Goal: Task Accomplishment & Management: Complete application form

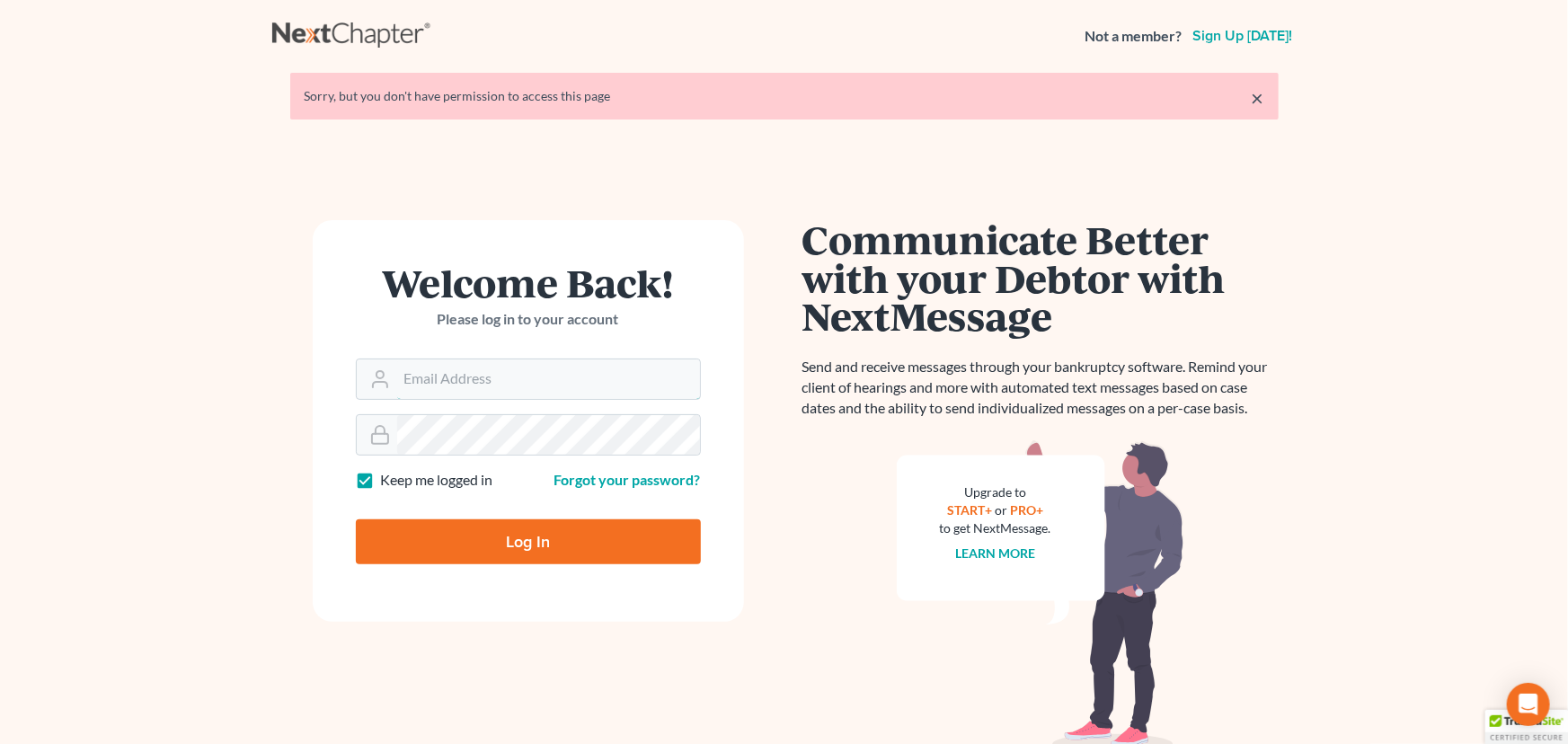
type input "[PERSON_NAME][EMAIL_ADDRESS][DOMAIN_NAME]"
click at [442, 538] on input "Log In" at bounding box center [528, 542] width 345 height 45
type input "Thinking..."
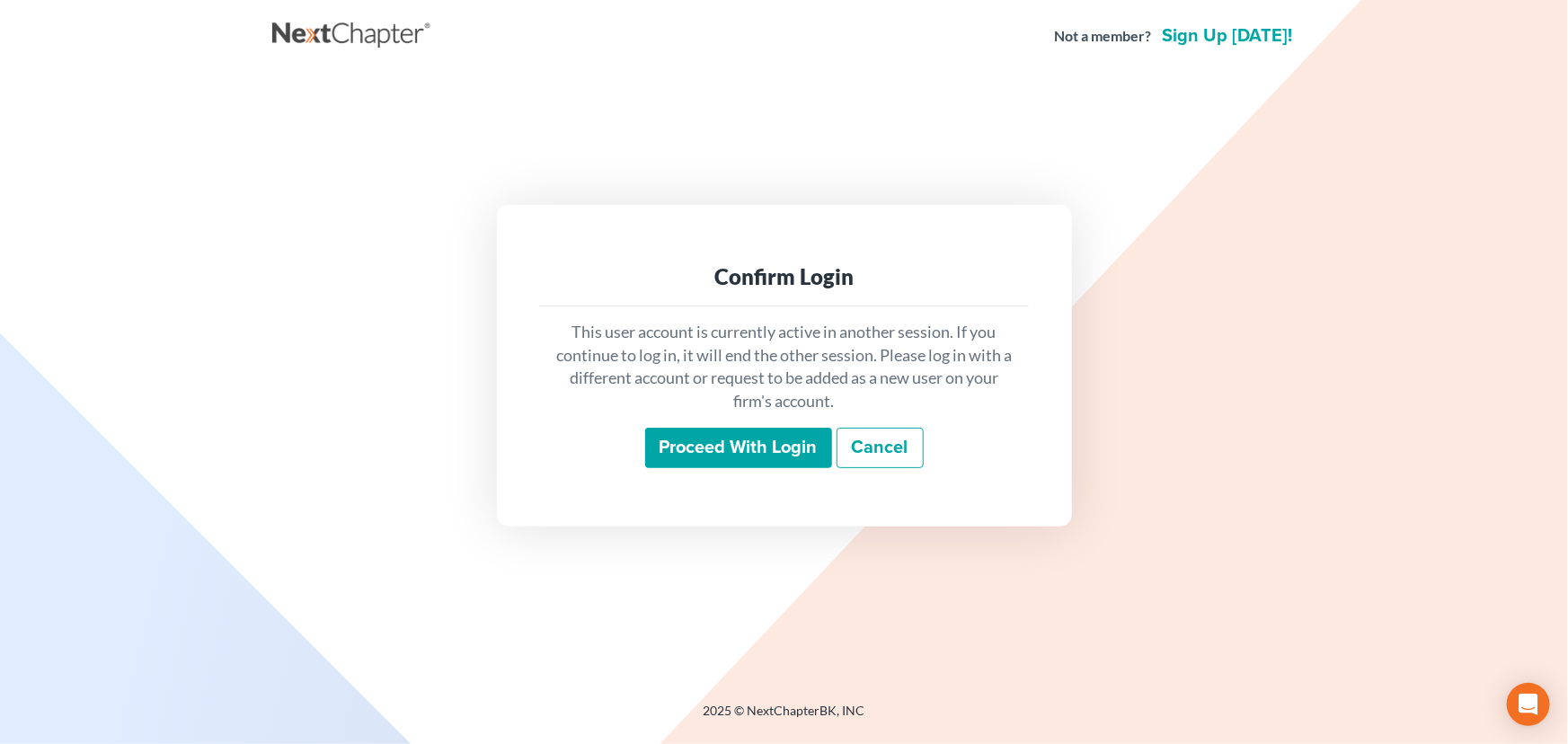
click at [756, 455] on input "Proceed with login" at bounding box center [738, 448] width 187 height 41
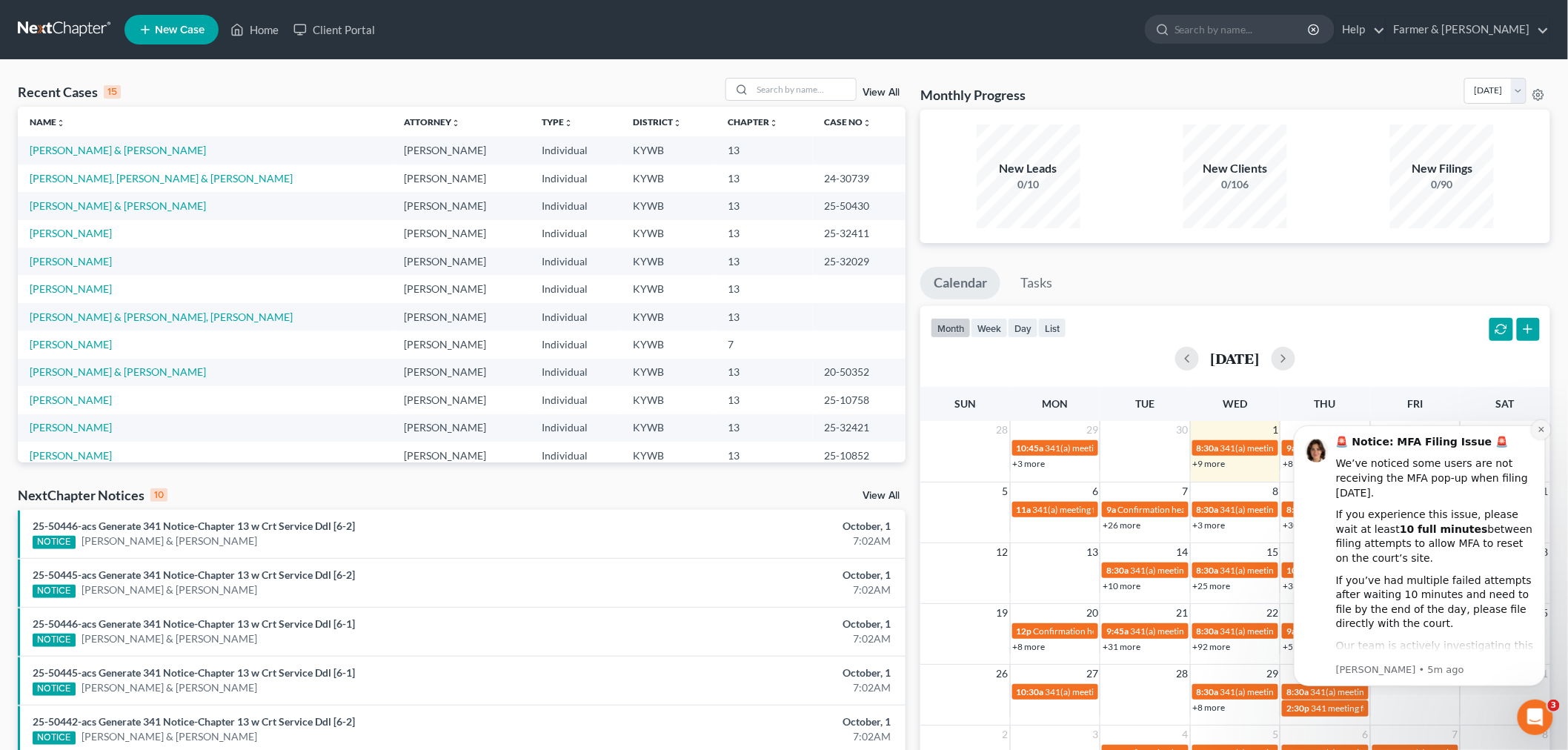
click at [1293, 428] on button "Dismiss notification" at bounding box center [1540, 429] width 19 height 19
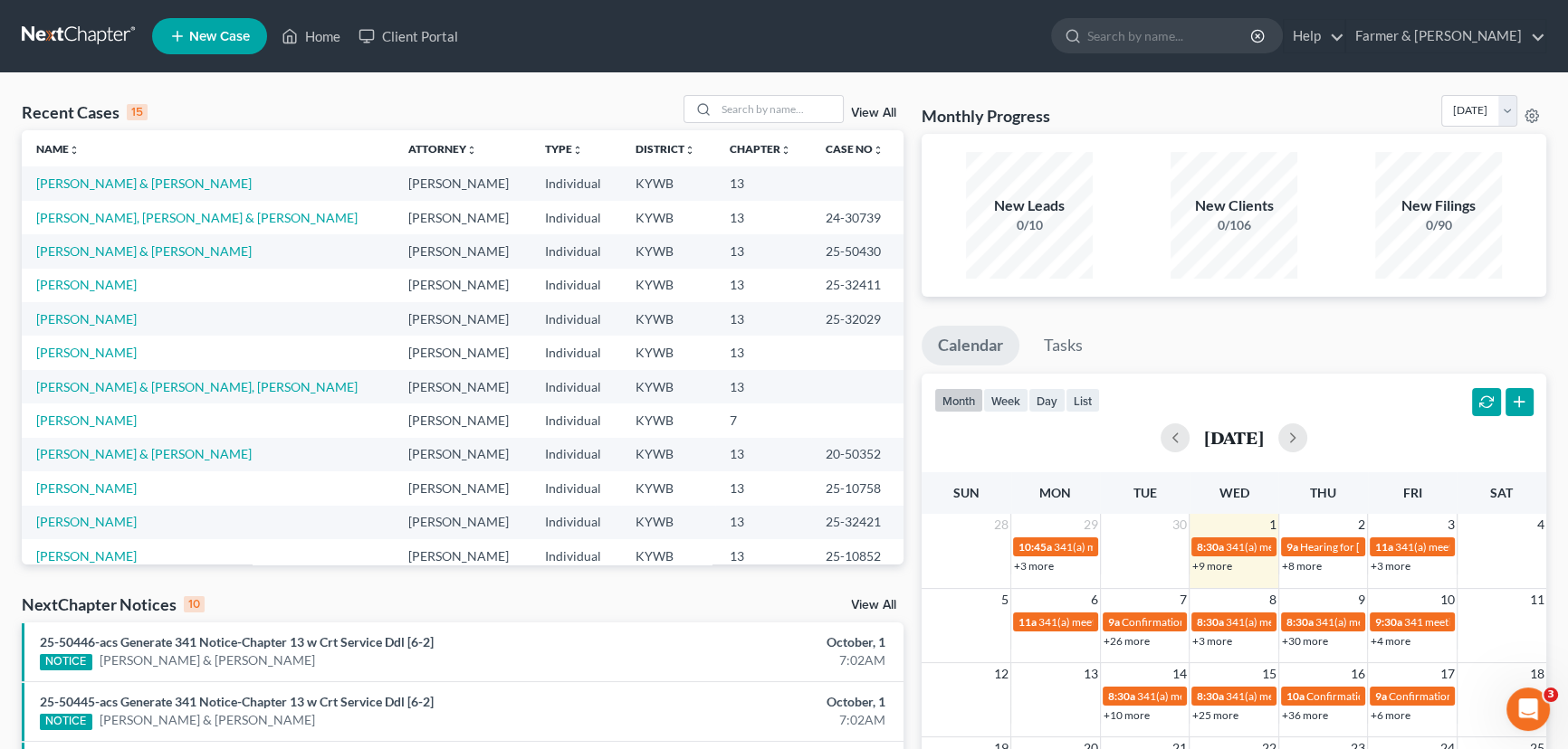
click at [543, 104] on div "Recent Cases 15 View All" at bounding box center [462, 113] width 881 height 35
click at [818, 111] on input "search" at bounding box center [779, 109] width 126 height 26
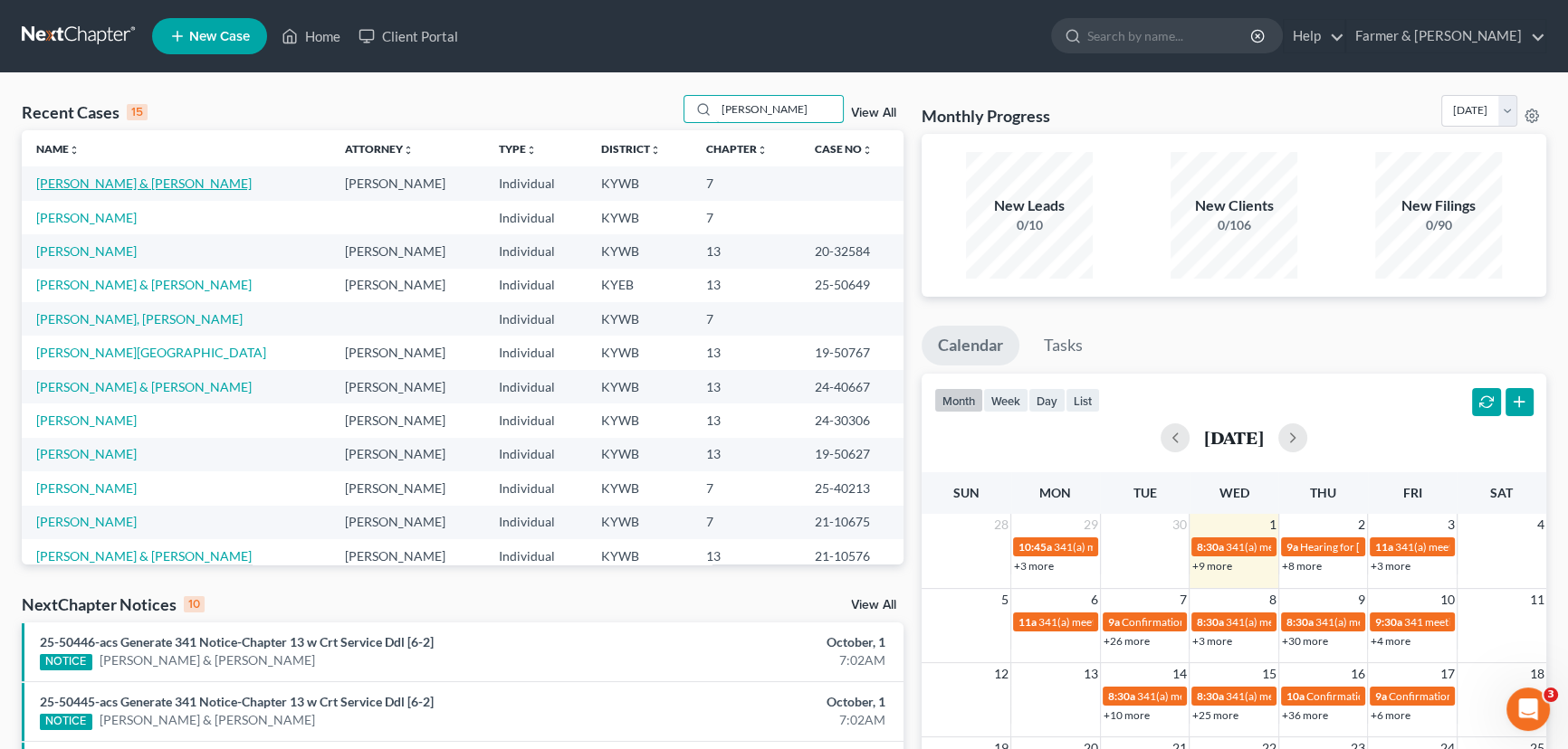
type input "thompson"
click at [188, 179] on link "[PERSON_NAME] & [PERSON_NAME]" at bounding box center [144, 182] width 215 height 15
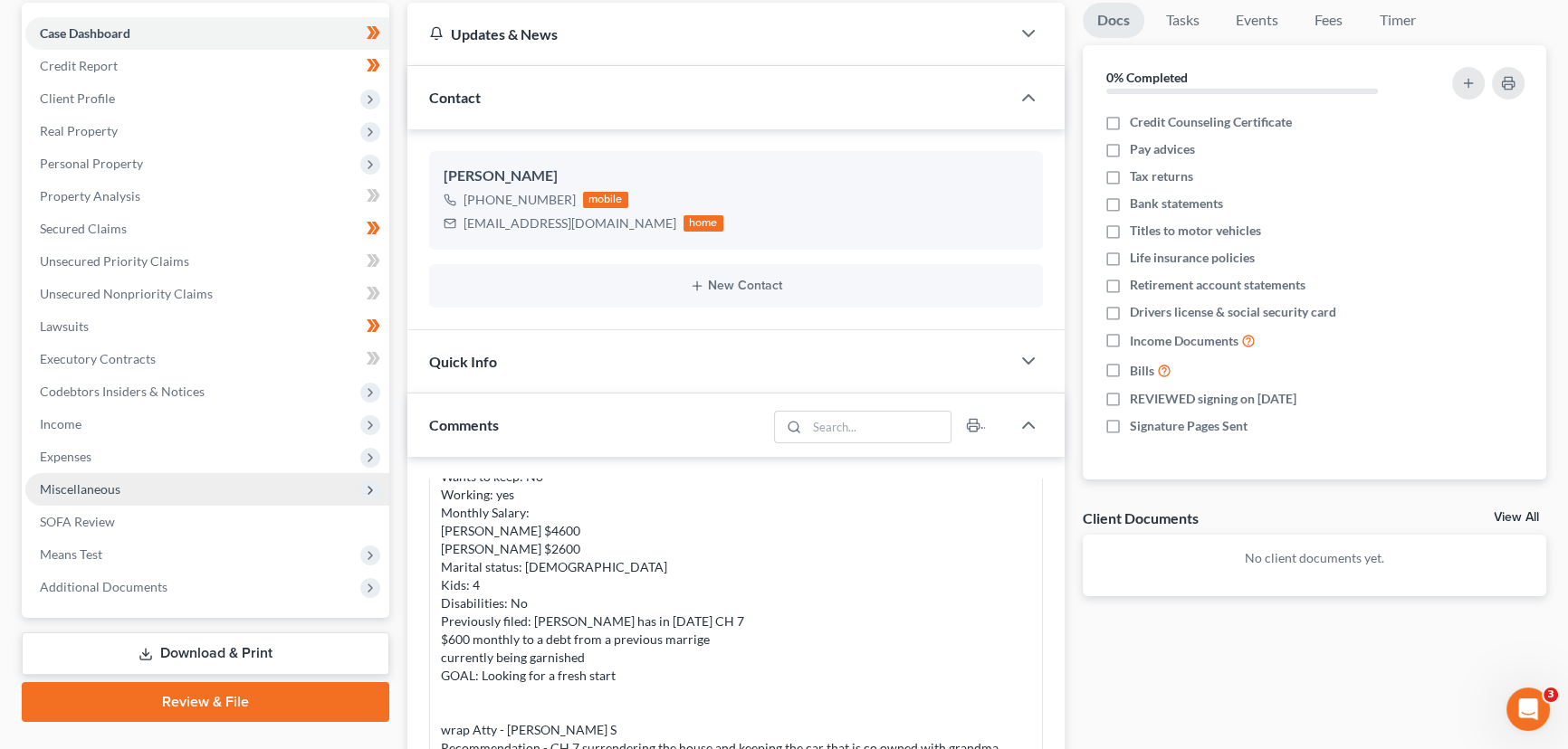
scroll to position [163, 0]
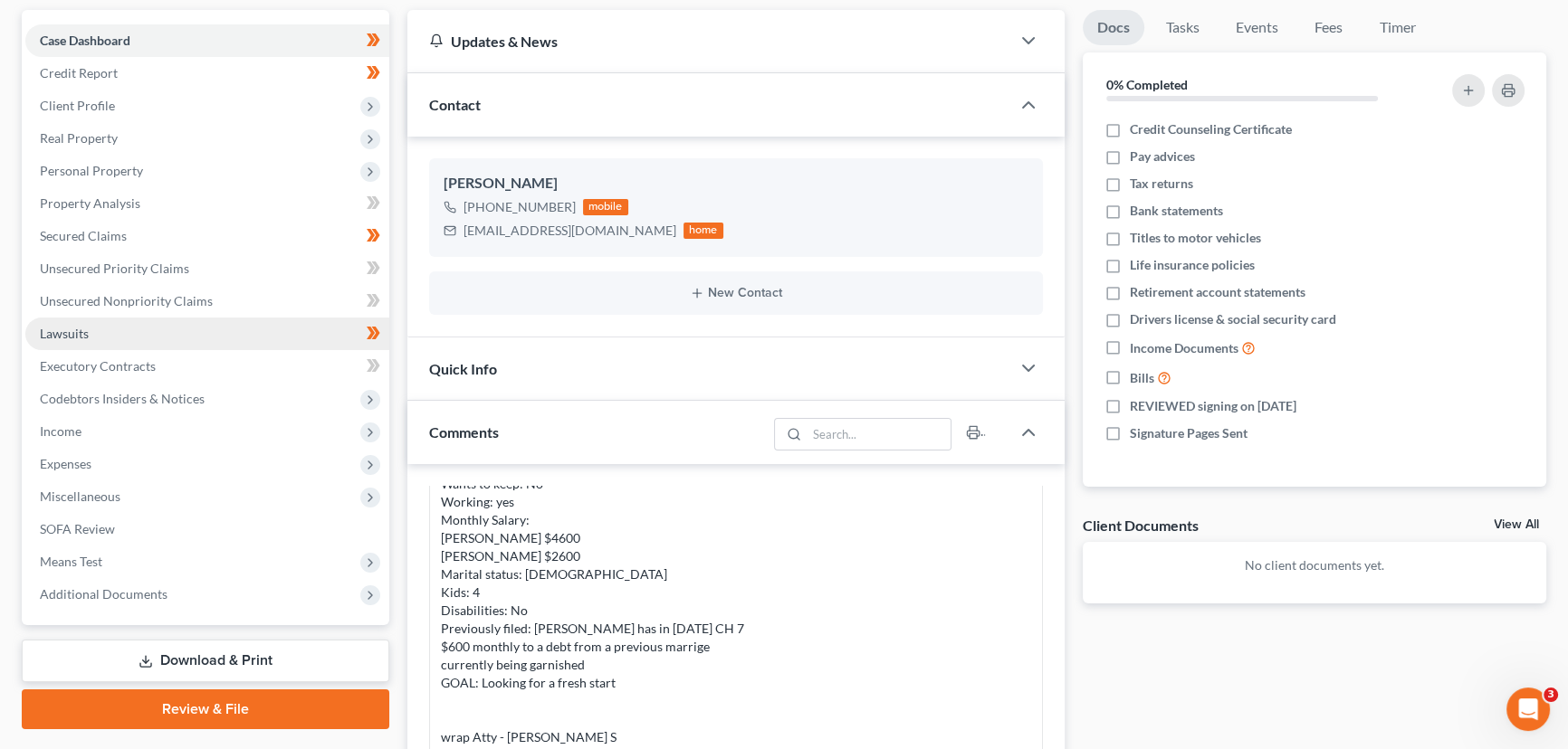
click at [167, 343] on link "Lawsuits" at bounding box center [207, 334] width 364 height 33
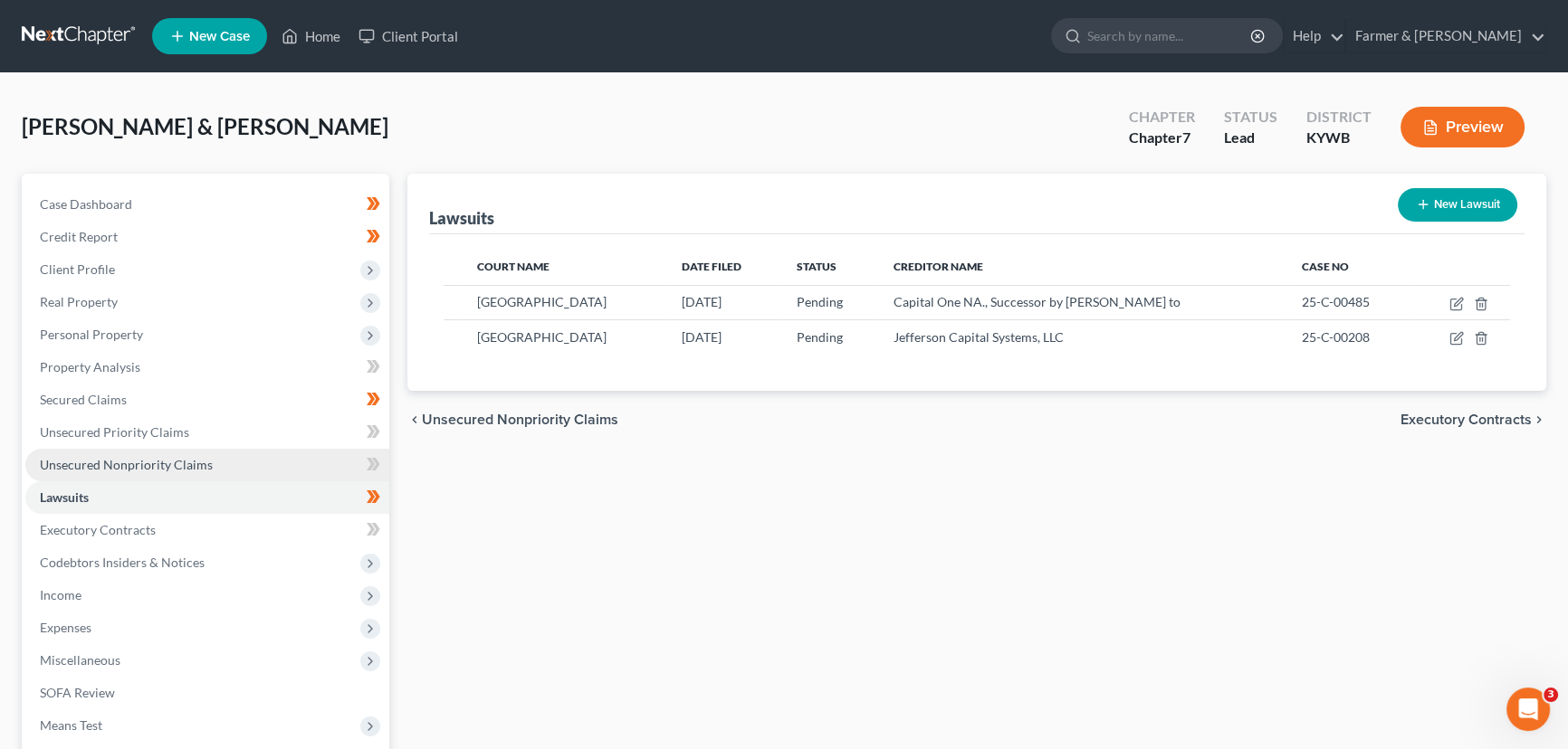
click at [198, 465] on span "Unsecured Nonpriority Claims" at bounding box center [126, 464] width 173 height 15
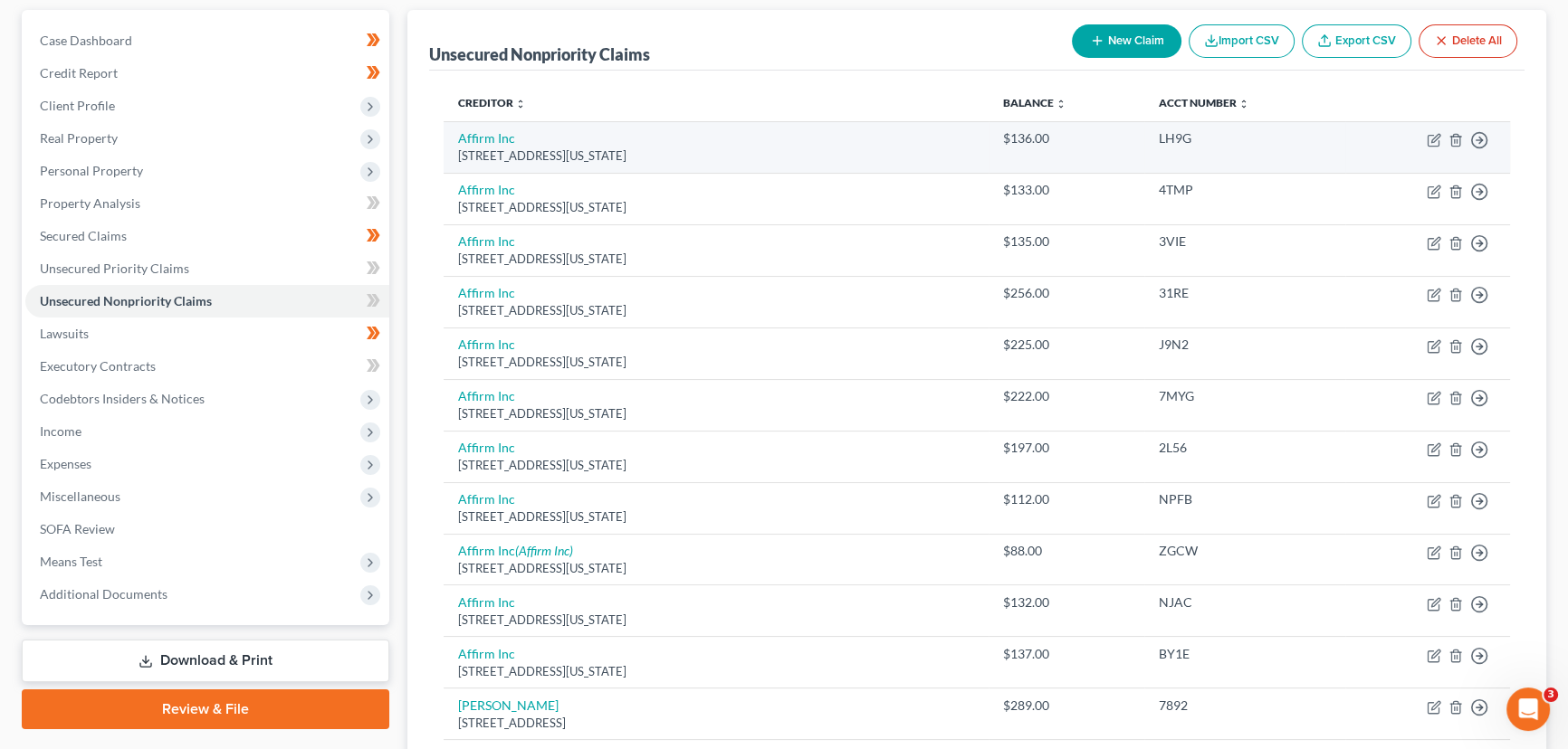
scroll to position [246, 0]
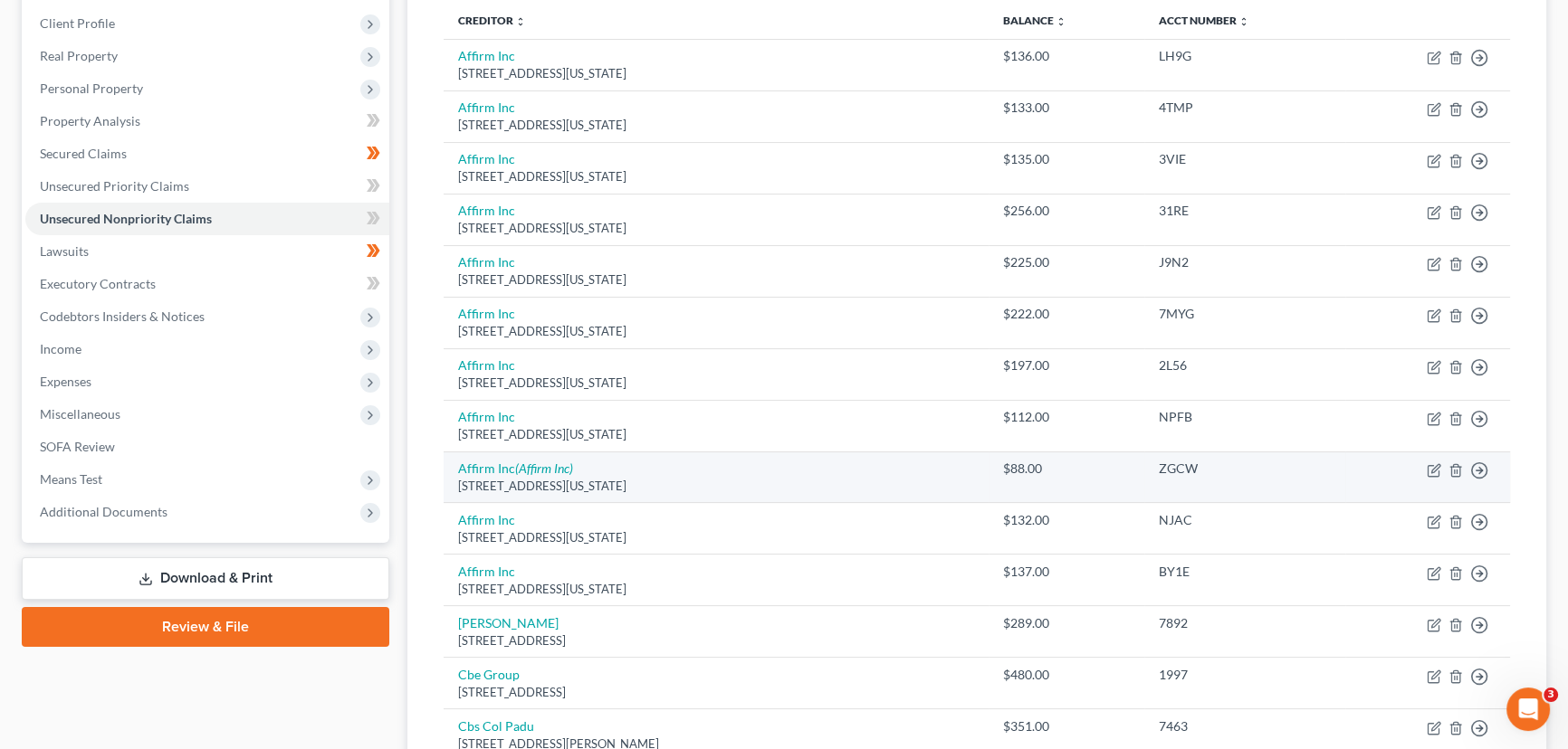
click at [546, 478] on div "650 California St Fl 12, San Francisco, CA 94108" at bounding box center [716, 486] width 516 height 17
click at [547, 470] on icon "(Affirm Inc)" at bounding box center [544, 468] width 58 height 15
select select "4"
select select "1"
select select "4"
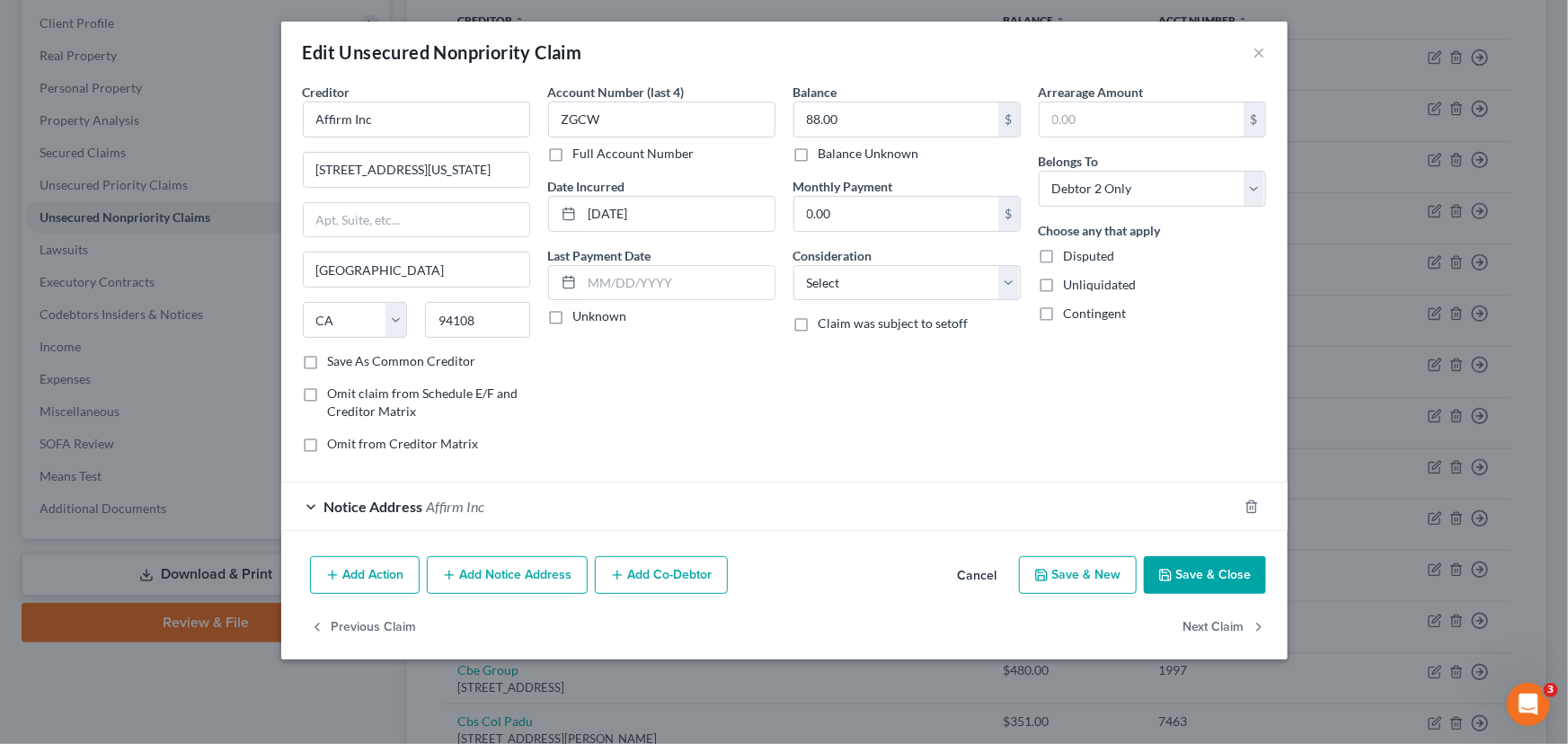
click at [539, 486] on div "Notice Address Affirm Inc" at bounding box center [759, 506] width 956 height 48
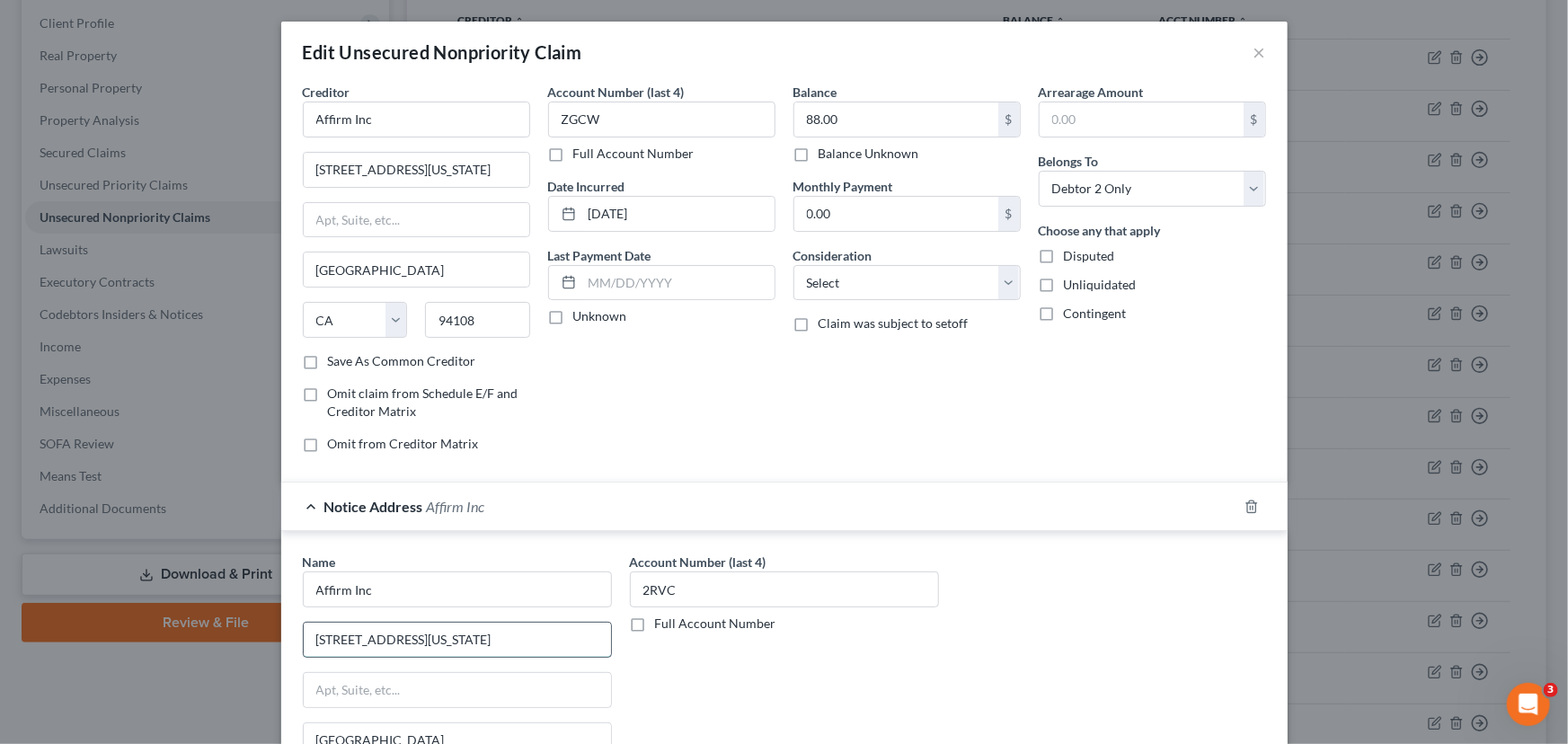
click at [400, 641] on input "[STREET_ADDRESS][US_STATE]" at bounding box center [457, 639] width 307 height 34
click at [459, 634] on input "650 California Street Fl 12" at bounding box center [457, 639] width 307 height 34
type input "[STREET_ADDRESS][US_STATE]"
click at [324, 677] on input "Fllor 12" at bounding box center [457, 690] width 307 height 34
type input "Floor 12"
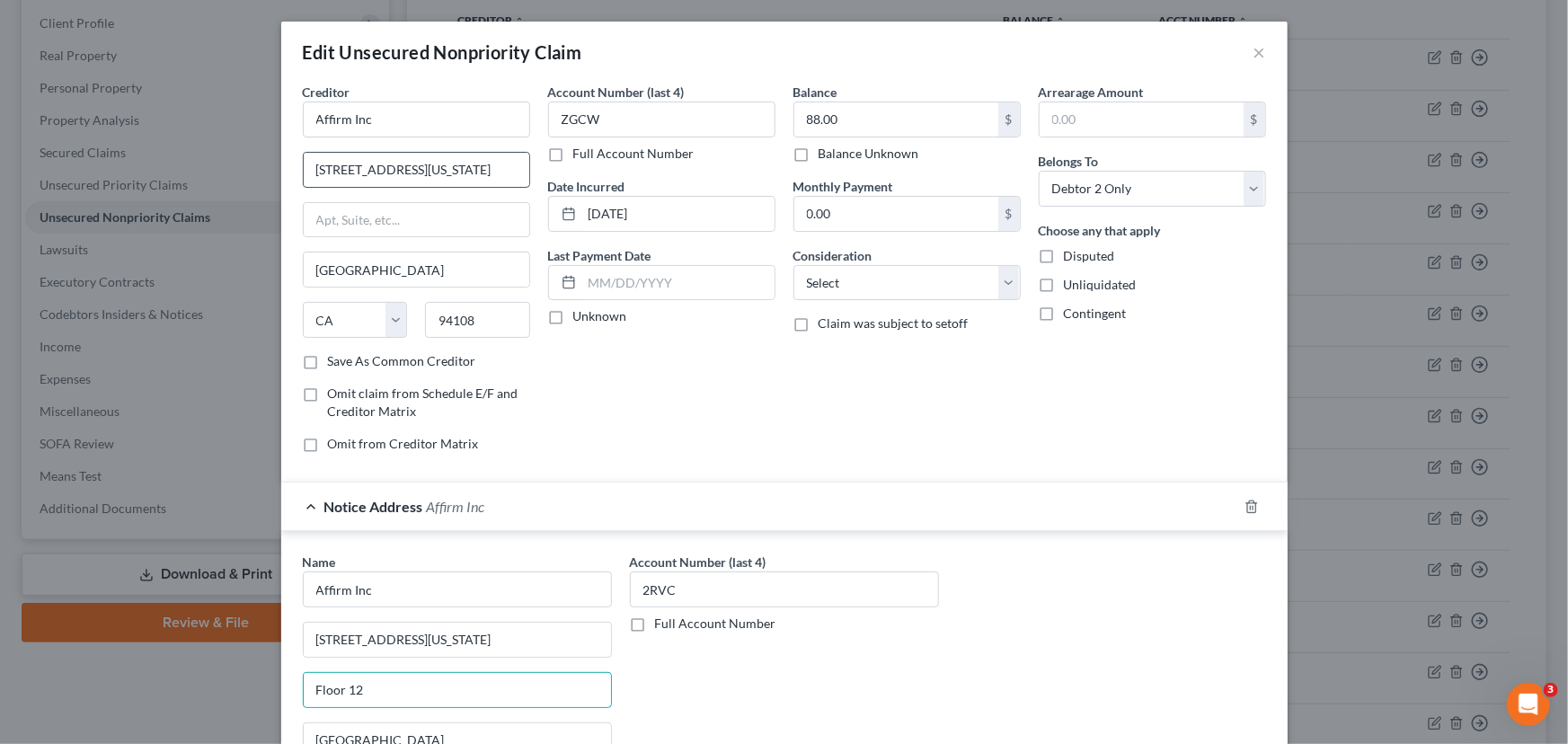
click at [452, 161] on input "[STREET_ADDRESS][US_STATE]" at bounding box center [417, 170] width 225 height 34
type input "[STREET_ADDRESS][US_STATE]"
click at [459, 225] on input "text" at bounding box center [417, 220] width 225 height 34
type input "Floor 12"
click at [607, 383] on div "Account Number (last 4) ZGCW Full Account Number Date Incurred 07-15-2022 Last …" at bounding box center [662, 275] width 245 height 384
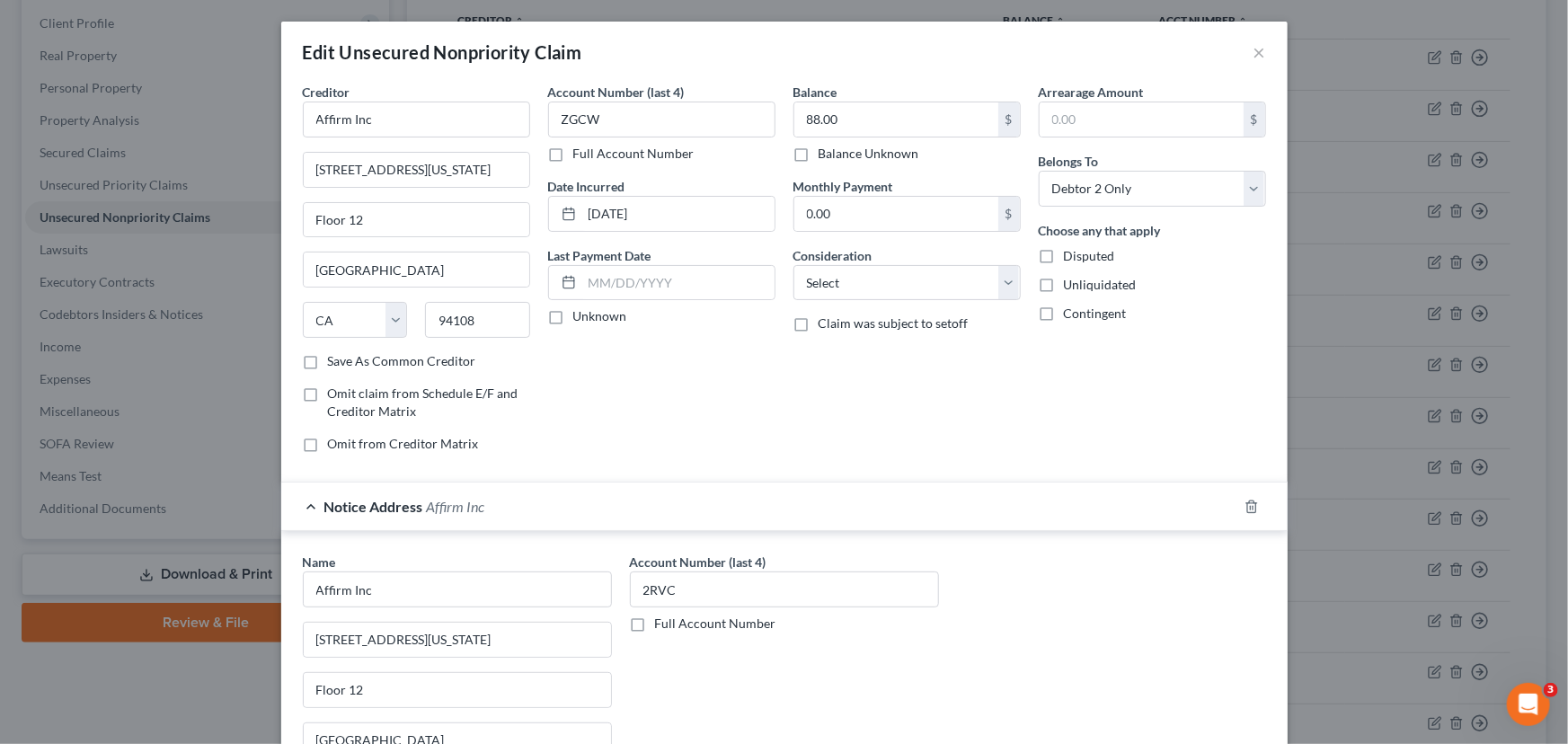
click at [573, 312] on label "Unknown" at bounding box center [601, 317] width 54 height 18
click at [581, 312] on input "Unknown" at bounding box center [586, 313] width 12 height 12
checkbox input "true"
click at [832, 119] on input "88.00" at bounding box center [896, 120] width 204 height 34
type input "1,773.00"
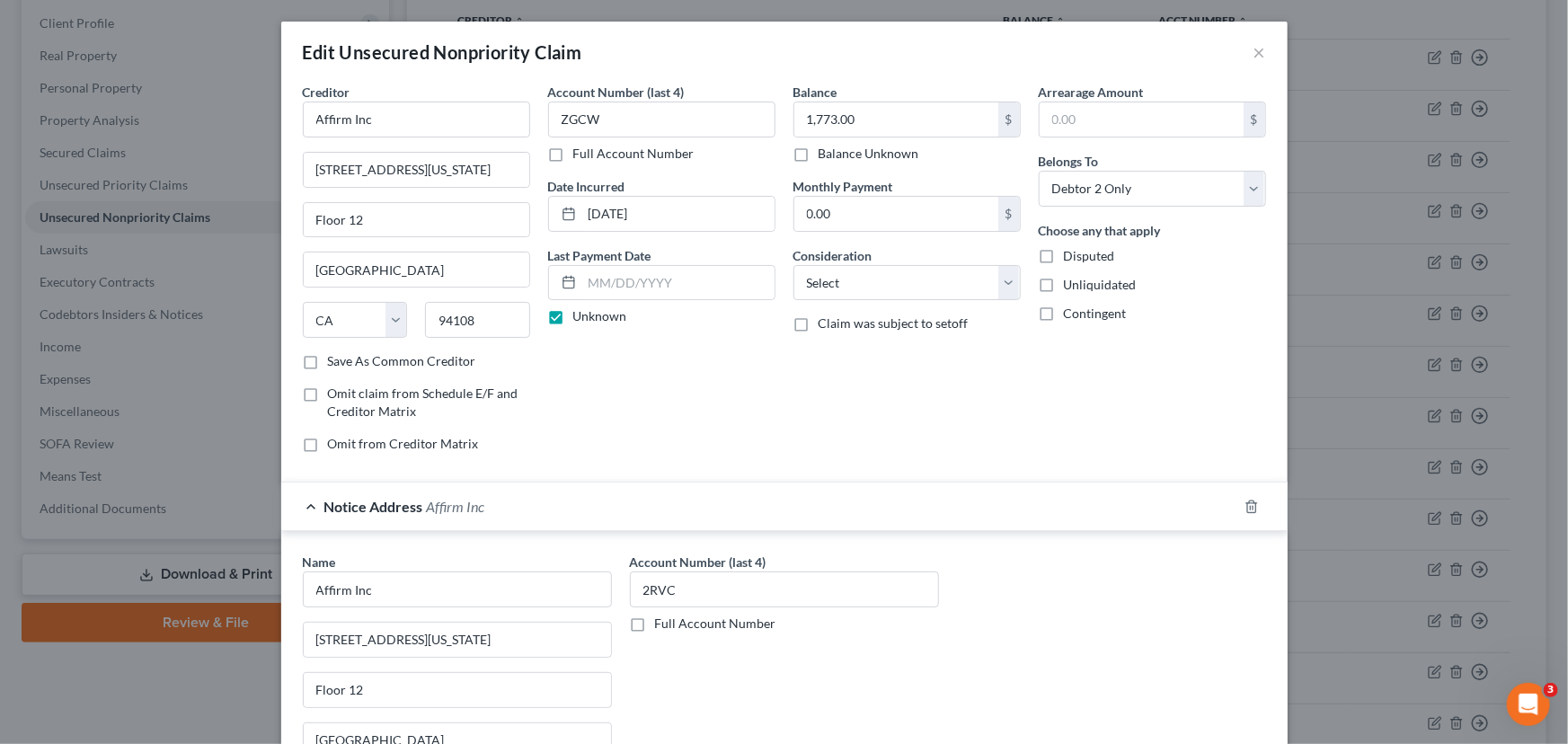
click at [747, 397] on div "Account Number (last 4) ZGCW Full Account Number Date Incurred 07-15-2022 Last …" at bounding box center [662, 275] width 245 height 384
click at [691, 519] on div "Notice Address Affirm Inc" at bounding box center [759, 506] width 956 height 48
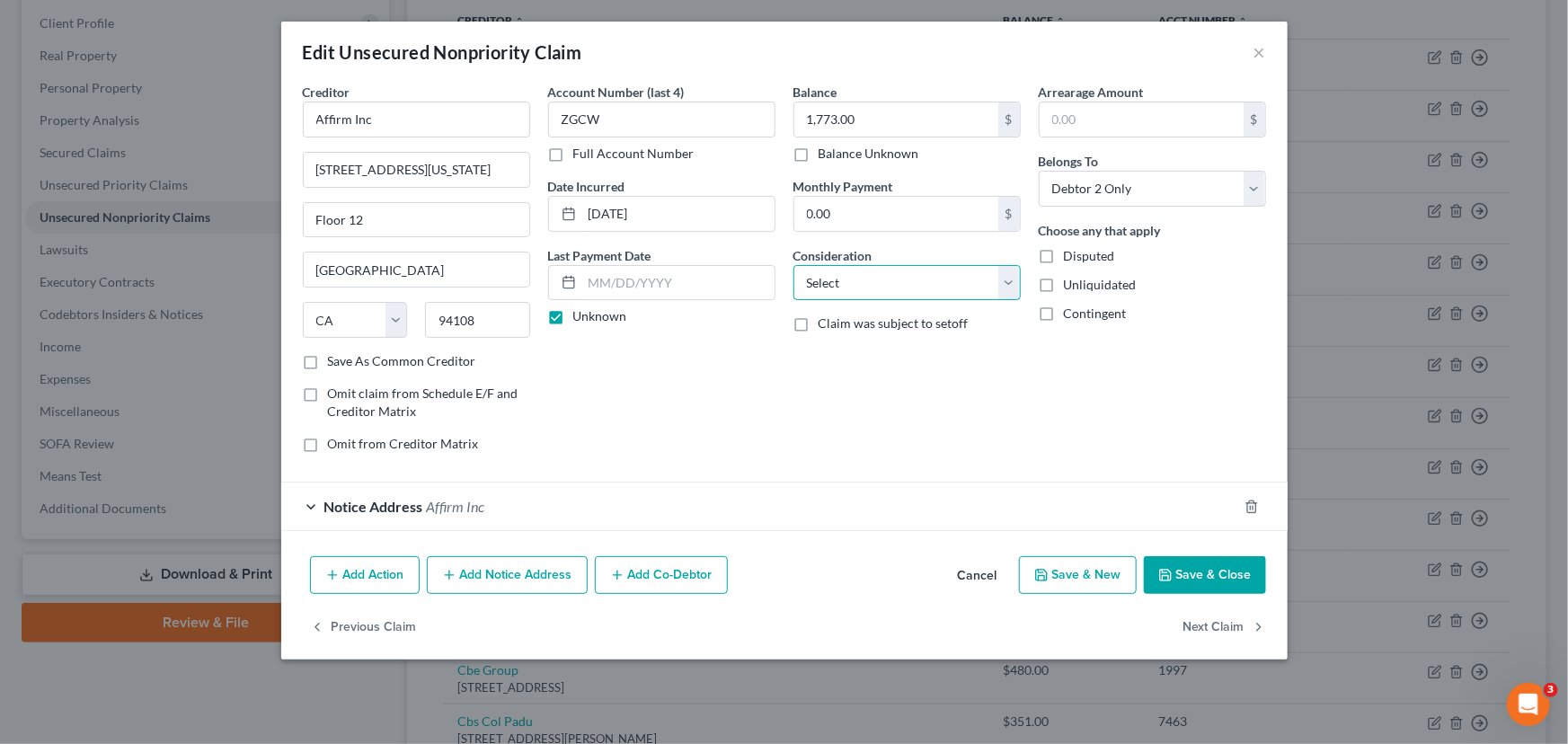
click at [848, 290] on select "Select Cable / Satellite Services Collection Agency Credit Card Debt Debt Couns…" at bounding box center [907, 283] width 227 height 36
select select "10"
click at [793, 265] on select "Select Cable / Satellite Services Collection Agency Credit Card Debt Debt Couns…" at bounding box center [907, 283] width 227 height 36
click at [970, 420] on div "Balance 1,773.00 $ Balance Unknown Balance Undetermined 1,773.00 $ Balance Unkn…" at bounding box center [907, 275] width 245 height 384
click at [1150, 188] on select "Select Debtor 1 Only Debtor 2 Only Debtor 1 And Debtor 2 Only At Least One Of T…" at bounding box center [1152, 188] width 227 height 36
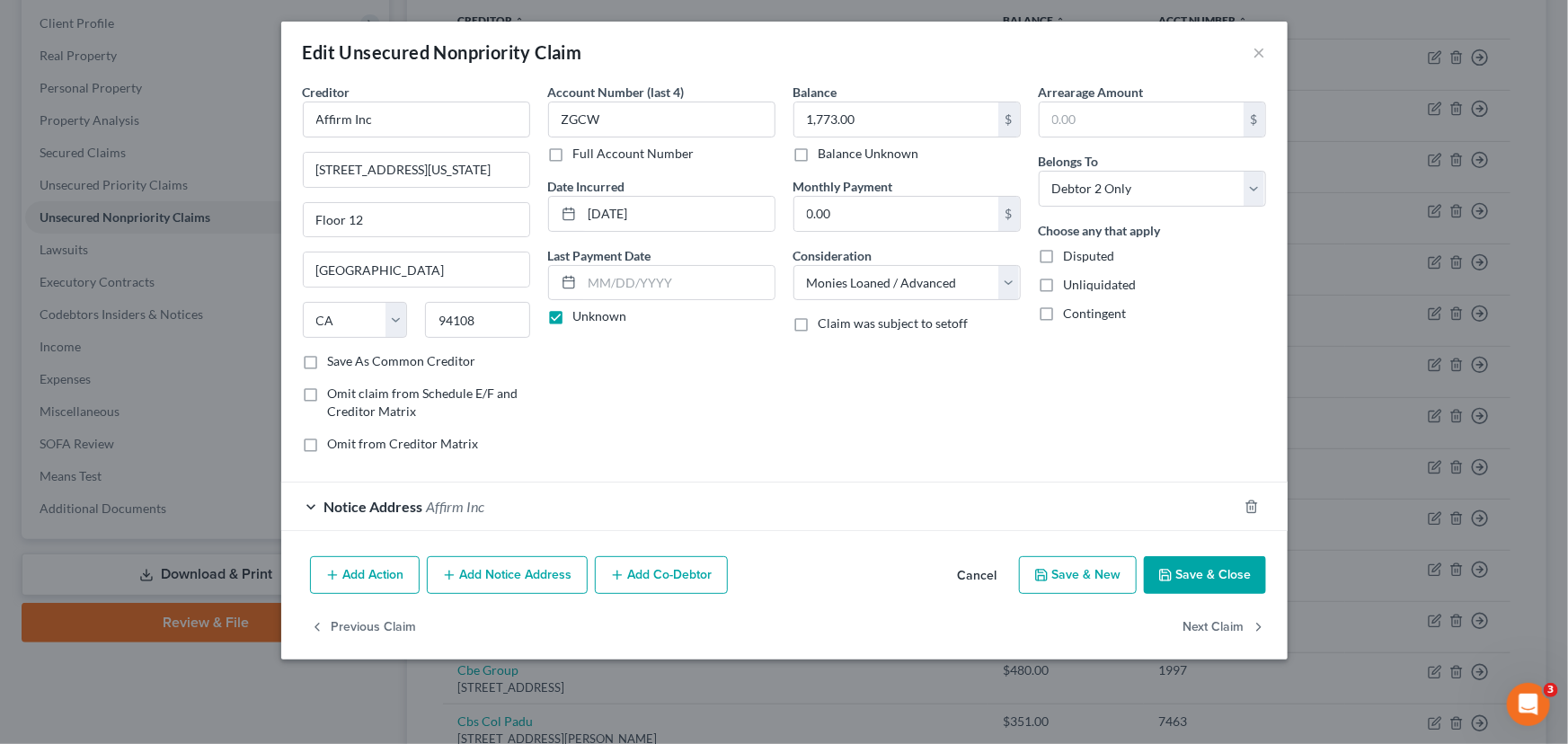
click at [1119, 433] on div "Arrearage Amount $ Belongs To * Select Debtor 1 Only Debtor 2 Only Debtor 1 And…" at bounding box center [1152, 275] width 245 height 384
click at [1169, 579] on icon "button" at bounding box center [1165, 575] width 11 height 11
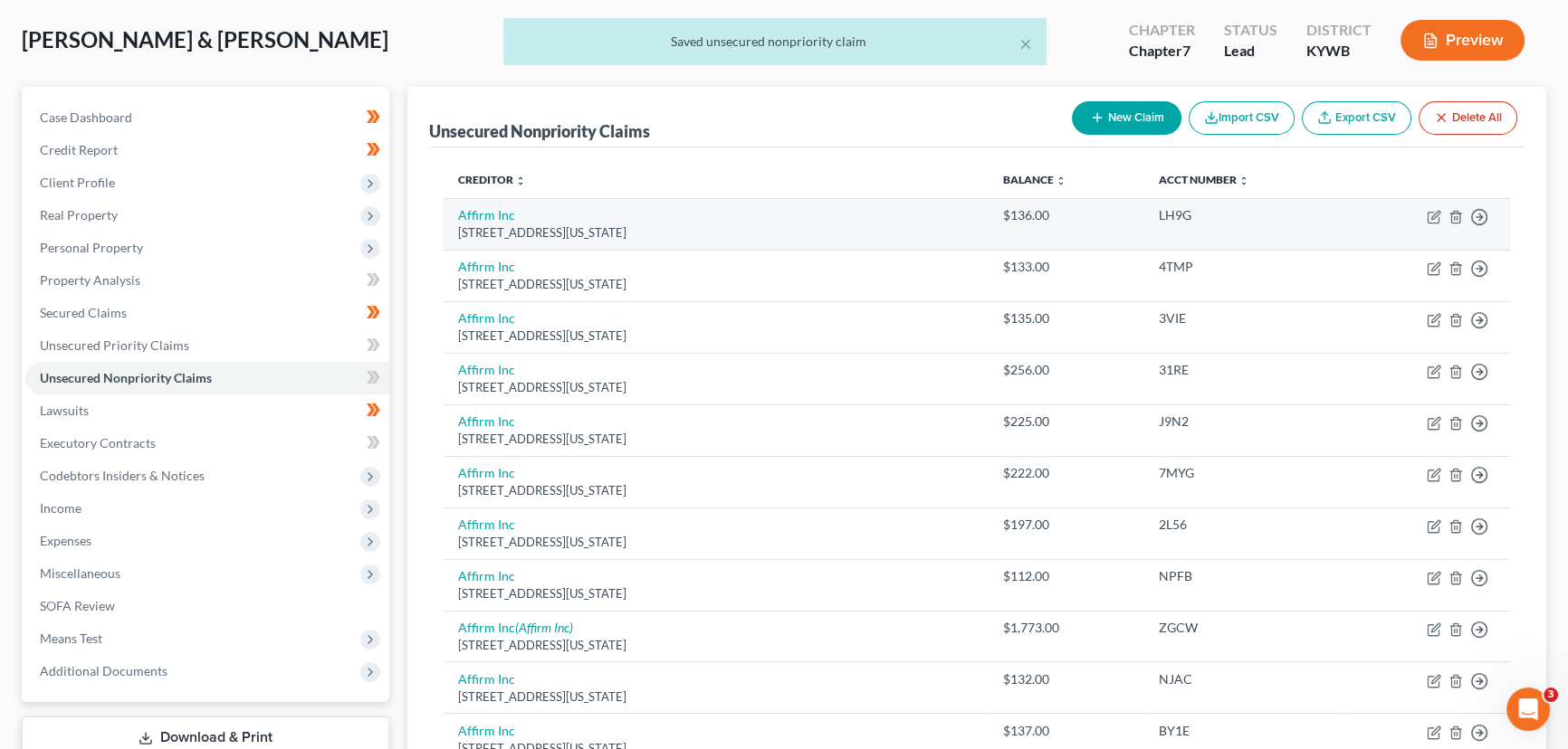
scroll to position [82, 0]
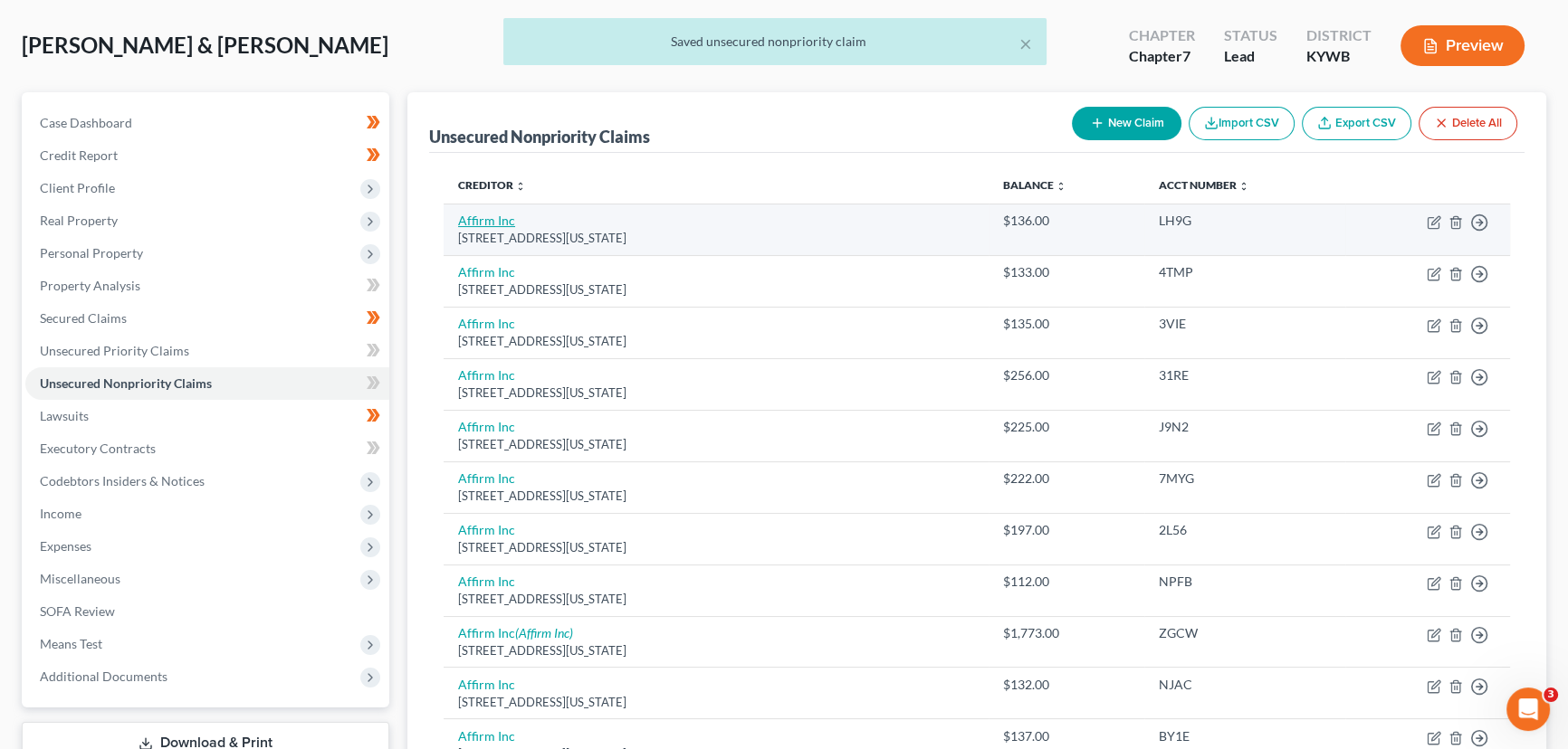
click at [494, 222] on link "Affirm Inc" at bounding box center [486, 220] width 57 height 15
select select "4"
select select "1"
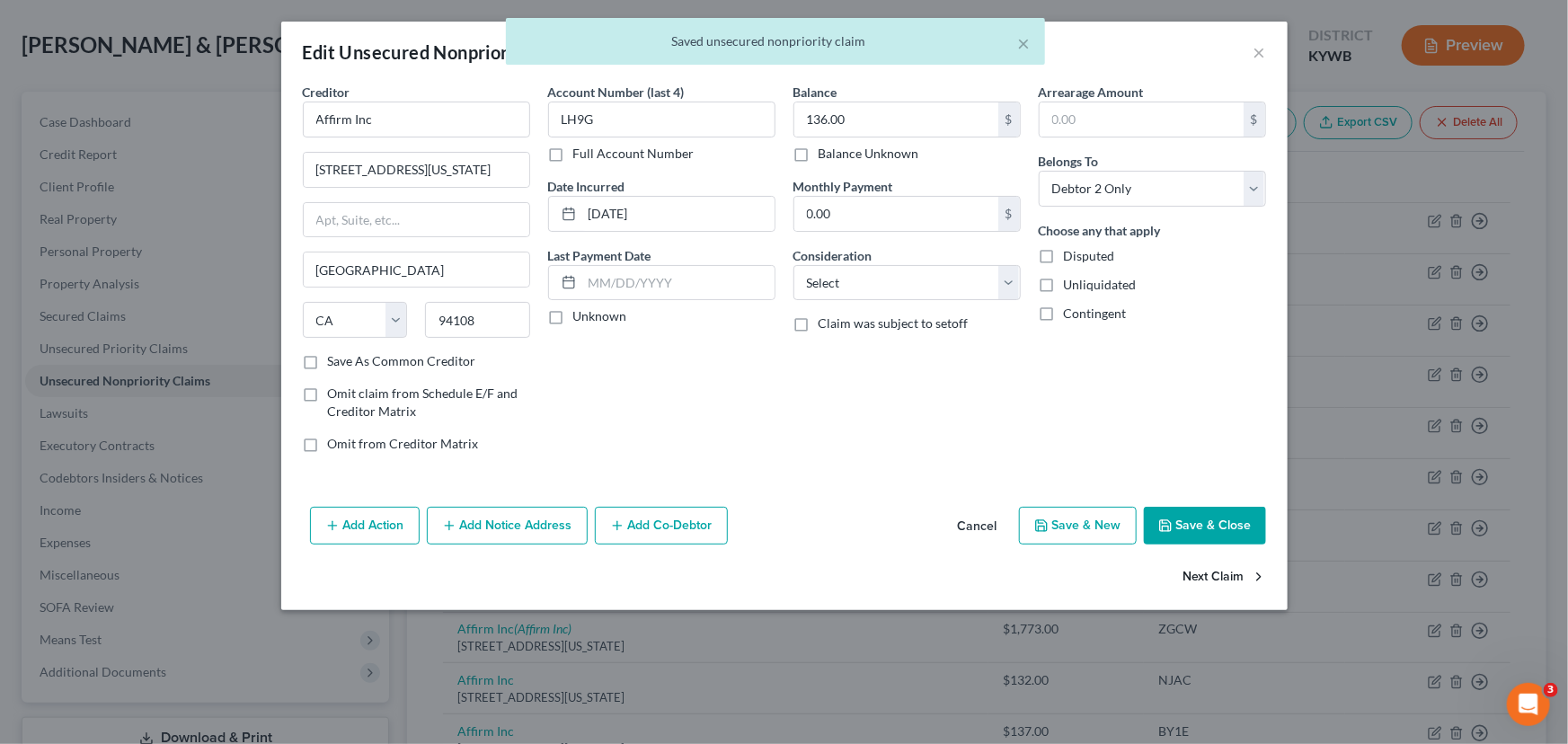
click at [1242, 586] on button "Next Claim" at bounding box center [1224, 578] width 83 height 38
select select "4"
select select "1"
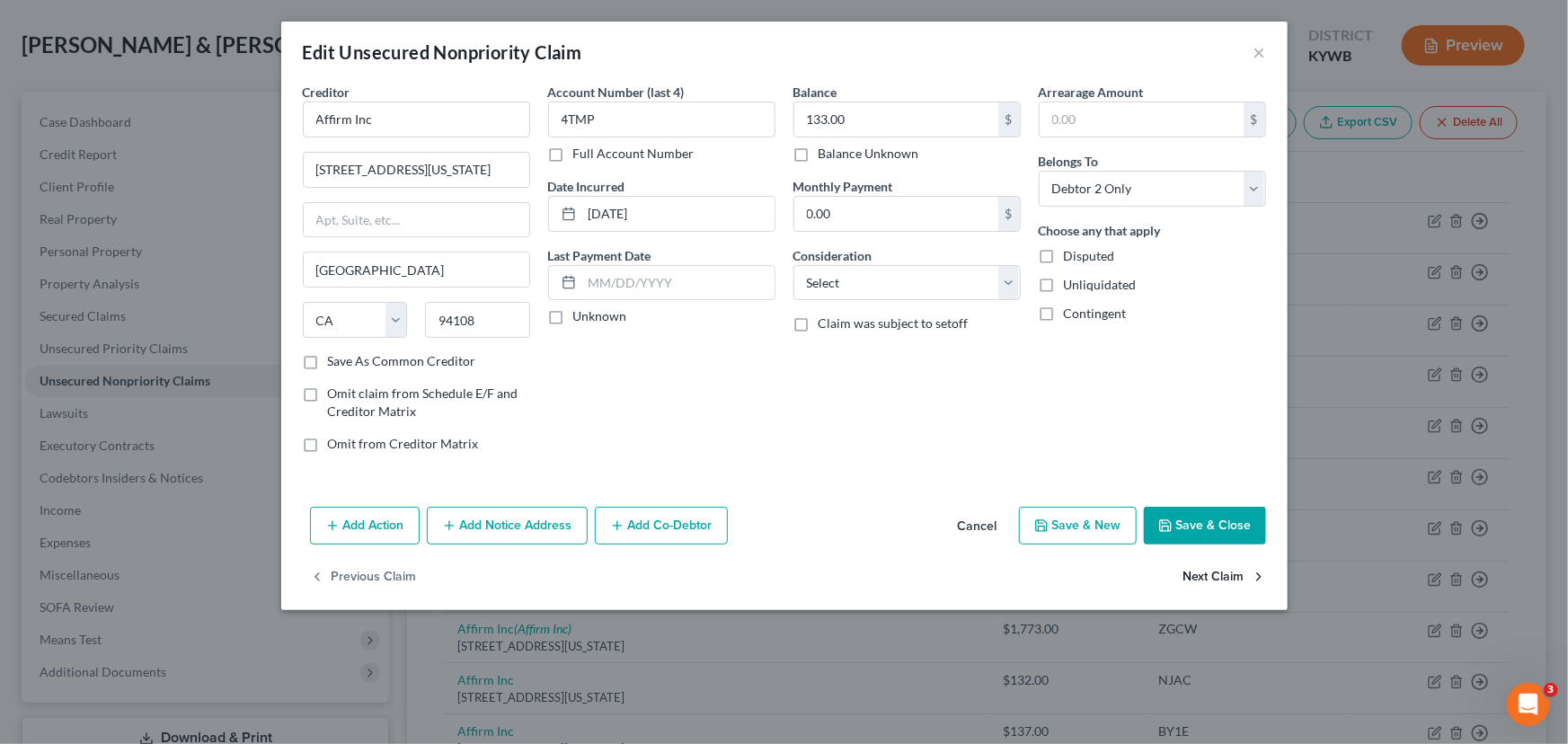
click at [1242, 586] on button "Next Claim" at bounding box center [1224, 578] width 83 height 38
select select "4"
select select "1"
click at [1242, 586] on button "Next Claim" at bounding box center [1224, 578] width 83 height 38
select select "4"
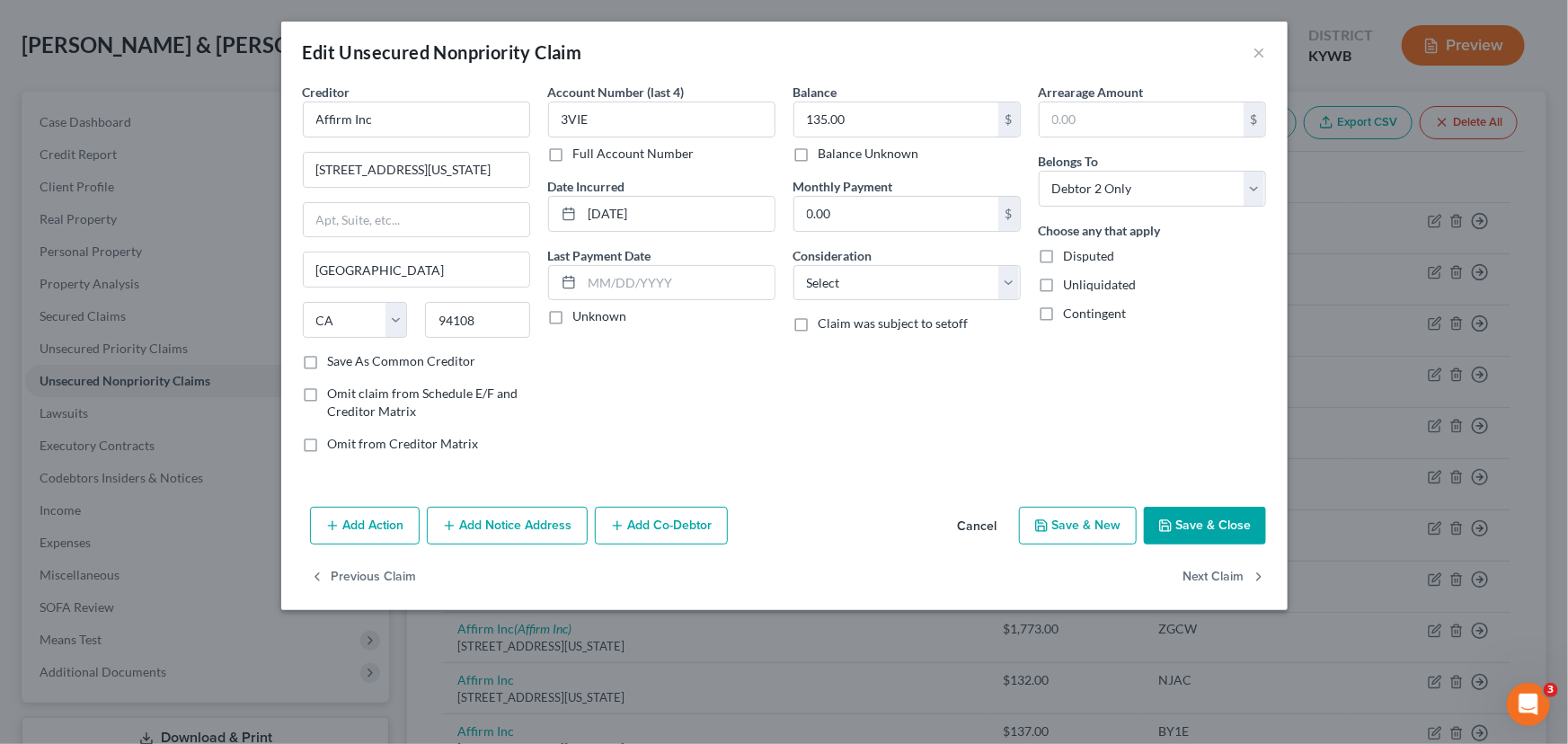
select select "1"
click at [1242, 586] on button "Next Claim" at bounding box center [1224, 578] width 83 height 38
select select "4"
select select "1"
click at [1242, 586] on button "Next Claim" at bounding box center [1224, 578] width 83 height 38
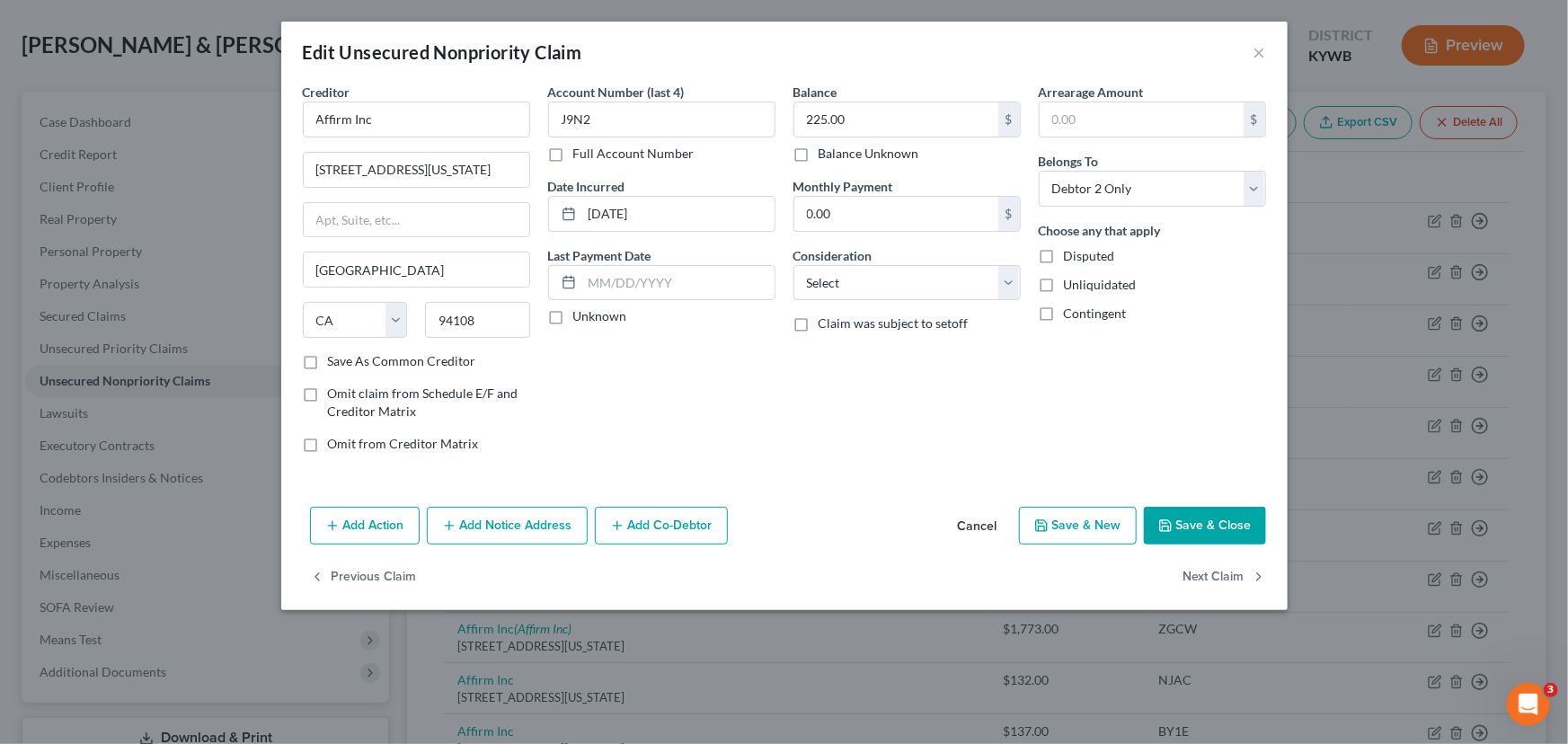
select select "4"
select select "1"
click at [1242, 586] on button "Next Claim" at bounding box center [1224, 578] width 83 height 38
select select "4"
select select "0"
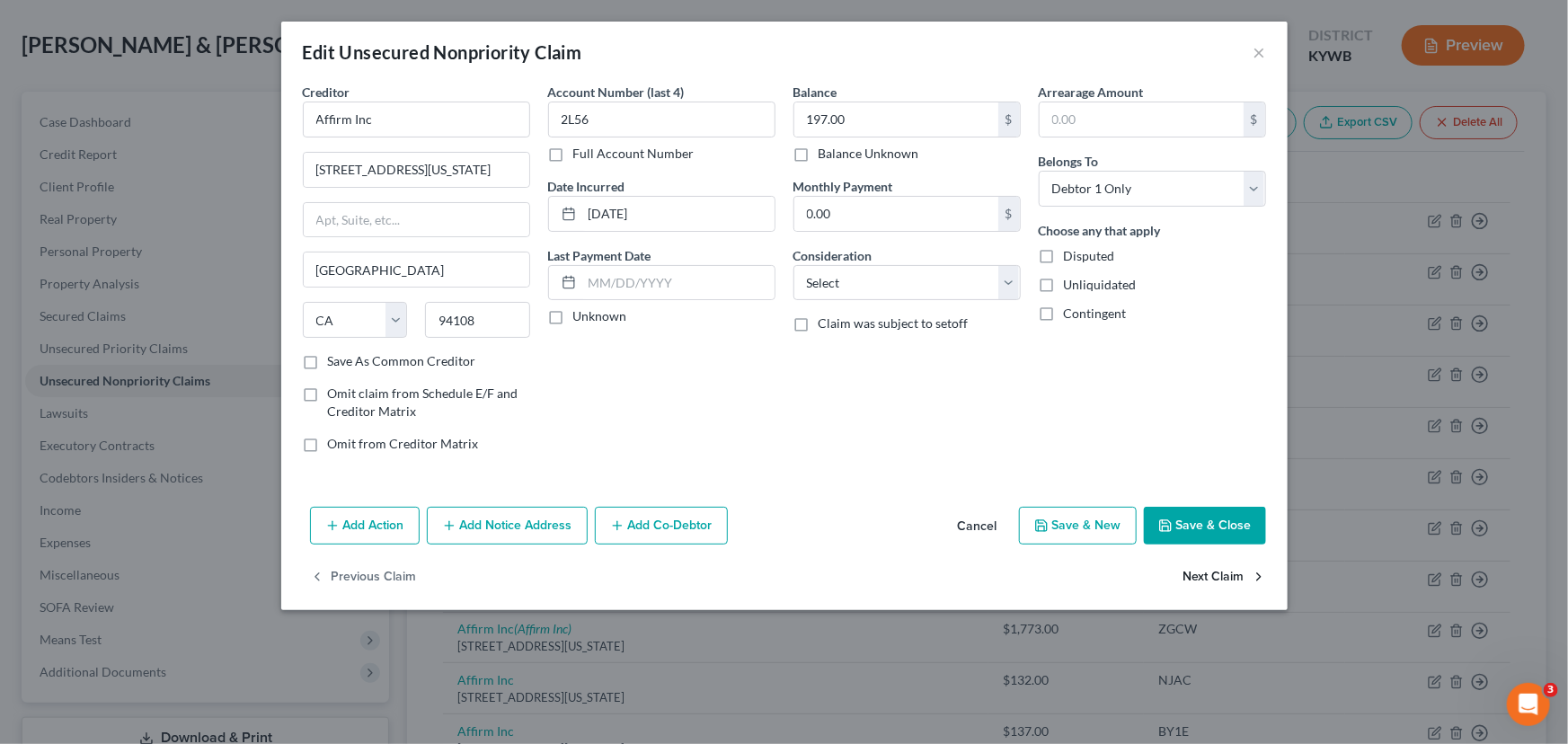
click at [1242, 586] on button "Next Claim" at bounding box center [1224, 578] width 83 height 38
select select "4"
select select "1"
click at [1192, 576] on button "Next Claim" at bounding box center [1224, 578] width 83 height 38
select select "4"
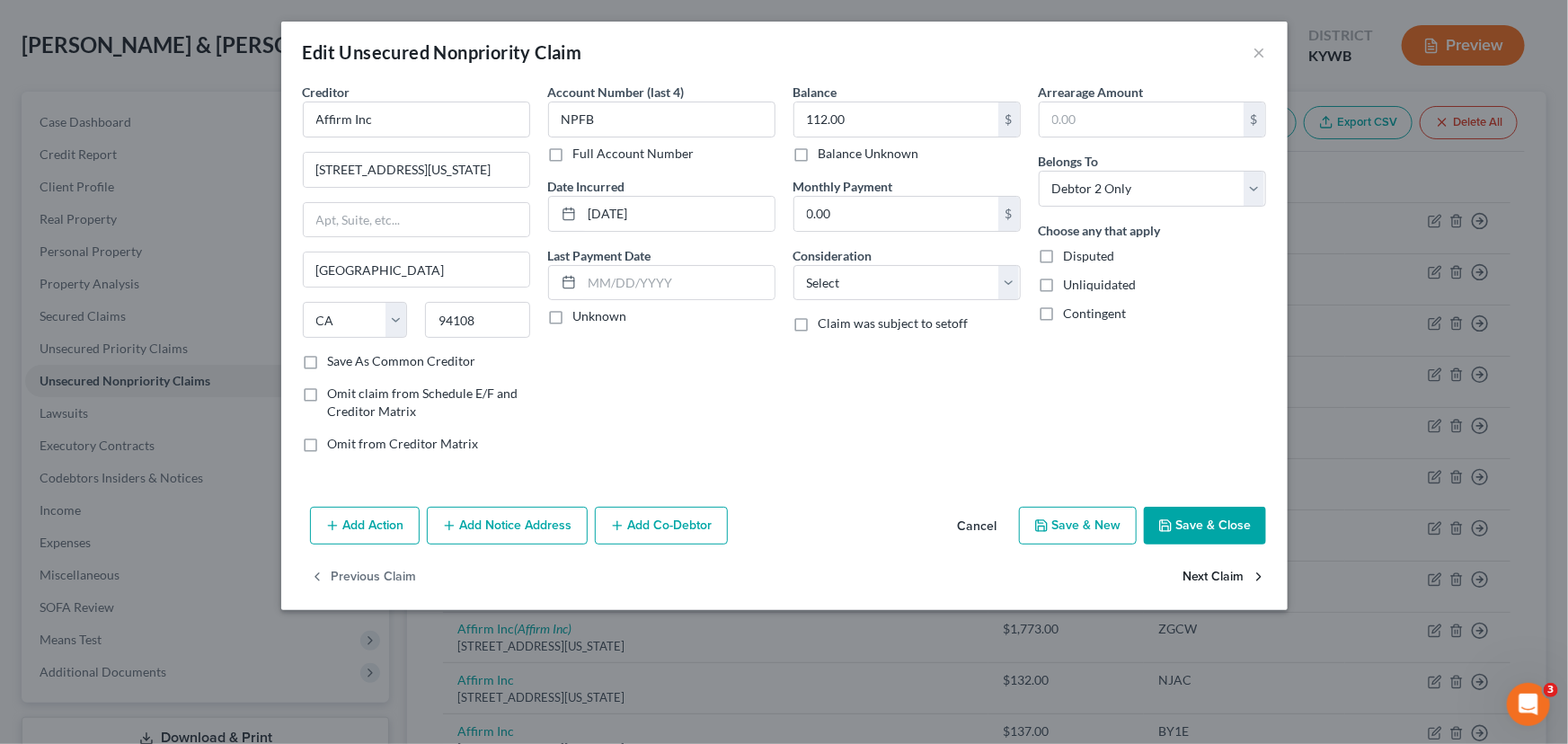
select select "10"
select select "1"
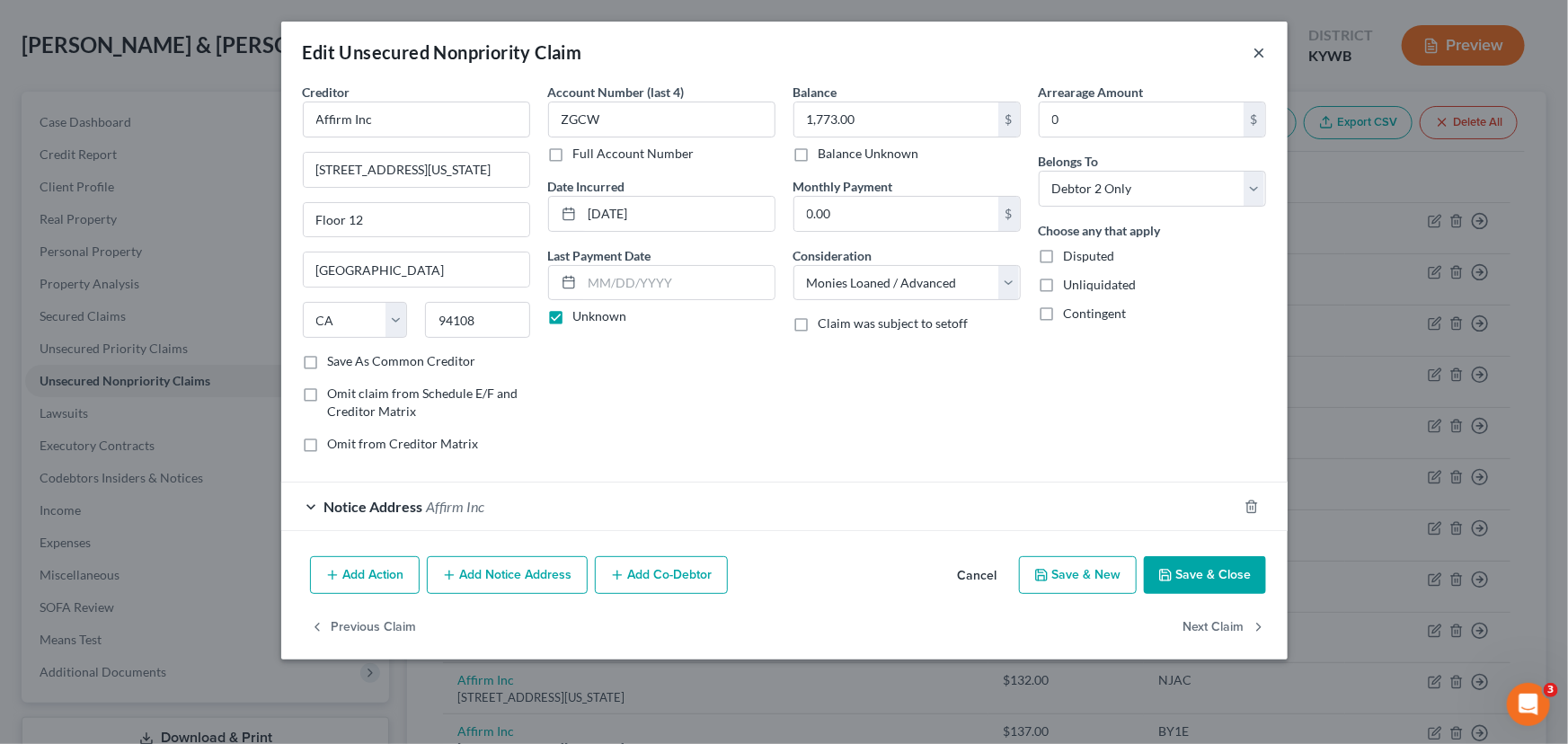
click at [1261, 49] on button "×" at bounding box center [1260, 52] width 13 height 22
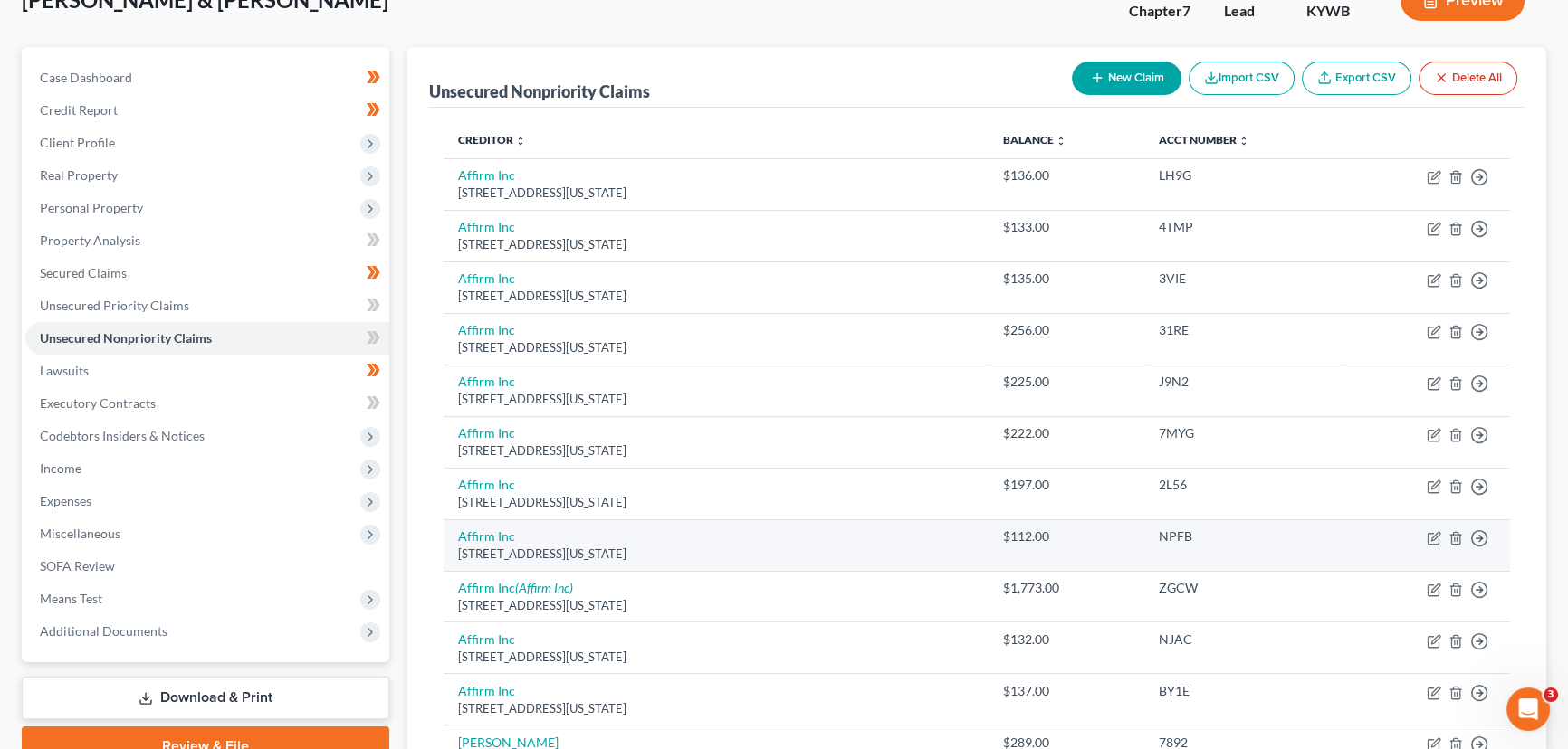
scroll to position [163, 0]
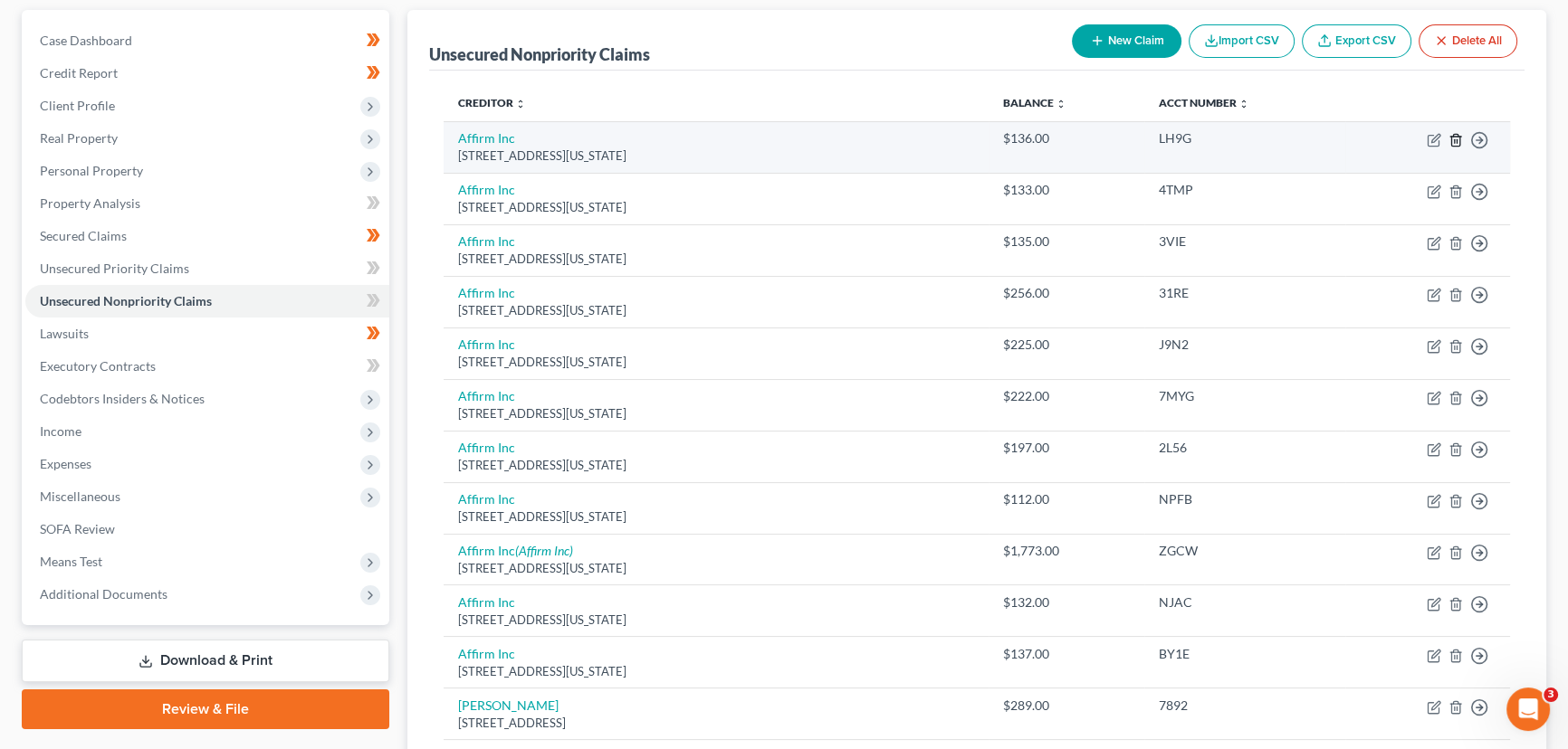
click at [1456, 139] on line "button" at bounding box center [1456, 141] width 0 height 4
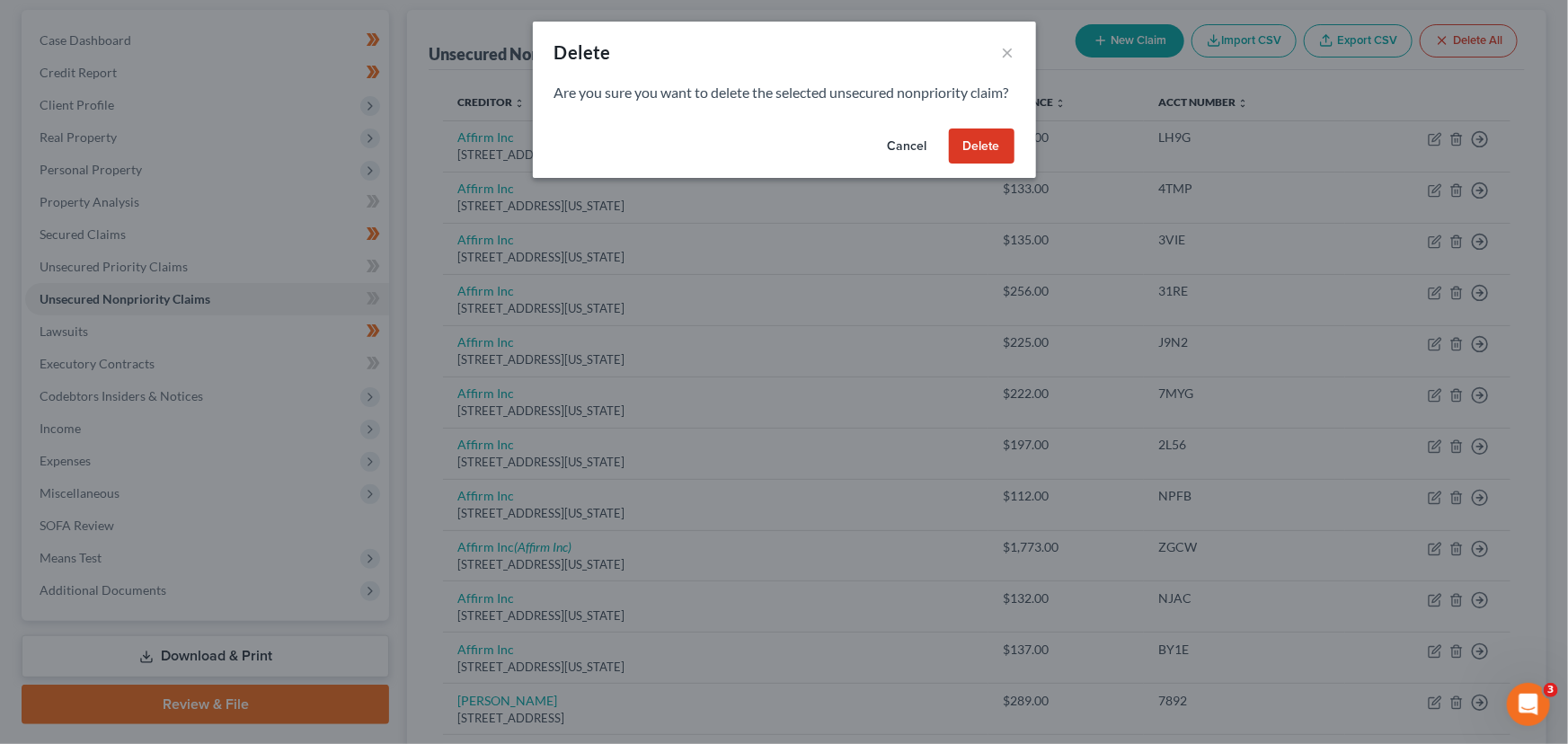
click at [977, 147] on div "Cancel Delete" at bounding box center [784, 151] width 503 height 58
click at [987, 164] on button "Delete" at bounding box center [981, 146] width 66 height 36
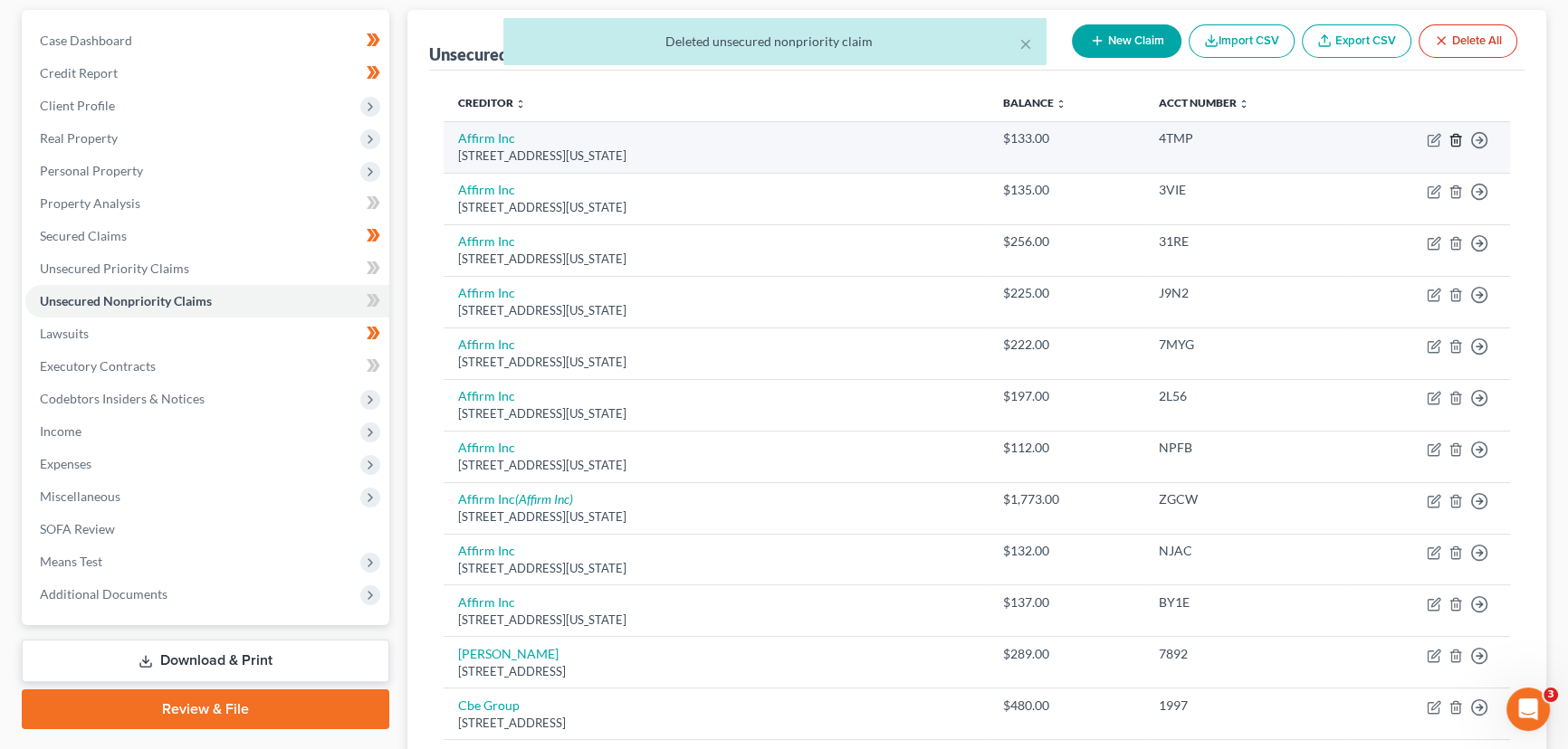
click at [1454, 136] on polyline "button" at bounding box center [1455, 136] width 11 height 0
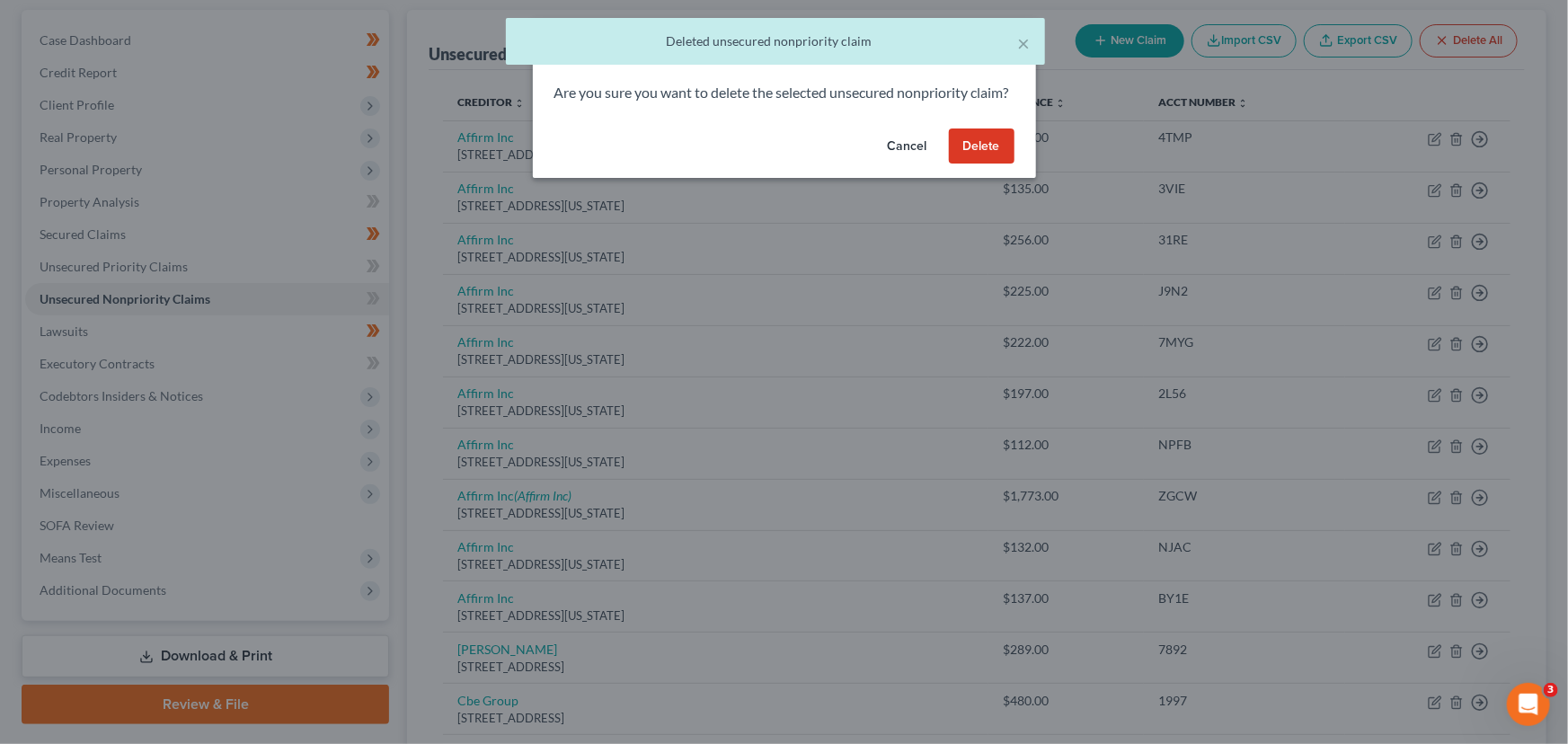
click at [986, 161] on button "Delete" at bounding box center [981, 146] width 66 height 36
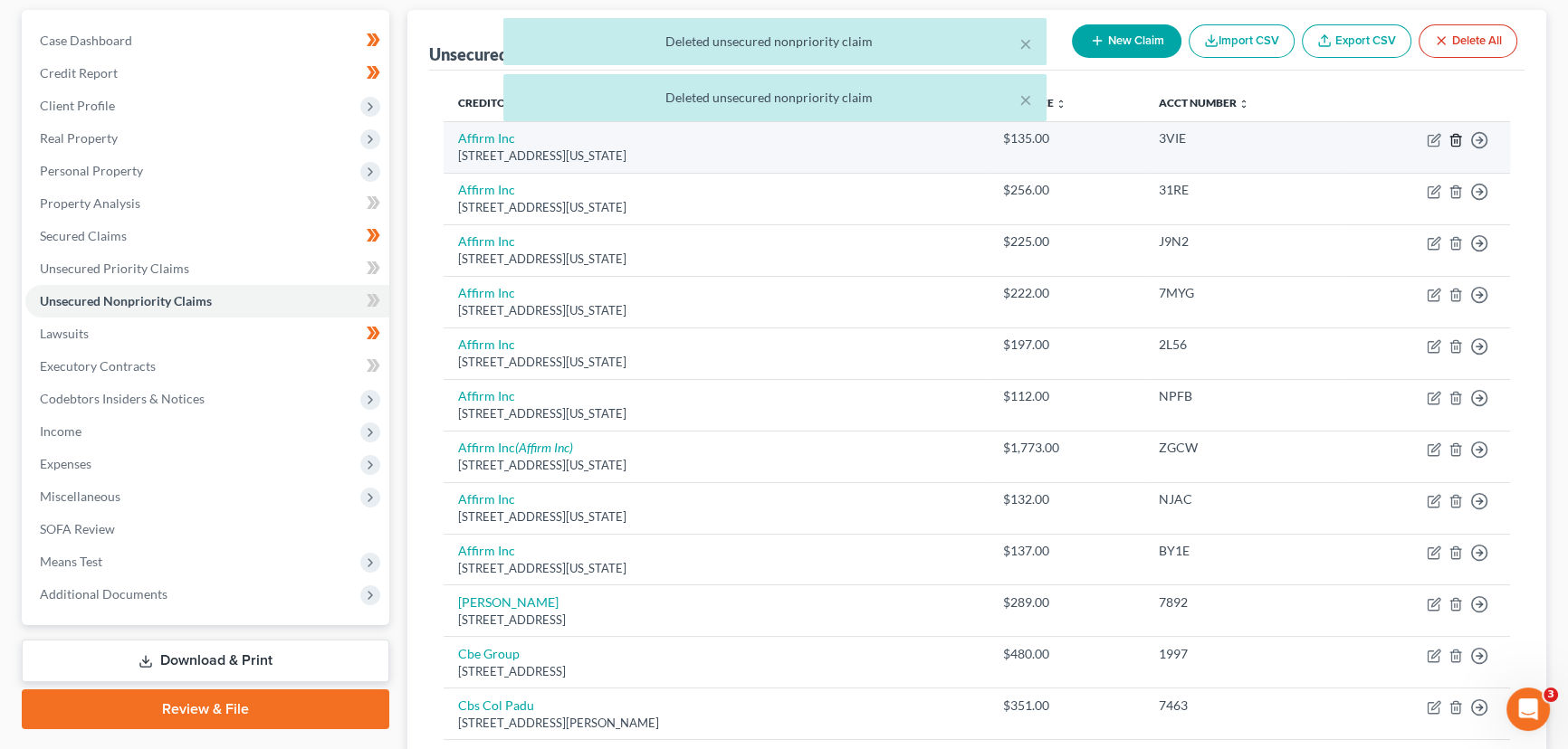
click at [1455, 140] on icon "button" at bounding box center [1455, 140] width 15 height 15
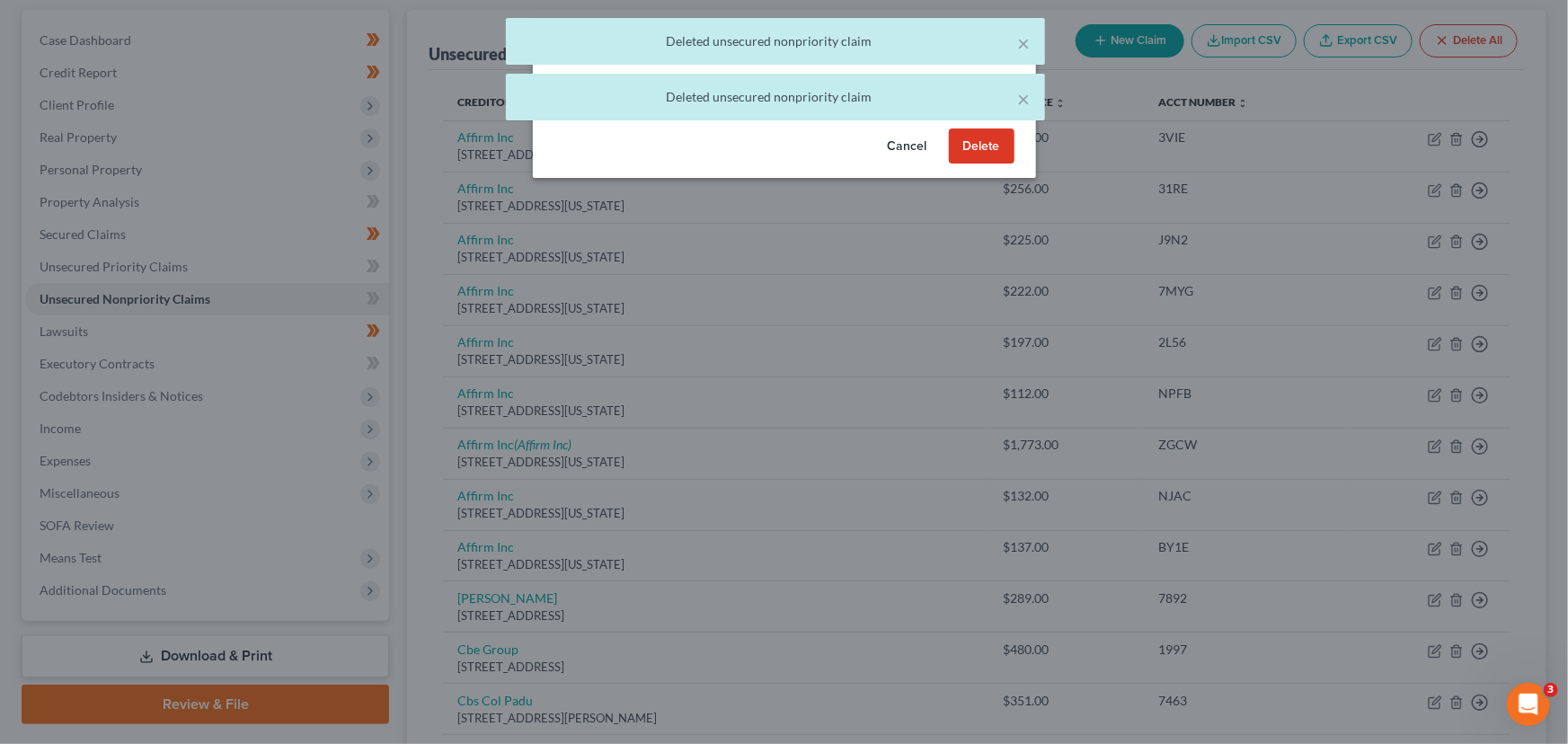
click at [980, 164] on button "Delete" at bounding box center [981, 146] width 66 height 36
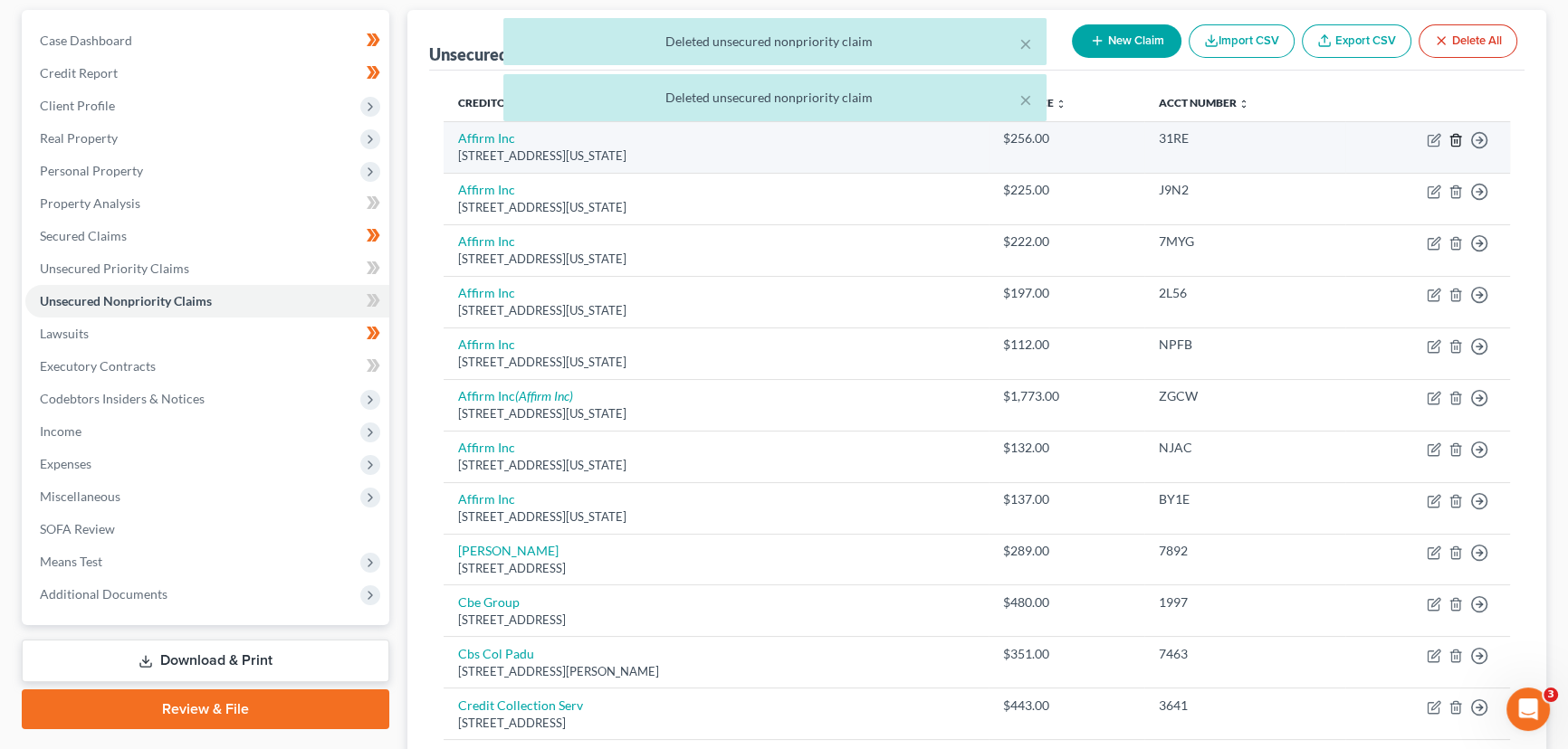
click at [1457, 137] on icon "button" at bounding box center [1455, 140] width 15 height 15
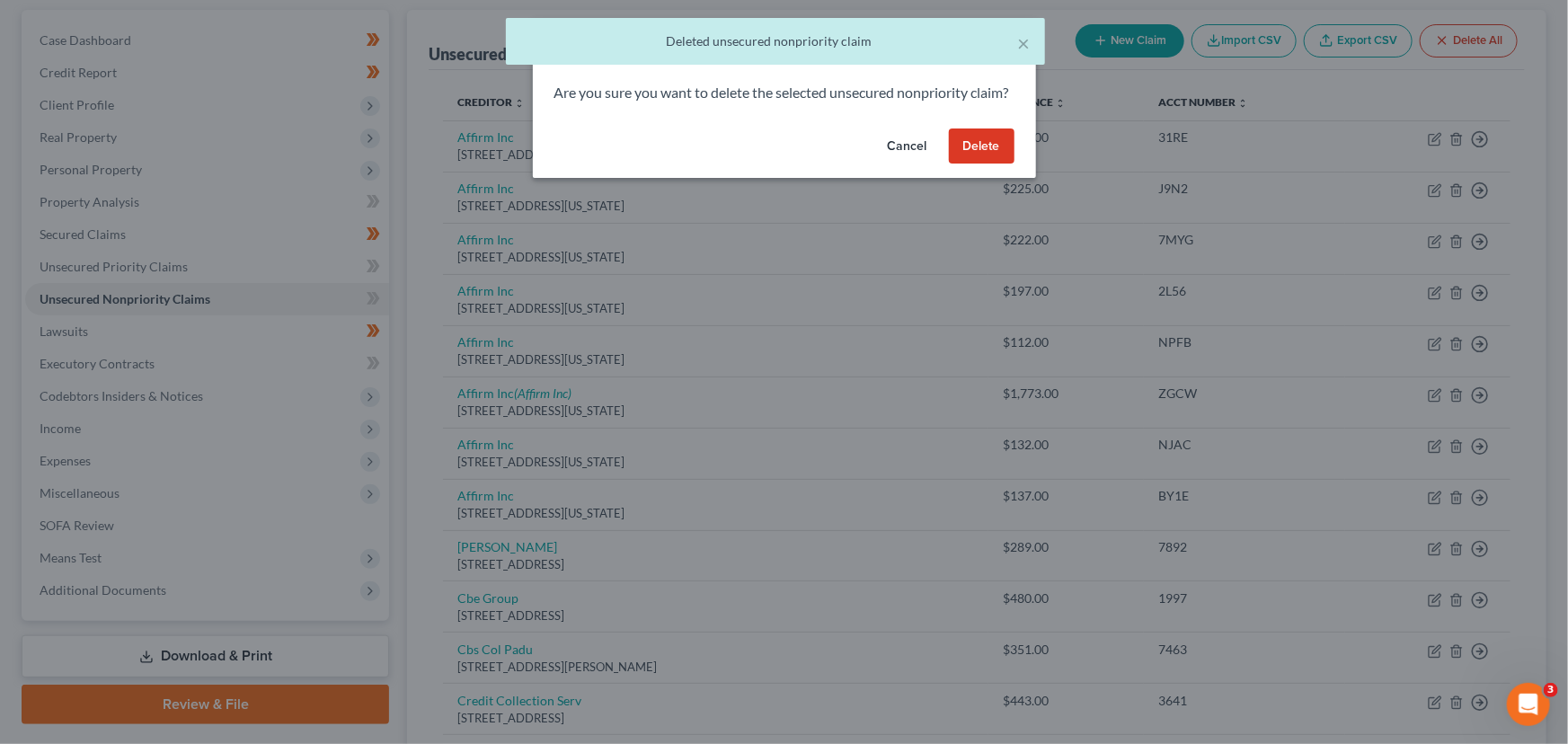
click at [961, 164] on button "Delete" at bounding box center [981, 146] width 66 height 36
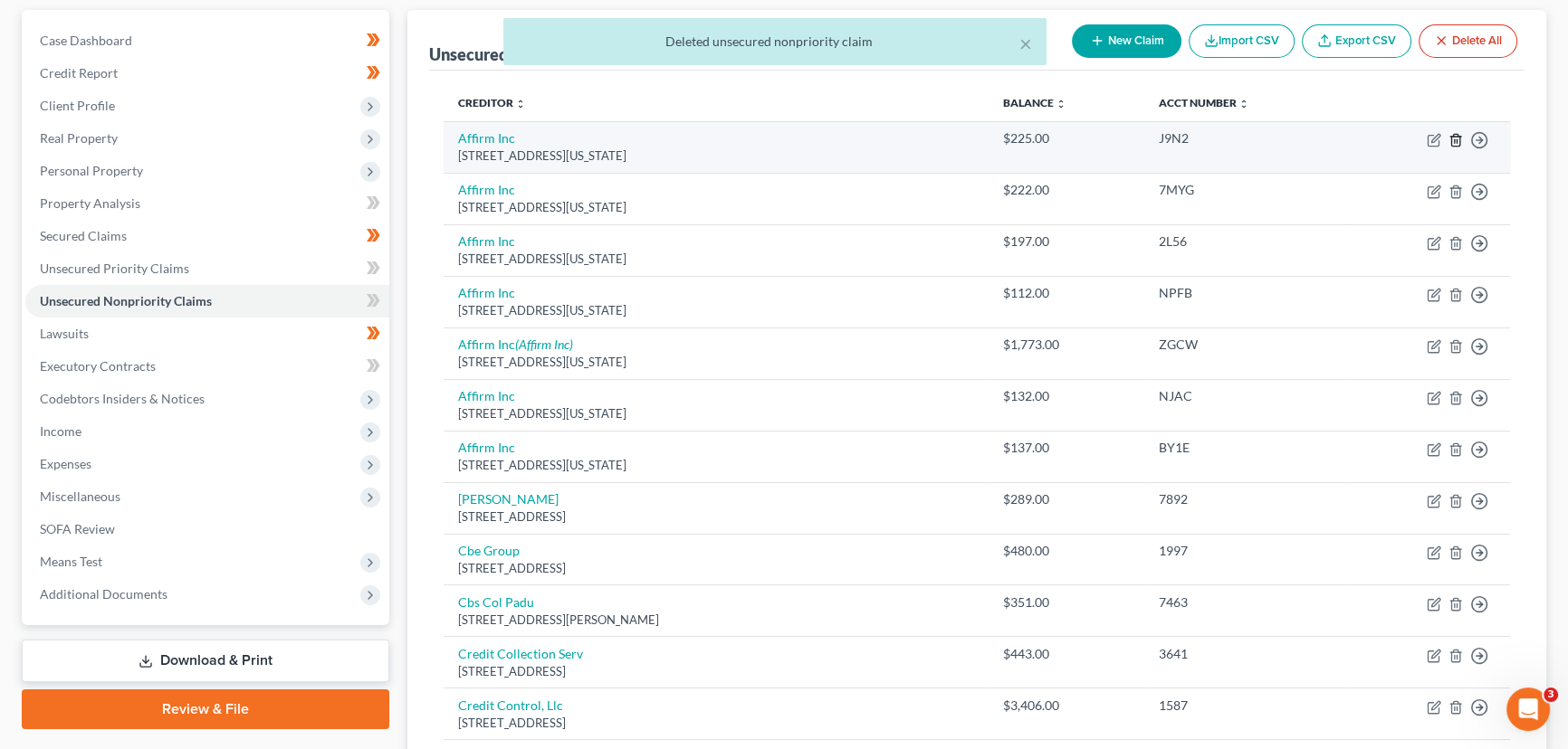
click at [1457, 140] on icon "button" at bounding box center [1455, 140] width 15 height 15
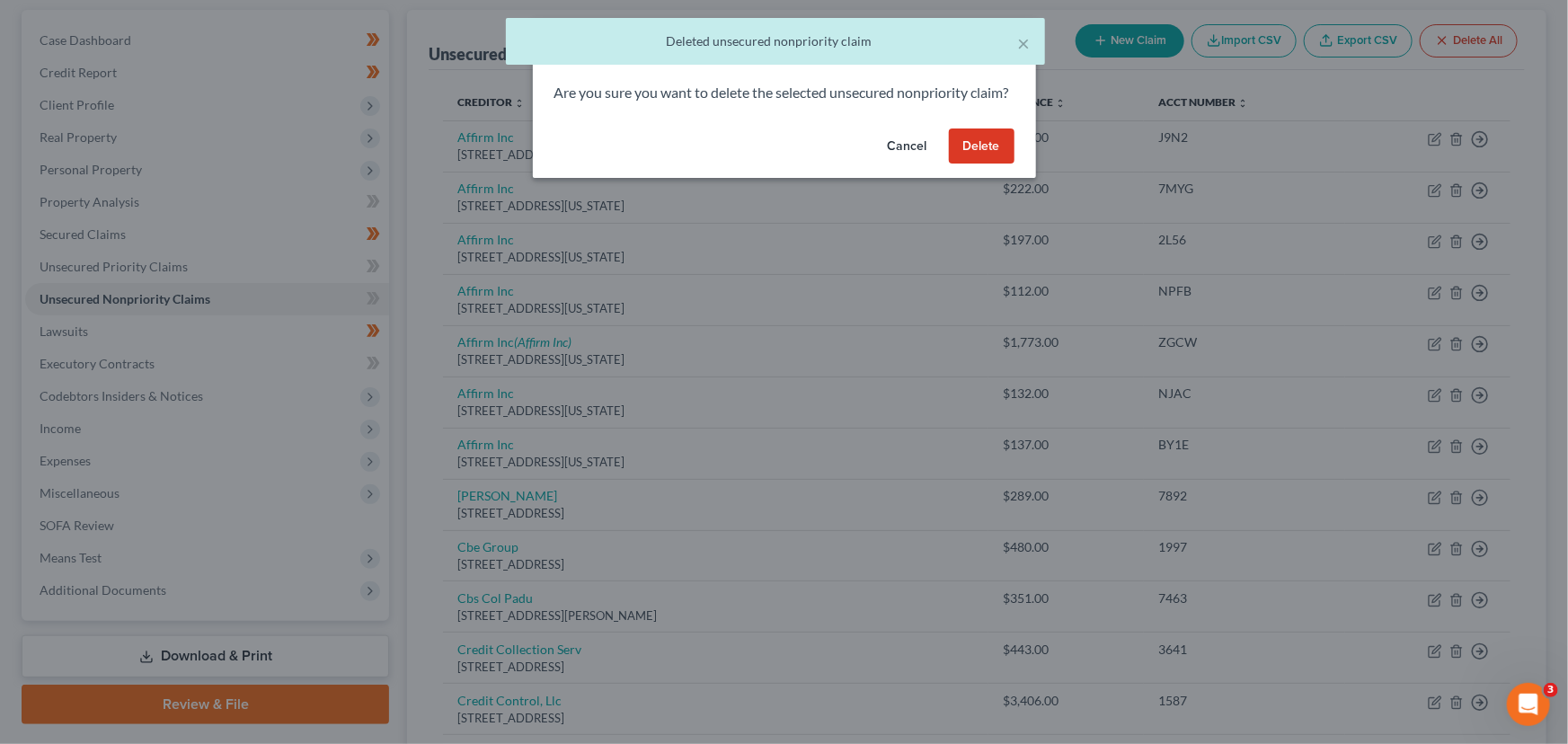
click at [1010, 164] on button "Delete" at bounding box center [981, 146] width 66 height 36
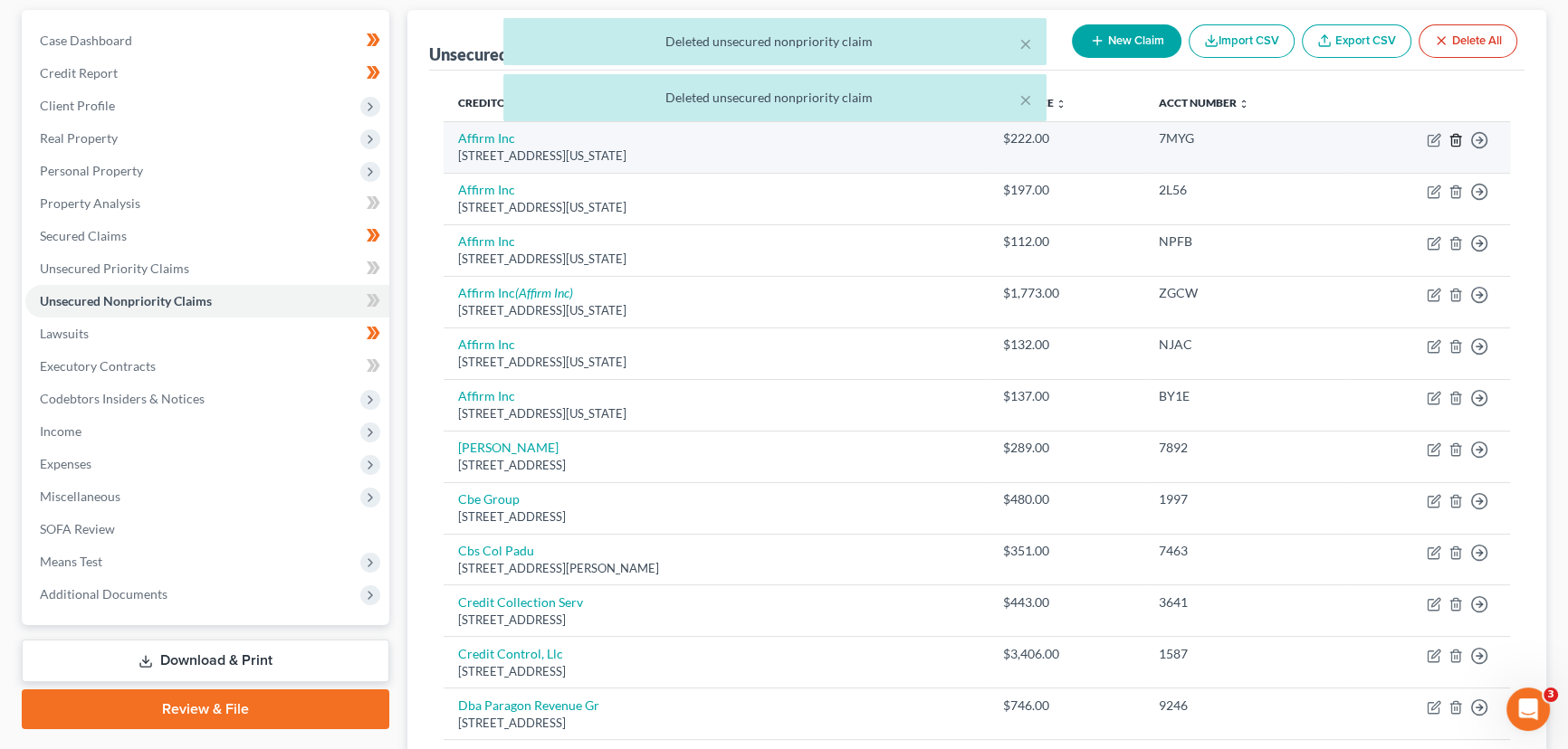
click at [1454, 136] on polyline "button" at bounding box center [1455, 136] width 11 height 0
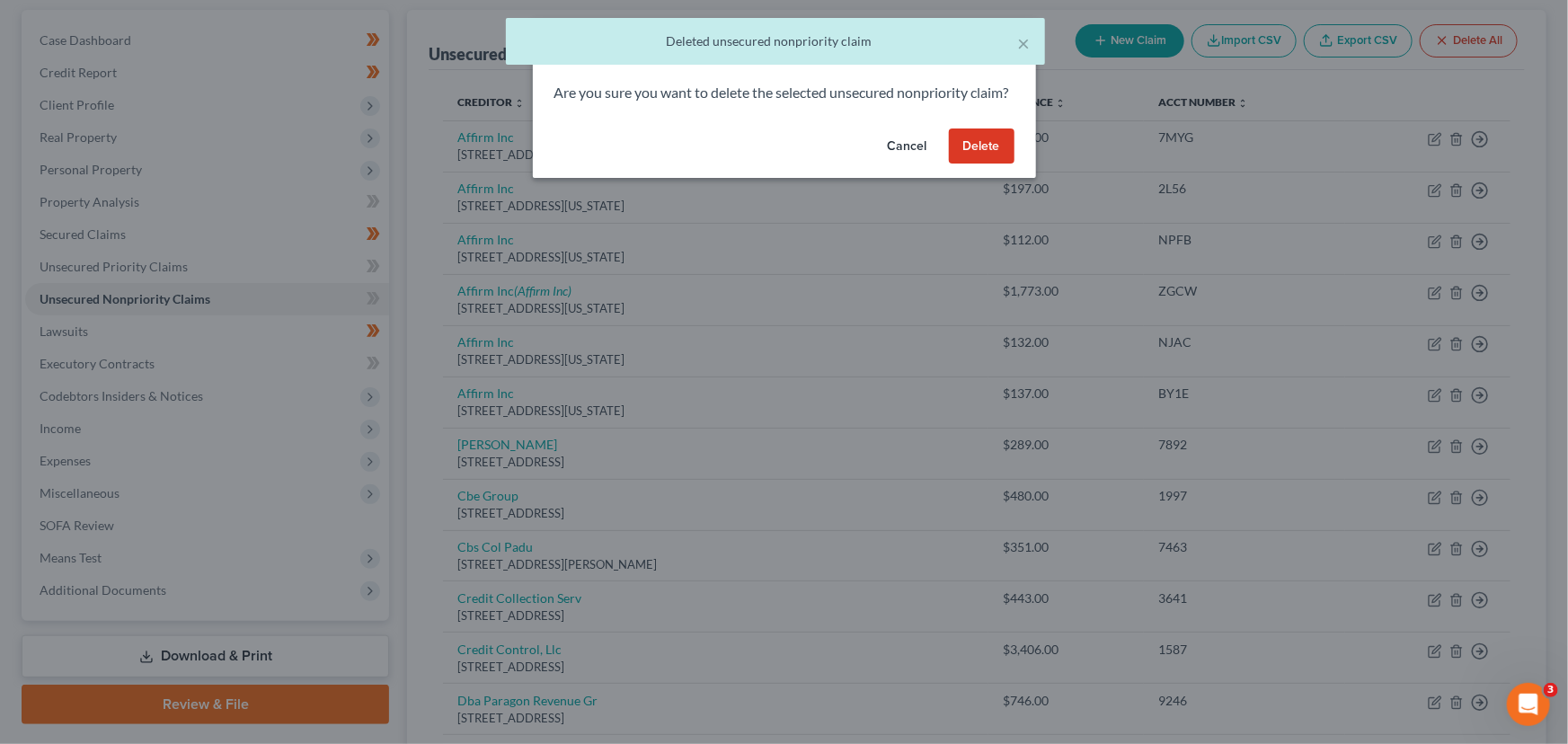
click at [986, 164] on button "Delete" at bounding box center [981, 146] width 66 height 36
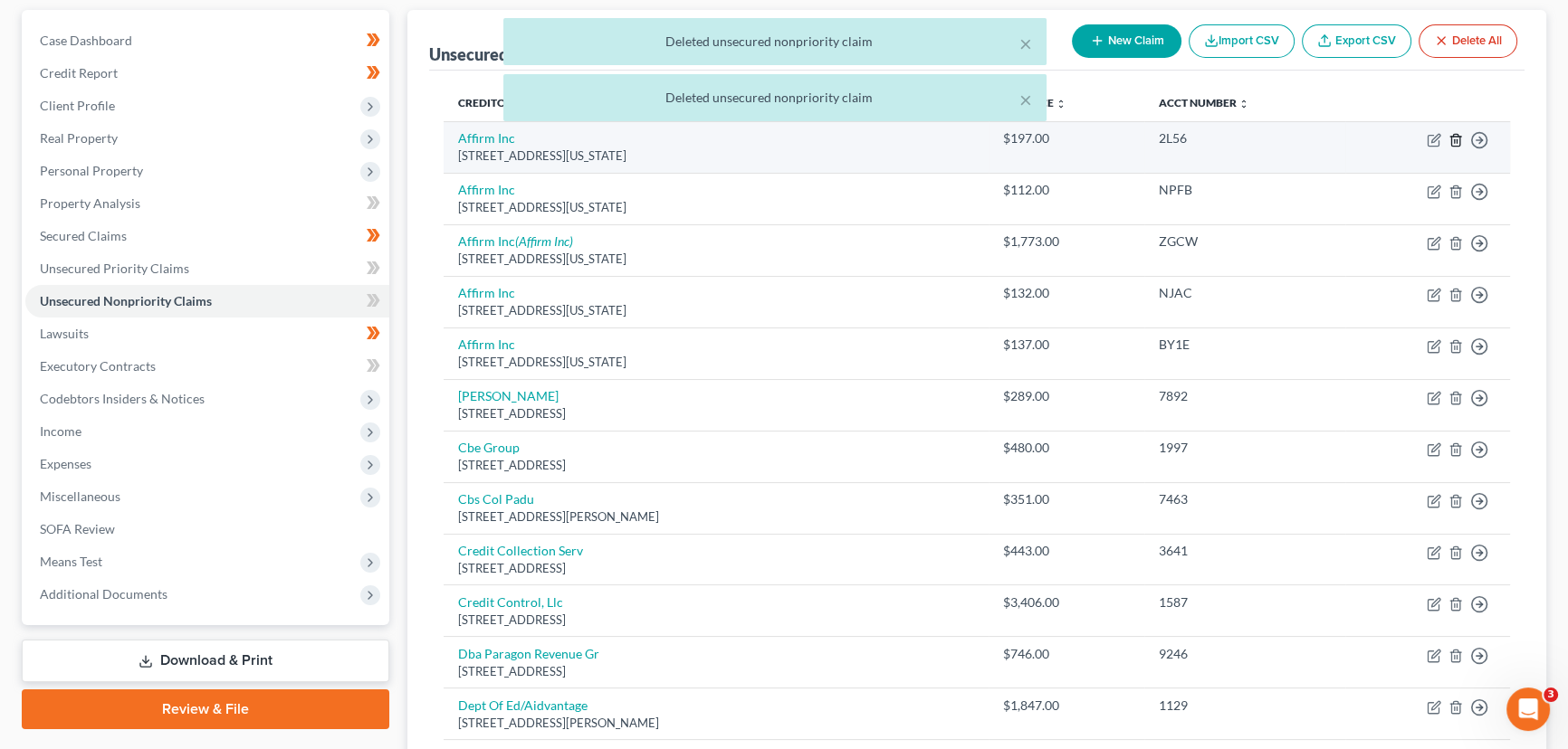
click at [1456, 139] on line "button" at bounding box center [1456, 141] width 0 height 4
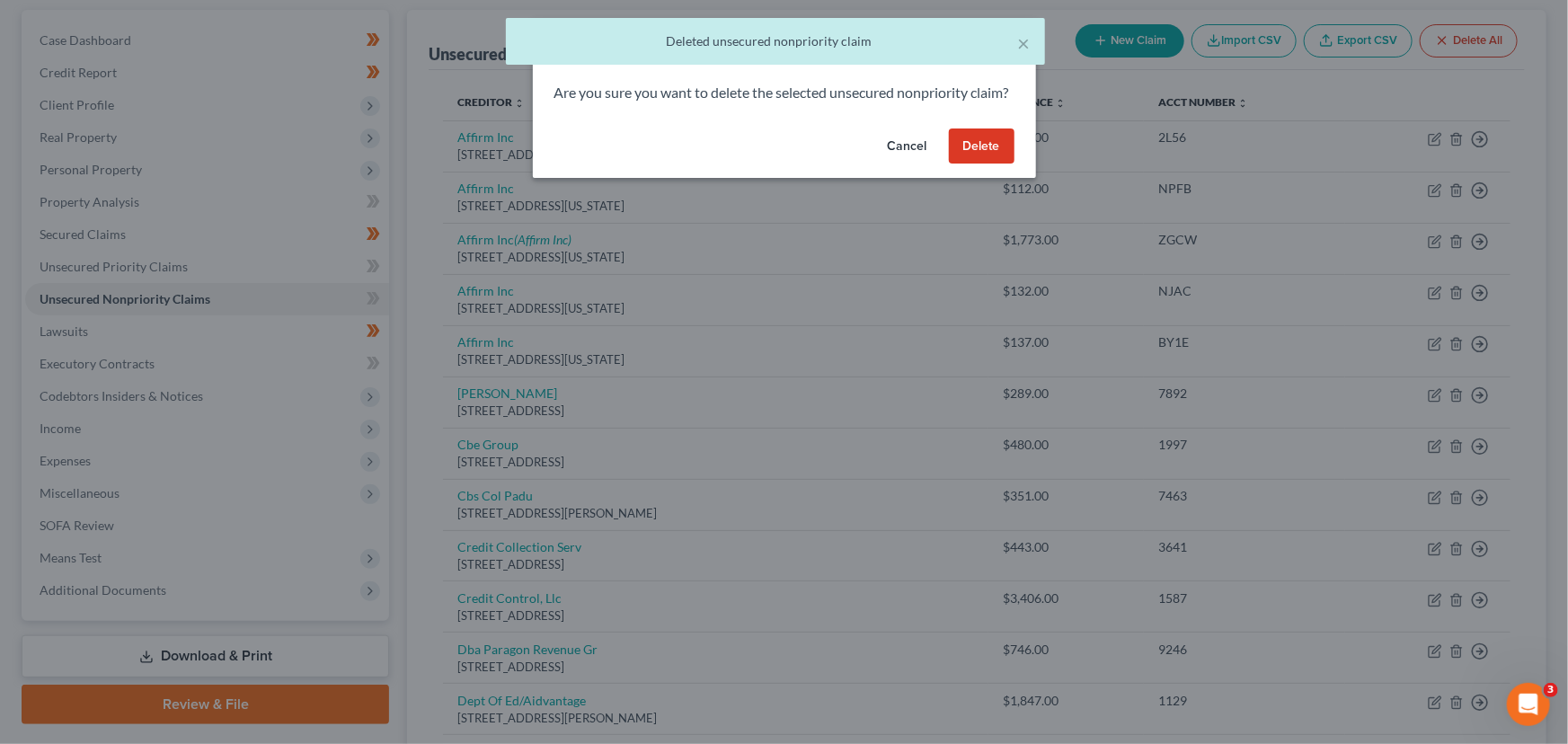
click at [984, 164] on button "Delete" at bounding box center [981, 146] width 66 height 36
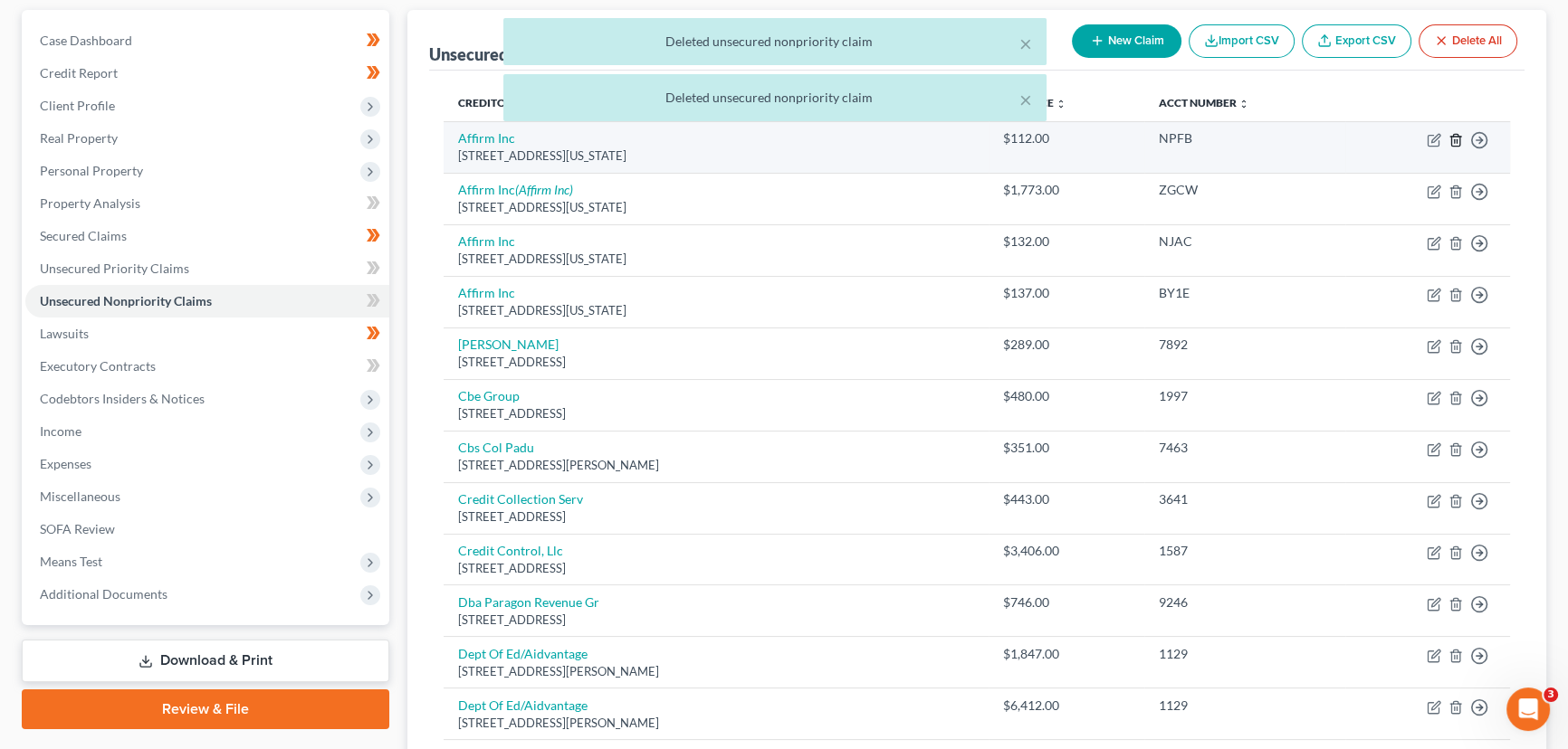
click at [1454, 136] on icon "button" at bounding box center [1455, 140] width 15 height 15
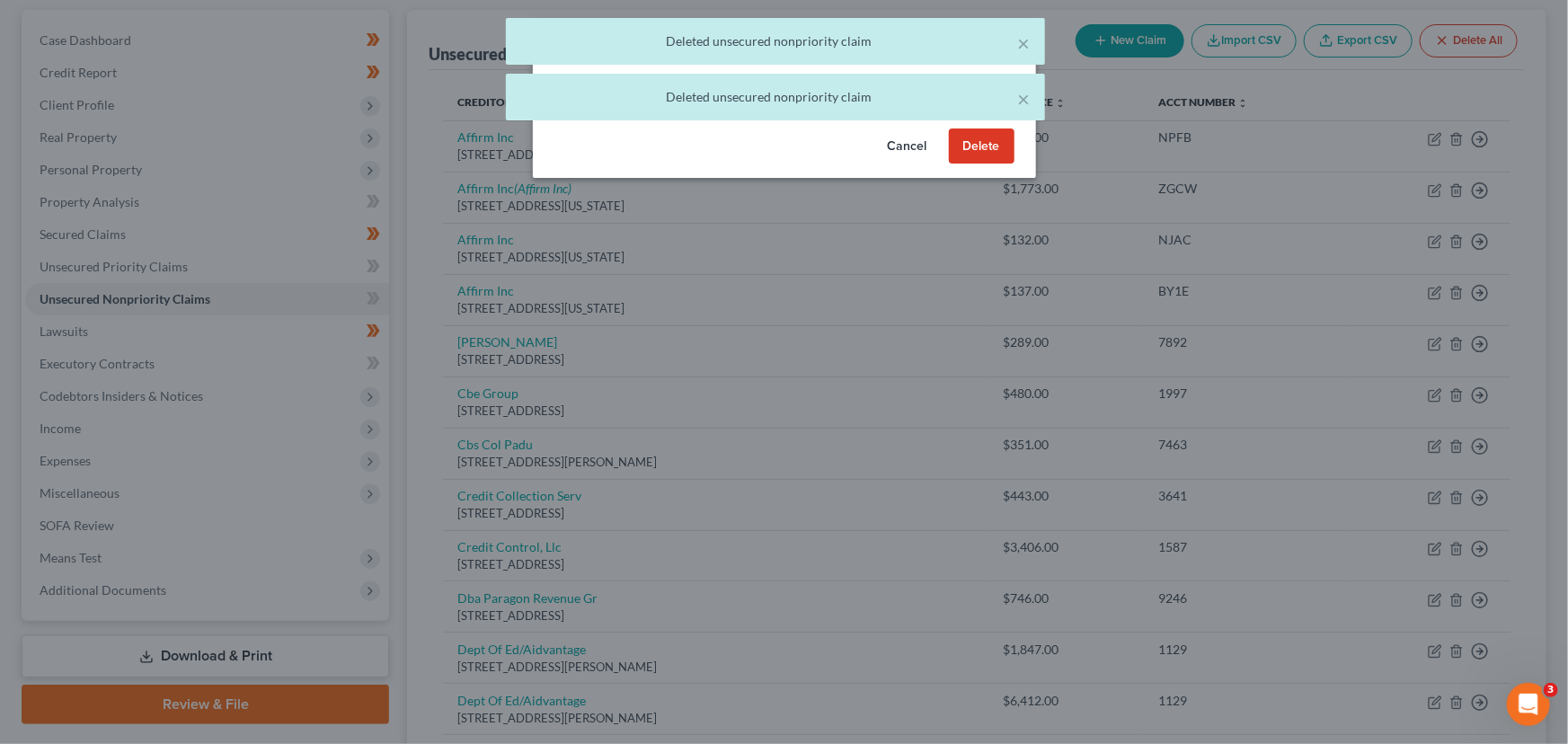
click at [990, 164] on button "Delete" at bounding box center [981, 146] width 66 height 36
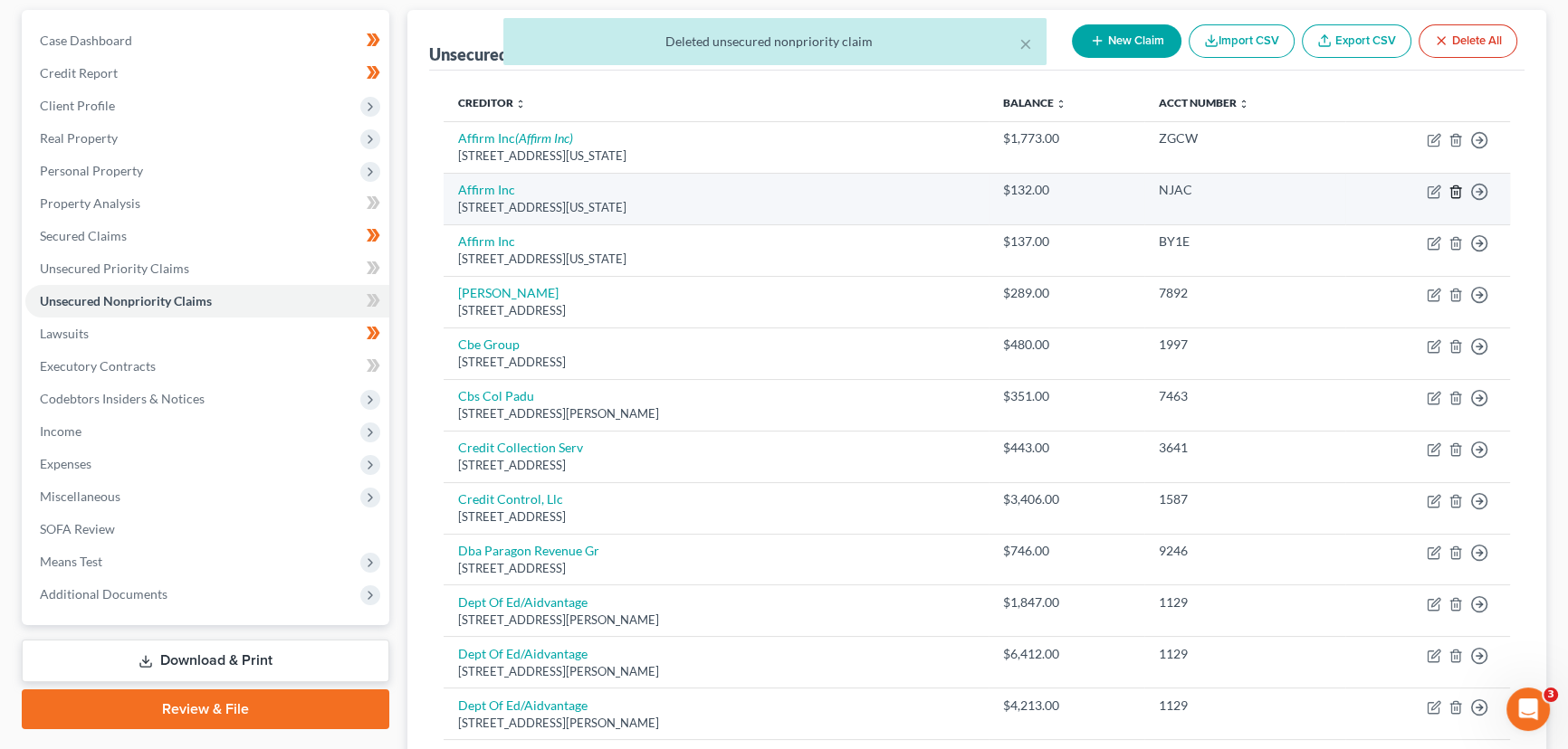
click at [1456, 191] on line "button" at bounding box center [1456, 192] width 0 height 4
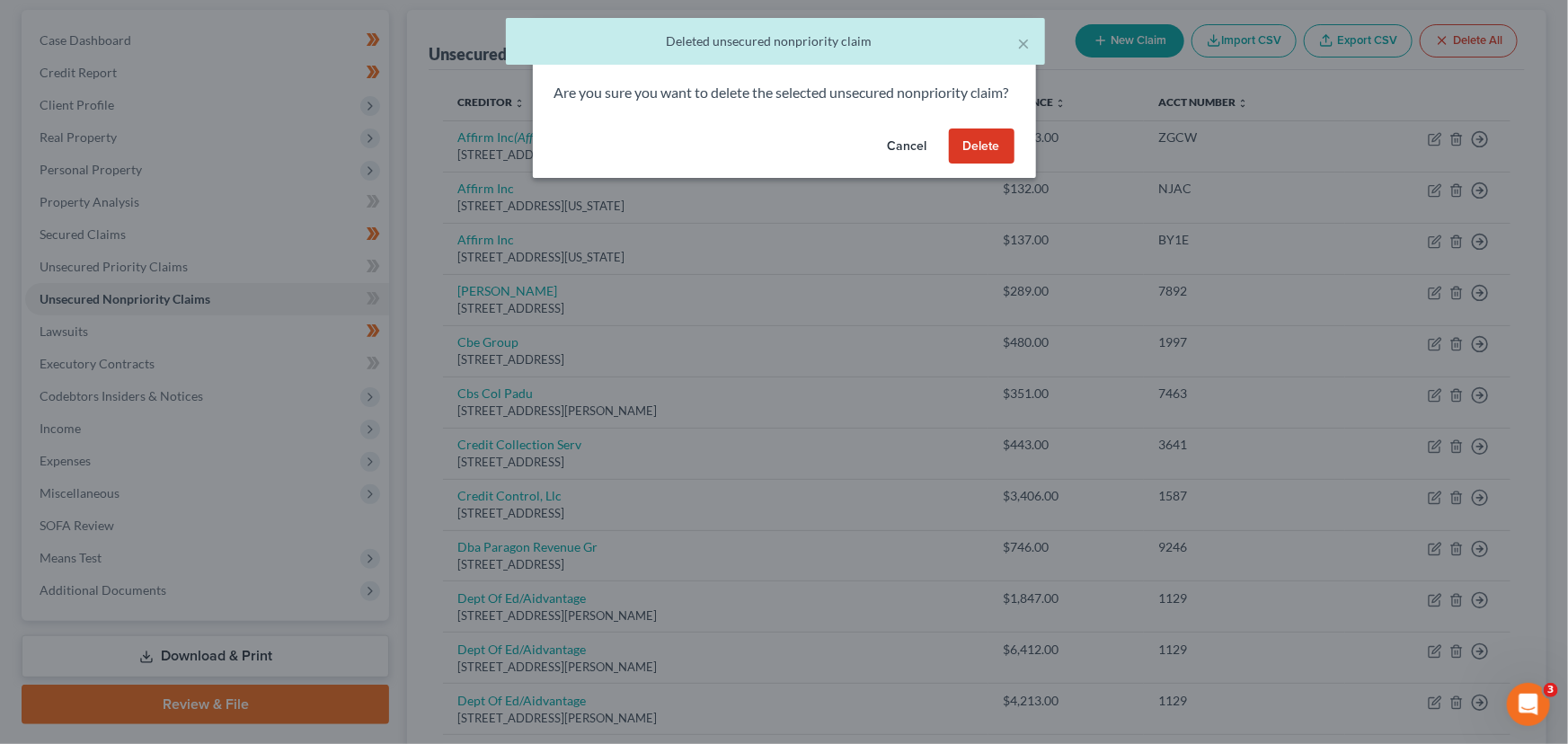
click at [970, 152] on button "Delete" at bounding box center [981, 146] width 66 height 36
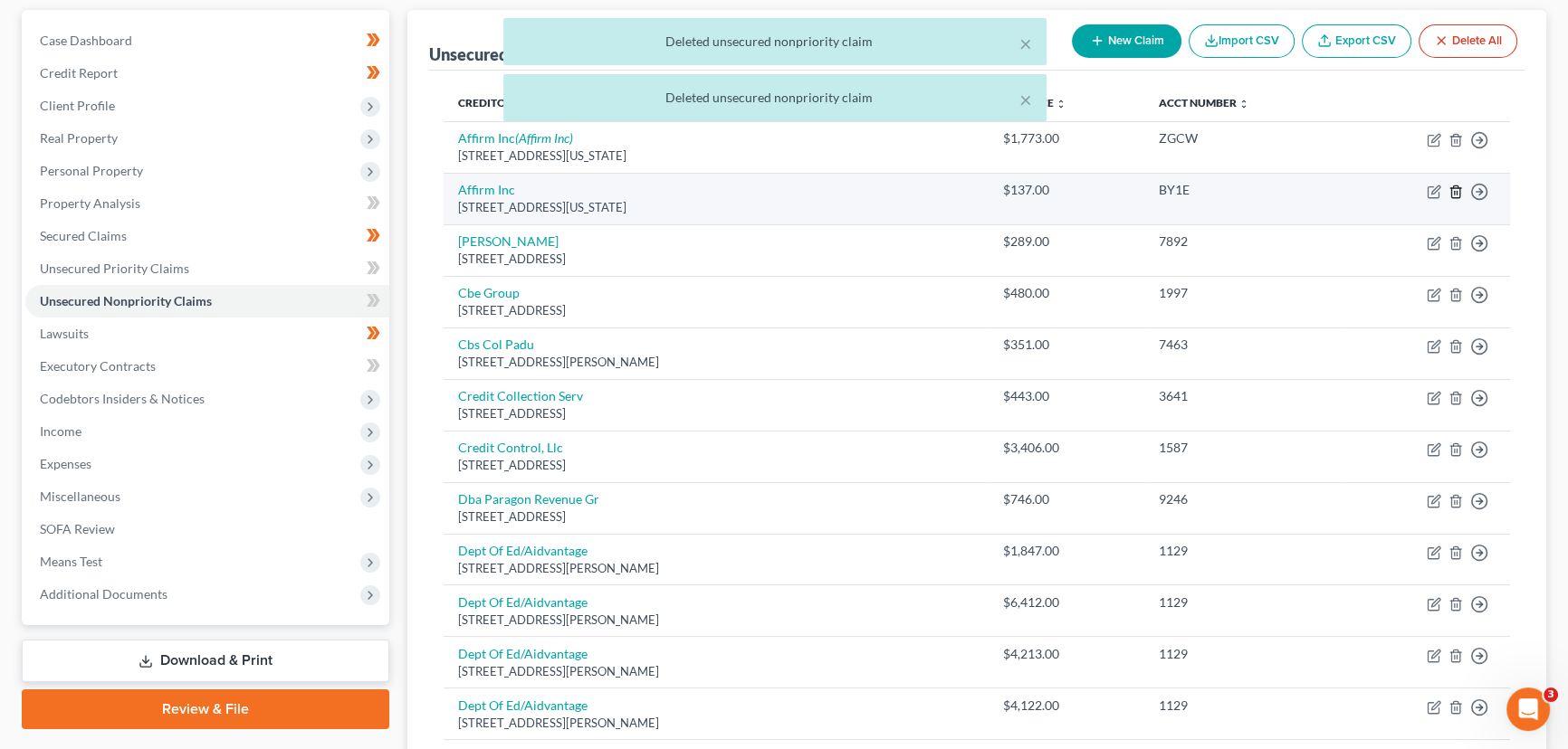
click at [1457, 192] on icon "button" at bounding box center [1455, 192] width 15 height 15
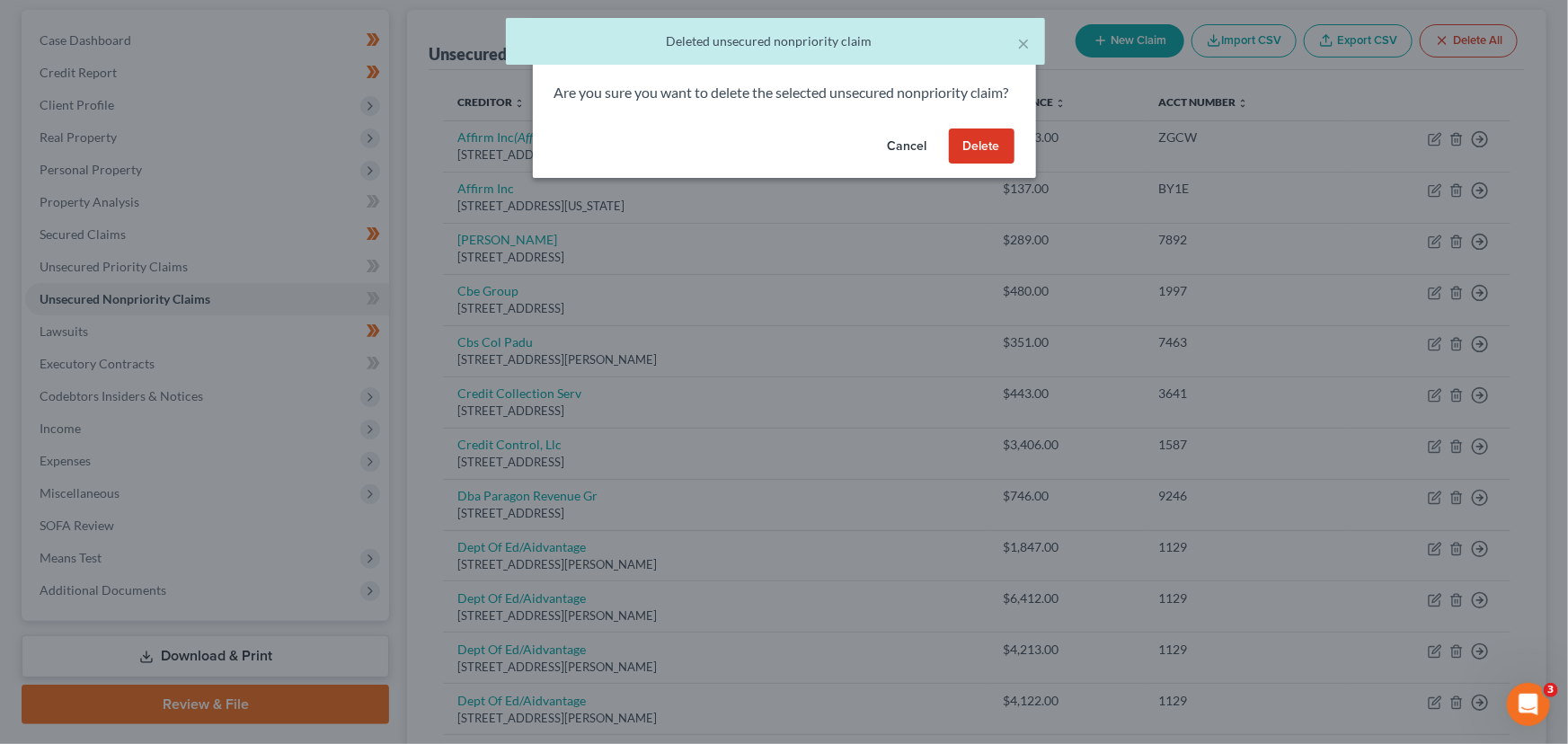
click at [995, 164] on button "Delete" at bounding box center [981, 146] width 66 height 36
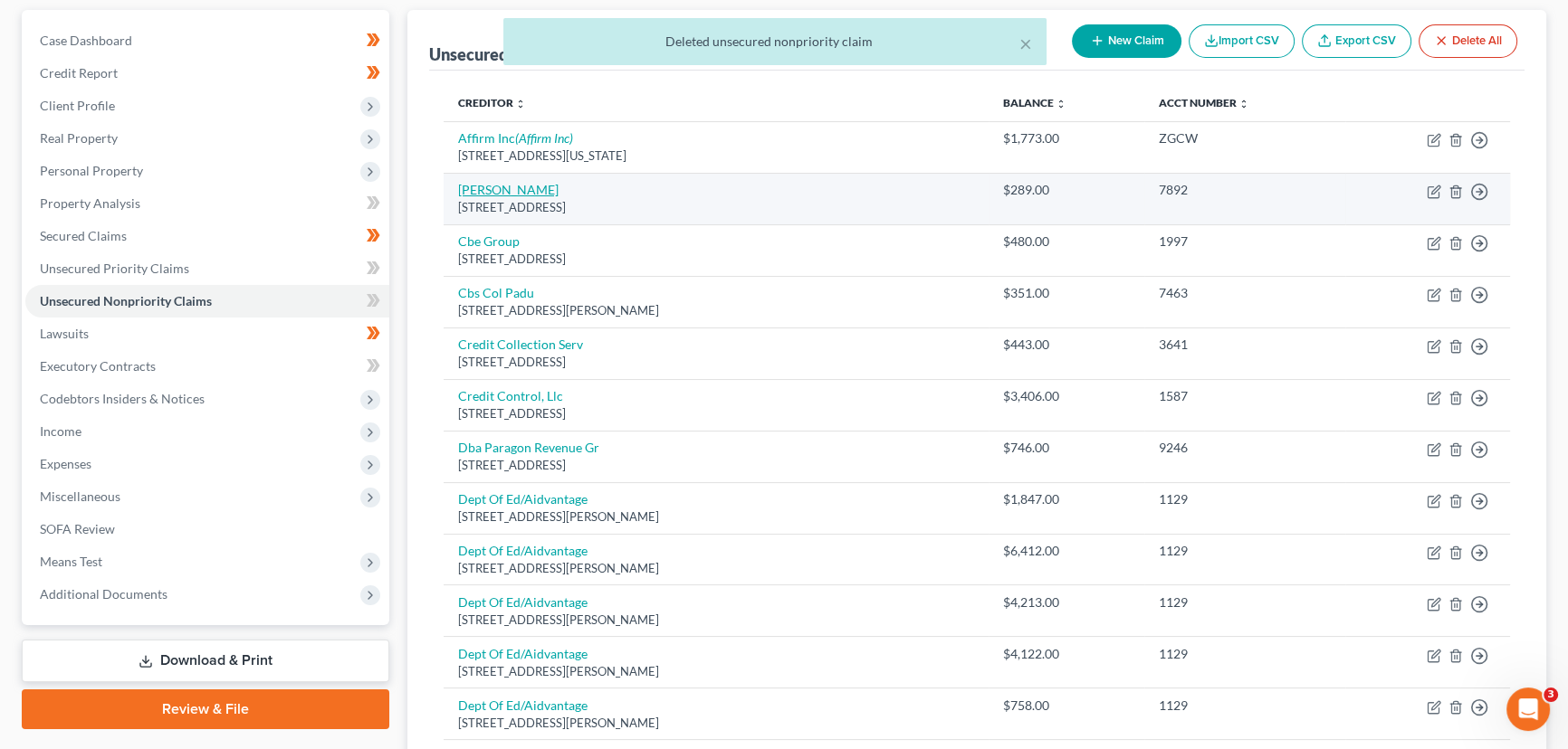
click at [464, 191] on link "Aldous" at bounding box center [508, 189] width 101 height 15
select select "46"
select select "1"
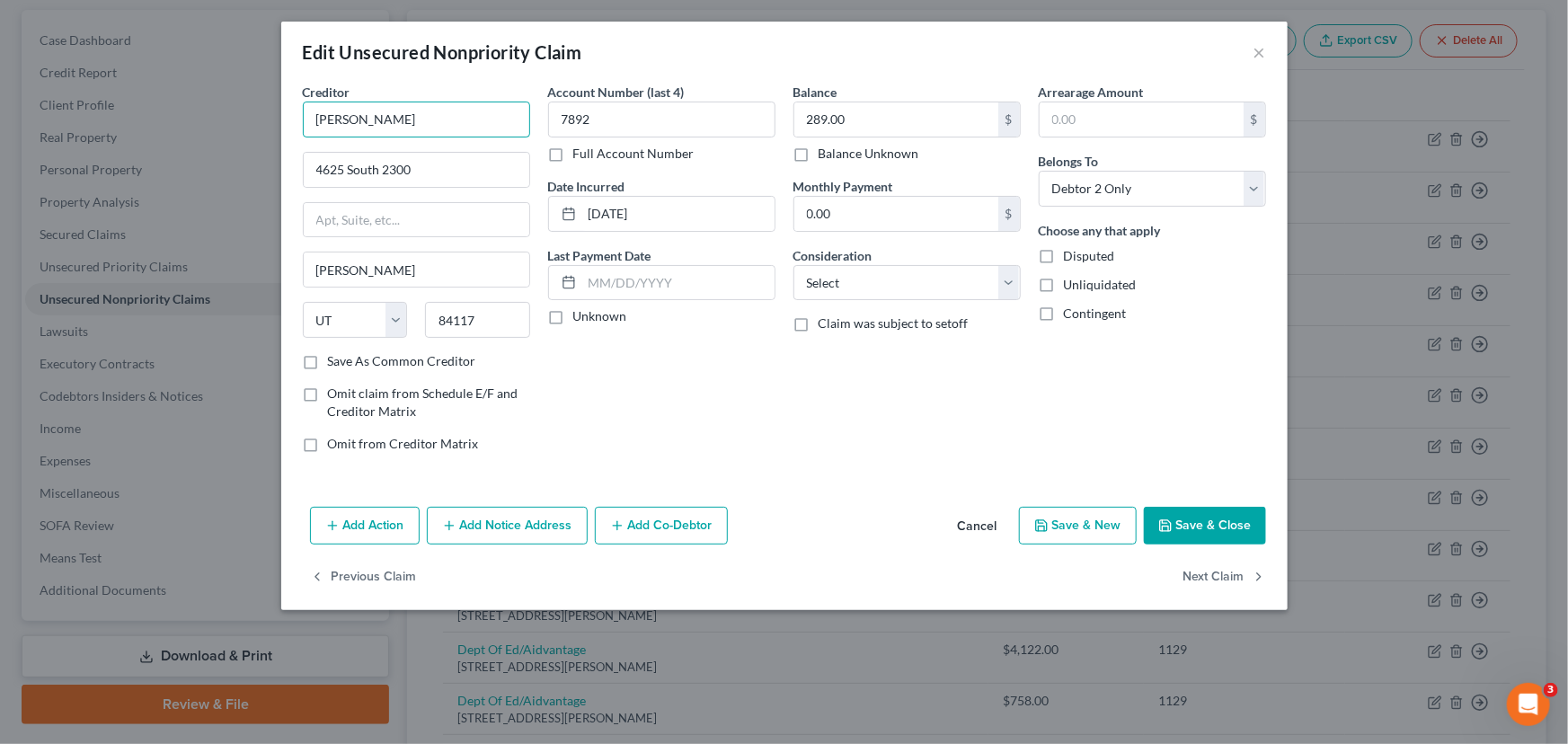
drag, startPoint x: 389, startPoint y: 128, endPoint x: 309, endPoint y: 121, distance: 80.3
click at [309, 121] on input "Aldous" at bounding box center [417, 120] width 227 height 36
click at [407, 116] on input "Aldous" at bounding box center [417, 120] width 227 height 36
click at [406, 115] on input "Aldous" at bounding box center [417, 120] width 227 height 36
type input "[PERSON_NAME] & Associates"
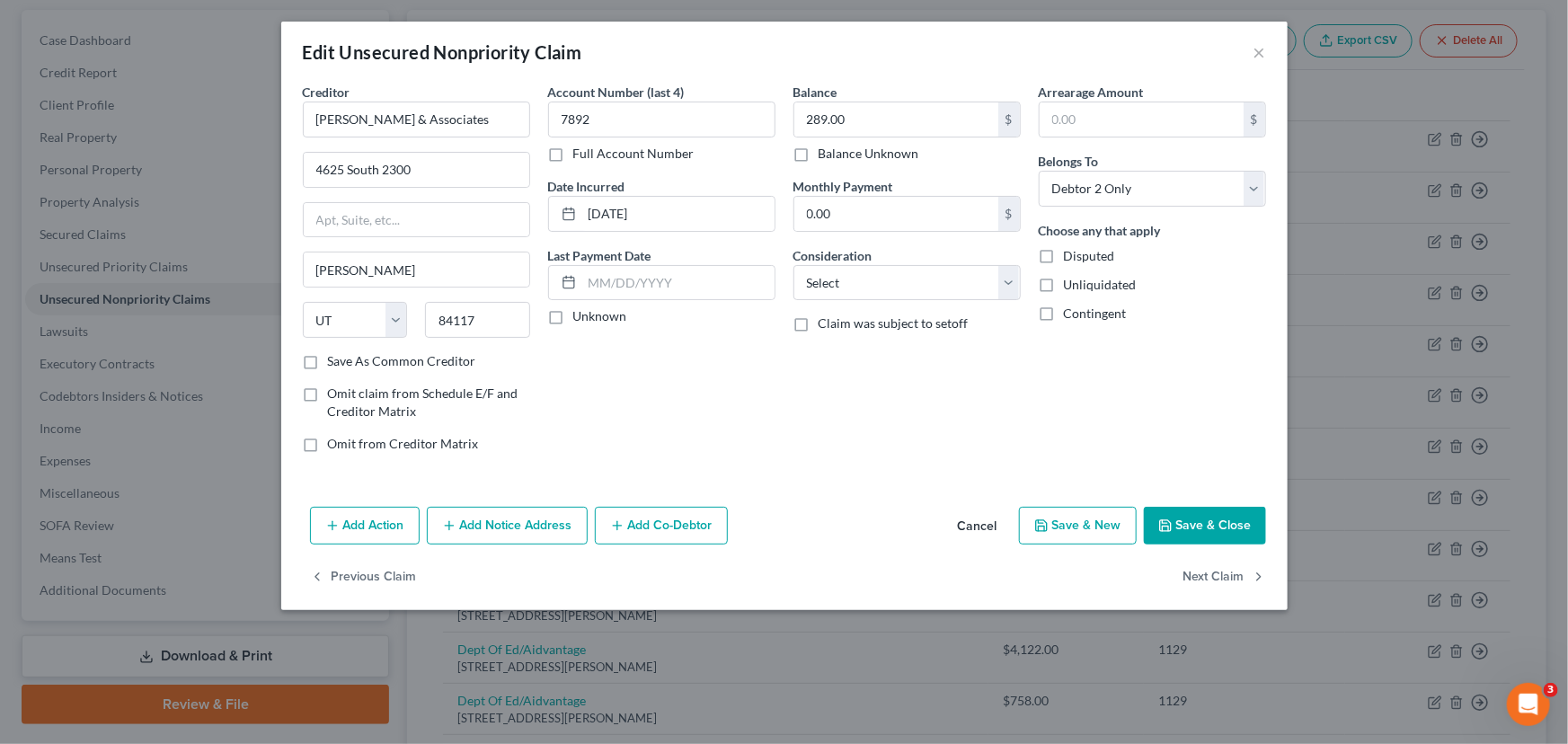
click at [646, 436] on div "Account Number (last 4) 7892 Full Account Number Date Incurred 09-26-2024 Last …" at bounding box center [662, 275] width 245 height 384
click at [548, 335] on div "Account Number (last 4) 7892 Full Account Number Date Incurred 09-26-2024 Last …" at bounding box center [662, 275] width 245 height 384
click at [573, 324] on label "Unknown" at bounding box center [601, 317] width 54 height 18
click at [581, 319] on input "Unknown" at bounding box center [586, 313] width 12 height 12
checkbox input "true"
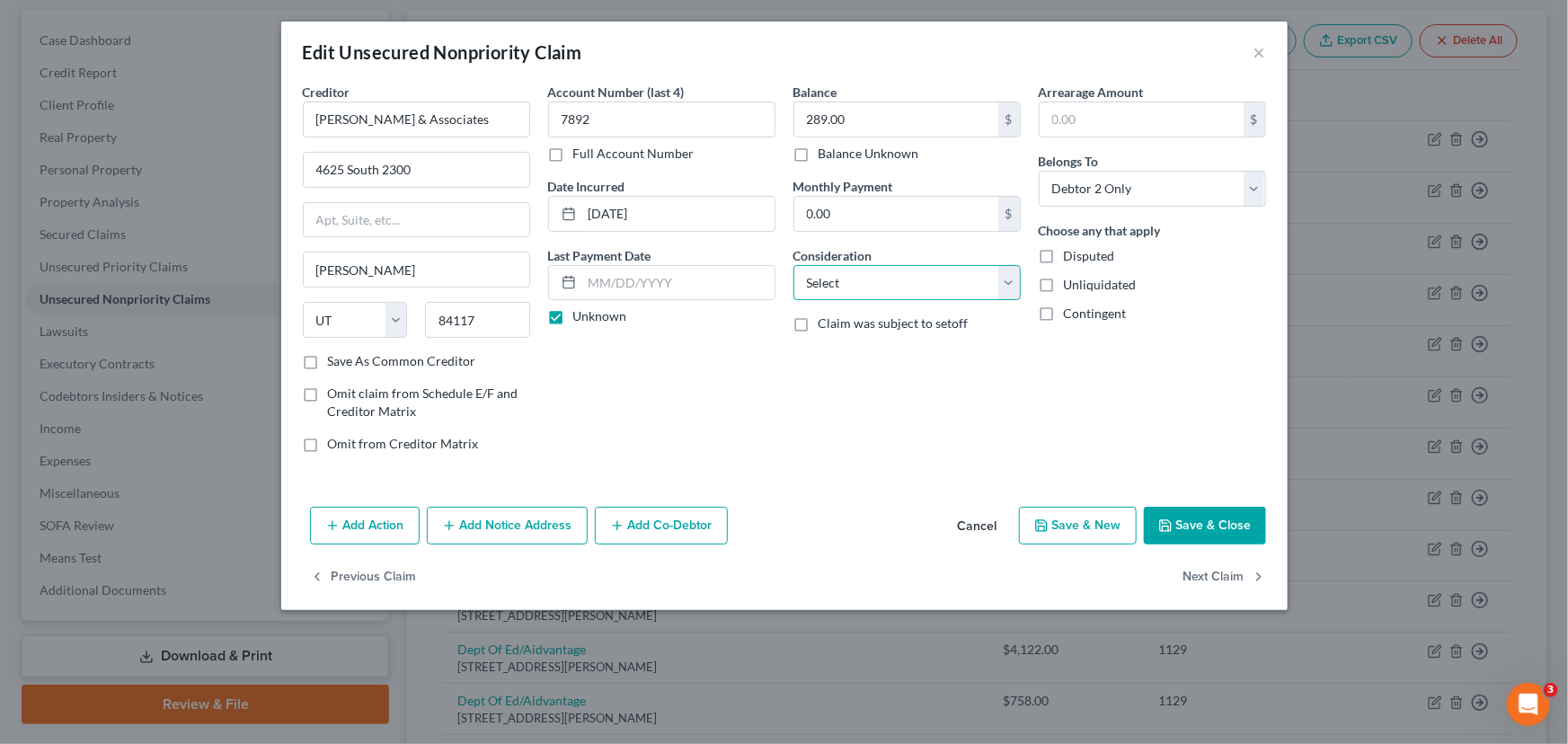
click at [842, 289] on select "Select Cable / Satellite Services Collection Agency Credit Card Debt Debt Couns…" at bounding box center [907, 283] width 227 height 36
select select "1"
click at [793, 265] on select "Select Cable / Satellite Services Collection Agency Credit Card Debt Debt Couns…" at bounding box center [907, 283] width 227 height 36
click at [883, 390] on div "Balance 289.00 $ Balance Unknown Balance Undetermined 289.00 $ Balance Unknown …" at bounding box center [907, 275] width 245 height 384
click at [1178, 522] on button "Save & Close" at bounding box center [1205, 526] width 123 height 38
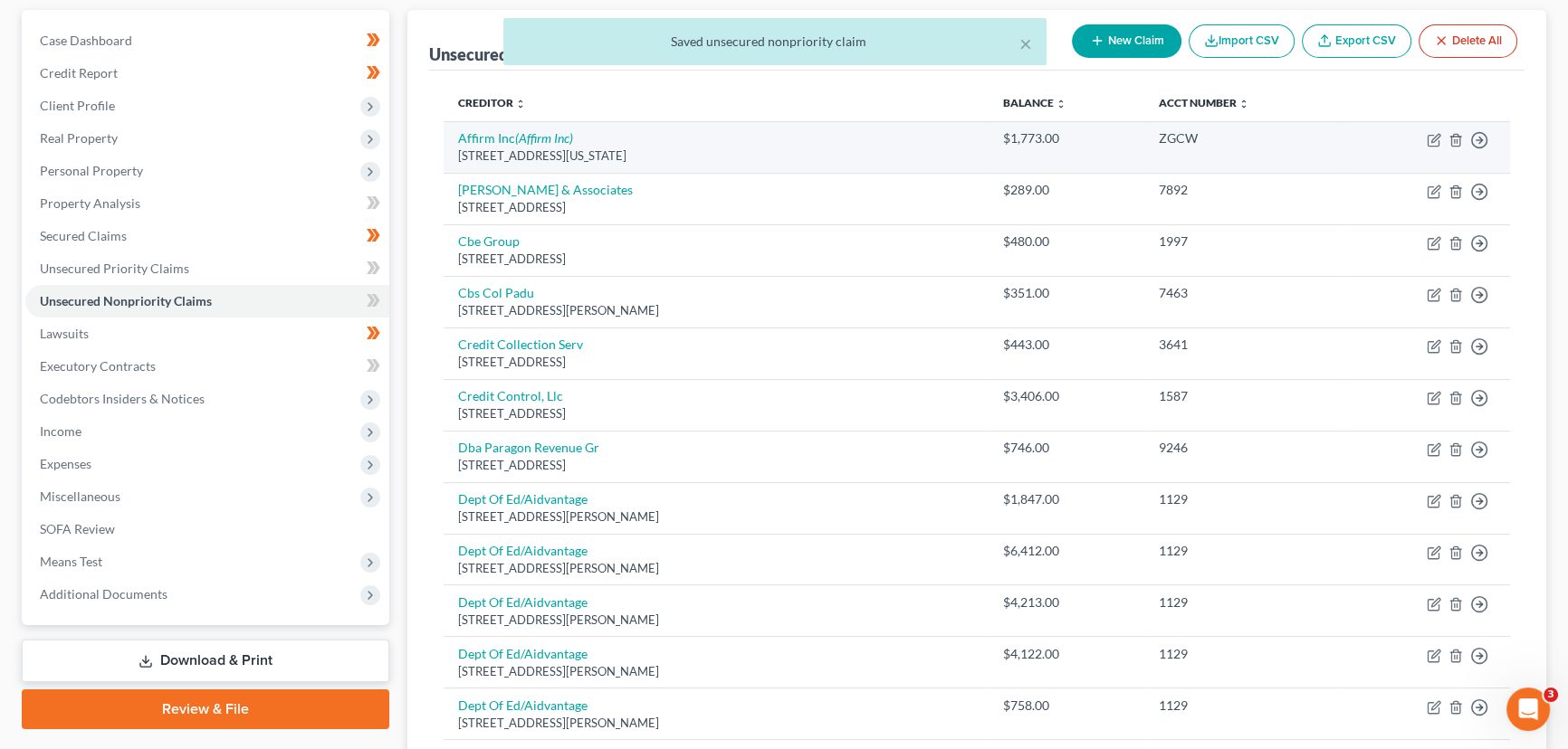
click at [511, 147] on div "[STREET_ADDRESS][US_STATE]" at bounding box center [716, 155] width 516 height 17
click at [510, 133] on link "Affirm Inc (Affirm Inc)" at bounding box center [515, 137] width 115 height 15
select select "4"
select select "10"
select select "1"
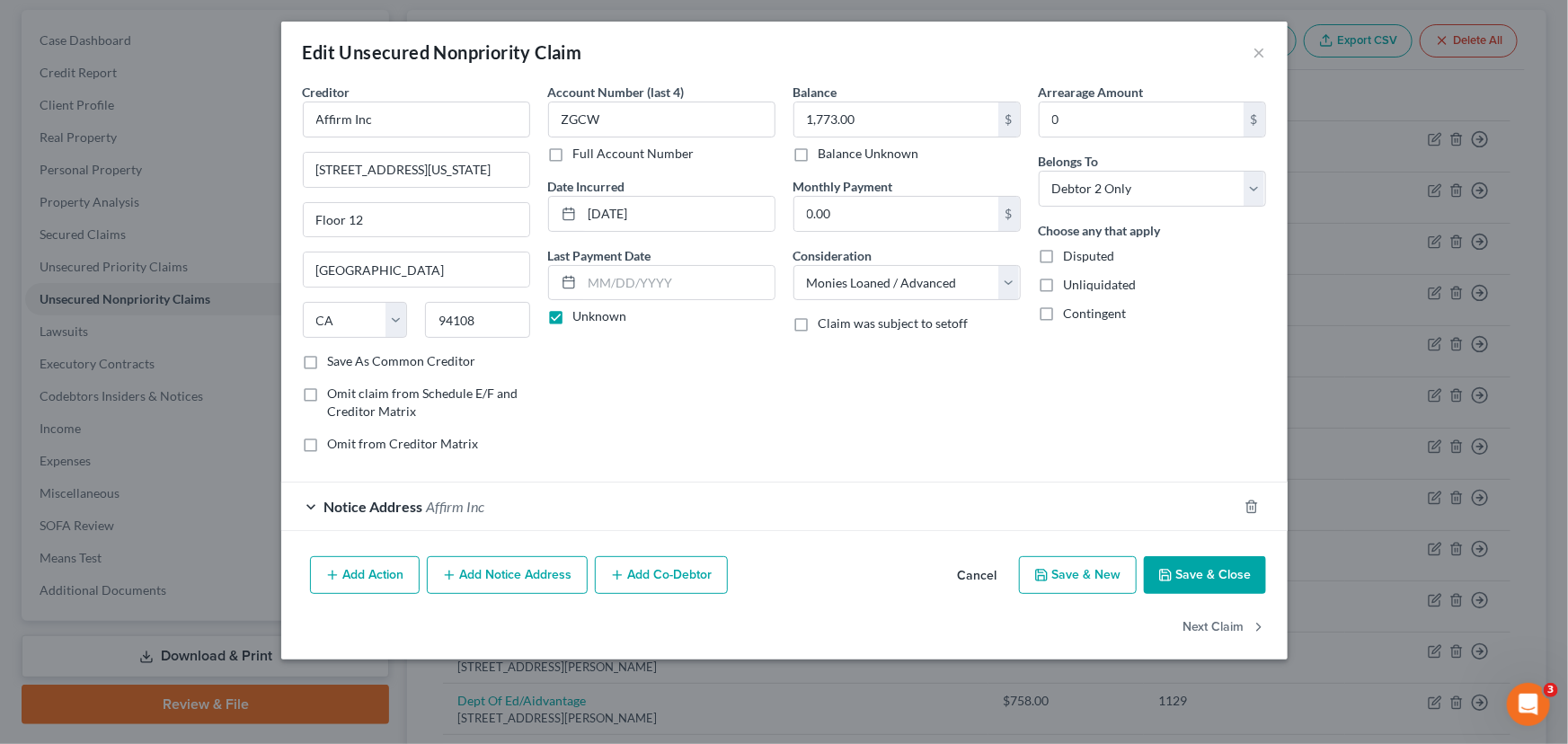
click at [964, 579] on button "Cancel" at bounding box center [977, 576] width 69 height 36
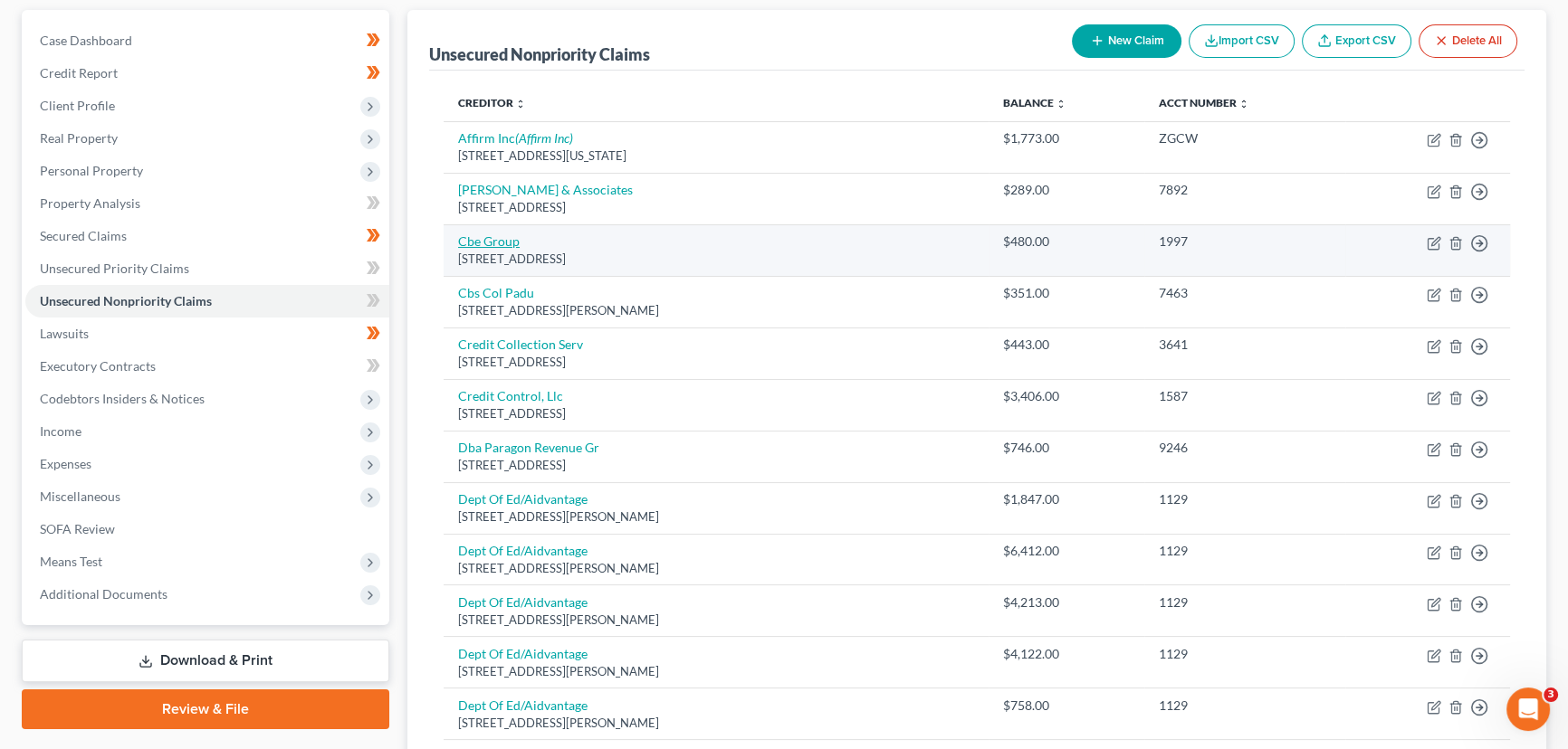
click at [486, 237] on link "Cbe Group" at bounding box center [489, 241] width 62 height 15
select select "16"
select select "1"
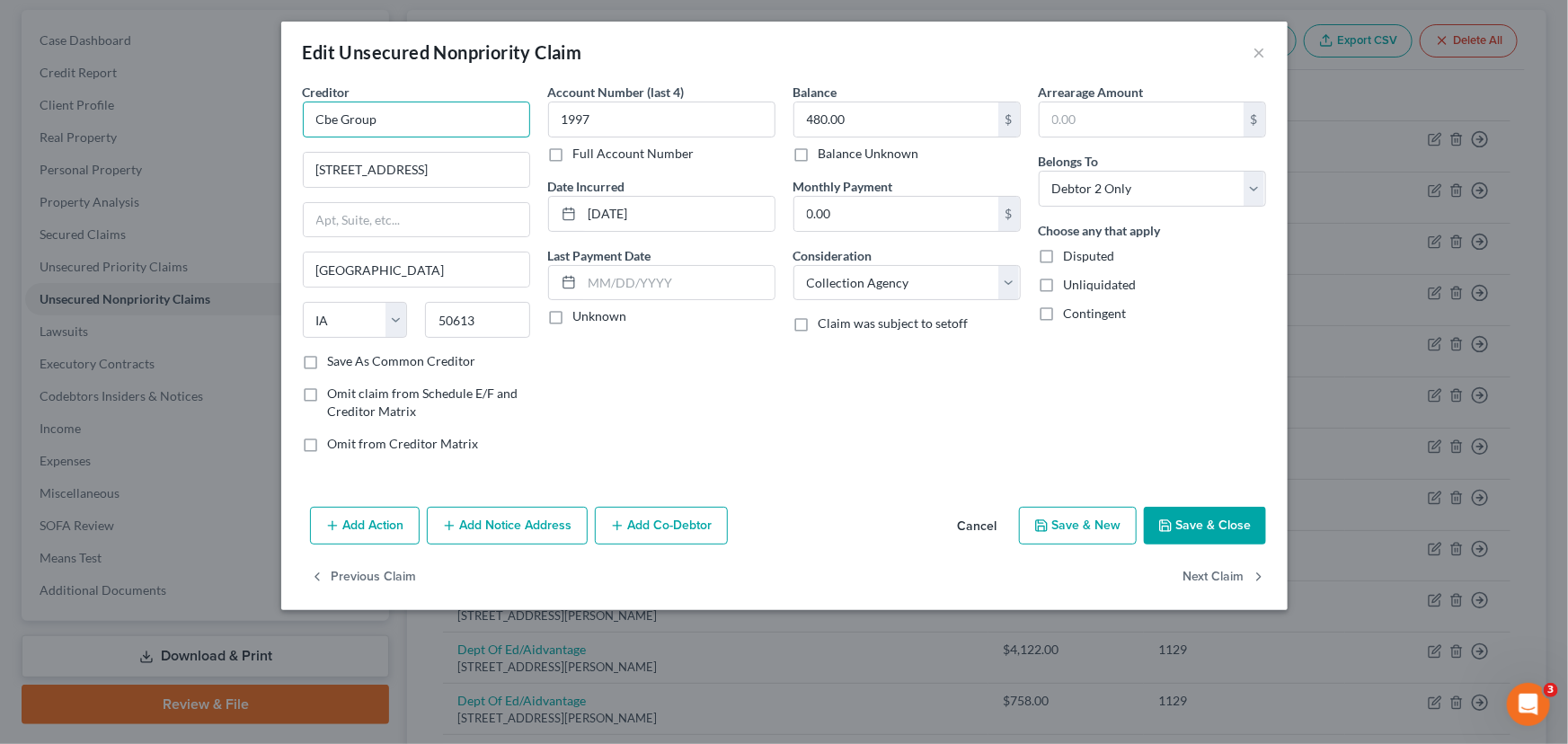
click at [335, 117] on input "Cbe Group" at bounding box center [417, 120] width 227 height 36
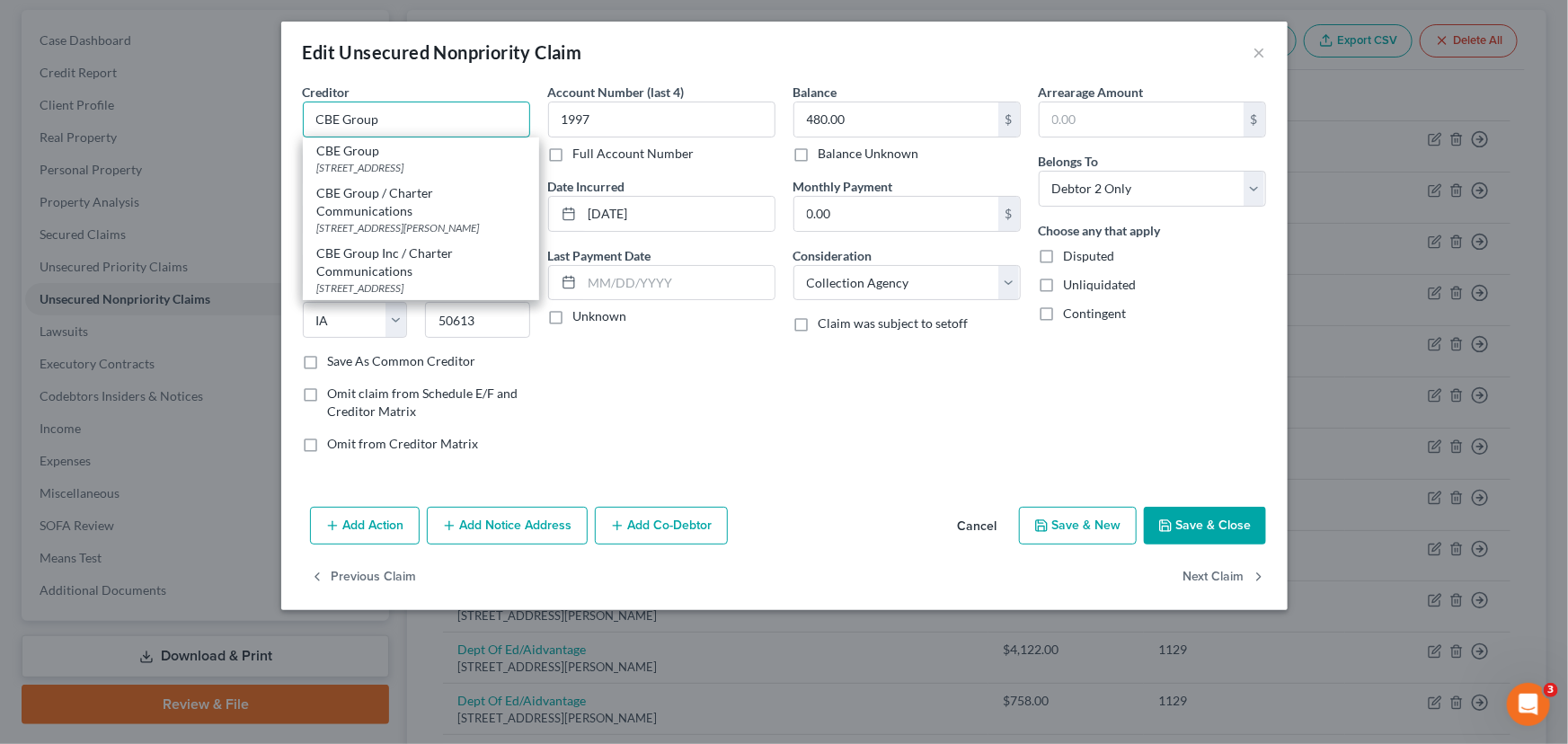
click at [387, 125] on input "CBE Group" at bounding box center [417, 120] width 227 height 36
type input "CBE Group"
click at [619, 386] on div "Account Number (last 4) 1997 Full Account Number Date Incurred 02-18-2025 Last …" at bounding box center [662, 275] width 245 height 384
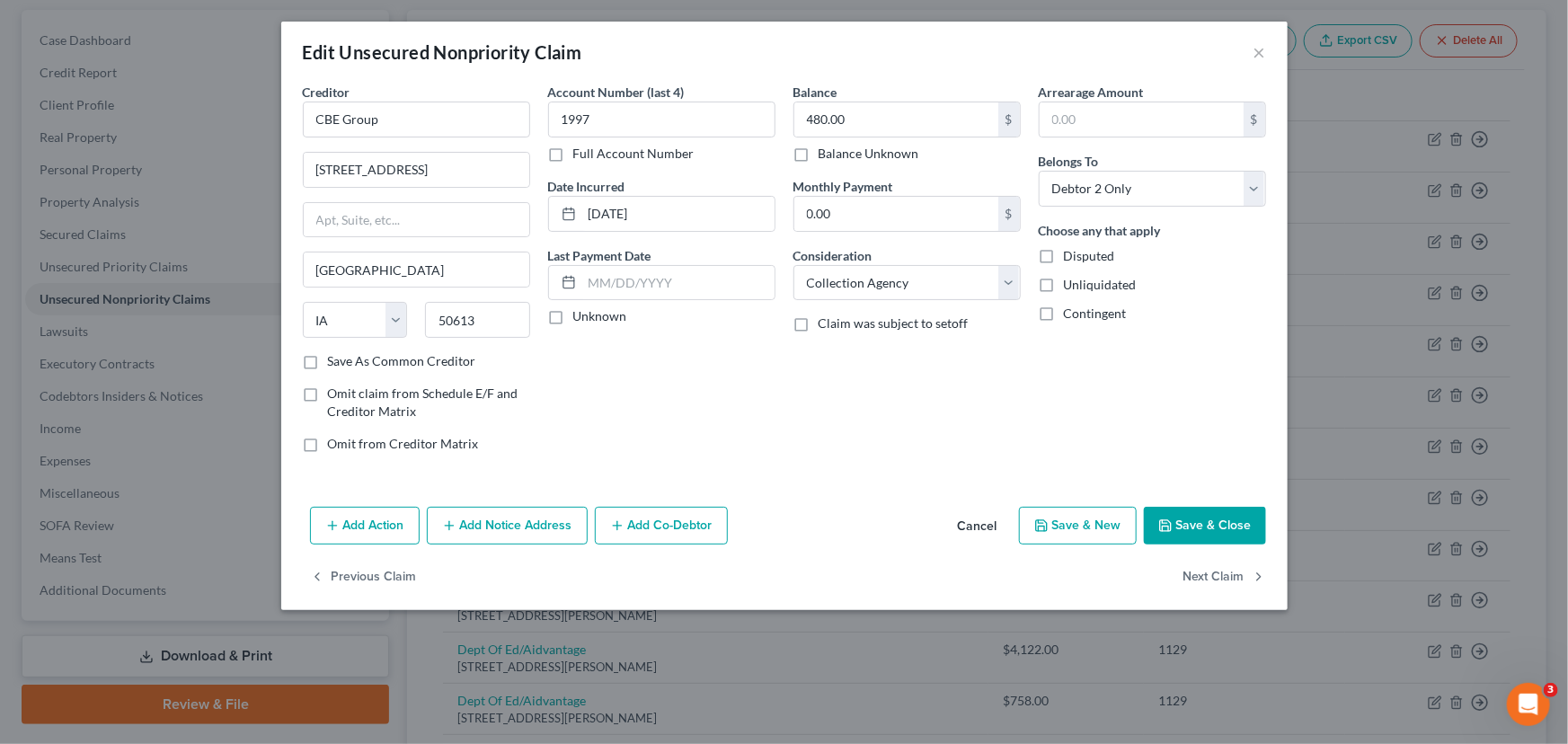
click at [573, 319] on label "Unknown" at bounding box center [601, 317] width 54 height 18
click at [581, 319] on input "Unknown" at bounding box center [586, 313] width 12 height 12
checkbox input "true"
click at [461, 170] on input "1309 Technology Pkwy" at bounding box center [417, 170] width 225 height 34
type input "1309 Technology Parkway"
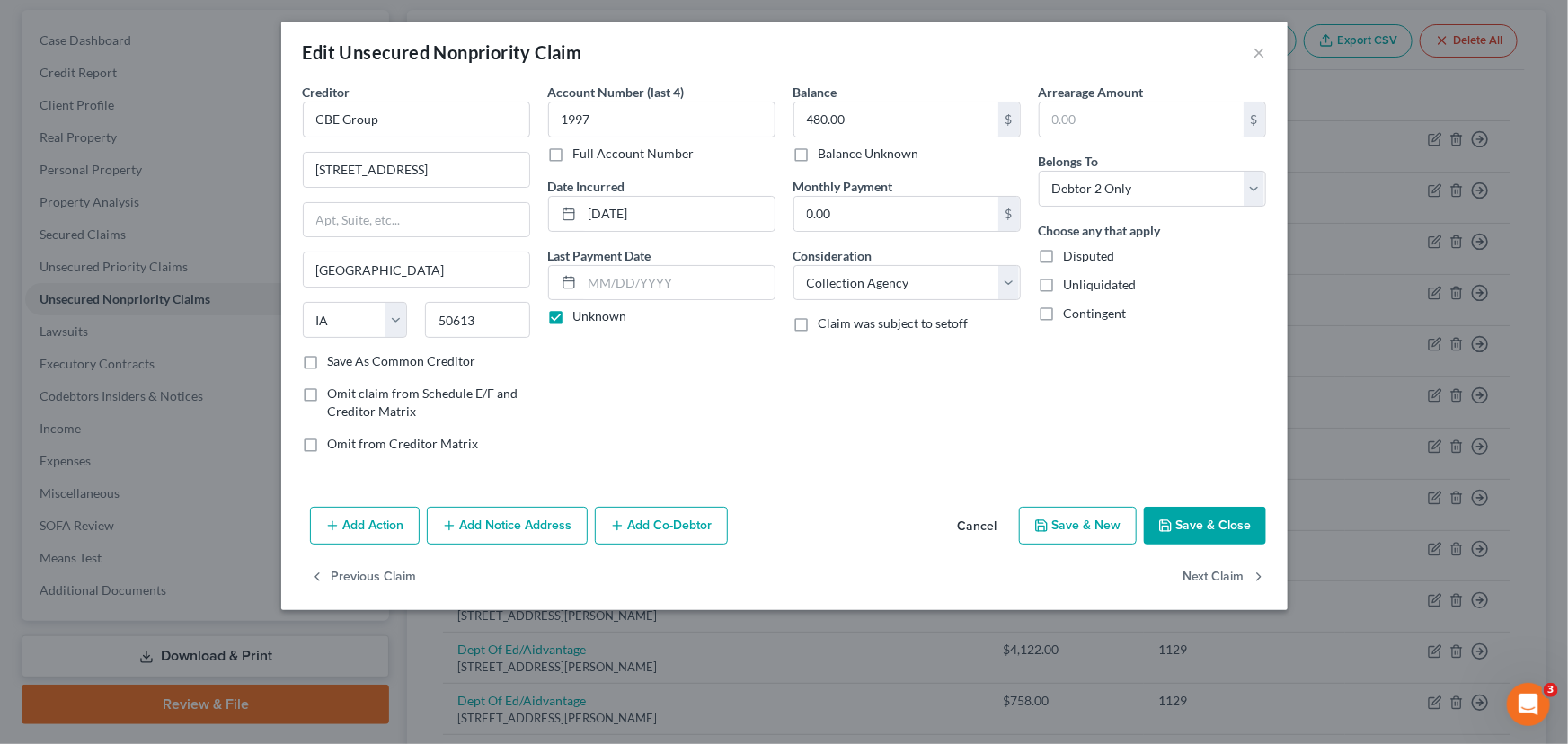
click at [610, 432] on div "Account Number (last 4) 1997 Full Account Number Date Incurred 02-18-2025 Last …" at bounding box center [662, 275] width 245 height 384
click at [1196, 527] on button "Save & Close" at bounding box center [1205, 526] width 123 height 38
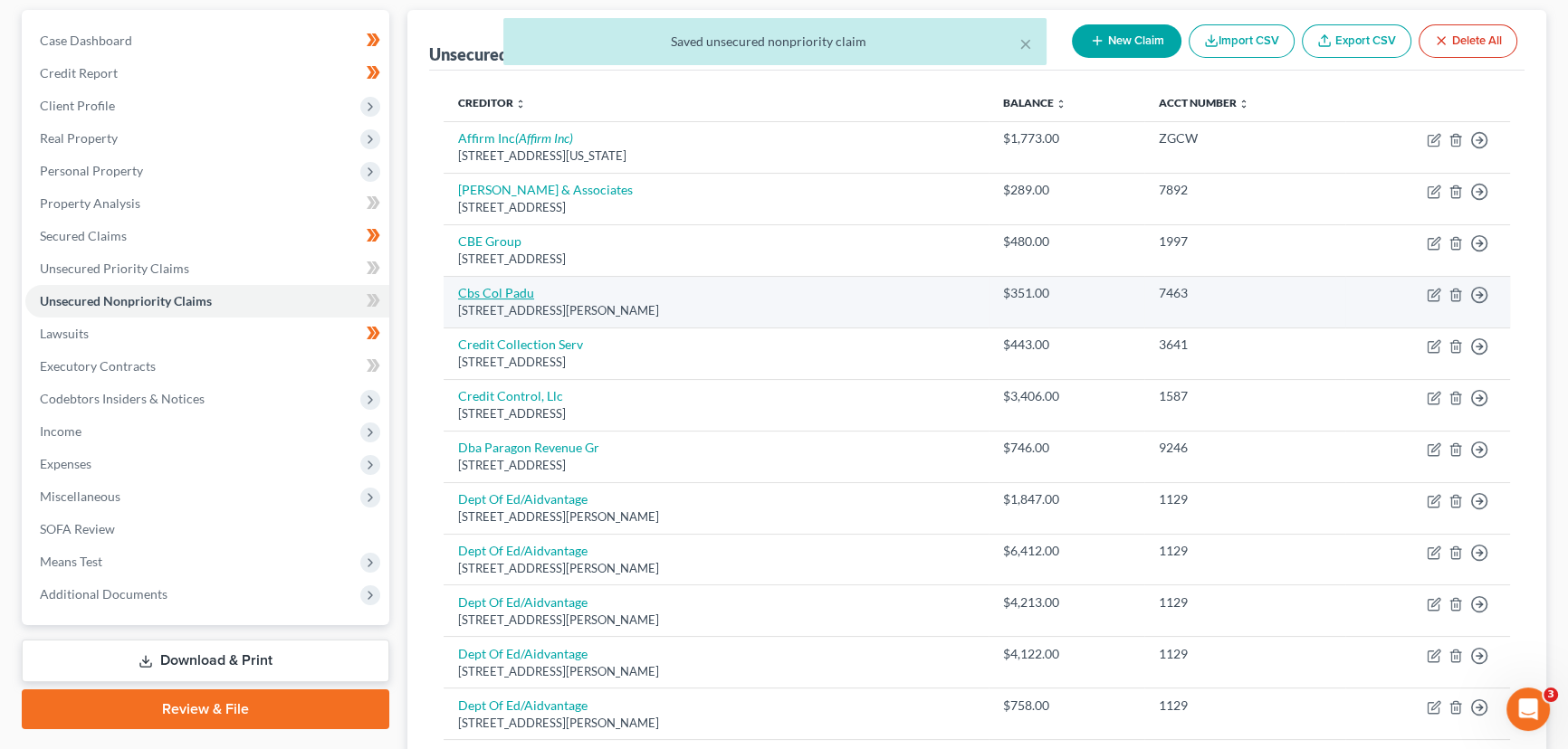
click at [521, 294] on link "Cbs Col Padu" at bounding box center [496, 292] width 76 height 15
select select "18"
select select "1"
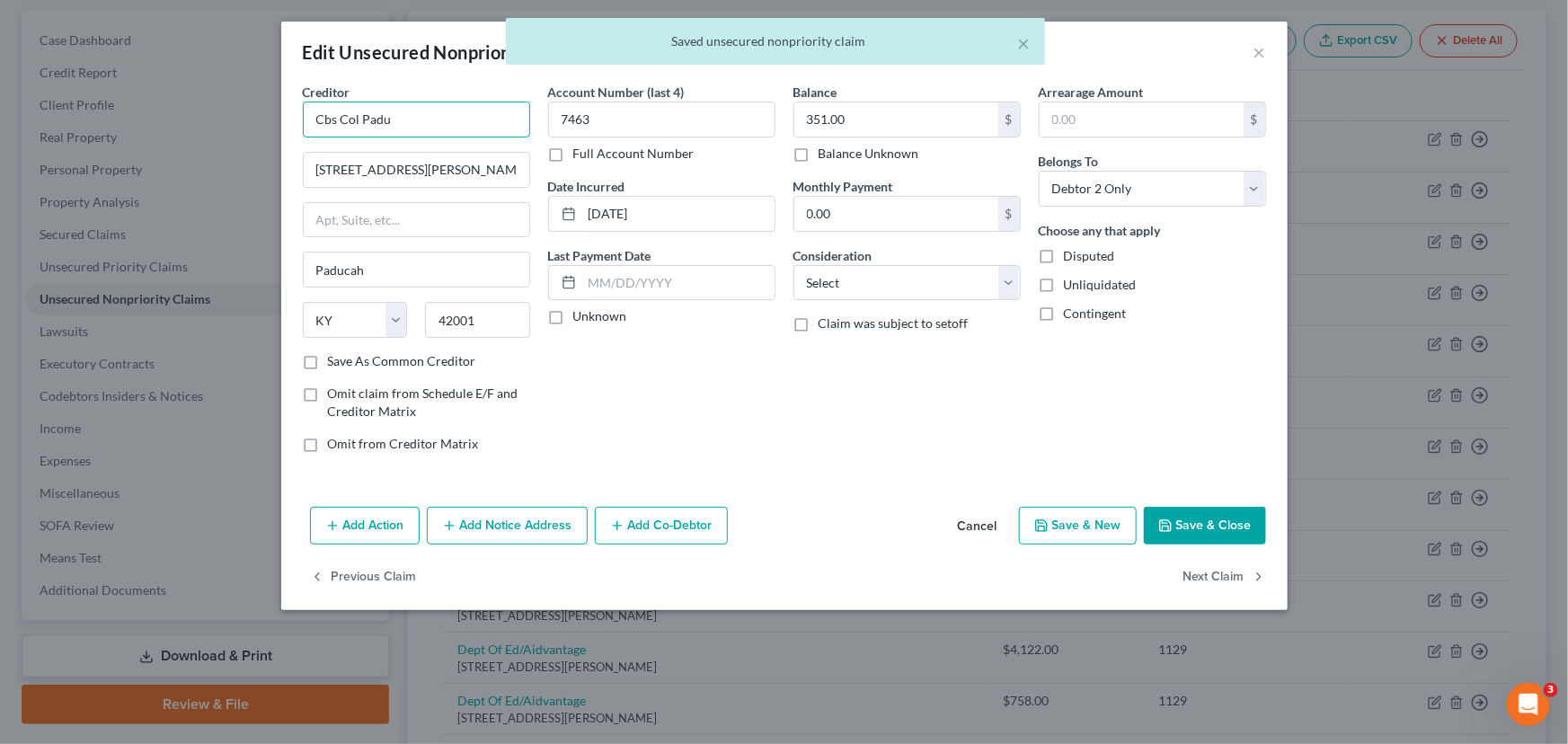
click at [362, 121] on input "Cbs Col Padu" at bounding box center [417, 120] width 227 height 36
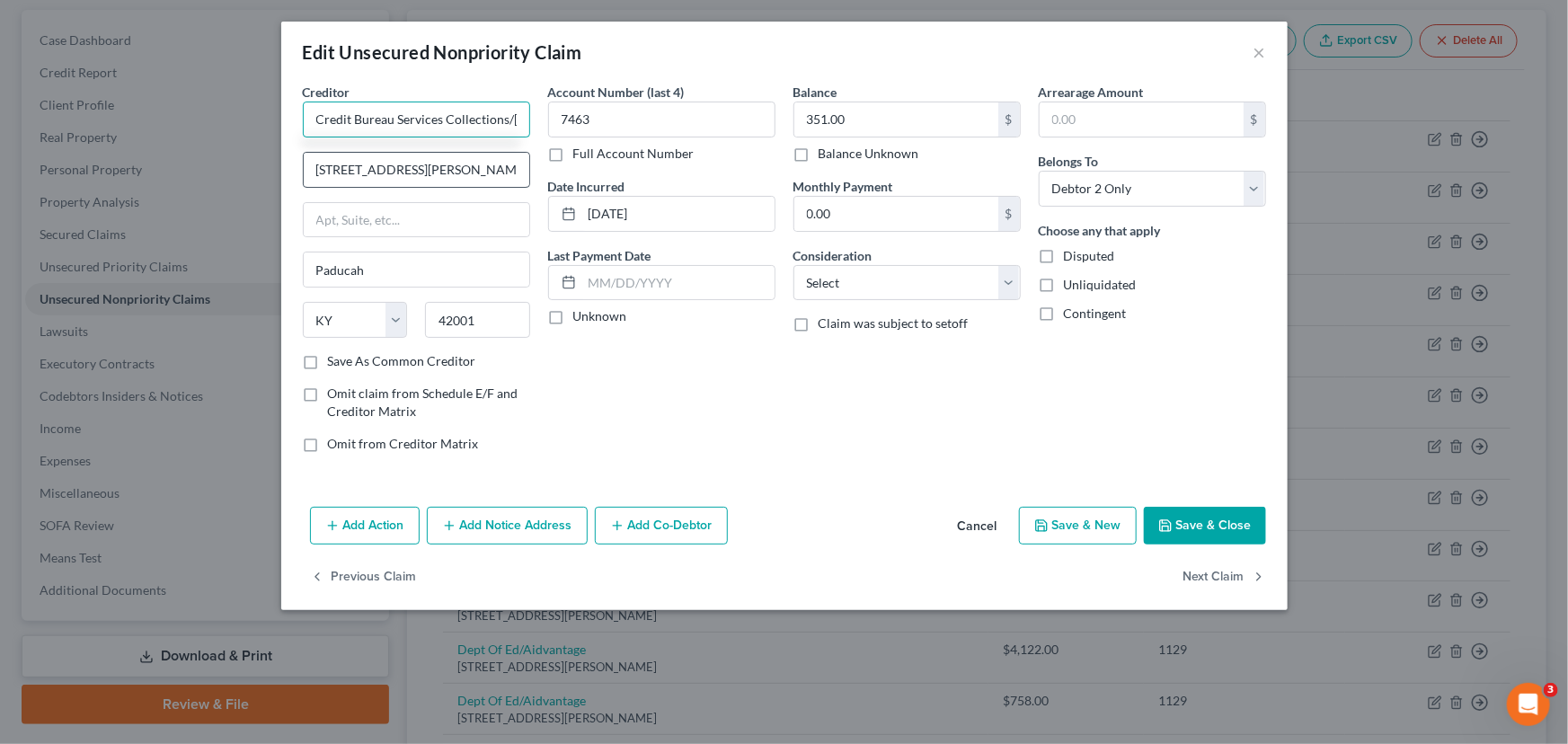
type input "Credit Bureau Services Collections/[GEOGRAPHIC_DATA]"
click at [426, 162] on input "100 Fulton Ct." at bounding box center [417, 170] width 225 height 34
type input "100 Fulton Circuit"
click at [597, 410] on div "Account Number (last 4) 7463 Full Account Number Date Incurred 11-20-2024 Last …" at bounding box center [662, 275] width 245 height 384
click at [573, 323] on label "Unknown" at bounding box center [601, 317] width 54 height 18
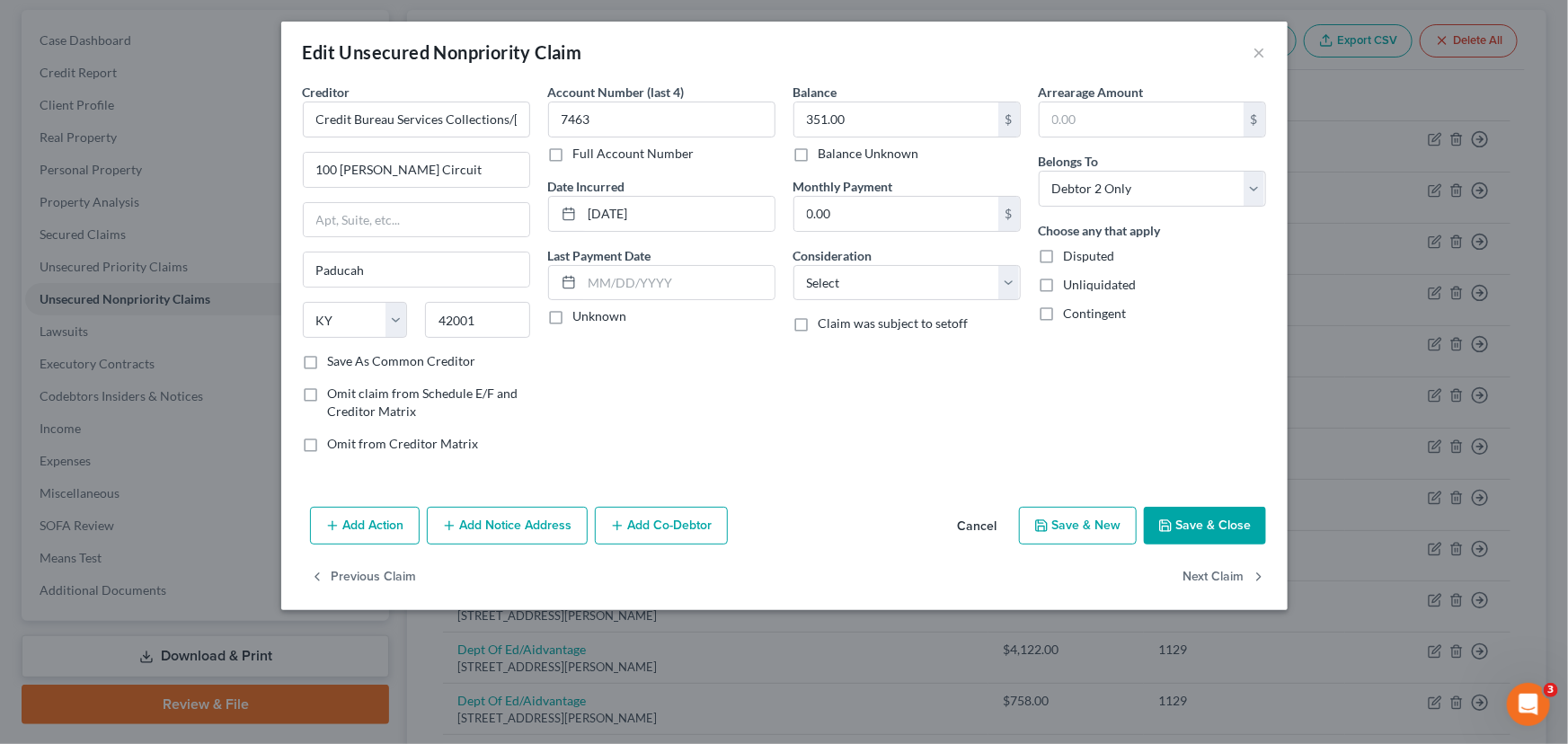
click at [581, 319] on input "Unknown" at bounding box center [586, 313] width 12 height 12
checkbox input "true"
click at [820, 292] on select "Select Cable / Satellite Services Collection Agency Credit Card Debt Debt Couns…" at bounding box center [907, 283] width 227 height 36
select select "1"
click at [793, 265] on select "Select Cable / Satellite Services Collection Agency Credit Card Debt Debt Couns…" at bounding box center [907, 283] width 227 height 36
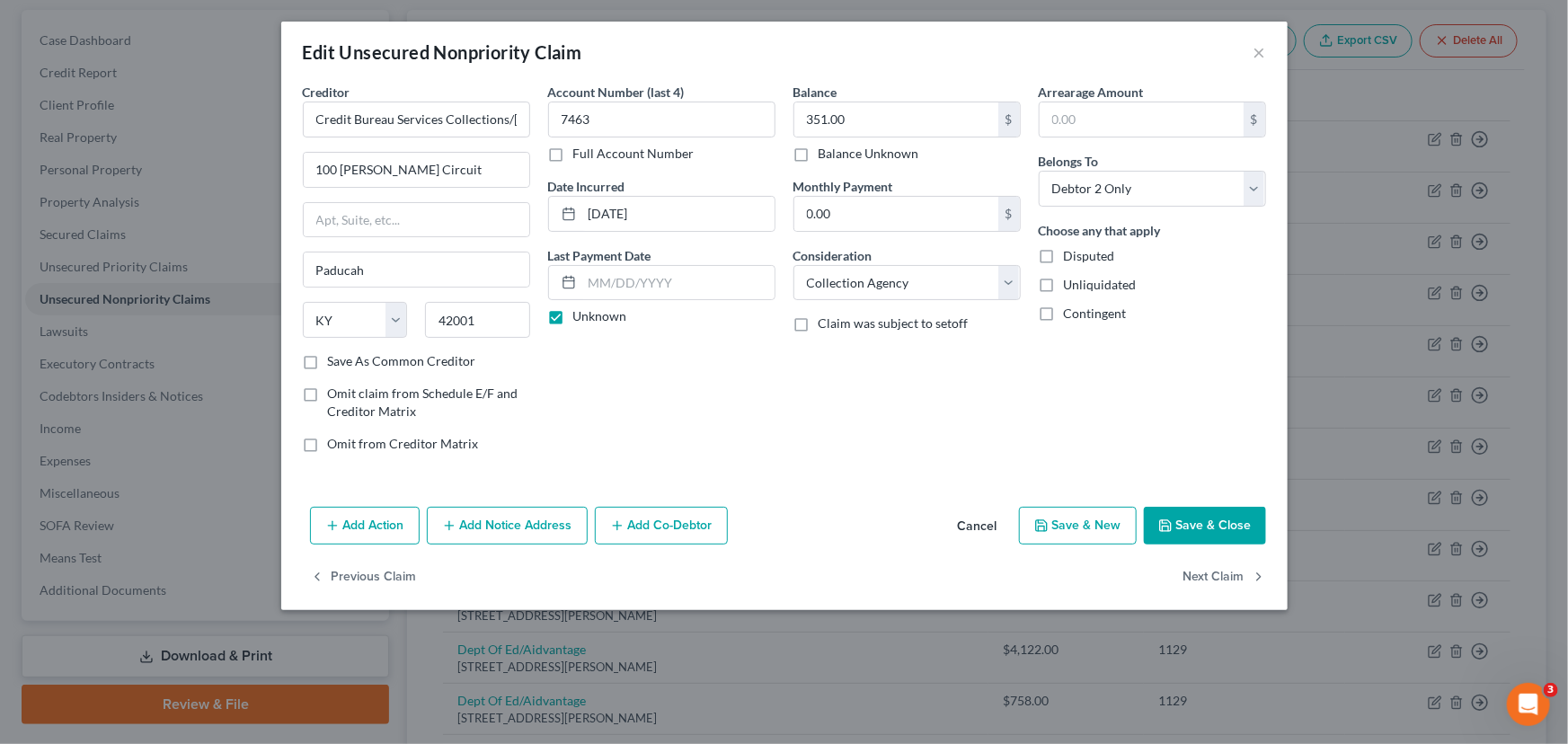
click at [864, 403] on div "Balance 351.00 $ Balance Unknown Balance Undetermined 351.00 $ Balance Unknown …" at bounding box center [907, 275] width 245 height 384
click at [1130, 512] on button "Save & New" at bounding box center [1077, 526] width 118 height 38
select select "2"
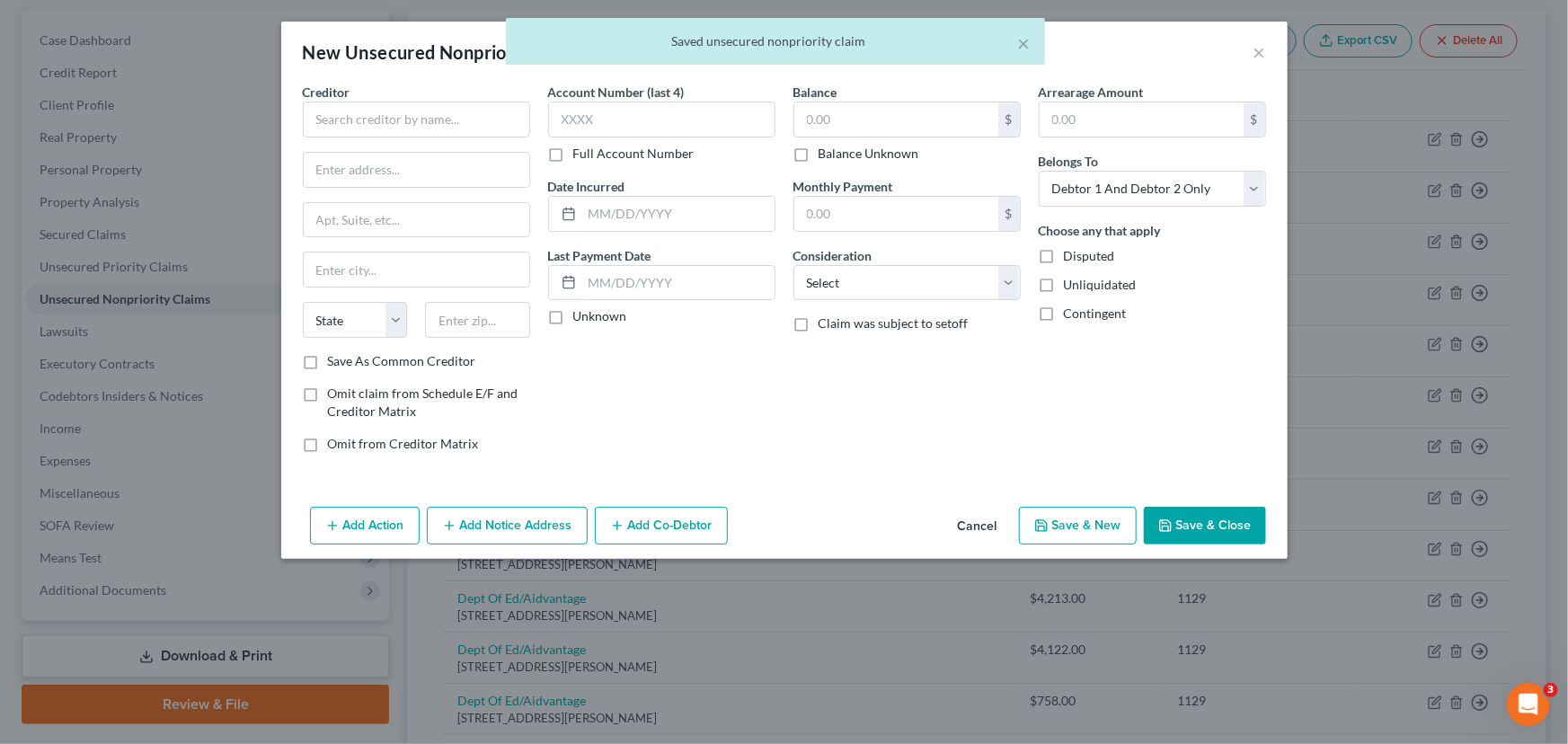
click at [968, 513] on button "Cancel" at bounding box center [977, 527] width 69 height 36
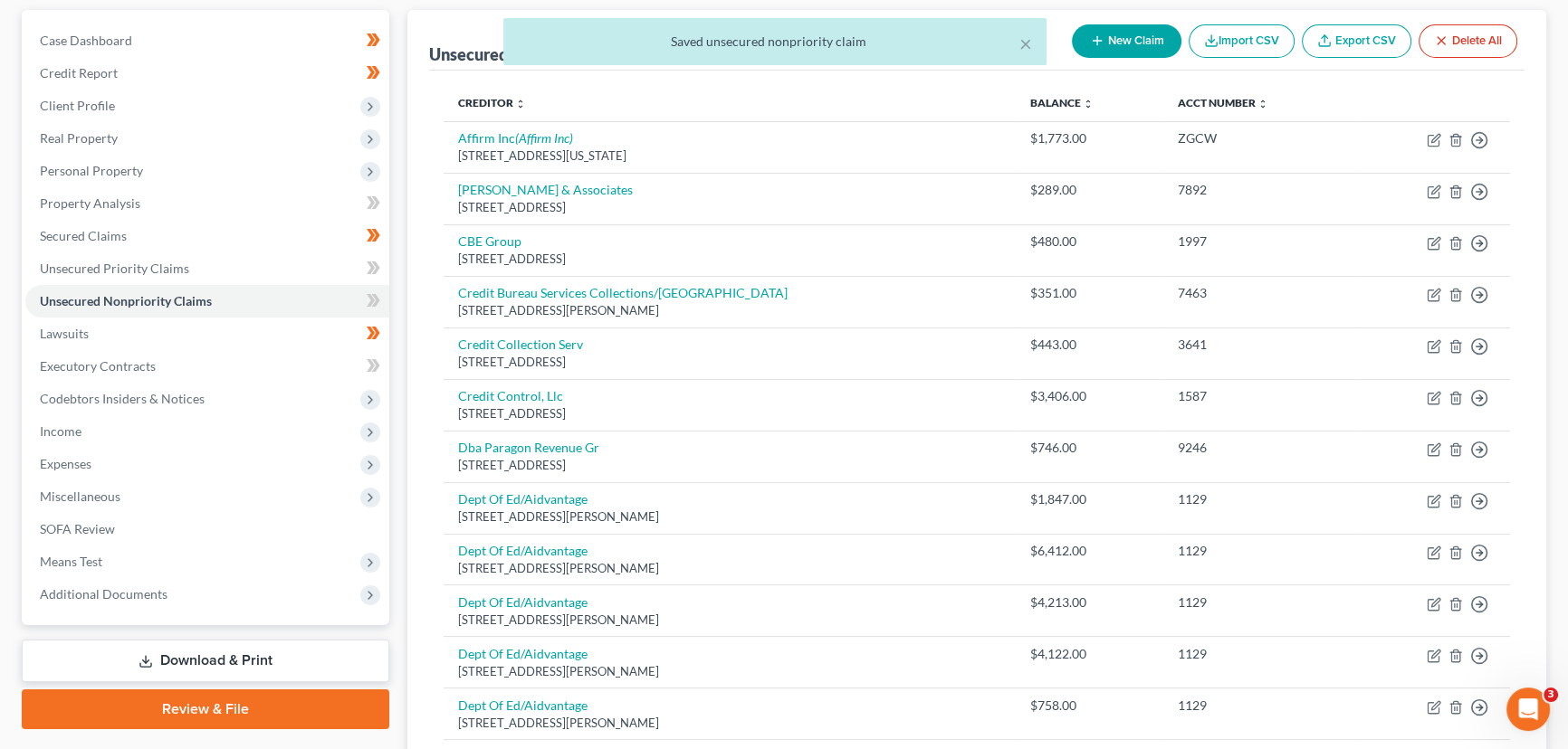
scroll to position [246, 0]
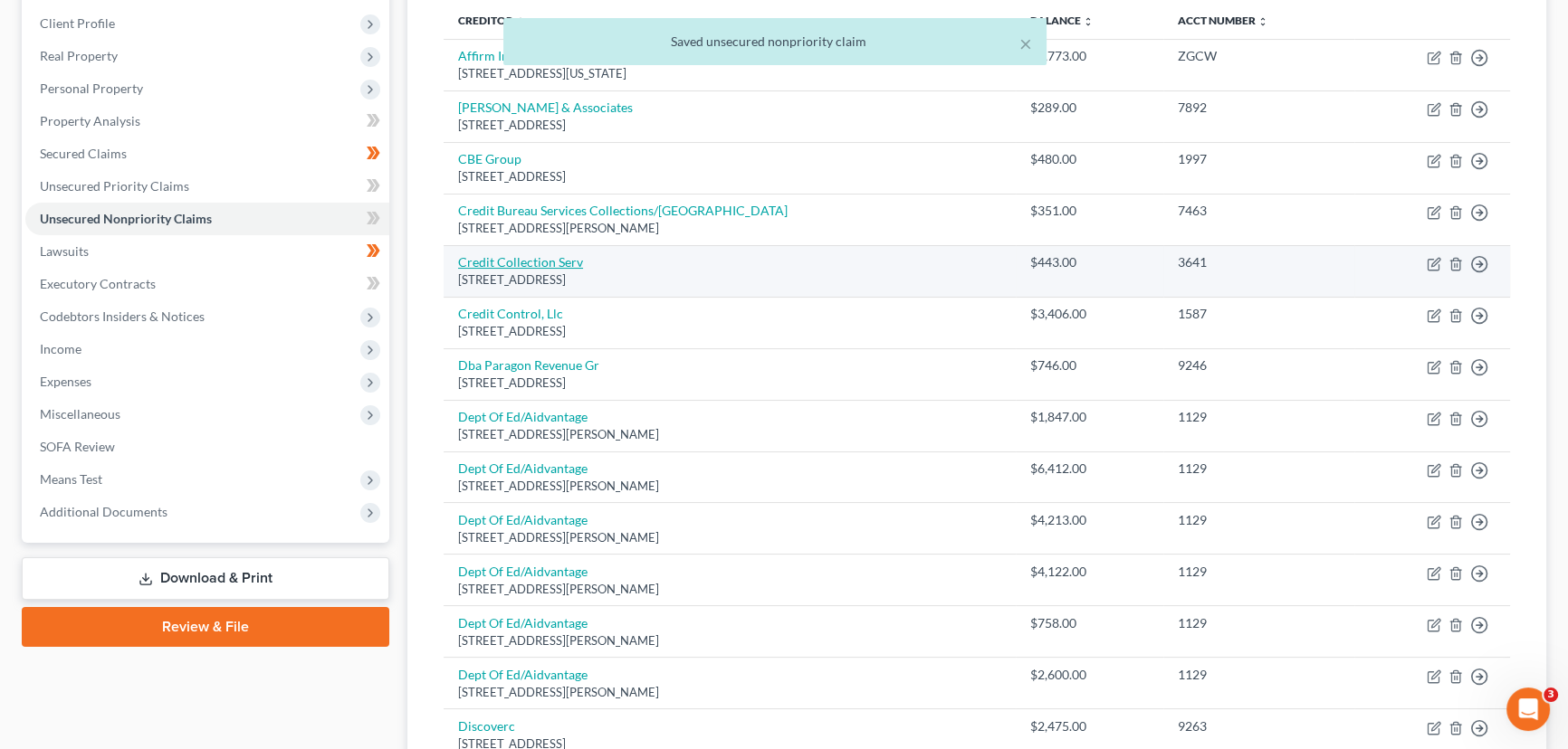
click at [525, 264] on link "Credit Collection Serv" at bounding box center [520, 261] width 124 height 15
select select "22"
select select "1"
select select "0"
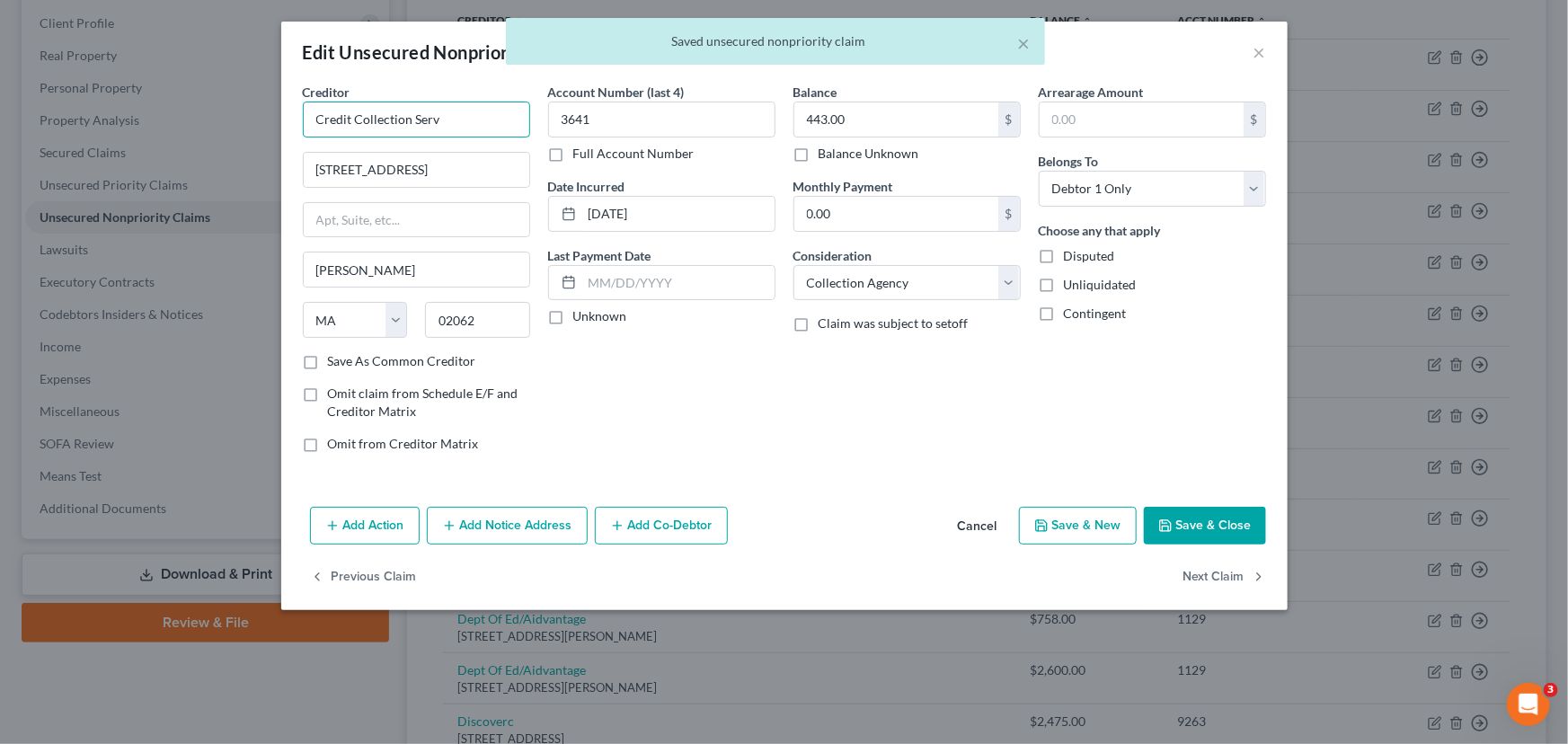
click at [452, 115] on input "Credit Collection Serv" at bounding box center [417, 120] width 227 height 36
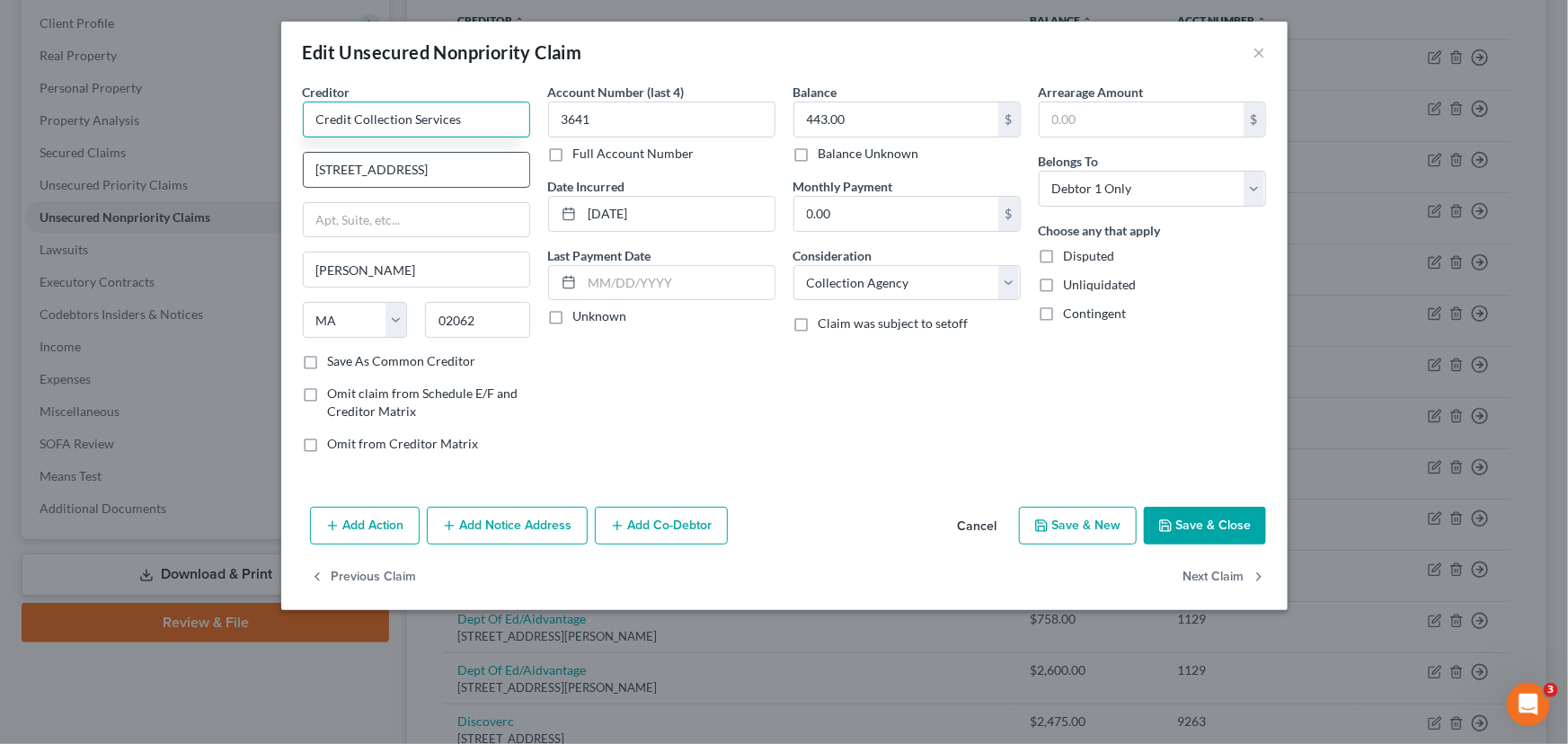
type input "Credit Collection Services"
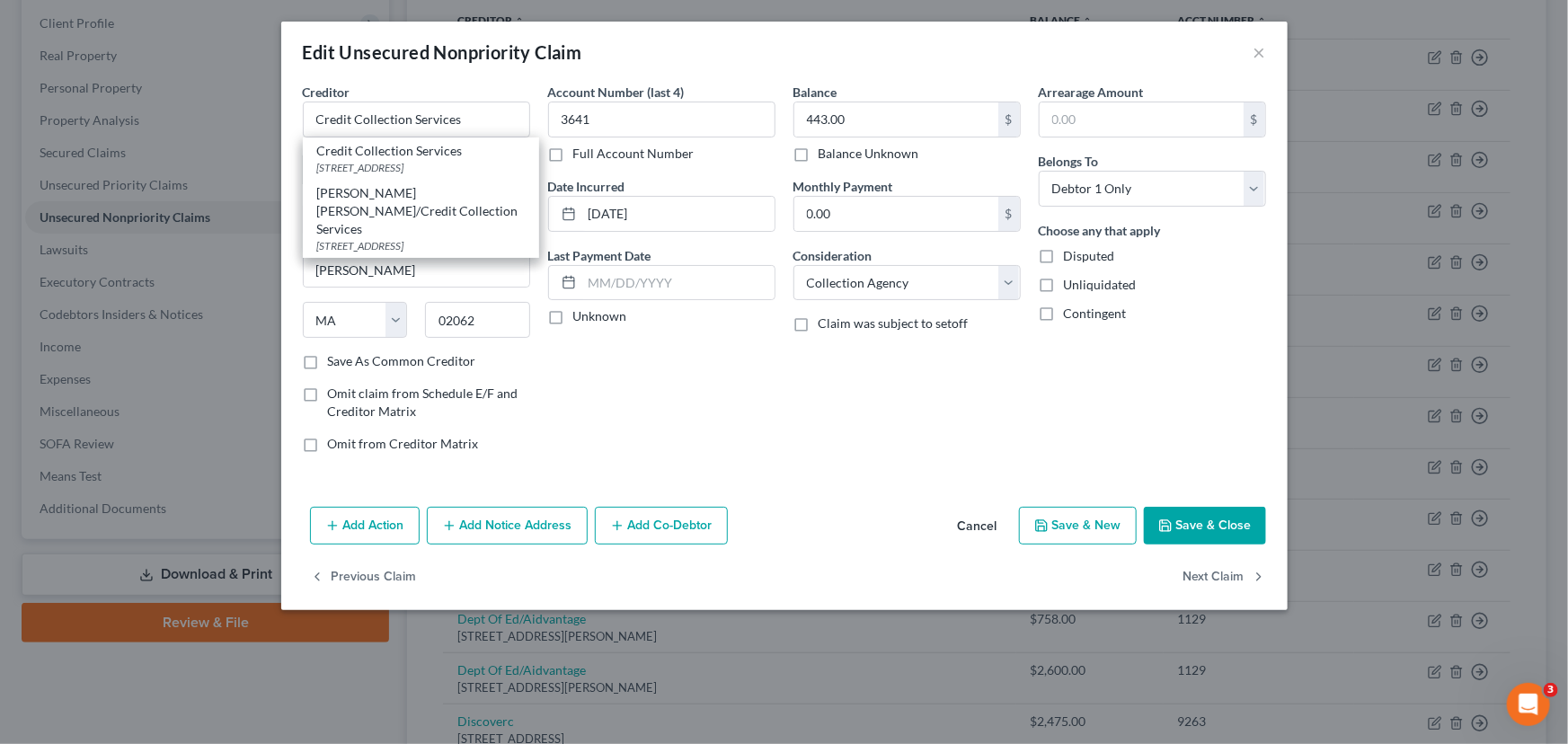
click at [445, 158] on div "Credit Collection Services" at bounding box center [421, 151] width 207 height 18
type input "725 Canton Street"
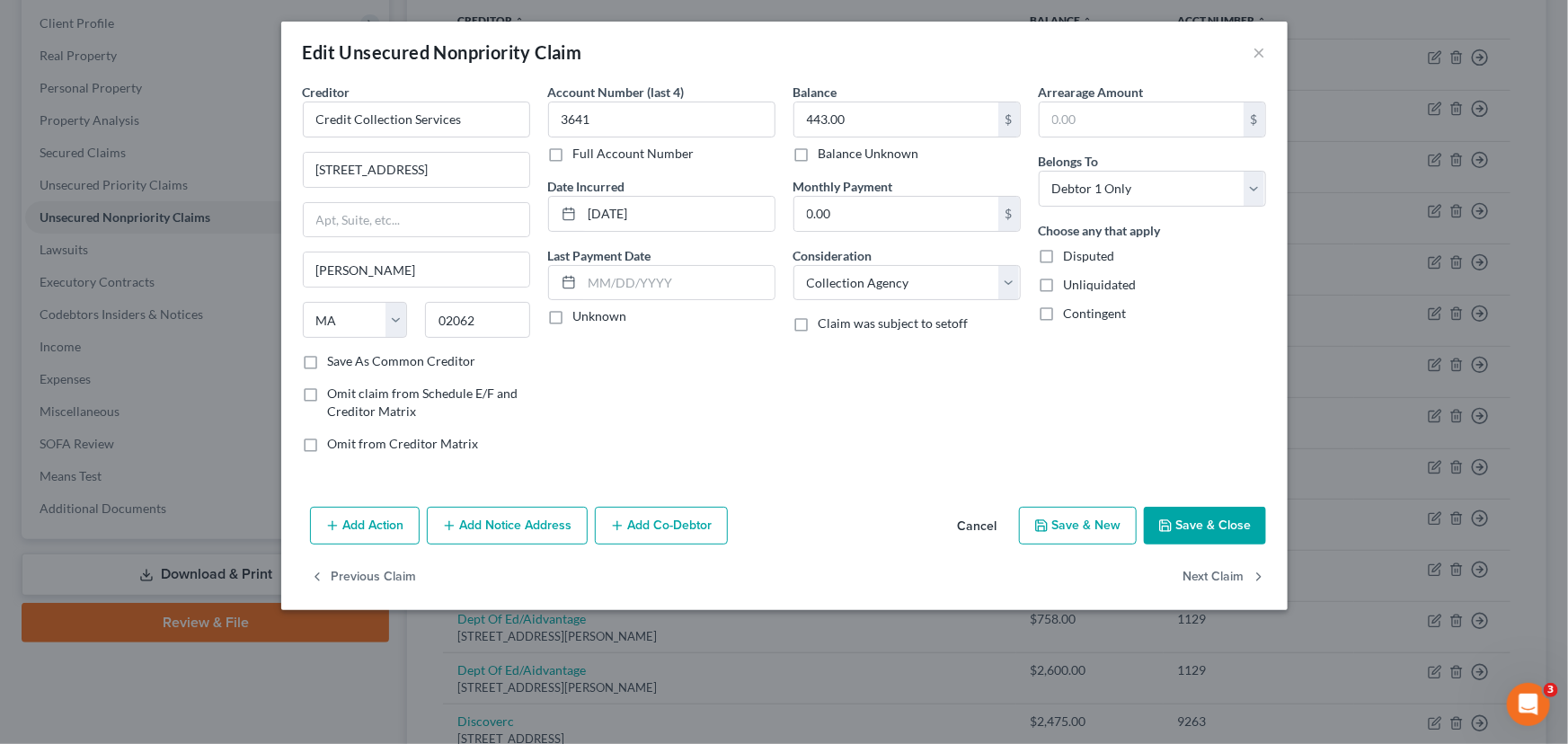
click at [974, 522] on button "Cancel" at bounding box center [977, 527] width 69 height 36
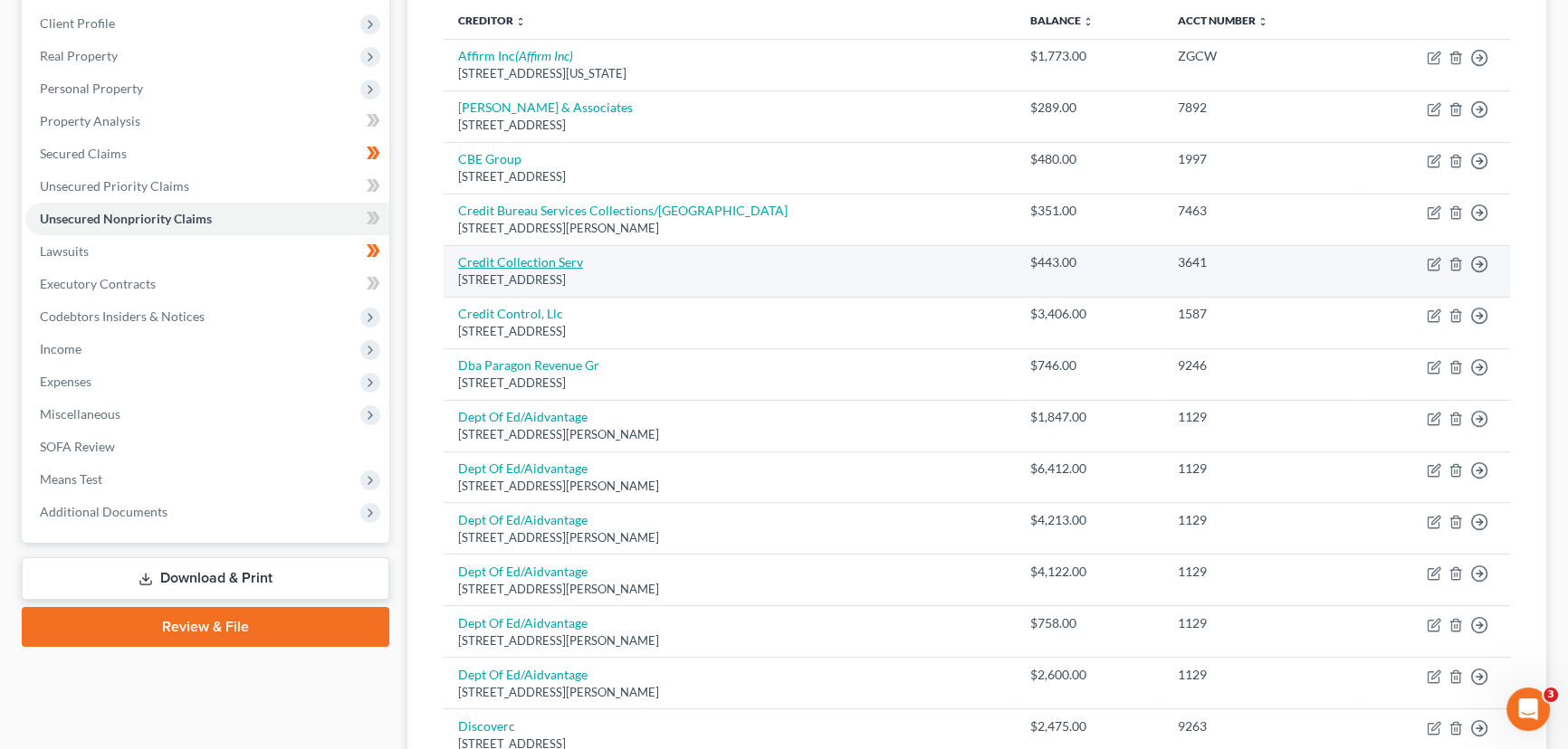
click at [525, 254] on link "Credit Collection Serv" at bounding box center [520, 261] width 124 height 15
select select "22"
select select "1"
select select "0"
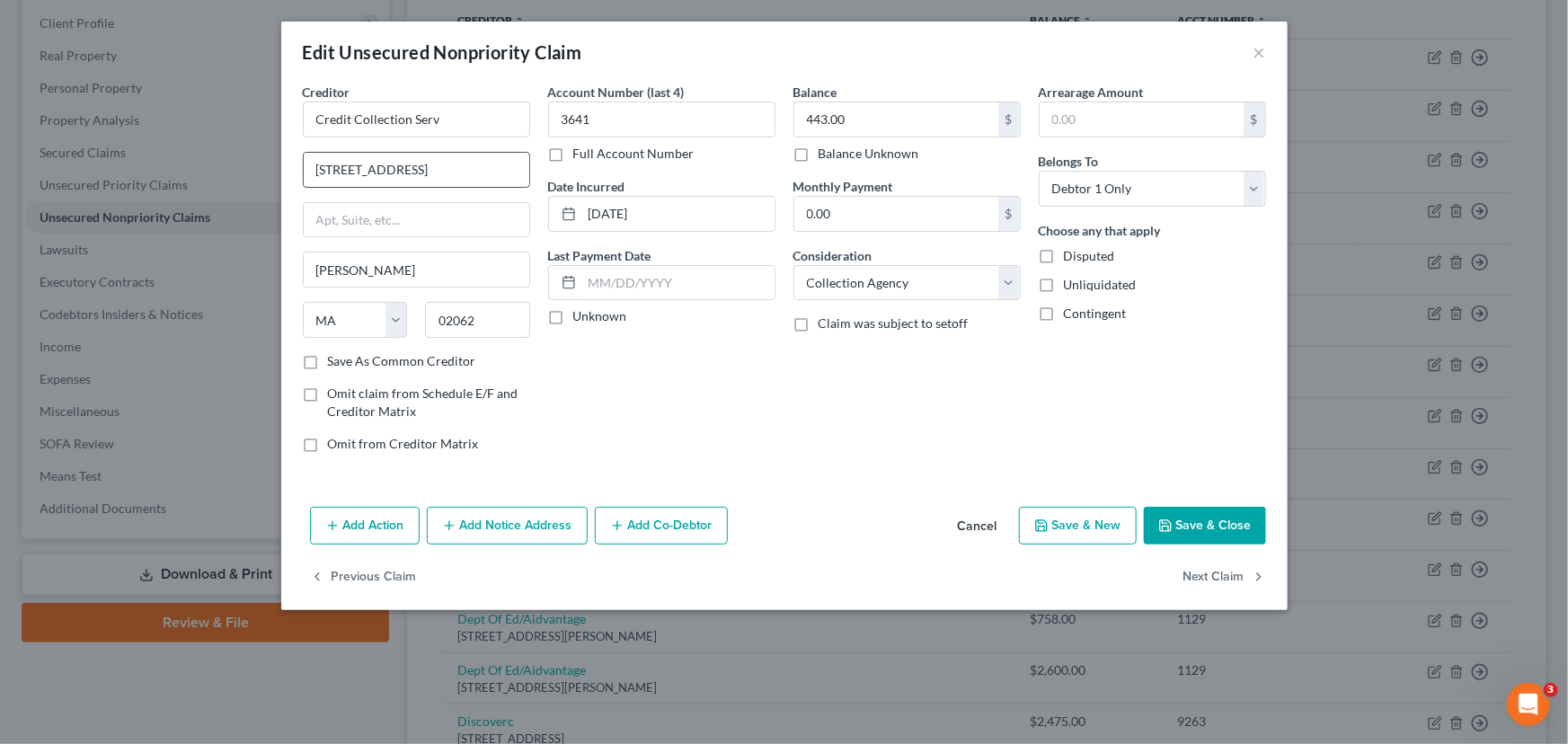
click at [451, 168] on input "725 Canton St" at bounding box center [417, 170] width 225 height 34
type input "725 Canton Street"
click at [479, 119] on input "Credit Collection Serv" at bounding box center [417, 120] width 227 height 36
type input "Credit Collection Services"
click at [635, 373] on div "Account Number (last 4) 3641 Full Account Number Date Incurred 12-11-2024 Last …" at bounding box center [662, 275] width 245 height 384
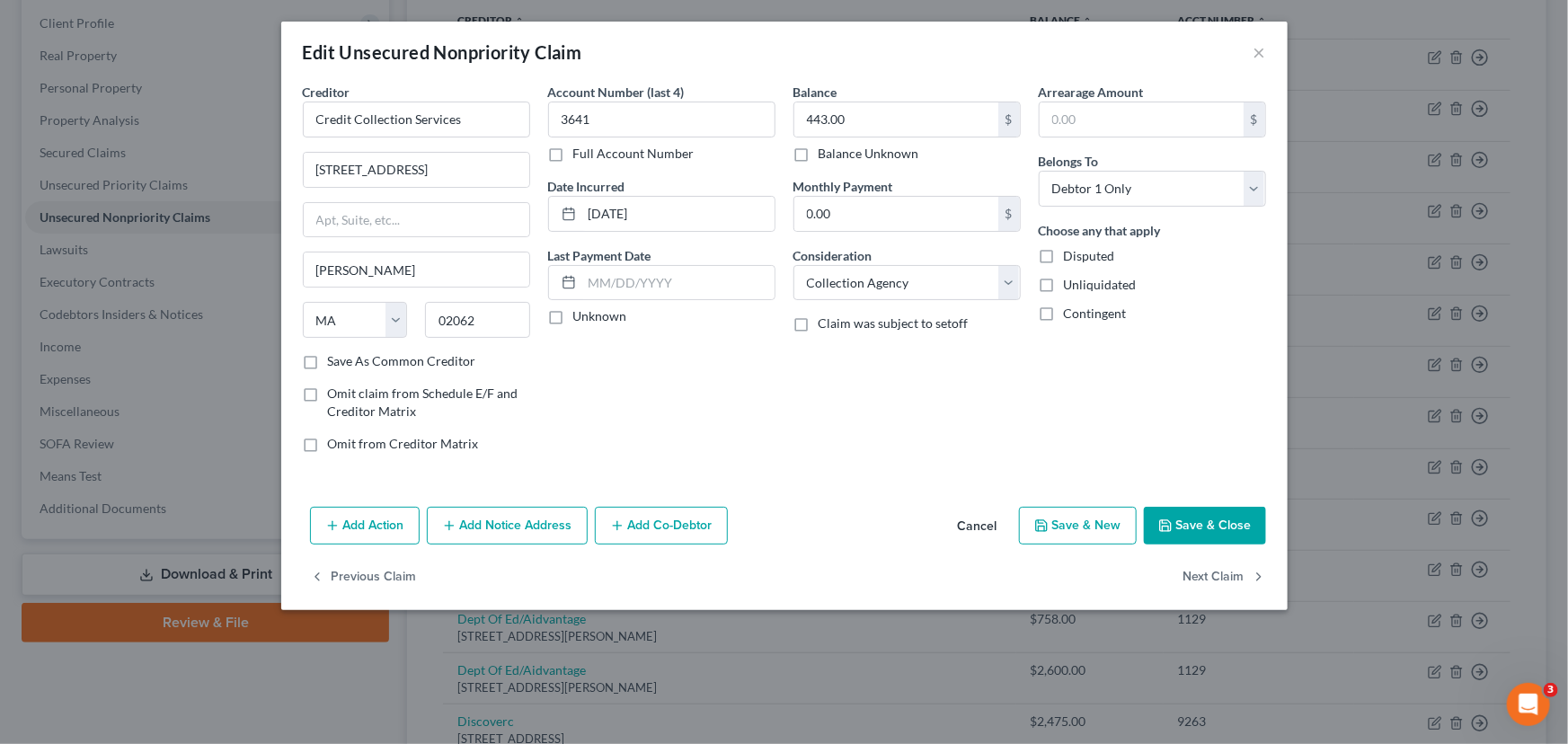
click at [573, 320] on label "Unknown" at bounding box center [601, 317] width 54 height 18
click at [581, 319] on input "Unknown" at bounding box center [586, 313] width 12 height 12
checkbox input "true"
click at [1159, 512] on button "Save & Close" at bounding box center [1205, 526] width 123 height 38
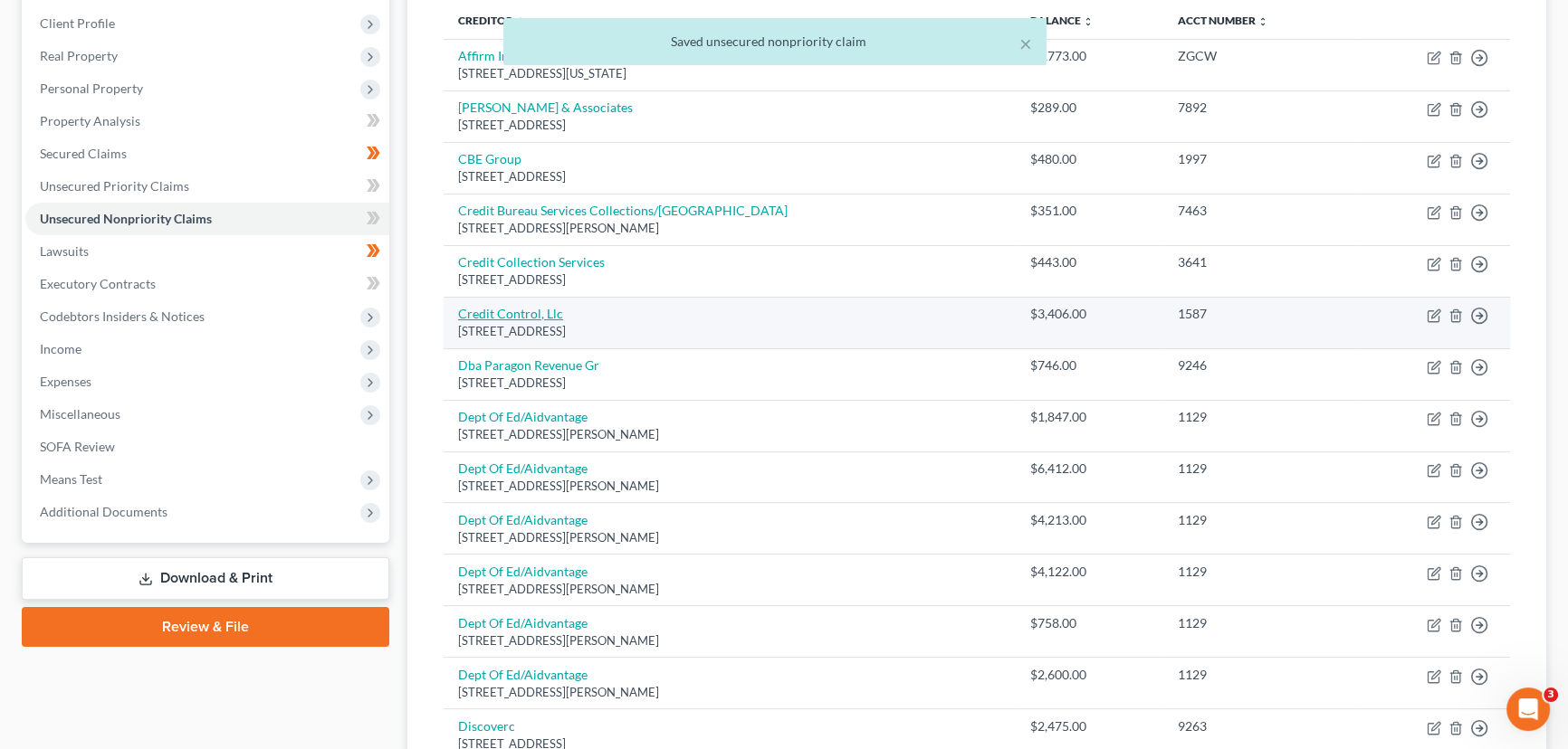
click at [531, 312] on link "Credit Control, Llc" at bounding box center [511, 313] width 105 height 15
select select "26"
select select "1"
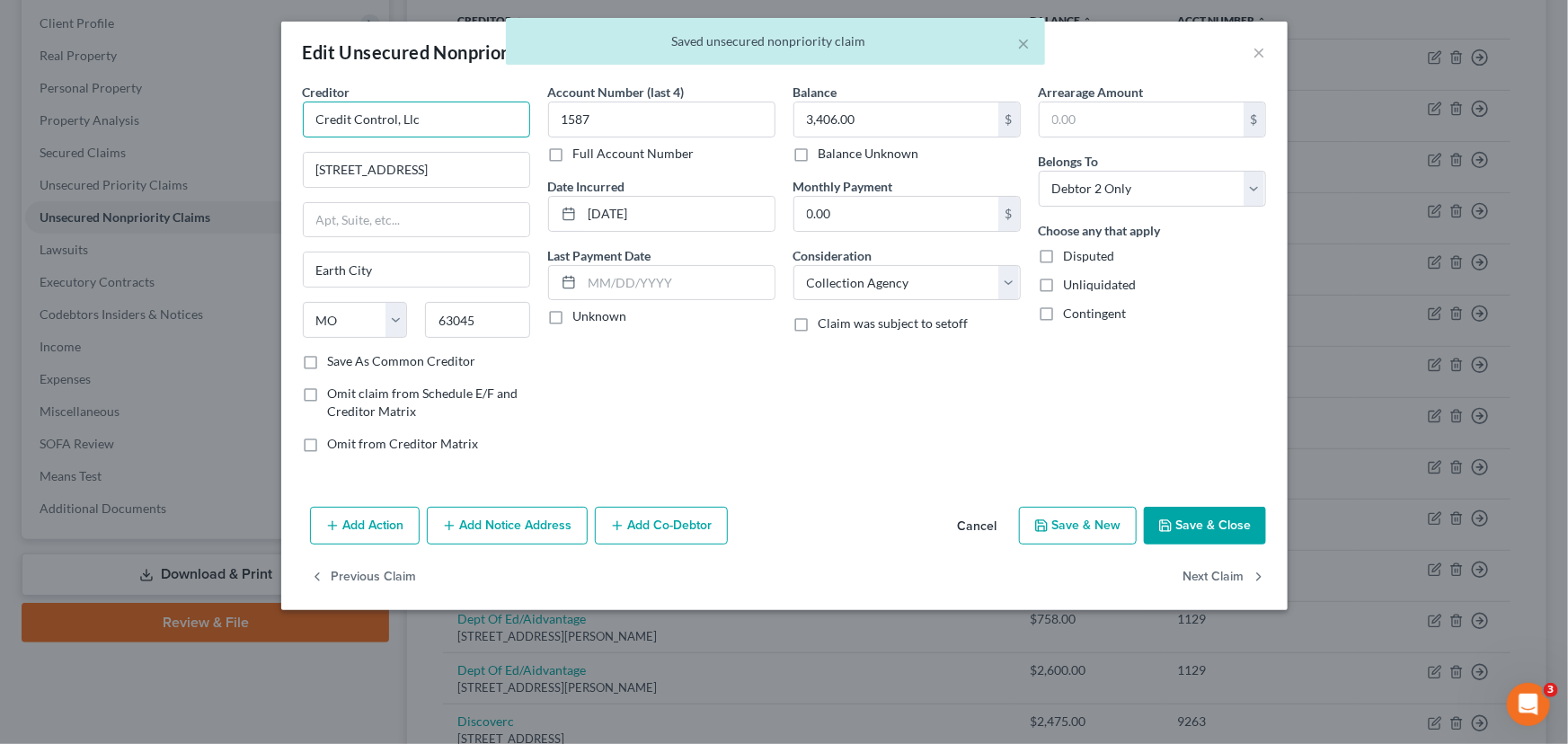
click at [459, 115] on input "Credit Control, Llc" at bounding box center [417, 120] width 227 height 36
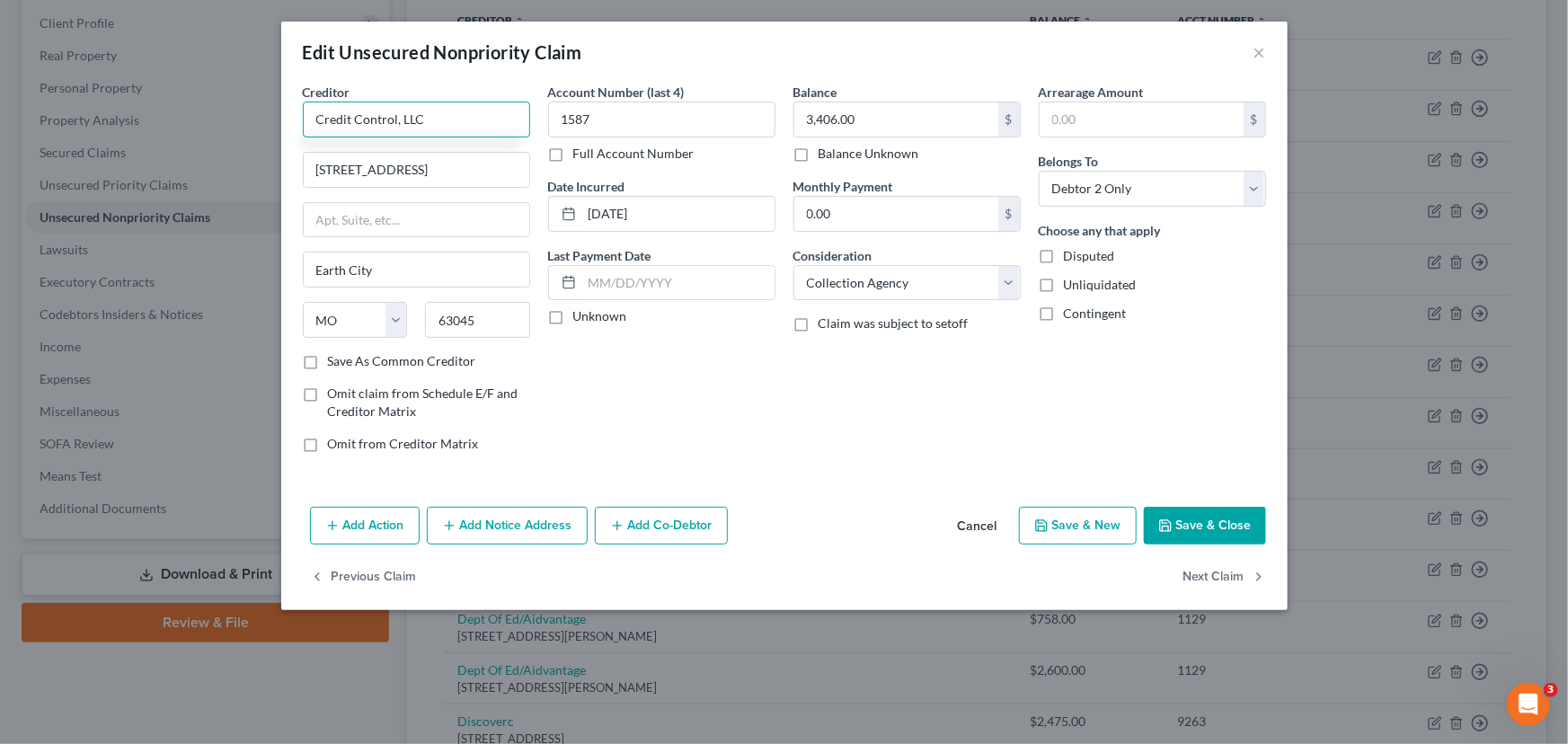
type input "Credit Control, LLC"
click at [570, 348] on div "Account Number (last 4) 1587 Full Account Number Date Incurred 04-26-2025 Last …" at bounding box center [662, 275] width 245 height 384
click at [389, 172] on input "3300 Rider Trl S Ste 500" at bounding box center [417, 170] width 225 height 34
click at [407, 166] on input "3300 Rider Trail S Ste 500" at bounding box center [417, 170] width 225 height 34
click at [412, 170] on input "3300 Rider Trail S Ste 500" at bounding box center [417, 170] width 225 height 34
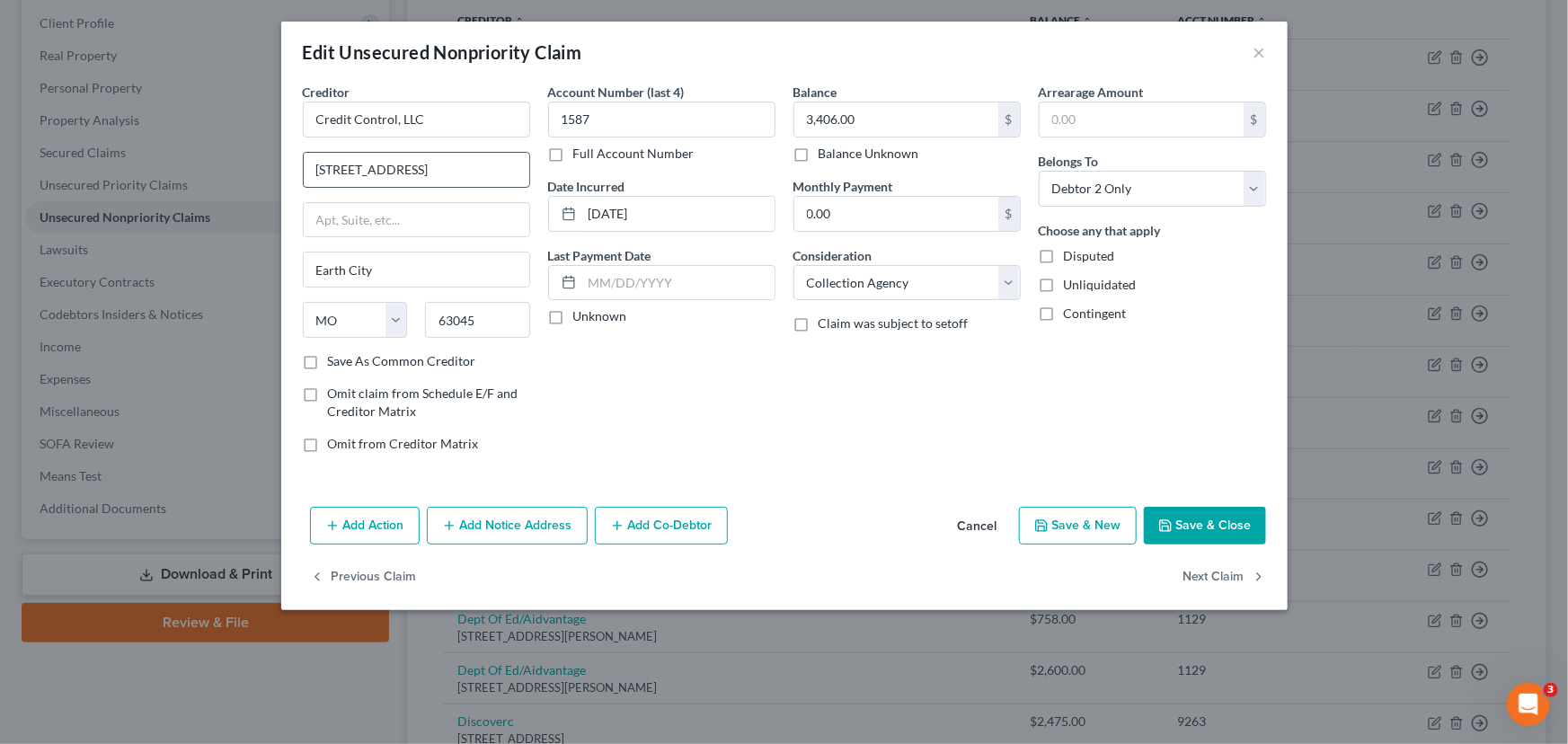
type input "3300 Rider Trail South"
type input "Suite 500"
click at [587, 375] on div "Account Number (last 4) 1587 Full Account Number Date Incurred 04-26-2025 Last …" at bounding box center [662, 275] width 245 height 384
click at [573, 313] on label "Unknown" at bounding box center [601, 317] width 54 height 18
click at [581, 313] on input "Unknown" at bounding box center [586, 313] width 12 height 12
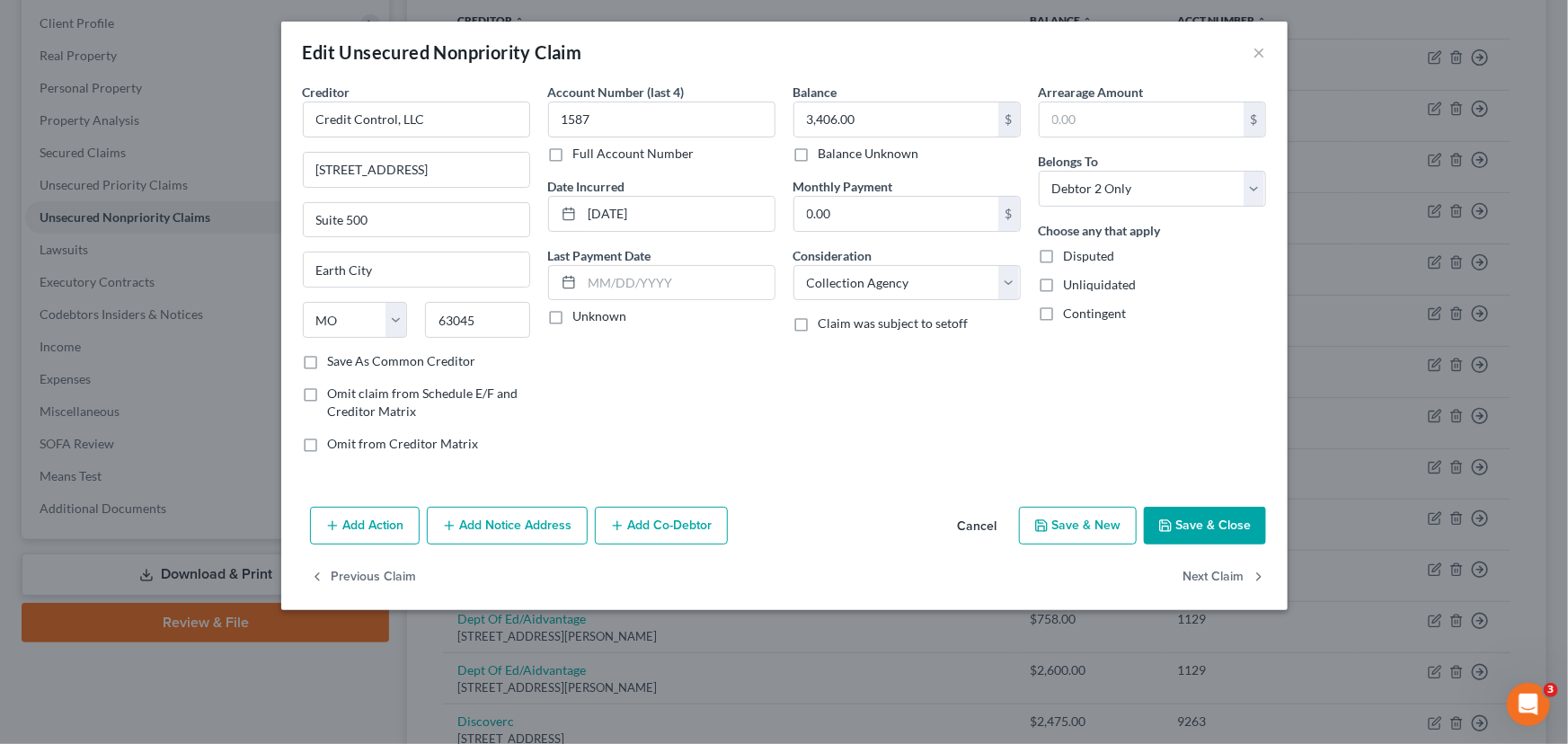
checkbox input "true"
click at [689, 409] on div "Account Number (last 4) 1587 Full Account Number Date Incurred 04-26-2025 Last …" at bounding box center [662, 275] width 245 height 384
click at [1214, 527] on button "Save & Close" at bounding box center [1205, 526] width 123 height 38
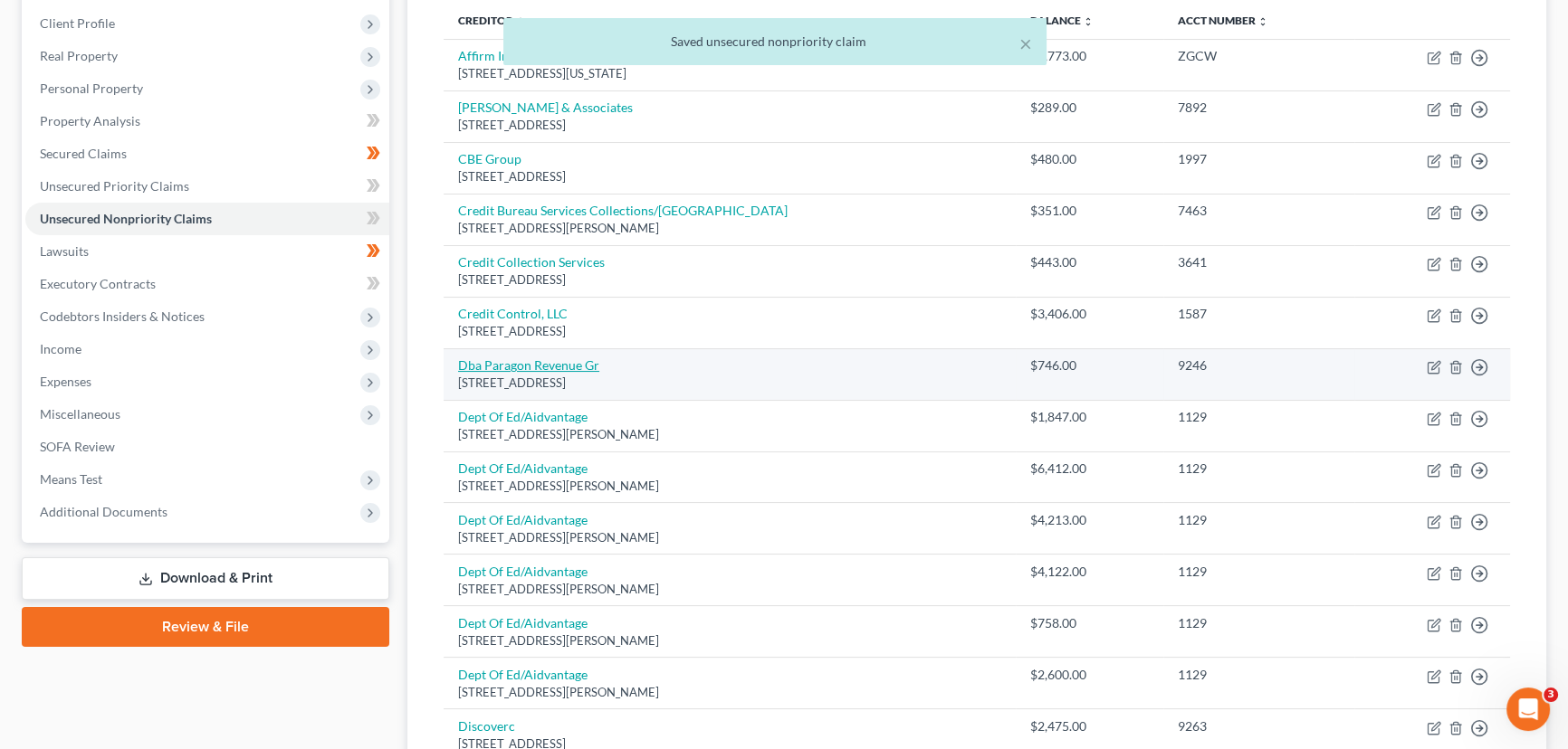
click at [544, 364] on link "Dba Paragon Revenue Gr" at bounding box center [528, 365] width 141 height 15
select select "28"
select select "1"
select select "0"
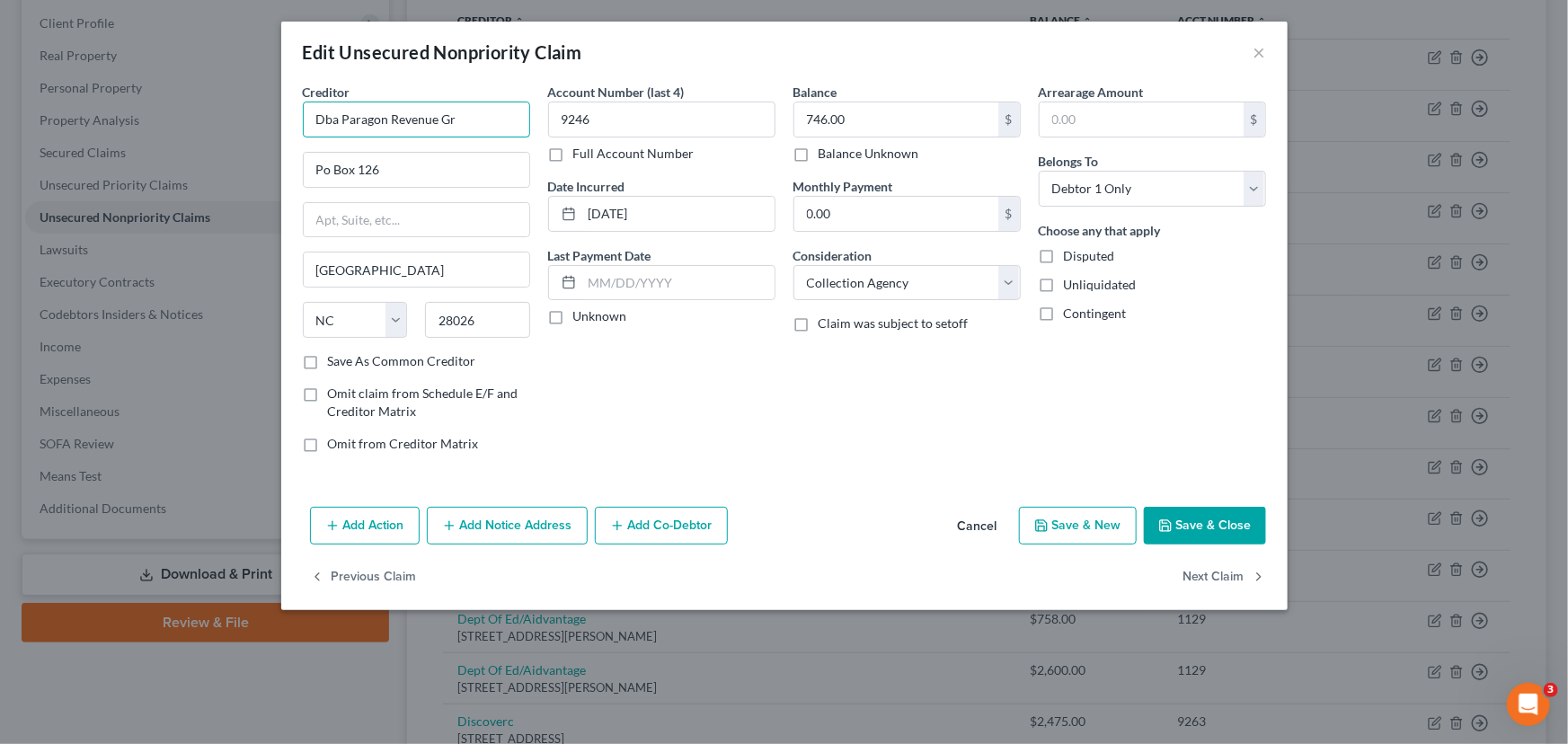
drag, startPoint x: 470, startPoint y: 124, endPoint x: 275, endPoint y: 126, distance: 195.0
click at [275, 126] on div "Edit Unsecured Nonpriority Claim × Creditor * Dba Paragon Revenue Gr Po Box 126…" at bounding box center [784, 372] width 1568 height 744
click at [333, 110] on input "Dba Paragon Revenue Gr" at bounding box center [417, 120] width 227 height 36
click at [339, 122] on input "Dba Paragon Revenue Gr" at bounding box center [417, 120] width 227 height 36
type input "DBA Paragon Revenue GR"
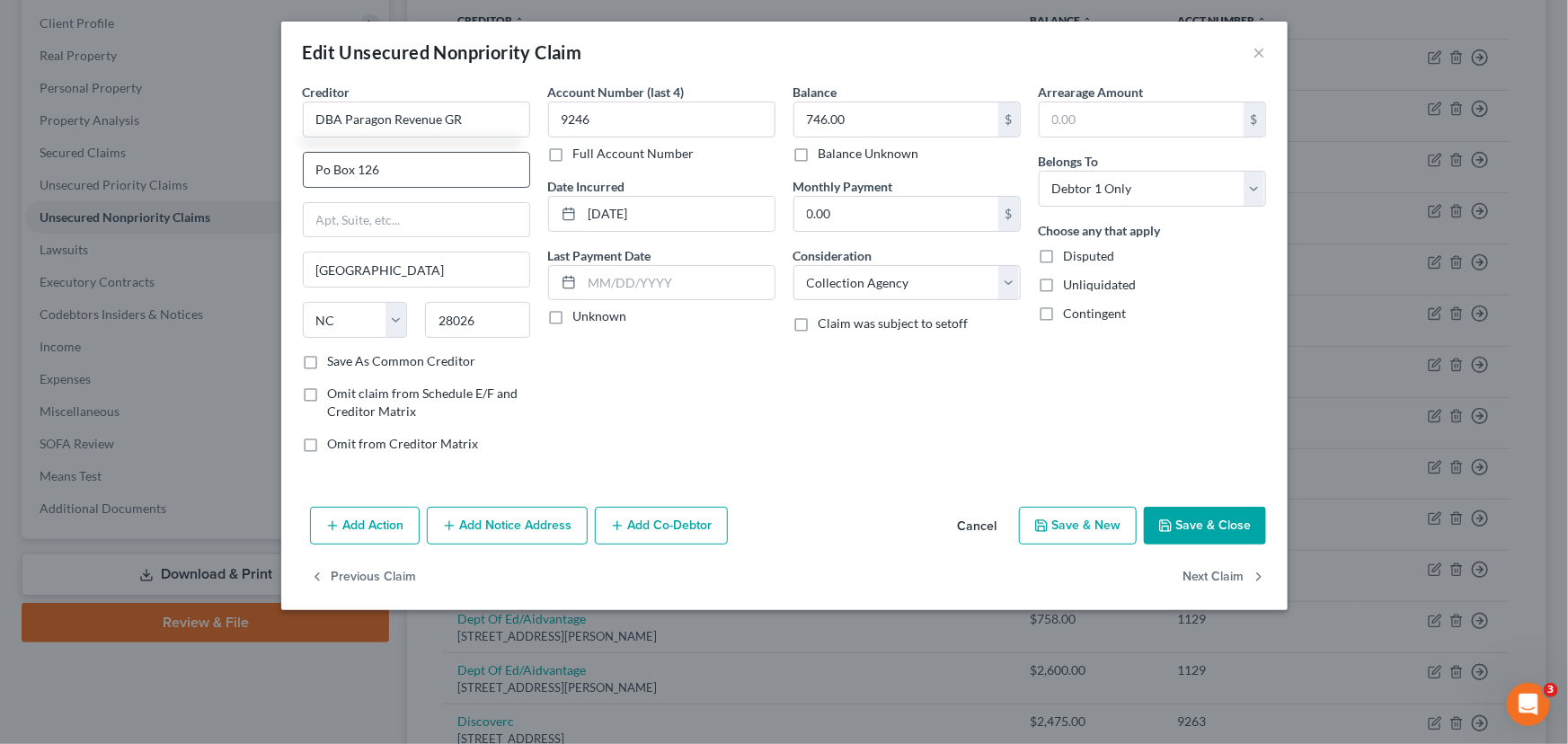
click at [423, 170] on input "Po Box 126" at bounding box center [417, 170] width 225 height 34
type input "PO Box 1269"
click at [582, 412] on div "Account Number (last 4) 9246 Full Account Number Date Incurred 06-04-2025 Last …" at bounding box center [662, 275] width 245 height 384
click at [546, 327] on div "Account Number (last 4) 9246 Full Account Number Date Incurred 06-04-2025 Last …" at bounding box center [662, 275] width 245 height 384
click at [573, 316] on label "Unknown" at bounding box center [601, 317] width 54 height 18
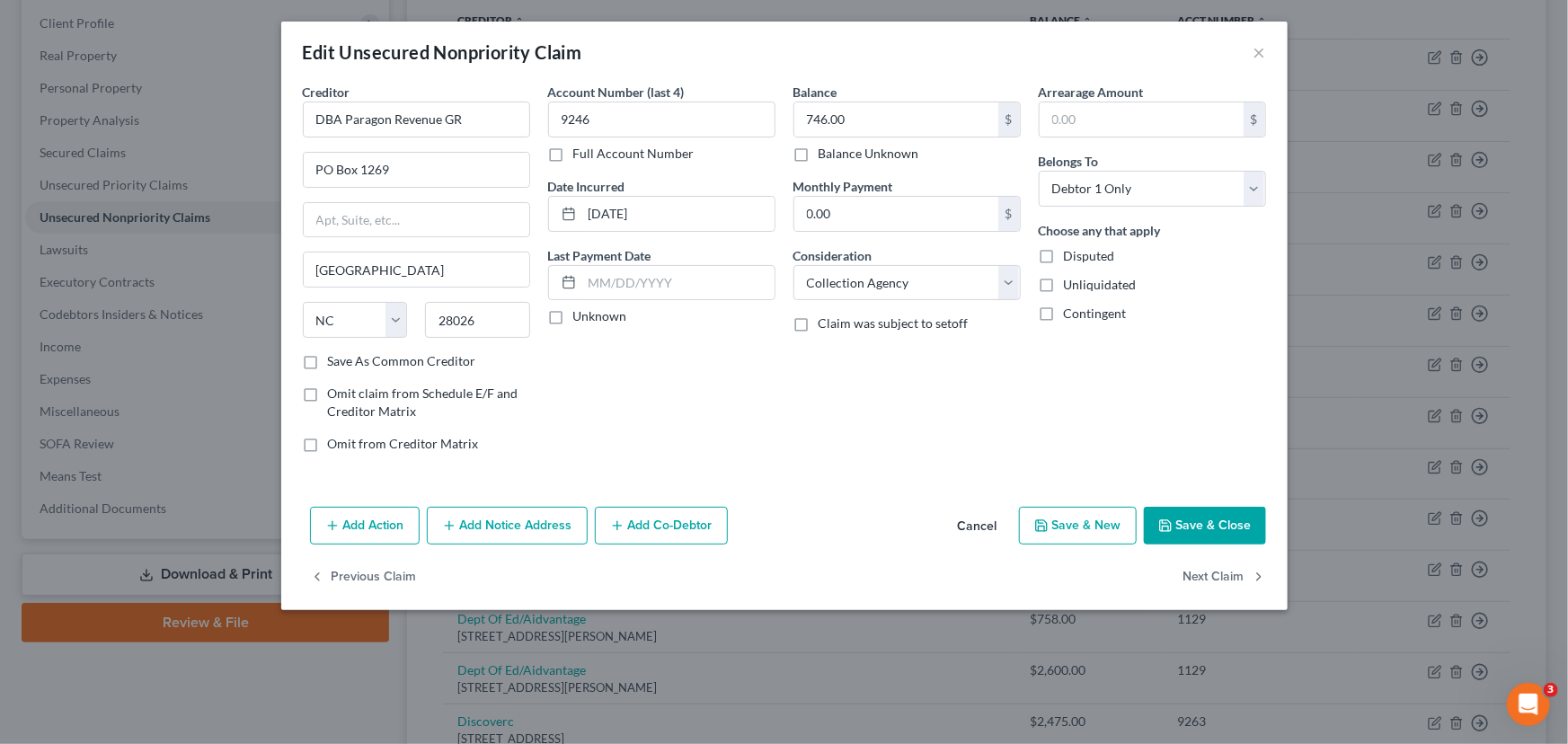
click at [581, 316] on input "Unknown" at bounding box center [586, 313] width 12 height 12
checkbox input "true"
click at [704, 389] on div "Account Number (last 4) 9246 Full Account Number Date Incurred 06-04-2025 Last …" at bounding box center [662, 275] width 245 height 384
click at [1180, 519] on button "Save & Close" at bounding box center [1205, 526] width 123 height 38
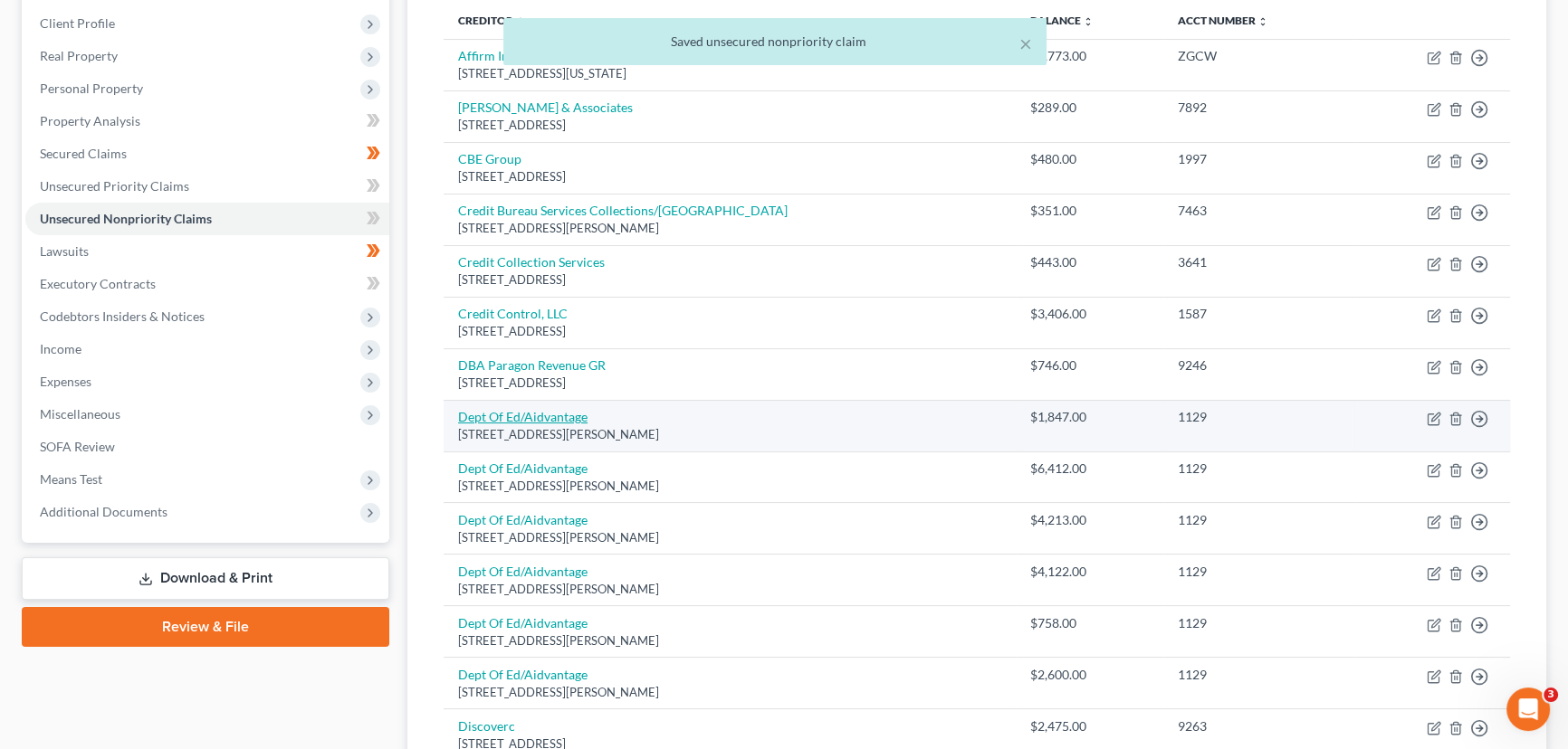
click at [578, 415] on link "Dept Of Ed/Aidvantage" at bounding box center [522, 416] width 129 height 15
select select "48"
select select "17"
select select "1"
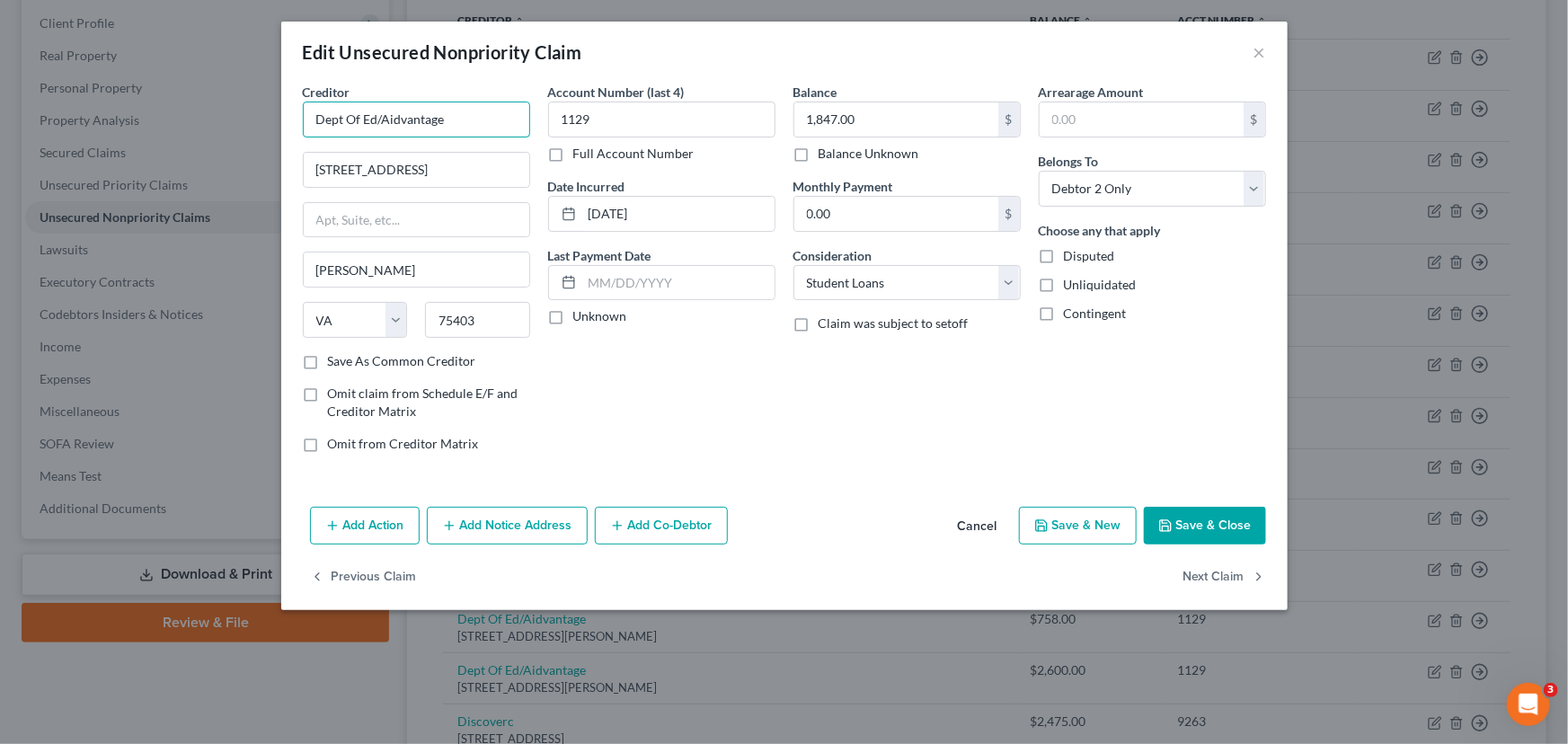
drag, startPoint x: 466, startPoint y: 121, endPoint x: 270, endPoint y: 119, distance: 196.0
click at [270, 119] on div "Edit Unsecured Nonpriority Claim × Creditor * Dept Of Ed/Aidvantage 1600 Tyson …" at bounding box center [784, 372] width 1568 height 744
type input "Department of Education/Aidvantage"
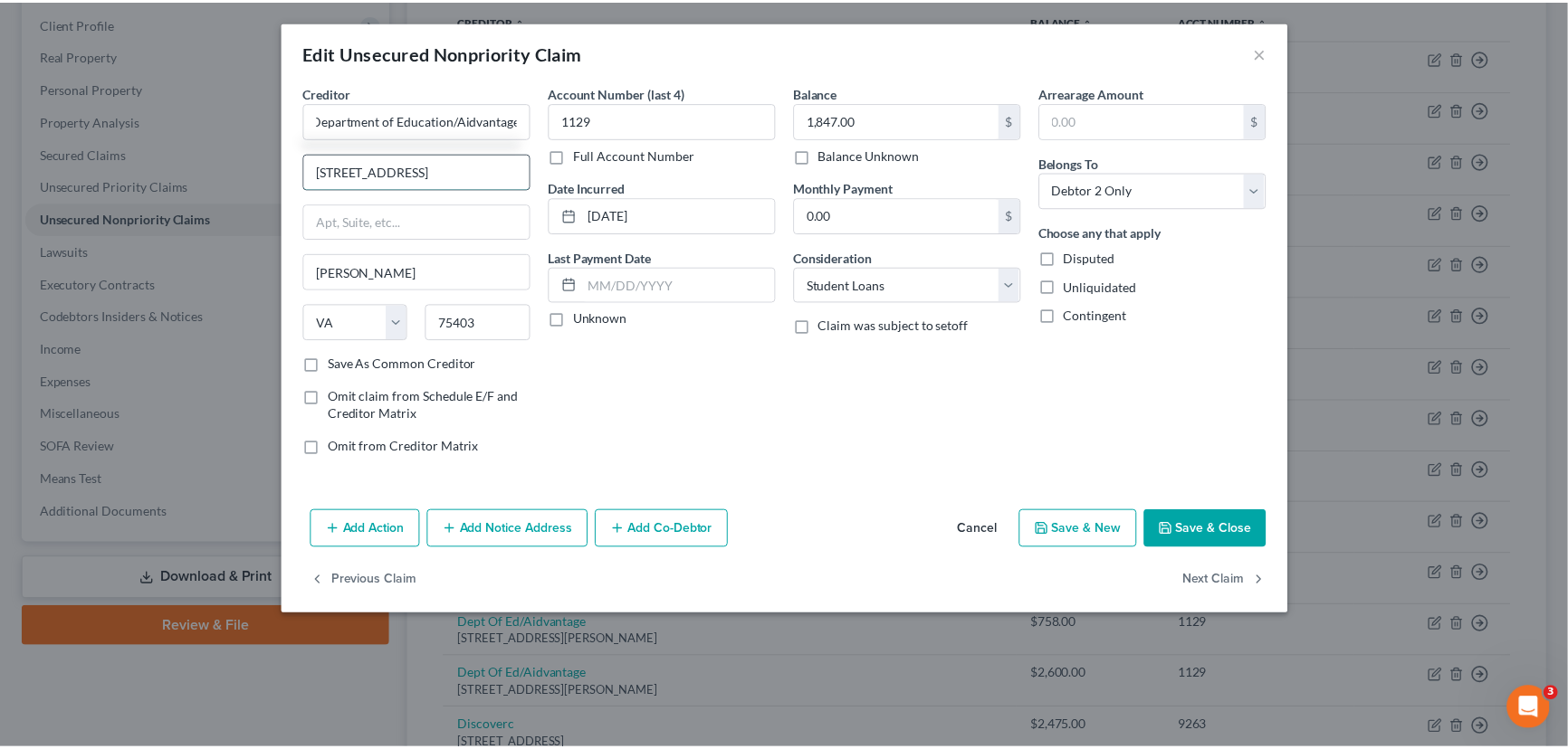
scroll to position [0, 0]
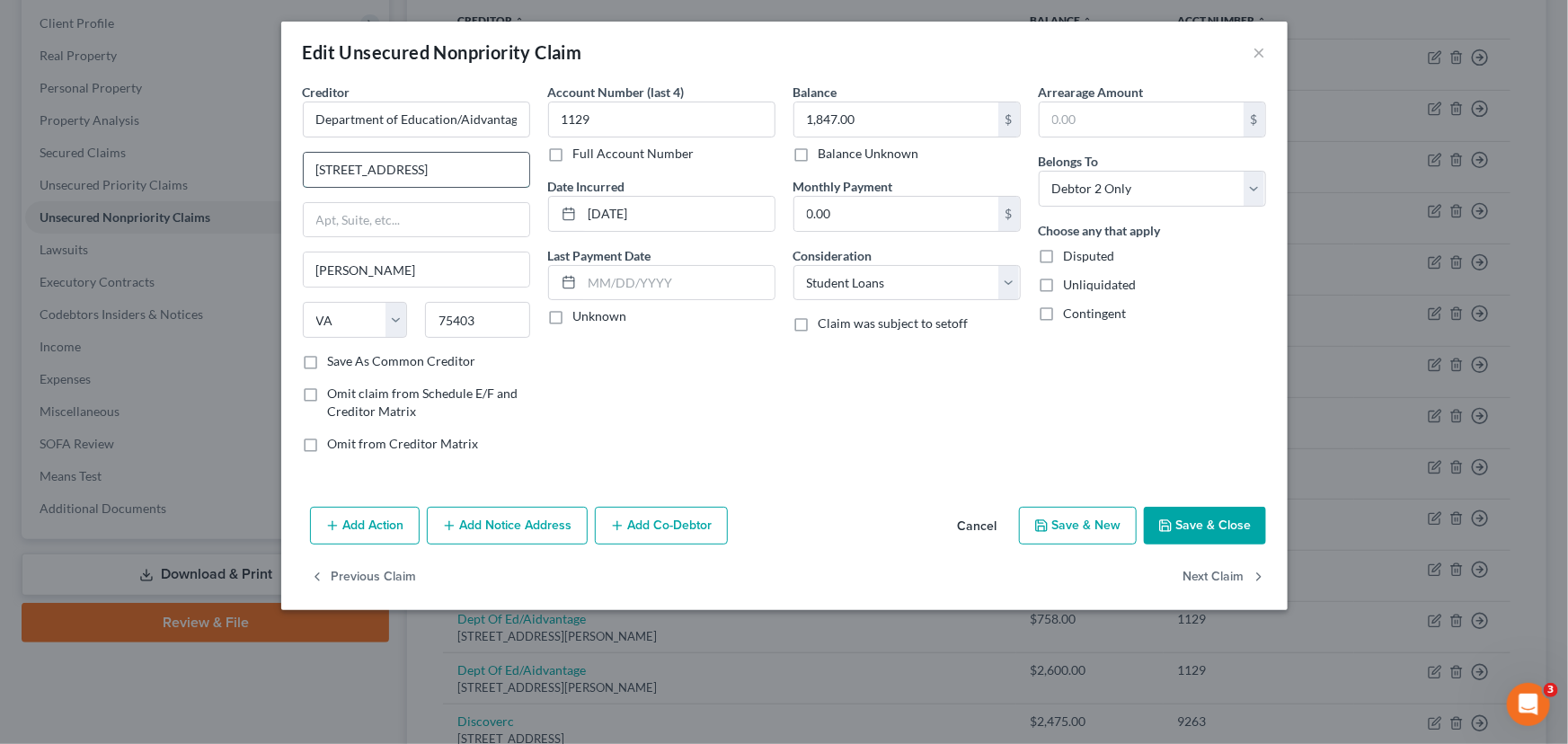
click at [476, 170] on input "1600 Tyson Boulevard, St" at bounding box center [417, 170] width 225 height 34
click at [599, 376] on div "Account Number (last 4) 1129 Full Account Number Date Incurred 09-25-2013 Last …" at bounding box center [662, 275] width 245 height 384
click at [439, 172] on input "1600 Tyson Boulevard, Street" at bounding box center [417, 170] width 225 height 34
type input "1600 Tyson Boulevard Street"
click at [652, 428] on div "Account Number (last 4) 1129 Full Account Number Date Incurred 09-25-2013 Last …" at bounding box center [662, 275] width 245 height 384
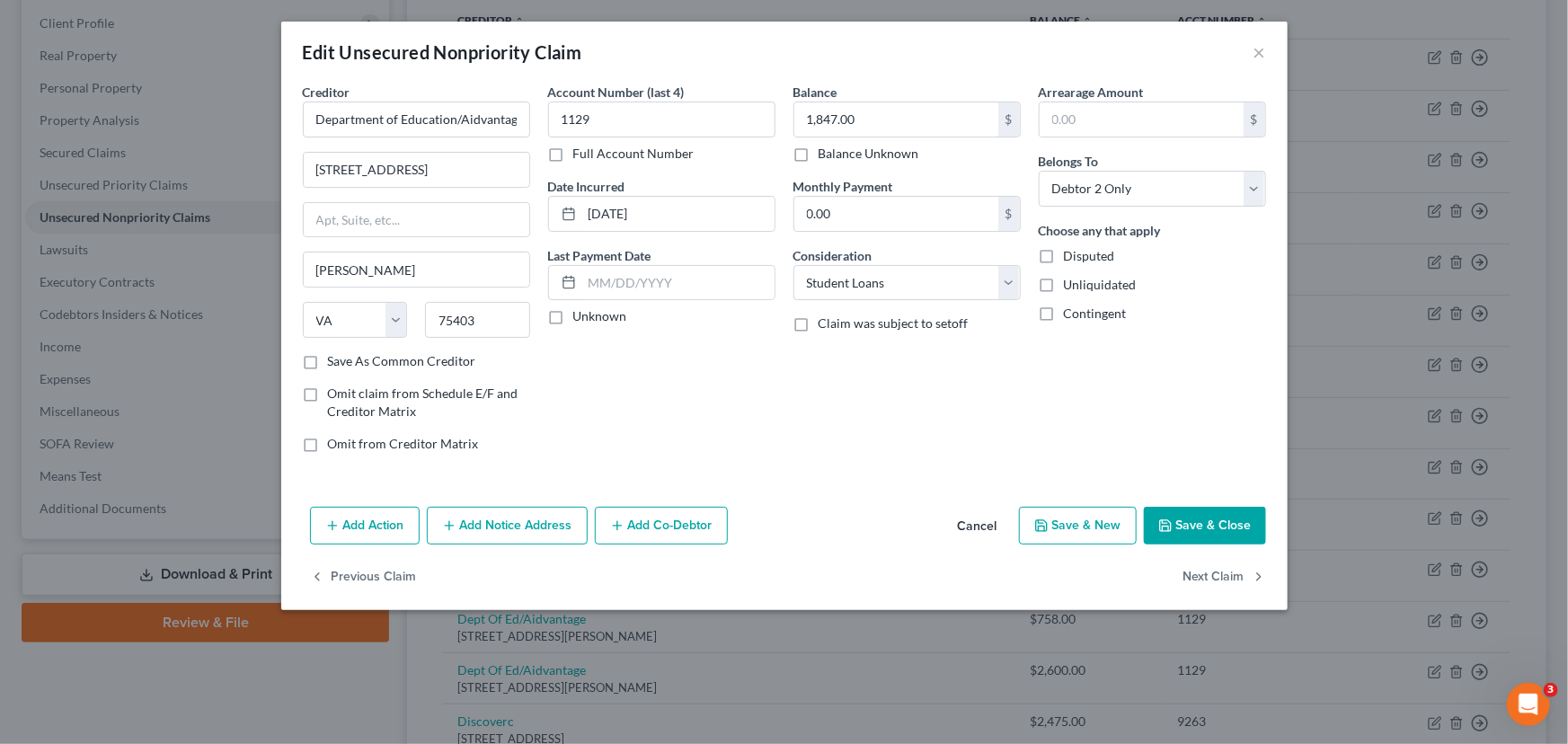
click at [573, 314] on label "Unknown" at bounding box center [601, 317] width 54 height 18
click at [581, 314] on input "Unknown" at bounding box center [586, 313] width 12 height 12
checkbox input "true"
click at [1168, 519] on icon "button" at bounding box center [1165, 526] width 14 height 14
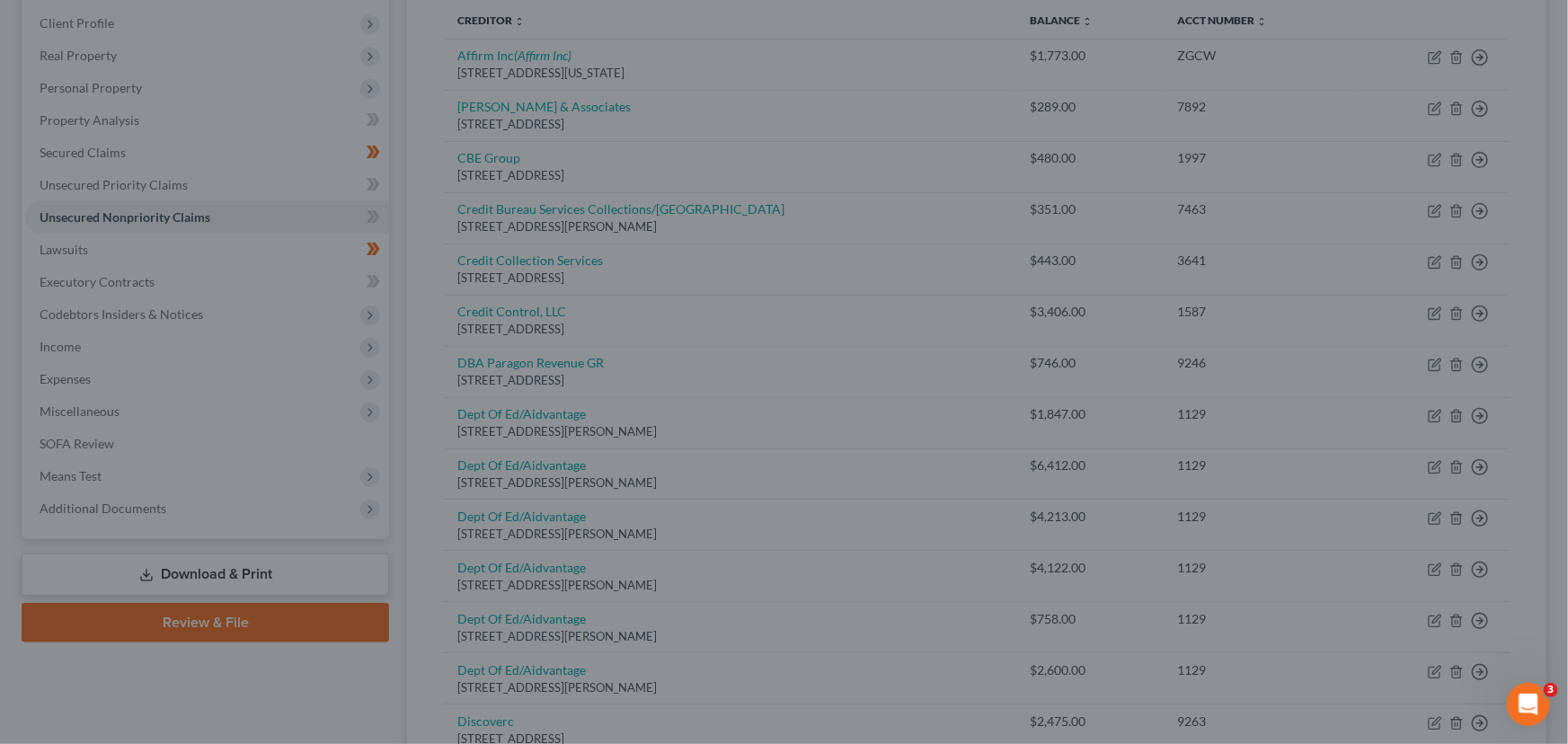
type input "0"
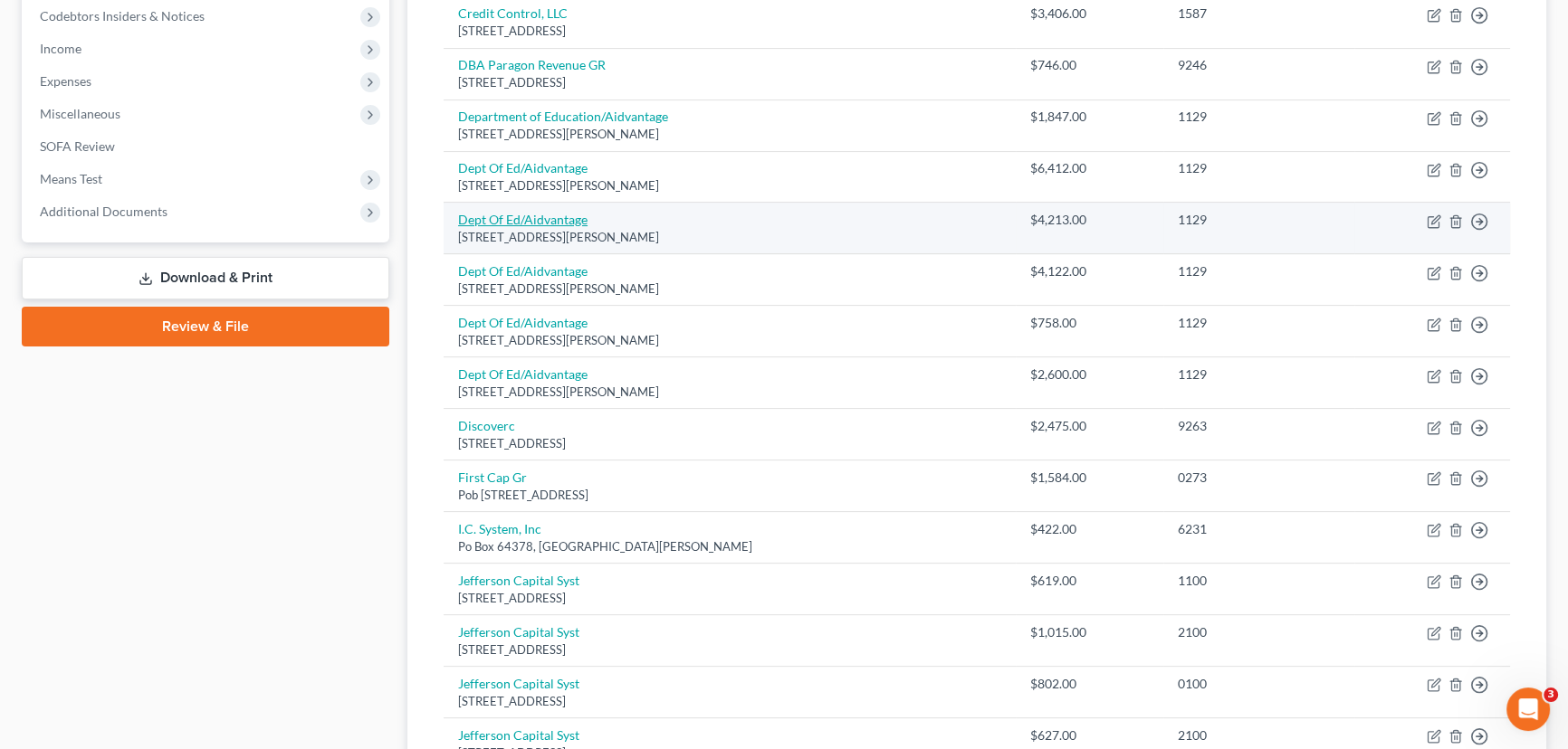
scroll to position [576, 0]
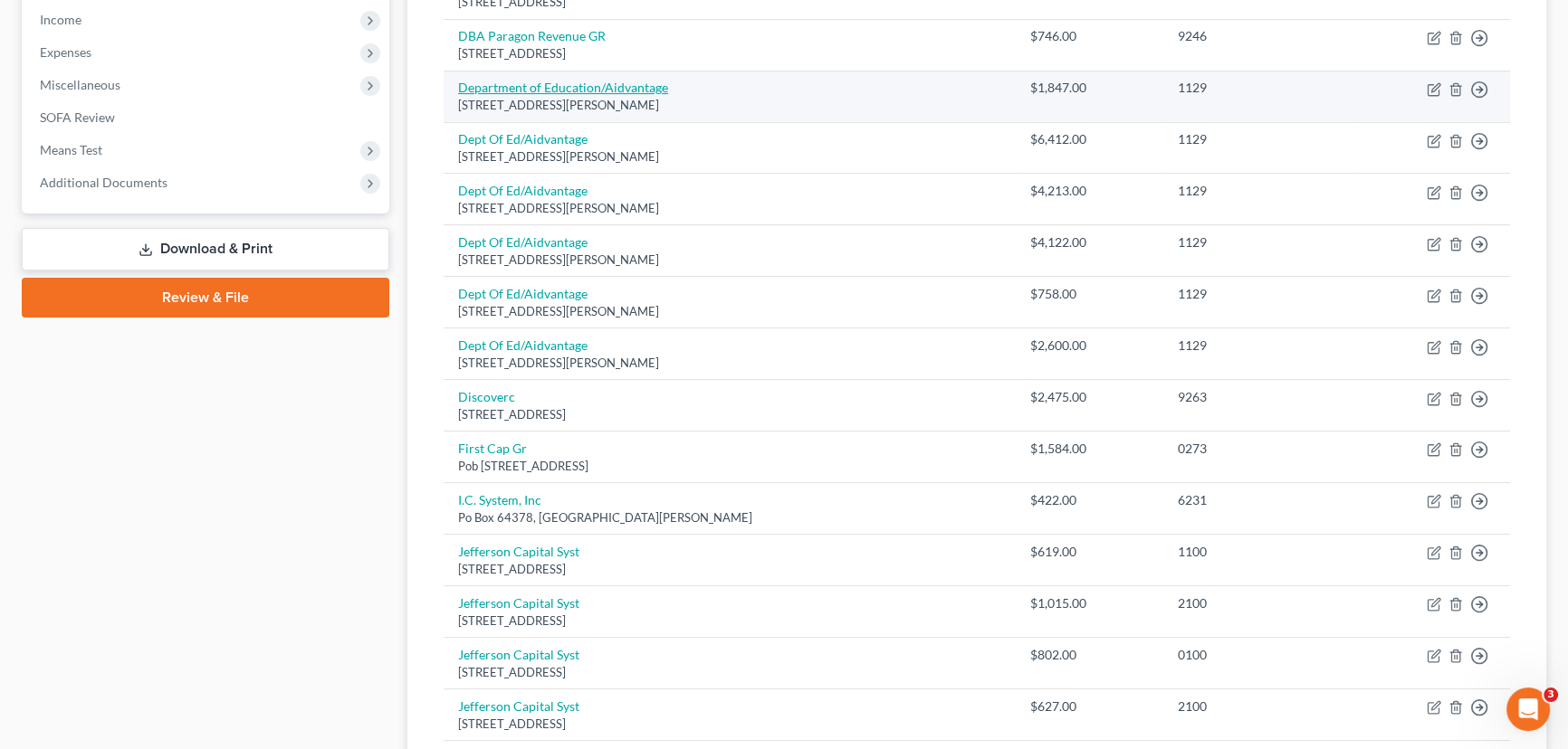
click at [545, 89] on link "Department of Education/Aidvantage" at bounding box center [562, 87] width 210 height 15
select select "48"
select select "17"
select select "1"
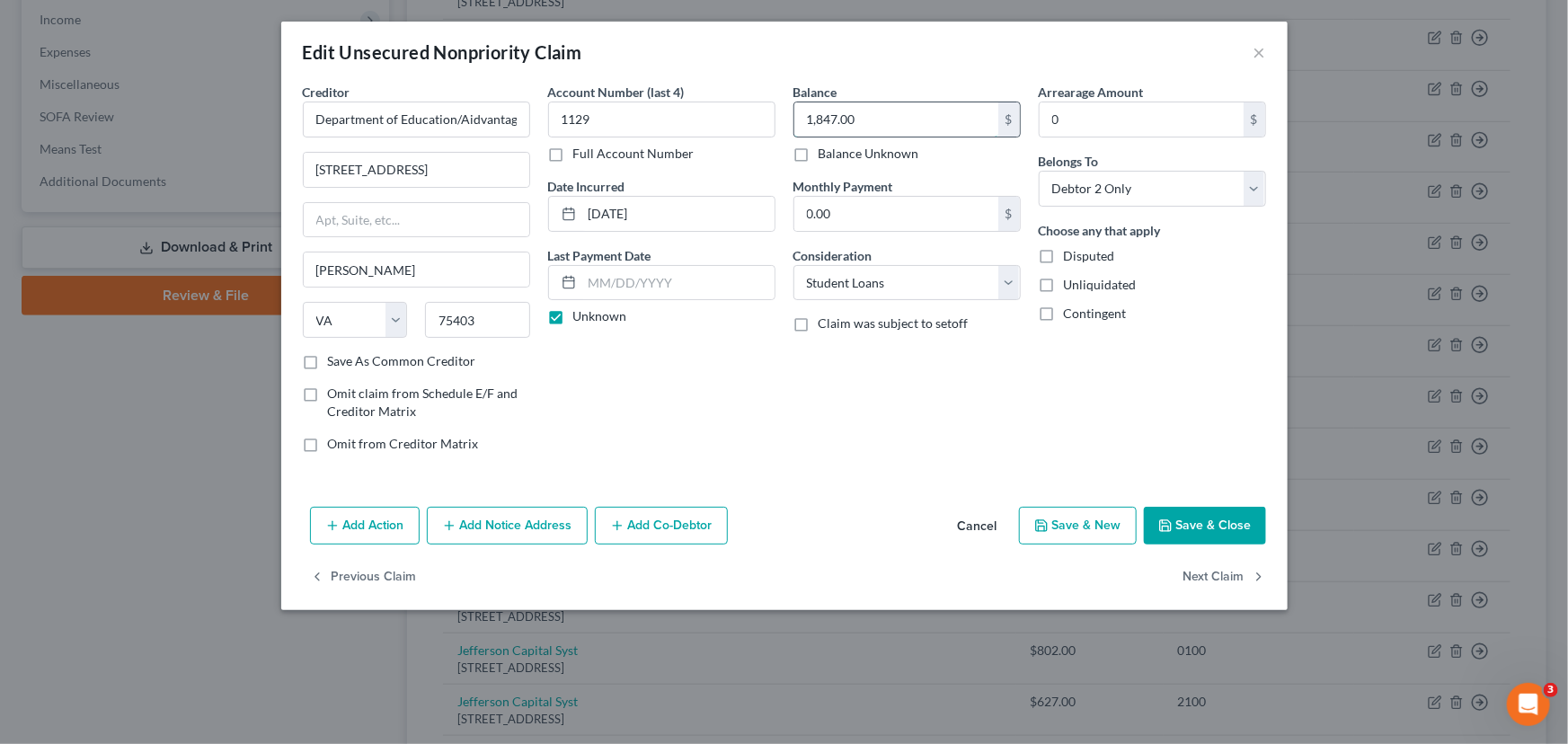
click at [912, 117] on input "1,847.00" at bounding box center [896, 120] width 204 height 34
type input "19,952.00"
click at [969, 410] on div "Balance 19,952.00 $ Balance Unknown Balance Undetermined 19,952.00 $ Balance Un…" at bounding box center [907, 275] width 245 height 384
click at [1235, 530] on button "Save & Close" at bounding box center [1205, 526] width 123 height 38
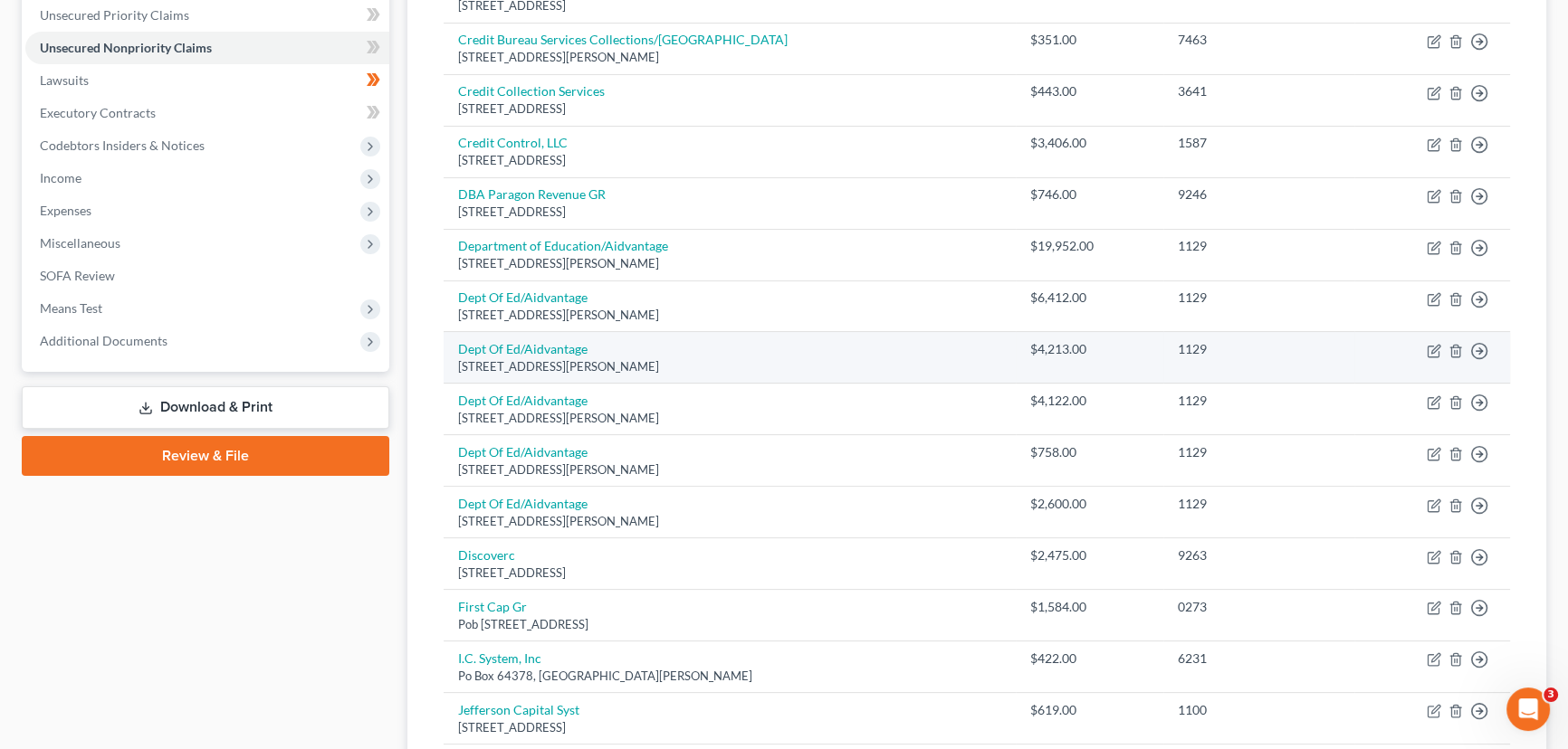
scroll to position [410, 0]
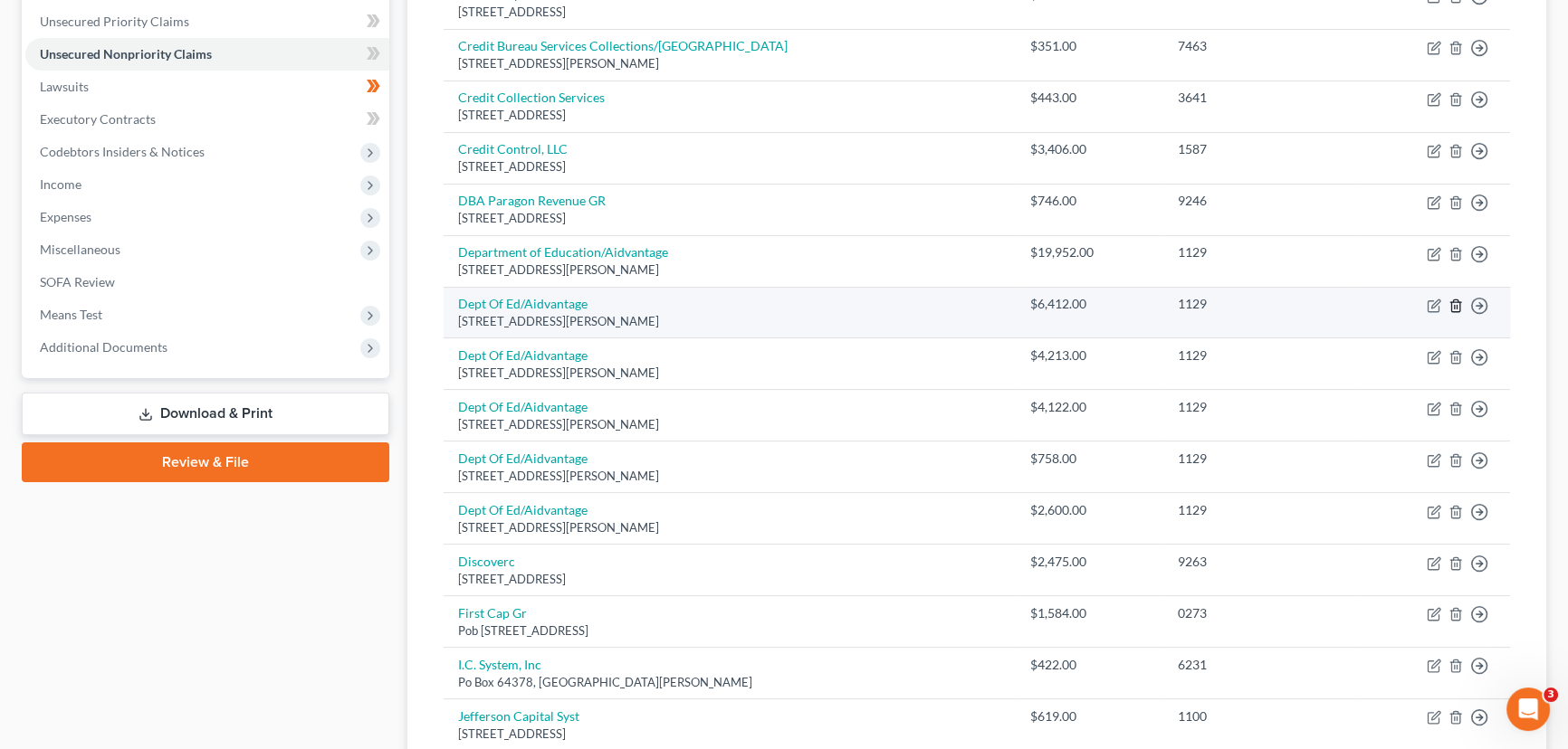
click at [1454, 305] on icon "button" at bounding box center [1455, 306] width 15 height 15
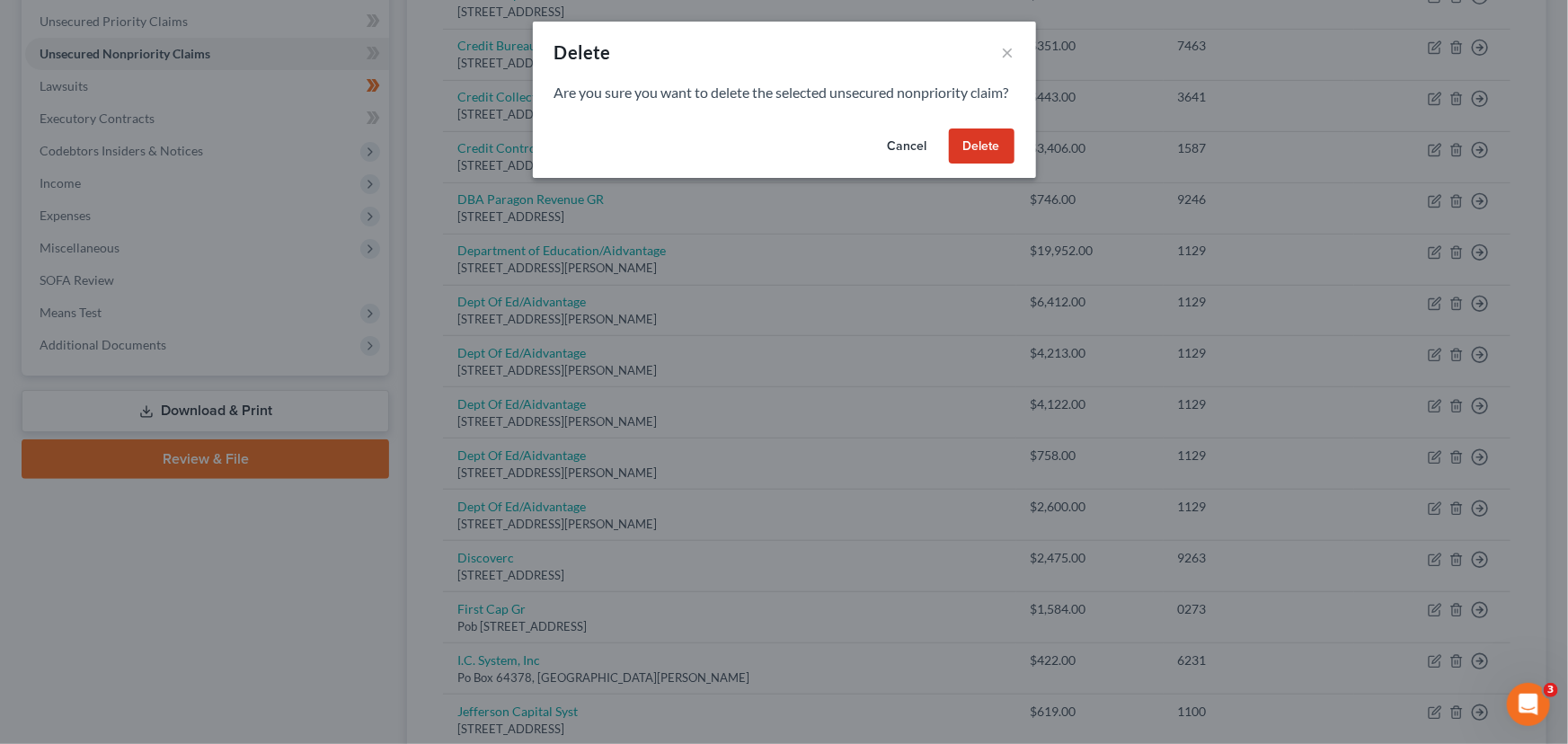
click at [1005, 159] on button "Delete" at bounding box center [981, 146] width 66 height 36
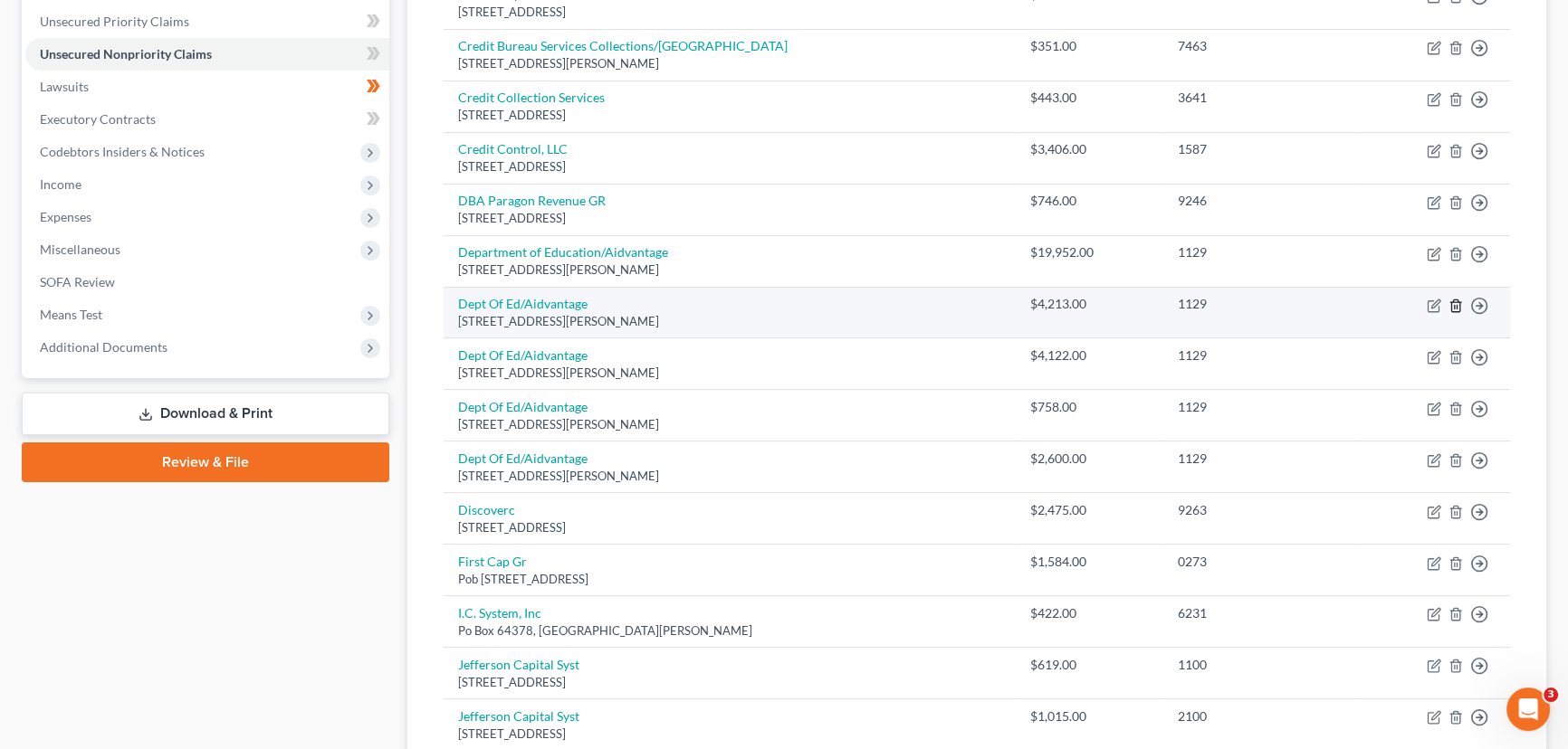
click at [1453, 306] on icon "button" at bounding box center [1455, 306] width 15 height 15
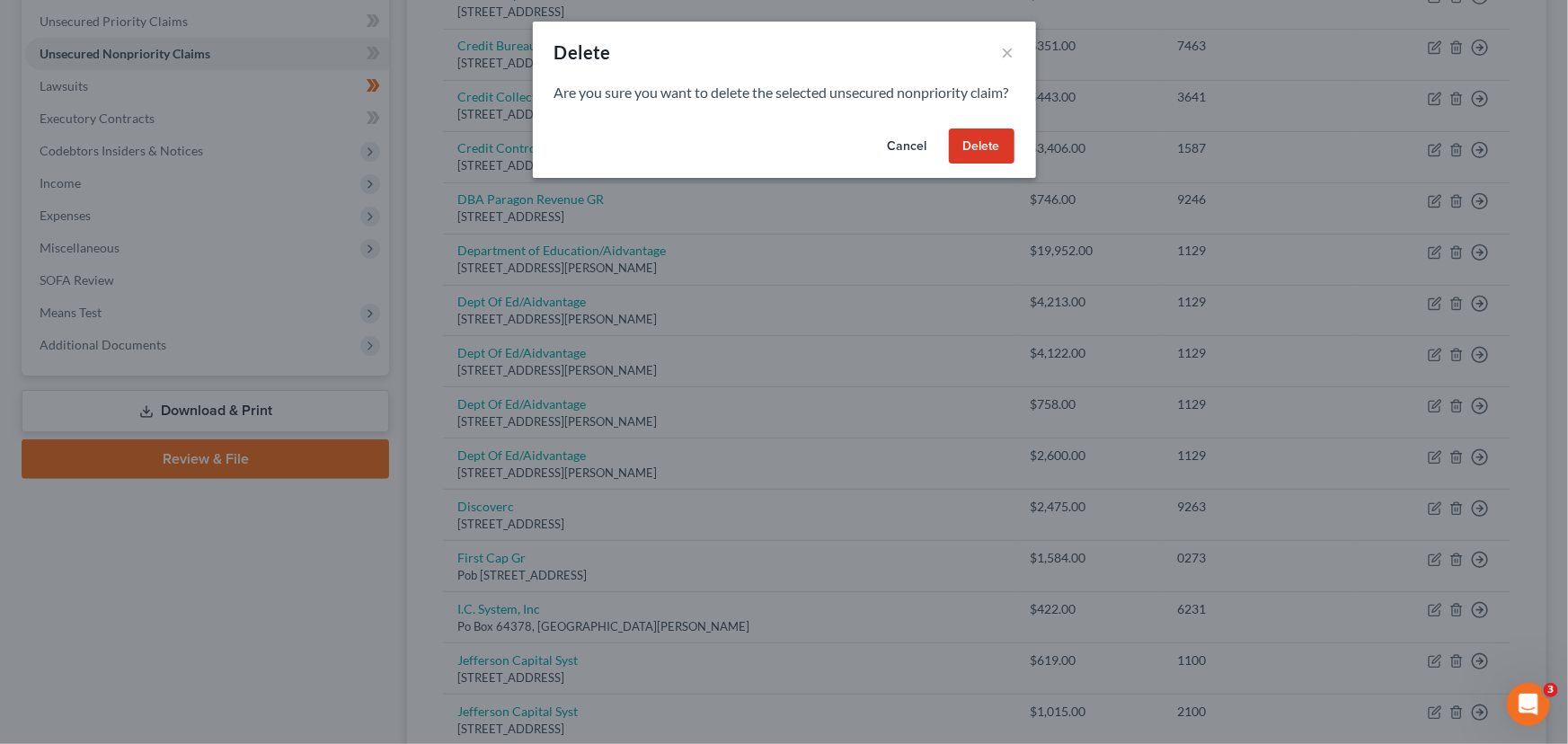
click at [990, 163] on button "Delete" at bounding box center [981, 146] width 66 height 36
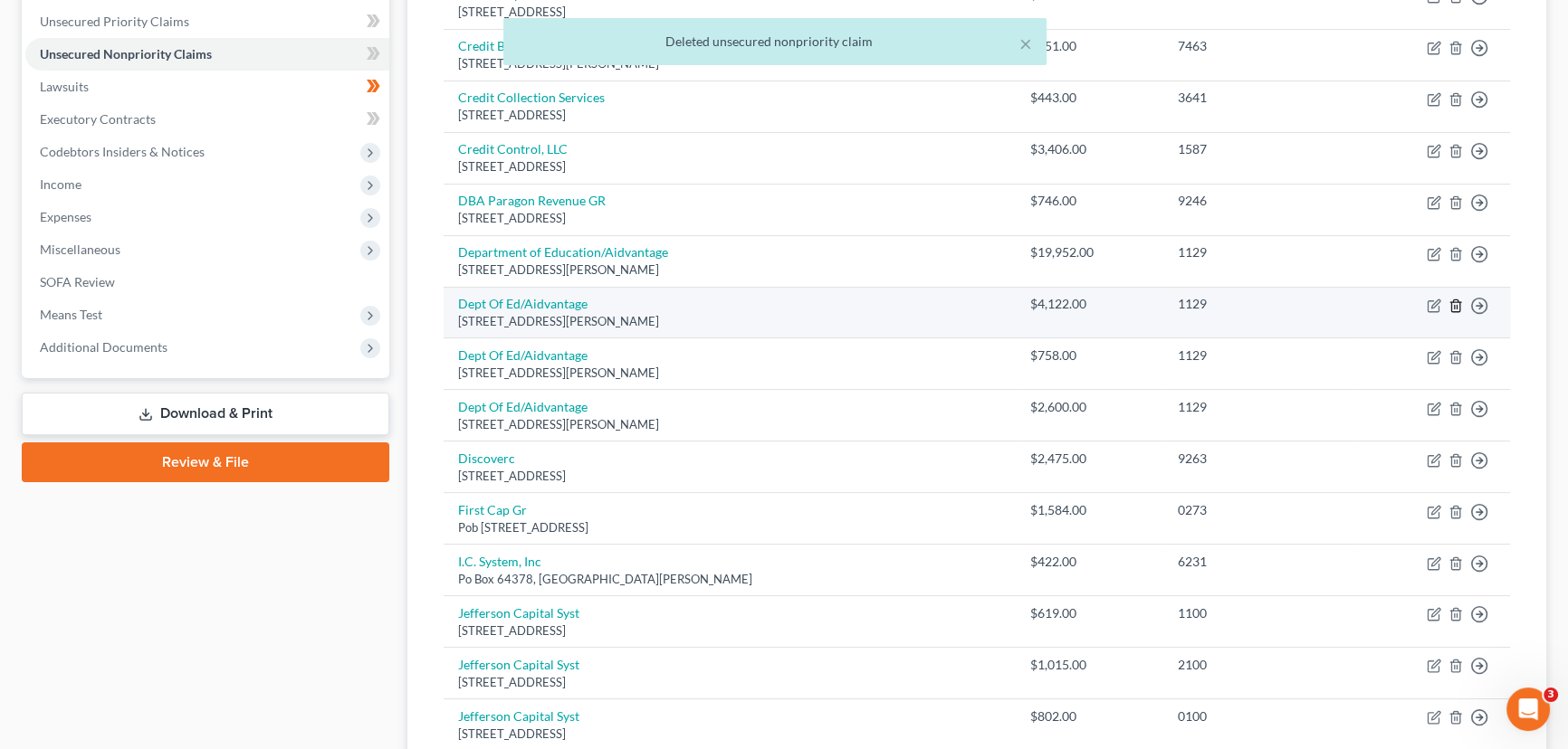
click at [1451, 303] on icon "button" at bounding box center [1454, 305] width 8 height 12
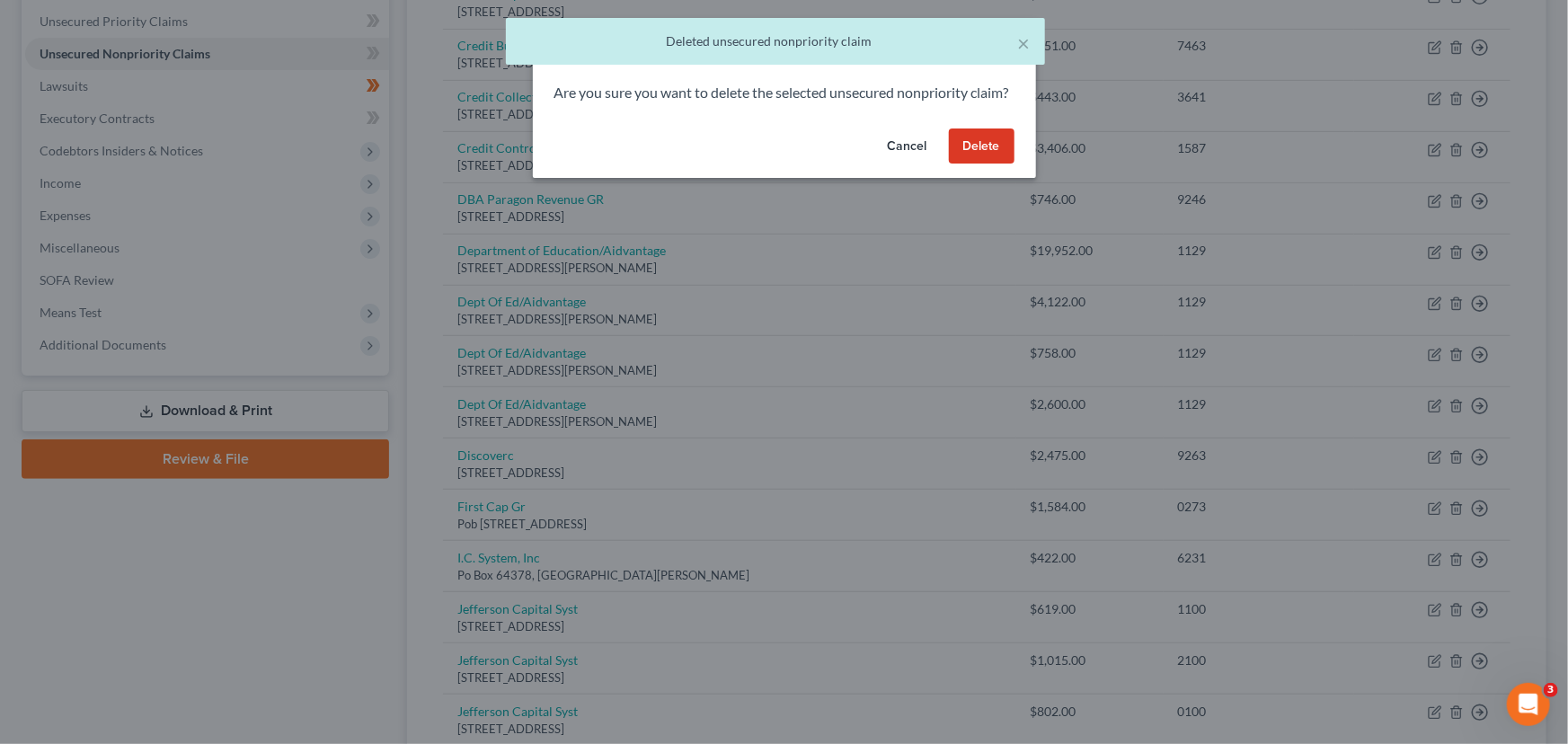
click at [1008, 164] on button "Delete" at bounding box center [981, 146] width 66 height 36
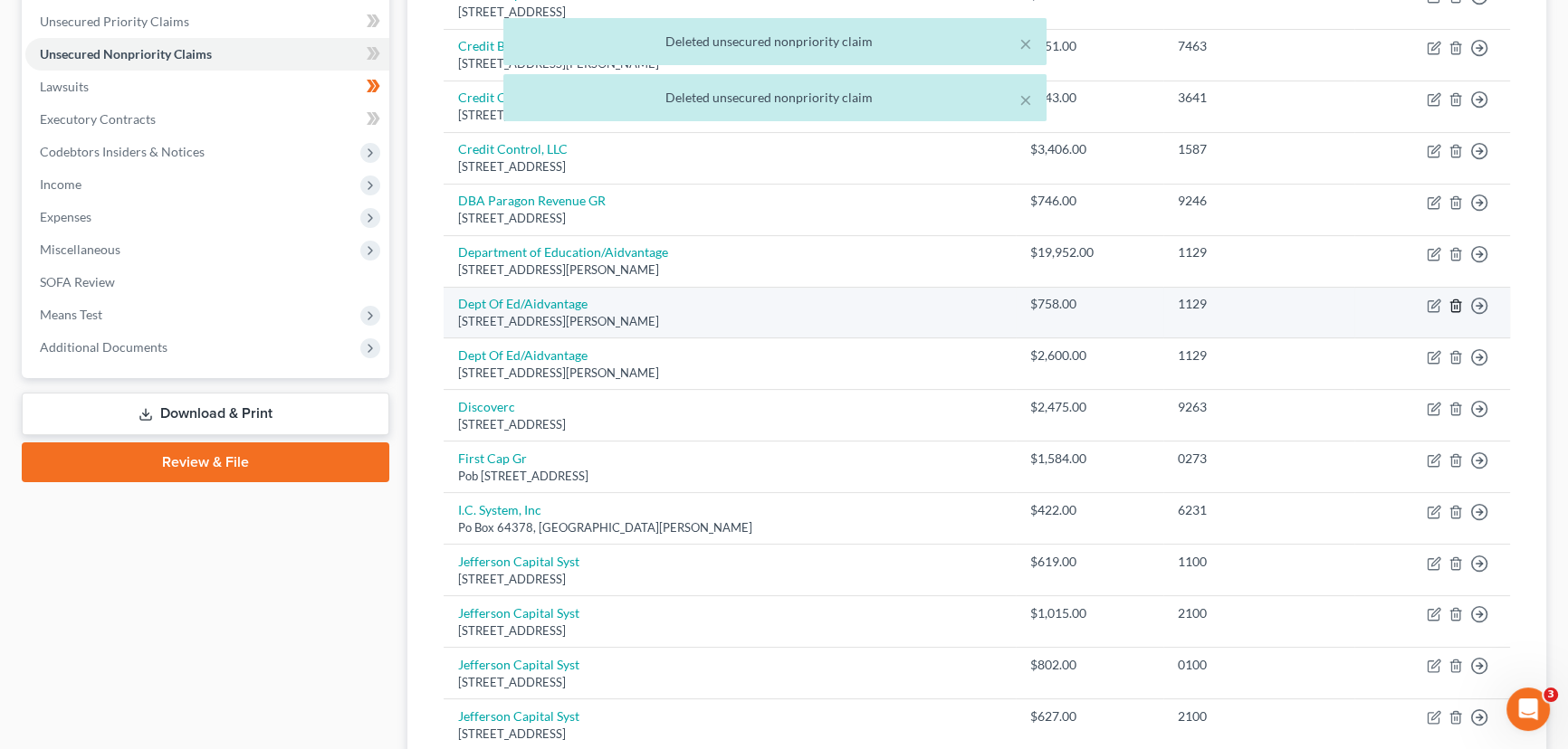
click at [1456, 305] on line "button" at bounding box center [1456, 307] width 0 height 4
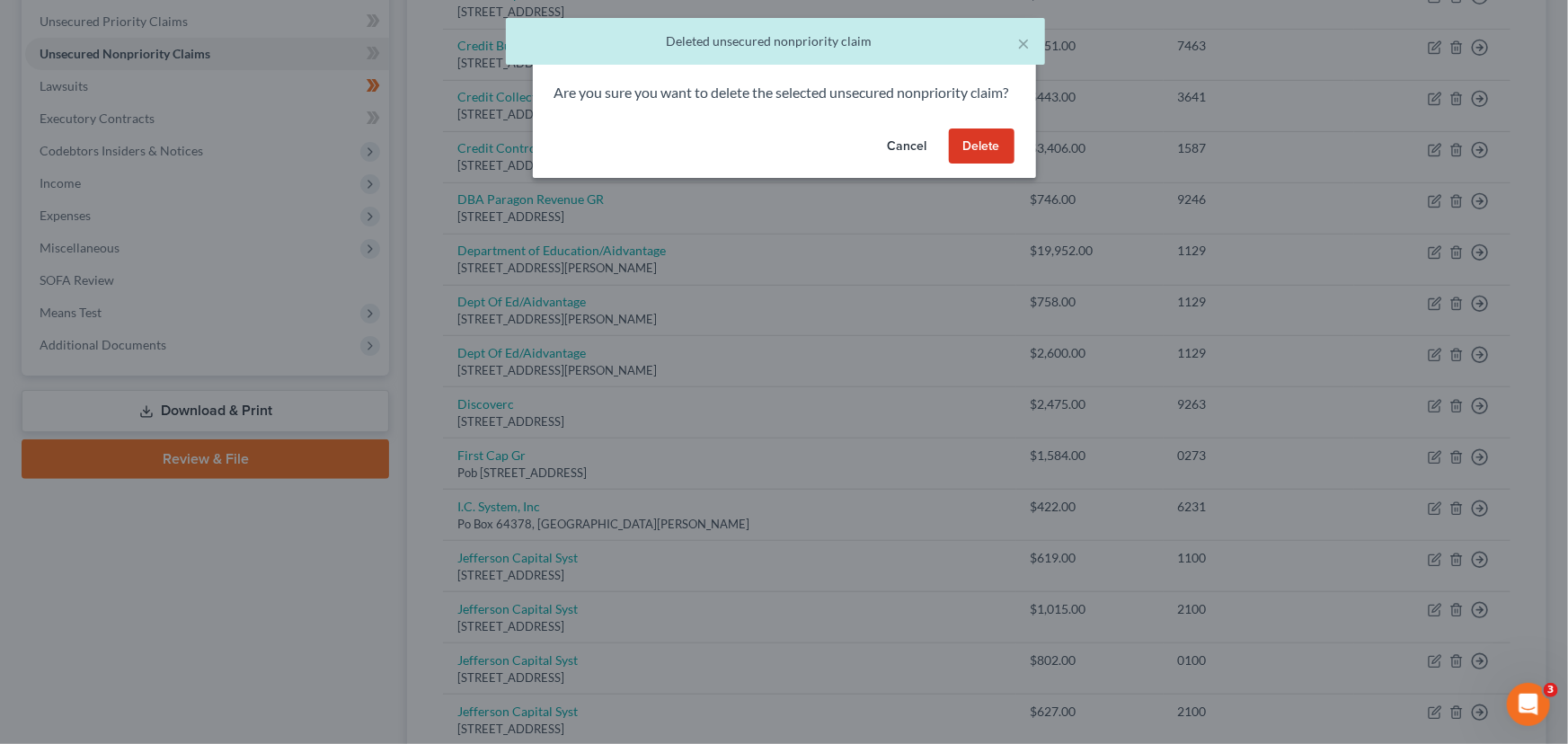
drag, startPoint x: 977, startPoint y: 170, endPoint x: 948, endPoint y: 186, distance: 33.1
click at [977, 164] on button "Delete" at bounding box center [981, 146] width 66 height 36
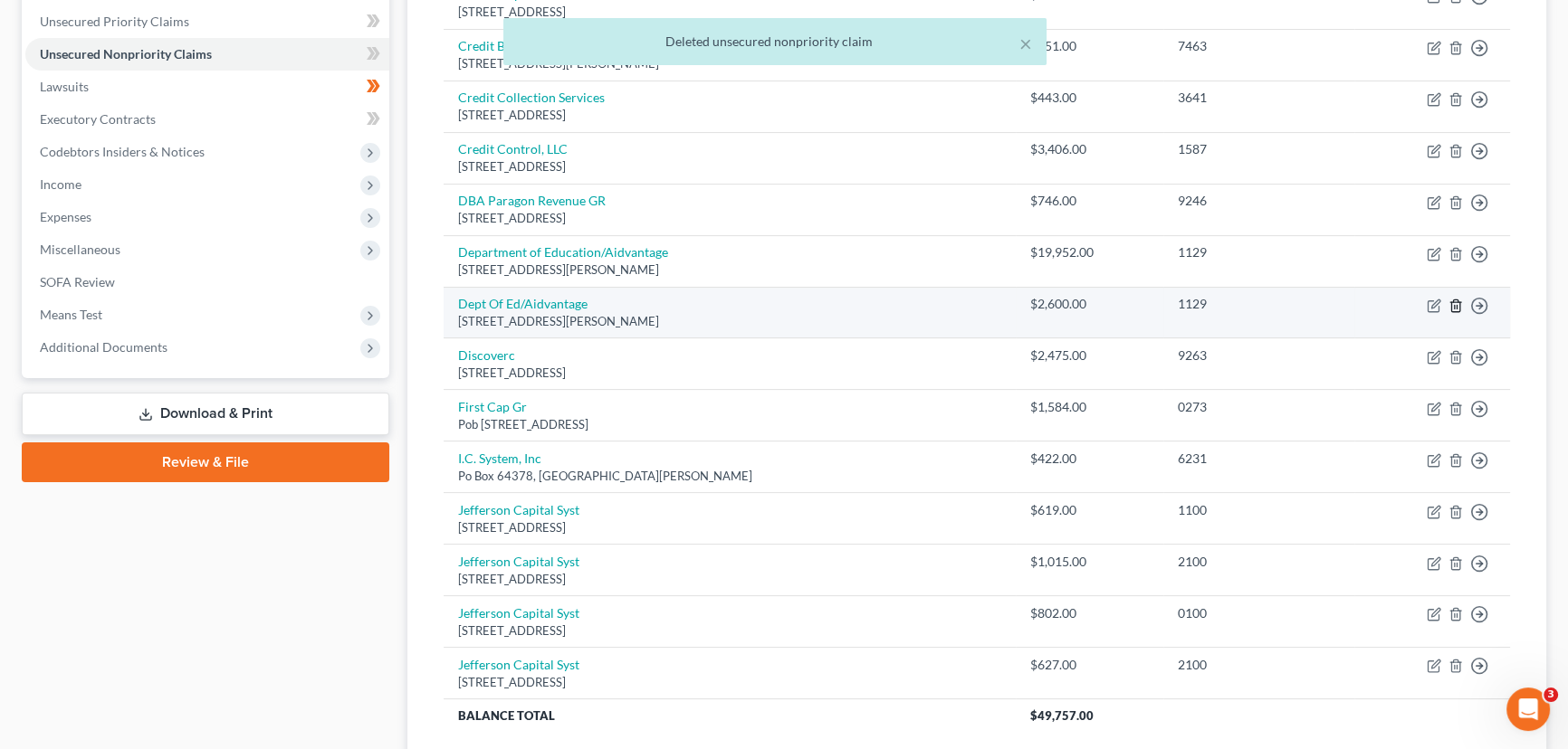
click at [1452, 302] on polyline "button" at bounding box center [1455, 302] width 11 height 0
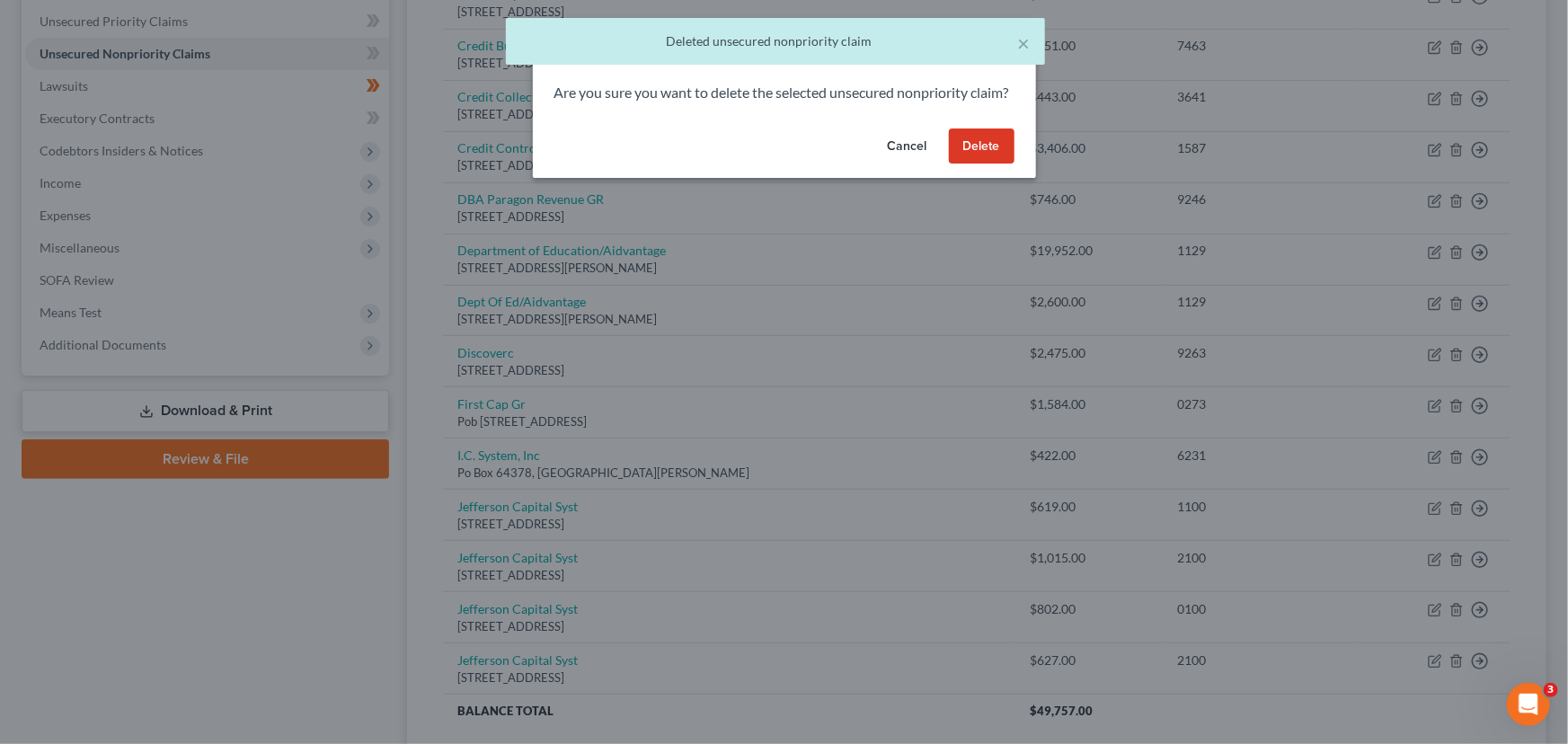
click at [995, 159] on button "Delete" at bounding box center [981, 146] width 66 height 36
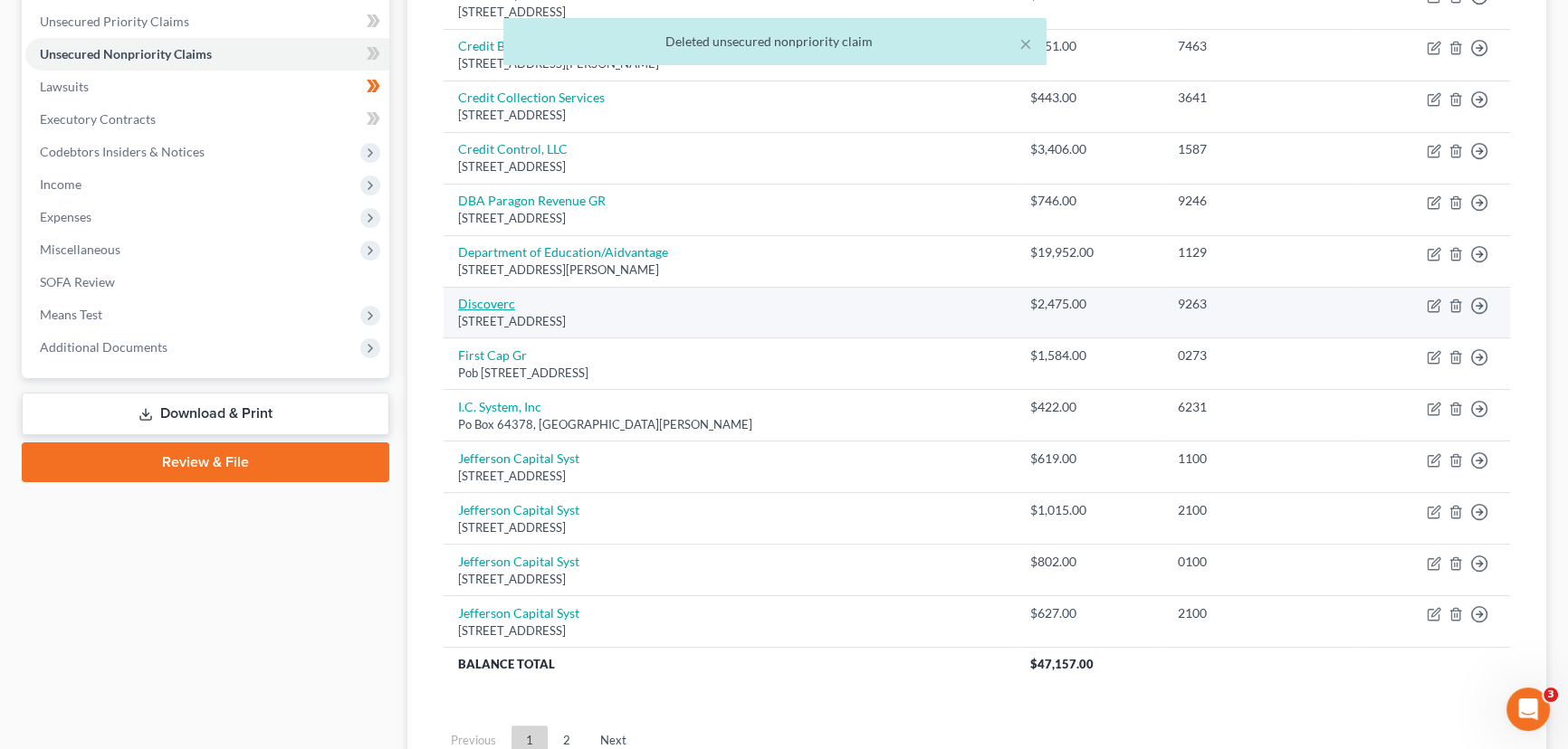
click at [490, 307] on link "Discoverc" at bounding box center [486, 303] width 57 height 15
select select "46"
select select "2"
select select "0"
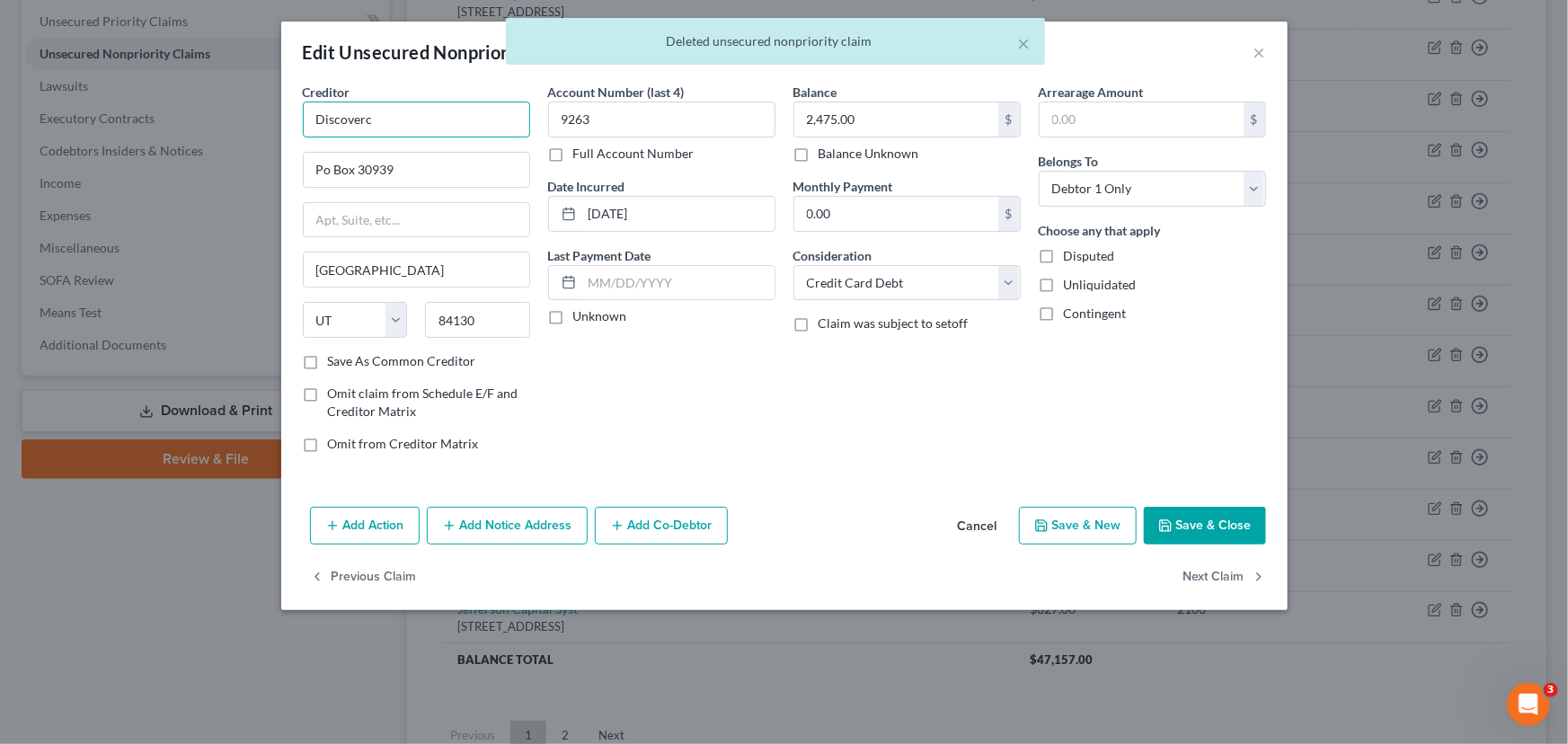
click at [417, 117] on input "Discoverc" at bounding box center [417, 120] width 227 height 36
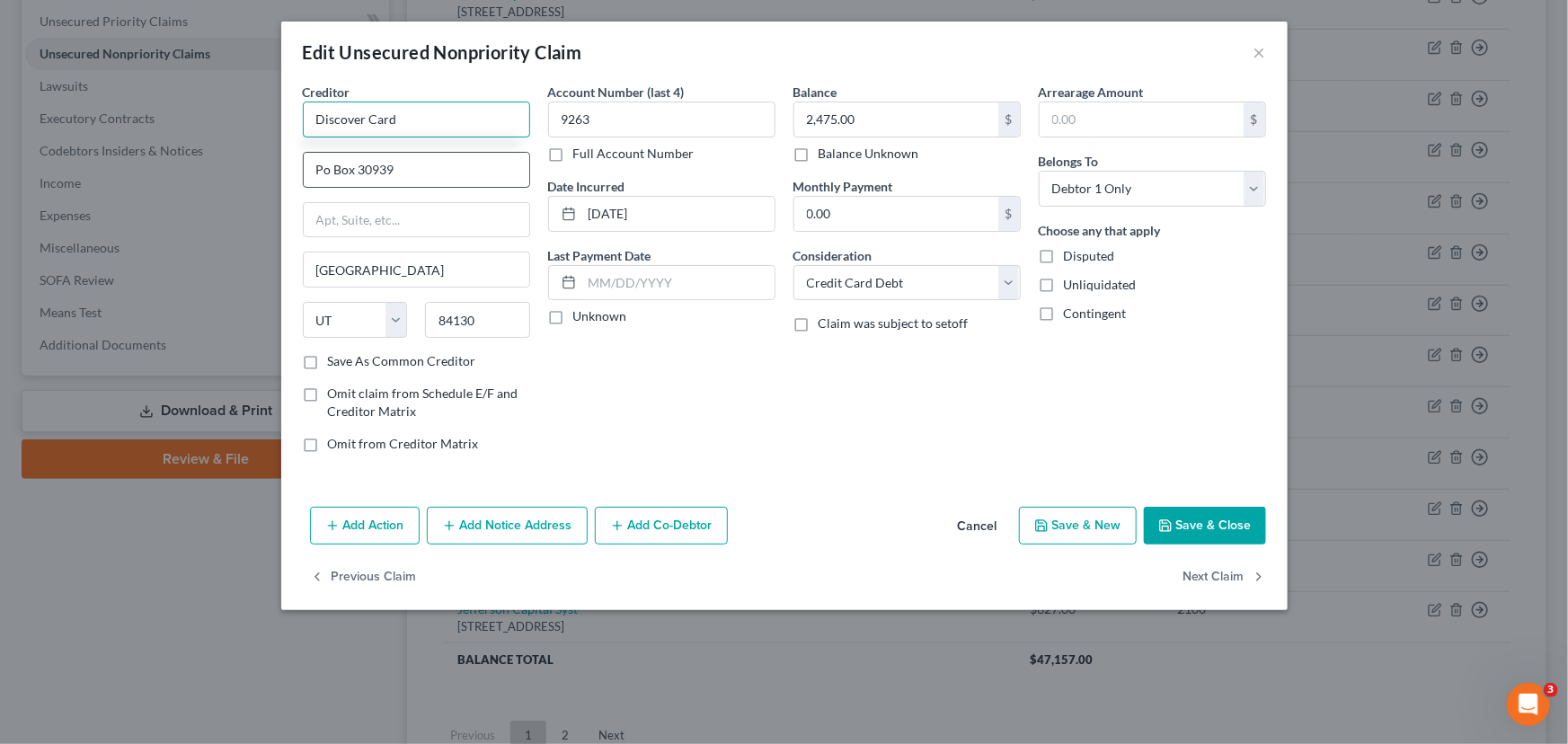
type input "Discover Card"
click at [420, 158] on input "Po Box 30939" at bounding box center [417, 170] width 225 height 34
type input "PO Box 30939"
click at [573, 324] on label "Unknown" at bounding box center [601, 317] width 54 height 18
click at [581, 319] on input "Unknown" at bounding box center [586, 313] width 12 height 12
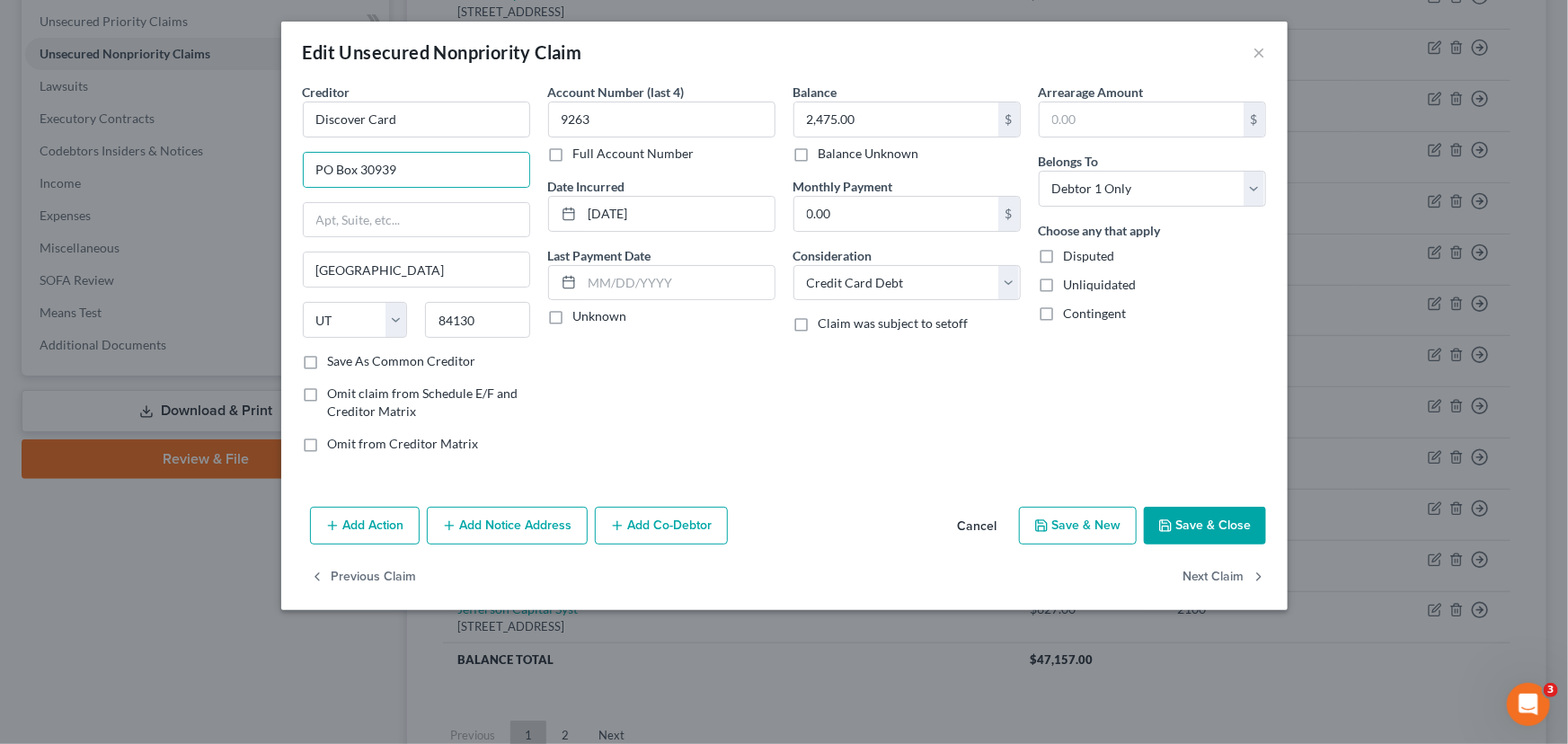
checkbox input "true"
click at [1197, 538] on button "Save & Close" at bounding box center [1205, 526] width 123 height 38
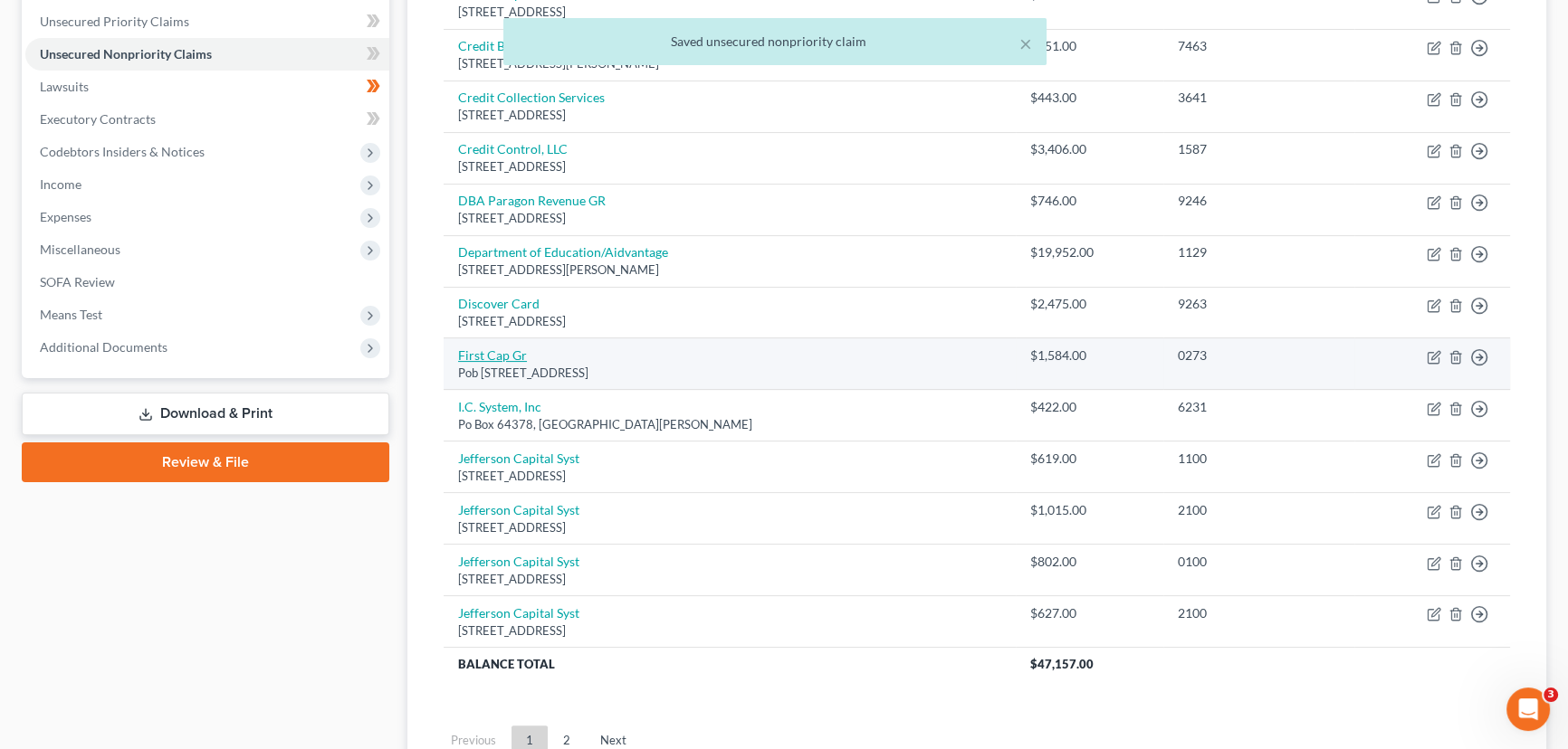
click at [498, 360] on link "First Cap Gr" at bounding box center [492, 355] width 69 height 15
select select "4"
select select "0"
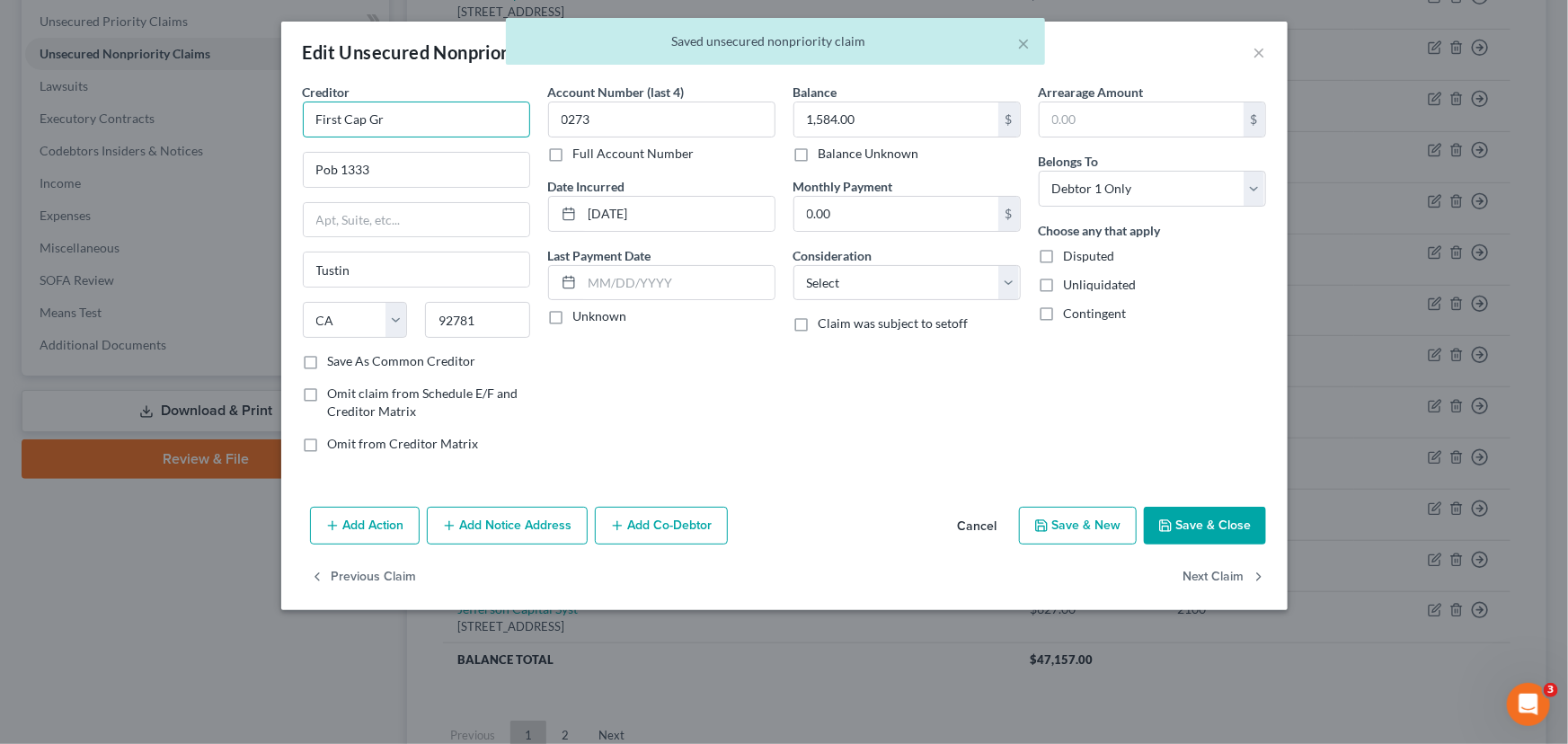
drag, startPoint x: 408, startPoint y: 132, endPoint x: 287, endPoint y: 132, distance: 121.0
click at [287, 132] on div "Creditor * First Cap Gr Pob 1333 Tustin State AL AK AR AZ CA CO CT DE DC FL GA …" at bounding box center [784, 291] width 1006 height 417
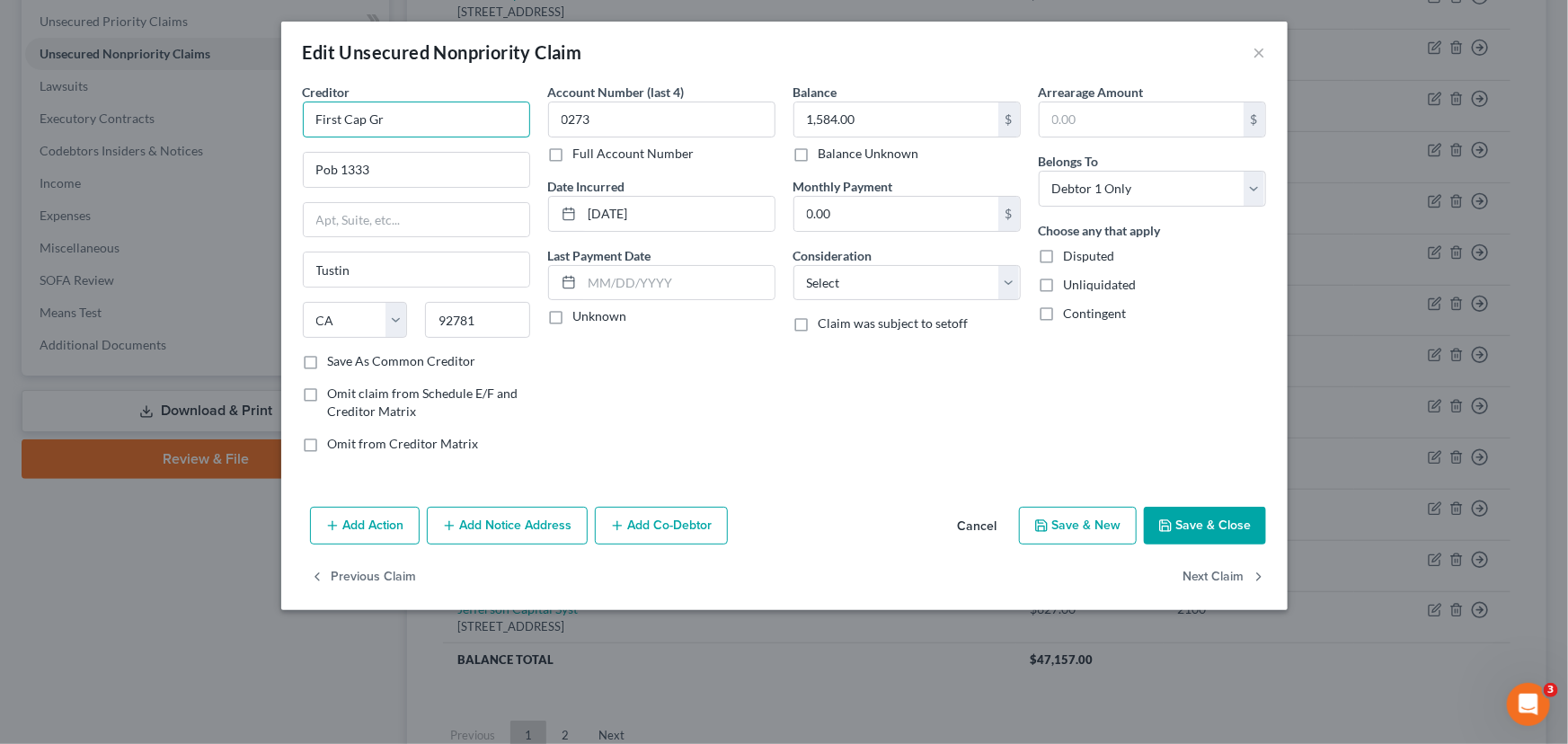
click at [418, 109] on input "First Cap Gr" at bounding box center [417, 120] width 227 height 36
type input "First Capital Group"
click at [611, 384] on div "Account Number (last 4) 0273 Full Account Number Date Incurred 04-02-2025 Last …" at bounding box center [662, 275] width 245 height 384
click at [337, 172] on input "Pob 1333" at bounding box center [417, 170] width 225 height 34
type input "PO Box 1333"
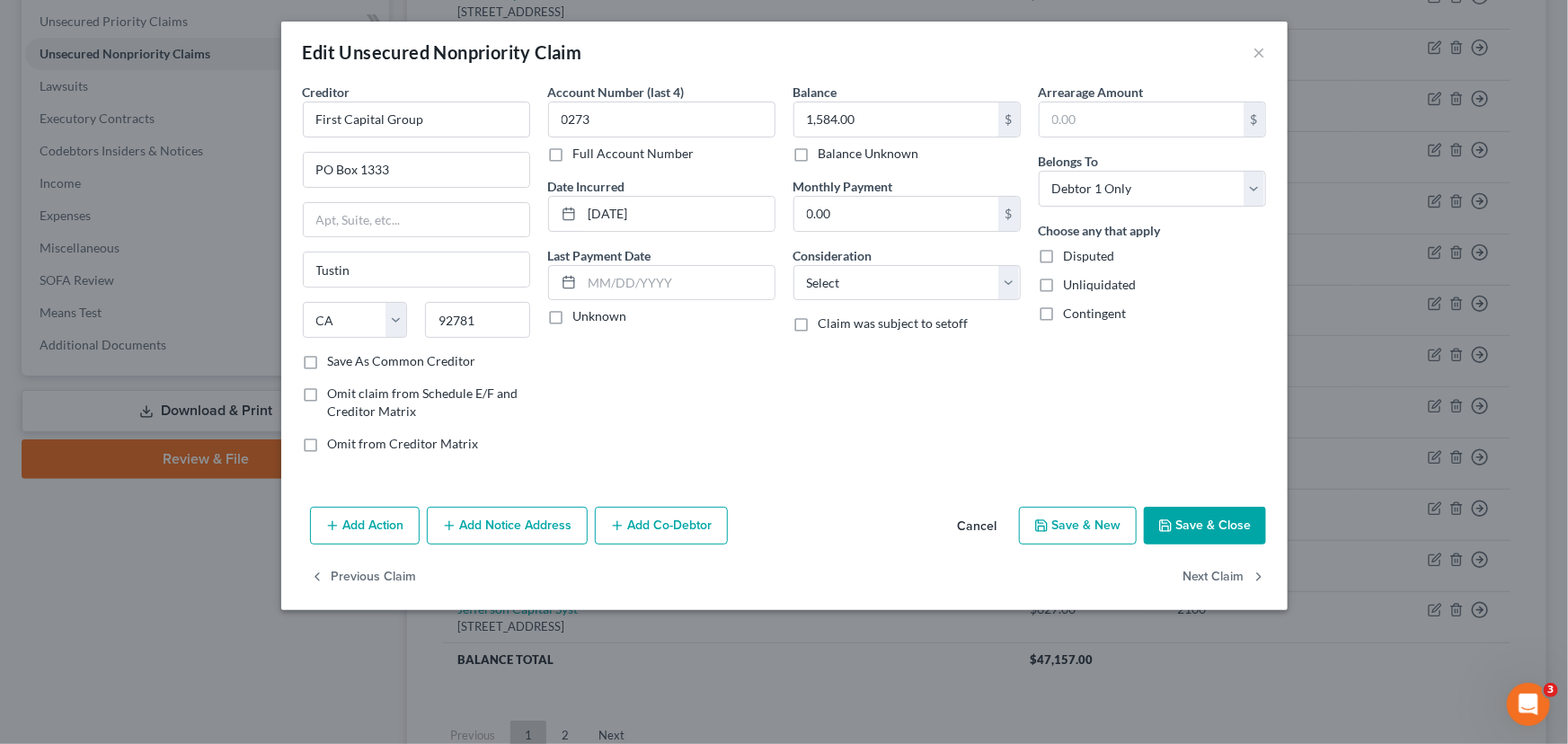
click at [604, 380] on div "Account Number (last 4) 0273 Full Account Number Date Incurred 04-02-2025 Last …" at bounding box center [662, 275] width 245 height 384
click at [573, 315] on label "Unknown" at bounding box center [601, 317] width 54 height 18
click at [581, 315] on input "Unknown" at bounding box center [586, 313] width 12 height 12
checkbox input "true"
click at [890, 288] on select "Select Cable / Satellite Services Collection Agency Credit Card Debt Debt Couns…" at bounding box center [907, 283] width 227 height 36
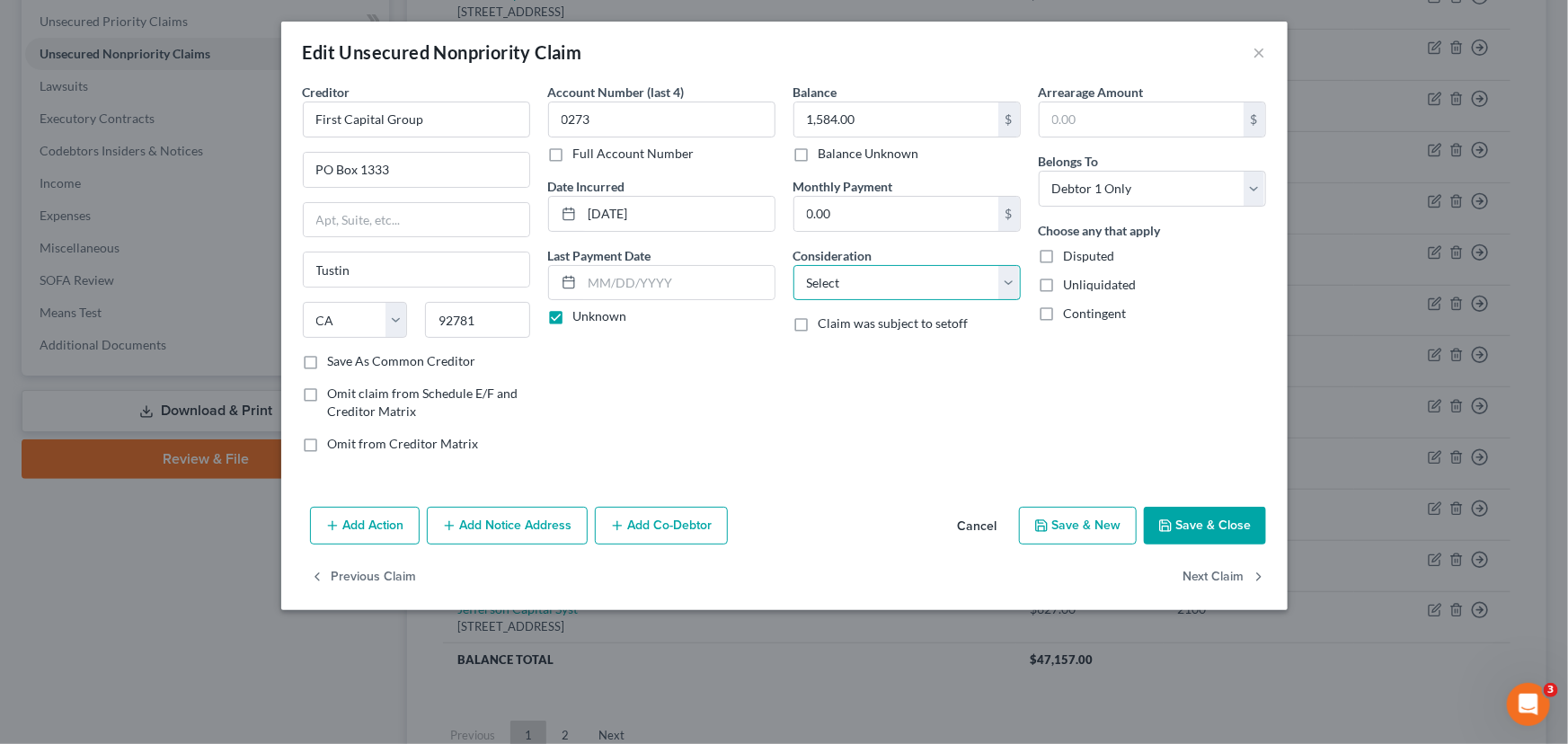
select select "2"
click at [793, 265] on select "Select Cable / Satellite Services Collection Agency Credit Card Debt Debt Couns…" at bounding box center [907, 283] width 227 height 36
click at [848, 382] on div "Balance 1,584.00 $ Balance Unknown Balance Undetermined 1,584.00 $ Balance Unkn…" at bounding box center [907, 275] width 245 height 384
click at [1187, 519] on button "Save & Close" at bounding box center [1205, 526] width 123 height 38
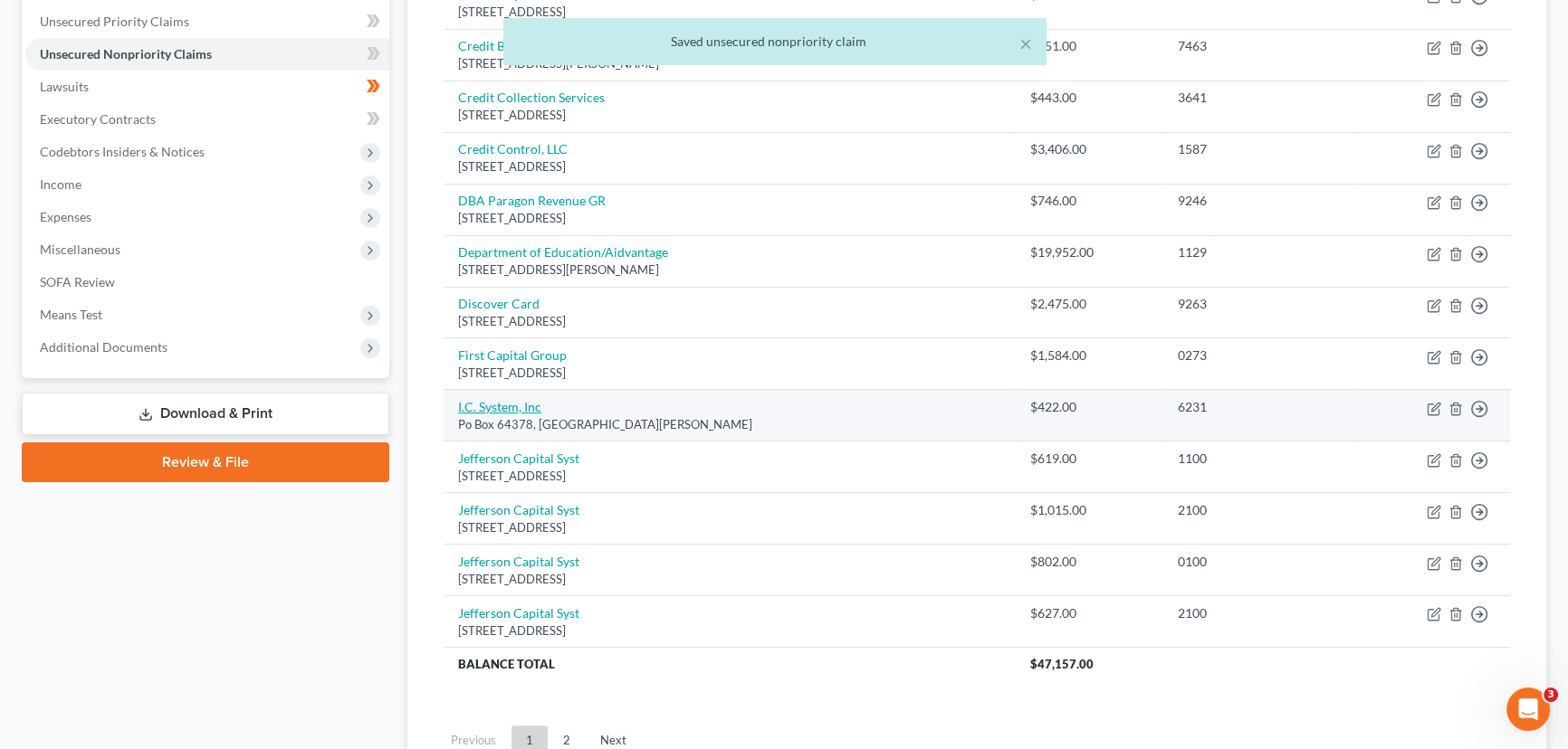
click at [506, 409] on link "I.C. System, Inc" at bounding box center [500, 406] width 84 height 15
select select "24"
select select "1"
select select "0"
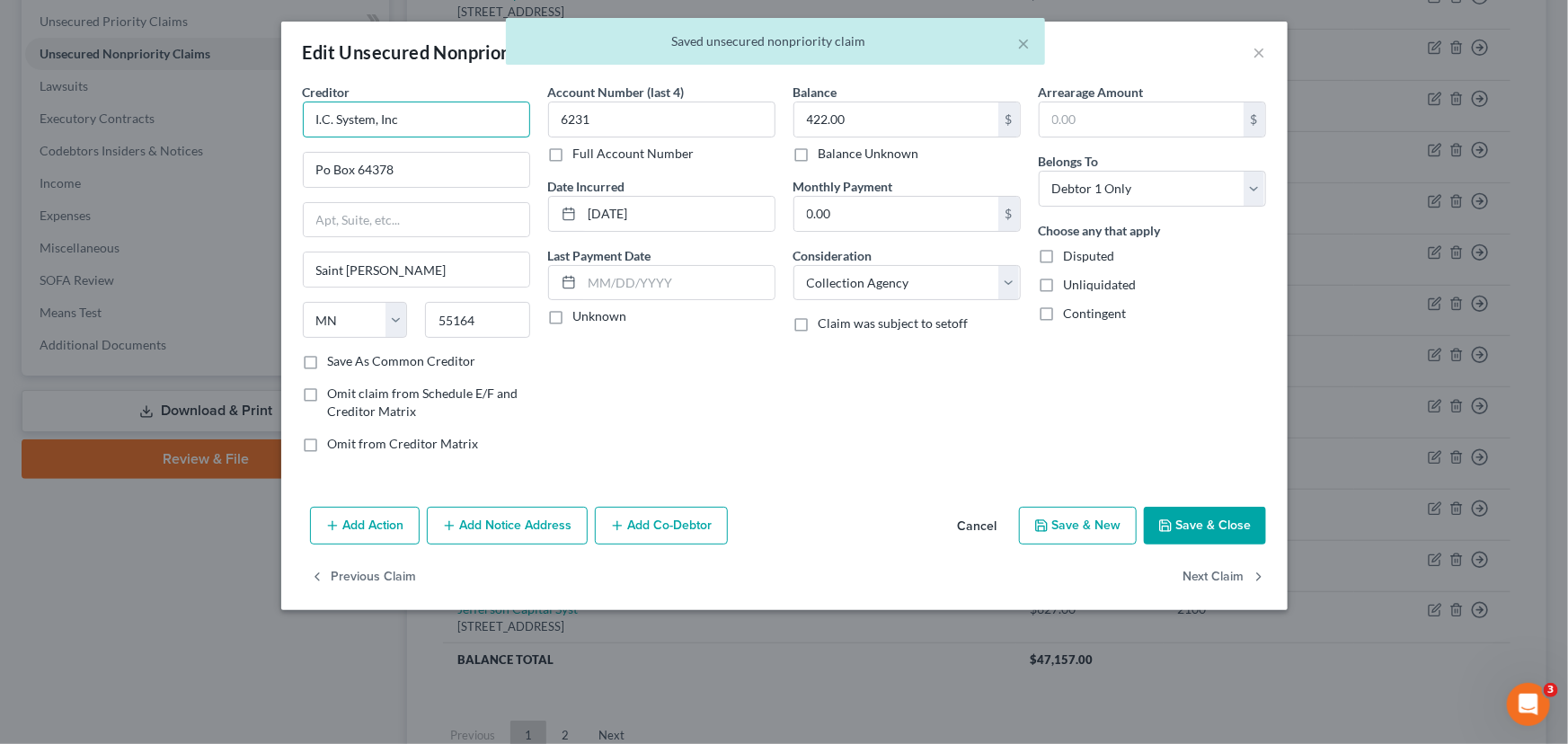
click at [334, 117] on input "I.C. System, Inc" at bounding box center [417, 120] width 227 height 36
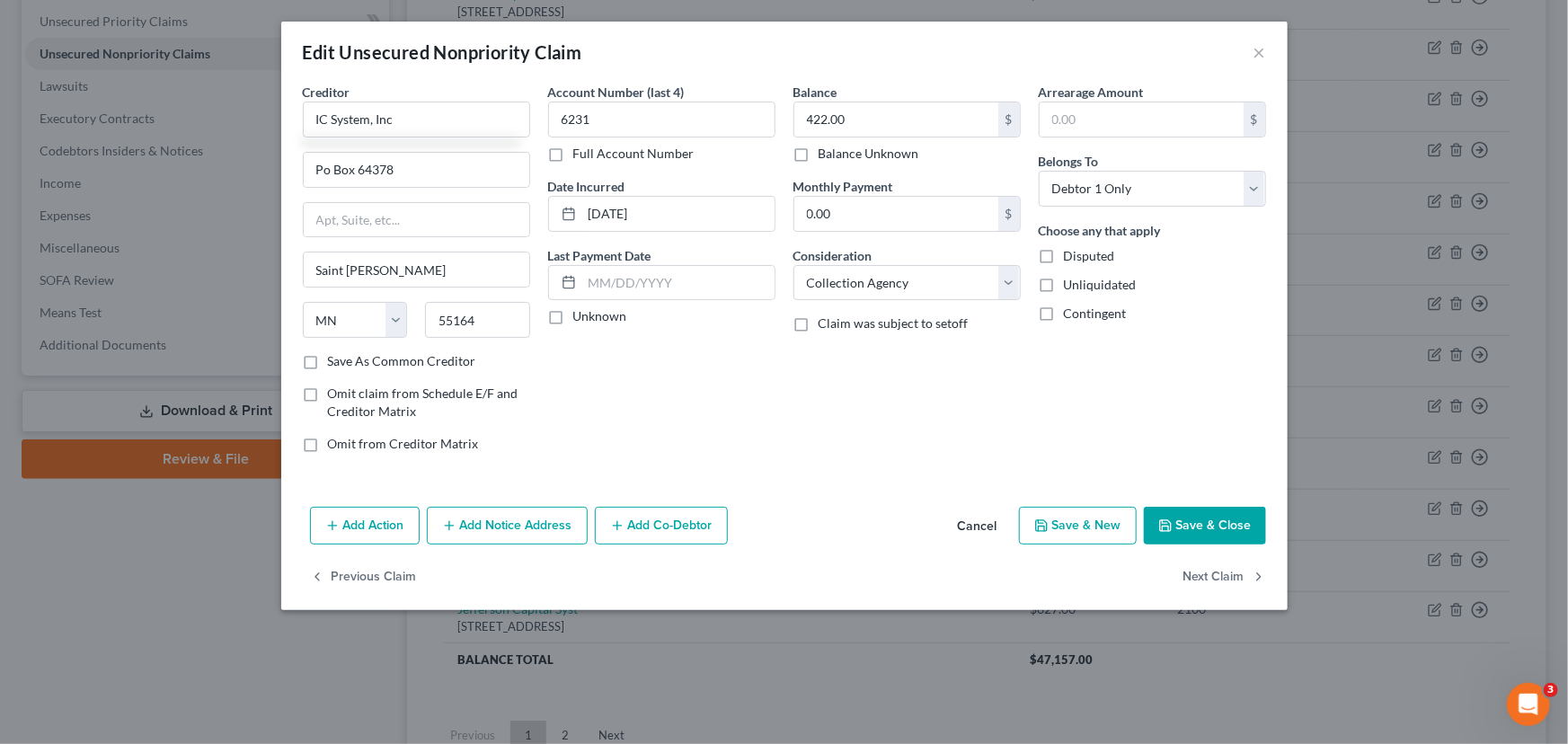
click at [652, 467] on div "Creditor * IC System, Inc Po Box 64378 Saint Paul State AL AK AR AZ CA CO CT DE…" at bounding box center [784, 291] width 1006 height 417
click at [373, 120] on input "IC System, Inc" at bounding box center [417, 120] width 227 height 36
type input "IC Systems Inc"
click at [360, 175] on input "Po Box 64378" at bounding box center [417, 170] width 225 height 34
type input "PO Box 64378"
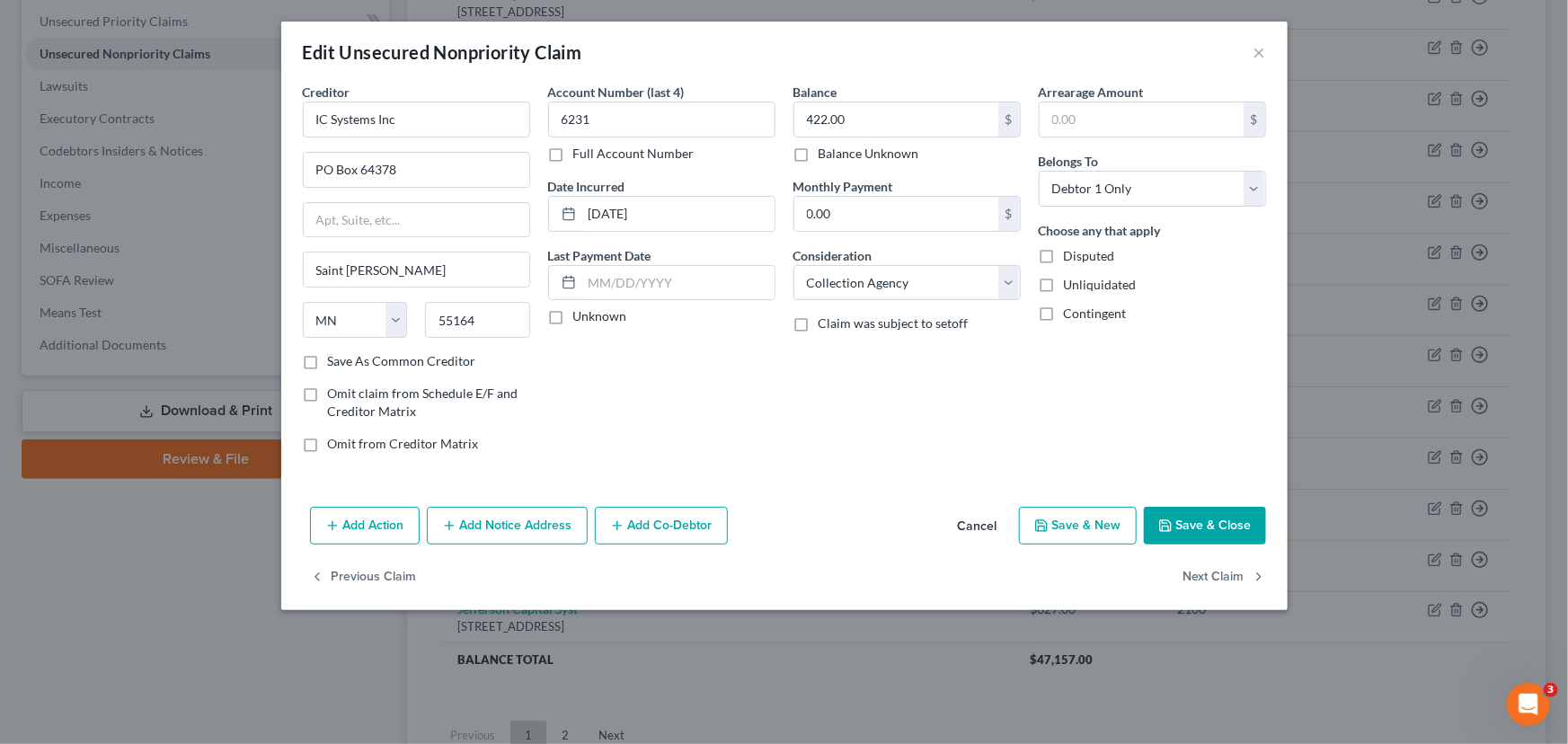
click at [573, 313] on label "Unknown" at bounding box center [601, 317] width 54 height 18
click at [581, 313] on input "Unknown" at bounding box center [586, 313] width 12 height 12
checkbox input "true"
click at [915, 458] on div "Balance 422.00 $ Balance Unknown Balance Undetermined 422.00 $ Balance Unknown …" at bounding box center [907, 275] width 245 height 384
click at [1204, 519] on button "Save & Close" at bounding box center [1205, 526] width 123 height 38
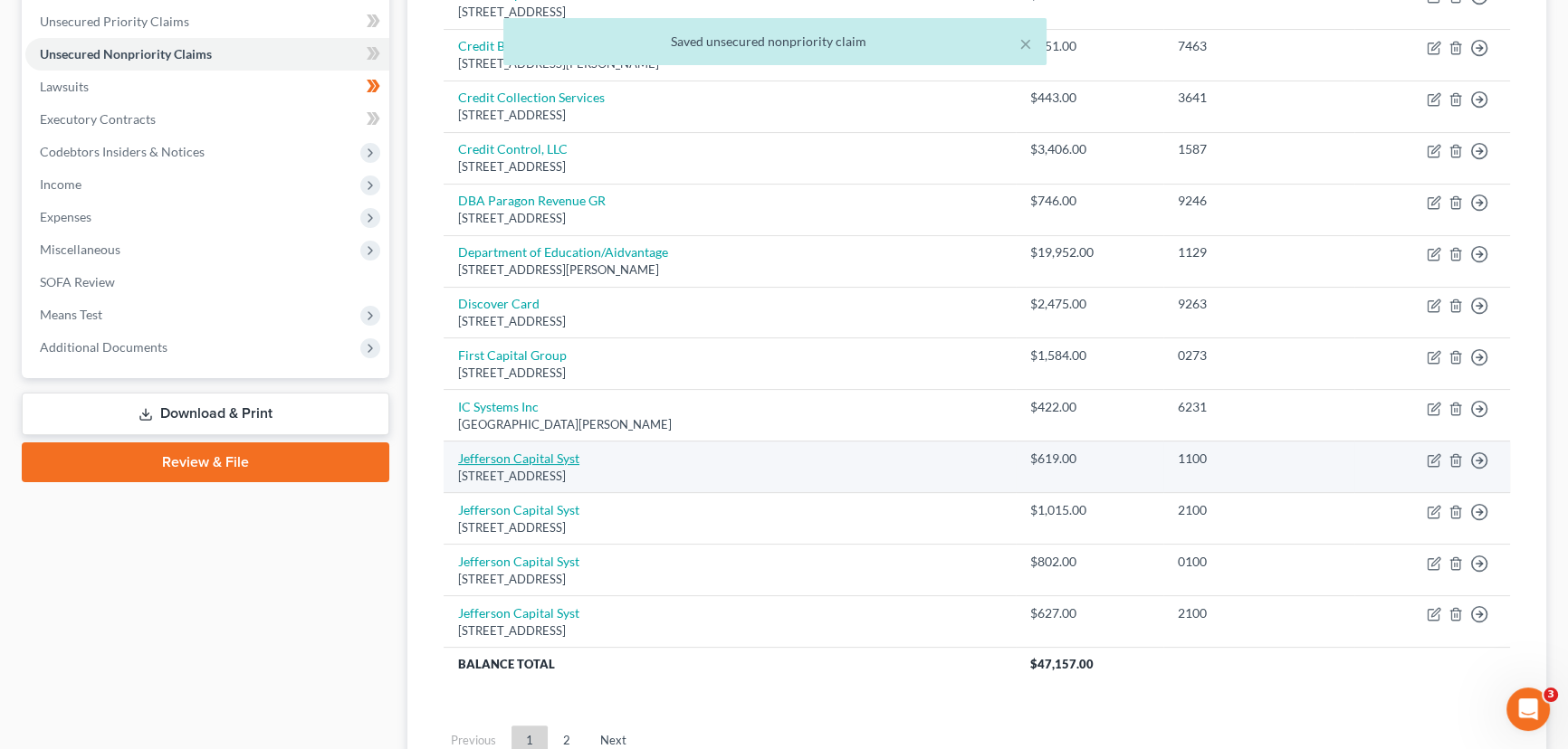
click at [522, 451] on link "Jefferson Capital Syst" at bounding box center [519, 458] width 122 height 15
select select "24"
select select "0"
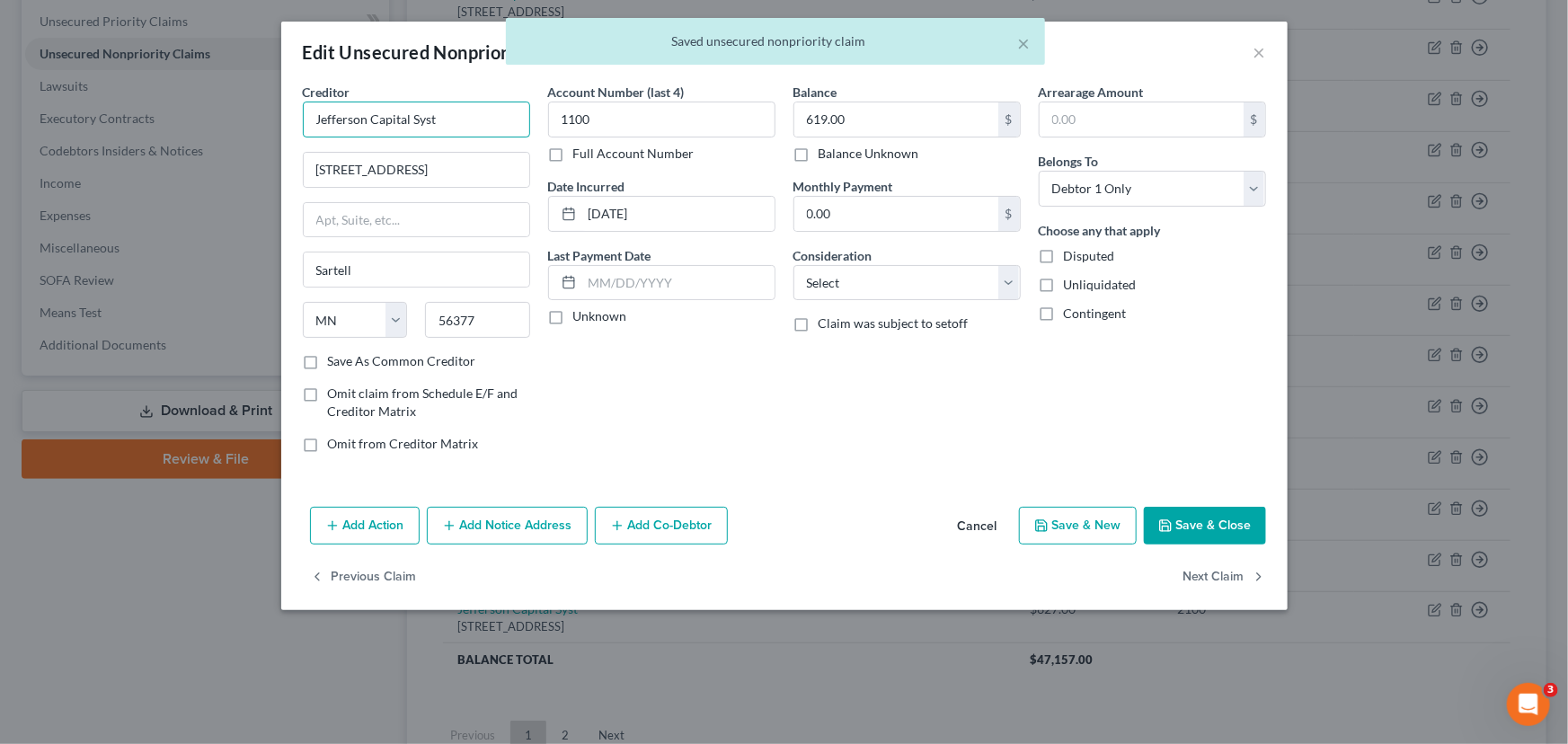
click at [474, 125] on input "Jefferson Capital Syst" at bounding box center [417, 120] width 227 height 36
type input "Jefferson Capital Systems"
click at [464, 181] on input "[STREET_ADDRESS]" at bounding box center [417, 170] width 225 height 34
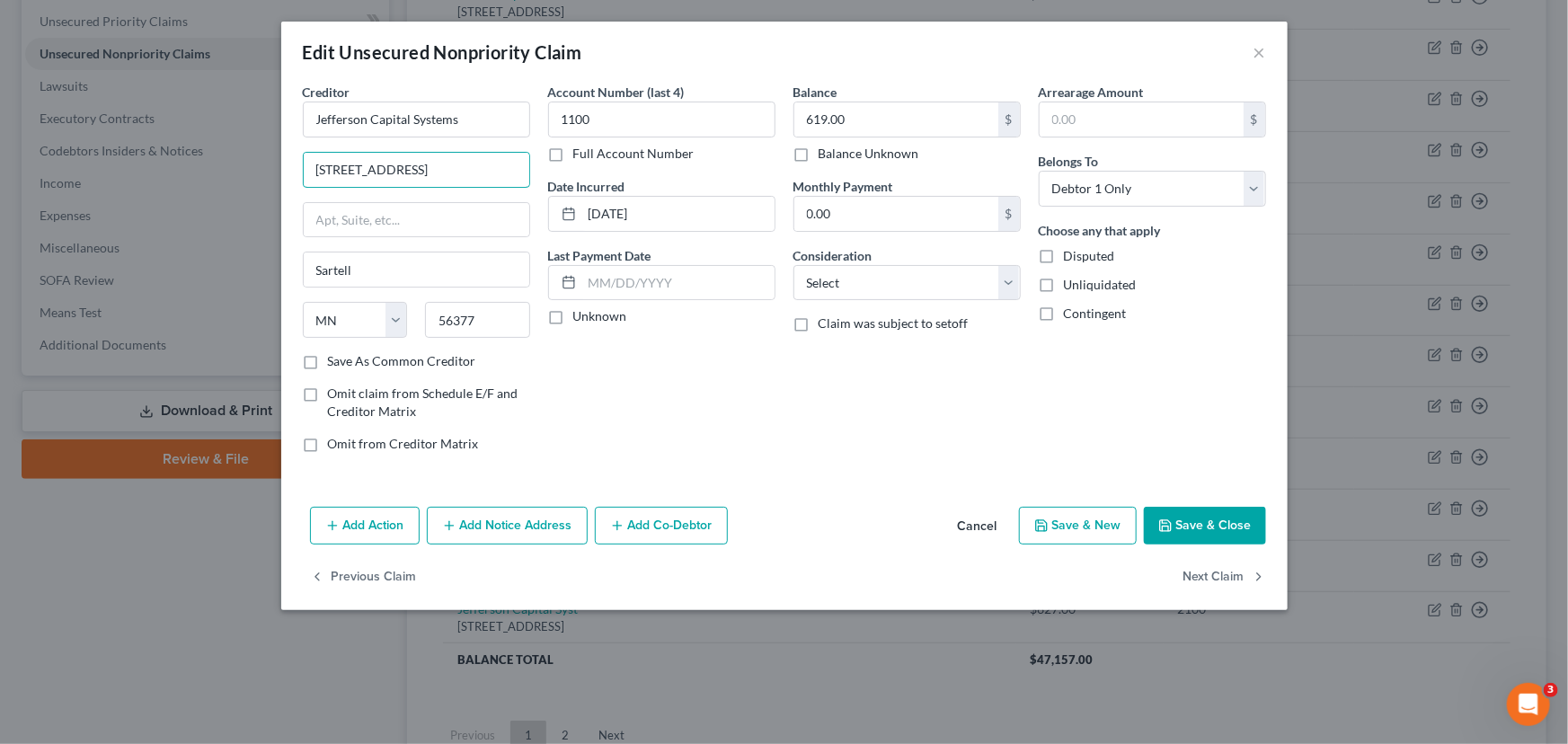
type input "[STREET_ADDRESS]"
click at [646, 427] on div "Account Number (last 4) 1100 Full Account Number Date Incurred 04-29-2025 Last …" at bounding box center [662, 275] width 245 height 384
click at [573, 313] on label "Unknown" at bounding box center [601, 317] width 54 height 18
click at [581, 313] on input "Unknown" at bounding box center [586, 313] width 12 height 12
checkbox input "true"
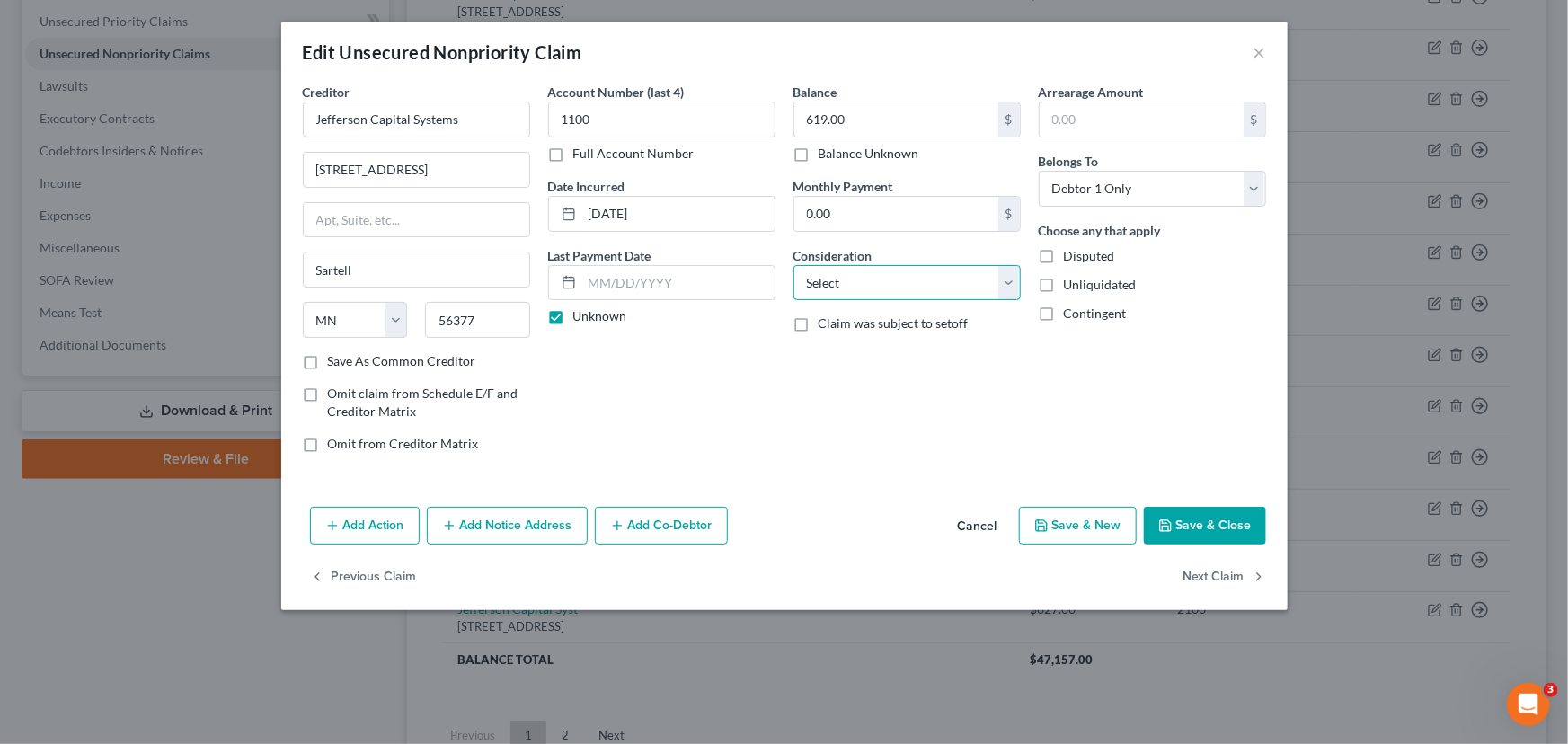
click at [946, 273] on select "Select Cable / Satellite Services Collection Agency Credit Card Debt Debt Couns…" at bounding box center [907, 283] width 227 height 36
select select "1"
click at [793, 265] on select "Select Cable / Satellite Services Collection Agency Credit Card Debt Debt Couns…" at bounding box center [907, 283] width 227 height 36
click at [855, 373] on div "Balance 619.00 $ Balance Unknown Balance Undetermined 619.00 $ Balance Unknown …" at bounding box center [907, 275] width 245 height 384
drag, startPoint x: 477, startPoint y: 124, endPoint x: 264, endPoint y: 123, distance: 213.0
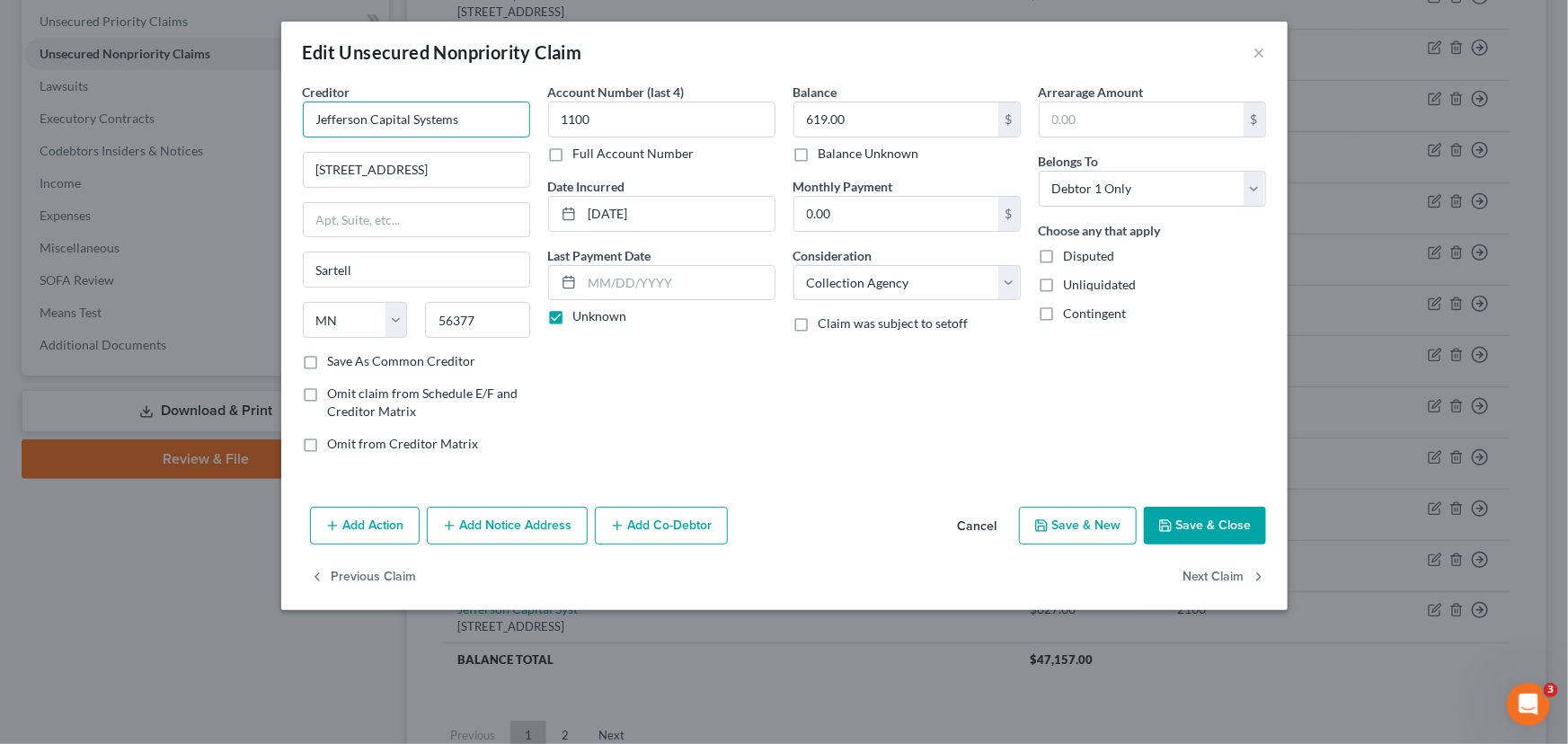
click at [264, 123] on div "Edit Unsecured Nonpriority Claim × Creditor * Jefferson Capital Systems 200 14t…" at bounding box center [784, 372] width 1568 height 744
click at [752, 481] on div "Creditor * Jefferson Capital Systems 200 14th Avenue East Sartell State AL AK A…" at bounding box center [784, 291] width 1006 height 417
drag, startPoint x: 447, startPoint y: 155, endPoint x: 267, endPoint y: 157, distance: 180.0
click at [267, 157] on div "Edit Unsecured Nonpriority Claim × Creditor * Jefferson Capital Systems 200 14t…" at bounding box center [784, 372] width 1568 height 744
click at [730, 437] on div "Account Number (last 4) 1100 Full Account Number Date Incurred 04-29-2025 Last …" at bounding box center [662, 275] width 245 height 384
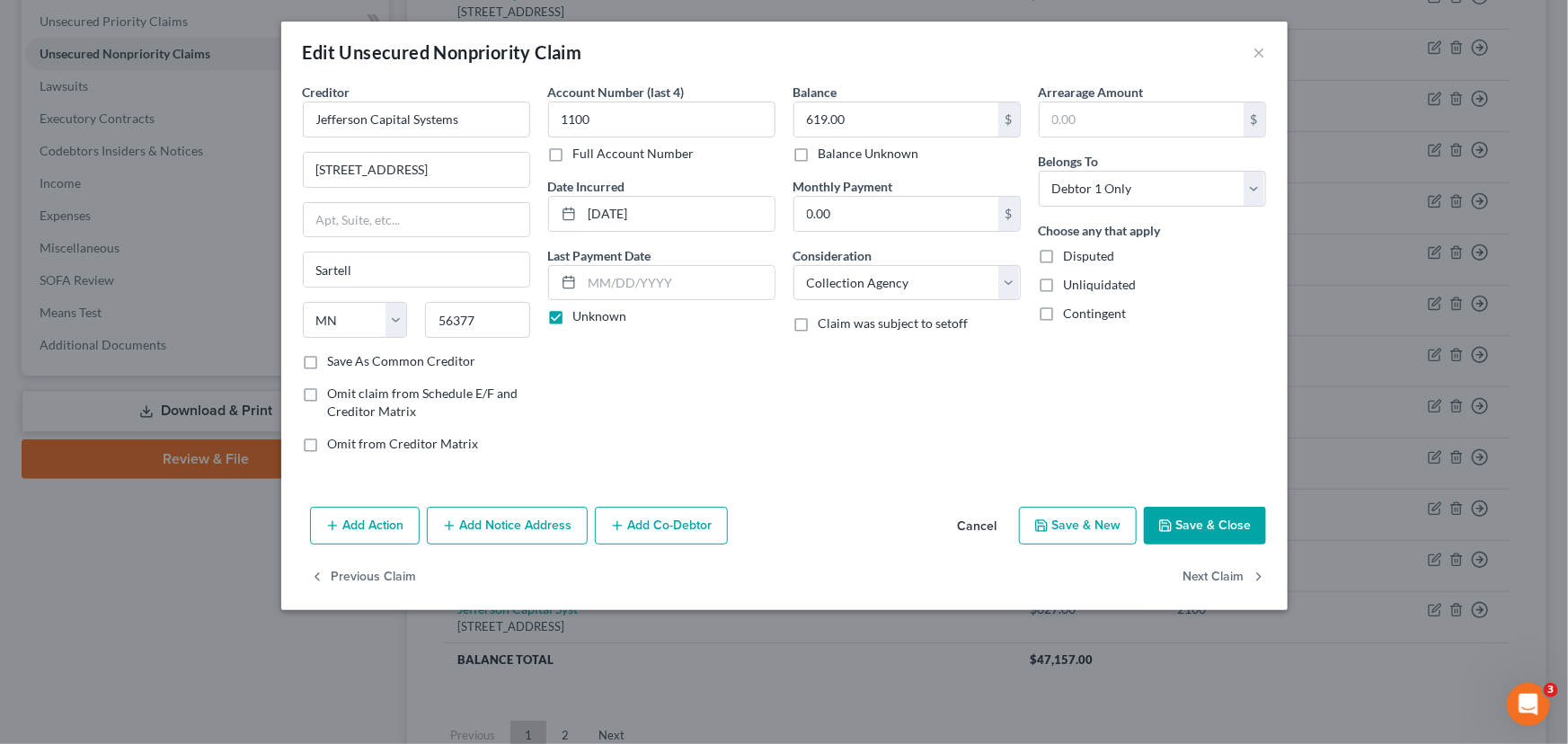
click at [1197, 529] on button "Save & Close" at bounding box center [1205, 526] width 123 height 38
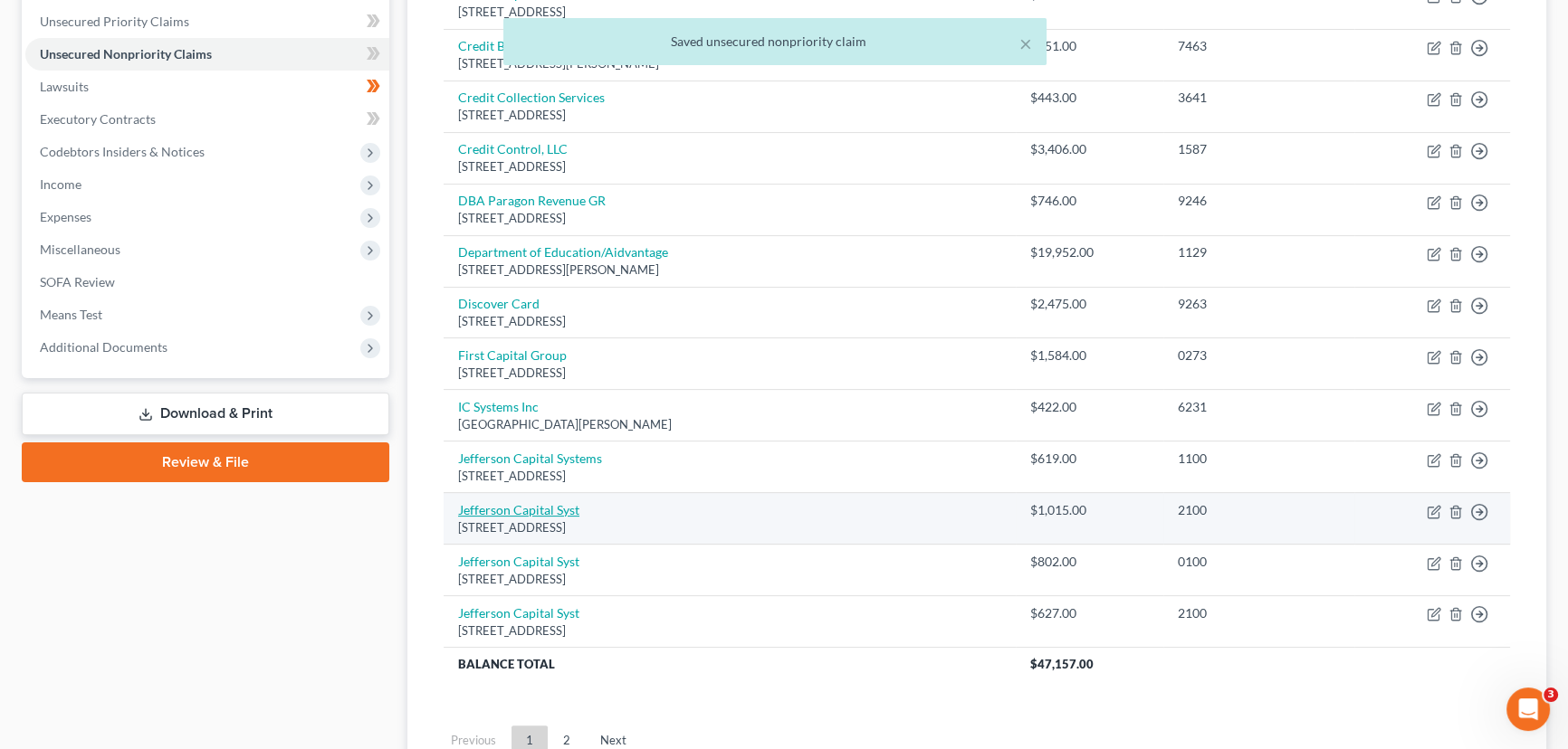
click at [561, 508] on link "Jefferson Capital Syst" at bounding box center [519, 509] width 122 height 15
select select "24"
select select "0"
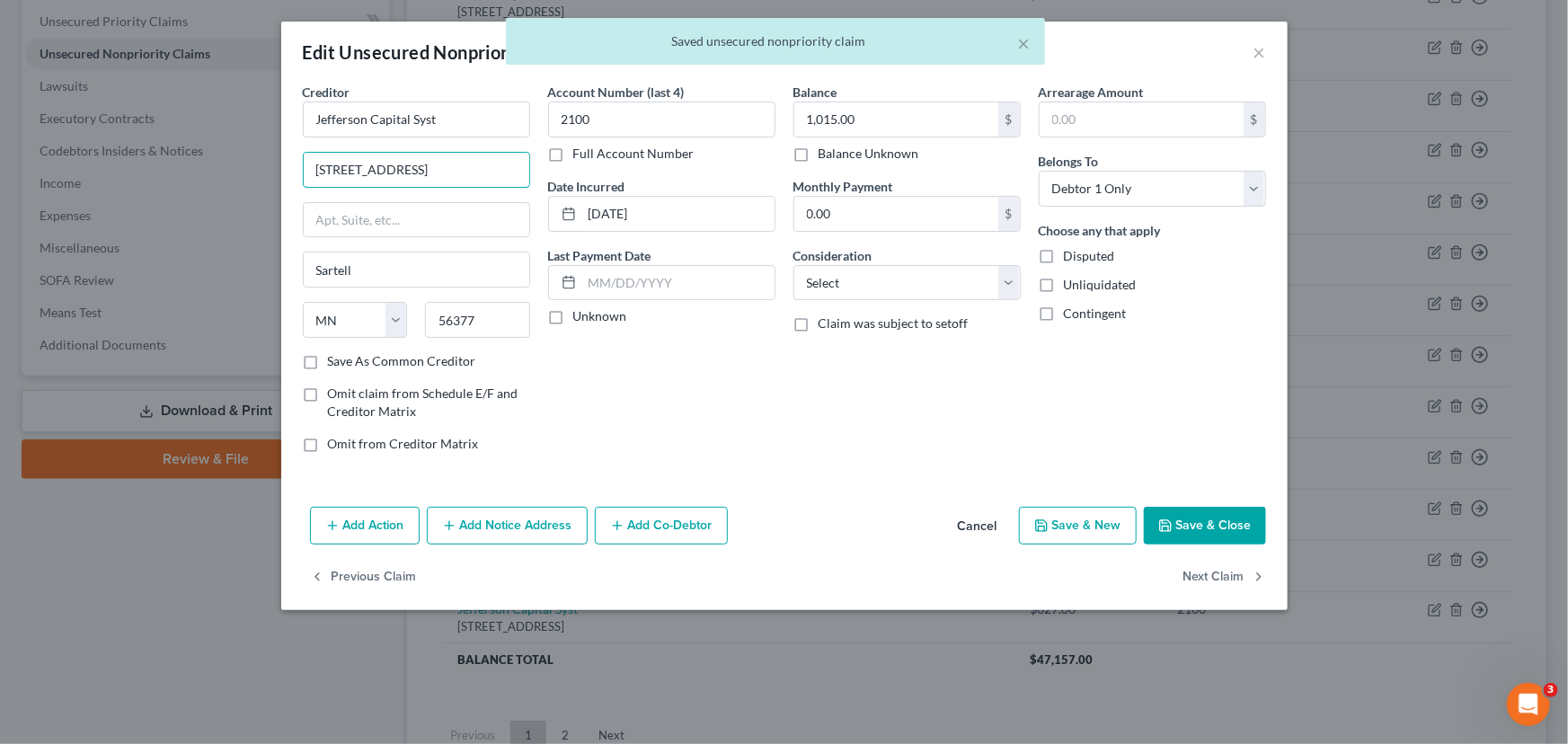
drag, startPoint x: 437, startPoint y: 180, endPoint x: 286, endPoint y: 179, distance: 151.0
click at [286, 179] on div "Creditor * Jefferson Capital Syst 200 14th Ave E Sartell State AL AK AR AZ CA C…" at bounding box center [784, 291] width 1006 height 417
paste input "nue East"
type input "[STREET_ADDRESS]"
click at [451, 117] on input "Jefferson Capital Syst" at bounding box center [417, 120] width 227 height 36
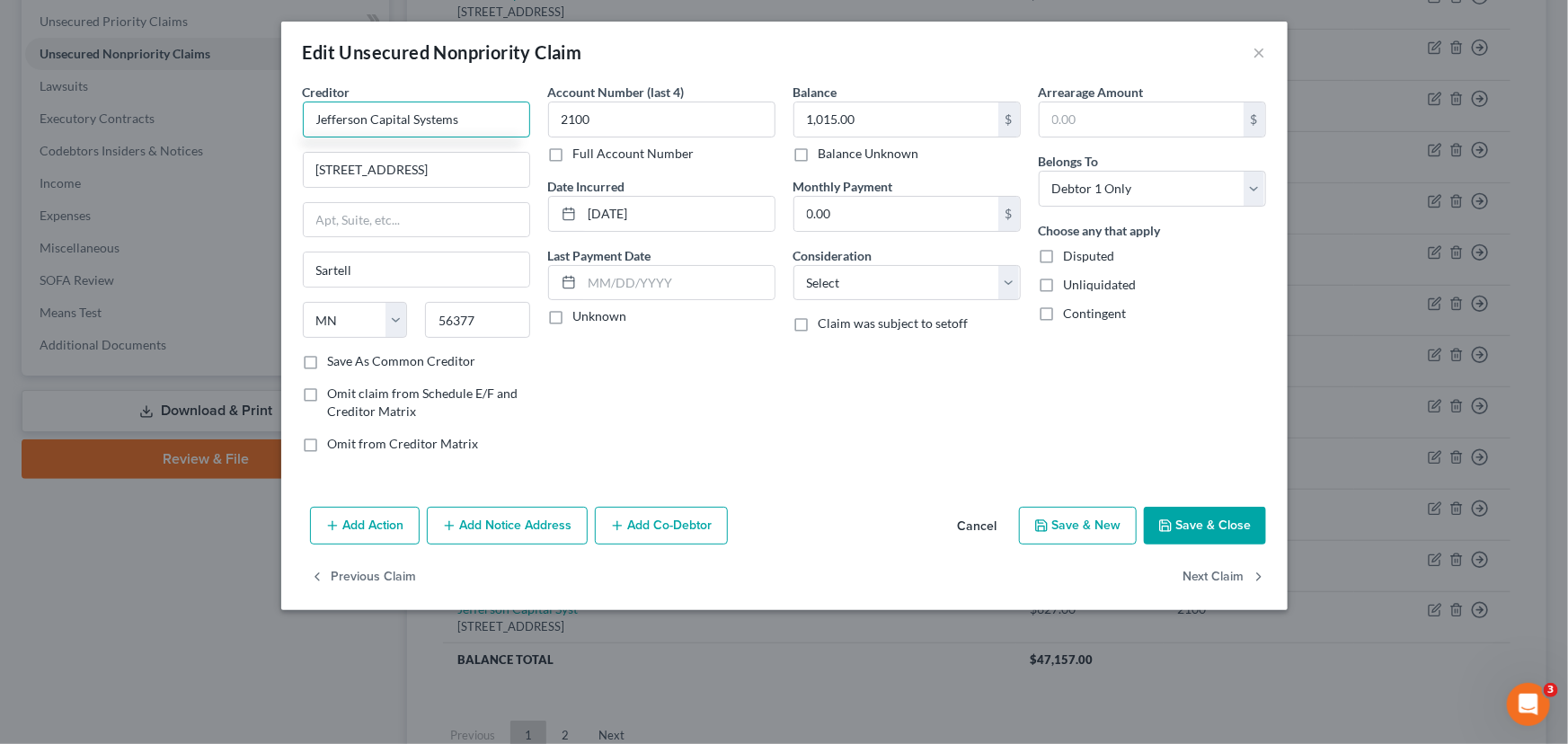
type input "Jefferson Capital Systems"
click at [708, 428] on div "Account Number (last 4) 2100 Full Account Number Date Incurred 06-24-2024 Last …" at bounding box center [662, 275] width 245 height 384
click at [573, 319] on label "Unknown" at bounding box center [601, 317] width 54 height 18
click at [581, 319] on input "Unknown" at bounding box center [586, 313] width 12 height 12
checkbox input "true"
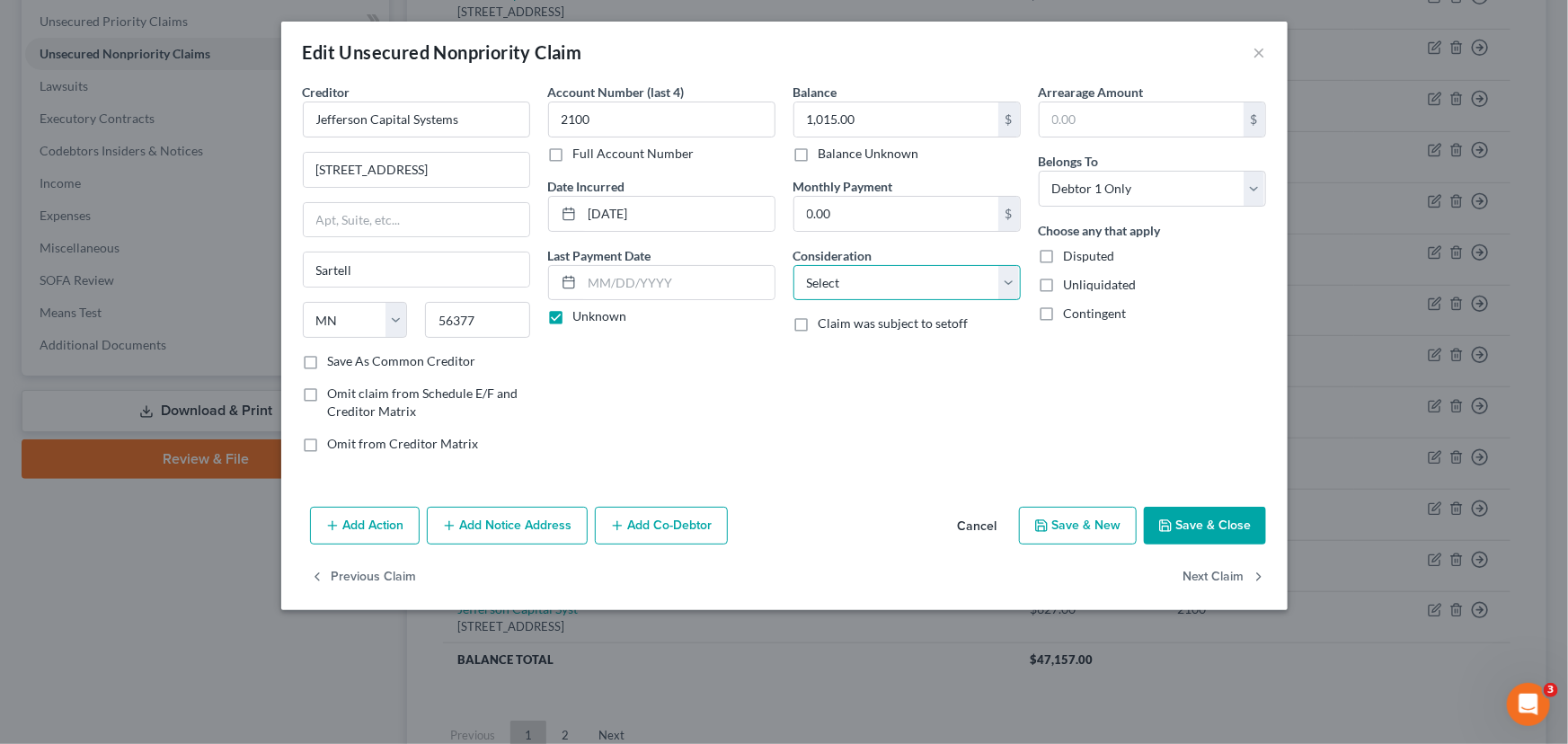
click at [802, 282] on select "Select Cable / Satellite Services Collection Agency Credit Card Debt Debt Couns…" at bounding box center [907, 283] width 227 height 36
select select "1"
click at [793, 265] on select "Select Cable / Satellite Services Collection Agency Credit Card Debt Debt Couns…" at bounding box center [907, 283] width 227 height 36
click at [874, 406] on div "Balance 1,015.00 $ Balance Unknown Balance Undetermined 1,015.00 $ Balance Unkn…" at bounding box center [907, 275] width 245 height 384
click at [1222, 528] on button "Save & Close" at bounding box center [1205, 526] width 123 height 38
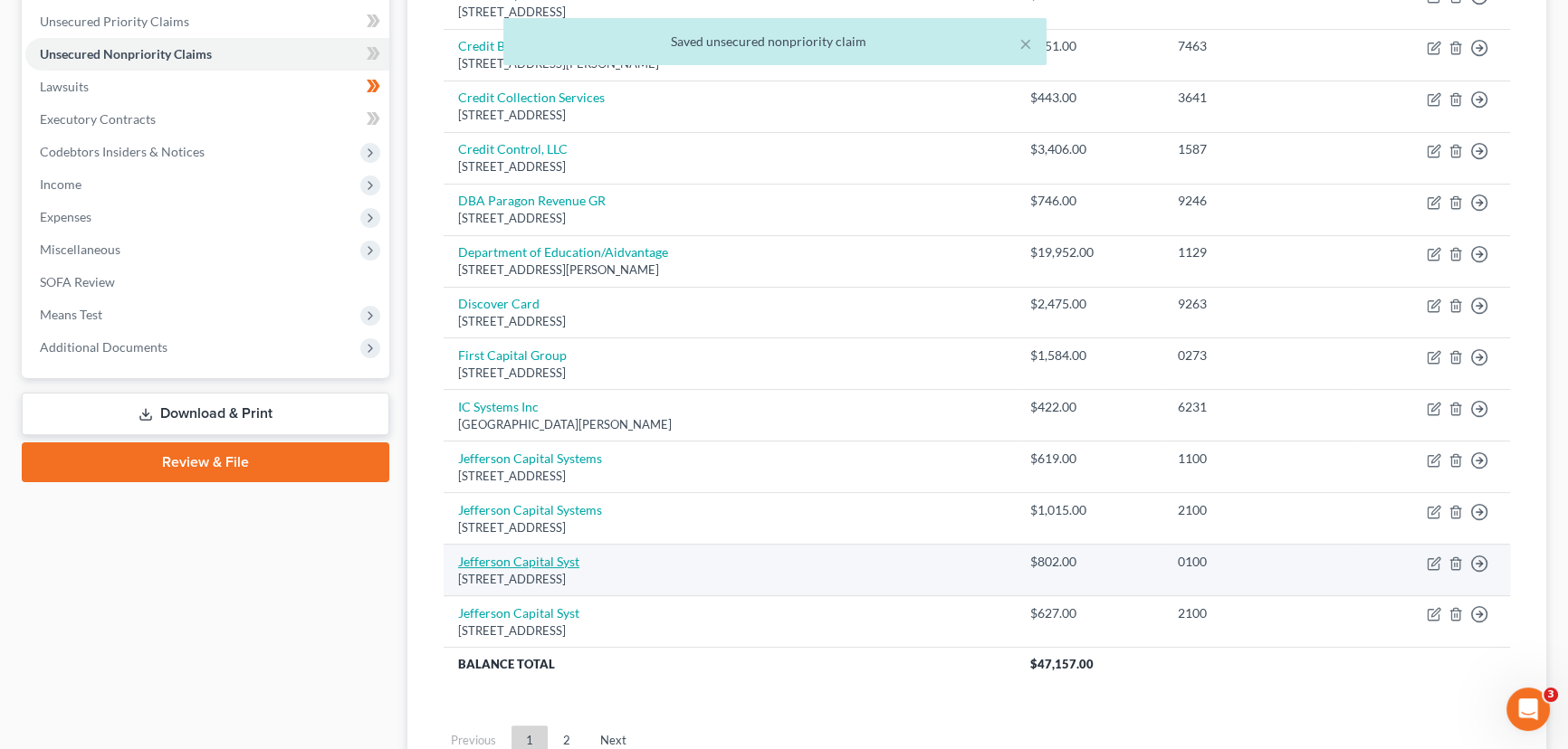
click at [543, 557] on link "Jefferson Capital Syst" at bounding box center [519, 561] width 122 height 15
select select "24"
select select "0"
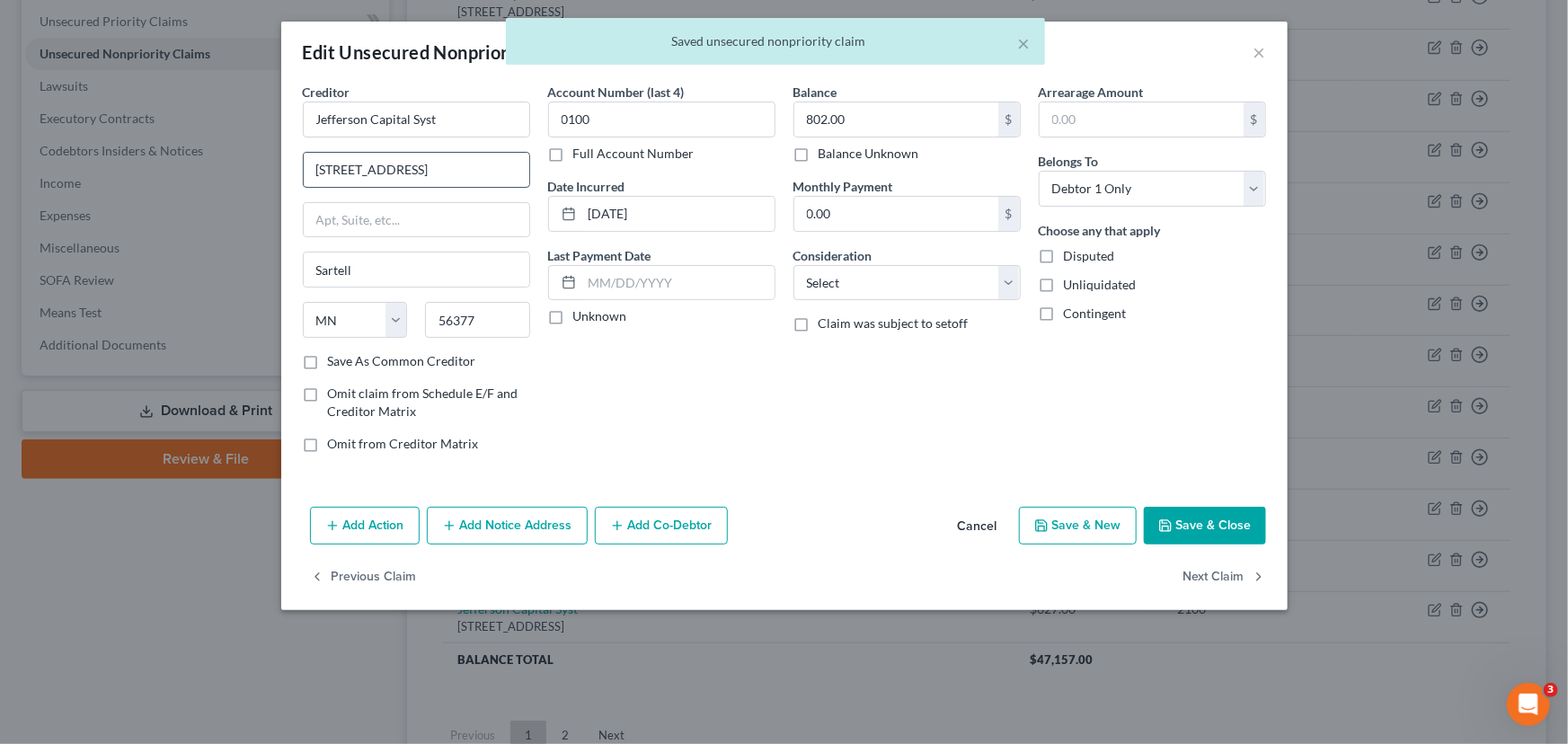
drag, startPoint x: 416, startPoint y: 171, endPoint x: 315, endPoint y: 172, distance: 101.0
click at [315, 172] on input "[STREET_ADDRESS]" at bounding box center [417, 170] width 225 height 34
paste input "nue East"
type input "[STREET_ADDRESS]"
click at [445, 118] on input "Jefferson Capital Syst" at bounding box center [417, 120] width 227 height 36
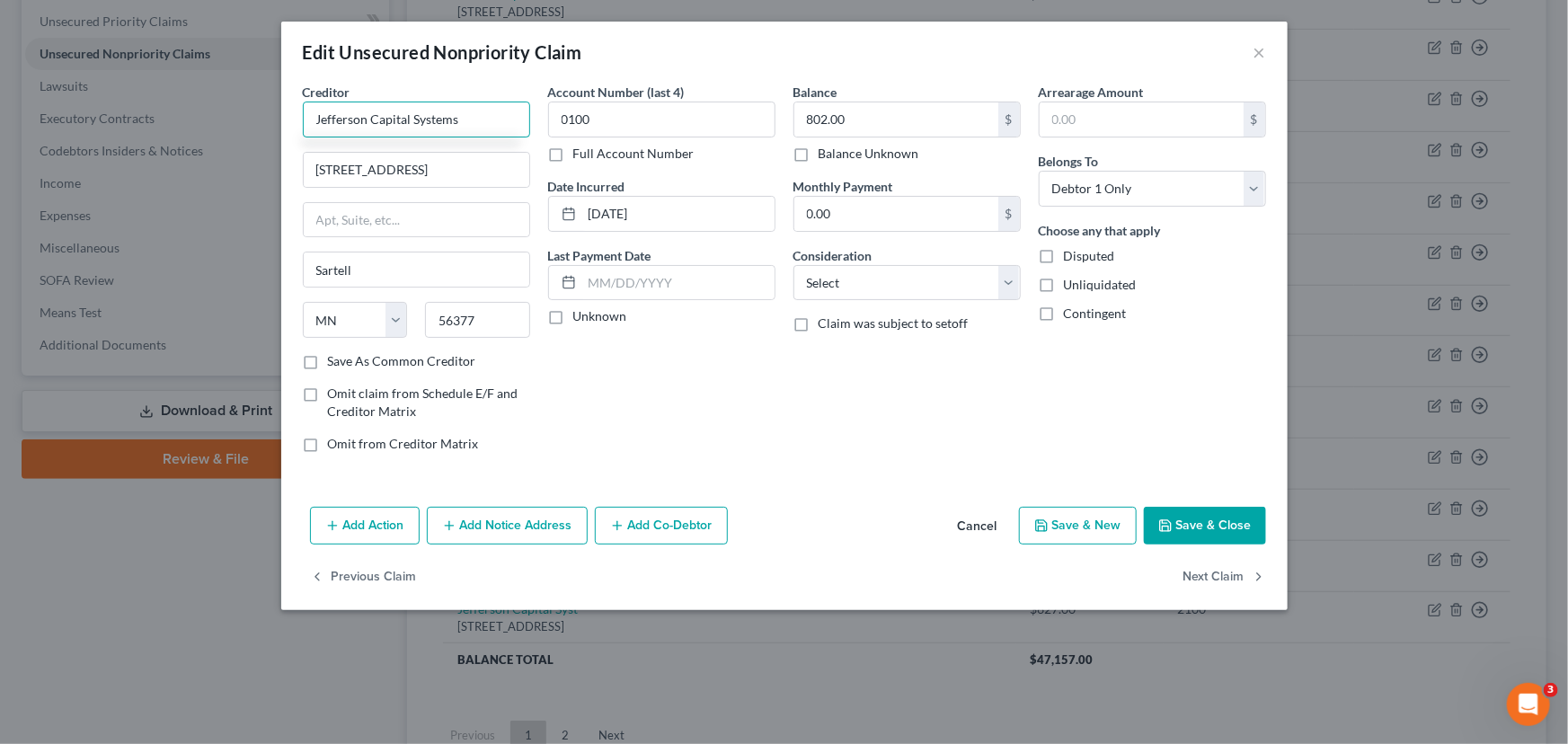
type input "Jefferson Capital Systems"
drag, startPoint x: 700, startPoint y: 362, endPoint x: 602, endPoint y: 336, distance: 101.4
click at [694, 363] on div "Account Number (last 4) 0100 Full Account Number Date Incurred 04-29-2025 Last …" at bounding box center [662, 275] width 245 height 384
click at [573, 315] on label "Unknown" at bounding box center [601, 317] width 54 height 18
click at [581, 315] on input "Unknown" at bounding box center [586, 313] width 12 height 12
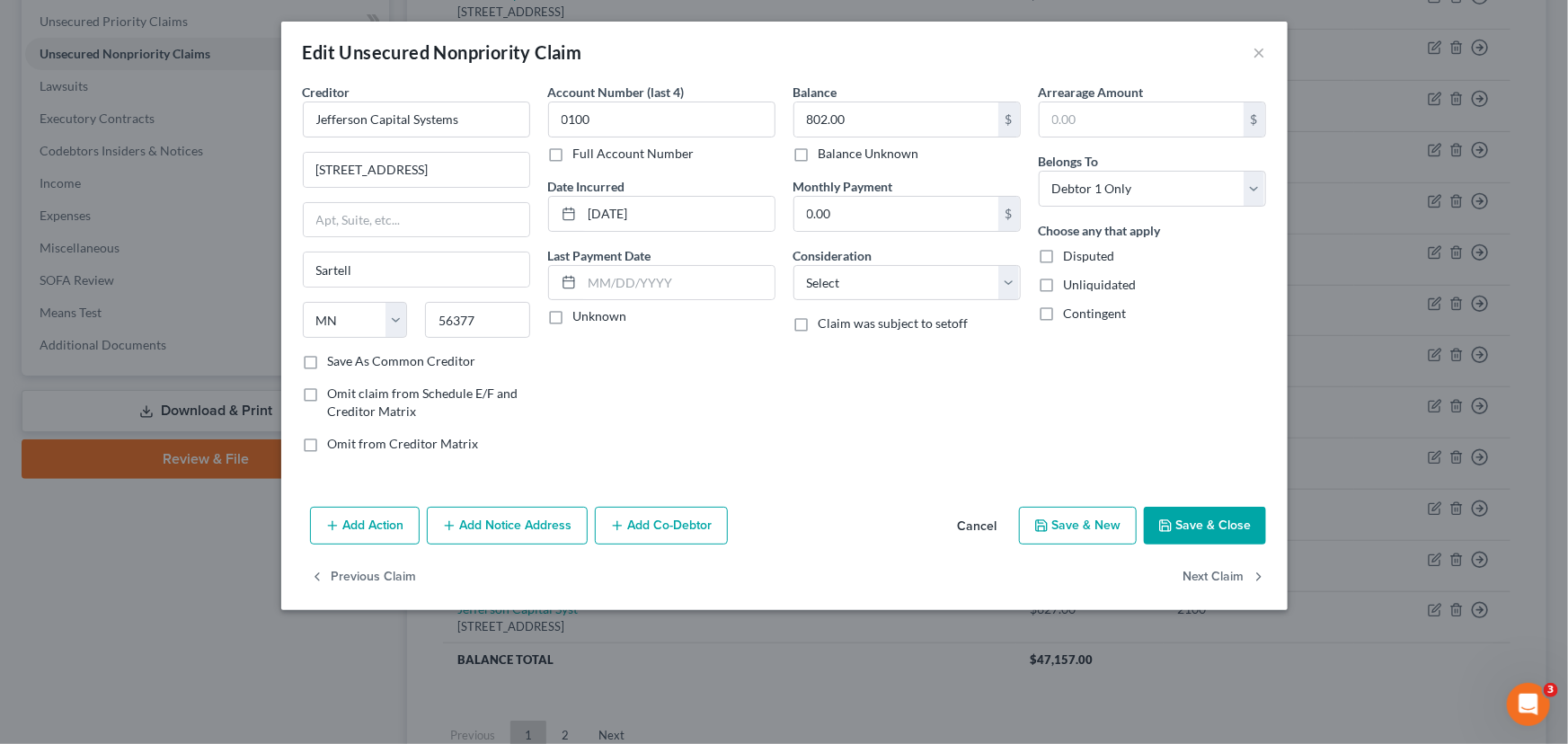
checkbox input "true"
click at [850, 280] on select "Select Cable / Satellite Services Collection Agency Credit Card Debt Debt Couns…" at bounding box center [907, 283] width 227 height 36
select select "1"
click at [793, 265] on select "Select Cable / Satellite Services Collection Agency Credit Card Debt Debt Couns…" at bounding box center [907, 283] width 227 height 36
click at [891, 386] on div "Balance 802.00 $ Balance Unknown Balance Undetermined 802.00 $ Balance Unknown …" at bounding box center [907, 275] width 245 height 384
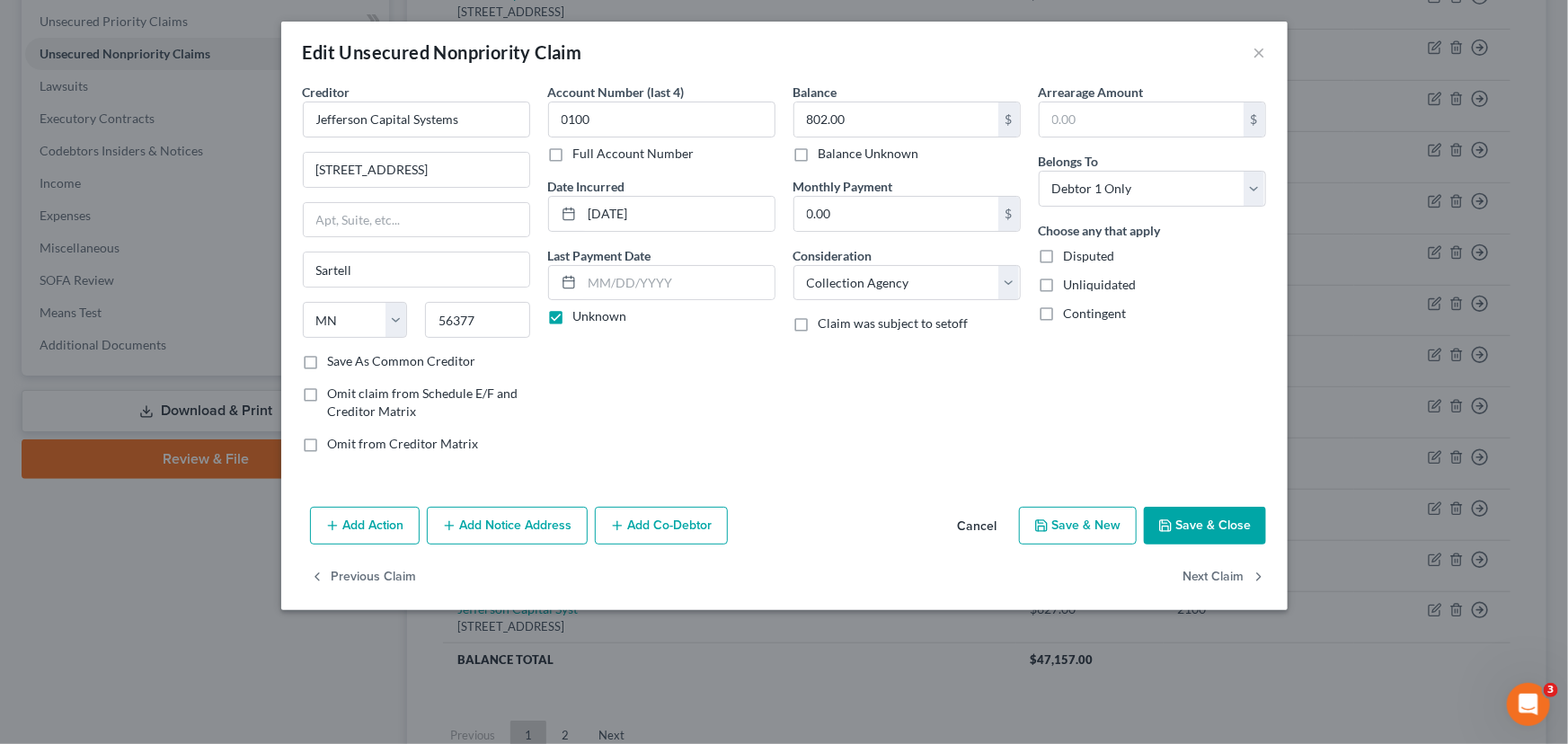
click at [1191, 528] on button "Save & Close" at bounding box center [1205, 526] width 123 height 38
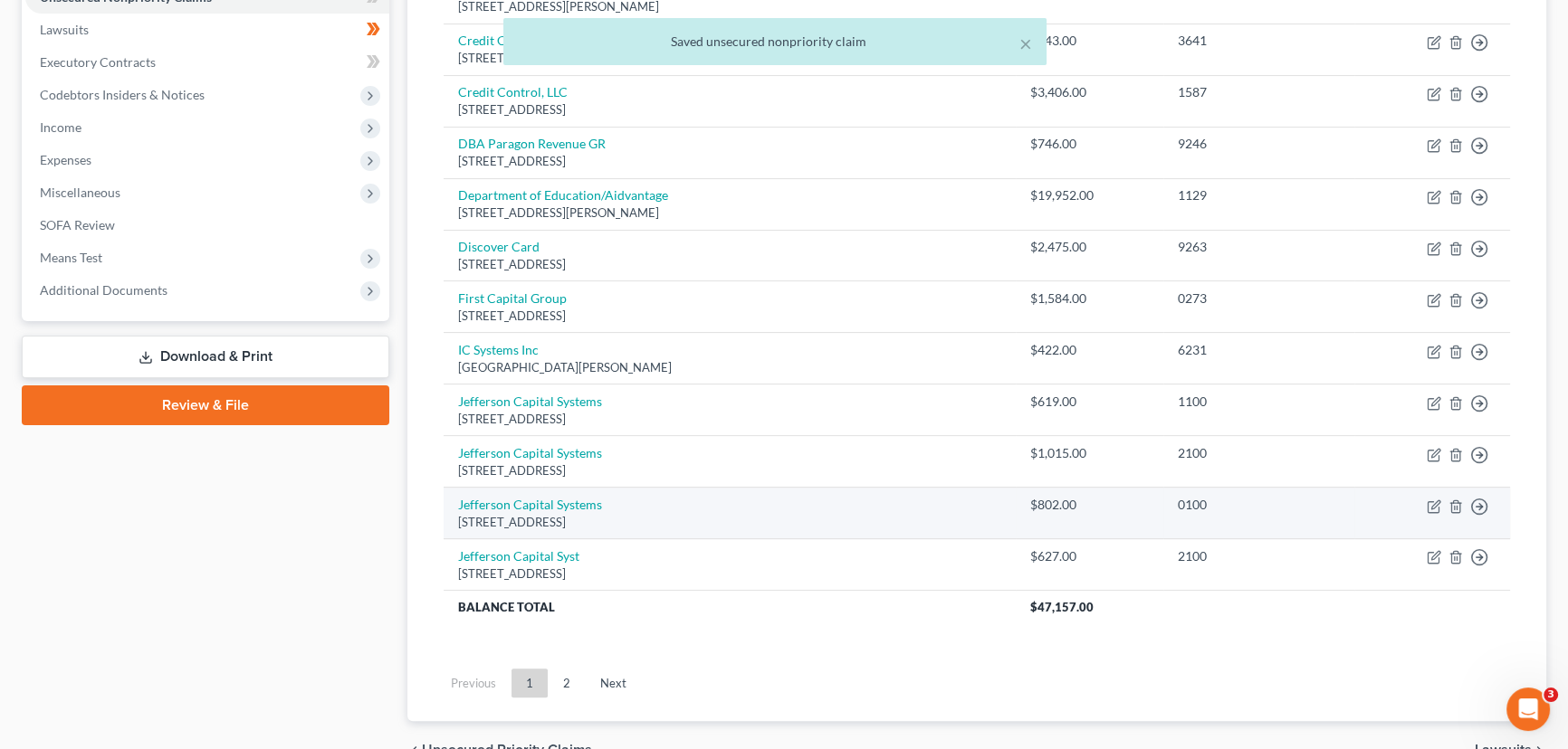
scroll to position [563, 0]
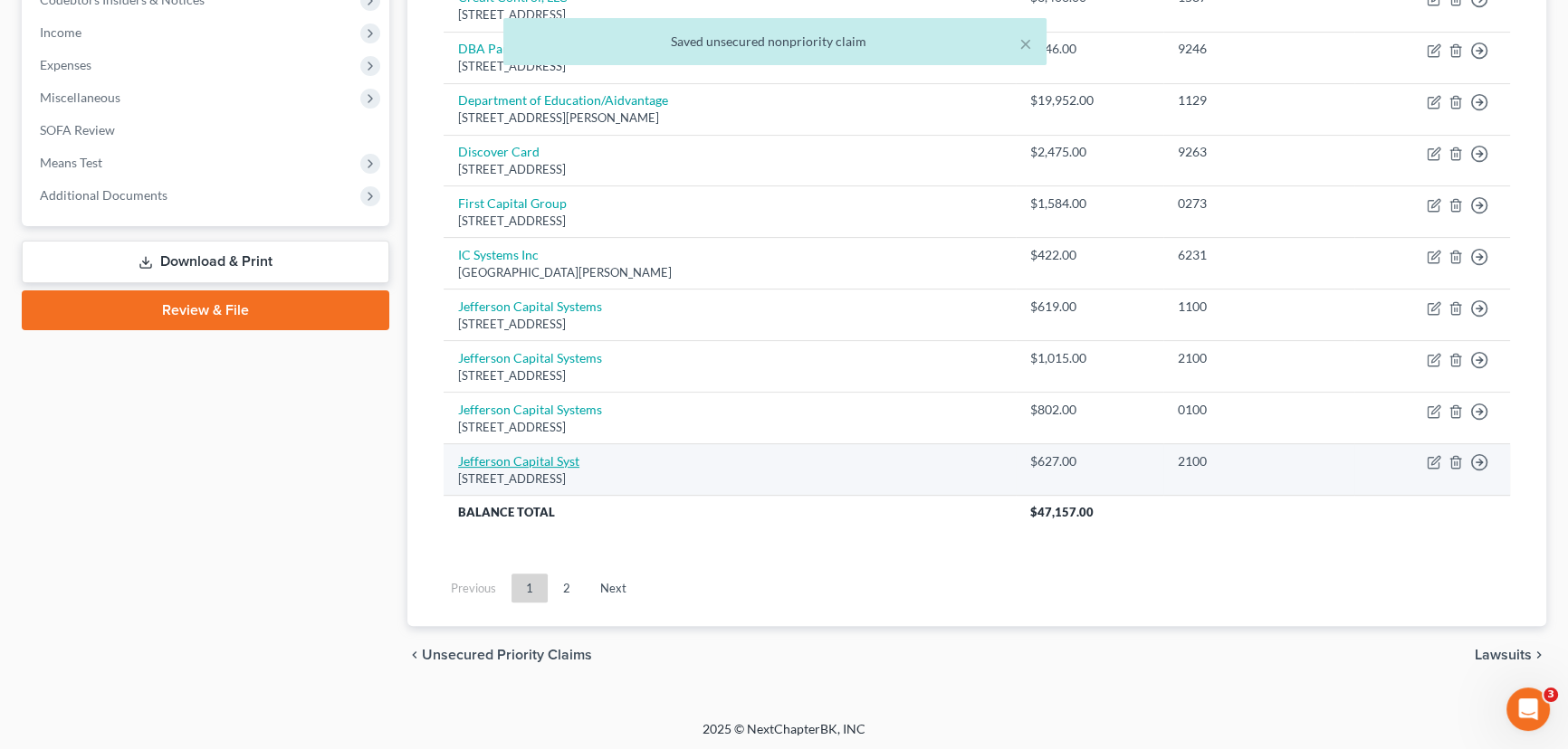
click at [571, 458] on link "Jefferson Capital Syst" at bounding box center [519, 460] width 122 height 15
select select "24"
select select "1"
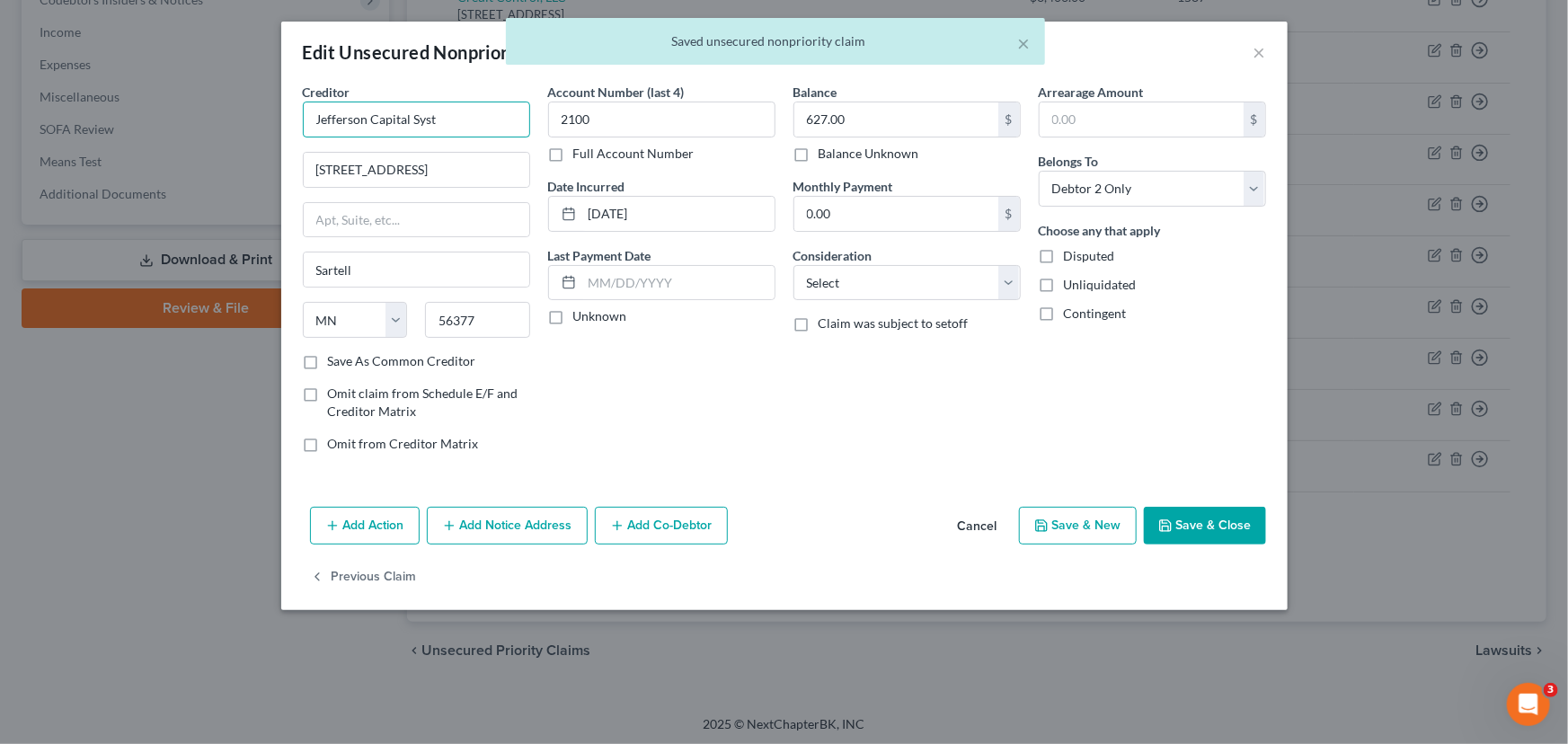
click at [472, 118] on input "Jefferson Capital Syst" at bounding box center [417, 120] width 227 height 36
type input "Jefferson Capital Systems"
click at [438, 173] on input "[STREET_ADDRESS]" at bounding box center [417, 170] width 225 height 34
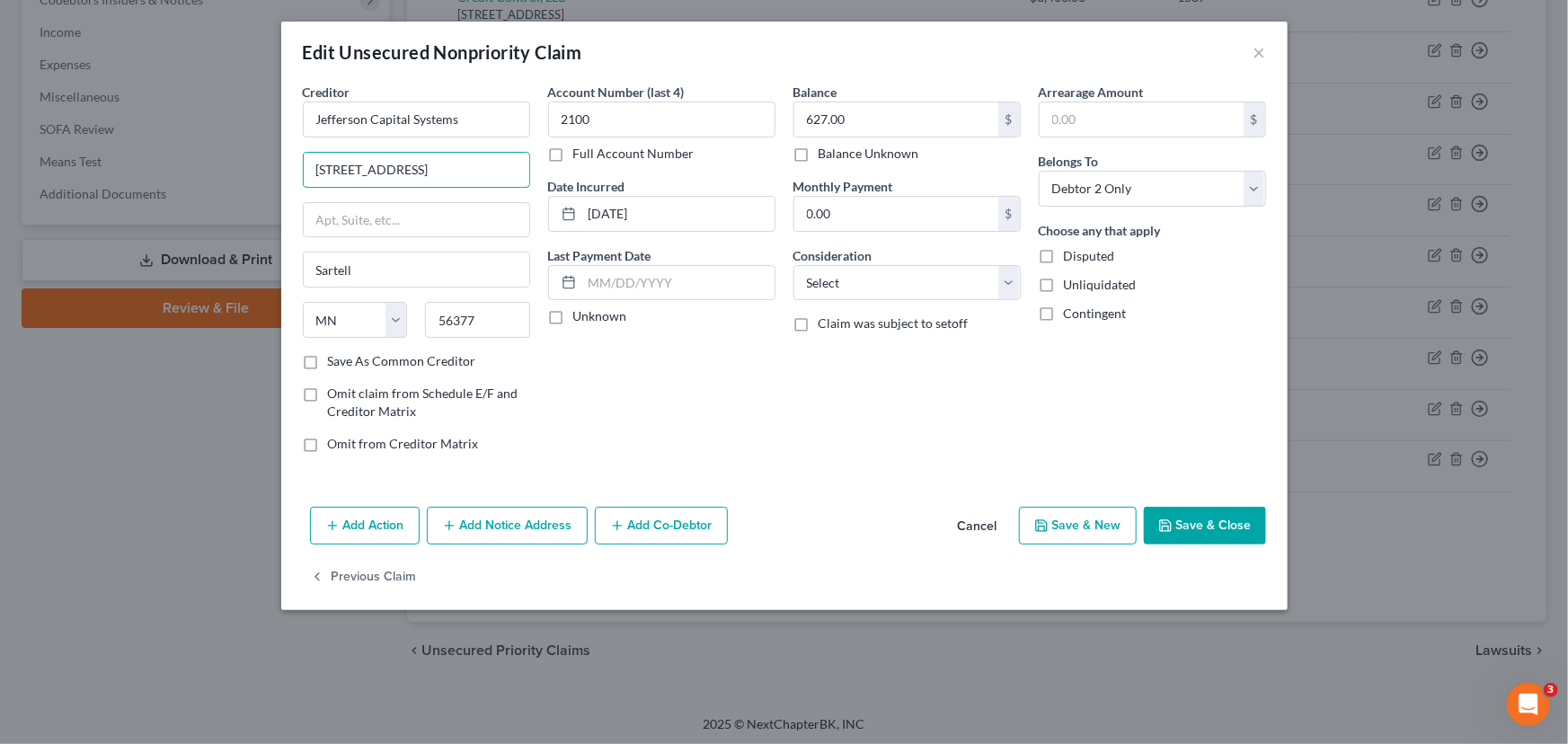
drag, startPoint x: 438, startPoint y: 173, endPoint x: 275, endPoint y: 197, distance: 164.8
click at [275, 197] on div "Edit Unsecured Nonpriority Claim × Creditor * Jefferson Capital Systems 200 14t…" at bounding box center [784, 372] width 1568 height 744
paste input "nue East"
type input "[STREET_ADDRESS]"
click at [684, 422] on div "Account Number (last 4) 2100 Full Account Number Date Incurred [DATE] Last Paym…" at bounding box center [662, 275] width 245 height 384
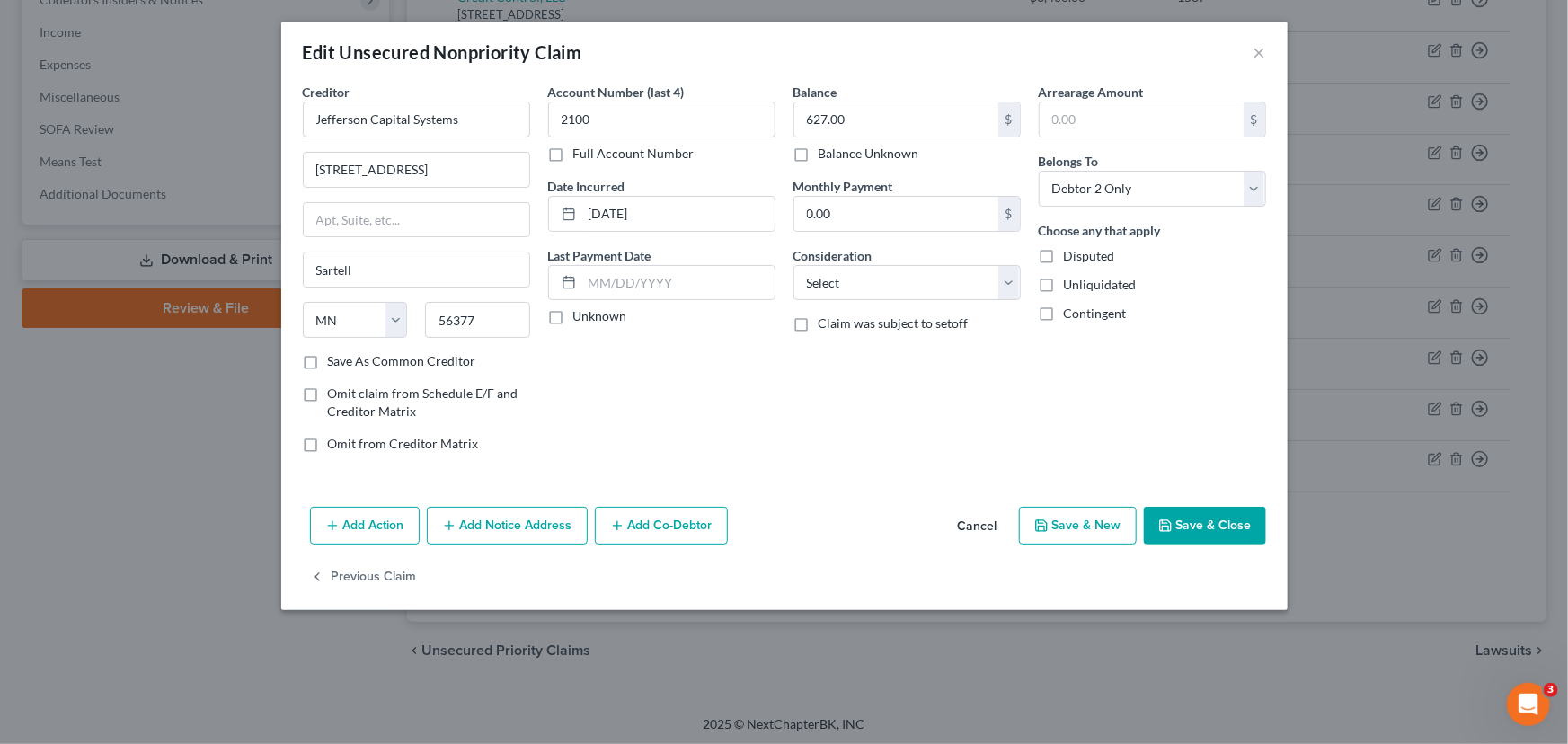
drag, startPoint x: 556, startPoint y: 317, endPoint x: 682, endPoint y: 302, distance: 126.9
click at [573, 317] on label "Unknown" at bounding box center [601, 317] width 54 height 18
click at [581, 317] on input "Unknown" at bounding box center [586, 313] width 12 height 12
checkbox input "true"
click at [821, 291] on select "Select Cable / Satellite Services Collection Agency Credit Card Debt Debt Couns…" at bounding box center [907, 283] width 227 height 36
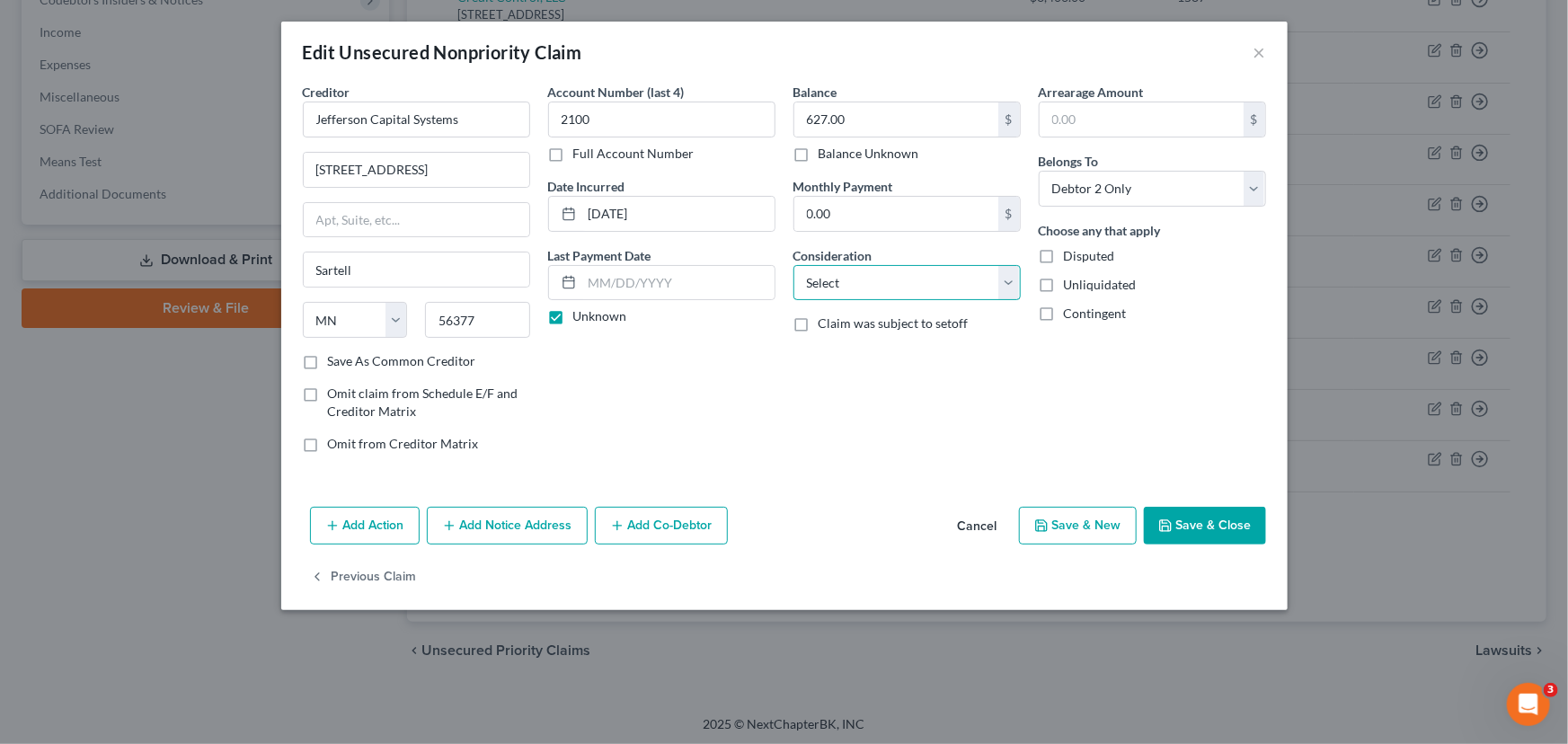
select select "1"
click at [793, 265] on select "Select Cable / Satellite Services Collection Agency Credit Card Debt Debt Couns…" at bounding box center [907, 283] width 227 height 36
click at [887, 417] on div "Balance 627.00 $ Balance Unknown Balance Undetermined 627.00 $ Balance Unknown …" at bounding box center [907, 275] width 245 height 384
click at [1233, 539] on button "Save & Close" at bounding box center [1205, 526] width 123 height 38
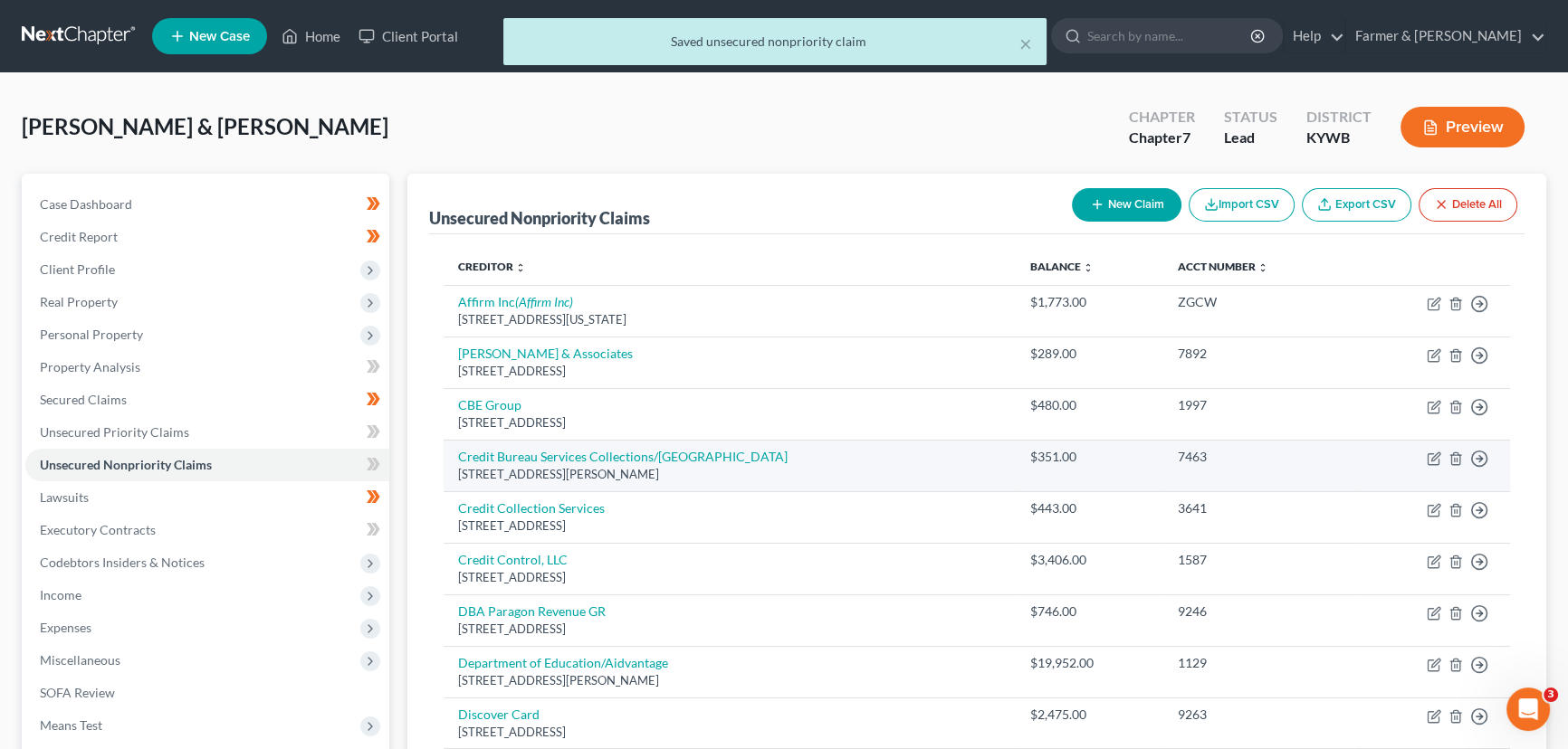
scroll to position [0, 0]
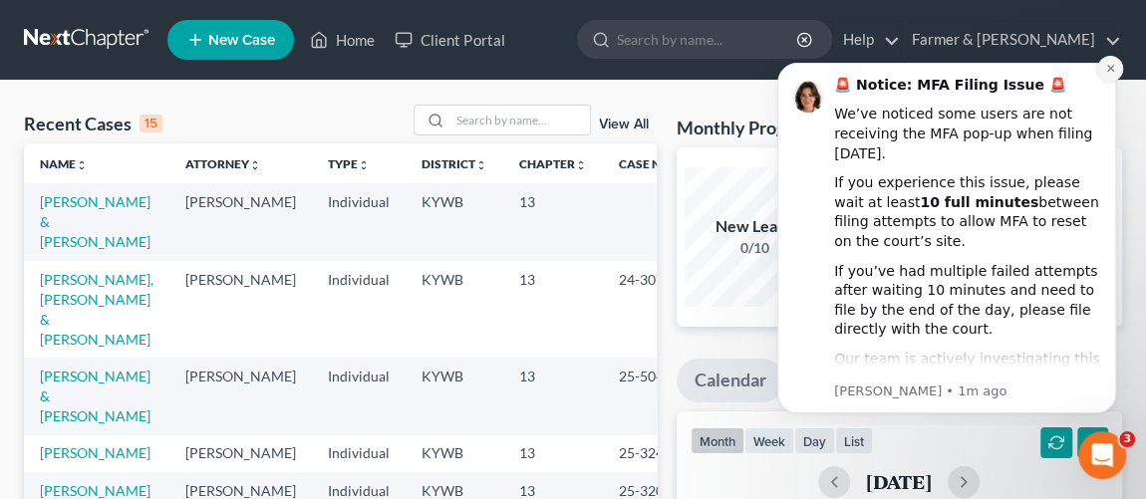
click at [1110, 71] on icon "Dismiss notification" at bounding box center [1110, 68] width 11 height 11
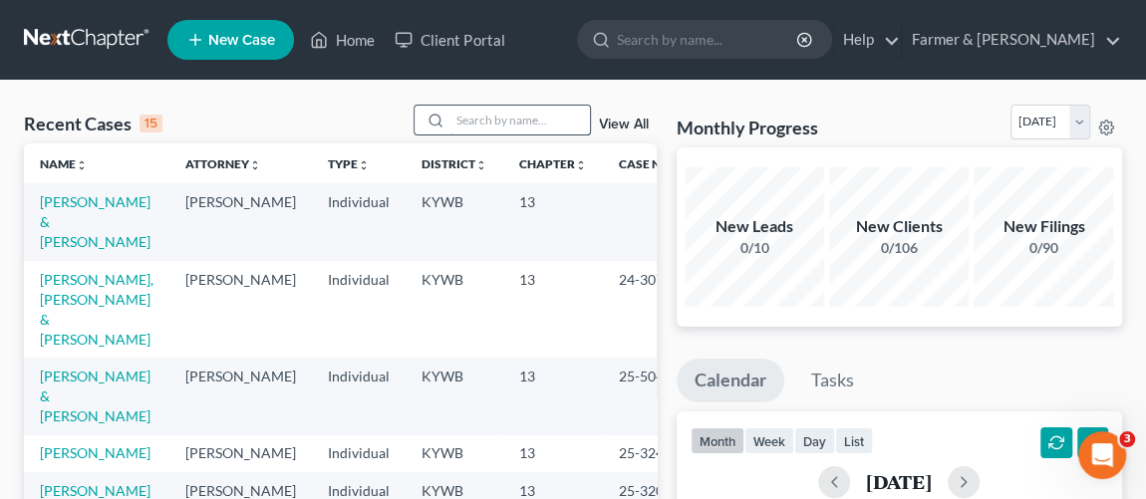
click at [533, 131] on input "search" at bounding box center [519, 120] width 139 height 29
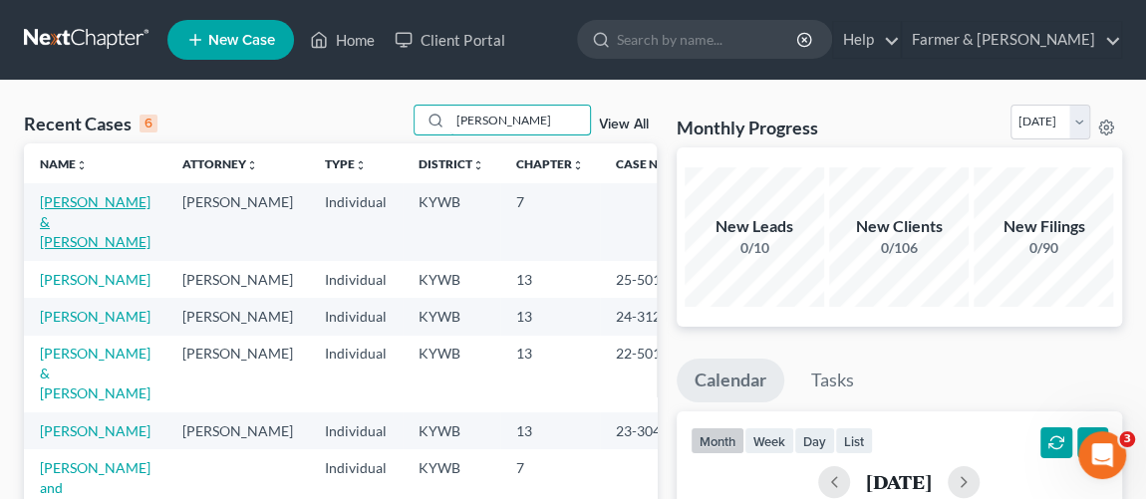
type input "stacey"
click at [91, 207] on link "Bean, Stacey & Franklin" at bounding box center [95, 221] width 111 height 57
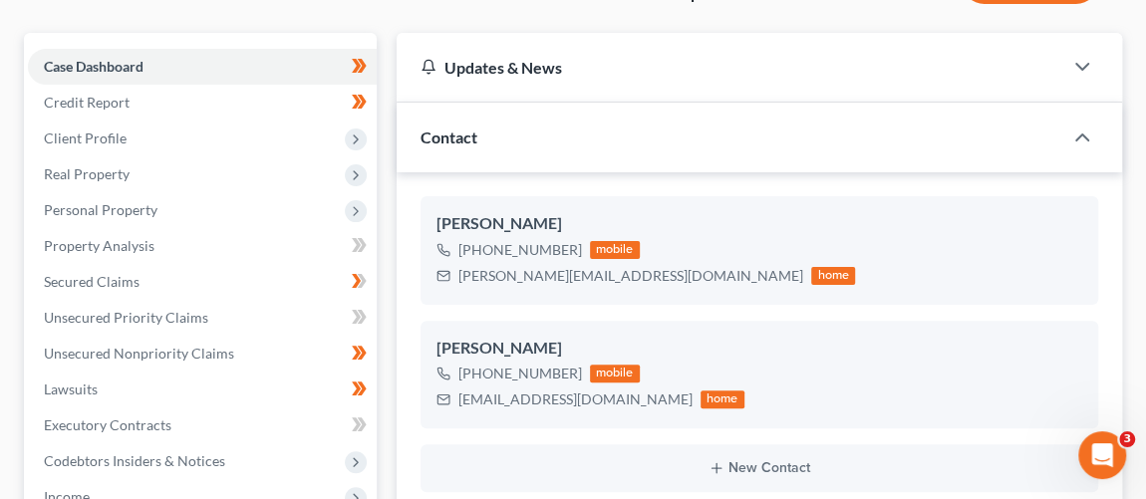
scroll to position [271, 0]
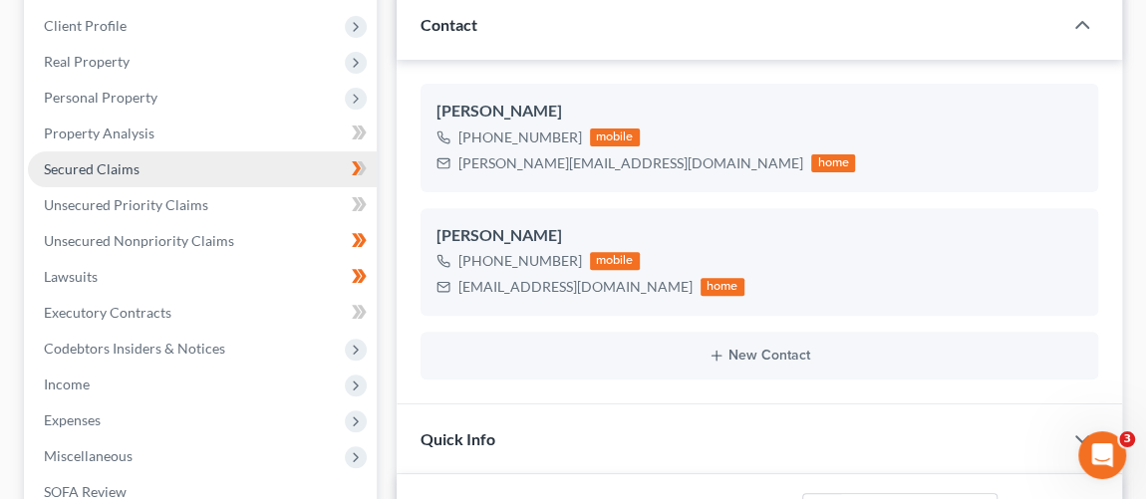
click at [190, 178] on link "Secured Claims" at bounding box center [202, 169] width 349 height 36
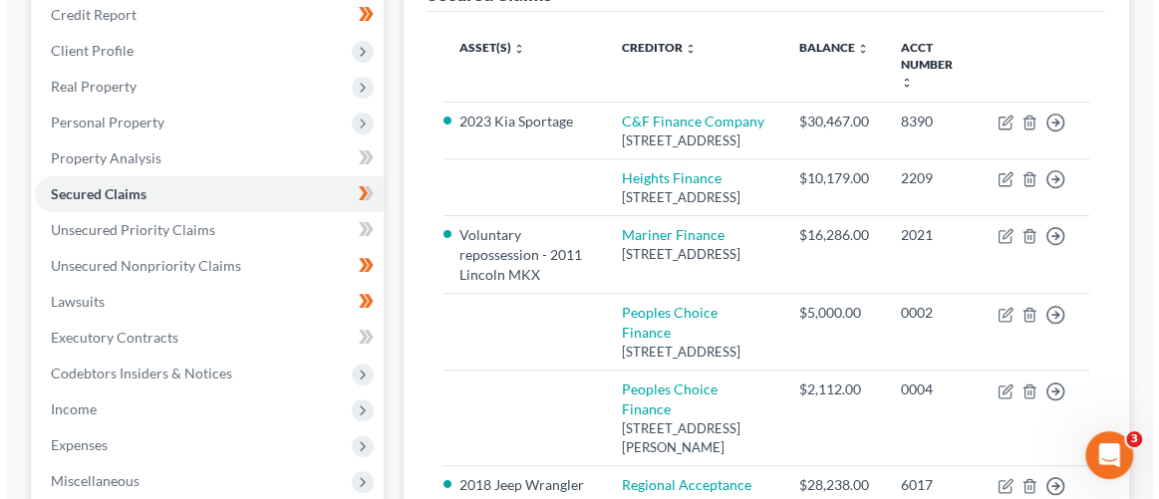
scroll to position [271, 0]
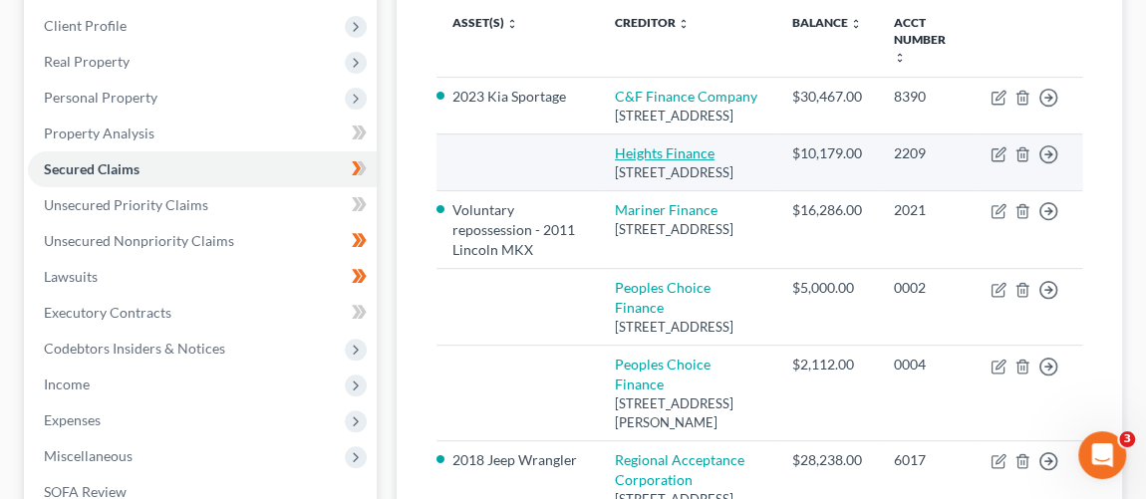
click at [688, 161] on link "Heights Finance" at bounding box center [665, 152] width 100 height 17
select select "42"
select select "4"
select select "2"
select select "0"
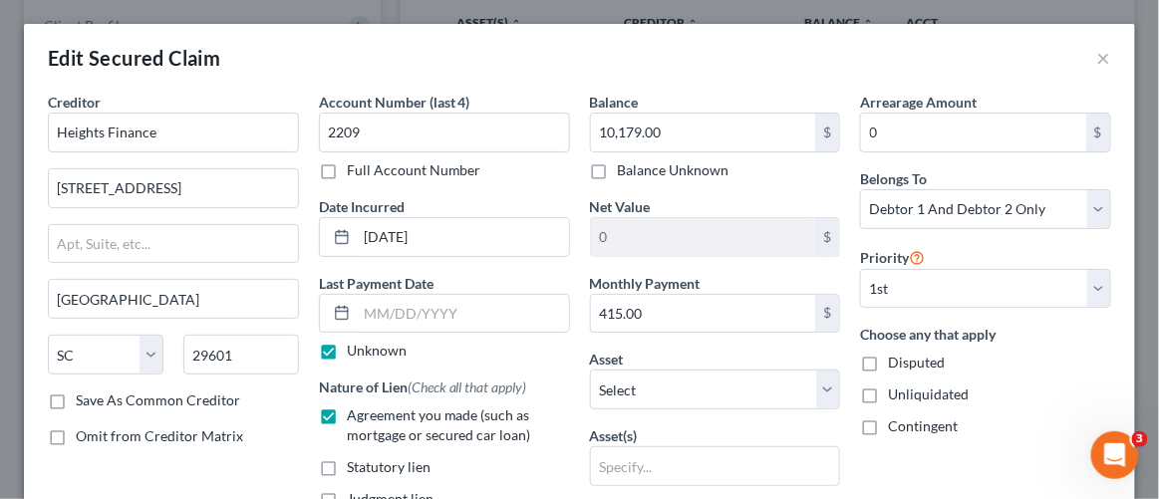
scroll to position [180, 0]
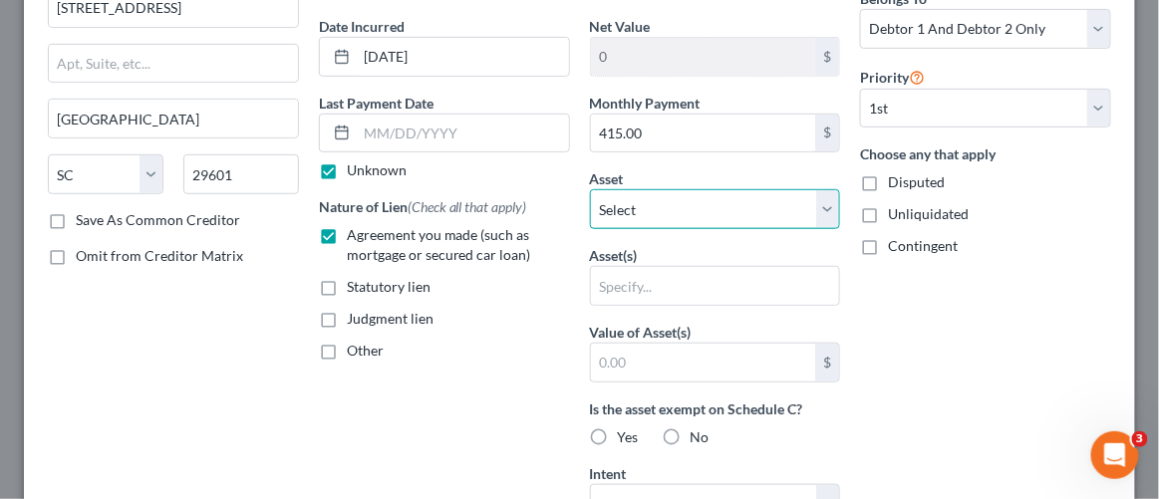
click at [671, 204] on select "Select Other Multiple Assets Field & Main Bank *4168 (Checking Account) - $500.…" at bounding box center [715, 209] width 251 height 40
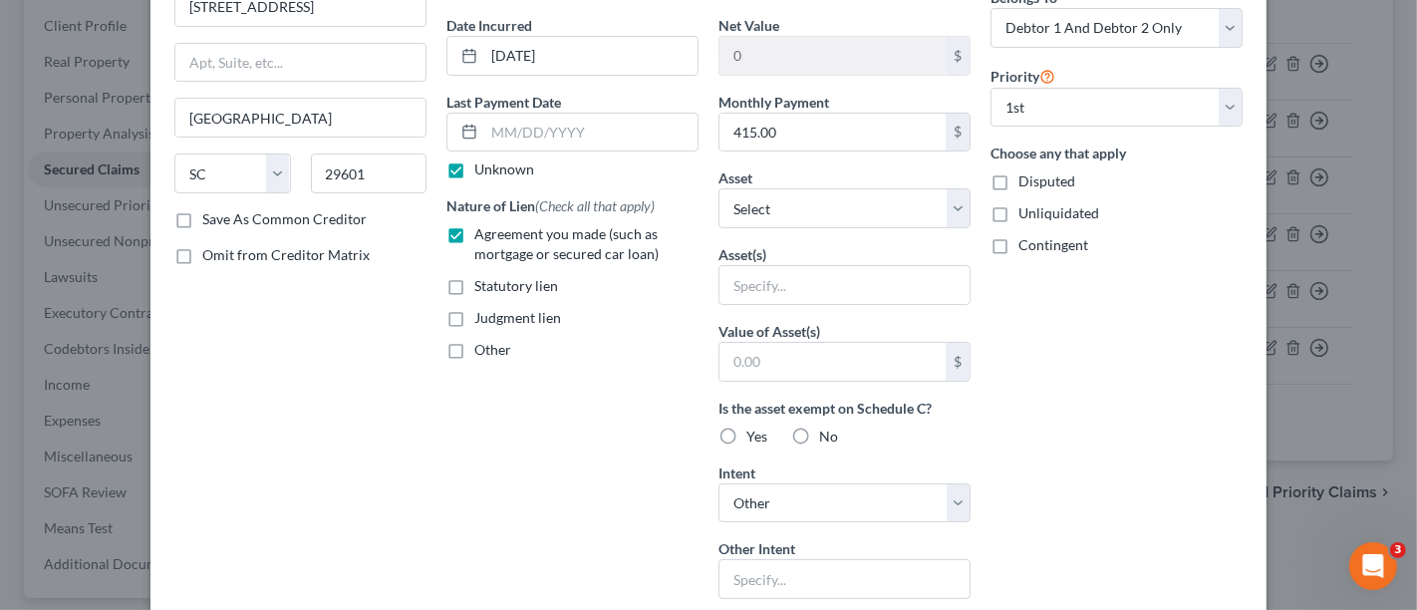
scroll to position [181, 0]
click at [919, 193] on select "Select Other Multiple Assets Field & Main Bank *4168 (Checking Account) - $500.…" at bounding box center [844, 208] width 252 height 40
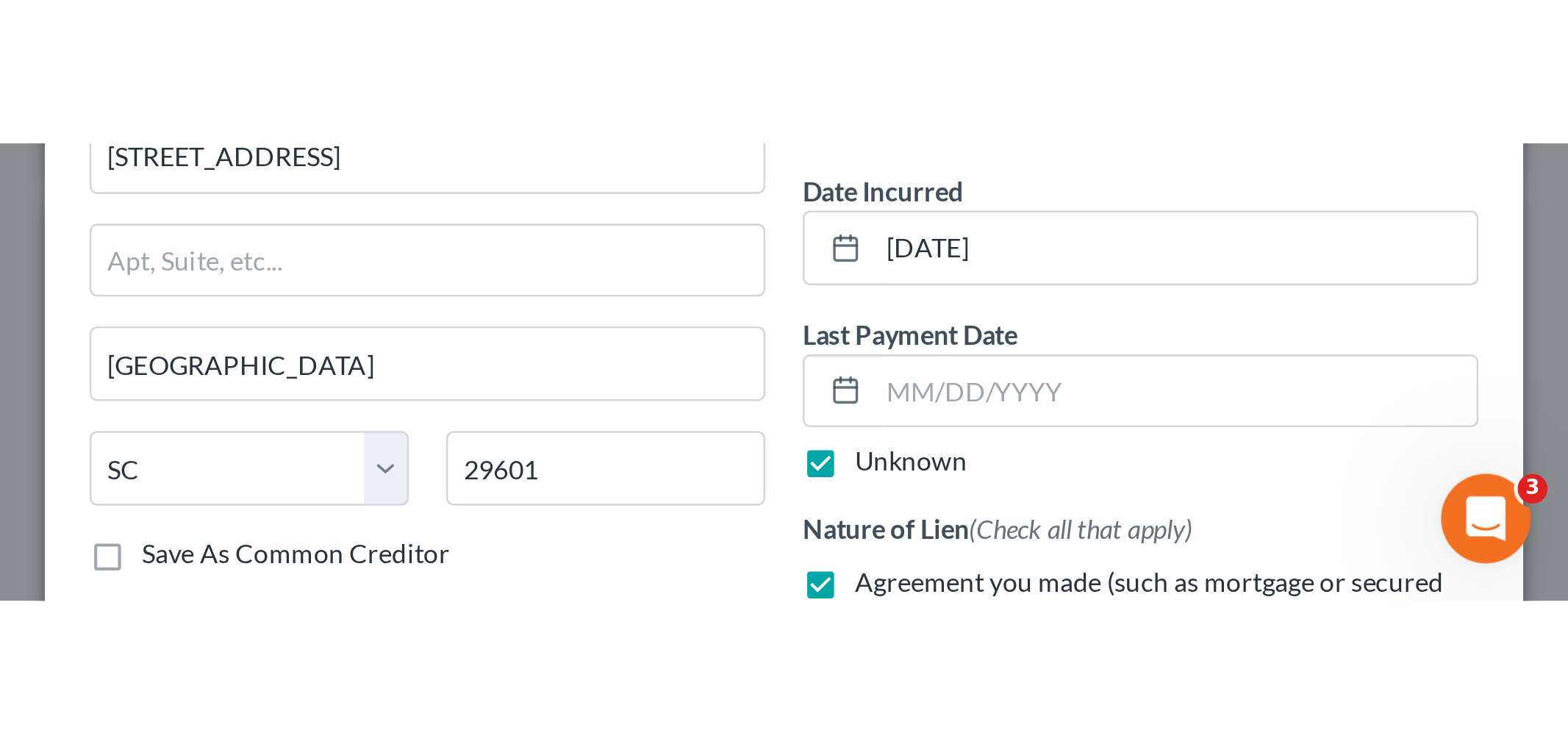
scroll to position [35, 0]
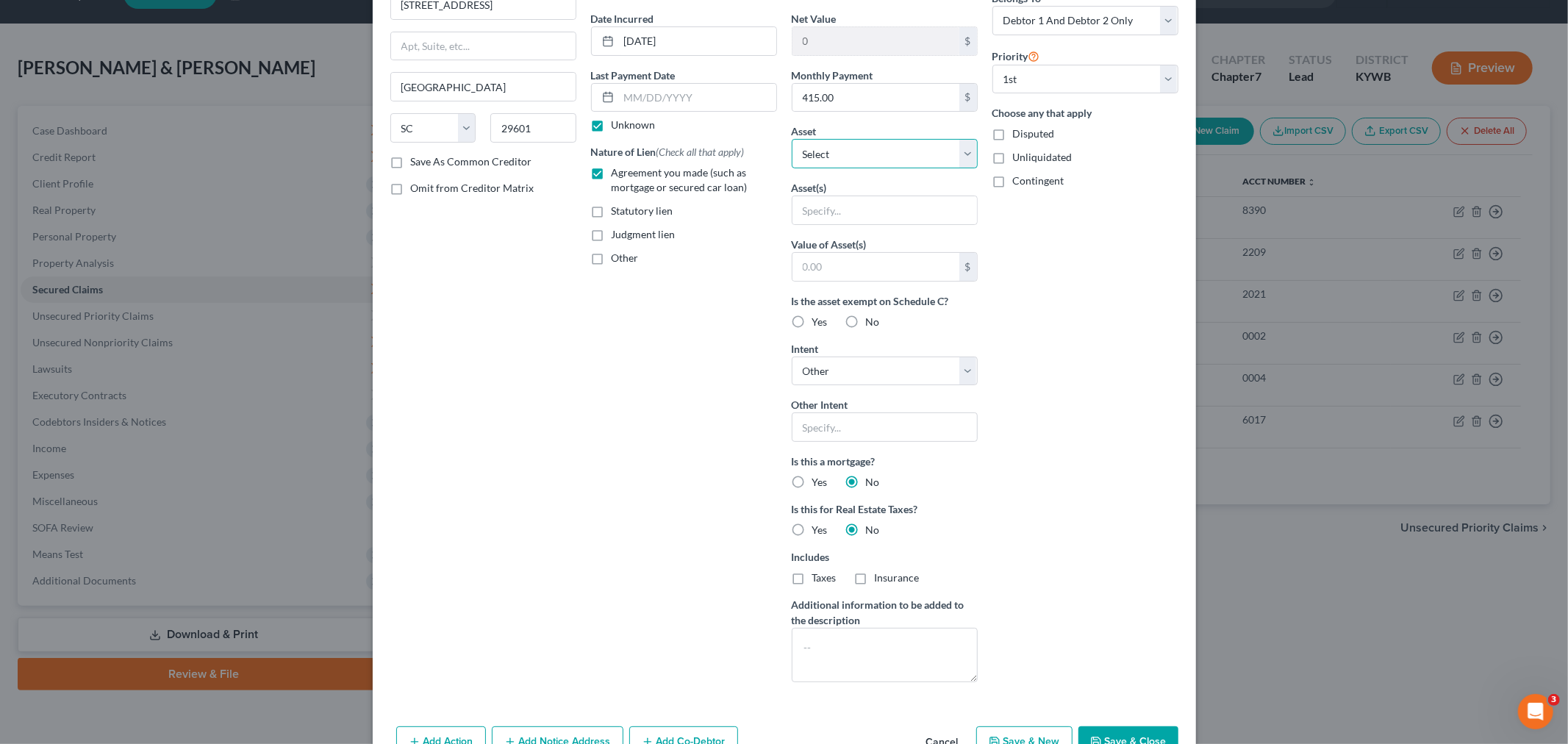
click at [854, 162] on select "Select Other Multiple Assets Field & Main Bank *4168 (Checking Account) - $500.…" at bounding box center [885, 154] width 186 height 30
select select "1"
click at [792, 165] on select "Select Other Multiple Assets Field & Main Bank *4168 (Checking Account) - $500.…" at bounding box center [885, 154] width 186 height 30
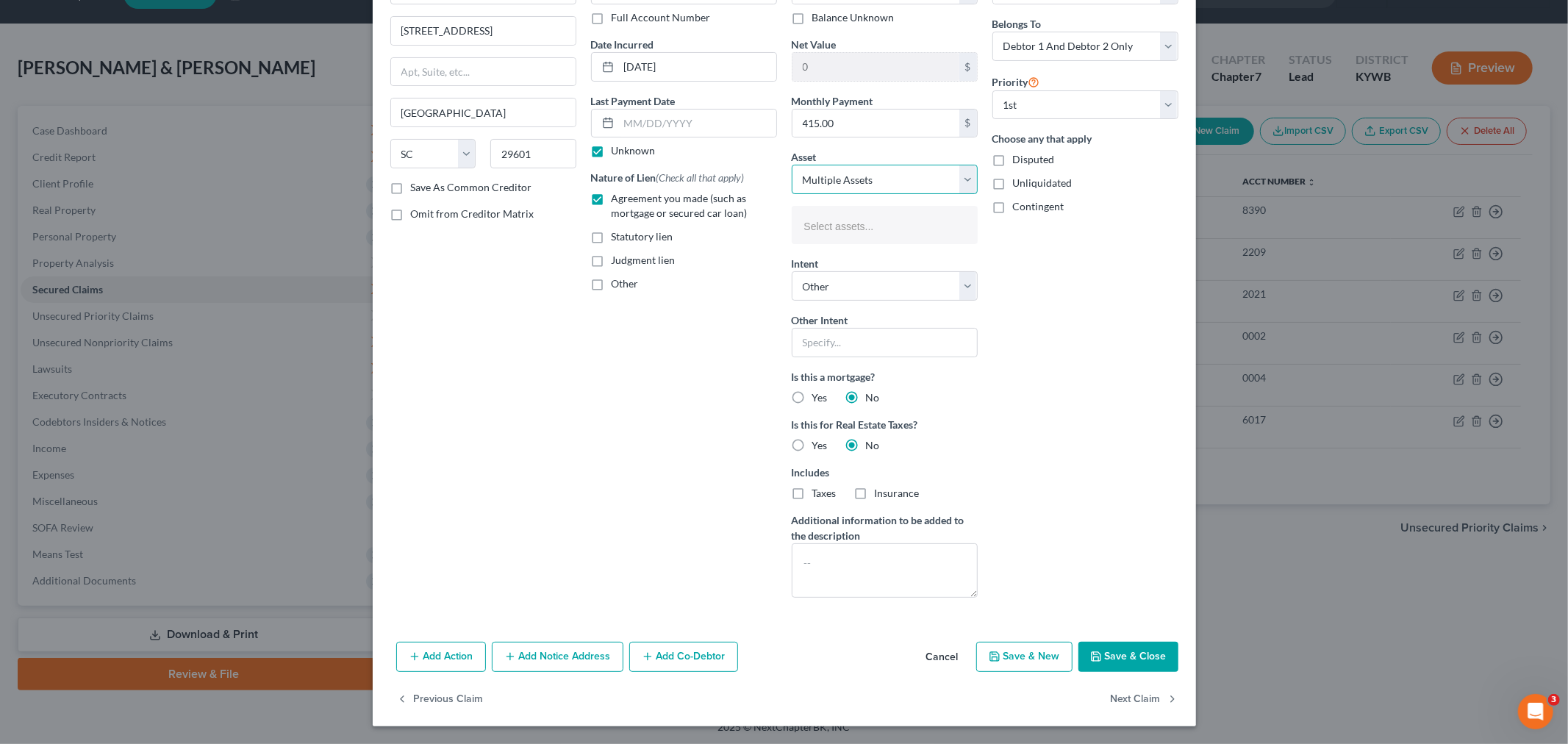
scroll to position [108, 0]
click at [842, 223] on input "text" at bounding box center [883, 227] width 165 height 22
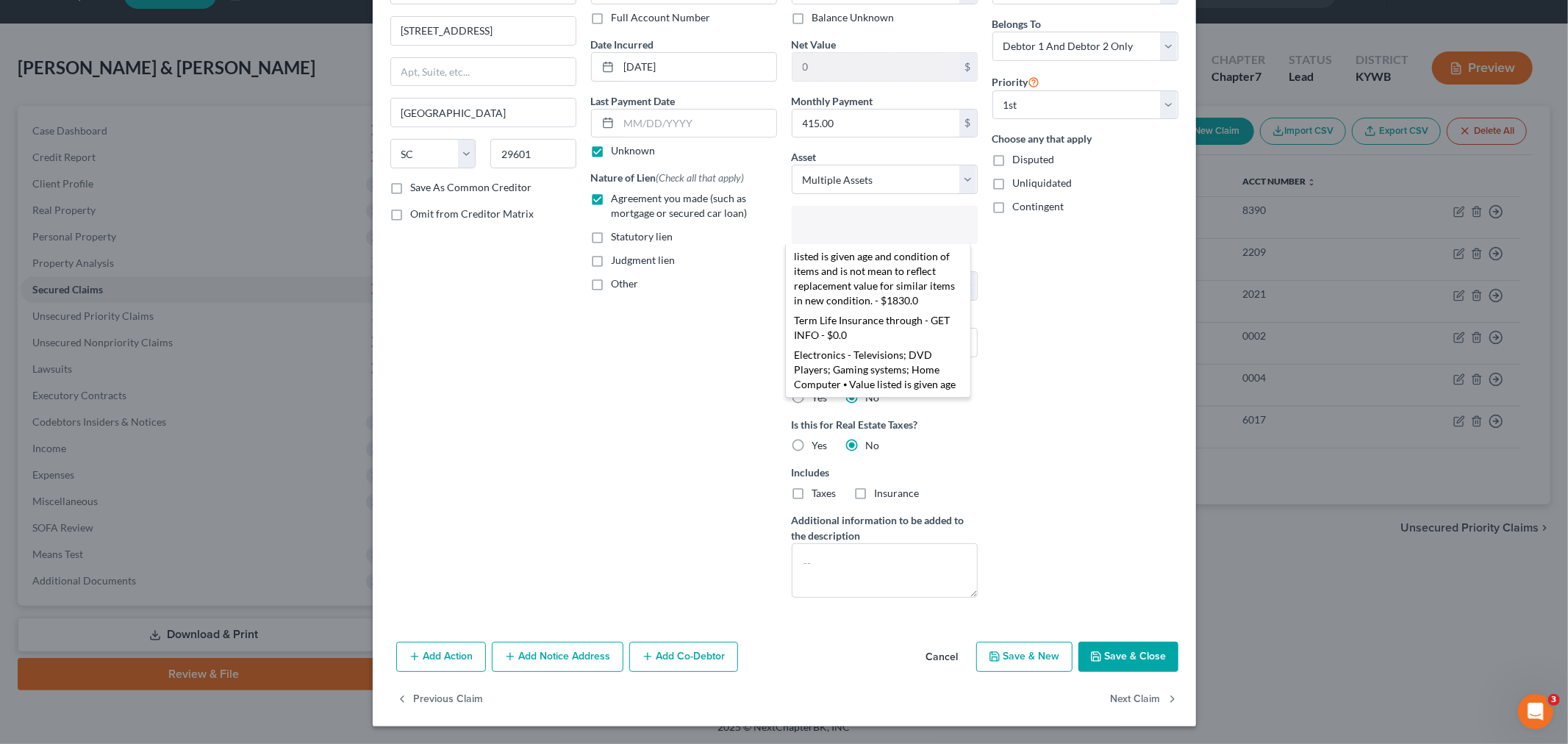
scroll to position [453, 0]
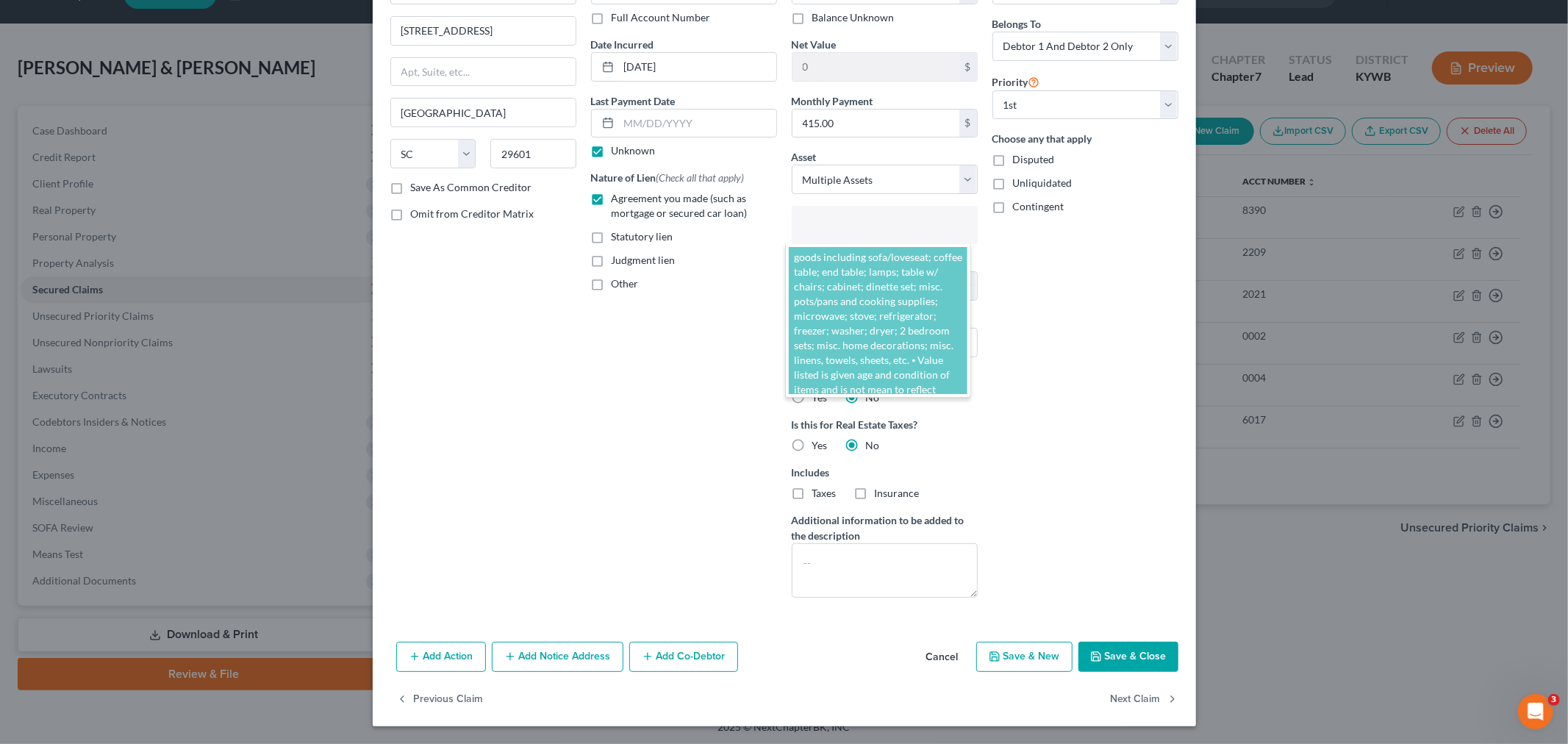
select select "2855147"
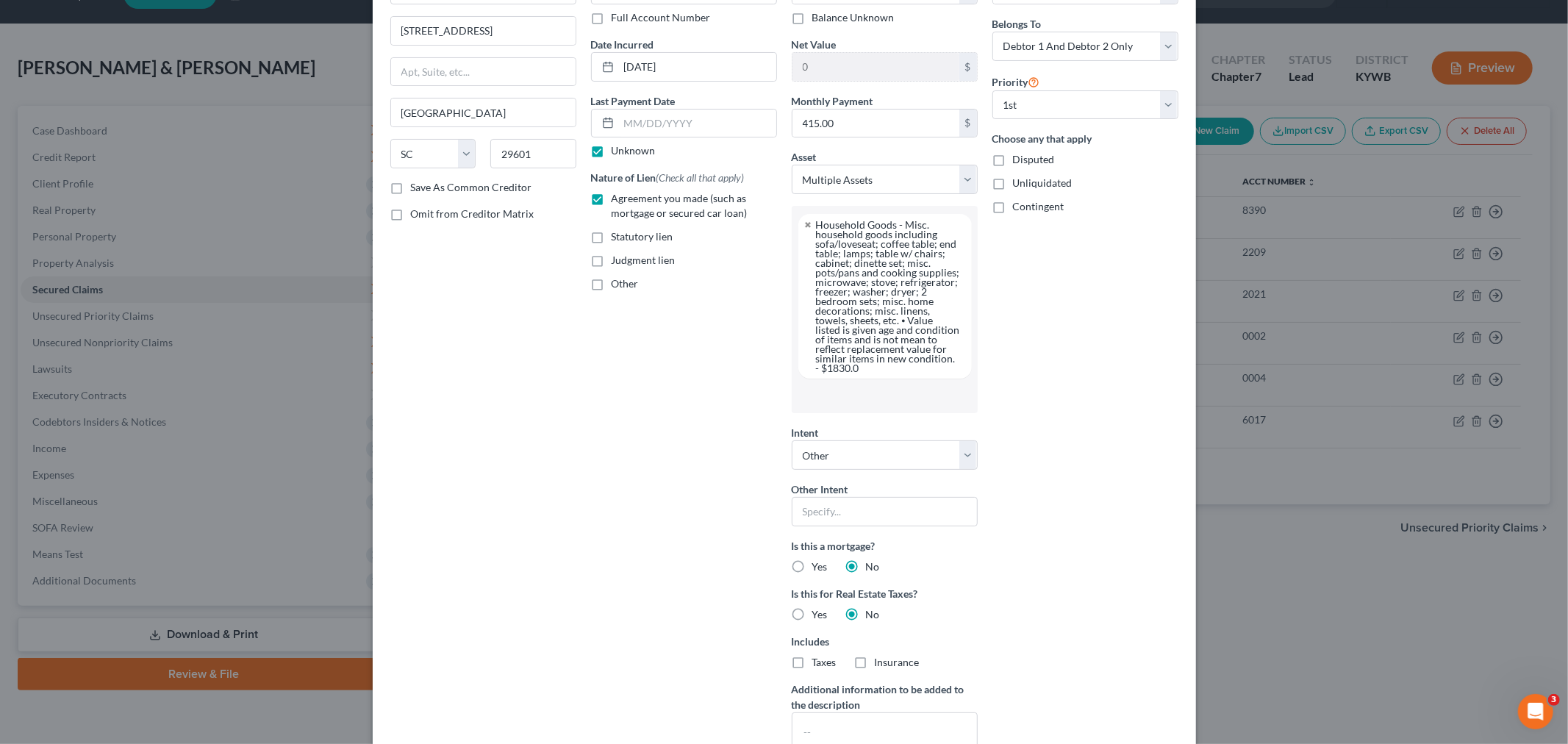
scroll to position [143, 0]
click at [854, 187] on select "Select Other Multiple Assets Field & Main Bank *4168 (Checking Account) - $500.…" at bounding box center [885, 179] width 186 height 30
select select "16"
click at [792, 194] on select "Select Other Multiple Assets Field & Main Bank *4168 (Checking Account) - $500.…" at bounding box center [885, 179] width 186 height 30
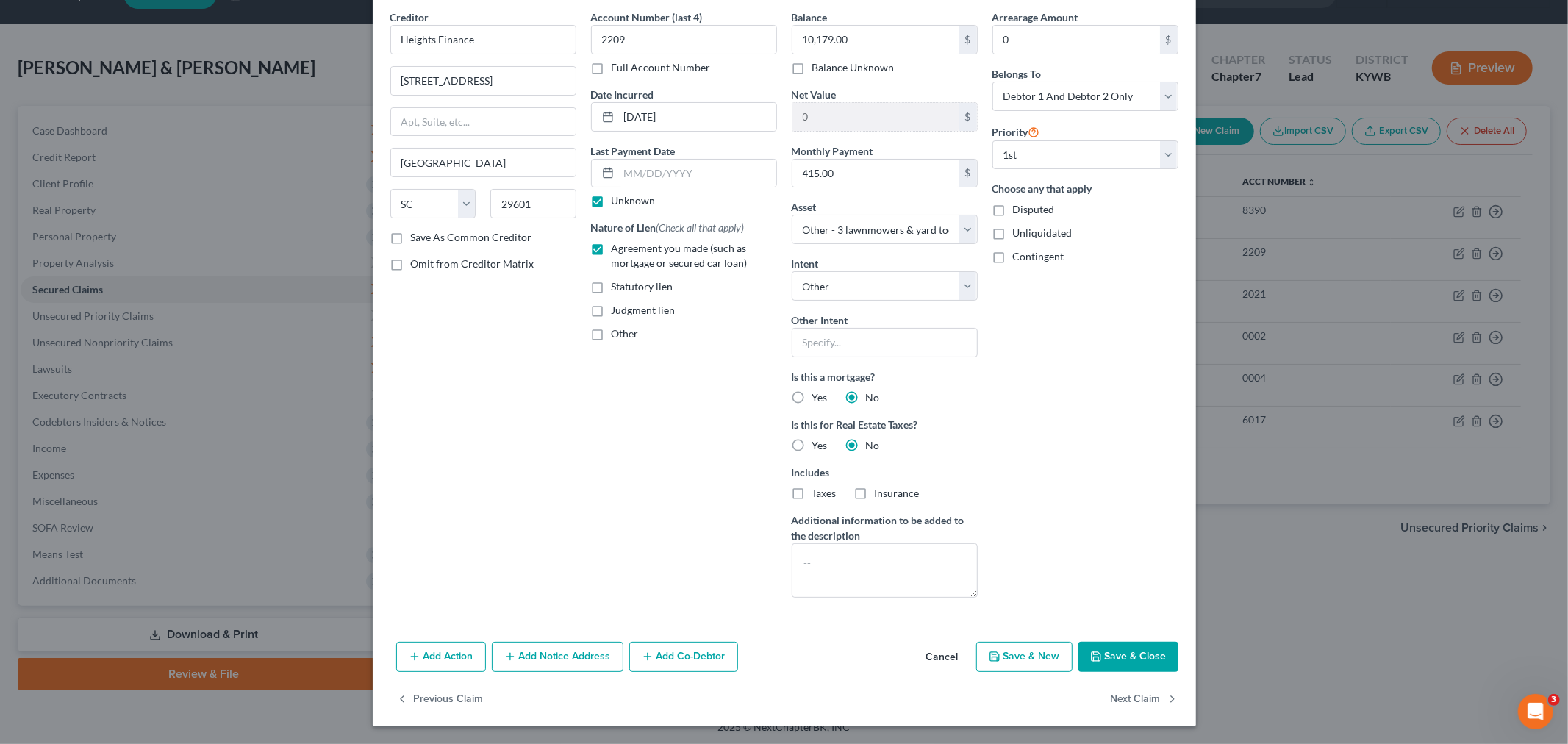
click at [854, 368] on div "Arrearage Amount 0 $ Belongs To * Select Debtor 1 Only Debtor 2 Only Debtor 1 A…" at bounding box center [1085, 309] width 201 height 600
click at [854, 232] on select "Select Other Multiple Assets Field & Main Bank *4168 (Checking Account) - $500.…" at bounding box center [885, 230] width 186 height 30
click at [741, 368] on div "Account Number (last 4) 2209 Full Account Number Date Incurred 05-26-2023 Last …" at bounding box center [684, 309] width 201 height 600
click at [854, 368] on button "Save & Close" at bounding box center [1129, 658] width 100 height 31
select select
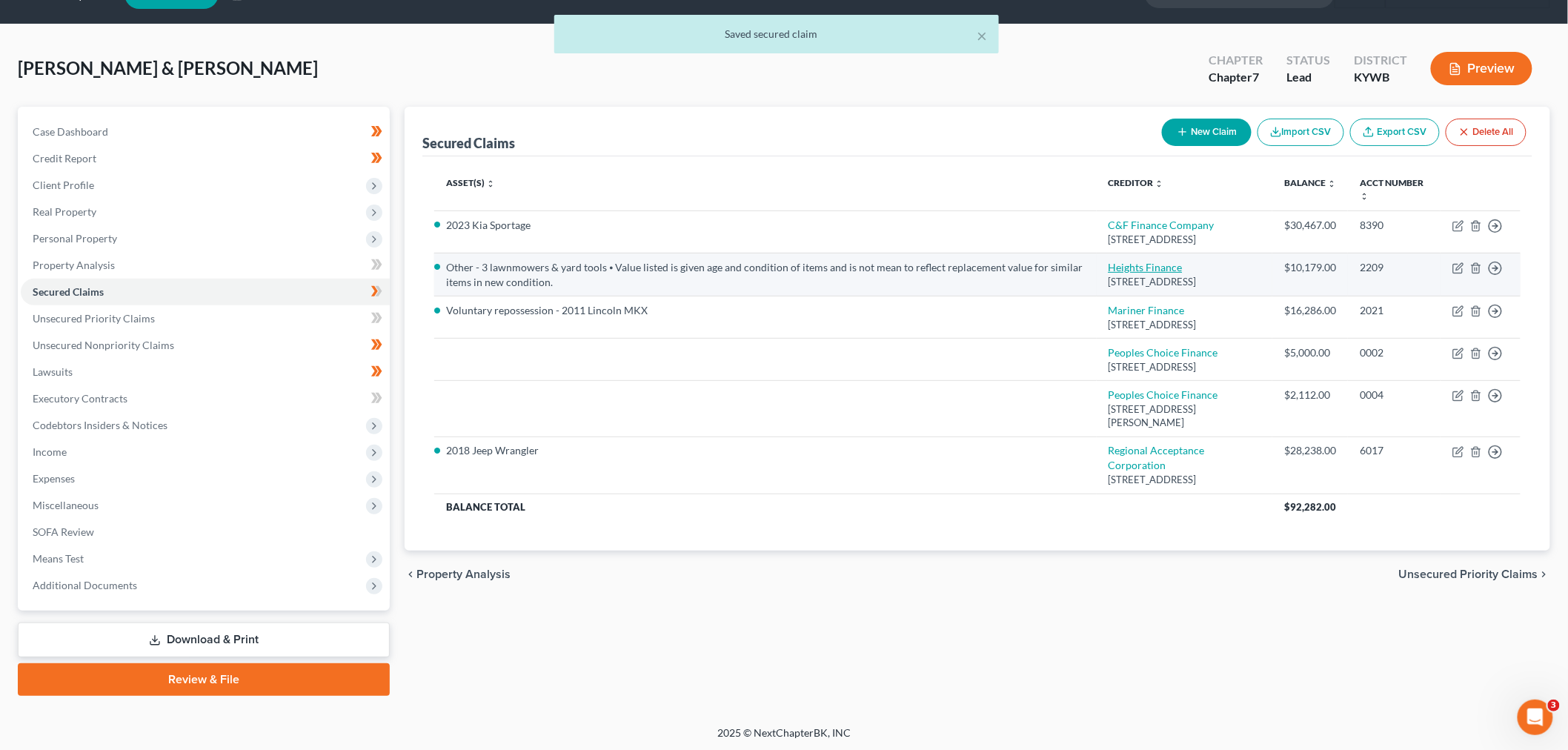
click at [861, 272] on link "Heights Finance" at bounding box center [1146, 267] width 74 height 13
select select "42"
select select "4"
select select "2"
select select "0"
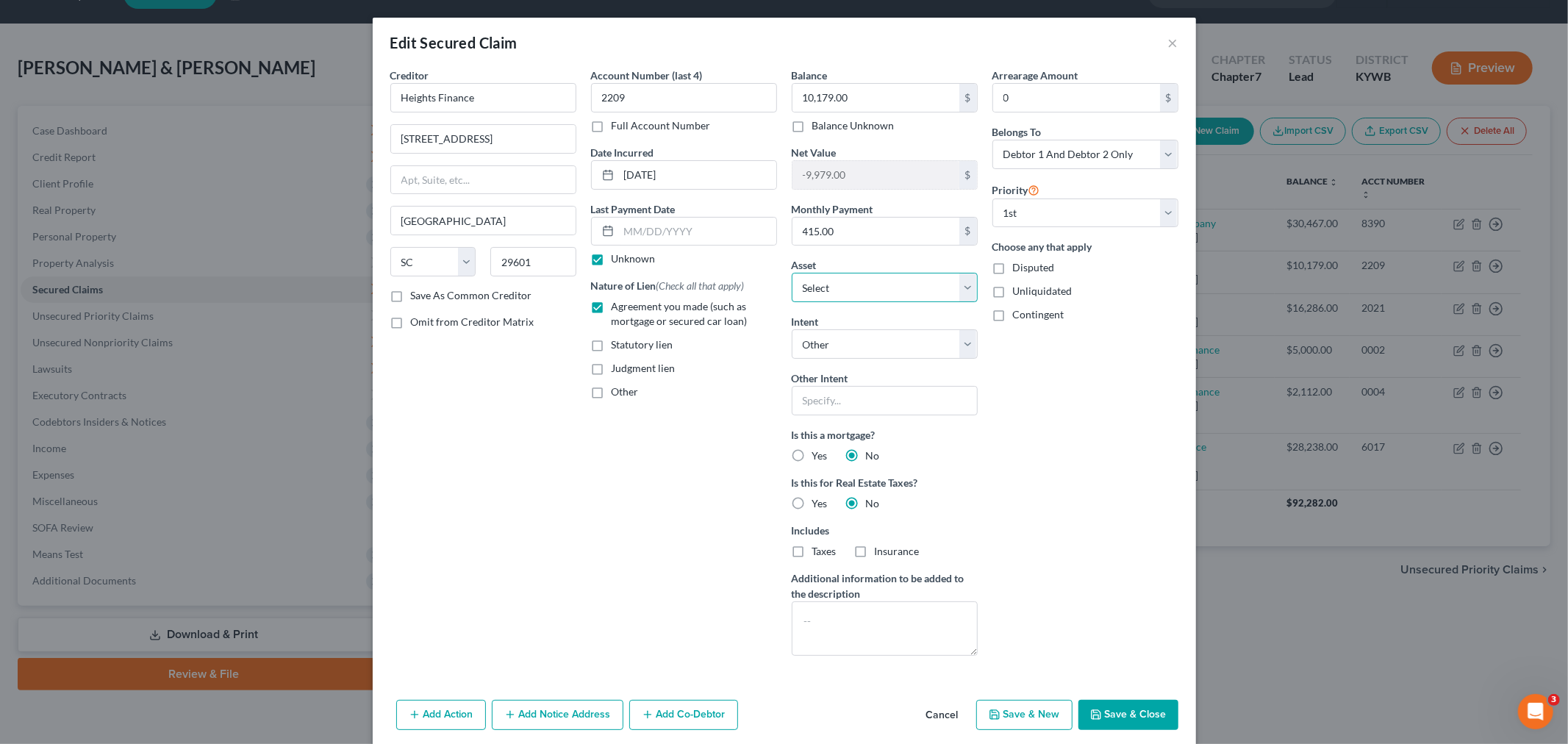
click at [854, 283] on select "Select Other Multiple Assets Field & Main Bank *4168 (Checking Account) - $500.…" at bounding box center [885, 288] width 186 height 30
select select "1"
click at [792, 273] on select "Select Other Multiple Assets Field & Main Bank *4168 (Checking Account) - $500.…" at bounding box center [885, 288] width 186 height 30
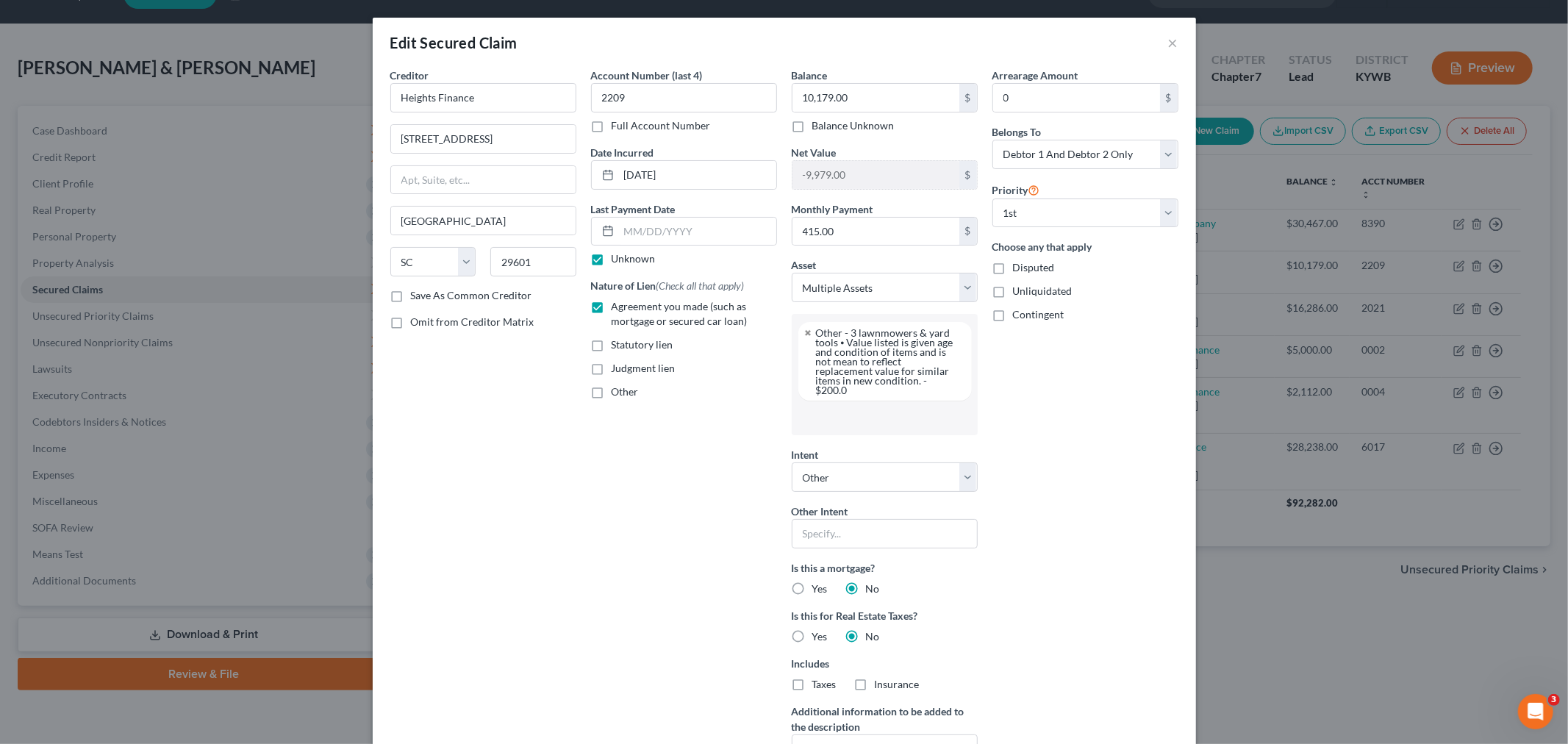
click at [851, 368] on input "text" at bounding box center [883, 418] width 165 height 22
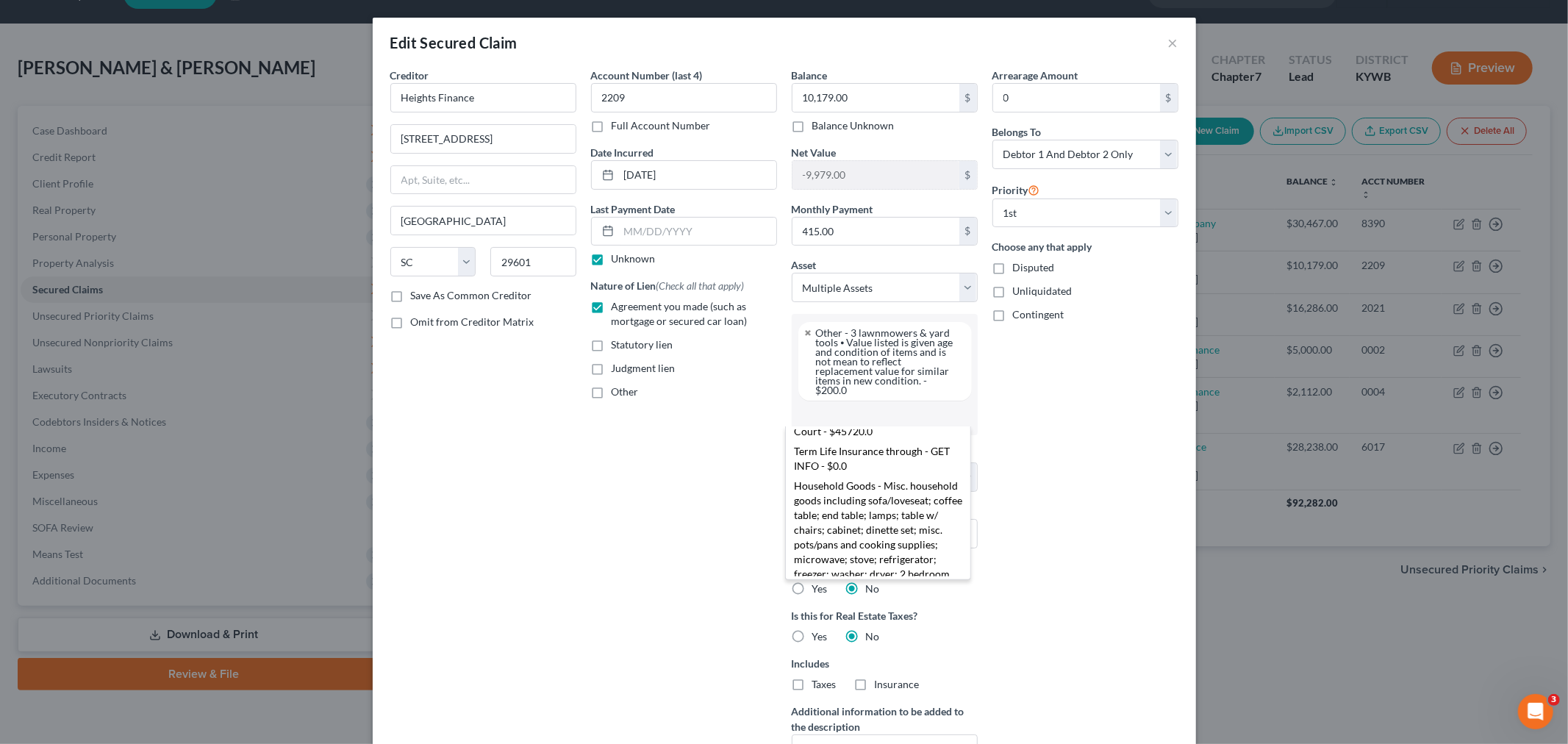
scroll to position [453, 0]
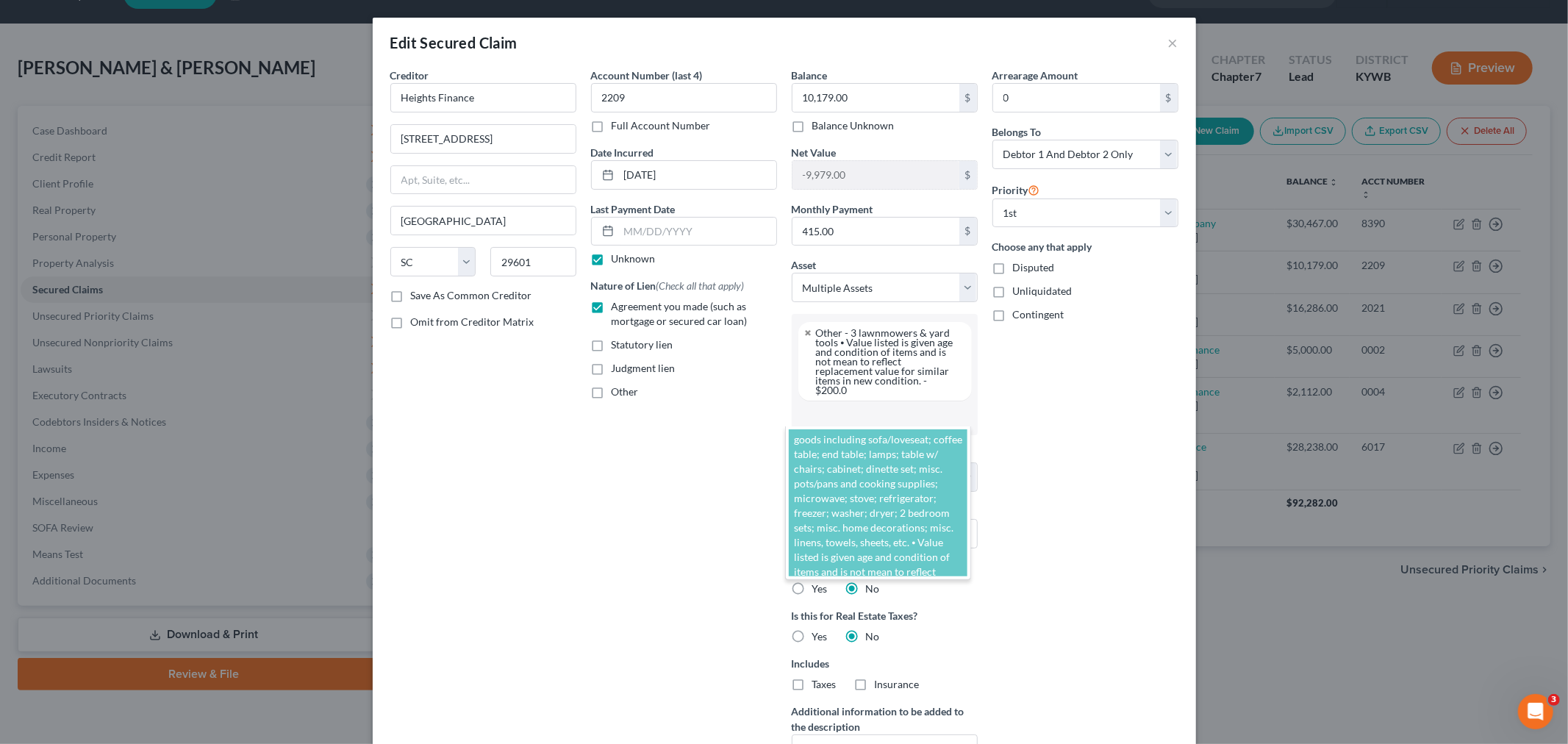
select select "2855147"
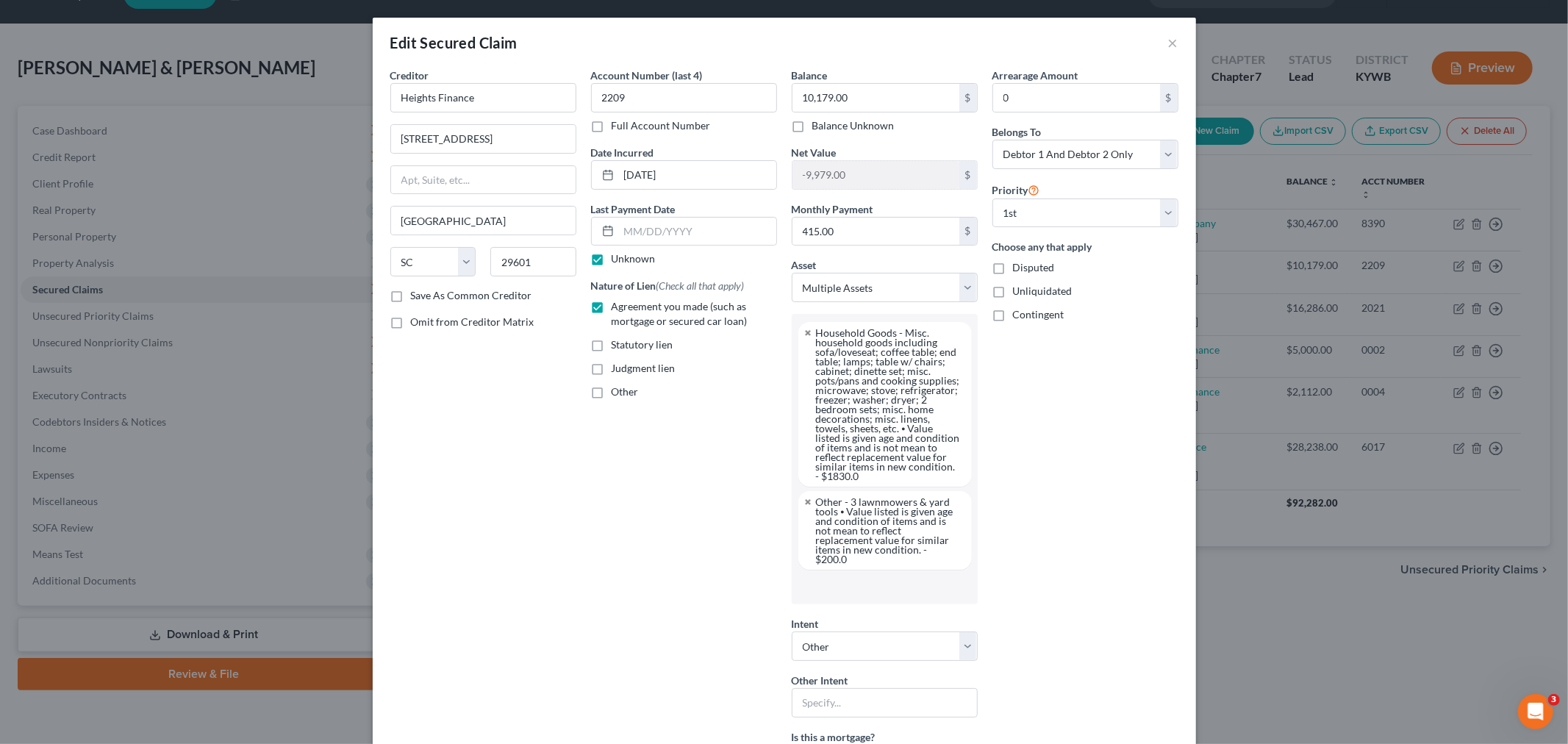
scroll to position [184, 0]
click at [854, 368] on div "Arrearage Amount 0 $ Belongs To * Select Debtor 1 Only Debtor 2 Only Debtor 1 A…" at bounding box center [1085, 519] width 201 height 903
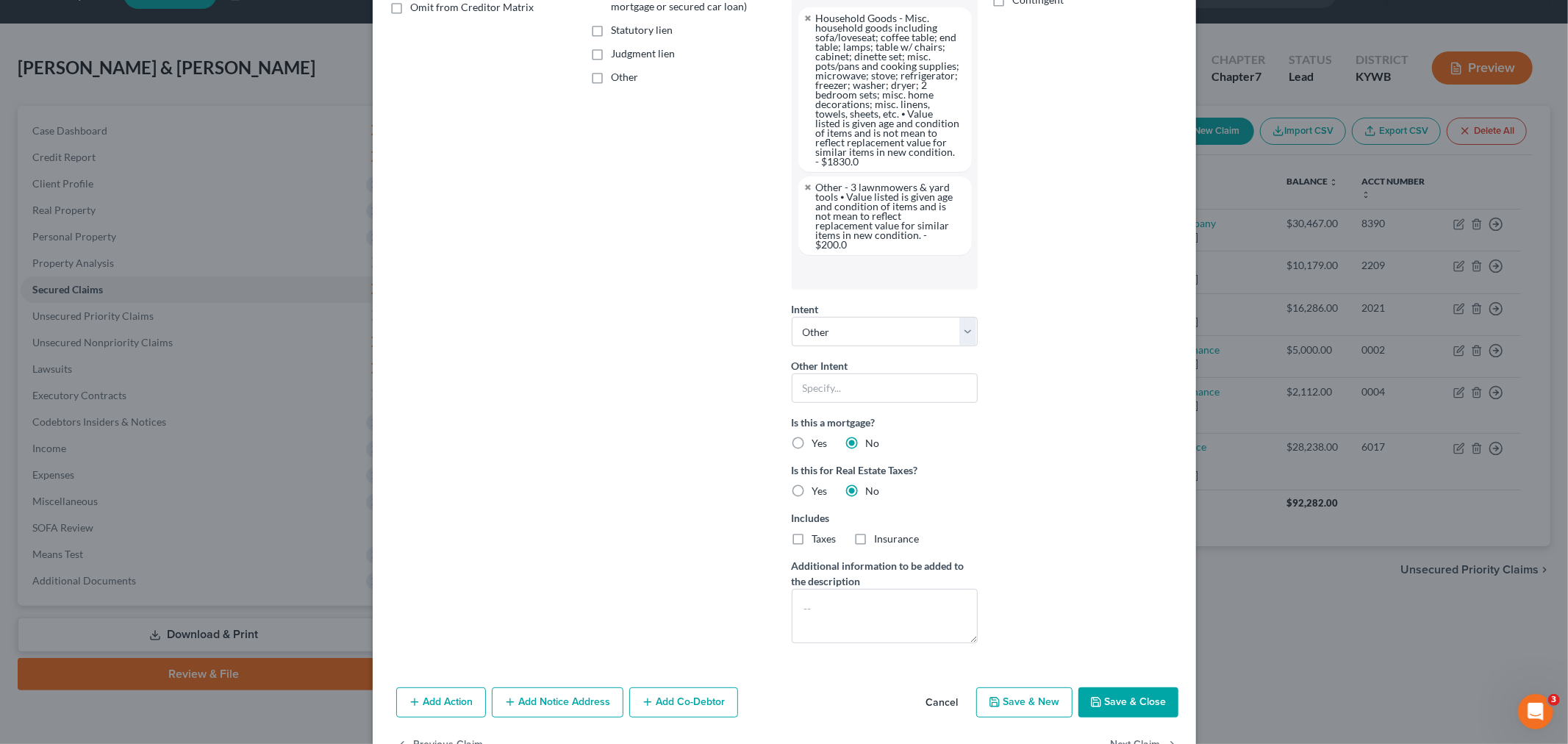
scroll to position [351, 0]
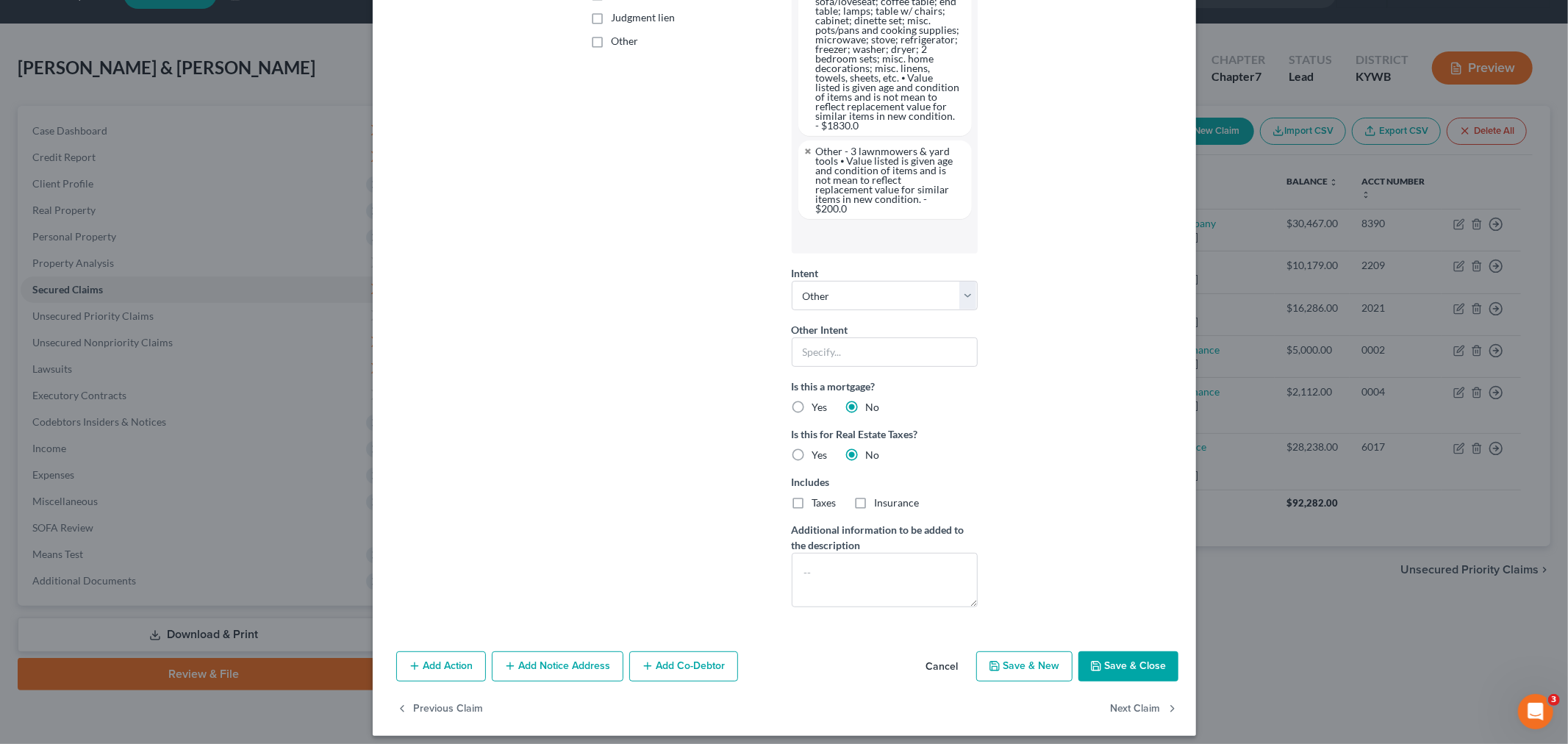
click at [854, 368] on button "Save & Close" at bounding box center [1129, 667] width 100 height 31
select select
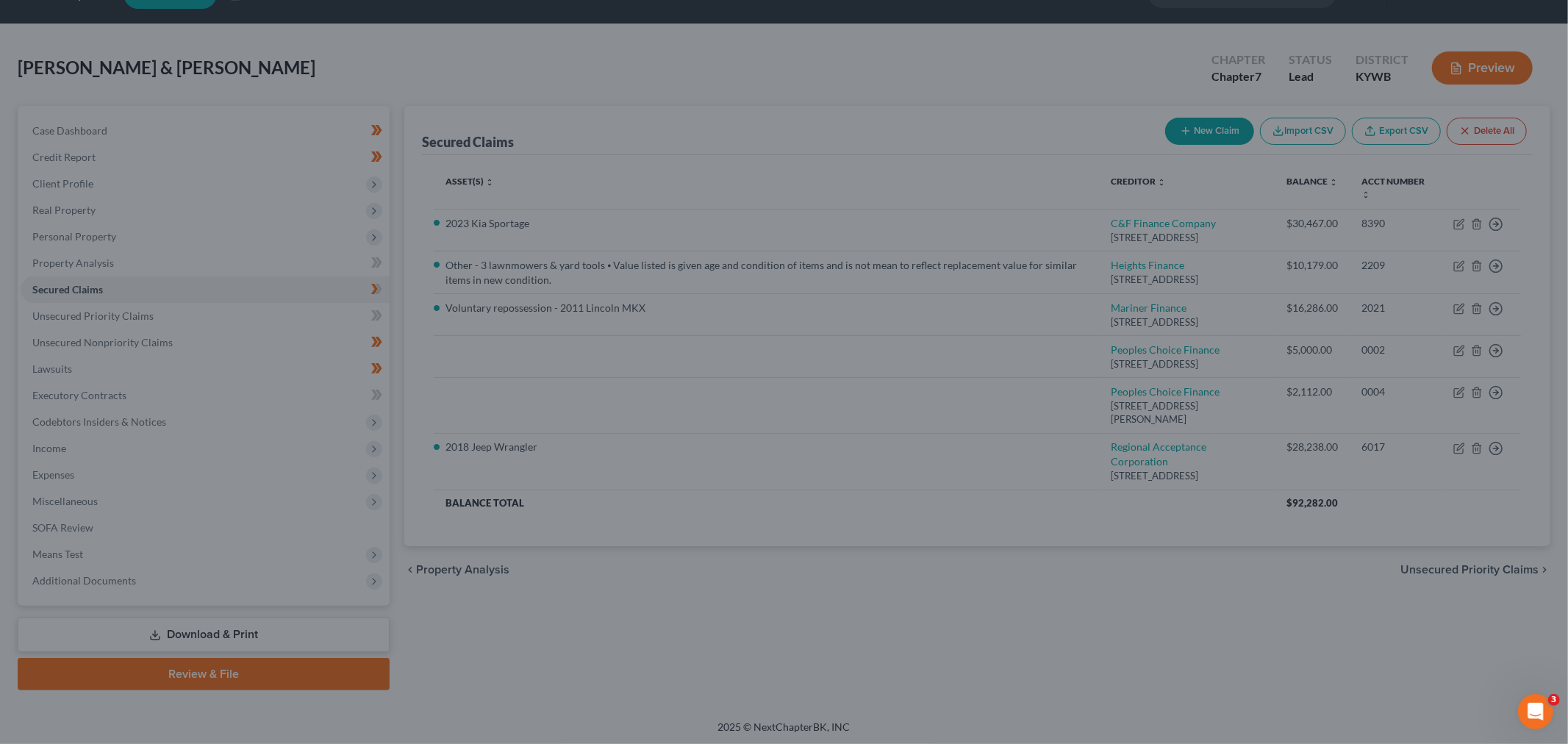
scroll to position [59, 0]
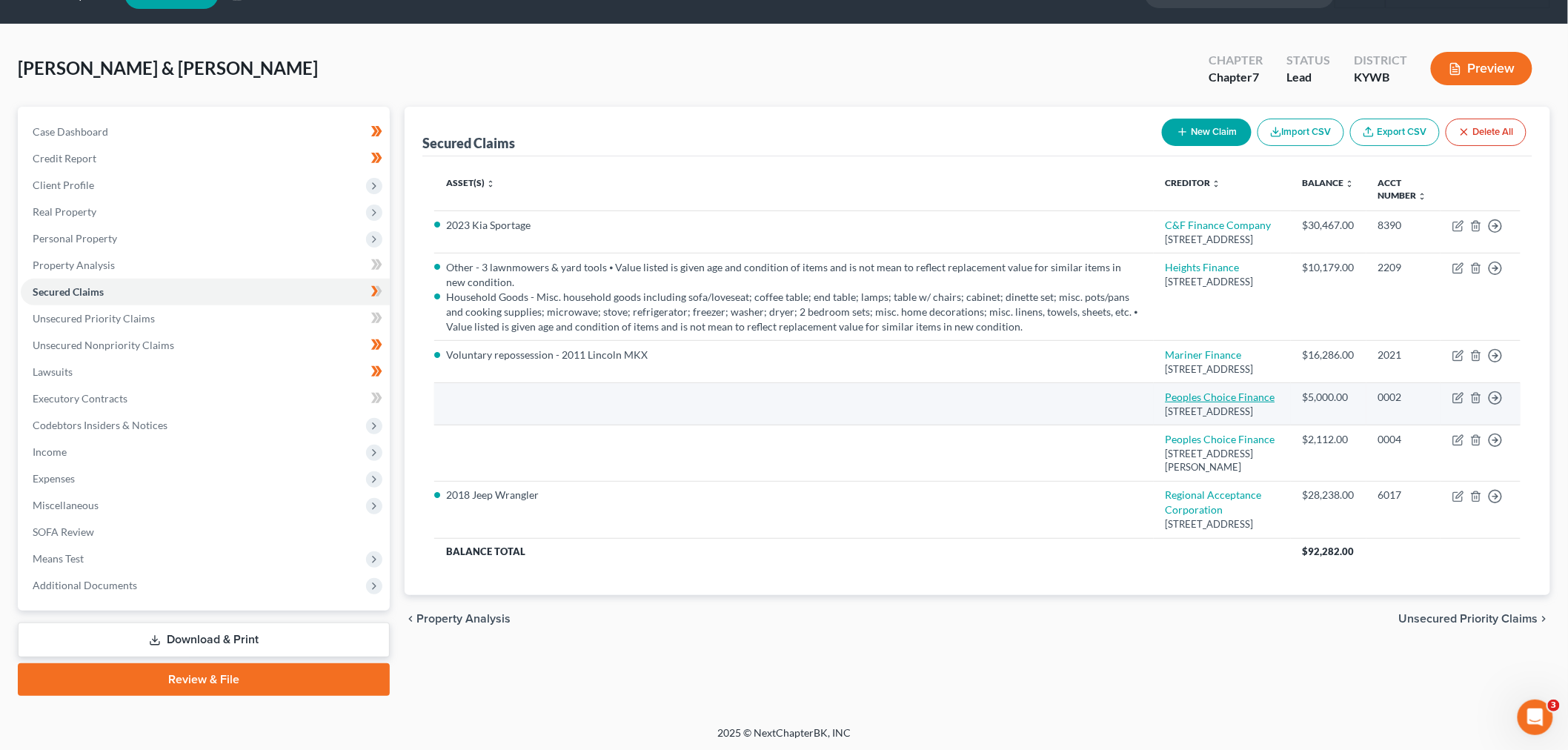
click at [861, 371] on link "Peoples Choice Finance" at bounding box center [1220, 397] width 109 height 13
select select "18"
select select "4"
select select "2"
select select "0"
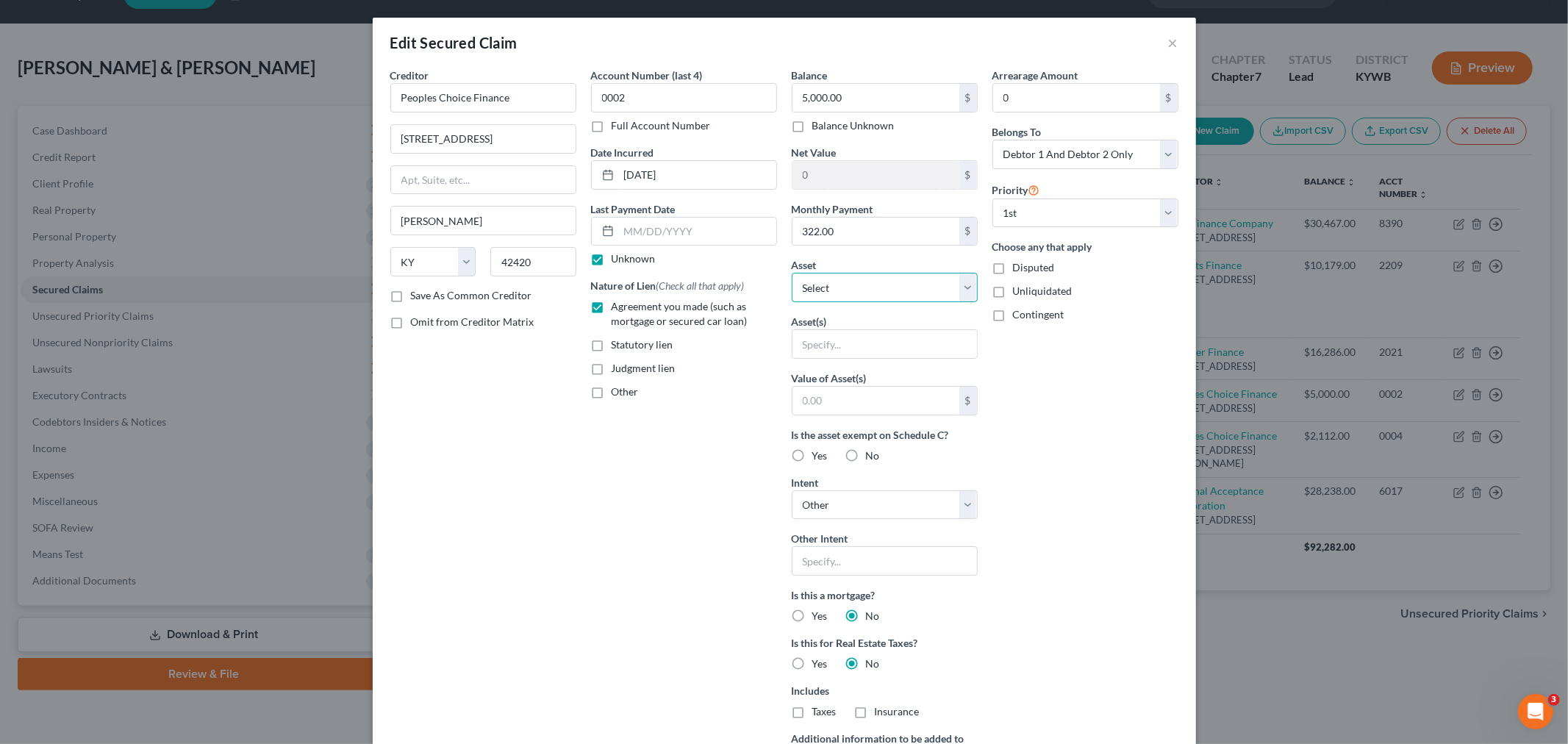
click at [854, 296] on select "Select Other Multiple Assets Field & Main Bank *4168 (Checking Account) - $500.…" at bounding box center [885, 288] width 186 height 30
select select "1"
click at [792, 273] on select "Select Other Multiple Assets Field & Main Bank *4168 (Checking Account) - $500.…" at bounding box center [885, 288] width 186 height 30
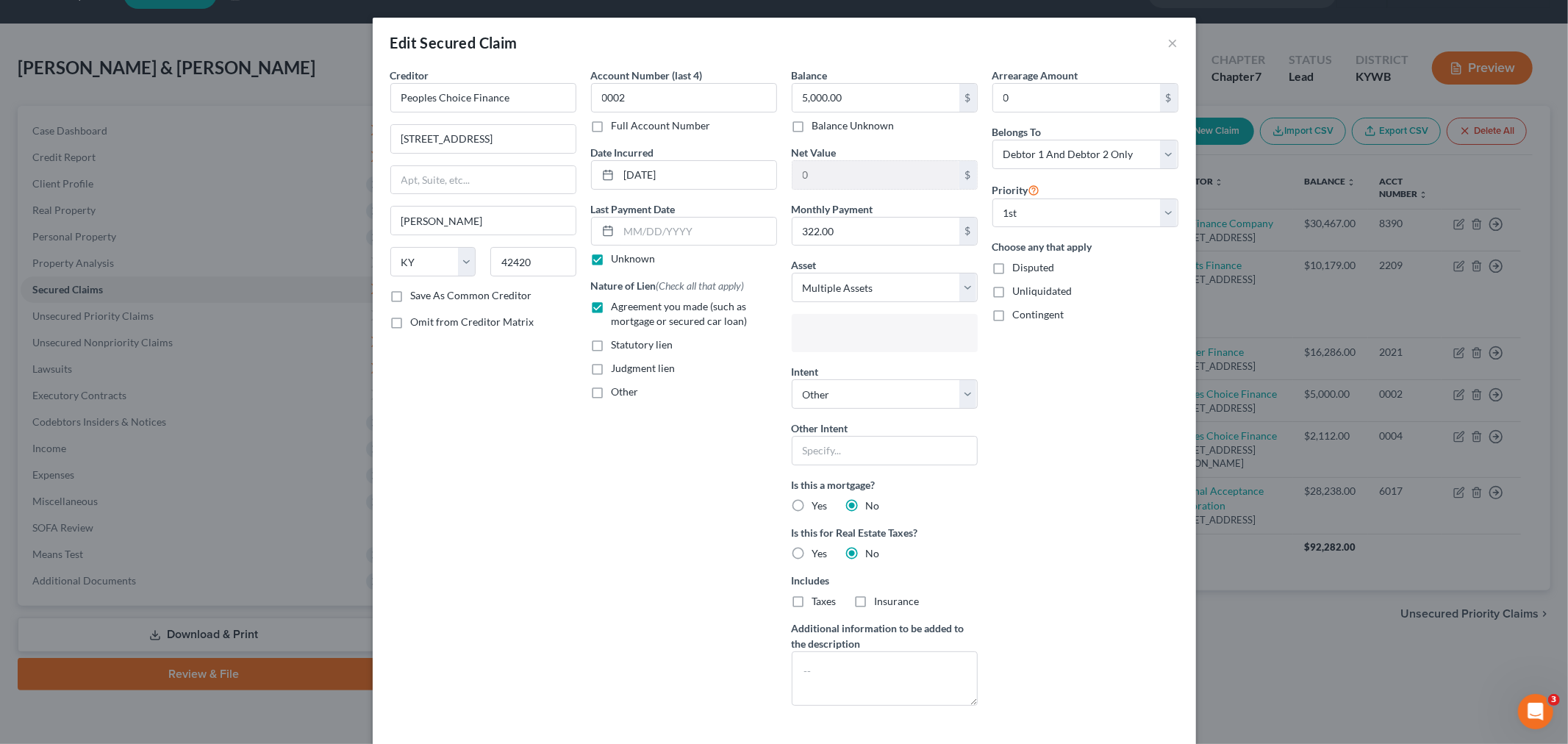
click at [854, 338] on input "text" at bounding box center [883, 334] width 165 height 22
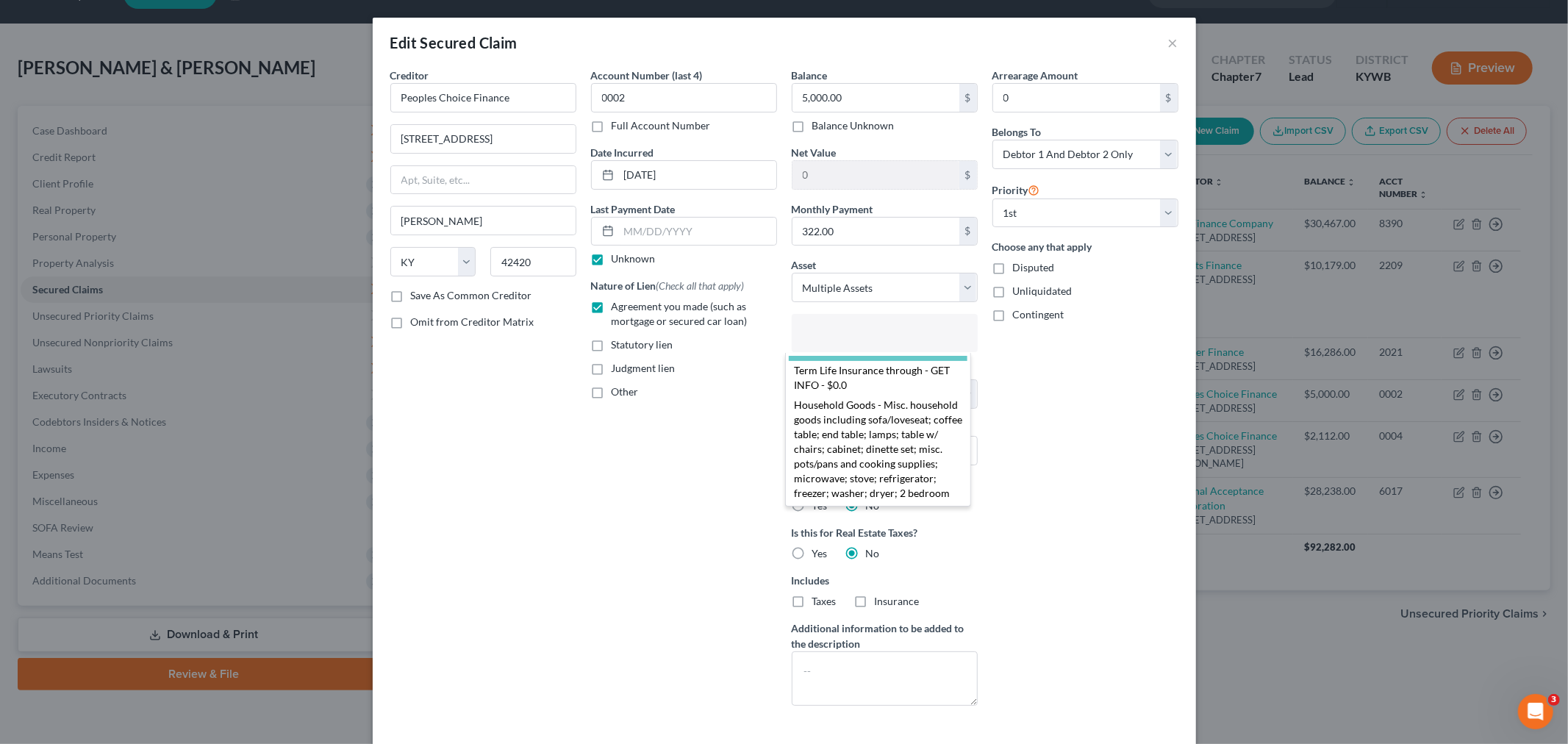
scroll to position [420, 0]
select select "2855147"
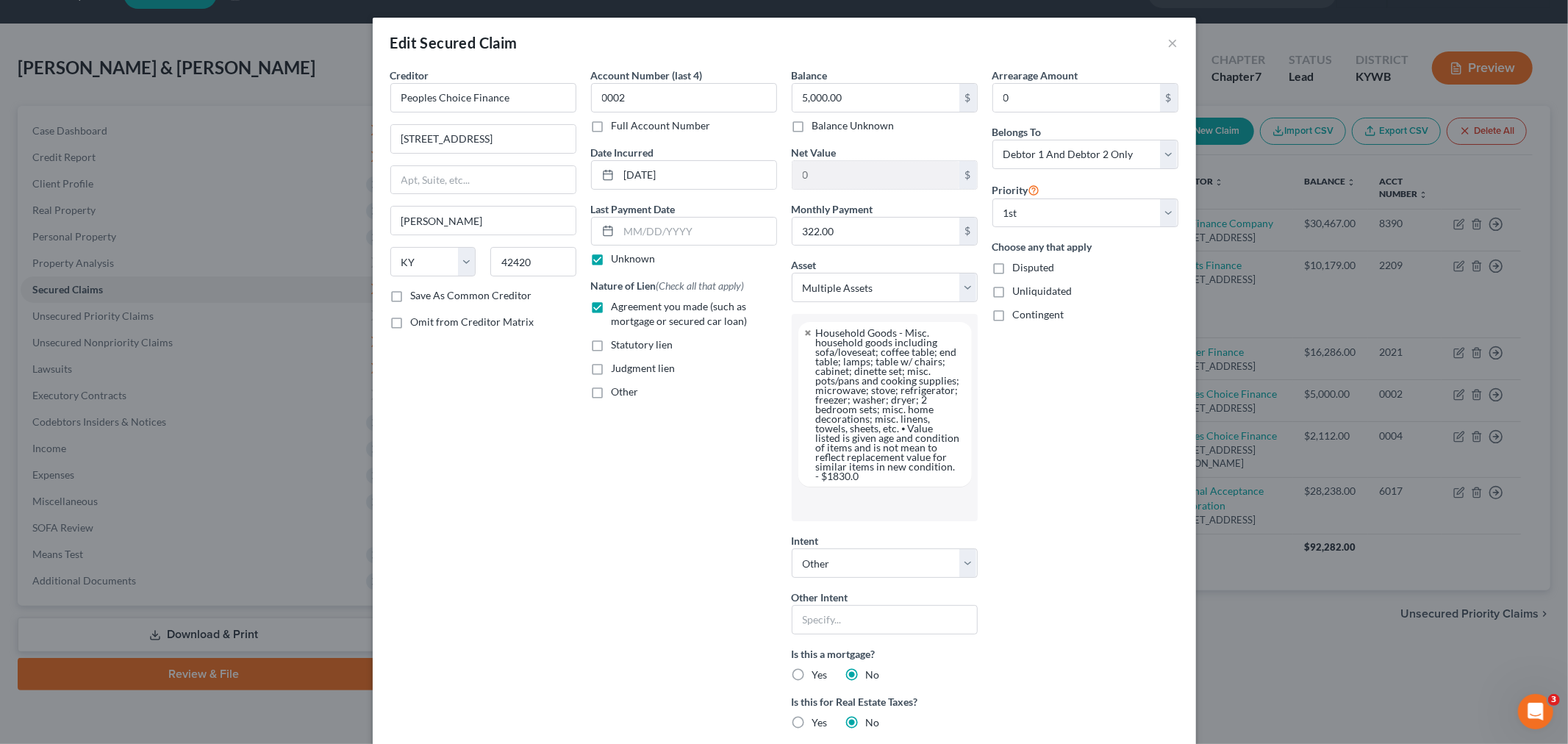
click at [849, 368] on input "text" at bounding box center [883, 504] width 165 height 22
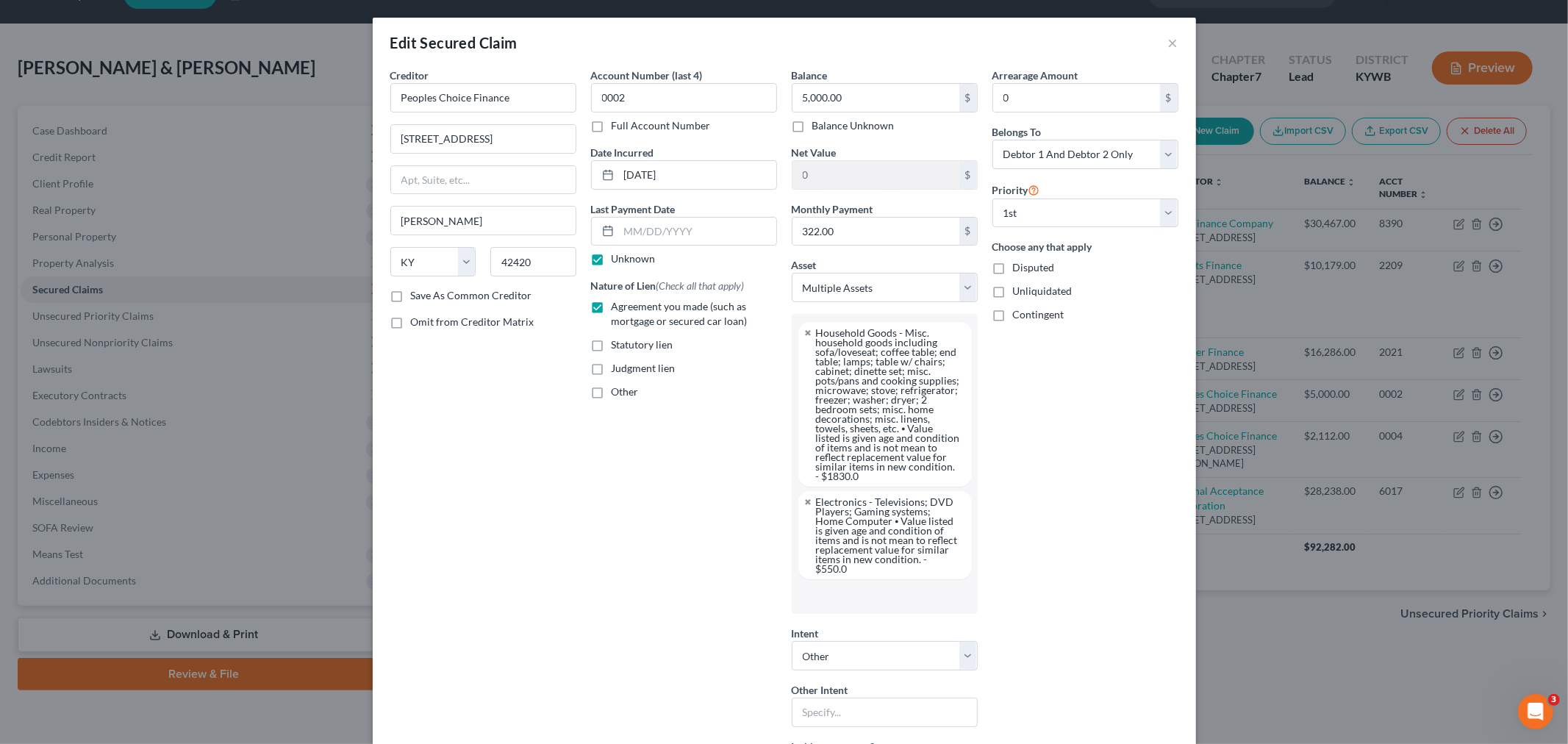
scroll to position [0, 0]
click at [854, 368] on div "Arrearage Amount 0 $ Belongs To * Select Debtor 1 Only Debtor 2 Only Debtor 1 A…" at bounding box center [1085, 523] width 201 height 912
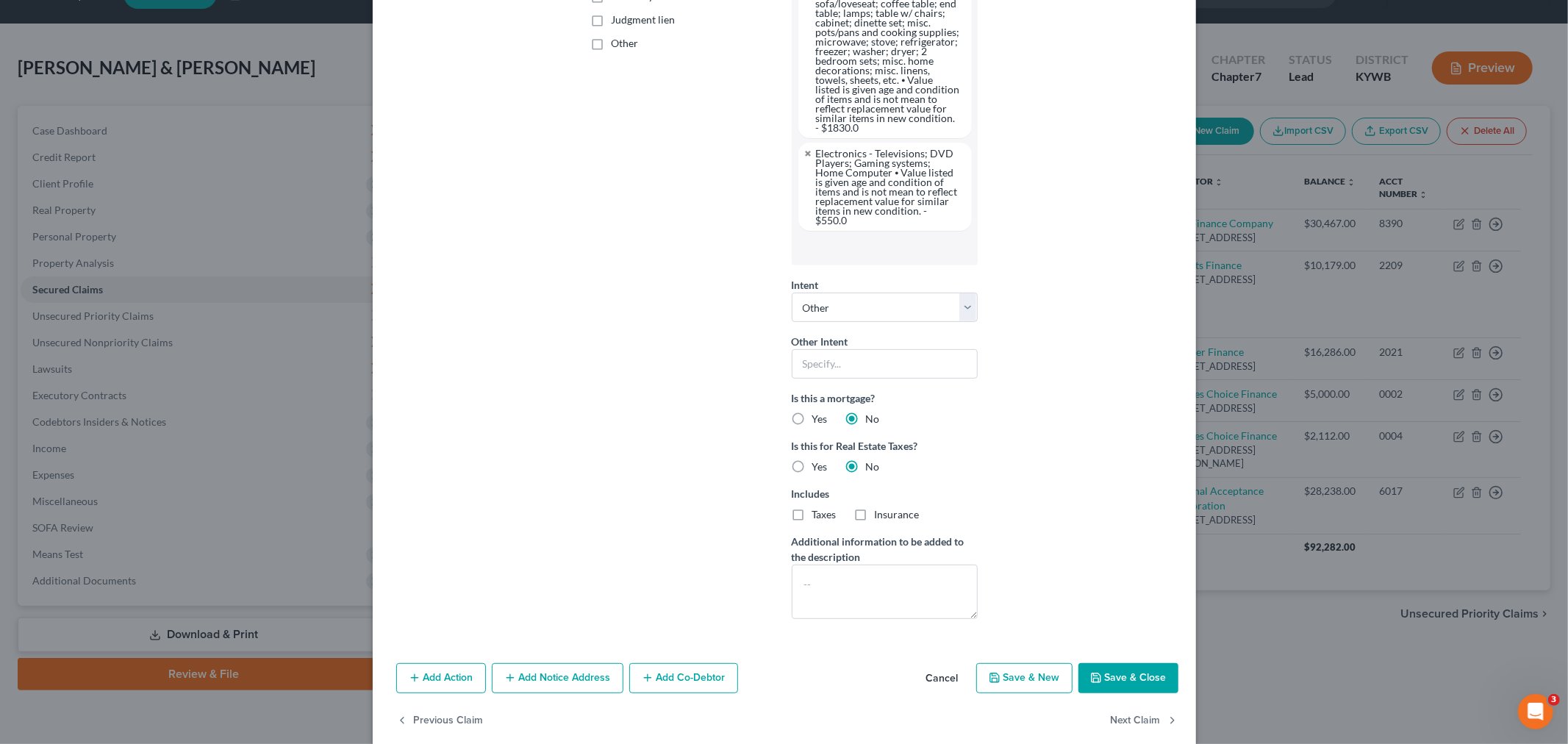
scroll to position [361, 0]
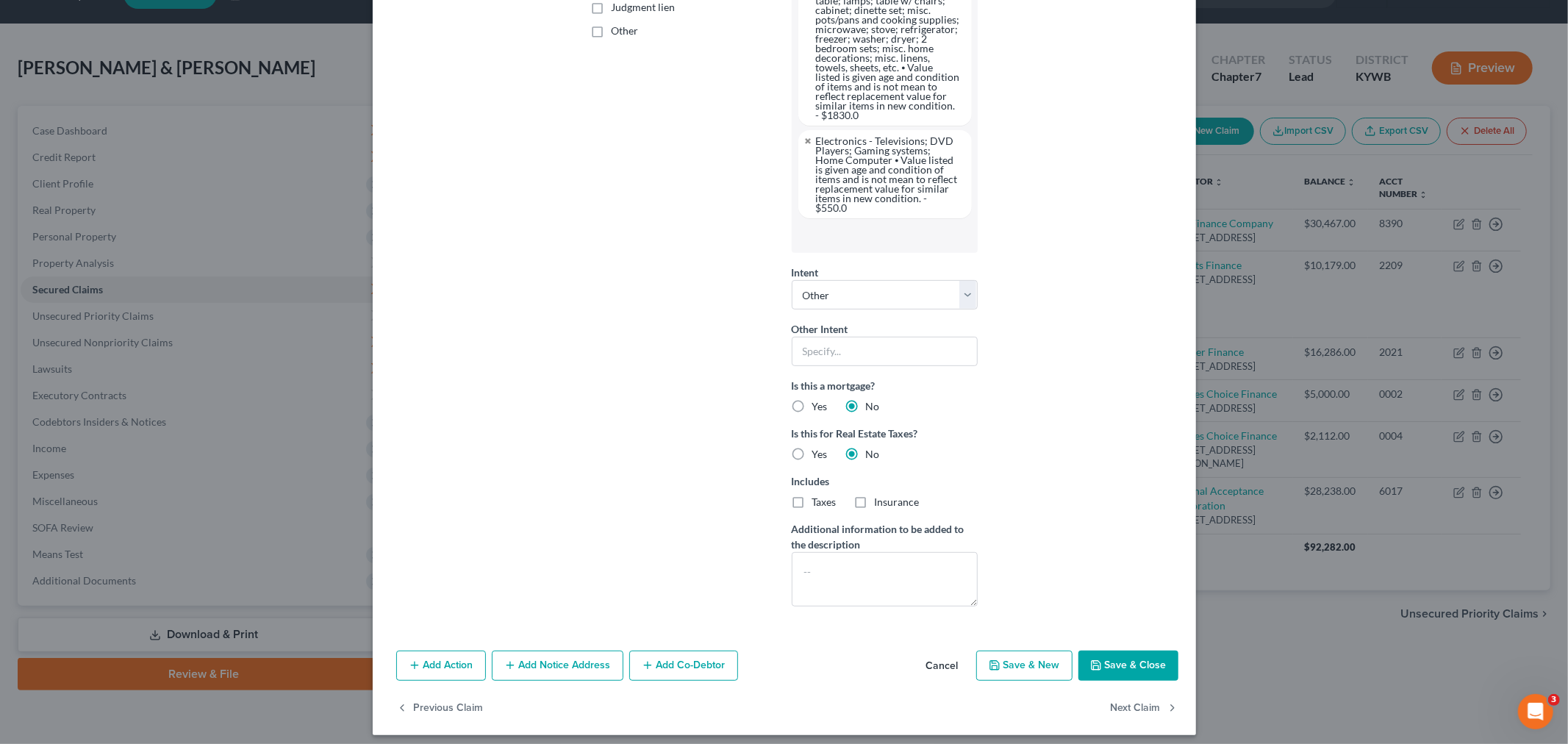
click at [854, 368] on icon "button" at bounding box center [1096, 666] width 12 height 12
select select
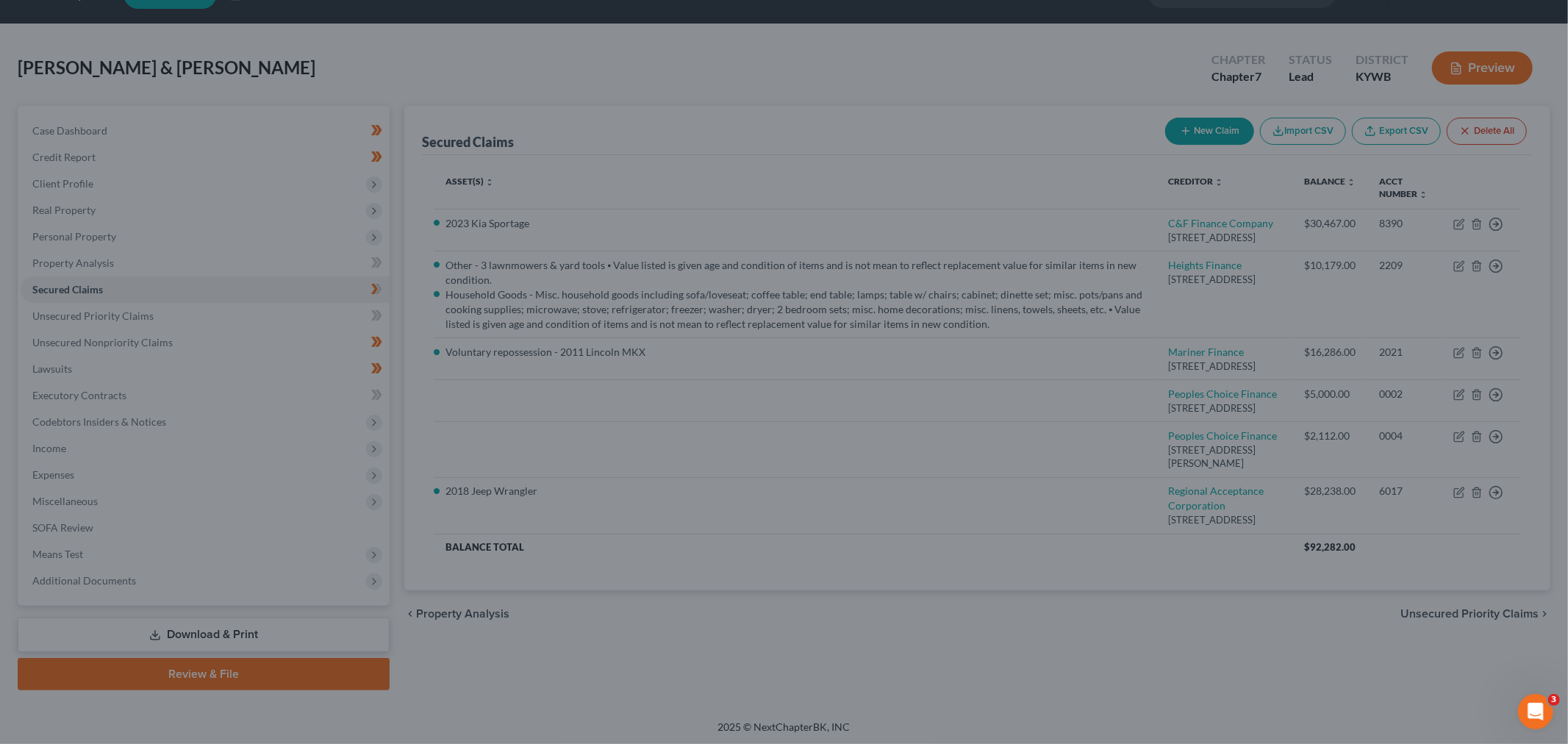
scroll to position [59, 0]
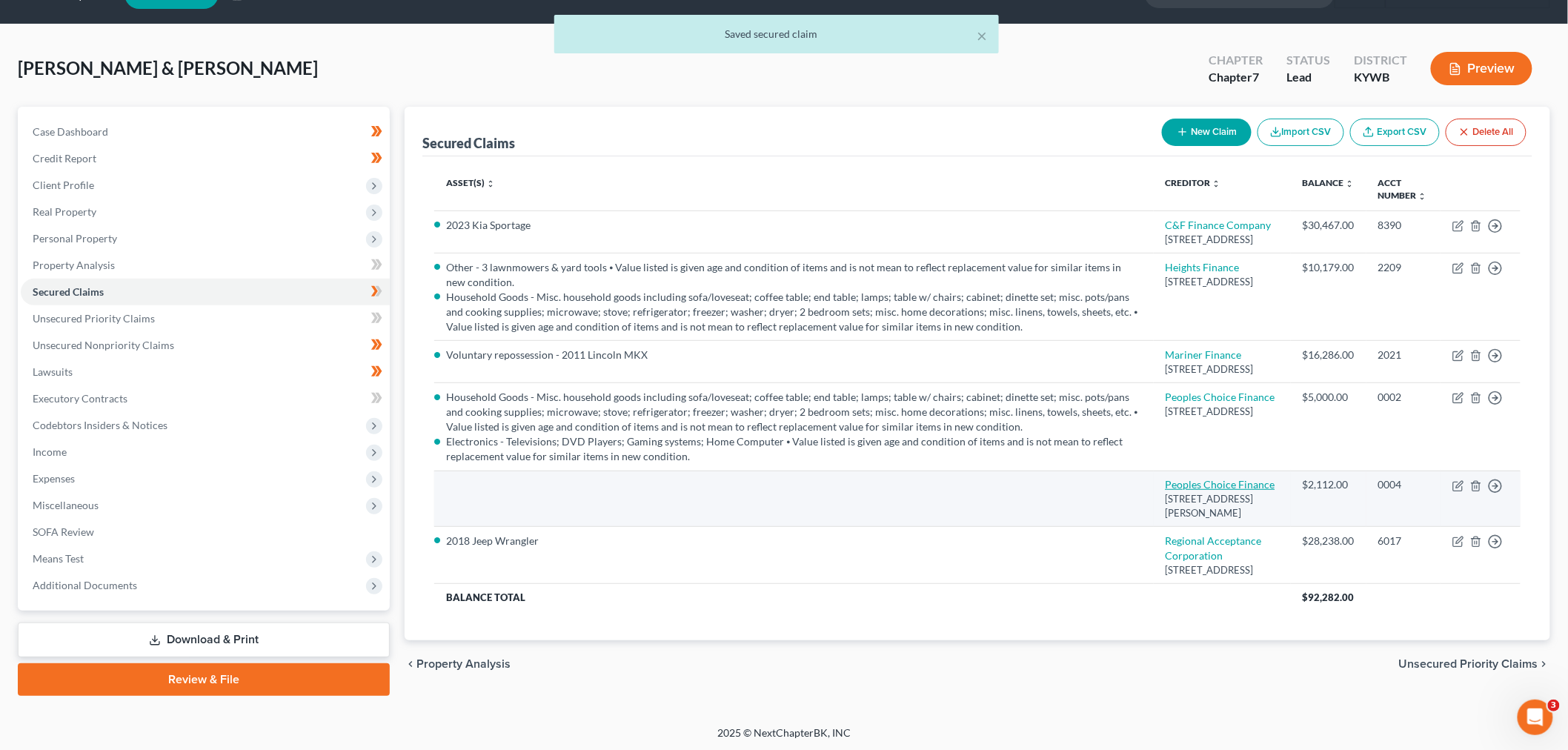
click at [861, 371] on link "Peoples Choice Finance" at bounding box center [1220, 484] width 109 height 13
select select "18"
select select "4"
select select "2"
select select "0"
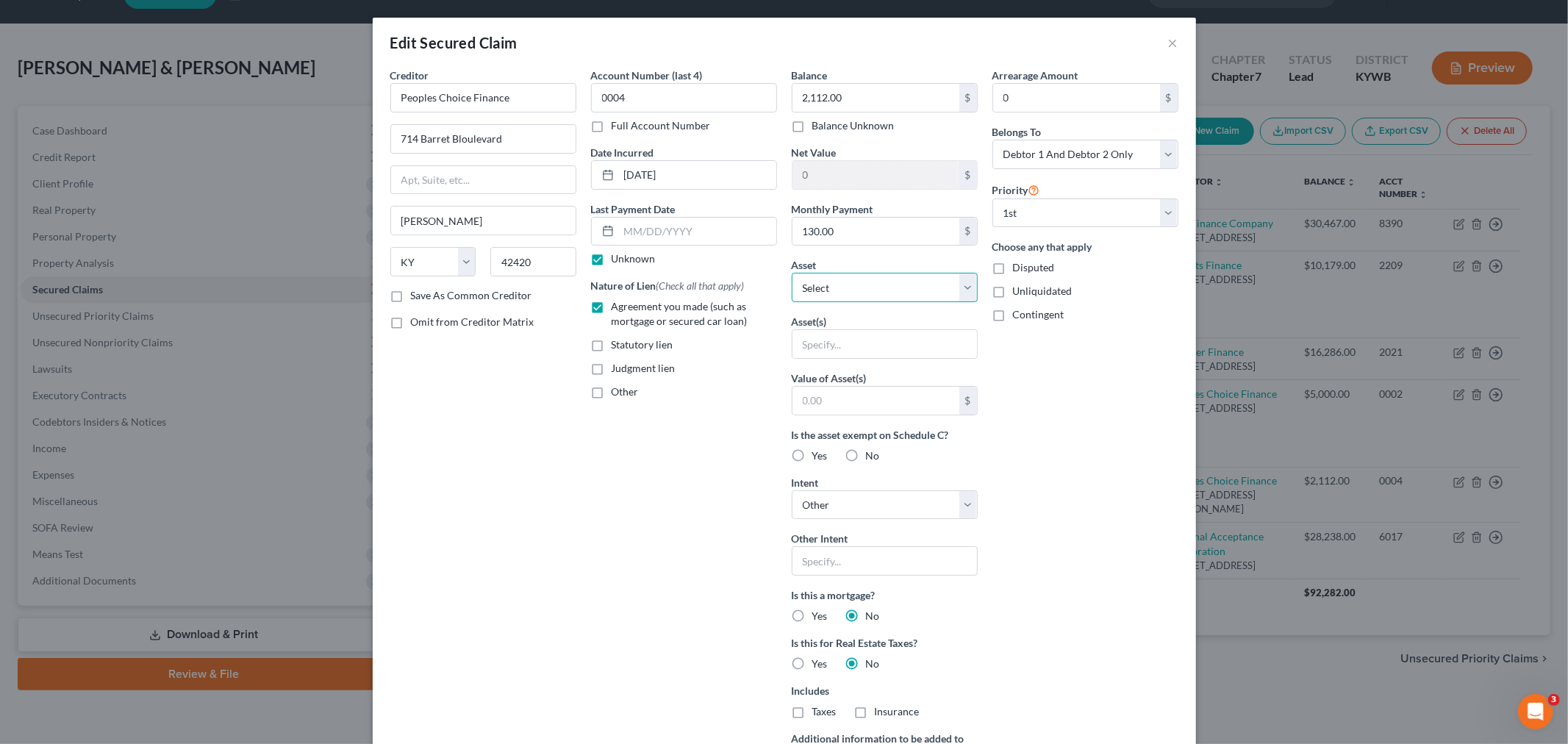
click at [854, 282] on select "Select Other Multiple Assets Field & Main Bank *4168 (Checking Account) - $500.…" at bounding box center [885, 288] width 186 height 30
select select "1"
click at [792, 273] on select "Select Other Multiple Assets Field & Main Bank *4168 (Checking Account) - $500.…" at bounding box center [885, 288] width 186 height 30
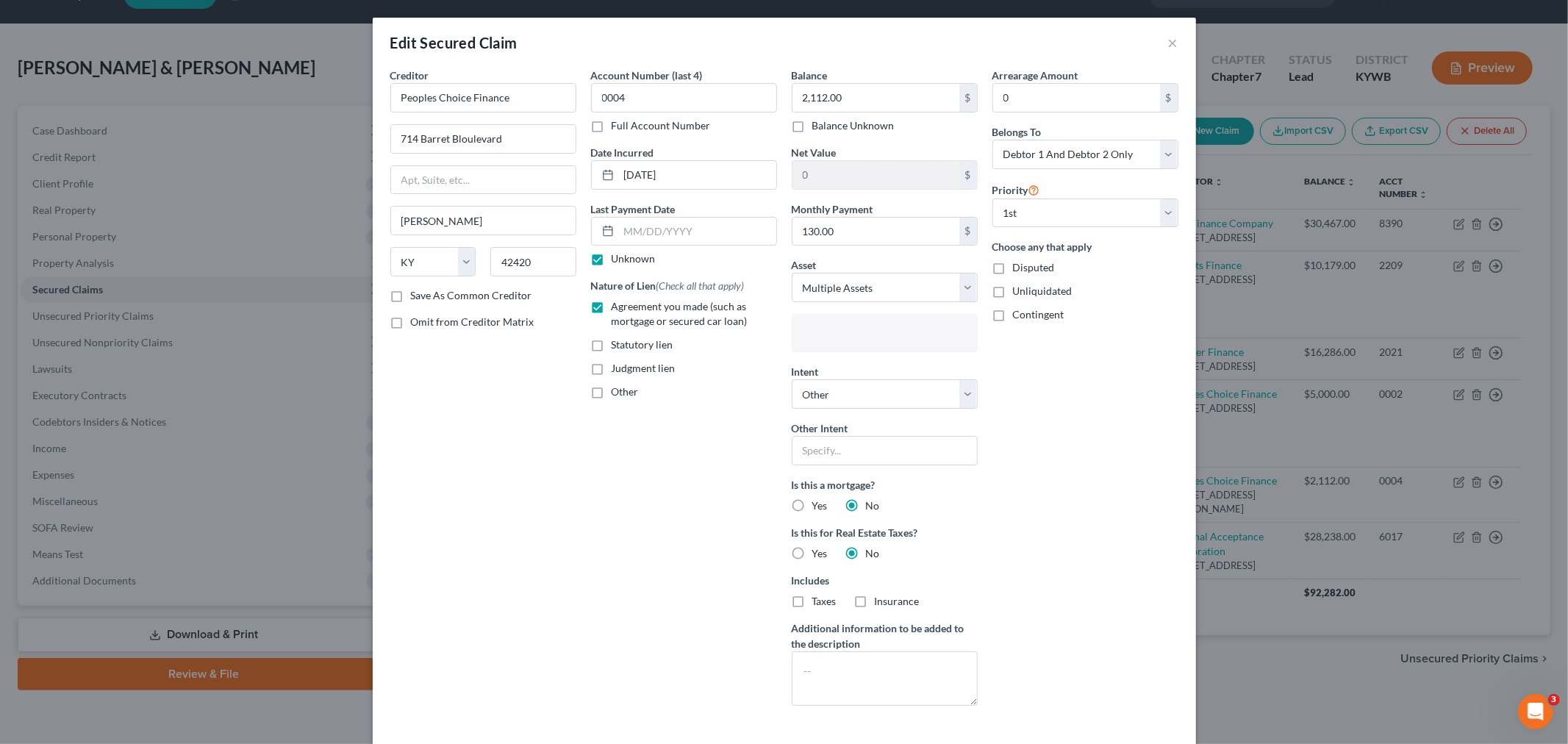
click at [841, 343] on input "text" at bounding box center [883, 334] width 165 height 22
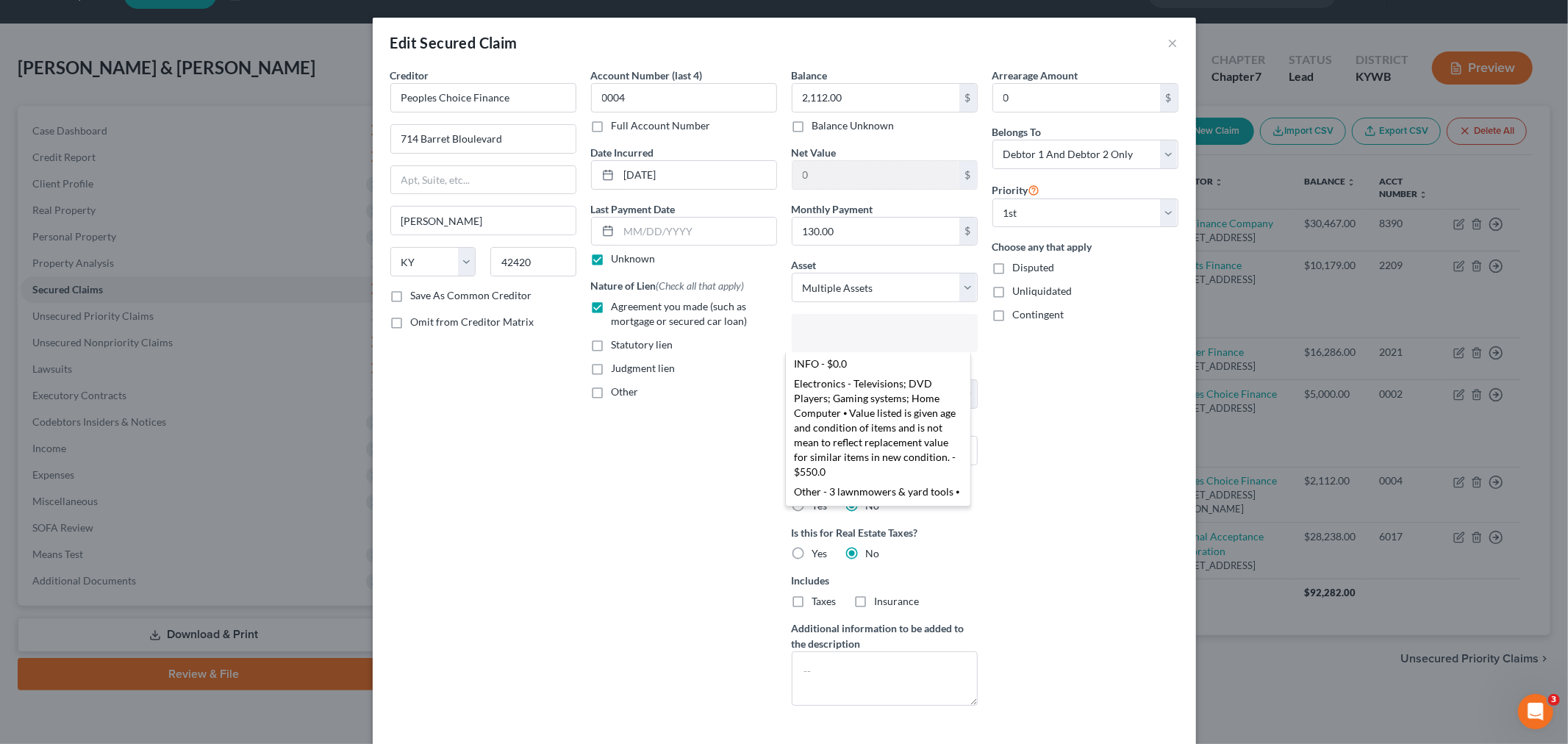
scroll to position [653, 0]
select select "2855152"
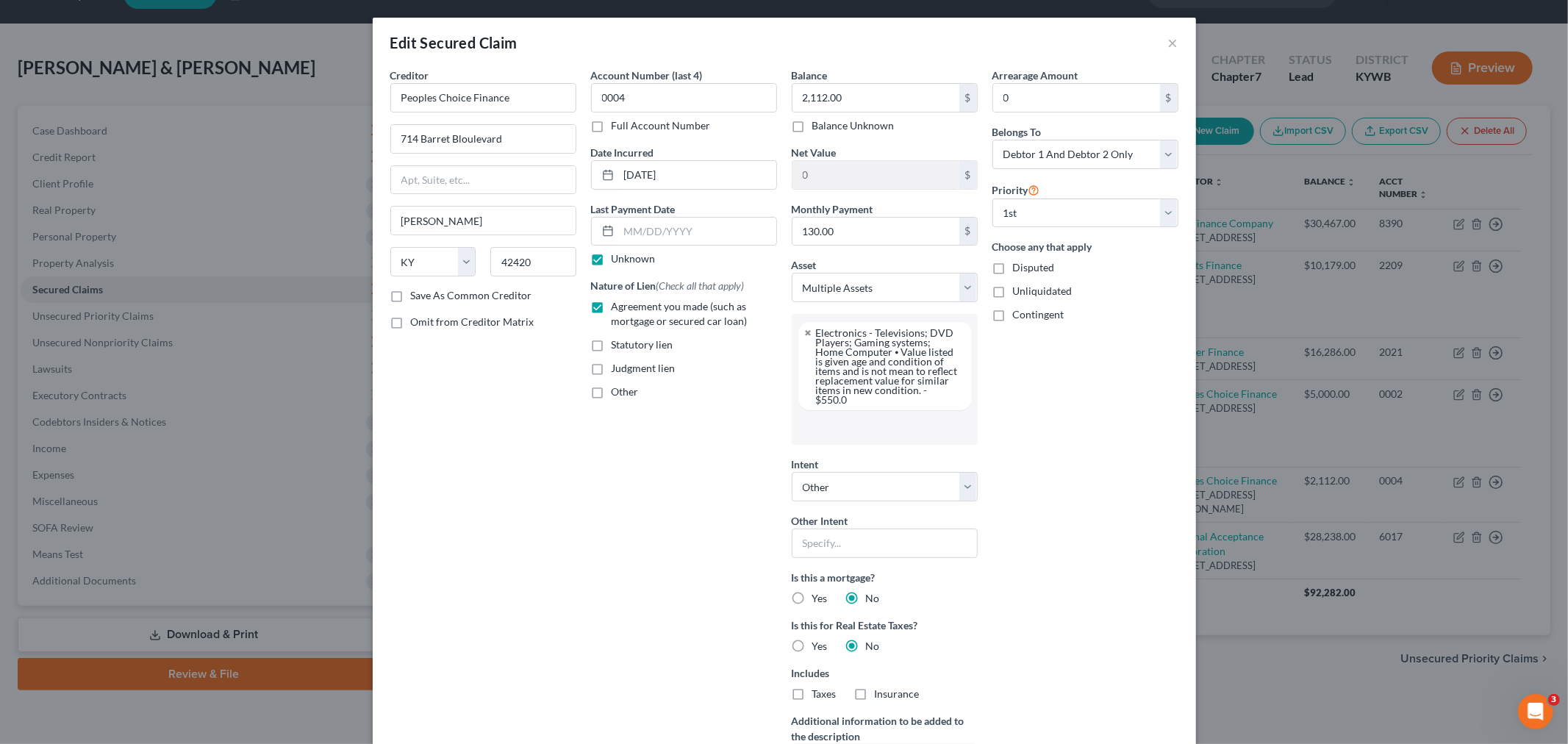
click at [854, 368] on input "text" at bounding box center [883, 427] width 165 height 22
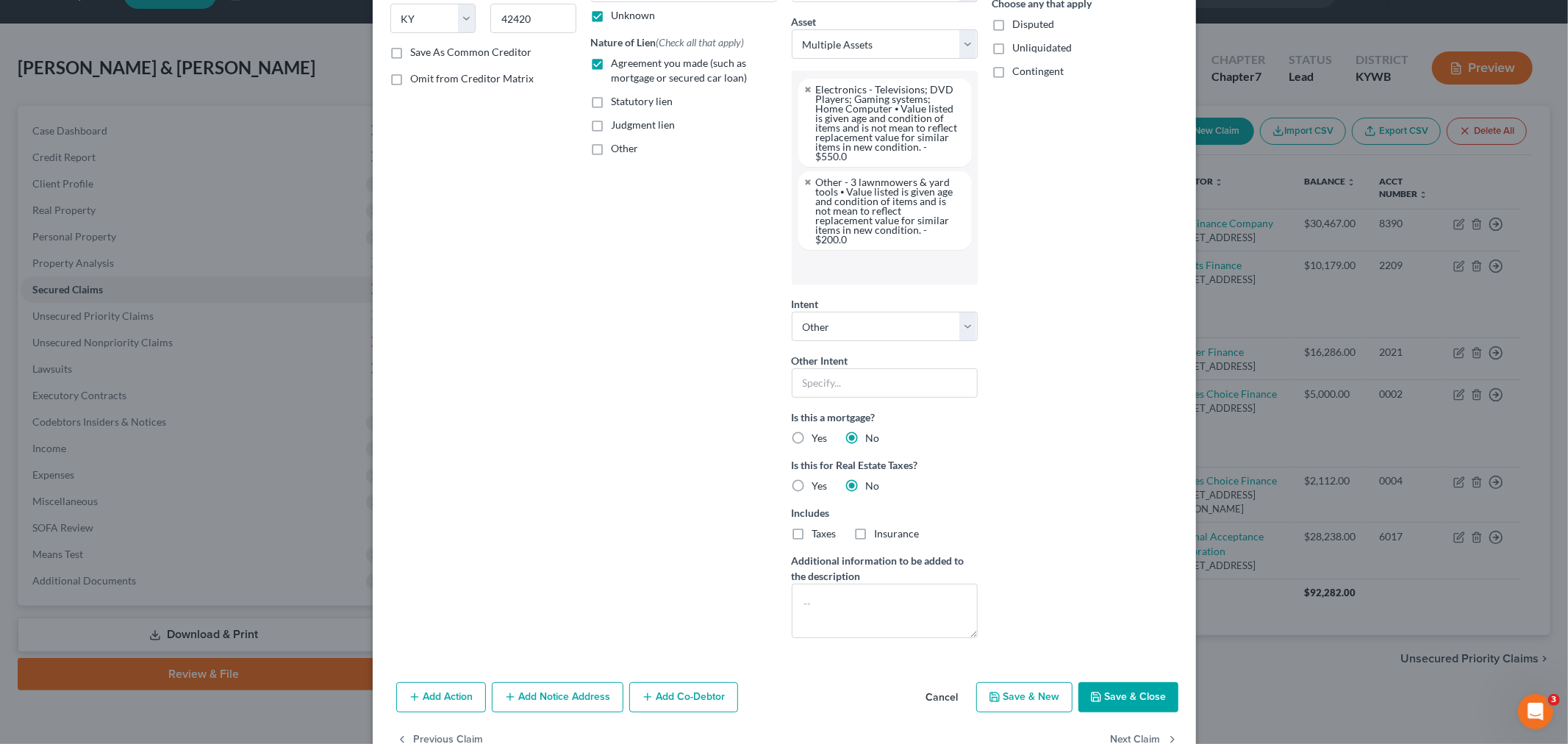
scroll to position [245, 0]
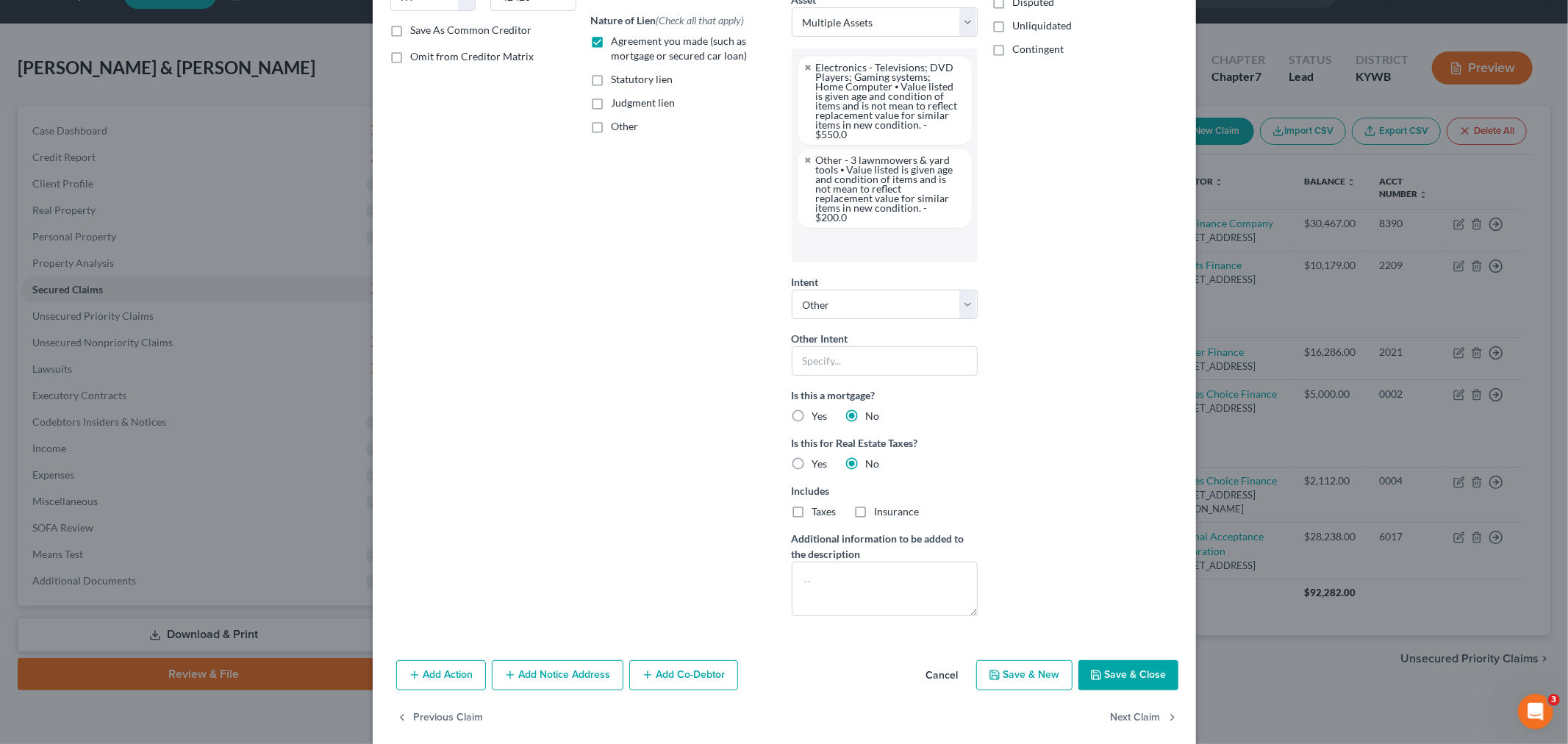
click at [854, 368] on icon "button" at bounding box center [1096, 675] width 12 height 12
select select
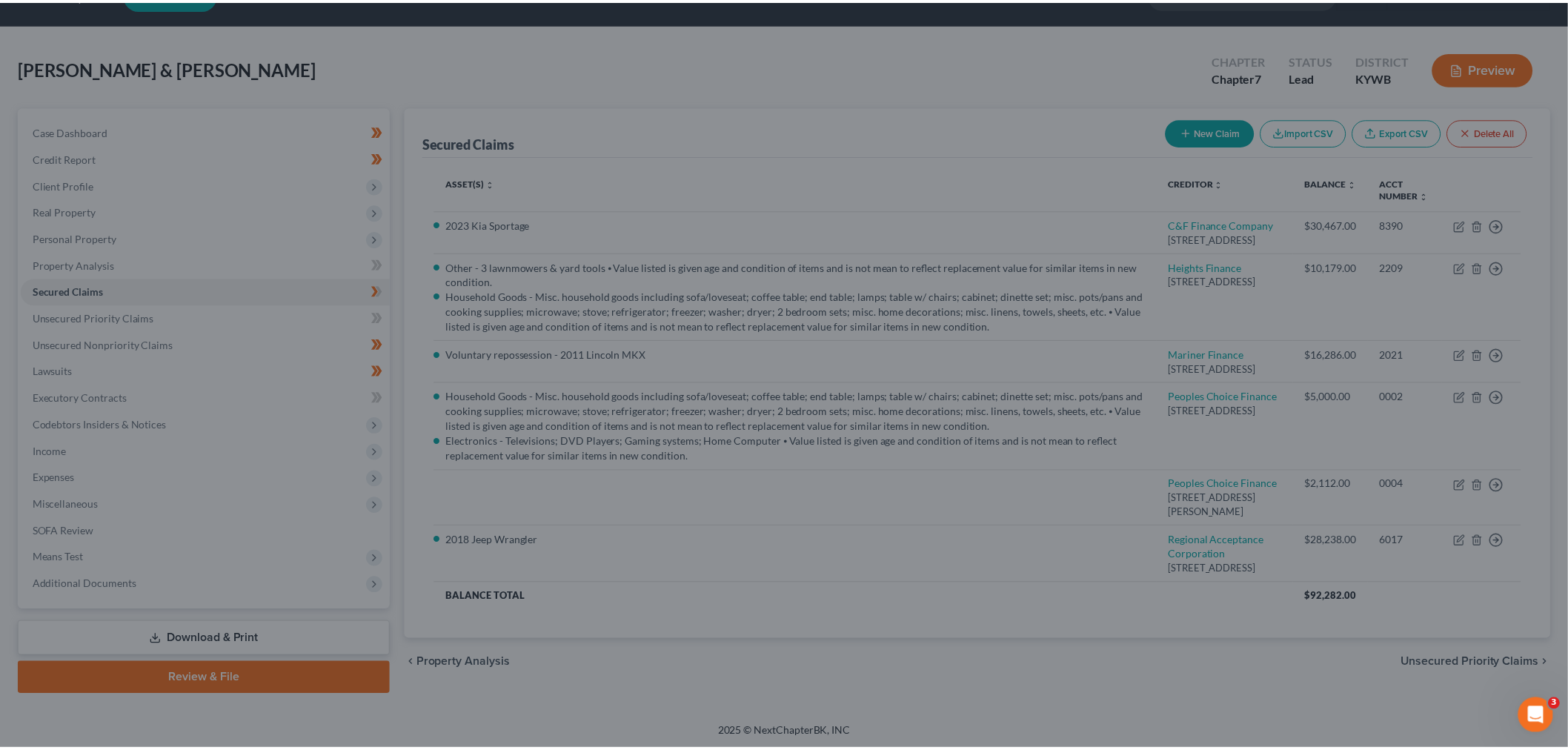
scroll to position [60, 0]
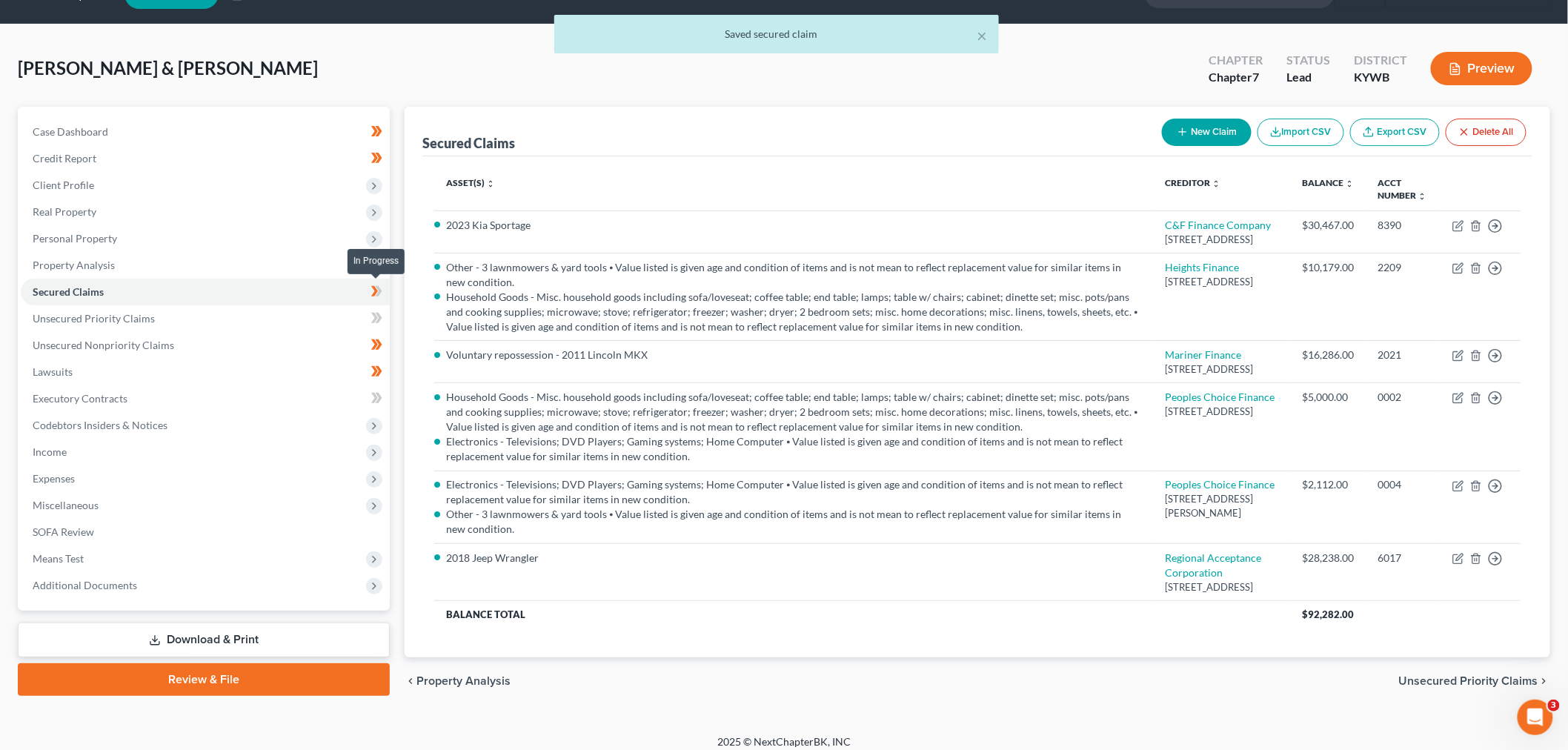
click at [386, 292] on span at bounding box center [376, 294] width 26 height 22
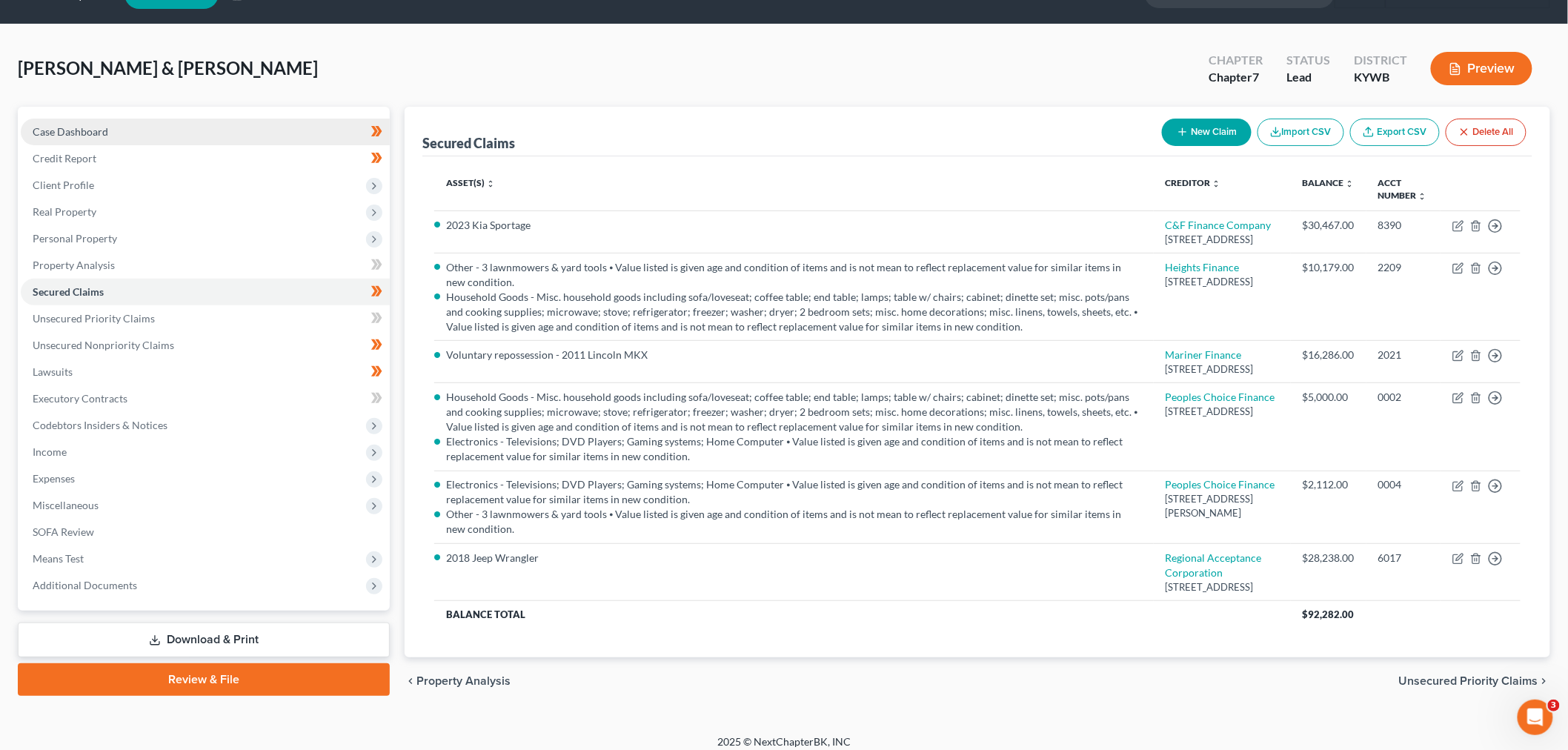
click at [146, 136] on link "Case Dashboard" at bounding box center [205, 132] width 369 height 27
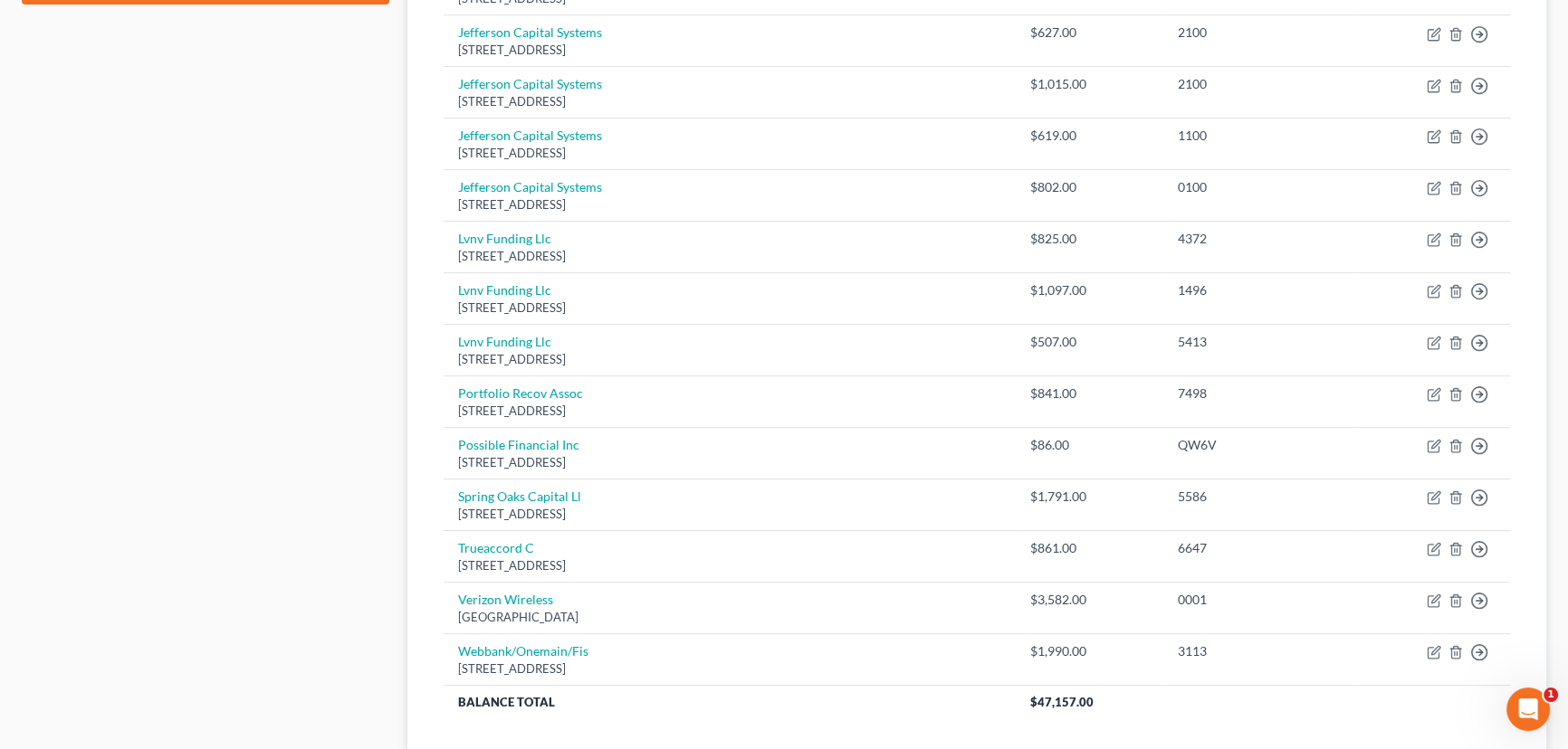
scroll to position [904, 0]
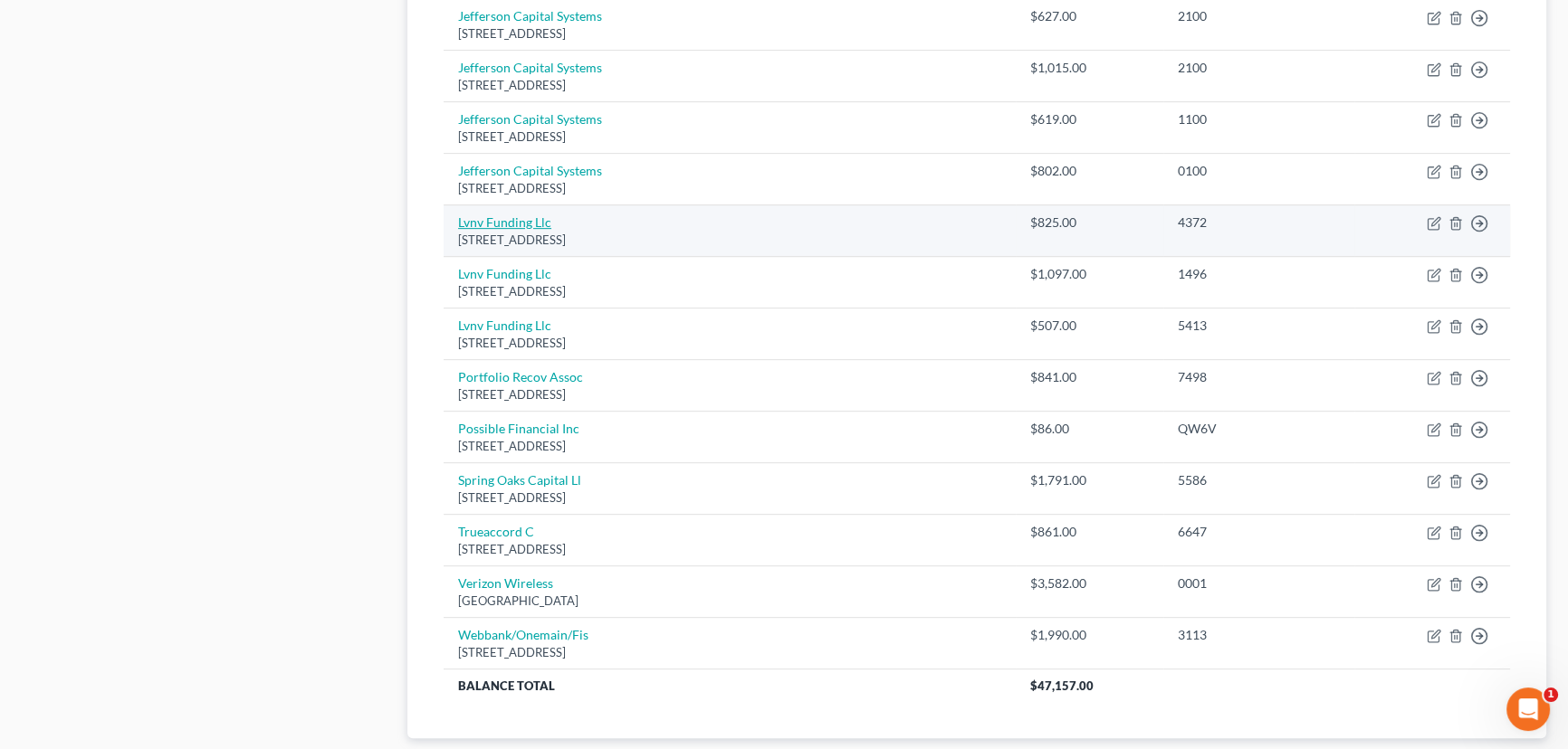
click at [528, 224] on link "Lvnv Funding Llc" at bounding box center [504, 222] width 94 height 15
select select "42"
select select "1"
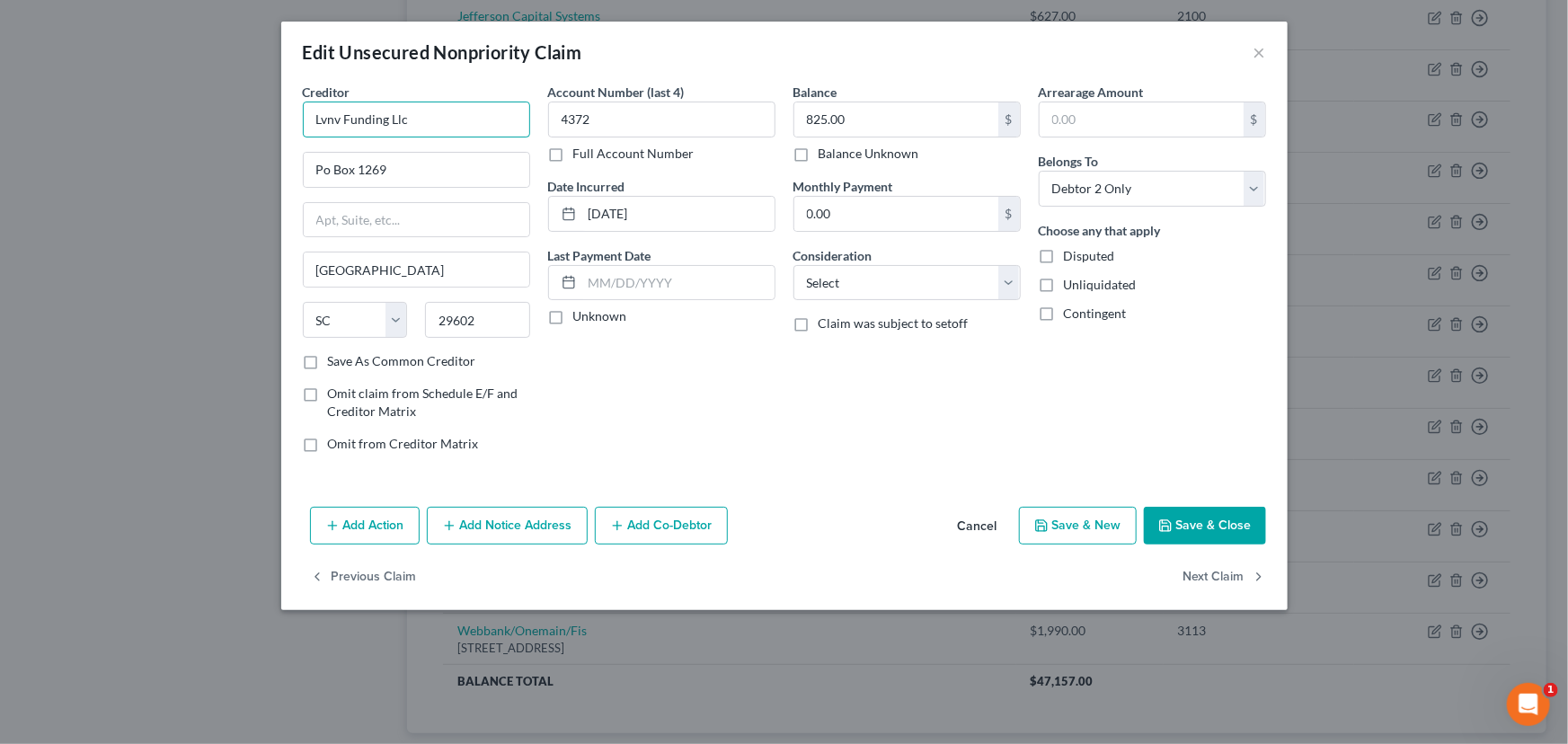
click at [483, 109] on input "Lvnv Funding Llc" at bounding box center [417, 120] width 227 height 36
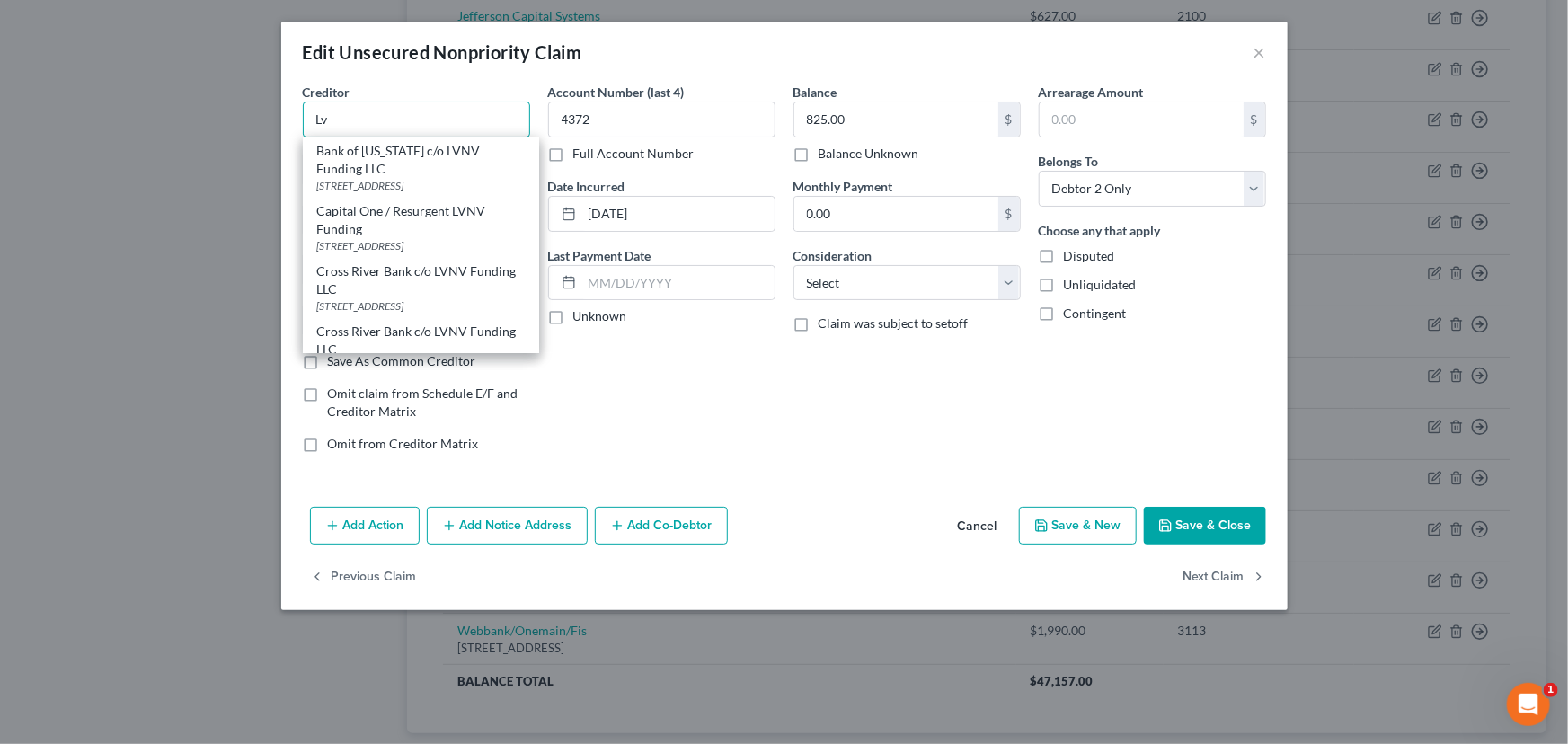
type input "L"
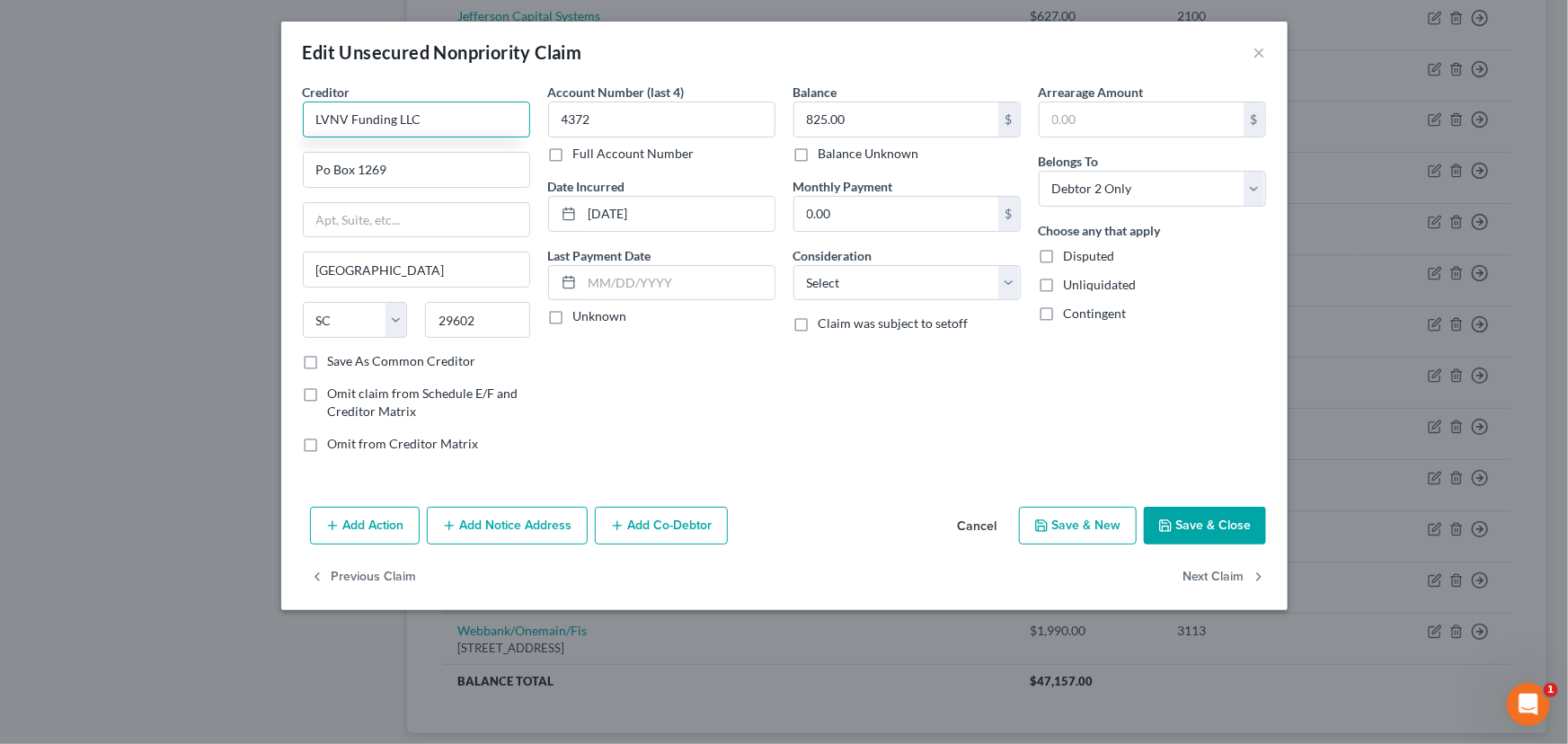
type input "LVNV Funding LLC"
click at [483, 146] on div "Creditor * LVNV Funding LLC [GEOGRAPHIC_DATA] [US_STATE] AK AR AZ [GEOGRAPHIC_D…" at bounding box center [417, 217] width 227 height 270
click at [483, 161] on input "Po Box 1269" at bounding box center [417, 170] width 225 height 34
type input "PO Box 1269"
drag, startPoint x: 429, startPoint y: 121, endPoint x: 236, endPoint y: 120, distance: 193.0
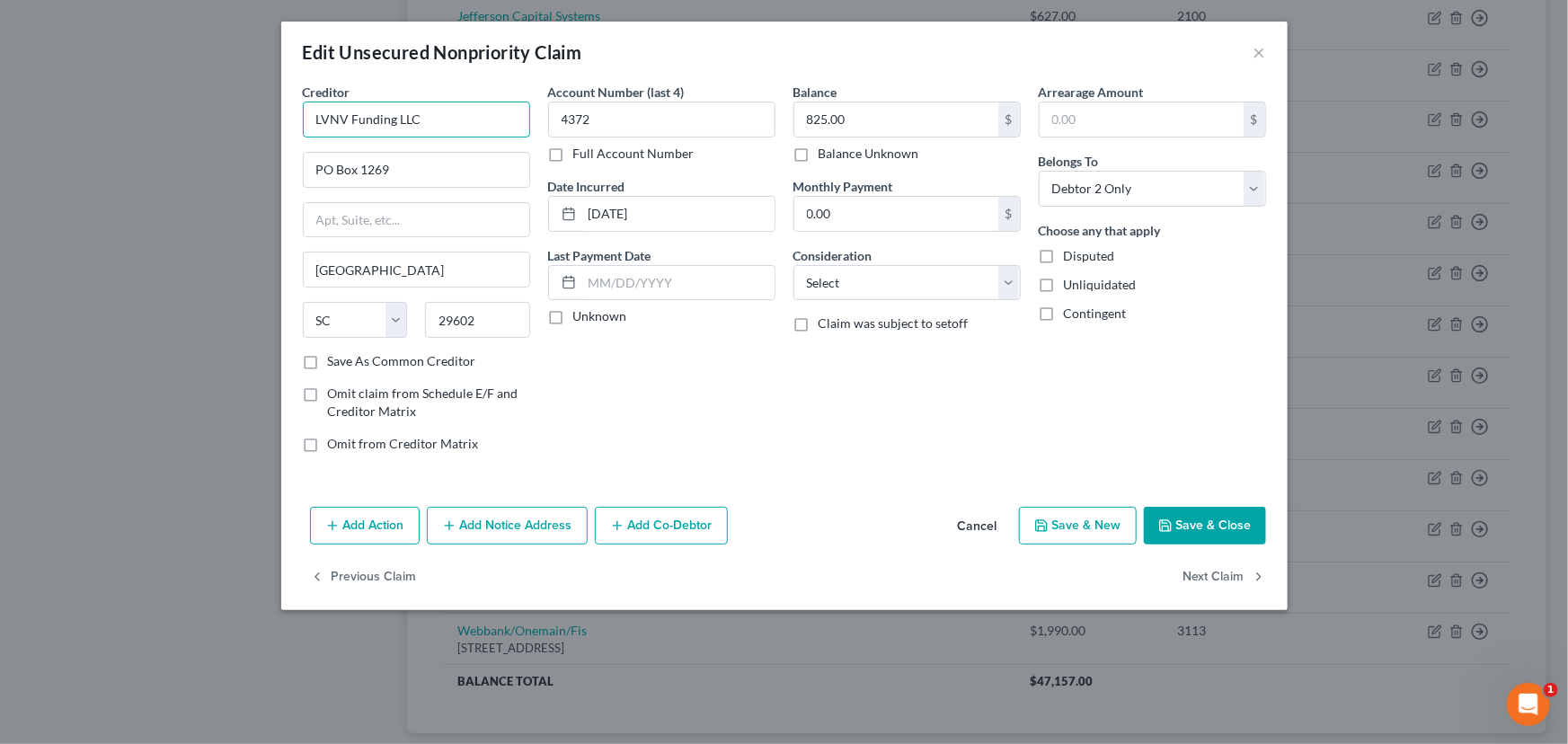
click at [236, 120] on div "Edit Unsecured Nonpriority Claim × Creditor * LVNV Funding LLC PO [GEOGRAPHIC_D…" at bounding box center [784, 372] width 1568 height 744
click at [767, 418] on div "Account Number (last 4) 4372 Full Account Number Date Incurred [DATE] Last Paym…" at bounding box center [662, 275] width 245 height 384
click at [573, 308] on label "Unknown" at bounding box center [601, 317] width 54 height 18
click at [581, 308] on input "Unknown" at bounding box center [586, 313] width 12 height 12
checkbox input "true"
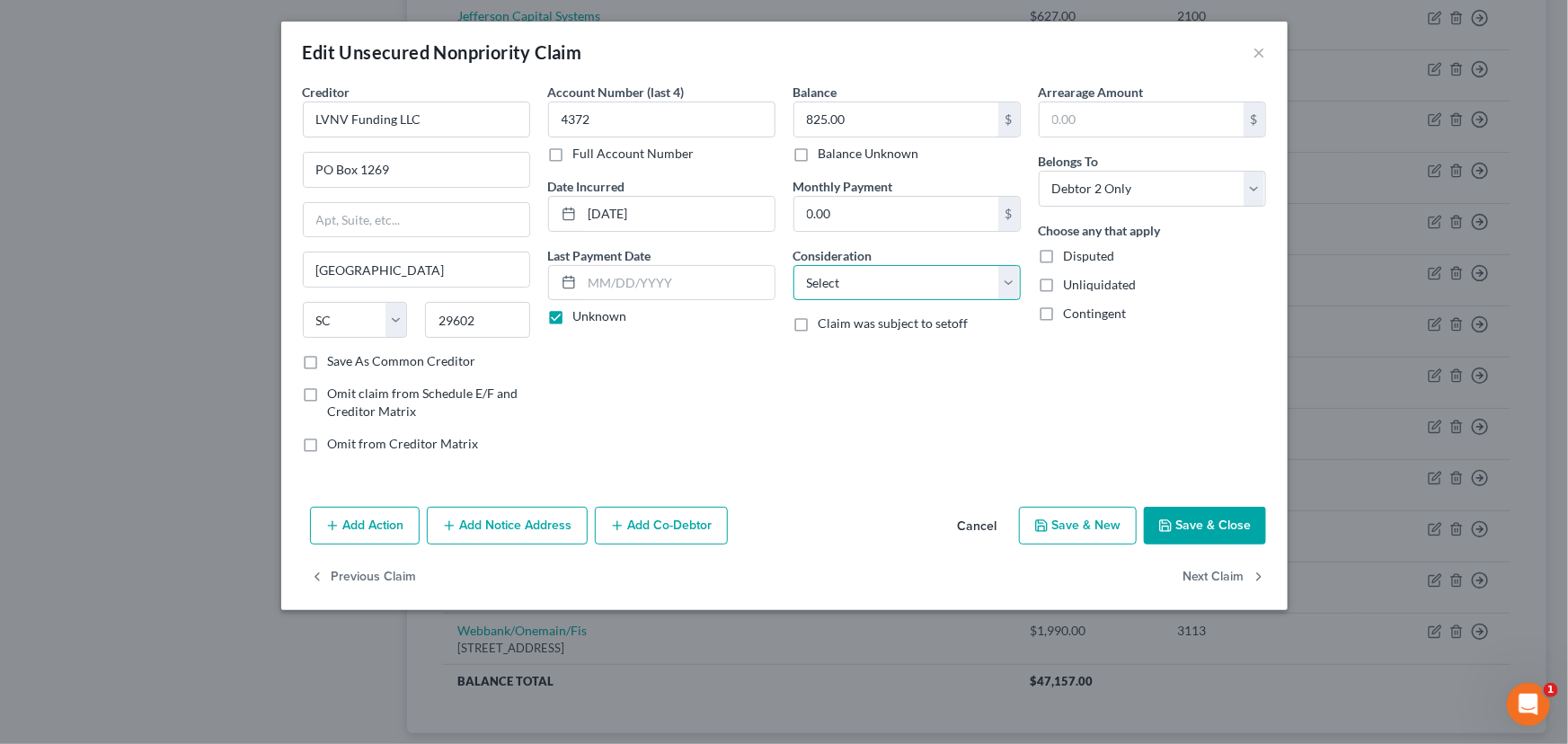
click at [827, 280] on select "Select Cable / Satellite Services Collection Agency Credit Card Debt Debt Couns…" at bounding box center [907, 283] width 227 height 36
select select "1"
click at [793, 265] on select "Select Cable / Satellite Services Collection Agency Credit Card Debt Debt Couns…" at bounding box center [907, 283] width 227 height 36
click at [1176, 535] on button "Save & Close" at bounding box center [1205, 526] width 123 height 38
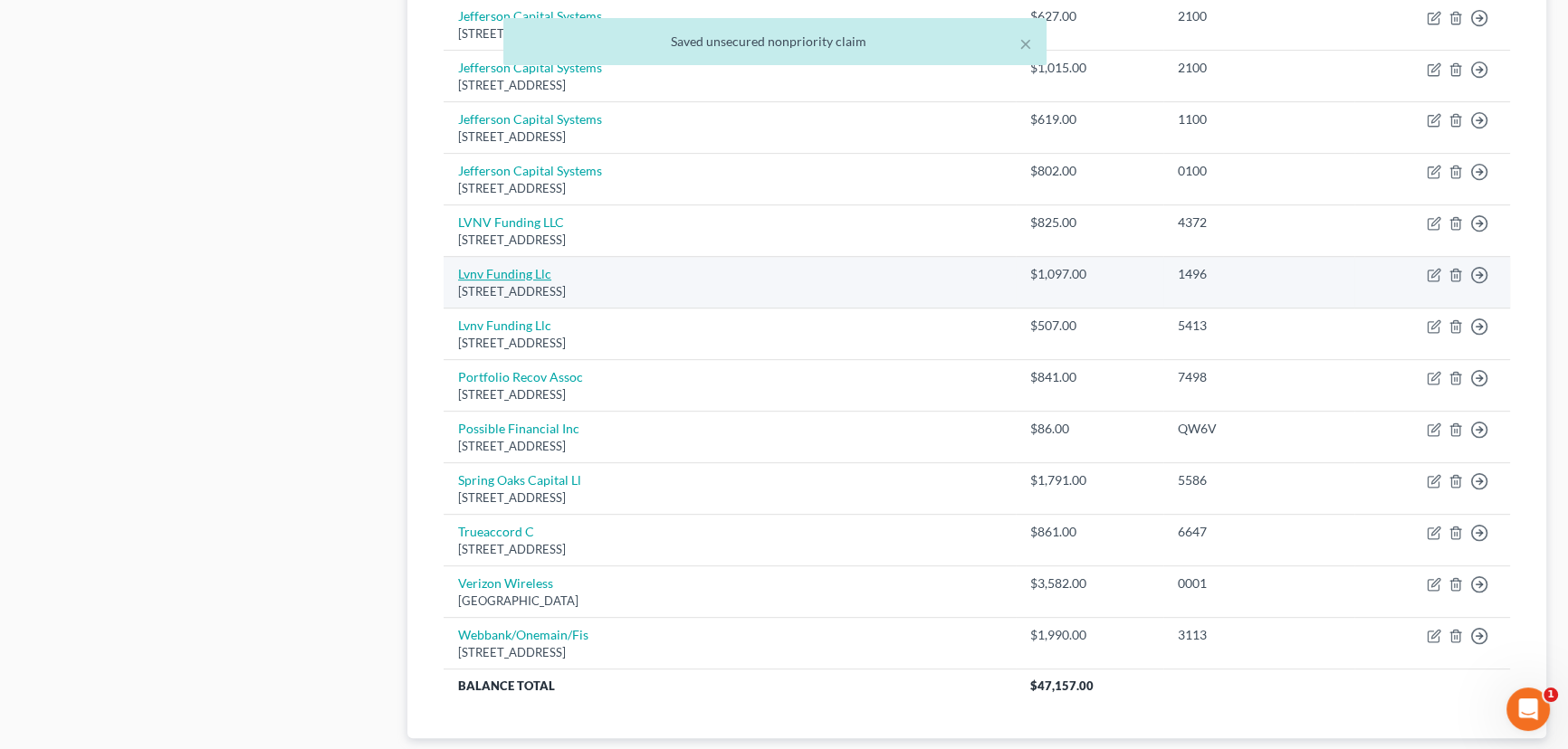
click at [529, 271] on link "Lvnv Funding Llc" at bounding box center [504, 273] width 94 height 15
select select "42"
select select "1"
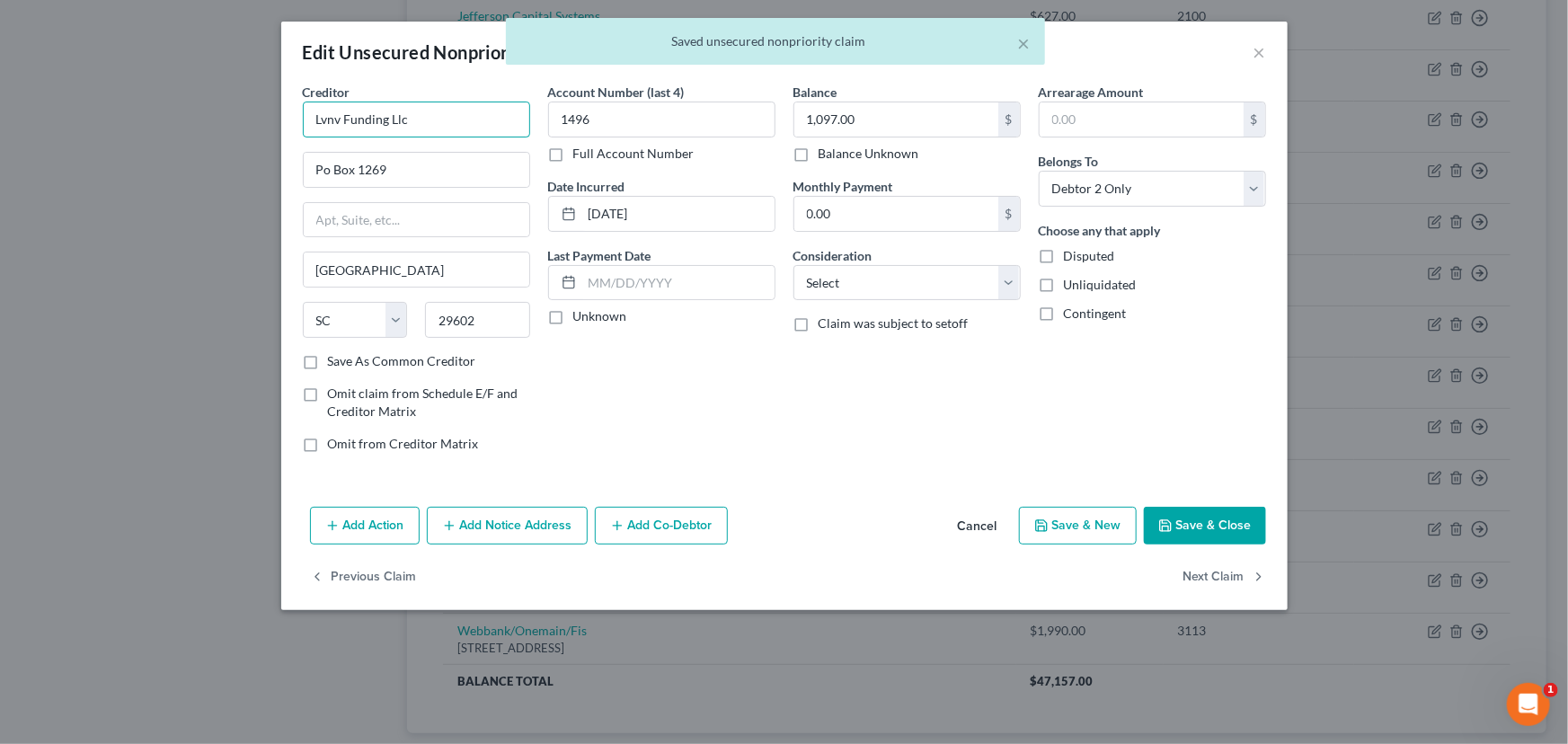
drag, startPoint x: 418, startPoint y: 112, endPoint x: 271, endPoint y: 119, distance: 147.2
click at [271, 119] on div "Edit Unsecured Nonpriority Claim × Creditor * Lvnv Funding Llc Po Box 1269 [GEO…" at bounding box center [784, 372] width 1568 height 744
paste input "VNV Funding LLC"
type input "LVNV Funding LLC"
drag, startPoint x: 426, startPoint y: 156, endPoint x: 373, endPoint y: 180, distance: 58.2
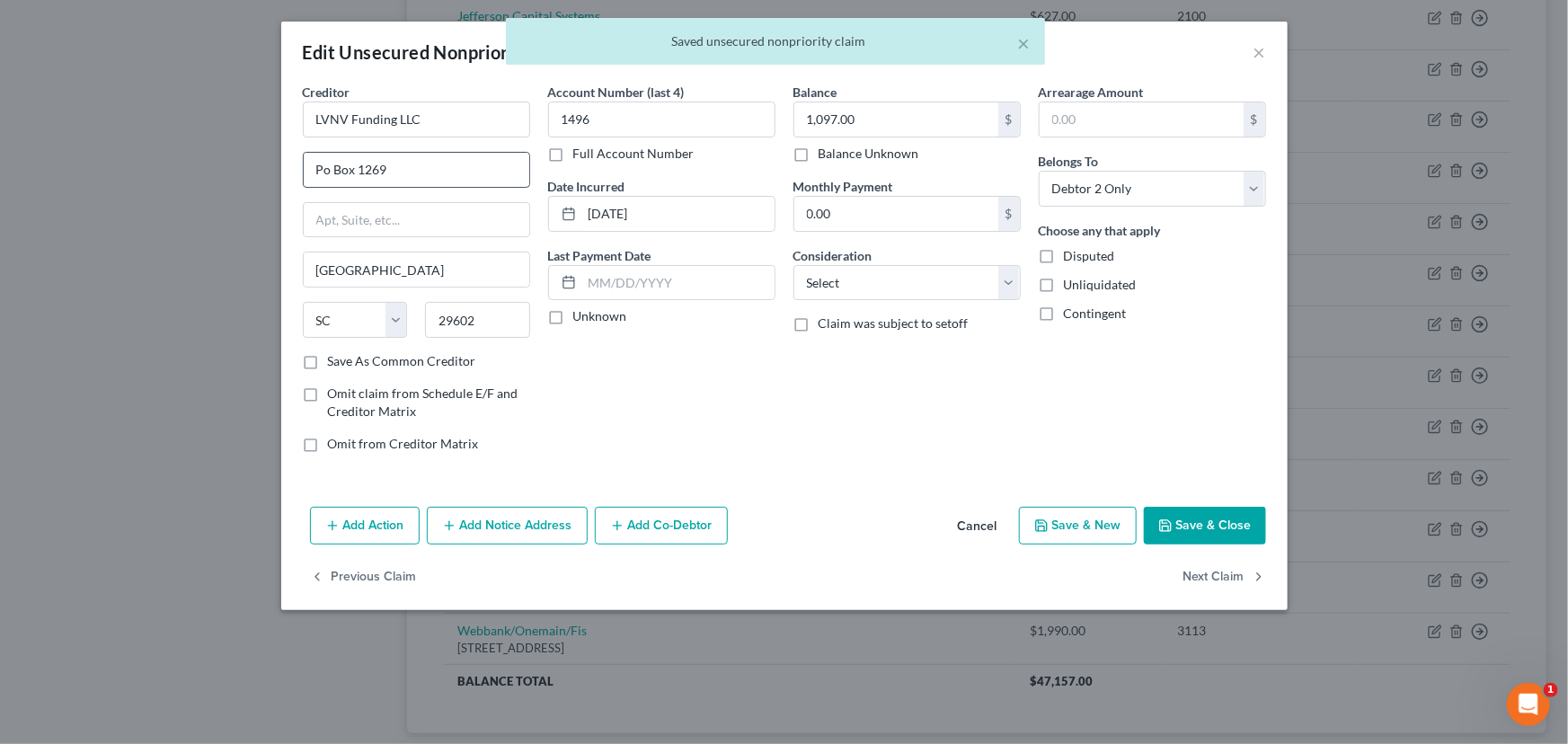
click at [427, 157] on input "Po Box 1269" at bounding box center [417, 170] width 225 height 34
type input "PO Box 1269"
click at [573, 317] on label "Unknown" at bounding box center [601, 317] width 54 height 18
click at [581, 317] on input "Unknown" at bounding box center [586, 313] width 12 height 12
checkbox input "true"
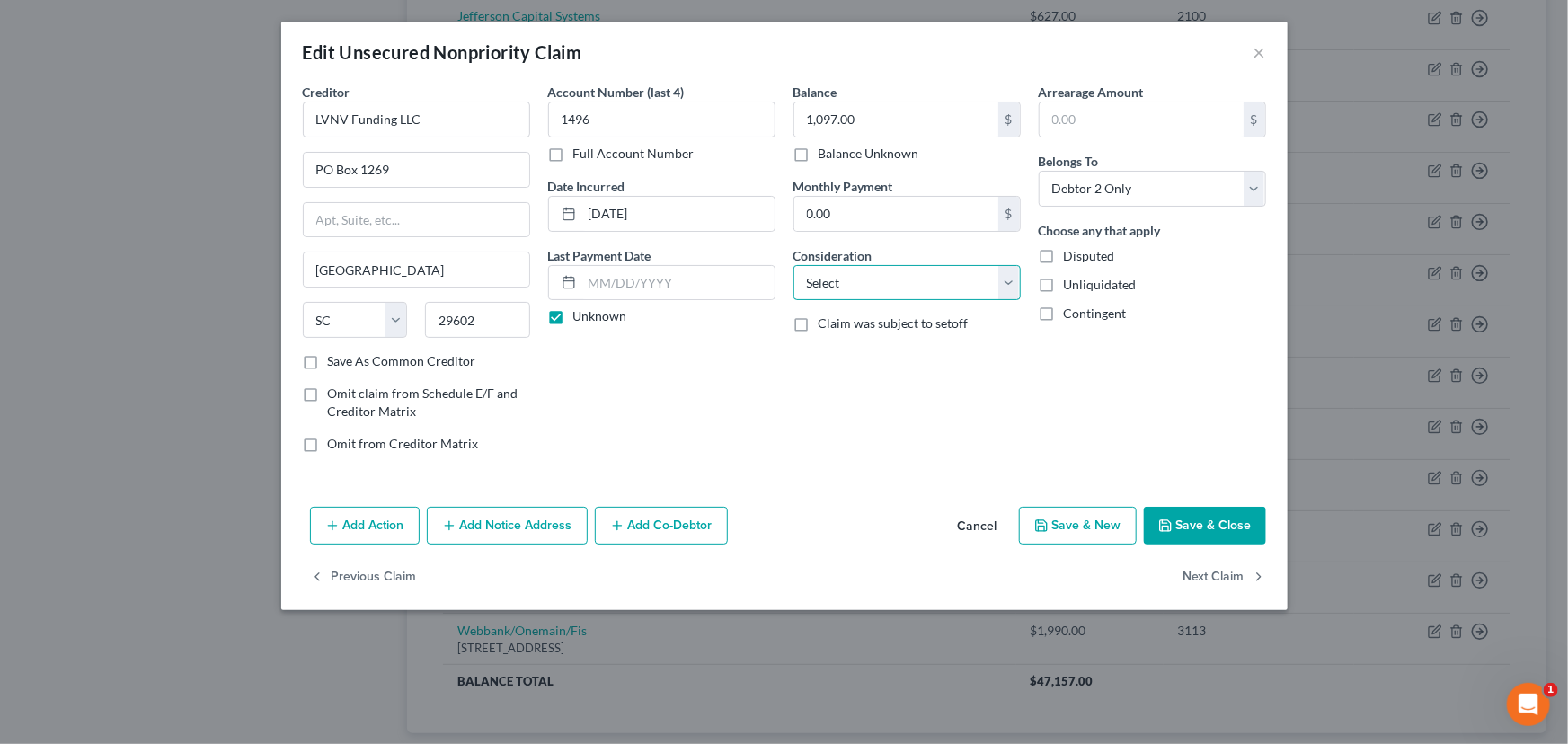
click at [828, 297] on select "Select Cable / Satellite Services Collection Agency Credit Card Debt Debt Couns…" at bounding box center [907, 283] width 227 height 36
select select "1"
click at [793, 265] on select "Select Cable / Satellite Services Collection Agency Credit Card Debt Debt Couns…" at bounding box center [907, 283] width 227 height 36
click at [929, 377] on div "Balance 1,097.00 $ Balance Unknown Balance Undetermined 1,097.00 $ Balance Unkn…" at bounding box center [907, 275] width 245 height 384
click at [1180, 519] on button "Save & Close" at bounding box center [1205, 526] width 123 height 38
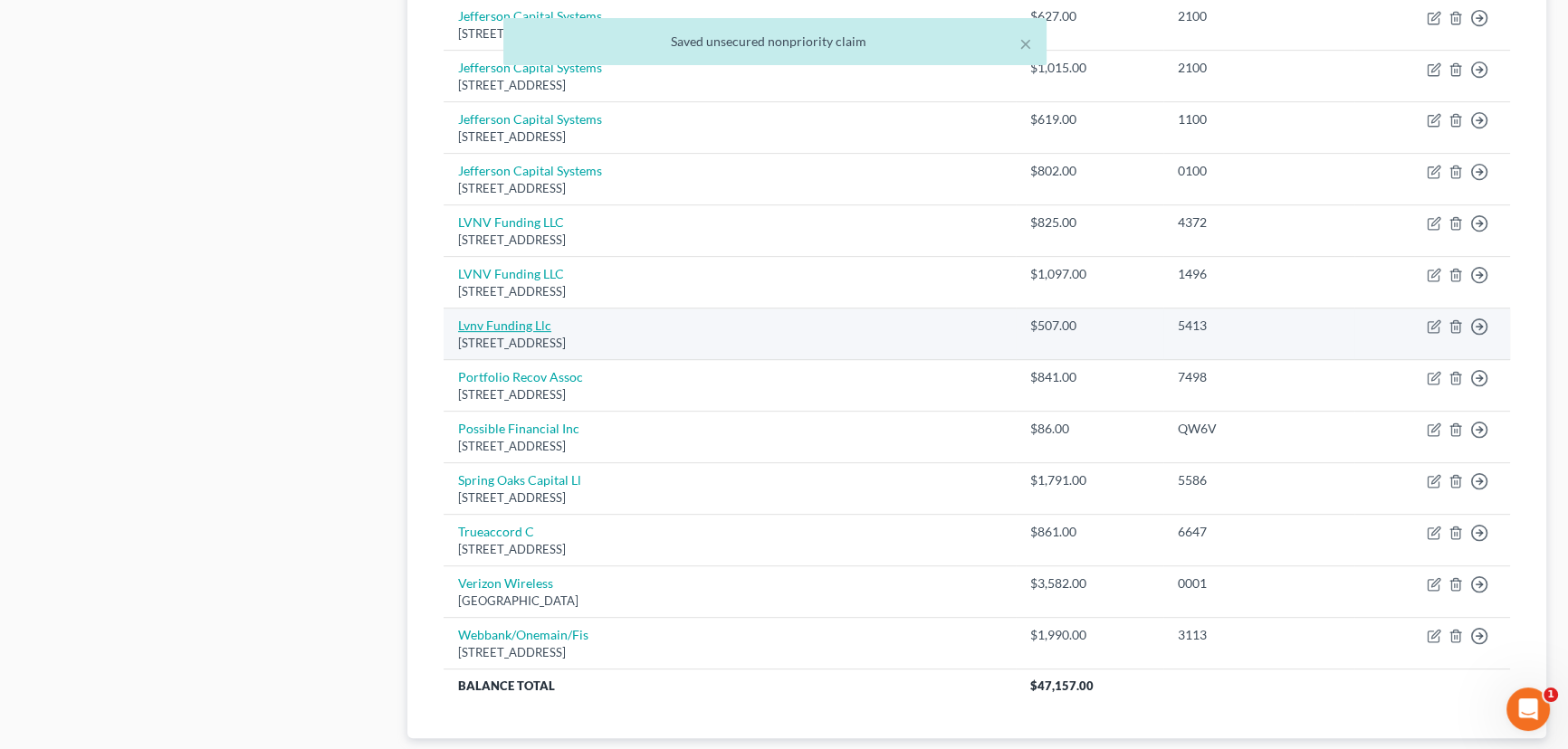
click at [525, 328] on link "Lvnv Funding Llc" at bounding box center [504, 325] width 94 height 15
select select "42"
select select "1"
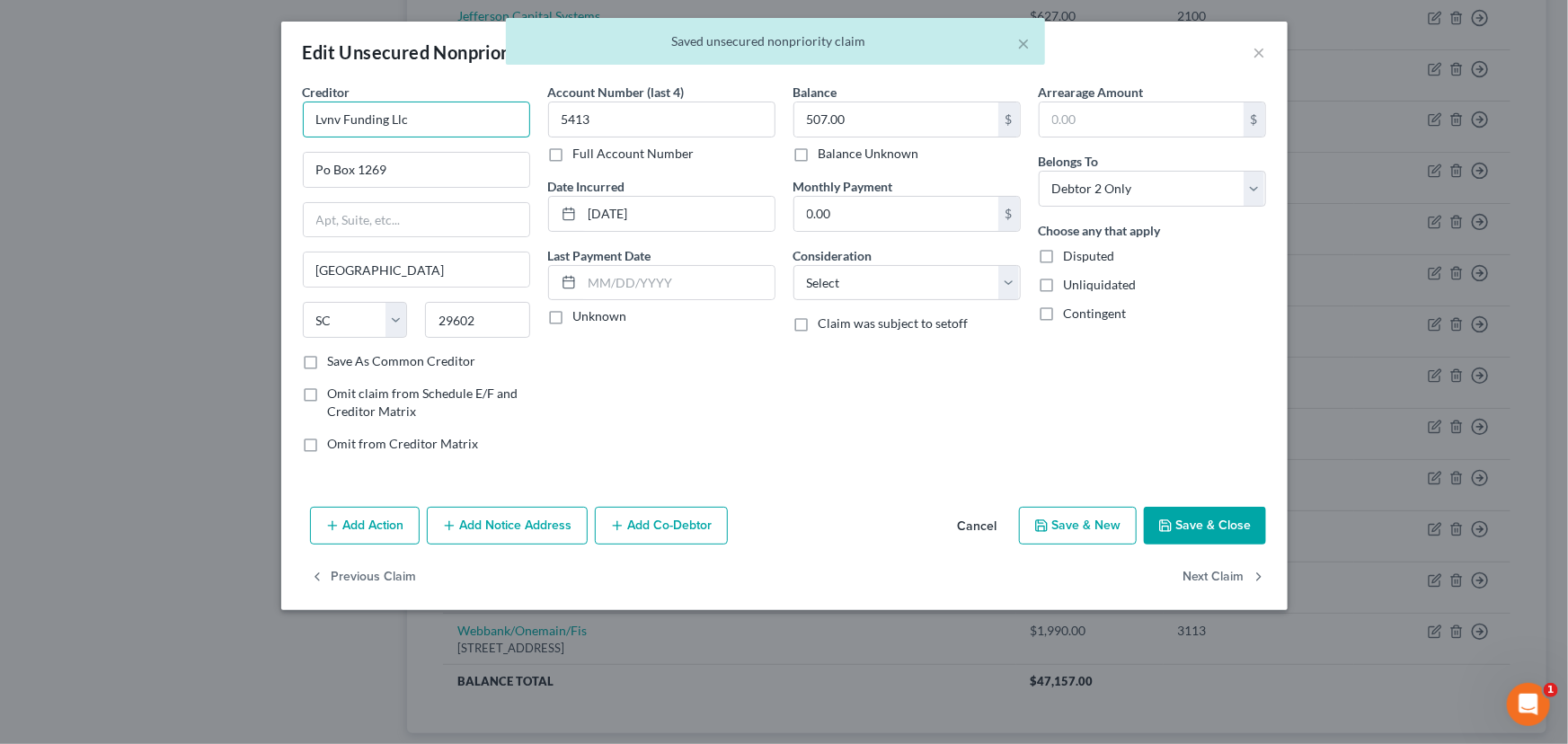
drag, startPoint x: 426, startPoint y: 121, endPoint x: 249, endPoint y: 120, distance: 177.0
click at [249, 120] on div "Edit Unsecured Nonpriority Claim × Creditor * Lvnv Funding Llc Po Box 1269 [GEO…" at bounding box center [784, 372] width 1568 height 744
paste input "VNV Funding LLC"
type input "LVNV Funding LLC"
drag, startPoint x: 399, startPoint y: 170, endPoint x: 343, endPoint y: 176, distance: 56.3
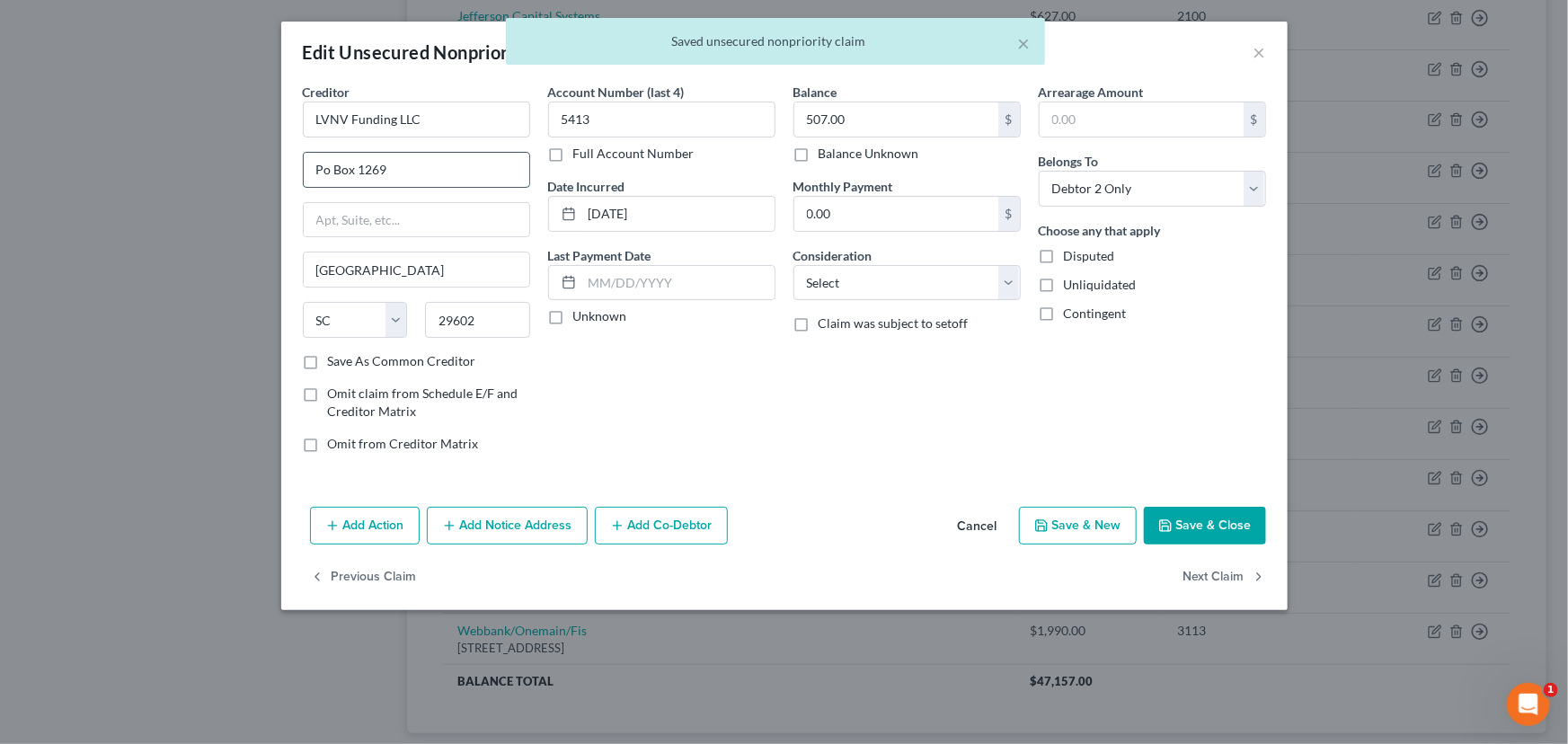
click at [343, 176] on input "Po Box 1269" at bounding box center [417, 170] width 225 height 34
type input "PO Box 1269"
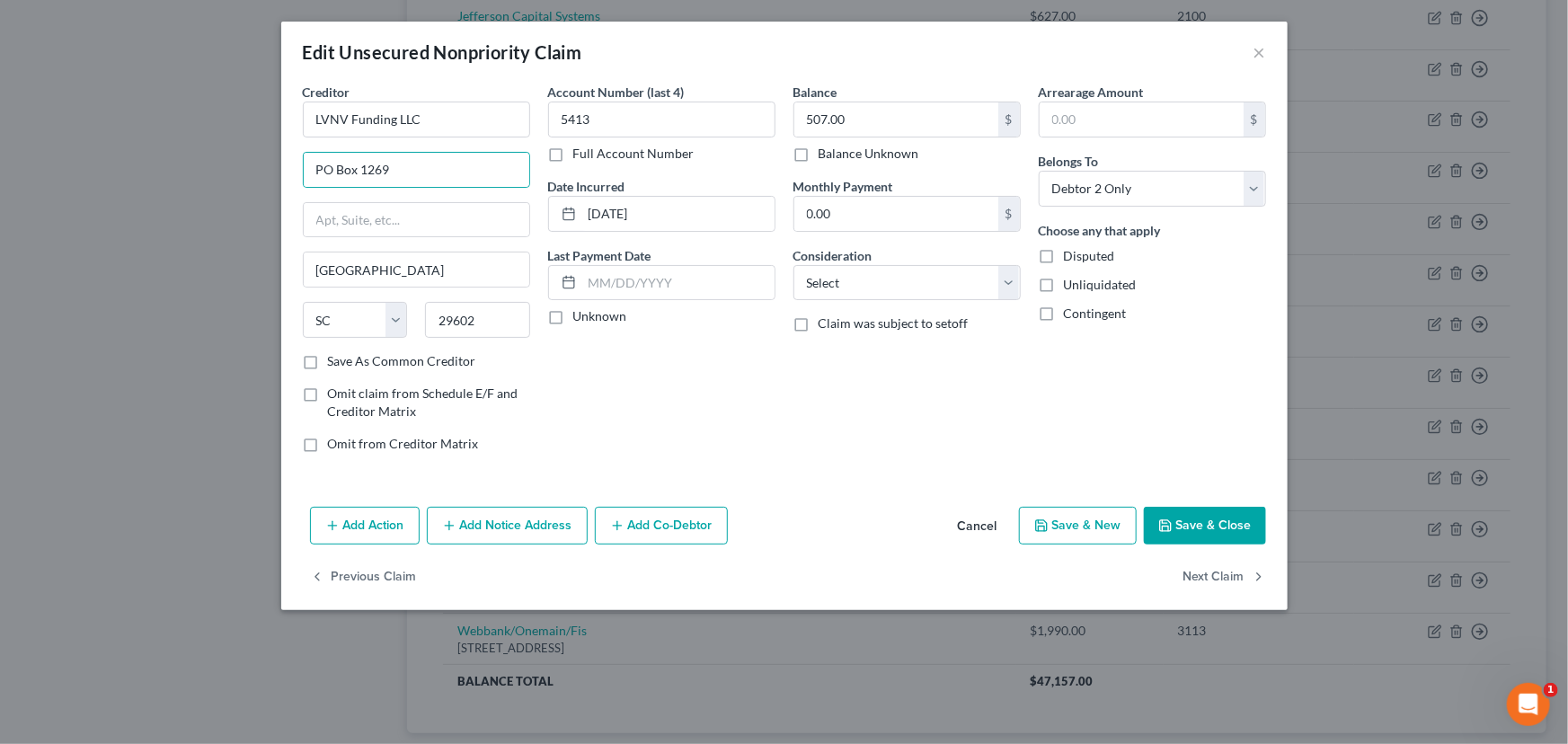
click at [573, 317] on label "Unknown" at bounding box center [601, 317] width 54 height 18
click at [581, 317] on input "Unknown" at bounding box center [586, 313] width 12 height 12
checkbox input "true"
click at [821, 287] on select "Select Cable / Satellite Services Collection Agency Credit Card Debt Debt Couns…" at bounding box center [907, 283] width 227 height 36
select select "1"
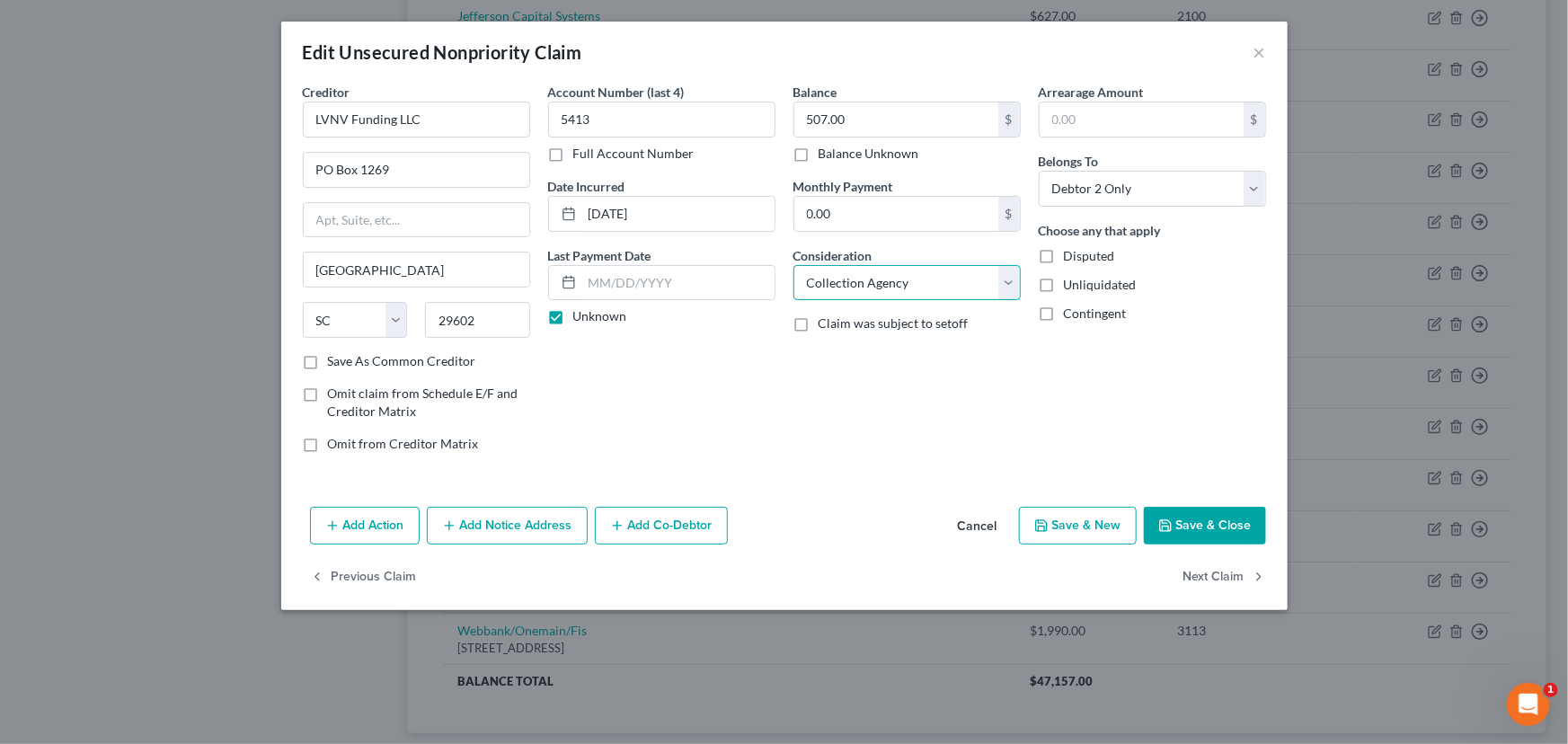
click at [793, 265] on select "Select Cable / Satellite Services Collection Agency Credit Card Debt Debt Couns…" at bounding box center [907, 283] width 227 height 36
click at [852, 377] on div "Balance 507.00 $ Balance Unknown Balance Undetermined 507.00 $ Balance Unknown …" at bounding box center [907, 275] width 245 height 384
click at [1180, 529] on button "Save & Close" at bounding box center [1205, 526] width 123 height 38
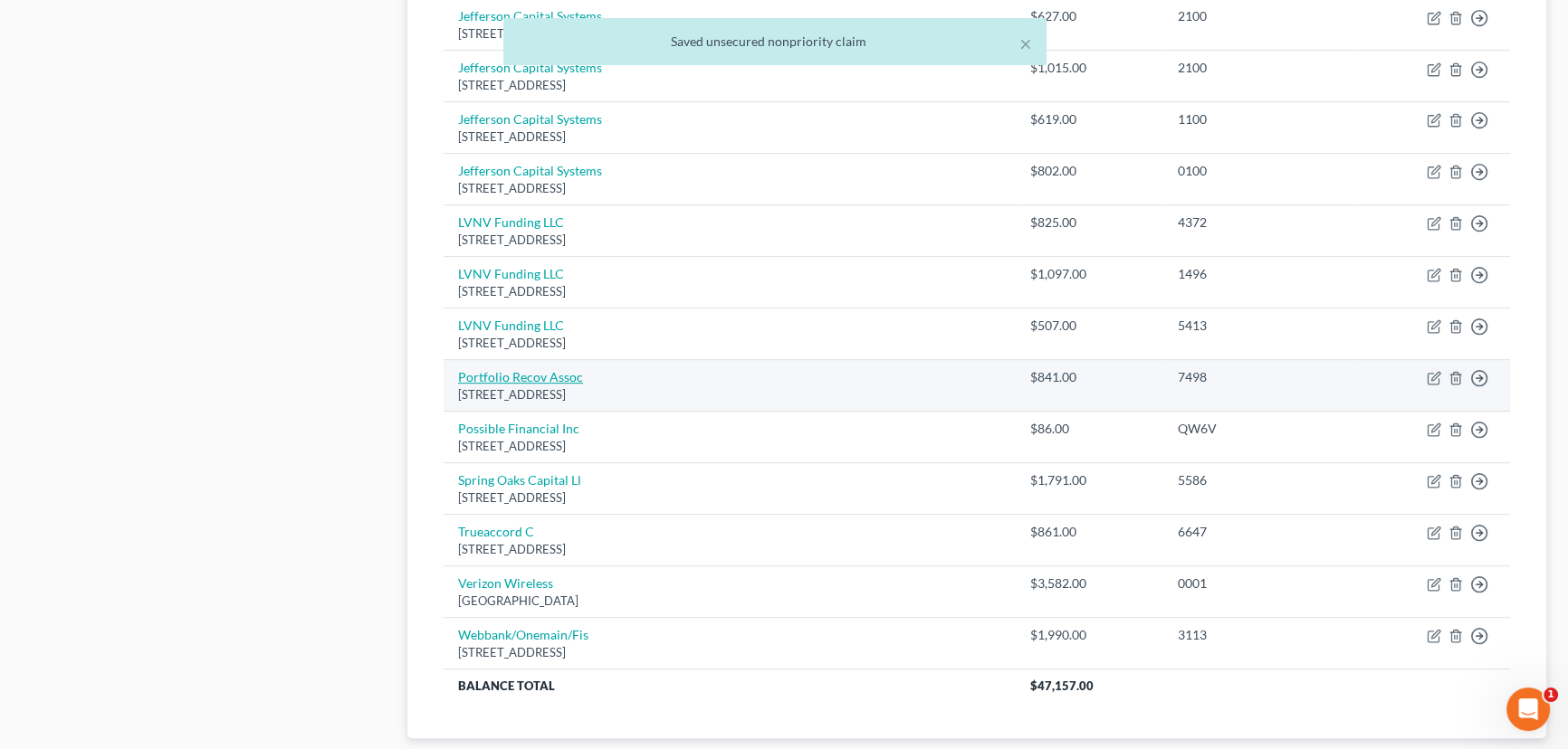
click at [565, 379] on link "Portfolio Recov Assoc" at bounding box center [520, 377] width 124 height 15
select select "48"
select select "1"
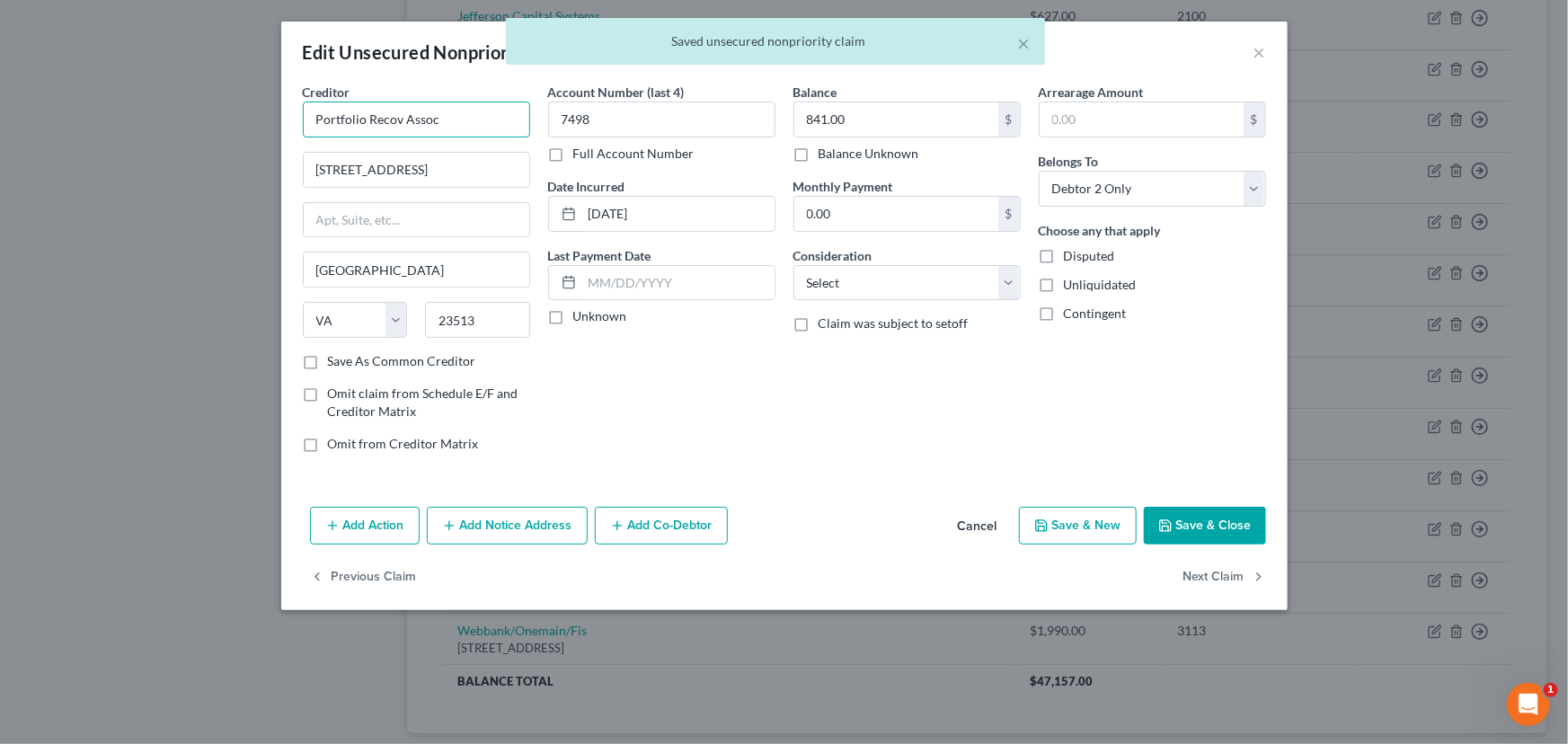
click at [442, 131] on input "Portfolio Recov Assoc" at bounding box center [417, 120] width 227 height 36
click at [400, 122] on input "Portfolio Recov Assoc" at bounding box center [417, 120] width 227 height 36
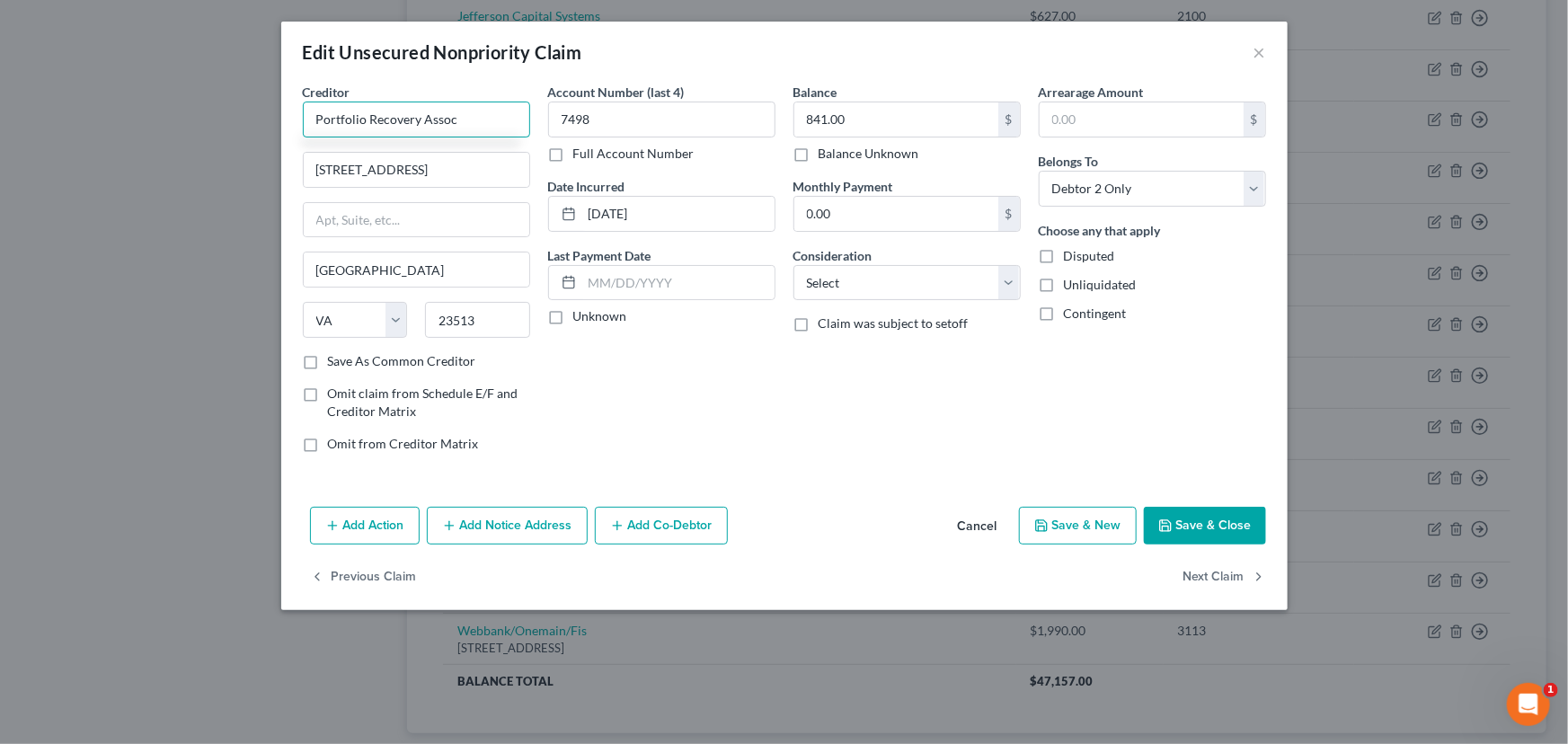
click at [455, 122] on input "Portfolio Recovery Assoc" at bounding box center [417, 120] width 227 height 36
type input "Portfolio Recovery Associates"
click at [607, 441] on div "Account Number (last 4) 7498 Full Account Number Date Incurred [DATE] Last Paym…" at bounding box center [662, 275] width 245 height 384
click at [573, 323] on label "Unknown" at bounding box center [601, 317] width 54 height 18
click at [581, 319] on input "Unknown" at bounding box center [586, 313] width 12 height 12
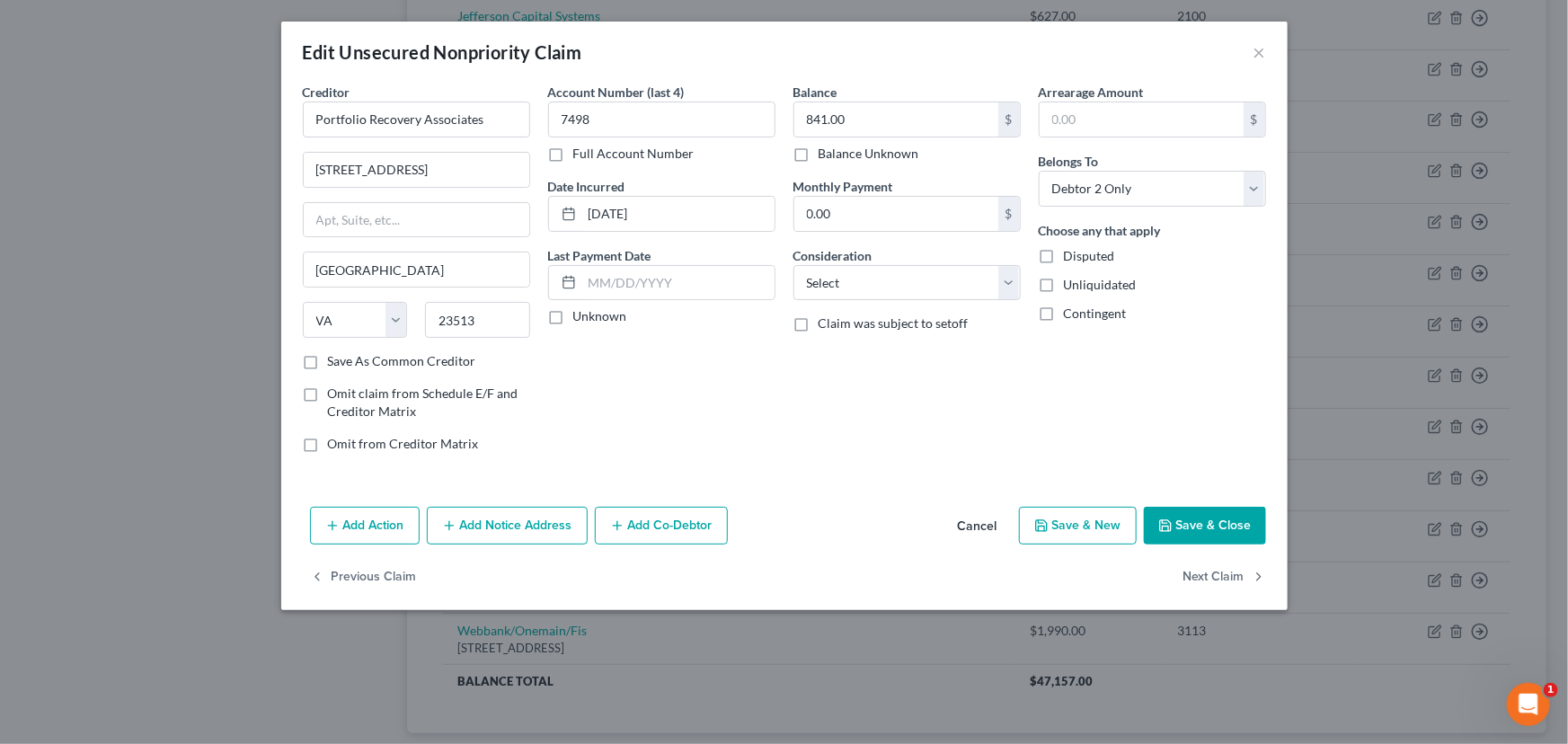
checkbox input "true"
click at [835, 288] on select "Select Cable / Satellite Services Collection Agency Credit Card Debt Debt Couns…" at bounding box center [907, 283] width 227 height 36
select select "1"
click at [793, 265] on select "Select Cable / Satellite Services Collection Agency Credit Card Debt Debt Couns…" at bounding box center [907, 283] width 227 height 36
click at [963, 412] on div "Balance 841.00 $ Balance Unknown Balance Undetermined 841.00 $ Balance Unknown …" at bounding box center [907, 275] width 245 height 384
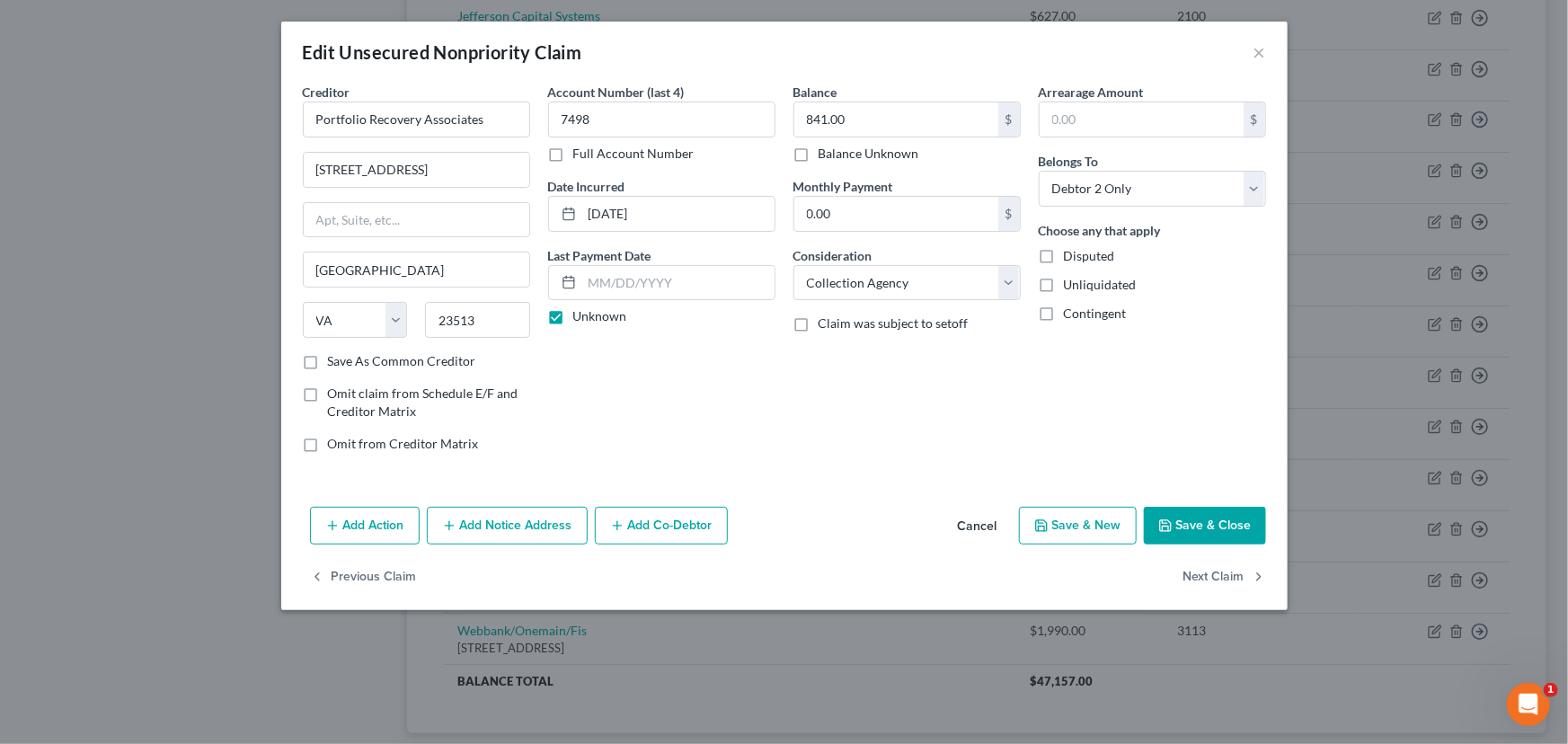
click at [1178, 518] on button "Save & Close" at bounding box center [1205, 526] width 123 height 38
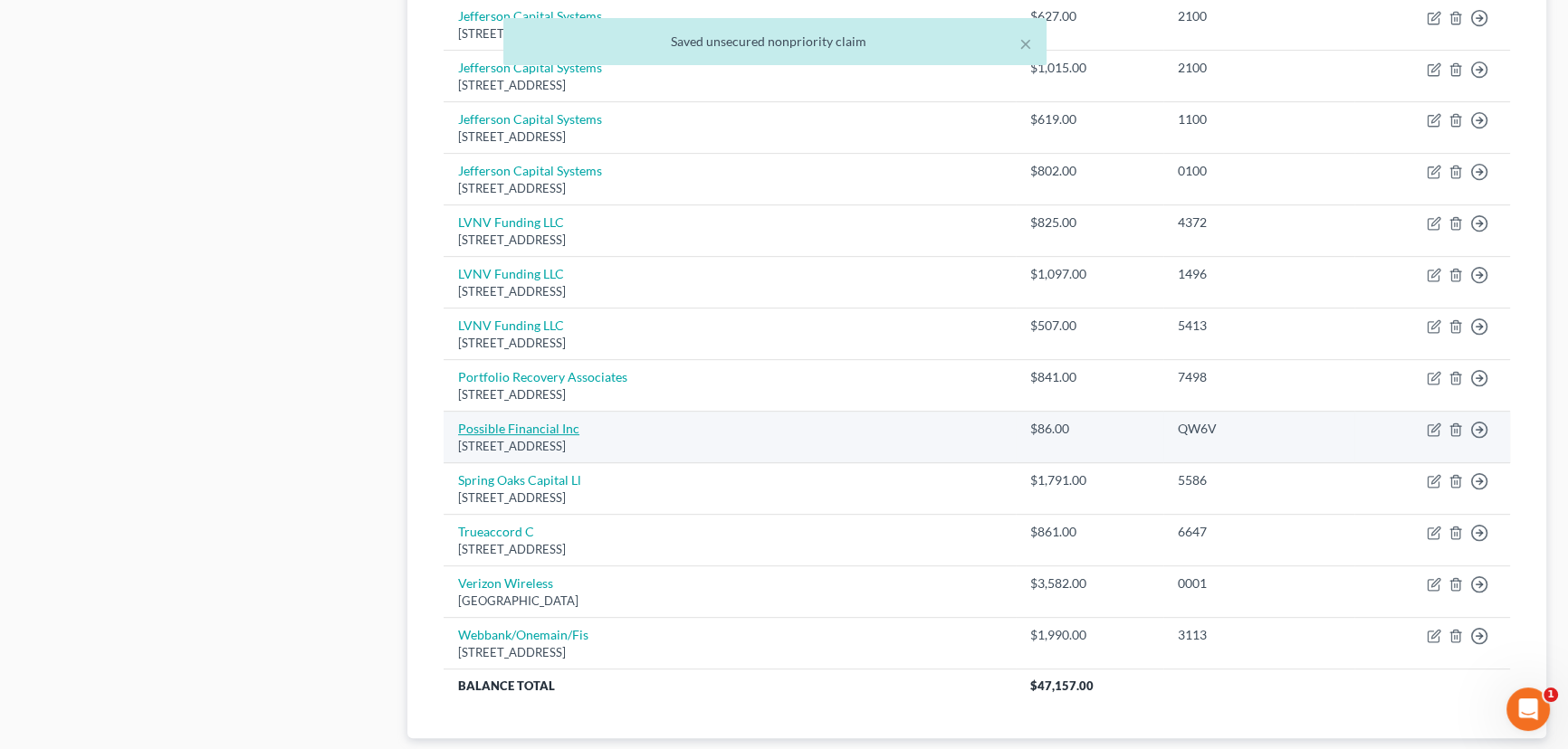
click at [533, 421] on link "Possible Financial Inc" at bounding box center [519, 428] width 122 height 15
select select "50"
select select "0"
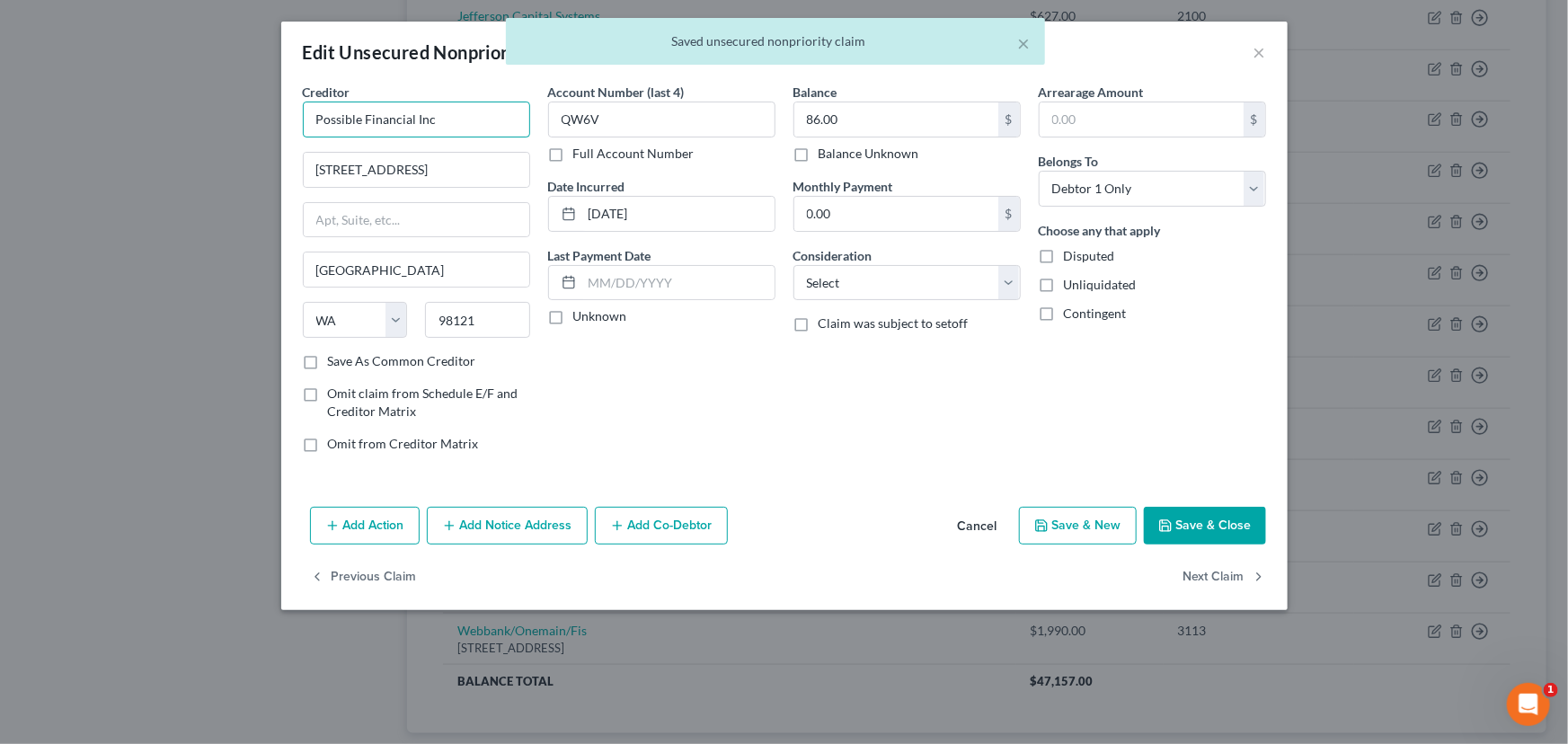
click at [485, 116] on input "Possible Financial Inc" at bounding box center [417, 120] width 227 height 36
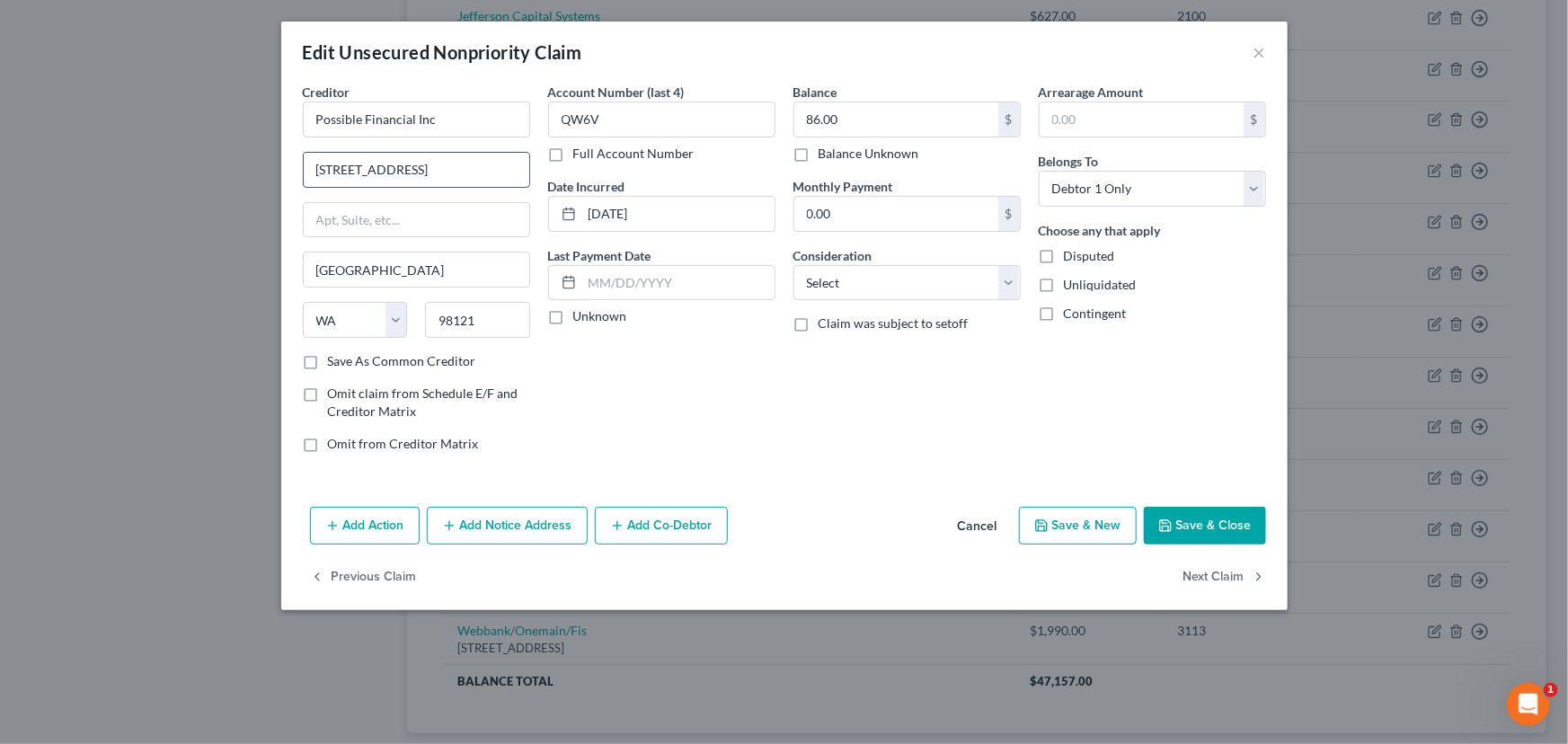
click at [363, 171] on input "[STREET_ADDRESS]" at bounding box center [417, 170] width 225 height 34
click at [408, 162] on input "[STREET_ADDRESS]" at bounding box center [417, 170] width 225 height 34
type input "[STREET_ADDRESS]"
click at [414, 210] on input "text" at bounding box center [417, 220] width 225 height 34
type input "Suite B"
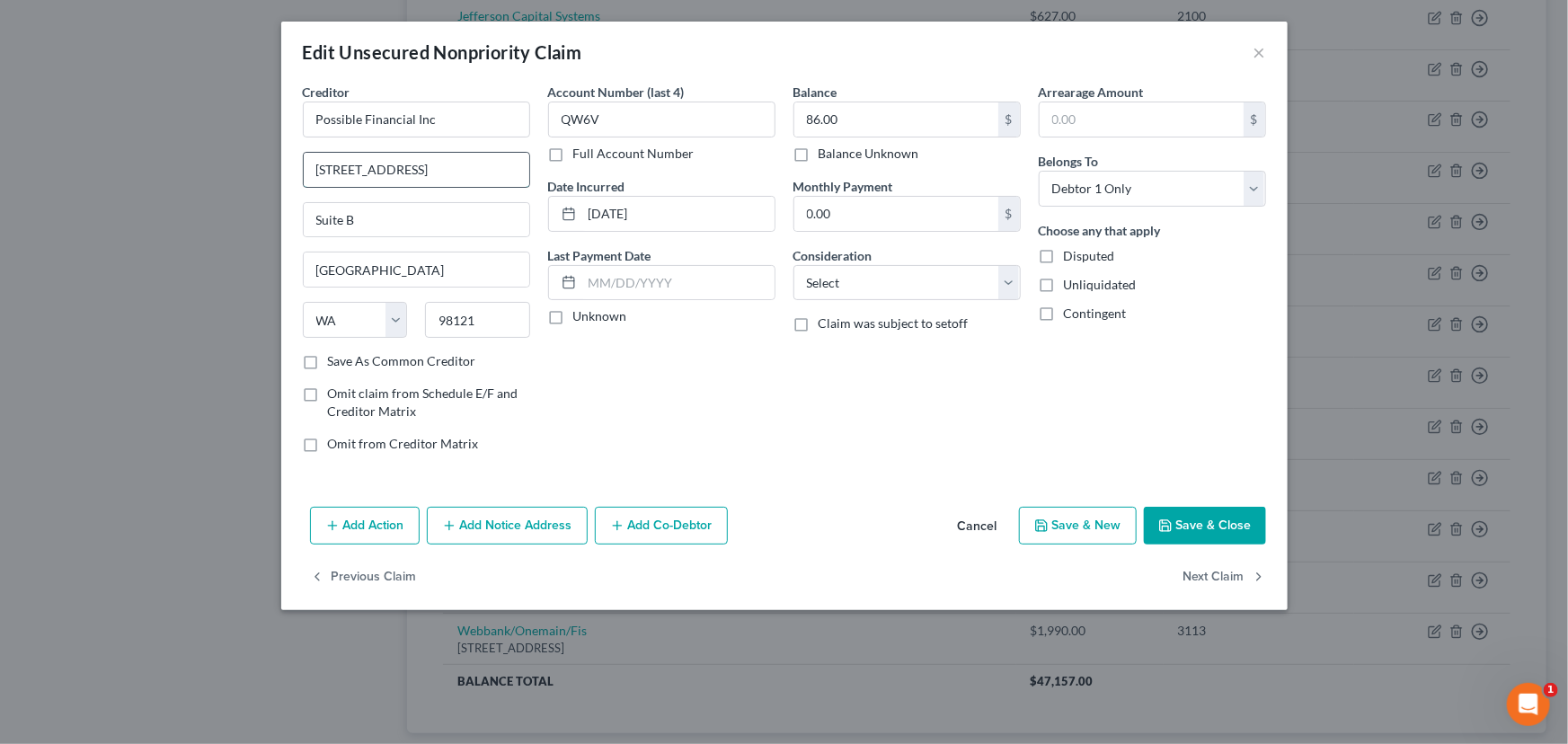
click at [478, 171] on input "[STREET_ADDRESS]" at bounding box center [417, 170] width 225 height 34
type input "[STREET_ADDRESS]"
click at [556, 344] on div "Account Number (last 4) QW6V Full Account Number Date Incurred [DATE] Last Paym…" at bounding box center [662, 275] width 245 height 384
click at [573, 318] on label "Unknown" at bounding box center [601, 317] width 54 height 18
click at [581, 318] on input "Unknown" at bounding box center [586, 313] width 12 height 12
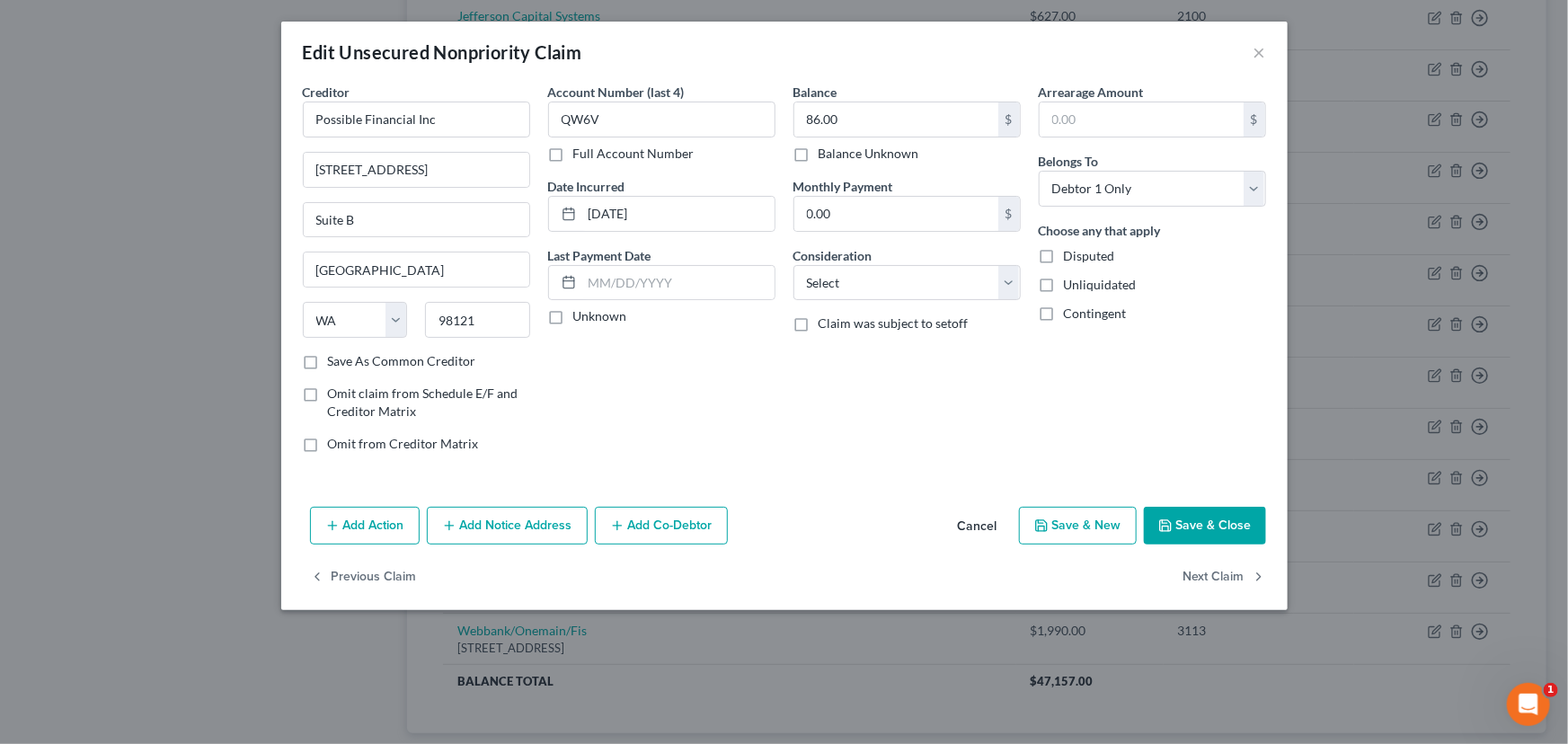
checkbox input "true"
click at [812, 295] on select "Select Cable / Satellite Services Collection Agency Credit Card Debt Debt Couns…" at bounding box center [907, 283] width 227 height 36
select select "1"
click at [793, 265] on select "Select Cable / Satellite Services Collection Agency Credit Card Debt Debt Couns…" at bounding box center [907, 283] width 227 height 36
click at [836, 354] on div "Balance 86.00 $ Balance Unknown Balance Undetermined 86.00 $ Balance Unknown Mo…" at bounding box center [907, 275] width 245 height 384
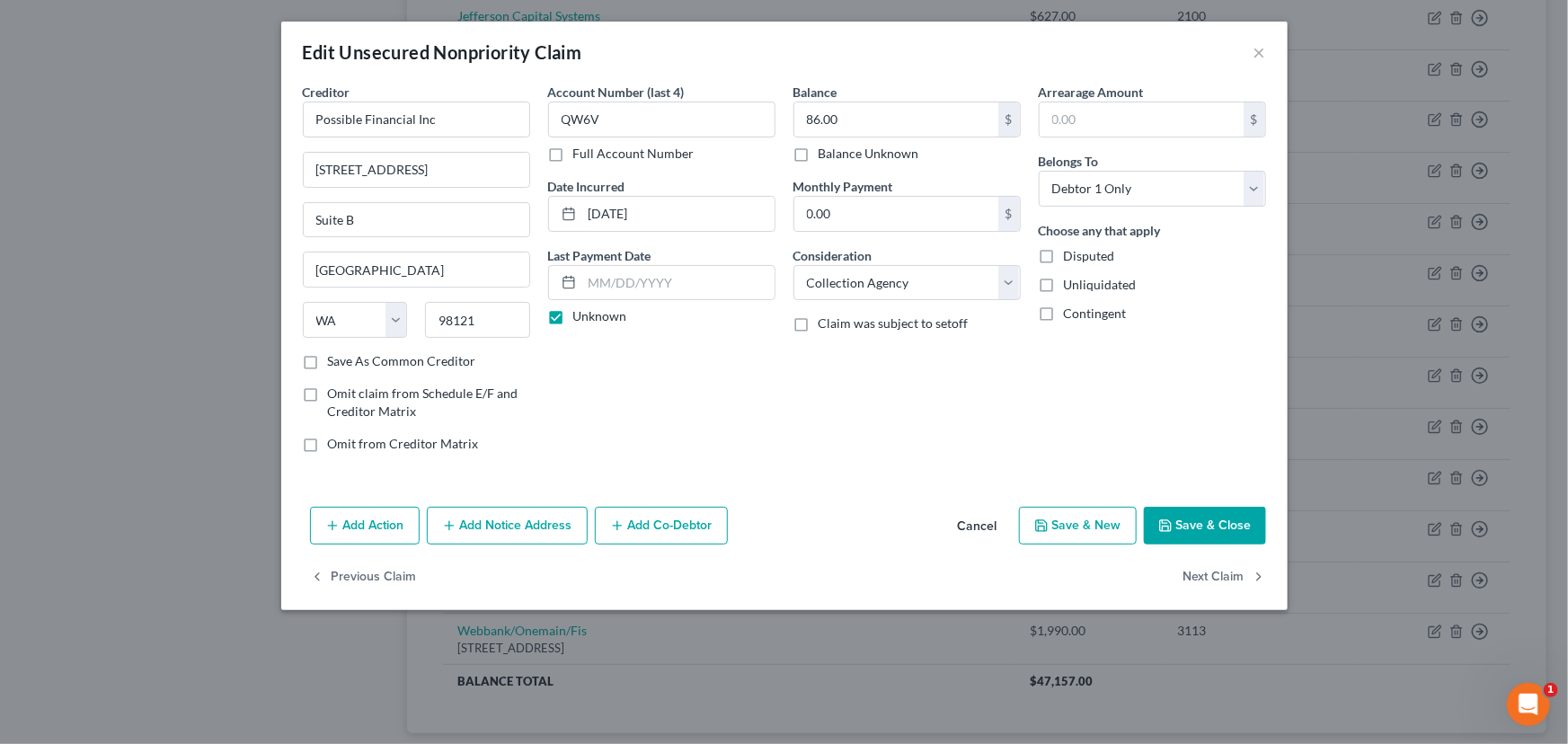
click at [1160, 539] on button "Save & Close" at bounding box center [1205, 526] width 123 height 38
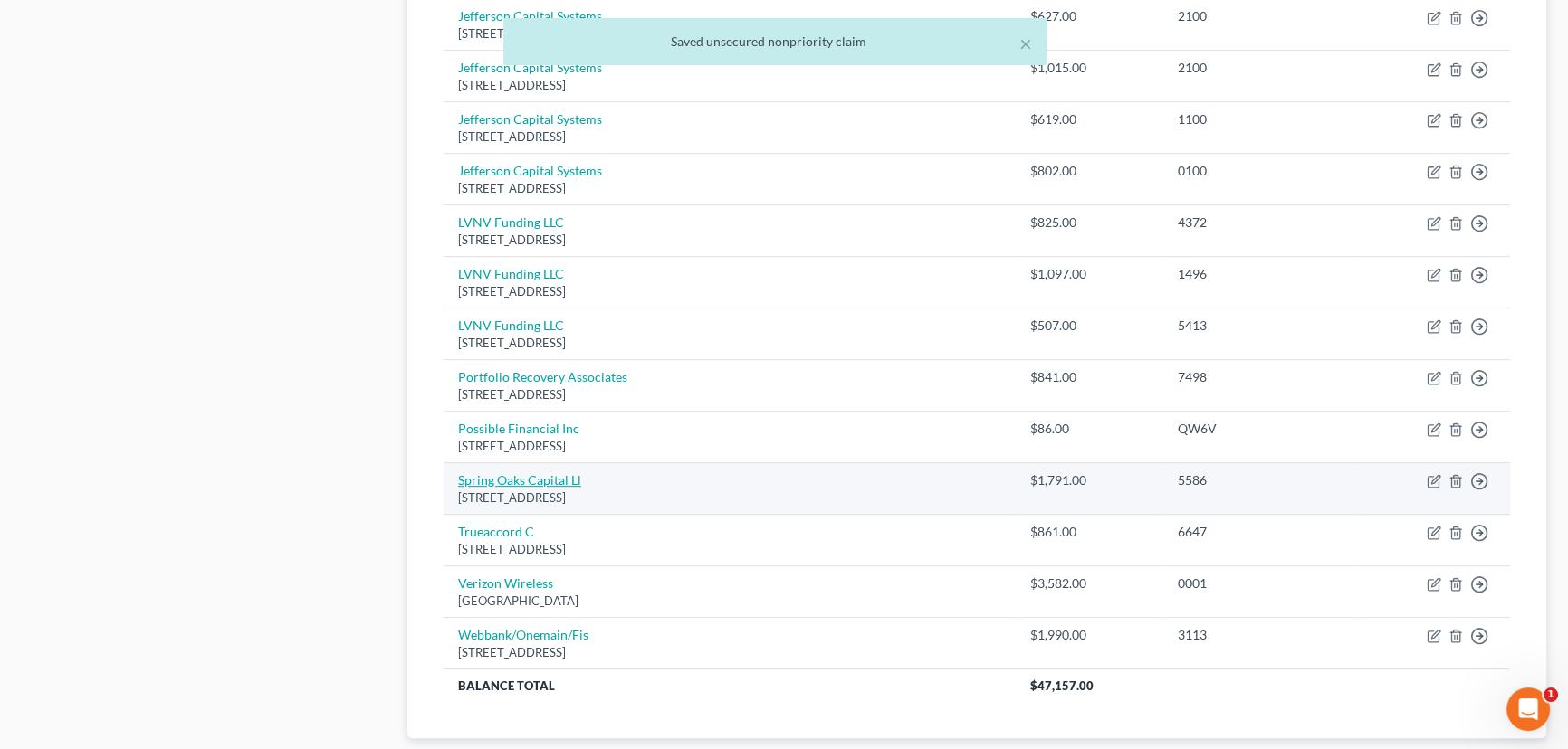
click at [559, 481] on link "Spring Oaks Capital Ll" at bounding box center [520, 479] width 124 height 15
select select "48"
select select "0"
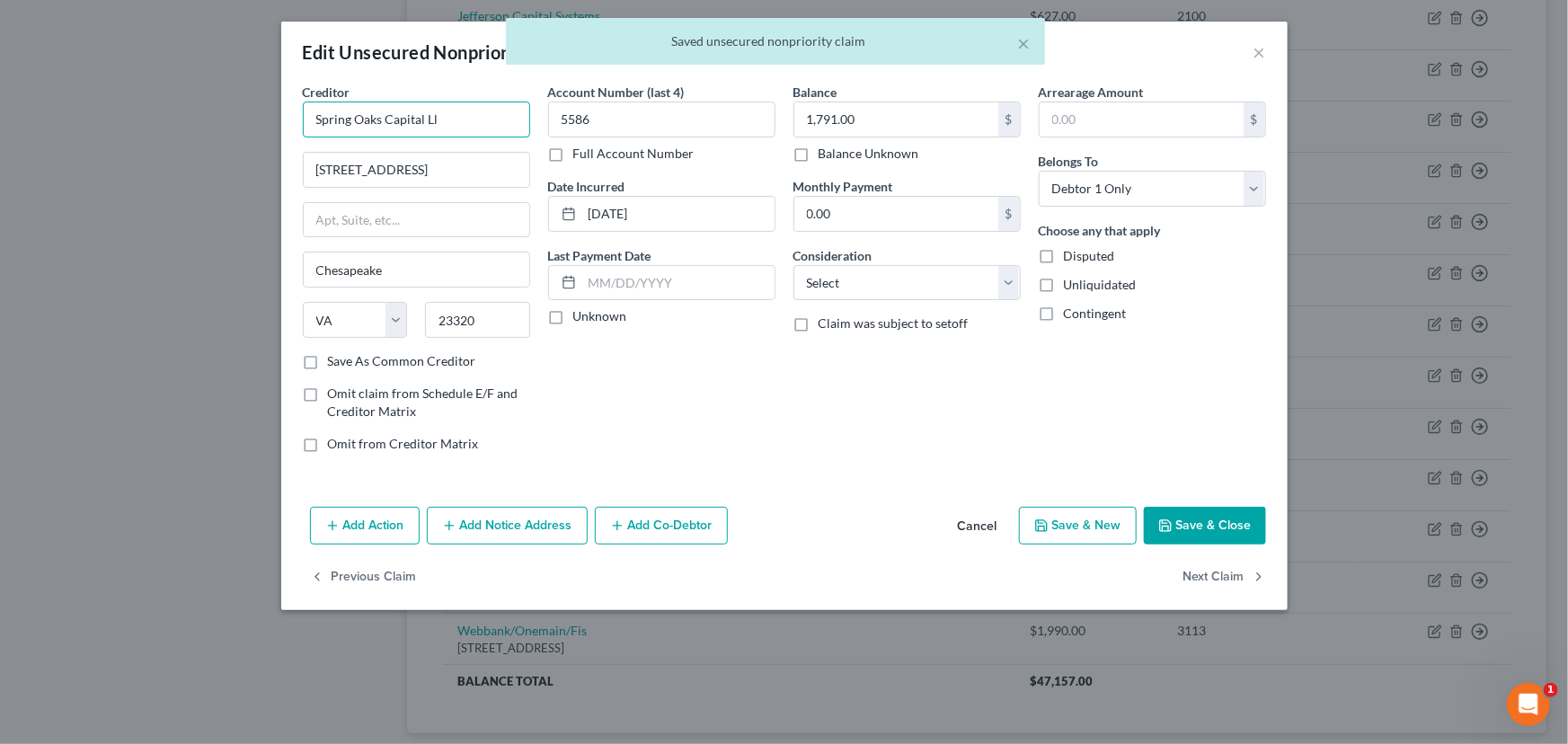
click at [442, 113] on input "Spring Oaks Capital Ll" at bounding box center [417, 120] width 227 height 36
type input "Spring Oaks Capital LLC"
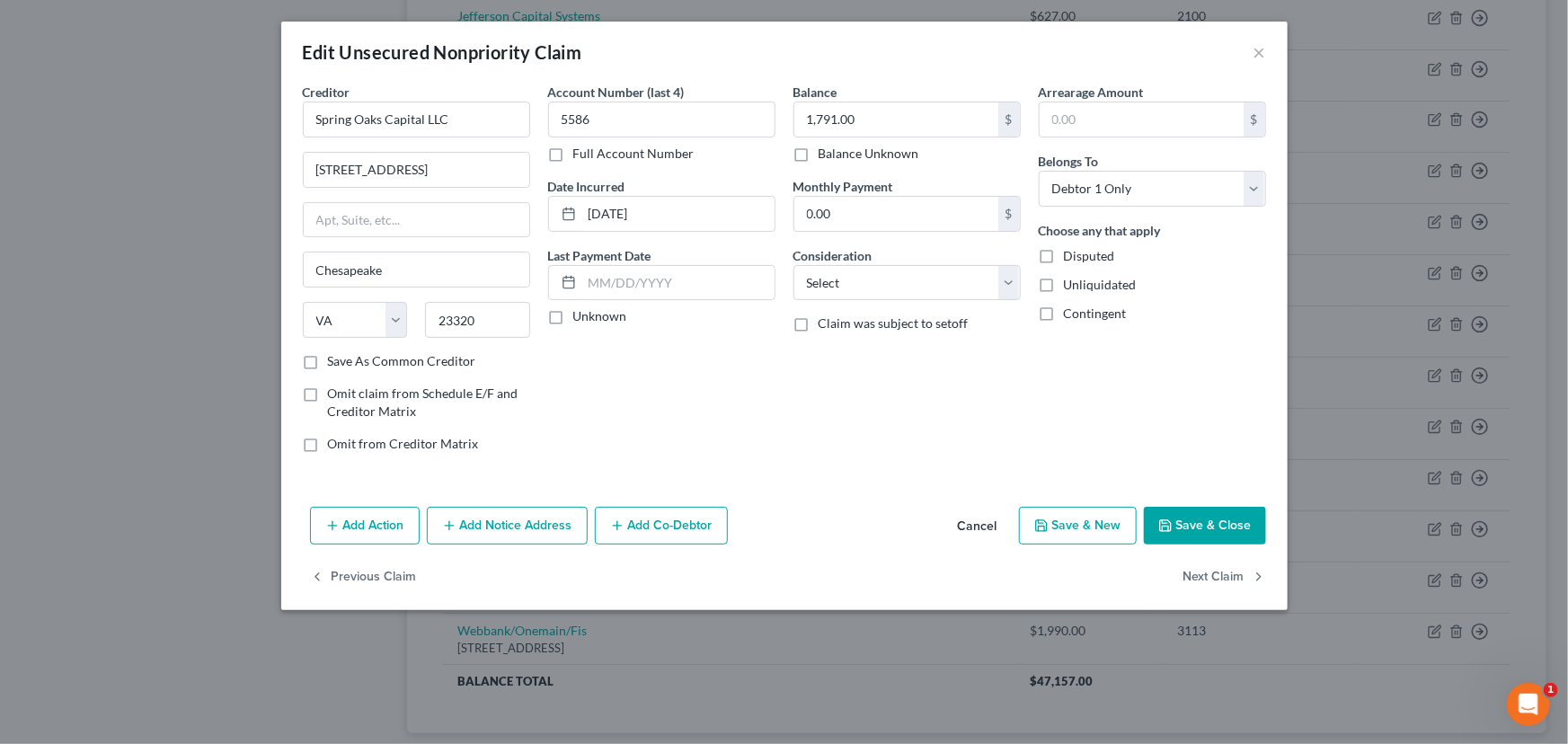
click at [467, 148] on div "Creditor * Spring Oaks Capital LLC [STREET_ADDRESS][GEOGRAPHIC_DATA] [US_STATE]…" at bounding box center [417, 217] width 227 height 270
click at [472, 167] on input "[STREET_ADDRESS]" at bounding box center [417, 170] width 225 height 34
click at [431, 170] on input "[STREET_ADDRESS]" at bounding box center [417, 170] width 225 height 34
type input "[STREET_ADDRESS]"
click at [610, 440] on div "Account Number (last 4) 5586 Full Account Number Date Incurred [DATE] Last Paym…" at bounding box center [662, 275] width 245 height 384
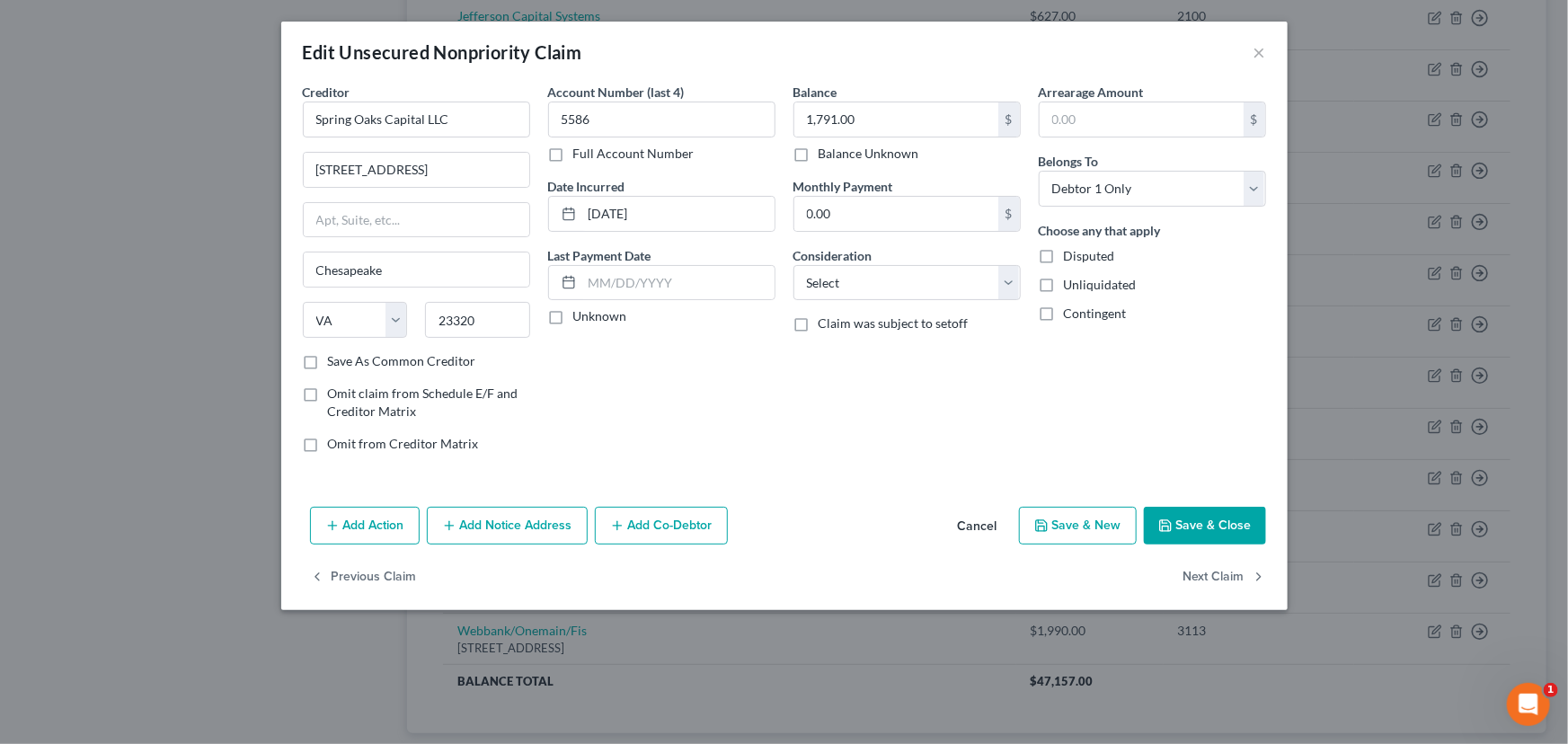
click at [573, 315] on label "Unknown" at bounding box center [601, 317] width 54 height 18
click at [581, 315] on input "Unknown" at bounding box center [586, 313] width 12 height 12
checkbox input "true"
click at [858, 278] on select "Select Cable / Satellite Services Collection Agency Credit Card Debt Debt Couns…" at bounding box center [907, 283] width 227 height 36
select select "1"
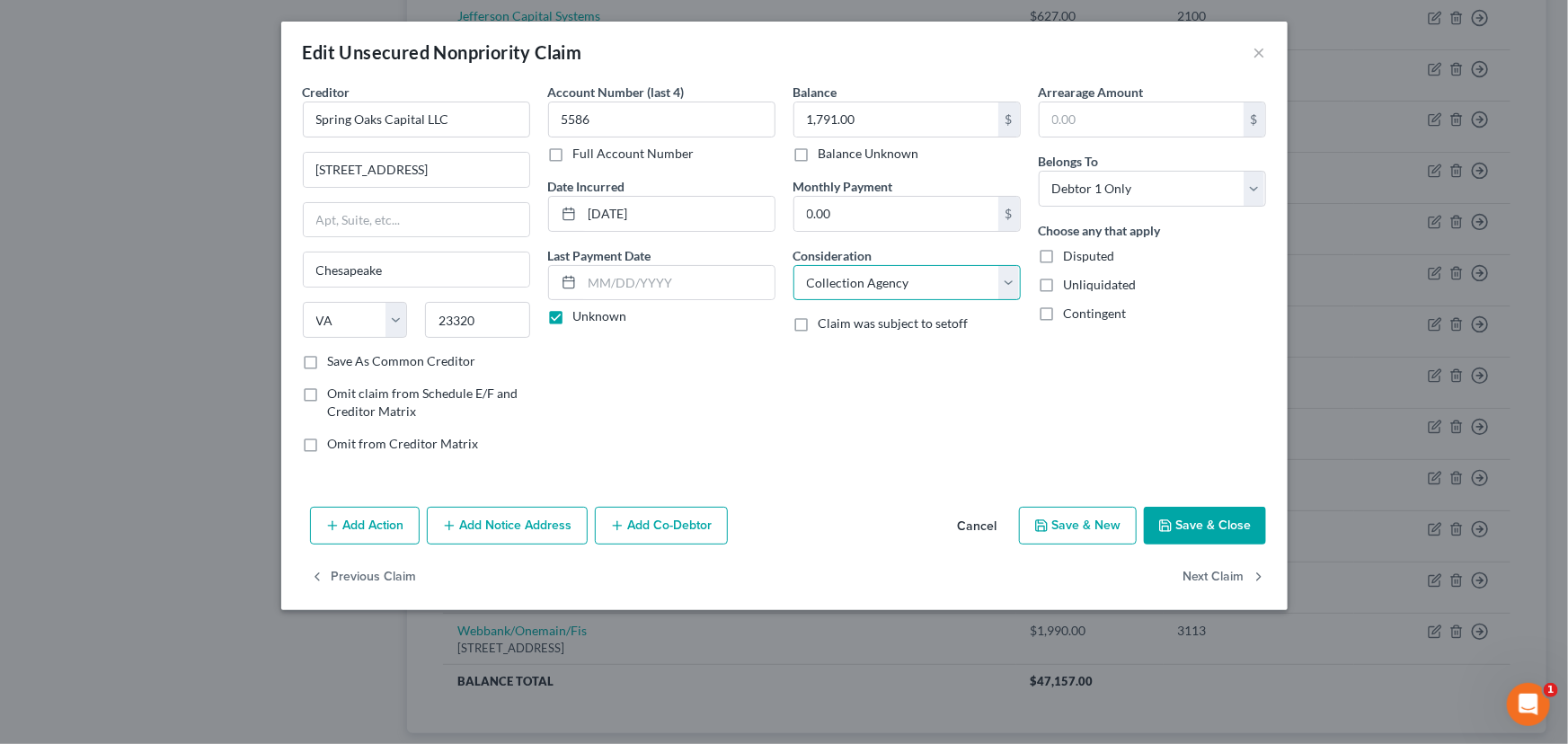
click at [793, 265] on select "Select Cable / Satellite Services Collection Agency Credit Card Debt Debt Couns…" at bounding box center [907, 283] width 227 height 36
click at [880, 375] on div "Balance 1,791.00 $ Balance Unknown Balance Undetermined 1,791.00 $ Balance Unkn…" at bounding box center [907, 275] width 245 height 384
click at [1162, 531] on button "Save & Close" at bounding box center [1205, 526] width 123 height 38
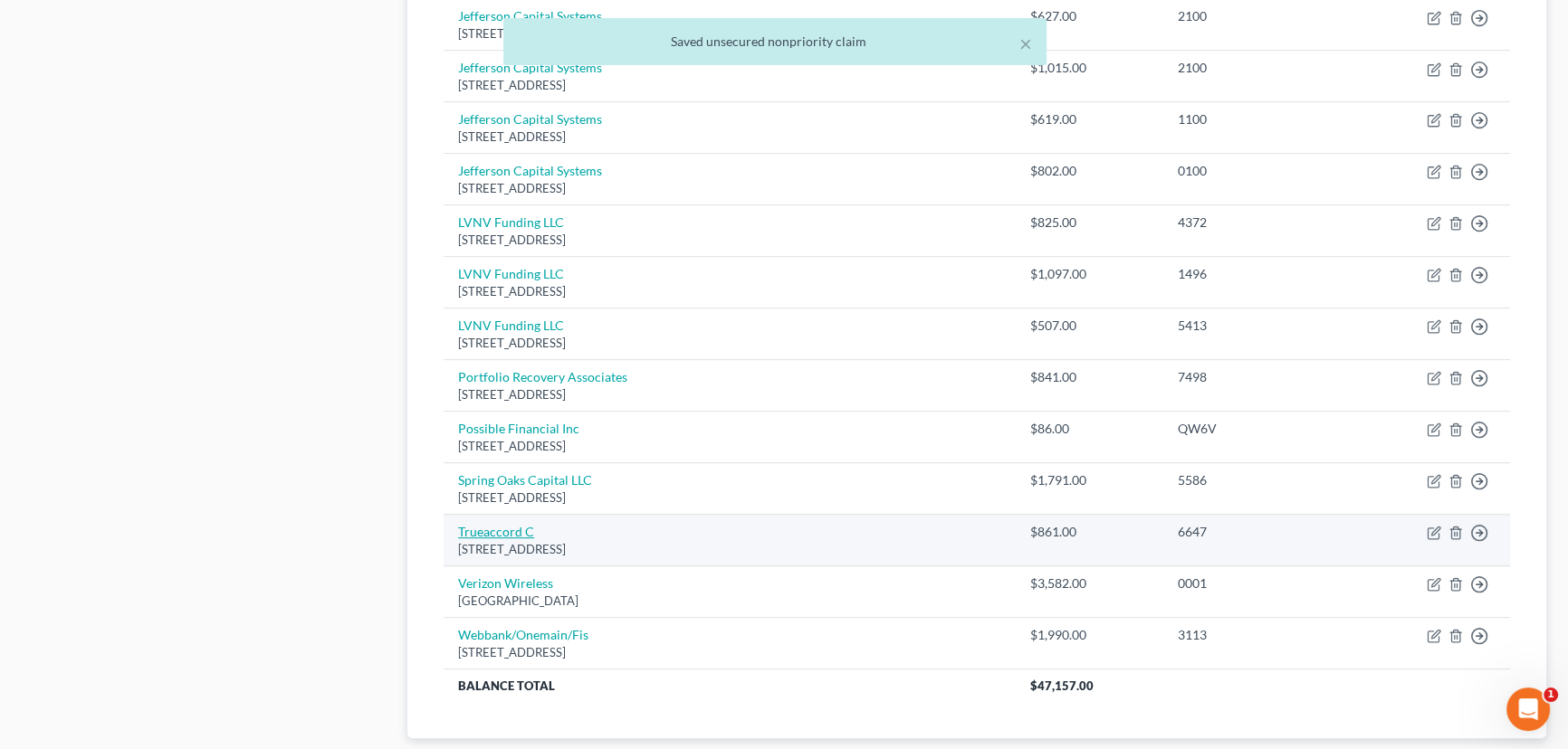
click at [496, 535] on link "Trueaccord C" at bounding box center [496, 531] width 76 height 15
select select "17"
select select "1"
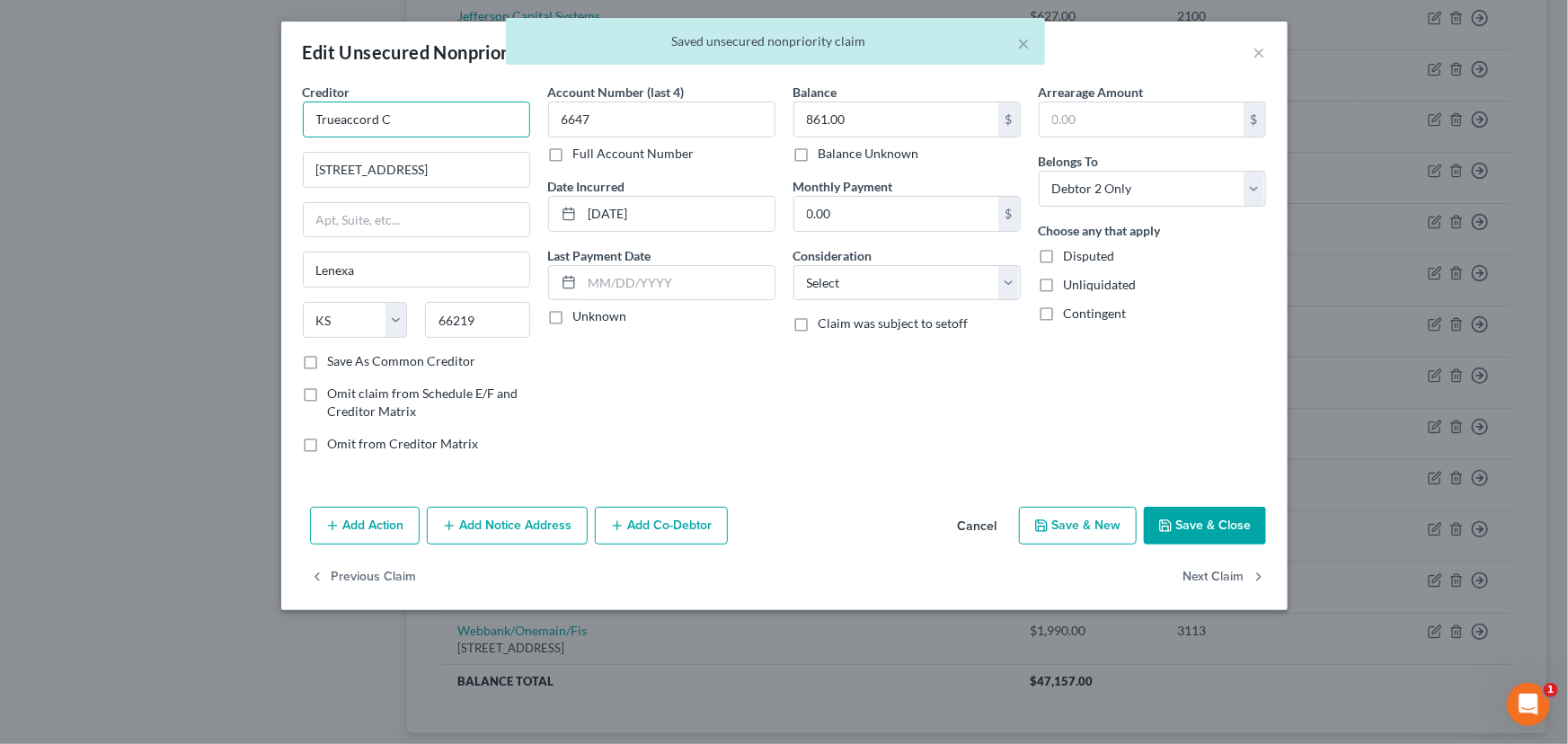
click at [486, 124] on input "Trueaccord C" at bounding box center [417, 120] width 227 height 36
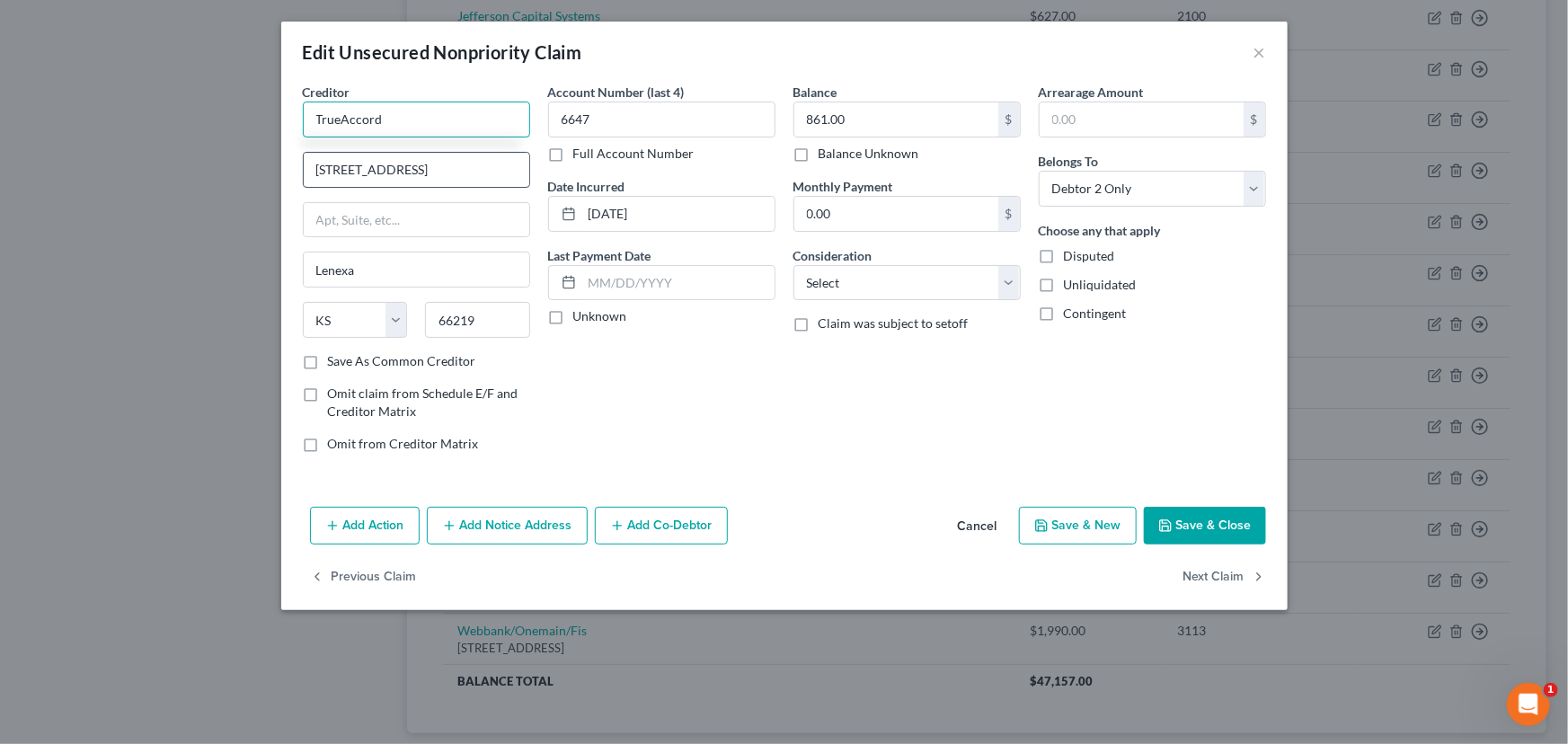
type input "TrueAccord"
click at [485, 155] on input "[STREET_ADDRESS]" at bounding box center [417, 170] width 225 height 34
type input "[STREET_ADDRESS]"
click at [573, 317] on label "Unknown" at bounding box center [601, 317] width 54 height 18
click at [581, 317] on input "Unknown" at bounding box center [586, 313] width 12 height 12
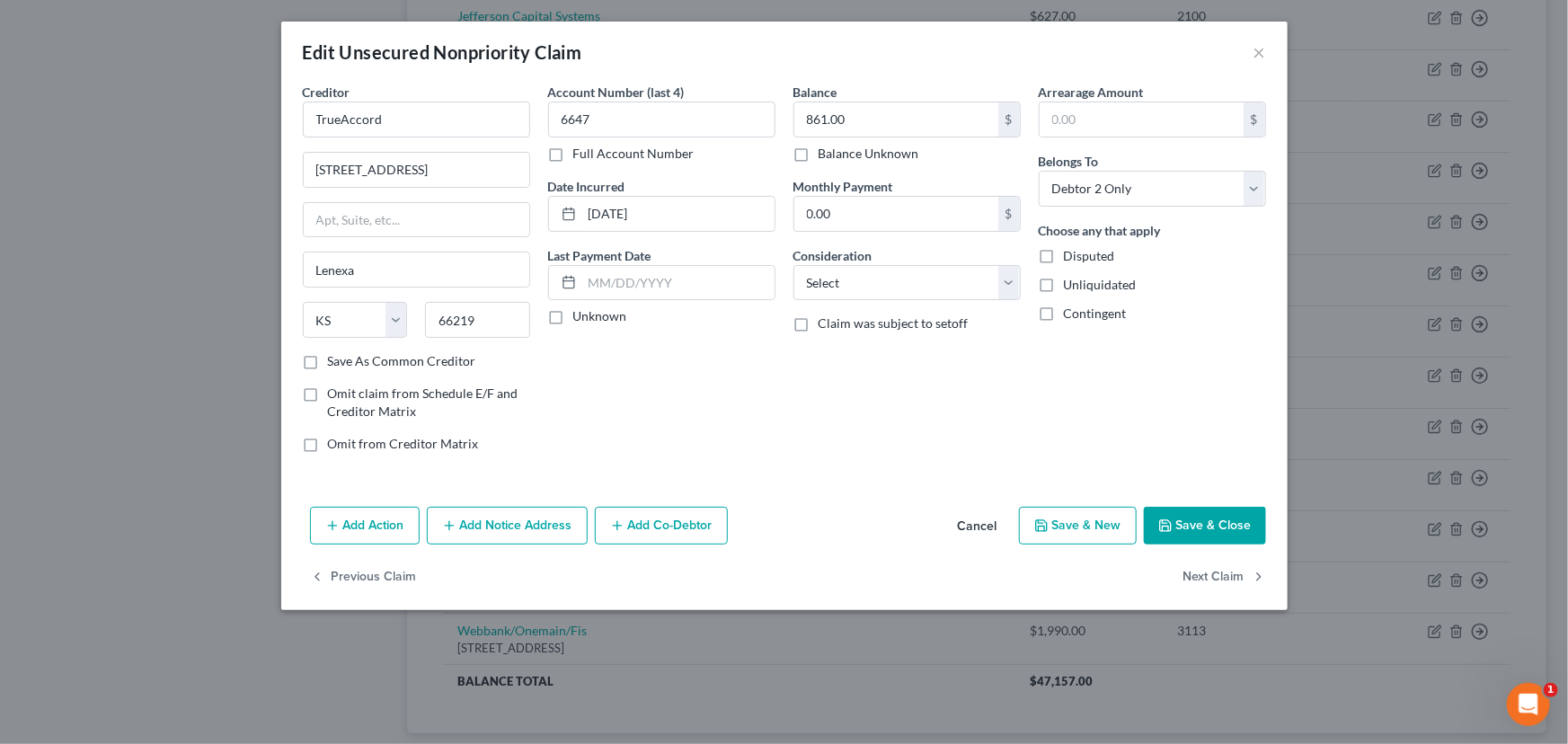
checkbox input "true"
click at [851, 291] on select "Select Cable / Satellite Services Collection Agency Credit Card Debt Debt Couns…" at bounding box center [907, 283] width 227 height 36
click at [793, 265] on select "Select Cable / Satellite Services Collection Agency Credit Card Debt Debt Couns…" at bounding box center [907, 283] width 227 height 36
click at [857, 380] on div "Balance 861.00 $ Balance Unknown Balance Undetermined 861.00 $ Balance Unknown …" at bounding box center [907, 275] width 245 height 384
click at [886, 273] on select "Select Cable / Satellite Services Collection Agency Credit Card Debt Debt Couns…" at bounding box center [907, 283] width 227 height 36
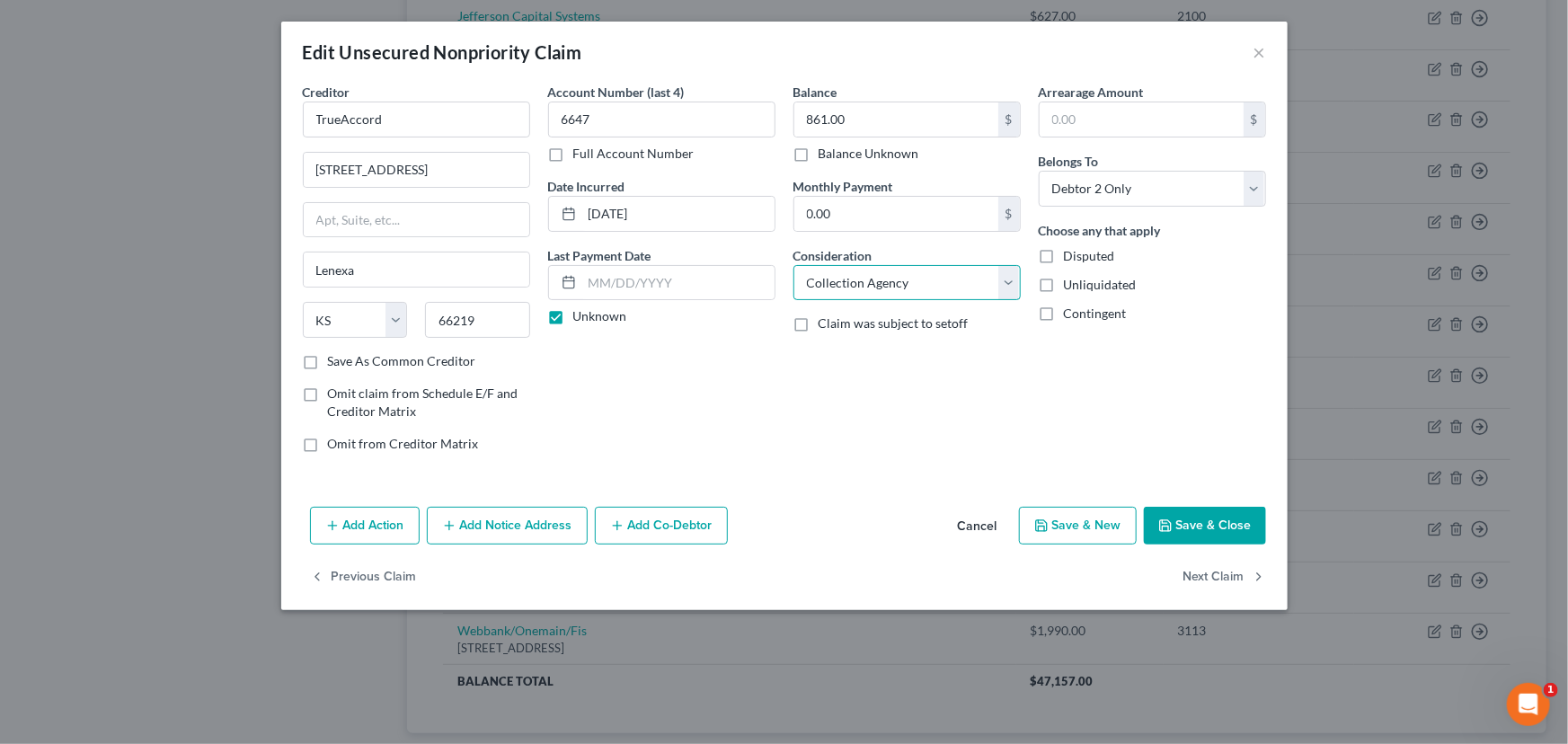
select select "10"
click at [793, 265] on select "Select Cable / Satellite Services Collection Agency Credit Card Debt Debt Couns…" at bounding box center [907, 283] width 227 height 36
drag, startPoint x: 375, startPoint y: 123, endPoint x: 271, endPoint y: 132, distance: 104.4
click at [271, 132] on div "Edit Unsecured Nonpriority Claim × Creditor * TrueAccord [STREET_ADDRESS][GEOGR…" at bounding box center [784, 372] width 1568 height 744
click at [892, 382] on div "Balance 861.00 $ Balance Unknown Balance Undetermined 861.00 $ Balance Unknown …" at bounding box center [907, 275] width 245 height 384
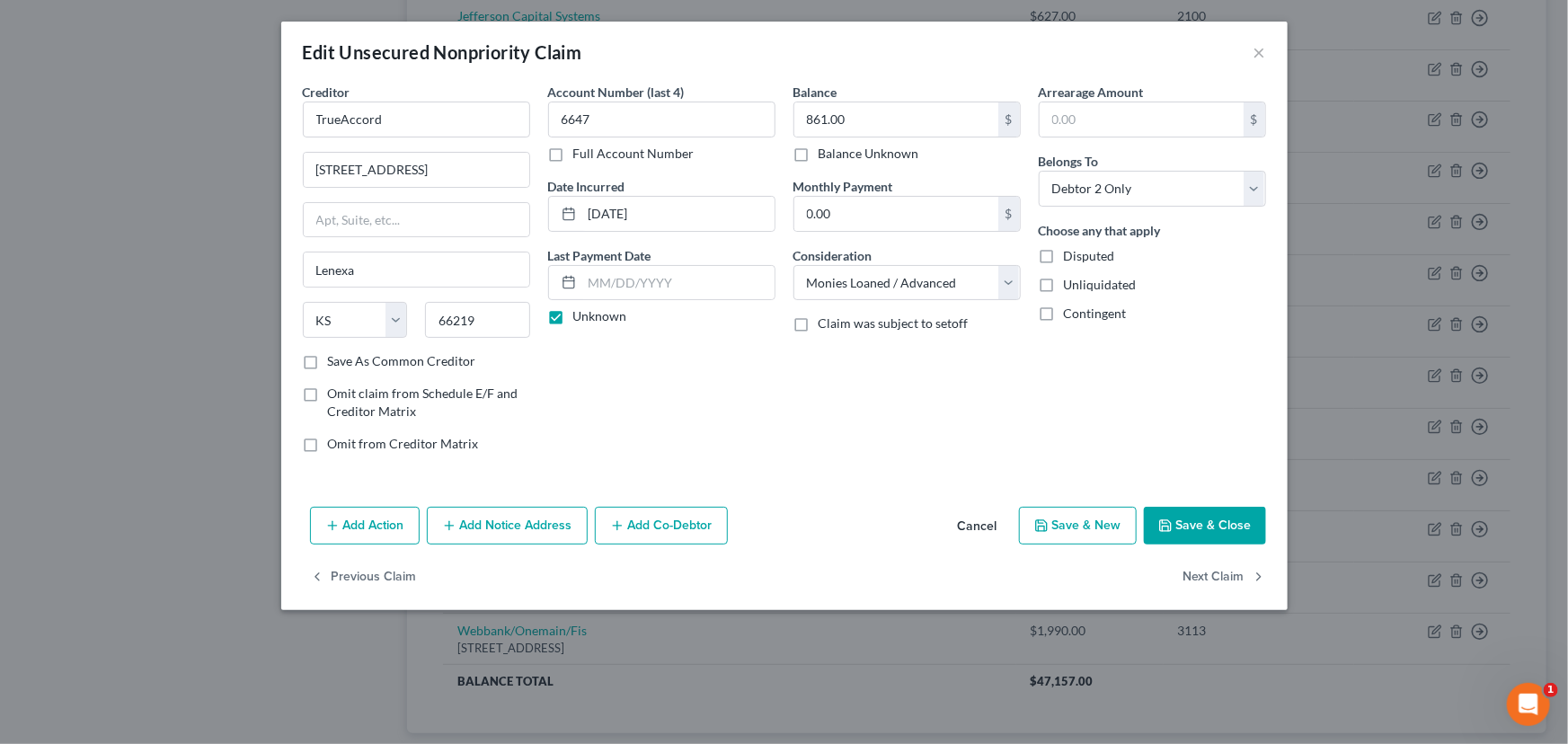
click at [1169, 516] on button "Save & Close" at bounding box center [1205, 526] width 123 height 38
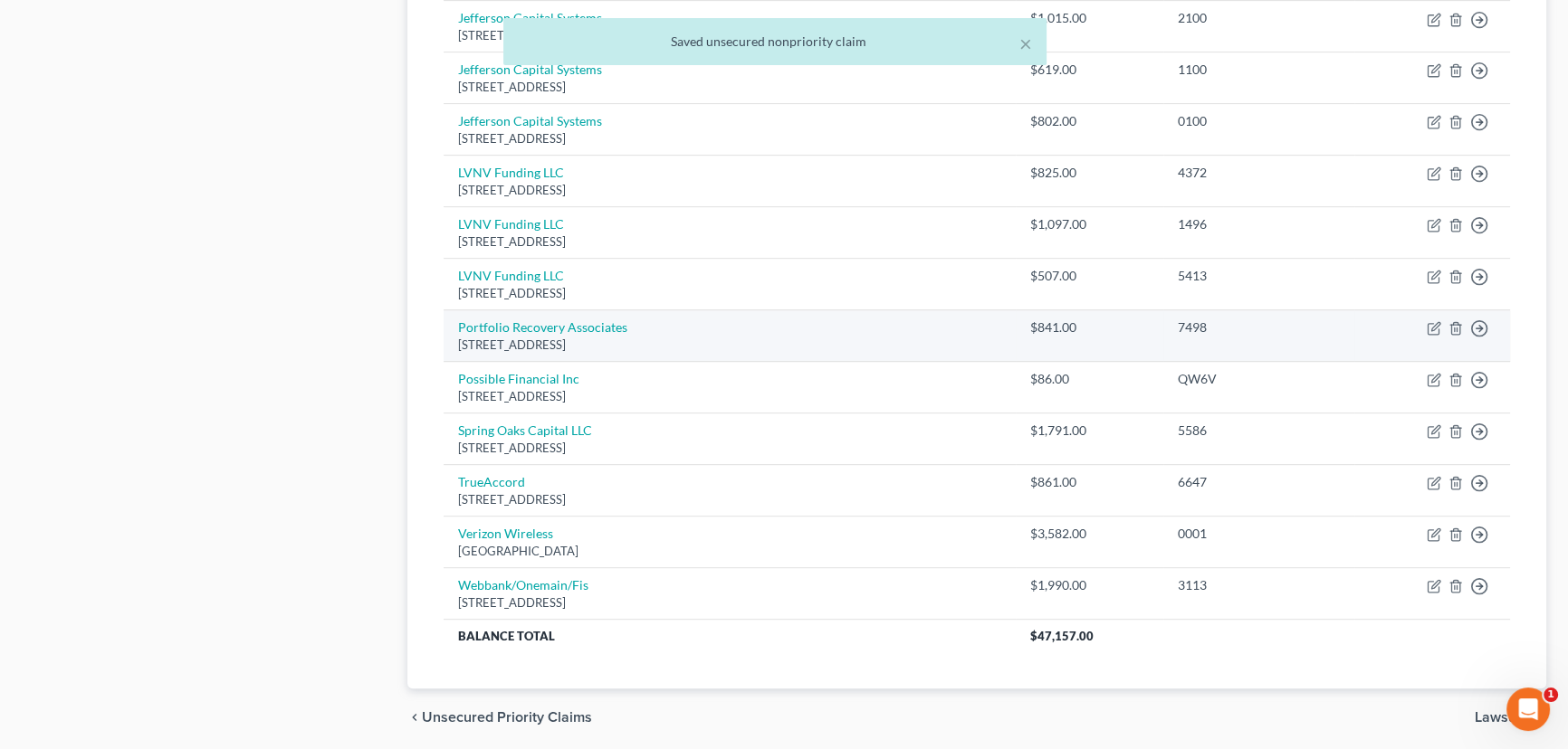
scroll to position [1016, 0]
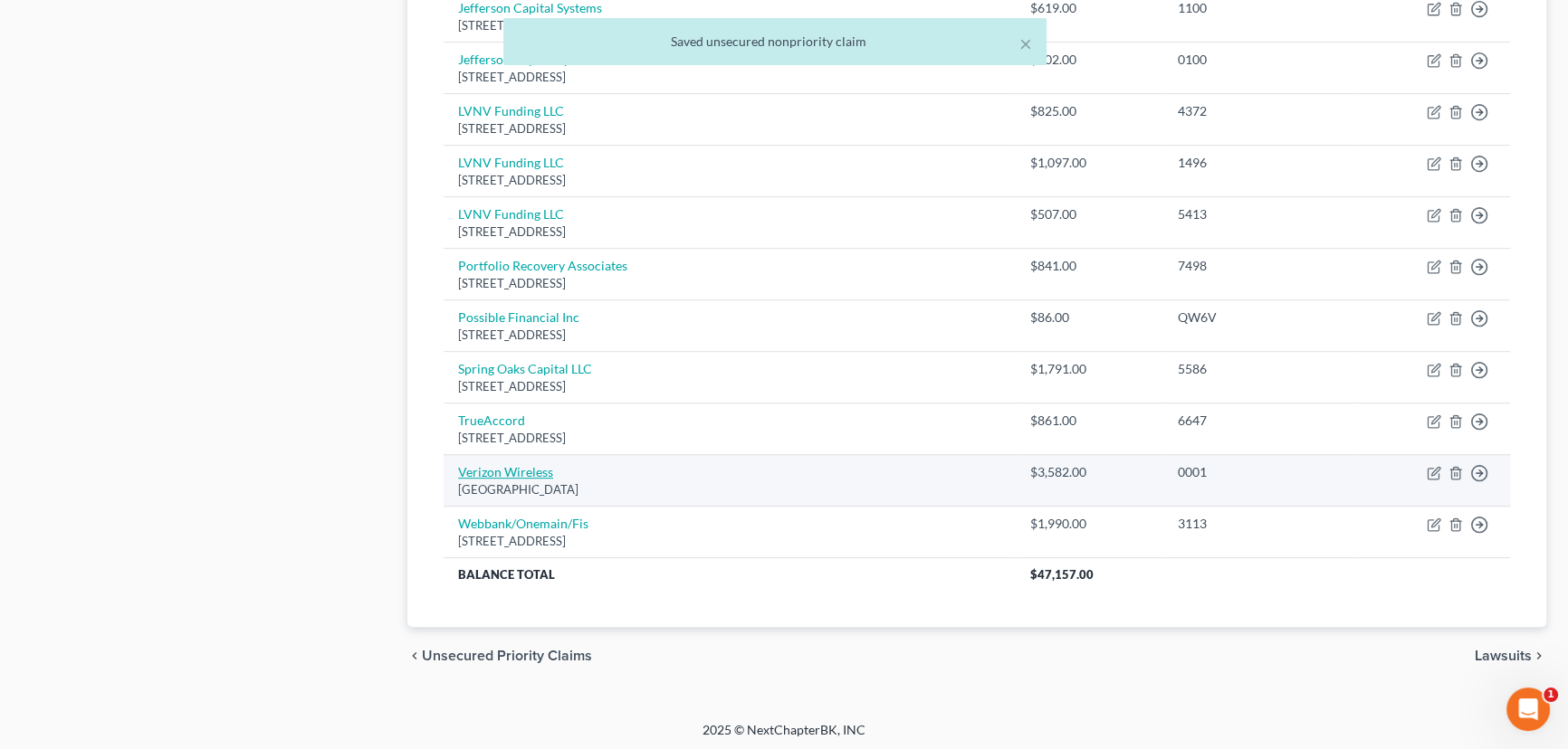
click at [533, 464] on link "Verizon Wireless" at bounding box center [505, 471] width 95 height 15
select select "45"
select select "1"
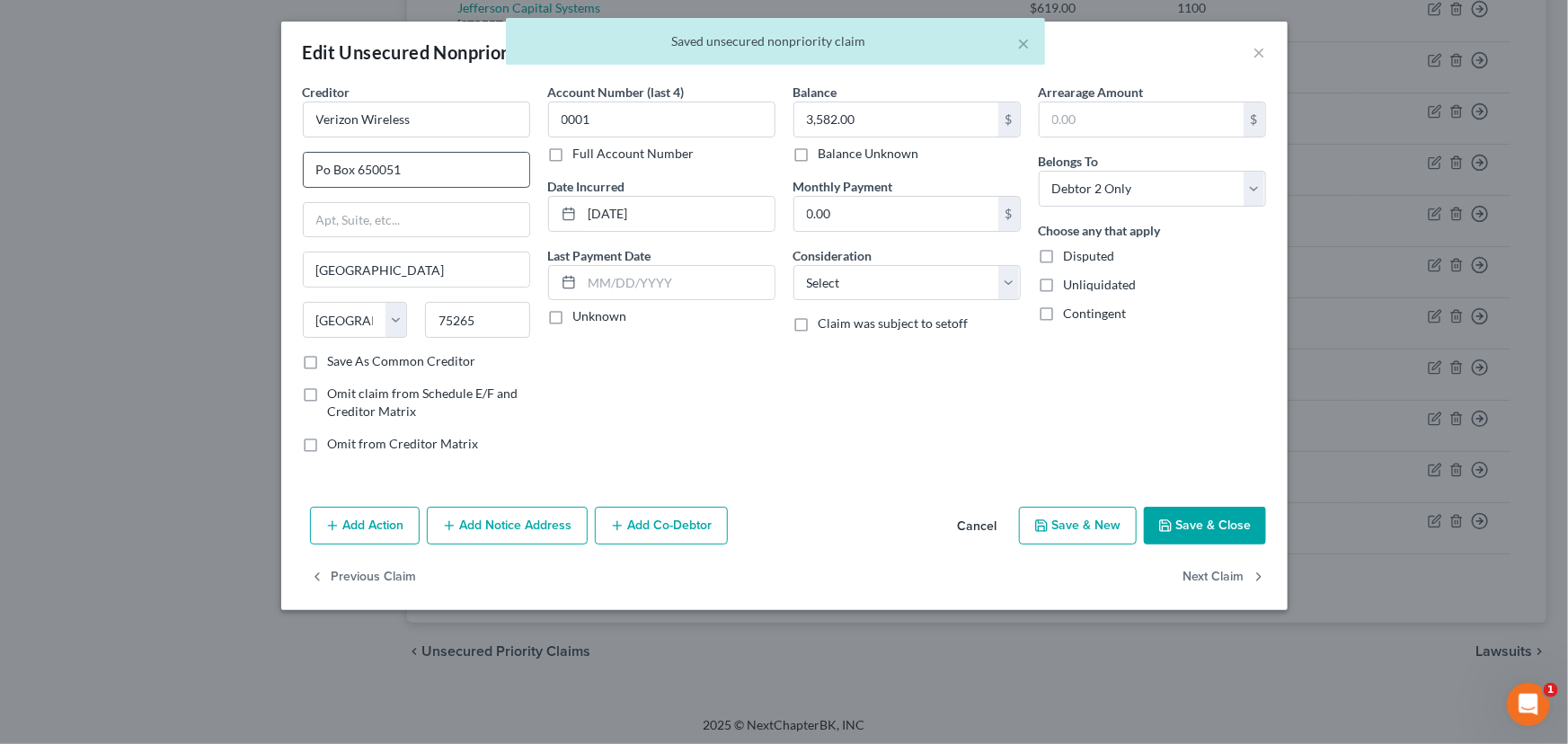
click at [429, 183] on input "Po Box 650051" at bounding box center [417, 170] width 225 height 34
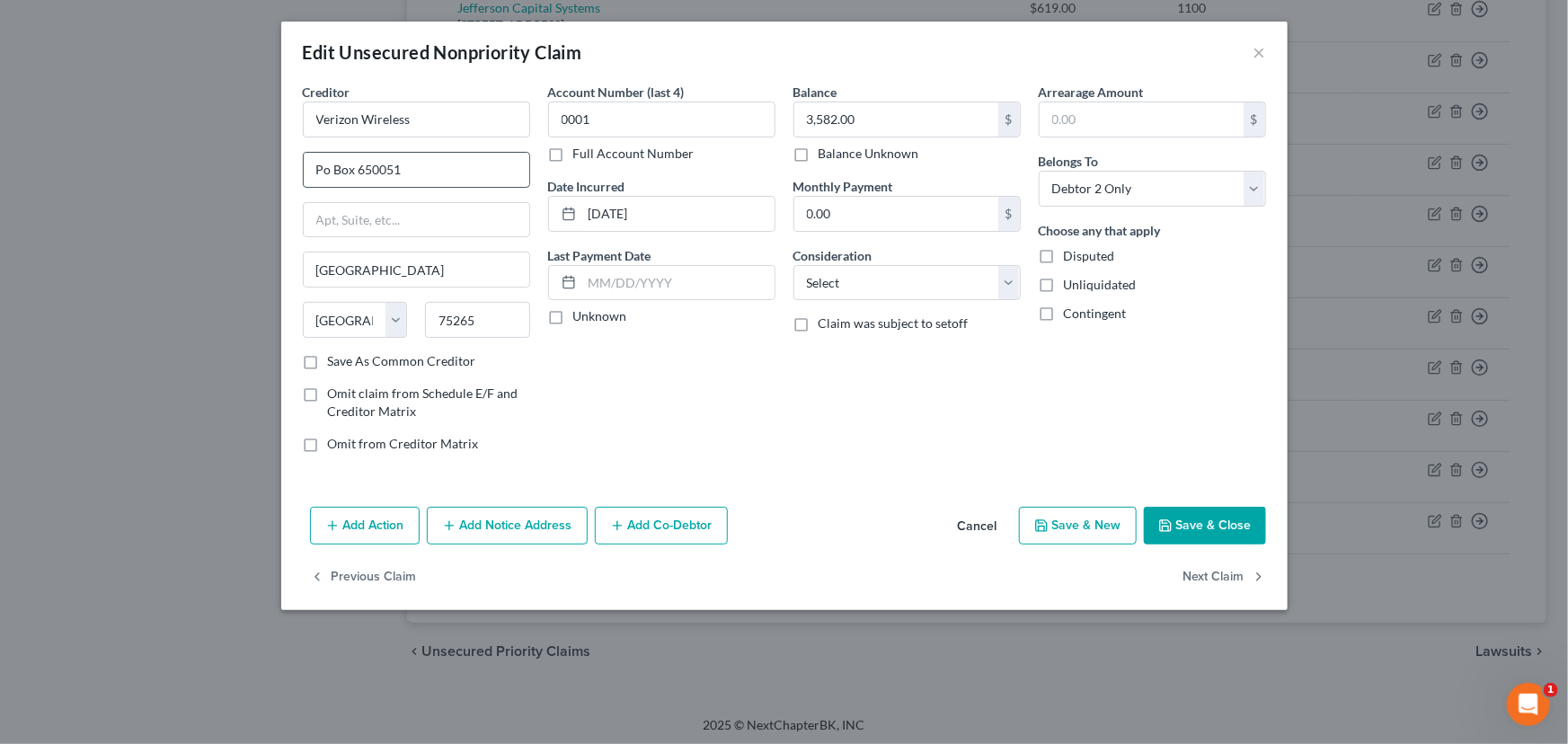
type input "PO Box 650051"
click at [573, 321] on label "Unknown" at bounding box center [601, 317] width 54 height 18
click at [581, 319] on input "Unknown" at bounding box center [586, 313] width 12 height 12
checkbox input "true"
click at [845, 286] on select "Select Cable / Satellite Services Collection Agency Credit Card Debt Debt Couns…" at bounding box center [907, 283] width 227 height 36
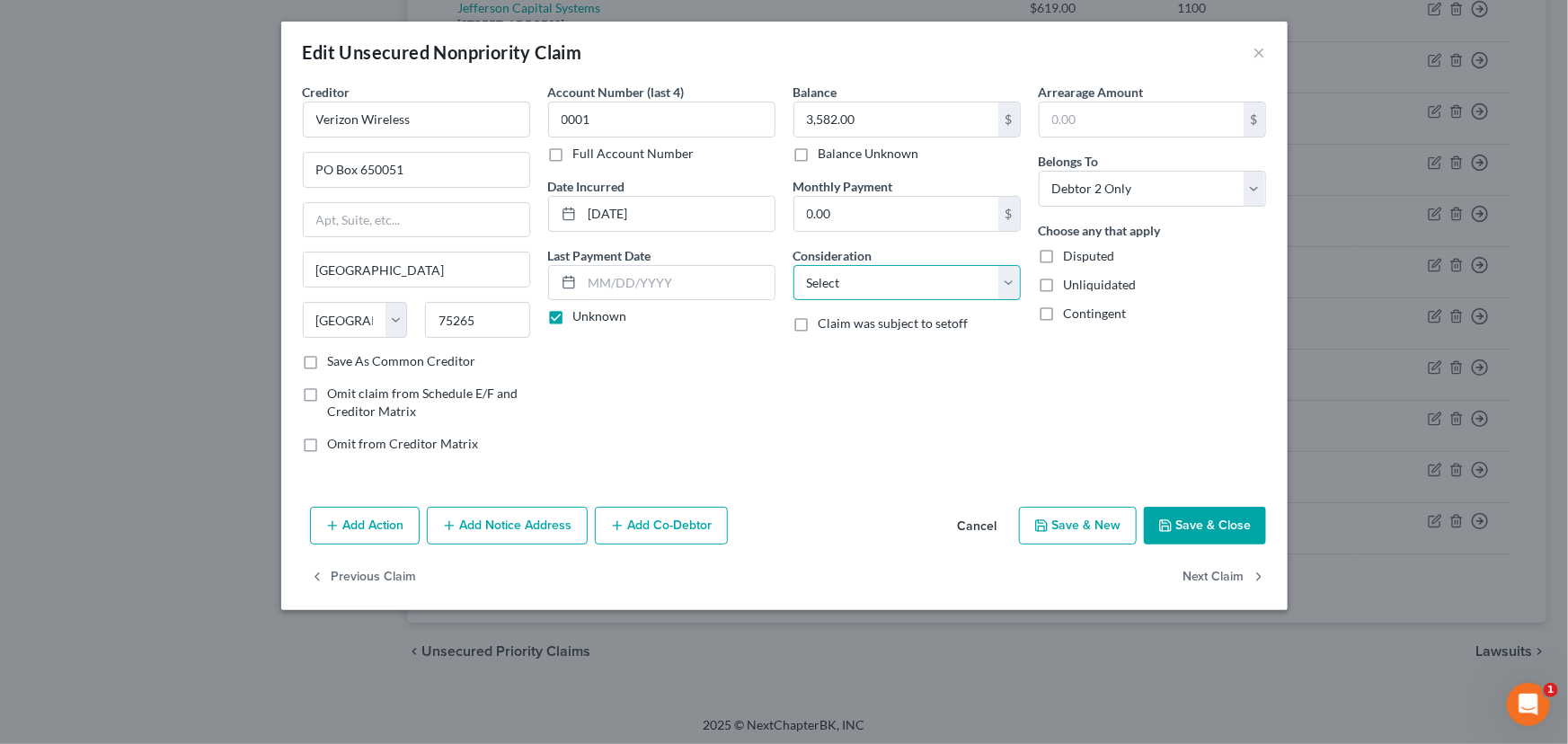
select select "20"
click at [793, 265] on select "Select Cable / Satellite Services Collection Agency Credit Card Debt Debt Couns…" at bounding box center [907, 283] width 227 height 36
click at [1002, 410] on div "Balance 3,582.00 $ Balance Unknown Balance Undetermined 3,582.00 $ Balance Unkn…" at bounding box center [907, 275] width 245 height 384
click at [1169, 523] on icon "button" at bounding box center [1165, 526] width 14 height 14
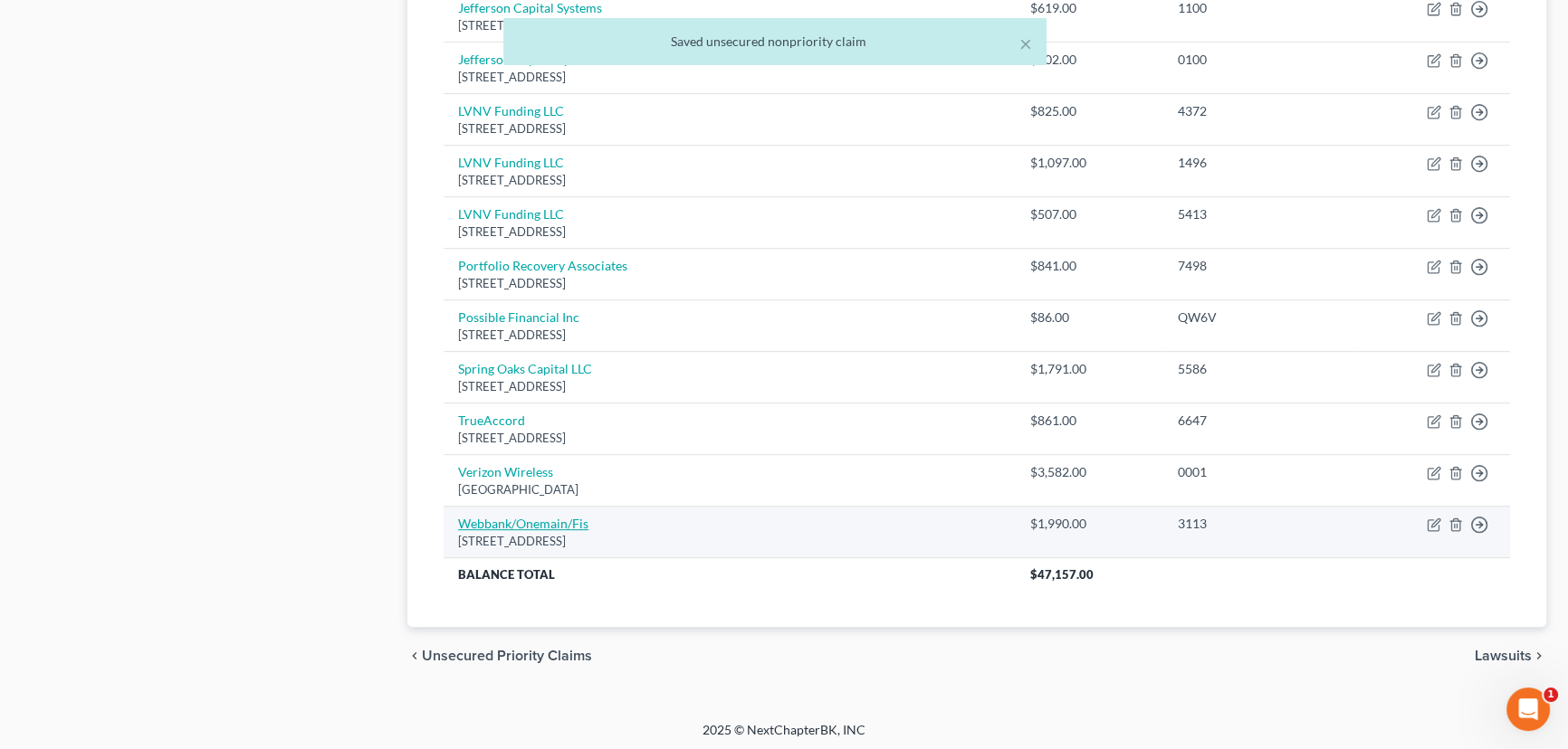
click at [553, 524] on link "Webbank/Onemain/Fis" at bounding box center [522, 523] width 130 height 15
select select "9"
select select "2"
select select "0"
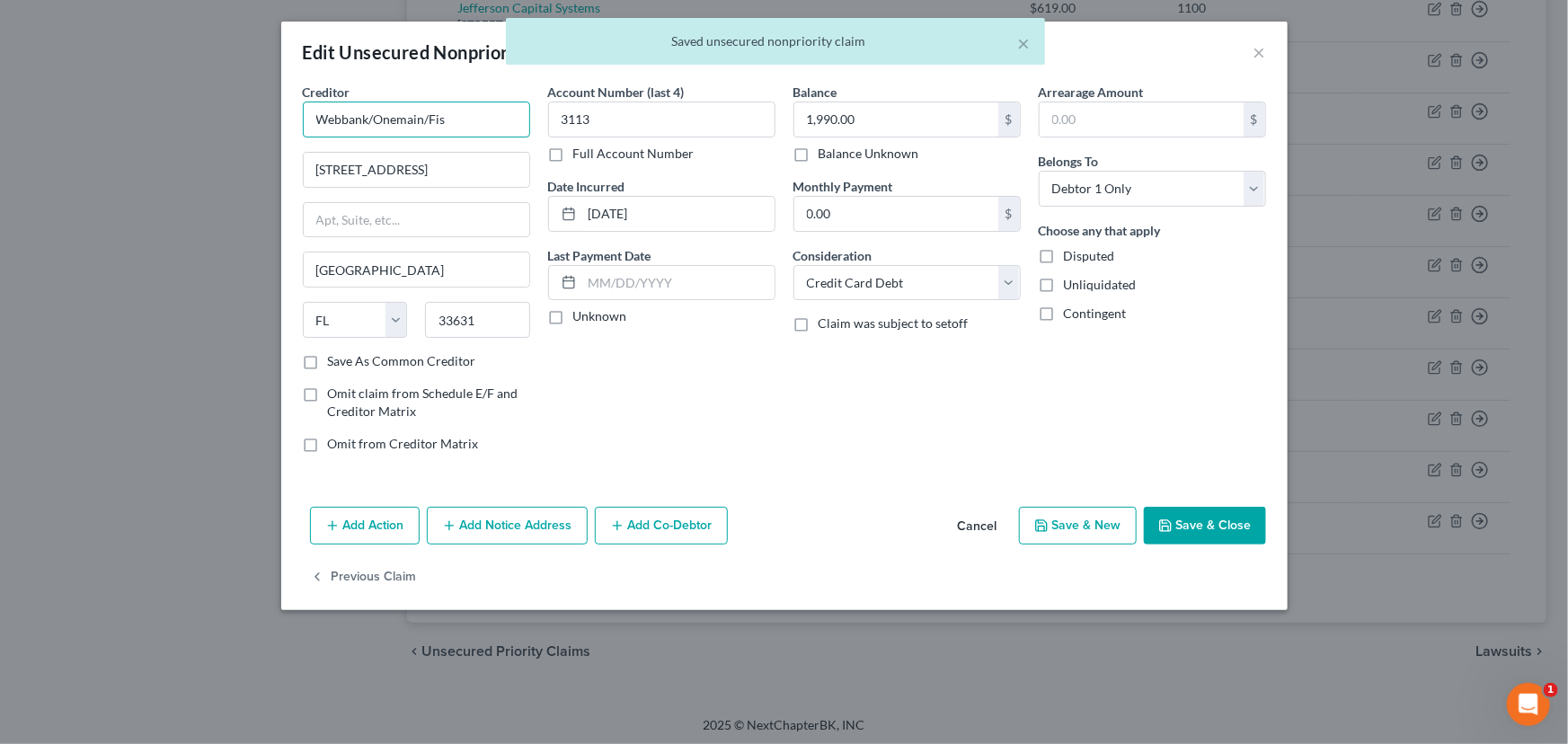
click at [477, 132] on input "Webbank/Onemain/Fis" at bounding box center [417, 120] width 227 height 36
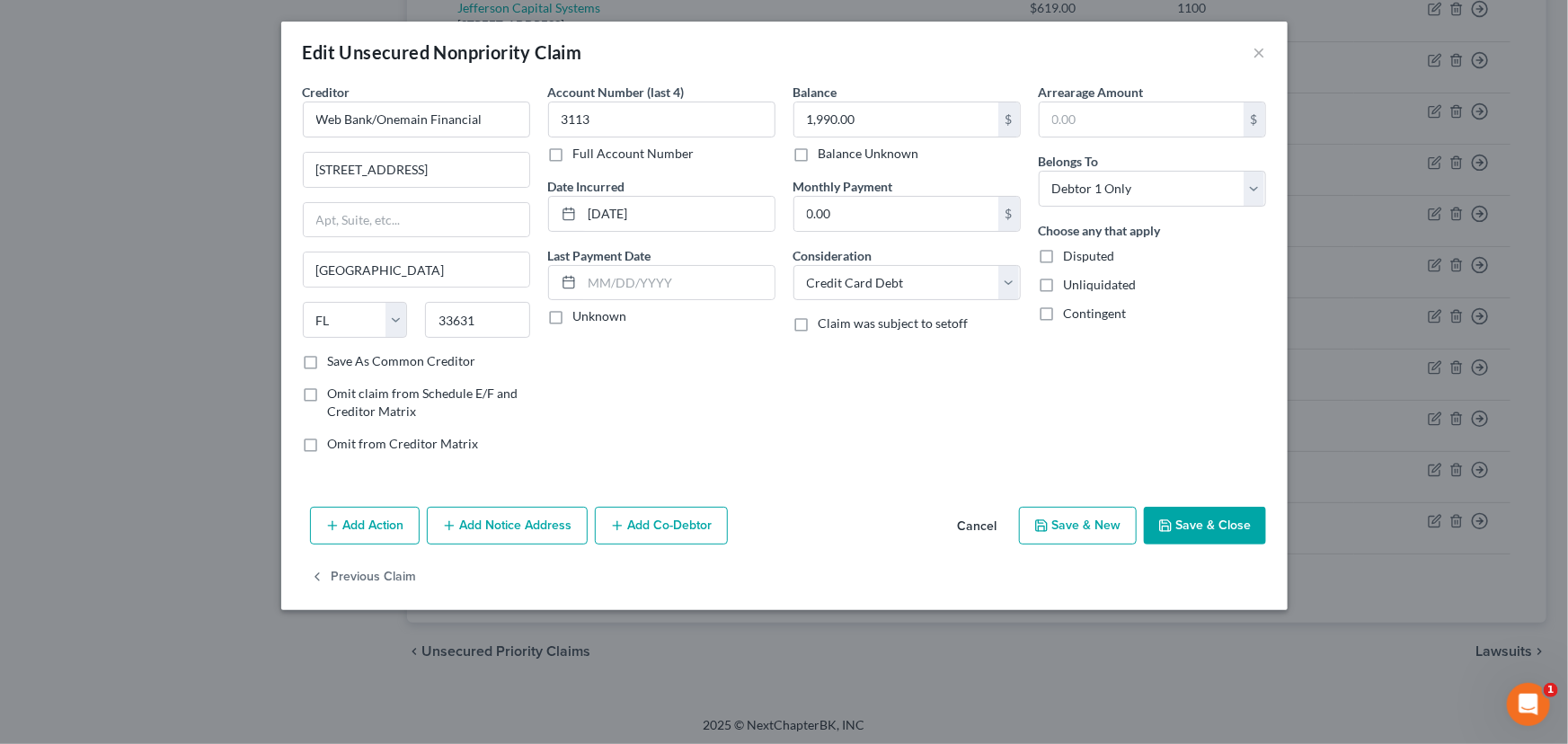
click at [462, 187] on div "Creditor * Web Bank/Onemain Financial Po Box 31535ta [GEOGRAPHIC_DATA] [US_STAT…" at bounding box center [417, 217] width 227 height 270
type input "Web Bank/Onemain Financial"
click at [326, 170] on input "[STREET_ADDRESS]" at bounding box center [417, 170] width 225 height 34
type input "[STREET_ADDRESS]"
click at [619, 427] on div "Account Number (last 4) 3113 Full Account Number Date Incurred [DATE] Last Paym…" at bounding box center [662, 275] width 245 height 384
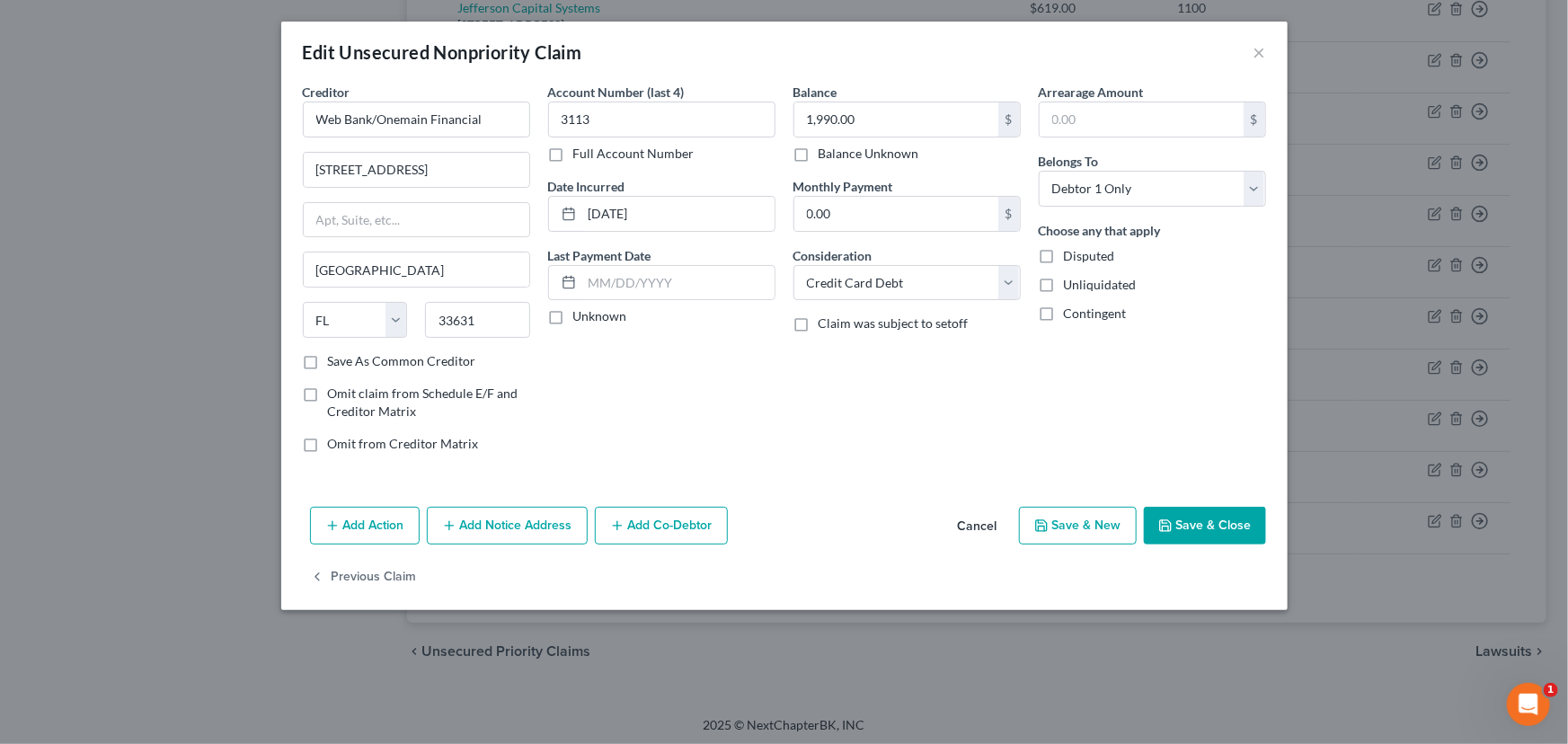
click at [573, 314] on label "Unknown" at bounding box center [601, 317] width 54 height 18
click at [581, 314] on input "Unknown" at bounding box center [586, 313] width 12 height 12
checkbox input "true"
click at [1206, 515] on button "Save & Close" at bounding box center [1205, 526] width 123 height 38
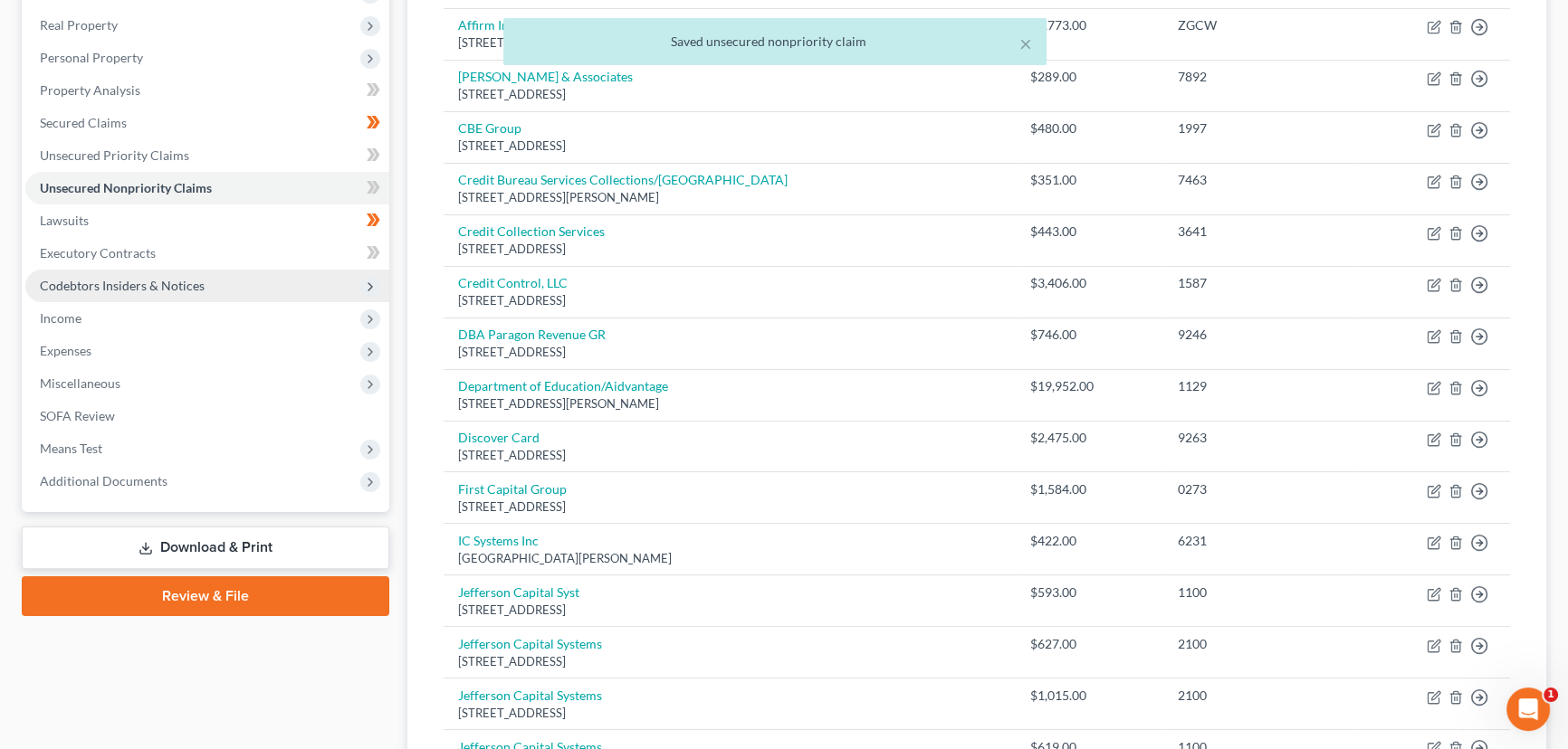
scroll to position [276, 0]
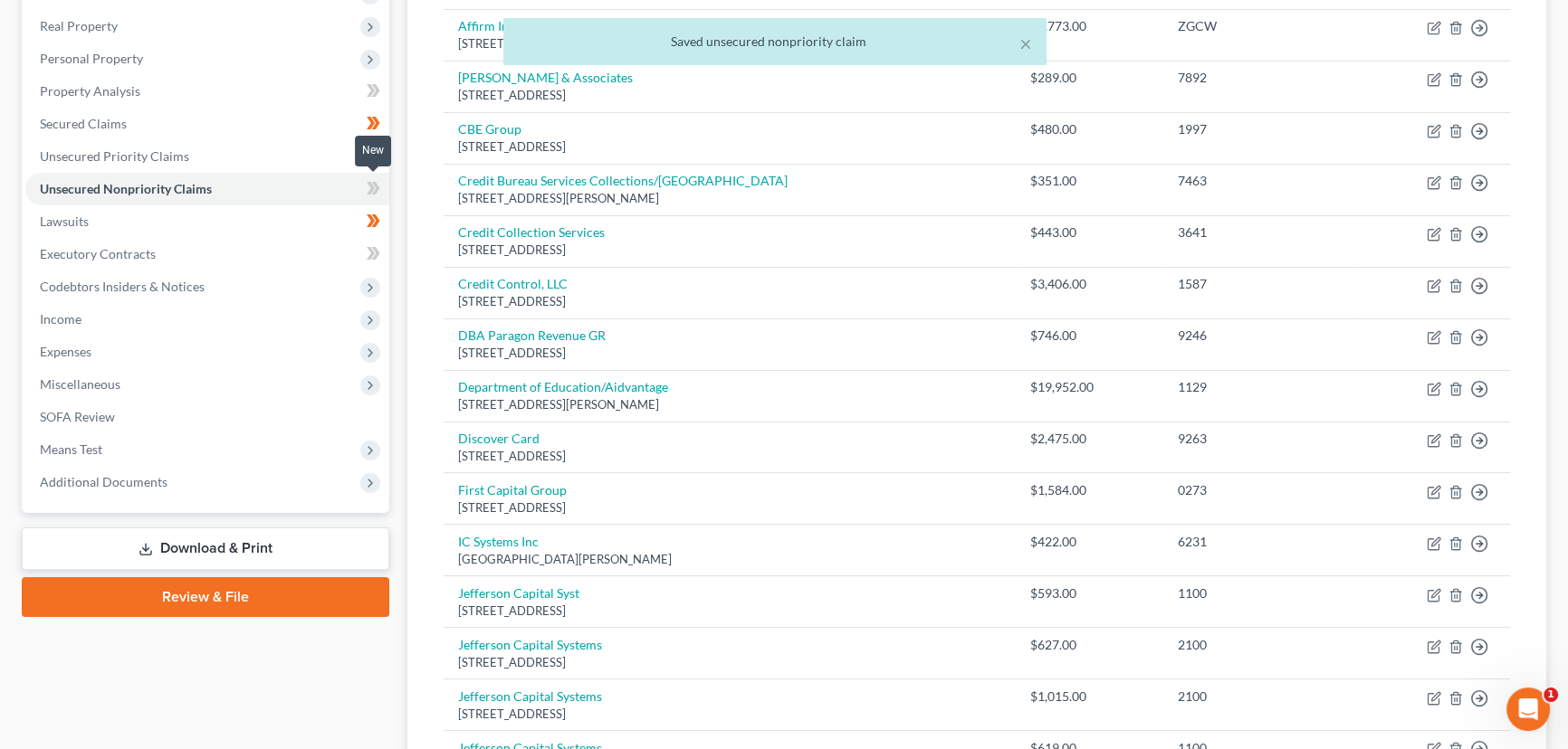
click at [371, 188] on icon at bounding box center [371, 188] width 8 height 13
click at [393, 215] on div "Case Dashboard Payments Invoices Payments Payments Credit Report Client Profile" at bounding box center [205, 661] width 385 height 1527
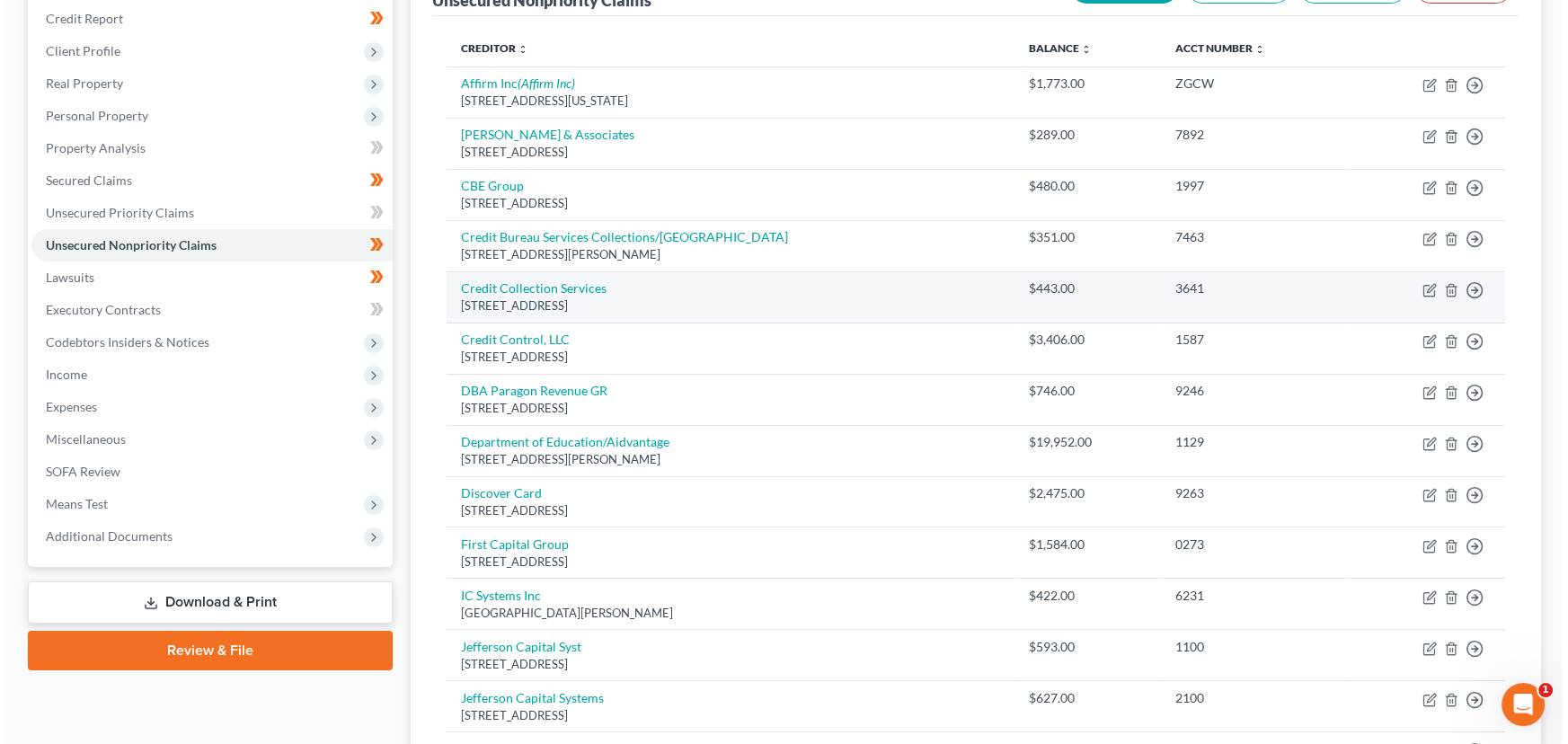
scroll to position [192, 0]
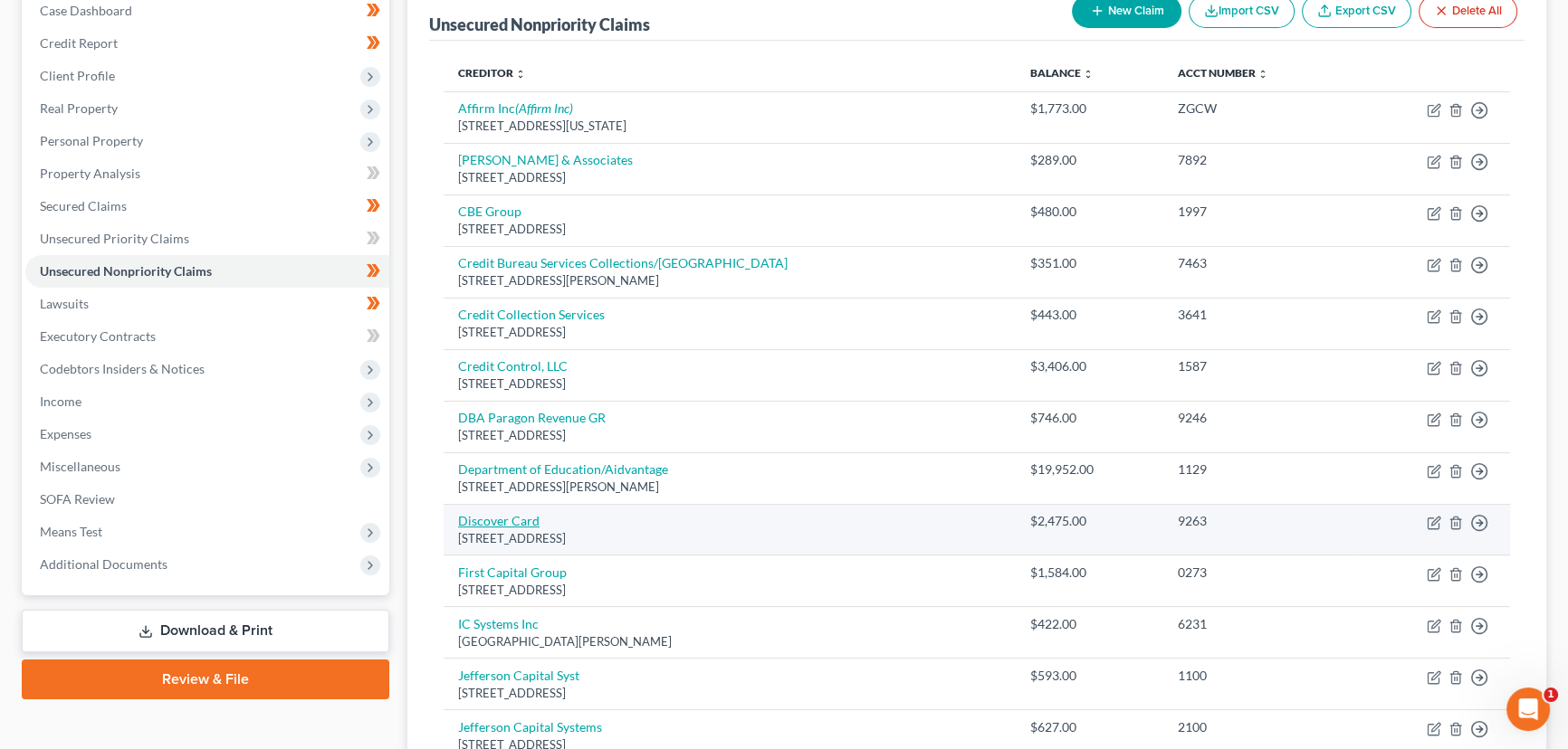
click at [491, 523] on link "Discover Card" at bounding box center [499, 520] width 82 height 15
select select "46"
select select "2"
select select "0"
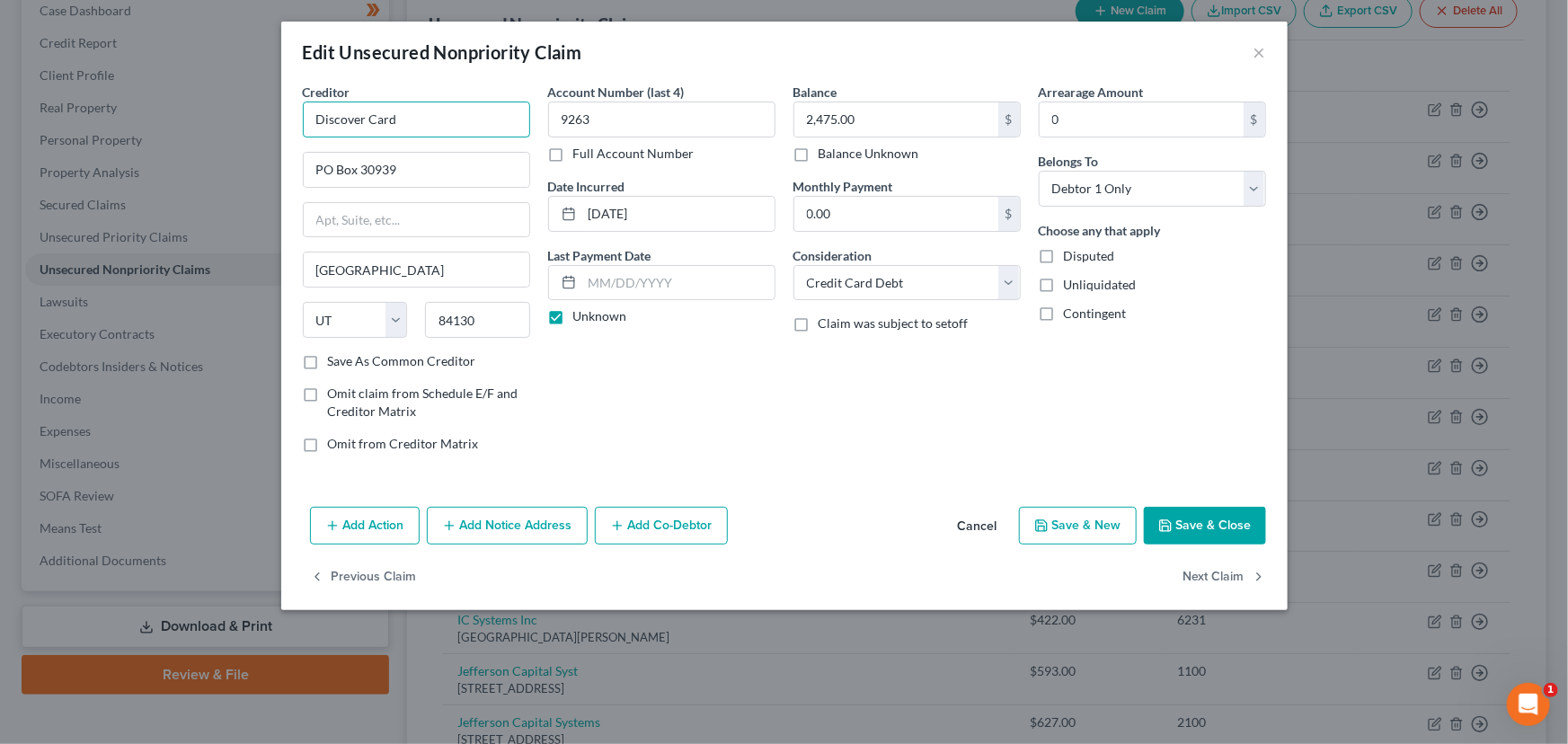
click at [445, 131] on input "Discover Card" at bounding box center [417, 120] width 227 height 36
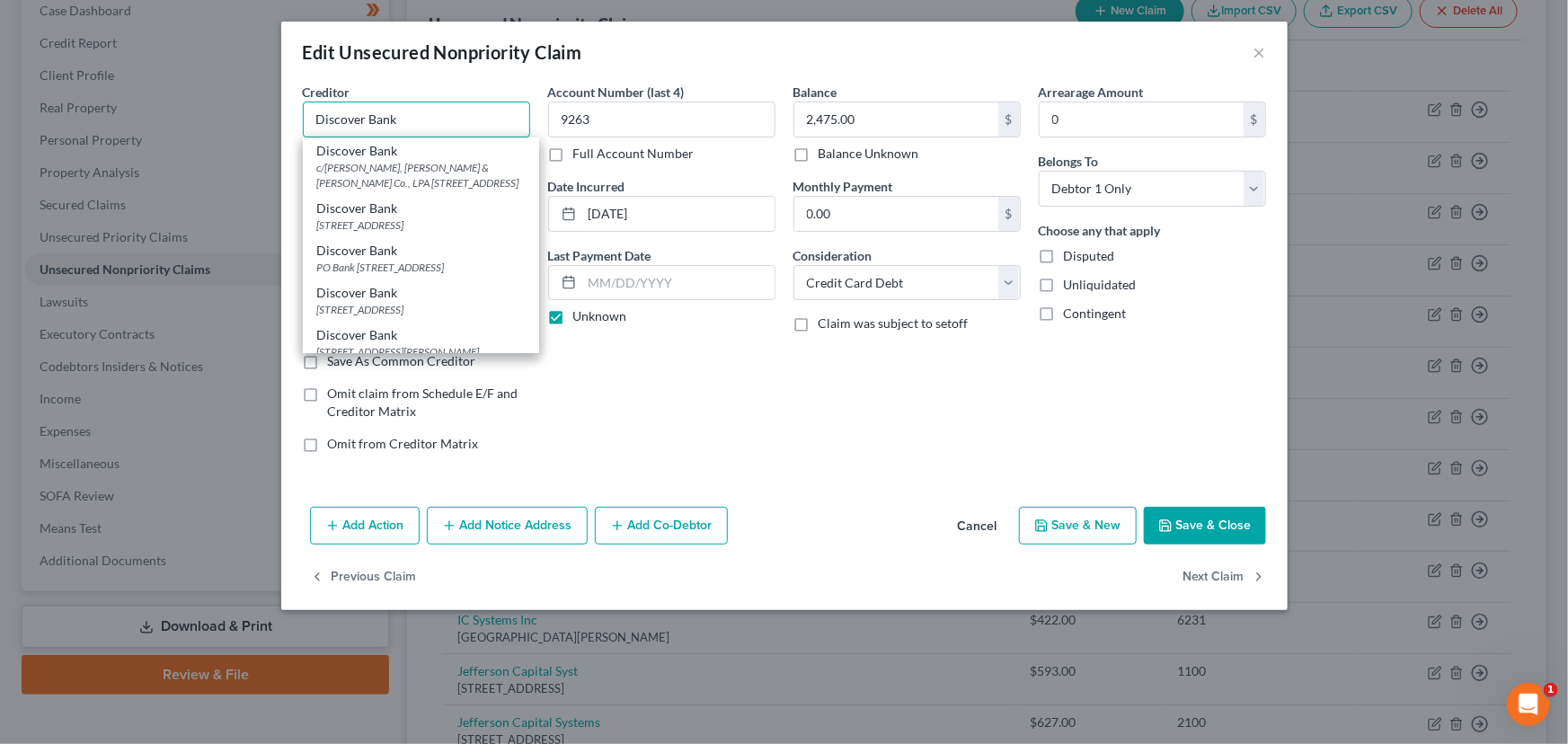
click at [310, 119] on input "Discover Bank" at bounding box center [417, 120] width 227 height 36
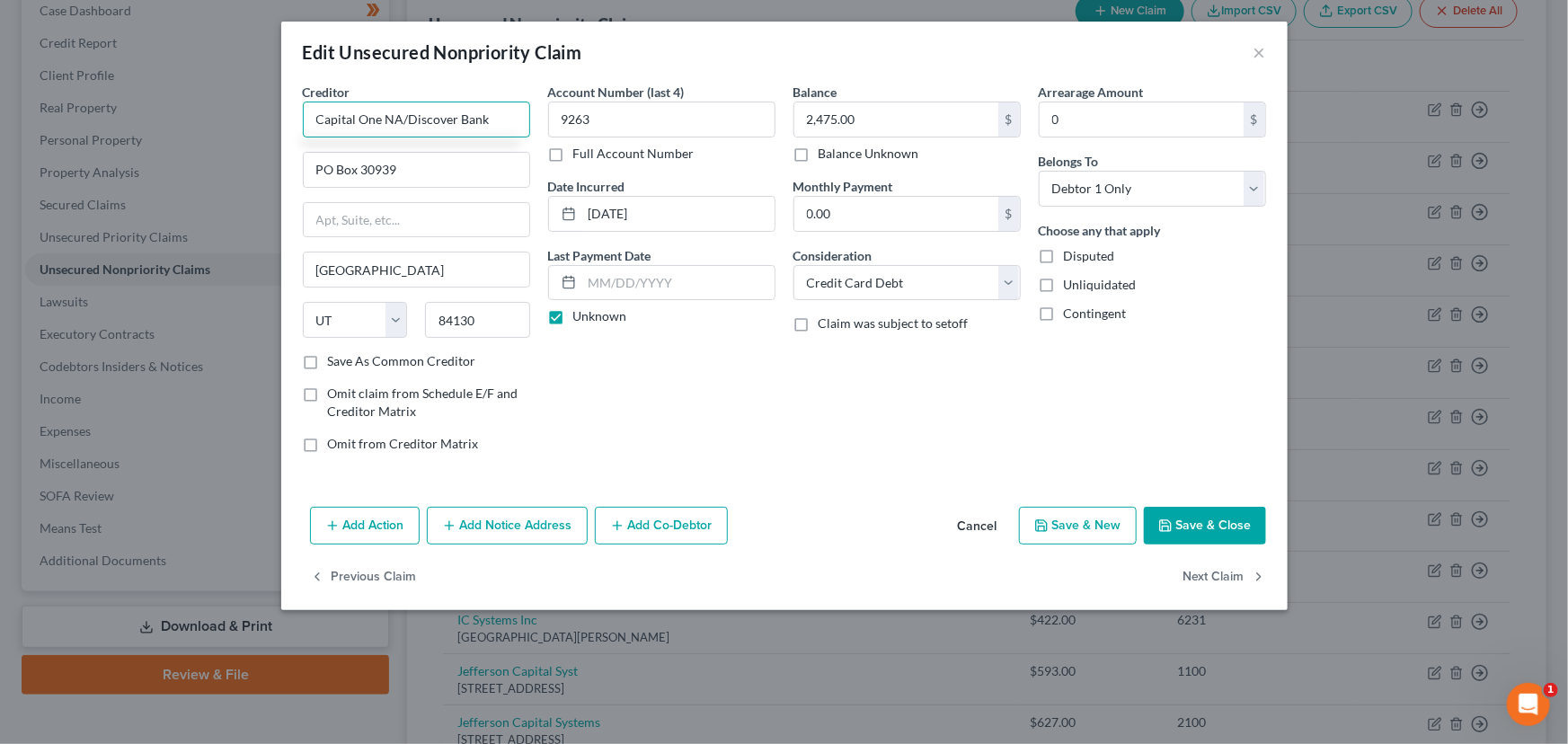
type input "Capital One NA/Discover Bank"
click at [723, 473] on div "Creditor * Capital One NA/Discover Bank PO Box 30939 [GEOGRAPHIC_DATA] [US_STAT…" at bounding box center [784, 291] width 1006 height 417
click at [886, 287] on select "Select Cable / Satellite Services Collection Agency Credit Card Debt Debt Couns…" at bounding box center [907, 283] width 227 height 36
select select "14"
click at [793, 265] on select "Select Cable / Satellite Services Collection Agency Credit Card Debt Debt Couns…" at bounding box center [907, 283] width 227 height 36
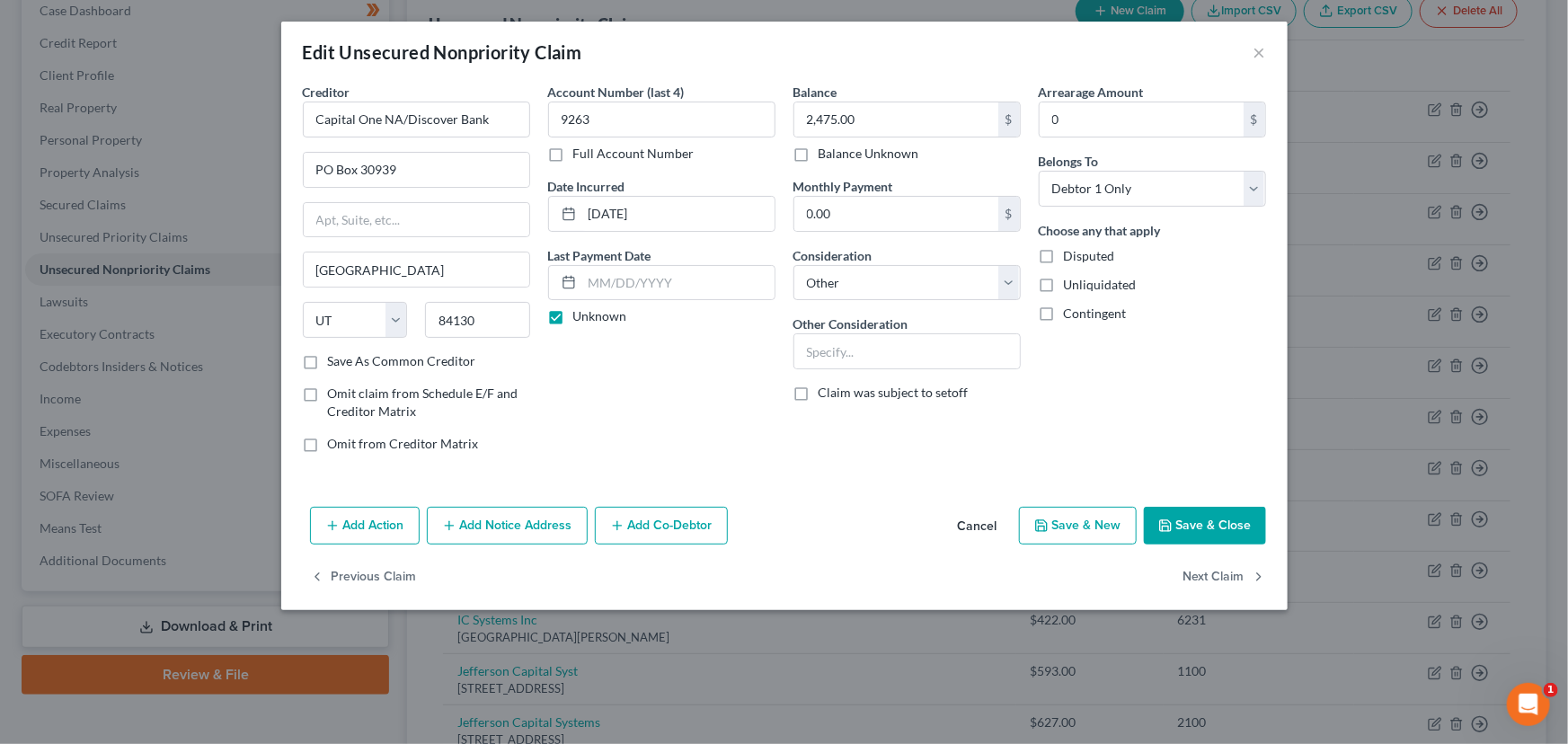
click at [843, 492] on div "Creditor * Capital One NA/Discover Bank PO Box 30939 [GEOGRAPHIC_DATA] [US_STAT…" at bounding box center [784, 291] width 1006 height 417
click at [912, 125] on input "2,475.00" at bounding box center [896, 120] width 204 height 34
type input "2,475.49"
click at [802, 451] on div "Balance 2,475.49 $ Balance Unknown Balance Undetermined 2,475.49 $ Balance Unkn…" at bounding box center [907, 275] width 245 height 384
click at [888, 342] on input "text" at bounding box center [907, 352] width 225 height 34
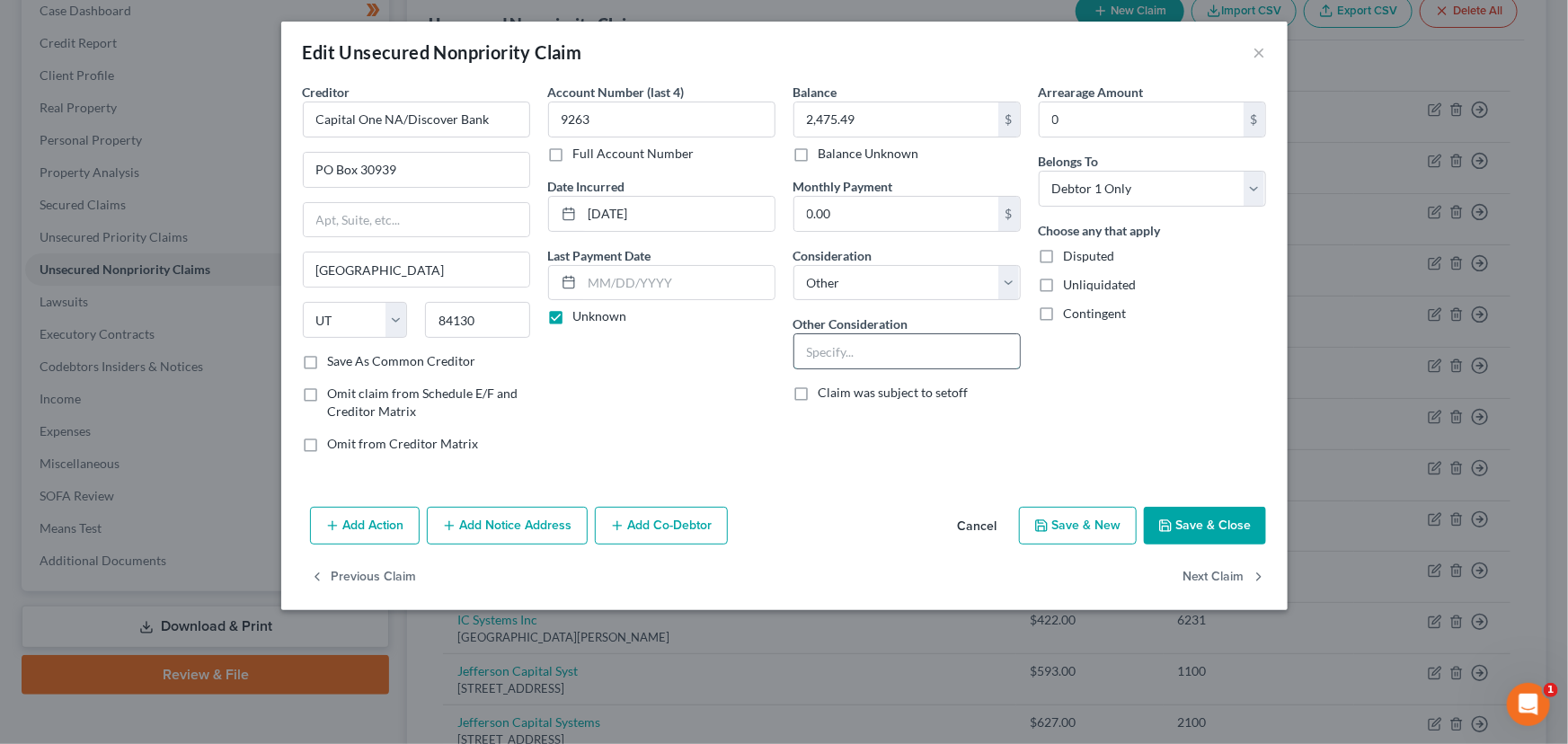
paste input "25-C-00485"
type input "25-C-00485"
drag, startPoint x: 701, startPoint y: 385, endPoint x: 557, endPoint y: 473, distance: 168.8
click at [699, 388] on div "Account Number (last 4) 9263 Full Account Number Date Incurred [DATE] Last Paym…" at bounding box center [662, 275] width 245 height 384
click at [490, 530] on button "Add Notice Address" at bounding box center [507, 526] width 160 height 38
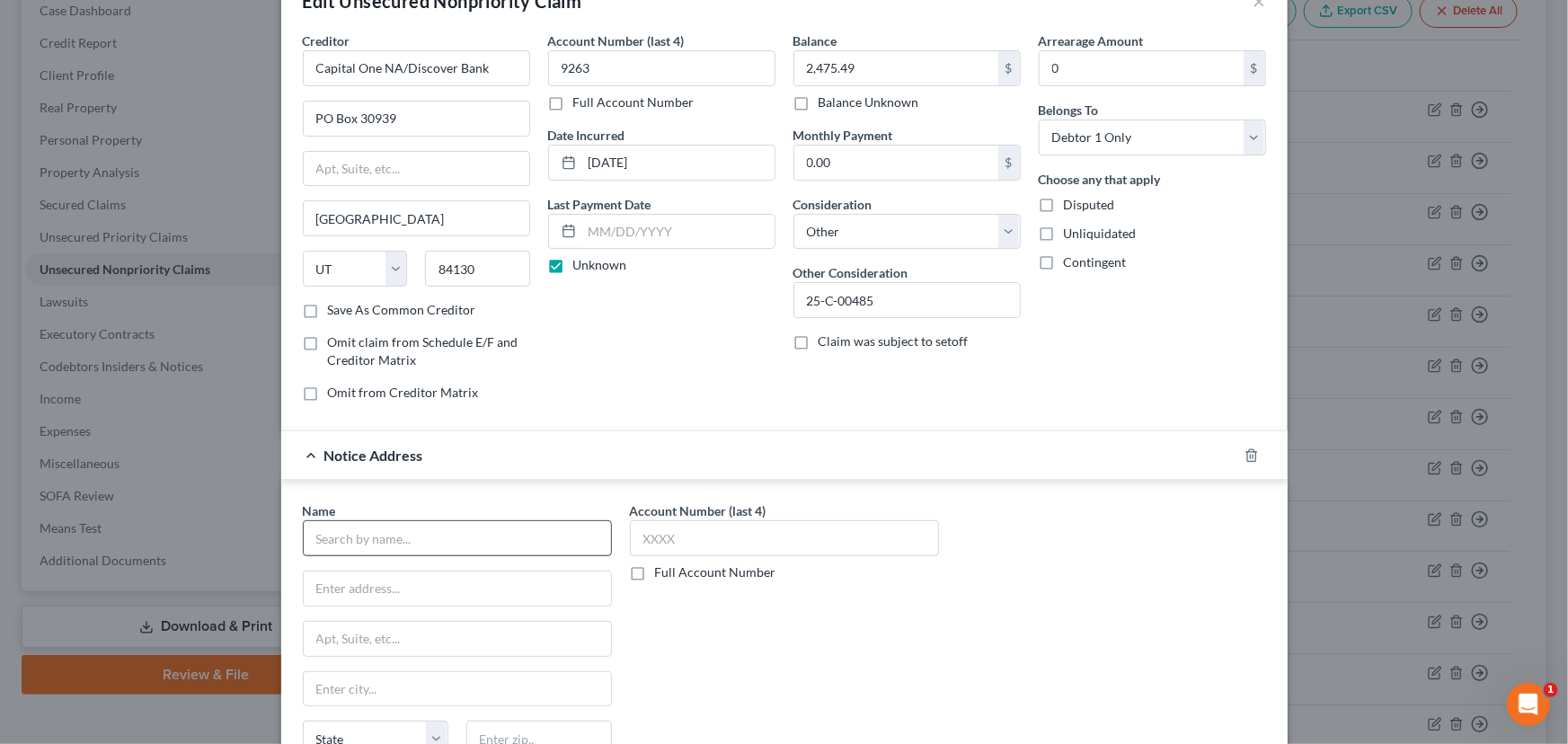
scroll to position [244, 0]
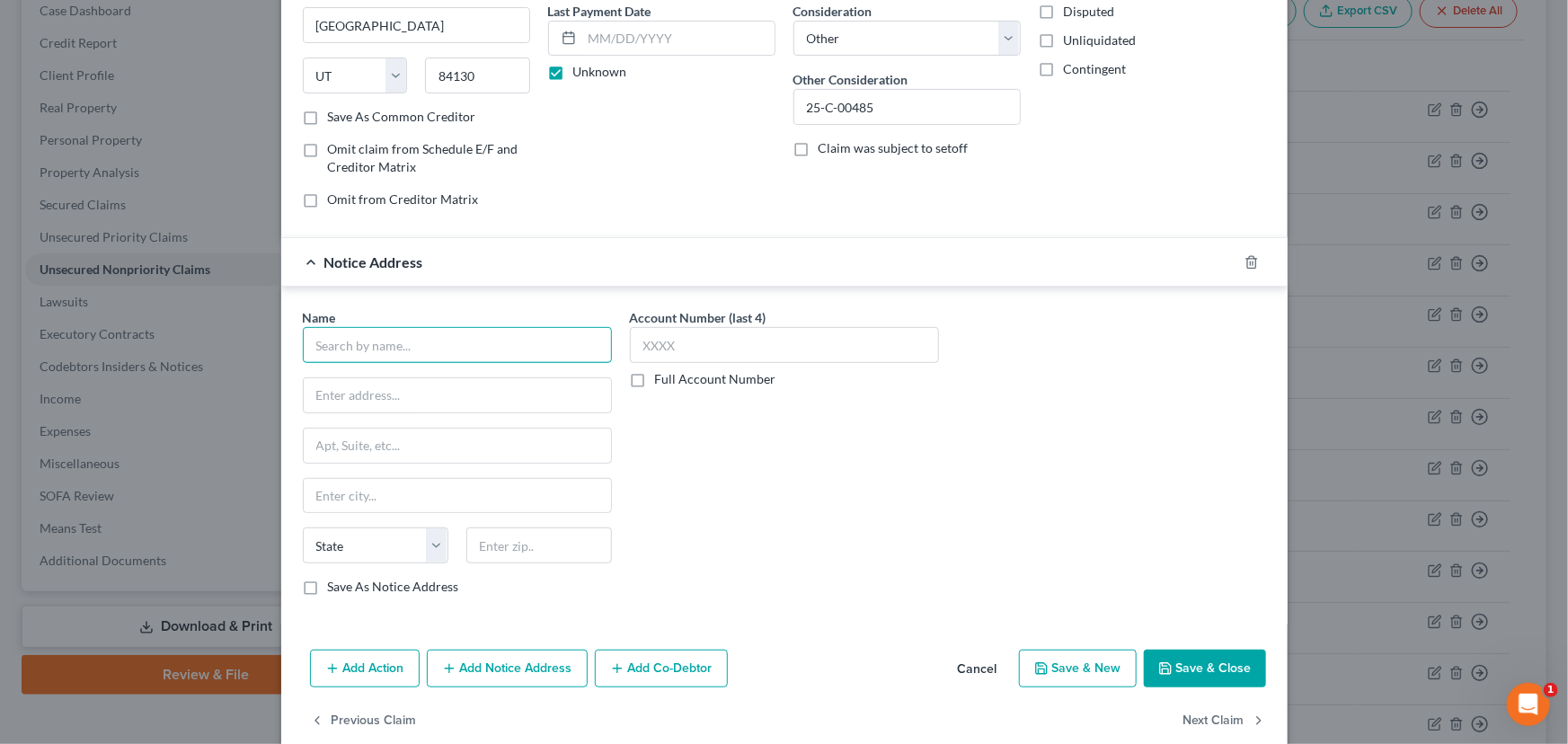
click at [417, 353] on input "text" at bounding box center [457, 345] width 309 height 36
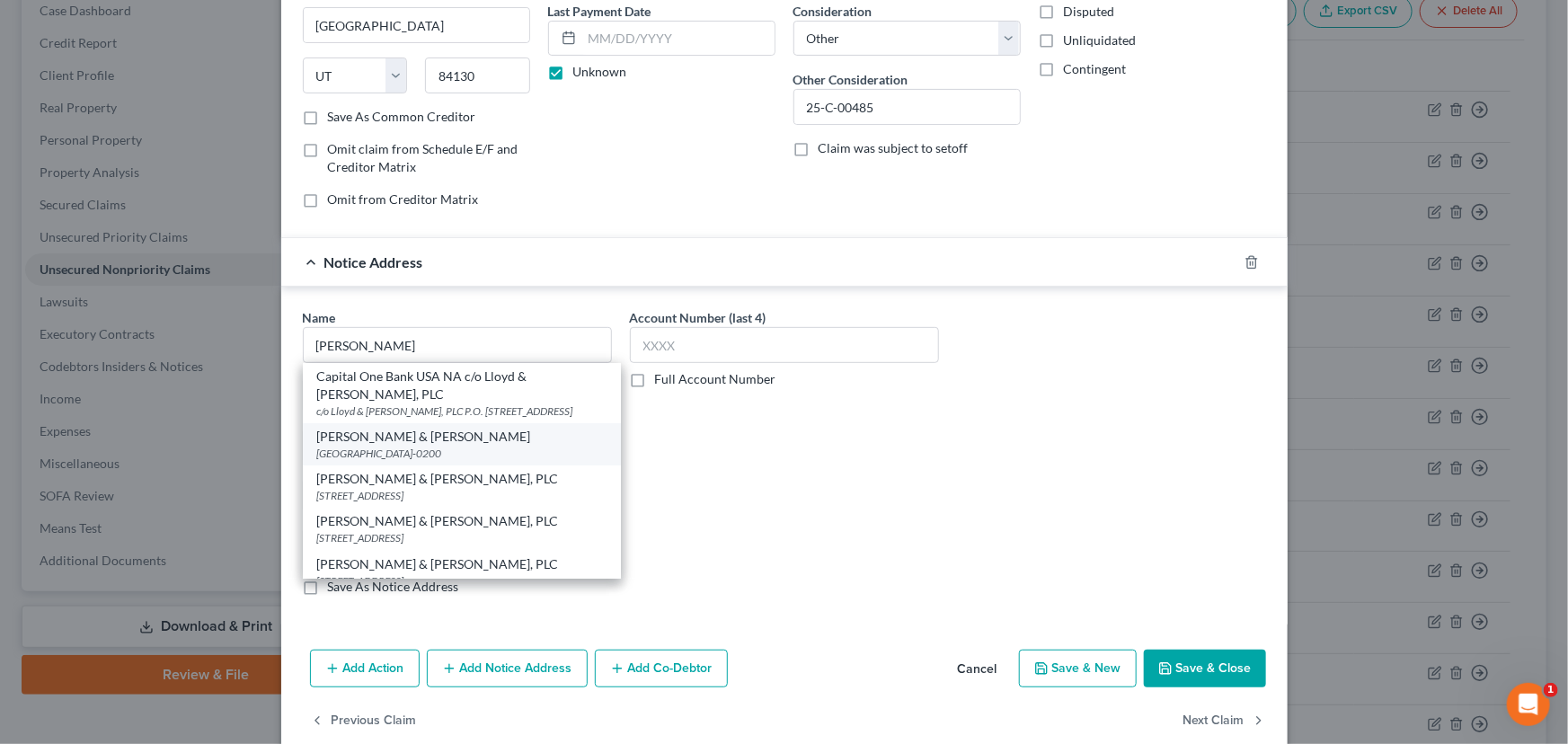
click at [429, 445] on div "[PERSON_NAME] & [PERSON_NAME]" at bounding box center [462, 436] width 289 height 18
type input "[PERSON_NAME] & [PERSON_NAME]"
type input "PO Box 23200"
type input "[GEOGRAPHIC_DATA]"
select select "18"
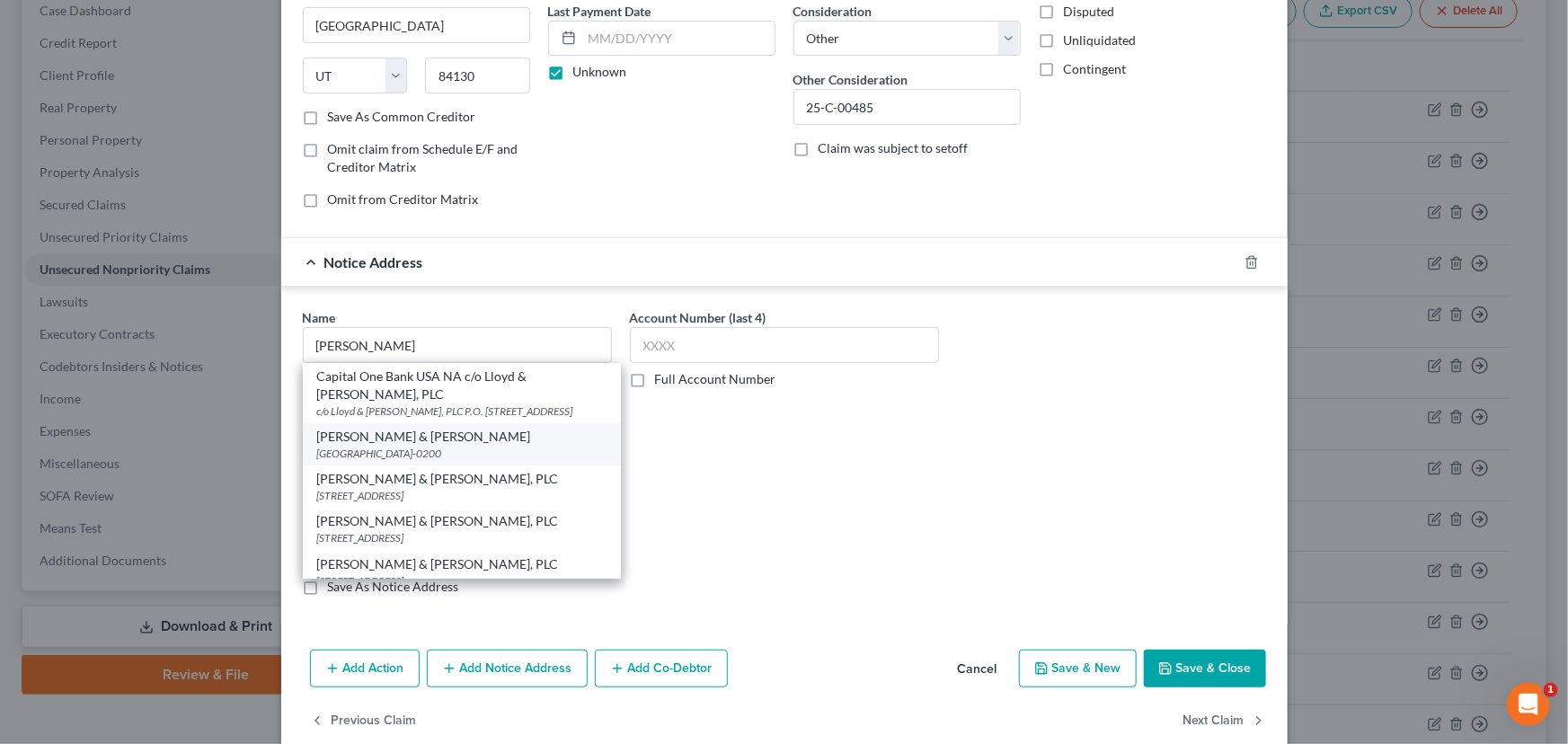
type input "40223-0200"
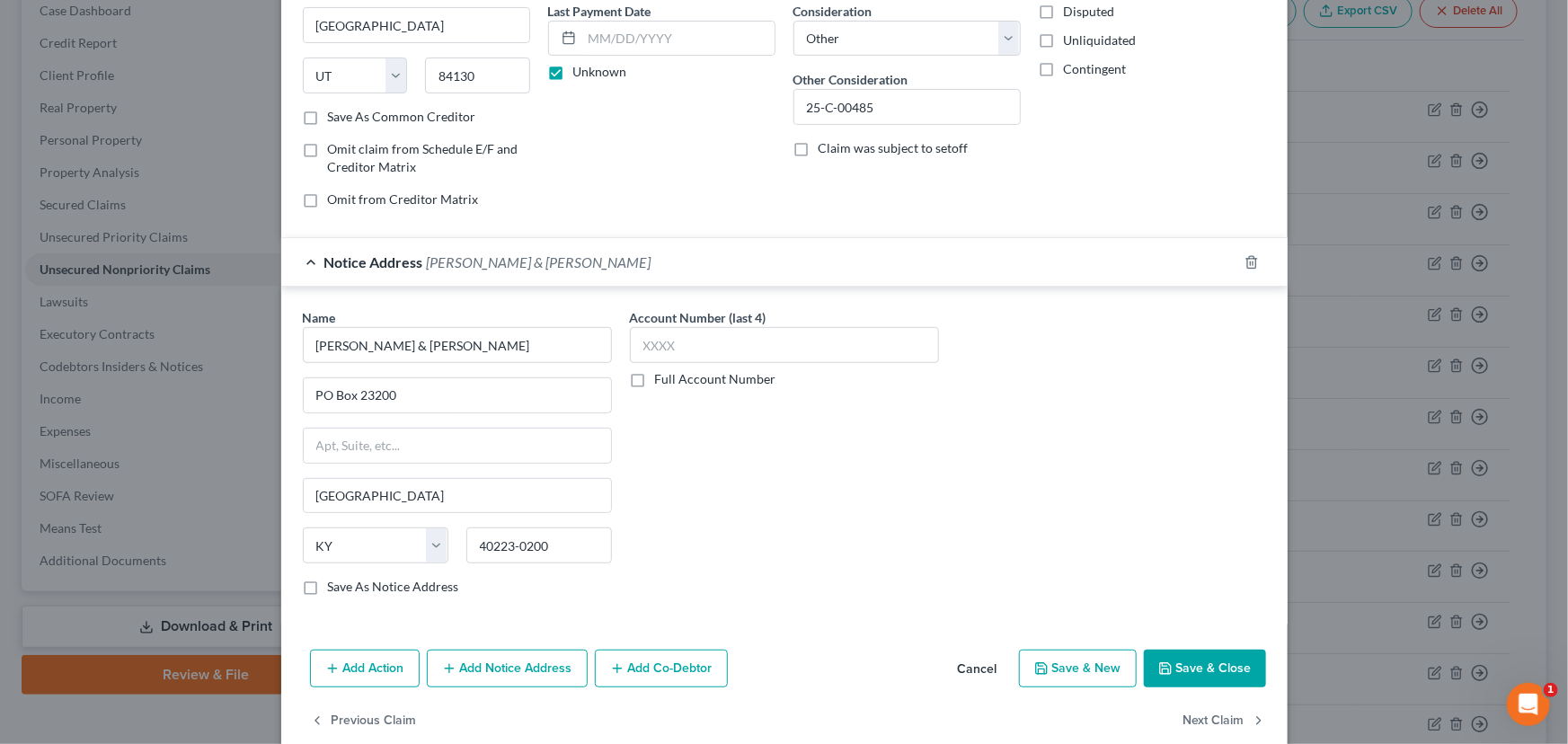
click at [637, 487] on div "Account Number (last 4) Full Account Number" at bounding box center [784, 459] width 327 height 302
click at [484, 271] on div "Notice Address [PERSON_NAME] & [PERSON_NAME]" at bounding box center [759, 262] width 956 height 48
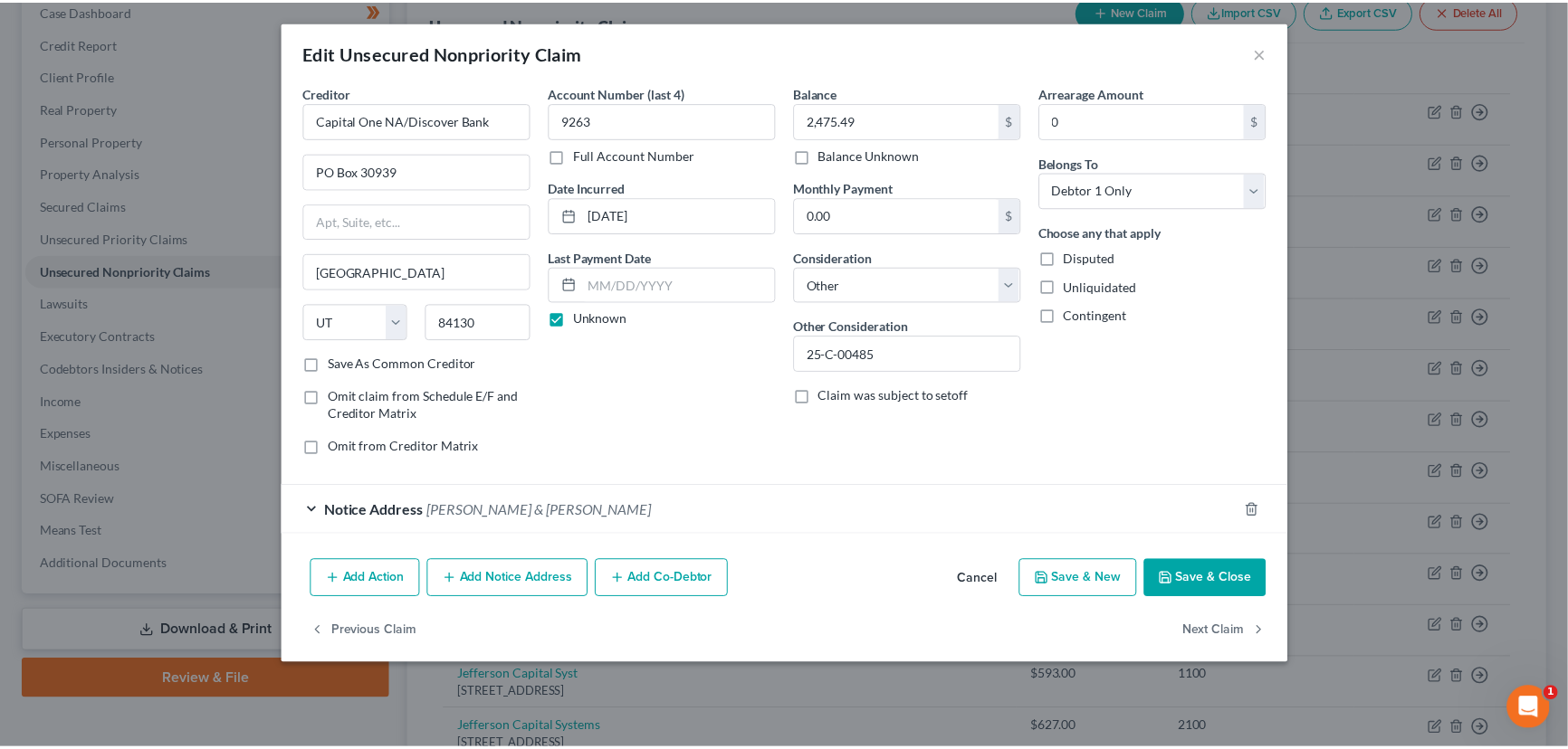
scroll to position [0, 0]
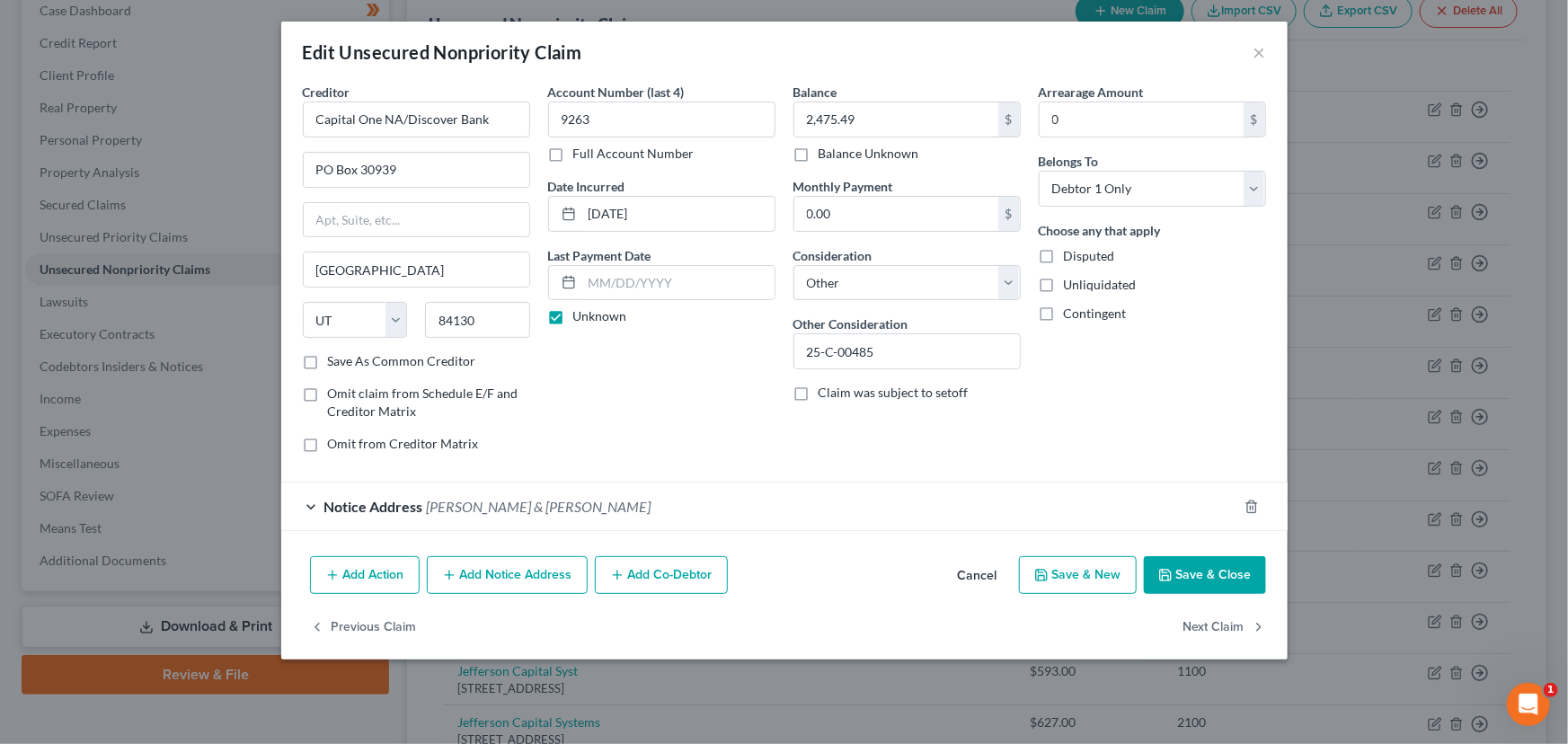
click at [655, 400] on div "Account Number (last 4) 9263 Full Account Number Date Incurred [DATE] Last Paym…" at bounding box center [662, 275] width 245 height 384
click at [1219, 565] on button "Save & Close" at bounding box center [1205, 575] width 123 height 38
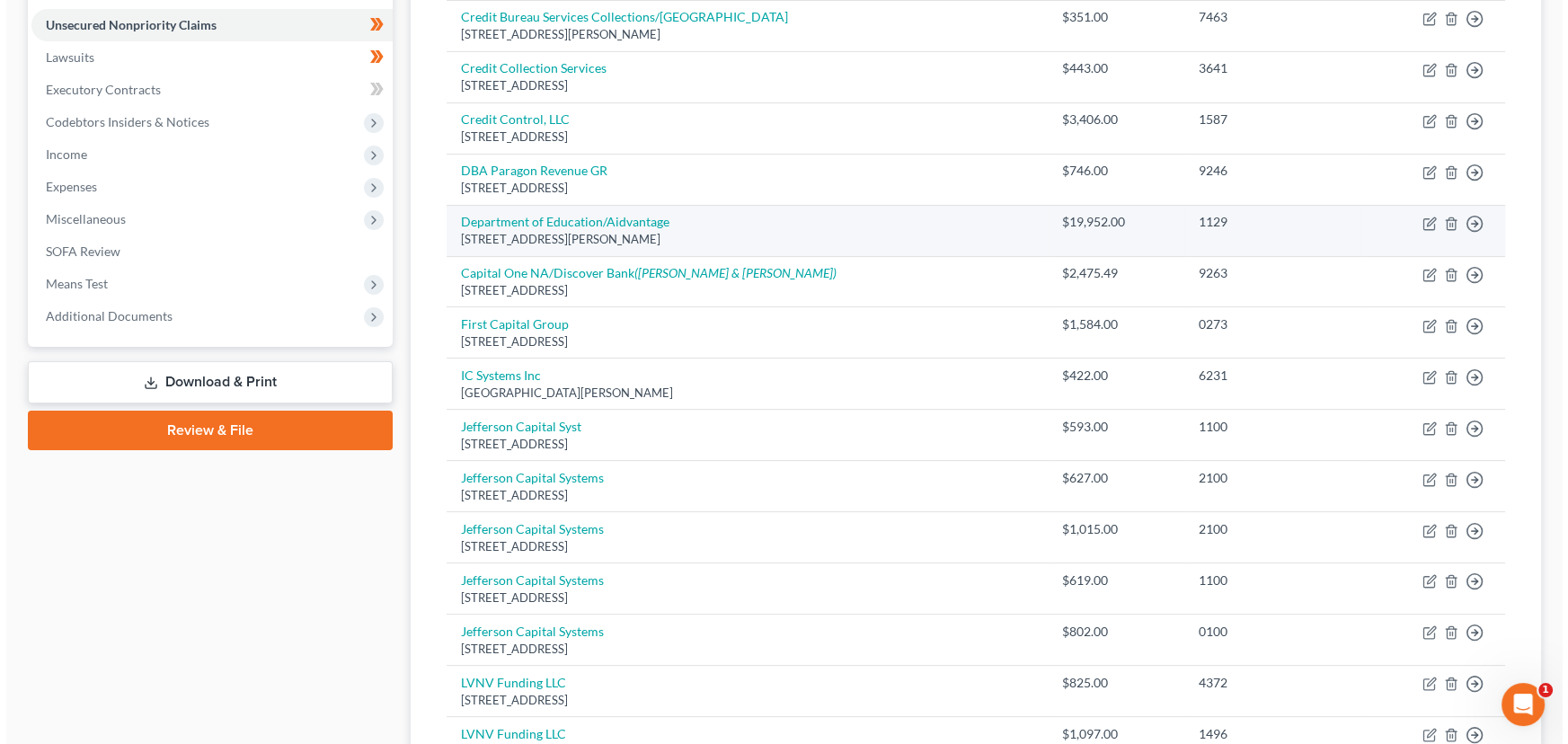
scroll to position [437, 0]
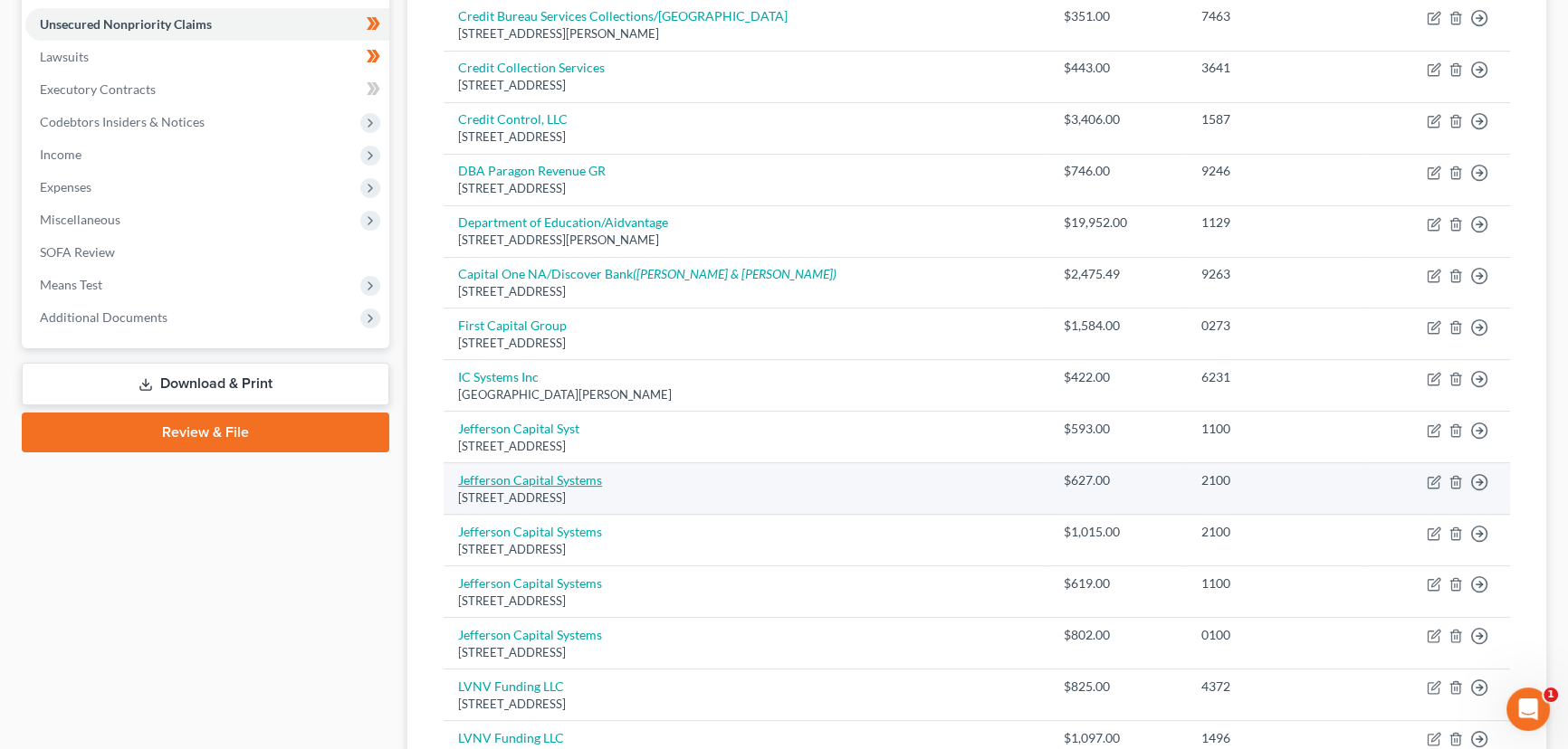
click at [562, 481] on link "Jefferson Capital Systems" at bounding box center [530, 479] width 144 height 15
select select "24"
select select "1"
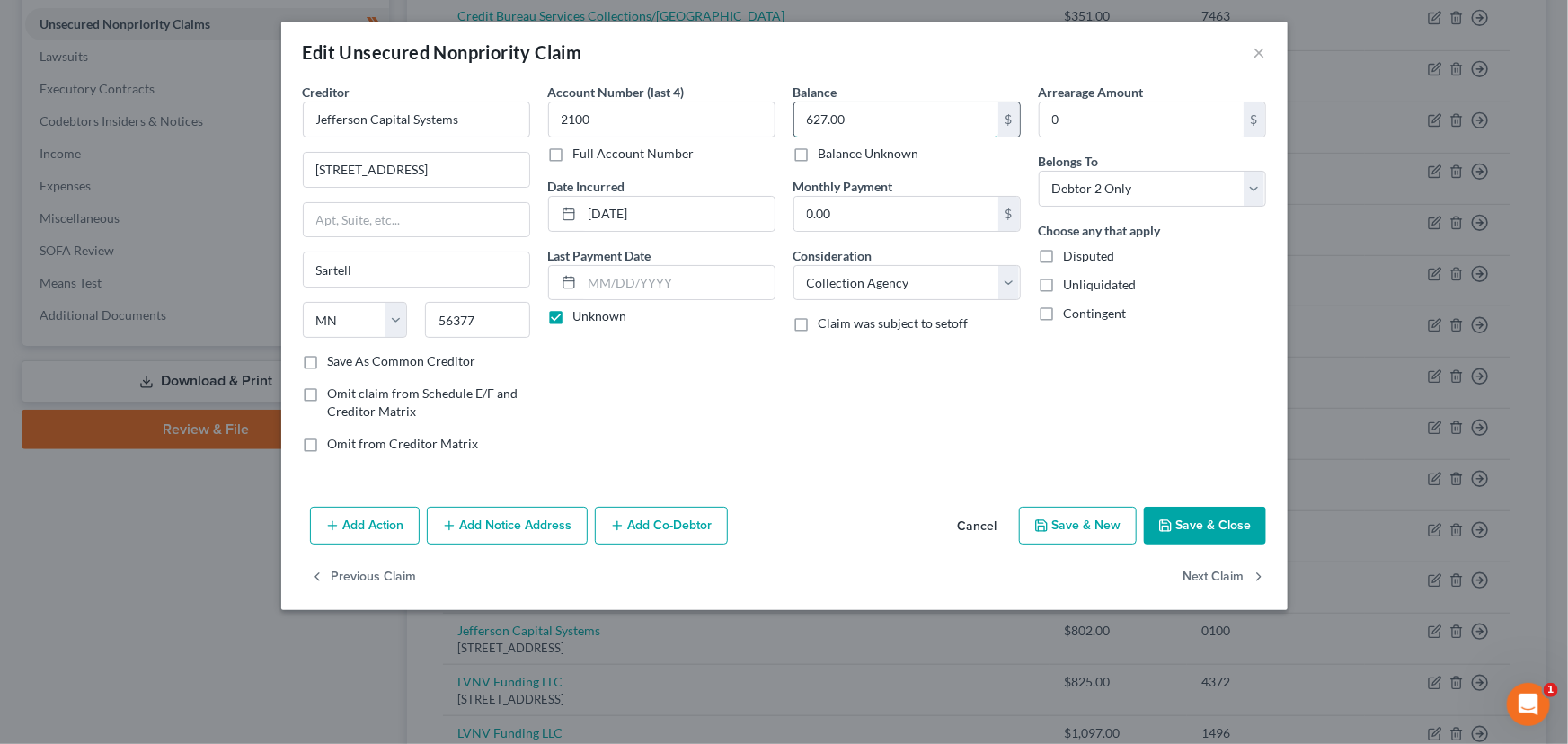
click at [902, 110] on input "627.00" at bounding box center [896, 120] width 204 height 34
type input "627.03"
click at [848, 294] on select "Select Cable / Satellite Services Collection Agency Credit Card Debt Debt Couns…" at bounding box center [907, 283] width 227 height 36
select select "14"
click at [793, 265] on select "Select Cable / Satellite Services Collection Agency Credit Card Debt Debt Couns…" at bounding box center [907, 283] width 227 height 36
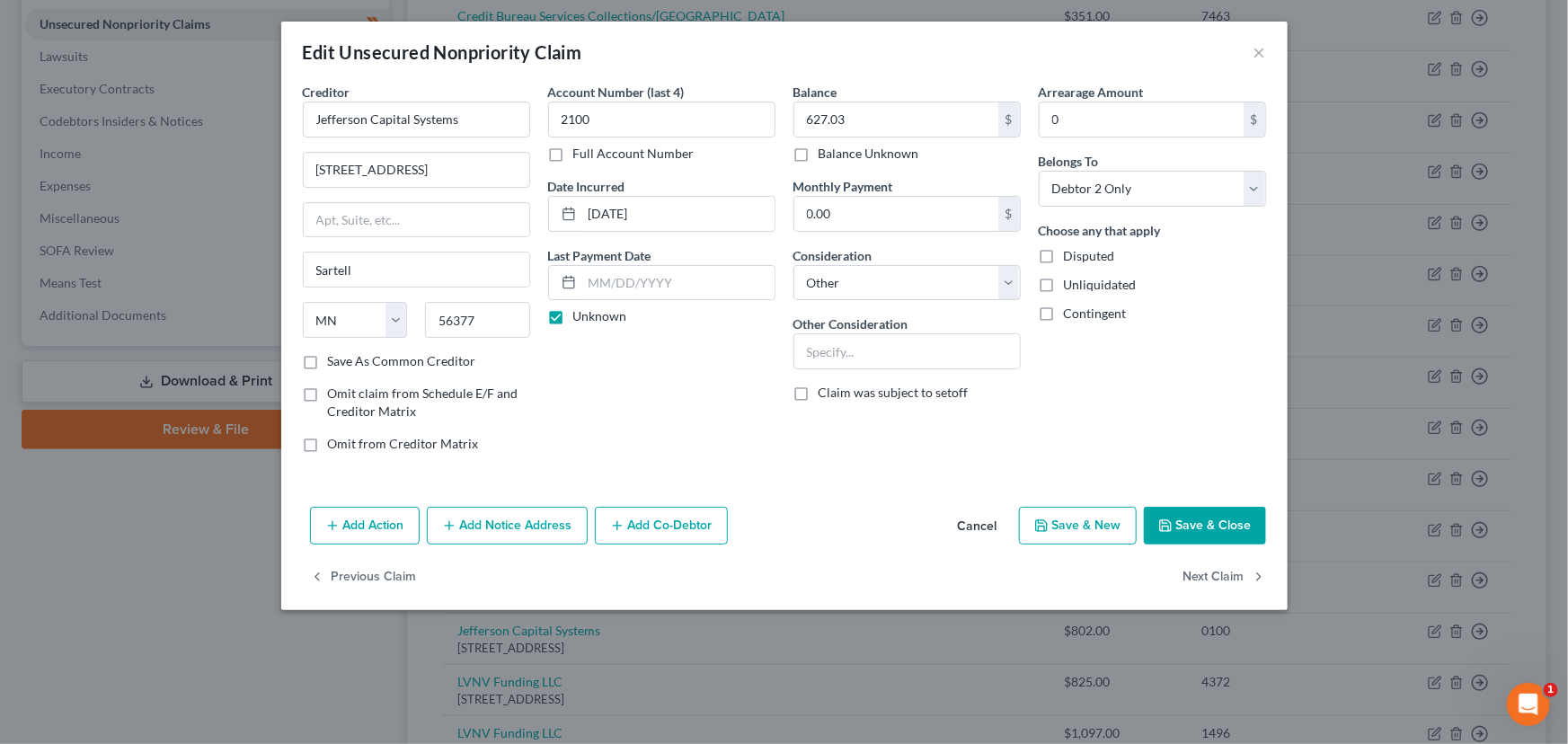
click at [786, 482] on div "Creditor * Jefferson Capital Systems [STREET_ADDRESS][GEOGRAPHIC_DATA] [US_STAT…" at bounding box center [784, 291] width 1006 height 417
click at [936, 341] on input "text" at bounding box center [907, 352] width 225 height 34
paste input "25-C-00208"
type input "25-C-00208"
click at [610, 388] on div "Account Number (last 4) 2100 Full Account Number Date Incurred [DATE] Last Paym…" at bounding box center [662, 275] width 245 height 384
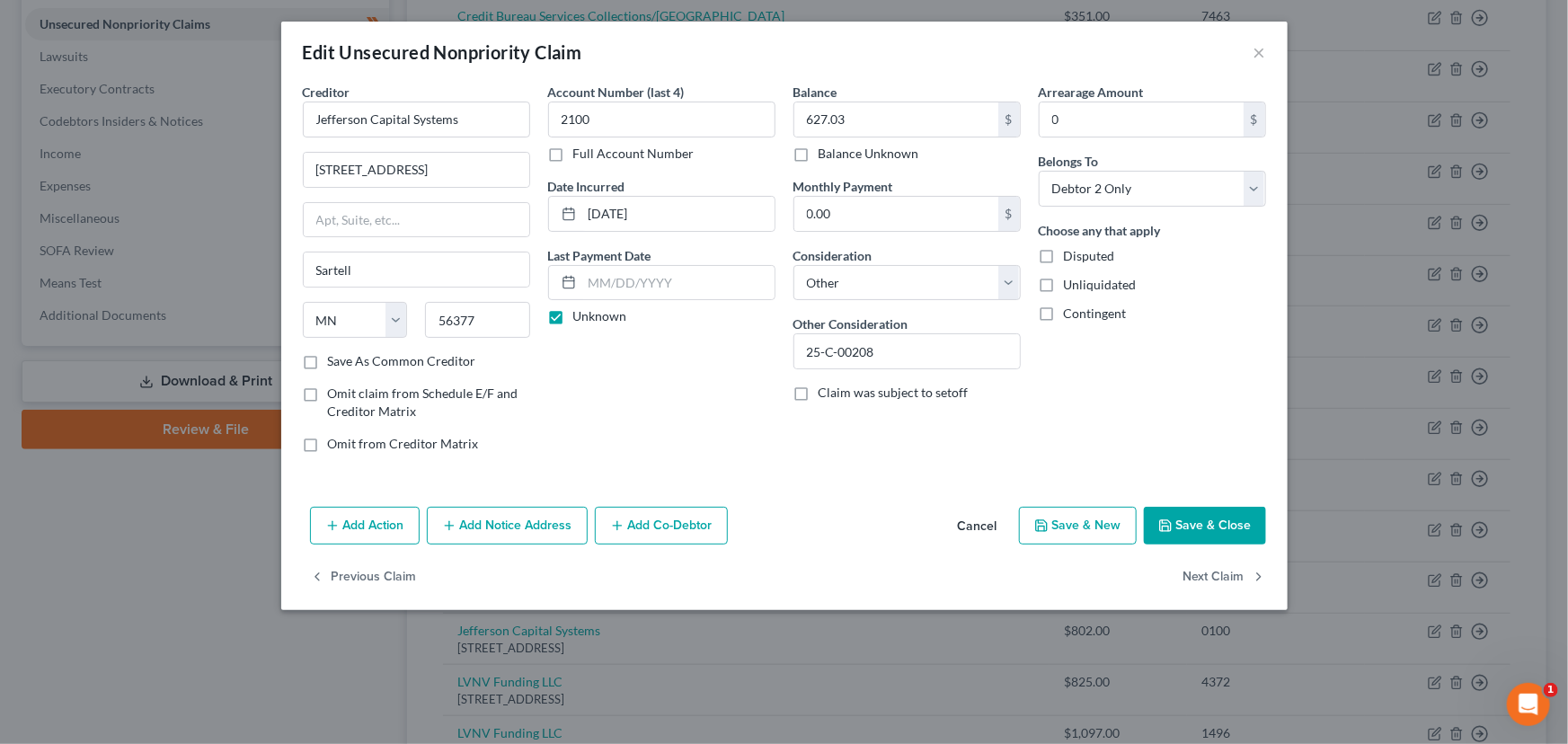
click at [475, 527] on button "Add Notice Address" at bounding box center [507, 526] width 160 height 38
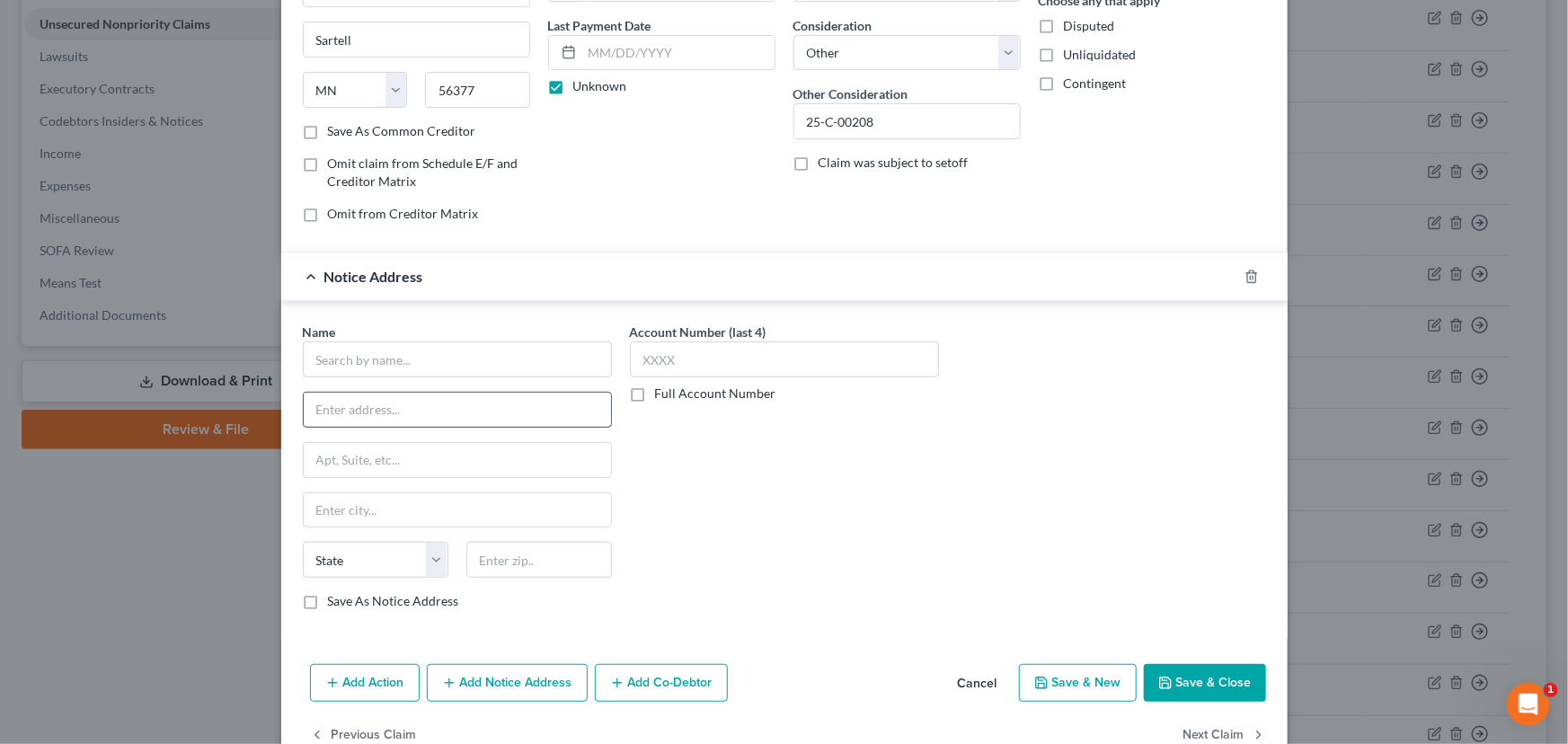
scroll to position [244, 0]
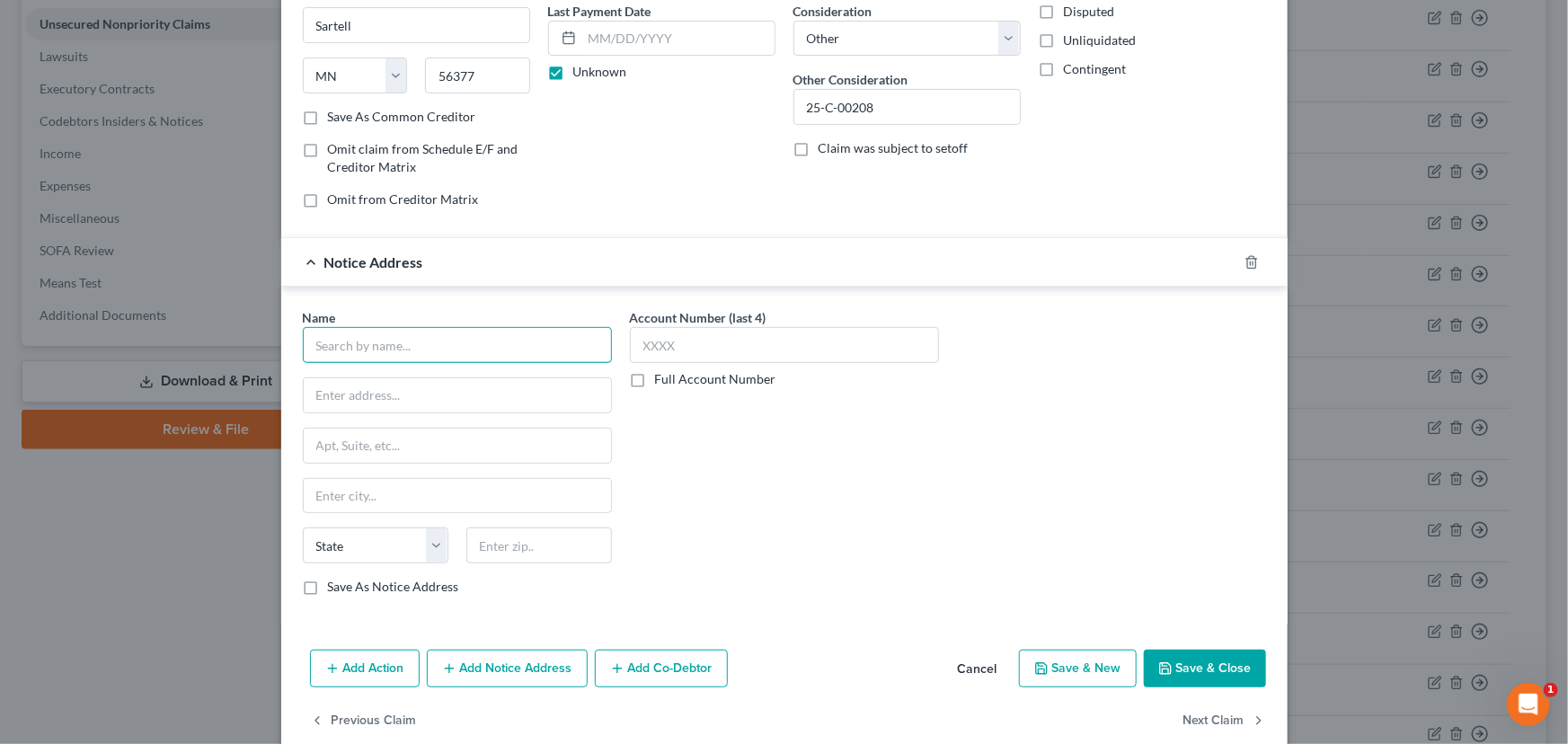
click at [481, 338] on input "text" at bounding box center [457, 345] width 309 height 36
type input "[PERSON_NAME]"
type input "[STREET_ADDRESS]"
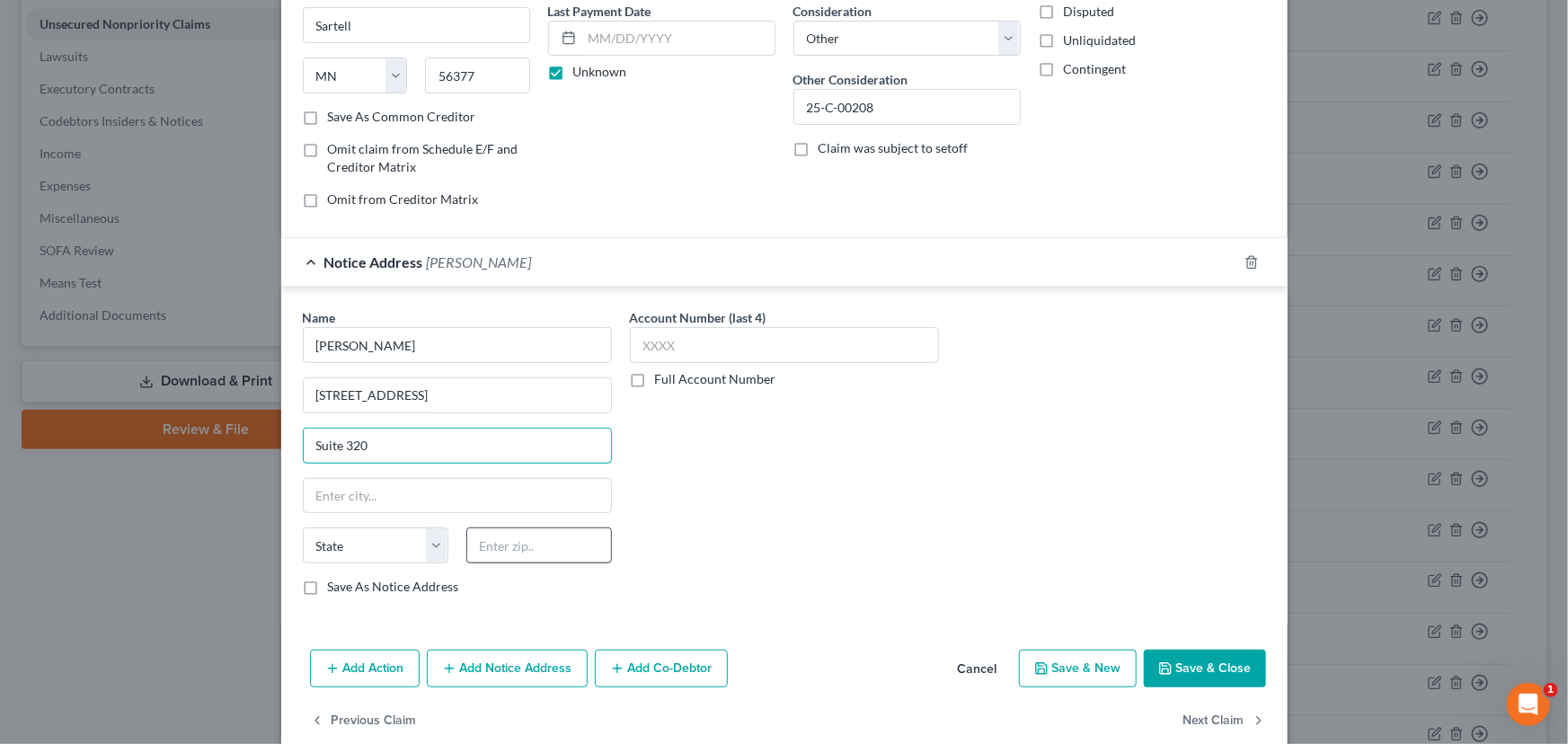
type input "Suite 320"
click at [539, 548] on input "text" at bounding box center [538, 546] width 145 height 36
type input "40220"
click at [693, 538] on div "Account Number (last 4) Full Account Number" at bounding box center [784, 459] width 327 height 302
type input "[GEOGRAPHIC_DATA]"
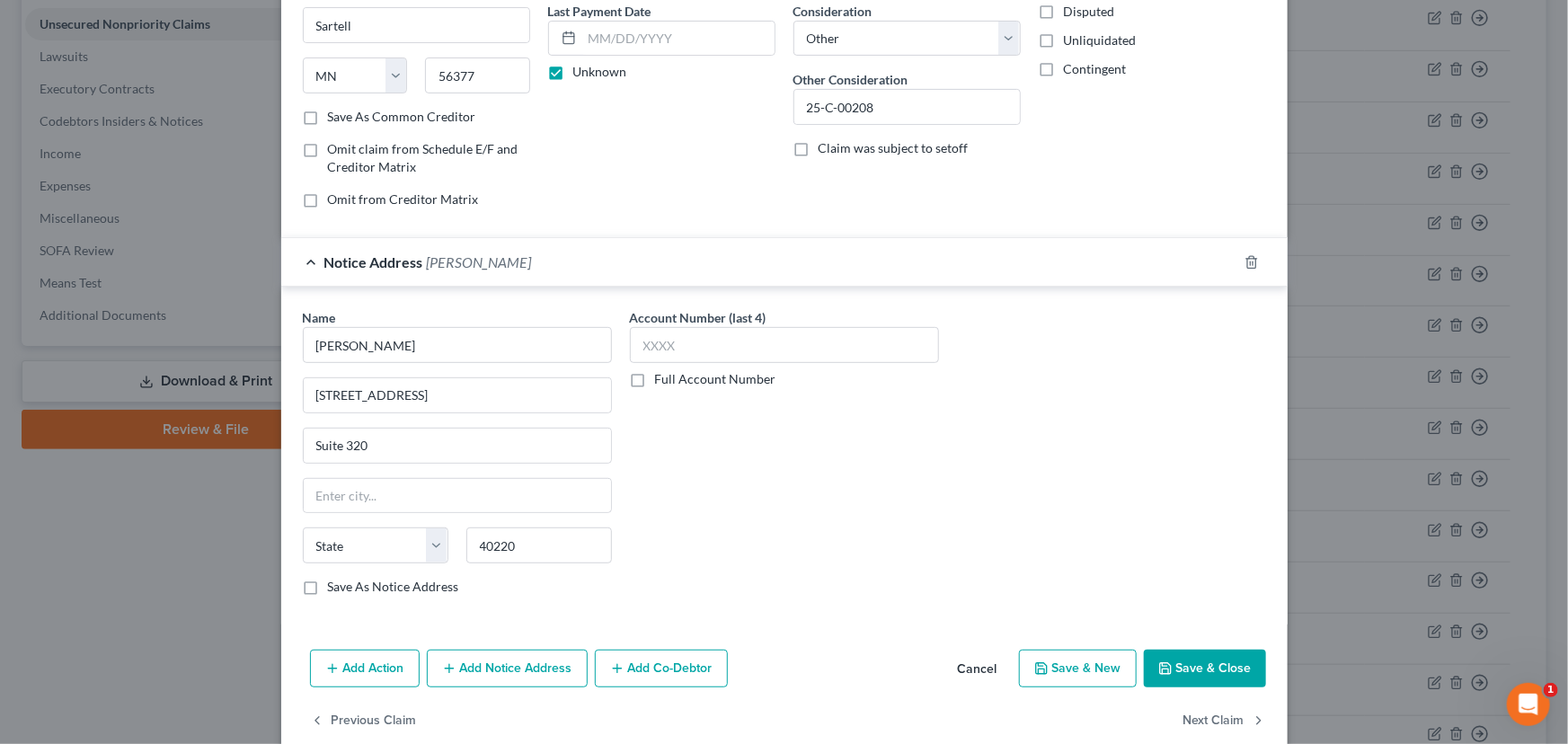
select select "18"
click at [494, 257] on span "[PERSON_NAME]" at bounding box center [479, 262] width 105 height 17
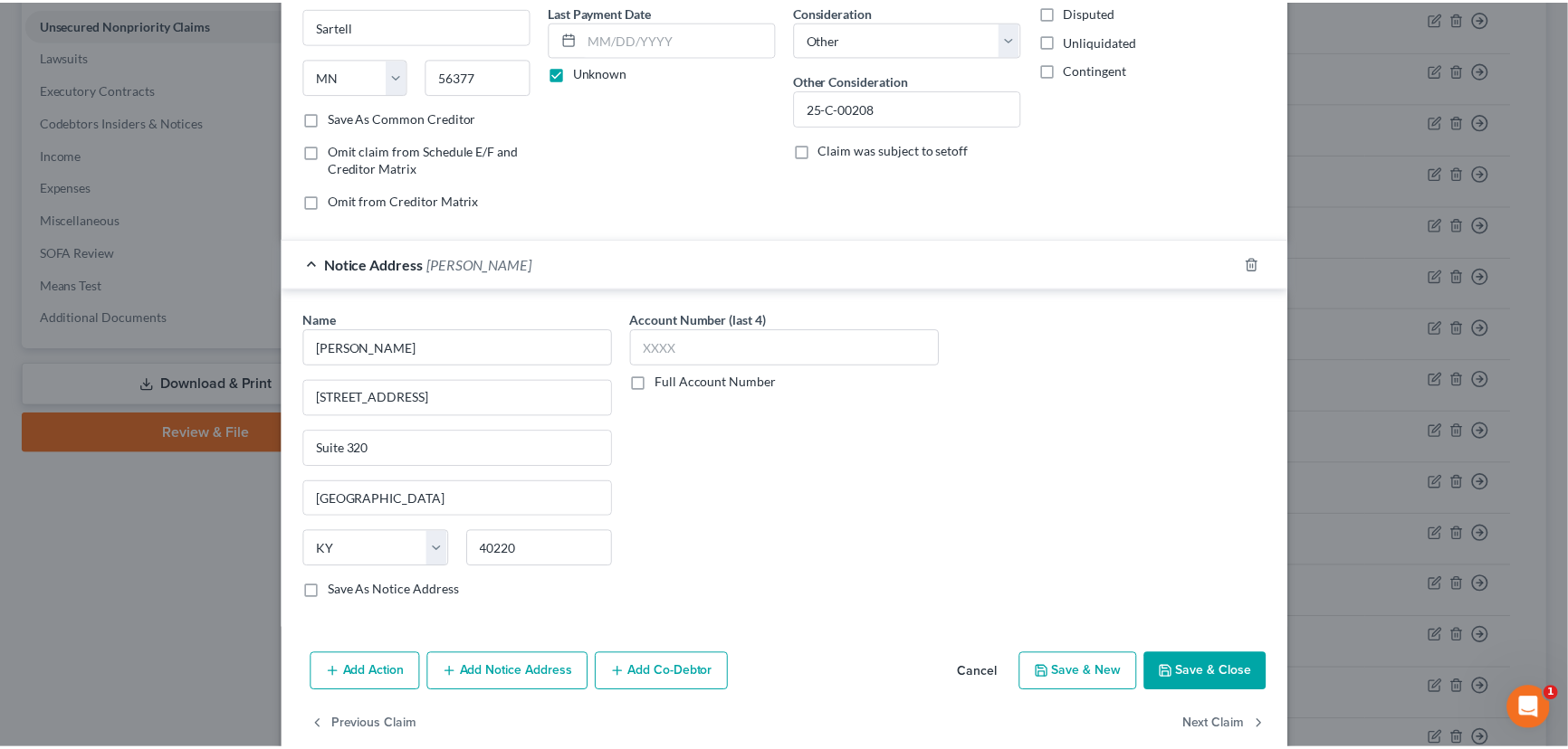
scroll to position [0, 0]
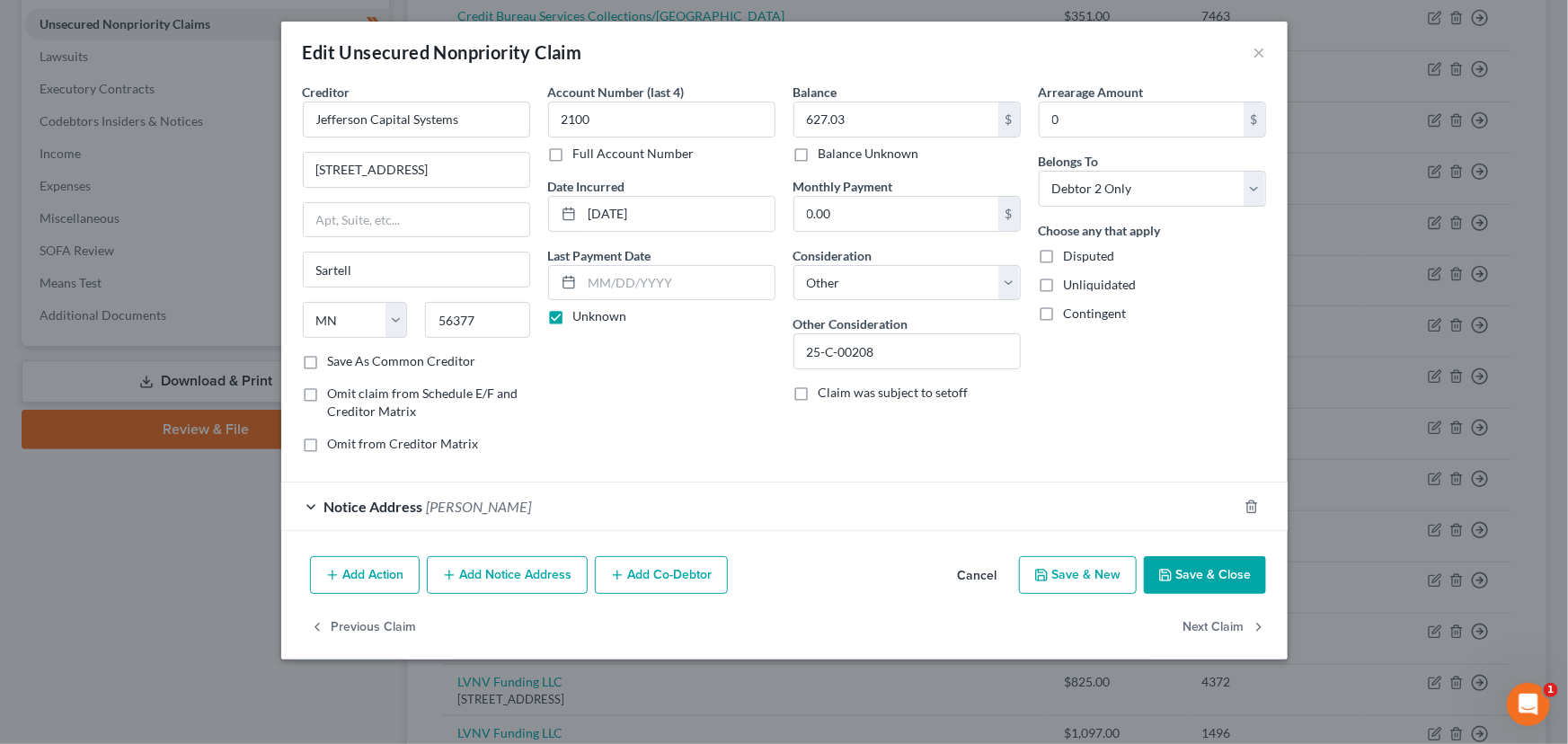
click at [625, 402] on div "Account Number (last 4) 2100 Full Account Number Date Incurred [DATE] Last Paym…" at bounding box center [662, 275] width 245 height 384
click at [1166, 568] on icon "button" at bounding box center [1165, 575] width 14 height 14
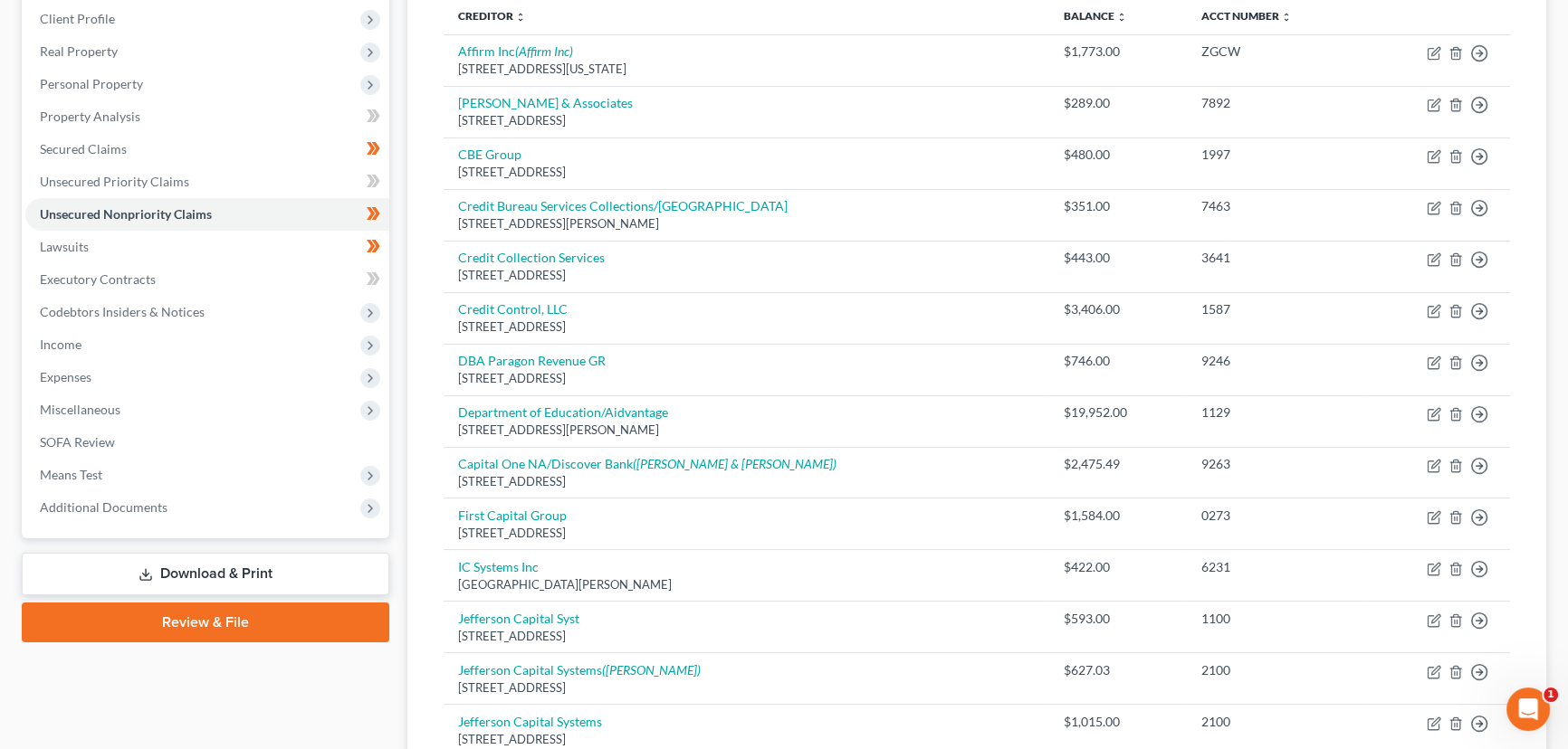
scroll to position [276, 0]
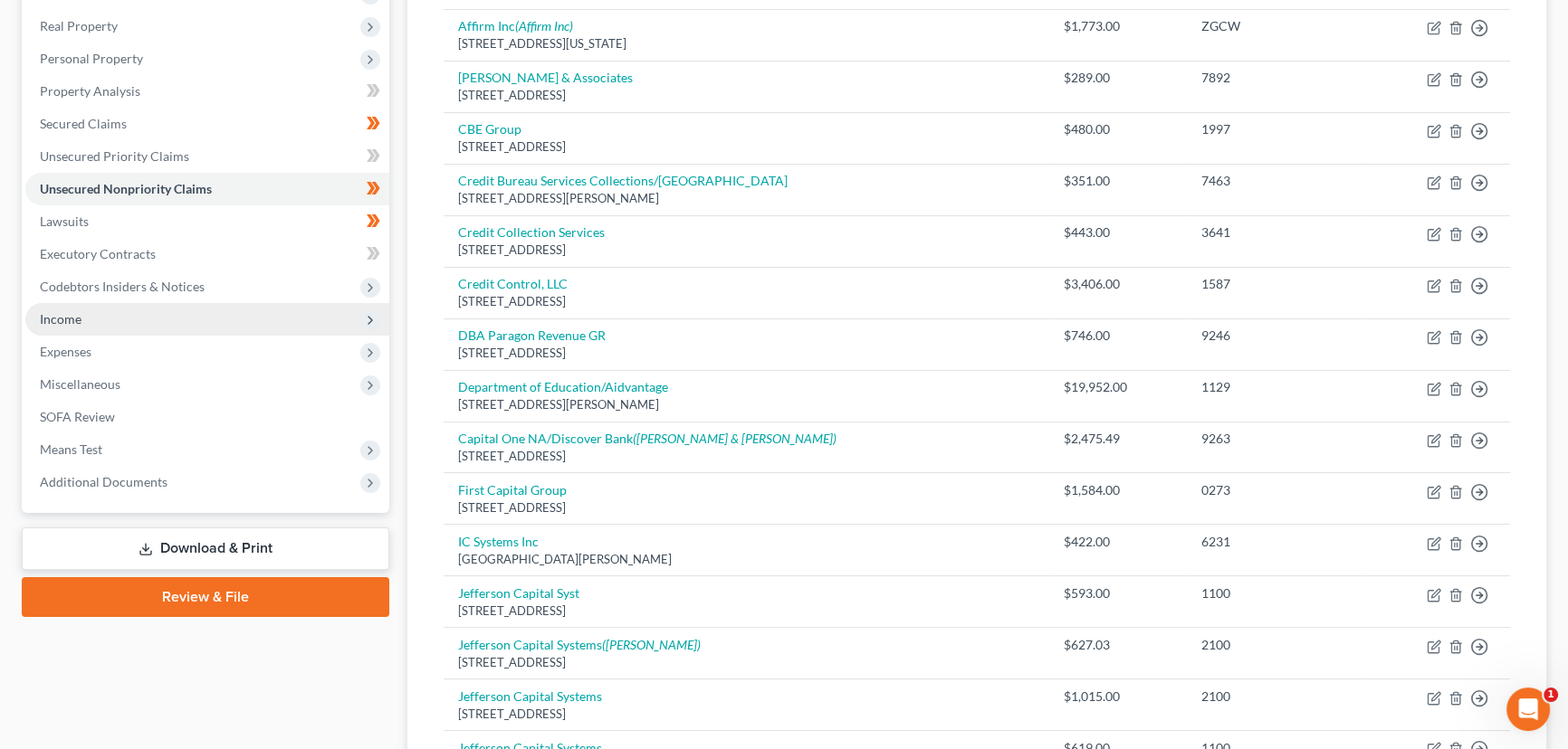
click at [229, 316] on span "Income" at bounding box center [207, 320] width 364 height 33
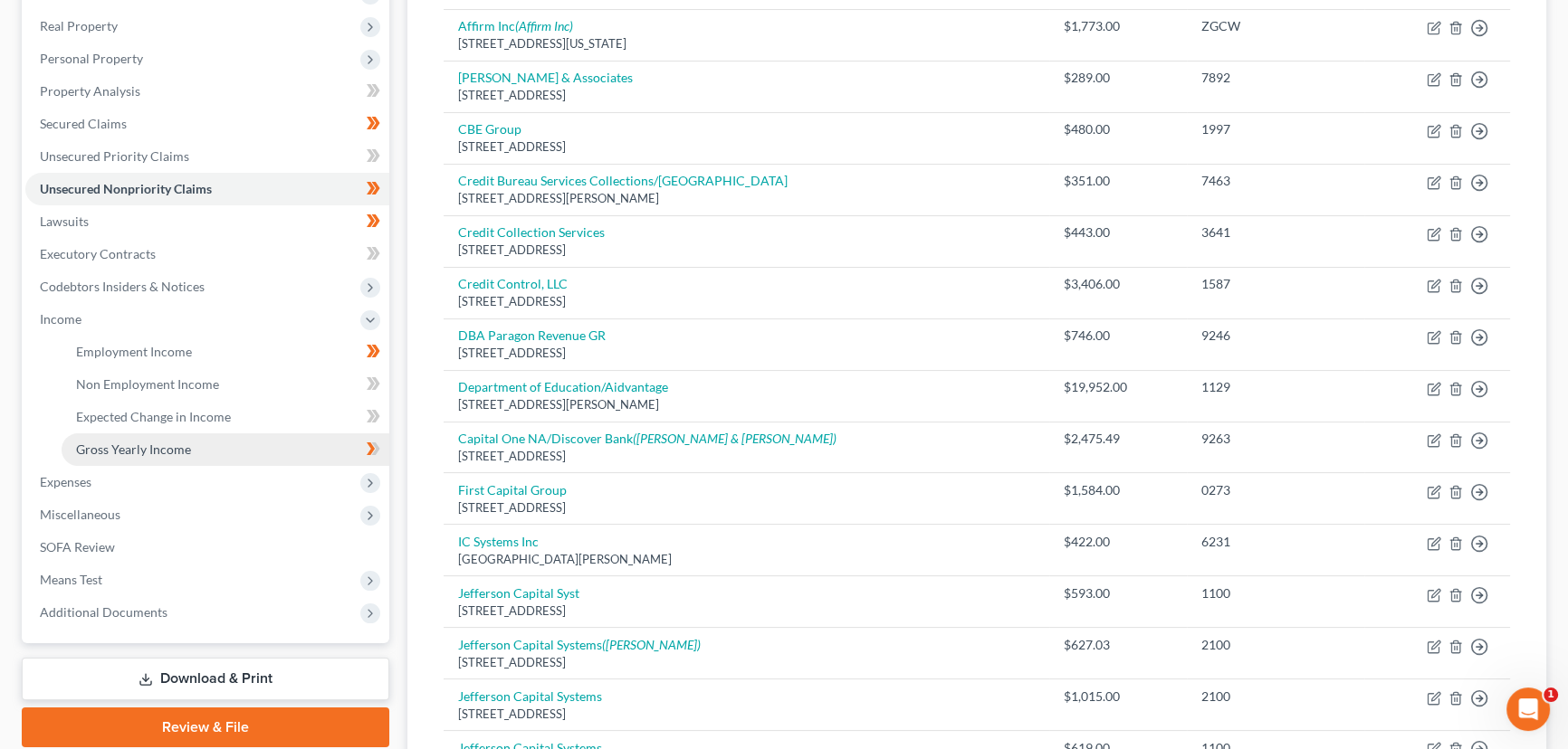
click at [200, 453] on link "Gross Yearly Income" at bounding box center [225, 449] width 328 height 33
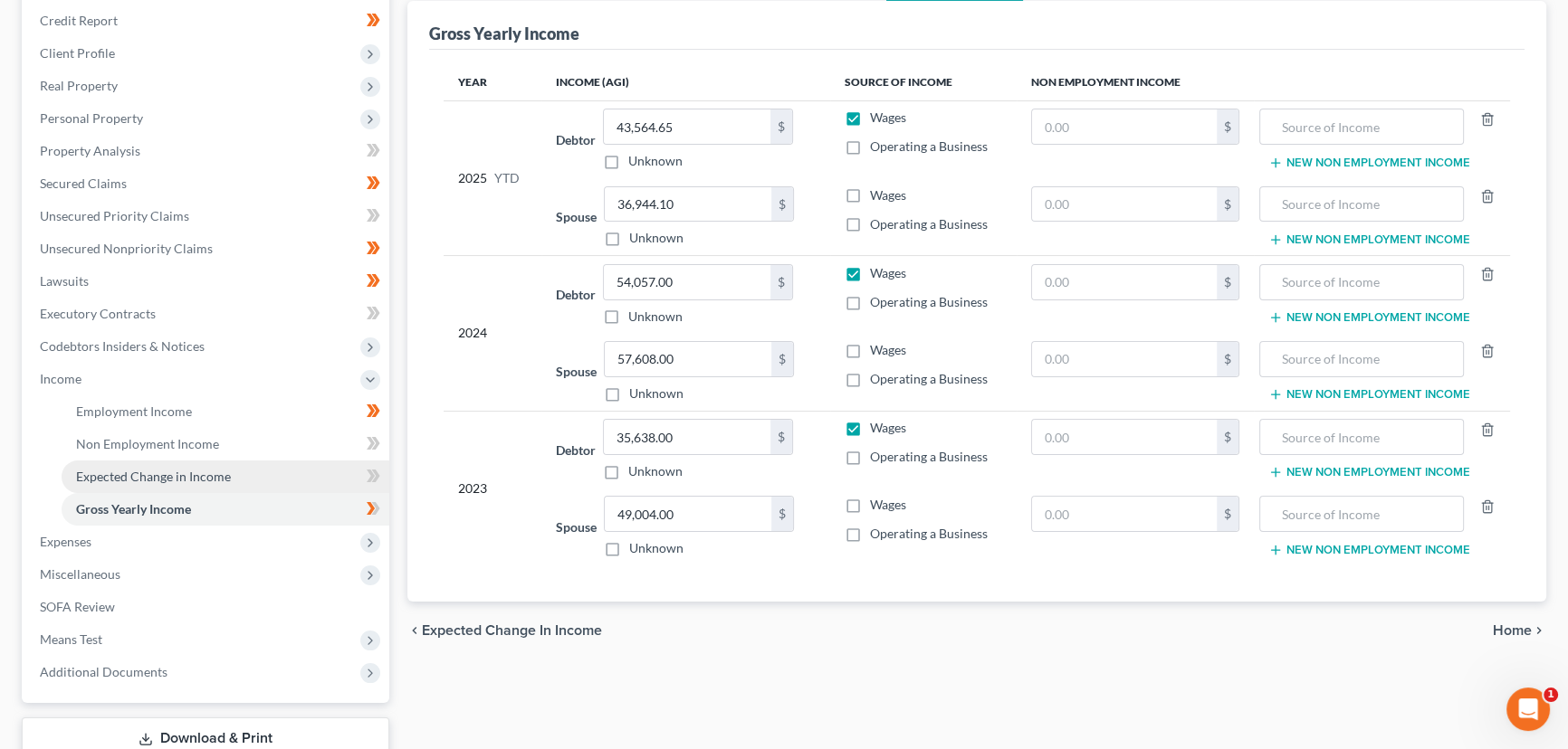
scroll to position [246, 0]
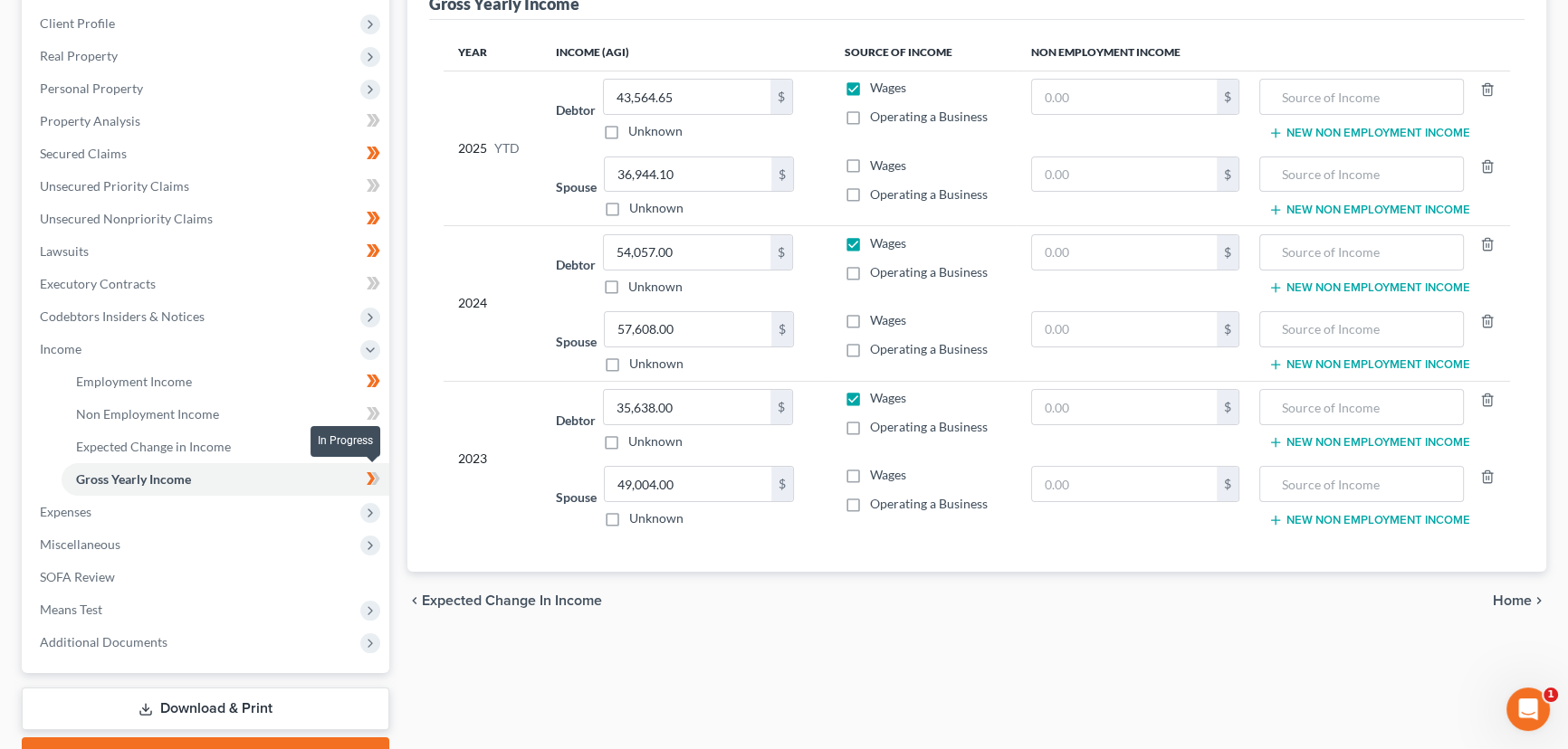
click at [382, 479] on span at bounding box center [373, 481] width 32 height 27
click at [395, 422] on div "Case Dashboard Payments Invoices Payments Payments Credit Report Client Profile" at bounding box center [205, 352] width 385 height 850
click at [154, 371] on link "Employment Income" at bounding box center [225, 382] width 328 height 33
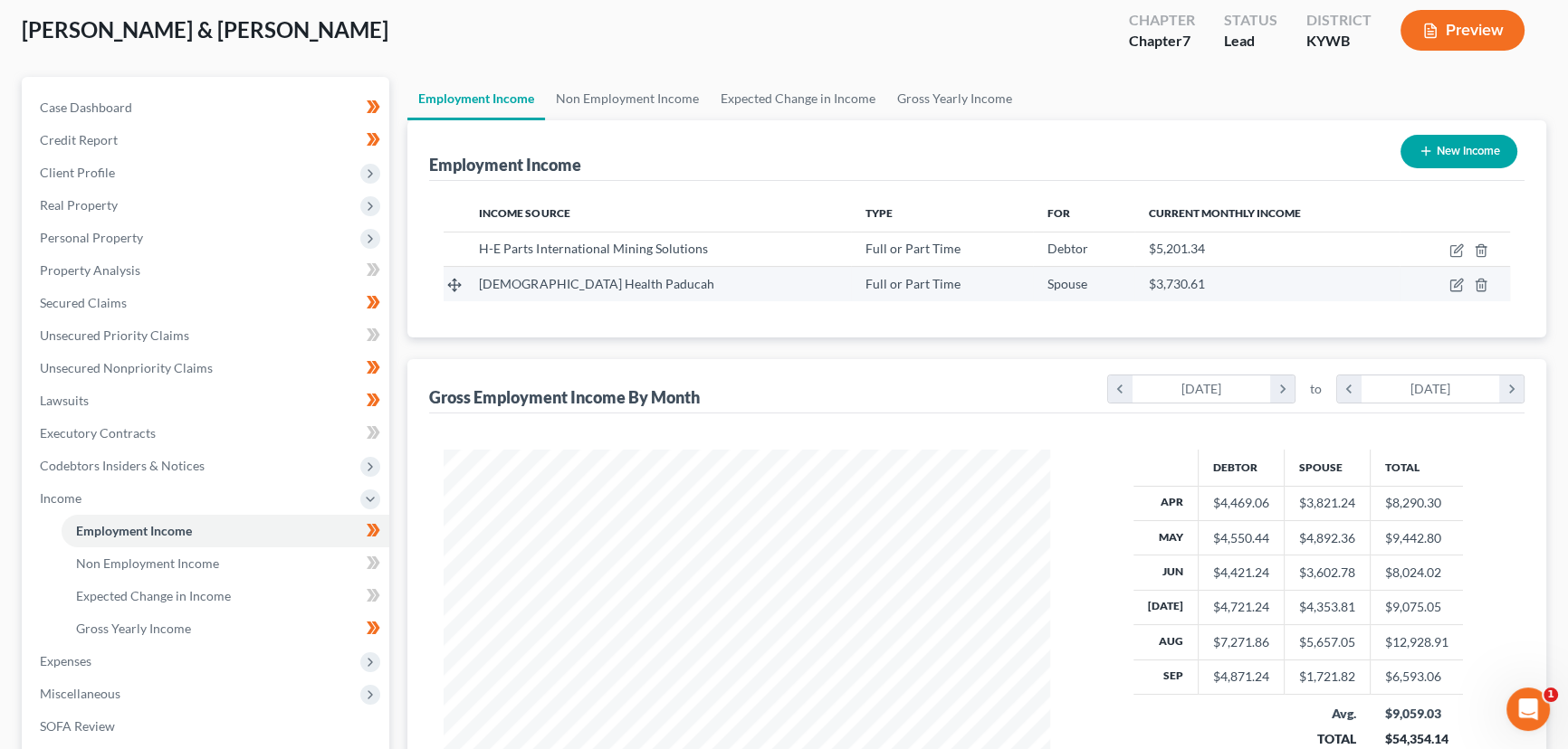
scroll to position [246, 0]
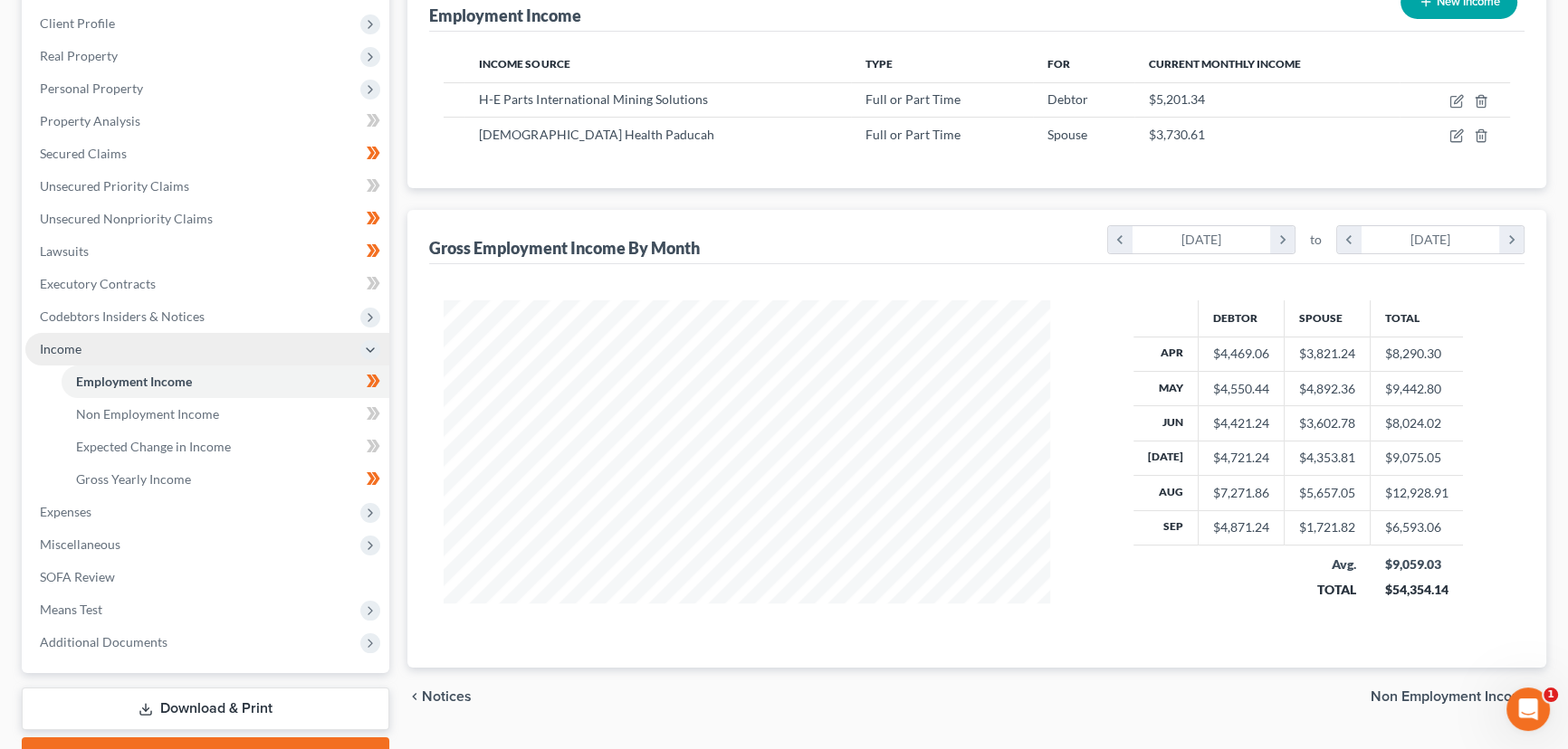
click at [46, 348] on span "Income" at bounding box center [61, 349] width 42 height 15
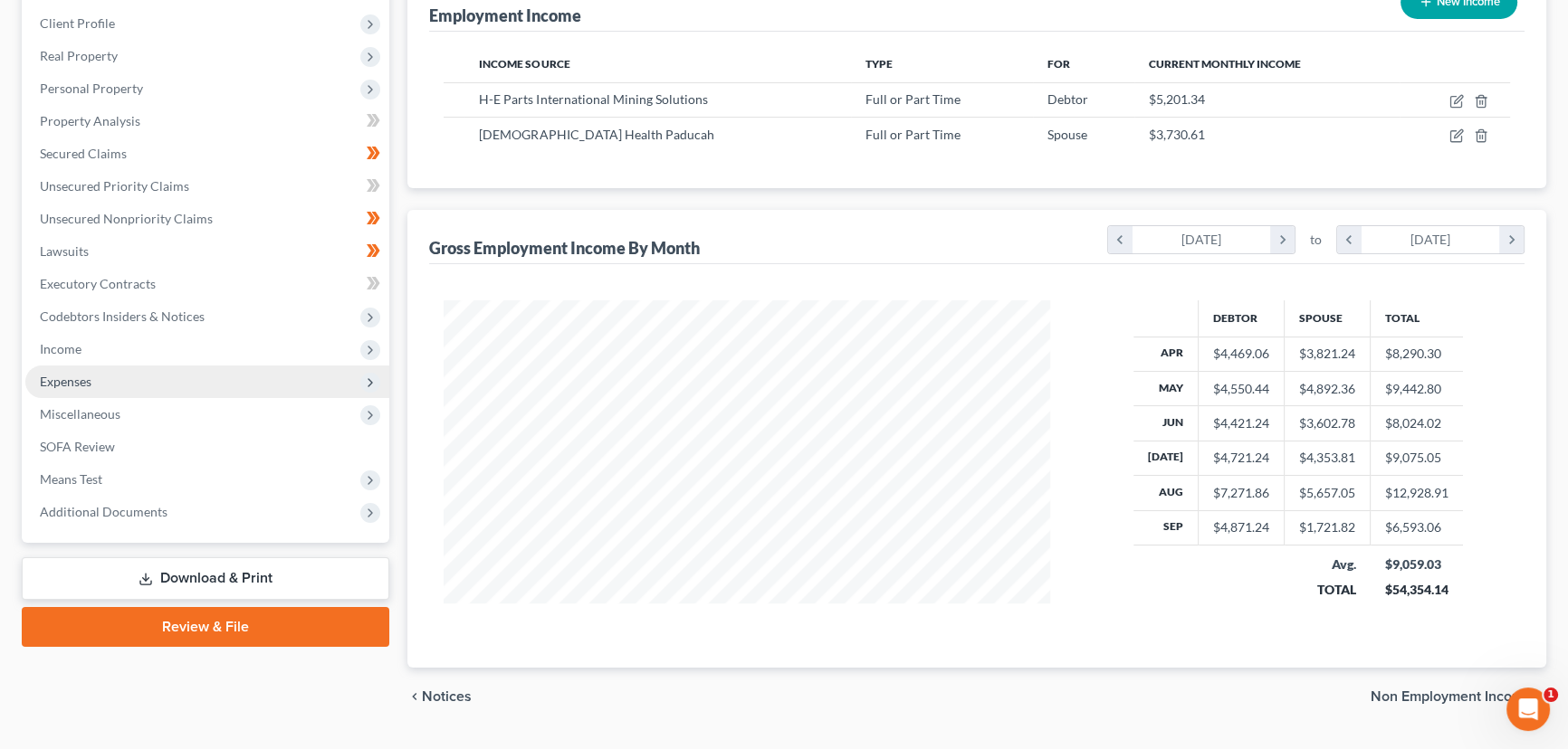
click at [65, 377] on span "Expenses" at bounding box center [65, 380] width 52 height 15
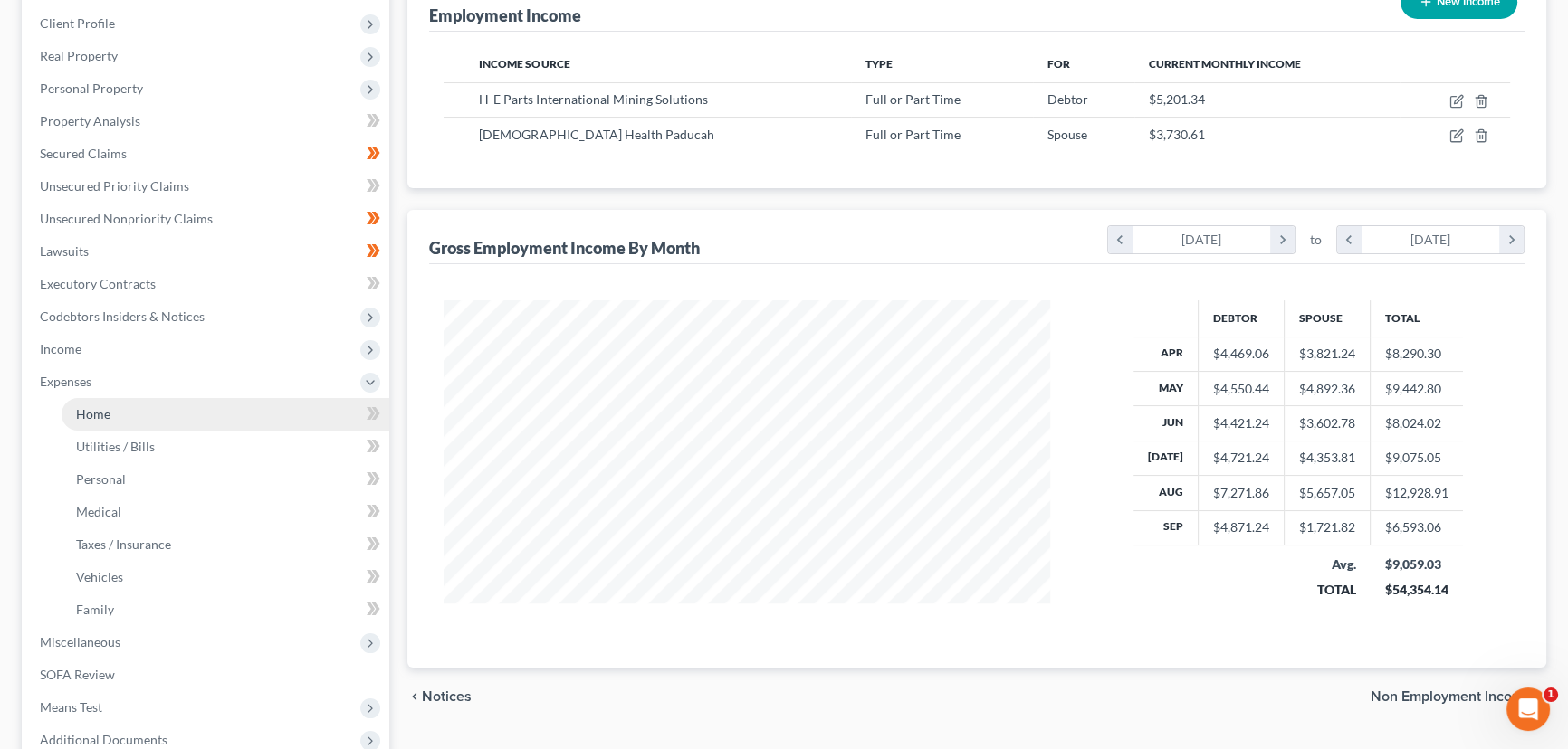
click at [91, 408] on span "Home" at bounding box center [94, 413] width 35 height 15
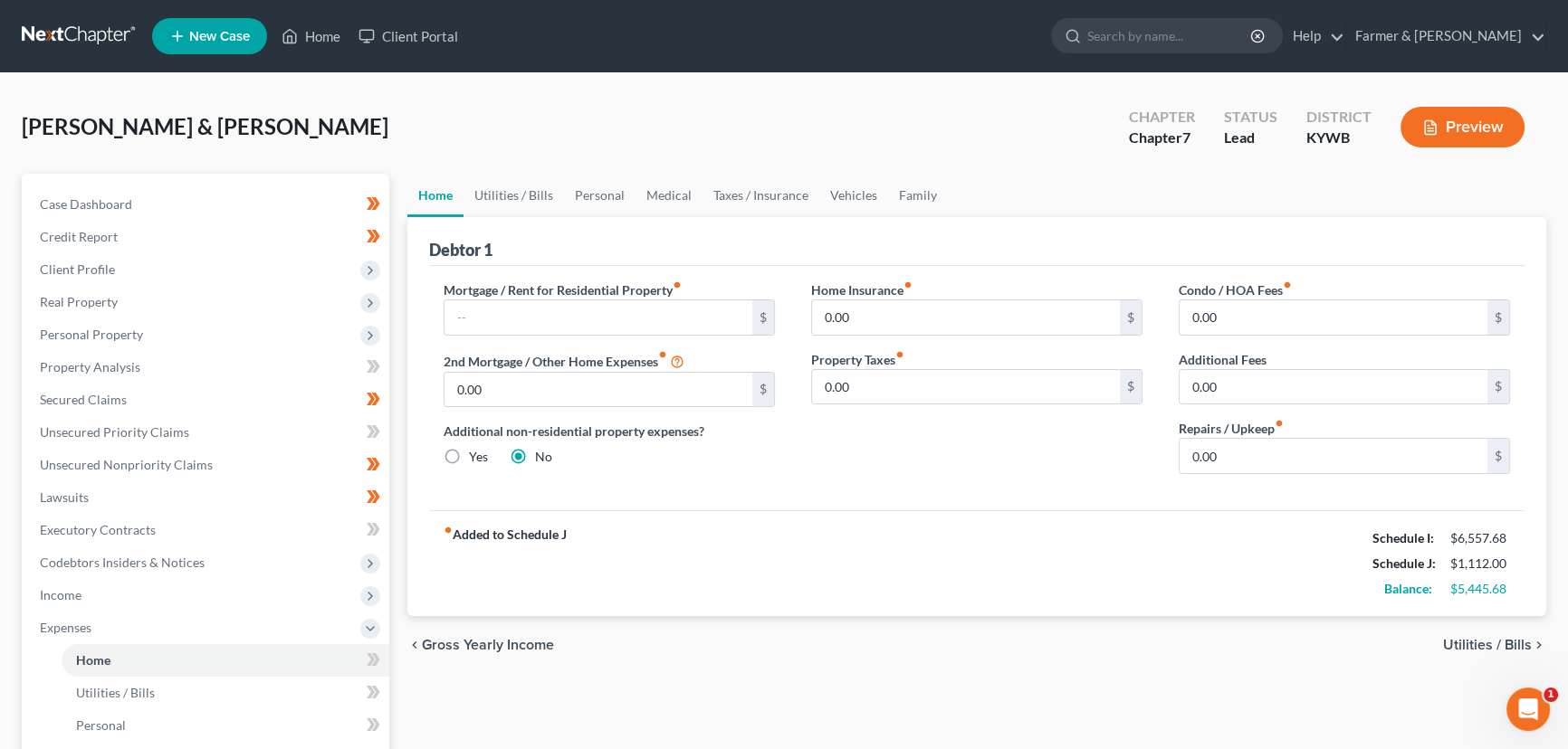
click at [598, 105] on div "[PERSON_NAME] & [PERSON_NAME] Upgraded Chapter Chapter 7 Status Lead District […" at bounding box center [784, 134] width 1524 height 79
click at [119, 368] on span "Property Analysis" at bounding box center [90, 367] width 101 height 15
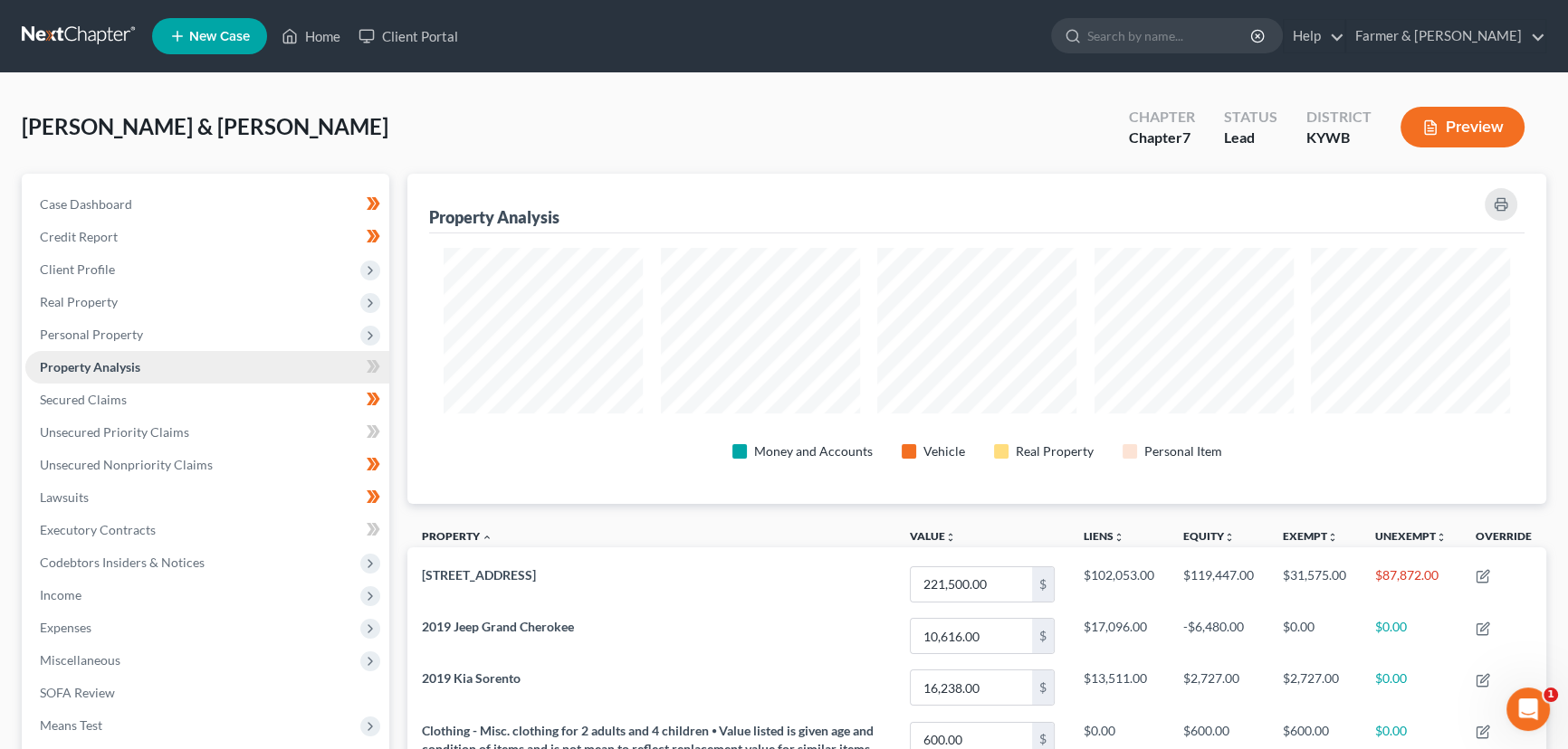
scroll to position [330, 1137]
click at [127, 344] on span "Personal Property" at bounding box center [207, 335] width 364 height 33
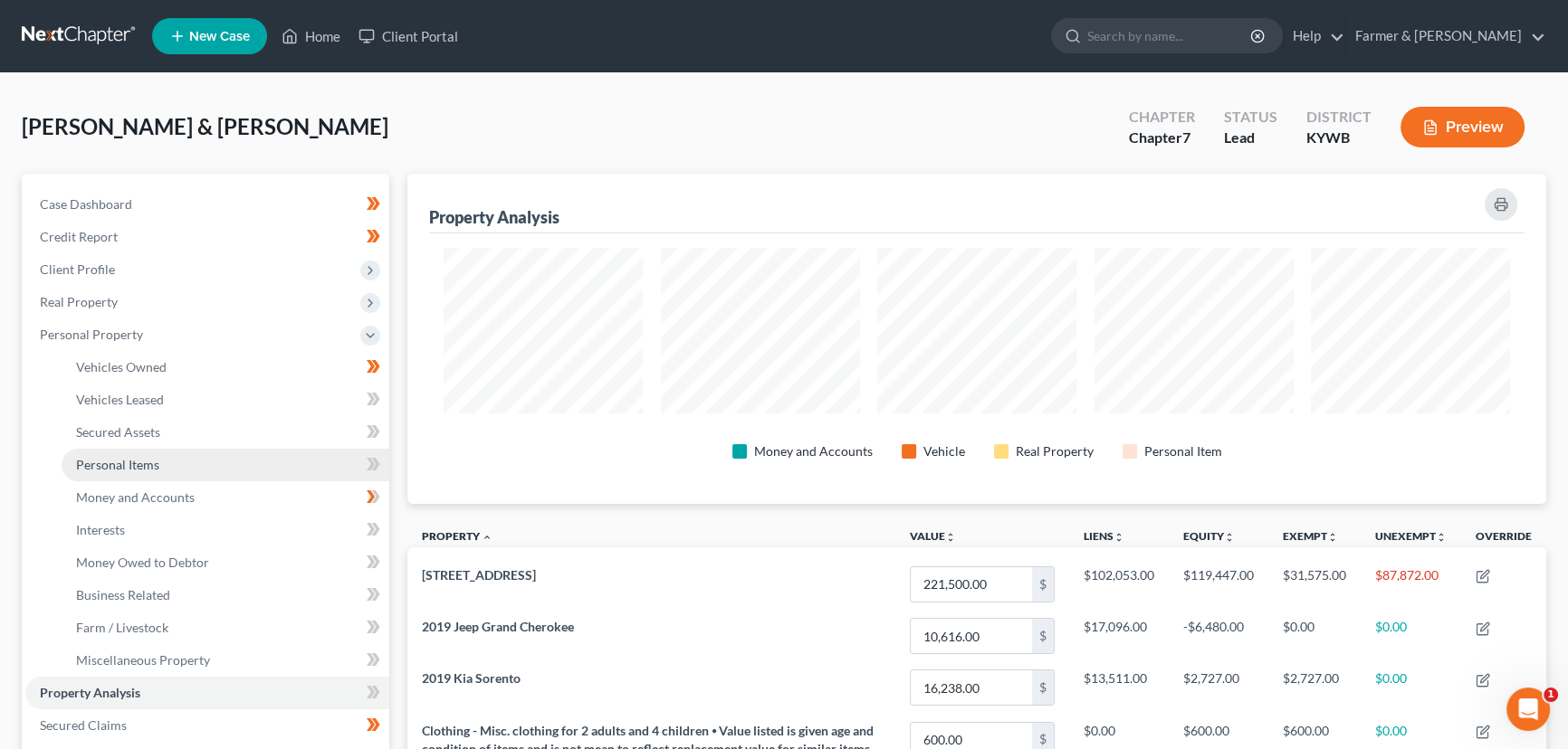
click at [175, 451] on link "Personal Items" at bounding box center [225, 465] width 328 height 33
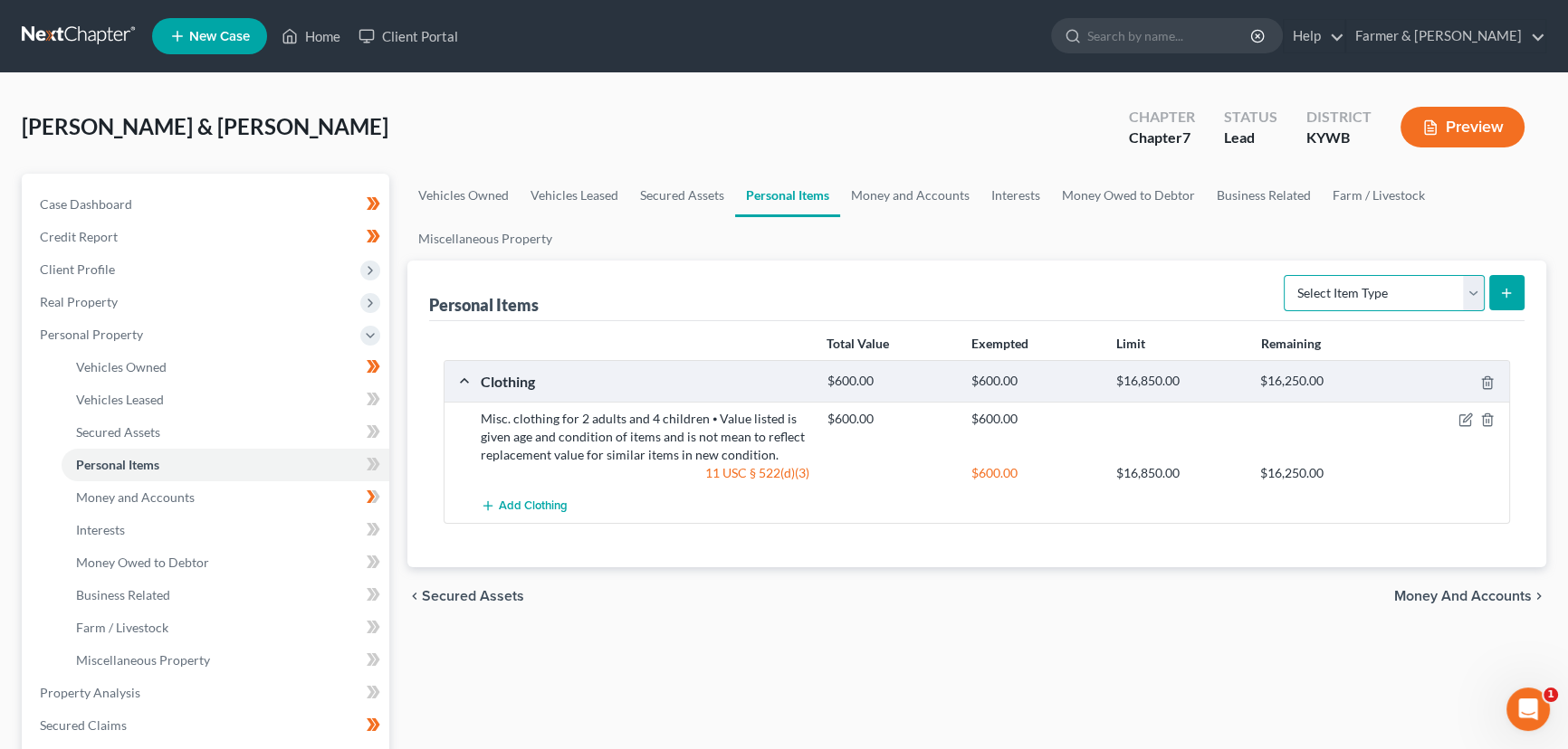
click at [1338, 296] on select "Select Item Type Clothing Collectibles Of Value Electronics Firearms Household …" at bounding box center [1384, 293] width 201 height 36
select select "household_goods"
click at [1285, 275] on select "Select Item Type Clothing Collectibles Of Value Electronics Firearms Household …" at bounding box center [1384, 293] width 201 height 36
click at [1503, 302] on button "submit" at bounding box center [1506, 292] width 35 height 35
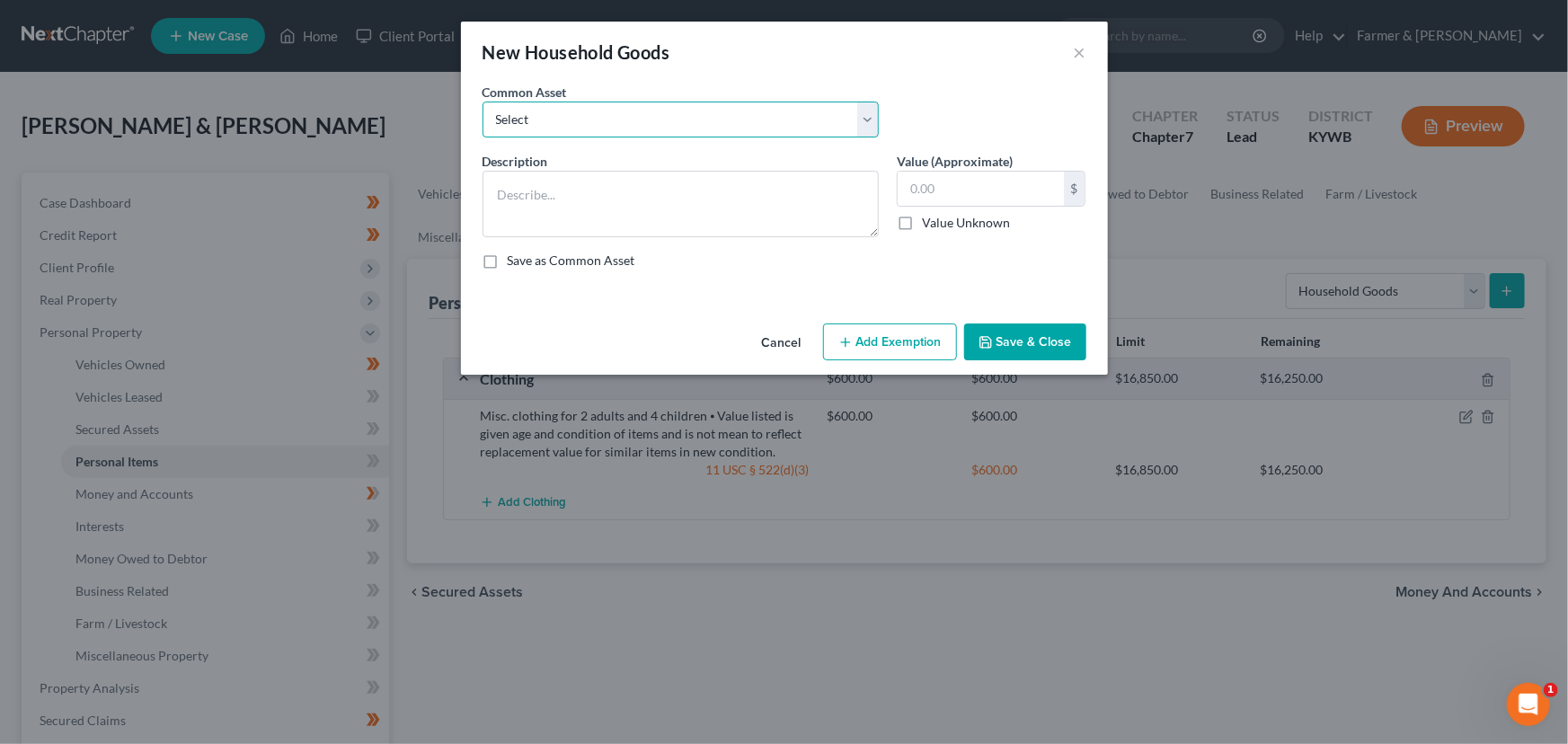
click at [546, 127] on select "Select small misc. household items: some decor (pictures/frames and misc. knick…" at bounding box center [680, 120] width 396 height 36
select select "0"
click at [482, 102] on select "Select small misc. household items: some decor (pictures/frames and misc. knick…" at bounding box center [680, 120] width 396 height 36
type textarea "small misc. household items: some decor (pictures/frames and misc. knick-knacks…"
type input "50.00"
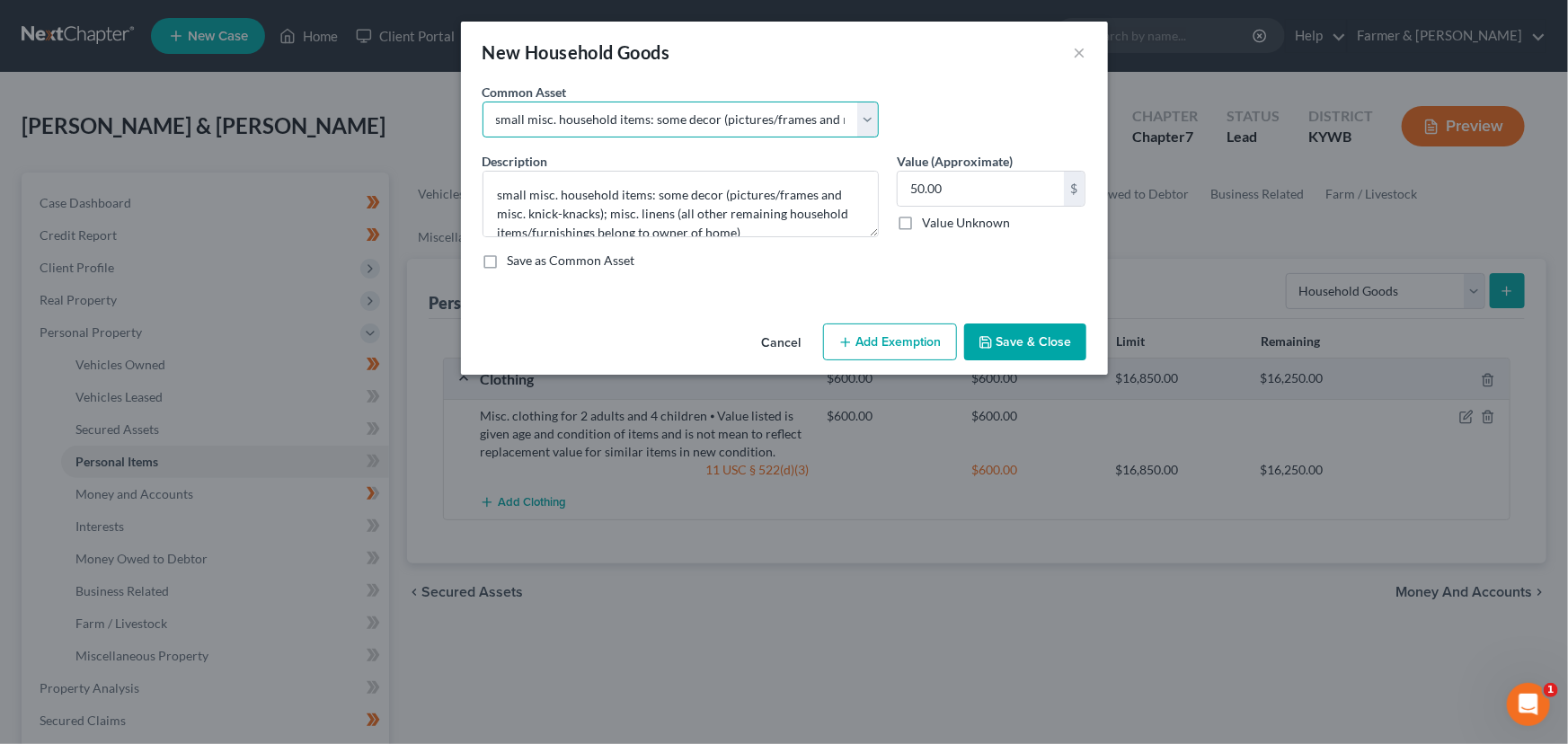
click at [541, 131] on select "Select small misc. household items: some decor (pictures/frames and misc. knick…" at bounding box center [680, 120] width 396 height 36
select select "1"
click at [482, 102] on select "Select small misc. household items: some decor (pictures/frames and misc. knick…" at bounding box center [680, 120] width 396 height 36
type textarea "misc. household goods including sofa/loveseat; chairs; coffee table; end table;…"
click at [509, 183] on textarea "misc. household goods including sofa/loveseat; chairs; coffee table; end table;…" at bounding box center [680, 204] width 396 height 67
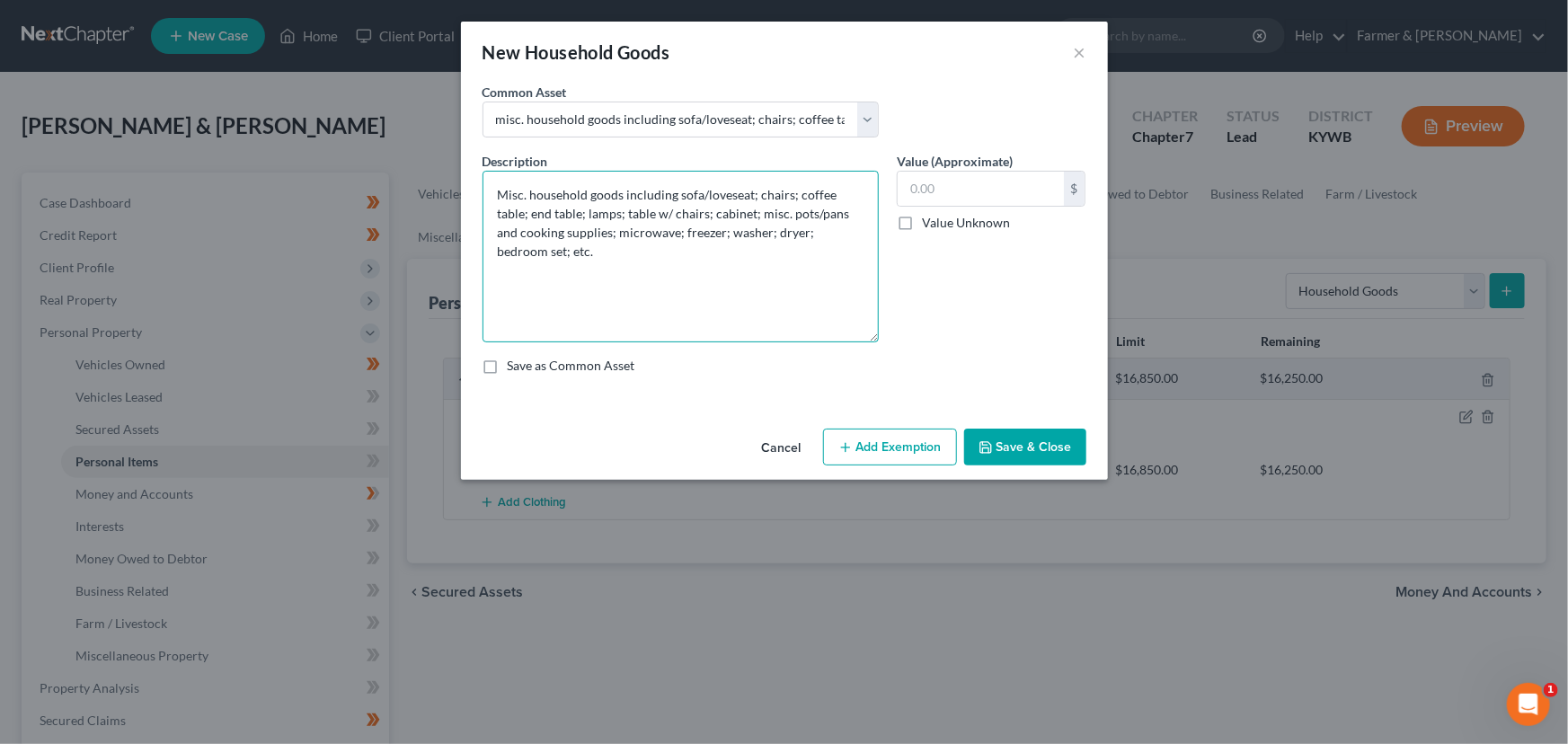
drag, startPoint x: 870, startPoint y: 230, endPoint x: 881, endPoint y: 335, distance: 105.6
click at [881, 335] on div "Description * Misc. household goods including sofa/loveseat; chairs; coffee tab…" at bounding box center [680, 246] width 414 height 190
click at [637, 270] on textarea "Misc. household goods including sofa/loveseat; chairs; coffee table; end table;…" at bounding box center [680, 256] width 396 height 171
click at [732, 280] on textarea "Misc. household goods including sofa/loveseat; chairs; coffee table; end table;…" at bounding box center [680, 256] width 396 height 171
paste textarea "⦁ Value listed is given age and condition of items and is not mean to reflect r…"
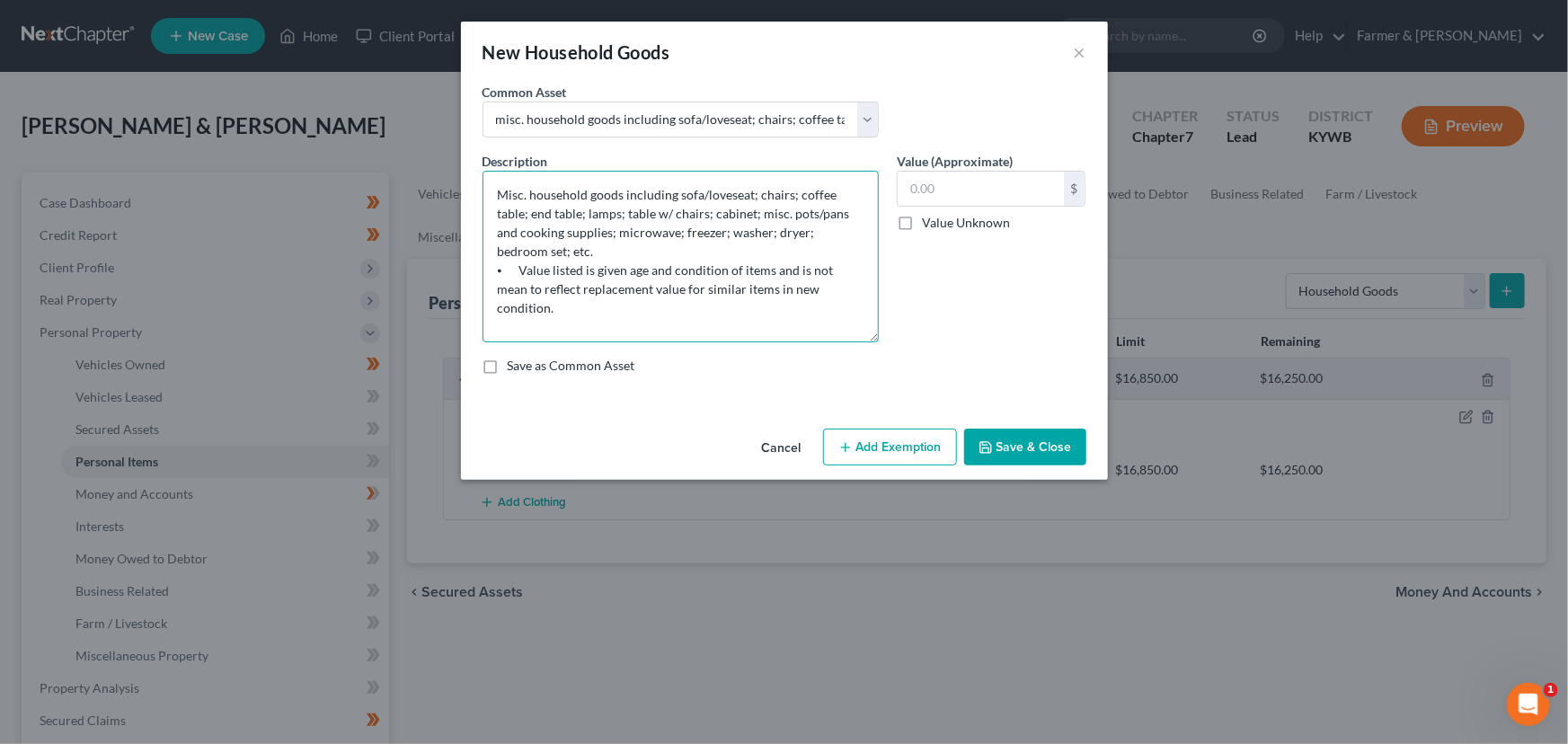
click at [729, 296] on textarea "Misc. household goods including sofa/loveseat; chairs; coffee table; end table;…" at bounding box center [680, 256] width 396 height 171
click at [722, 209] on textarea "Misc. household goods including sofa/loveseat; chairs; coffee table; end table;…" at bounding box center [680, 256] width 396 height 171
click at [496, 251] on textarea "Misc. household goods including sofa/loveseat; chairs; coffee table; end table;…" at bounding box center [680, 256] width 396 height 171
click at [576, 252] on textarea "Misc. household goods including sofa/loveseat; chairs; coffee table; end table;…" at bounding box center [680, 256] width 396 height 171
drag, startPoint x: 675, startPoint y: 233, endPoint x: 862, endPoint y: 228, distance: 187.1
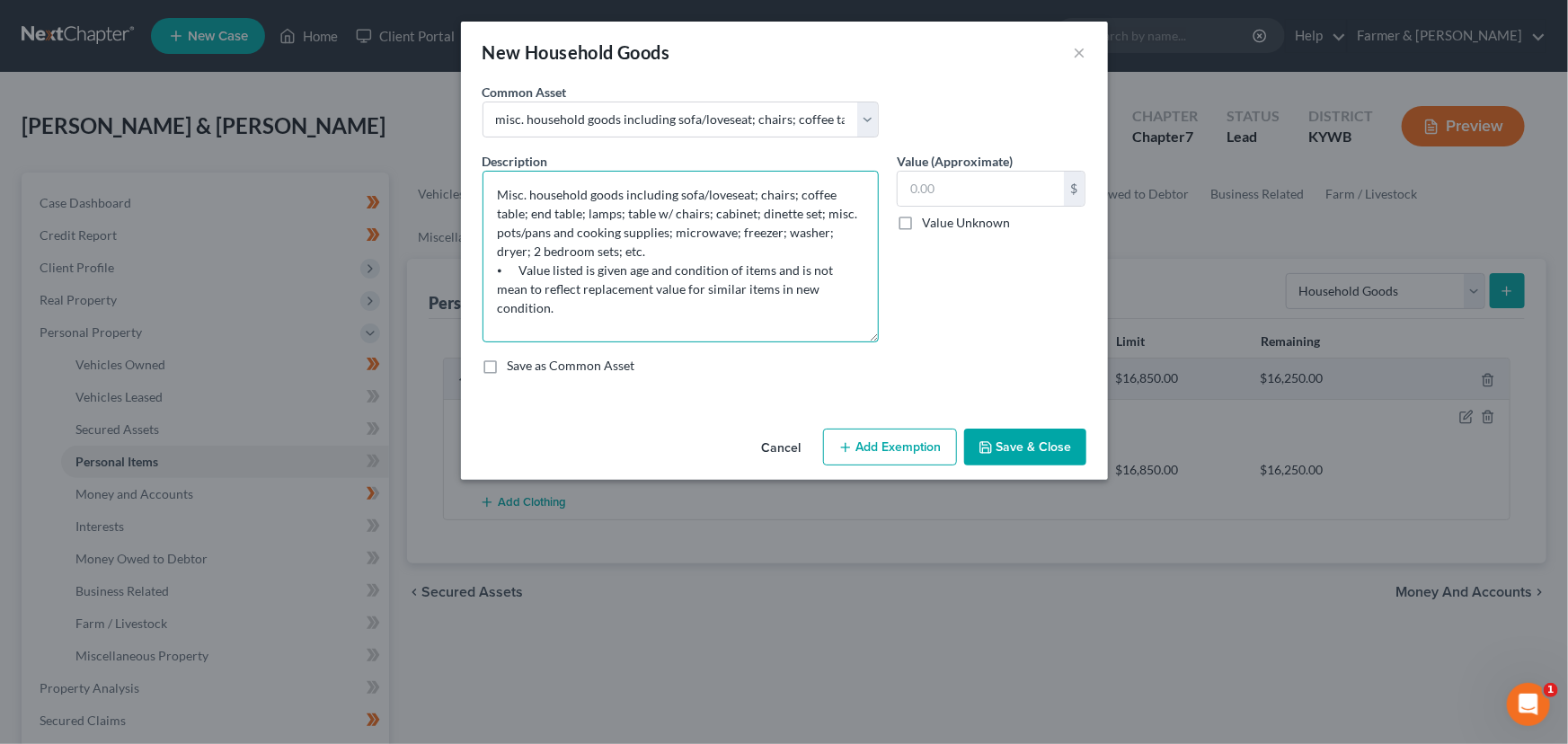
click at [862, 228] on textarea "Misc. household goods including sofa/loveseat; chairs; coffee table; end table;…" at bounding box center [680, 256] width 396 height 171
click at [763, 231] on textarea "Misc. household goods including sofa/loveseat; chairs; coffee table; end table;…" at bounding box center [680, 256] width 396 height 171
type textarea "Misc. household goods including sofa/loveseat; chairs; coffee table; end table;…"
click at [1023, 190] on input "text" at bounding box center [980, 188] width 166 height 34
type input "2,515.00"
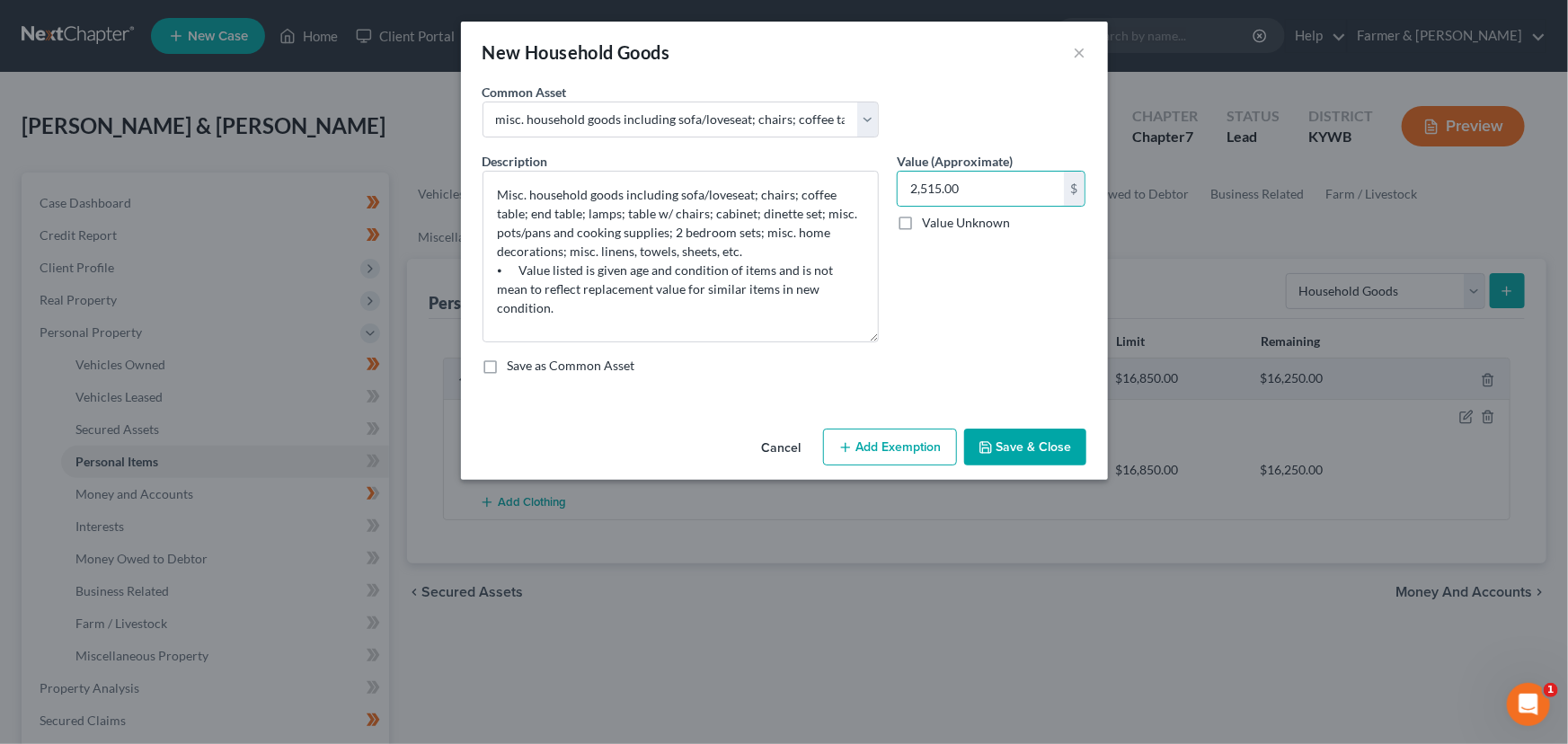
click at [946, 429] on button "Add Exemption" at bounding box center [890, 447] width 133 height 38
select select "2"
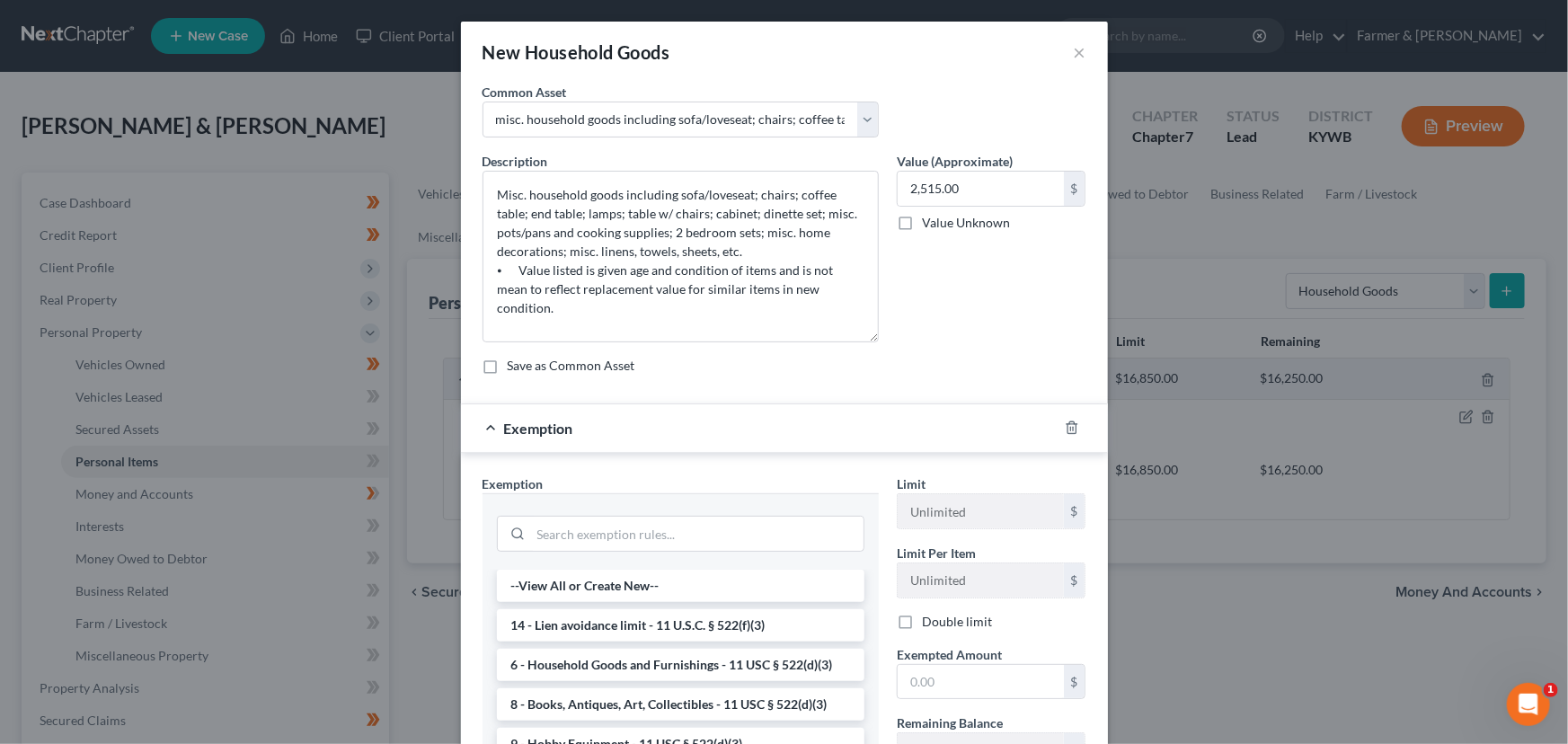
drag, startPoint x: 607, startPoint y: 670, endPoint x: 619, endPoint y: 670, distance: 12.0
click at [608, 672] on li "6 - Household Goods and Furnishings - 11 USC § 522(d)(3)" at bounding box center [681, 665] width 368 height 32
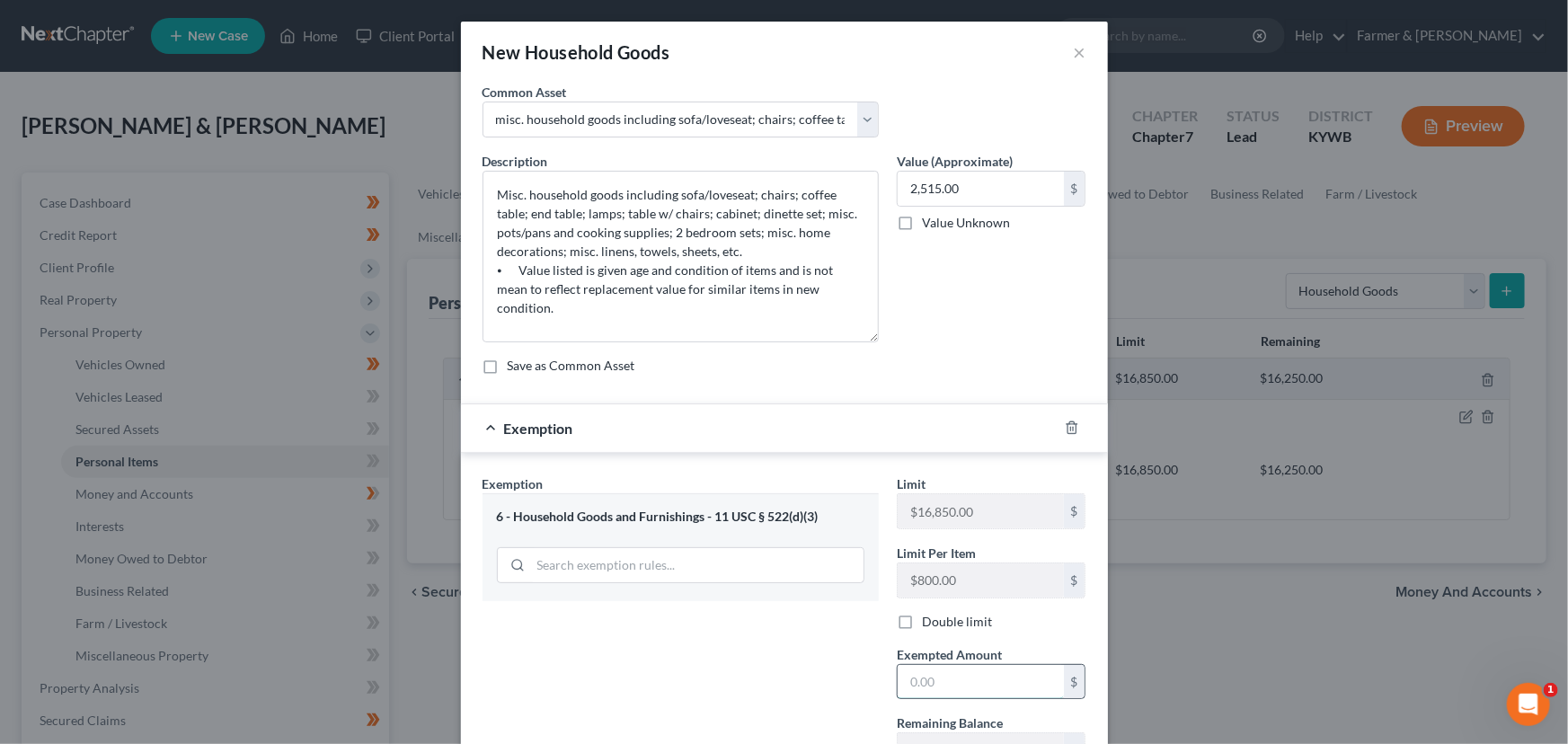
click at [914, 665] on input "text" at bounding box center [980, 682] width 166 height 34
type input "2,515.00"
click at [784, 684] on div "Exemption Set must be selected for CA. Exemption * 6 - Household Goods and Furn…" at bounding box center [680, 664] width 414 height 379
click at [922, 623] on label "Double limit" at bounding box center [957, 622] width 70 height 18
click at [929, 623] on input "Double limit" at bounding box center [934, 619] width 12 height 12
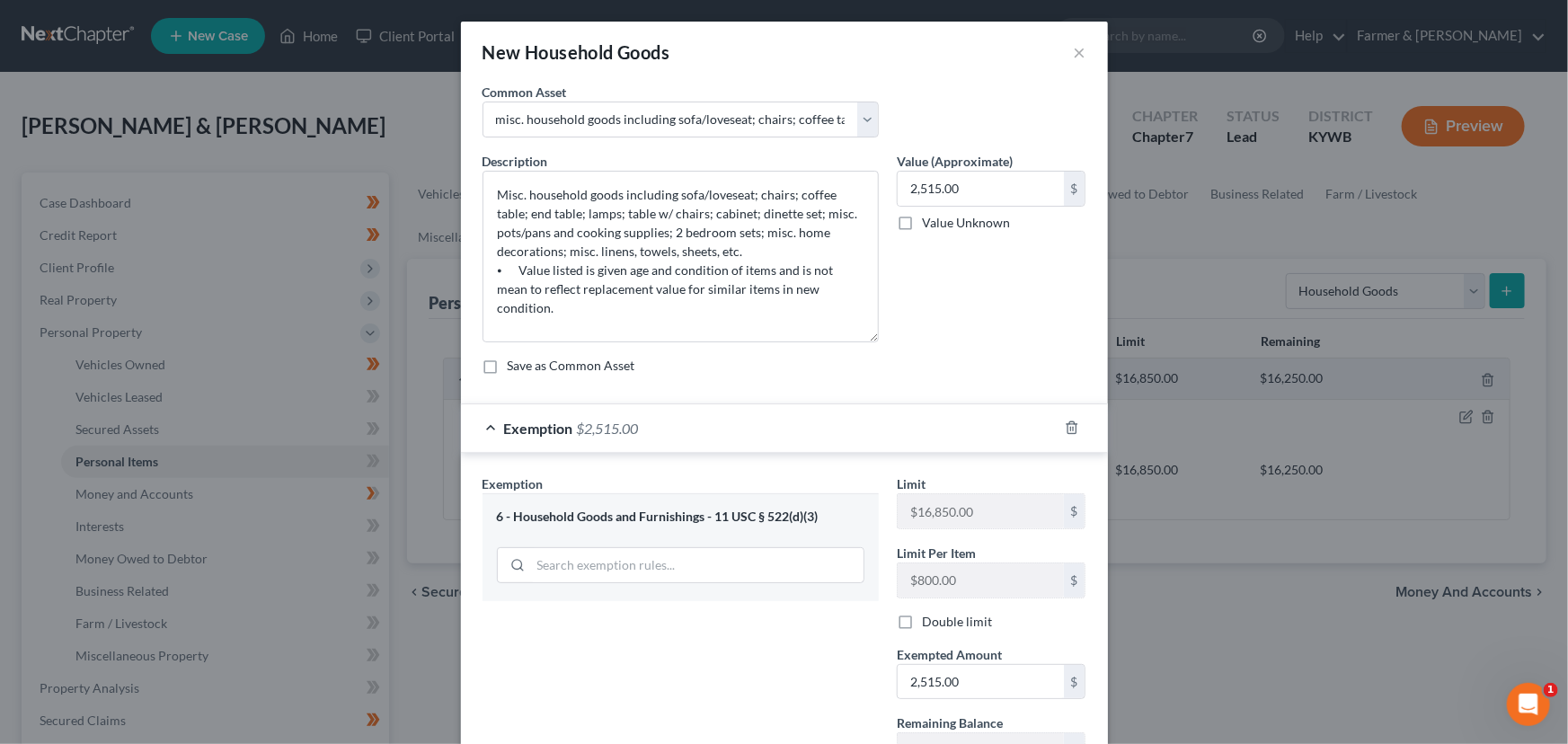
checkbox input "true"
click at [921, 450] on div "Exemption $2,515.00" at bounding box center [759, 427] width 597 height 48
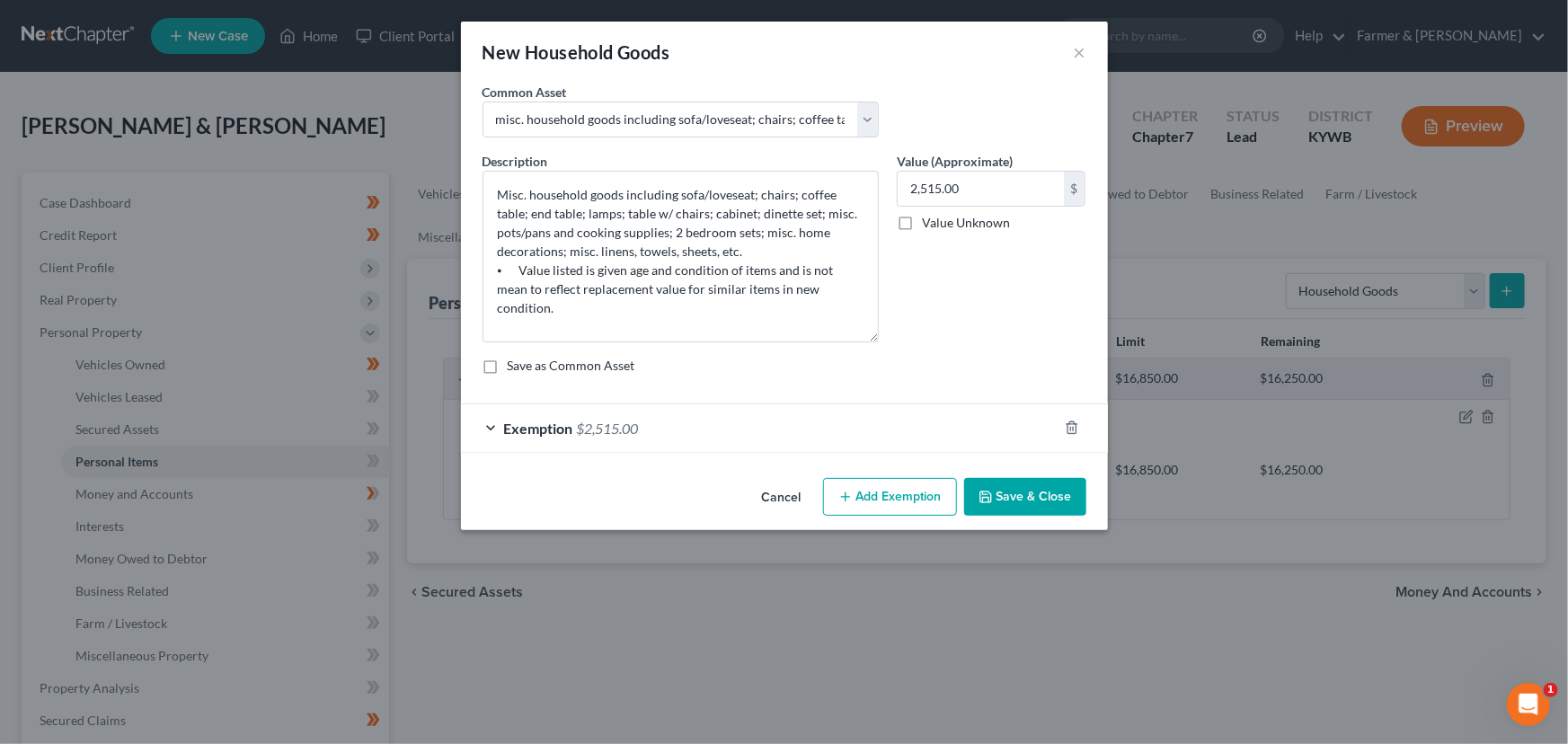
click at [1027, 493] on button "Save & Close" at bounding box center [1025, 497] width 123 height 38
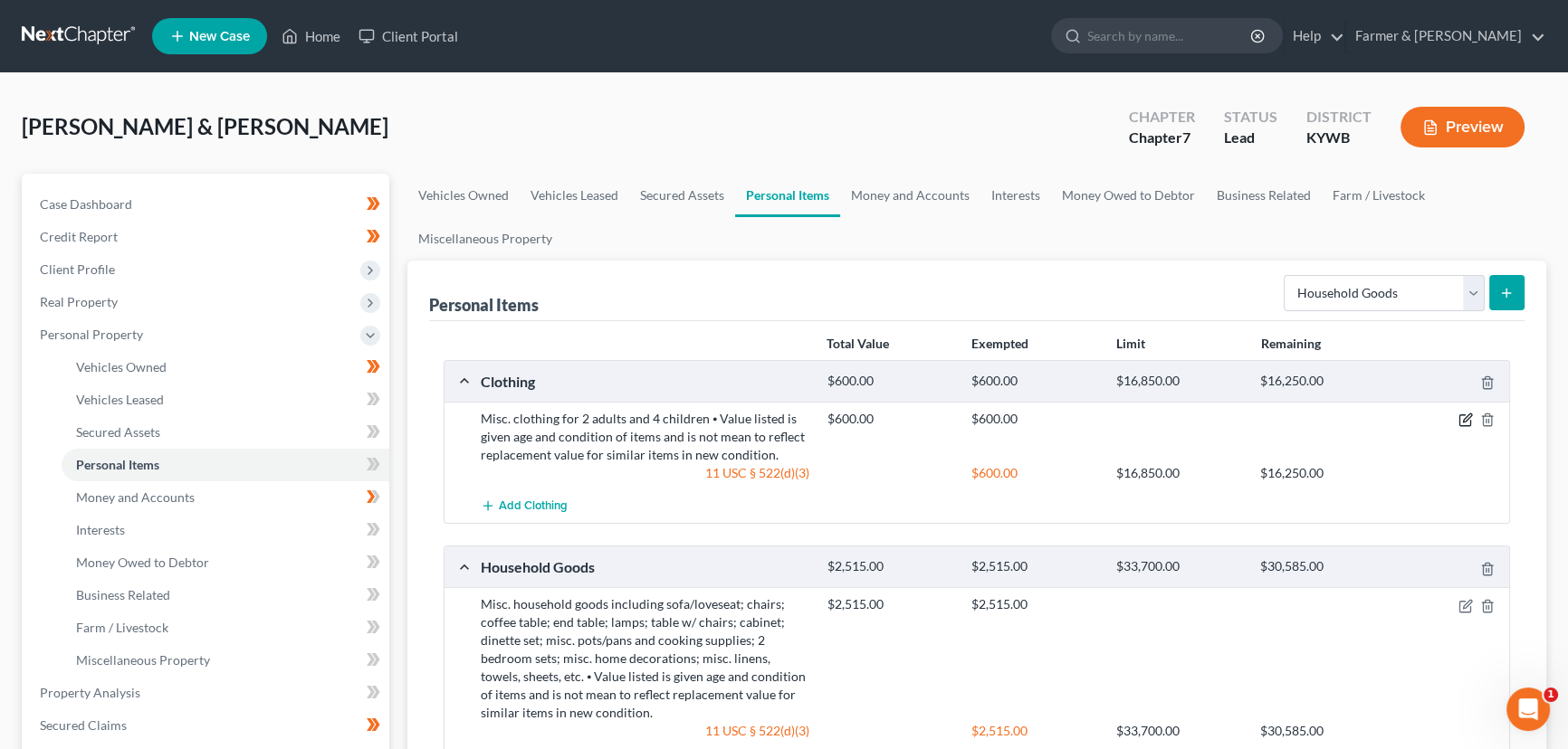
click at [1468, 414] on icon "button" at bounding box center [1466, 418] width 8 height 8
select select "2"
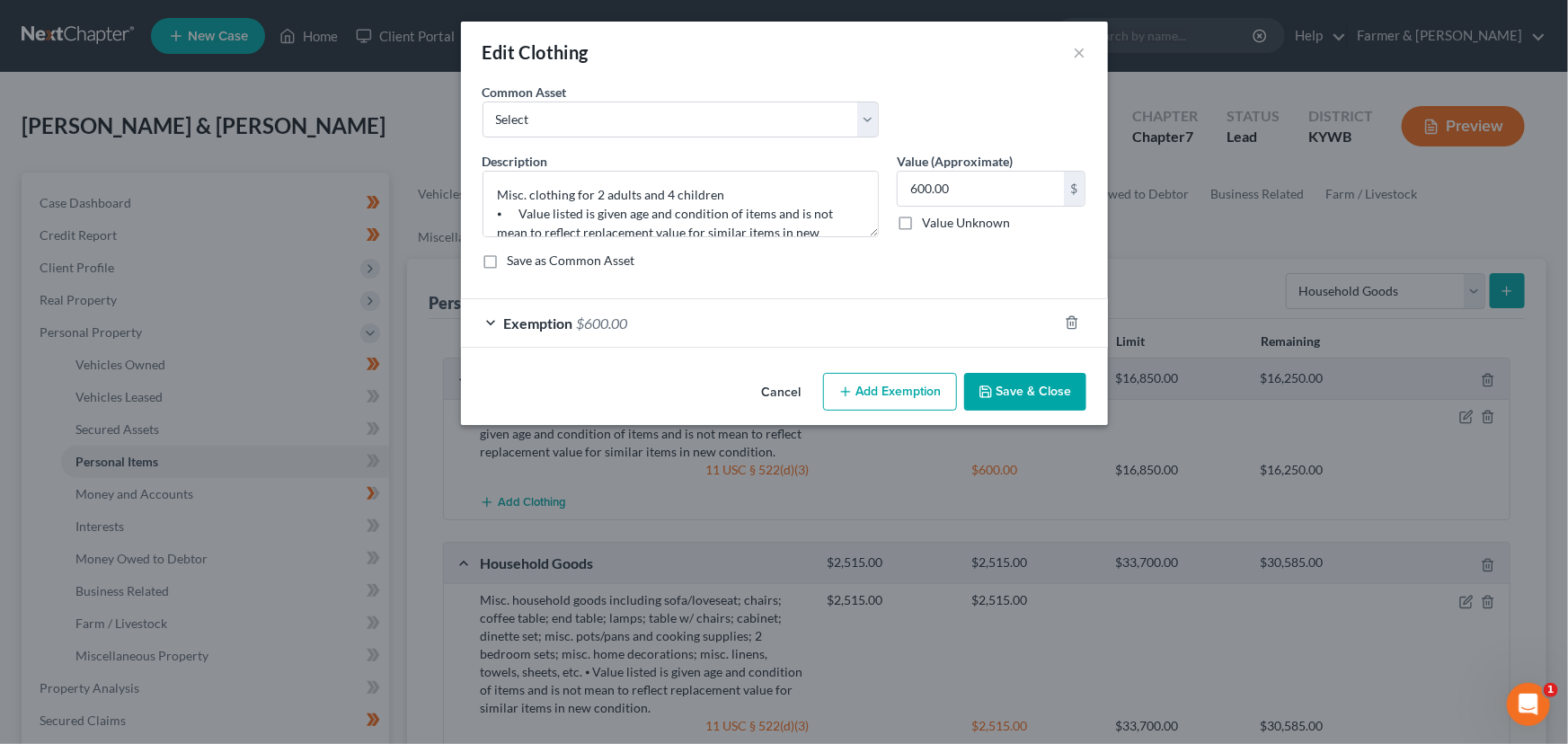
click at [821, 315] on div "Exemption $600.00" at bounding box center [759, 323] width 597 height 48
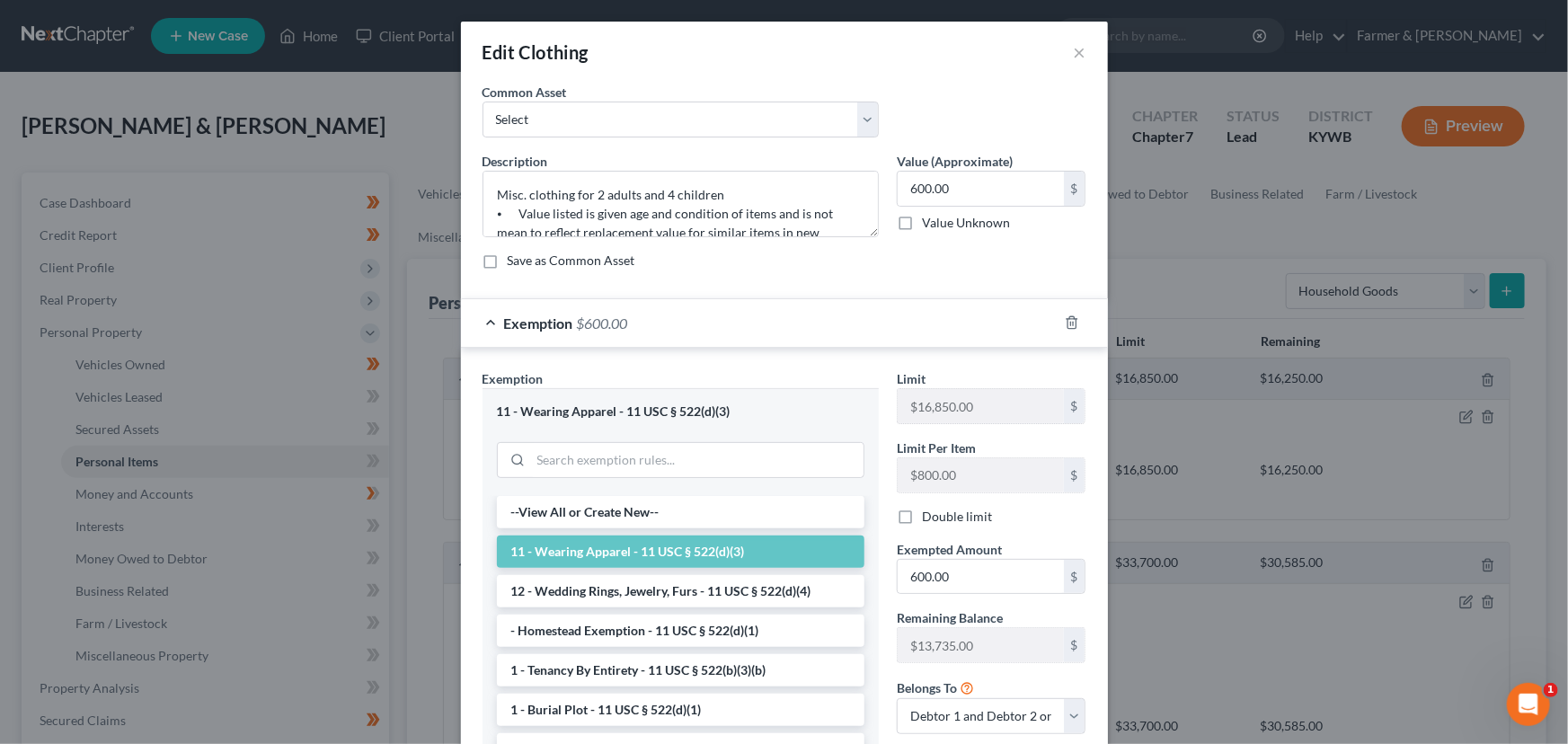
click at [922, 514] on label "Double limit" at bounding box center [957, 517] width 70 height 18
click at [929, 514] on input "Double limit" at bounding box center [934, 513] width 12 height 12
checkbox input "true"
click at [821, 312] on div "Exemption $600.00" at bounding box center [759, 323] width 597 height 48
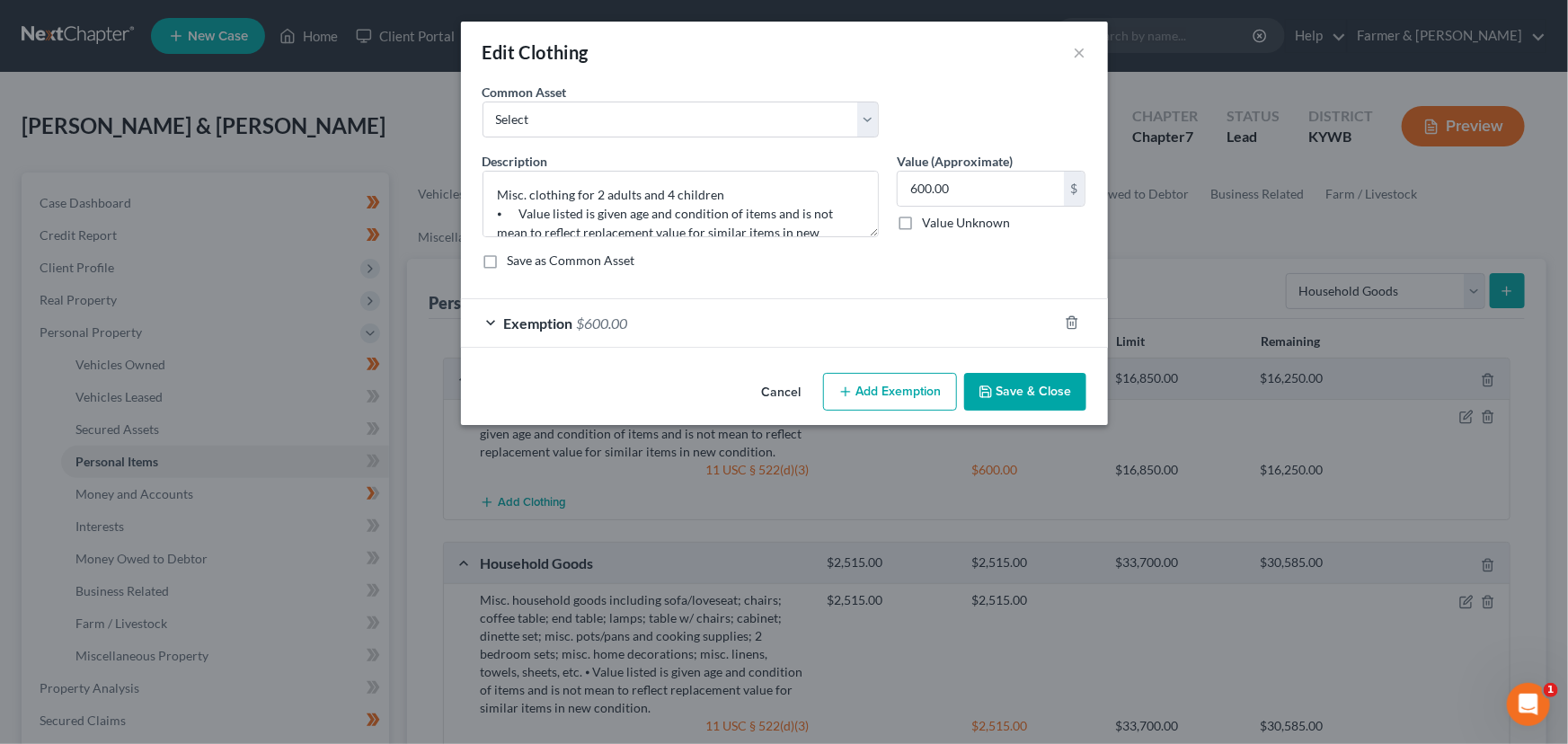
click at [993, 385] on icon "button" at bounding box center [986, 391] width 14 height 14
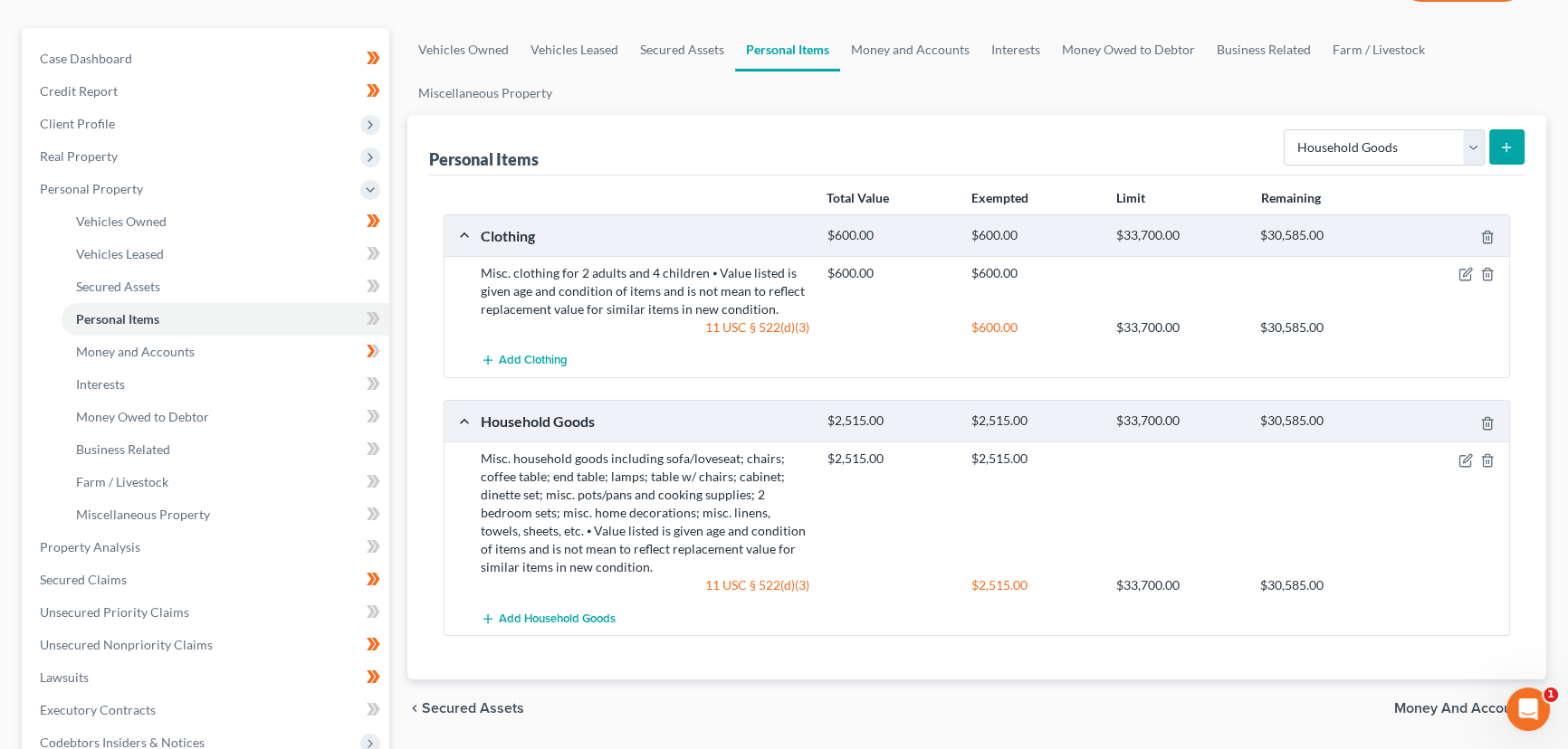
scroll to position [163, 0]
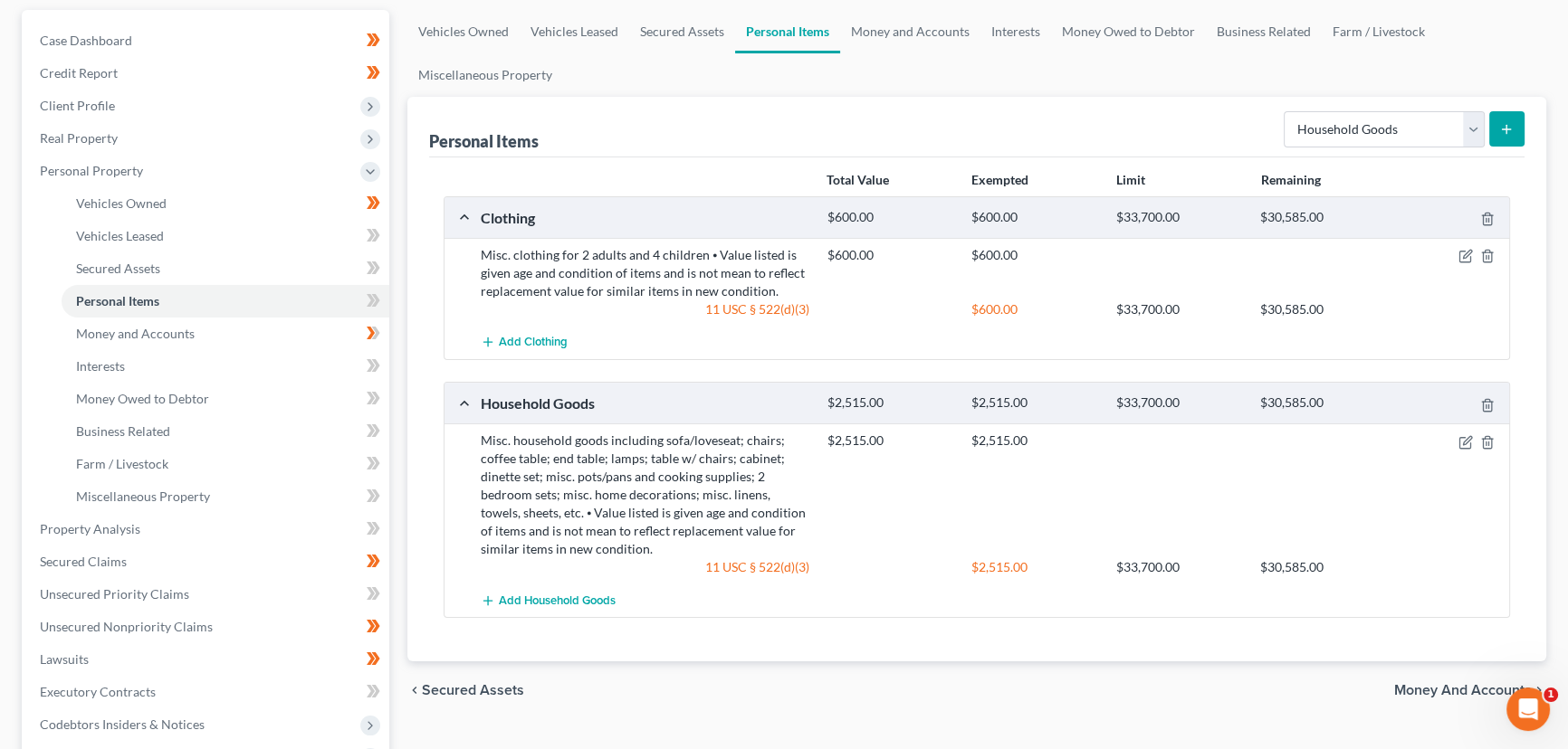
click at [436, 400] on div "Total Value Exempted Limit Remaining Clothing $600.00 $600.00 $33,700.00 $30,58…" at bounding box center [977, 409] width 1096 height 505
click at [1322, 120] on select "Select Item Type Clothing Collectibles Of Value Electronics Firearms Household …" at bounding box center [1384, 130] width 201 height 36
select select "electronics"
click at [1285, 112] on select "Select Item Type Clothing Collectibles Of Value Electronics Firearms Household …" at bounding box center [1384, 130] width 201 height 36
click at [1503, 127] on icon "submit" at bounding box center [1506, 130] width 15 height 15
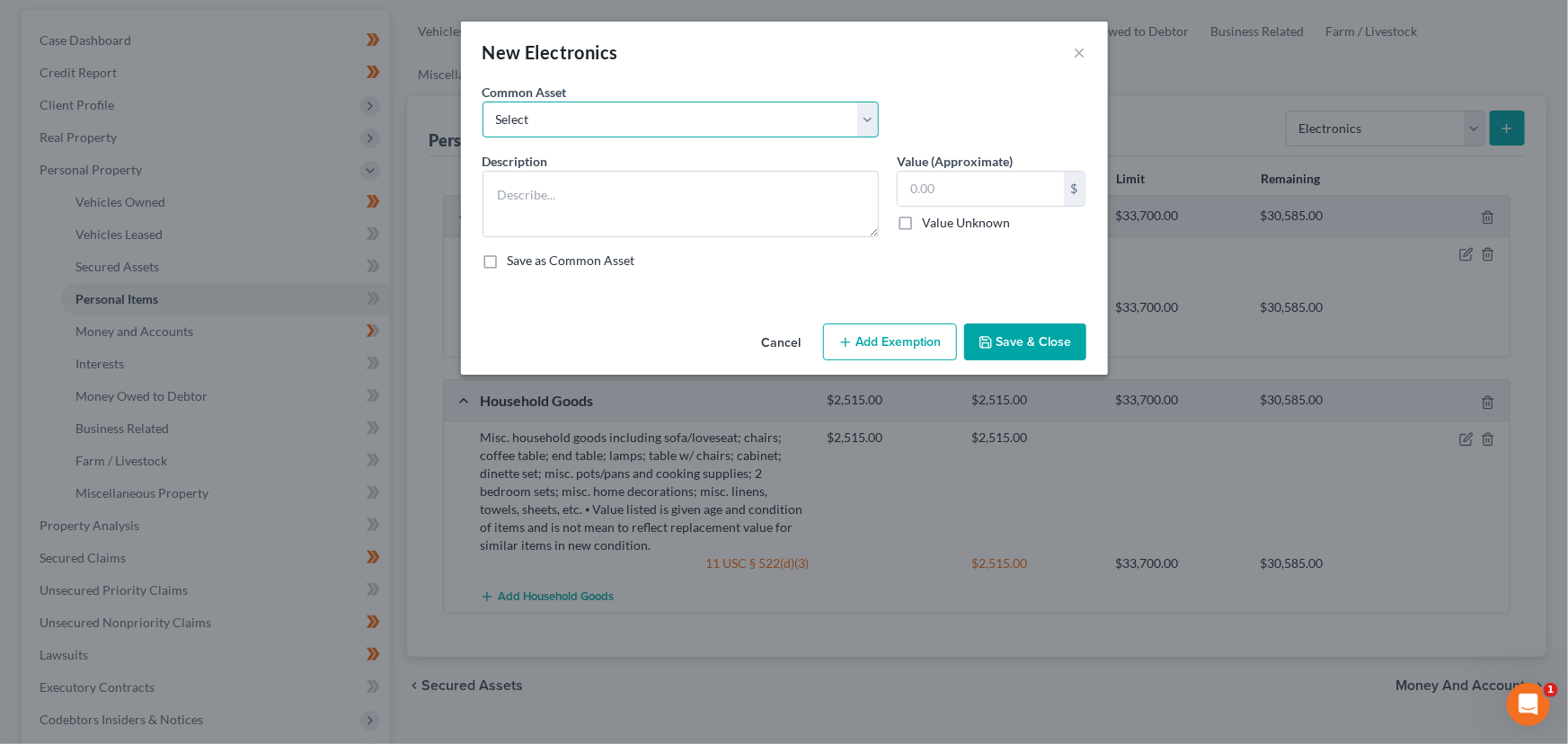
click at [571, 120] on select "Select Televisions; DVD Players; Gaming systems; Home Computer ⦁ Value listed i…" at bounding box center [680, 120] width 396 height 36
select select "2"
click at [482, 102] on select "Select Televisions; DVD Players; Gaming systems; Home Computer ⦁ Value listed i…" at bounding box center [680, 120] width 396 height 36
type textarea "Televisions; DVD Players; Gaming systems; Home Computer ⦁ Value listed is given…"
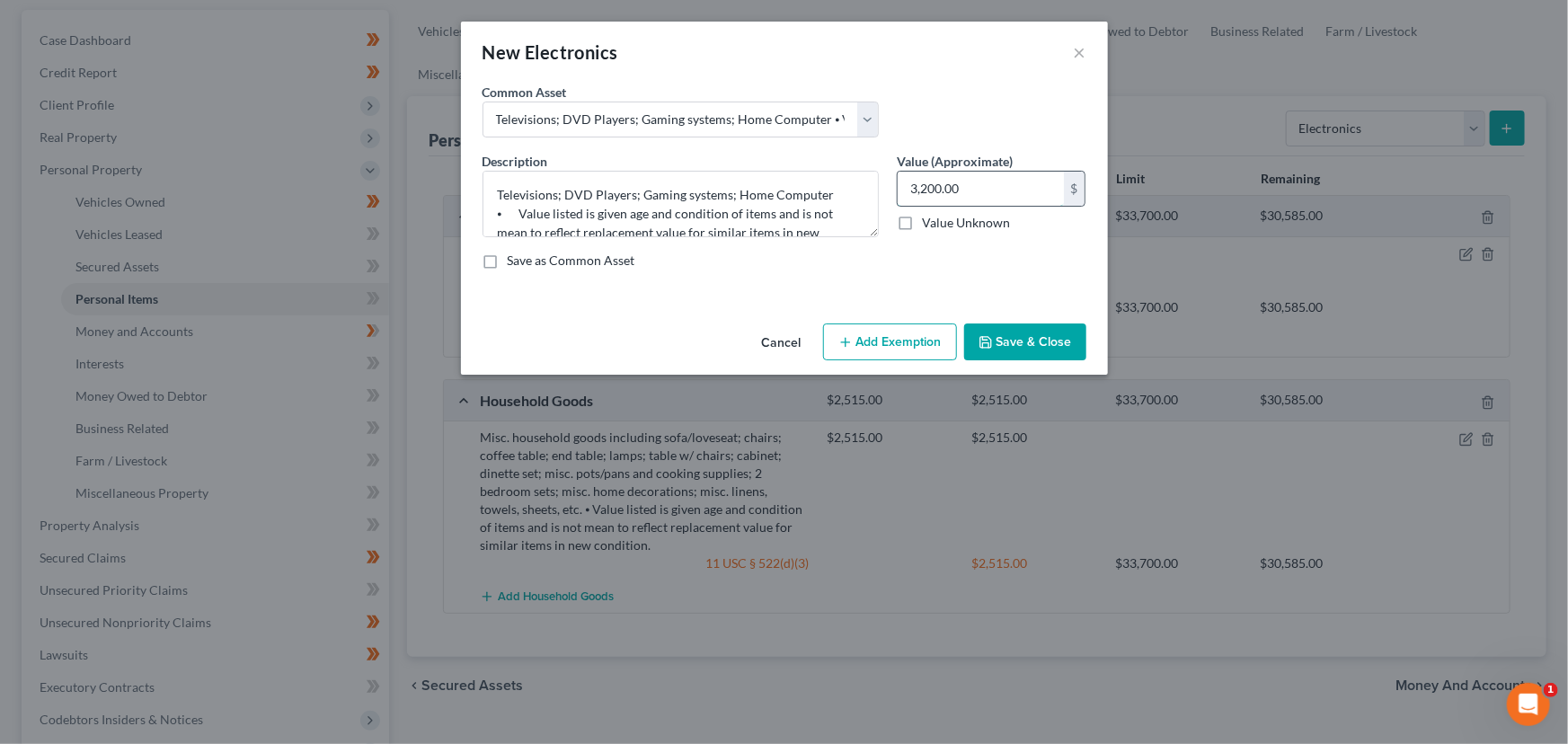
click at [1017, 194] on input "3,200.00" at bounding box center [980, 188] width 166 height 34
type input "1,600.00"
click at [921, 343] on button "Add Exemption" at bounding box center [890, 343] width 133 height 38
select select "2"
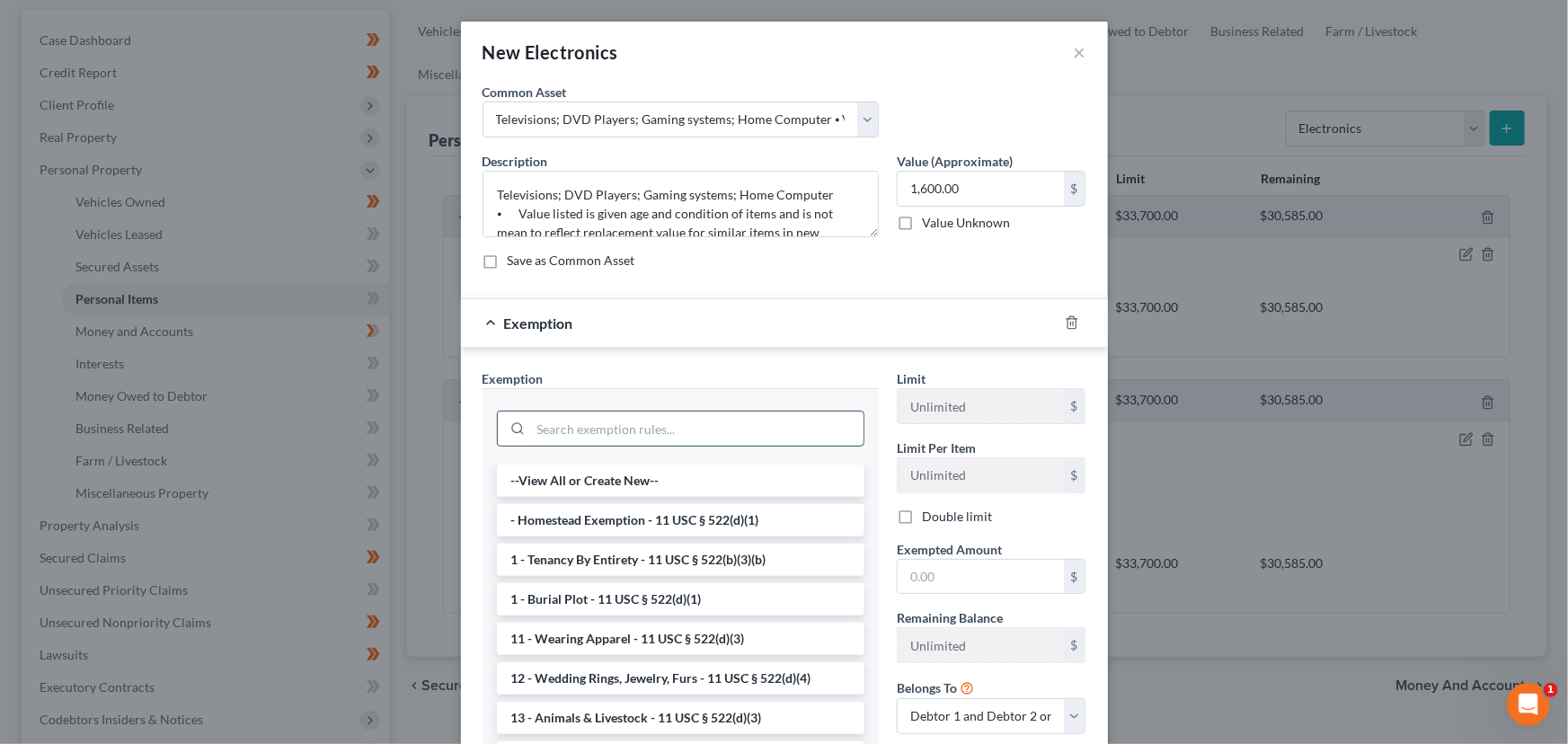
click at [684, 433] on input "search" at bounding box center [697, 428] width 333 height 34
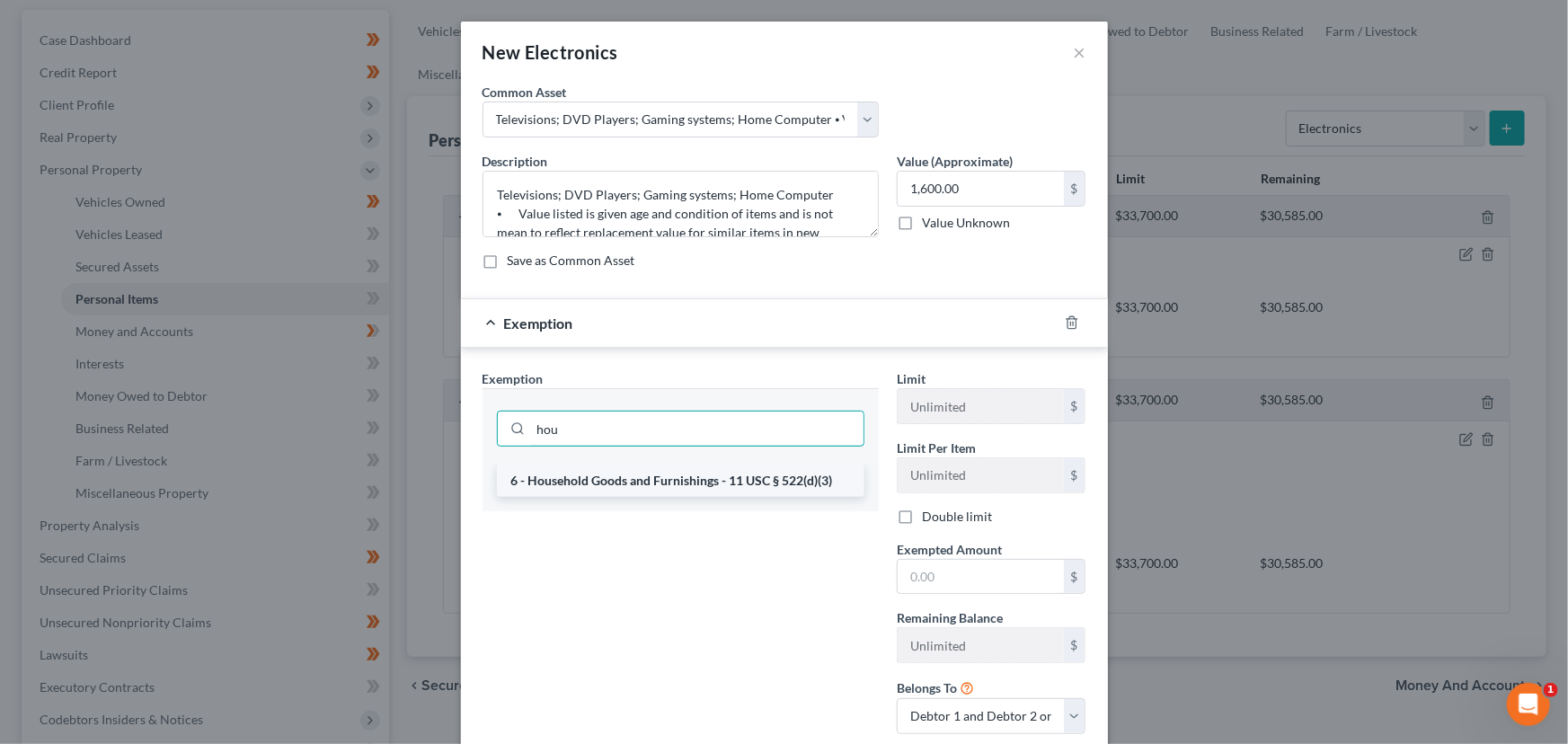
type input "hou"
click at [663, 469] on li "6 - Household Goods and Furnishings - 11 USC § 522(d)(3)" at bounding box center [681, 481] width 368 height 32
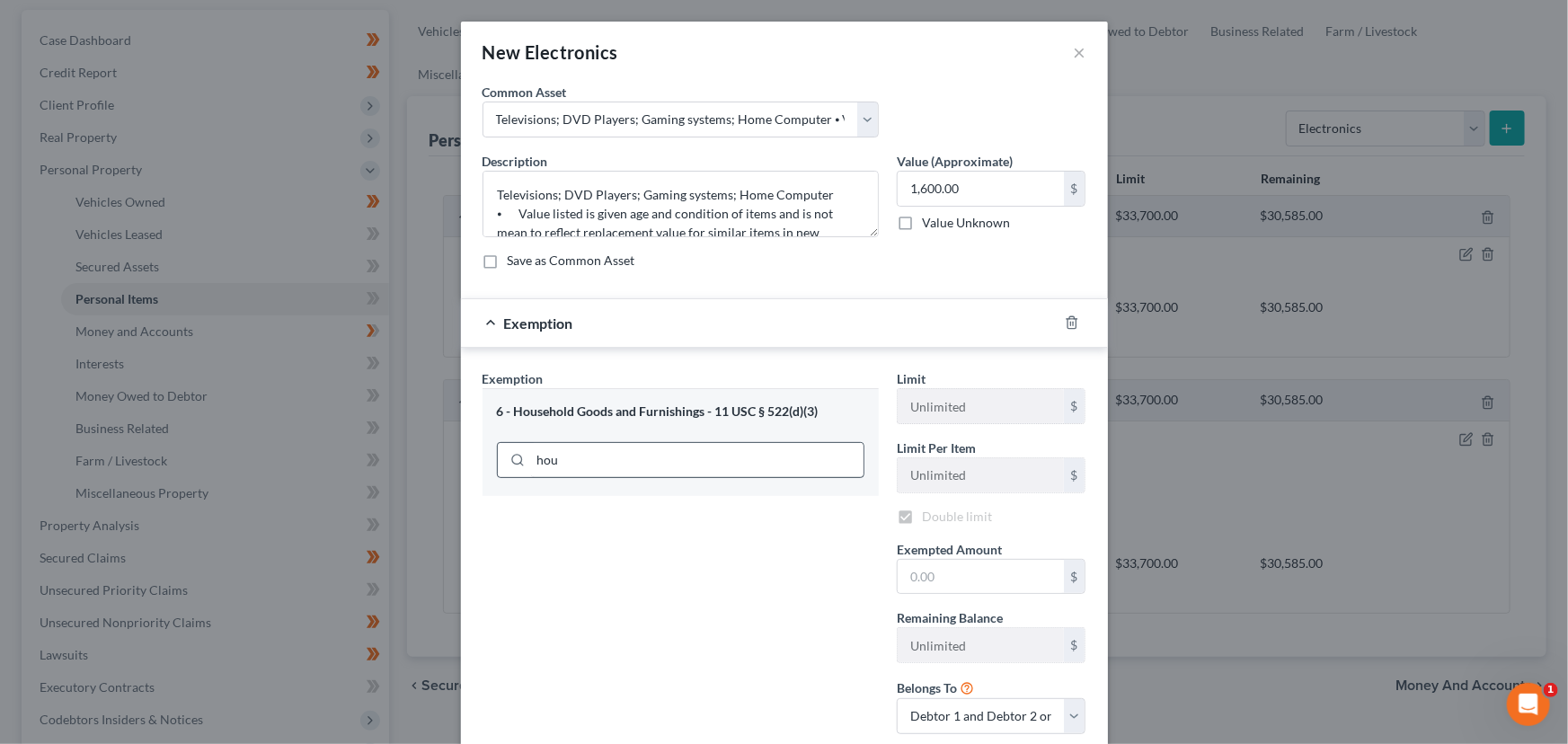
checkbox input "true"
click at [949, 573] on input "text" at bounding box center [980, 577] width 166 height 34
type input "1,600.00"
click at [776, 575] on div "Exemption Set must be selected for CA. Exemption * 6 - Household Goods and Furn…" at bounding box center [680, 559] width 414 height 379
click at [737, 332] on div "Exemption $1,600.00" at bounding box center [759, 323] width 597 height 48
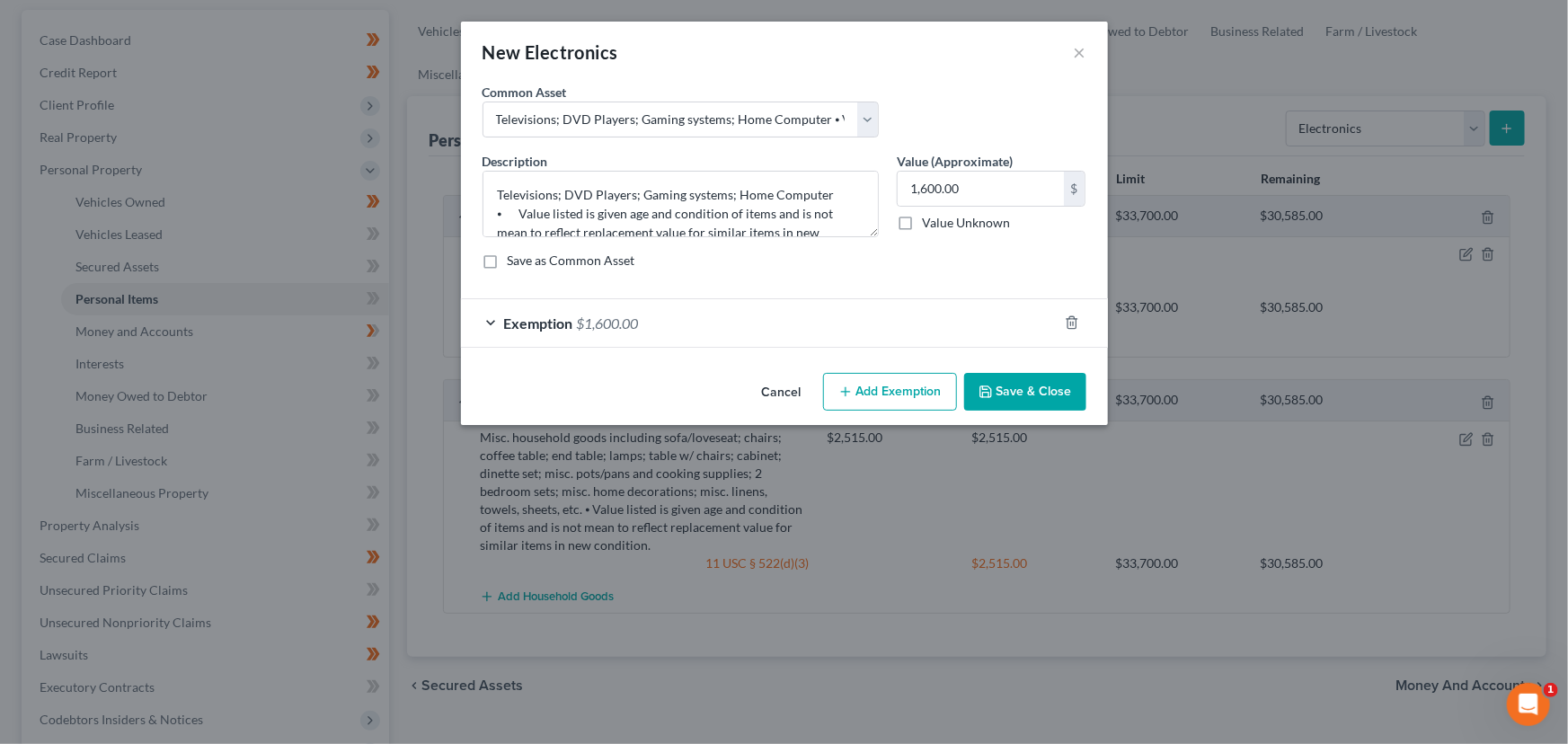
click at [1001, 385] on button "Save & Close" at bounding box center [1025, 391] width 123 height 38
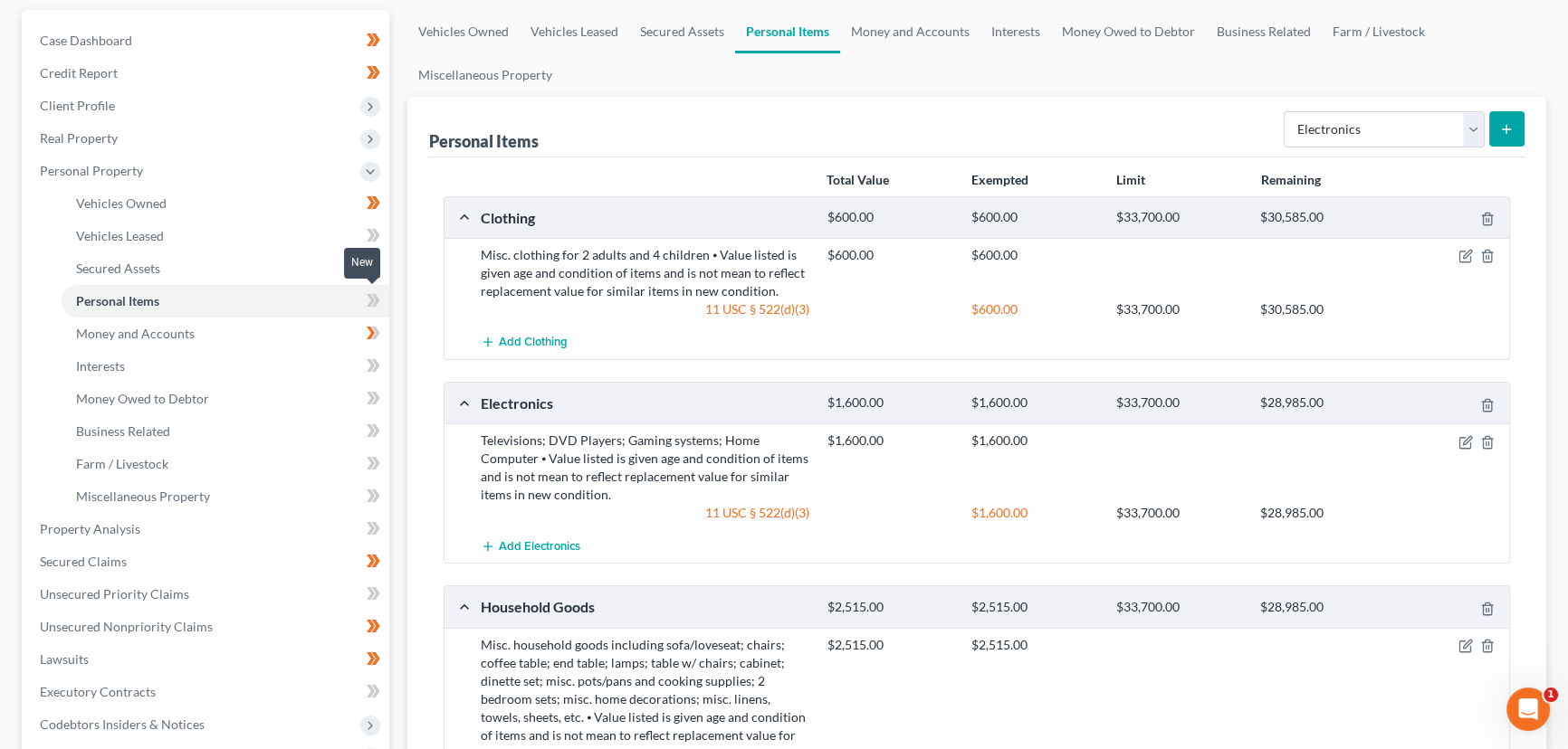
click at [378, 303] on icon at bounding box center [373, 301] width 14 height 23
click at [405, 337] on div "Vehicles Owned Vehicles Leased Secured Assets Personal Items Money and Accounts…" at bounding box center [976, 532] width 1156 height 1045
click at [158, 335] on span "Money and Accounts" at bounding box center [135, 333] width 119 height 15
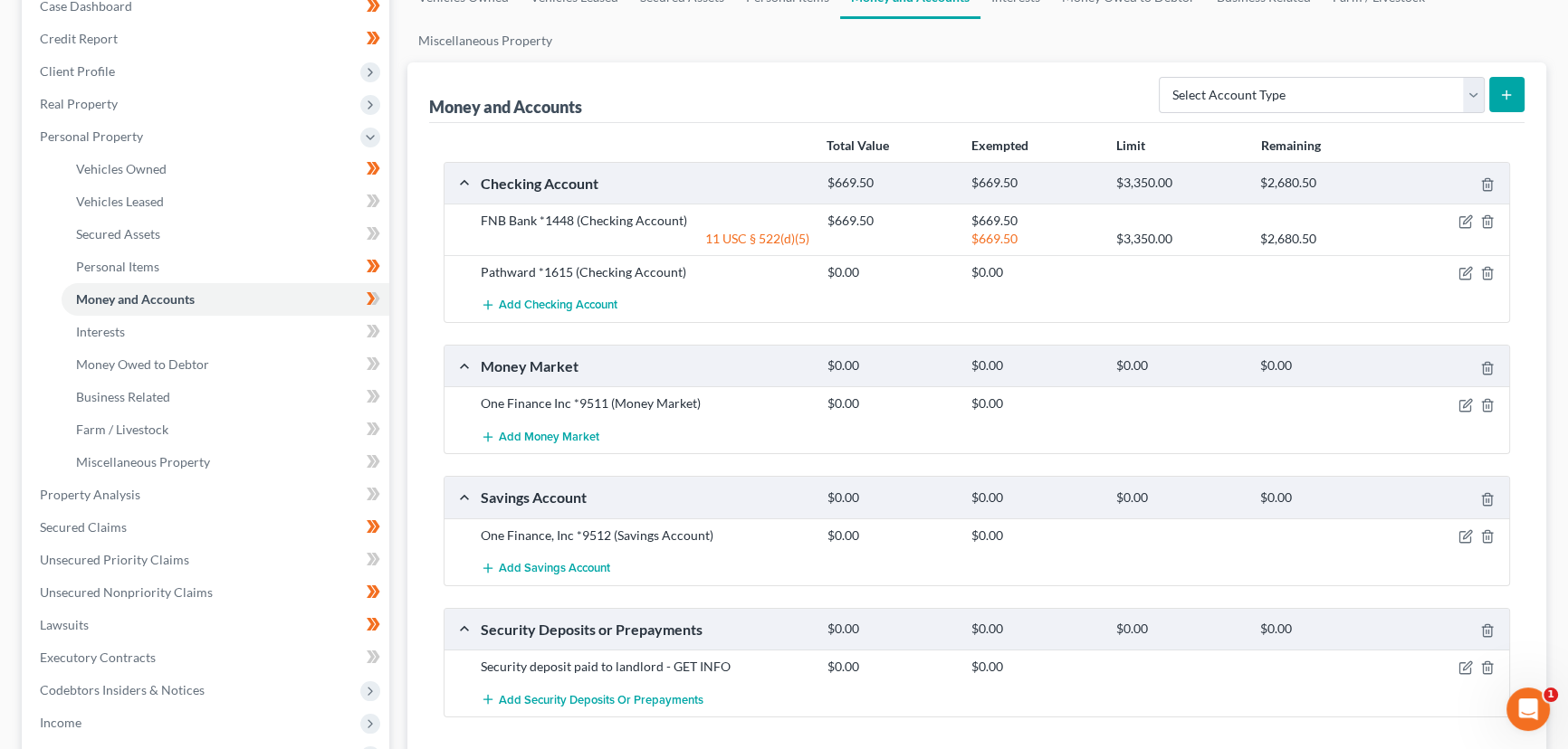
scroll to position [246, 0]
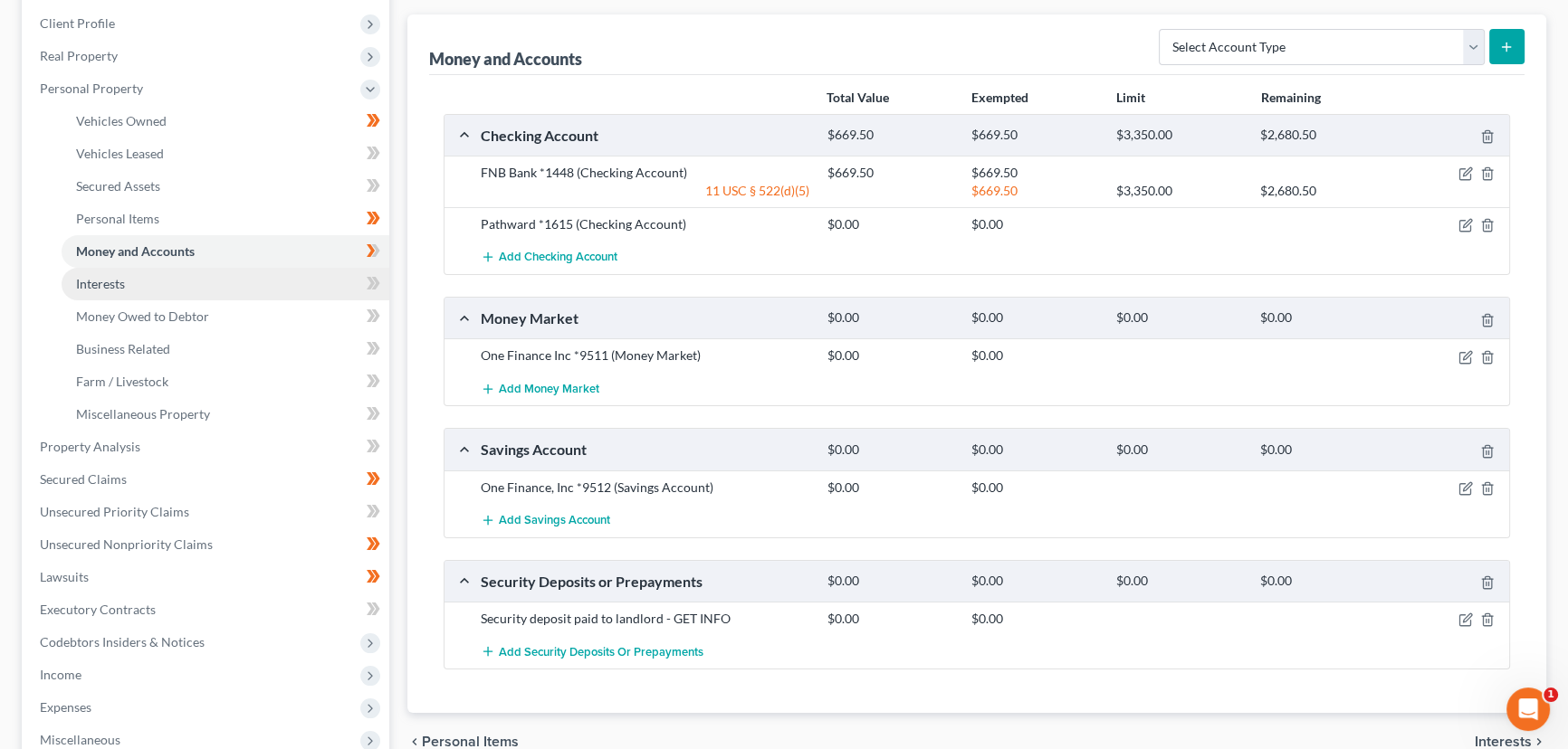
click at [137, 291] on link "Interests" at bounding box center [225, 284] width 328 height 33
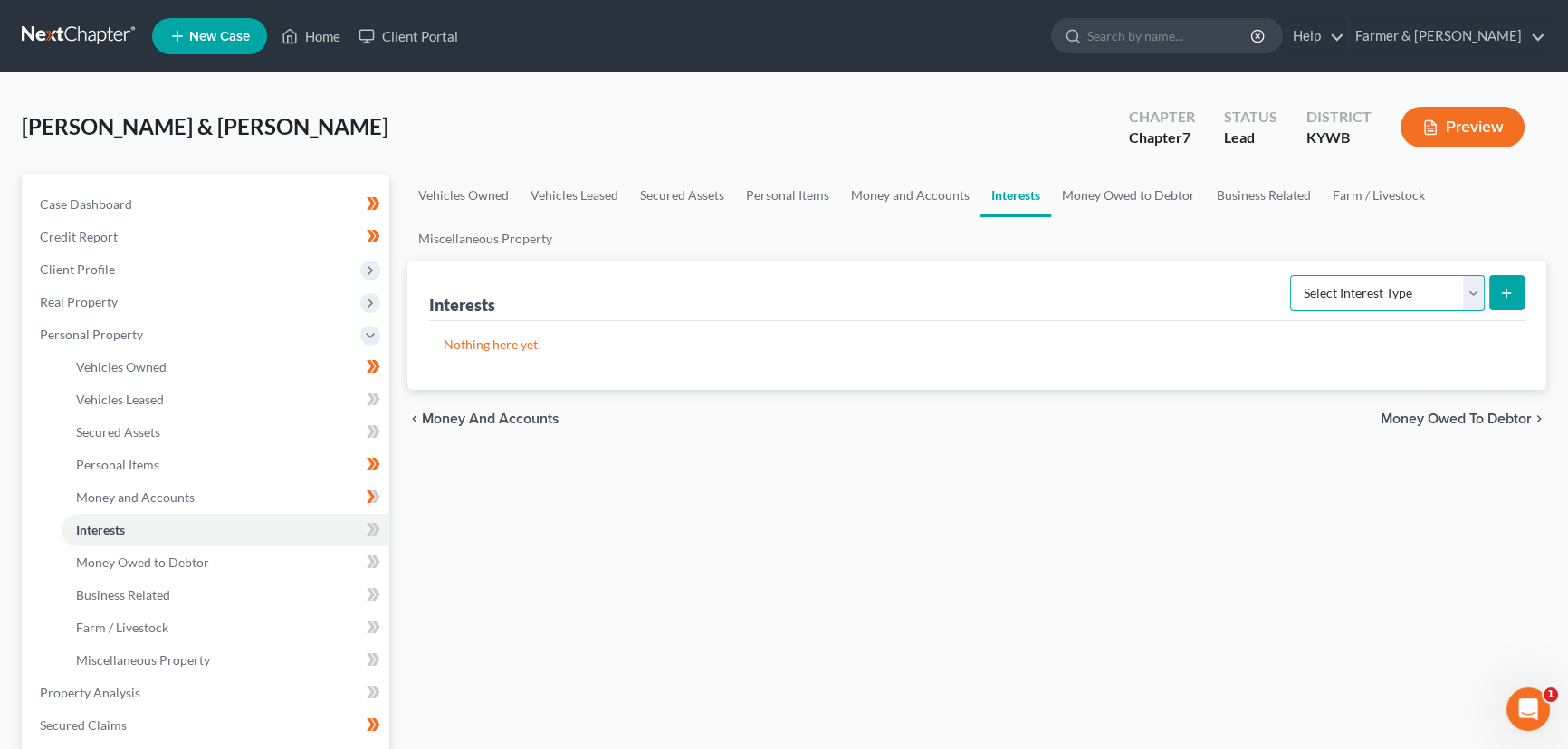
click at [1413, 284] on select "Select Interest Type 401K Annuity Bond Education IRA Government Bond Government…" at bounding box center [1387, 293] width 194 height 36
select select "401k"
click at [1292, 275] on select "Select Interest Type 401K Annuity Bond Education IRA Government Bond Government…" at bounding box center [1387, 293] width 194 height 36
click at [1500, 294] on icon "submit" at bounding box center [1506, 293] width 15 height 15
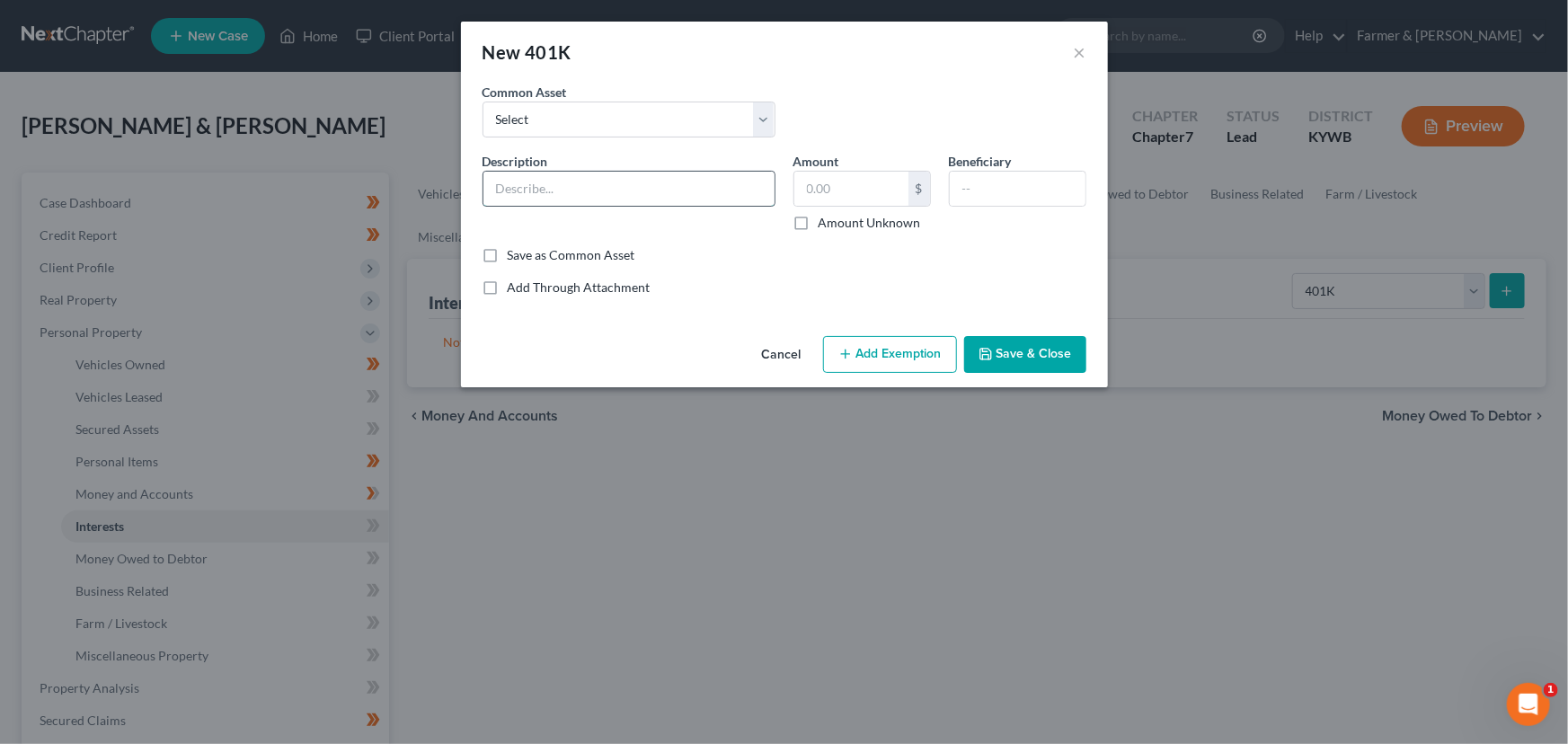
click at [613, 177] on input "text" at bounding box center [628, 188] width 291 height 34
type input "401k retirement account through agency - Fidelity"
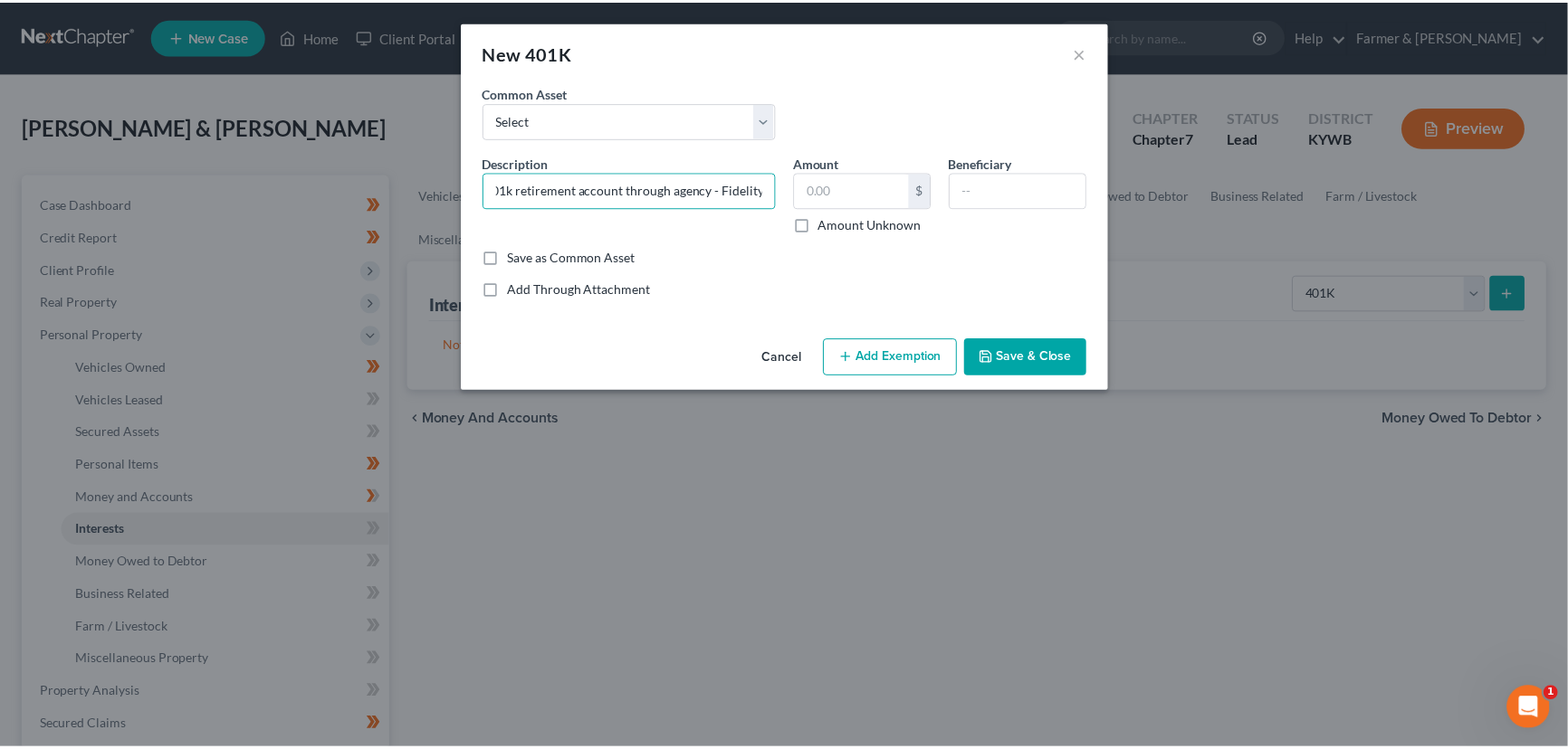
scroll to position [0, 0]
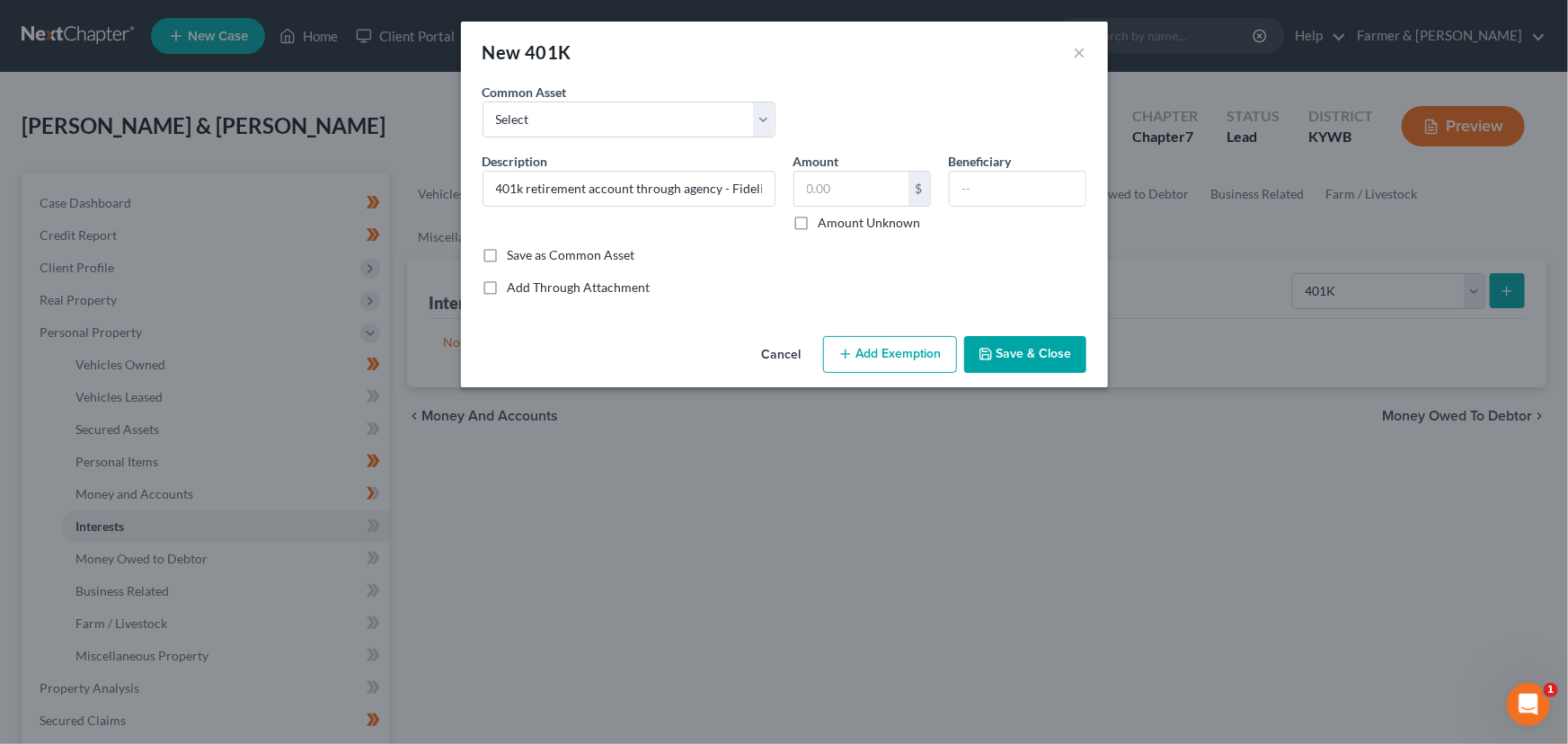
click at [887, 126] on div "Common Asset Select 401K Retirement through agency - [PERSON_NAME] 401K through…" at bounding box center [784, 117] width 621 height 69
click at [810, 183] on input "text" at bounding box center [851, 188] width 115 height 34
click at [819, 227] on label "Amount Unknown" at bounding box center [870, 223] width 103 height 18
click at [826, 225] on input "Amount Unknown" at bounding box center [831, 219] width 12 height 12
checkbox input "true"
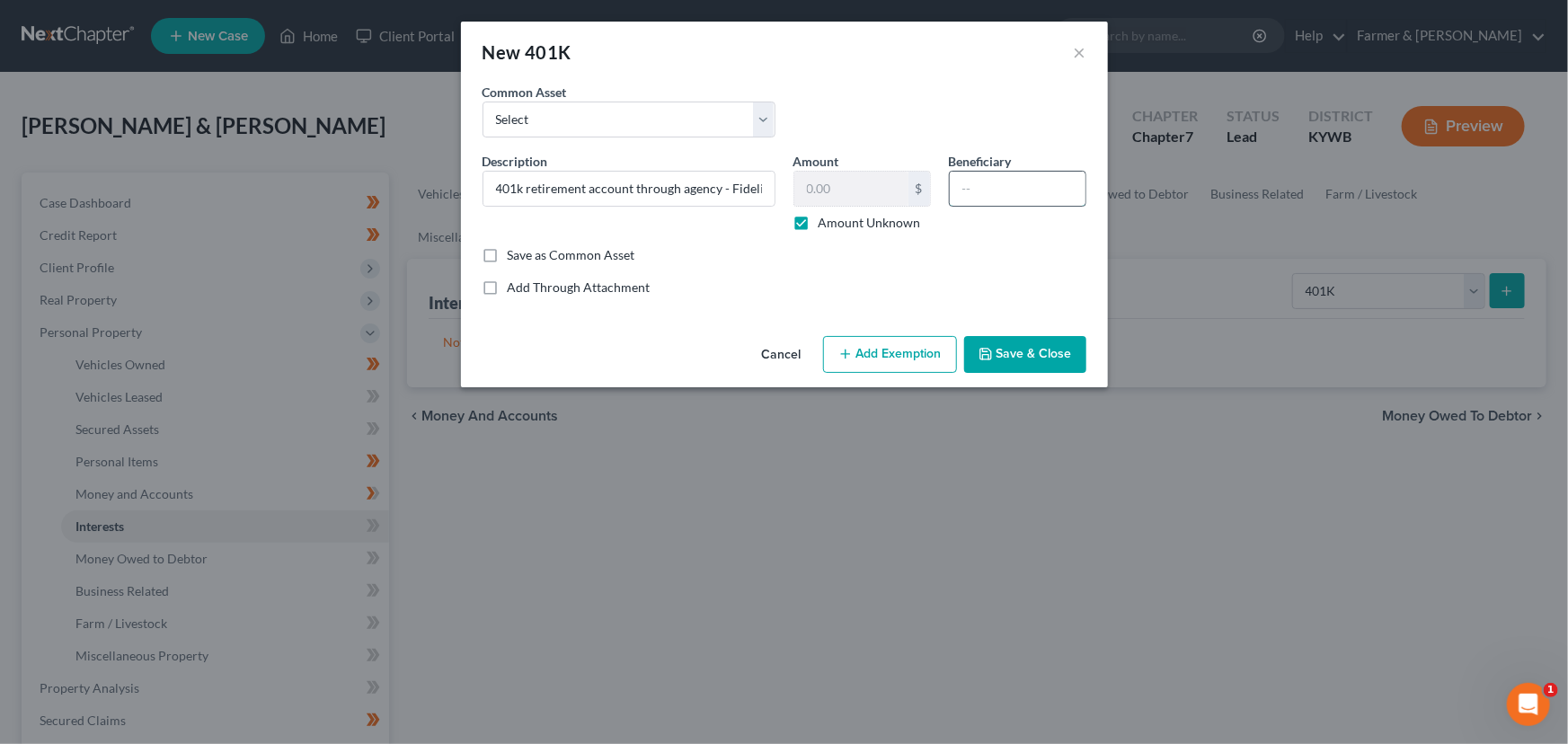
click at [1006, 186] on input "text" at bounding box center [1017, 188] width 135 height 34
type input "Debtor 1"
click at [1004, 358] on button "Save & Close" at bounding box center [1025, 355] width 123 height 38
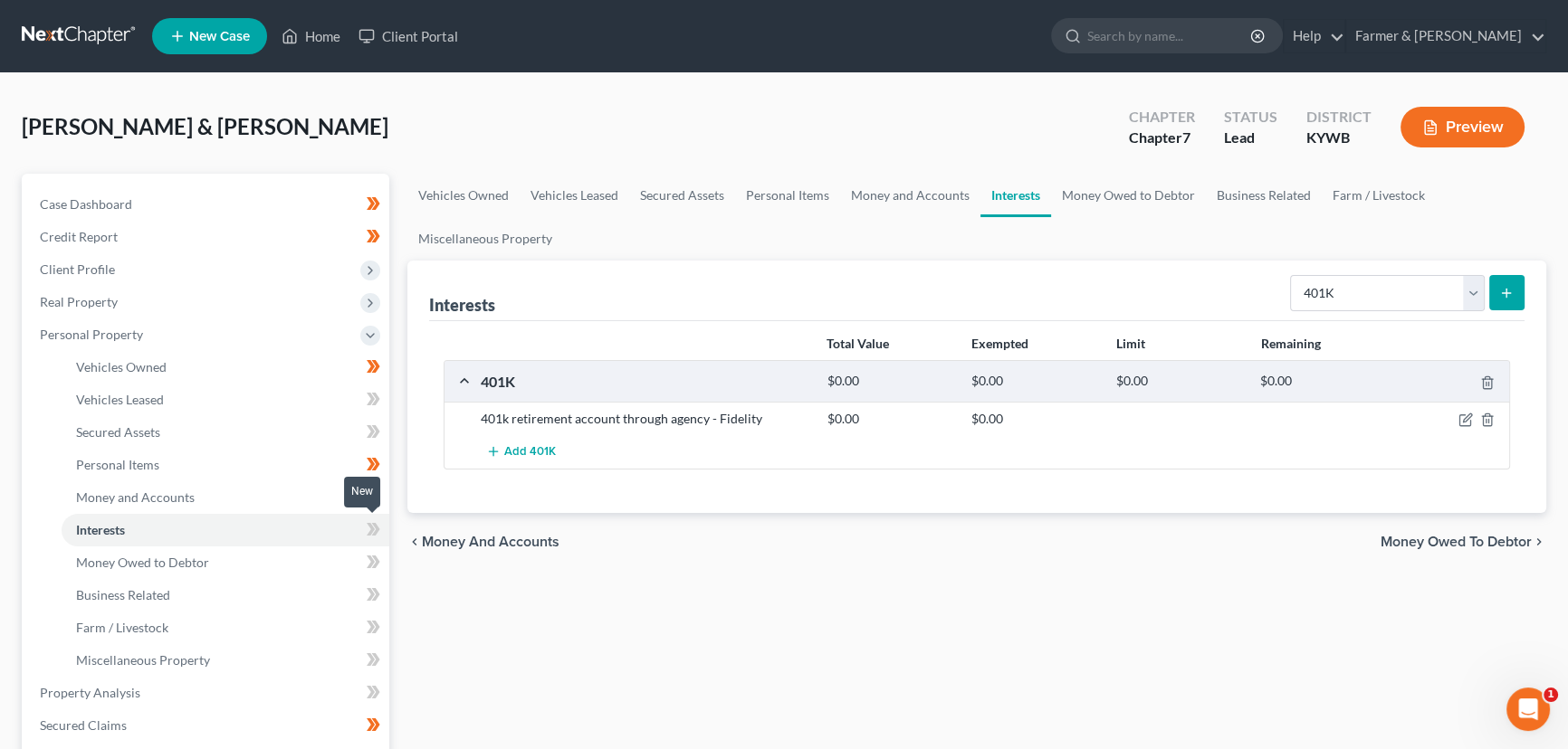
click at [377, 527] on icon at bounding box center [376, 529] width 8 height 13
drag, startPoint x: 474, startPoint y: 417, endPoint x: 760, endPoint y: 415, distance: 286.0
click at [760, 415] on div "401k retirement account through agency - Fidelity" at bounding box center [645, 419] width 347 height 18
copy div "401k retirement account through agency - Fidelity"
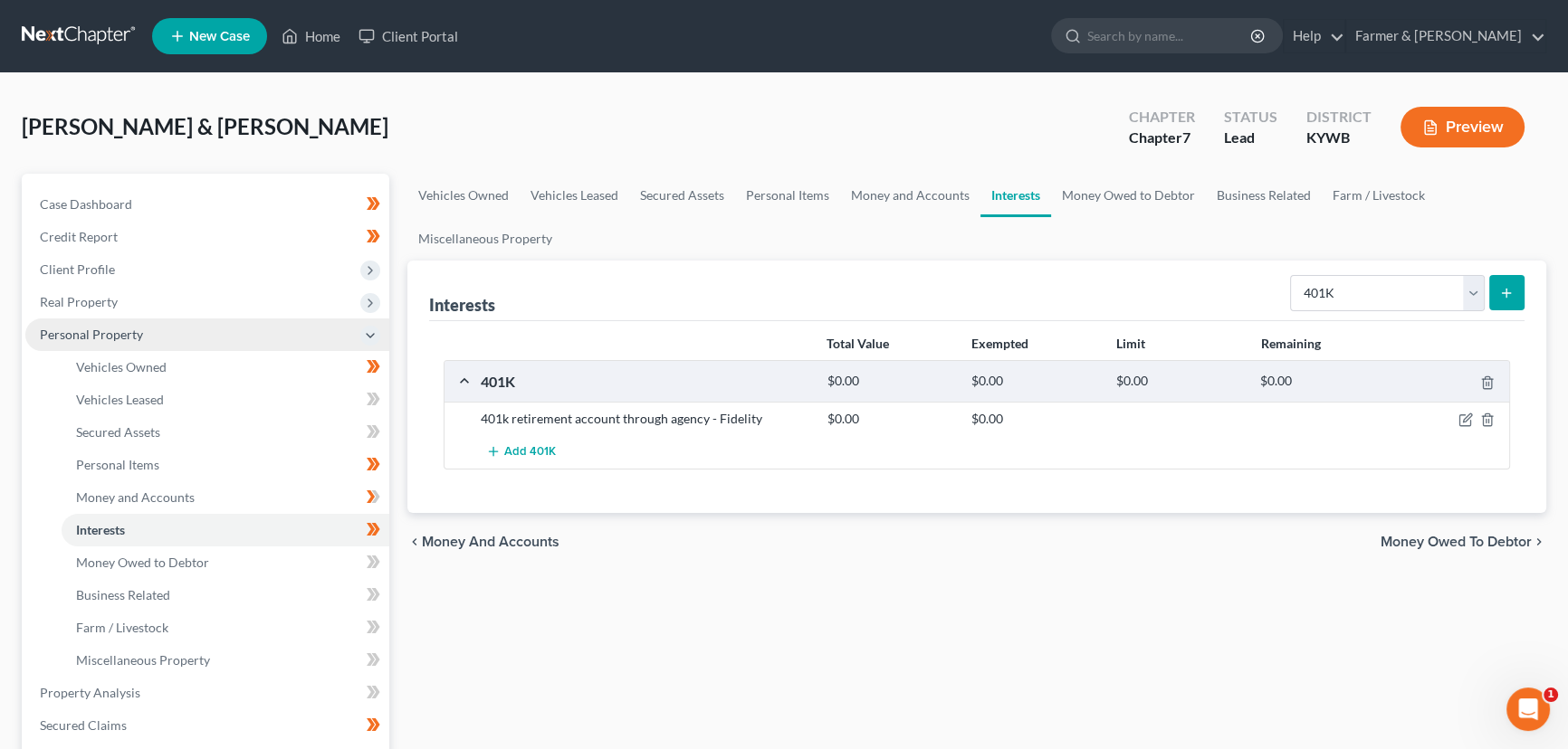
click at [156, 337] on span "Personal Property" at bounding box center [207, 335] width 364 height 33
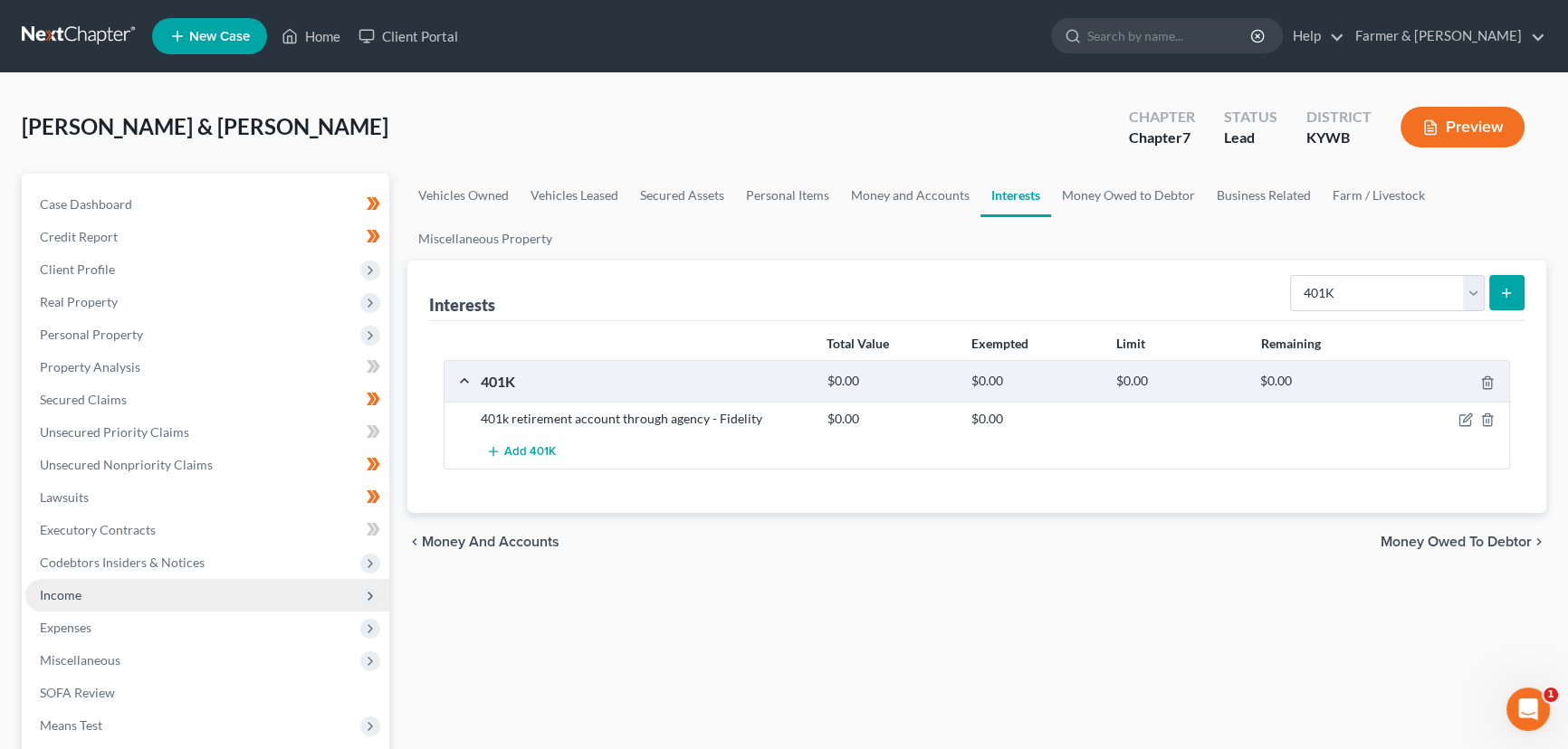
click at [81, 600] on span "Income" at bounding box center [61, 595] width 42 height 15
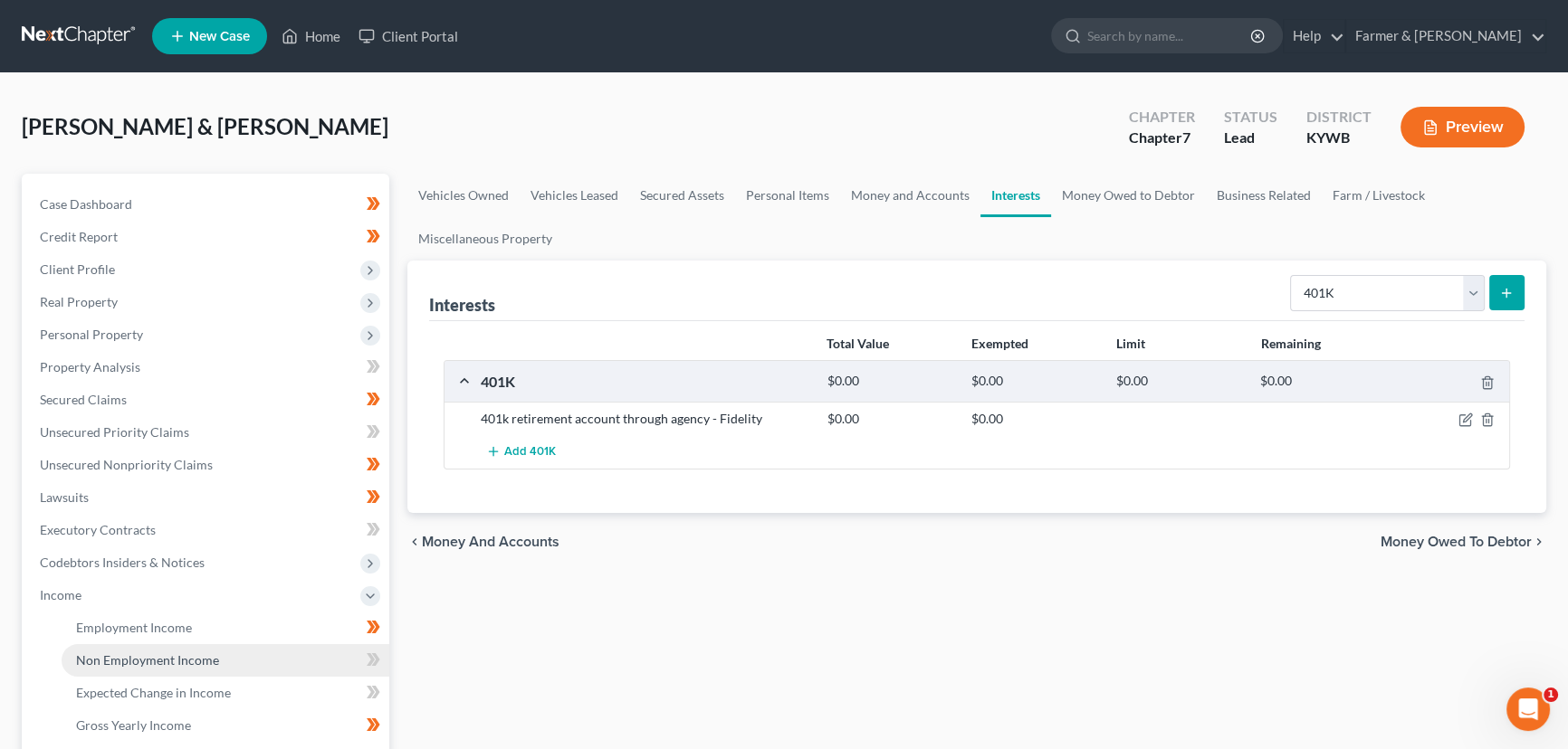
click at [126, 651] on link "Non Employment Income" at bounding box center [225, 660] width 328 height 33
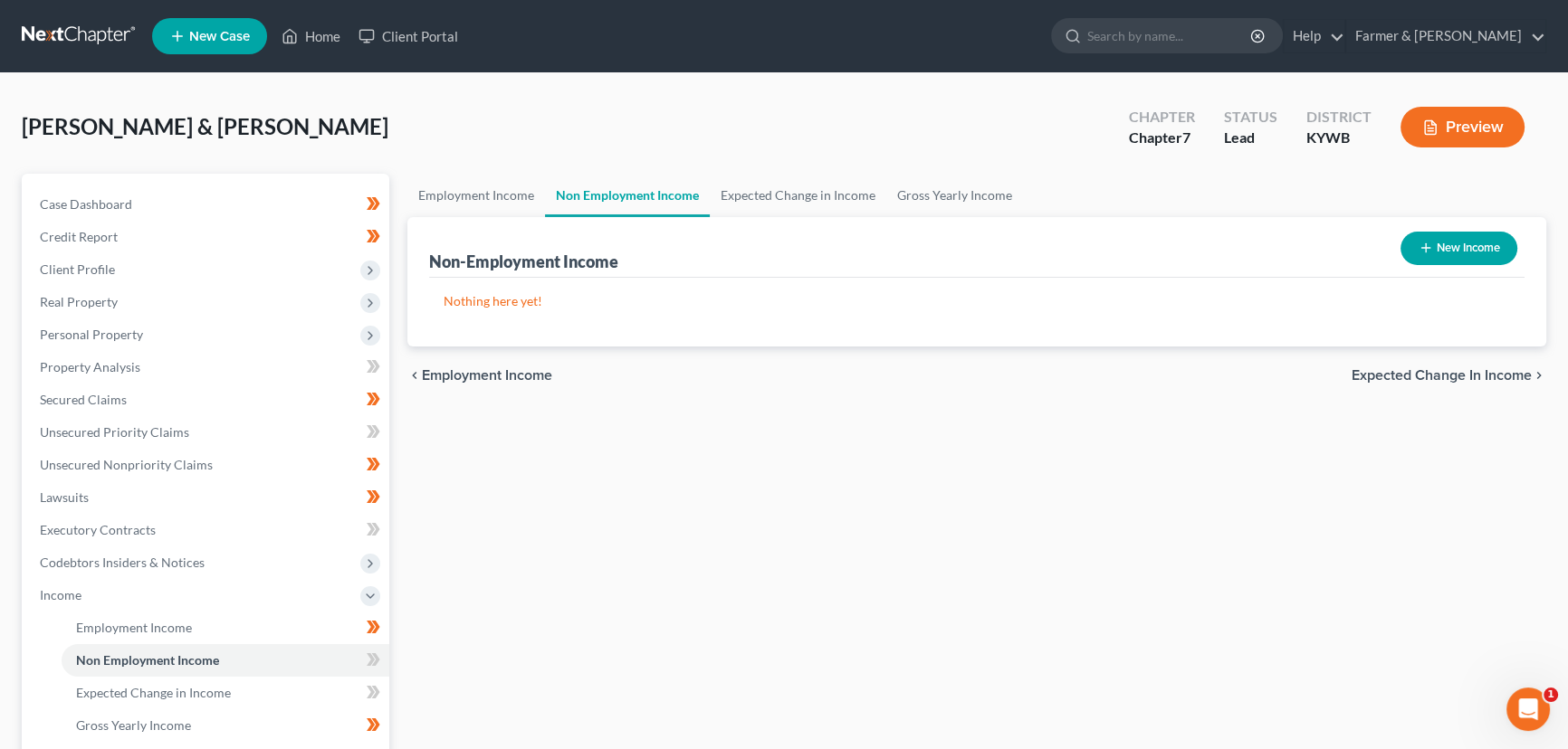
click at [1471, 261] on button "New Income" at bounding box center [1458, 248] width 117 height 34
select select "0"
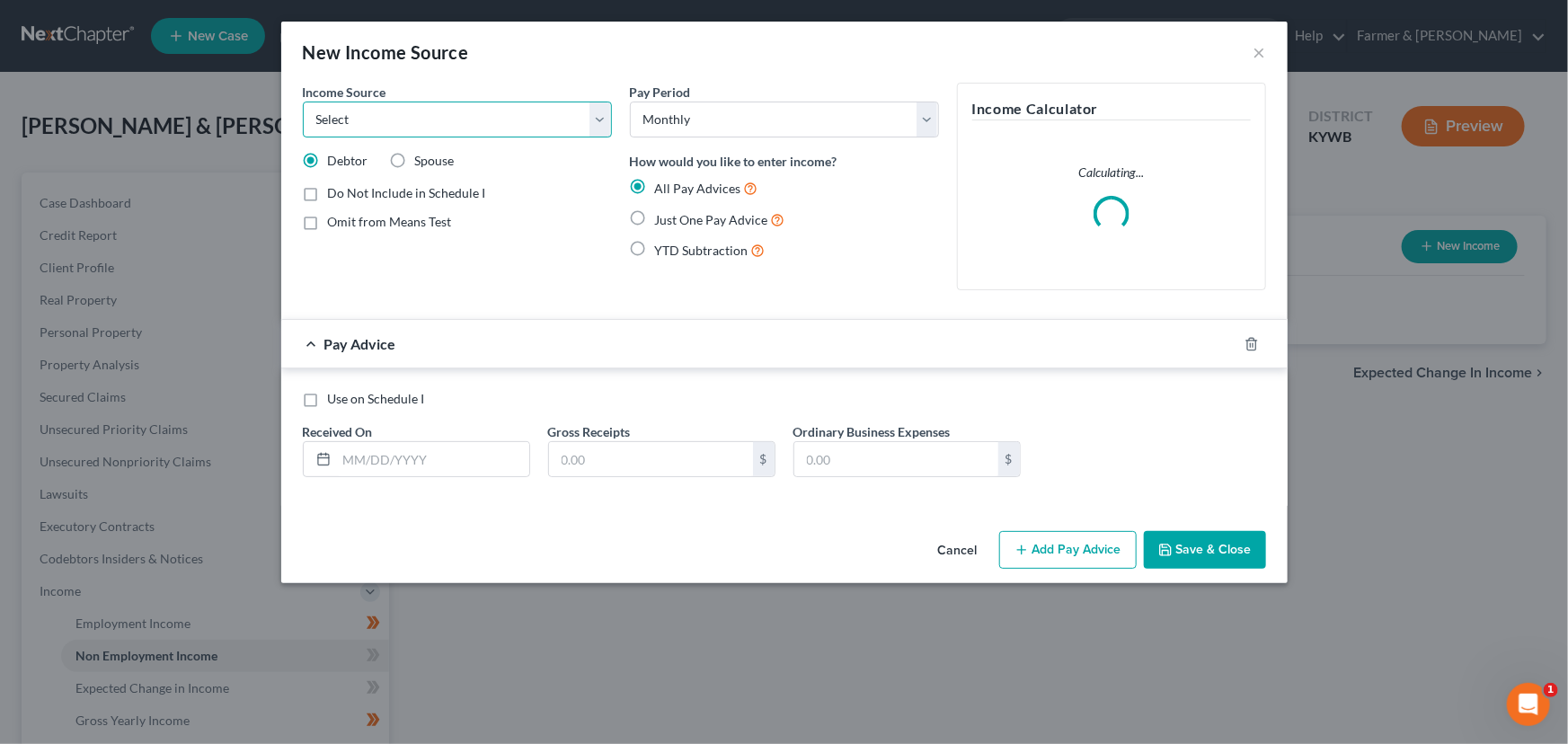
click at [404, 114] on select "Select Unemployment Disability (from employer) Pension Retirement Social Securi…" at bounding box center [457, 120] width 309 height 36
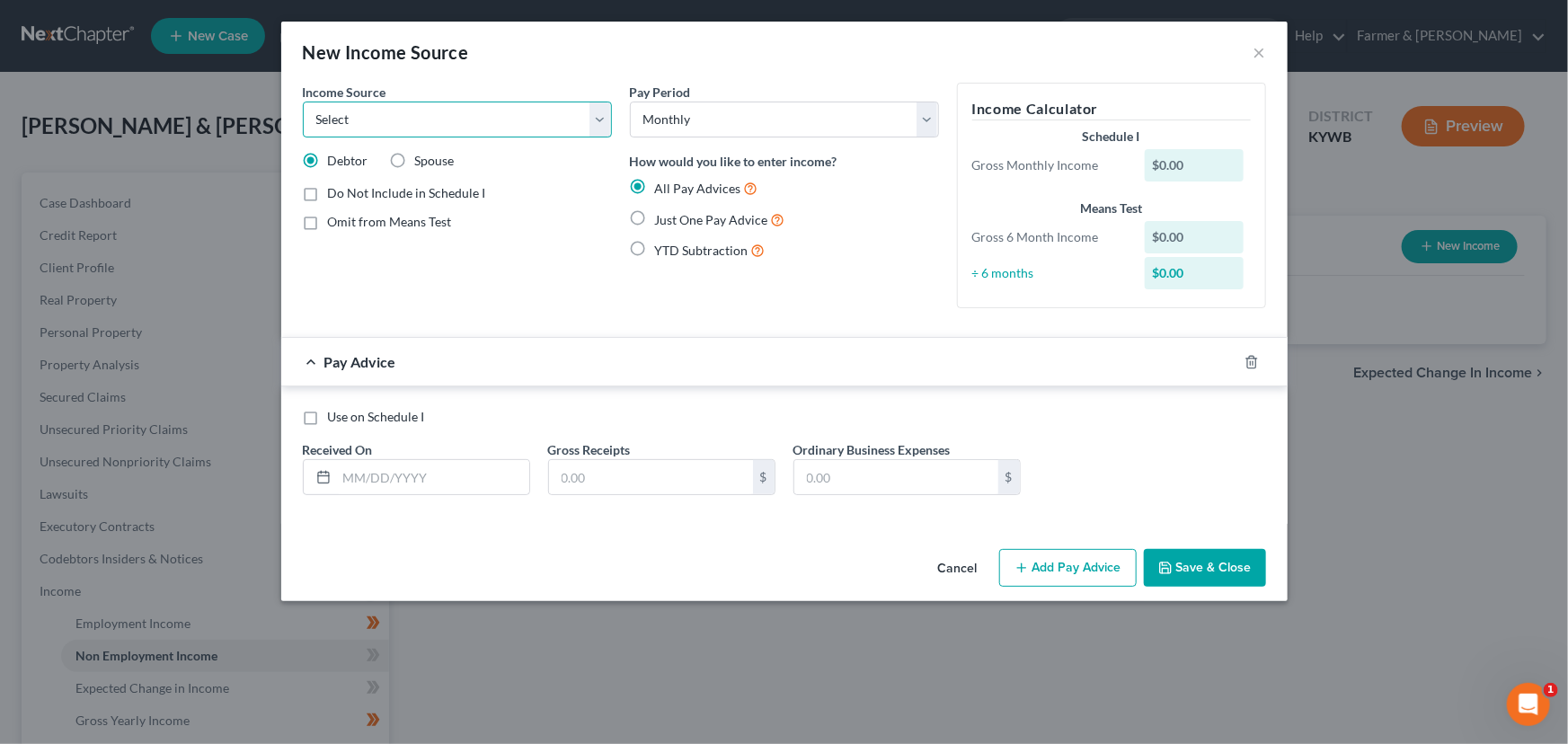
select select "7"
click at [303, 102] on select "Select Unemployment Disability (from employer) Pension Retirement Social Securi…" at bounding box center [457, 120] width 309 height 36
click at [655, 218] on label "Just One Pay Advice" at bounding box center [720, 219] width 130 height 21
click at [662, 218] on input "Just One Pay Advice" at bounding box center [667, 215] width 12 height 12
radio input "true"
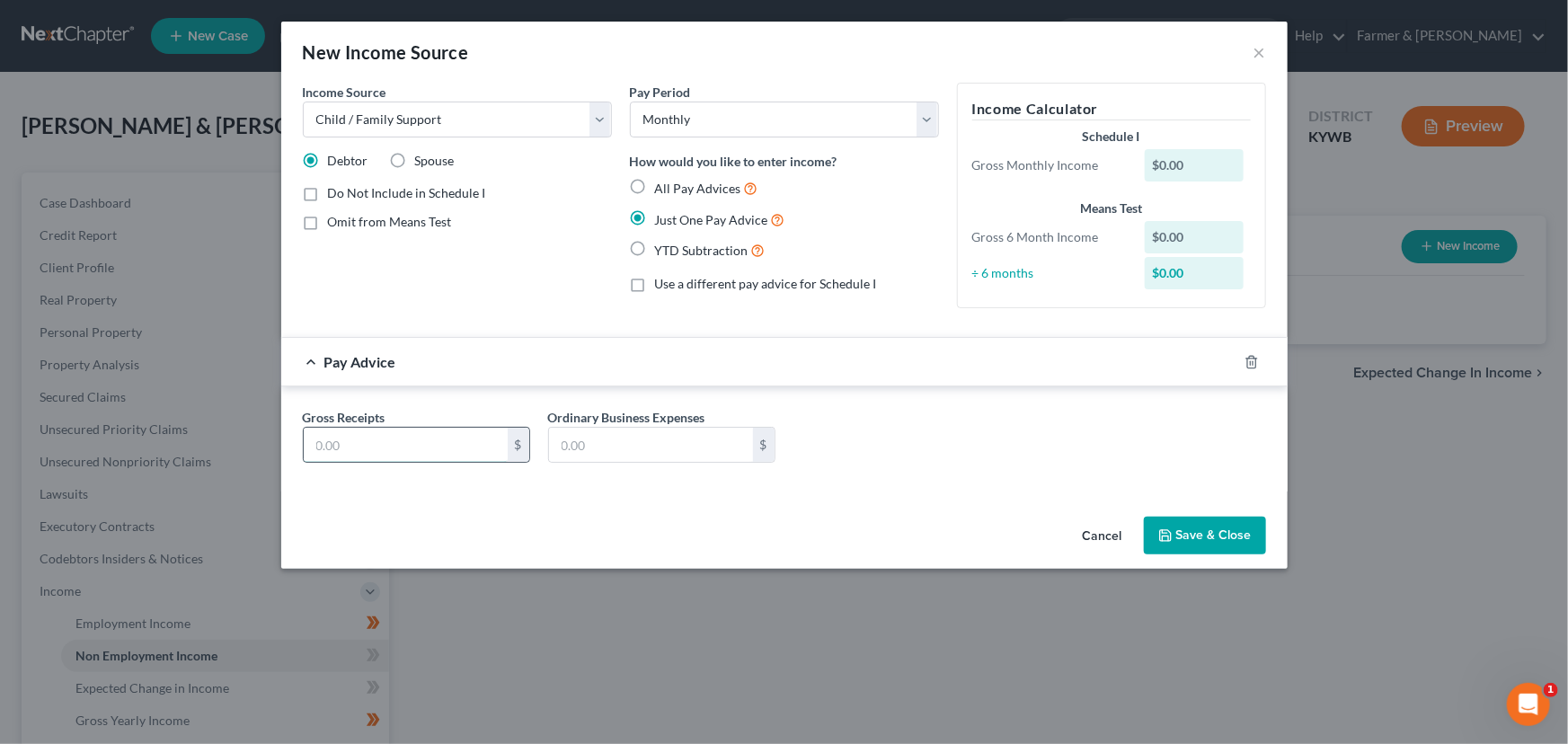
click at [471, 440] on input "text" at bounding box center [406, 445] width 204 height 34
type input "600.00"
click at [617, 369] on div "Pay Advice $600.00" at bounding box center [759, 362] width 956 height 48
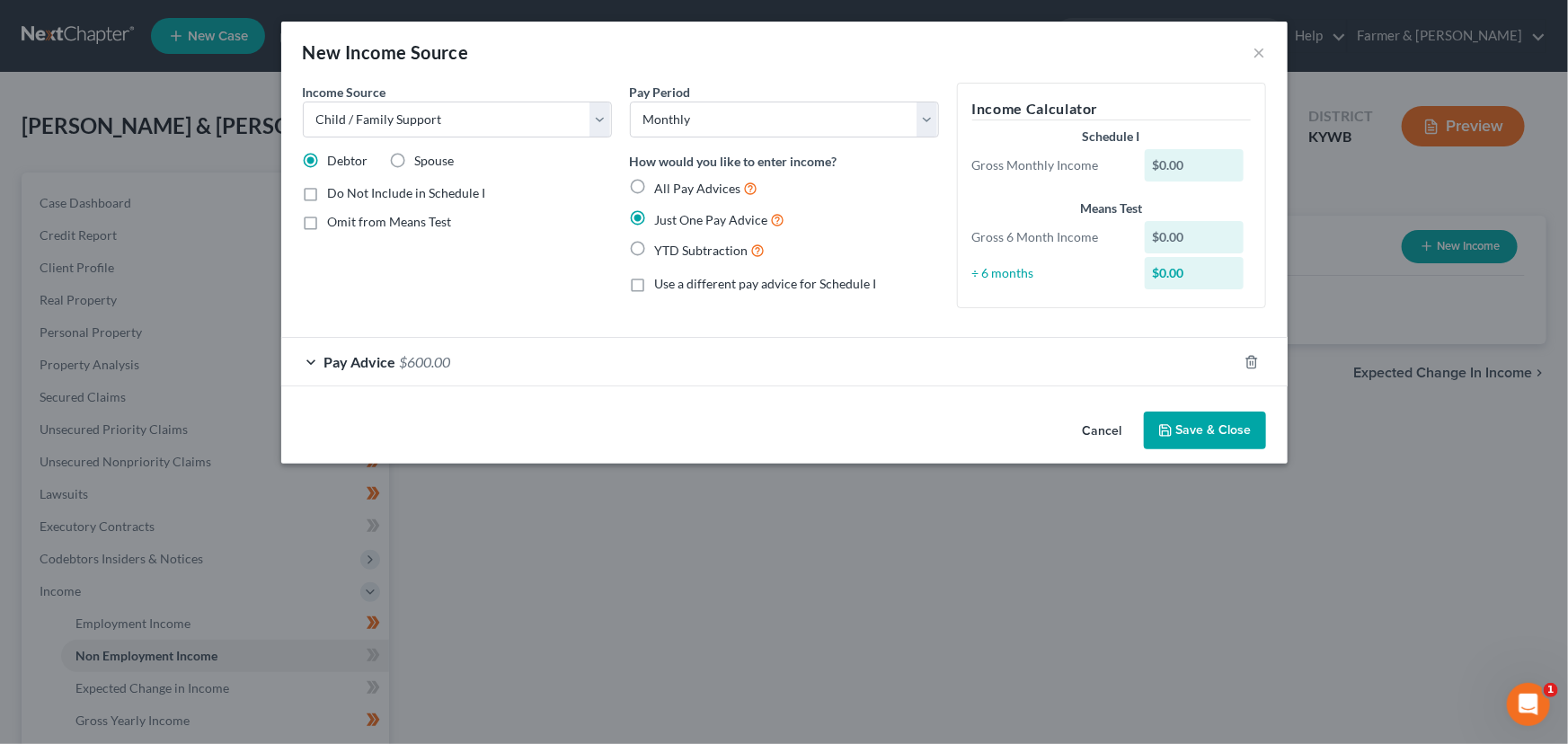
click at [1175, 427] on button "Save & Close" at bounding box center [1205, 430] width 123 height 38
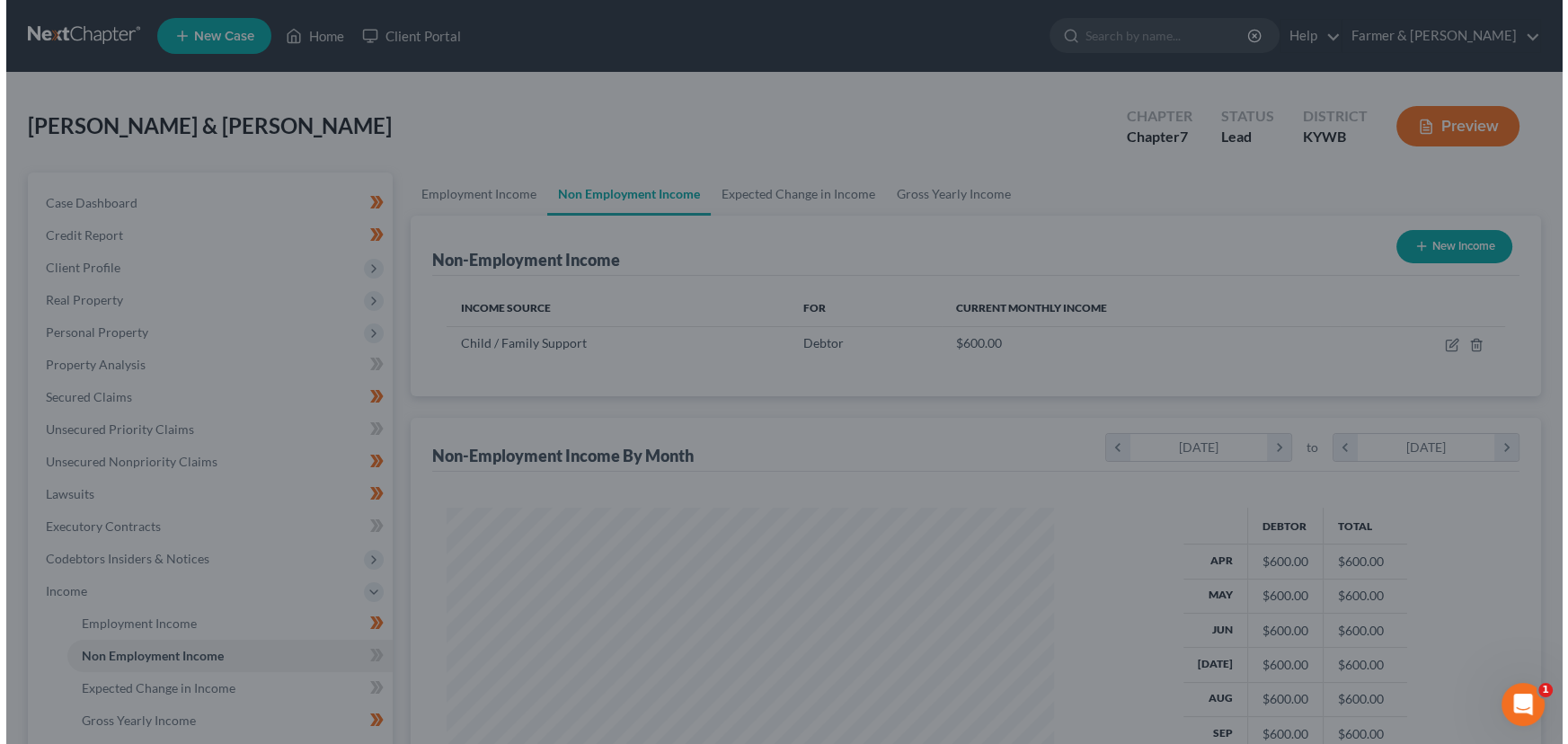
scroll to position [322, 637]
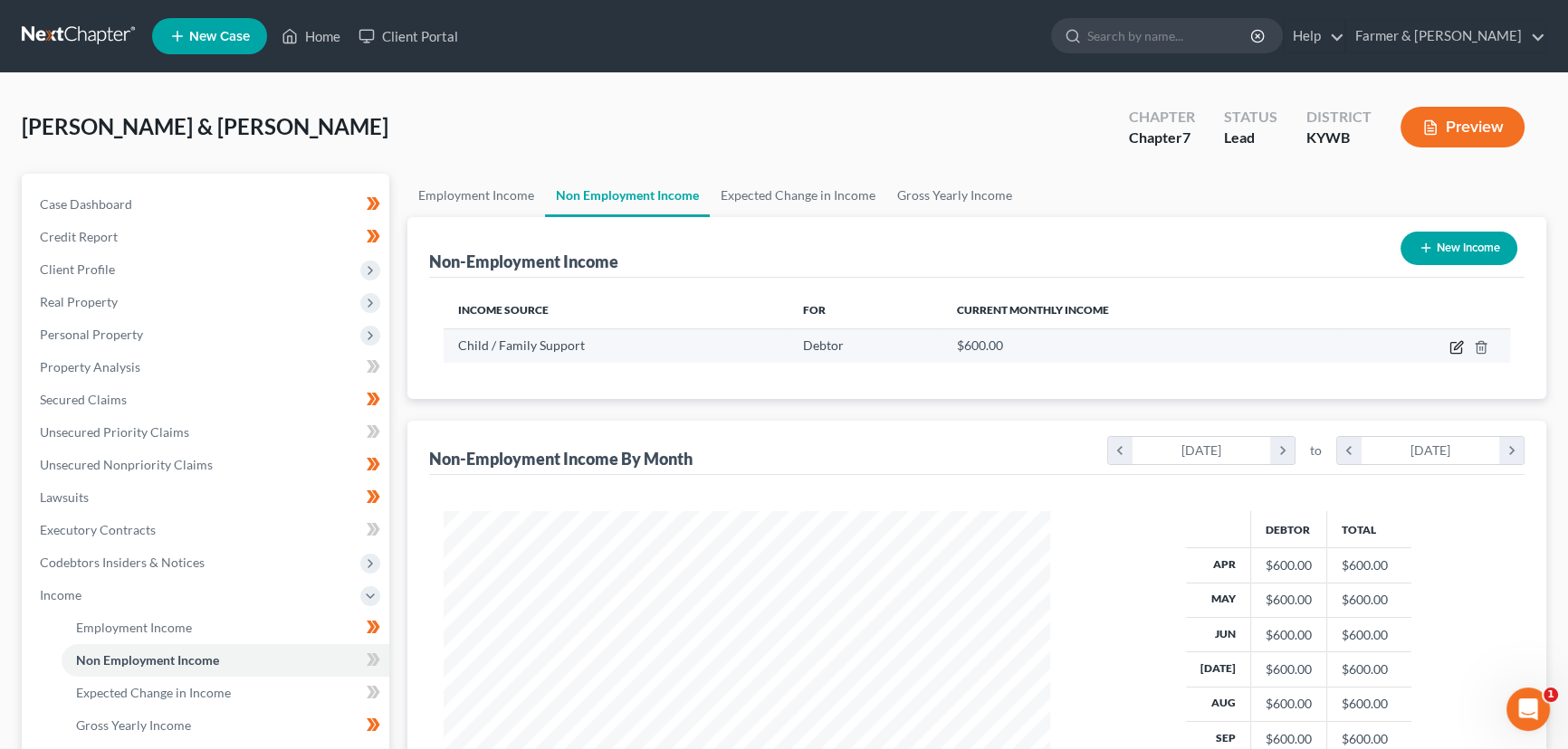
click at [1456, 344] on icon "button" at bounding box center [1456, 348] width 15 height 15
select select "7"
select select "0"
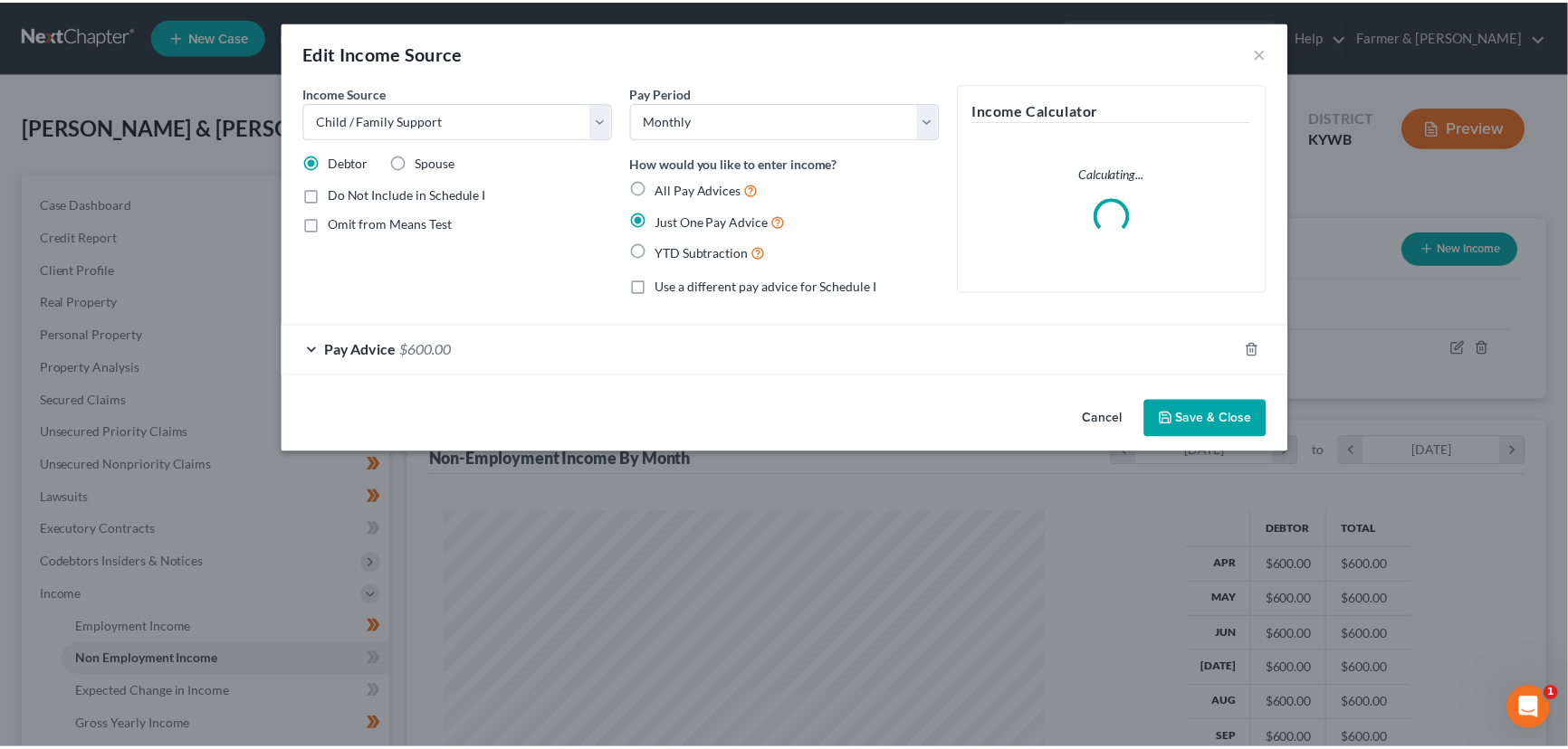
scroll to position [324, 648]
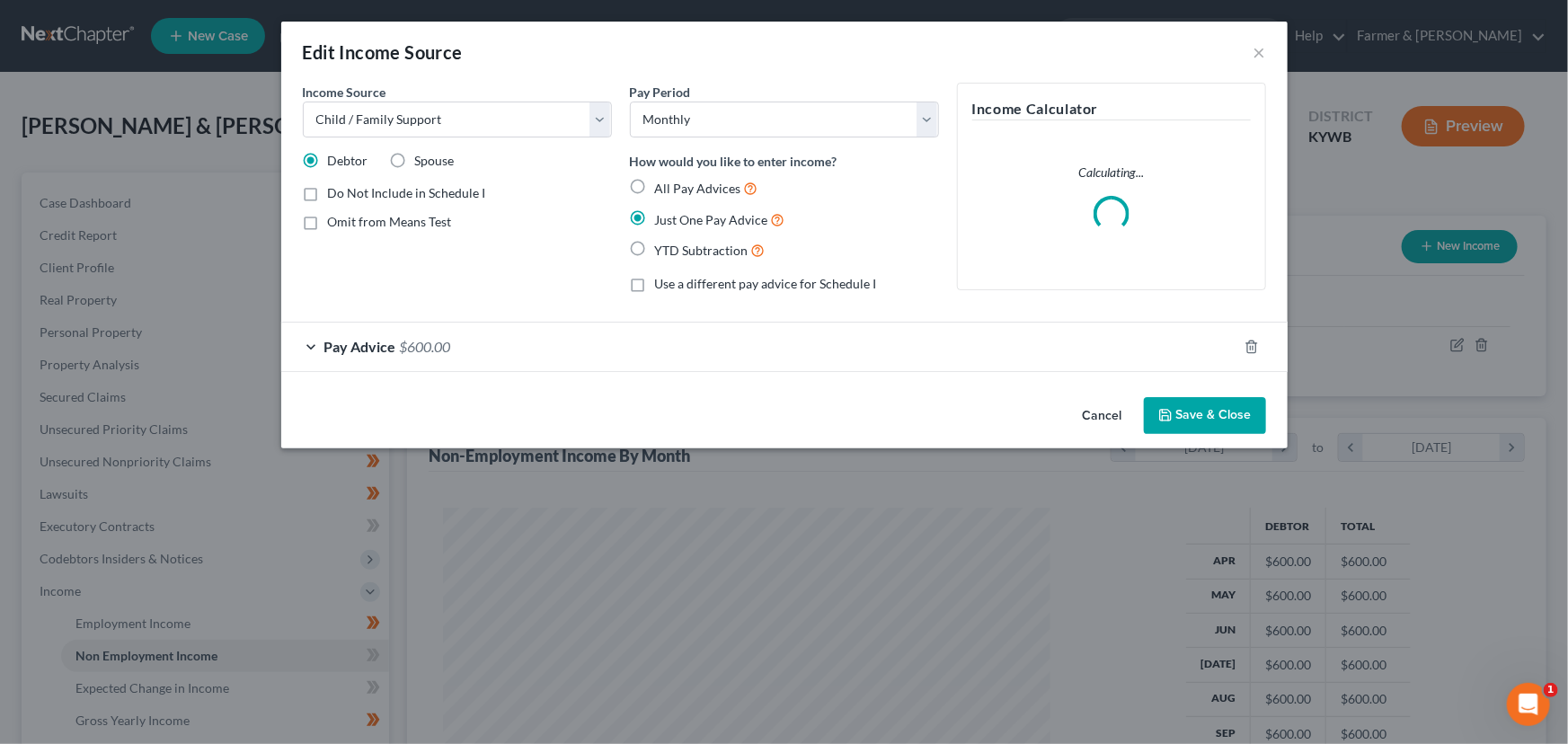
click at [415, 159] on label "Spouse" at bounding box center [435, 161] width 40 height 18
click at [422, 159] on input "Spouse" at bounding box center [427, 157] width 12 height 12
radio input "true"
click at [1213, 401] on button "Save & Close" at bounding box center [1205, 416] width 123 height 38
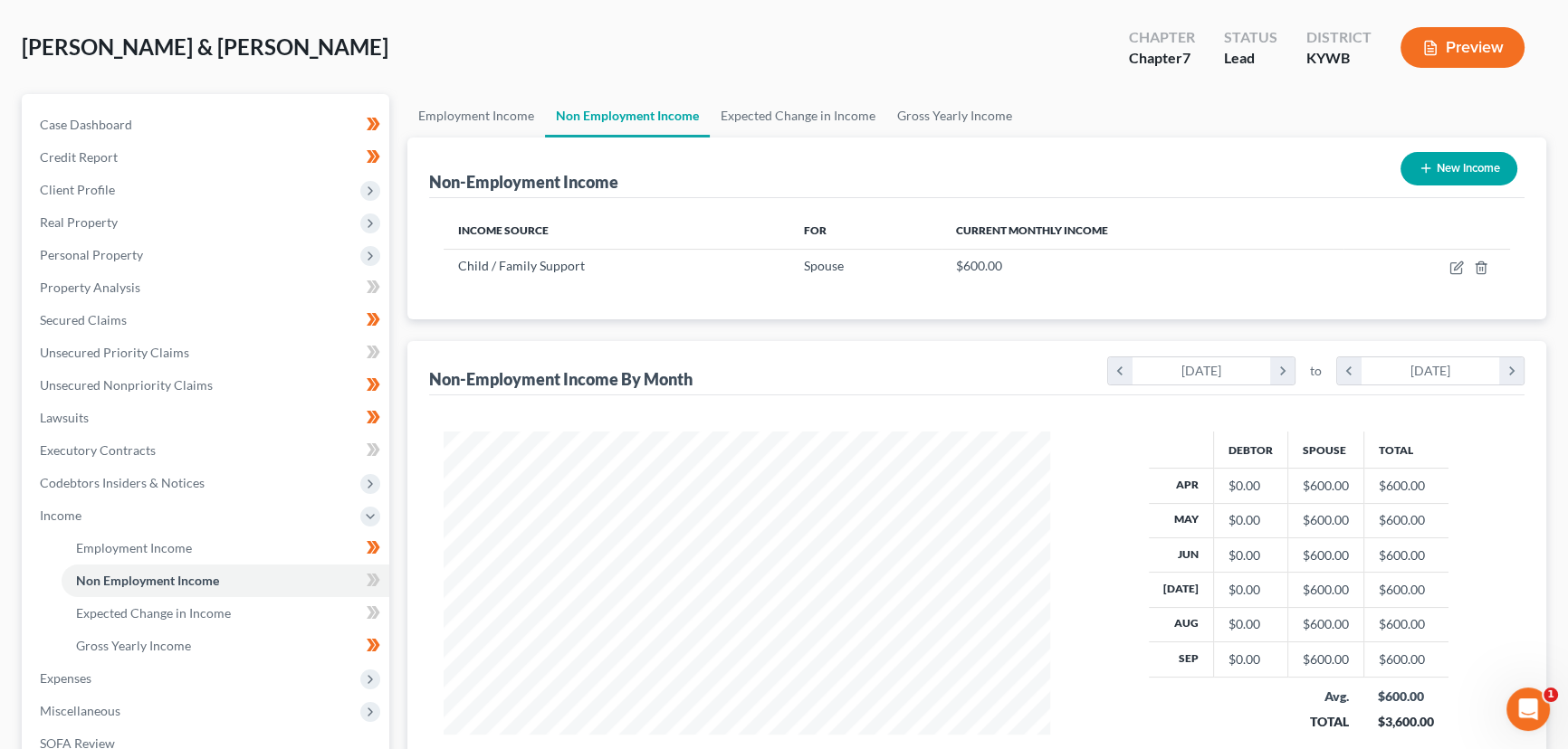
scroll to position [246, 0]
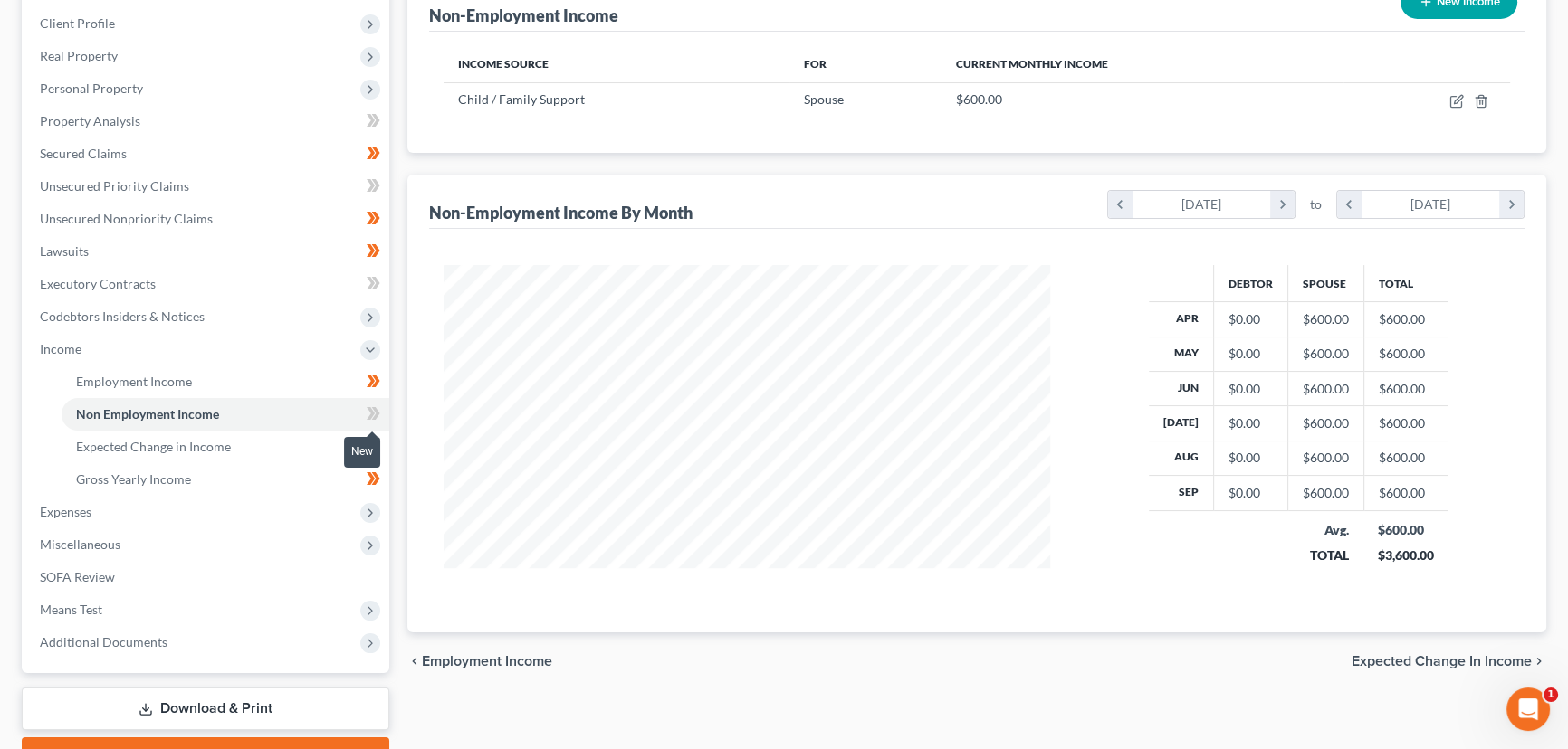
click at [380, 410] on span at bounding box center [373, 416] width 32 height 27
click at [388, 404] on div "Case Dashboard Payments Invoices Payments Payments Credit Report Client Profile" at bounding box center [205, 352] width 385 height 850
click at [104, 340] on span "Income" at bounding box center [207, 350] width 364 height 33
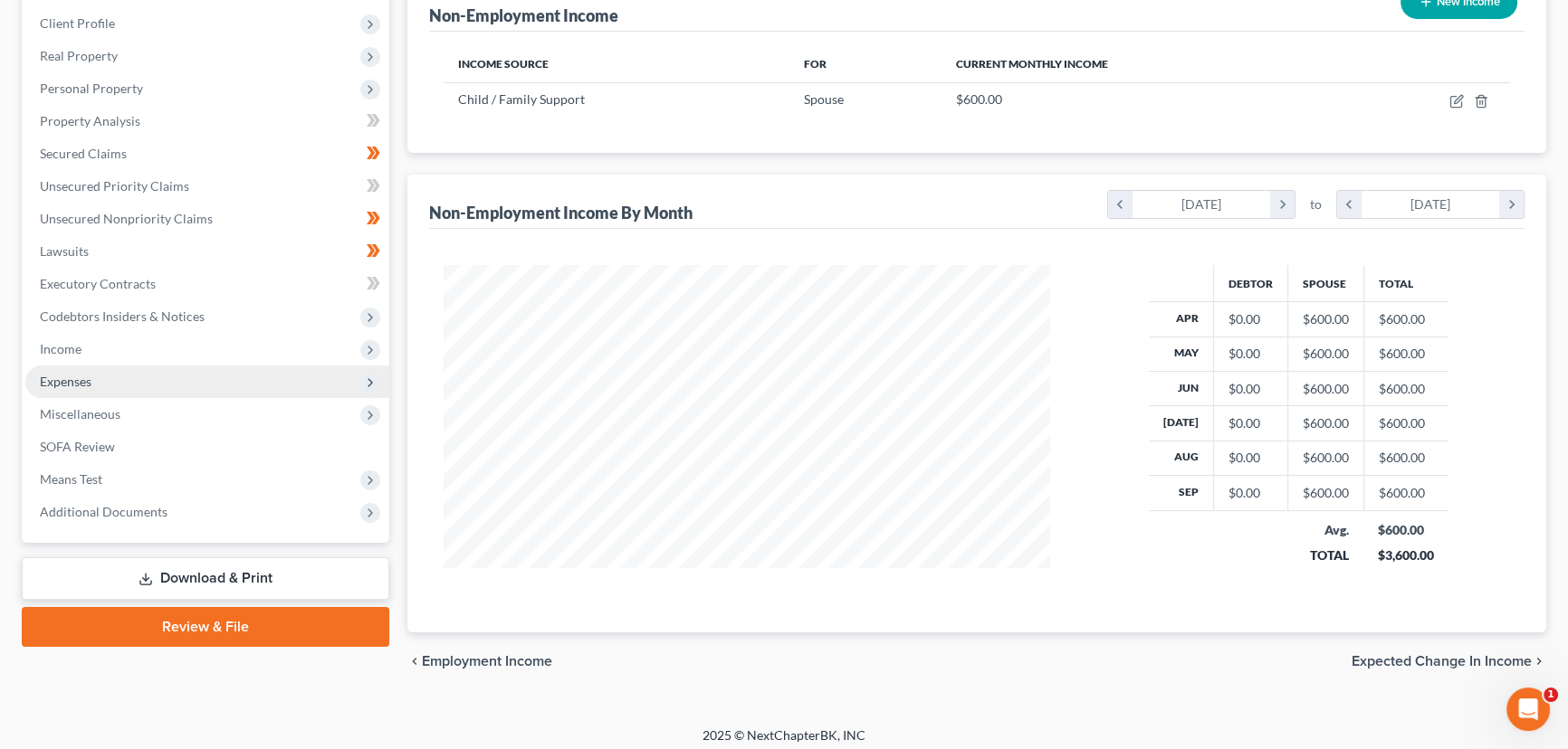
click at [141, 385] on span "Expenses" at bounding box center [207, 382] width 364 height 33
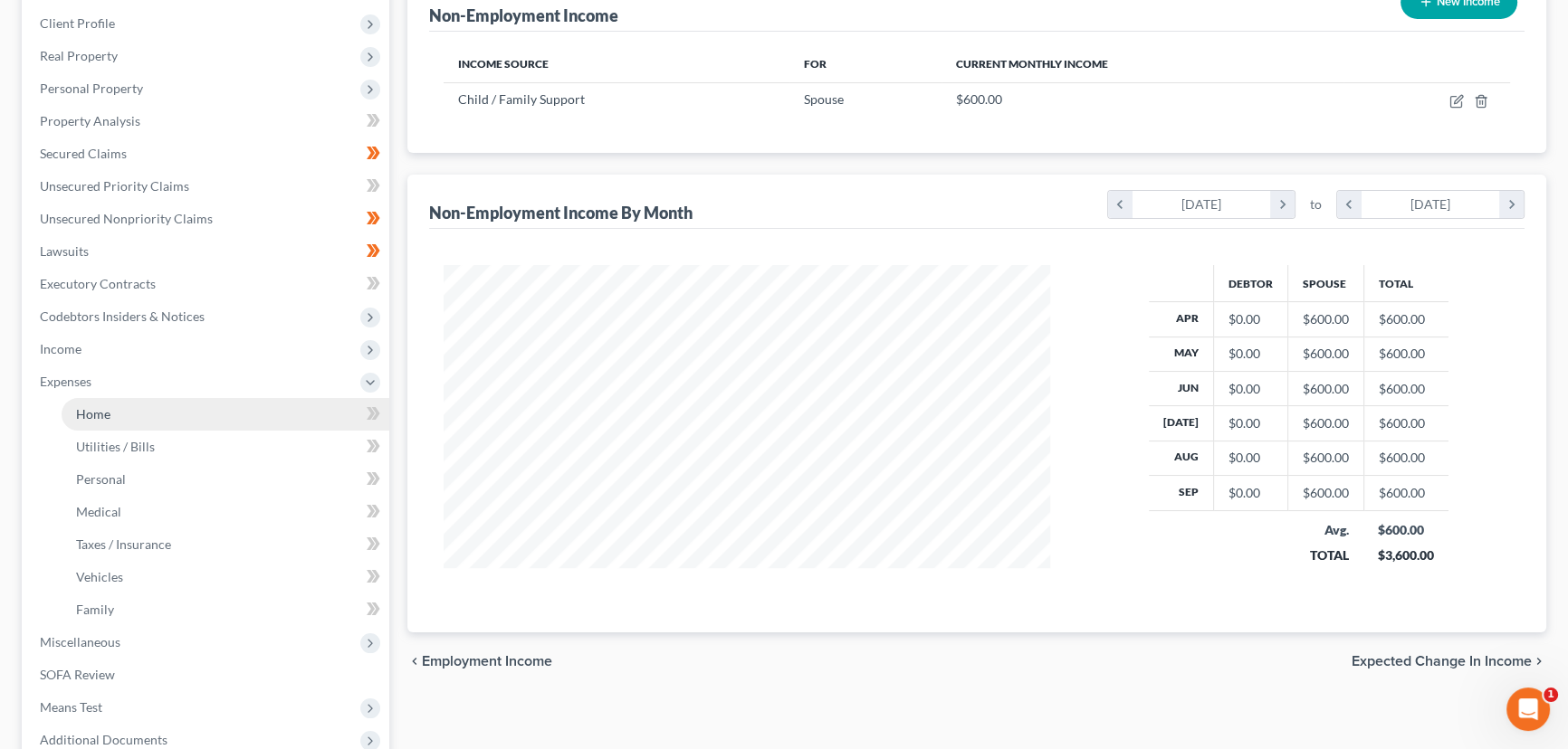
click at [239, 424] on link "Home" at bounding box center [225, 414] width 328 height 33
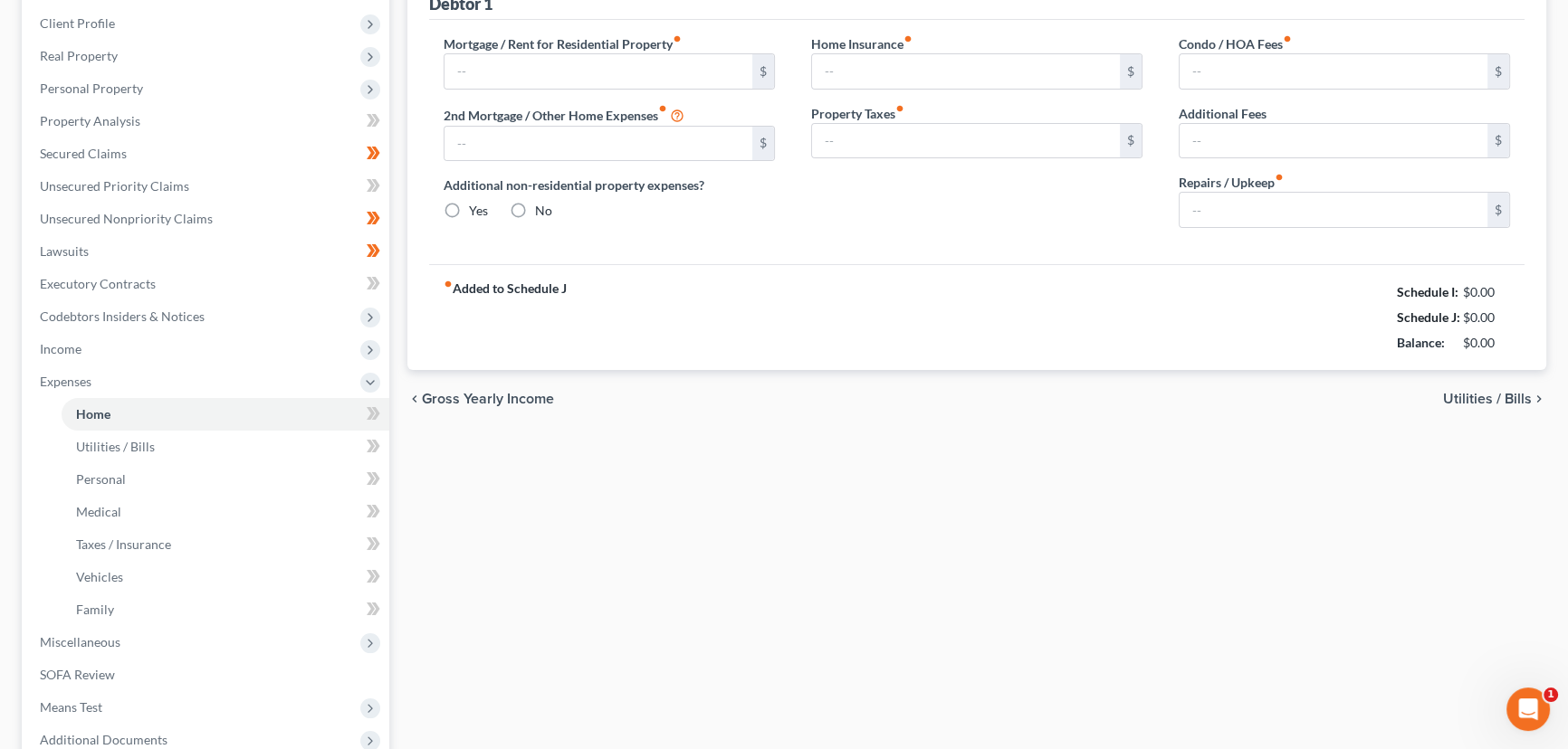
scroll to position [9, 0]
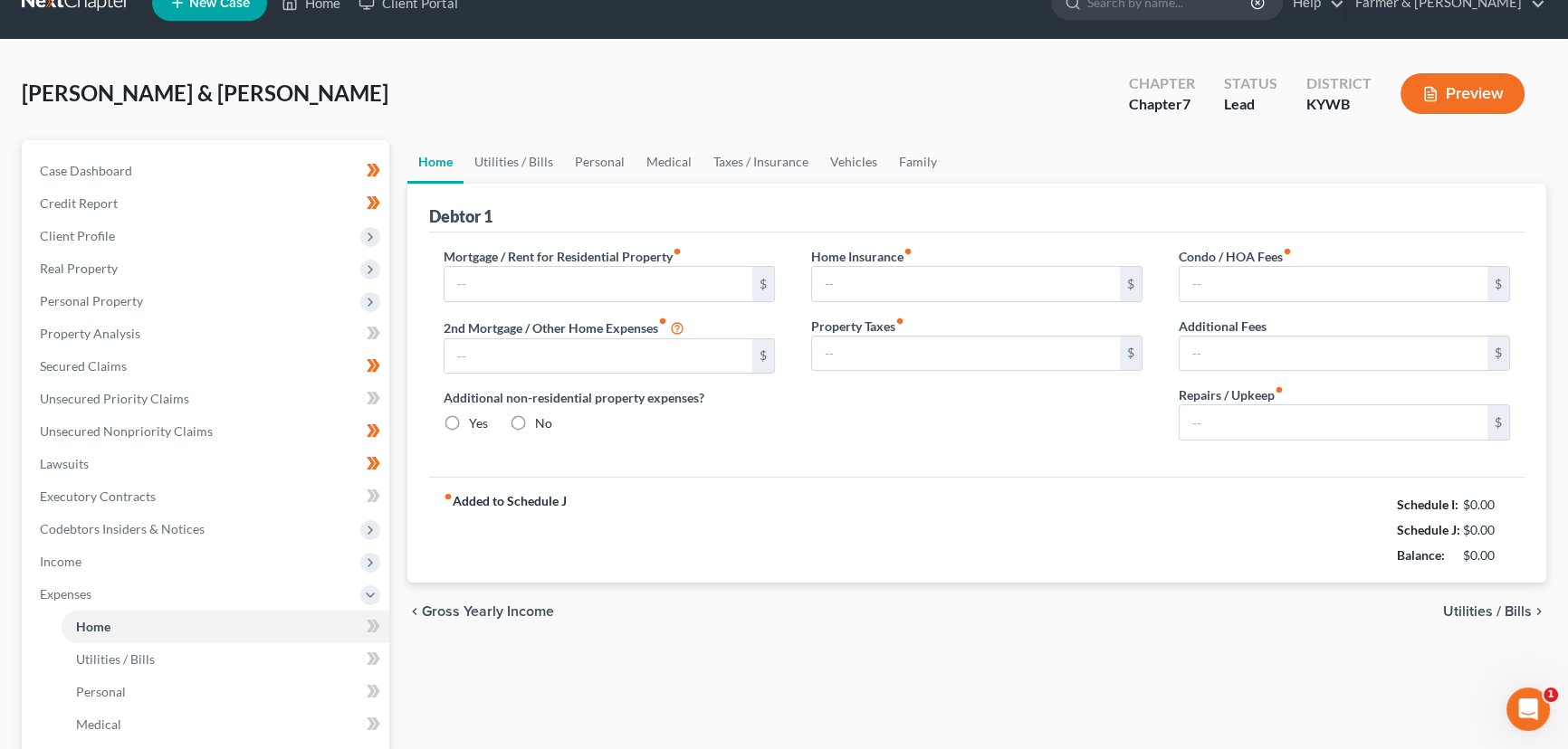
type input "0.00"
radio input "true"
type input "0.00"
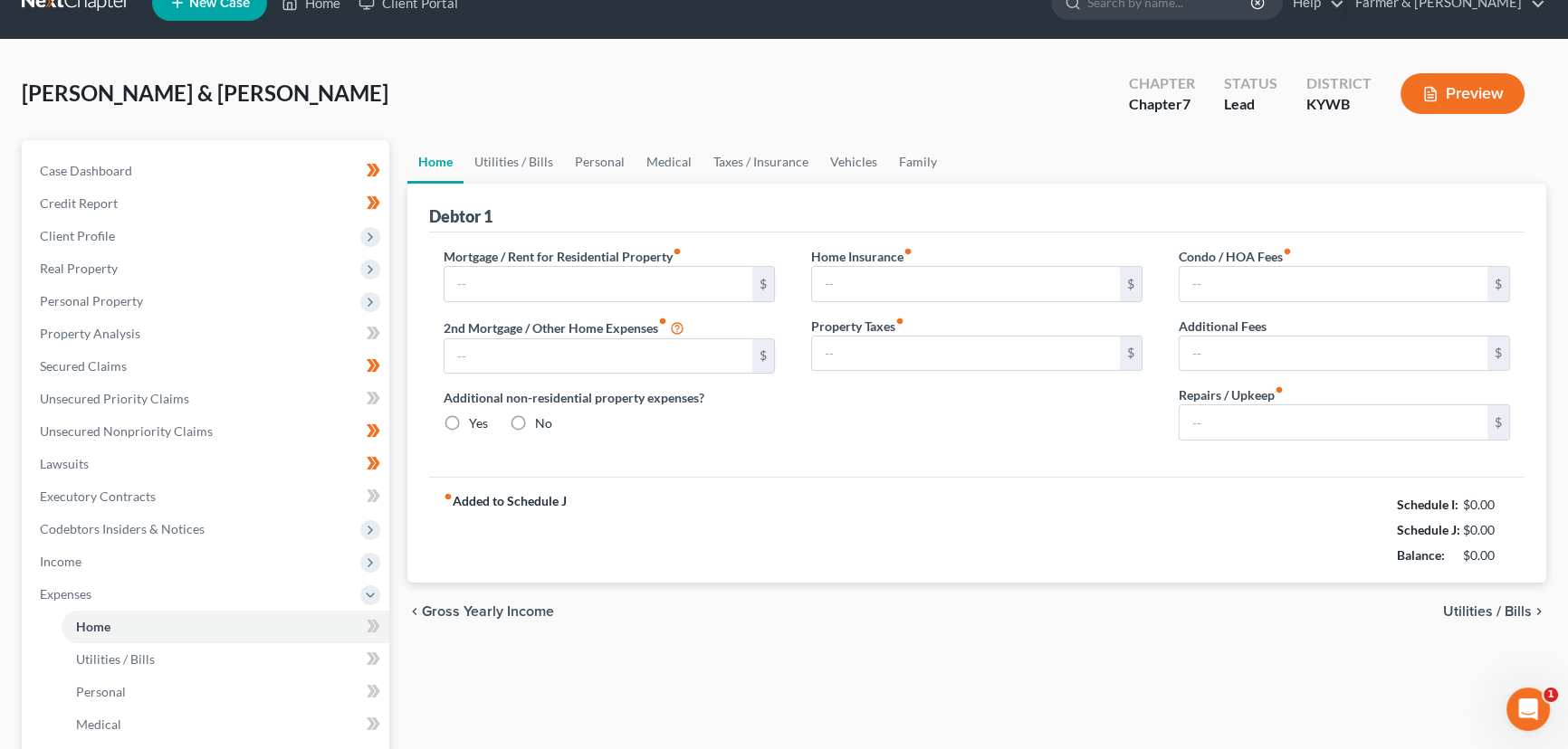
type input "0.00"
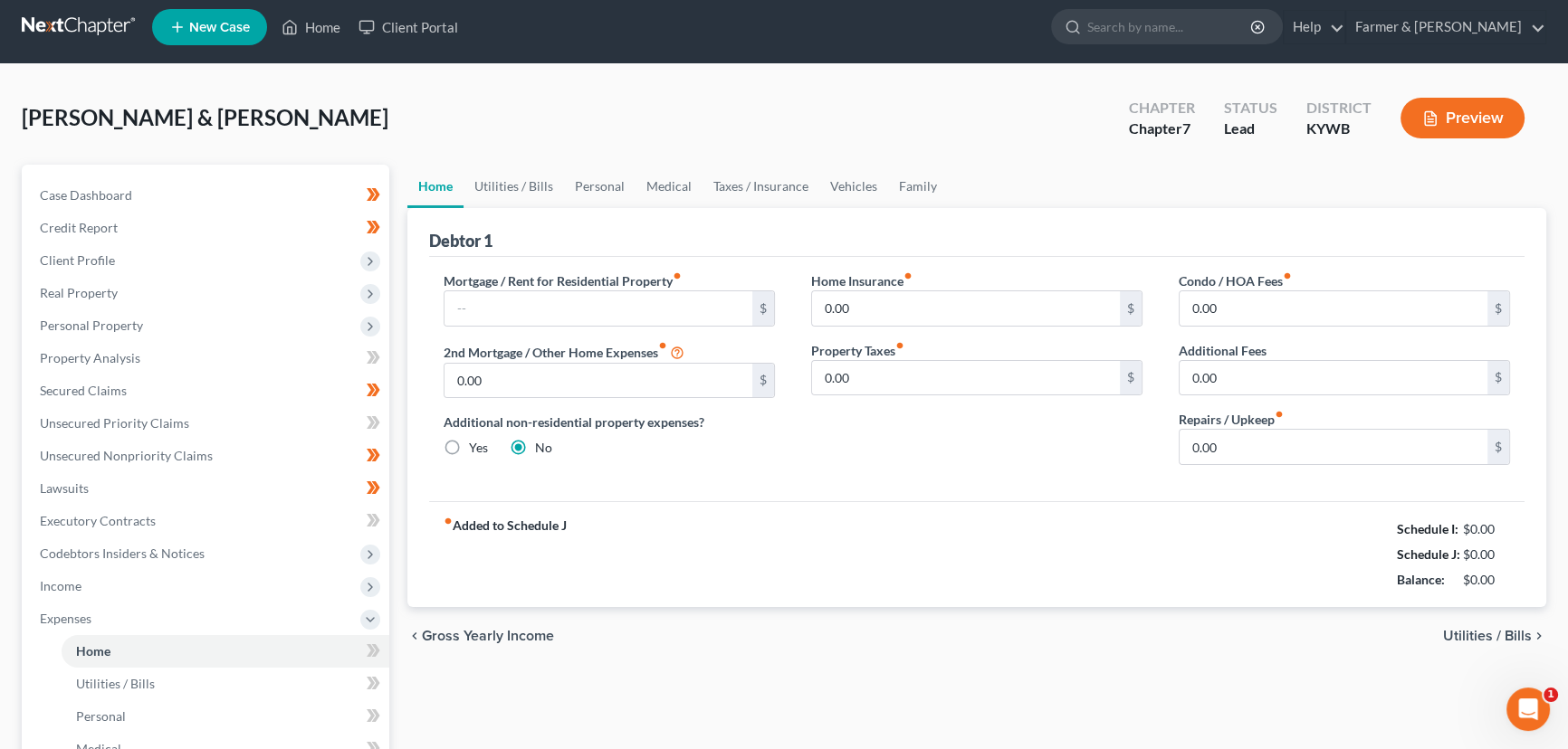
scroll to position [0, 0]
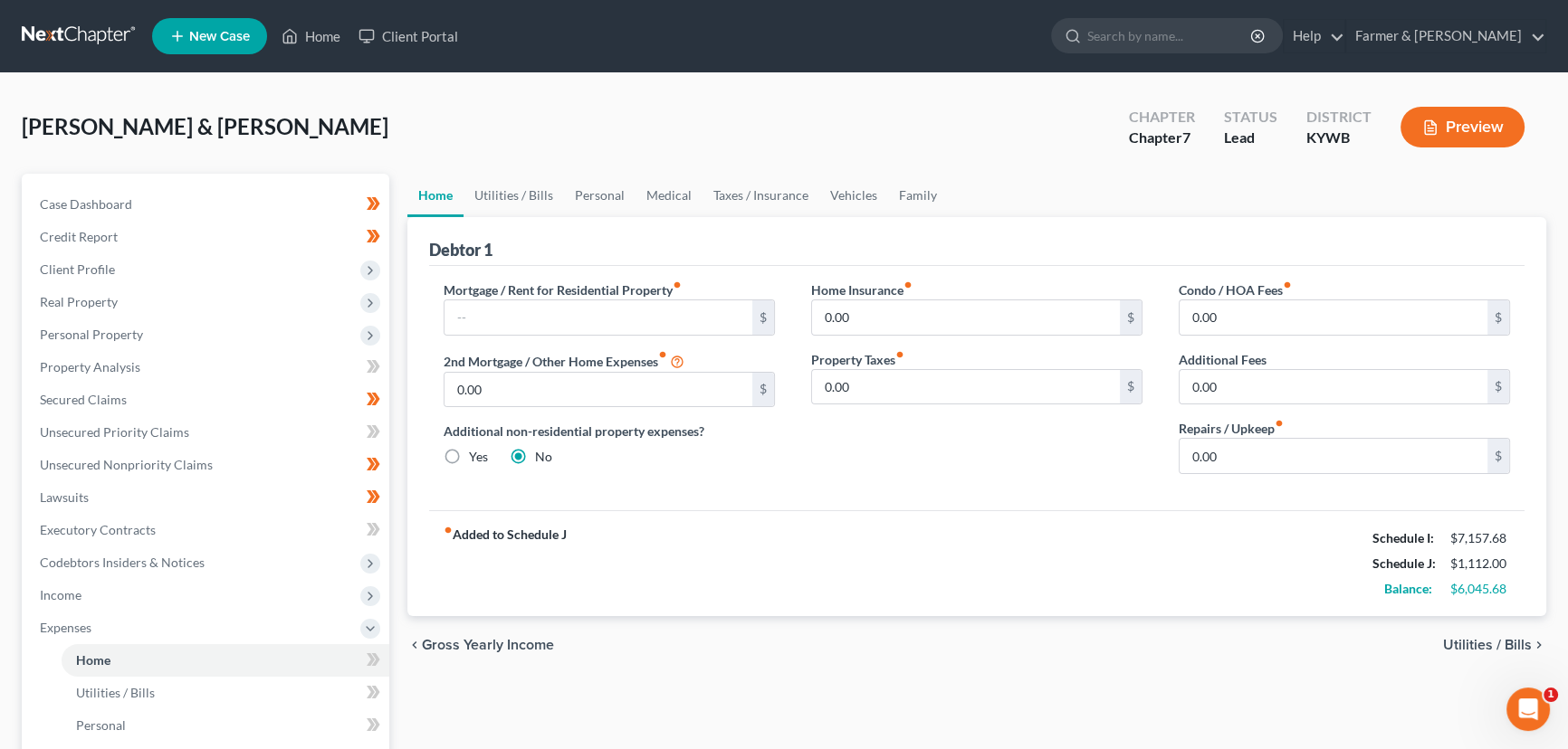
click at [544, 297] on label "Mortgage / Rent for Residential Property fiber_manual_record" at bounding box center [562, 290] width 238 height 19
click at [528, 325] on input "text" at bounding box center [598, 318] width 308 height 34
type input "875.00"
click at [548, 194] on link "Utilities / Bills" at bounding box center [513, 195] width 101 height 44
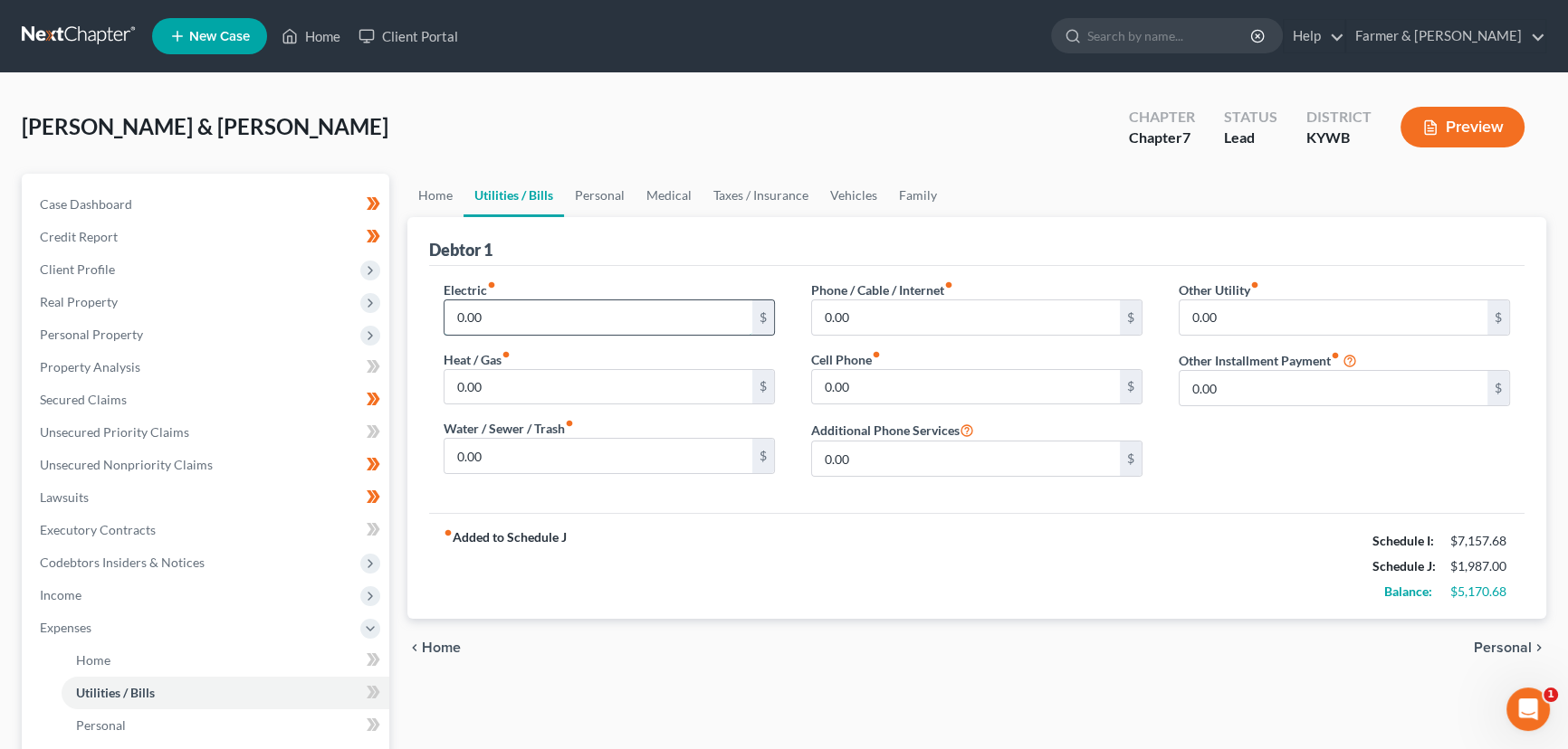
click at [504, 327] on input "0.00" at bounding box center [598, 318] width 308 height 34
type input "150.00"
click at [490, 460] on input "0.00" at bounding box center [598, 456] width 308 height 34
type input "45.00"
click at [873, 382] on input "0.00" at bounding box center [966, 388] width 308 height 34
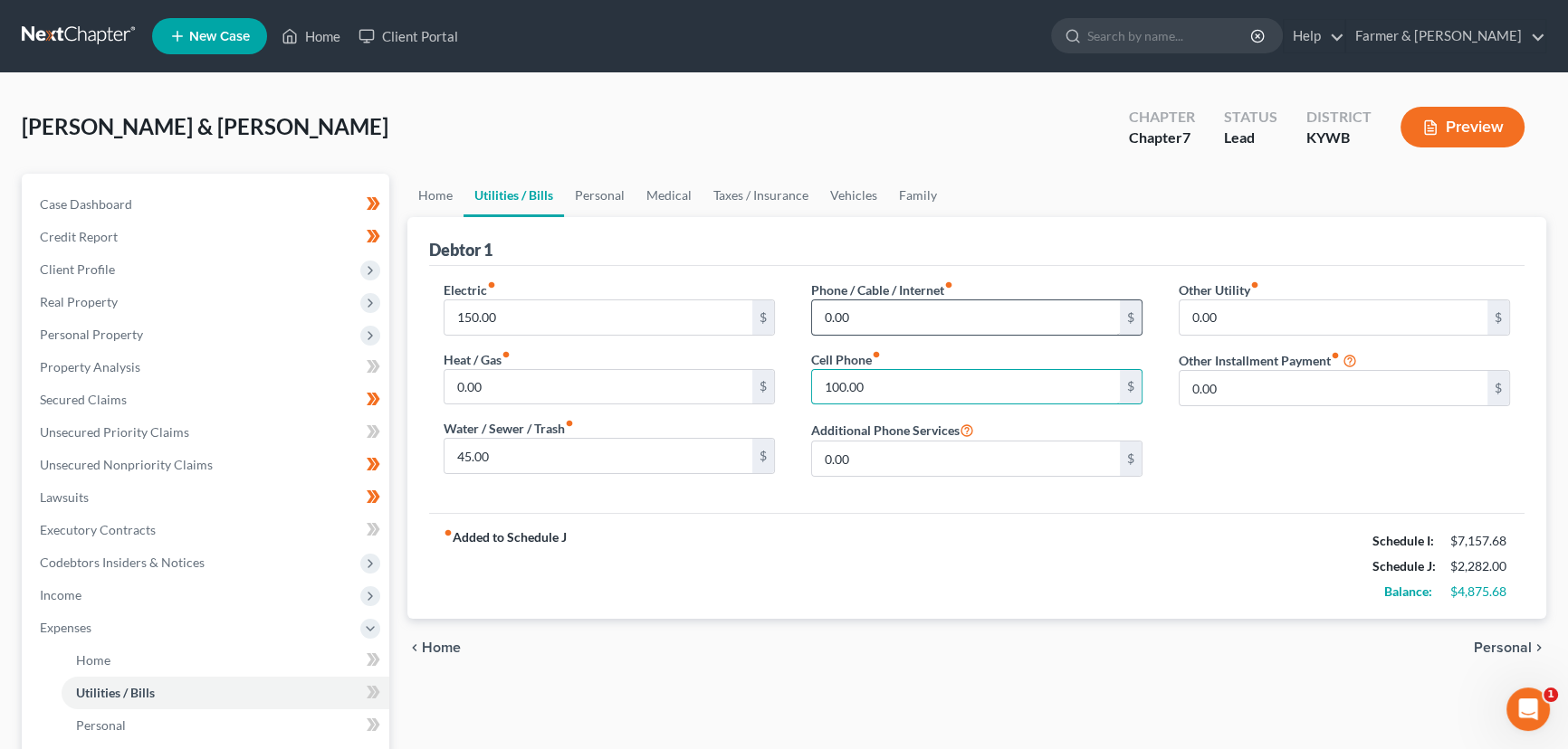
type input "100.00"
click at [871, 320] on input "0.00" at bounding box center [966, 318] width 308 height 34
type input "89.00"
click at [618, 197] on link "Personal" at bounding box center [600, 195] width 72 height 44
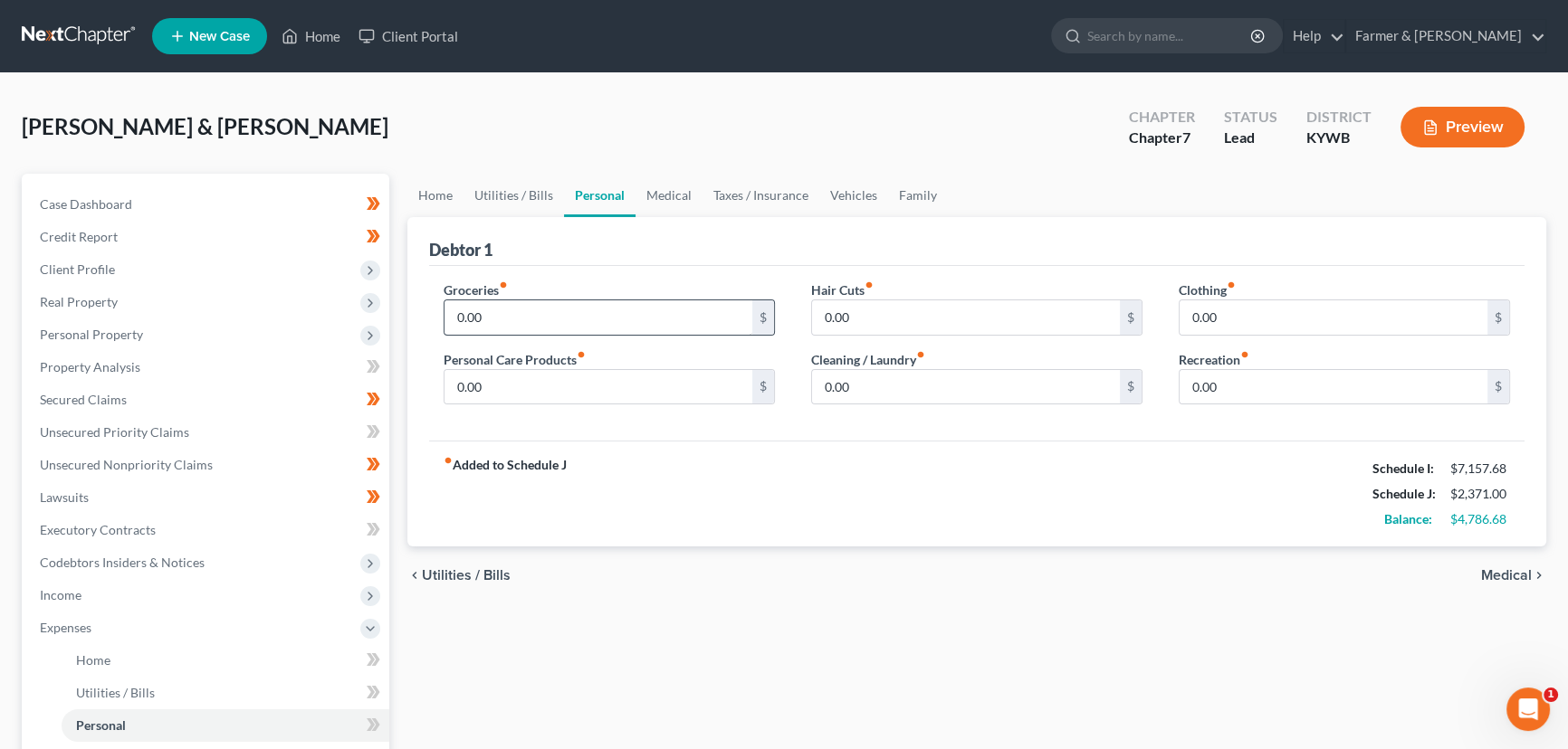
drag, startPoint x: 567, startPoint y: 290, endPoint x: 530, endPoint y: 309, distance: 41.6
click at [549, 305] on div "Groceries fiber_manual_record 0.00 $" at bounding box center [609, 308] width 332 height 55
click at [518, 312] on input "0.00" at bounding box center [598, 318] width 308 height 34
click at [486, 81] on div "[PERSON_NAME] & [PERSON_NAME] Upgraded Chapter Chapter 7 Status Lead District […" at bounding box center [784, 616] width 1568 height 1084
click at [507, 315] on input "400.00" at bounding box center [598, 318] width 308 height 34
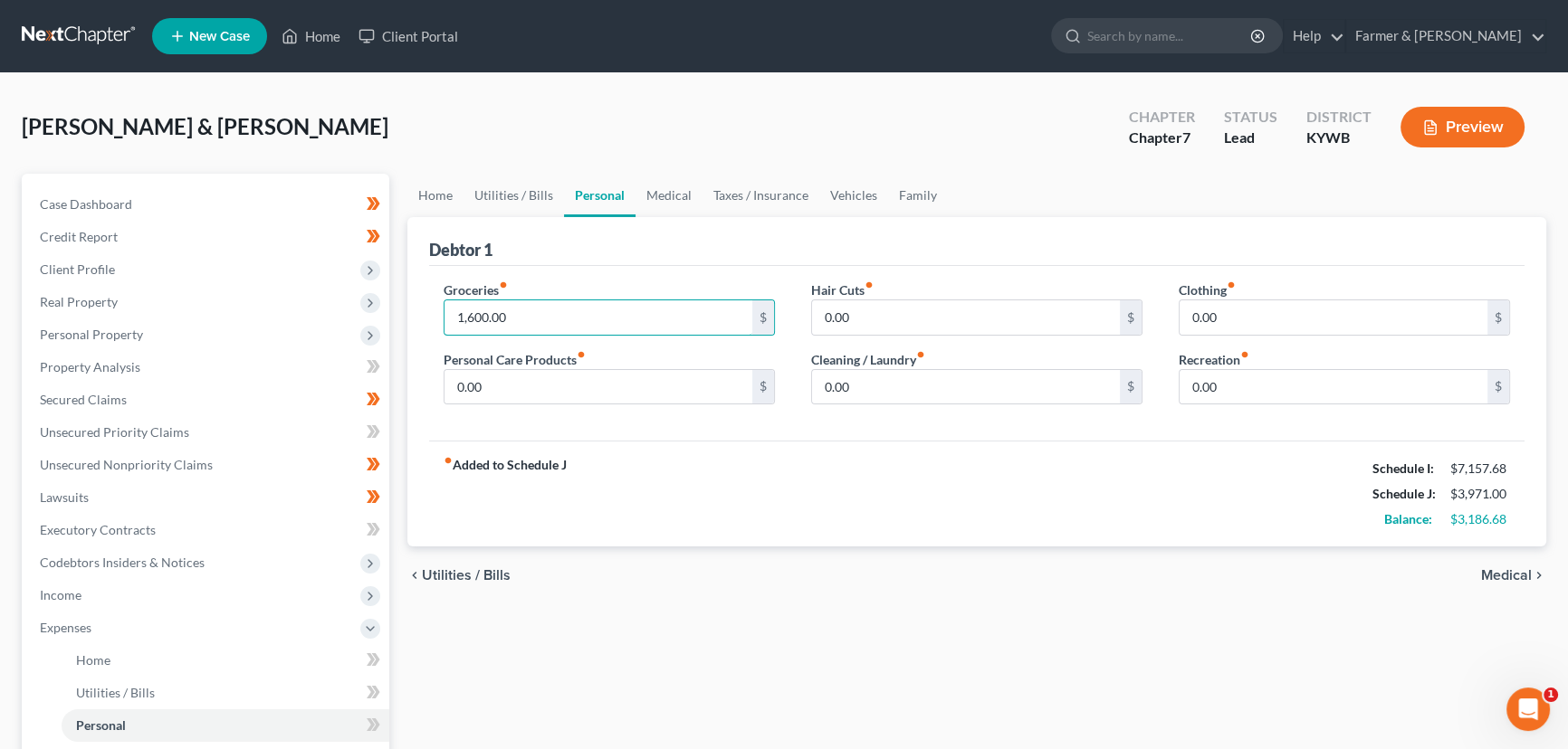
type input "1,600.00"
click at [416, 95] on div "[PERSON_NAME] & [PERSON_NAME] Upgraded Chapter Chapter 7 Status Lead District […" at bounding box center [784, 134] width 1524 height 79
click at [1240, 303] on input "0.00" at bounding box center [1333, 318] width 308 height 34
type input "90.00"
click at [659, 396] on input "0.00" at bounding box center [598, 388] width 308 height 34
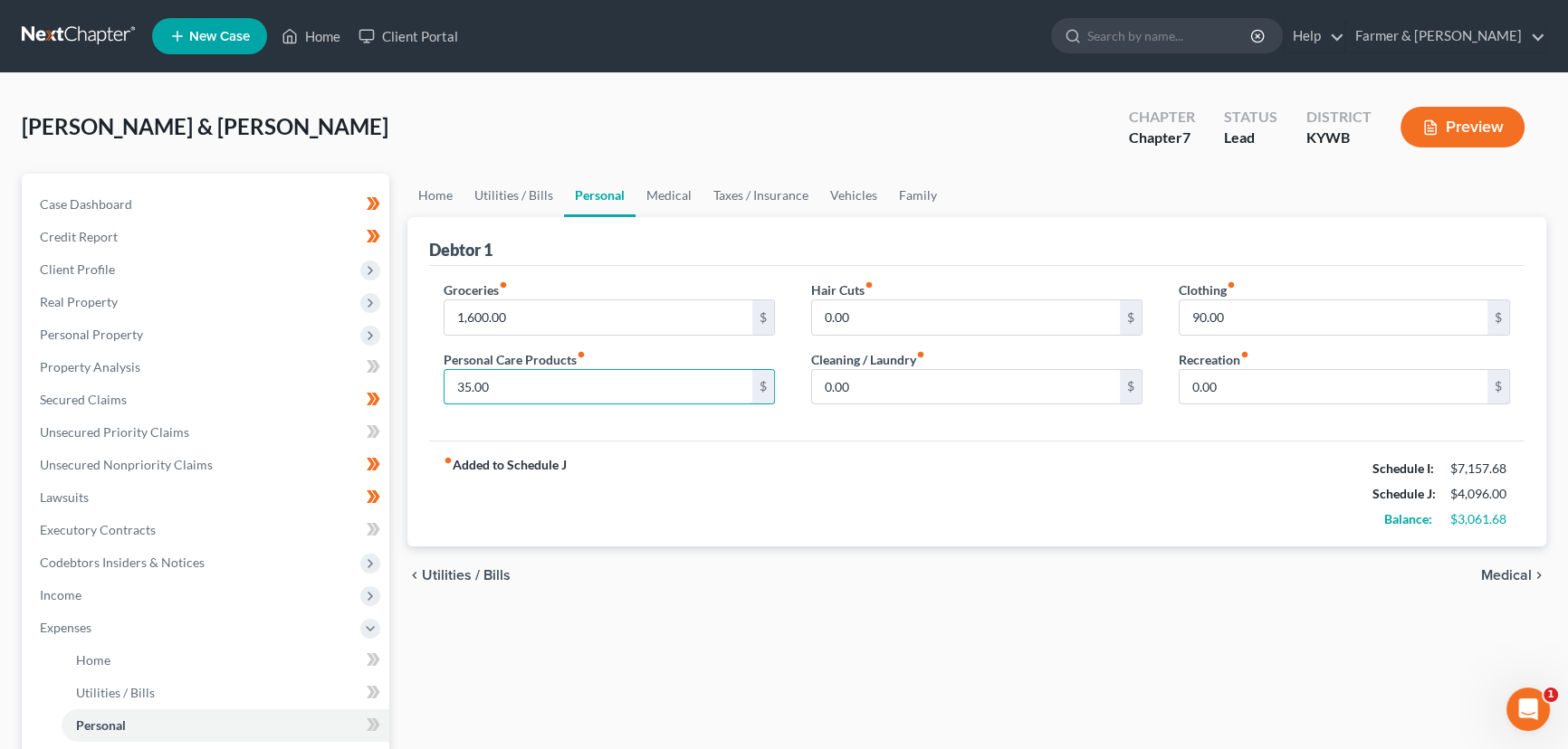
type input "35.00"
click at [835, 510] on div "fiber_manual_record Added to Schedule J Schedule I: $7,157.68 Schedule J: $4,09…" at bounding box center [977, 493] width 1096 height 106
drag, startPoint x: 841, startPoint y: 185, endPoint x: 834, endPoint y: 199, distance: 15.7
click at [841, 187] on link "Vehicles" at bounding box center [854, 195] width 69 height 44
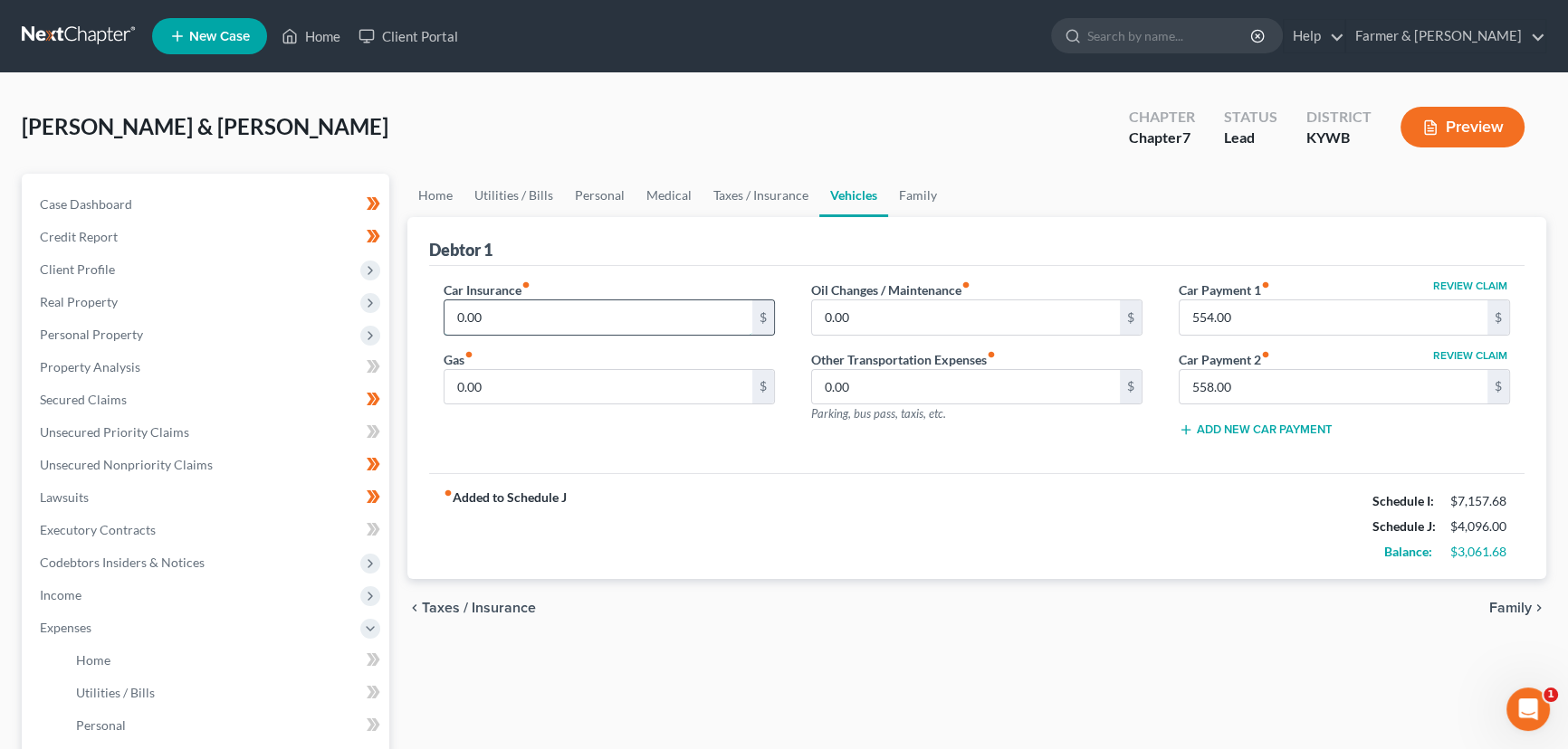
click at [565, 331] on input "0.00" at bounding box center [598, 318] width 308 height 34
click at [523, 387] on input "0.00" at bounding box center [598, 388] width 308 height 34
type input "65.00"
click at [534, 321] on input "0.00" at bounding box center [598, 318] width 308 height 34
type input "314.00"
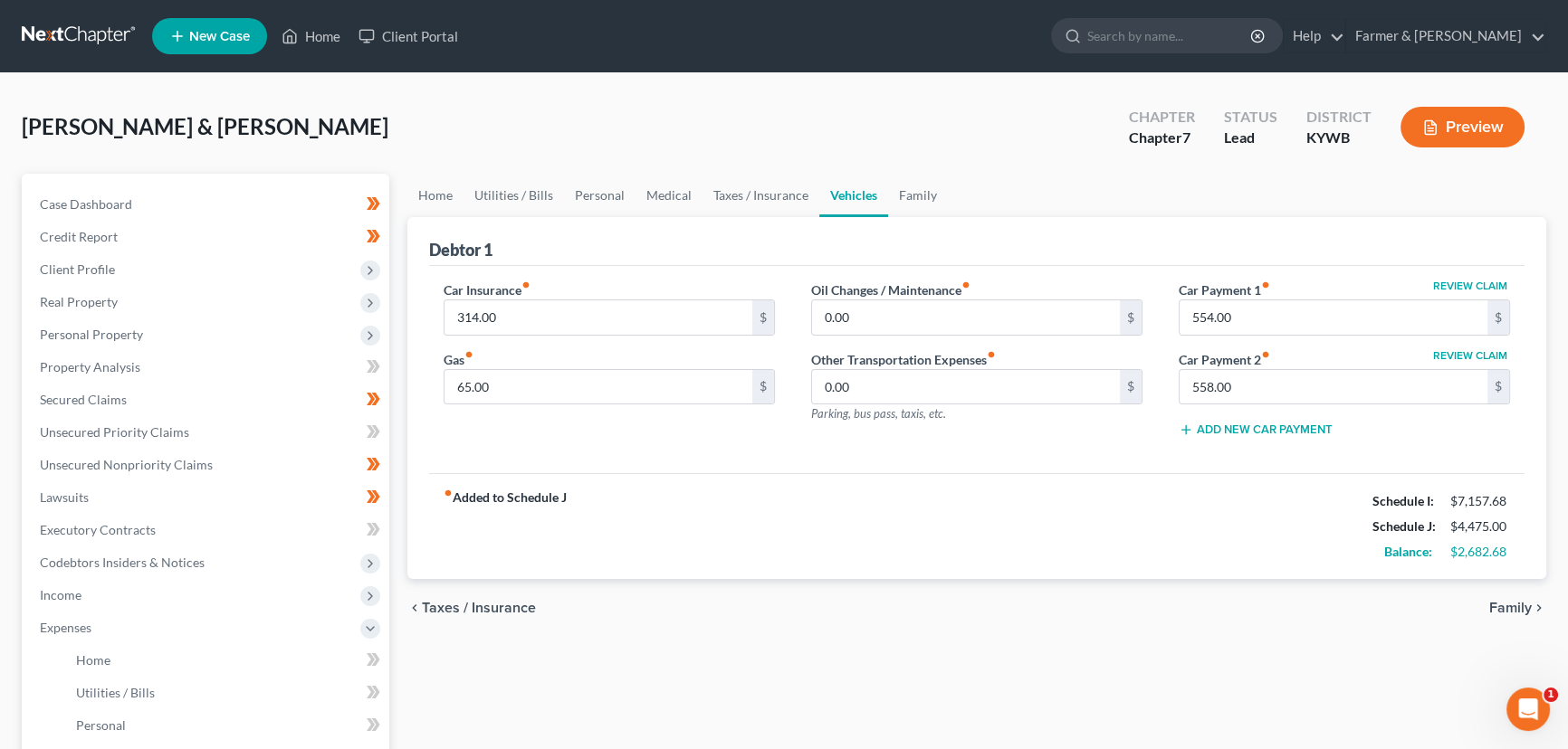
click at [551, 447] on div "Car Insurance fiber_manual_record 314.00 $ Gas fiber_manual_record 65.00 $" at bounding box center [609, 366] width 368 height 172
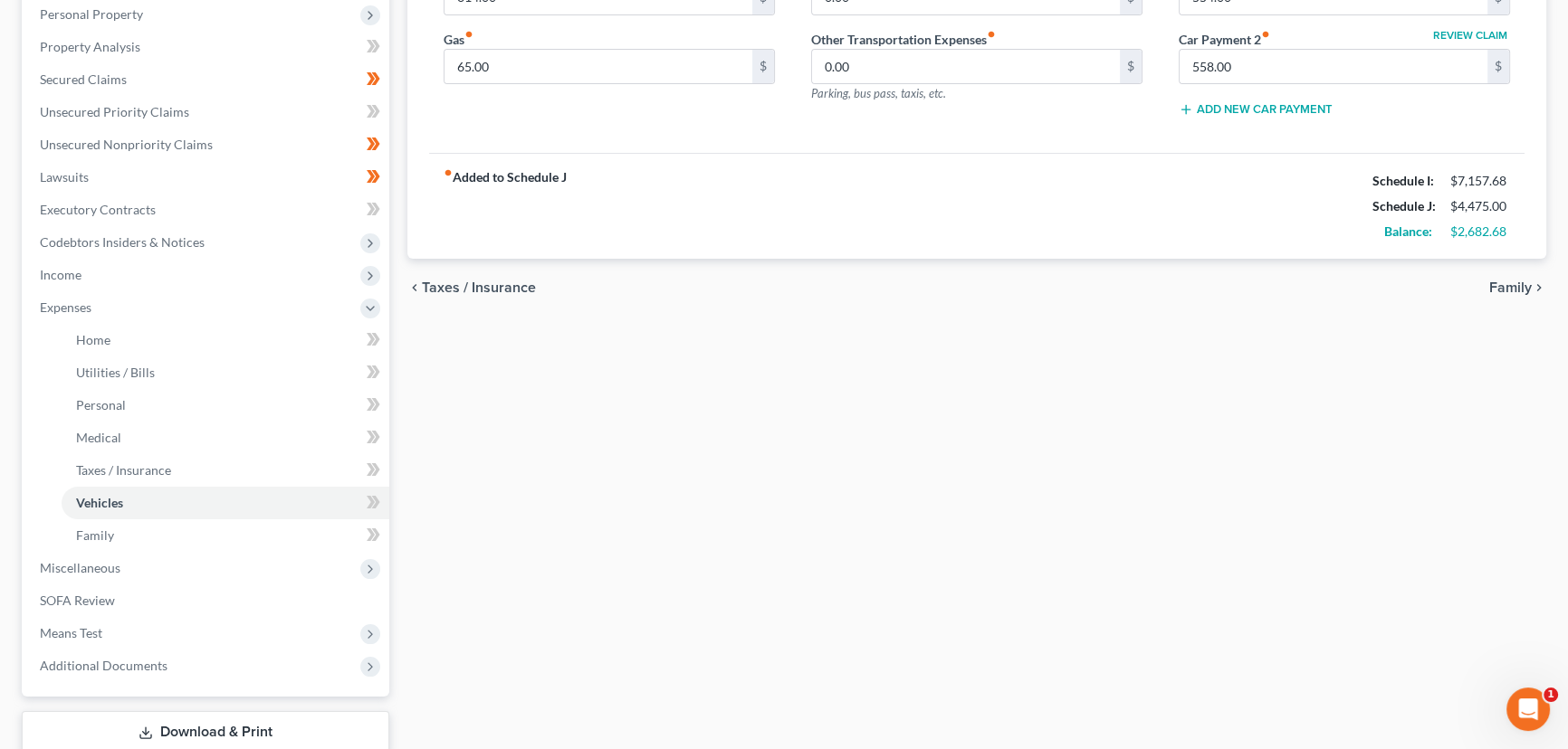
scroll to position [329, 0]
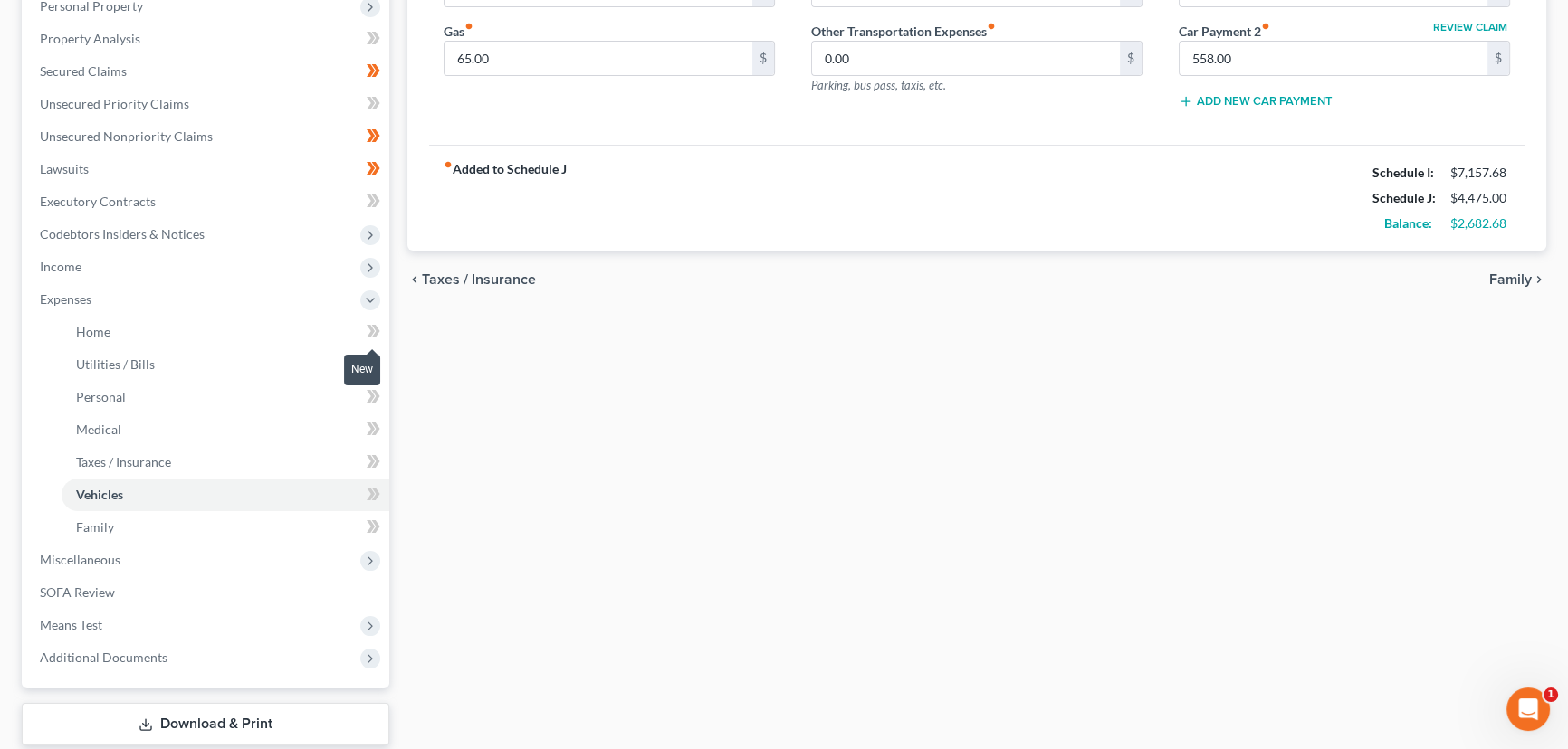
click at [382, 329] on span at bounding box center [373, 334] width 32 height 27
click at [382, 360] on span at bounding box center [373, 367] width 32 height 27
click at [290, 392] on link "Personal" at bounding box center [225, 397] width 328 height 33
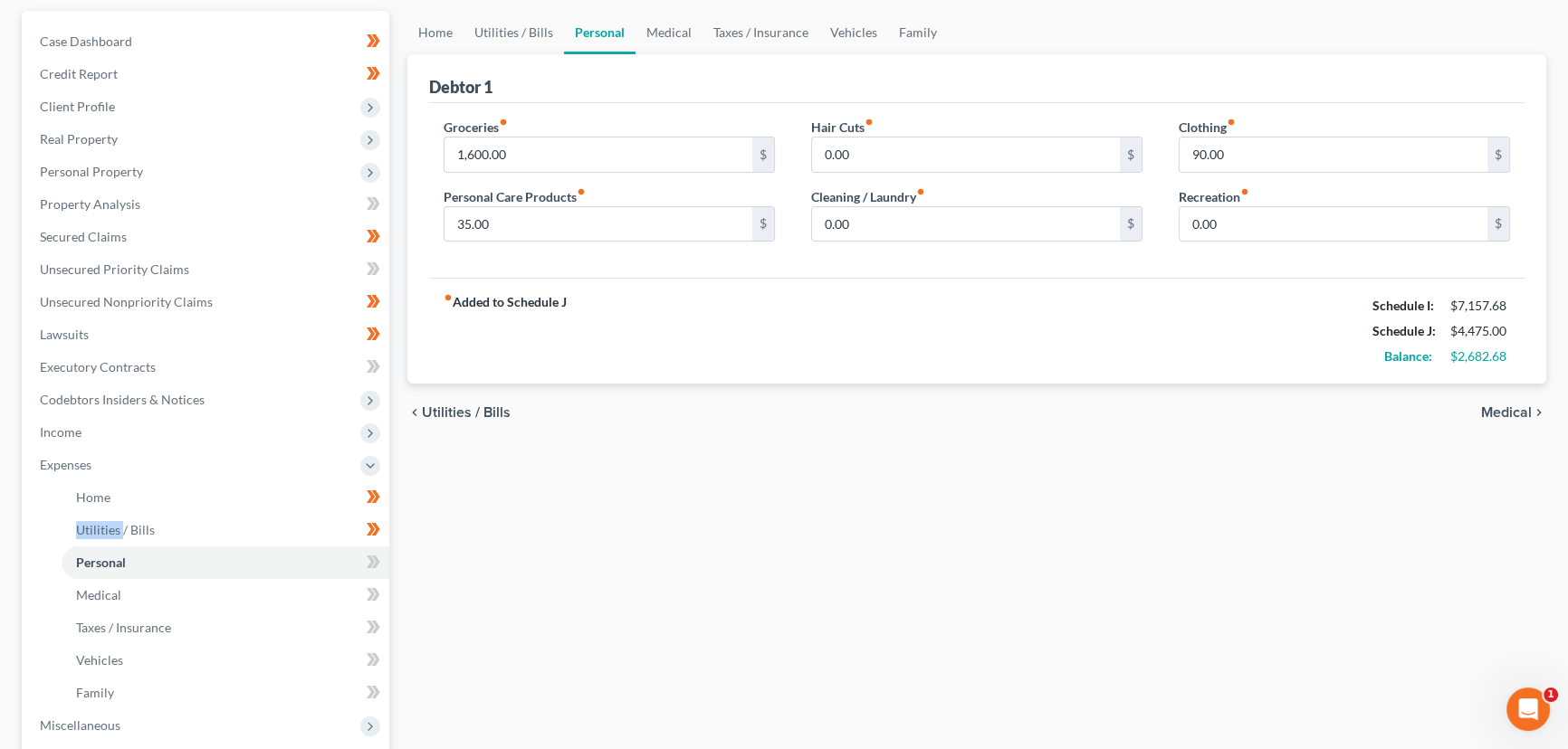
scroll to position [163, 0]
click at [372, 561] on icon at bounding box center [371, 561] width 8 height 13
click at [126, 601] on link "Medical" at bounding box center [225, 595] width 328 height 33
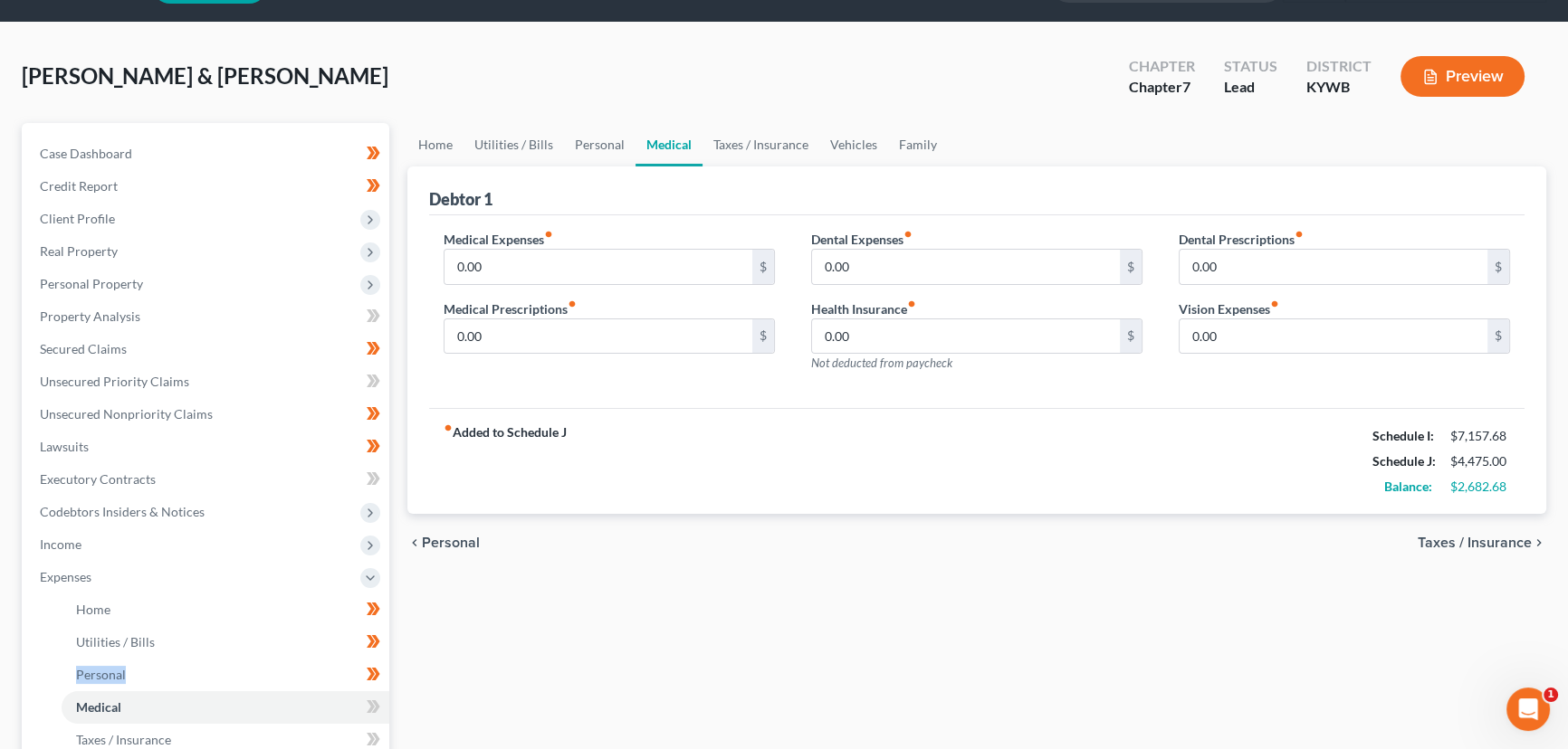
scroll to position [163, 0]
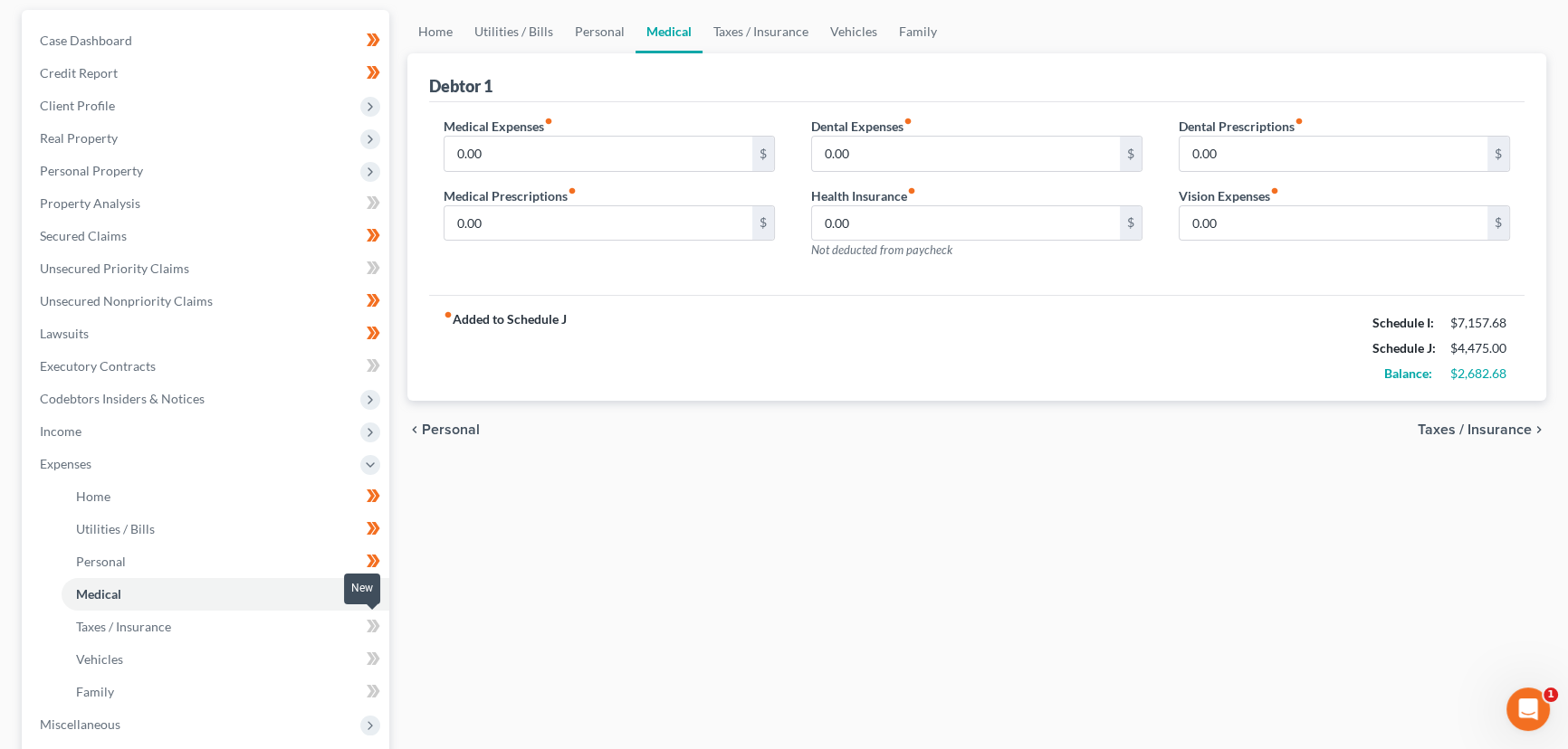
click at [371, 629] on icon at bounding box center [373, 626] width 14 height 23
click at [225, 601] on link "Medical" at bounding box center [225, 595] width 328 height 33
click at [205, 631] on link "Taxes / Insurance" at bounding box center [225, 627] width 328 height 33
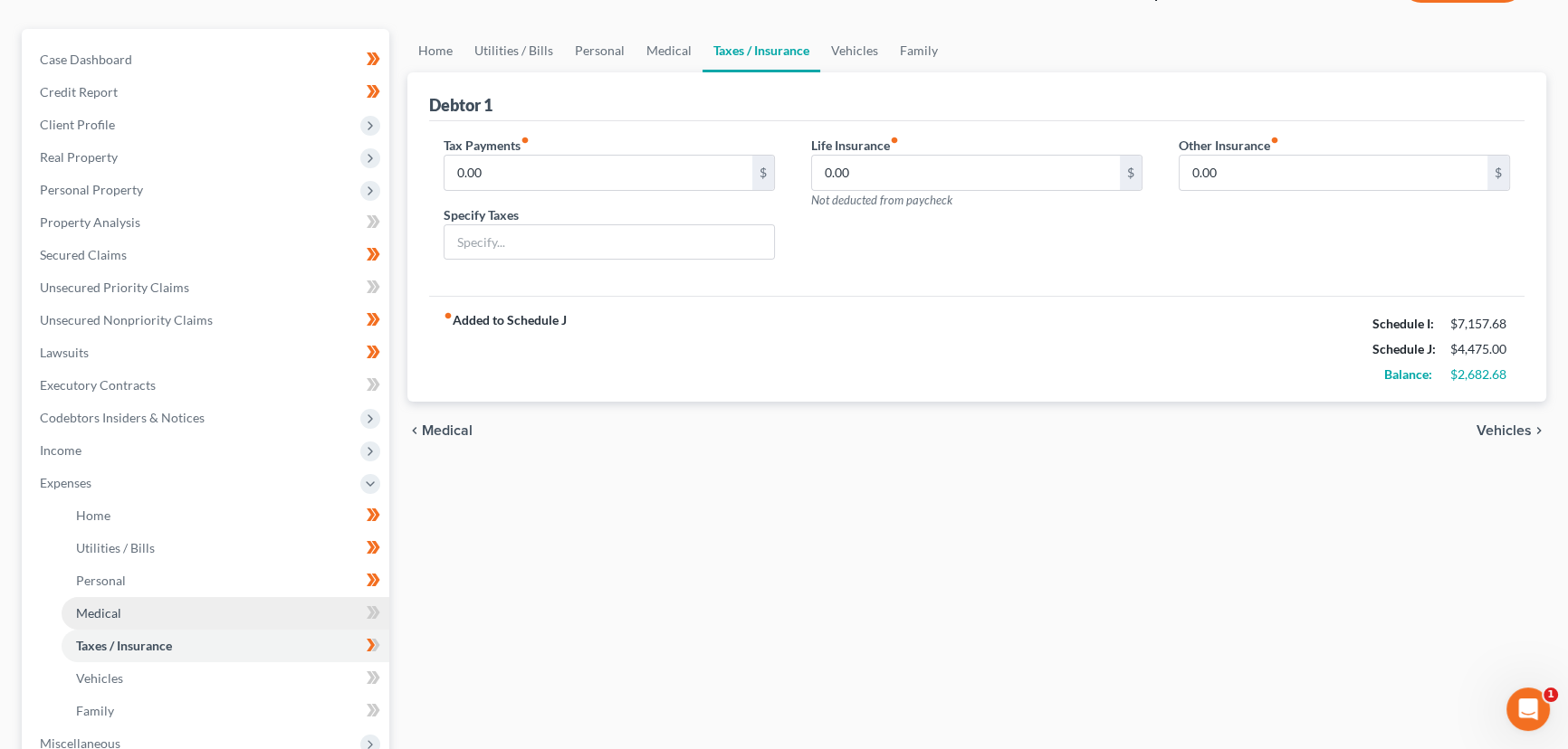
scroll to position [163, 0]
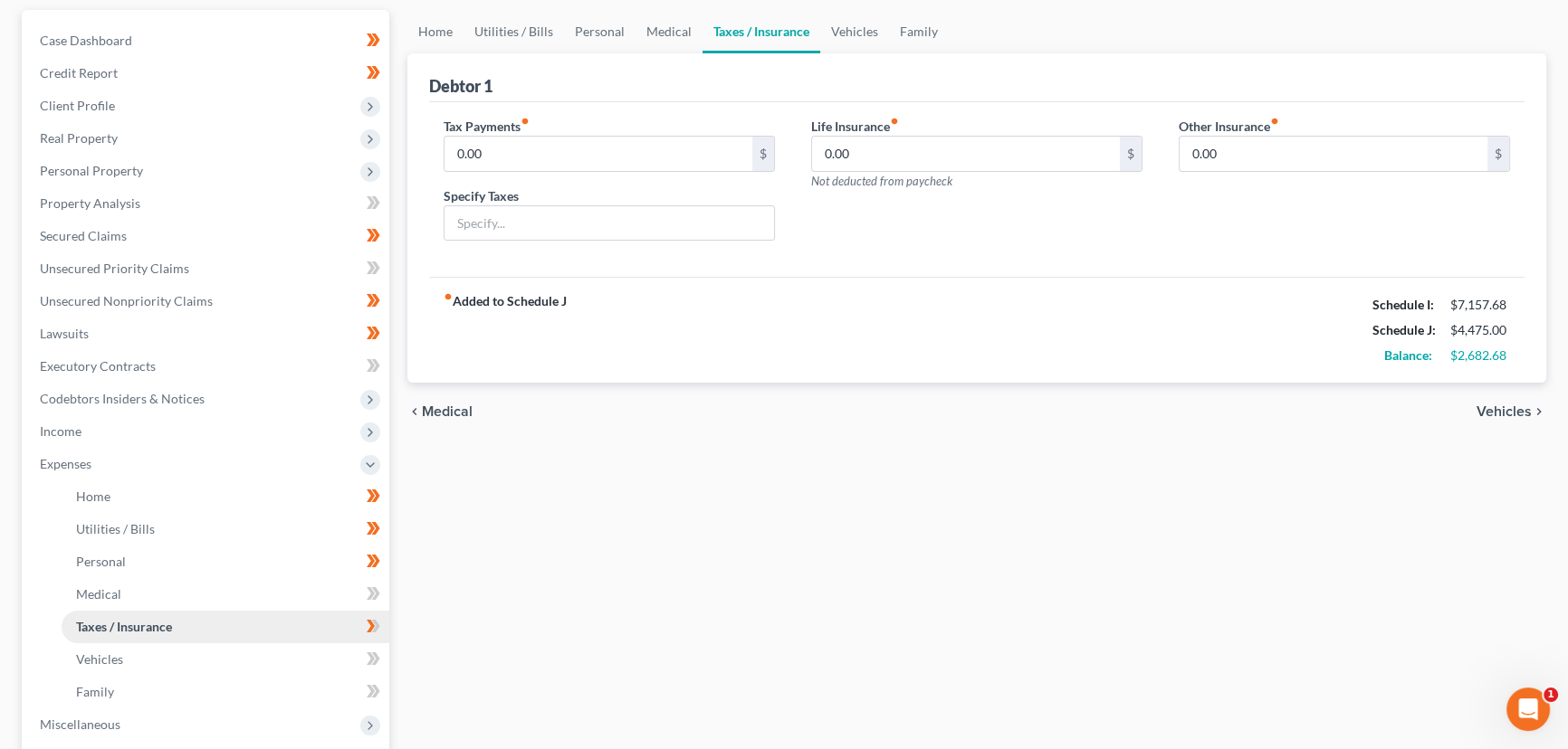
click at [212, 625] on link "Taxes / Insurance" at bounding box center [225, 627] width 328 height 33
click at [190, 650] on link "Vehicles" at bounding box center [225, 659] width 328 height 33
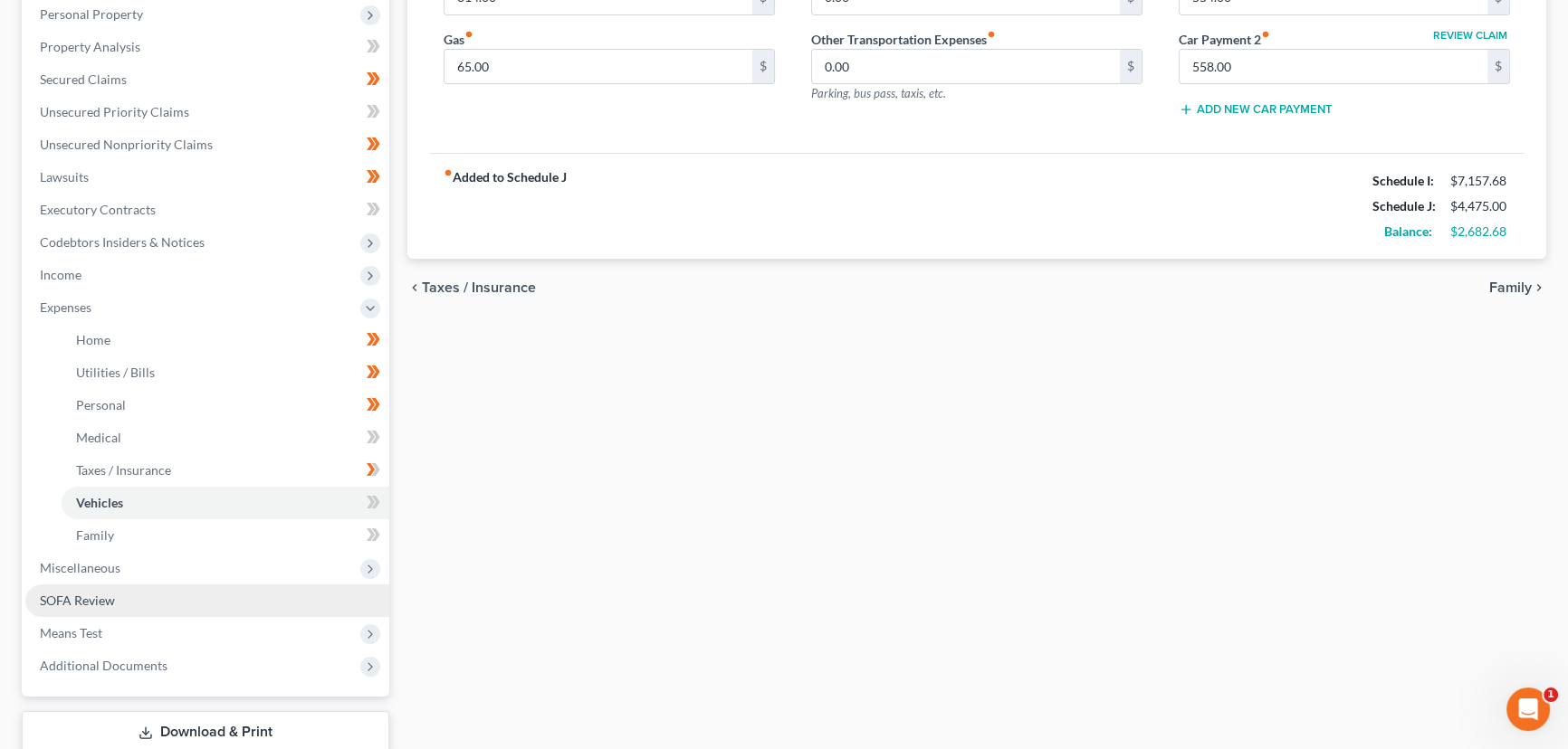
scroll to position [329, 0]
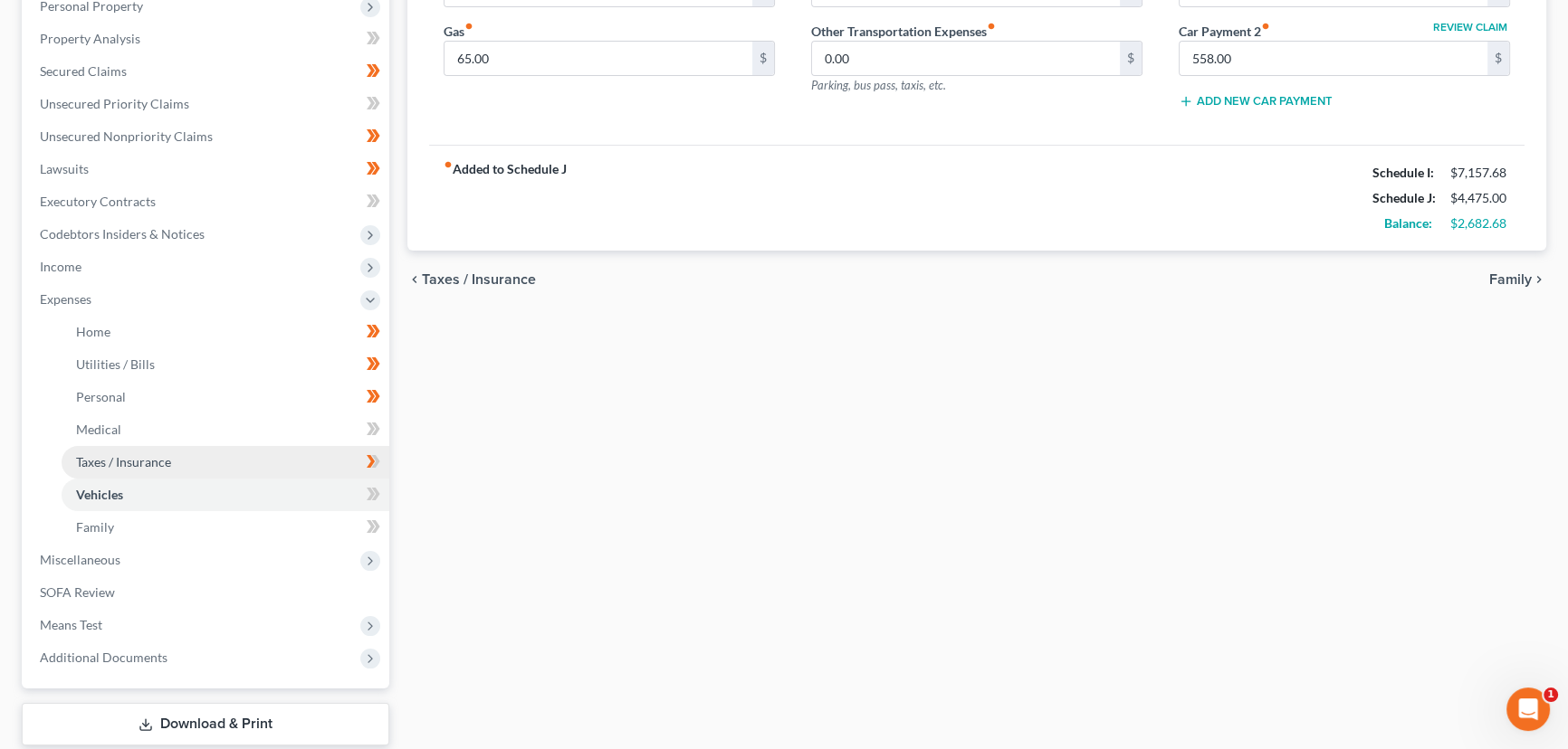
click at [151, 473] on link "Taxes / Insurance" at bounding box center [225, 462] width 328 height 33
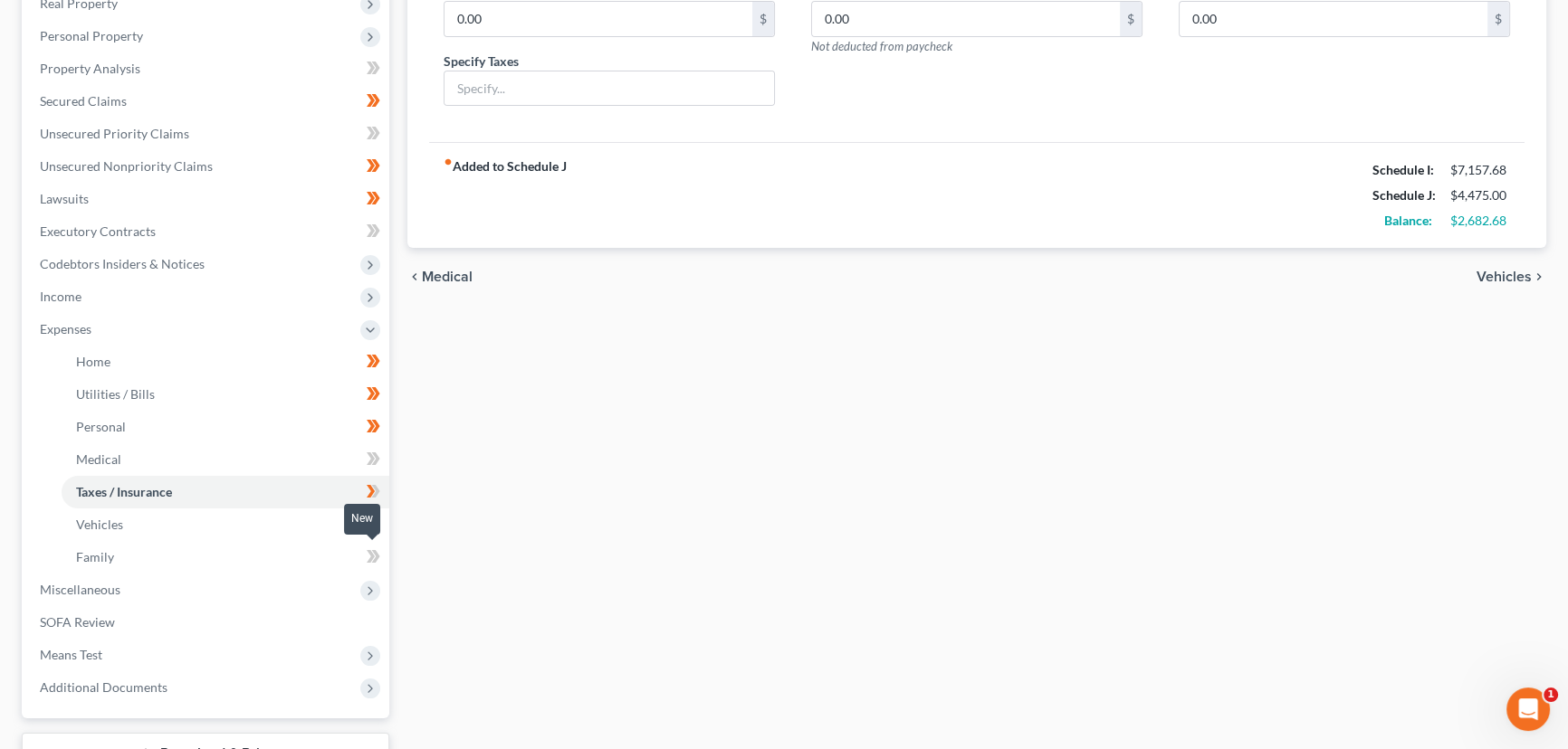
scroll to position [329, 0]
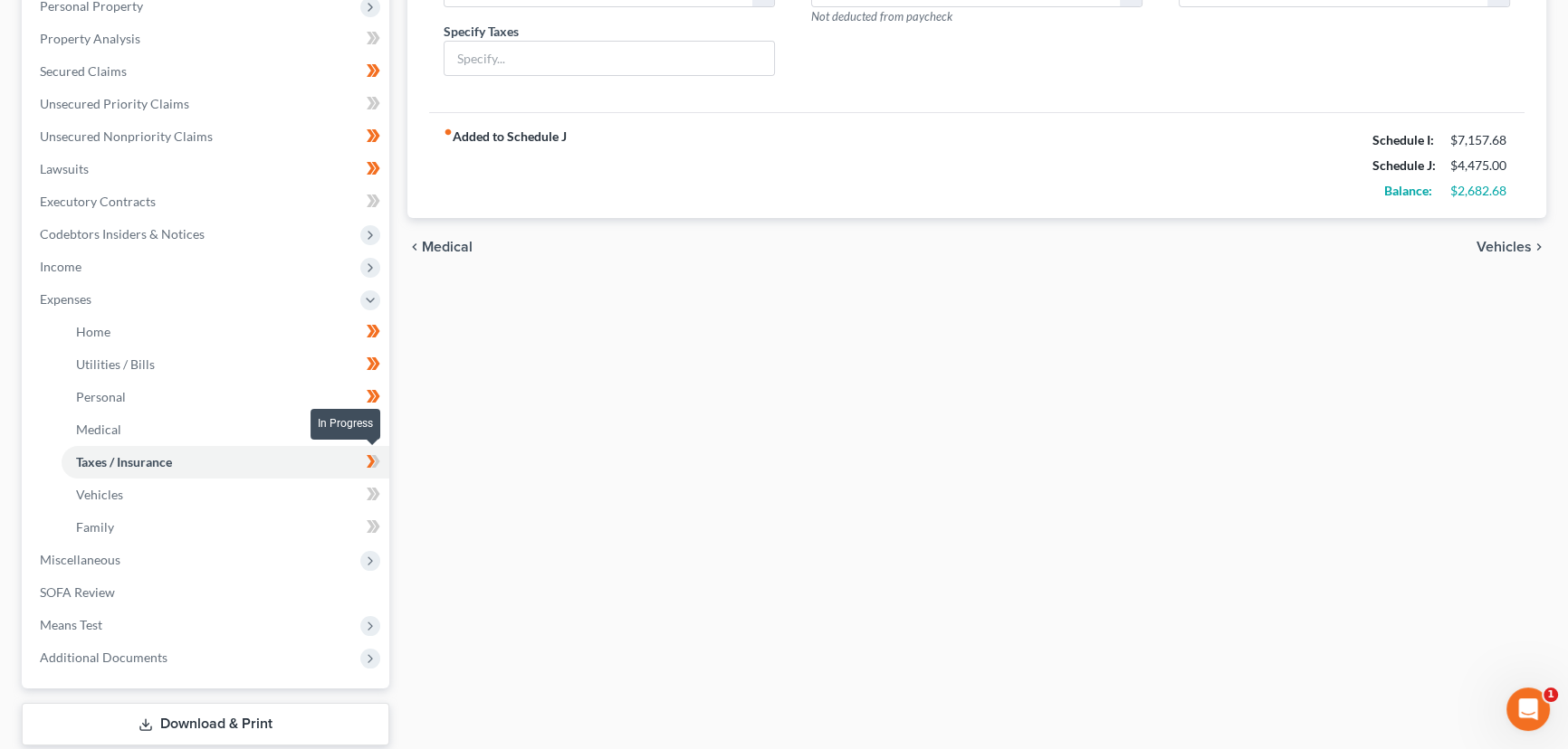
click at [380, 458] on span at bounding box center [373, 464] width 32 height 27
click at [381, 462] on span at bounding box center [373, 464] width 32 height 27
click at [375, 494] on icon at bounding box center [376, 494] width 8 height 13
click at [456, 520] on div "Home Utilities / Bills Personal Medical Taxes / Insurance Vehicles Family Debto…" at bounding box center [976, 319] width 1156 height 947
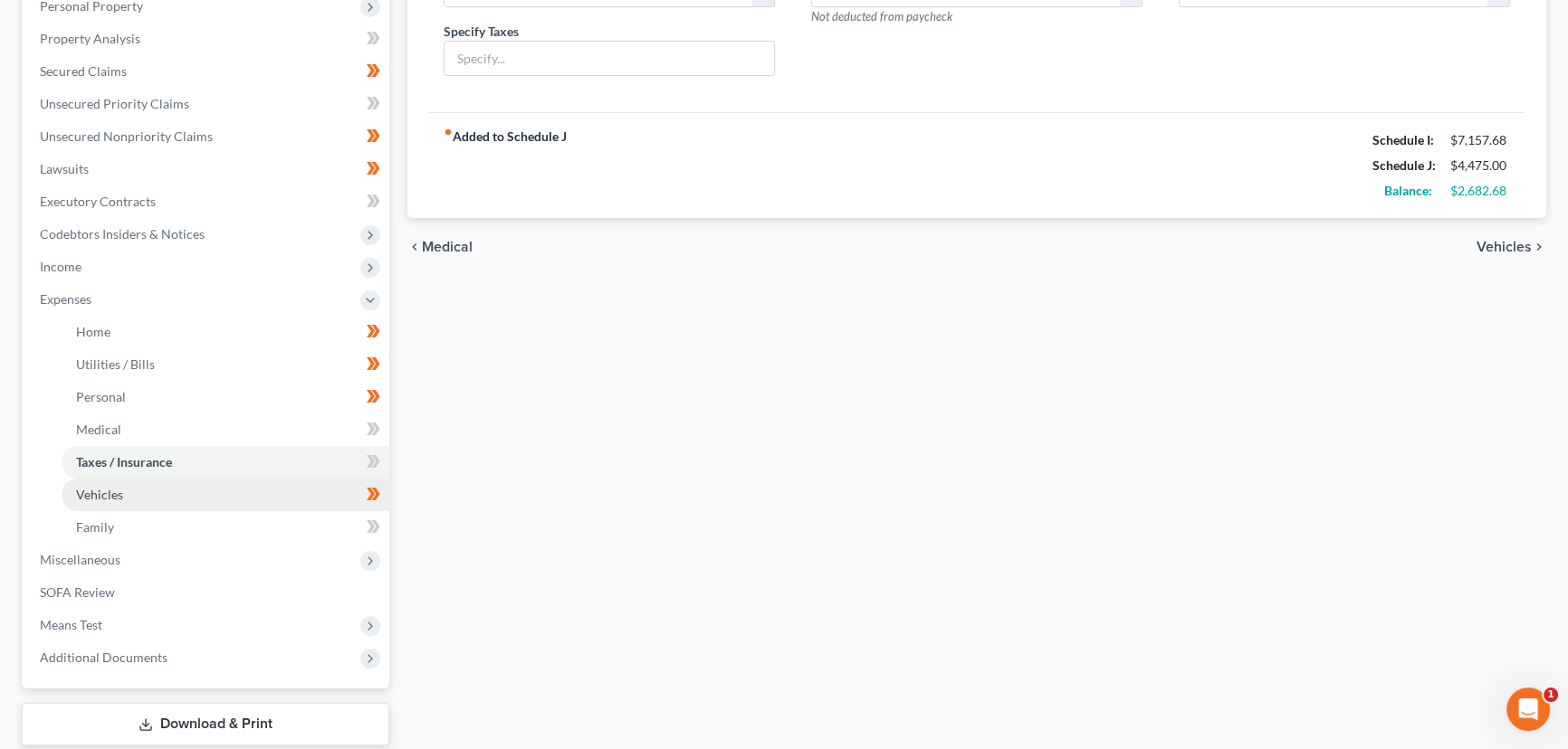
click at [198, 493] on link "Vehicles" at bounding box center [225, 495] width 328 height 33
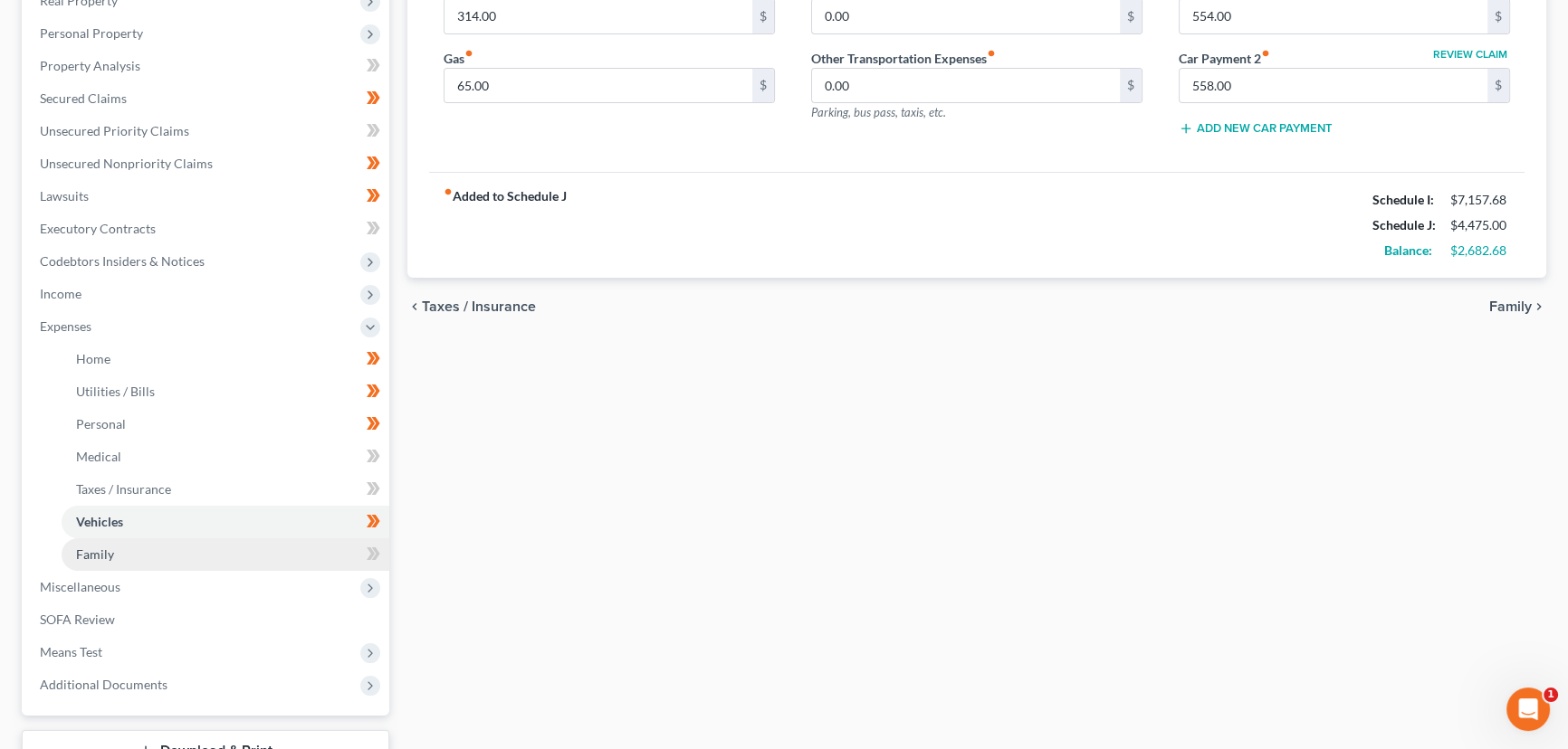
scroll to position [329, 0]
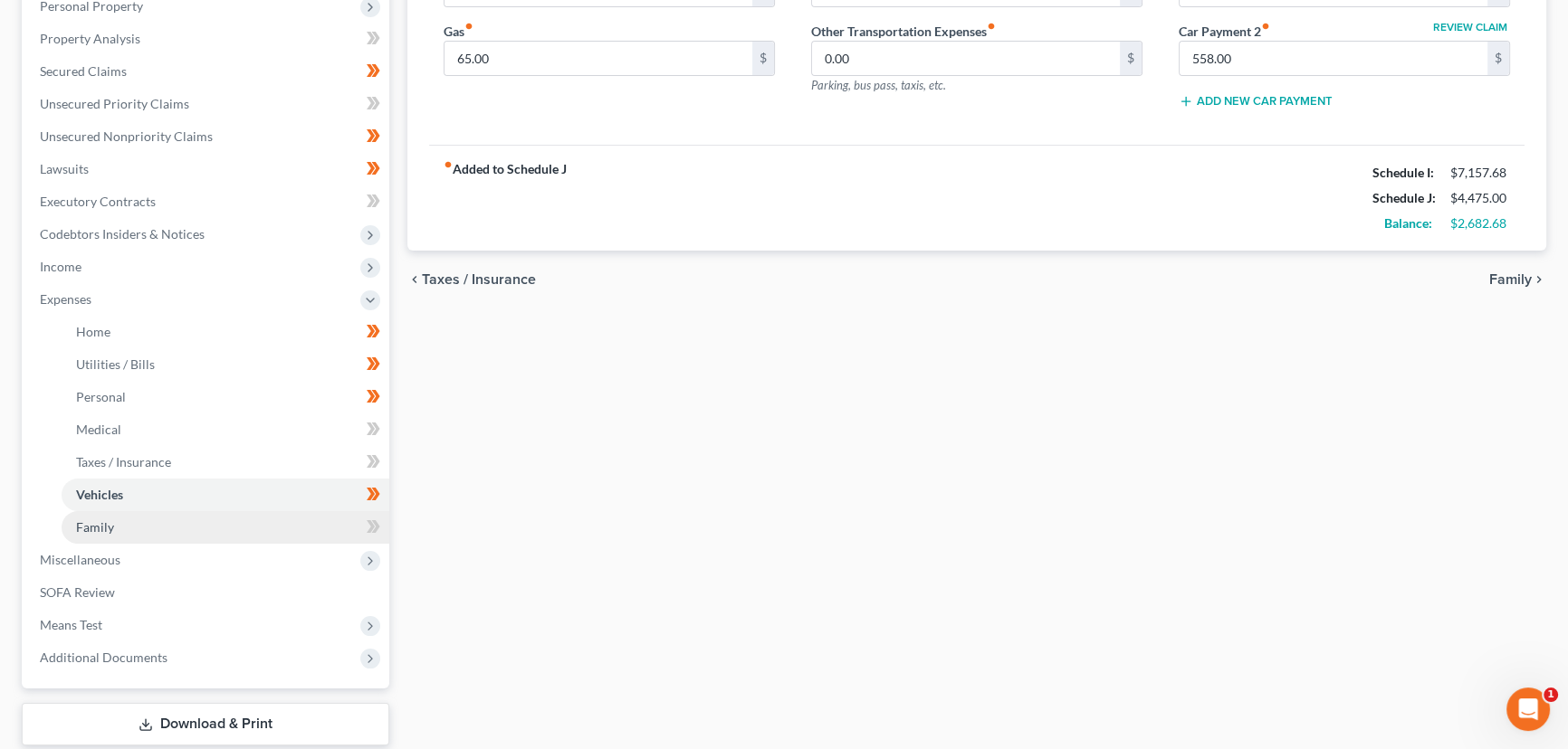
click at [263, 528] on link "Family" at bounding box center [225, 527] width 328 height 33
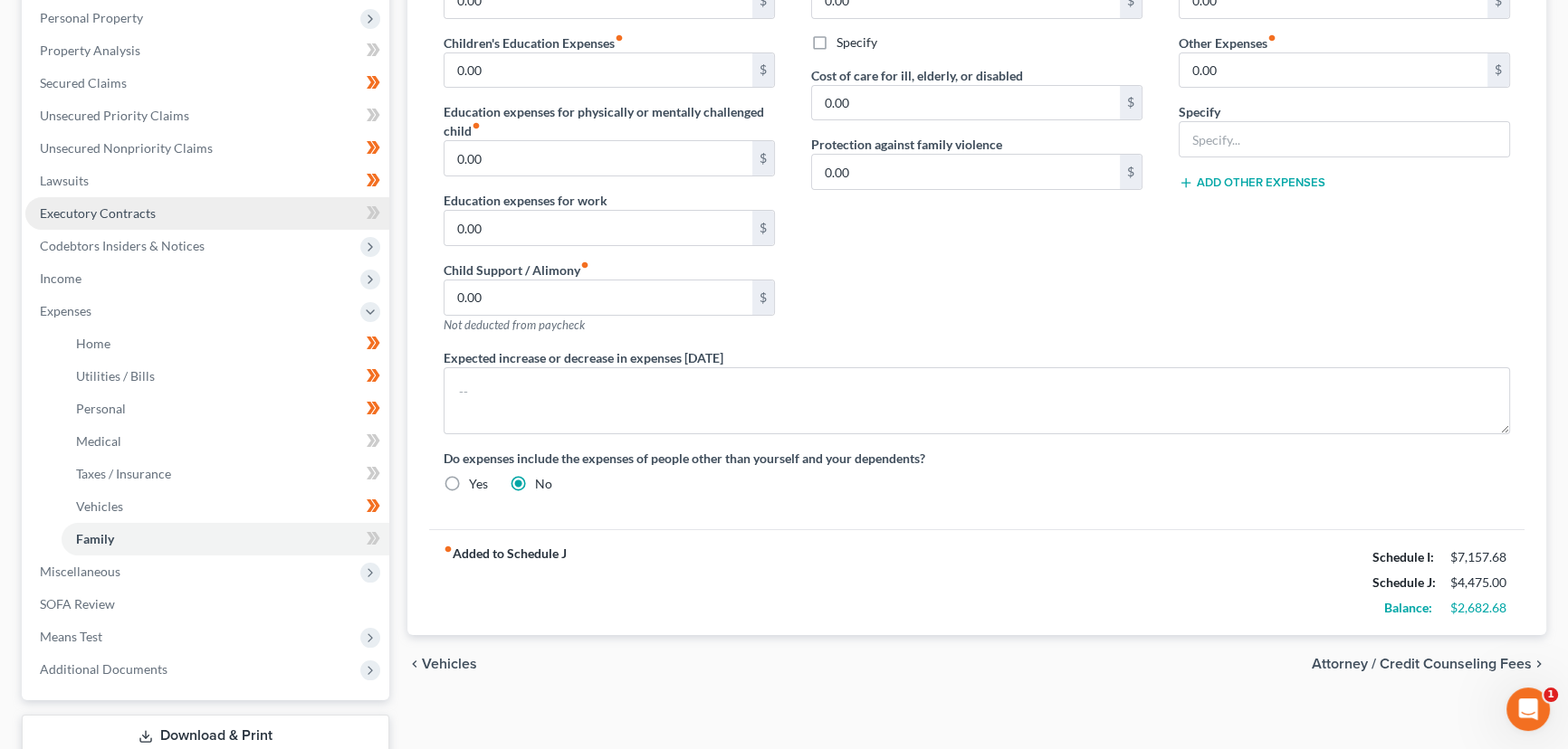
scroll to position [329, 0]
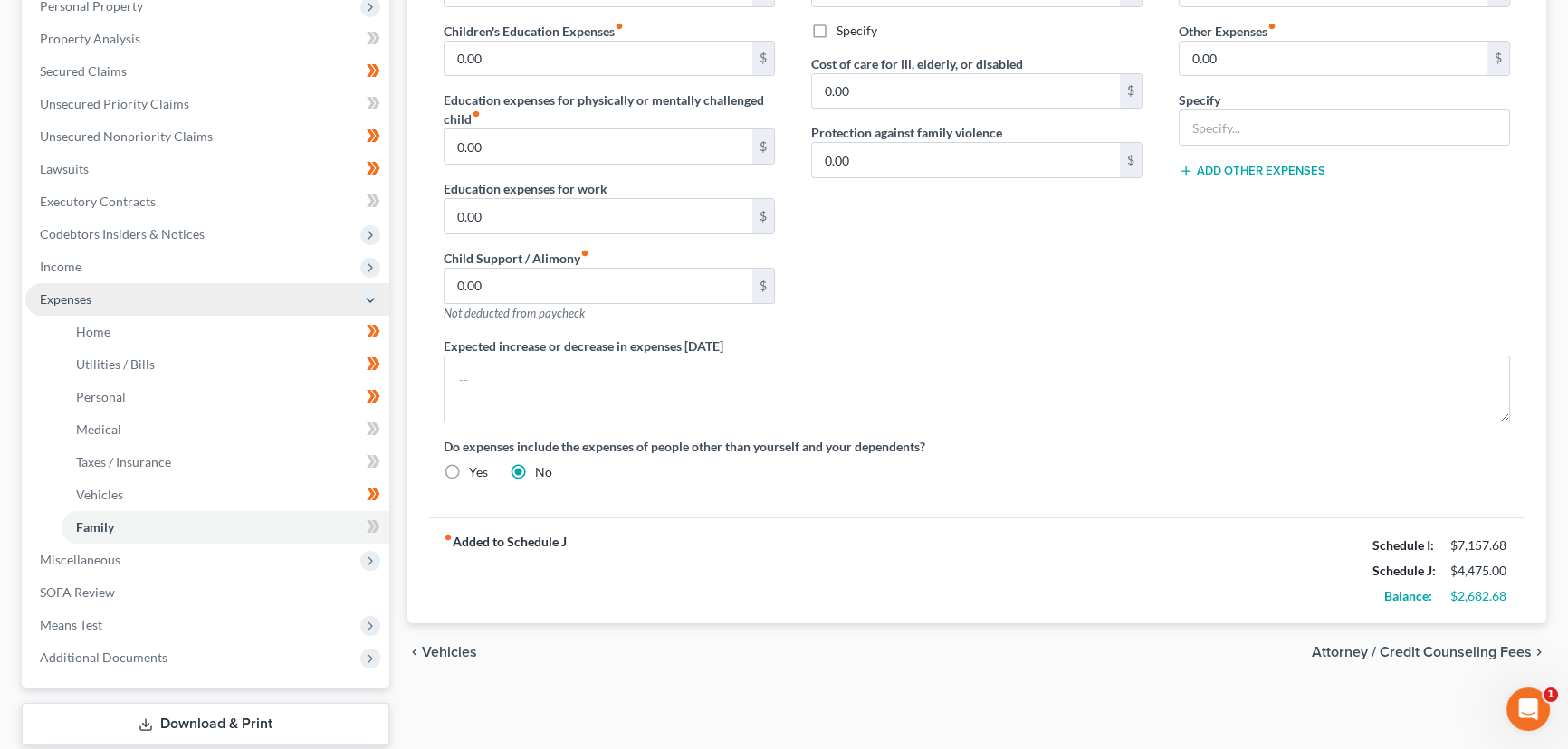
click at [100, 309] on span "Expenses" at bounding box center [207, 300] width 364 height 33
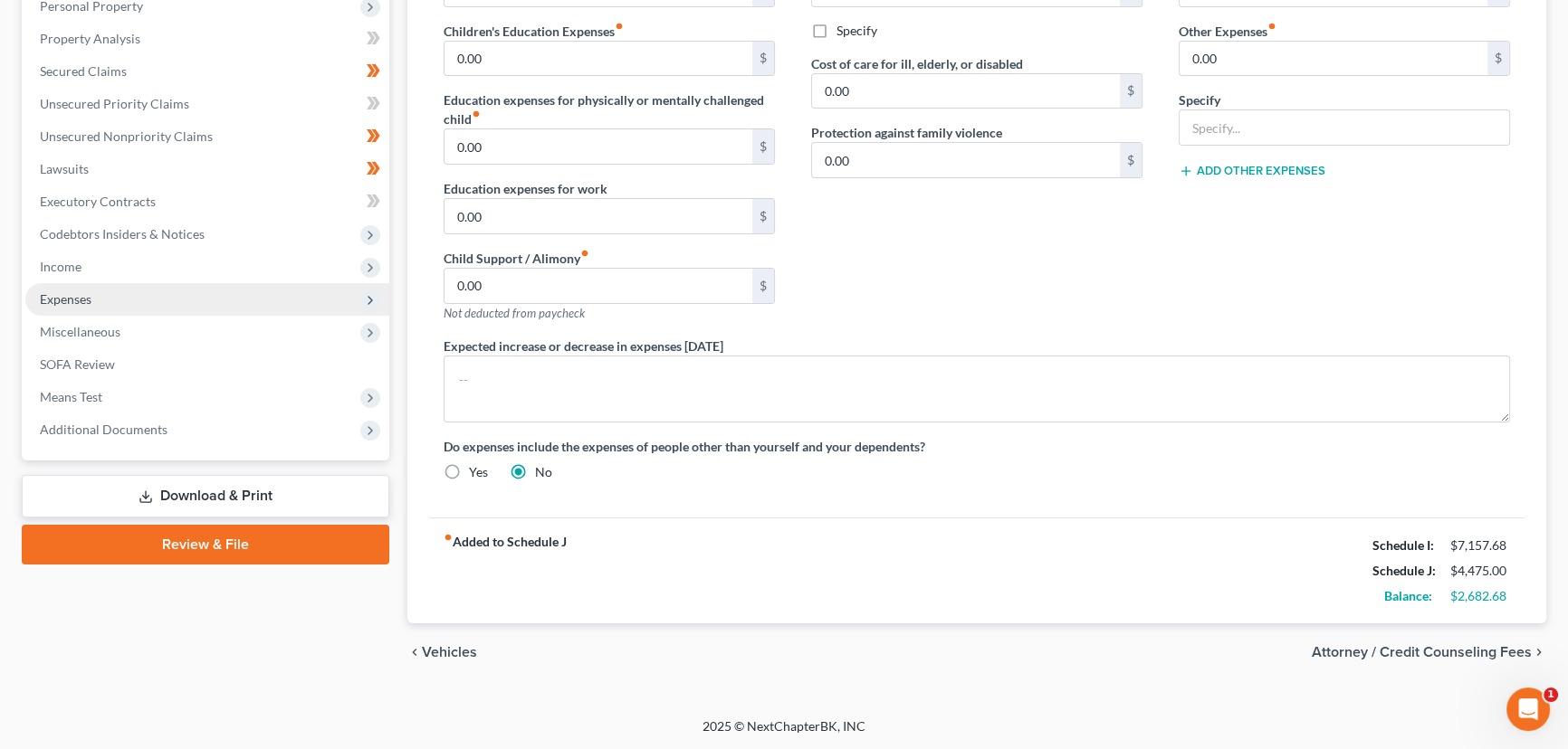
scroll to position [326, 0]
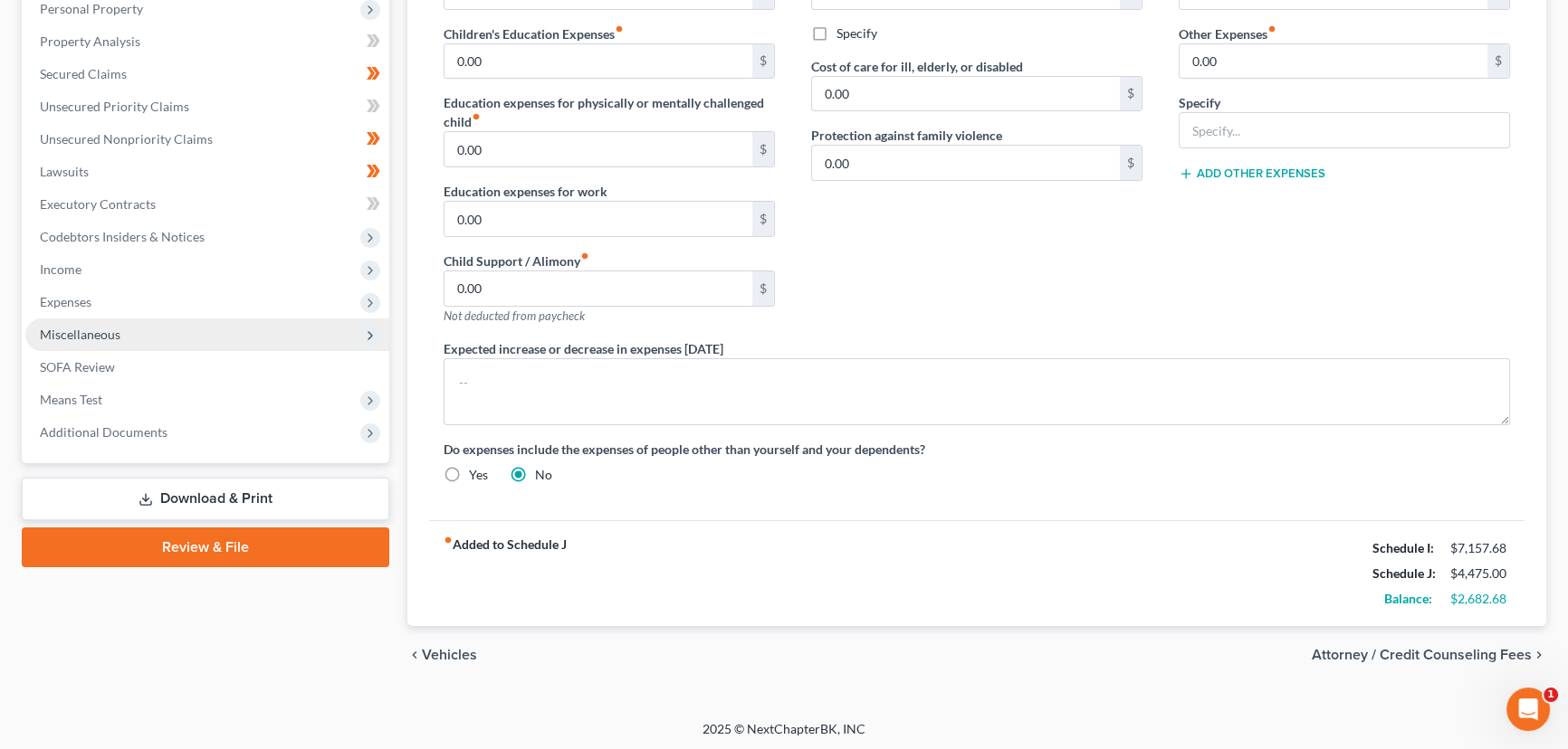
click at [108, 346] on span "Miscellaneous" at bounding box center [207, 335] width 364 height 33
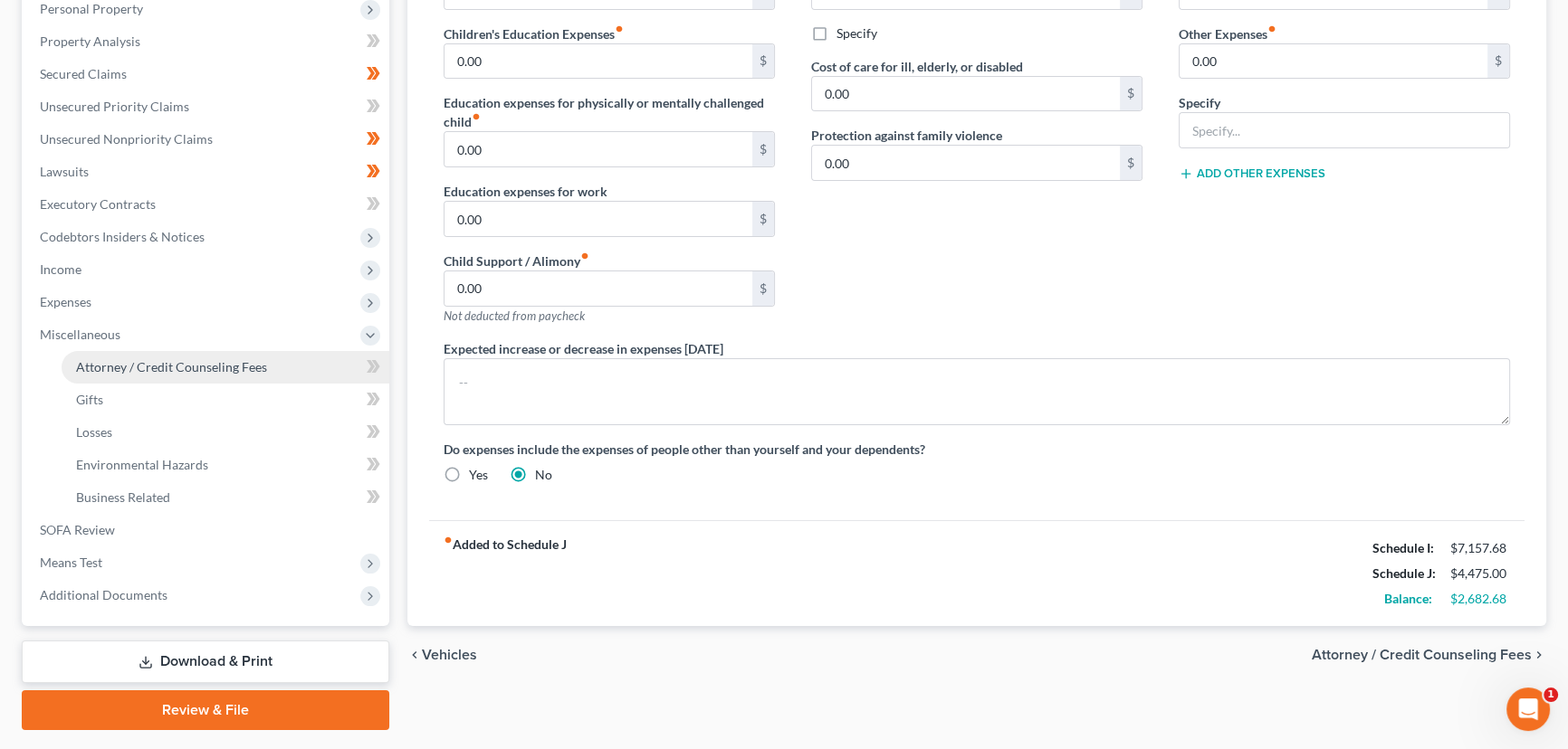
scroll to position [329, 0]
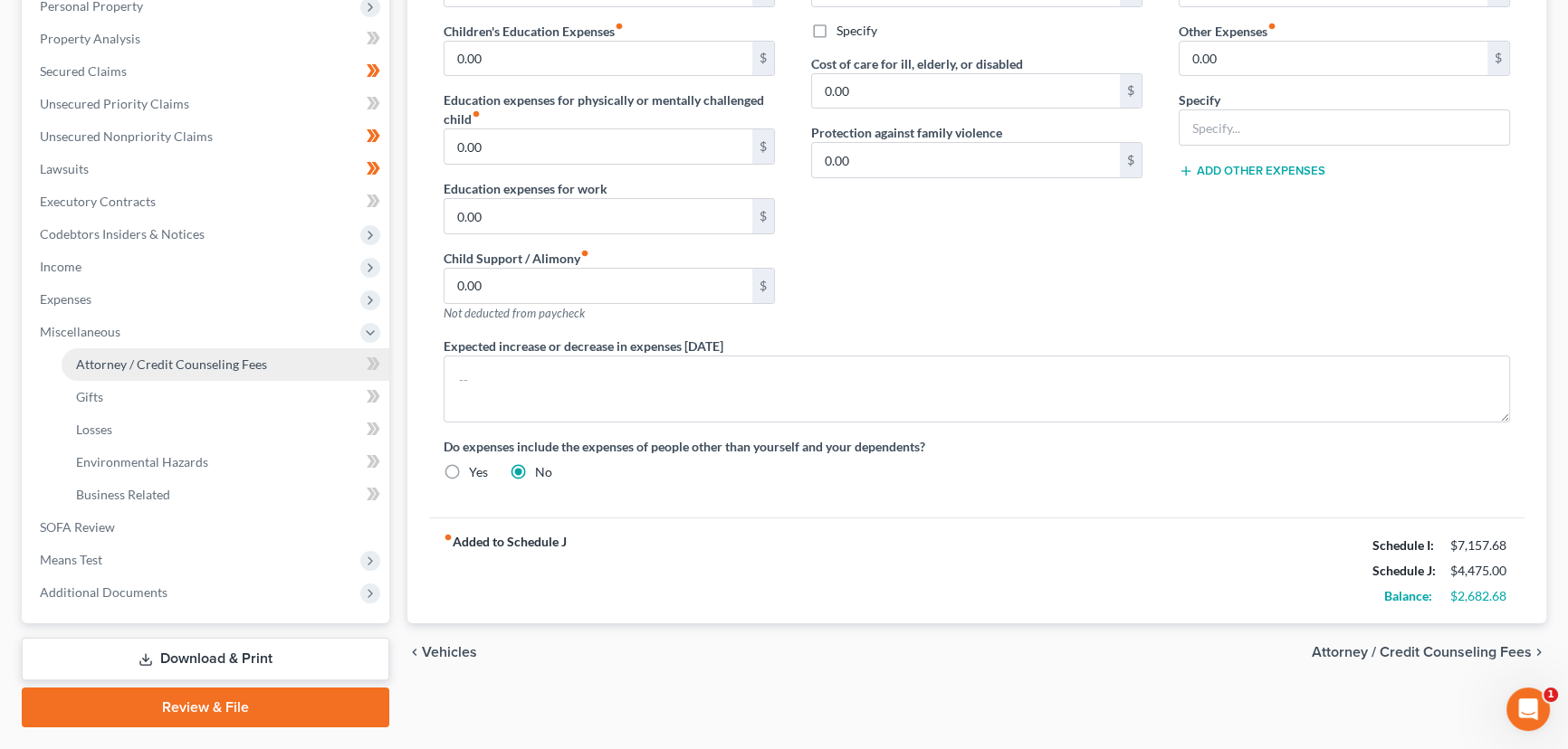
click at [126, 359] on span "Attorney / Credit Counseling Fees" at bounding box center [172, 364] width 191 height 15
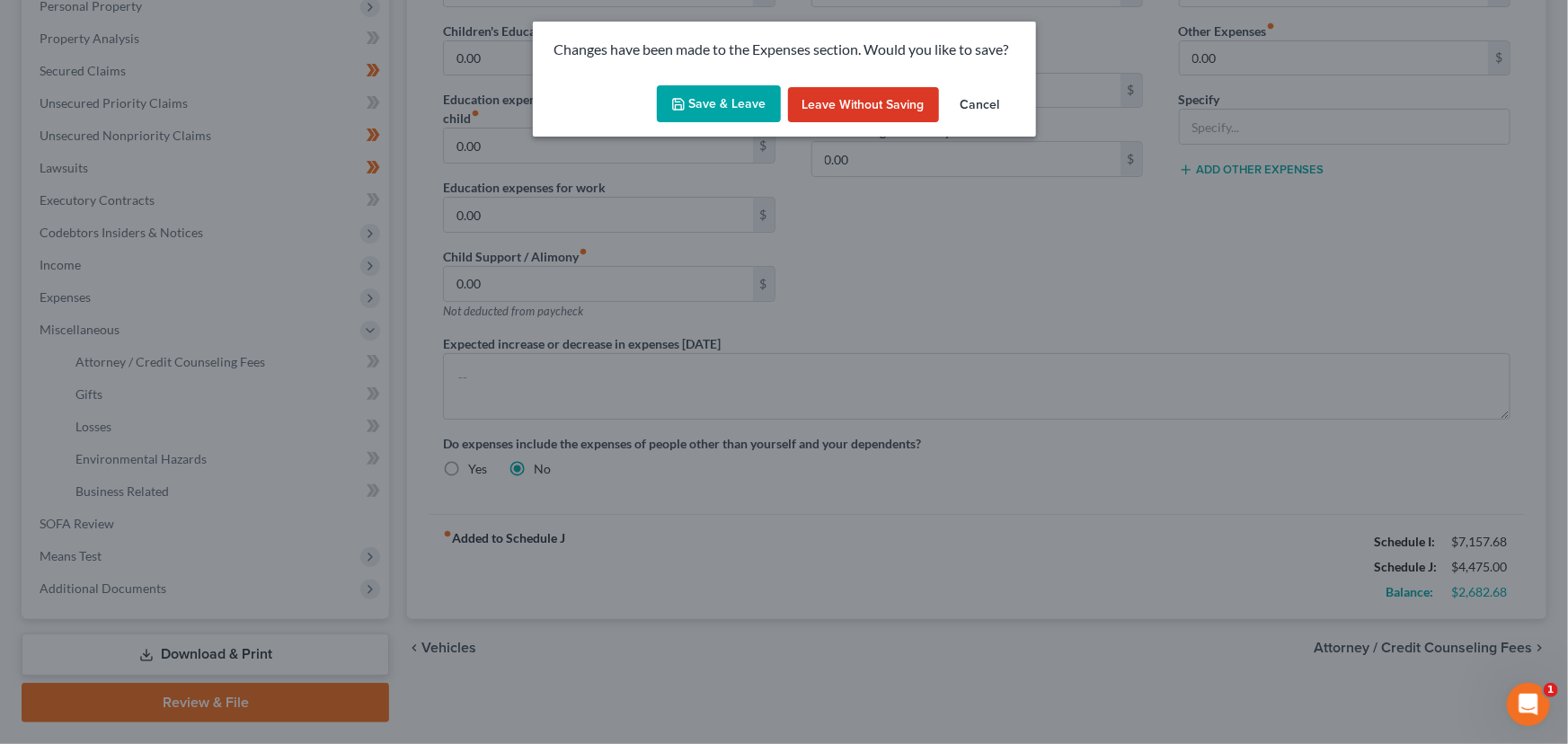
click at [718, 102] on button "Save & Leave" at bounding box center [718, 105] width 124 height 38
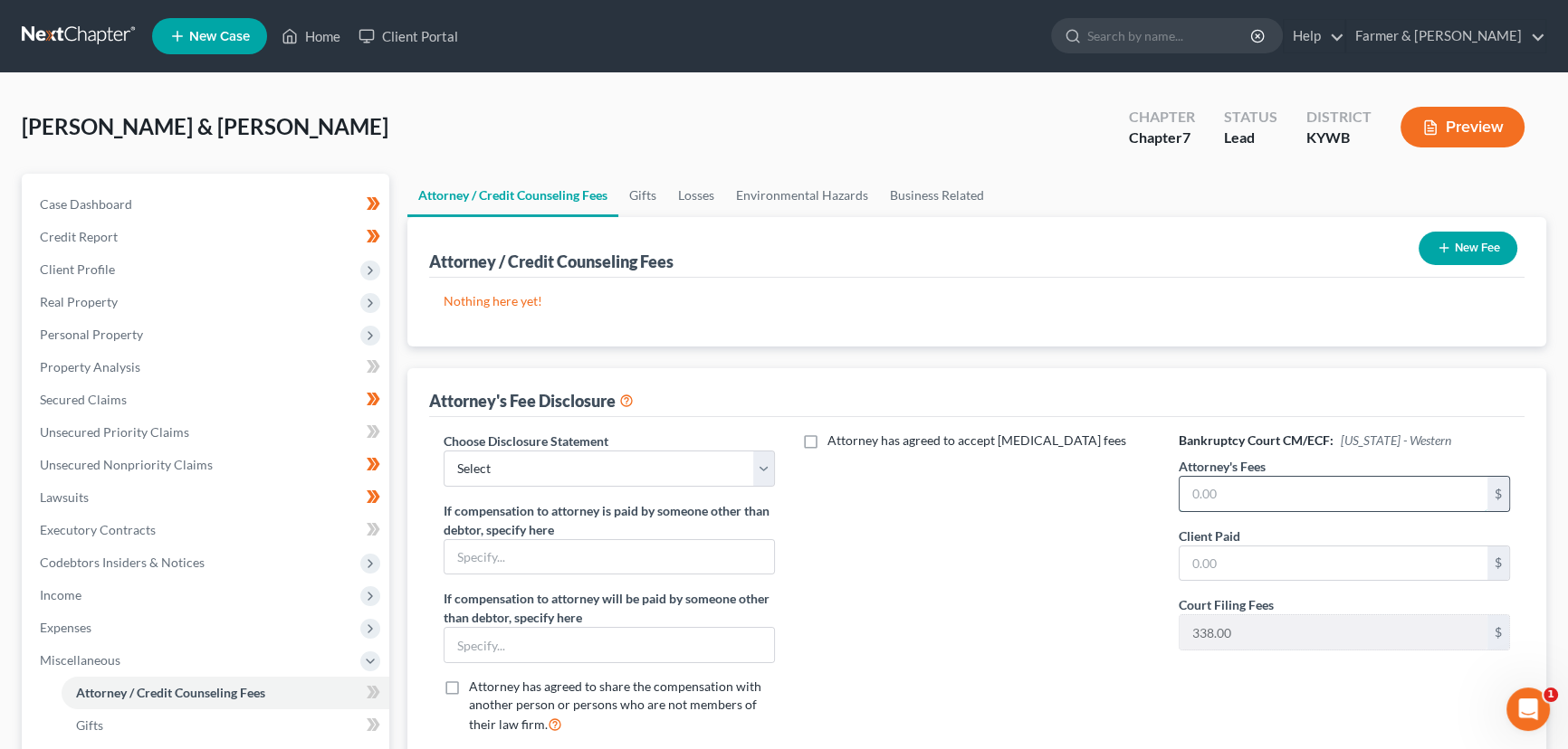
click at [1239, 493] on input "text" at bounding box center [1333, 494] width 308 height 34
type input "2,498.00"
click at [911, 517] on div "Attorney has agreed to accept [MEDICAL_DATA] fees" at bounding box center [977, 590] width 368 height 318
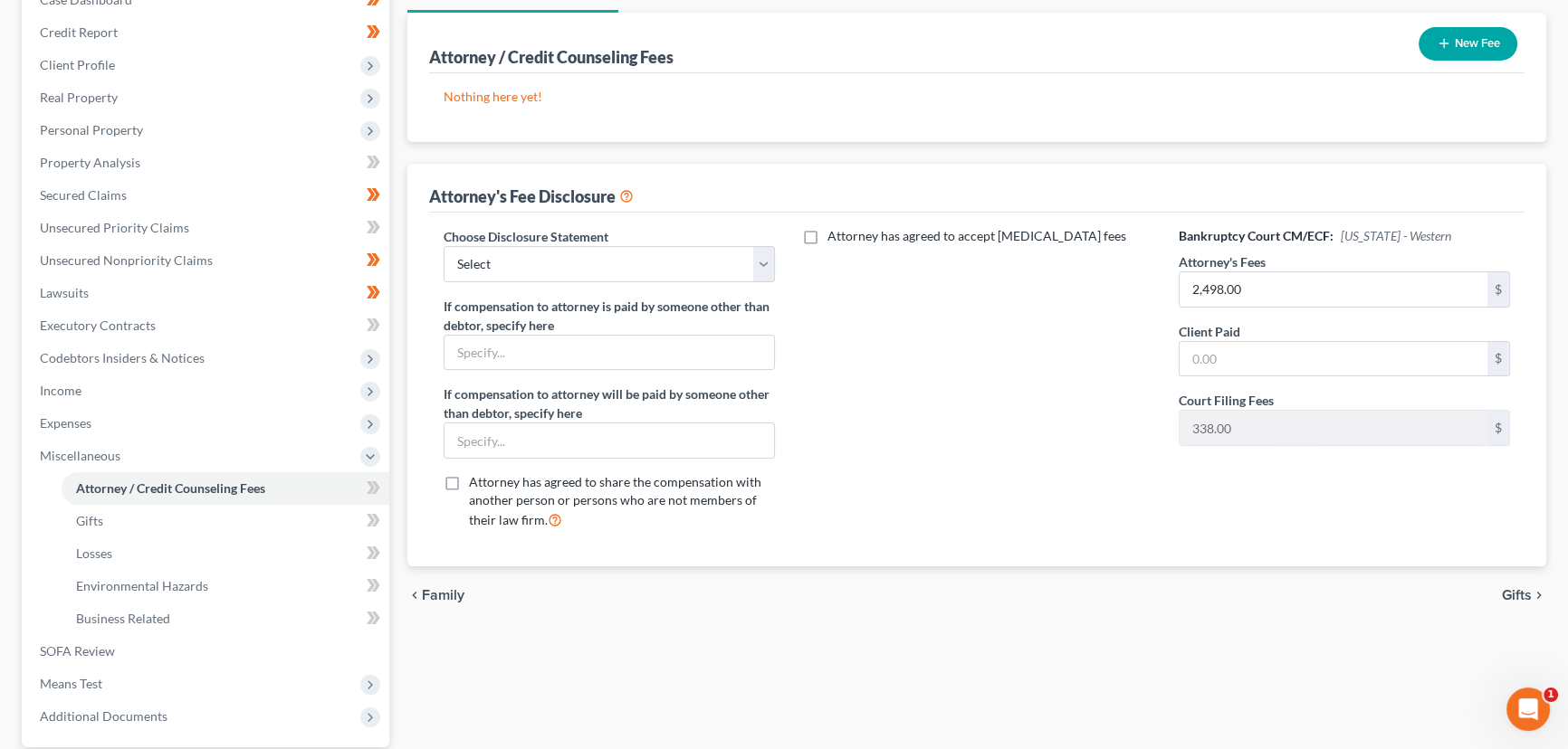
scroll to position [329, 0]
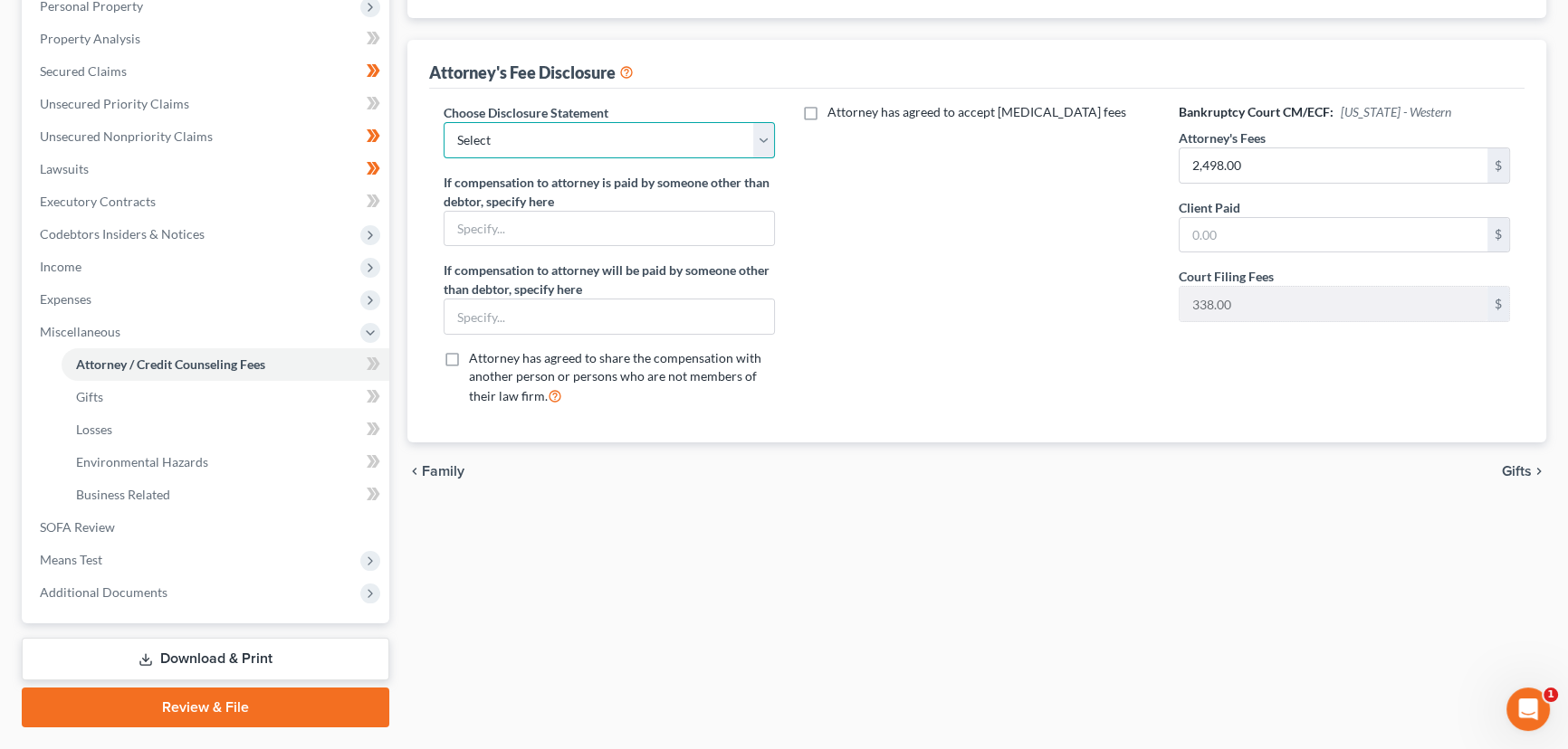
click at [659, 153] on select "Select Disclosure" at bounding box center [609, 141] width 332 height 36
select select "0"
click at [443, 123] on select "Select Disclosure" at bounding box center [609, 141] width 332 height 36
click at [379, 361] on icon at bounding box center [376, 364] width 8 height 13
click at [377, 362] on icon at bounding box center [376, 364] width 8 height 13
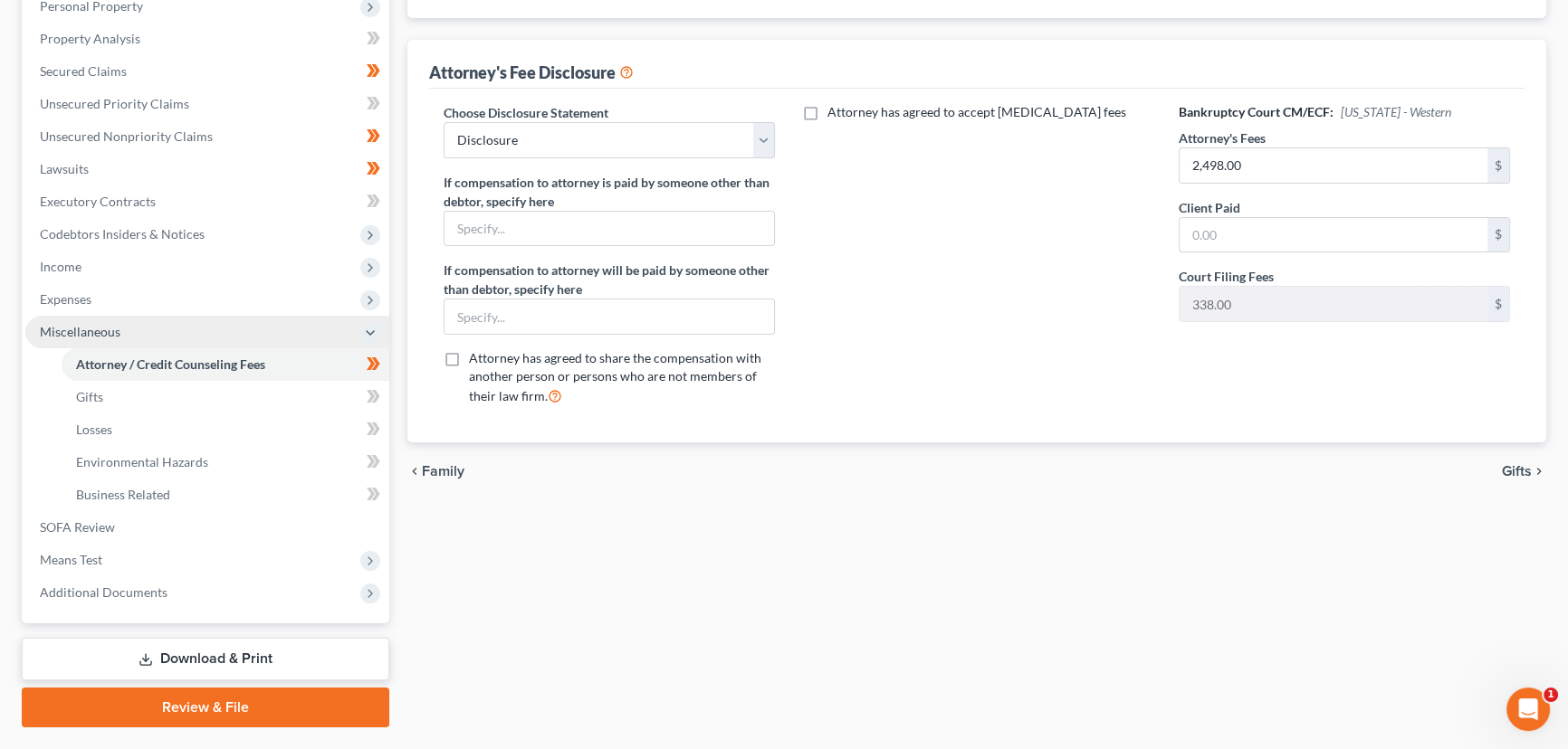
click at [386, 319] on span "Miscellaneous" at bounding box center [207, 332] width 364 height 33
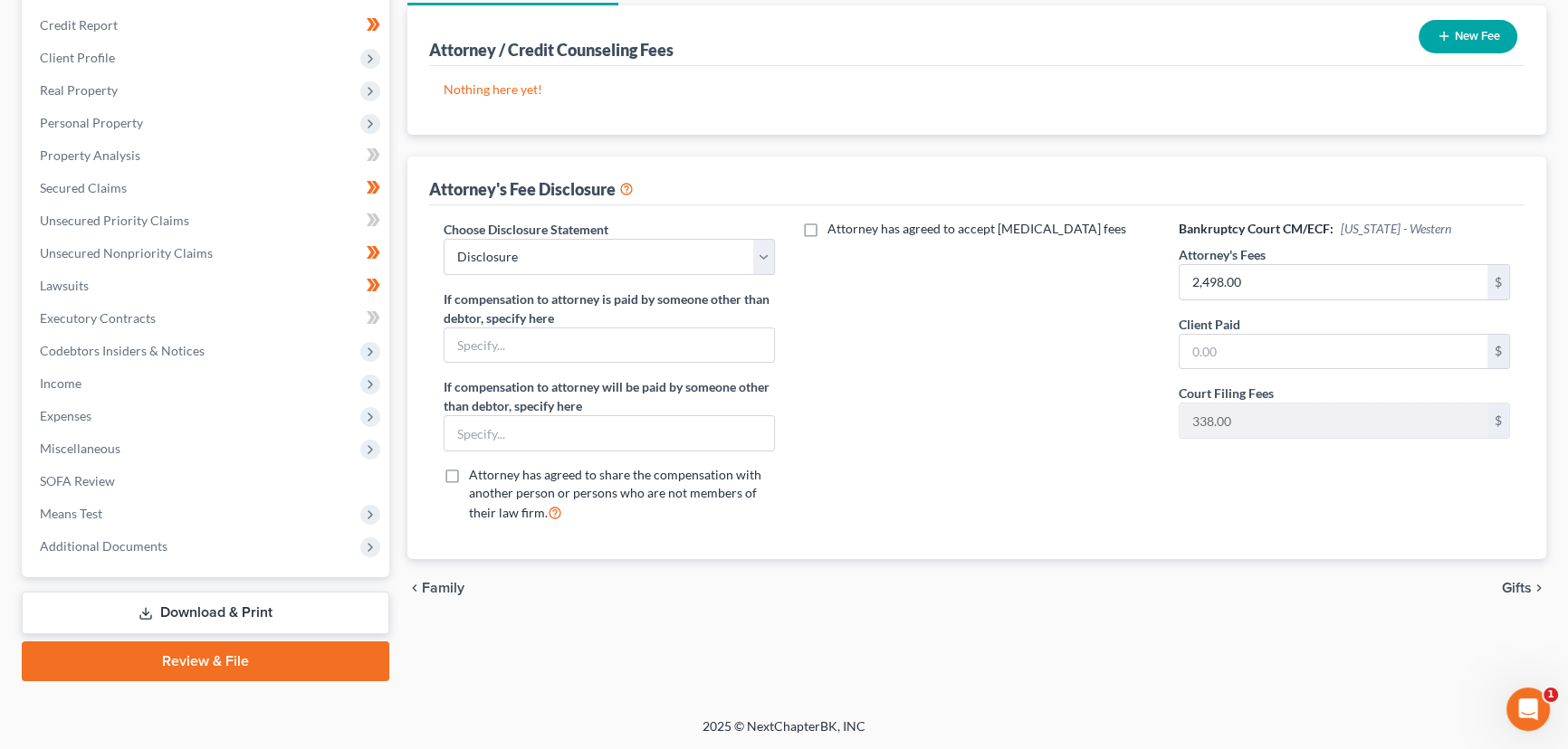
scroll to position [210, 0]
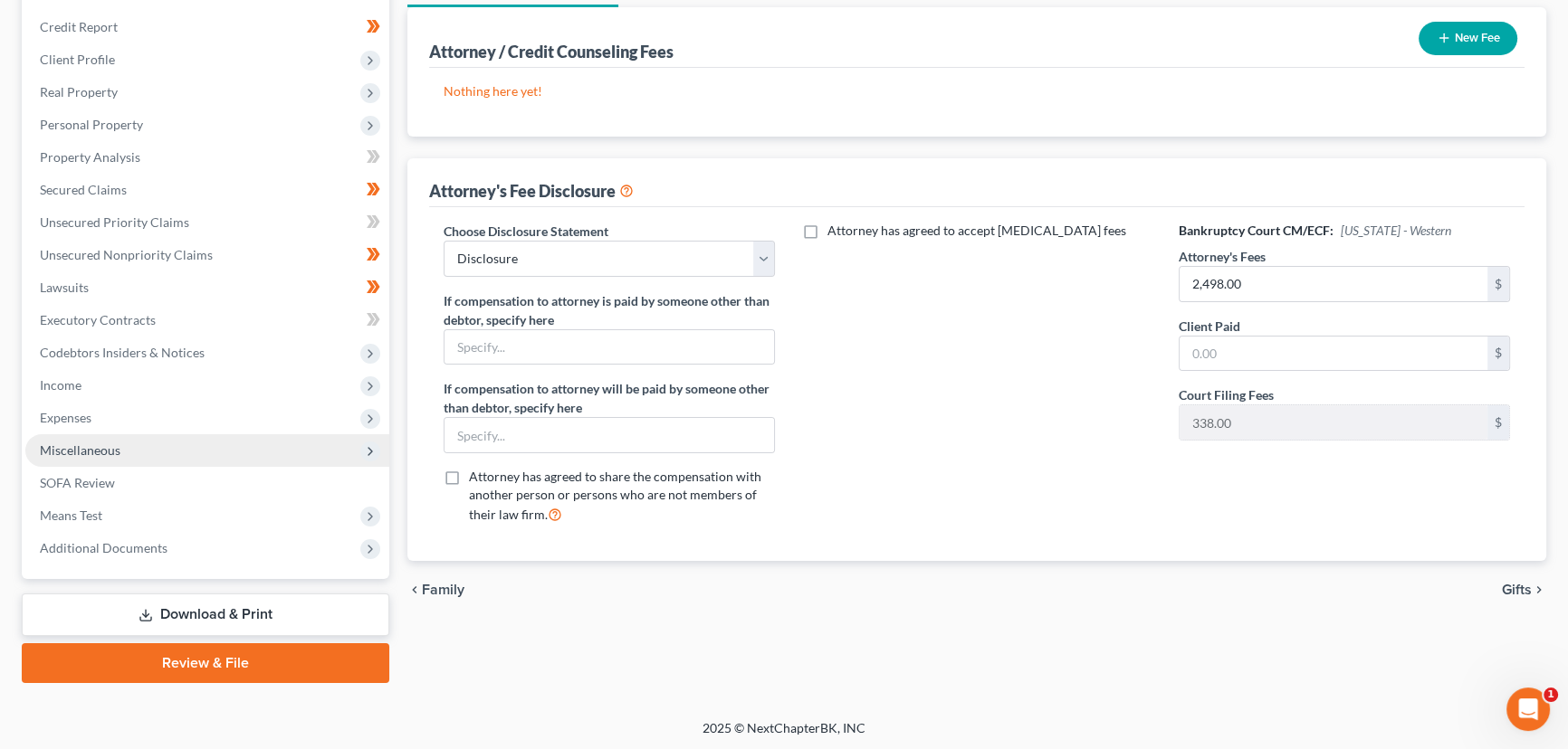
click at [84, 460] on span "Miscellaneous" at bounding box center [207, 450] width 364 height 33
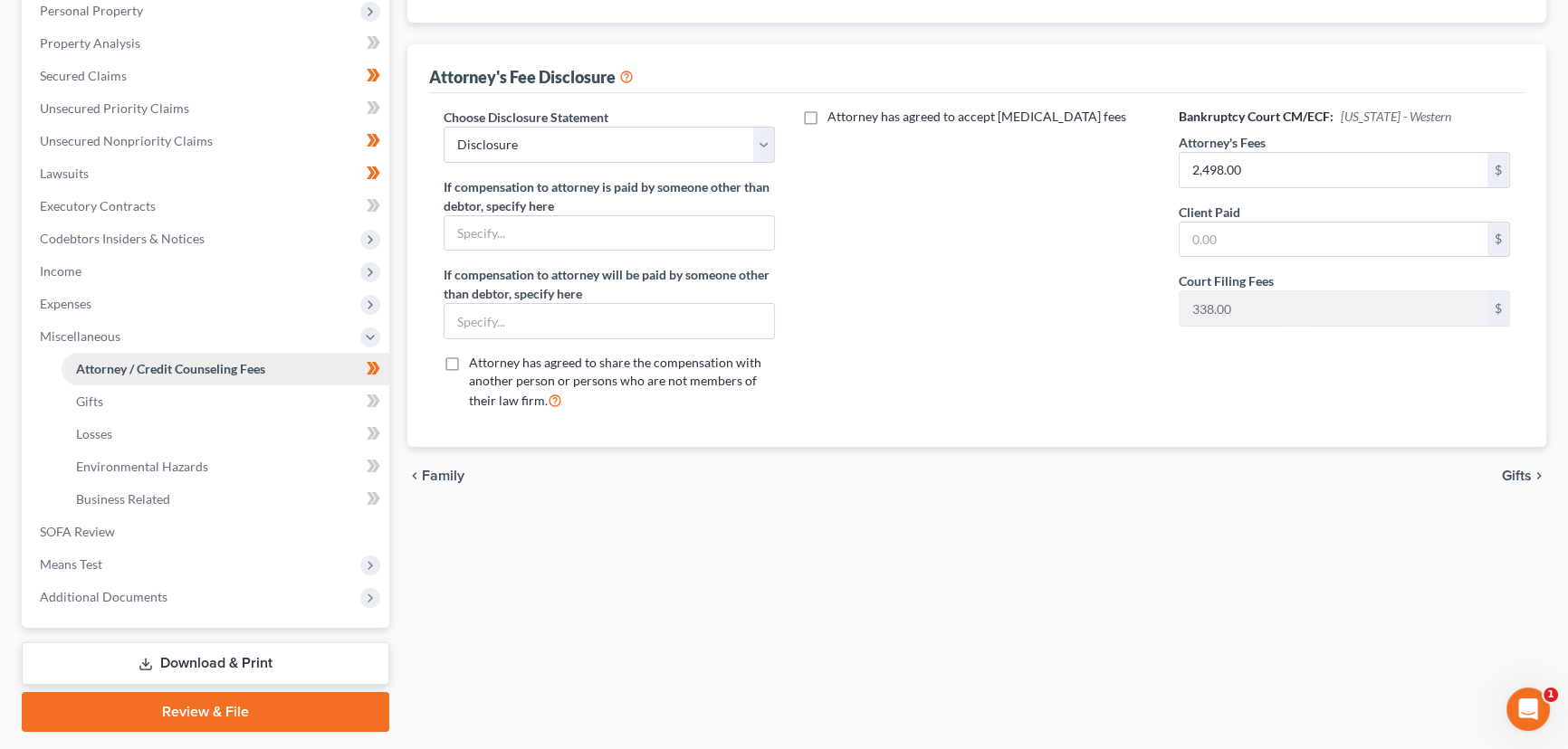
scroll to position [329, 0]
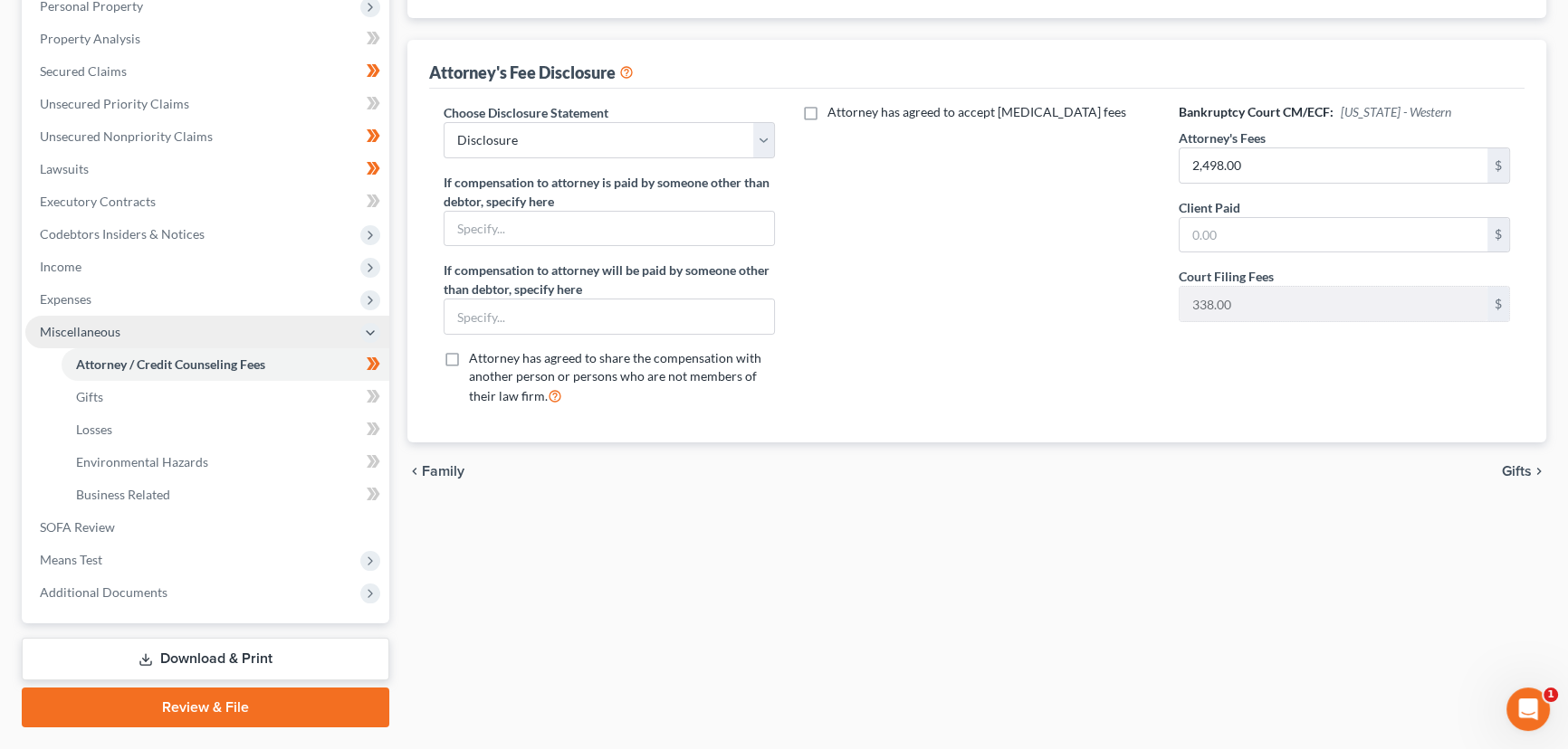
click at [74, 326] on span "Miscellaneous" at bounding box center [80, 331] width 81 height 15
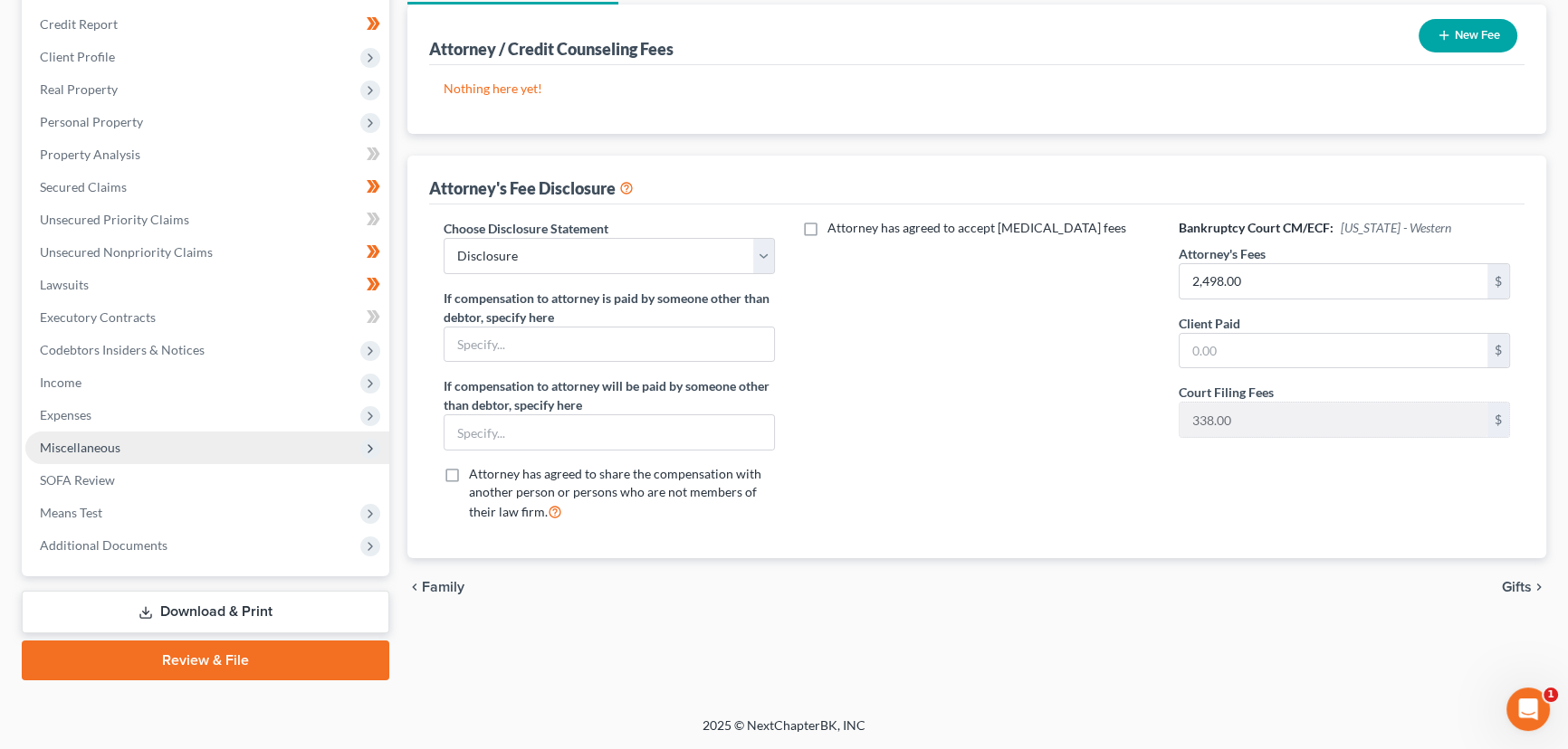
scroll to position [210, 0]
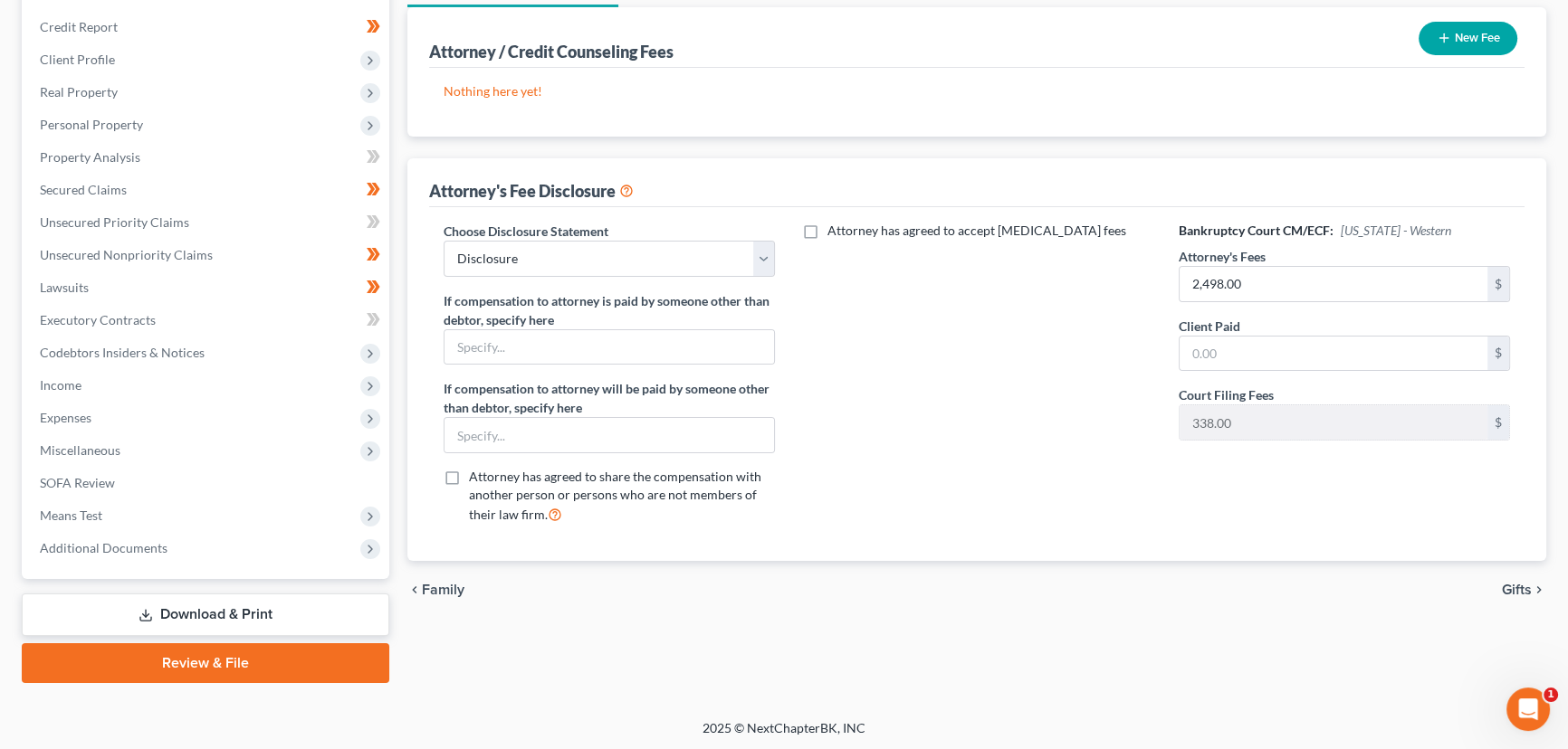
click at [403, 354] on div "Attorney / Credit Counseling Fees Gifts Losses Environmental Hazards Business R…" at bounding box center [976, 323] width 1156 height 719
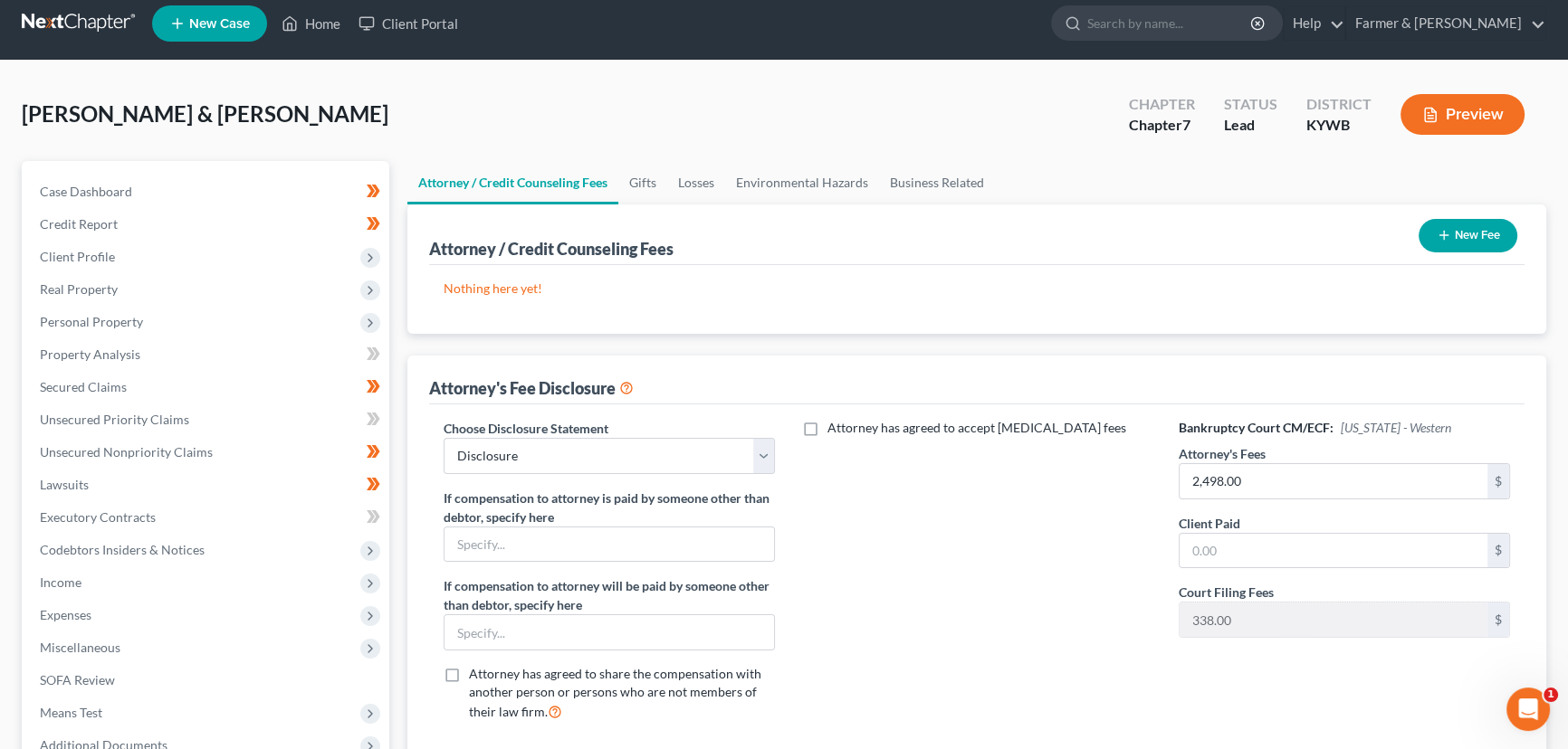
scroll to position [0, 0]
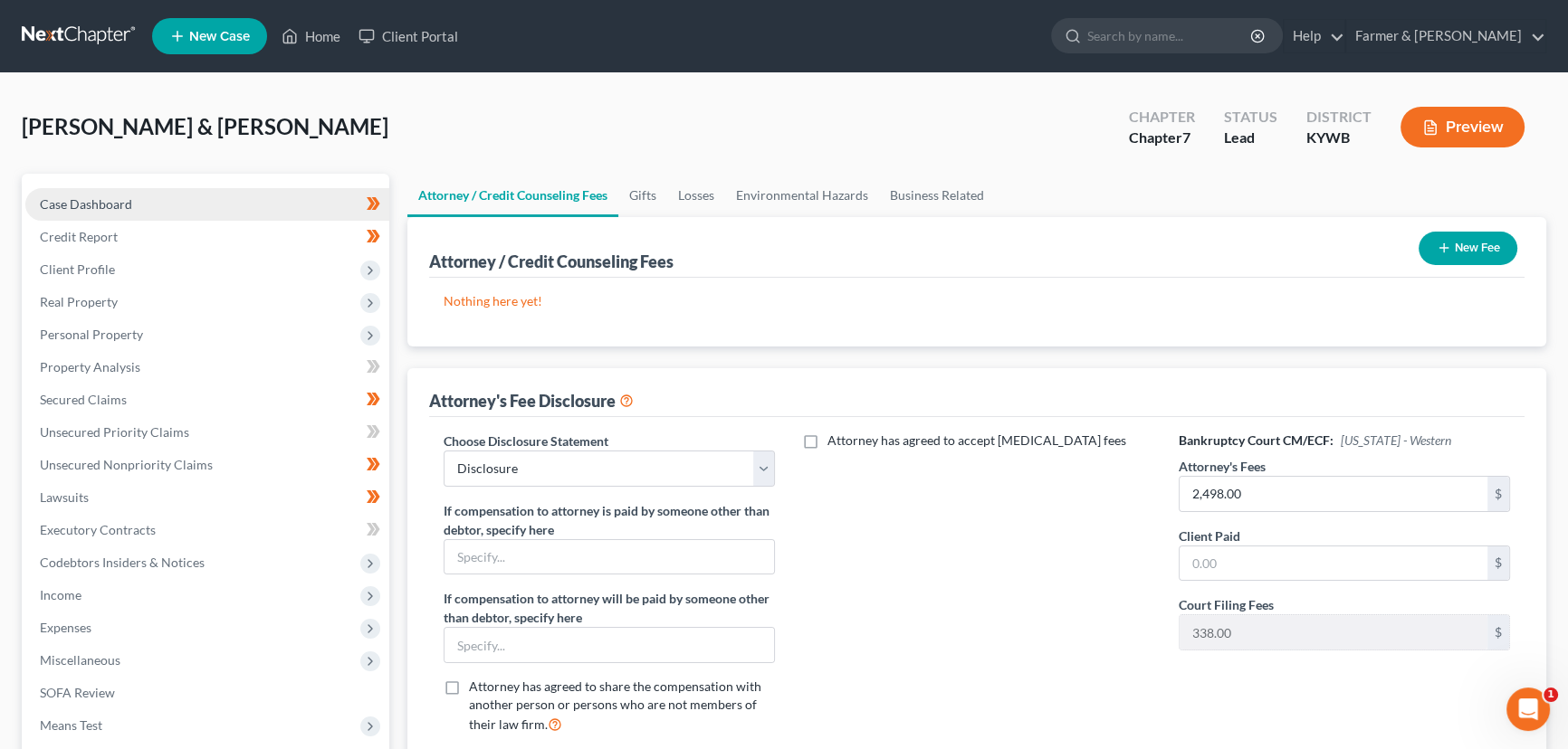
click at [135, 212] on link "Case Dashboard" at bounding box center [207, 204] width 364 height 33
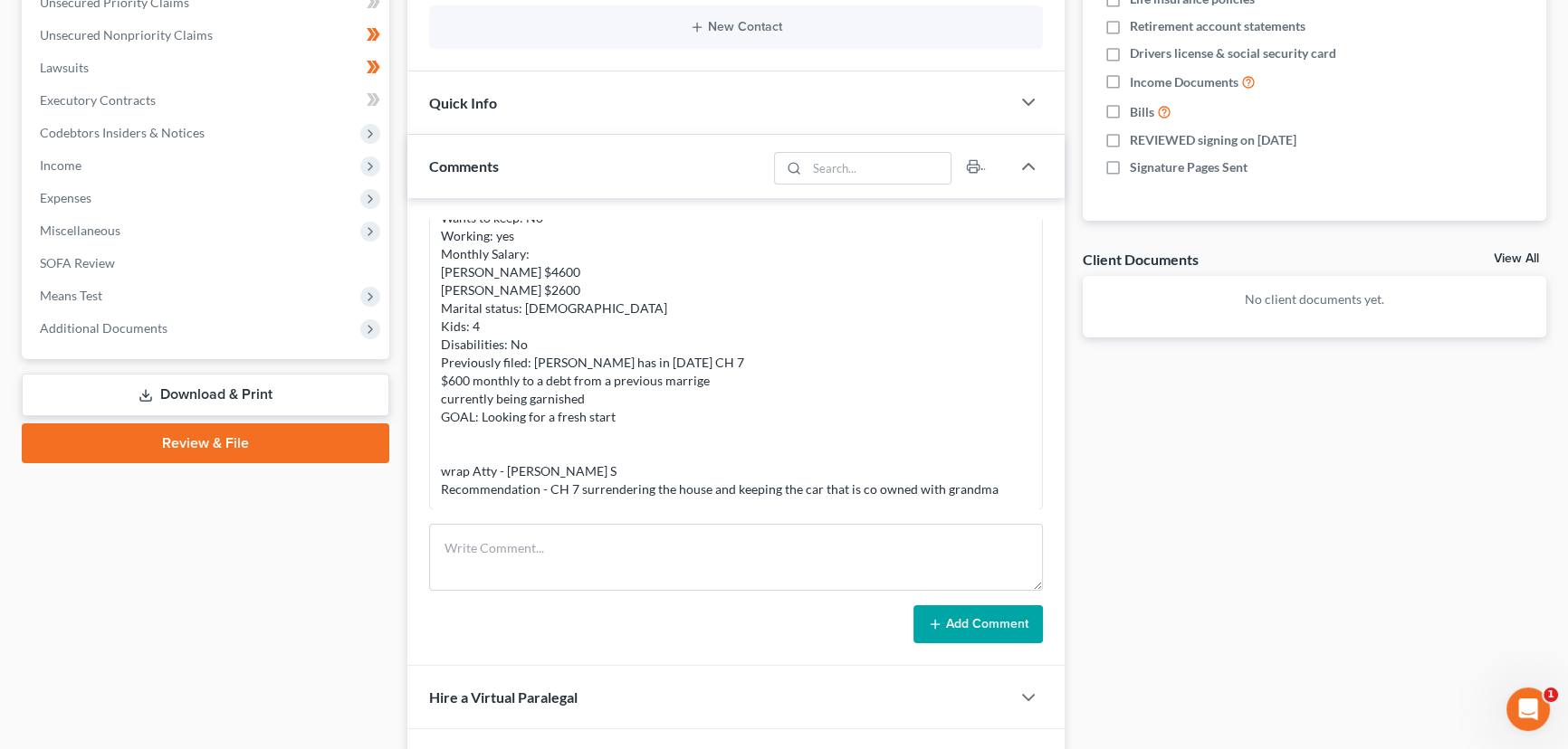
scroll to position [576, 0]
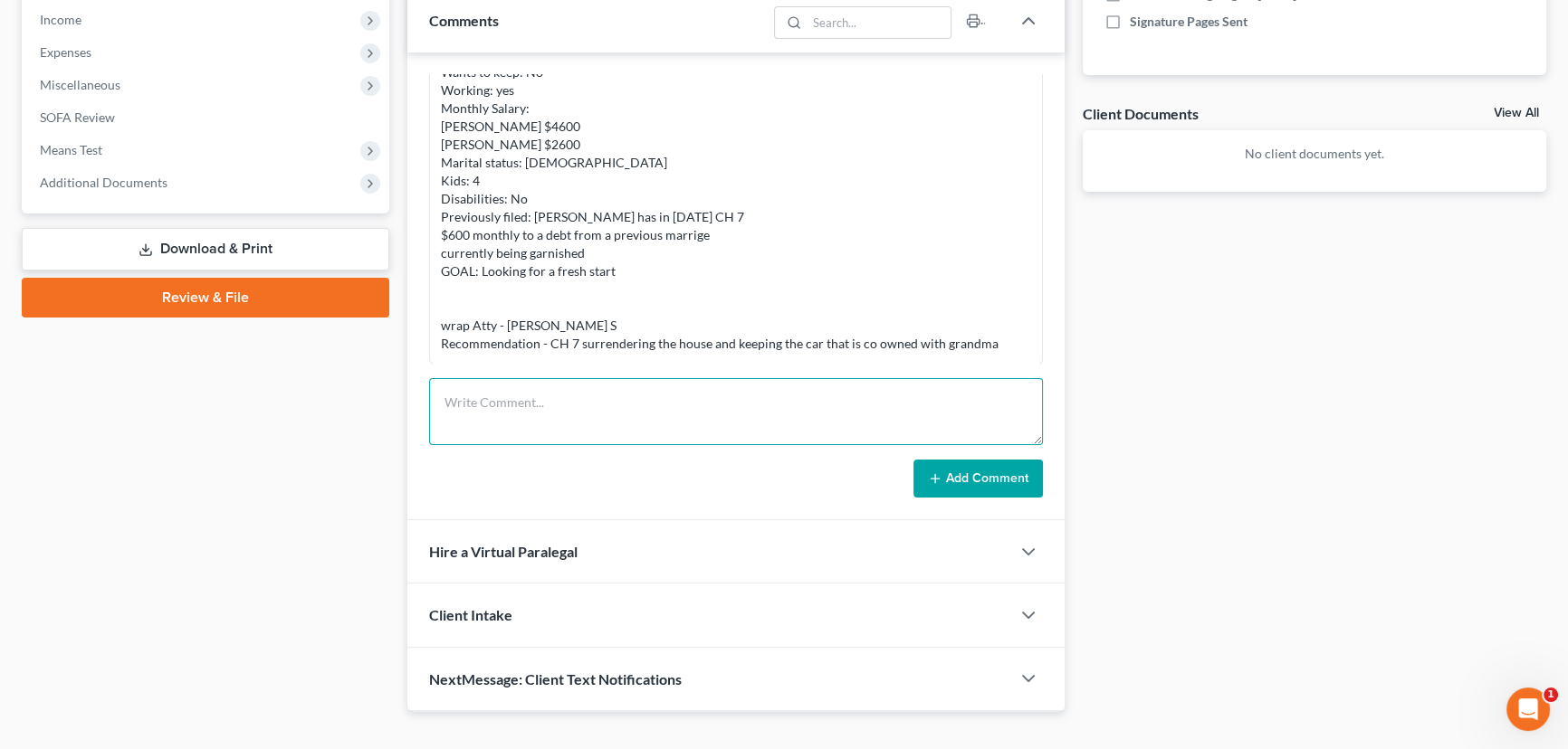
click at [573, 388] on textarea at bounding box center [736, 411] width 614 height 67
click at [552, 407] on textarea "Petition preparer notes:" at bounding box center [736, 411] width 614 height 67
click at [554, 423] on textarea "Petition preparer notes:" at bounding box center [736, 411] width 614 height 67
paste textarea "⦁ Married, 4 dependents, rent. ⦁ [PERSON_NAME] owns a house with her ex-husband…"
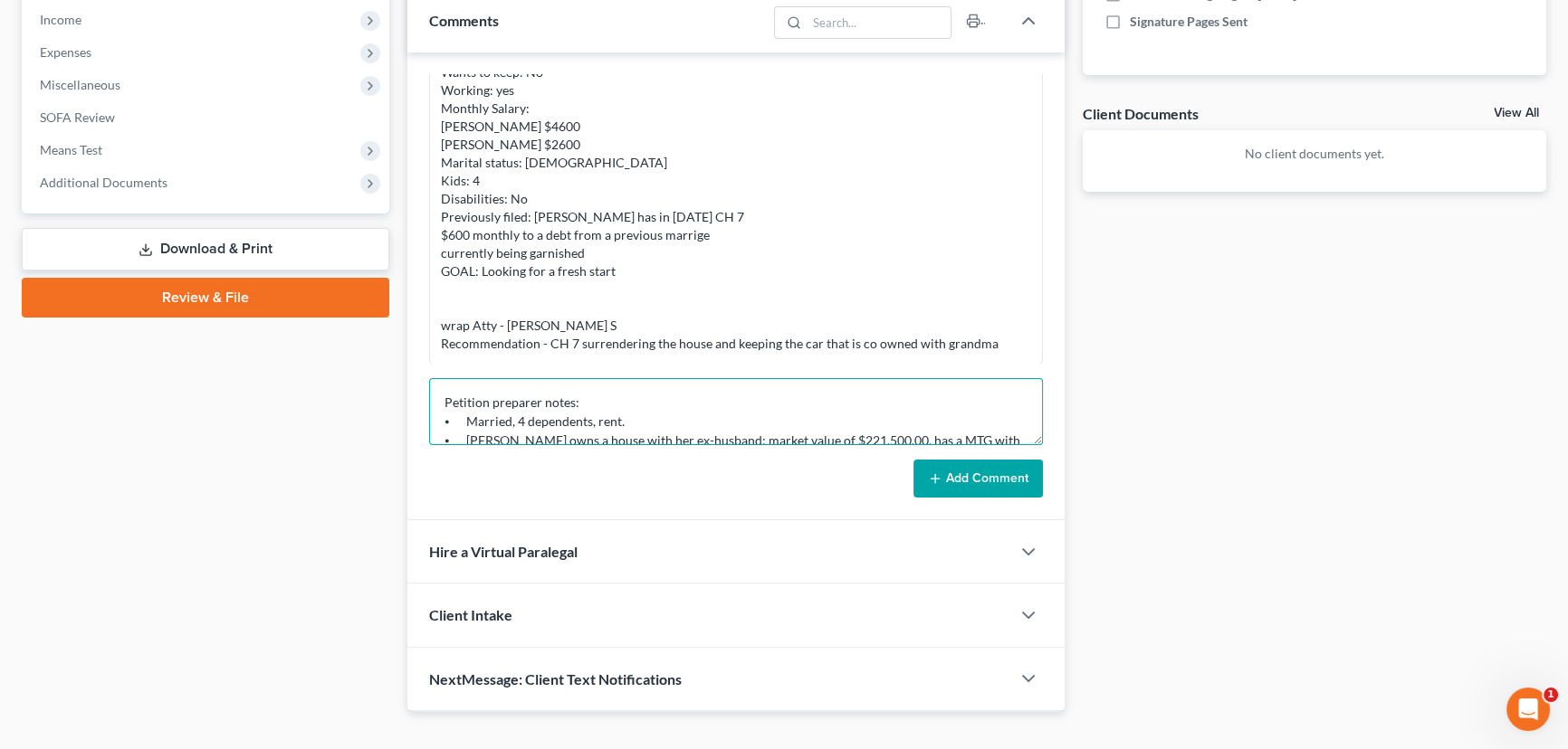
scroll to position [154, 0]
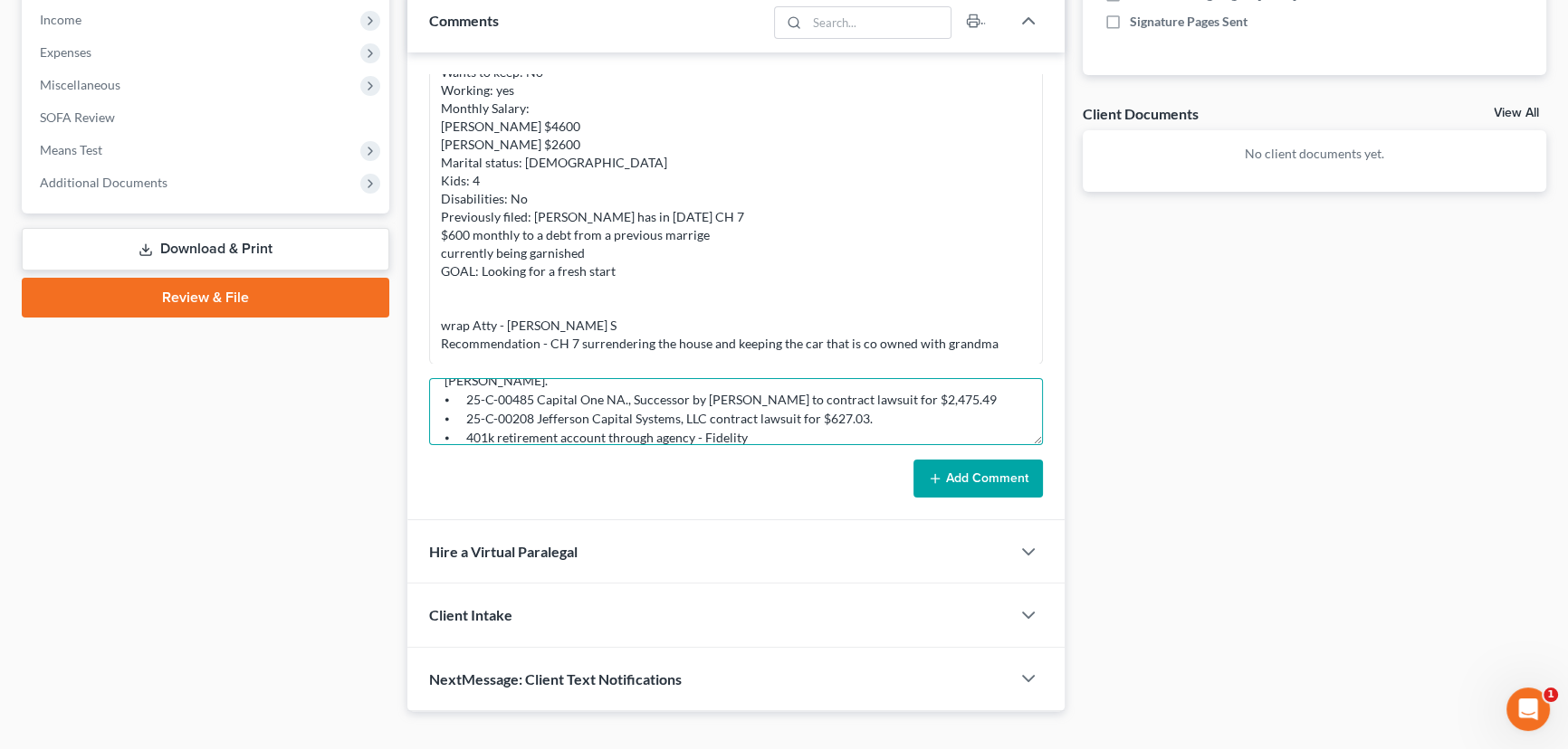
type textarea "Petition preparer notes: ⦁ Married, 4 dependents, rent. ⦁ [PERSON_NAME] owns a …"
click at [1001, 476] on button "Add Comment" at bounding box center [978, 478] width 129 height 38
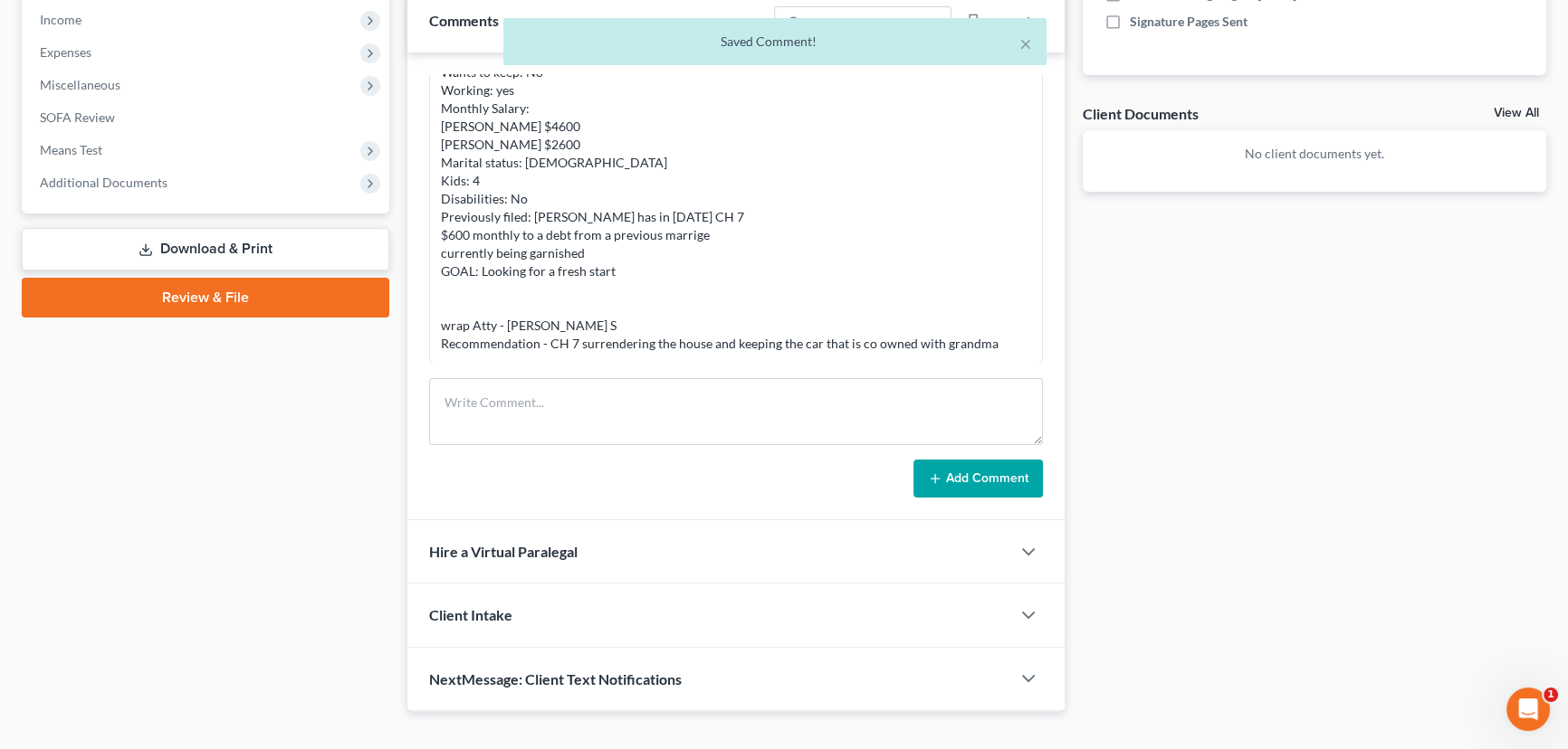
scroll to position [507, 0]
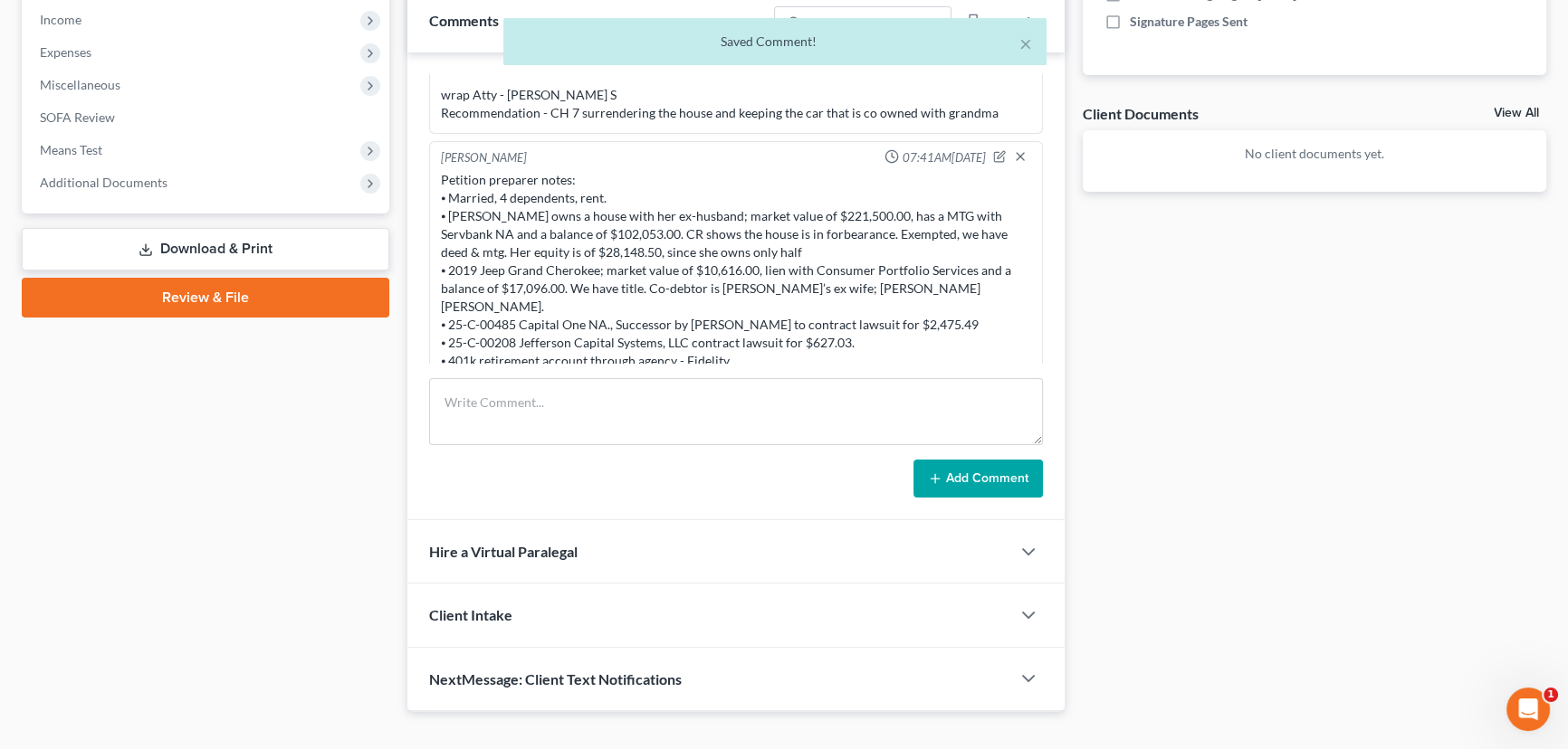
click at [1162, 500] on div "Docs Tasks Events Fees Timer 0% Completed Nothing here yet! Credit Counseling C…" at bounding box center [1315, 155] width 482 height 1113
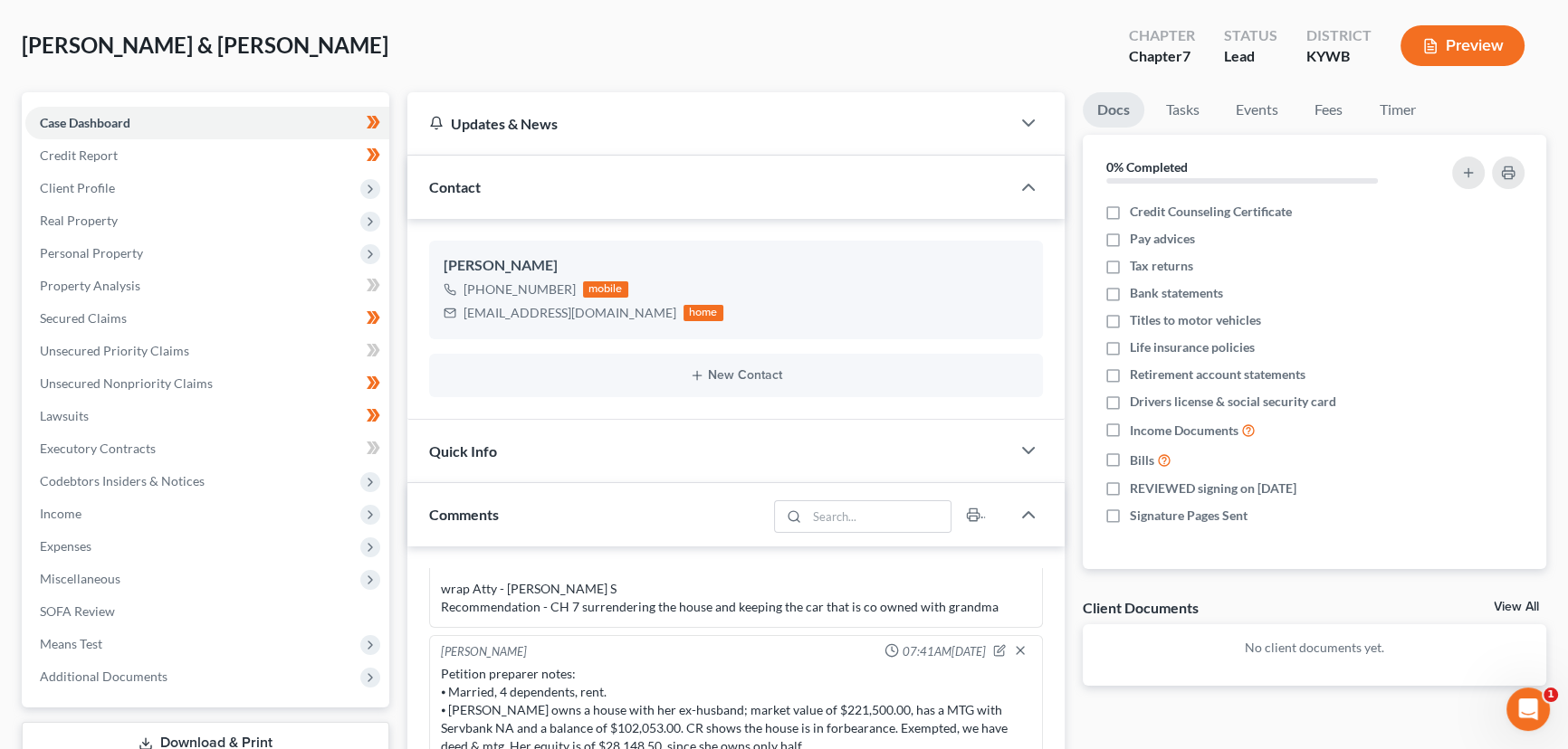
scroll to position [0, 0]
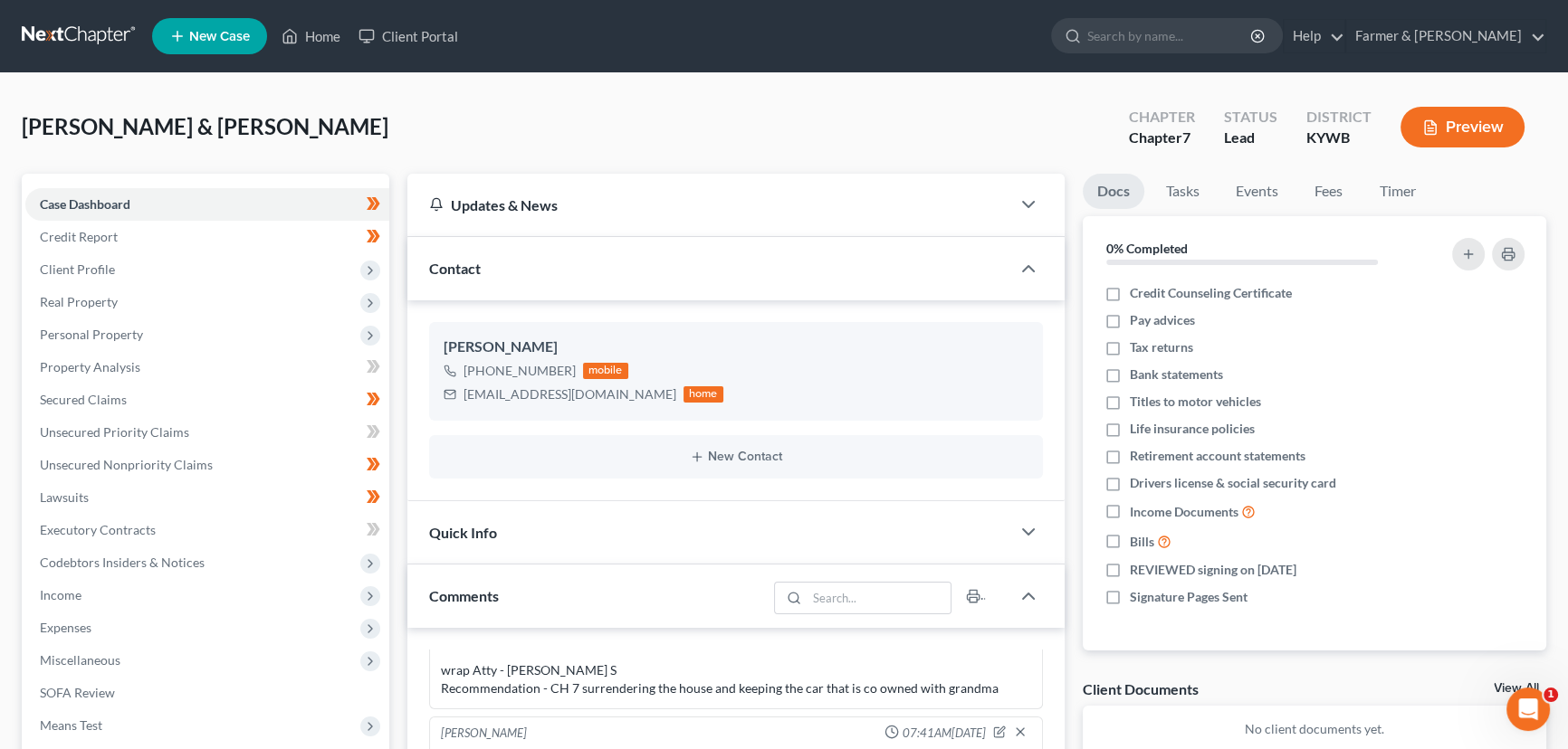
click at [617, 123] on div "[PERSON_NAME] & [PERSON_NAME] Upgraded Chapter Chapter 7 Status Lead District […" at bounding box center [784, 134] width 1524 height 79
click at [164, 460] on span "Unsecured Nonpriority Claims" at bounding box center [126, 464] width 173 height 15
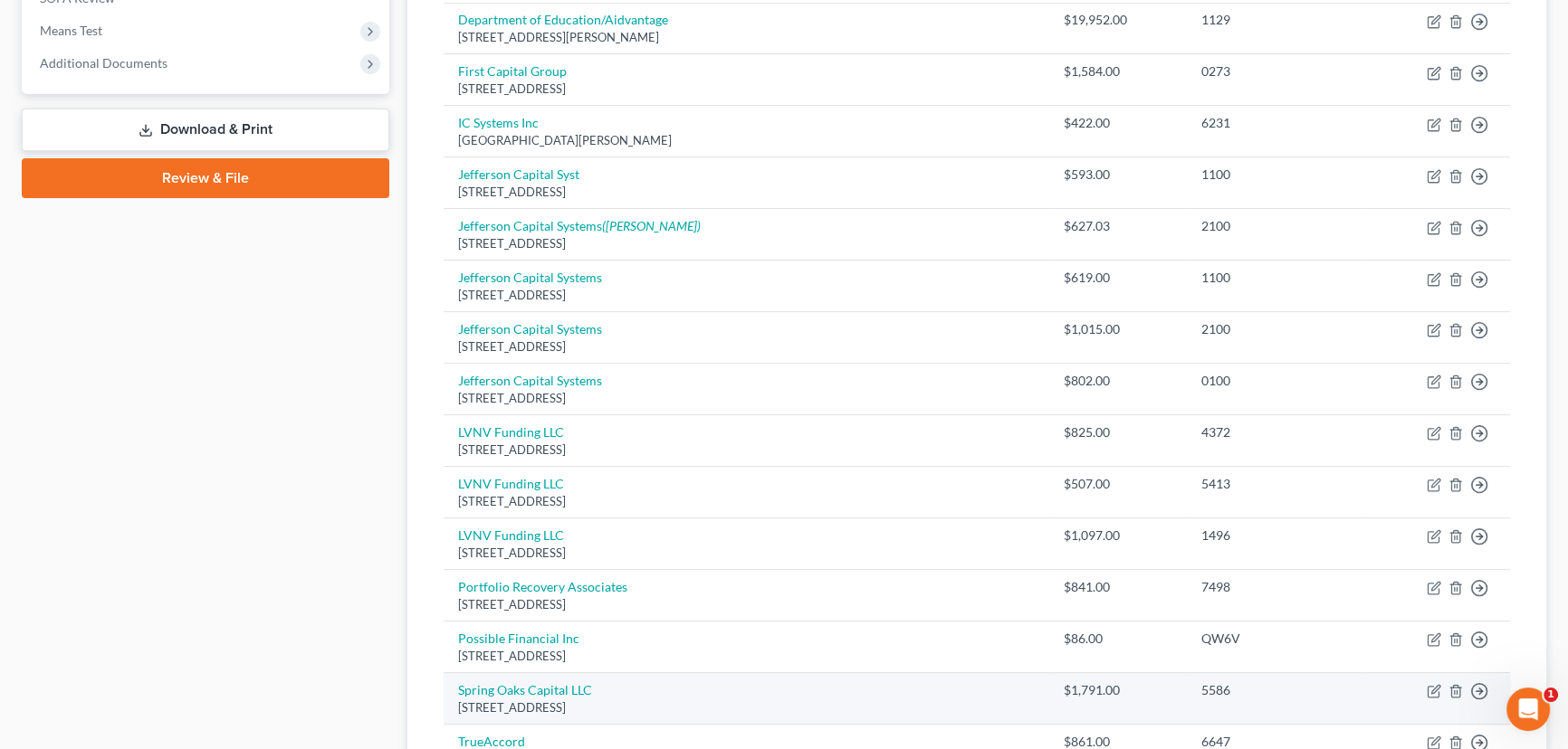
scroll to position [694, 0]
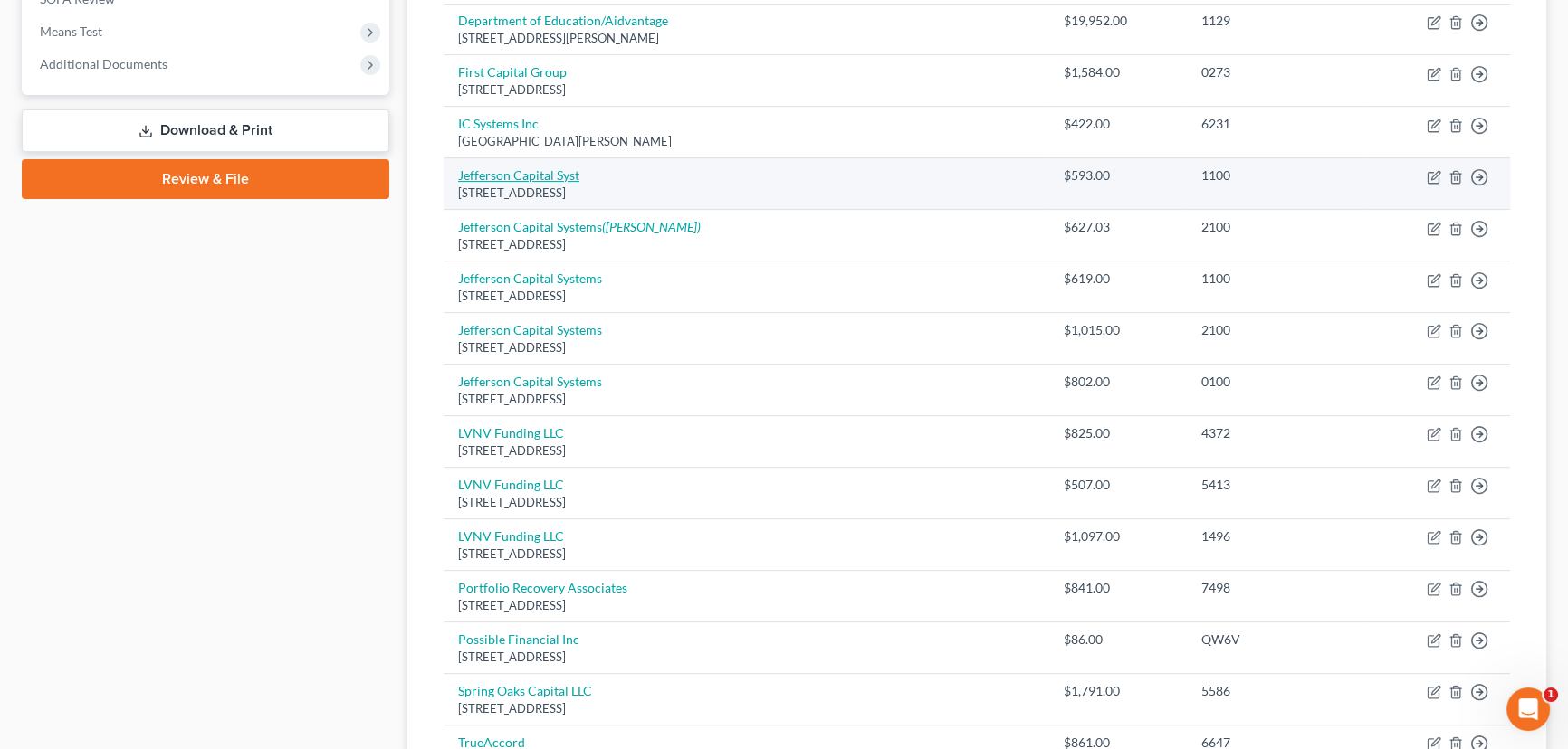
click at [558, 173] on link "Jefferson Capital Syst" at bounding box center [519, 174] width 122 height 15
select select "24"
select select "0"
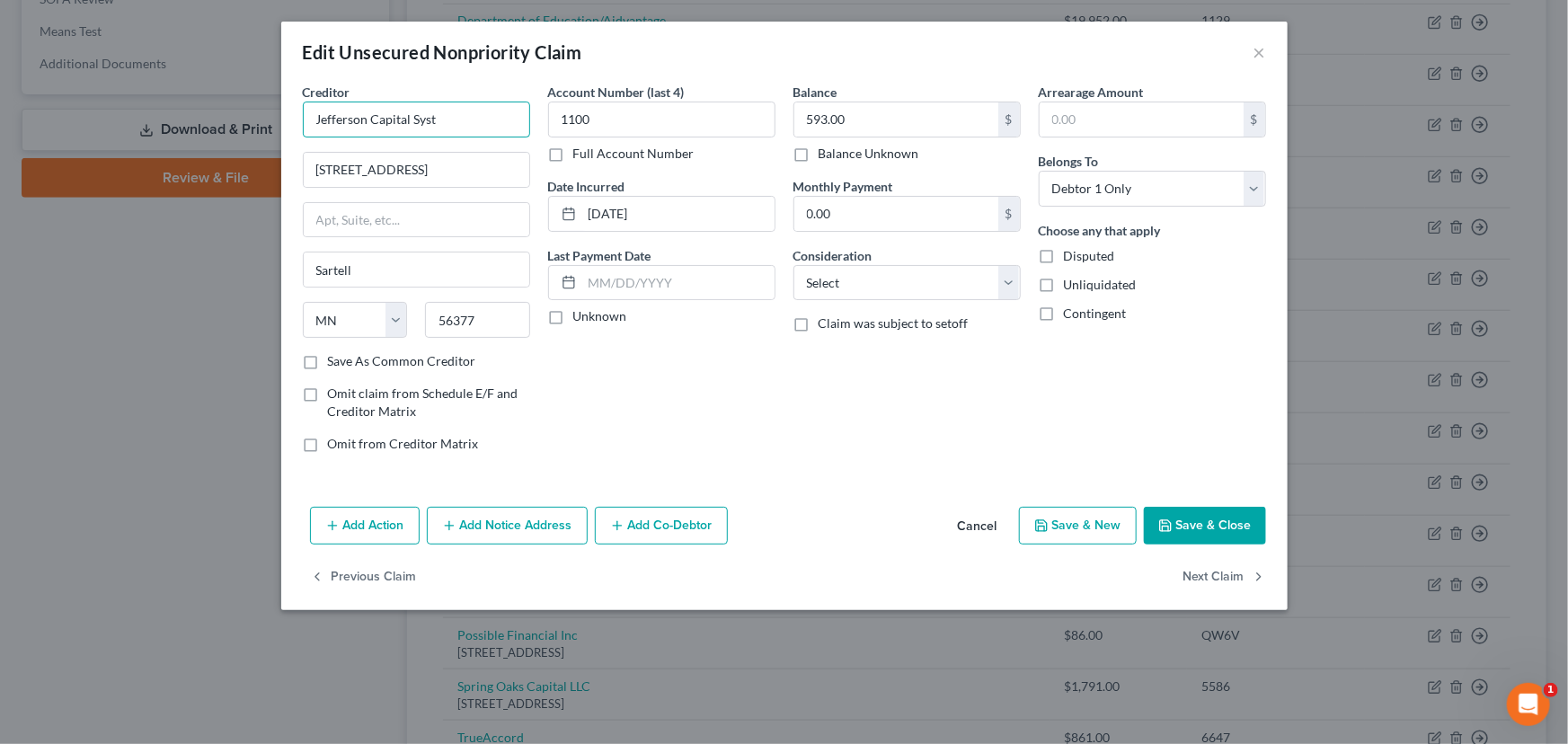
click at [485, 124] on input "Jefferson Capital Syst" at bounding box center [417, 120] width 227 height 36
type input "Jefferson Capital Systems"
click at [467, 173] on input "[STREET_ADDRESS]" at bounding box center [417, 170] width 225 height 34
click at [388, 170] on input "[STREET_ADDRESS]" at bounding box center [417, 170] width 225 height 34
click at [413, 167] on input "[STREET_ADDRESS]" at bounding box center [417, 170] width 225 height 34
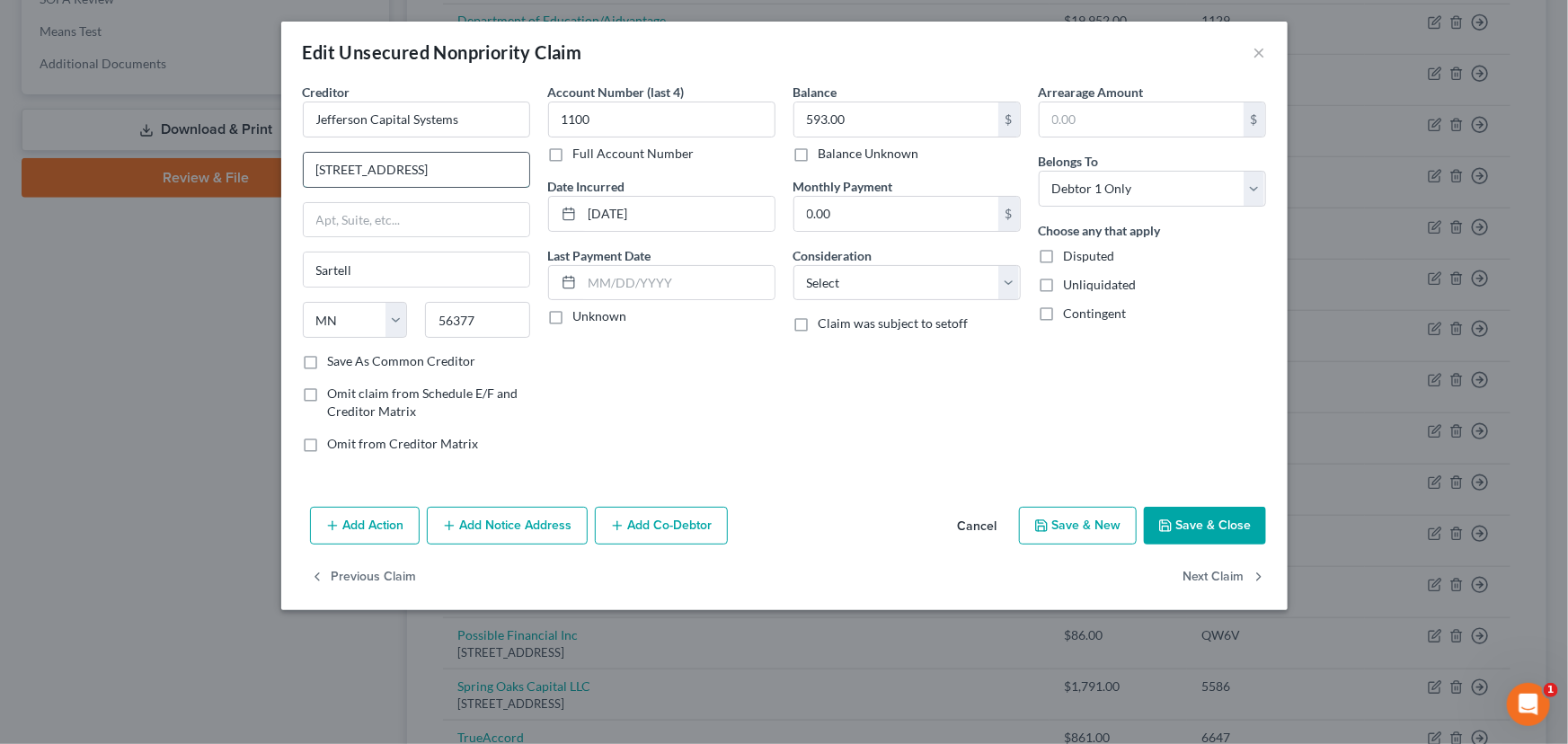
click at [429, 161] on input "[STREET_ADDRESS]" at bounding box center [417, 170] width 225 height 34
type input "[STREET_ADDRESS]"
click at [573, 317] on label "Unknown" at bounding box center [601, 317] width 54 height 18
click at [581, 317] on input "Unknown" at bounding box center [586, 313] width 12 height 12
checkbox input "true"
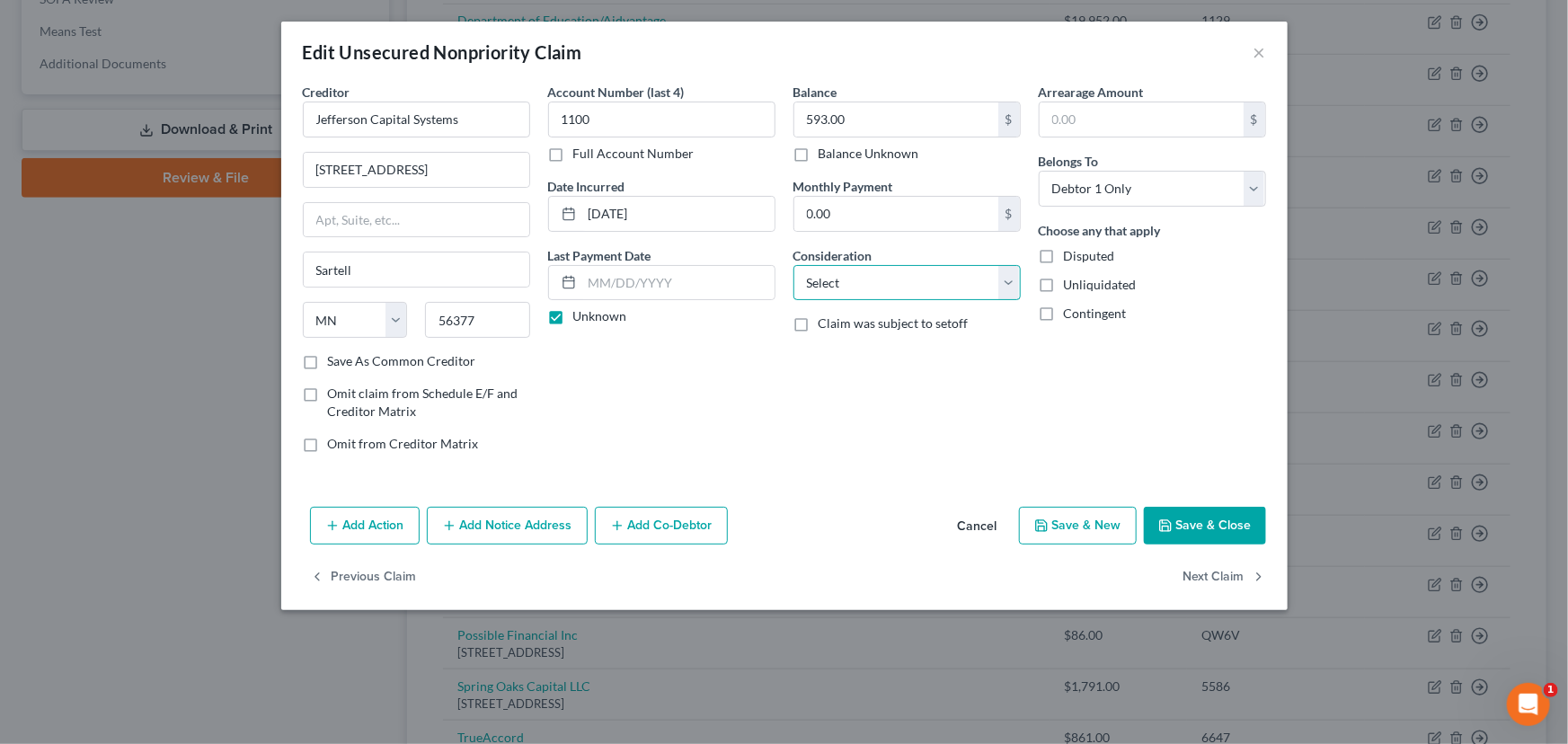
drag, startPoint x: 792, startPoint y: 285, endPoint x: 802, endPoint y: 289, distance: 10.8
click at [793, 285] on select "Select Cable / Satellite Services Collection Agency Credit Card Debt Debt Couns…" at bounding box center [907, 283] width 227 height 36
select select "1"
click at [793, 265] on select "Select Cable / Satellite Services Collection Agency Credit Card Debt Debt Couns…" at bounding box center [907, 283] width 227 height 36
click at [1180, 516] on button "Save & Close" at bounding box center [1205, 526] width 123 height 38
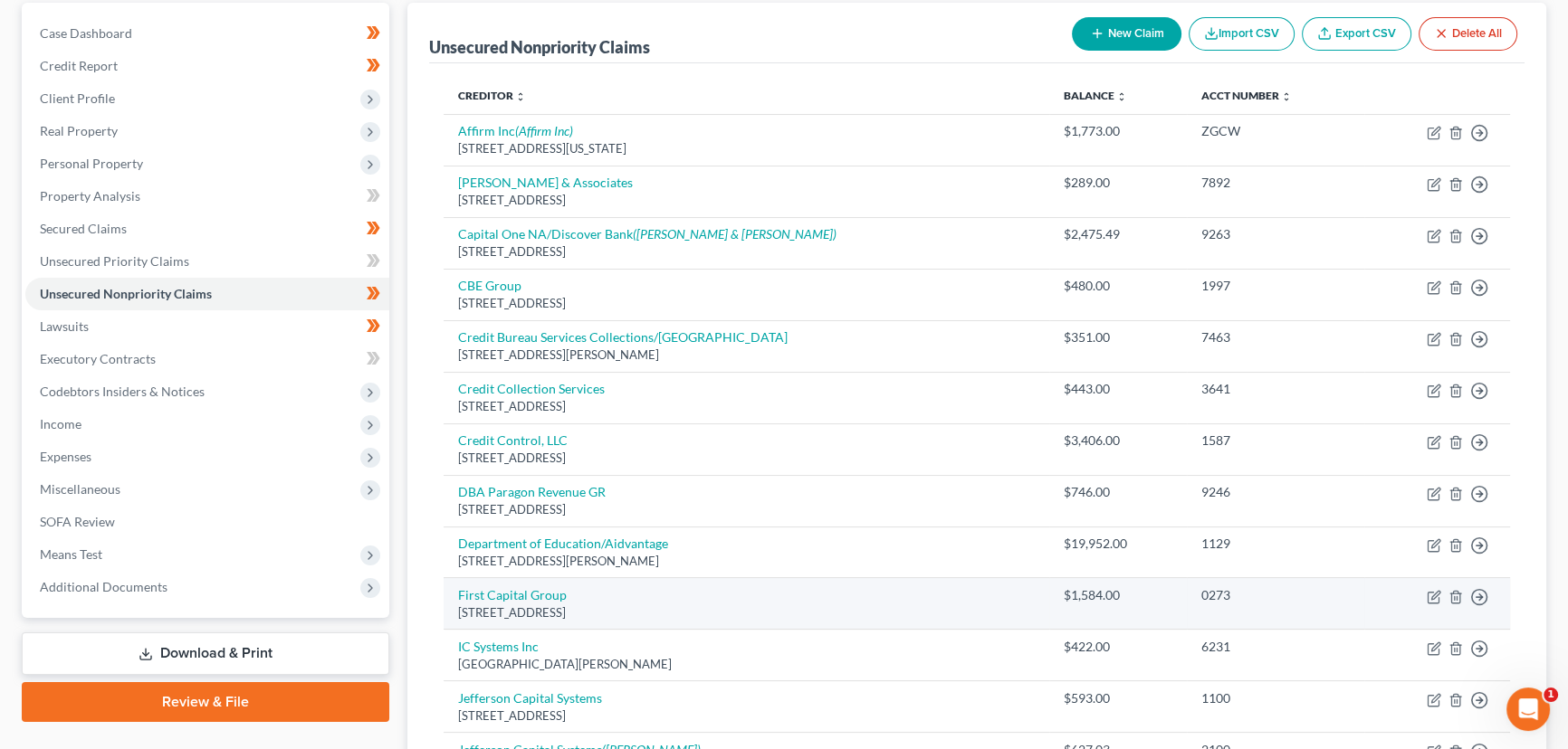
scroll to position [153, 0]
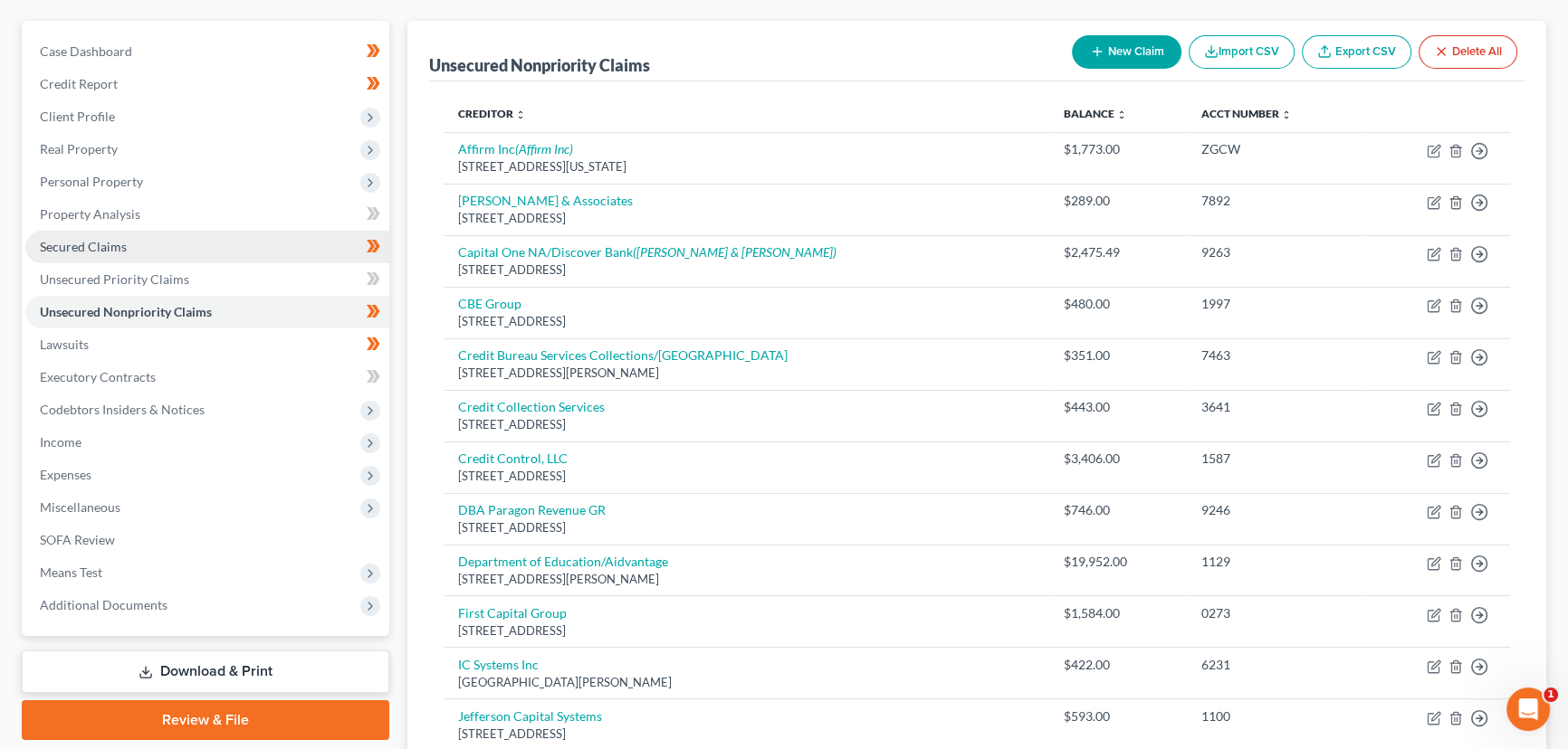
click at [134, 241] on link "Secured Claims" at bounding box center [207, 247] width 364 height 33
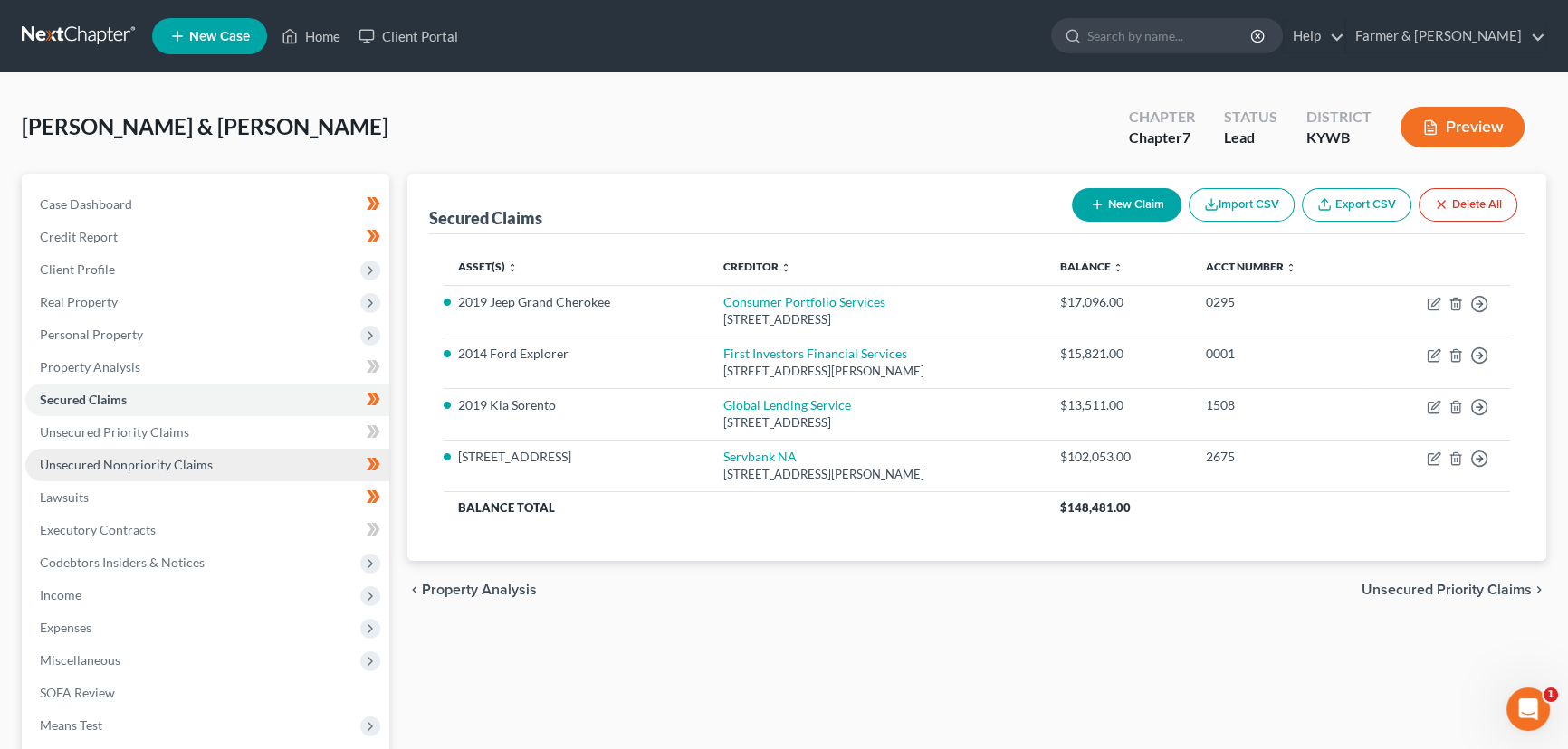
click at [126, 471] on link "Unsecured Nonpriority Claims" at bounding box center [207, 465] width 364 height 33
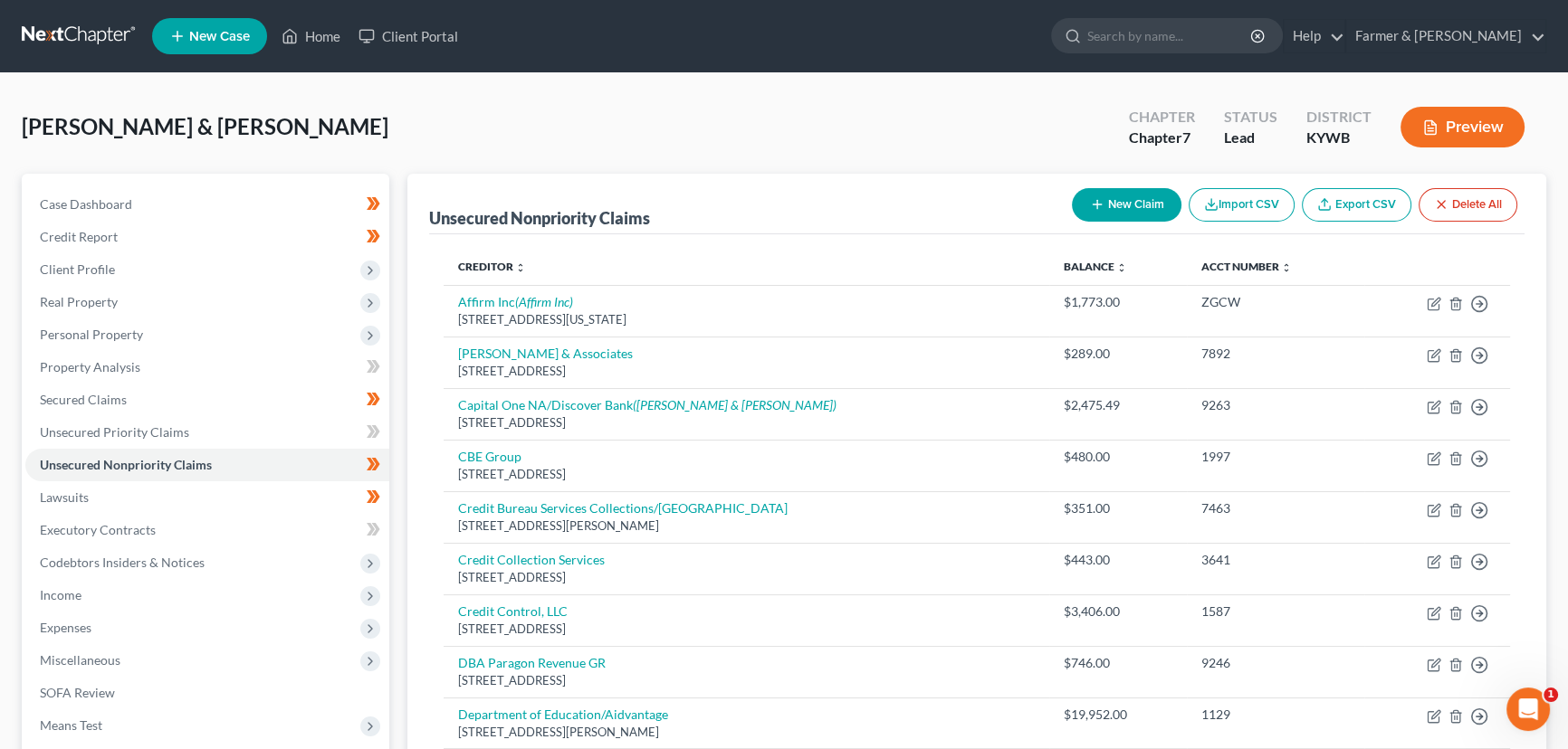
click at [1108, 212] on button "New Claim" at bounding box center [1126, 204] width 110 height 34
select select "2"
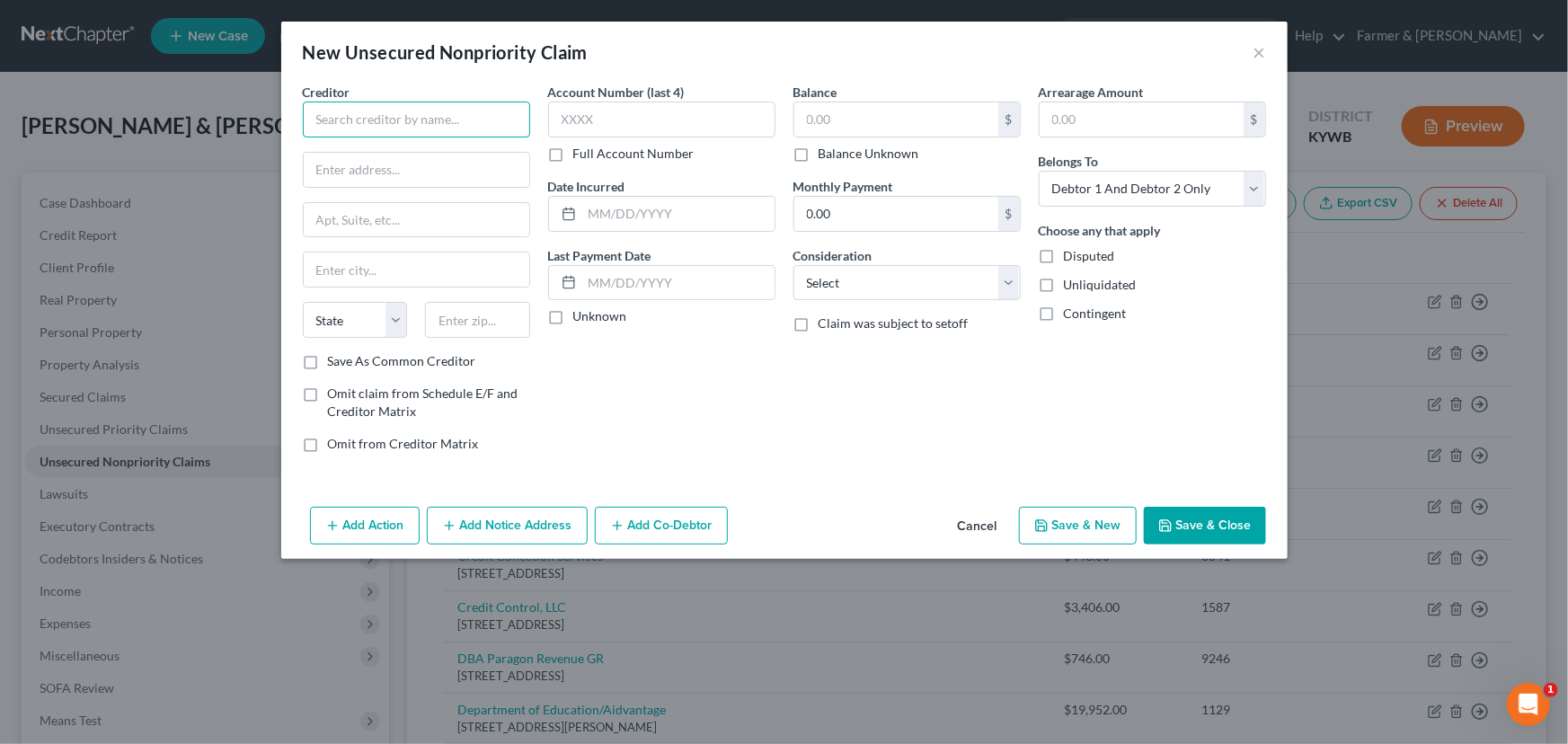
click at [492, 133] on input "text" at bounding box center [417, 120] width 227 height 36
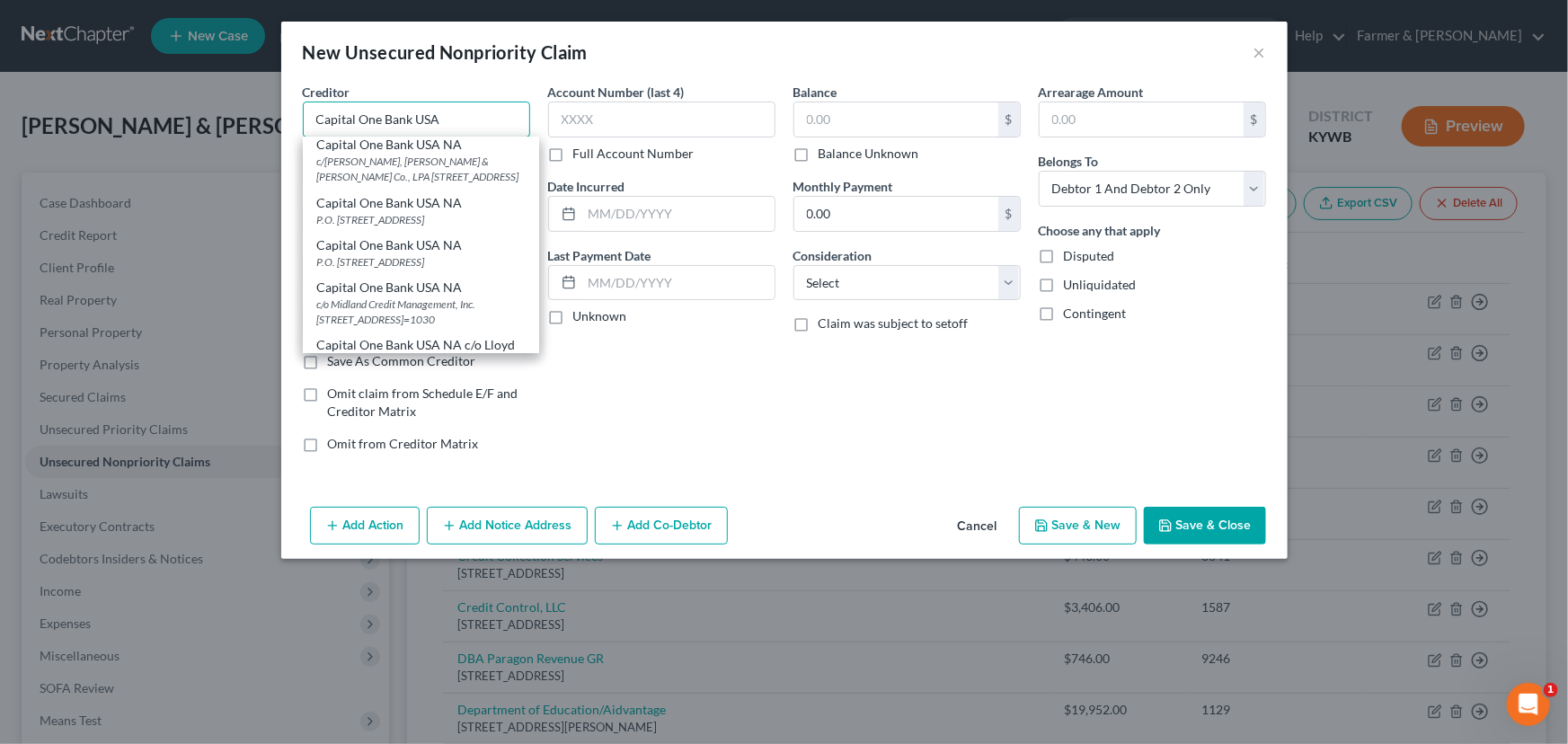
scroll to position [123, 0]
click at [450, 226] on div "P.O. [STREET_ADDRESS]" at bounding box center [421, 218] width 207 height 15
type input "Capital One Bank USA NA"
type input "P.O. Box 31293"
type input "[GEOGRAPHIC_DATA]"
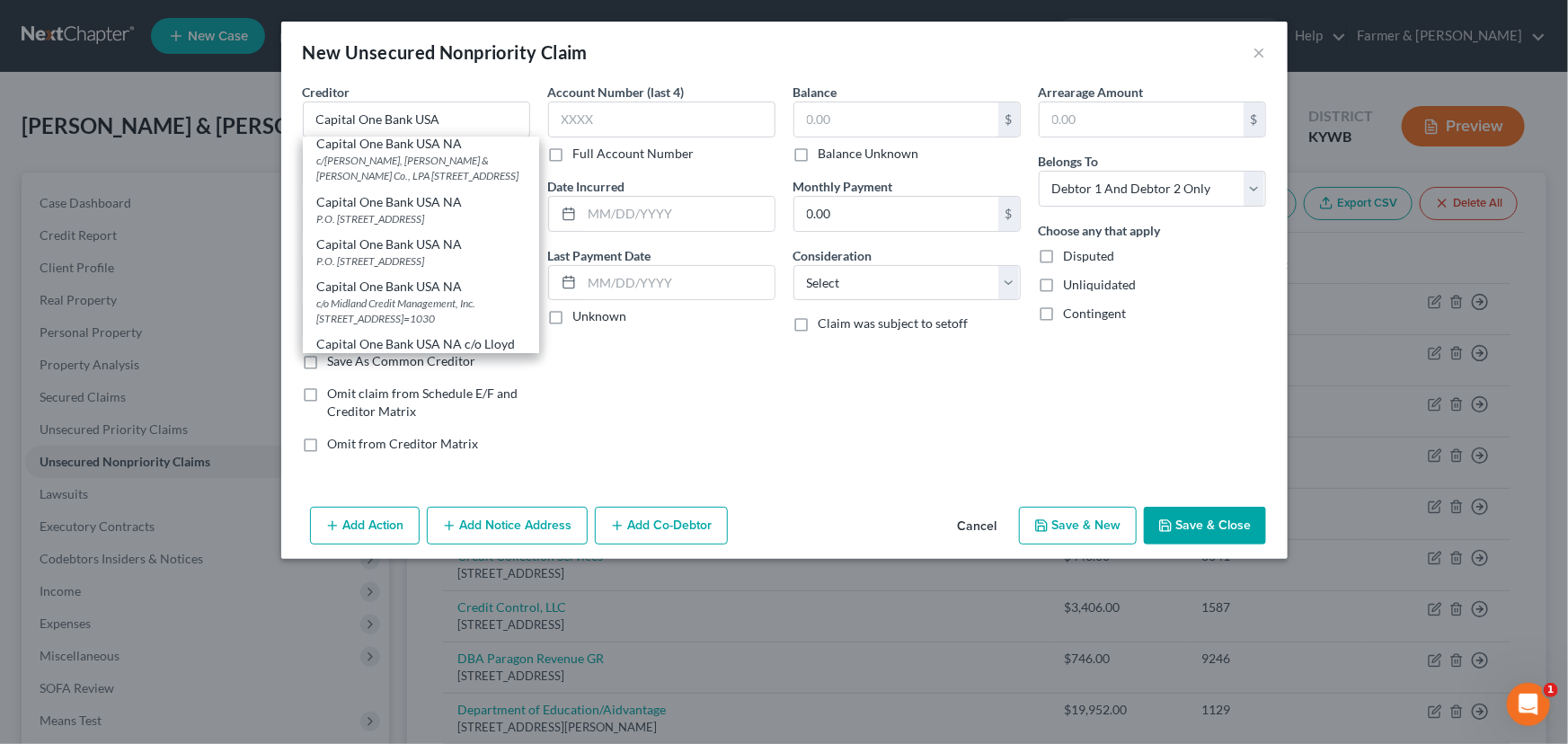
select select "46"
type input "84131-1293"
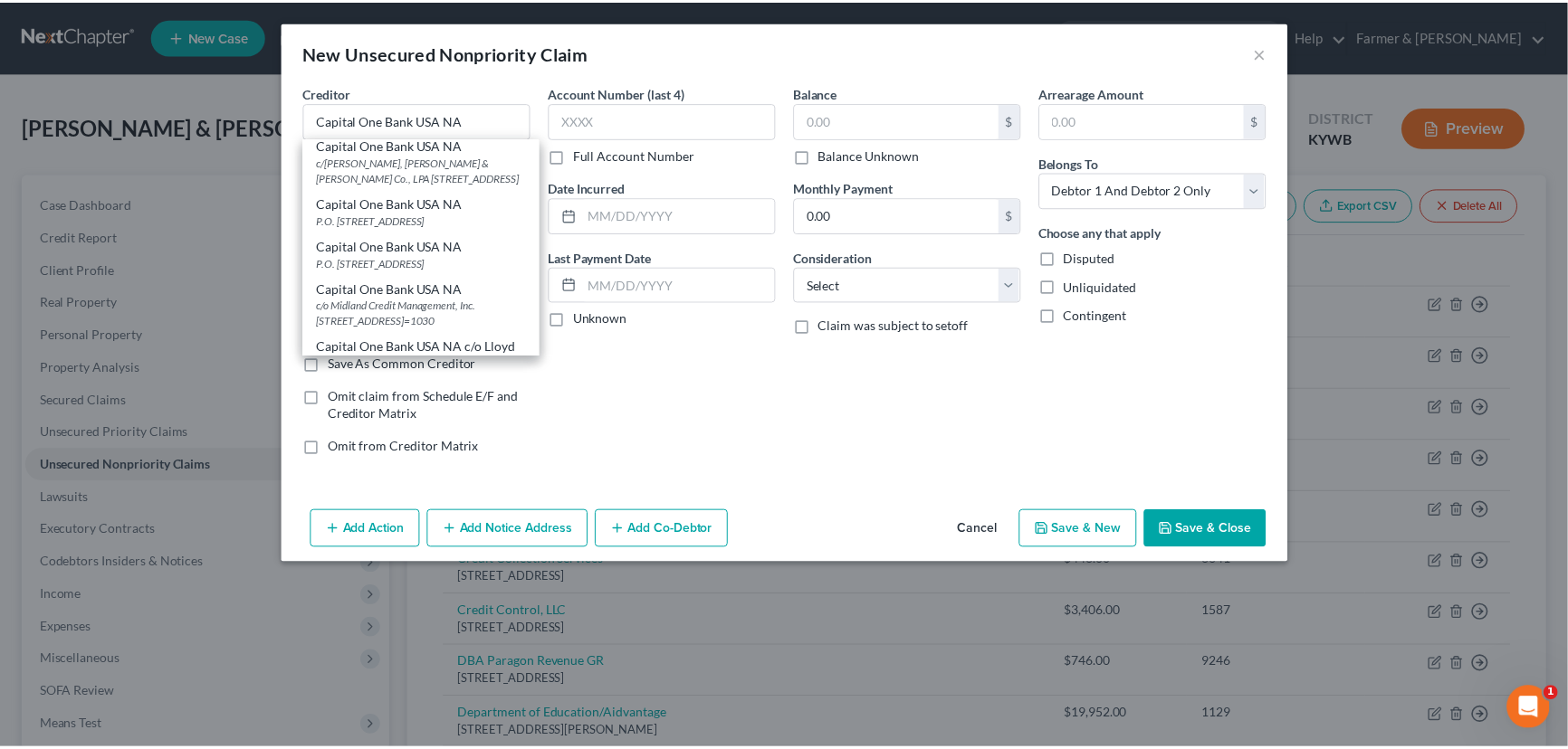
scroll to position [0, 0]
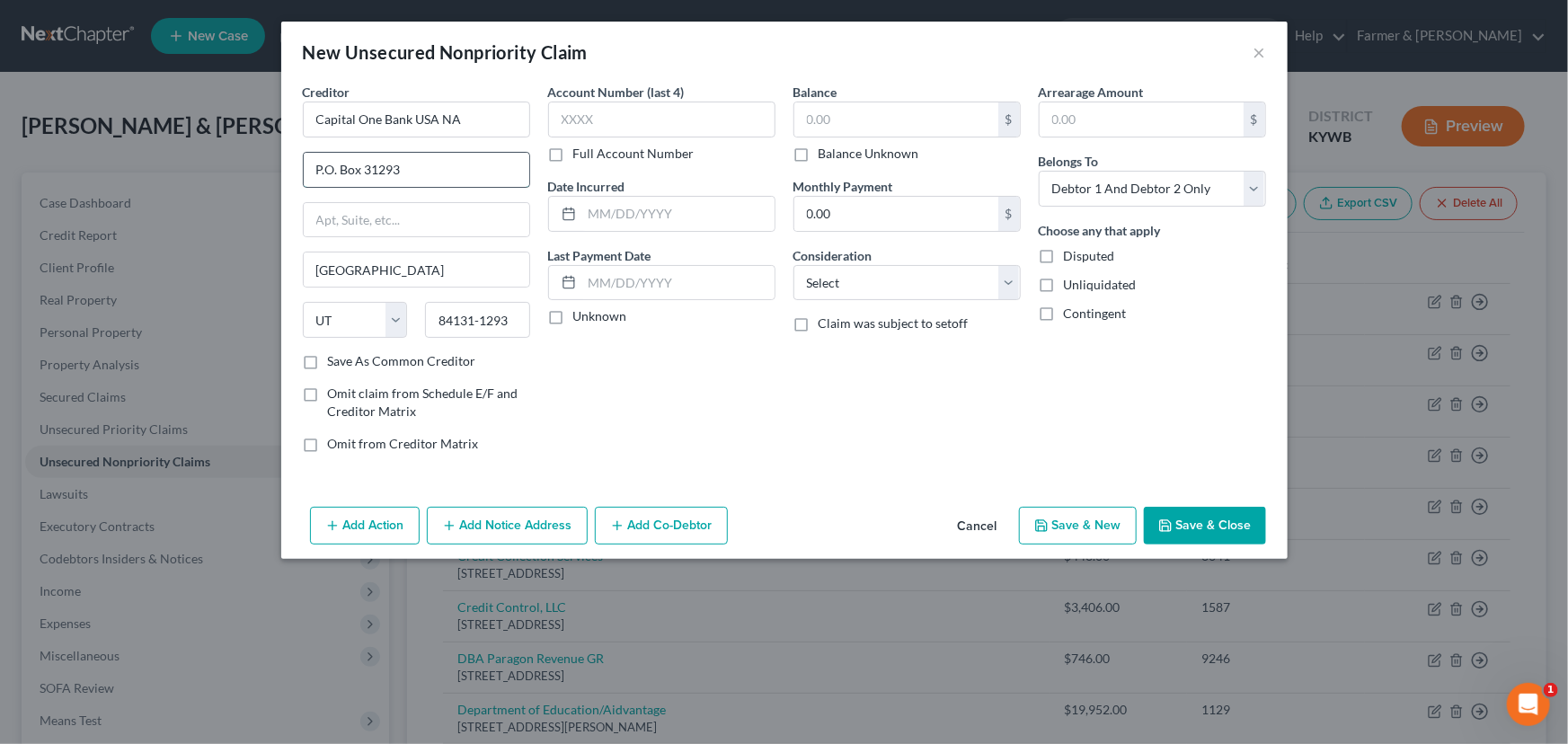
click at [338, 161] on input "P.O. Box 31293" at bounding box center [417, 170] width 225 height 34
type input "PO Box 31293"
click at [573, 319] on label "Unknown" at bounding box center [601, 317] width 54 height 18
click at [581, 319] on input "Unknown" at bounding box center [586, 313] width 12 height 12
checkbox input "true"
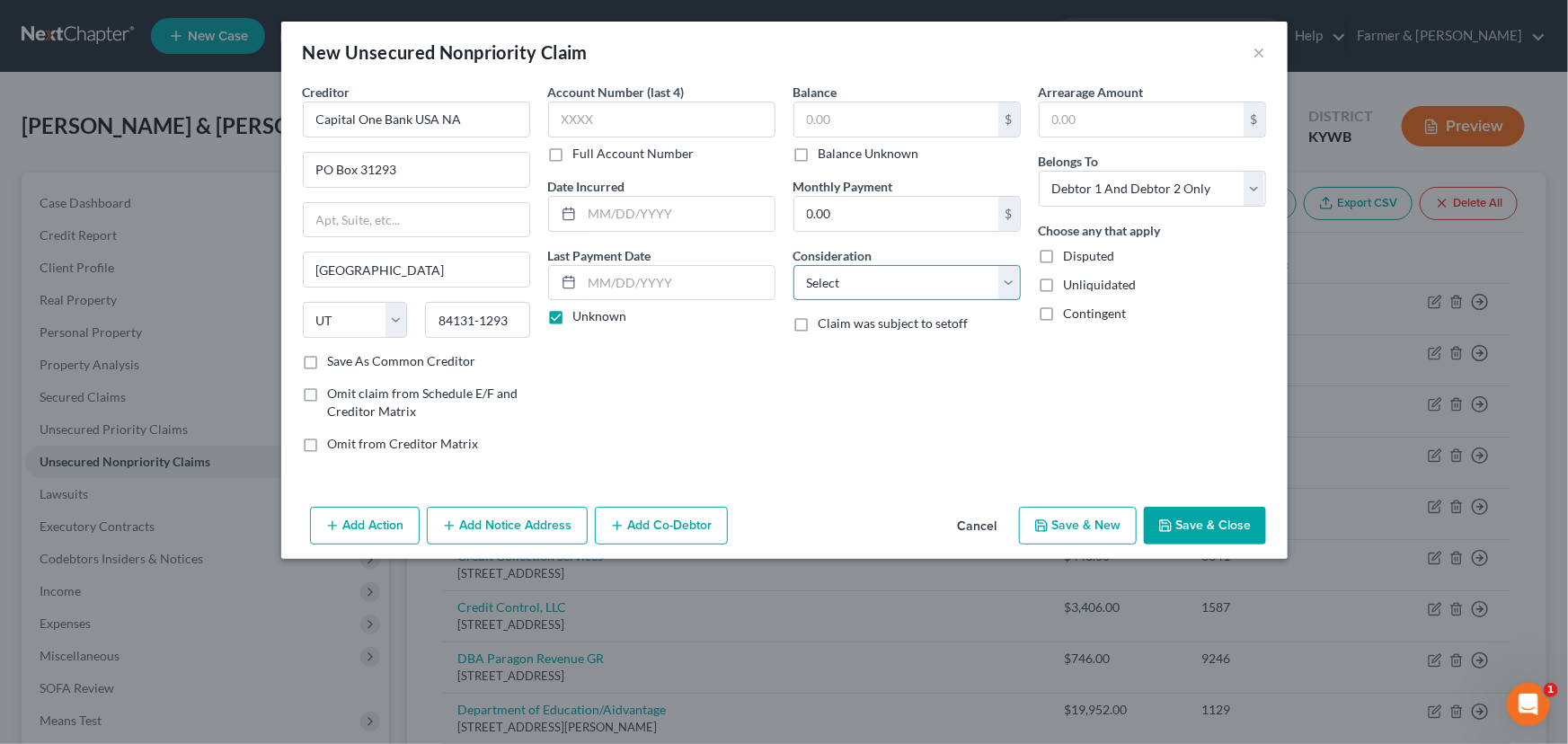
click at [815, 274] on select "Select Cable / Satellite Services Collection Agency Credit Card Debt Debt Couns…" at bounding box center [907, 283] width 227 height 36
select select "2"
click at [793, 265] on select "Select Cable / Satellite Services Collection Agency Credit Card Debt Debt Couns…" at bounding box center [907, 283] width 227 height 36
click at [656, 131] on input "text" at bounding box center [662, 120] width 227 height 36
type input "6805"
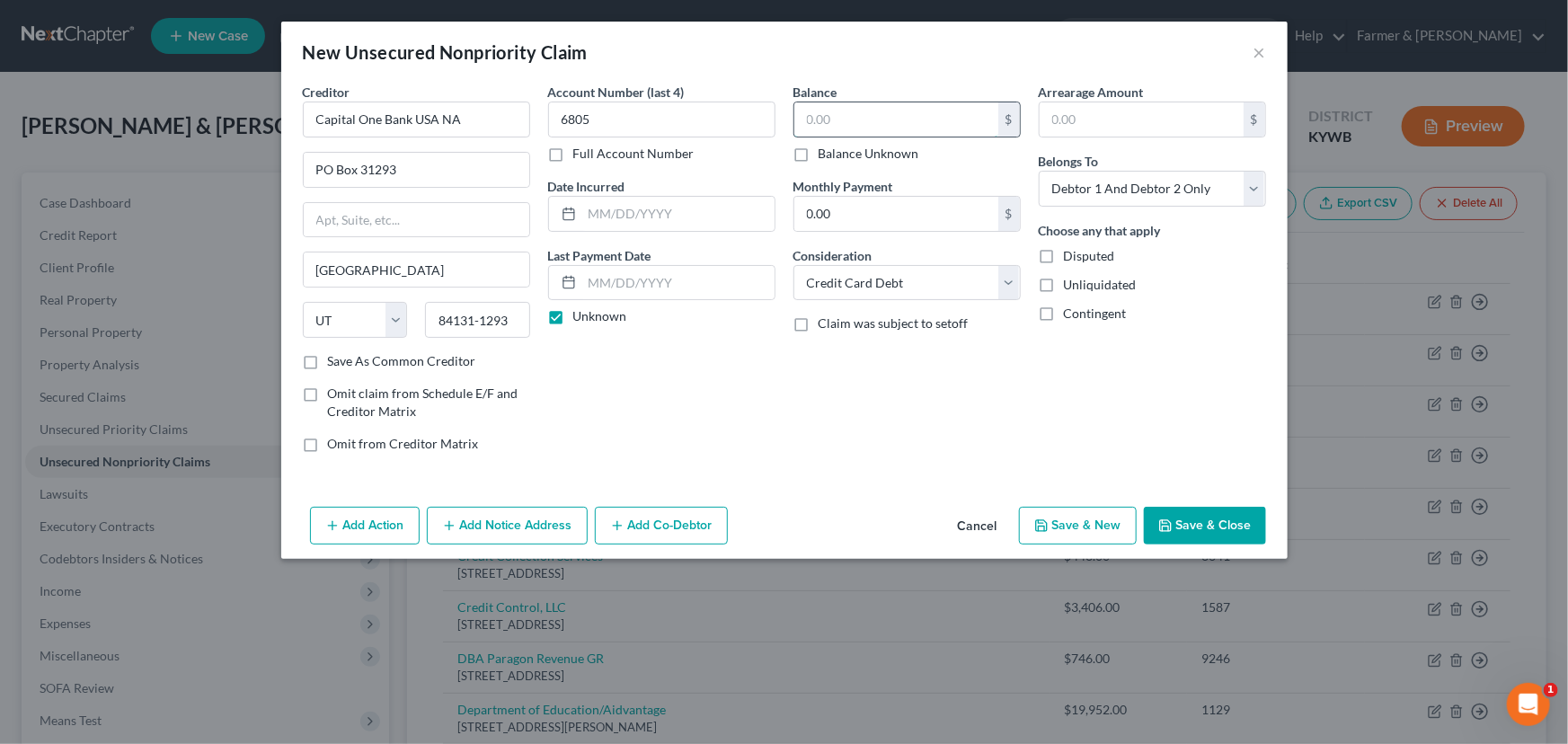
click at [814, 131] on input "text" at bounding box center [896, 120] width 204 height 34
type input "380.00"
click at [1157, 517] on button "Save & Close" at bounding box center [1205, 526] width 123 height 38
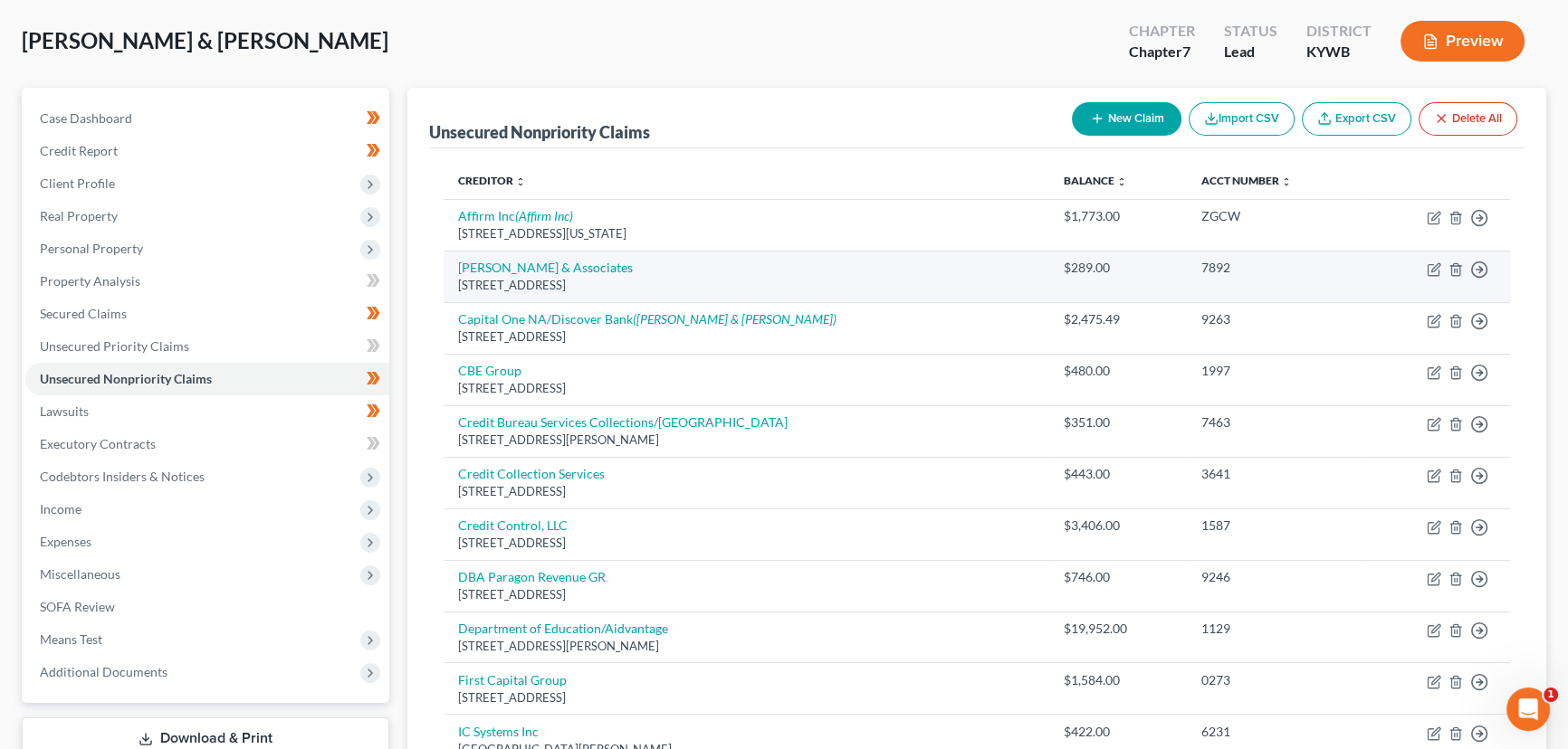
scroll to position [85, 0]
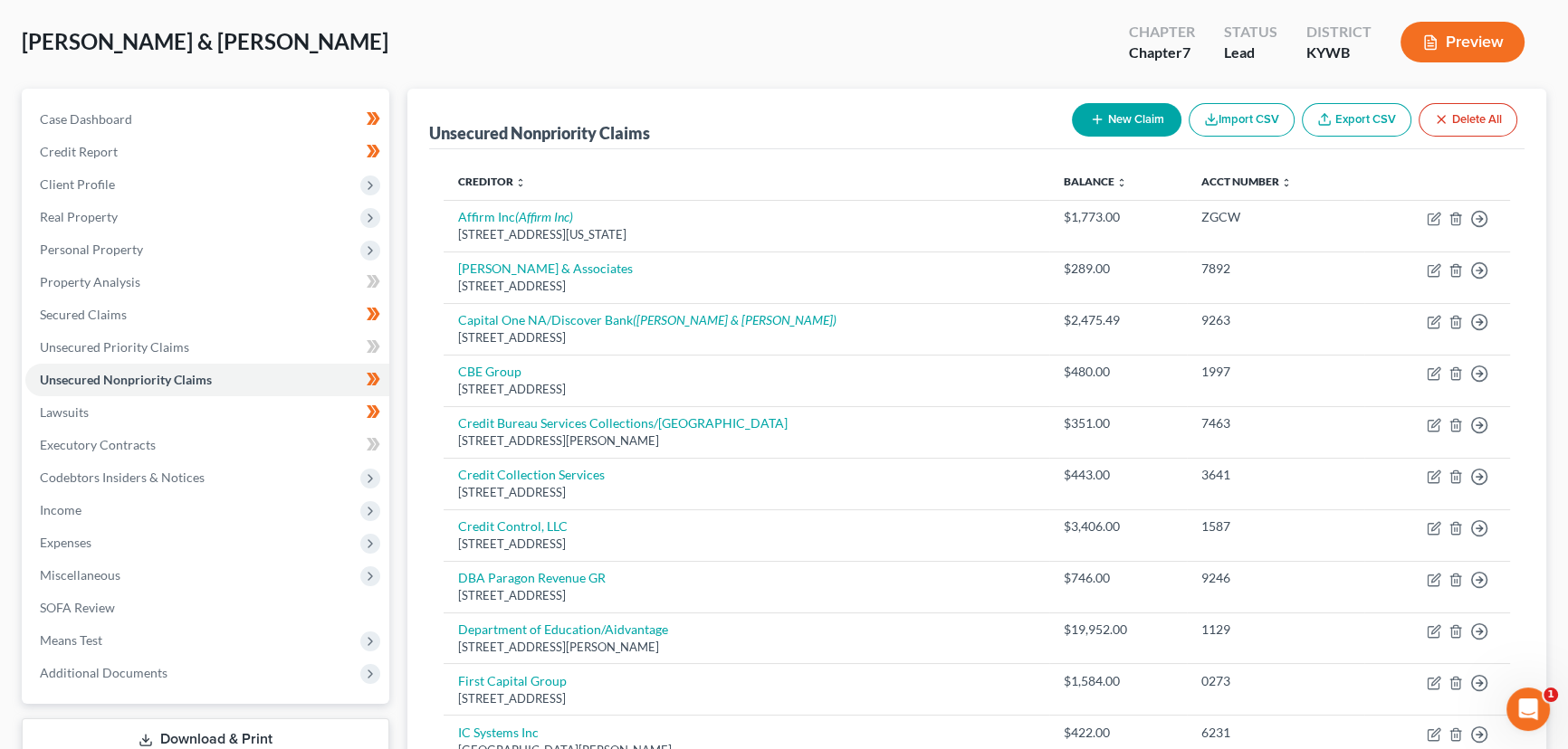
click at [1104, 120] on button "New Claim" at bounding box center [1126, 120] width 110 height 34
select select "2"
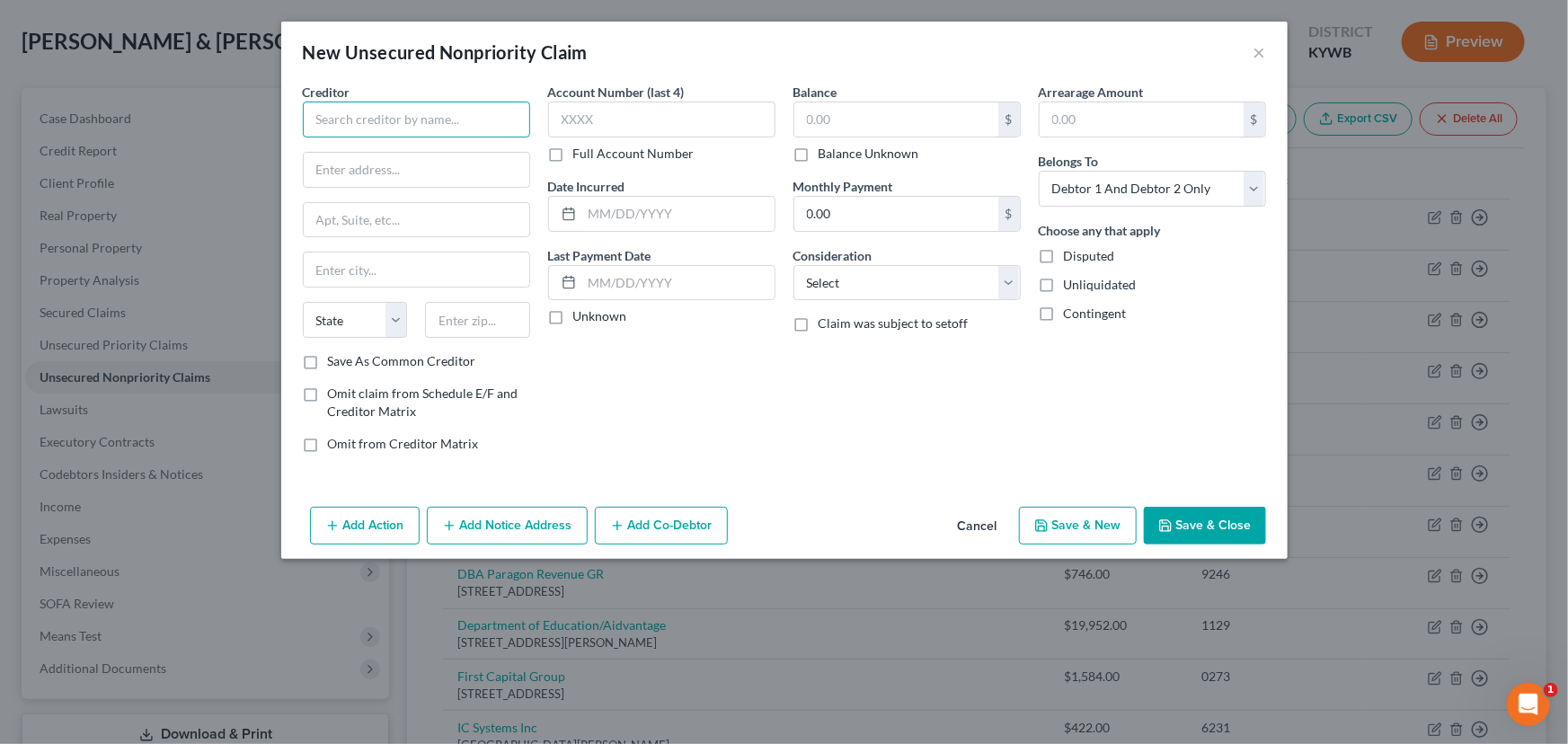
click at [468, 124] on input "text" at bounding box center [417, 120] width 227 height 36
drag, startPoint x: 439, startPoint y: 117, endPoint x: 289, endPoint y: 108, distance: 150.3
click at [289, 108] on div "Creditor * Sparrow Financial State [US_STATE] AK AR AZ CA CO CT DE DC [GEOGRAPH…" at bounding box center [784, 291] width 1006 height 417
type input "Sparrow Financial"
click at [421, 152] on input "text" at bounding box center [417, 170] width 225 height 34
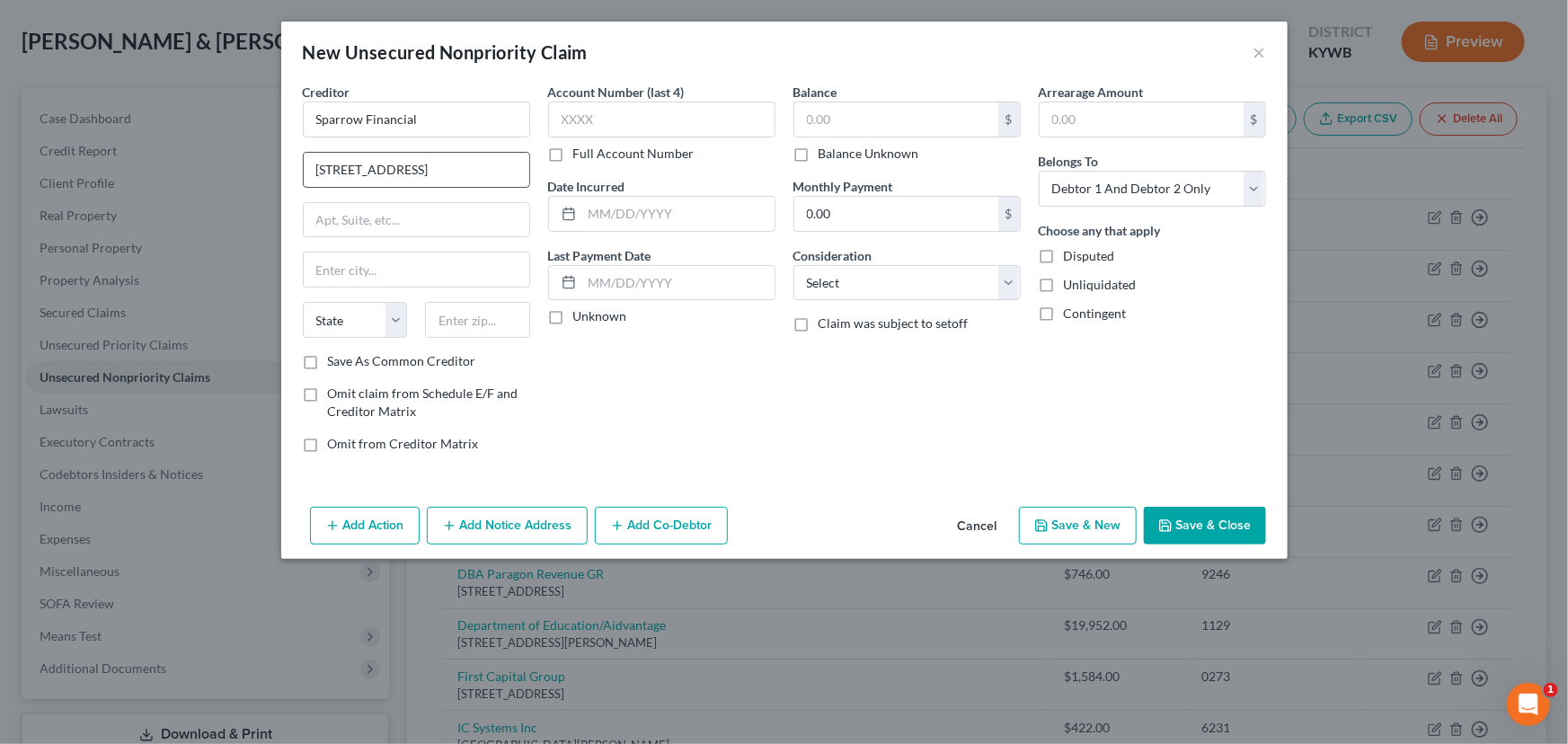
type input "[STREET_ADDRESS]"
type input "Suite 150"
click at [477, 321] on input "text" at bounding box center [477, 320] width 105 height 36
type input "89123"
type input "[GEOGRAPHIC_DATA]"
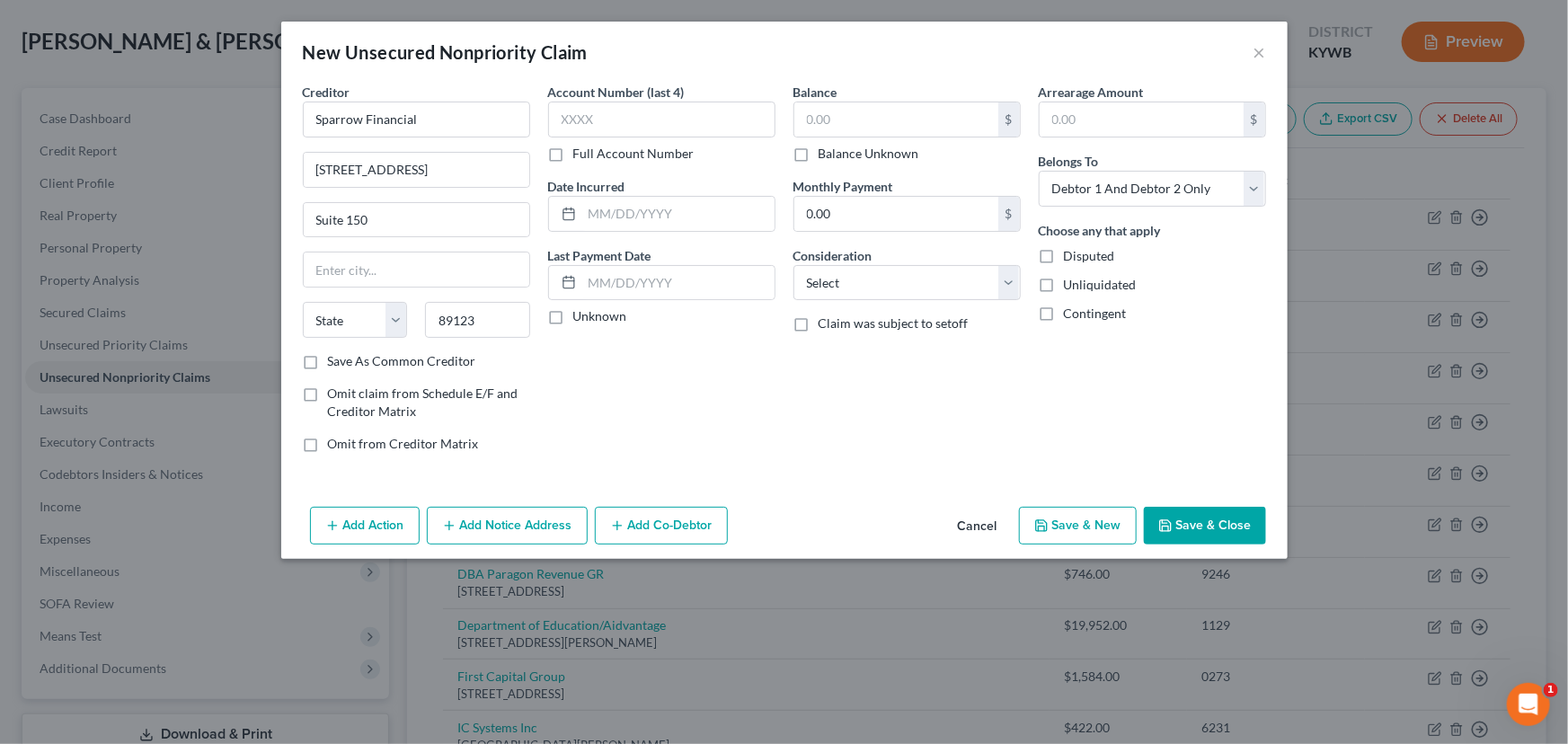
select select "31"
click at [593, 406] on div "Account Number (last 4) Full Account Number Date Incurred Last Payment Date Unk…" at bounding box center [662, 275] width 245 height 384
click at [573, 314] on label "Unknown" at bounding box center [601, 317] width 54 height 18
click at [581, 314] on input "Unknown" at bounding box center [586, 313] width 12 height 12
checkbox input "true"
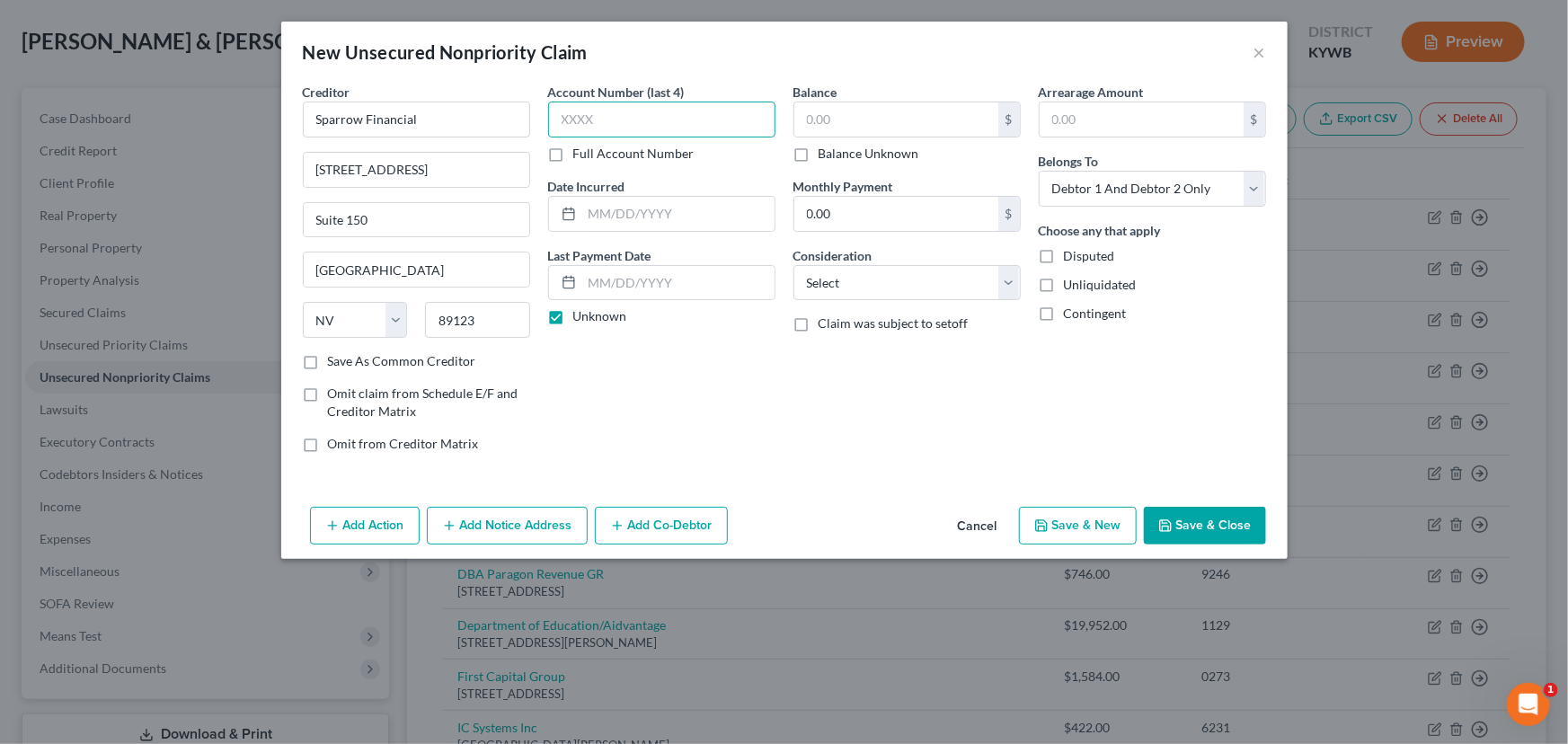
click at [609, 120] on input "text" at bounding box center [662, 120] width 227 height 36
type input "9180"
click at [809, 122] on input "text" at bounding box center [896, 120] width 204 height 34
type input "8"
type input "589.00"
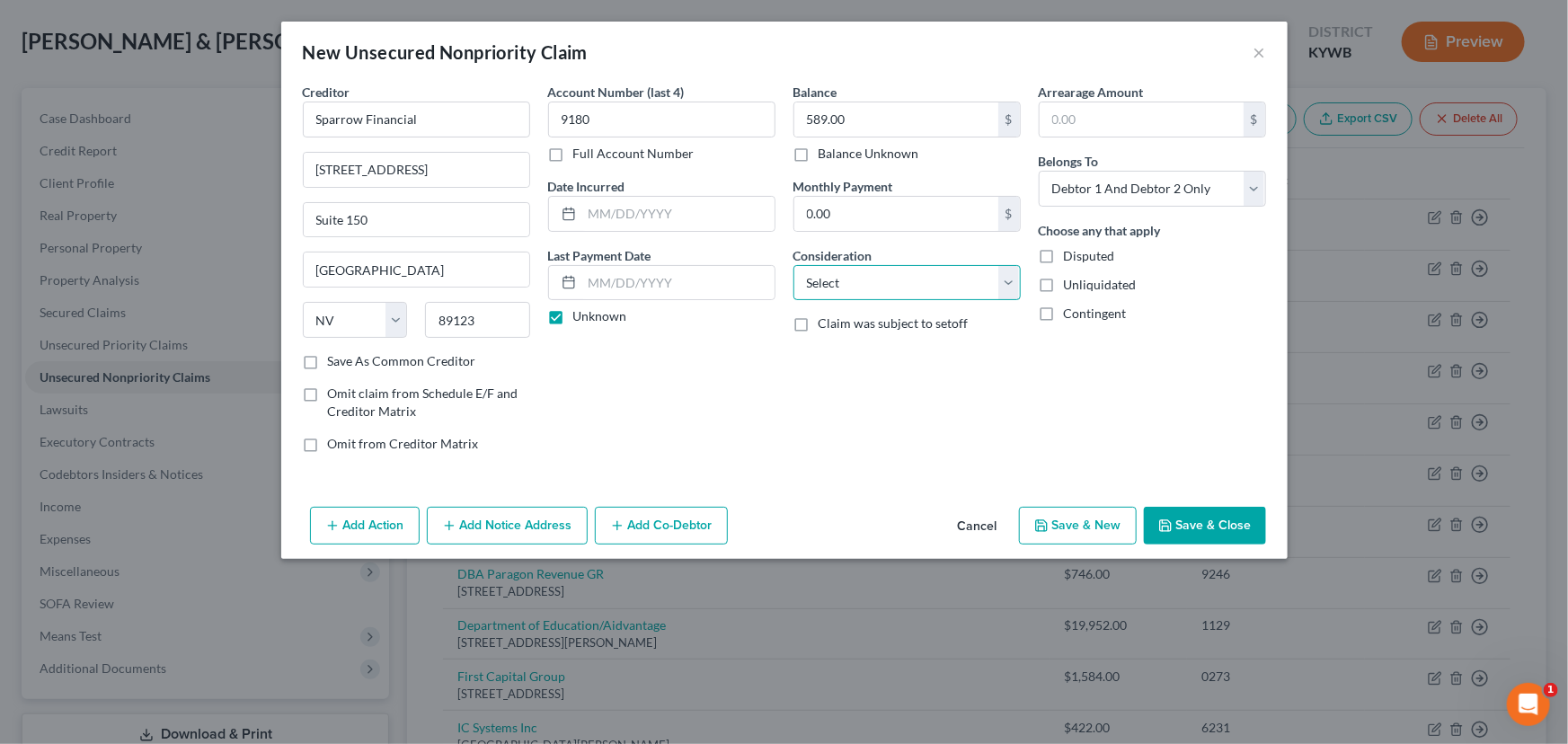
click at [857, 282] on select "Select Cable / Satellite Services Collection Agency Credit Card Debt Debt Couns…" at bounding box center [907, 283] width 227 height 36
select select "10"
click at [793, 265] on select "Select Cable / Satellite Services Collection Agency Credit Card Debt Debt Couns…" at bounding box center [907, 283] width 227 height 36
click at [777, 428] on div "Account Number (last 4) 9180 Full Account Number Date Incurred Last Payment Dat…" at bounding box center [662, 275] width 245 height 384
click at [1170, 520] on icon "button" at bounding box center [1165, 526] width 14 height 14
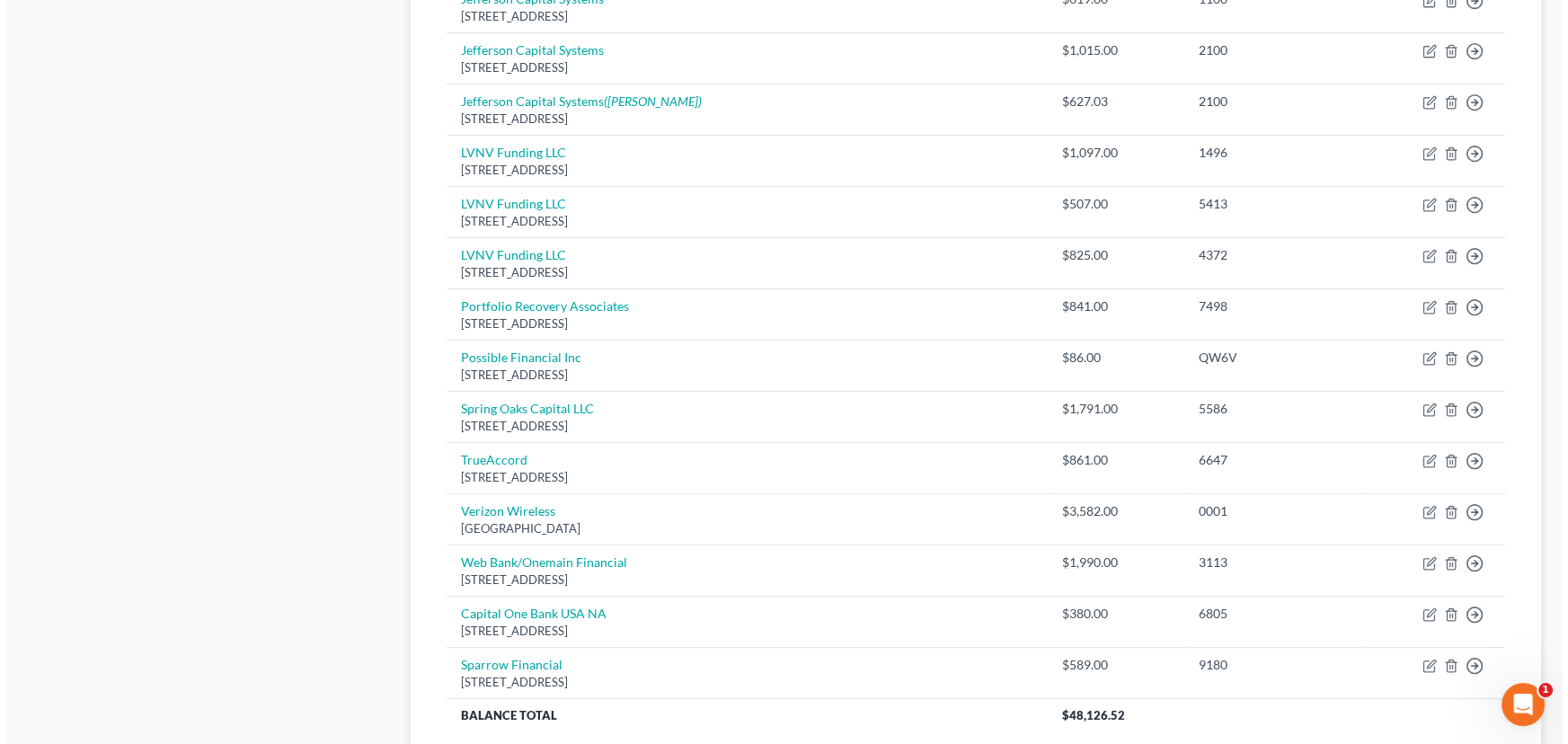
scroll to position [969, 0]
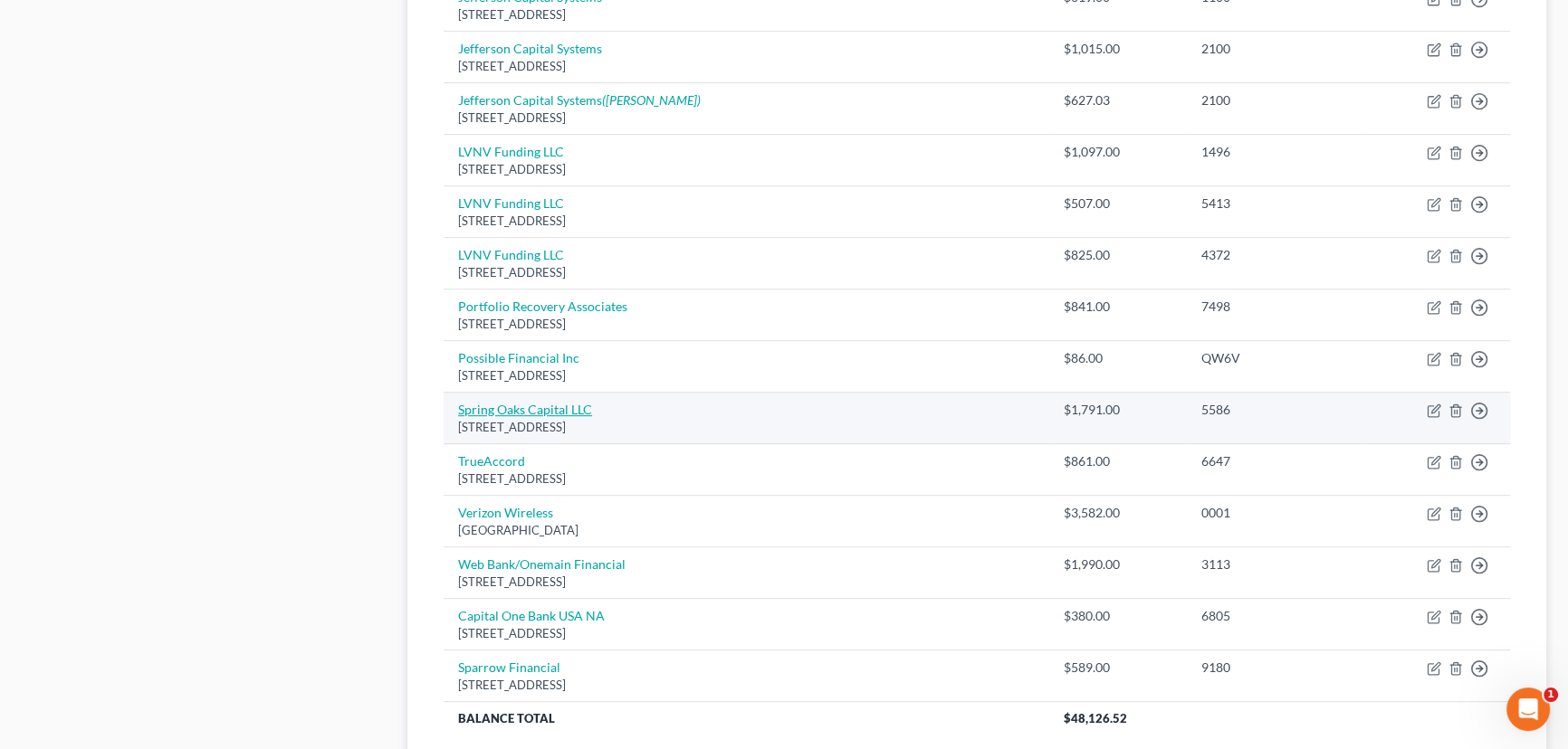
click at [578, 402] on link "Spring Oaks Capital LLC" at bounding box center [524, 409] width 134 height 15
select select "48"
select select "1"
select select "0"
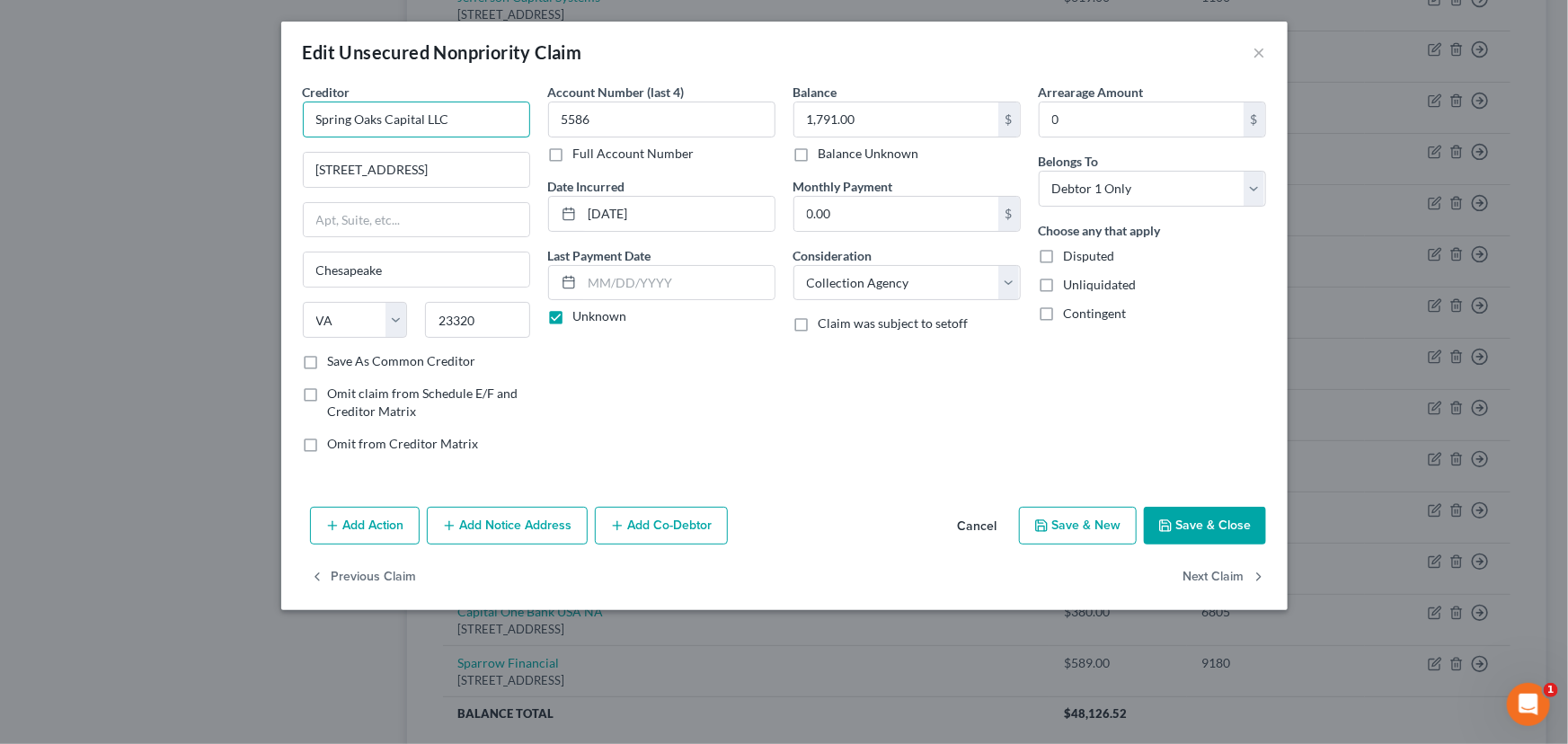
click at [496, 125] on input "Spring Oaks Capital LLC" at bounding box center [417, 120] width 227 height 36
type input "Spring Oaks Capital LLC/World Finance"
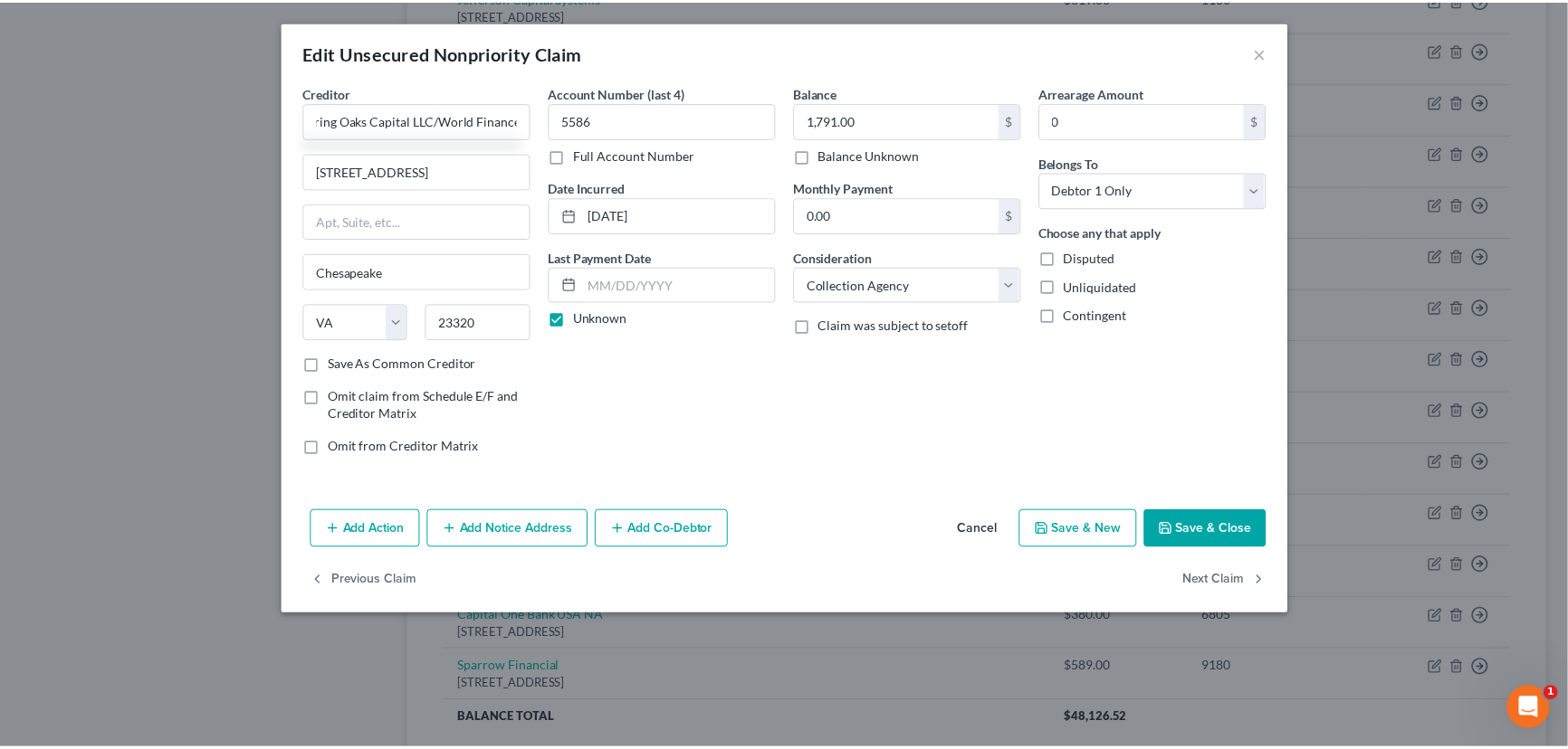
scroll to position [0, 0]
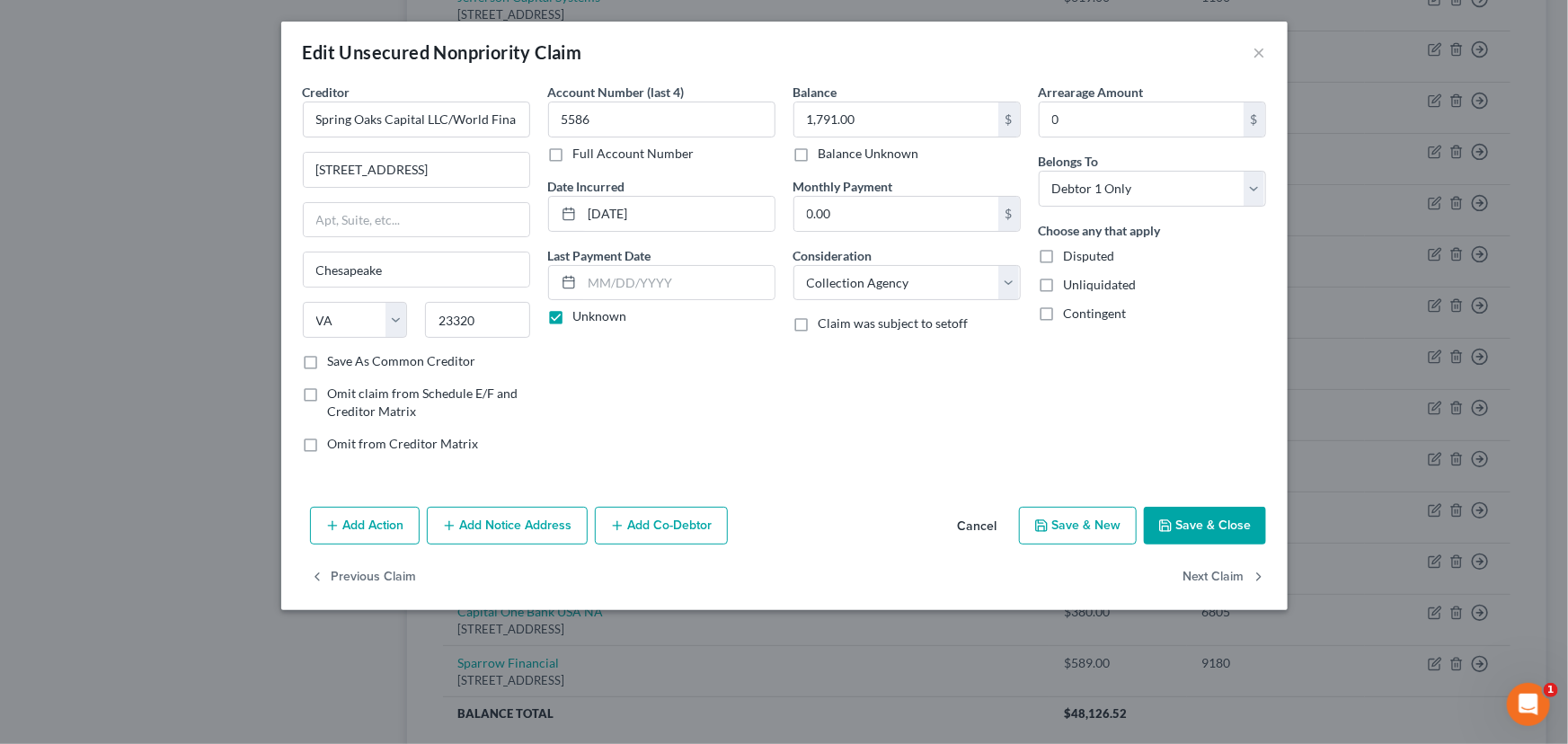
click at [689, 445] on div "Account Number (last 4) 5586 Full Account Number Date Incurred [DATE] Last Paym…" at bounding box center [662, 275] width 245 height 384
click at [1187, 530] on button "Save & Close" at bounding box center [1205, 526] width 123 height 38
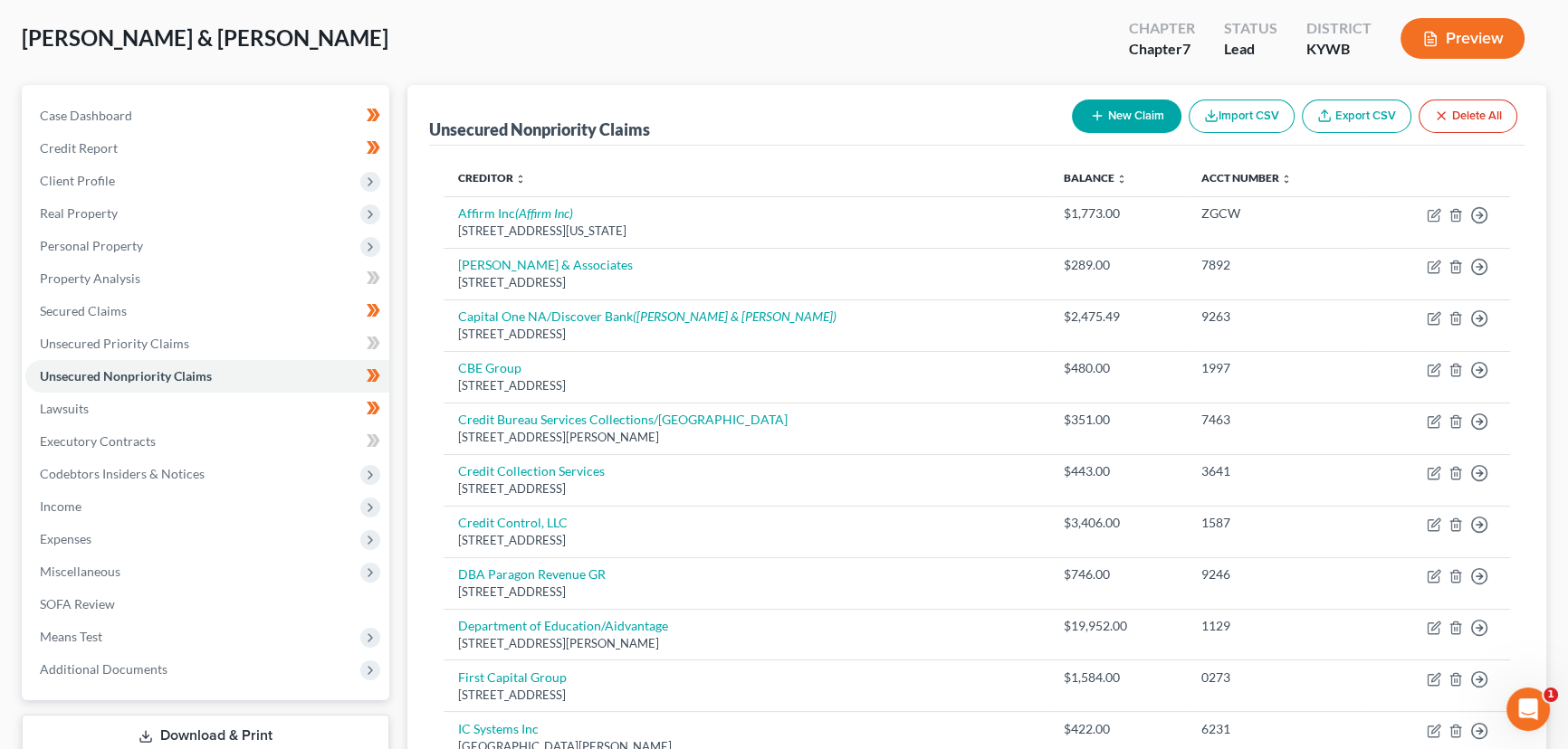
scroll to position [73, 0]
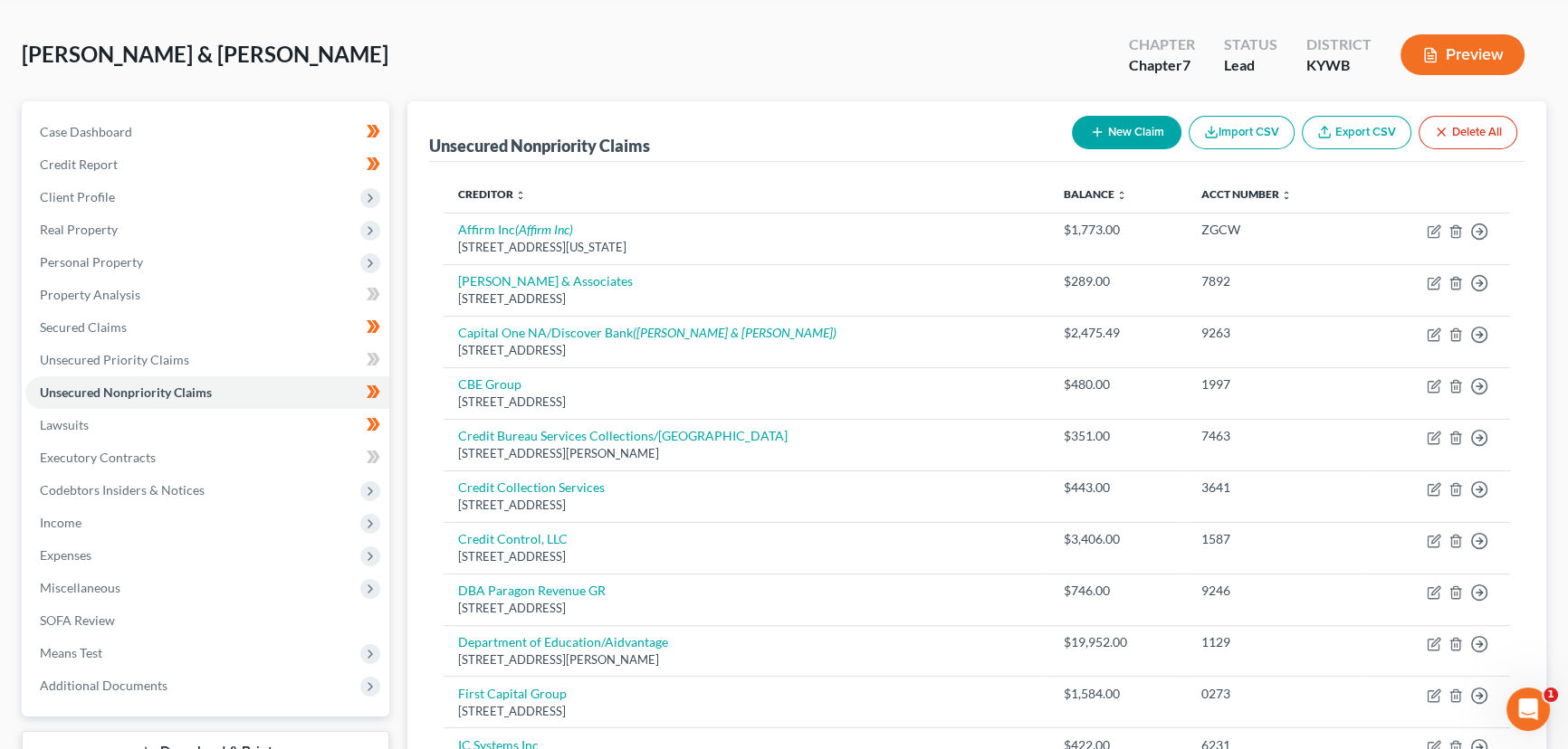
click at [1107, 130] on button "New Claim" at bounding box center [1126, 133] width 110 height 34
select select "2"
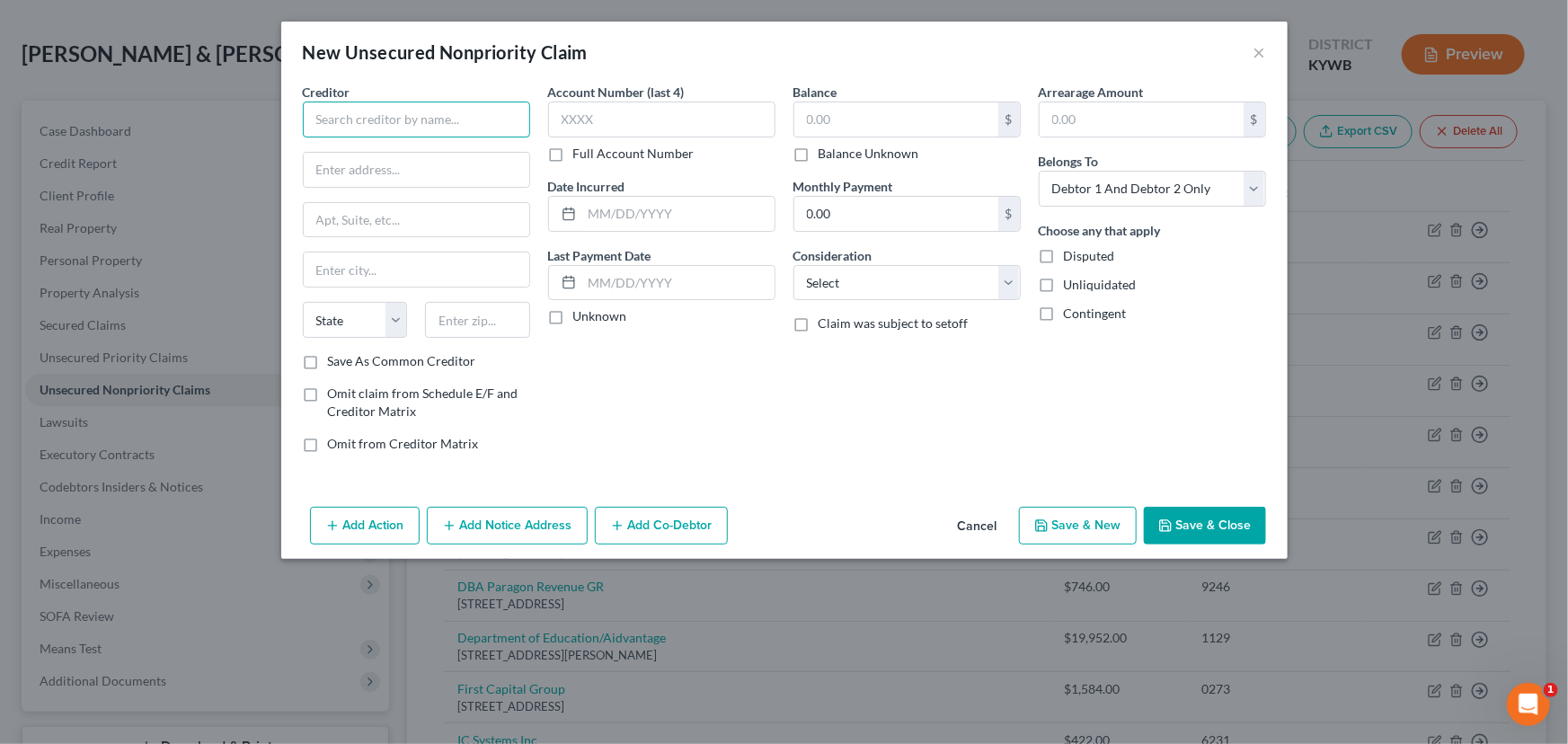
click at [438, 123] on input "text" at bounding box center [417, 120] width 227 height 36
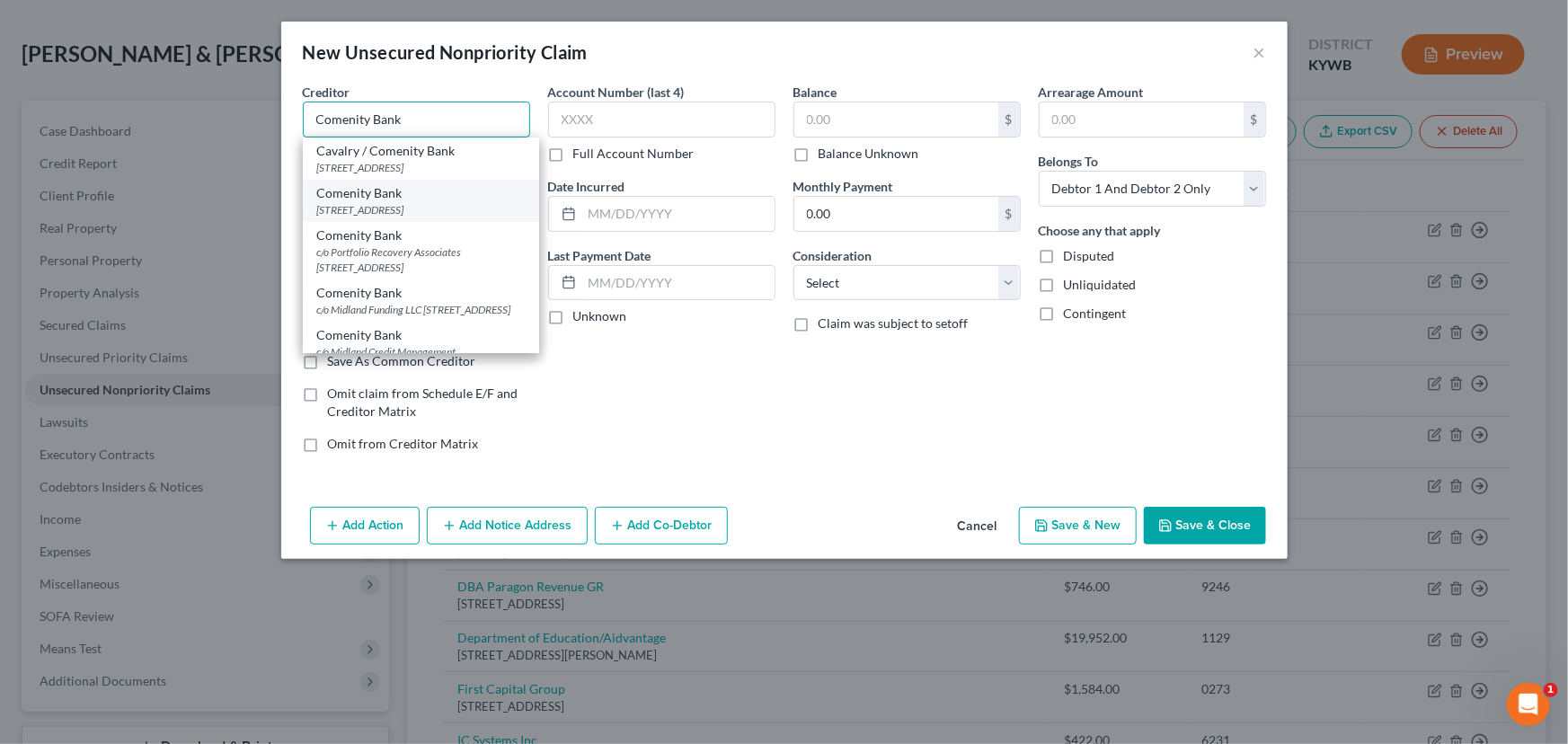
type input "Comenity Bank"
click at [426, 202] on div "Comenity Bank" at bounding box center [421, 193] width 207 height 18
type input "PO Box 182789"
type input "Columbus"
select select "36"
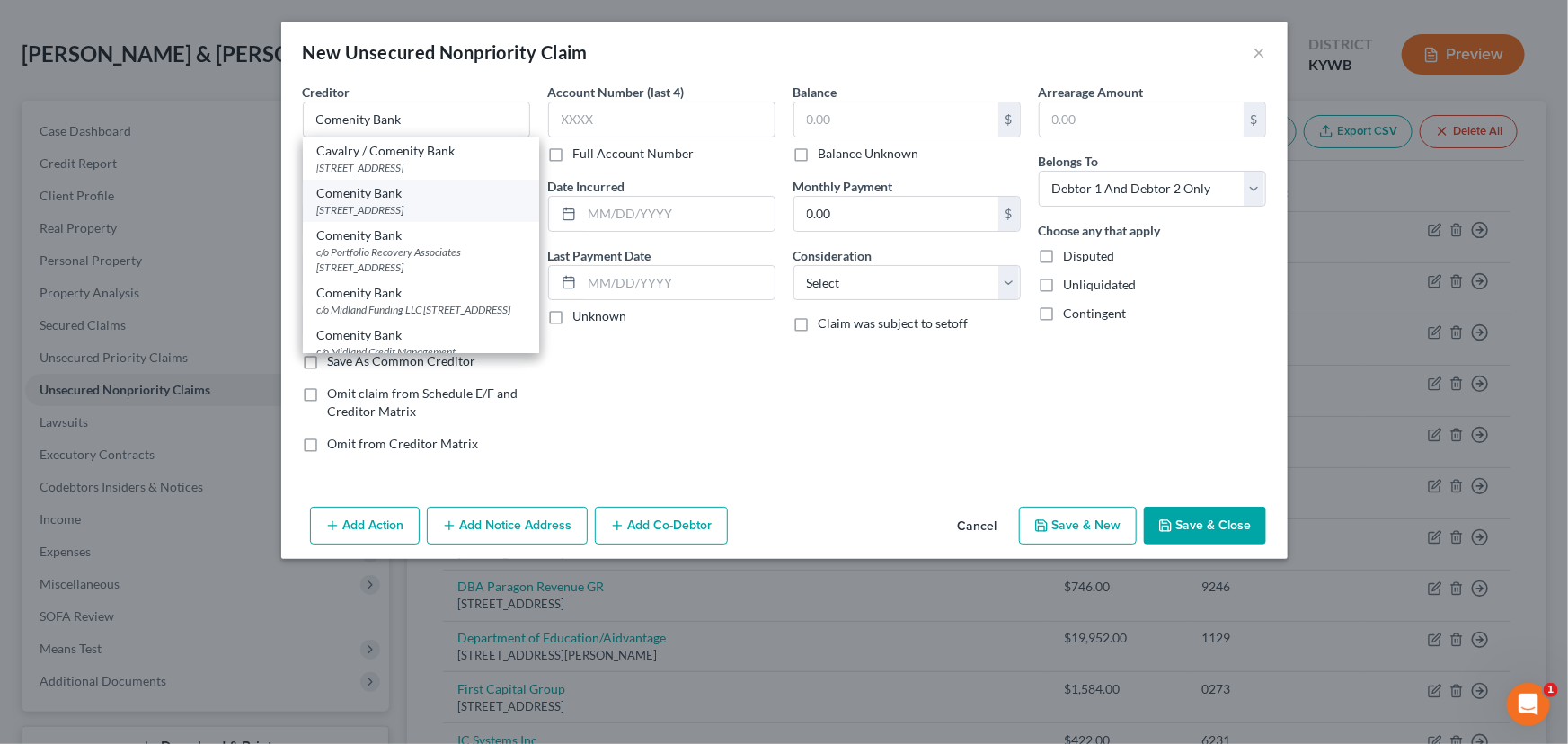
type input "43218-2789"
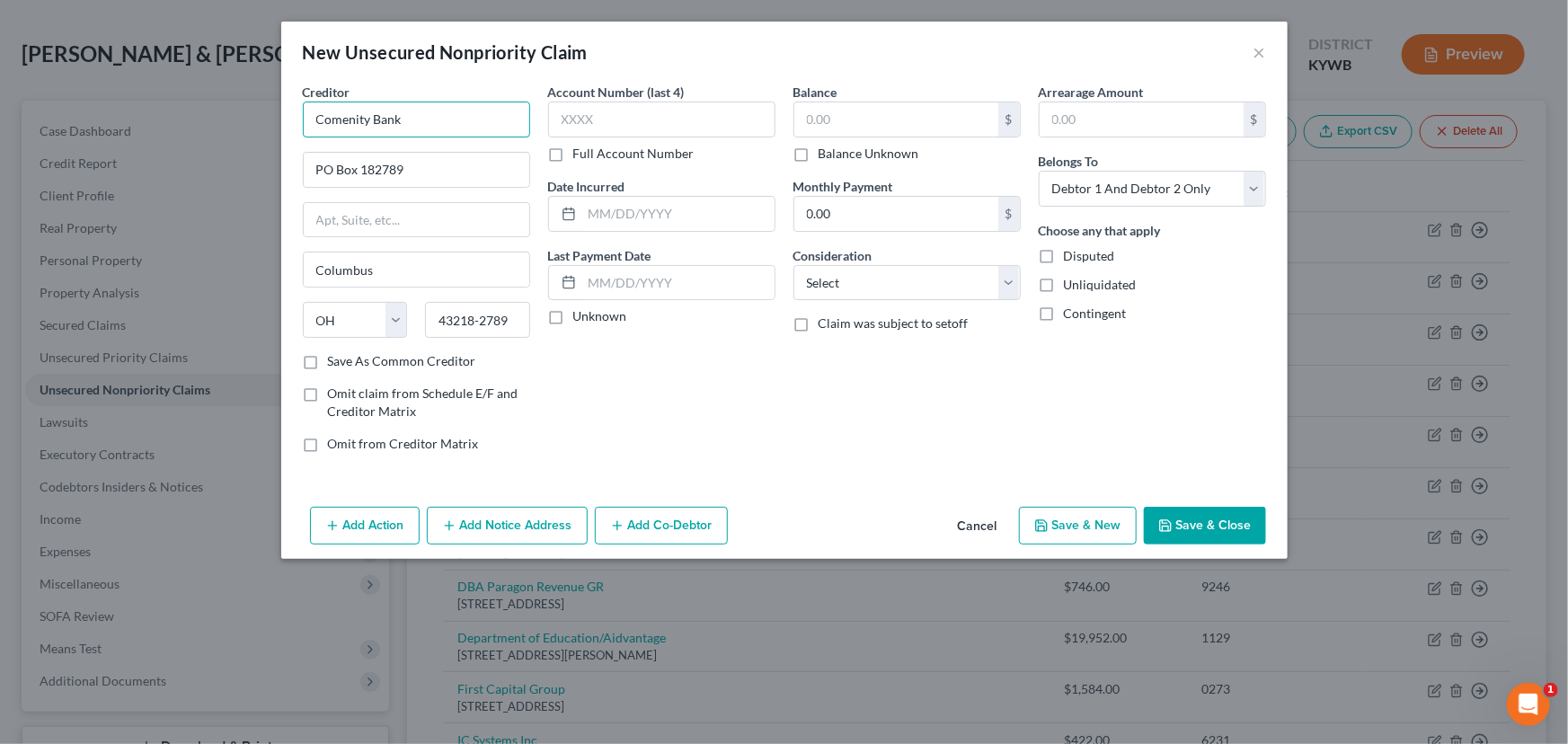
click at [442, 106] on input "Comenity Bank" at bounding box center [417, 120] width 227 height 36
type input "Comenity Bank/JCrew"
drag, startPoint x: 594, startPoint y: 381, endPoint x: 555, endPoint y: 312, distance: 79.3
click at [555, 312] on div "Account Number (last 4) Full Account Number Date Incurred Last Payment Date Unk…" at bounding box center [662, 275] width 245 height 384
click at [573, 312] on label "Unknown" at bounding box center [601, 317] width 54 height 18
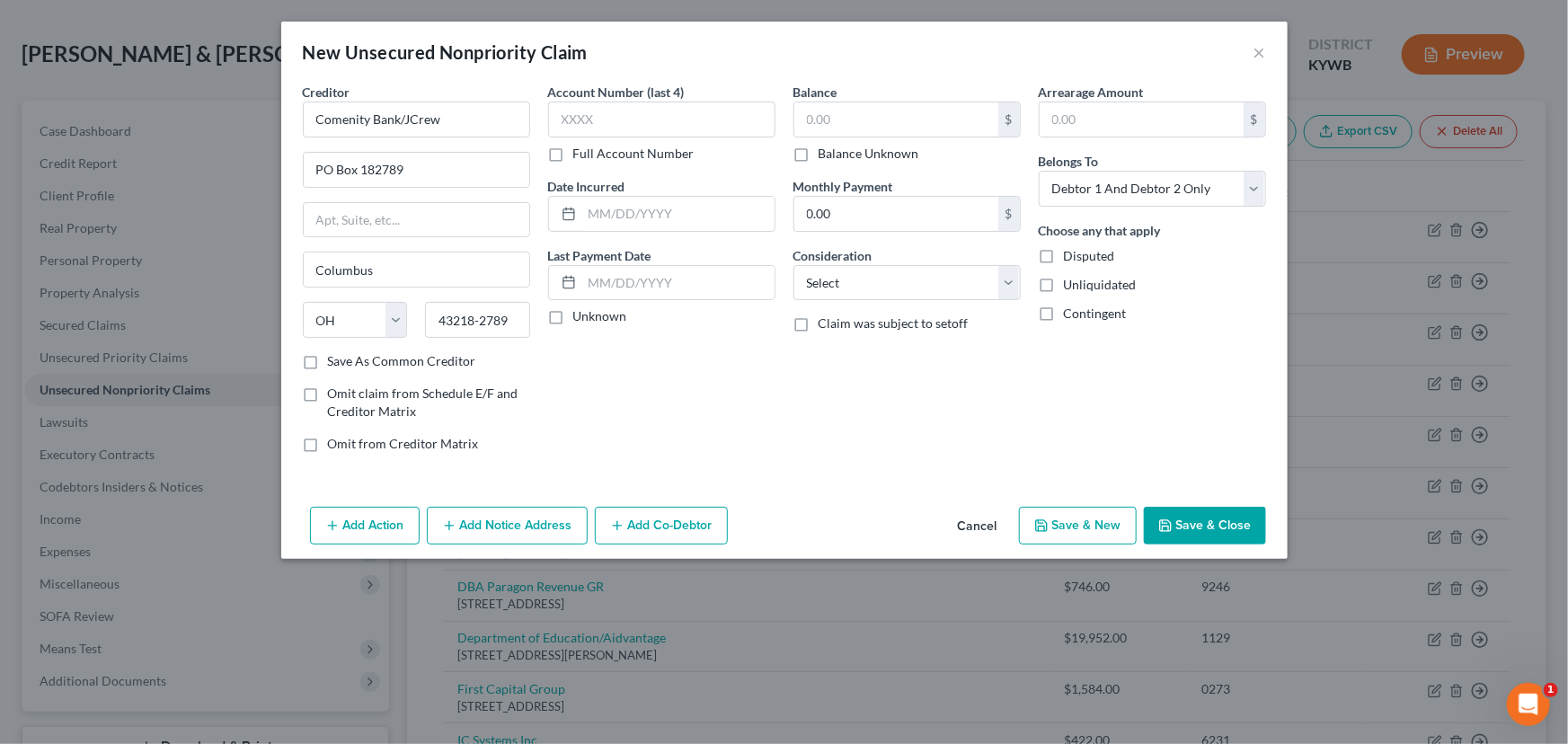
click at [581, 312] on input "Unknown" at bounding box center [586, 313] width 12 height 12
checkbox input "true"
click at [618, 125] on input "text" at bounding box center [662, 120] width 227 height 36
type input "5901"
click at [826, 120] on input "text" at bounding box center [896, 120] width 204 height 34
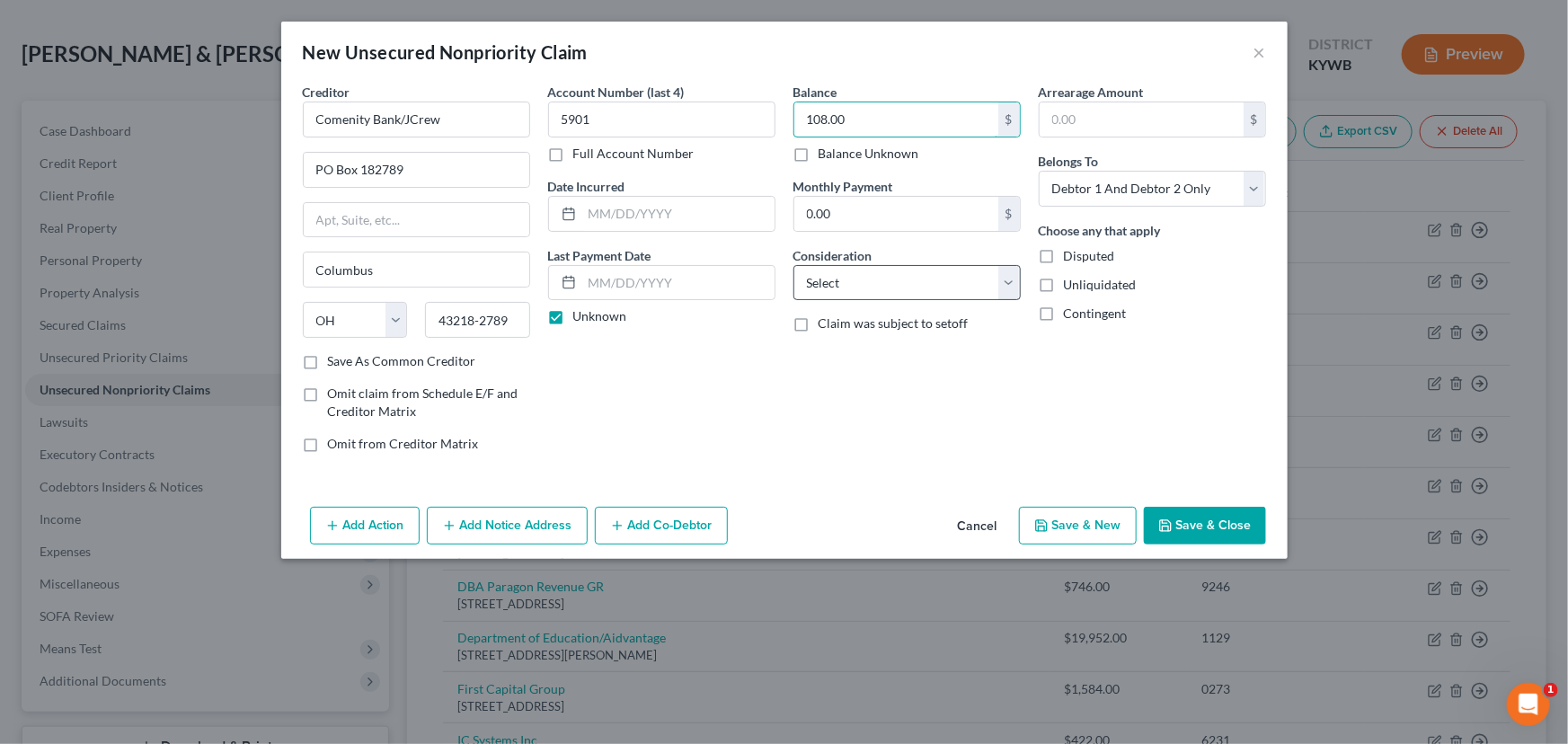
type input "108.00"
click at [855, 285] on select "Select Cable / Satellite Services Collection Agency Credit Card Debt Debt Couns…" at bounding box center [907, 283] width 227 height 36
select select "1"
click at [793, 265] on select "Select Cable / Satellite Services Collection Agency Credit Card Debt Debt Couns…" at bounding box center [907, 283] width 227 height 36
click at [893, 384] on div "Balance 108.00 $ Balance Unknown Balance Undetermined 108.00 $ Balance Unknown …" at bounding box center [907, 275] width 245 height 384
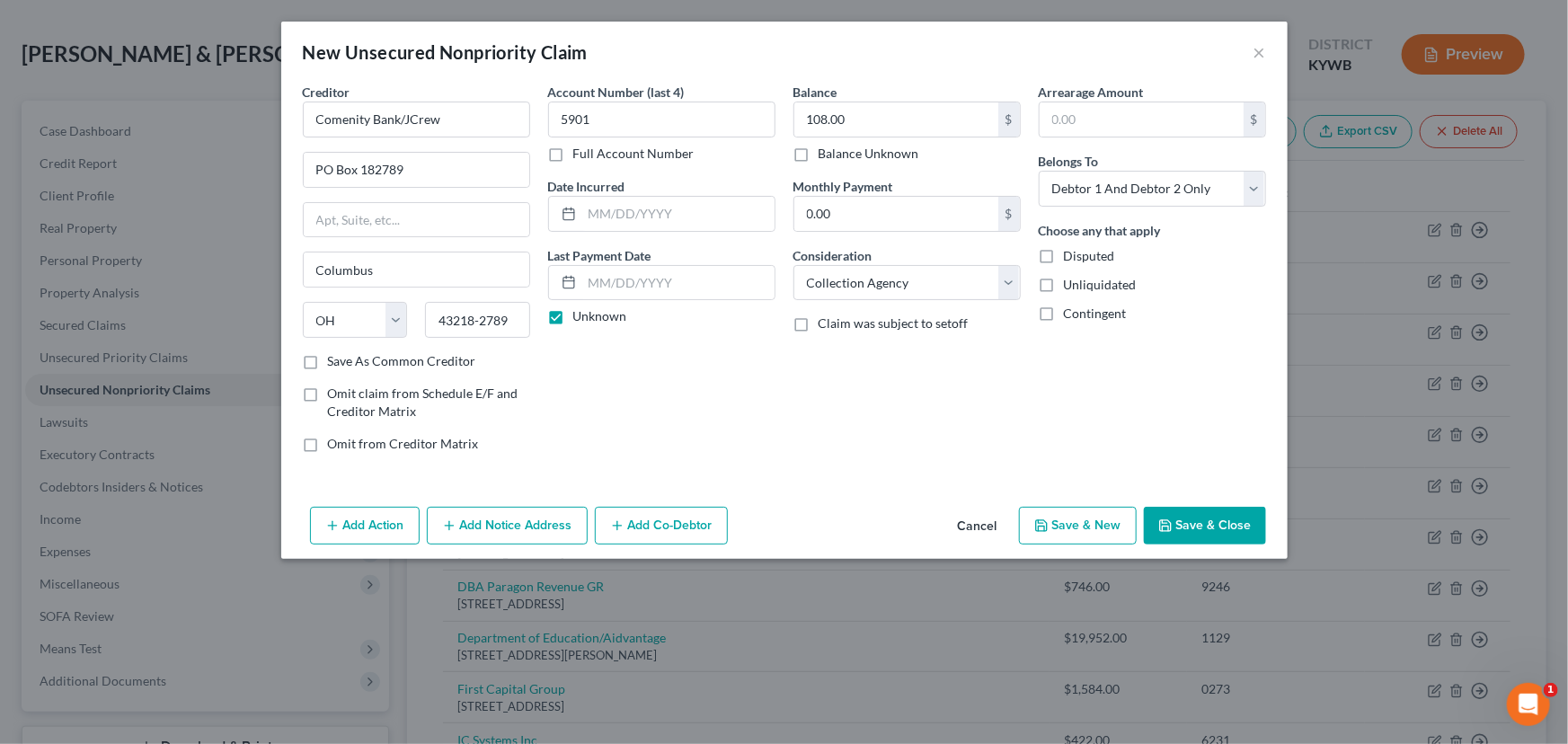
click at [1190, 518] on button "Save & Close" at bounding box center [1205, 526] width 123 height 38
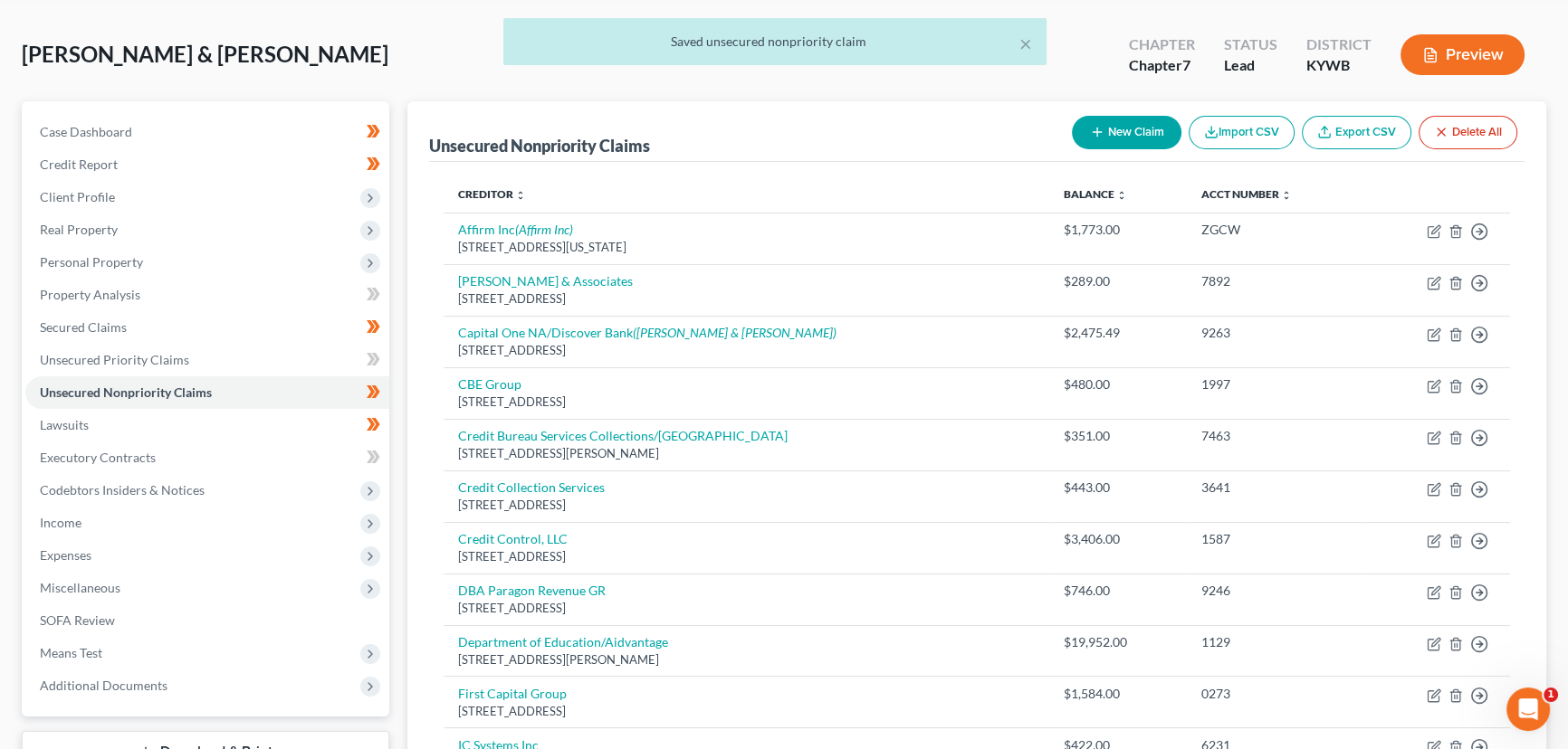
click at [1113, 128] on button "New Claim" at bounding box center [1126, 133] width 110 height 34
select select "2"
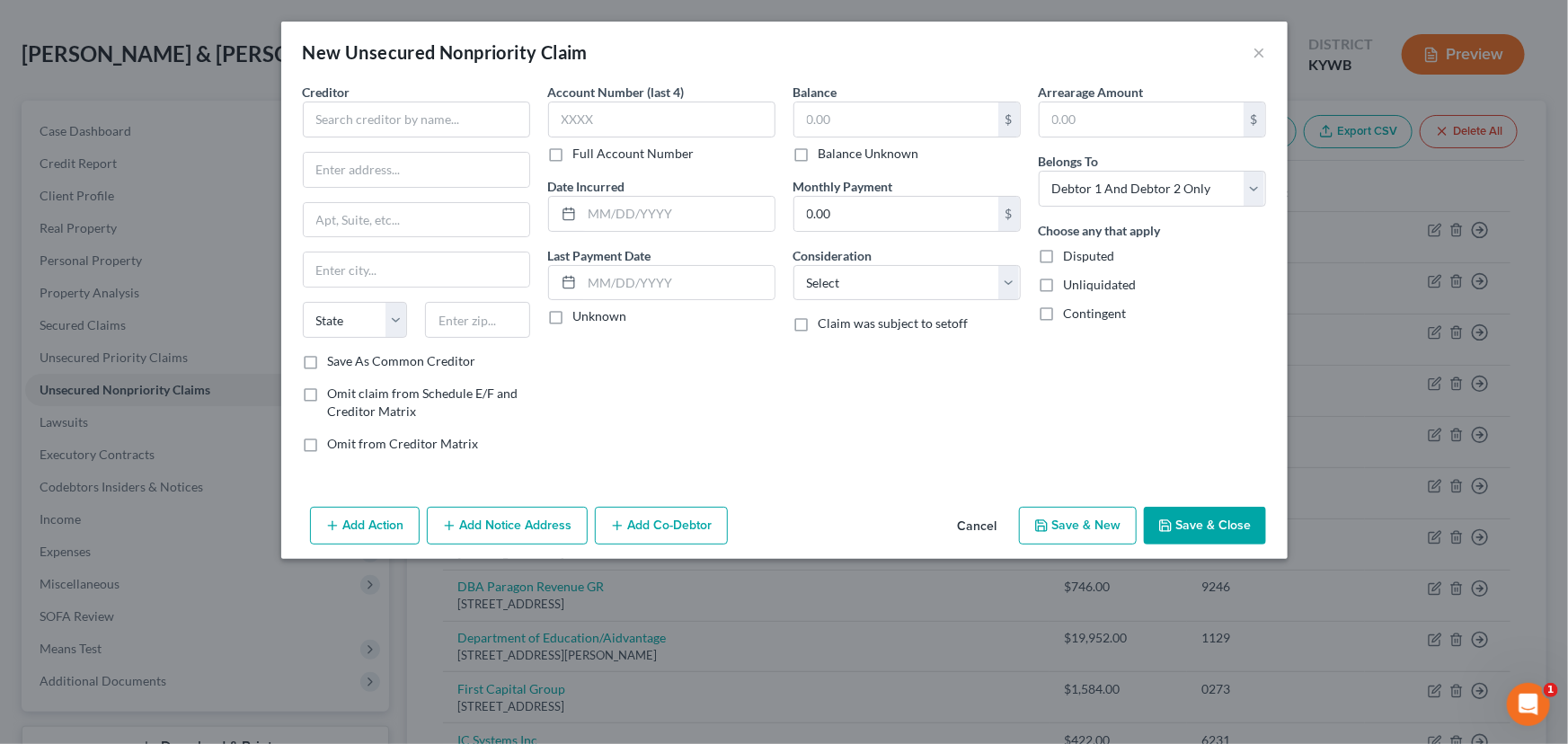
click at [989, 522] on button "Cancel" at bounding box center [977, 527] width 69 height 36
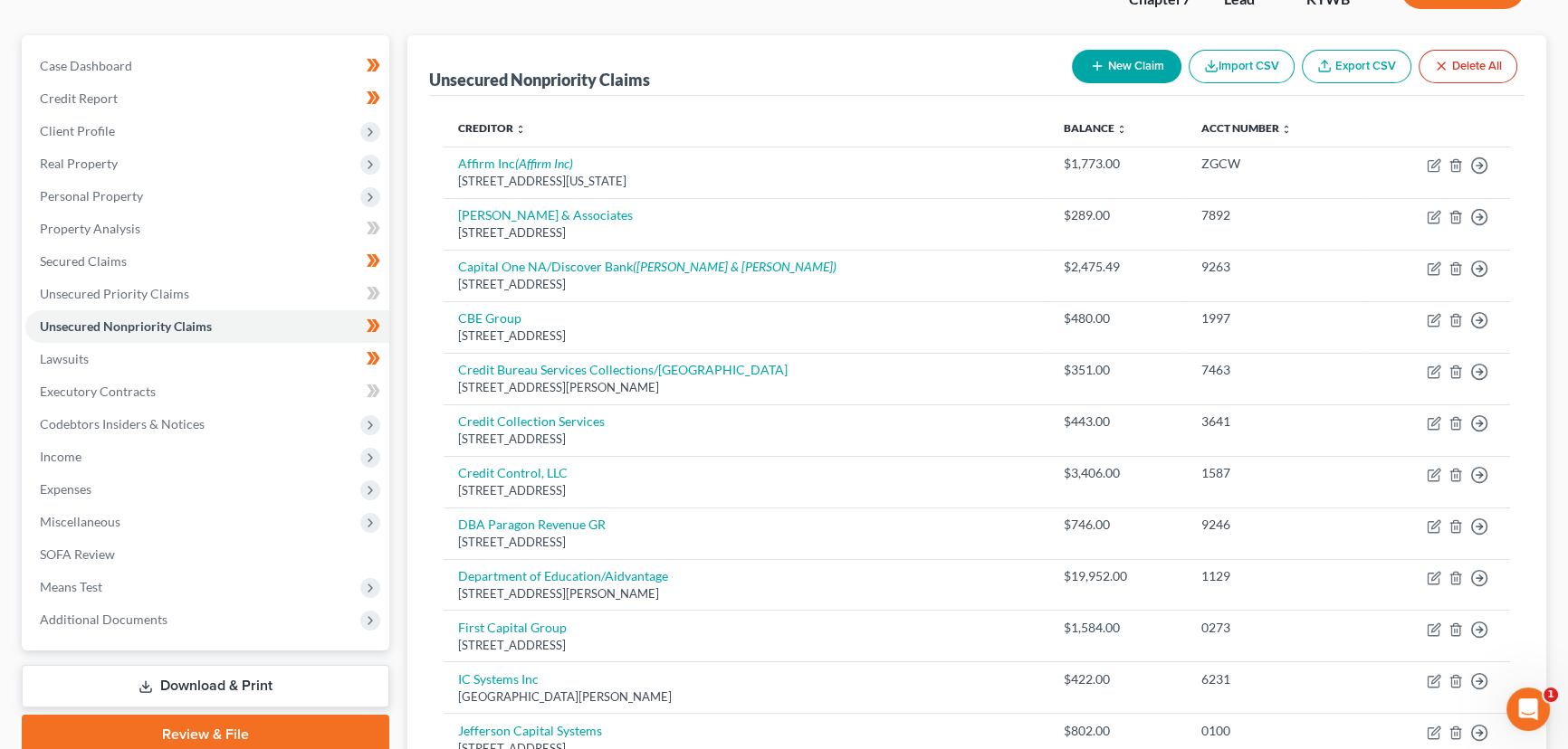
scroll to position [0, 0]
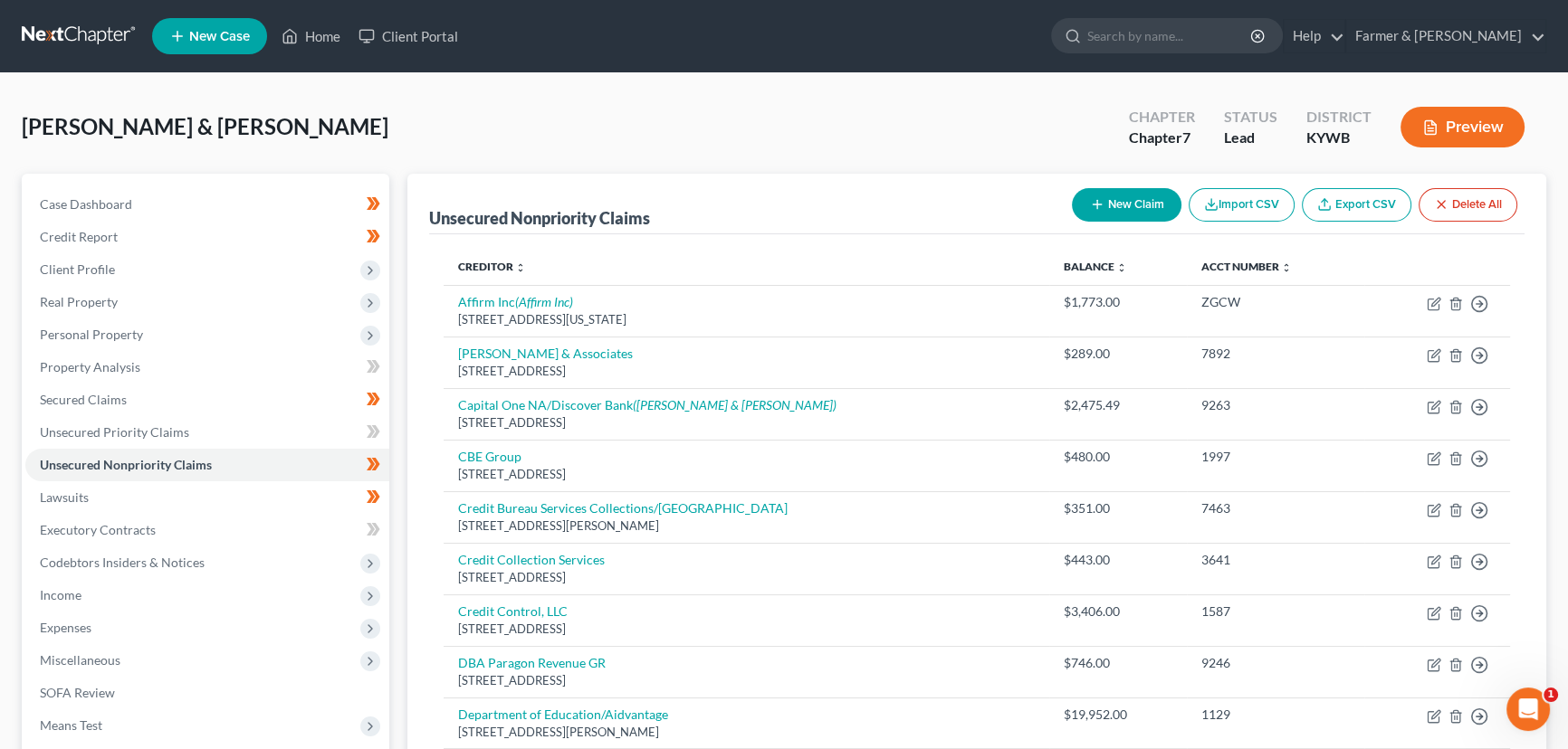
click at [1077, 207] on button "New Claim" at bounding box center [1126, 204] width 110 height 34
select select "2"
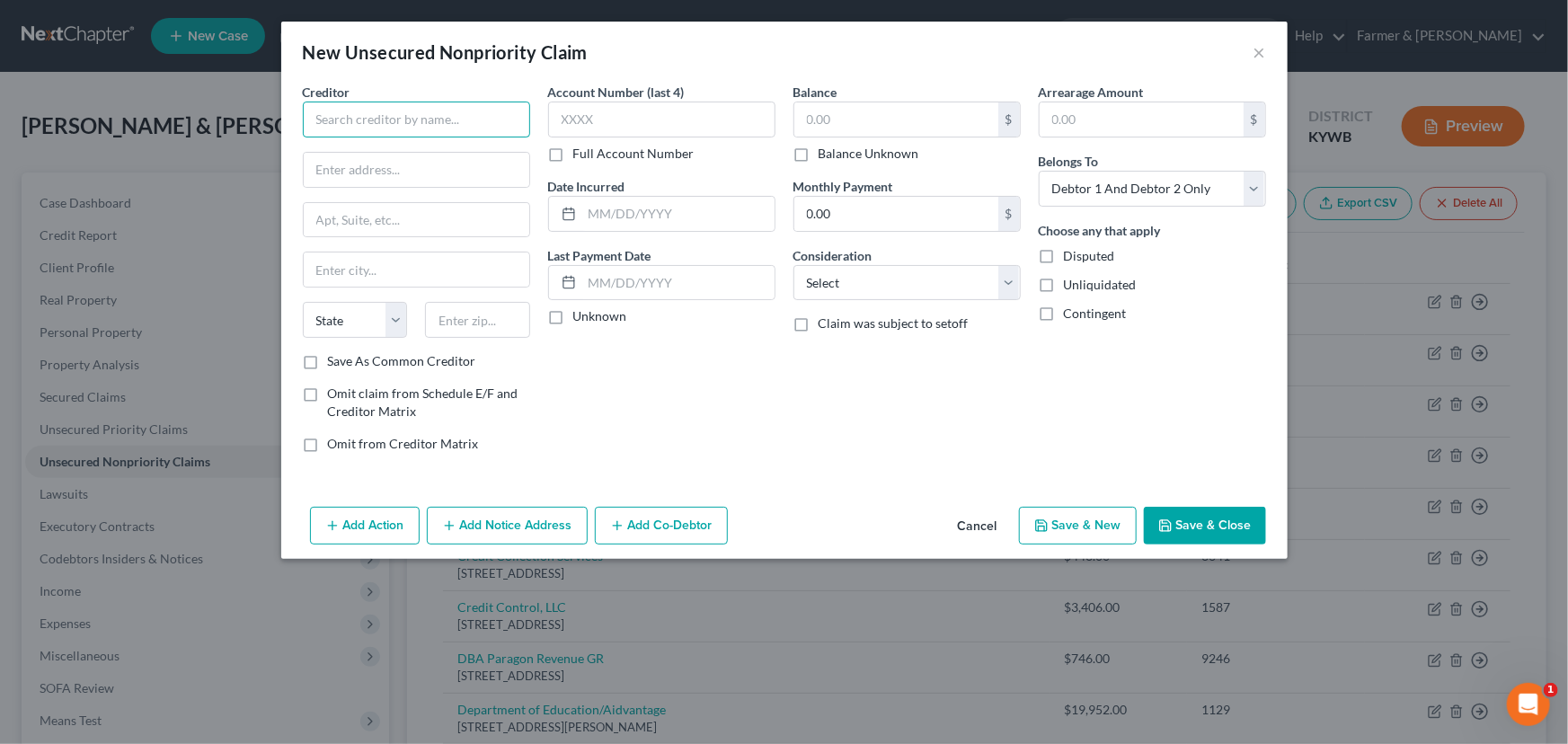
click at [447, 134] on input "text" at bounding box center [417, 120] width 227 height 36
click at [445, 126] on input "text" at bounding box center [417, 120] width 227 height 36
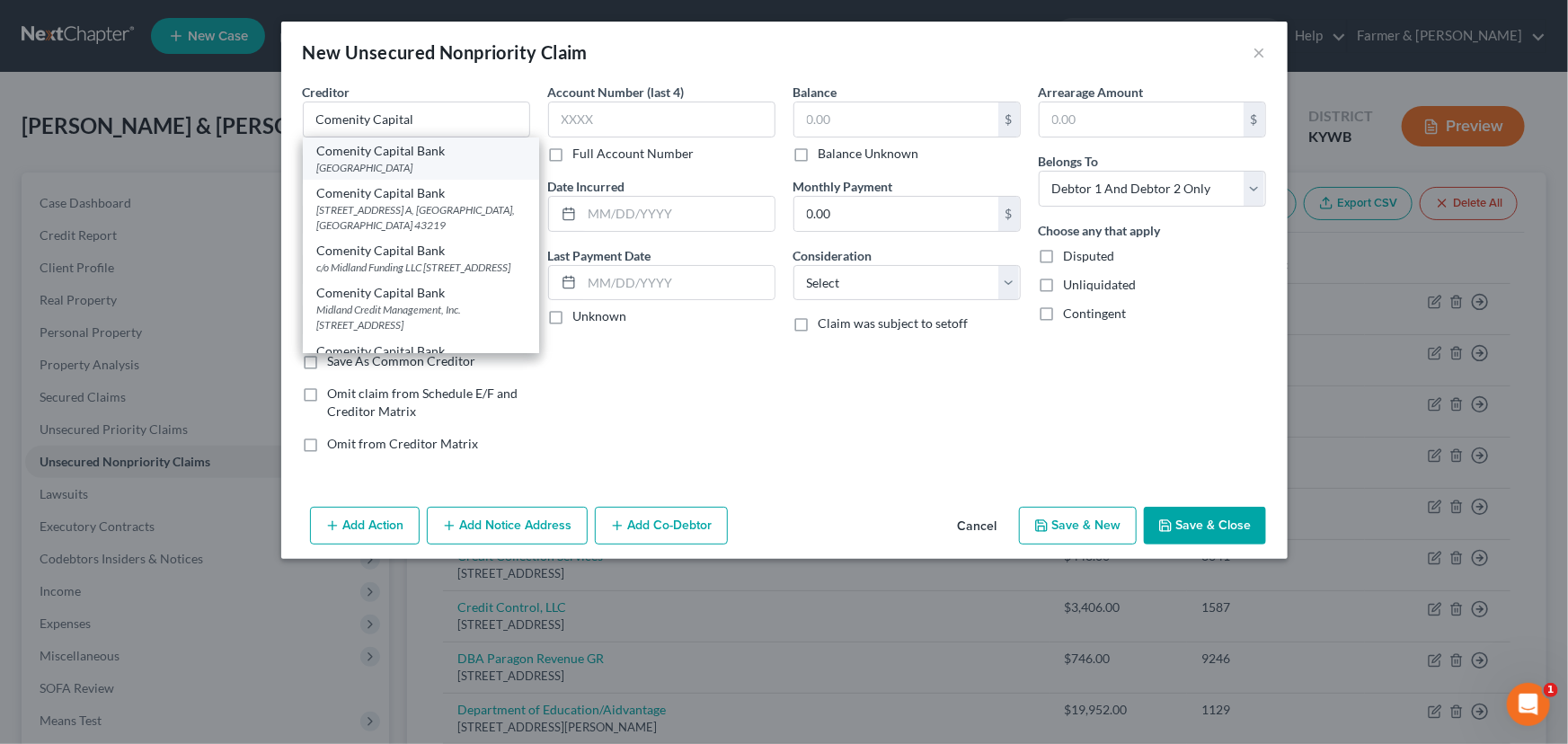
click at [450, 160] on div "[GEOGRAPHIC_DATA]" at bounding box center [421, 167] width 207 height 15
type input "Comenity Capital Bank"
type input "PO Box 183003"
type input "Columbus"
select select "36"
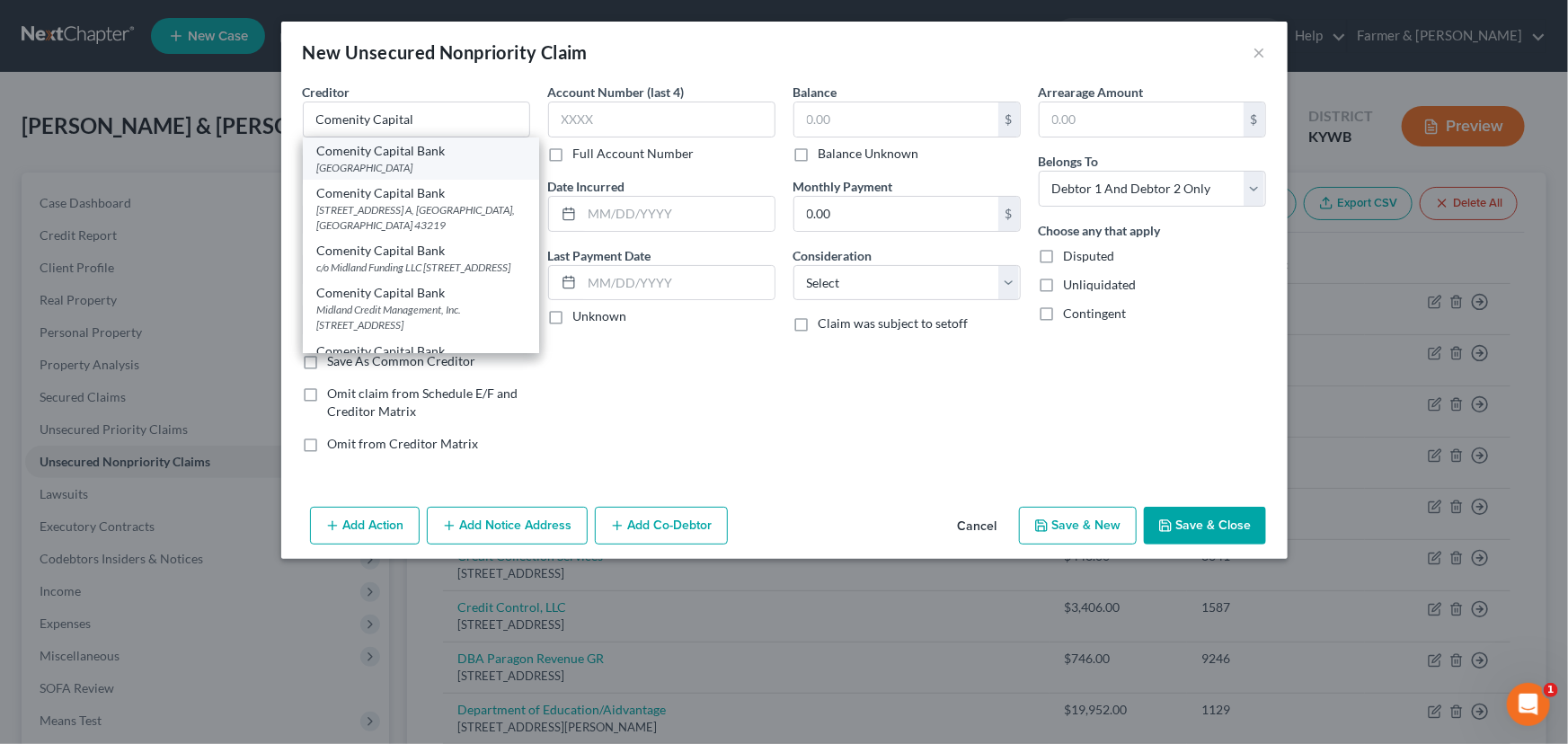
type input "43218"
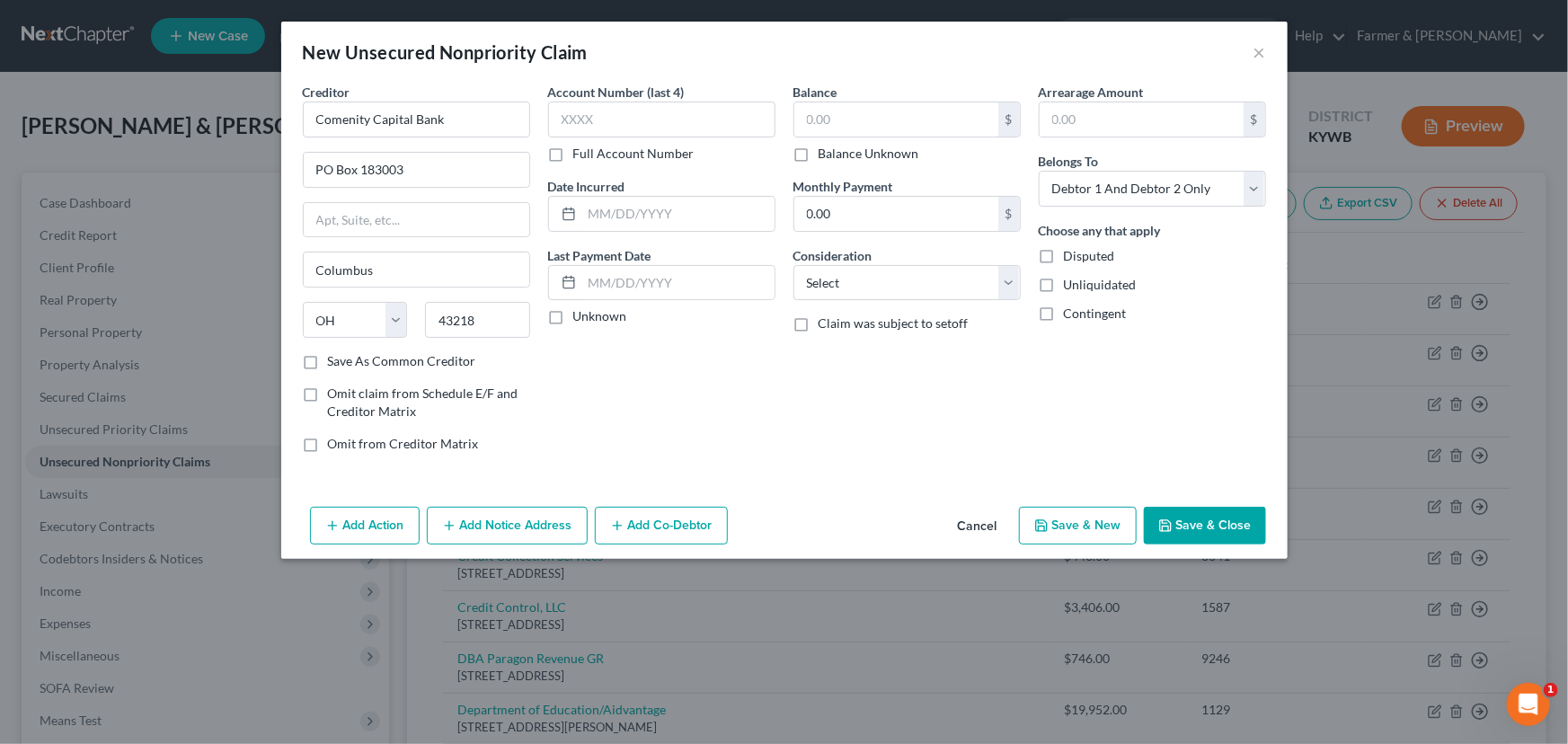
click at [573, 323] on label "Unknown" at bounding box center [601, 317] width 54 height 18
click at [581, 319] on input "Unknown" at bounding box center [586, 313] width 12 height 12
checkbox input "true"
click at [631, 128] on input "text" at bounding box center [662, 120] width 227 height 36
type input "1573"
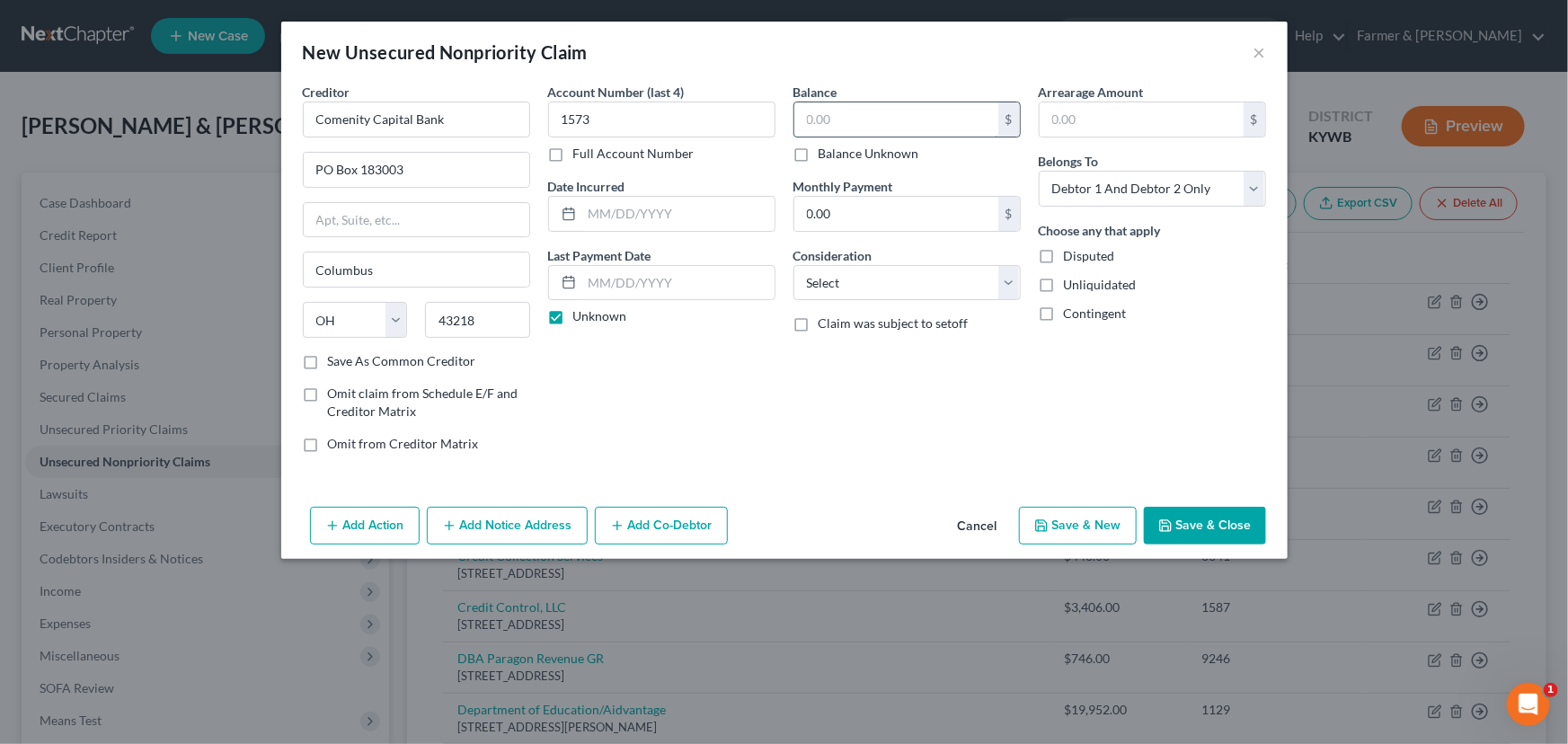
click at [827, 132] on input "text" at bounding box center [896, 120] width 204 height 34
type input "279.00"
click at [826, 282] on select "Select Cable / Satellite Services Collection Agency Credit Card Debt Debt Couns…" at bounding box center [907, 283] width 227 height 36
select select "2"
click at [793, 265] on select "Select Cable / Satellite Services Collection Agency Credit Card Debt Debt Couns…" at bounding box center [907, 283] width 227 height 36
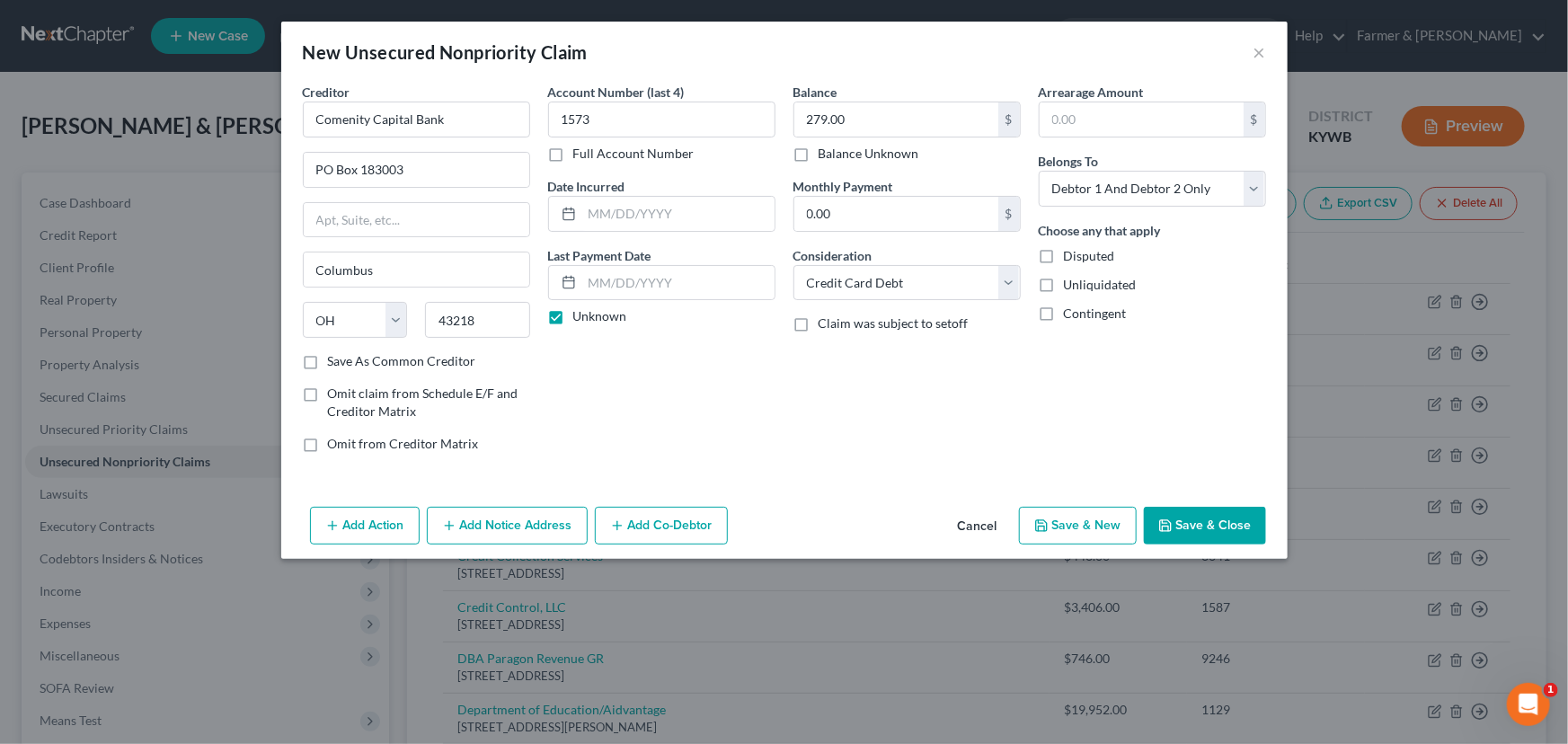
click at [952, 393] on div "Balance 279.00 $ Balance Unknown Balance Undetermined 279.00 $ Balance Unknown …" at bounding box center [907, 275] width 245 height 384
click at [1173, 532] on button "Save & Close" at bounding box center [1205, 526] width 123 height 38
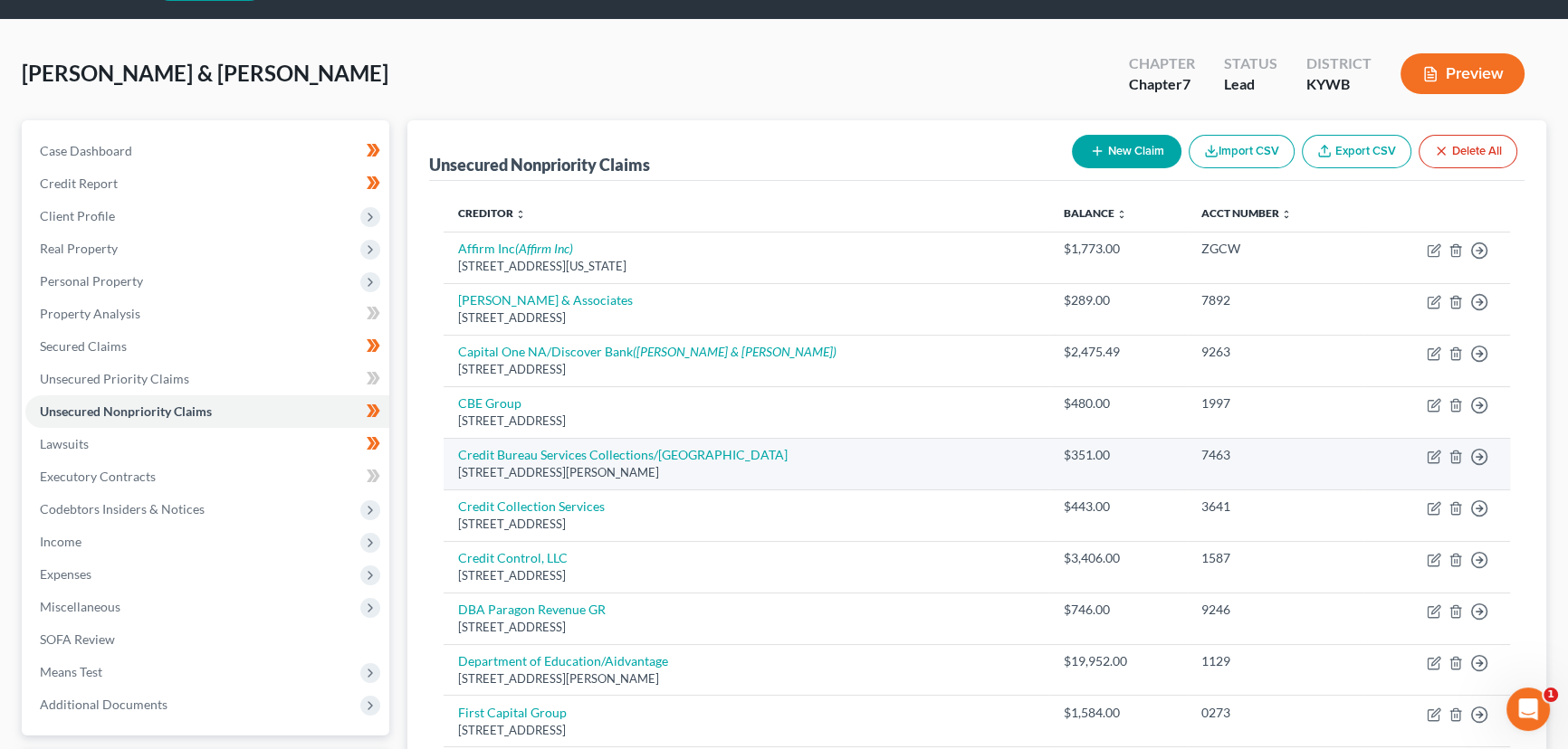
scroll to position [53, 0]
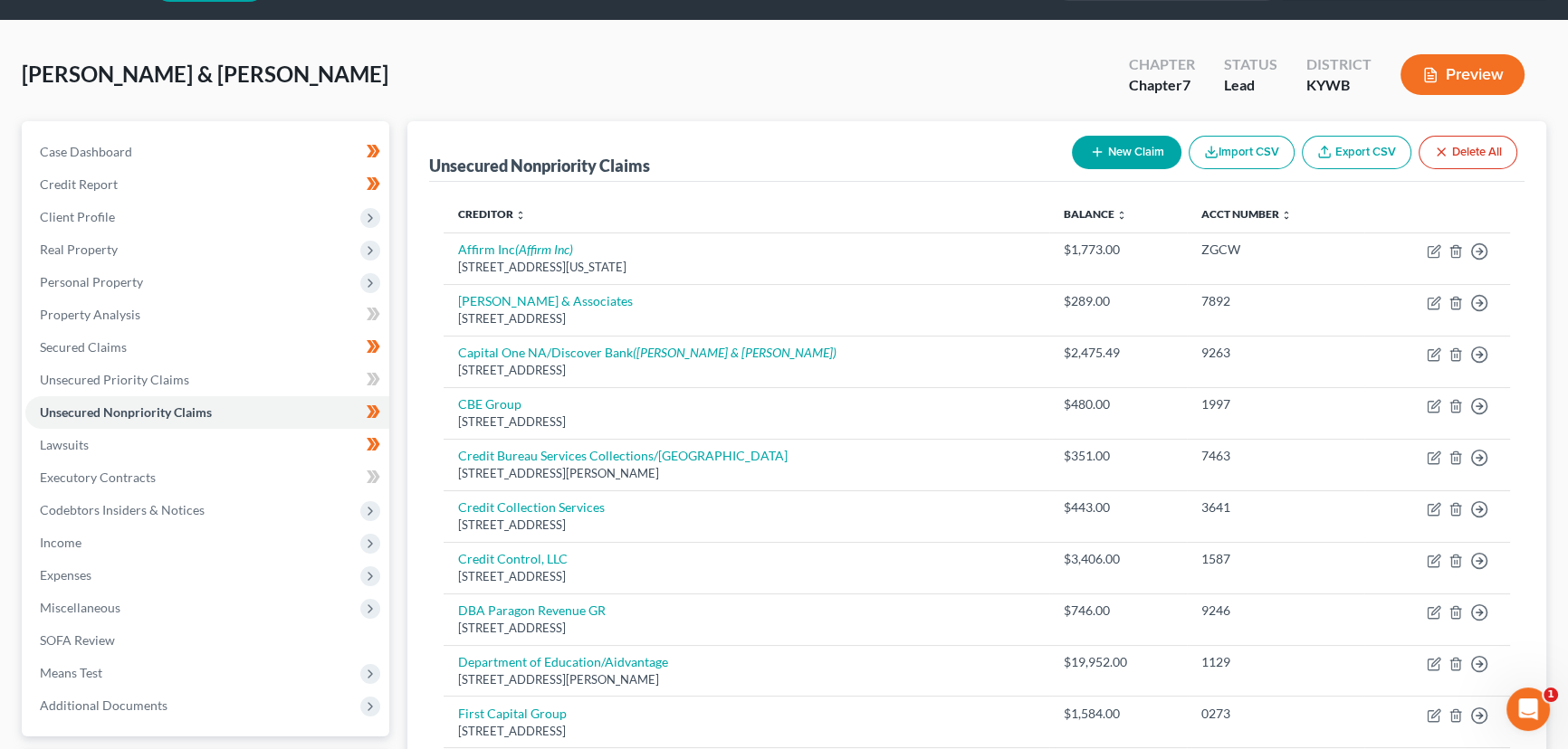
click at [1124, 163] on button "New Claim" at bounding box center [1126, 152] width 110 height 34
select select "2"
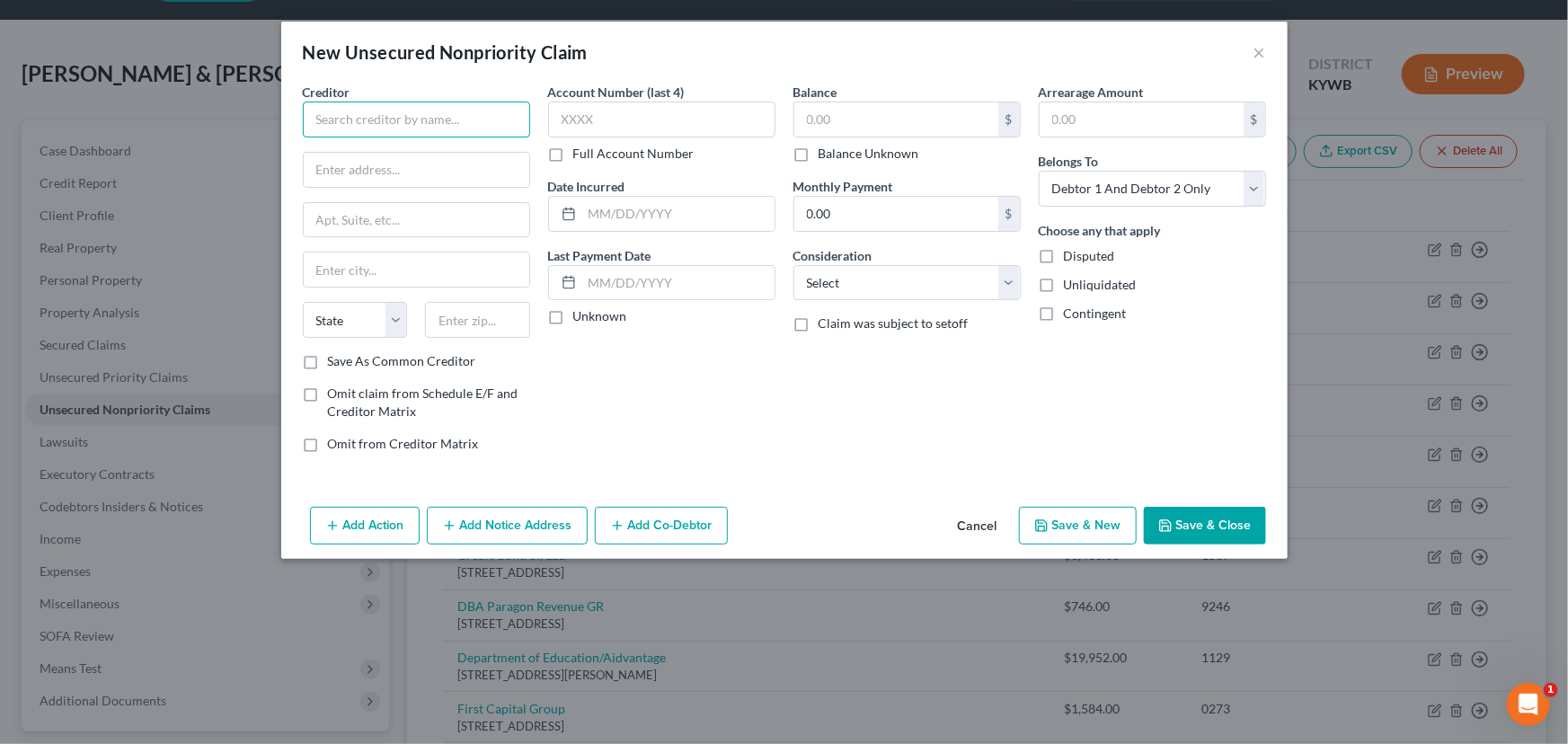
click at [454, 128] on input "text" at bounding box center [417, 120] width 227 height 36
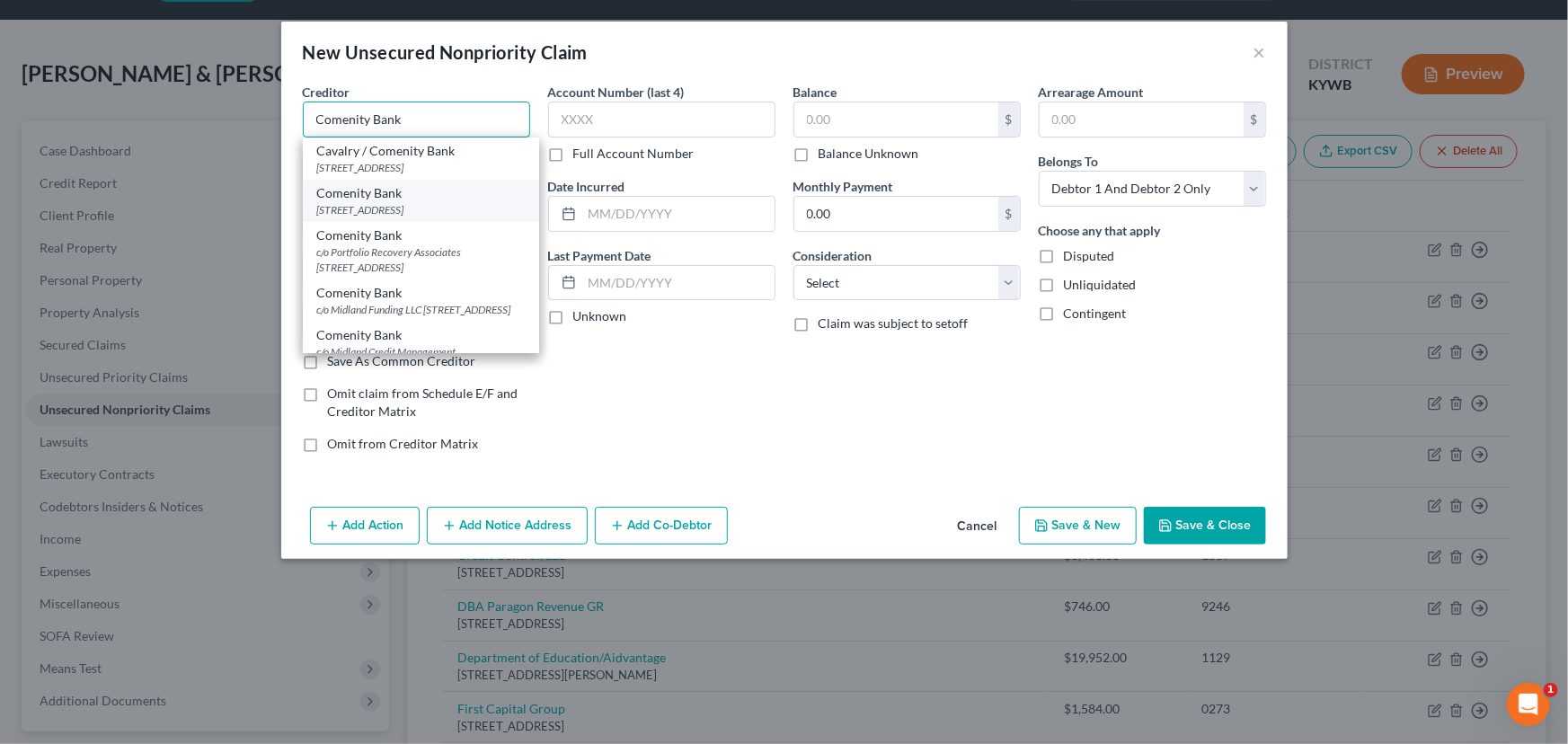
type input "Comenity Bank"
click at [422, 202] on div "Comenity Bank" at bounding box center [421, 193] width 207 height 18
type input "PO Box 182789"
type input "Columbus"
select select "36"
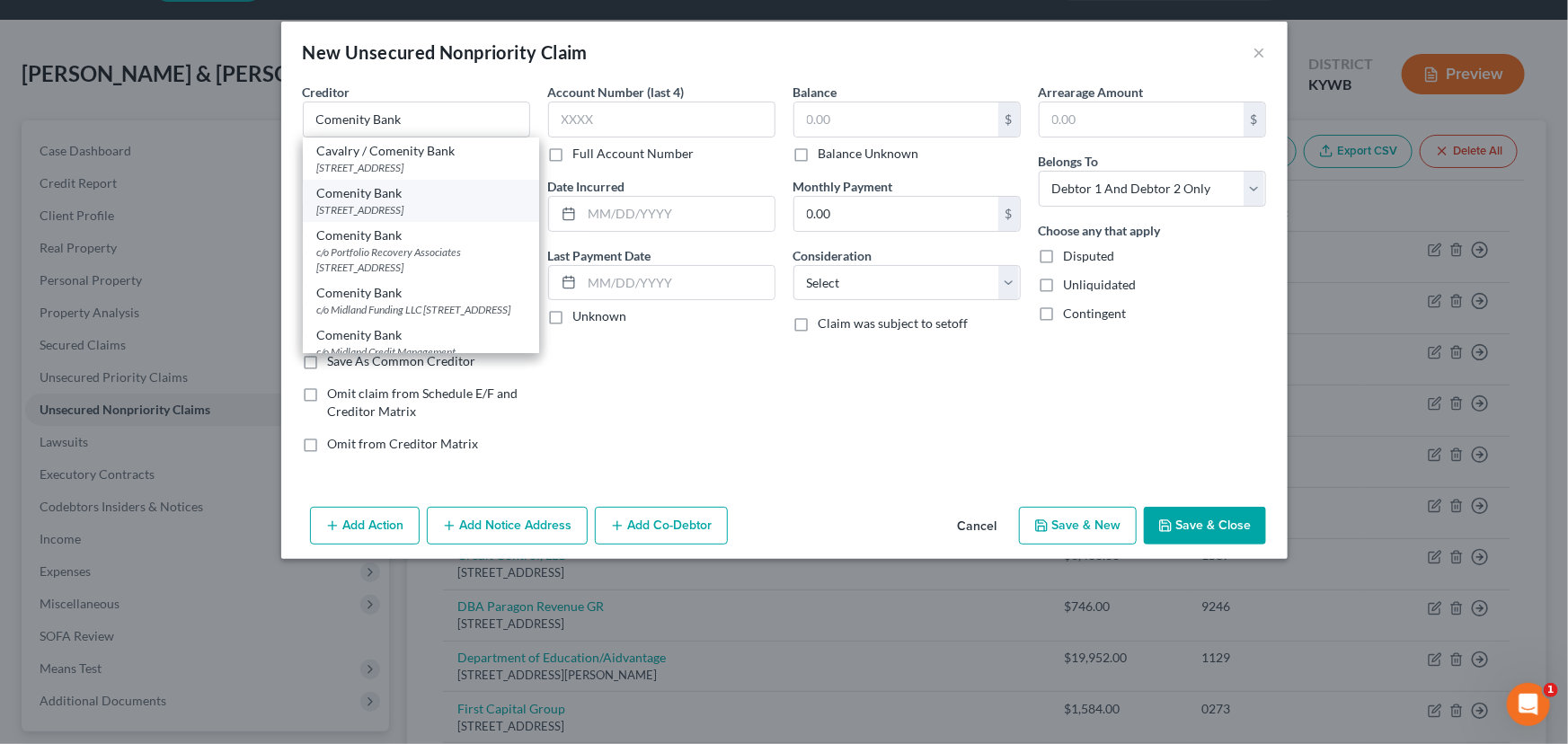
type input "43218-2789"
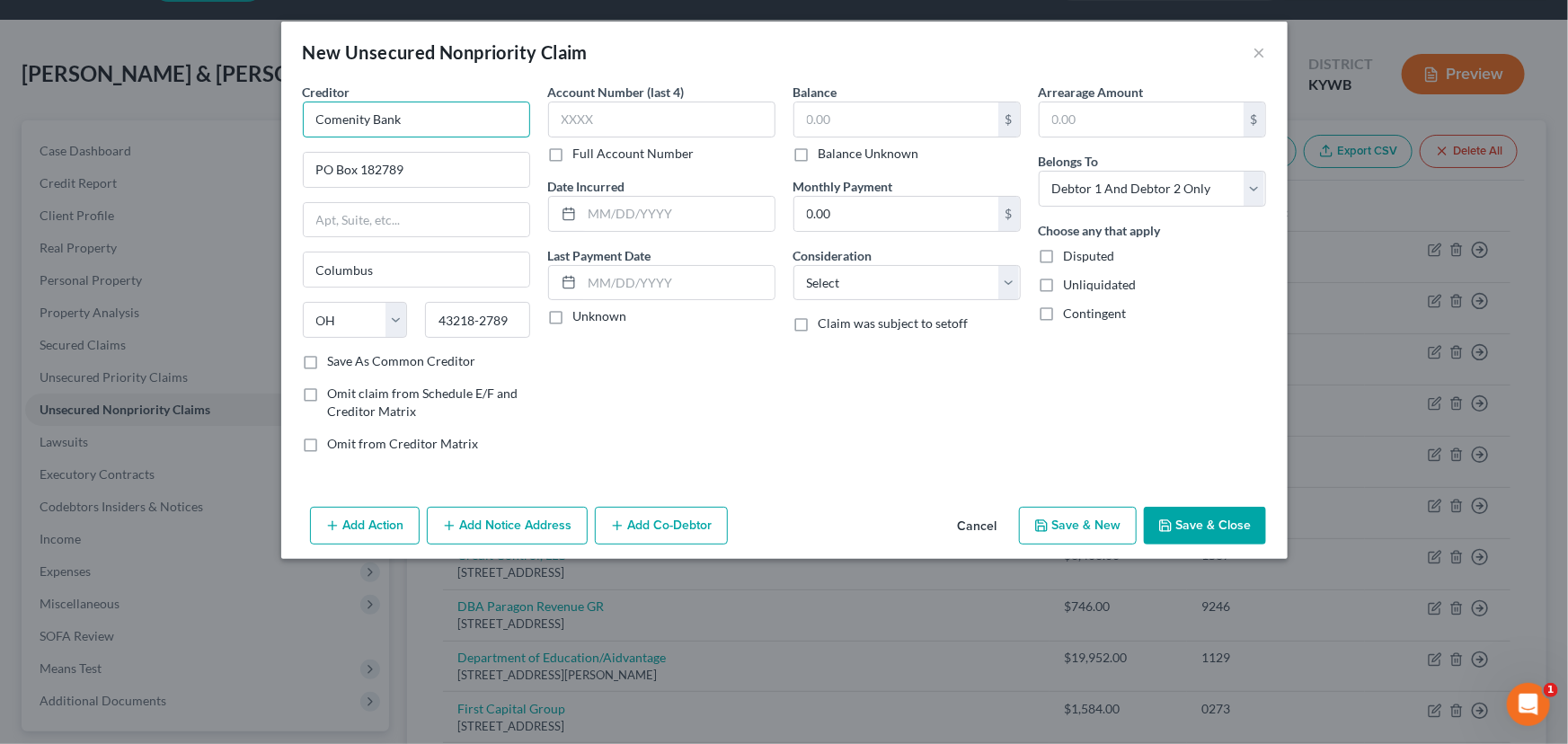
click at [439, 117] on input "Comenity Bank" at bounding box center [417, 120] width 227 height 36
type input "Comenity Bank/HSN"
click at [573, 312] on label "Unknown" at bounding box center [601, 317] width 54 height 18
click at [581, 312] on input "Unknown" at bounding box center [586, 313] width 12 height 12
checkbox input "true"
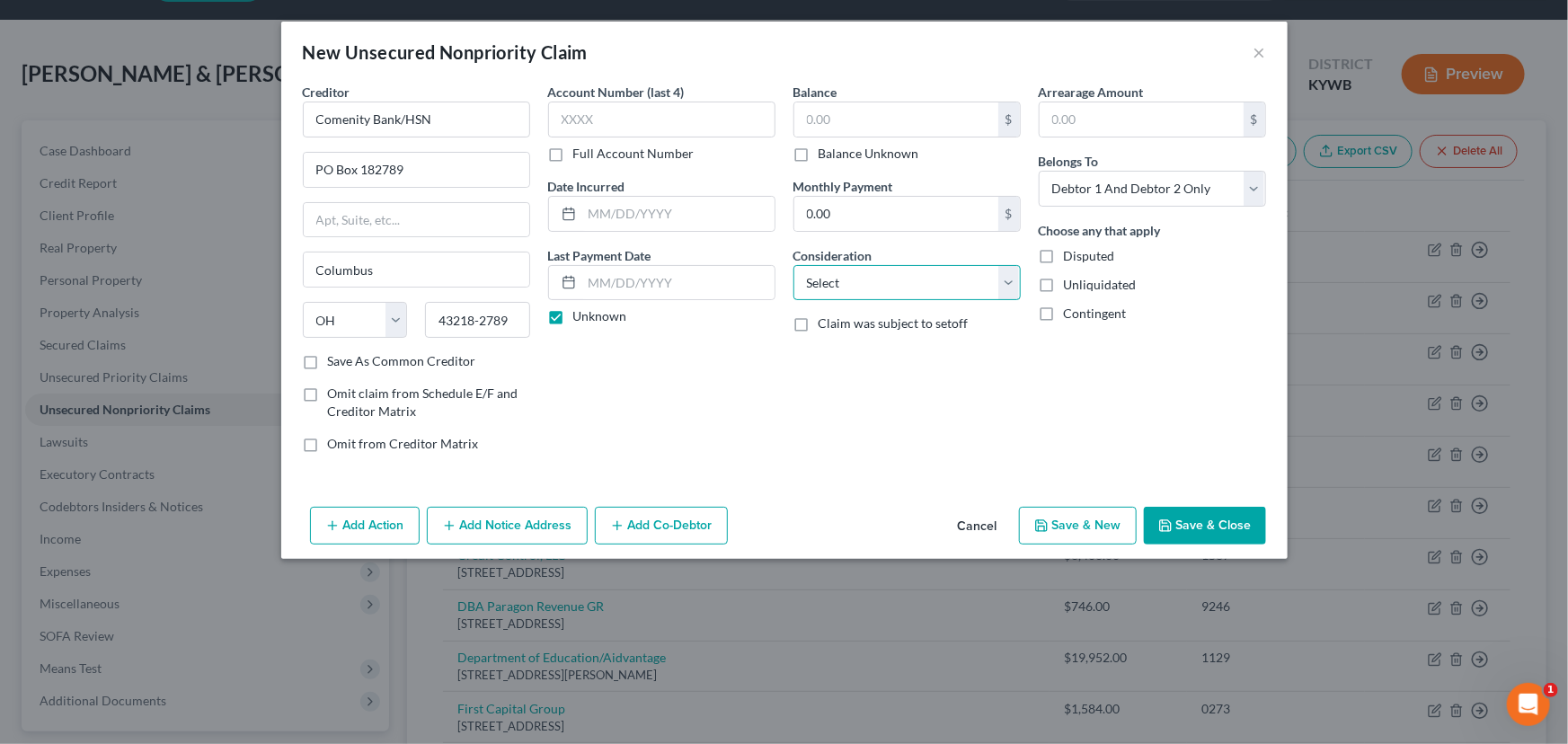
click at [850, 289] on select "Select Cable / Satellite Services Collection Agency Credit Card Debt Debt Couns…" at bounding box center [907, 283] width 227 height 36
select select "2"
click at [793, 265] on select "Select Cable / Satellite Services Collection Agency Credit Card Debt Debt Couns…" at bounding box center [907, 283] width 227 height 36
click at [797, 129] on input "text" at bounding box center [896, 120] width 204 height 34
type input "500.00"
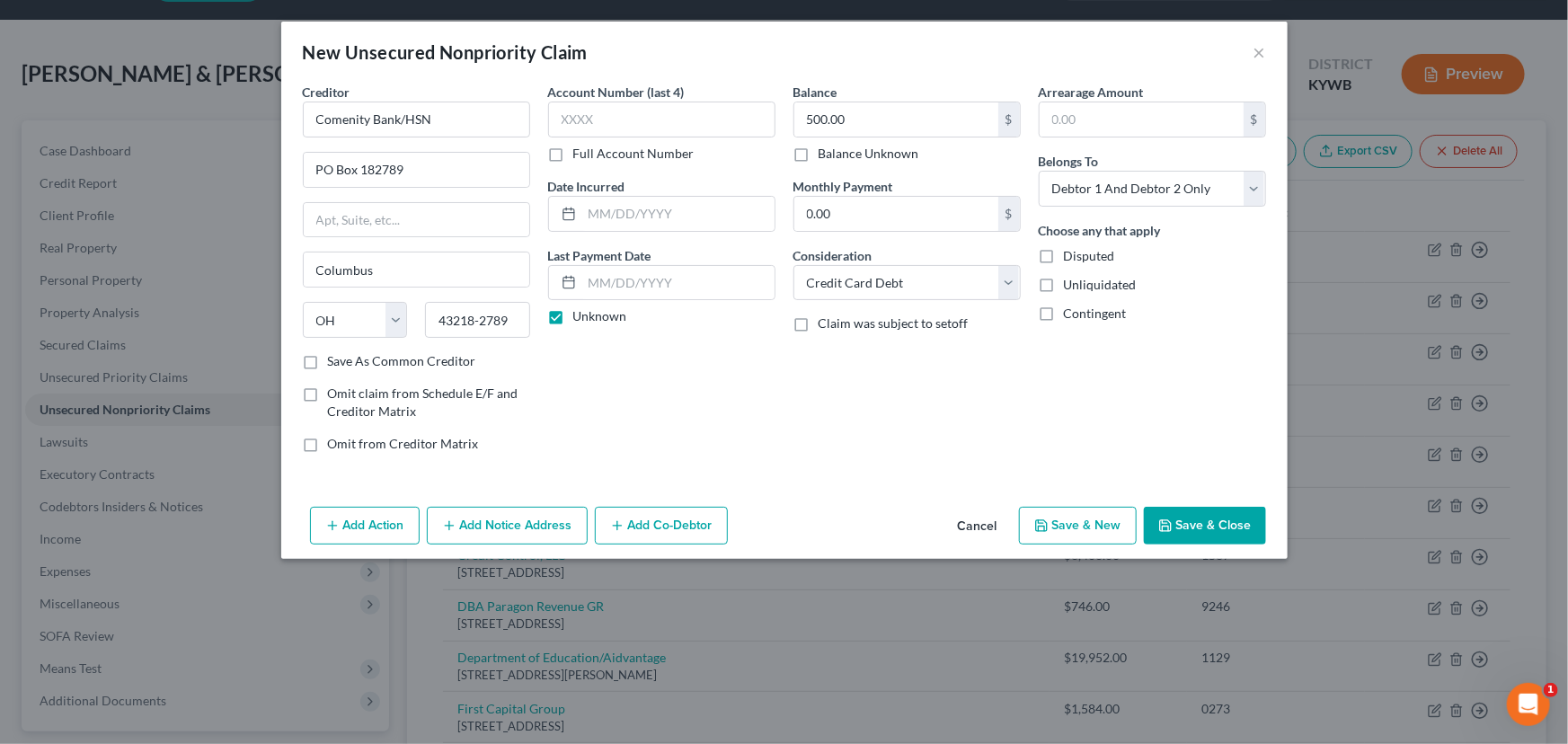
click at [1171, 507] on button "Save & Close" at bounding box center [1205, 526] width 123 height 38
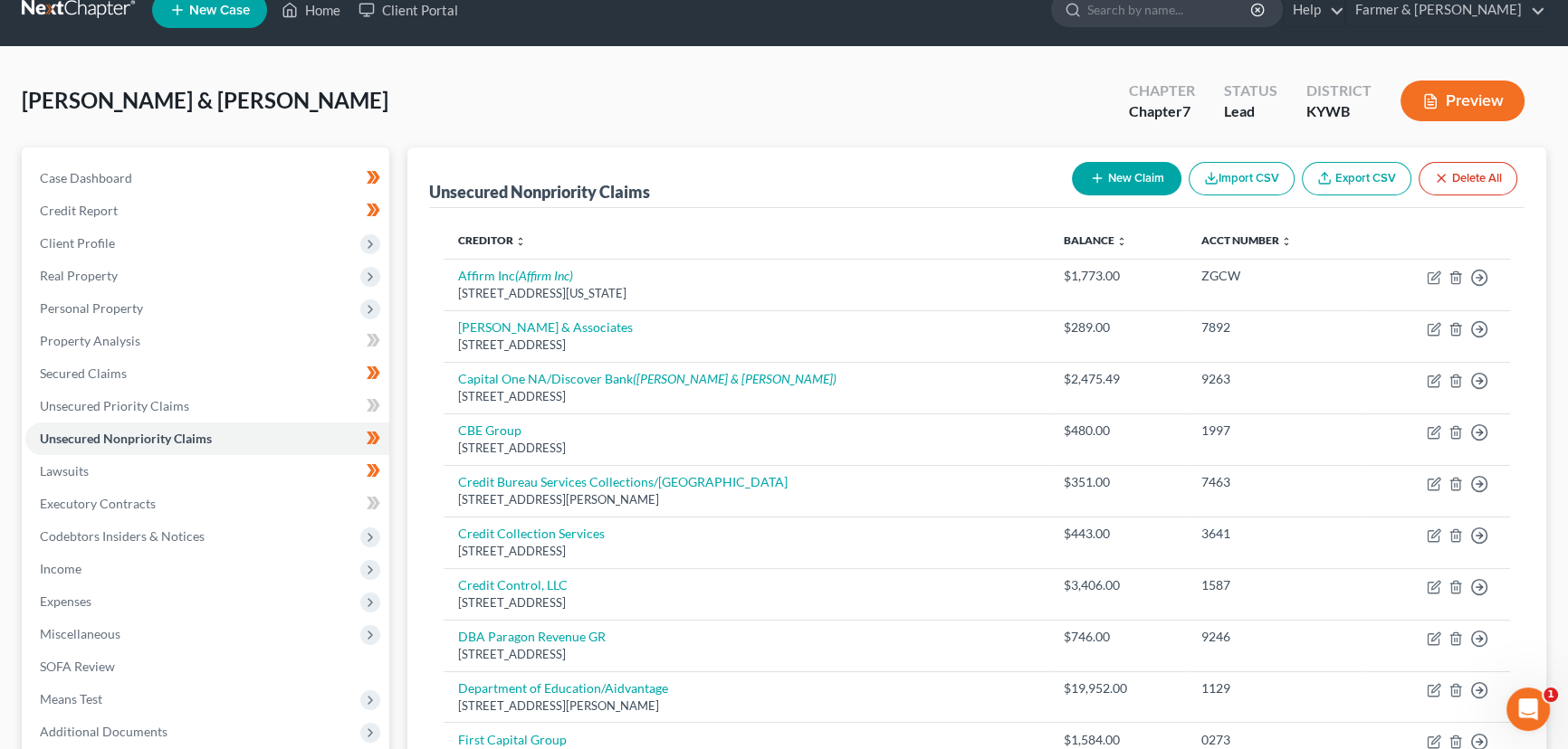
scroll to position [0, 0]
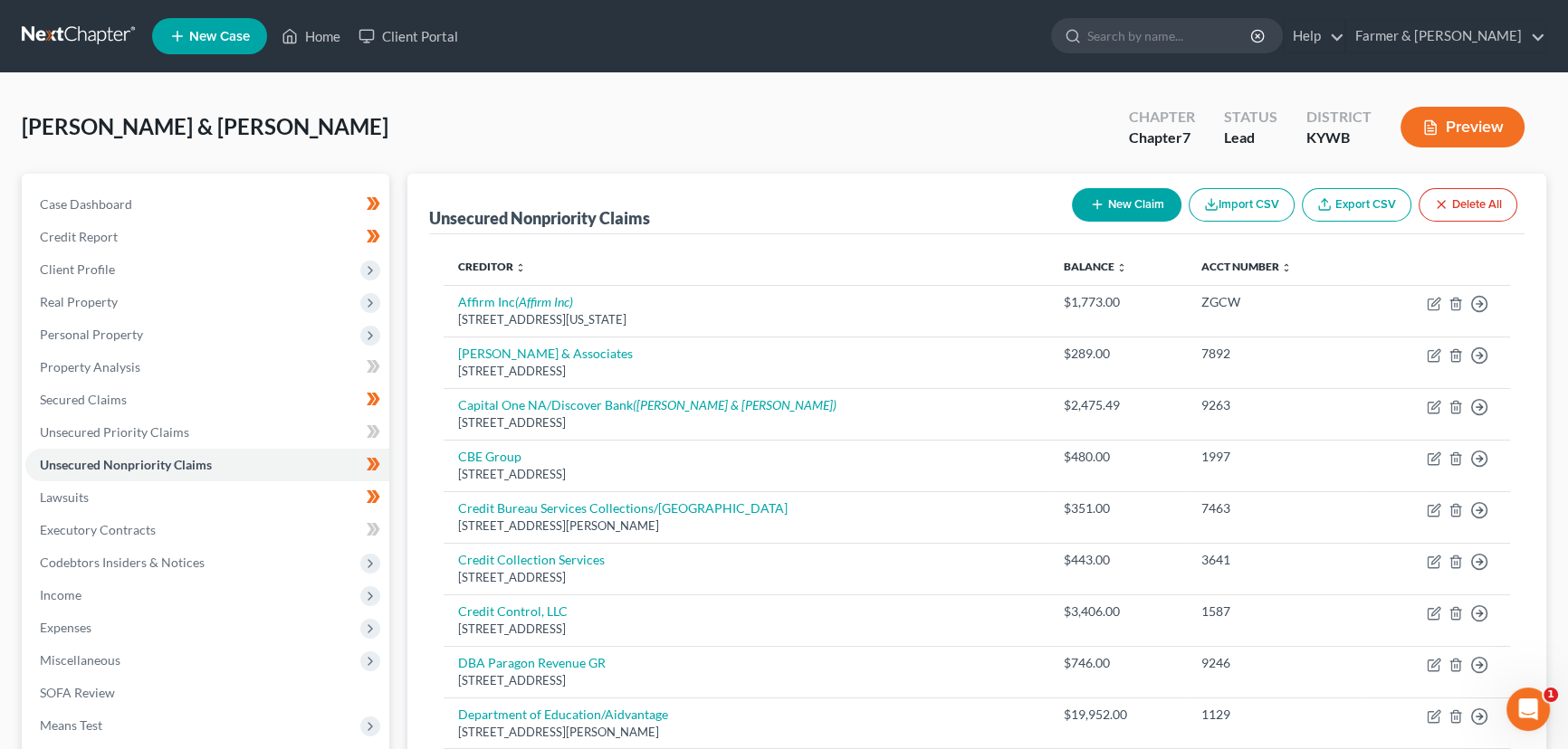
click at [1114, 205] on button "New Claim" at bounding box center [1126, 204] width 110 height 34
select select "2"
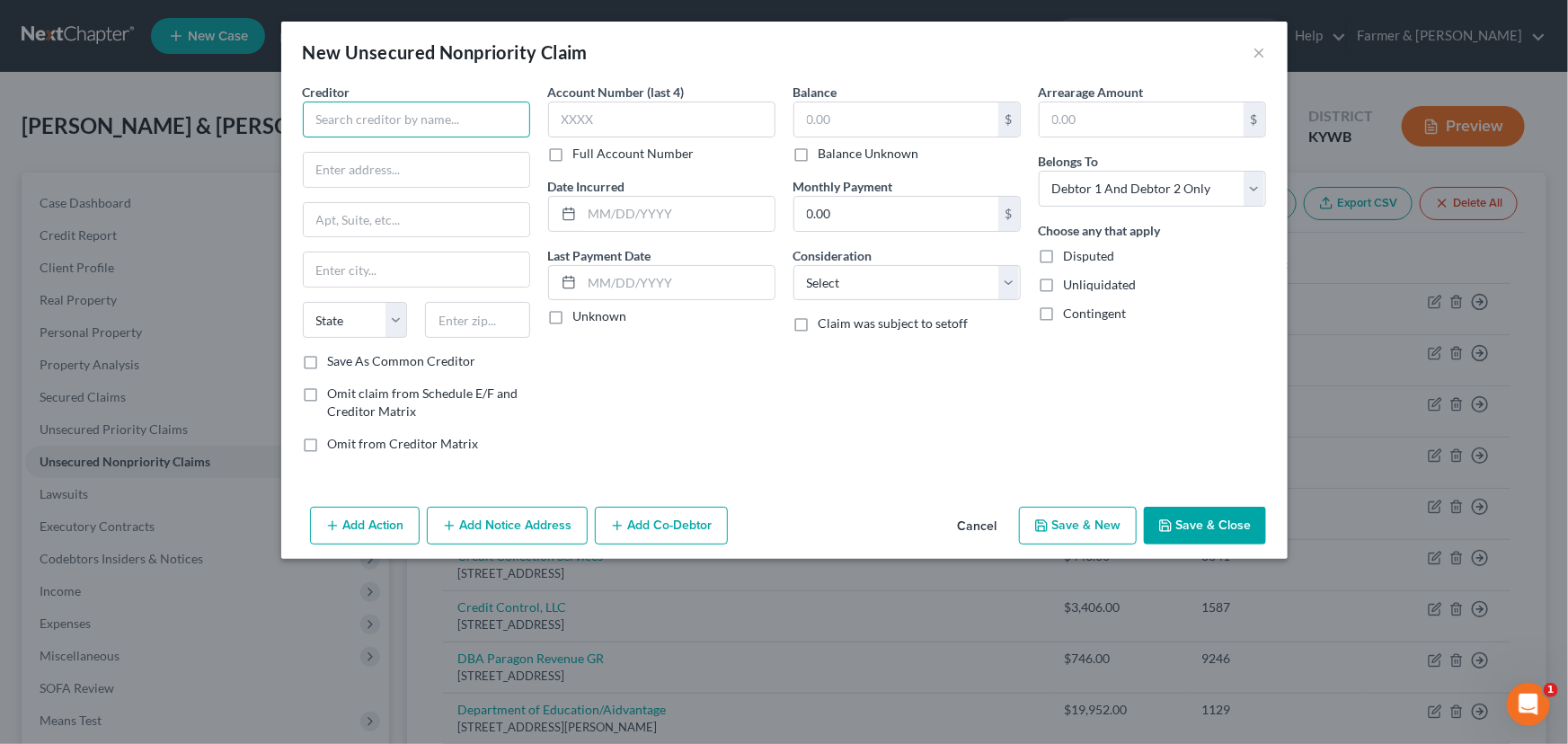
click at [444, 117] on input "text" at bounding box center [417, 120] width 227 height 36
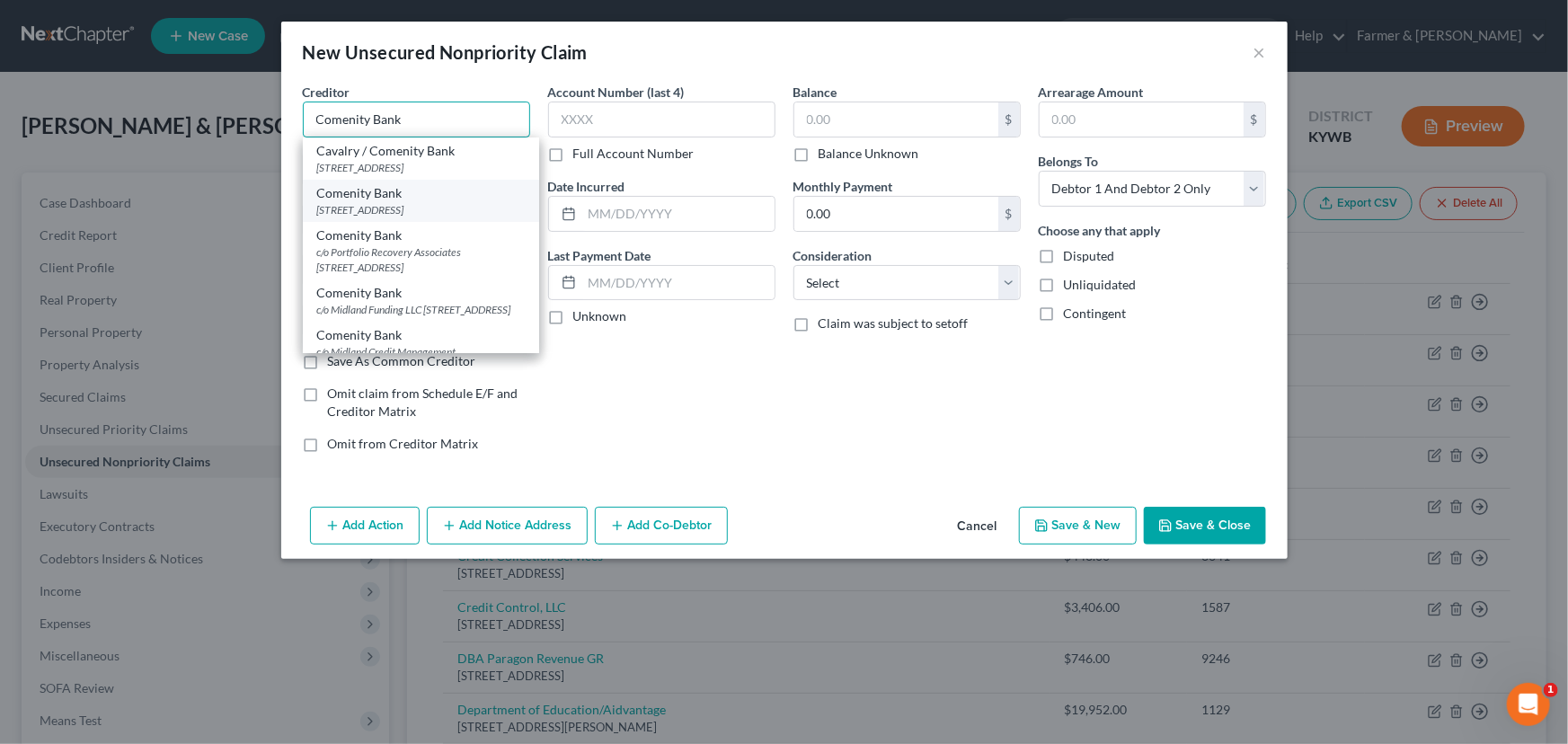
type input "Comenity Bank"
click at [398, 202] on div "Comenity Bank" at bounding box center [421, 193] width 207 height 18
type input "PO Box 182789"
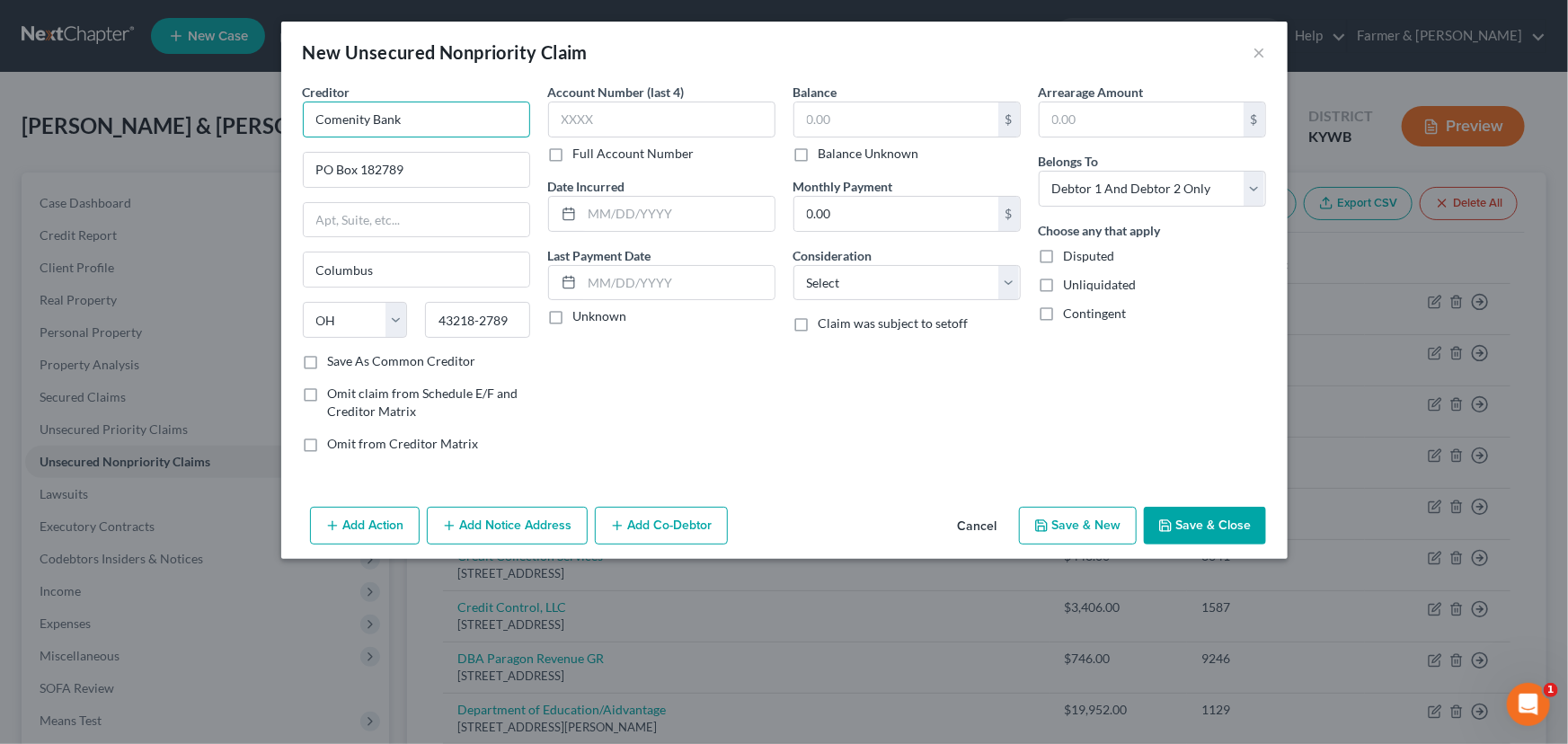
click at [439, 127] on input "Comenity Bank" at bounding box center [417, 120] width 227 height 36
click at [578, 374] on div "Account Number (last 4) Full Account Number Date Incurred Last Payment Date Unk…" at bounding box center [662, 275] width 245 height 384
click at [573, 320] on label "Unknown" at bounding box center [601, 317] width 54 height 18
click at [581, 319] on input "Unknown" at bounding box center [586, 313] width 12 height 12
click at [613, 125] on input "text" at bounding box center [662, 120] width 227 height 36
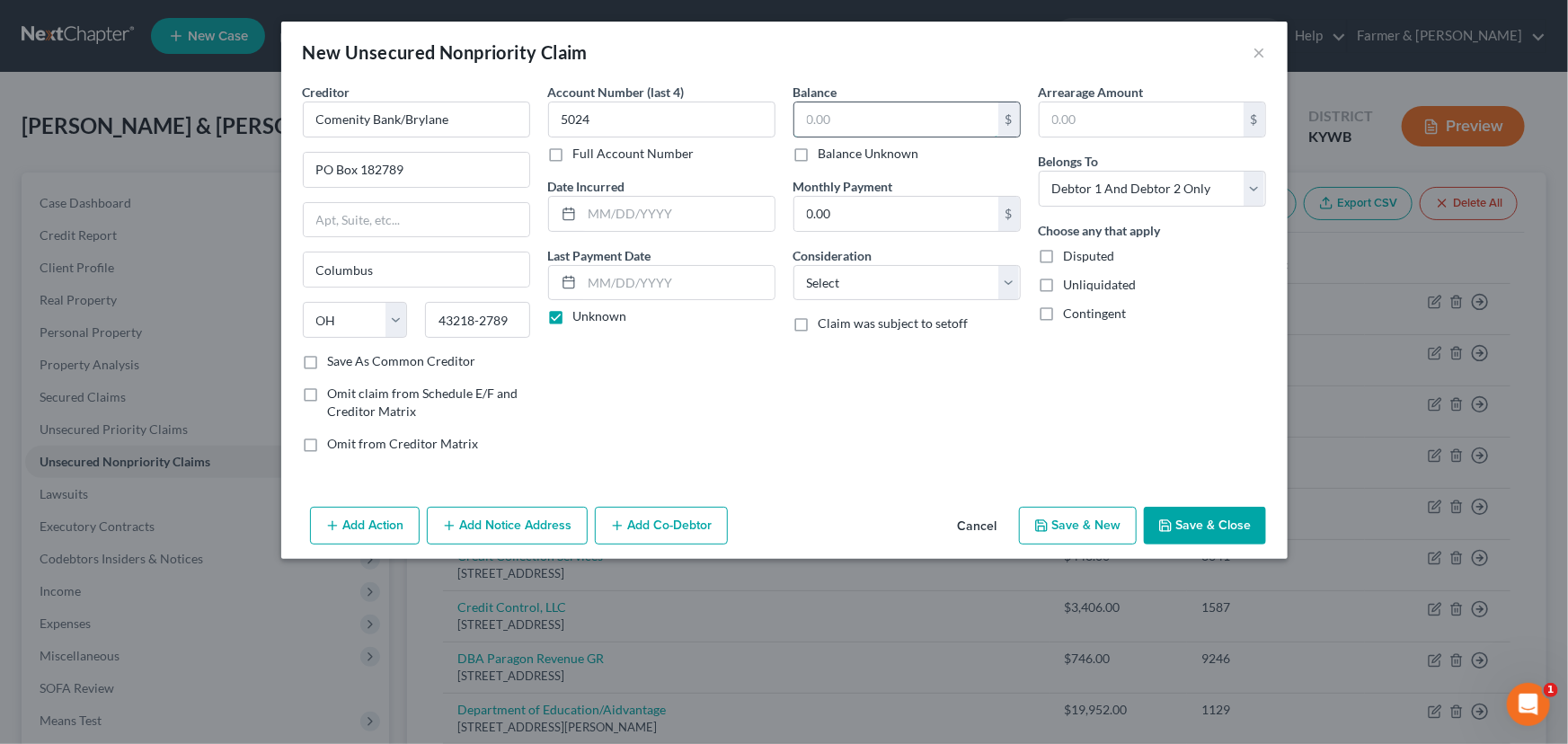
click at [821, 126] on input "text" at bounding box center [896, 120] width 204 height 34
click at [845, 298] on select "Select Cable / Satellite Services Collection Agency Credit Card Debt Debt Couns…" at bounding box center [907, 283] width 227 height 36
click at [793, 265] on select "Select Cable / Satellite Services Collection Agency Credit Card Debt Debt Couns…" at bounding box center [907, 283] width 227 height 36
click at [843, 375] on div "Balance 207.00 $ Balance Unknown Balance Undetermined 207.00 $ Balance Unknown …" at bounding box center [907, 275] width 245 height 384
click at [1174, 524] on button "Save & Close" at bounding box center [1205, 526] width 123 height 38
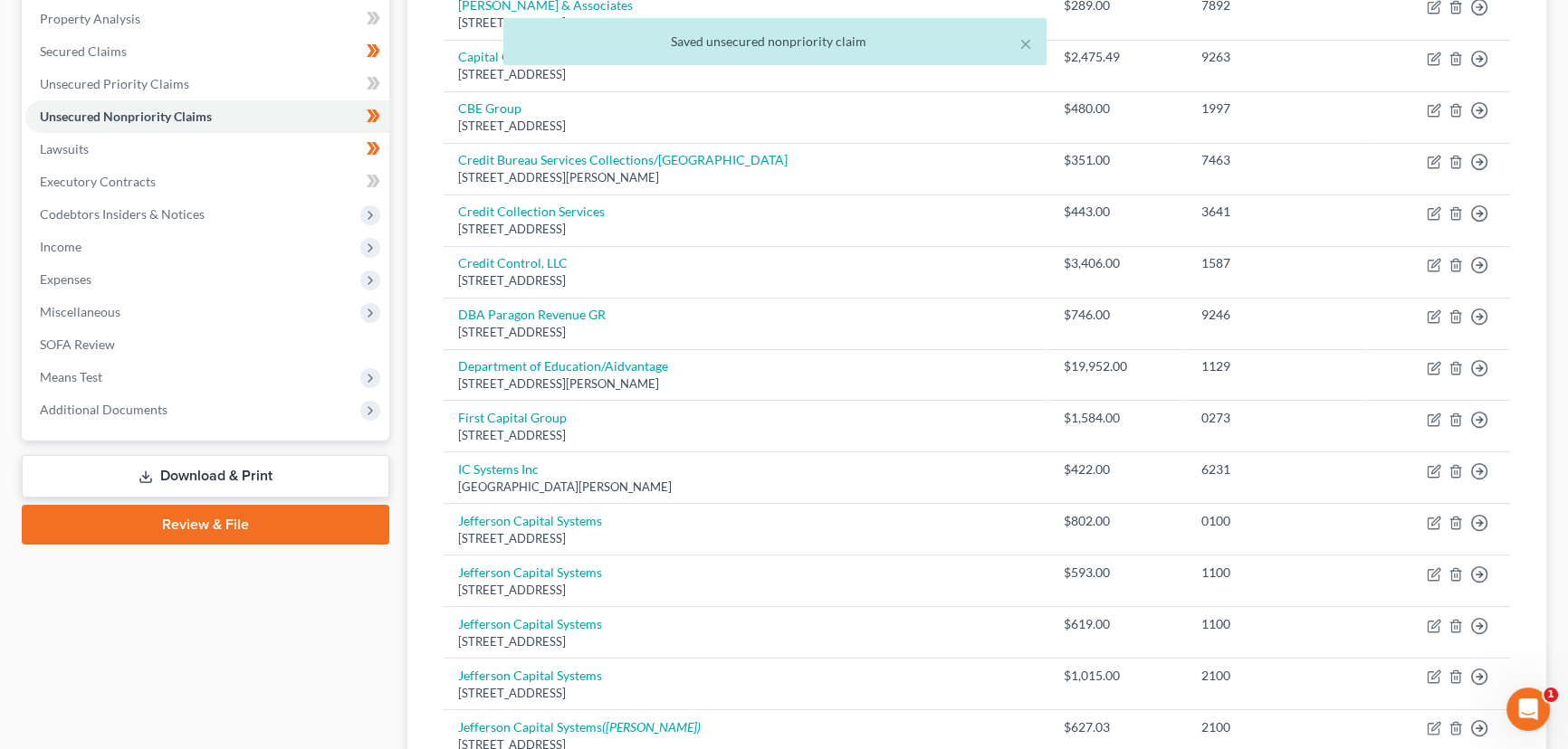
scroll to position [350, 0]
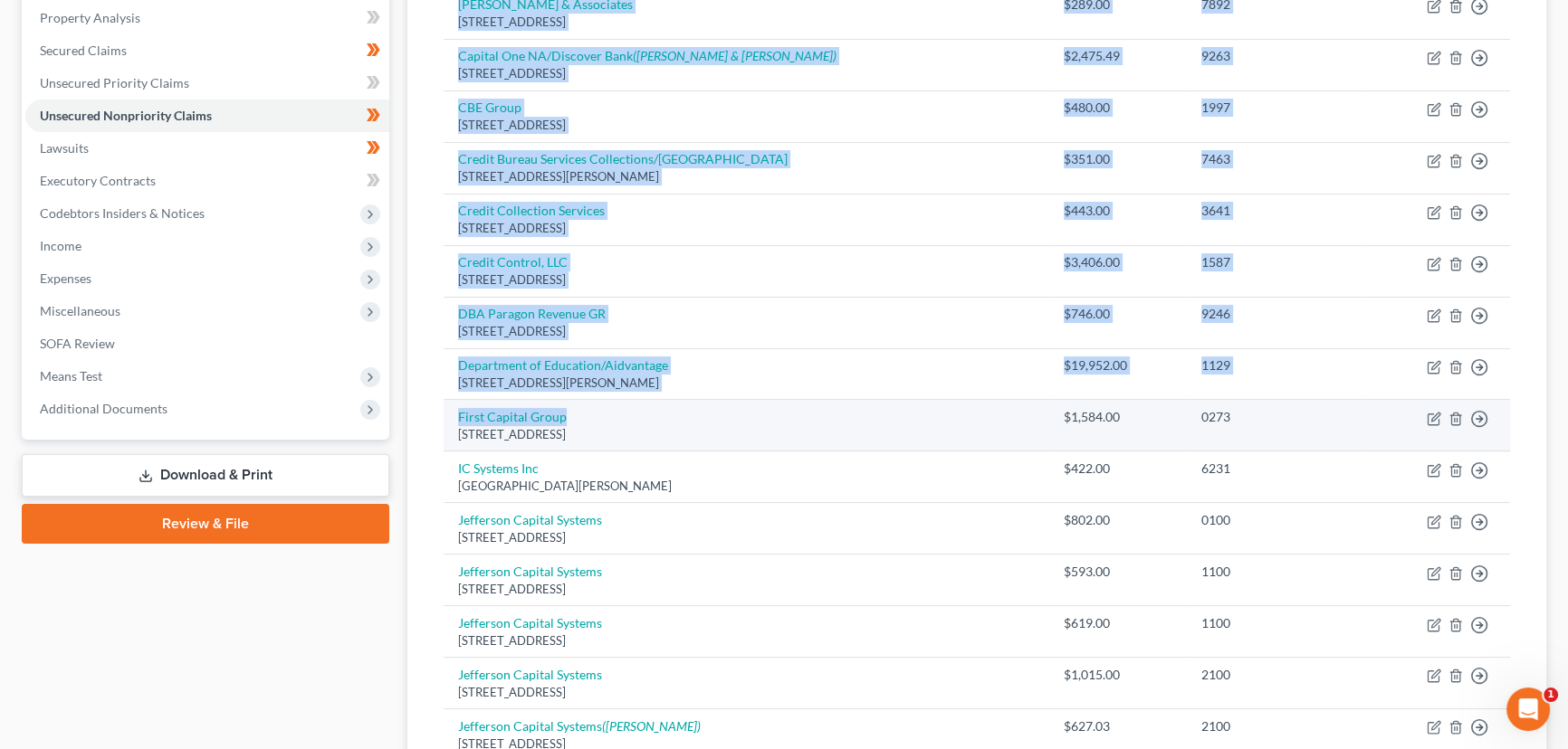
drag, startPoint x: 422, startPoint y: 397, endPoint x: 742, endPoint y: 416, distance: 320.6
click at [742, 416] on div "Unsecured Nonpriority Claims New Claim Import CSV Export CSV Delete All Credito…" at bounding box center [976, 714] width 1138 height 1779
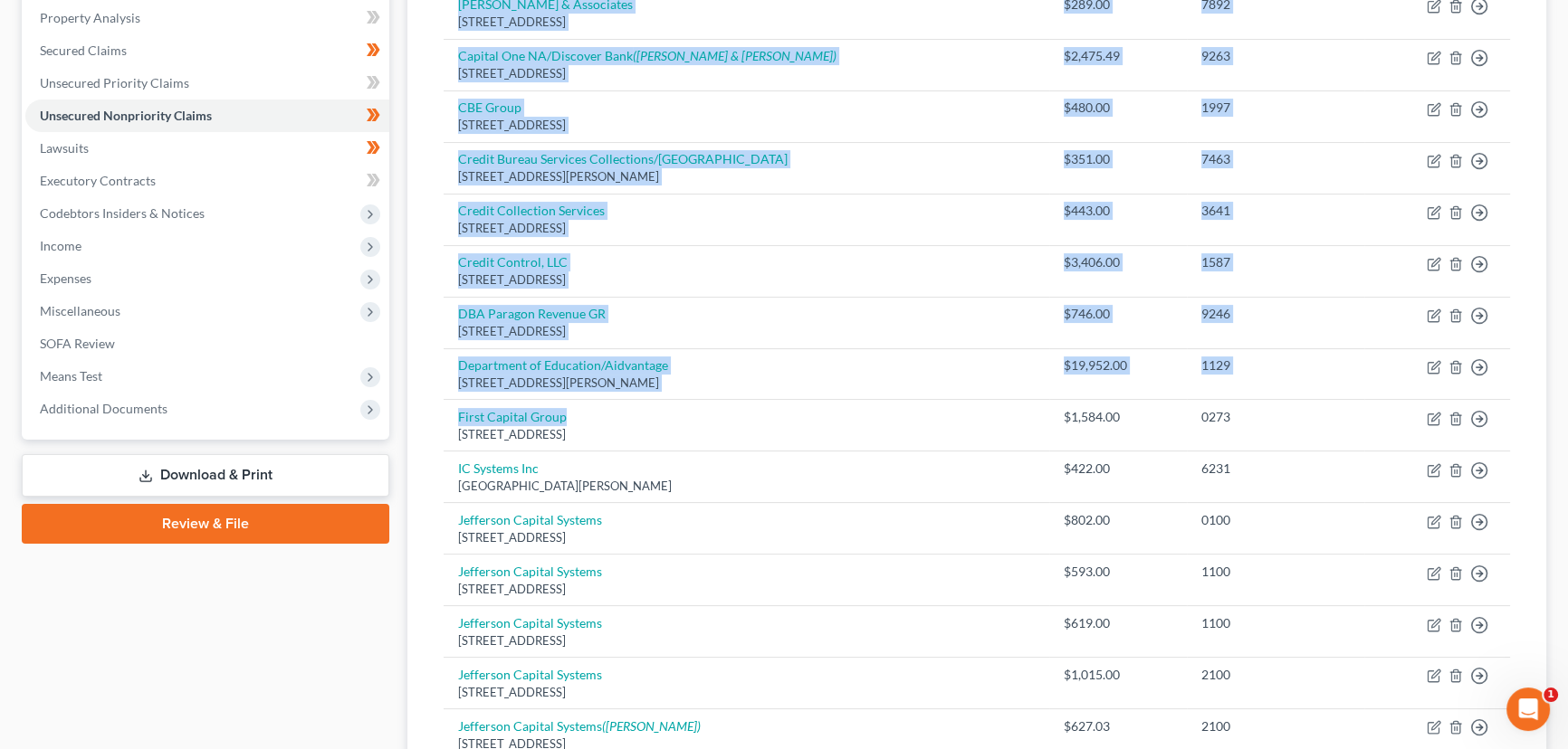
click at [422, 303] on div "Unsecured Nonpriority Claims New Claim Import CSV Export CSV Delete All Credito…" at bounding box center [976, 714] width 1138 height 1779
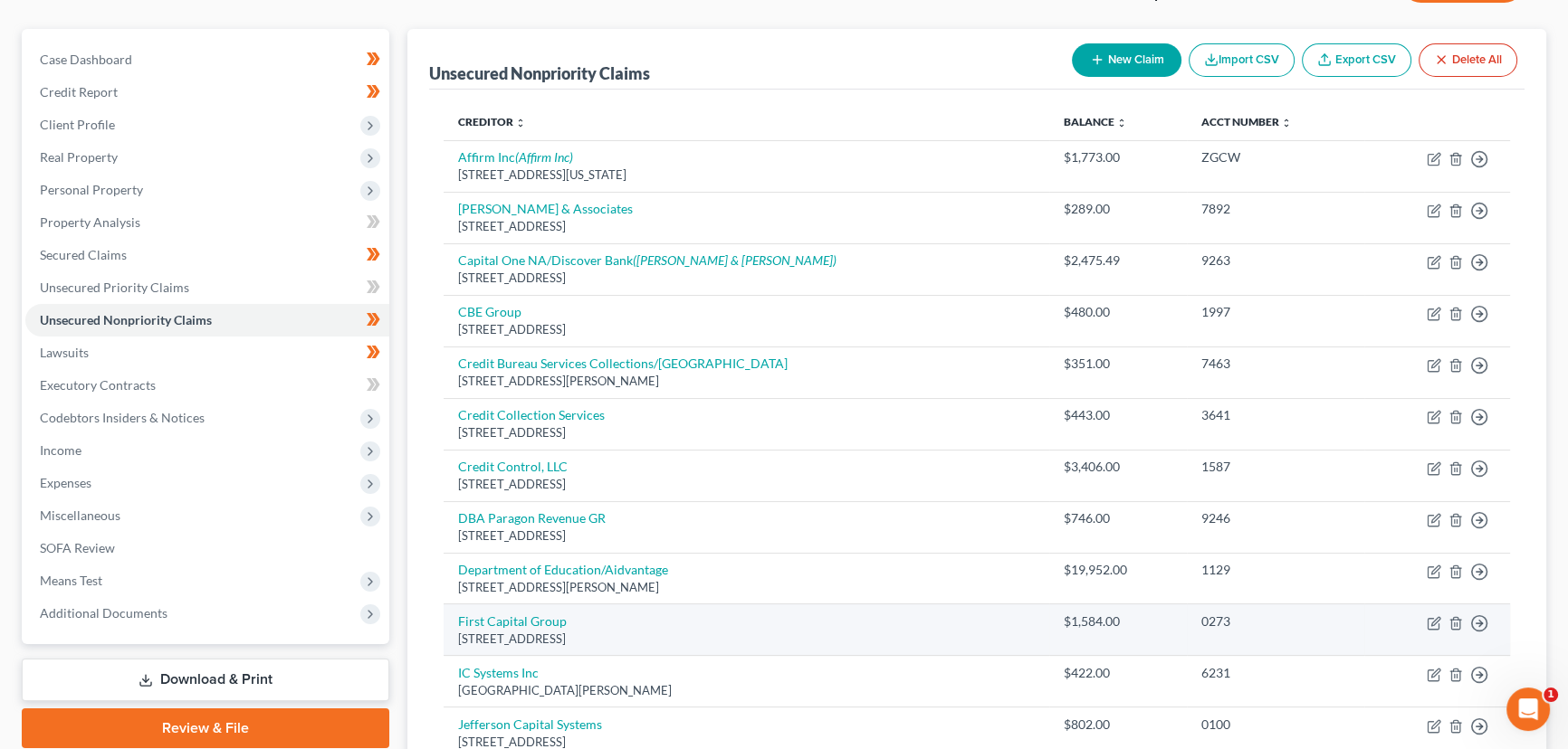
scroll to position [144, 0]
click at [651, 419] on td "Credit Collection Services [STREET_ADDRESS]" at bounding box center [746, 423] width 606 height 52
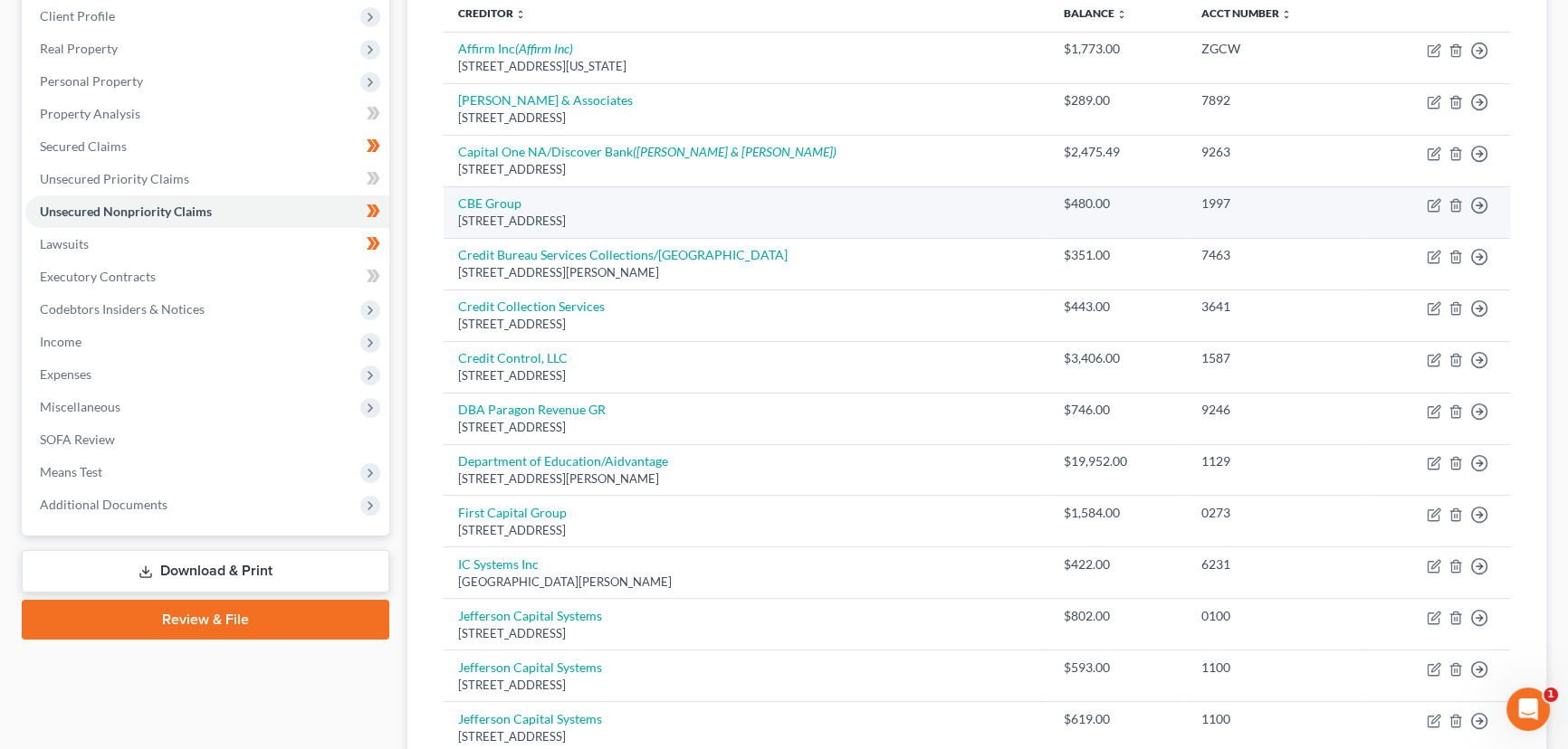
scroll to position [0, 0]
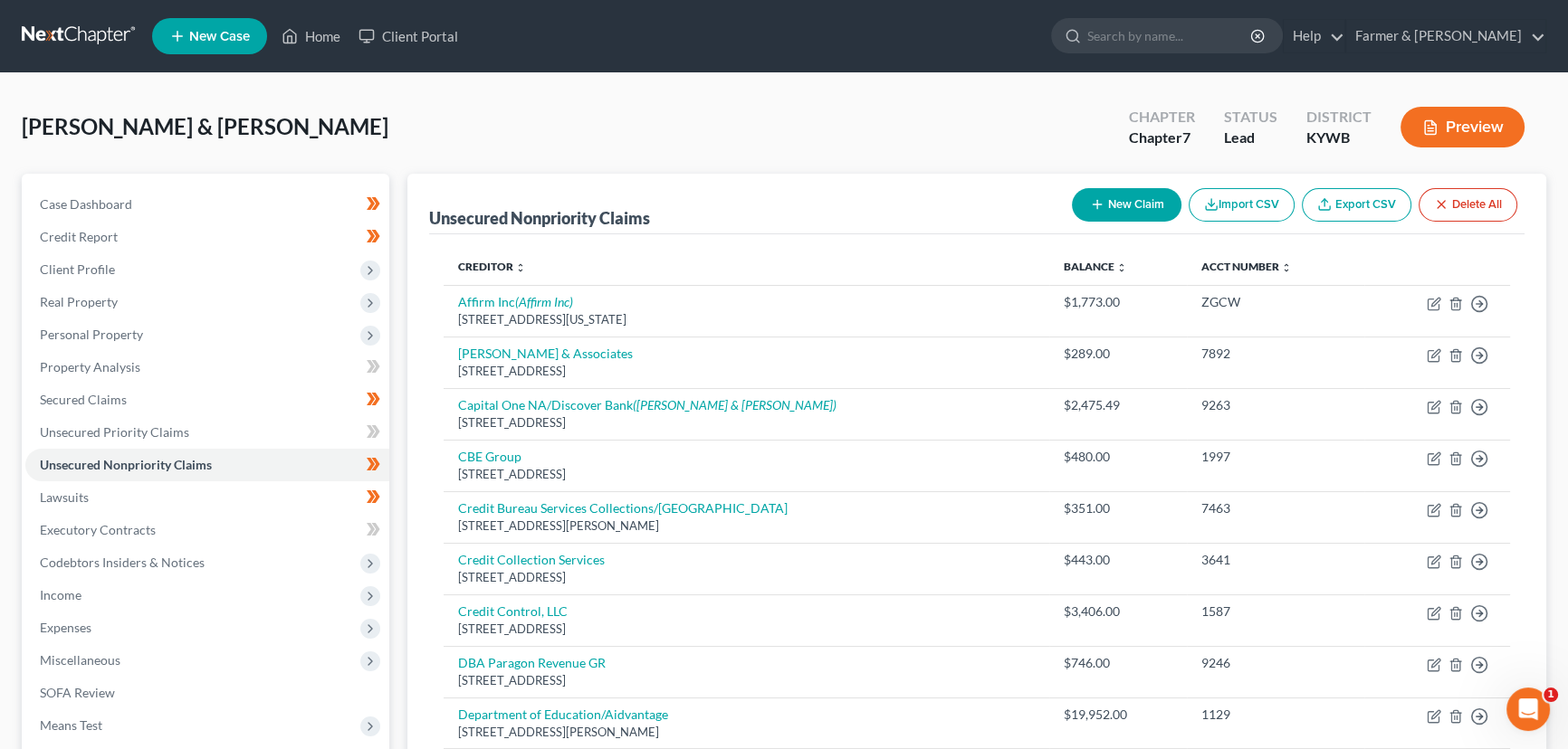
click at [1096, 209] on icon "button" at bounding box center [1097, 204] width 15 height 15
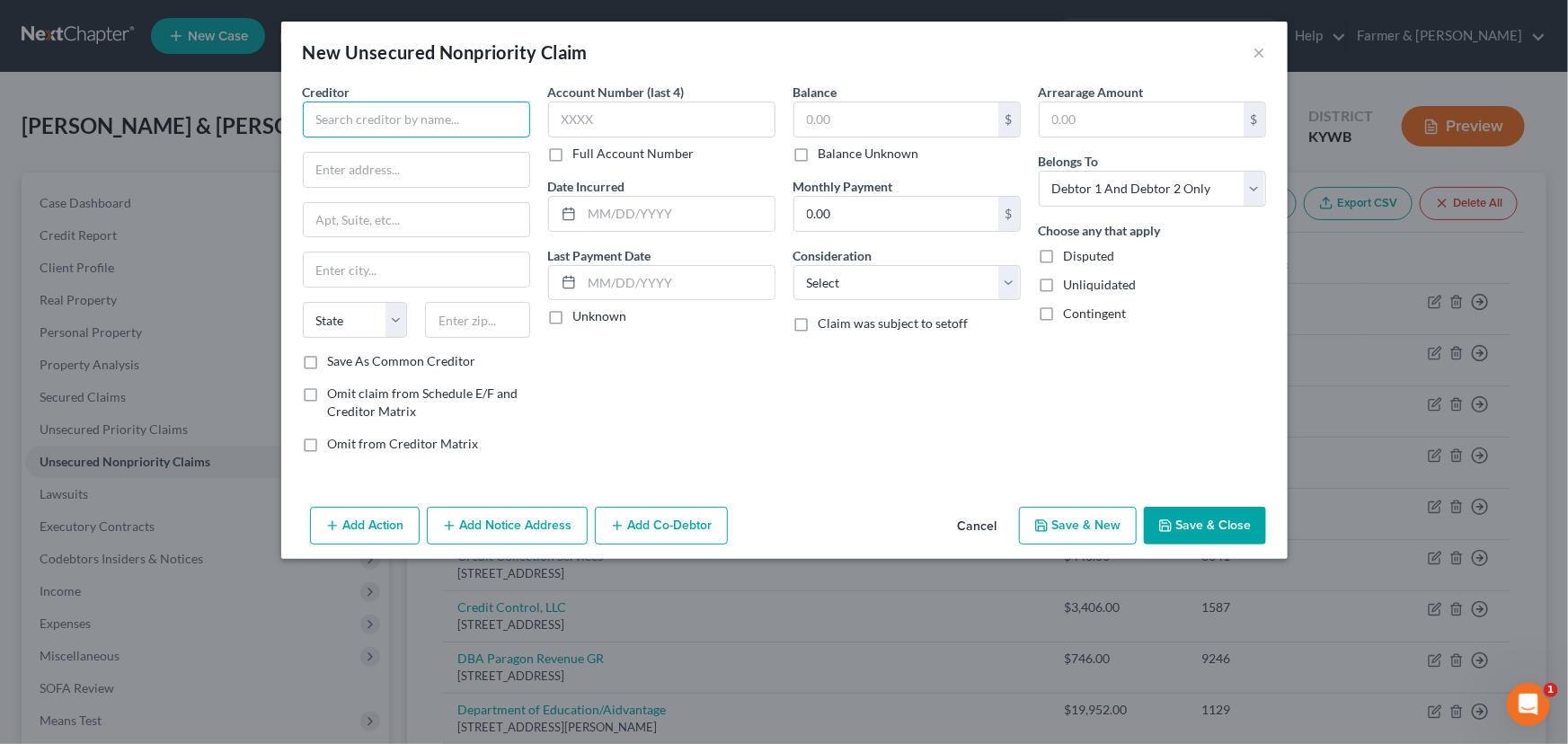
click at [438, 104] on input "text" at bounding box center [417, 120] width 227 height 36
click at [357, 137] on div "Creditor * State [US_STATE] AK AR AZ CA CO [GEOGRAPHIC_DATA] DE DC [GEOGRAPHIC_…" at bounding box center [417, 217] width 227 height 270
click at [339, 119] on input "text" at bounding box center [417, 120] width 227 height 36
click at [428, 156] on div "Colonial Finance Company" at bounding box center [410, 151] width 187 height 18
click at [591, 124] on input "text" at bounding box center [662, 120] width 227 height 36
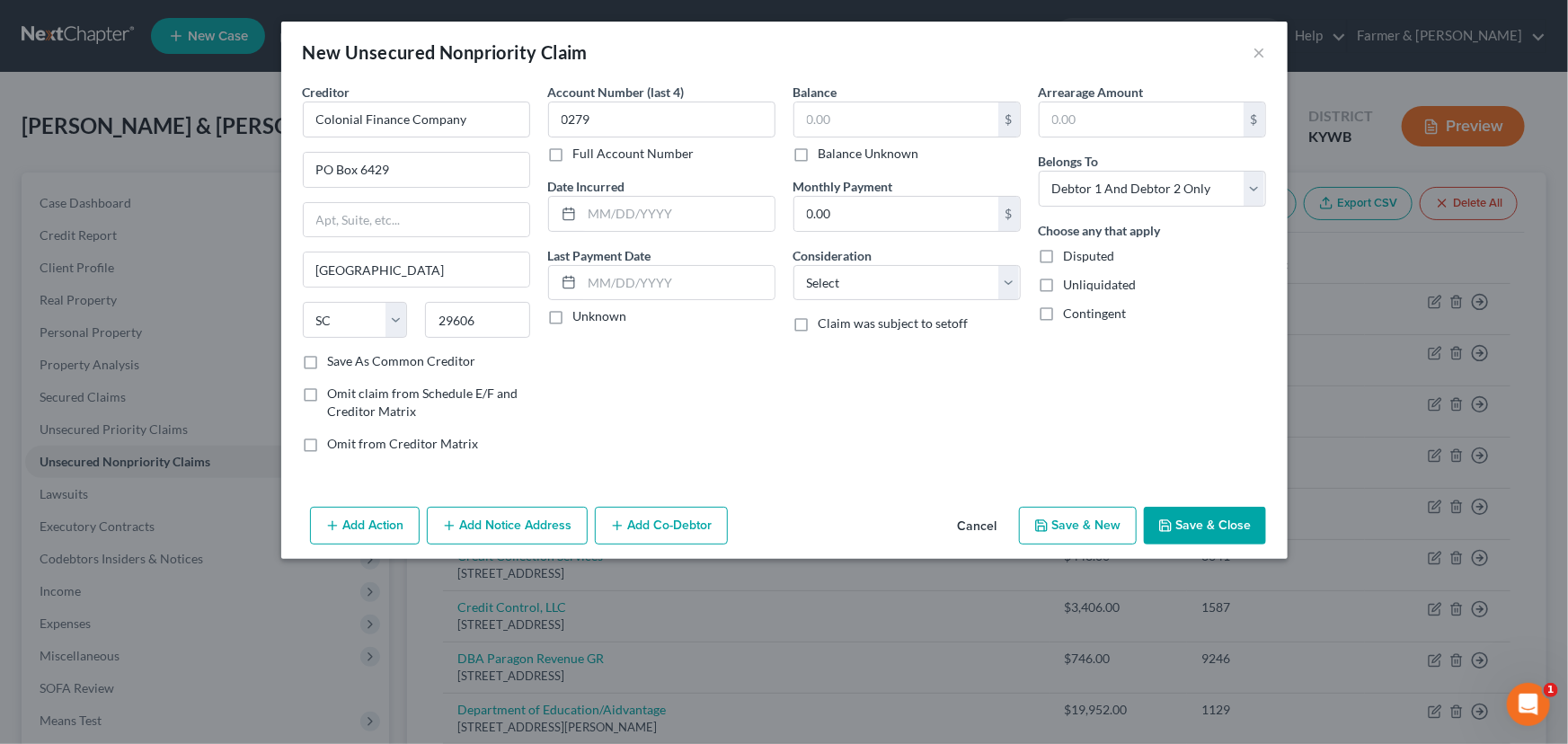
click at [573, 315] on label "Unknown" at bounding box center [601, 317] width 54 height 18
click at [581, 315] on input "Unknown" at bounding box center [586, 313] width 12 height 12
drag, startPoint x: 468, startPoint y: 125, endPoint x: 192, endPoint y: 136, distance: 276.2
click at [192, 136] on div "New Unsecured Nonpriority Claim × Creditor * Colonial Finance Company [GEOGRAPH…" at bounding box center [784, 372] width 1568 height 744
click at [814, 280] on select "Select Cable / Satellite Services Collection Agency Credit Card Debt Debt Couns…" at bounding box center [907, 283] width 227 height 36
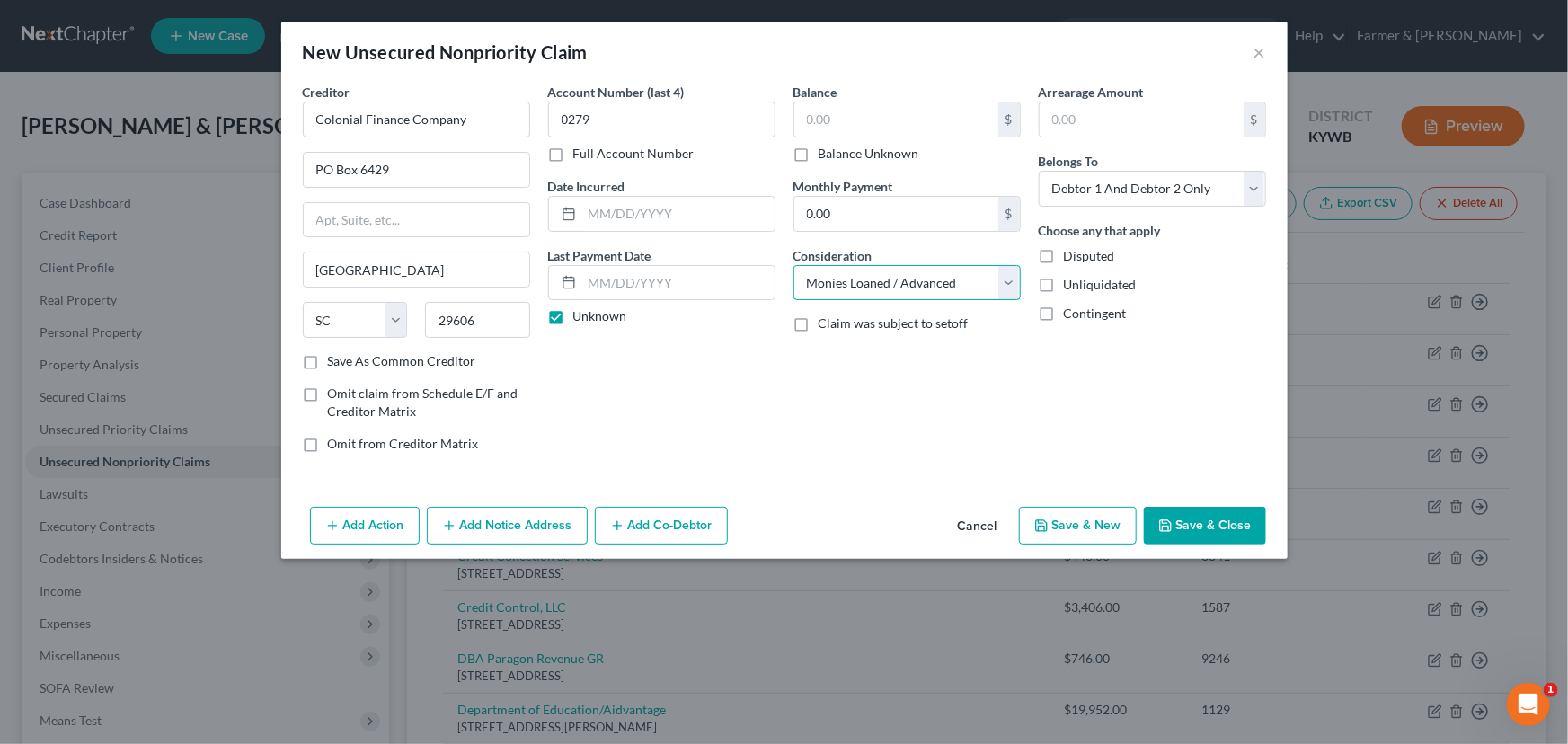
click at [793, 265] on select "Select Cable / Satellite Services Collection Agency Credit Card Debt Debt Couns…" at bounding box center [907, 283] width 227 height 36
click at [924, 451] on div "Balance $ Balance Unknown Balance Undetermined $ Balance Unknown Monthly Paymen…" at bounding box center [907, 275] width 245 height 384
click at [826, 124] on input "text" at bounding box center [896, 120] width 204 height 34
click at [879, 418] on div "Balance 1,614.00 $ Balance Unknown Balance Undetermined 1,614.00 $ Balance Unkn…" at bounding box center [907, 275] width 245 height 384
click at [1151, 510] on button "Save & Close" at bounding box center [1205, 526] width 123 height 38
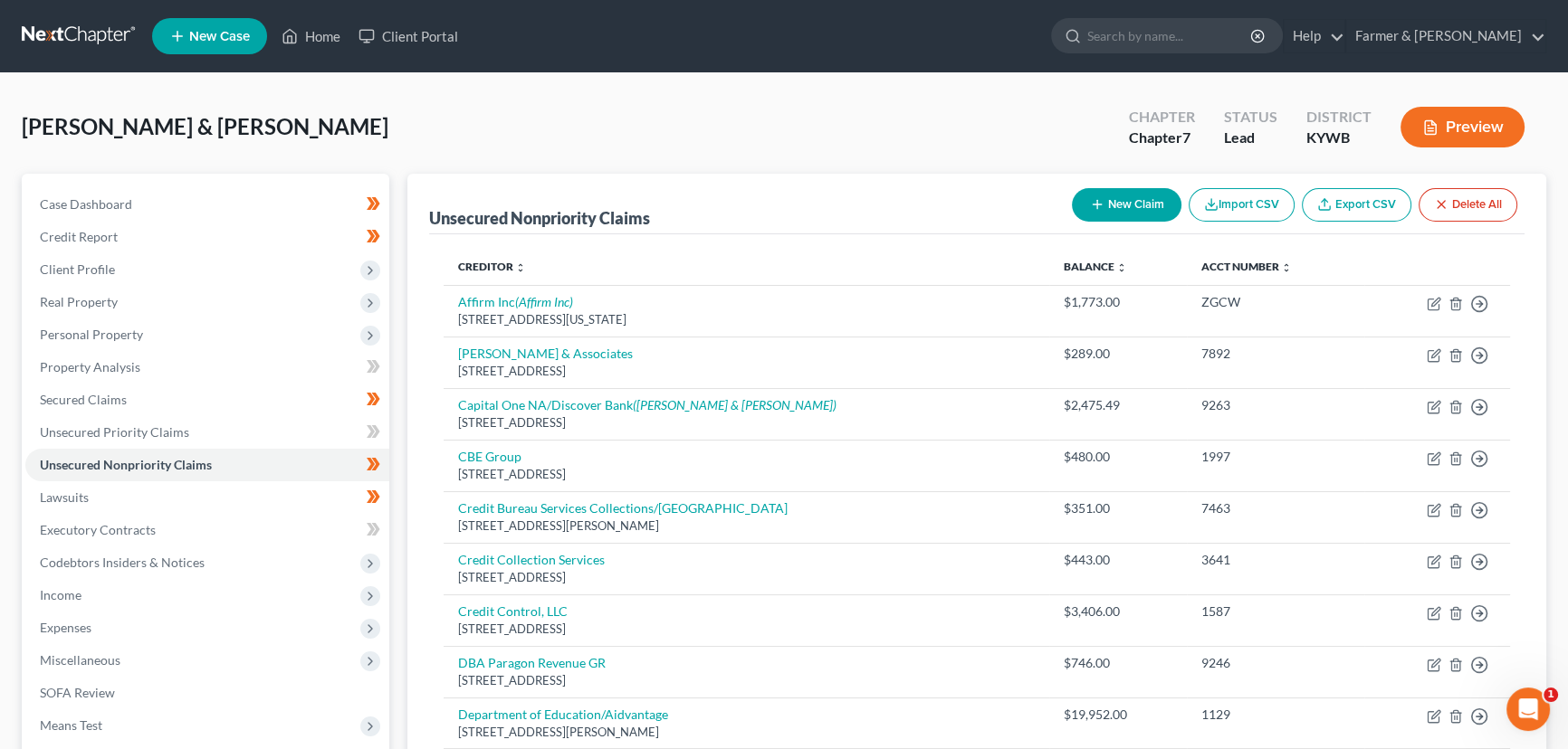
click at [1132, 202] on button "New Claim" at bounding box center [1126, 204] width 110 height 34
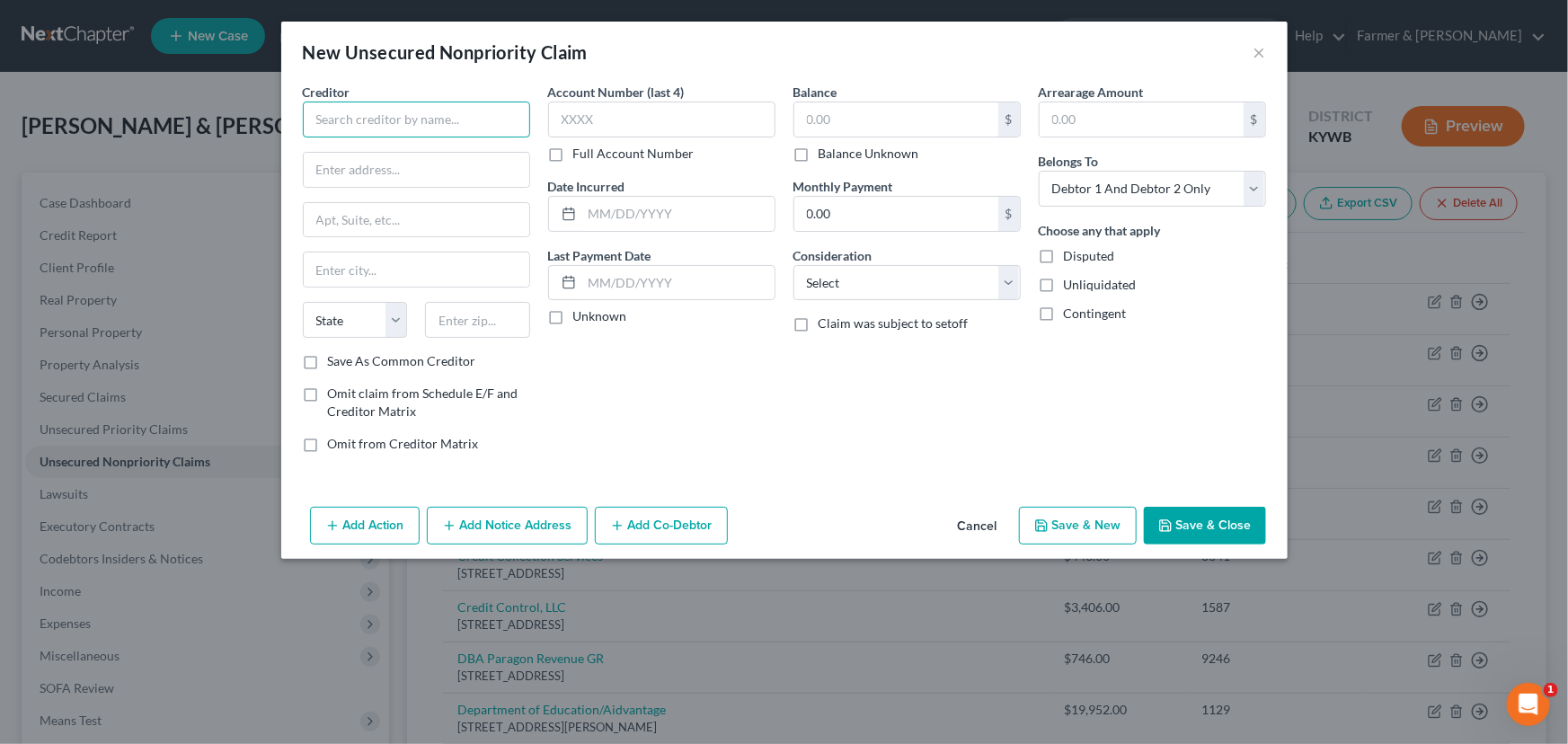
click at [387, 118] on input "text" at bounding box center [417, 120] width 227 height 36
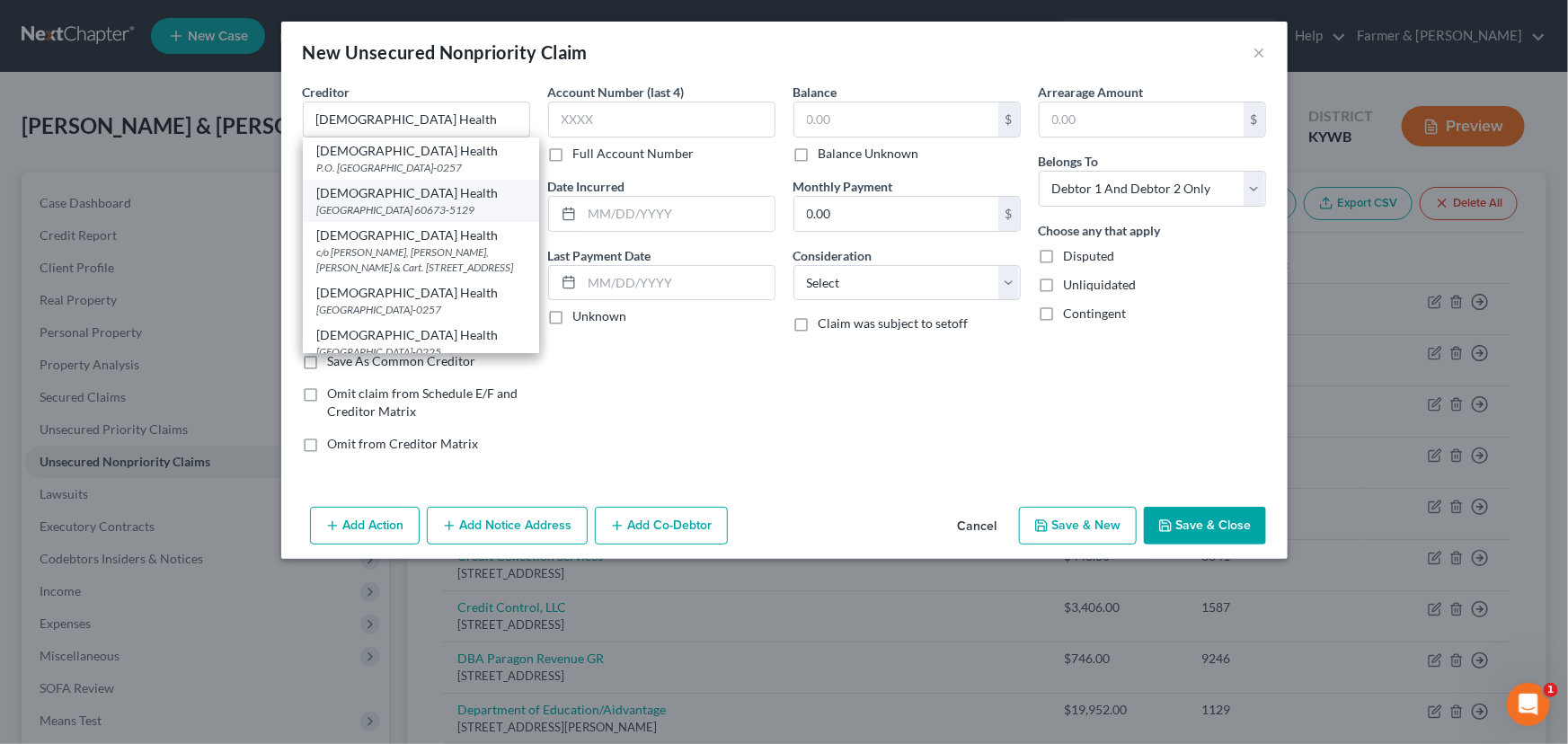
click at [412, 202] on div "[DEMOGRAPHIC_DATA] Health" at bounding box center [421, 193] width 207 height 18
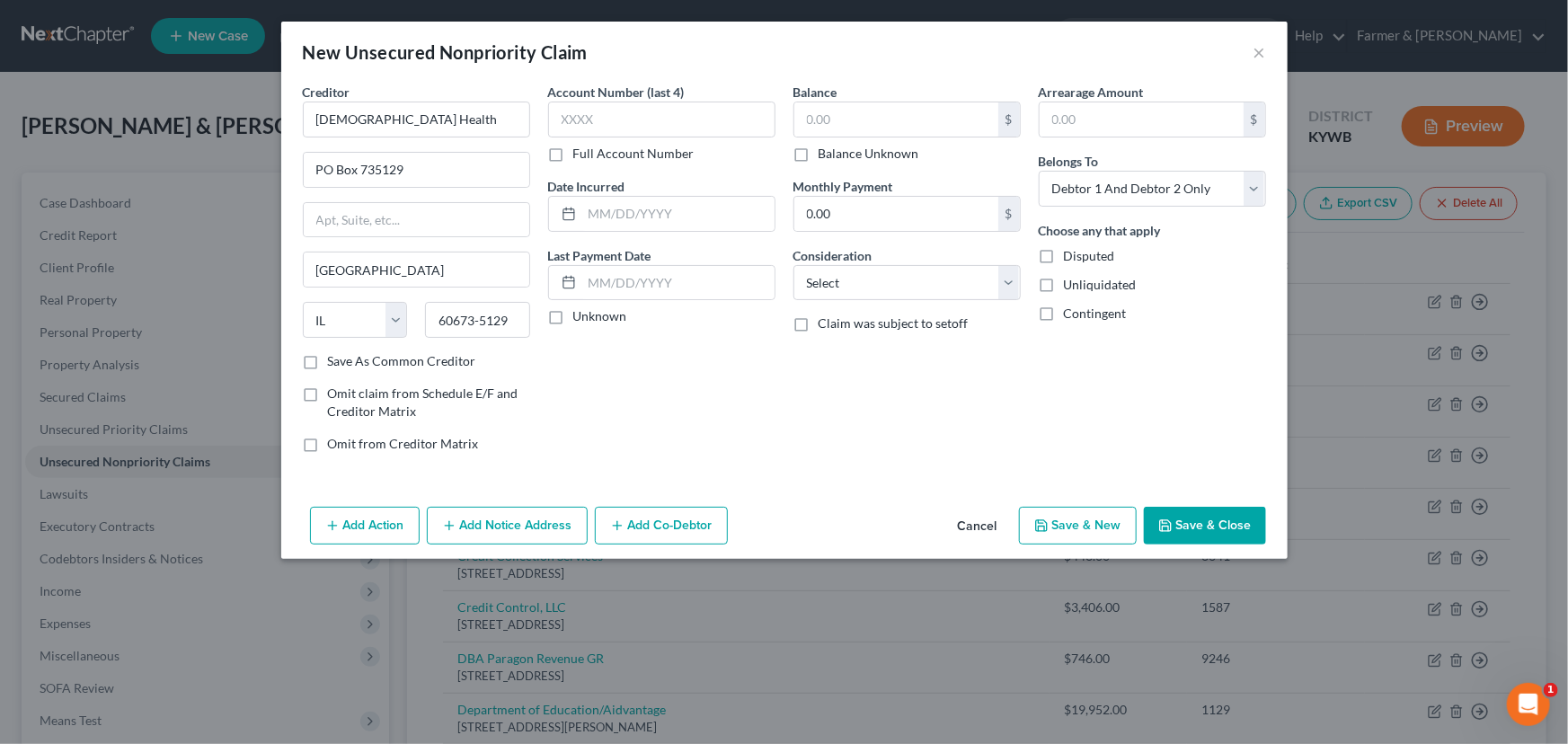
click at [573, 325] on label "Unknown" at bounding box center [601, 317] width 54 height 18
click at [581, 319] on input "Unknown" at bounding box center [586, 313] width 12 height 12
click at [598, 128] on input "text" at bounding box center [662, 120] width 227 height 36
click at [887, 117] on input "text" at bounding box center [896, 120] width 204 height 34
click at [845, 282] on select "Select Cable / Satellite Services Collection Agency Credit Card Debt Debt Couns…" at bounding box center [907, 283] width 227 height 36
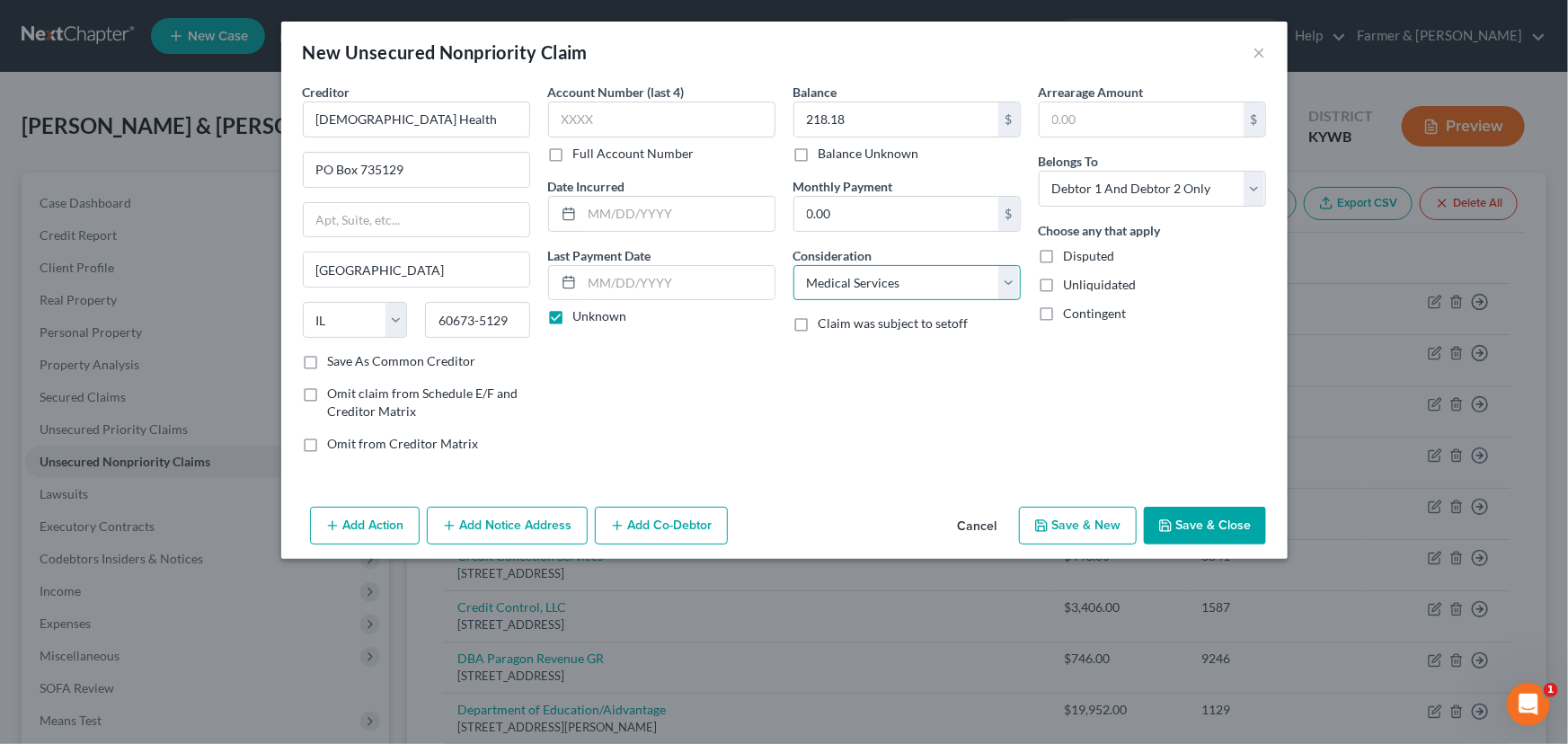
click at [793, 265] on select "Select Cable / Satellite Services Collection Agency Credit Card Debt Debt Couns…" at bounding box center [907, 283] width 227 height 36
click at [1157, 519] on button "Save & Close" at bounding box center [1205, 526] width 123 height 38
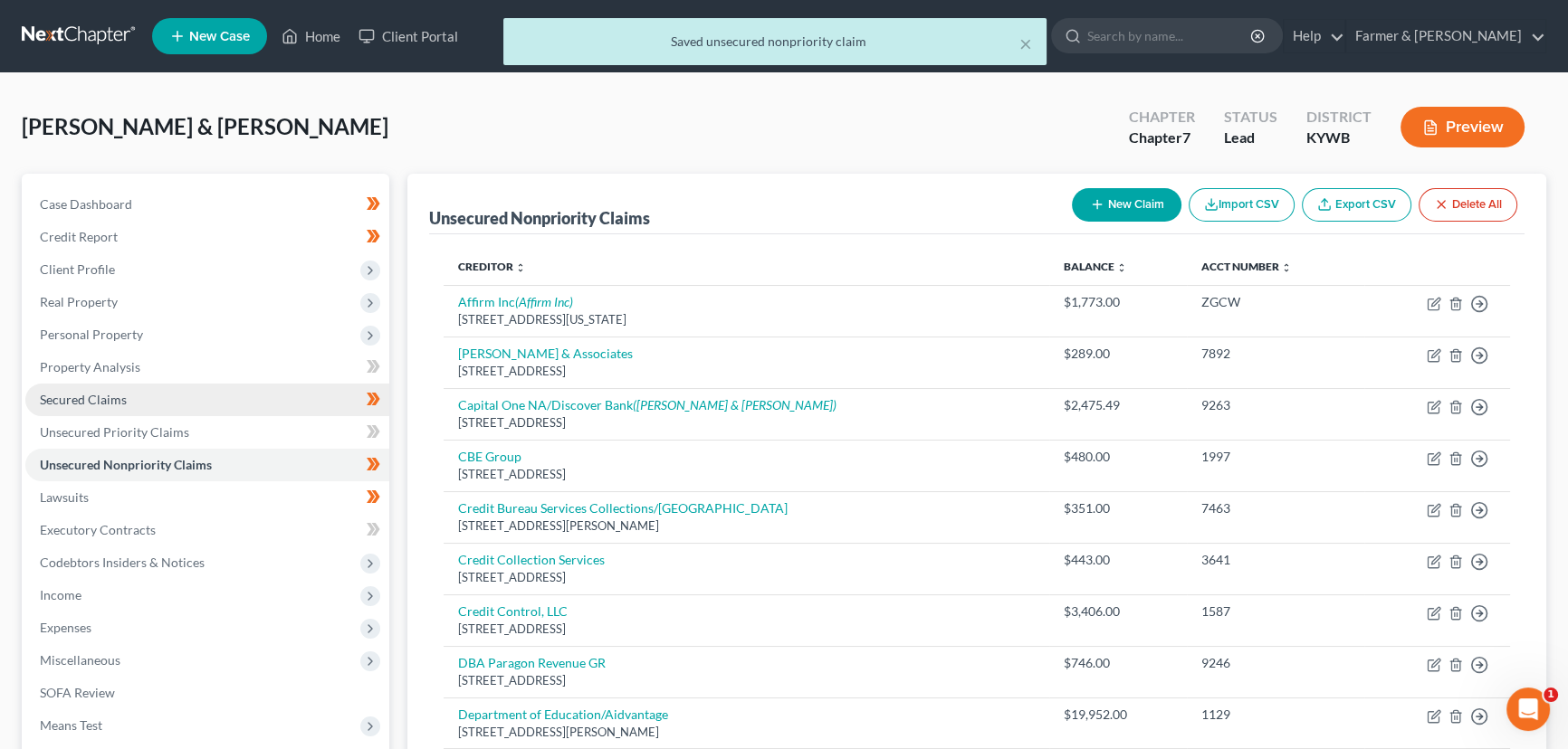
click at [211, 395] on link "Secured Claims" at bounding box center [207, 399] width 364 height 33
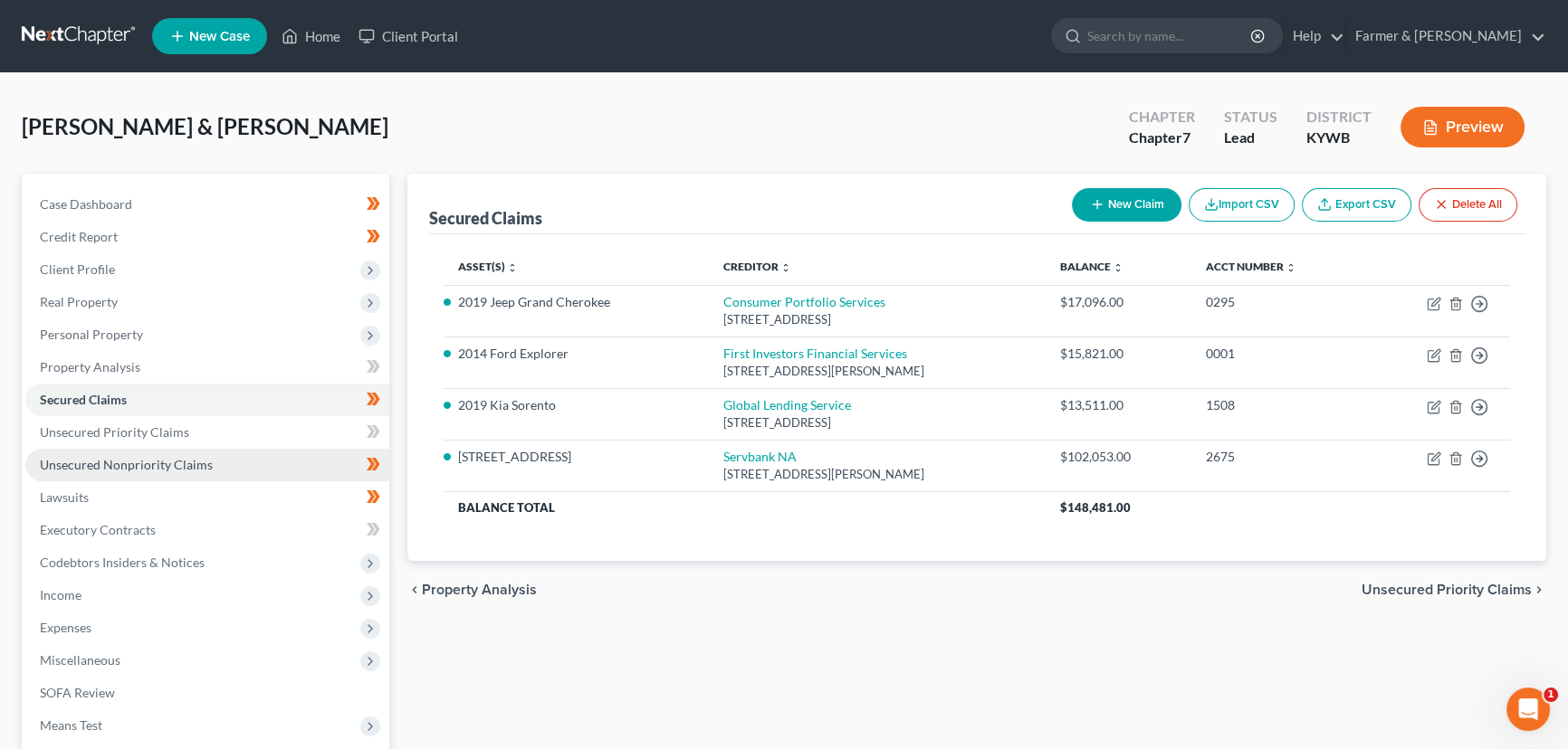
click at [213, 464] on link "Unsecured Nonpriority Claims" at bounding box center [207, 465] width 364 height 33
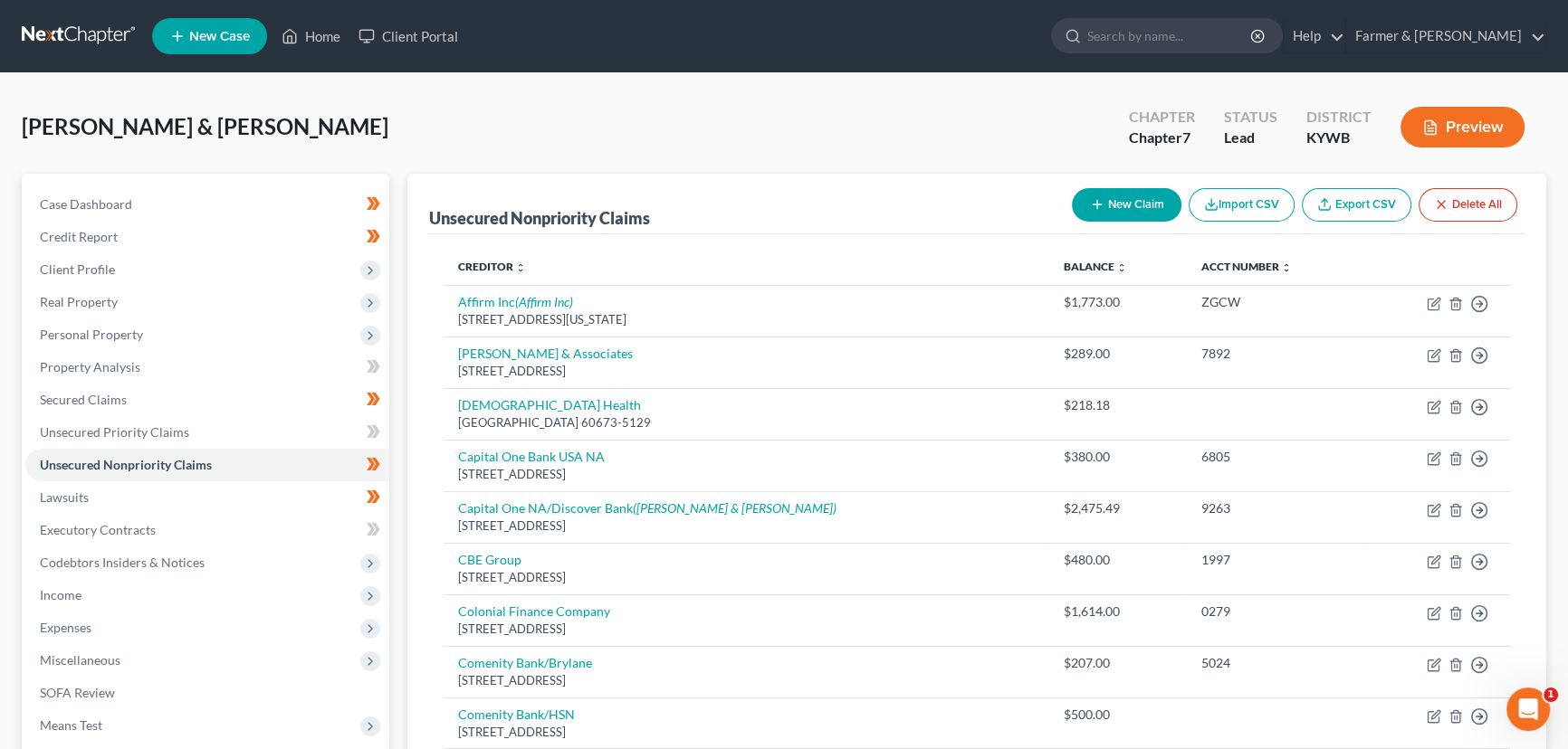
click at [1090, 200] on icon "button" at bounding box center [1097, 204] width 15 height 15
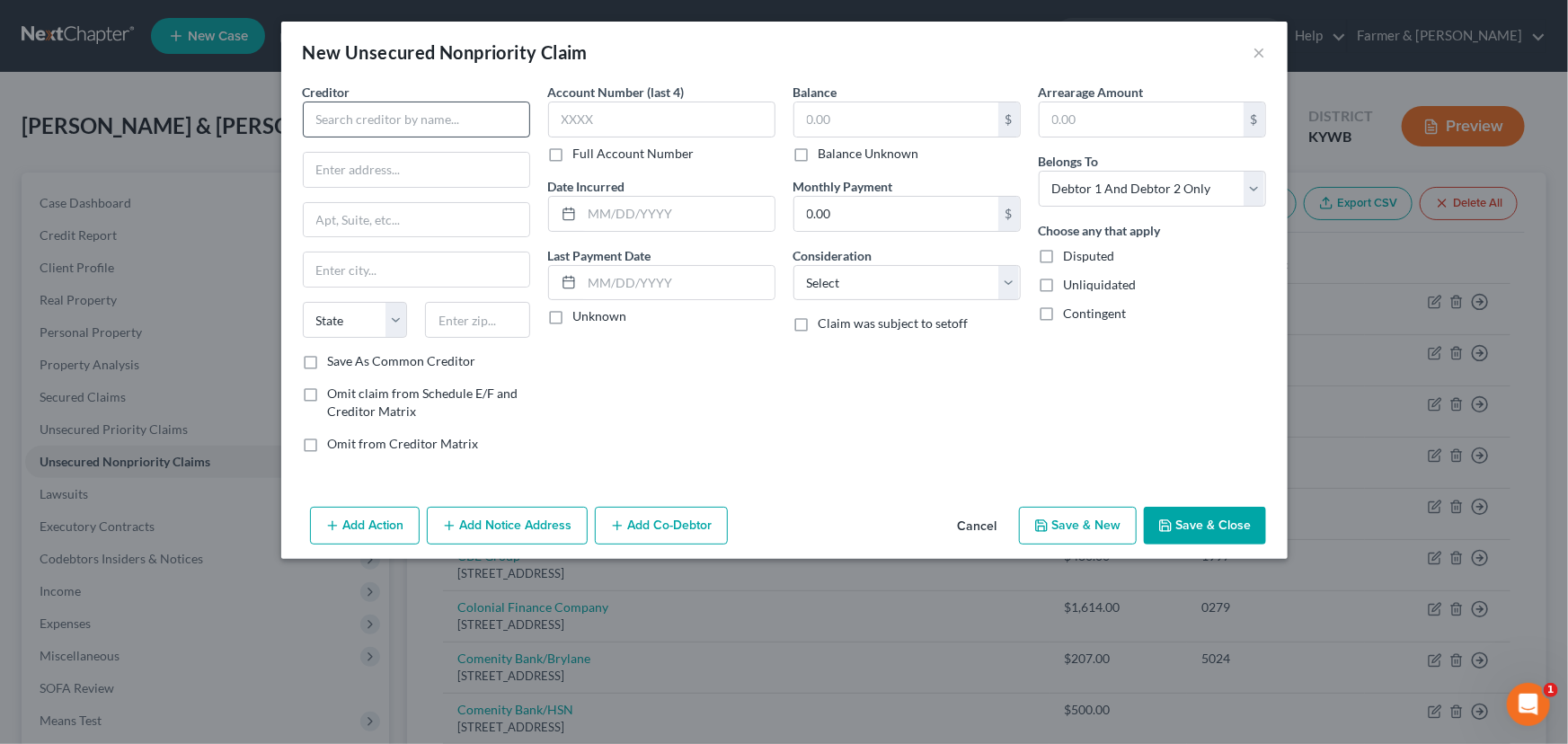
drag, startPoint x: 367, startPoint y: 96, endPoint x: 378, endPoint y: 107, distance: 15.6
click at [378, 107] on div "Creditor *" at bounding box center [417, 110] width 227 height 55
click at [378, 107] on input "text" at bounding box center [417, 120] width 227 height 36
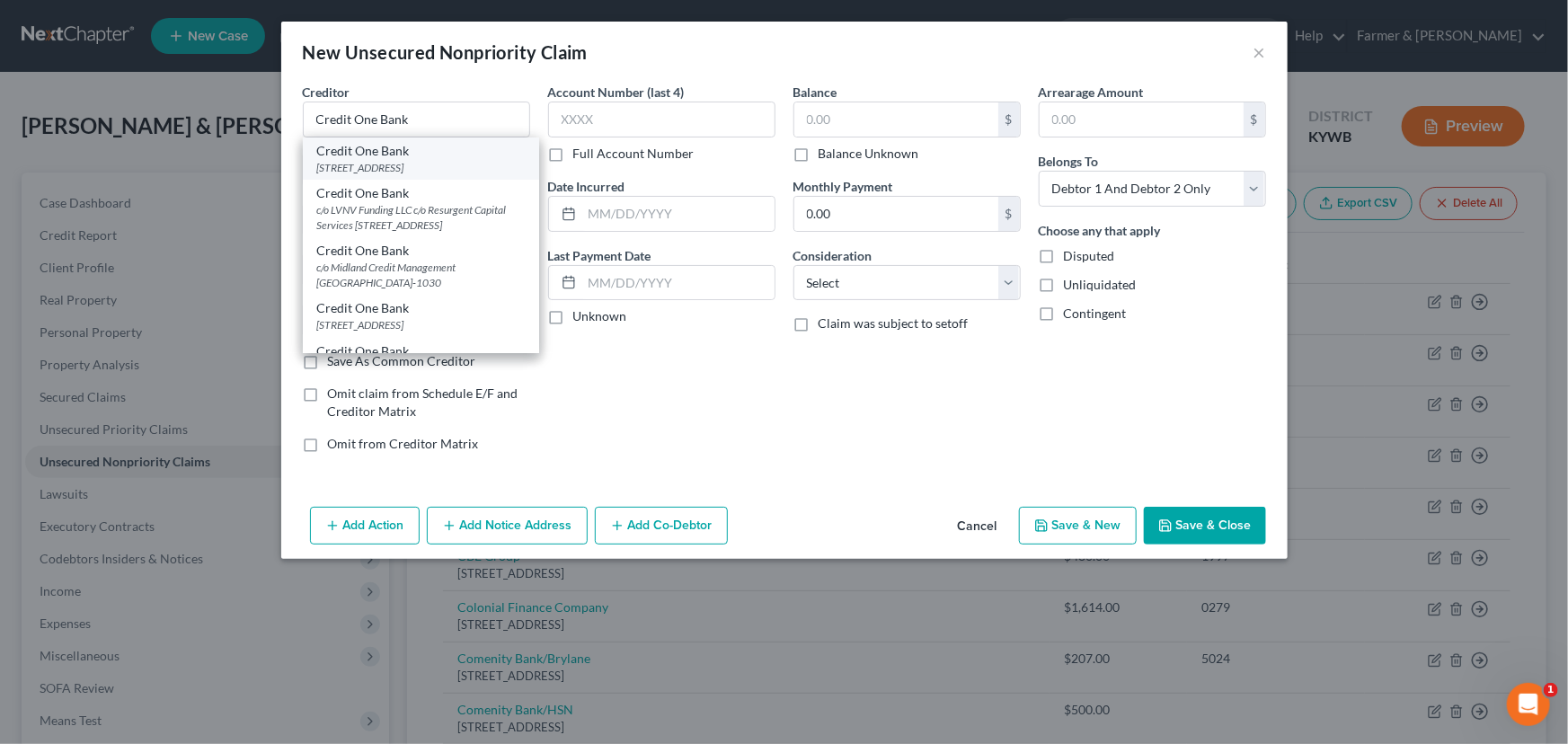
click at [472, 142] on div "Credit One Bank" at bounding box center [421, 151] width 207 height 18
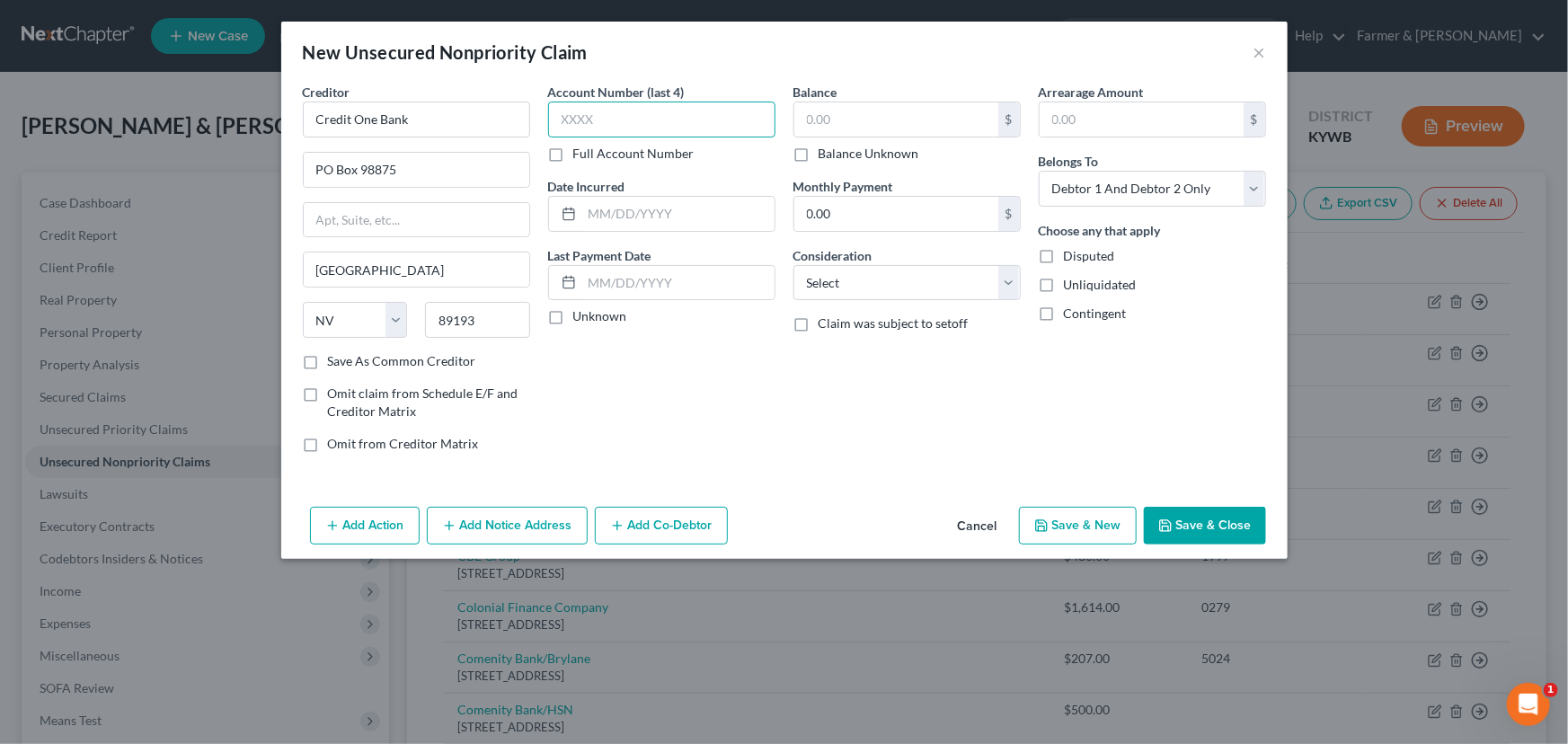
click at [598, 129] on input "text" at bounding box center [662, 120] width 227 height 36
click at [847, 121] on input "text" at bounding box center [896, 120] width 204 height 34
click at [857, 273] on select "Select Cable / Satellite Services Collection Agency Credit Card Debt Debt Couns…" at bounding box center [907, 283] width 227 height 36
click at [793, 265] on select "Select Cable / Satellite Services Collection Agency Credit Card Debt Debt Couns…" at bounding box center [907, 283] width 227 height 36
click at [857, 365] on div "Balance 2,000.00 $ Balance Unknown Balance Undetermined 2,000.00 $ Balance Unkn…" at bounding box center [907, 275] width 245 height 384
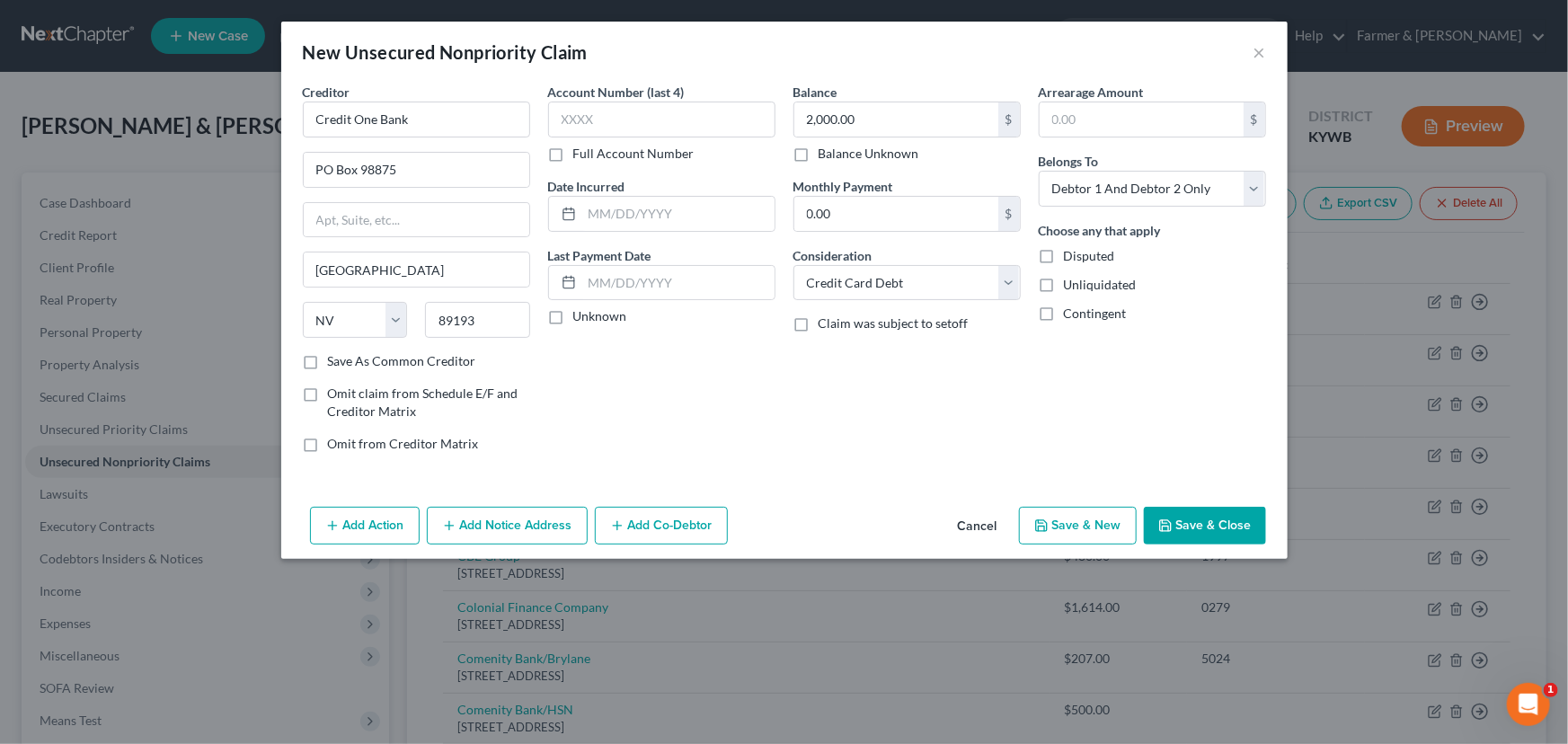
click at [1183, 516] on button "Save & Close" at bounding box center [1205, 526] width 123 height 38
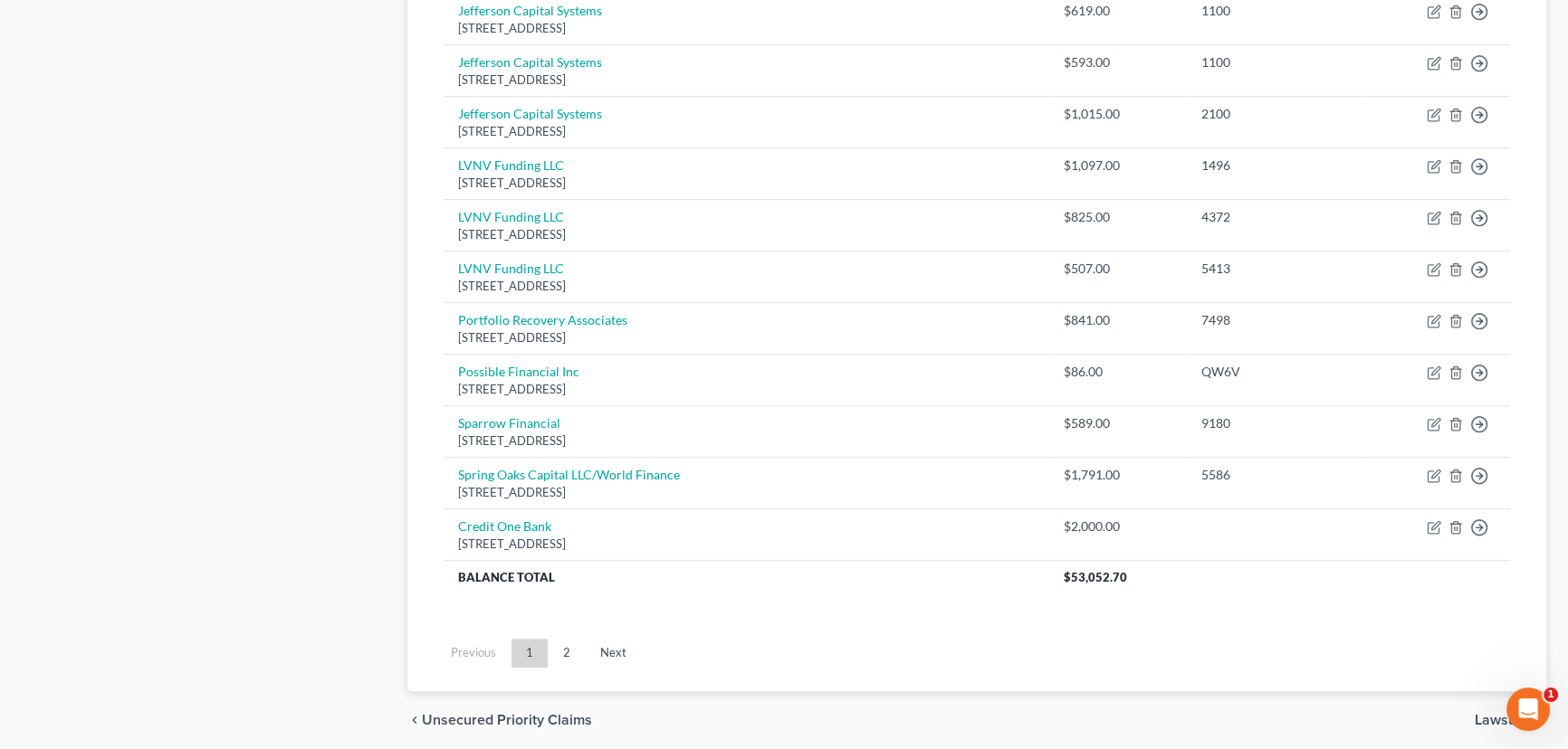
scroll to position [1321, 0]
drag, startPoint x: 560, startPoint y: 631, endPoint x: 564, endPoint y: 641, distance: 10.8
click at [564, 641] on ul "Previous 1 2 Next" at bounding box center [977, 655] width 1096 height 47
click at [564, 641] on link "2" at bounding box center [567, 655] width 36 height 29
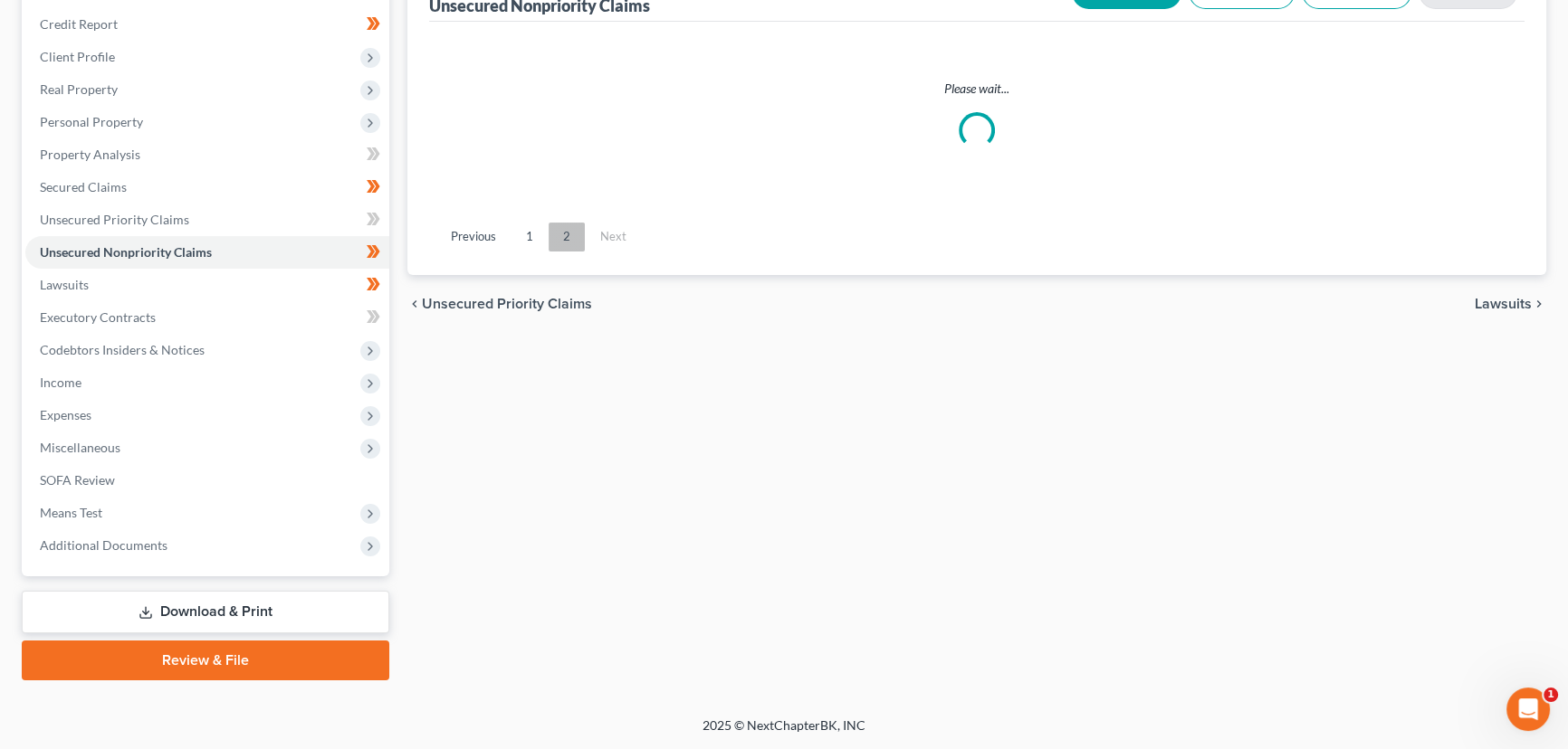
scroll to position [210, 0]
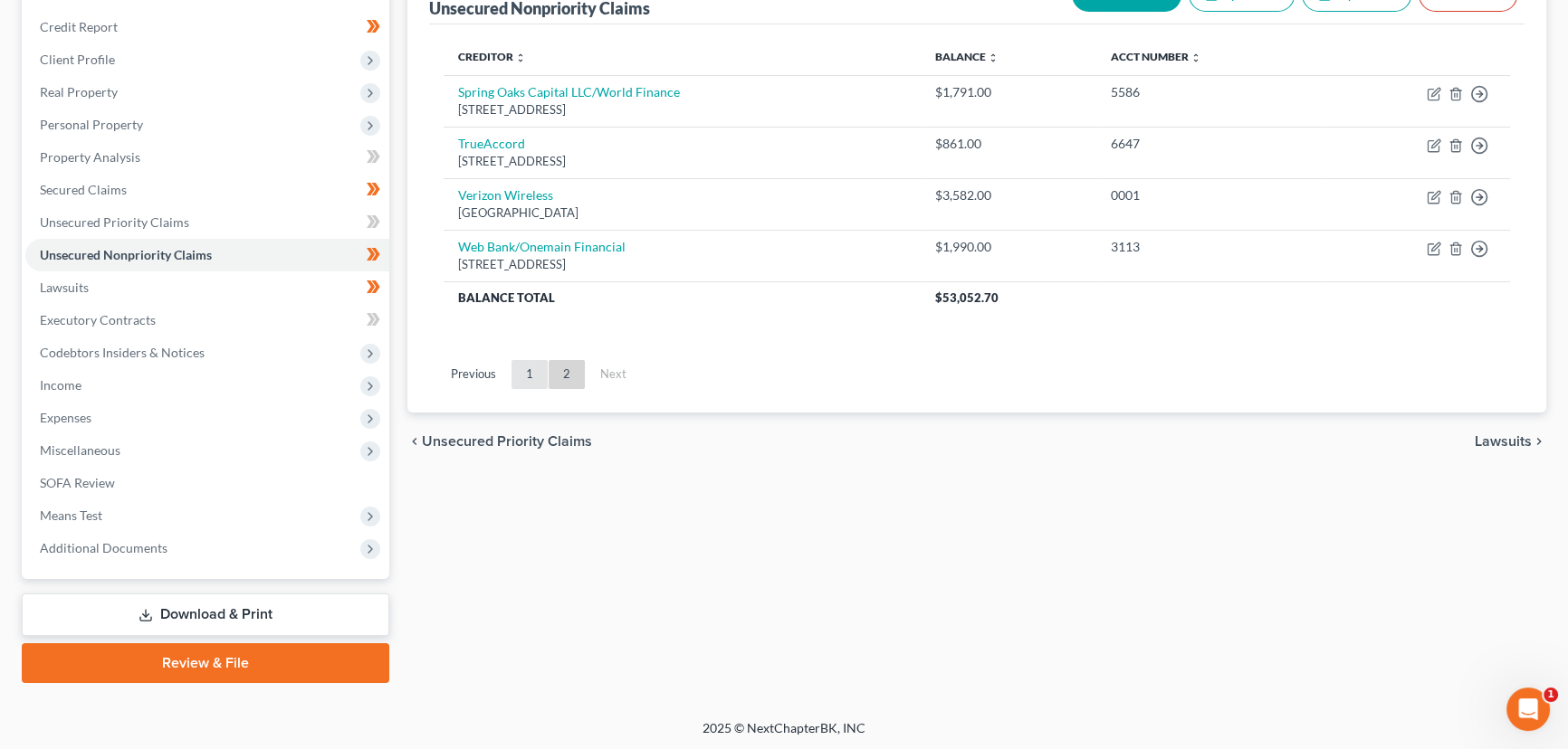
click at [517, 370] on link "1" at bounding box center [530, 375] width 36 height 29
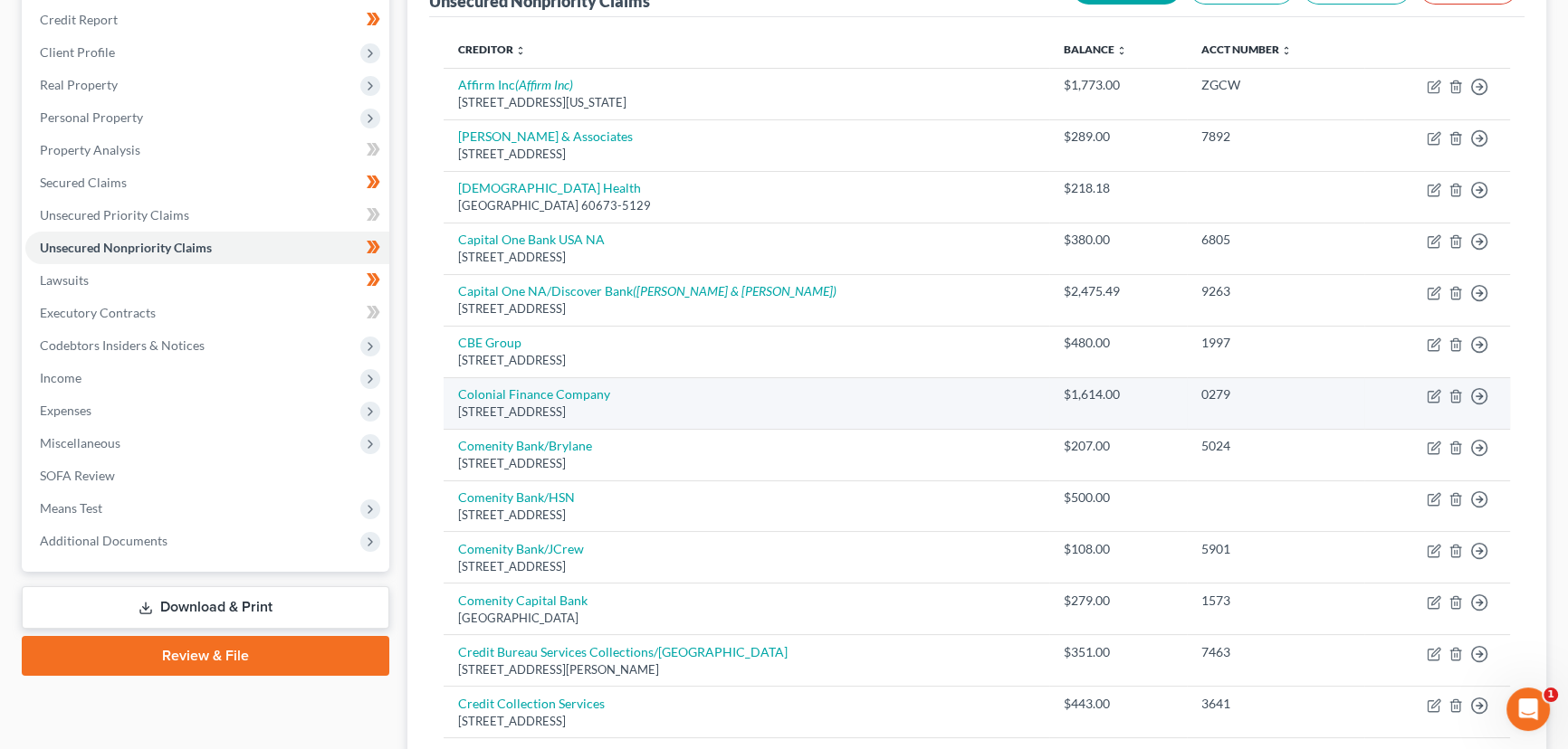
scroll to position [0, 0]
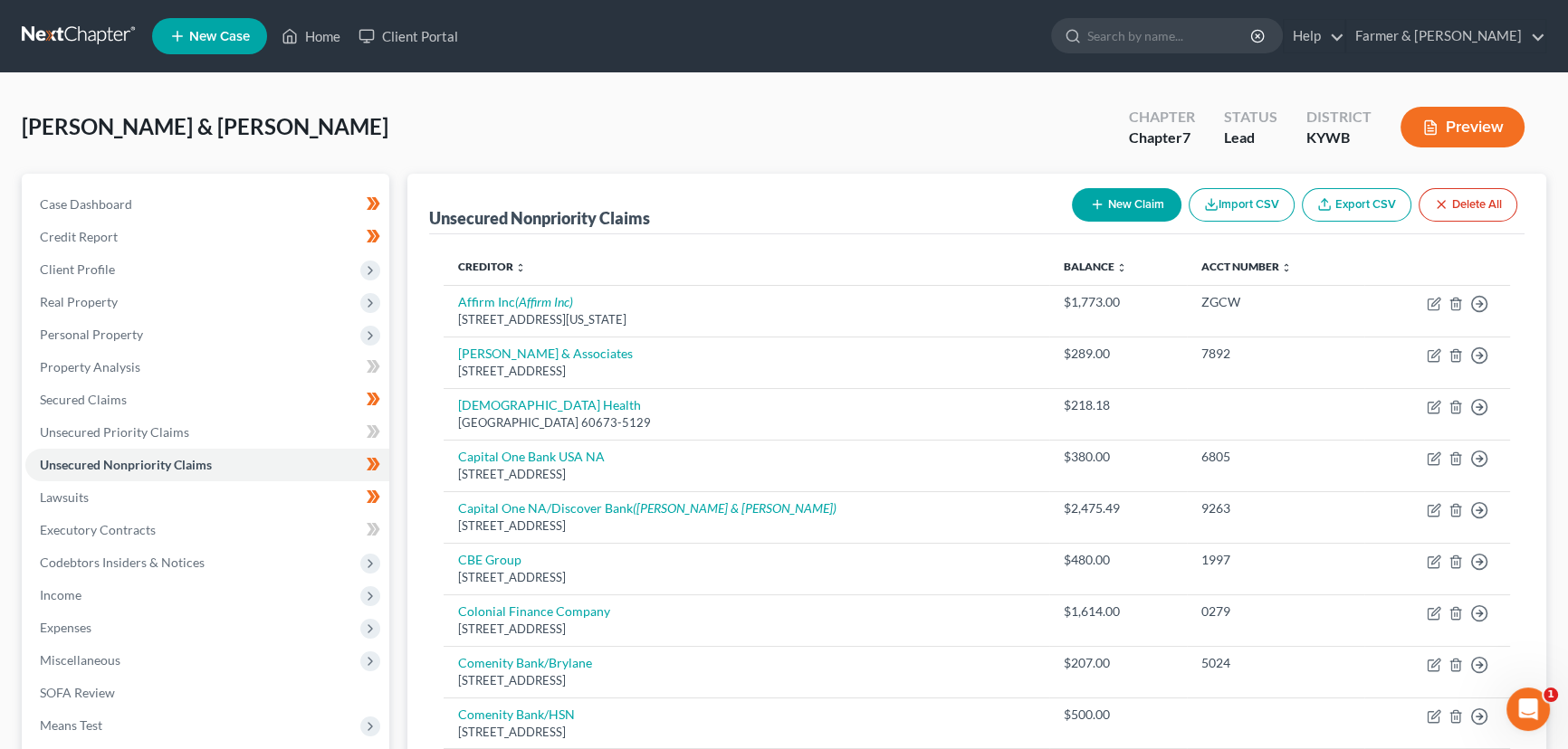
click at [1146, 200] on button "New Claim" at bounding box center [1126, 204] width 110 height 34
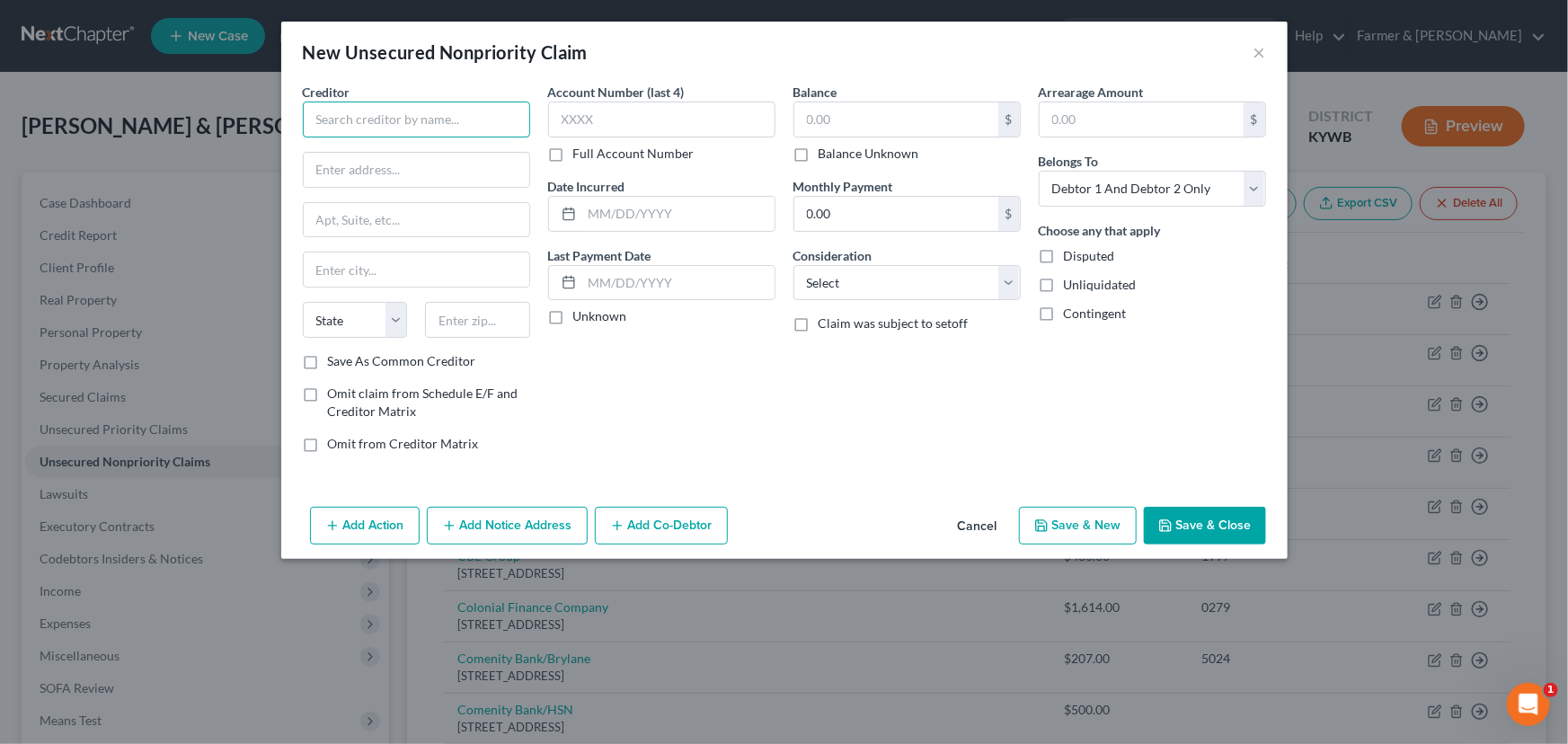
click at [431, 114] on input "text" at bounding box center [417, 120] width 227 height 36
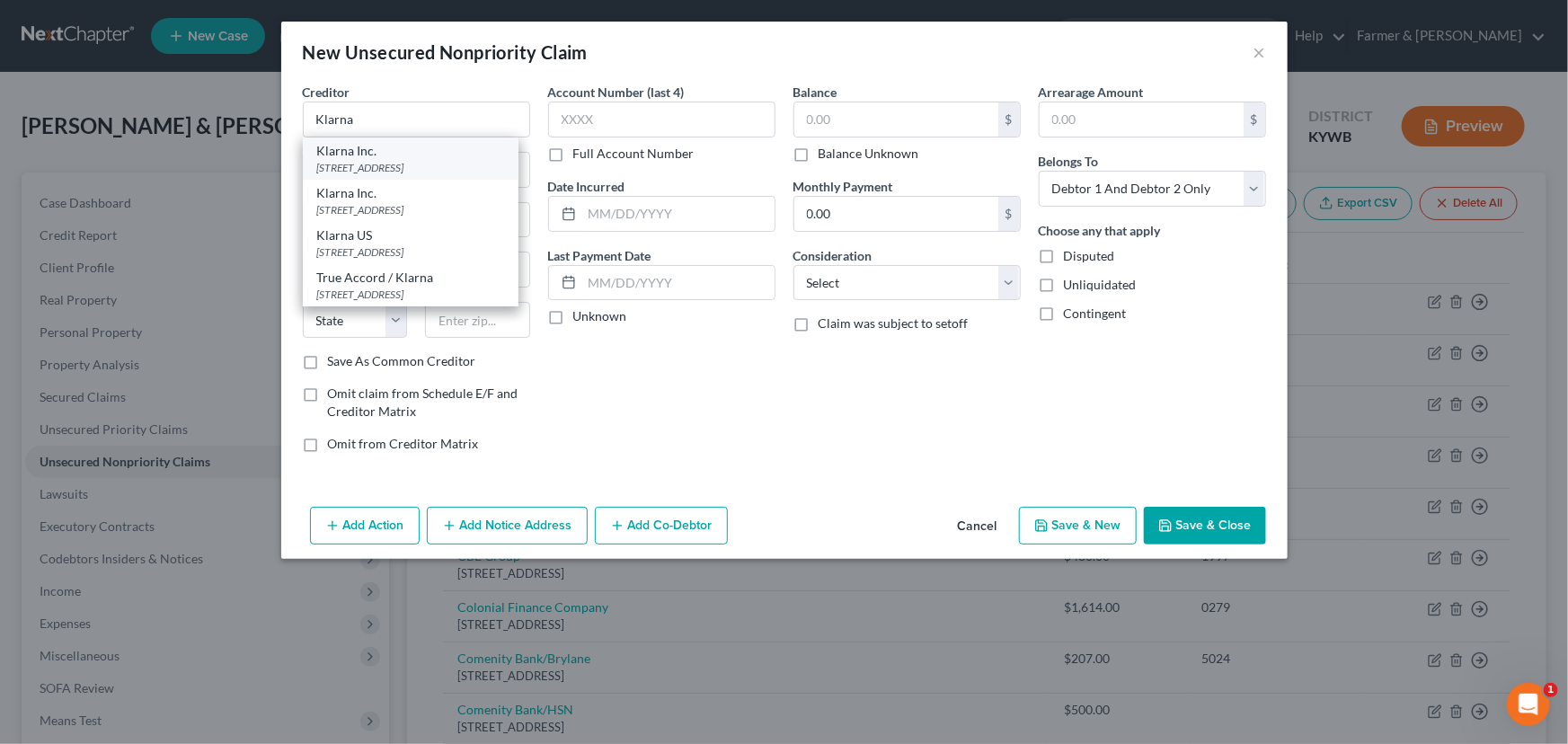
click at [408, 155] on div "Klarna Inc." at bounding box center [410, 151] width 187 height 18
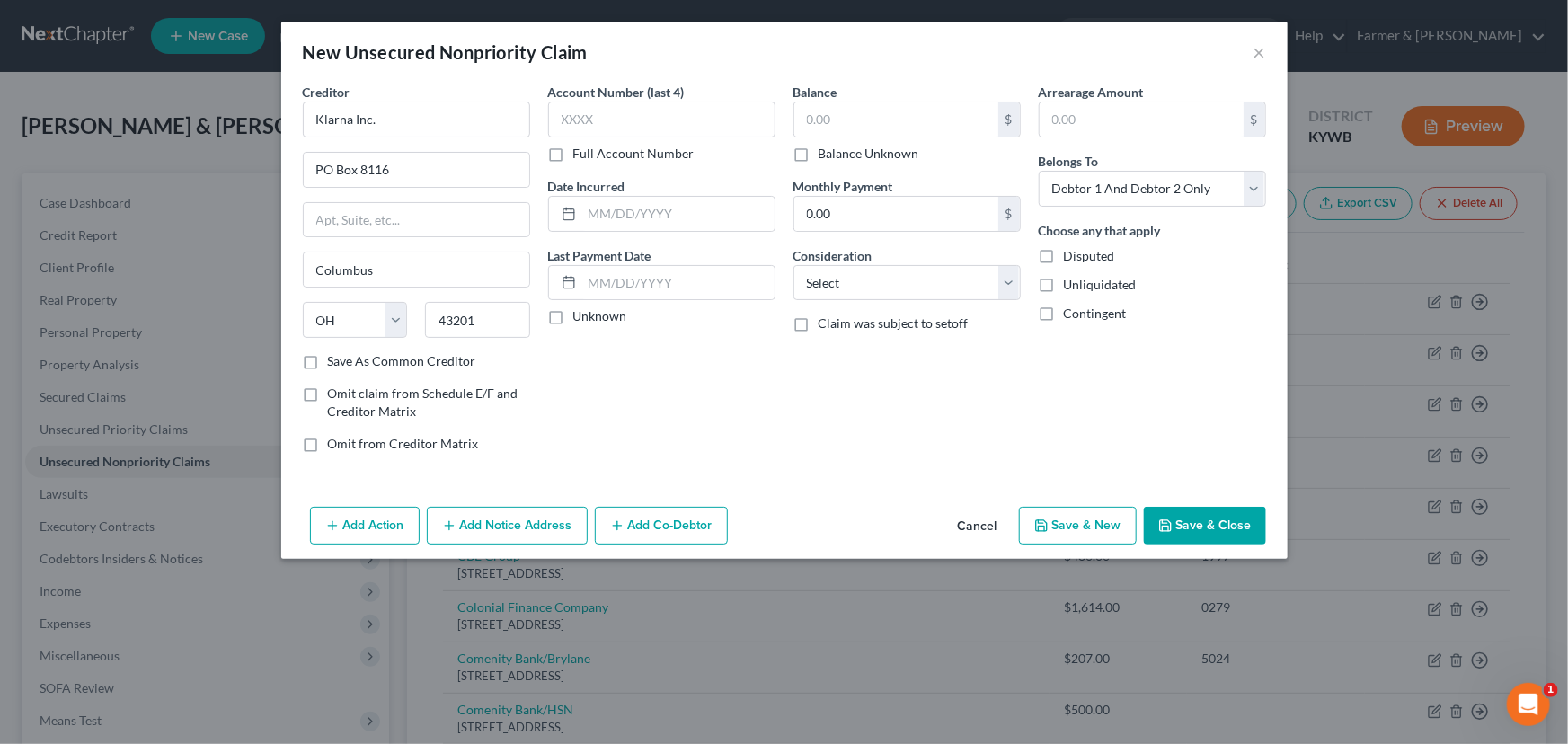
click at [573, 317] on label "Unknown" at bounding box center [601, 317] width 54 height 18
click at [581, 317] on input "Unknown" at bounding box center [586, 313] width 12 height 12
click at [870, 118] on input "text" at bounding box center [896, 120] width 204 height 34
click at [401, 133] on input "Klarna Inc." at bounding box center [417, 120] width 227 height 36
click at [832, 290] on select "Select Cable / Satellite Services Collection Agency Credit Card Debt Debt Couns…" at bounding box center [907, 283] width 227 height 36
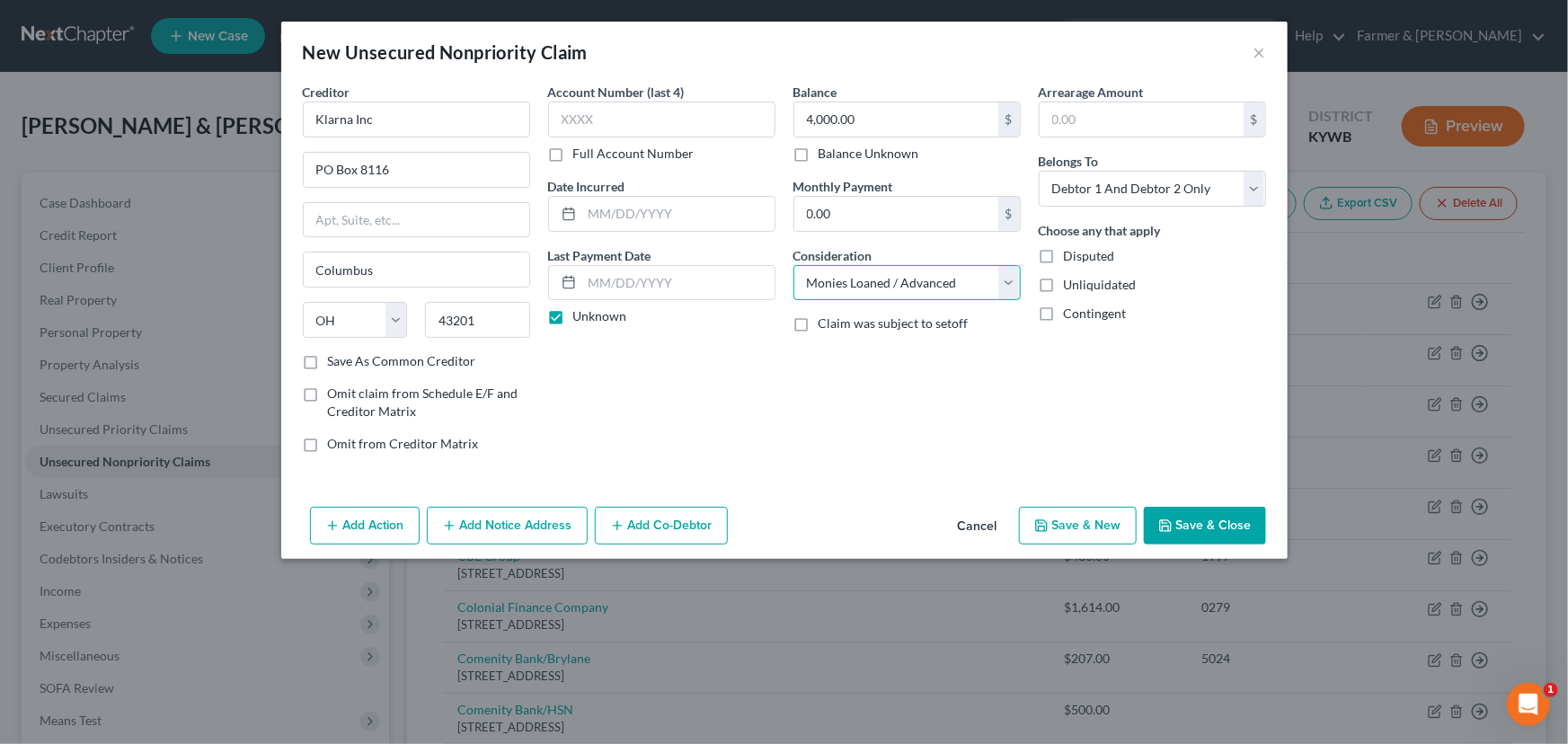
click at [793, 265] on select "Select Cable / Satellite Services Collection Agency Credit Card Debt Debt Couns…" at bounding box center [907, 283] width 227 height 36
click at [1051, 446] on div "Arrearage Amount $ Belongs To * Select Debtor 1 Only Debtor 2 Only Debtor 1 And…" at bounding box center [1152, 275] width 245 height 384
click at [1185, 520] on button "Save & Close" at bounding box center [1205, 526] width 123 height 38
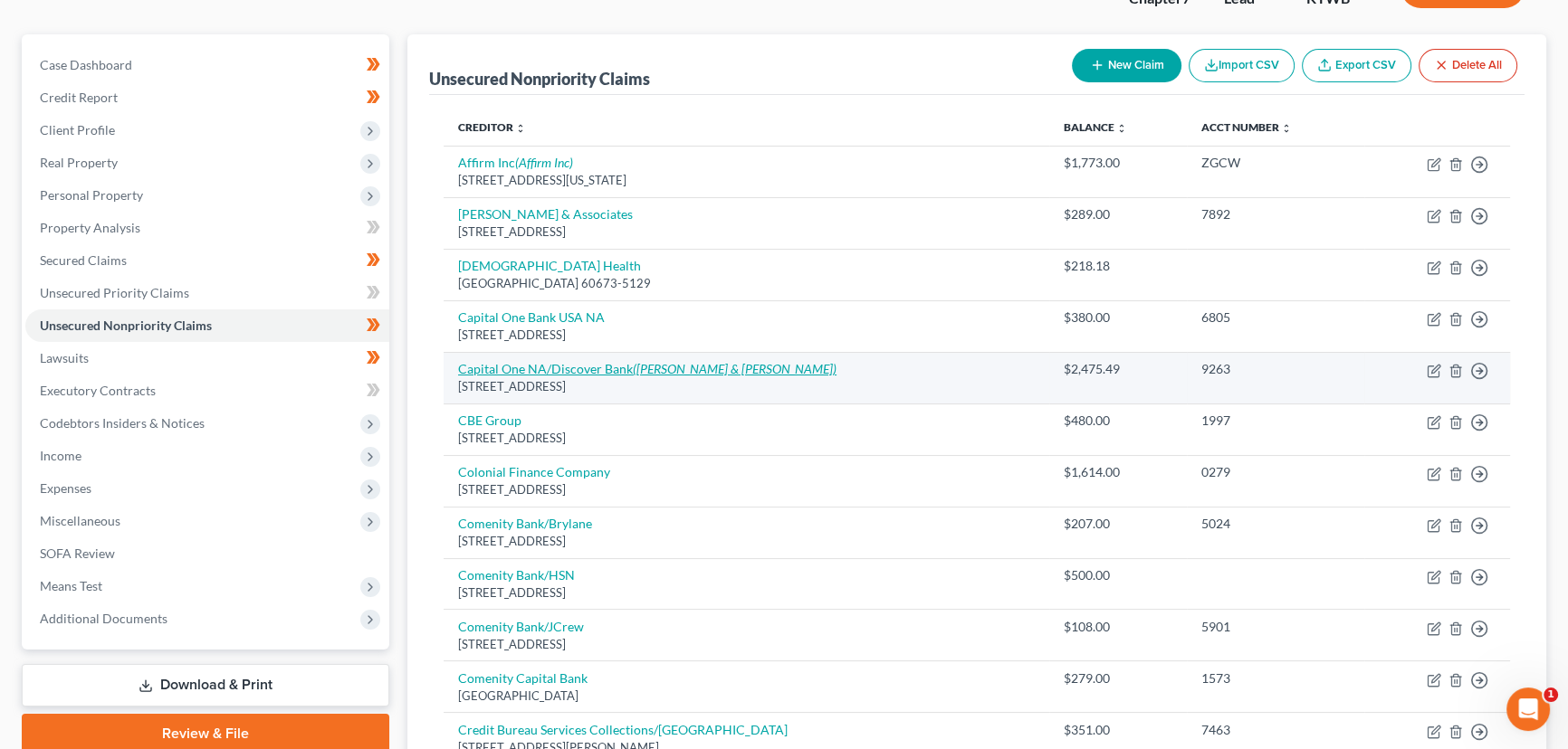
scroll to position [133, 0]
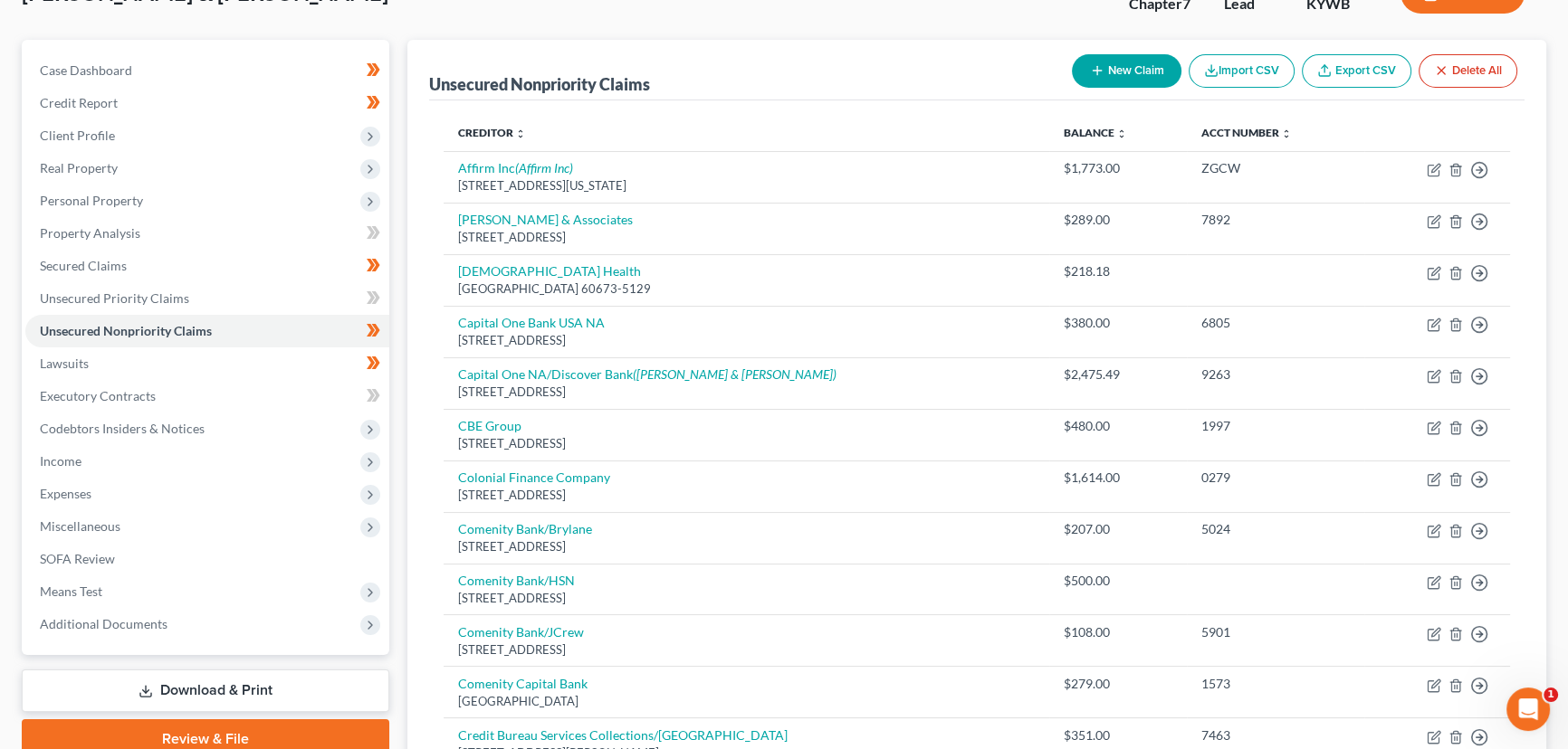
click at [1119, 57] on button "New Claim" at bounding box center [1126, 71] width 110 height 34
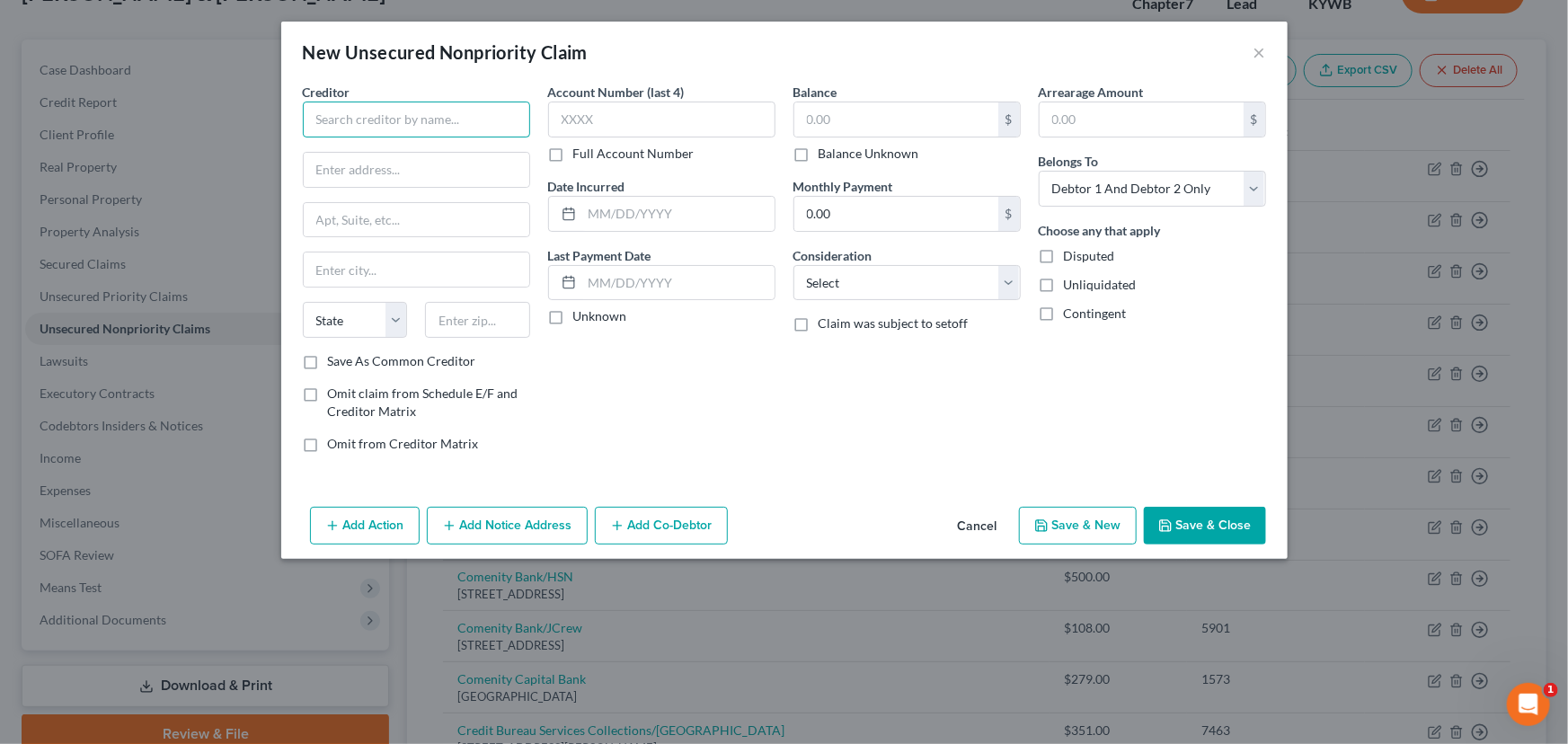
click at [377, 114] on input "text" at bounding box center [417, 120] width 227 height 36
click at [352, 117] on input "After Pay" at bounding box center [417, 120] width 227 height 36
click at [378, 175] on div "[STREET_ADDRESS]" at bounding box center [410, 167] width 187 height 15
click at [591, 392] on div "Account Number (last 4) Full Account Number Date Incurred Last Payment Date Unk…" at bounding box center [662, 275] width 245 height 384
click at [432, 107] on input "Afterpay US, Inc." at bounding box center [417, 120] width 227 height 36
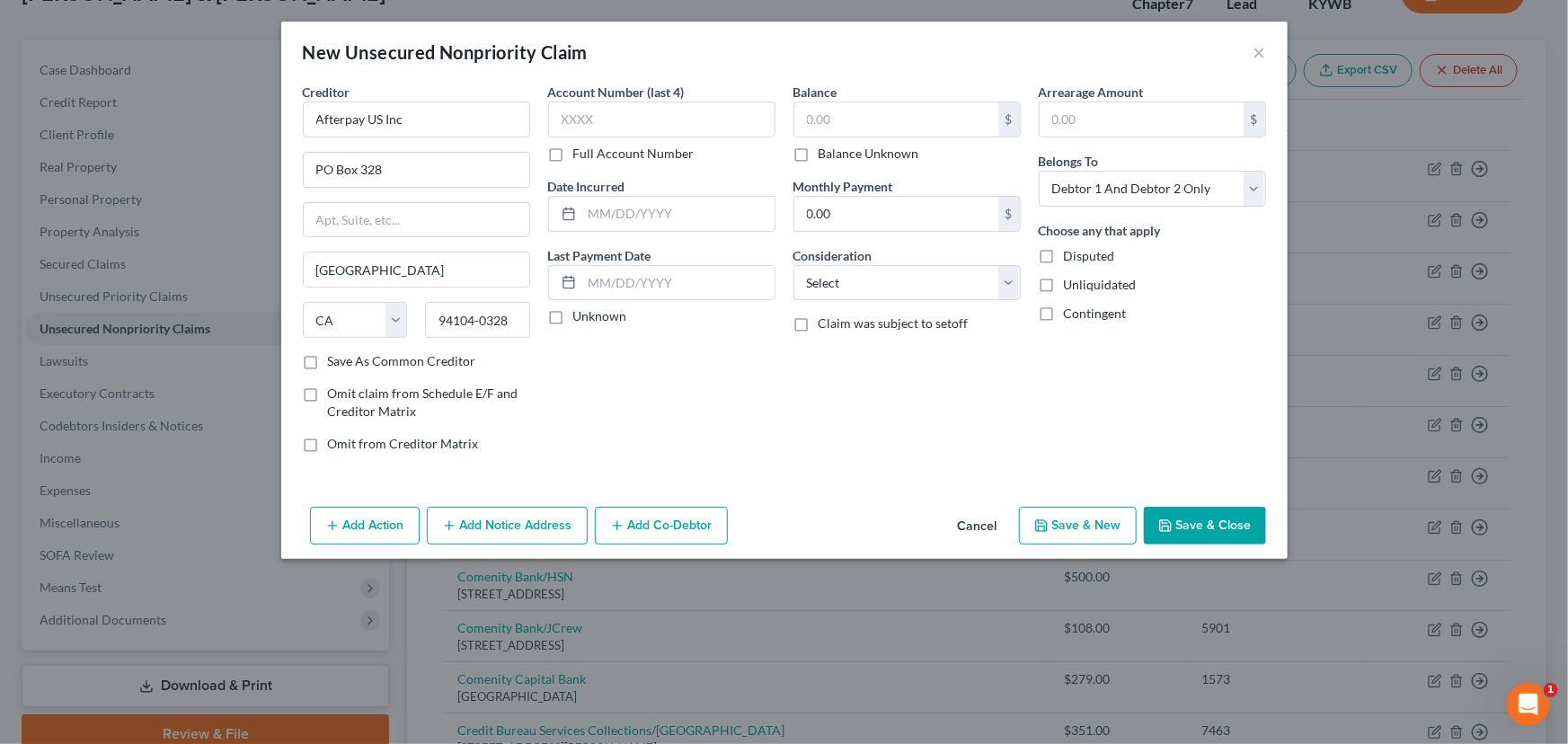
click at [621, 426] on div "Account Number (last 4) Full Account Number Date Incurred Last Payment Date Unk…" at bounding box center [662, 275] width 245 height 384
click at [562, 329] on div "Account Number (last 4) Full Account Number Date Incurred Last Payment Date Unk…" at bounding box center [662, 275] width 245 height 384
click at [573, 313] on label "Unknown" at bounding box center [601, 317] width 54 height 18
click at [581, 313] on input "Unknown" at bounding box center [586, 313] width 12 height 12
click at [835, 285] on select "Select Cable / Satellite Services Collection Agency Credit Card Debt Debt Couns…" at bounding box center [907, 283] width 227 height 36
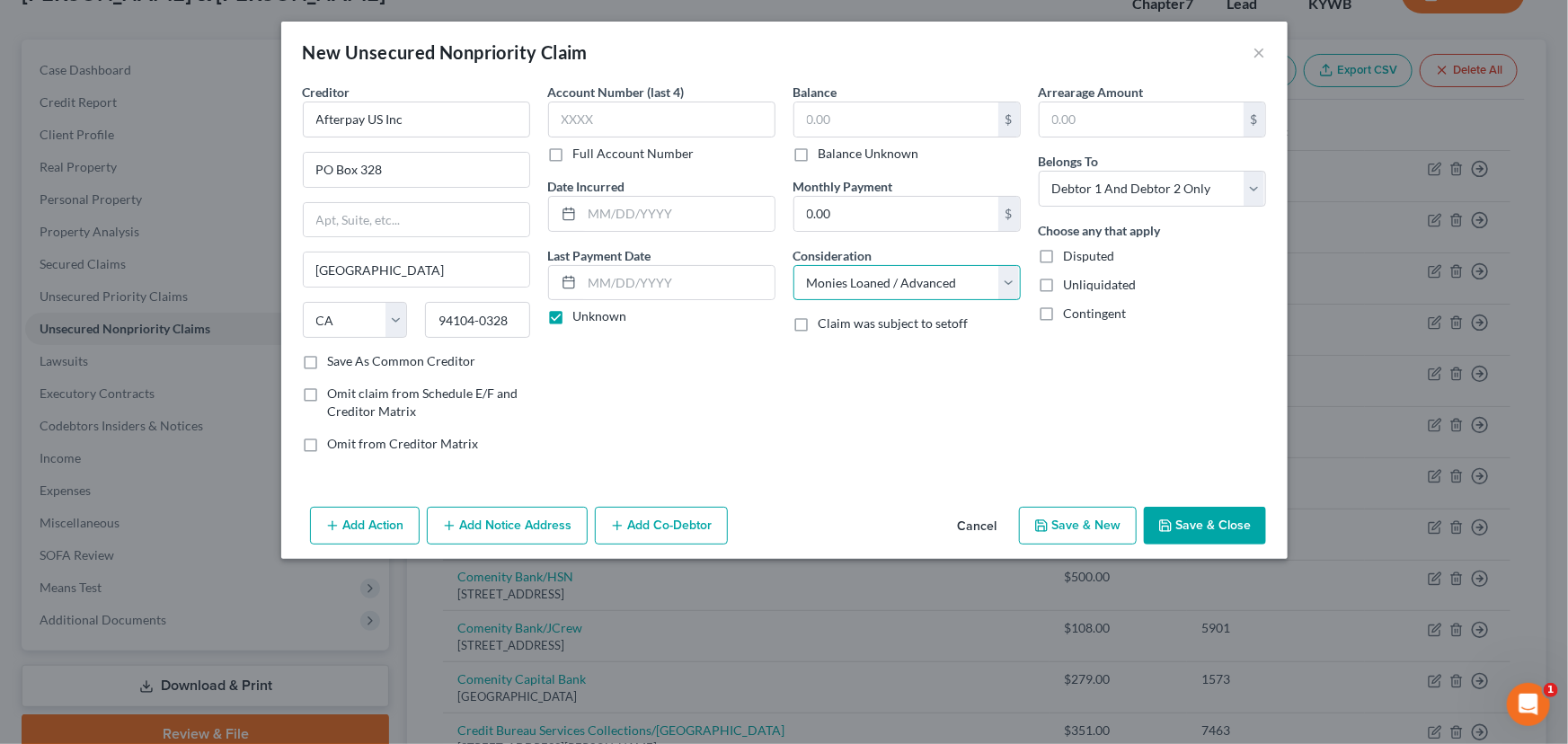
click at [793, 265] on select "Select Cable / Satellite Services Collection Agency Credit Card Debt Debt Couns…" at bounding box center [907, 283] width 227 height 36
click at [873, 117] on input "text" at bounding box center [896, 120] width 204 height 34
click at [863, 397] on div "Balance 2,000.00 $ Balance Unknown Balance Undetermined 2,000.00 $ Balance Unkn…" at bounding box center [907, 275] width 245 height 384
click at [1164, 515] on button "Save & Close" at bounding box center [1205, 526] width 123 height 38
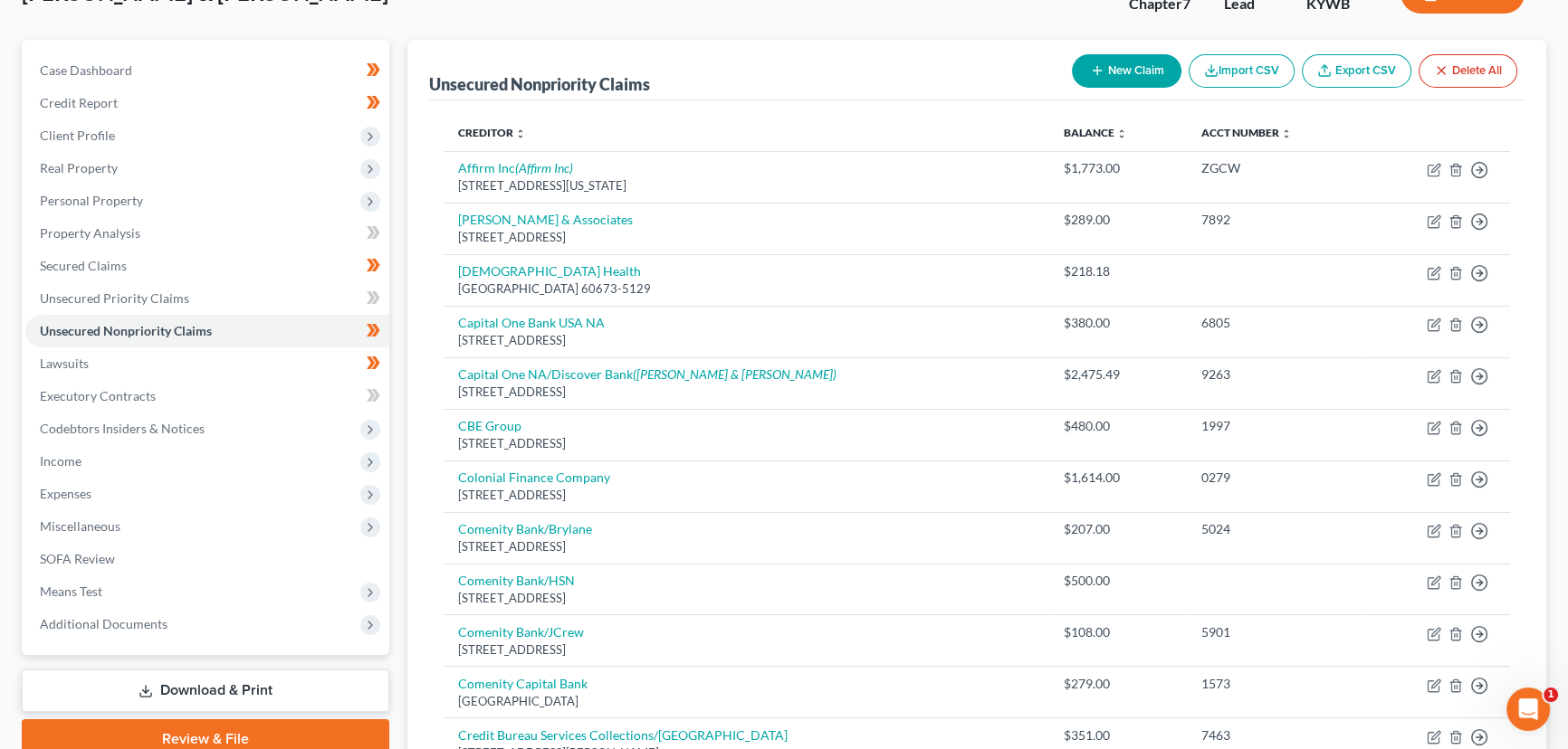
click at [1119, 64] on button "New Claim" at bounding box center [1126, 71] width 110 height 34
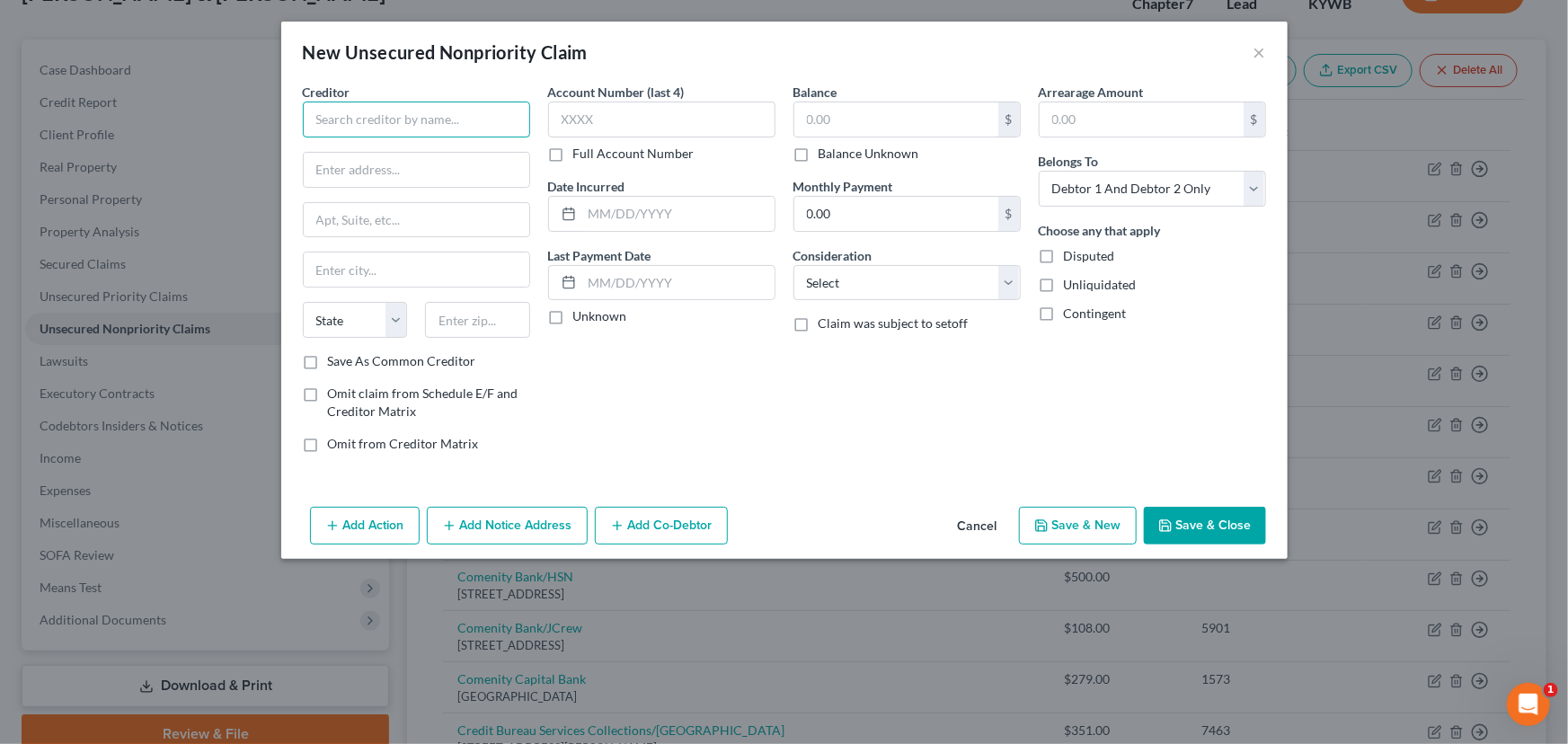
click at [398, 104] on input "text" at bounding box center [417, 120] width 227 height 36
drag, startPoint x: 379, startPoint y: 116, endPoint x: 278, endPoint y: 127, distance: 101.6
click at [278, 127] on div "New Unsecured Nonpriority Claim × Creditor * Quadpay State [US_STATE] AK AR AZ …" at bounding box center [784, 372] width 1568 height 744
click at [451, 178] on input "text" at bounding box center [417, 170] width 225 height 34
click at [585, 384] on div "Account Number (last 4) Full Account Number Date Incurred Last Payment Date Unk…" at bounding box center [662, 275] width 245 height 384
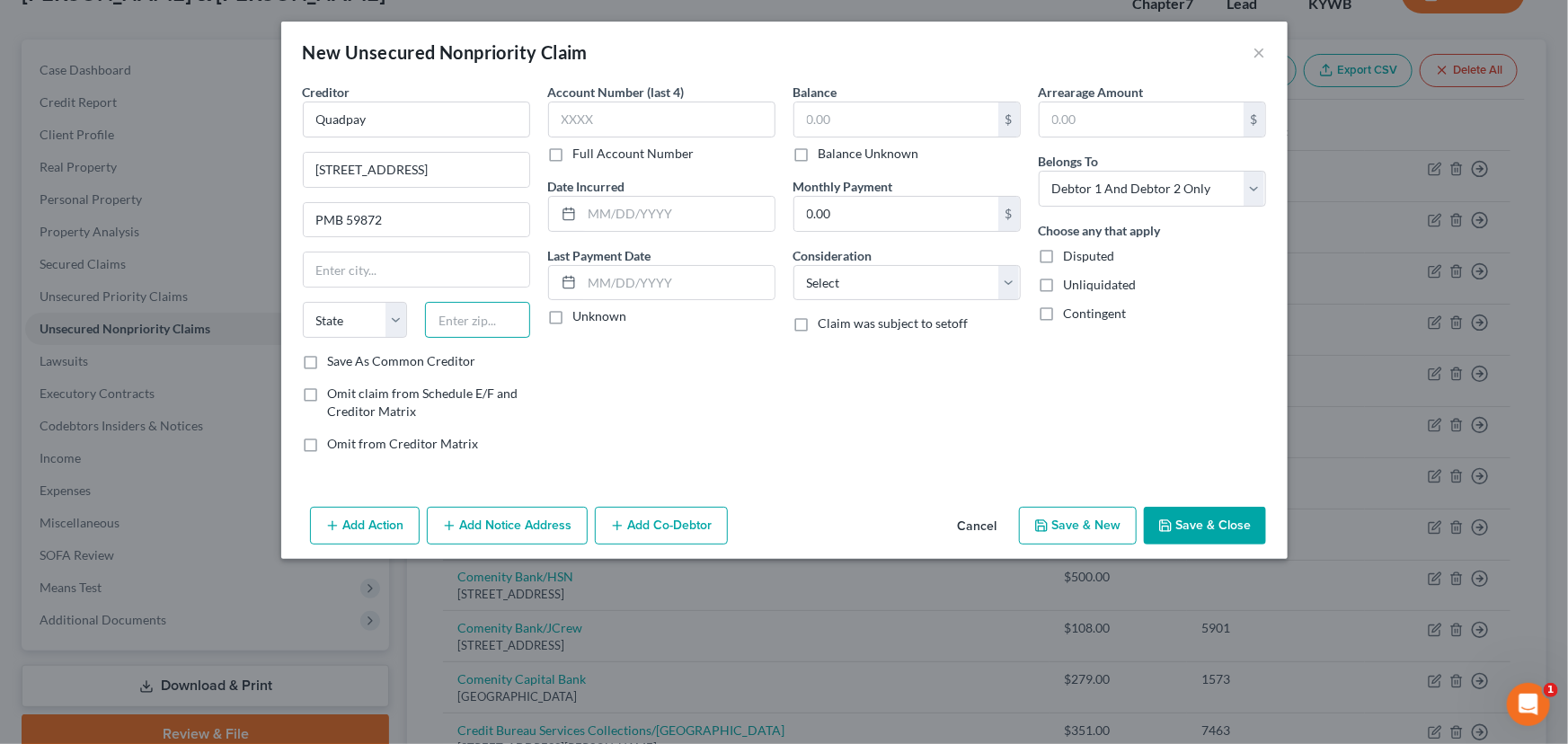
click at [465, 326] on input "text" at bounding box center [477, 320] width 105 height 36
click at [588, 404] on div "Account Number (last 4) Full Account Number Date Incurred Last Payment Date Unk…" at bounding box center [662, 275] width 245 height 384
click at [573, 326] on label "Unknown" at bounding box center [601, 317] width 54 height 18
click at [581, 319] on input "Unknown" at bounding box center [586, 313] width 12 height 12
click at [835, 124] on input "text" at bounding box center [896, 120] width 204 height 34
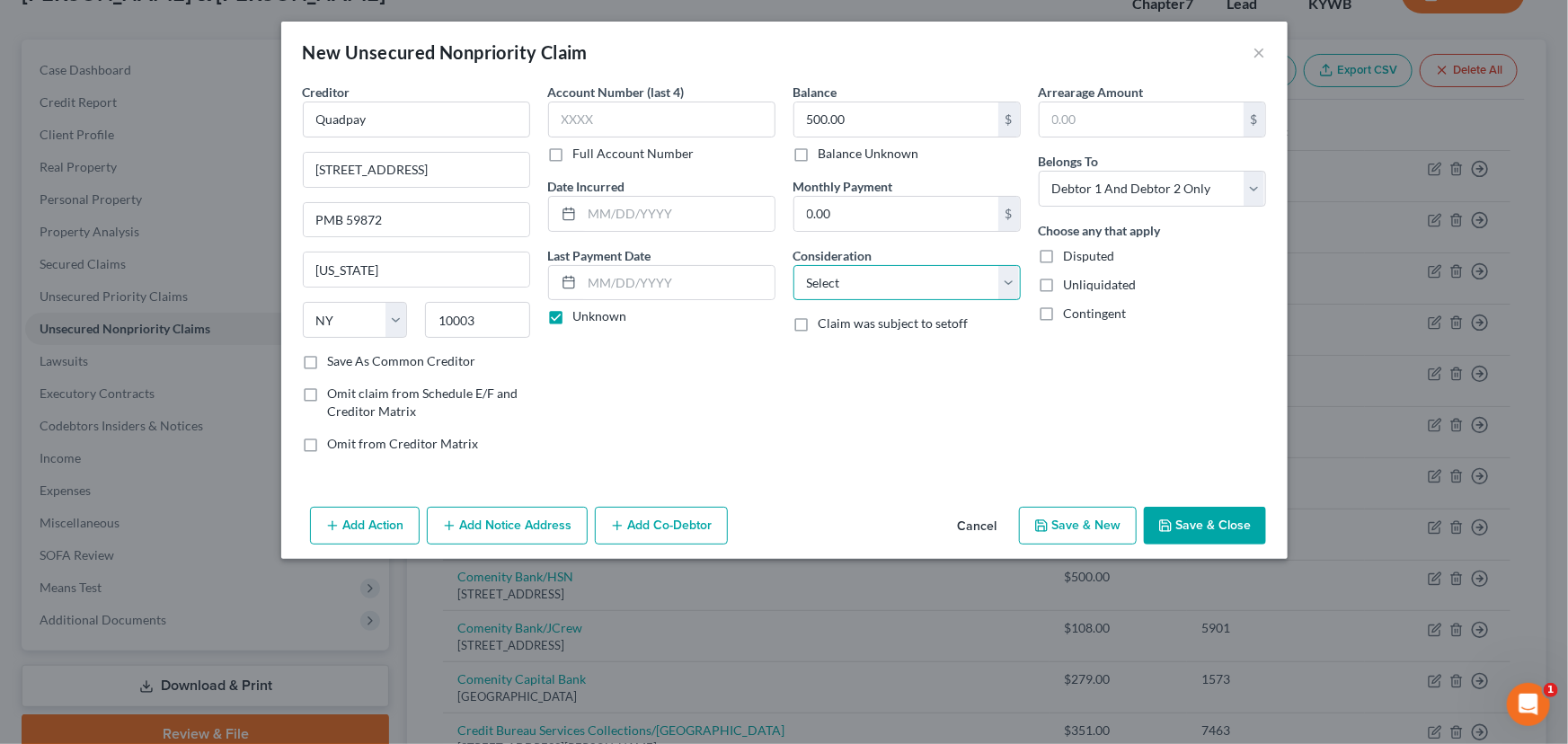
click at [858, 282] on select "Select Cable / Satellite Services Collection Agency Credit Card Debt Debt Couns…" at bounding box center [907, 283] width 227 height 36
click at [793, 265] on select "Select Cable / Satellite Services Collection Agency Credit Card Debt Debt Couns…" at bounding box center [907, 283] width 227 height 36
click at [1002, 467] on div "Creditor * Quadpay [STREET_ADDRESS] [US_STATE][GEOGRAPHIC_DATA] [US_STATE][GEOG…" at bounding box center [784, 291] width 1006 height 417
click at [1169, 519] on icon "button" at bounding box center [1165, 526] width 14 height 14
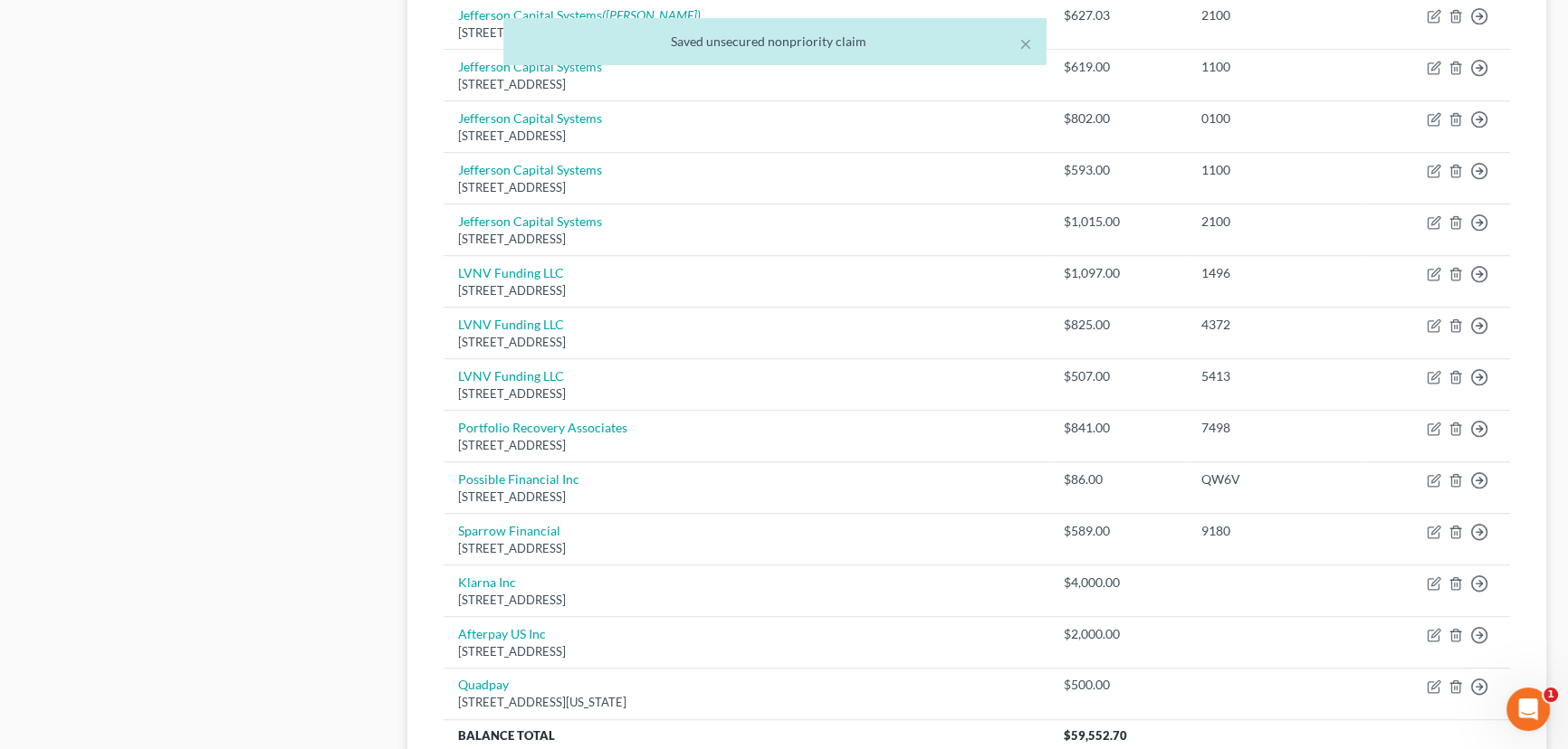
scroll to position [1490, 0]
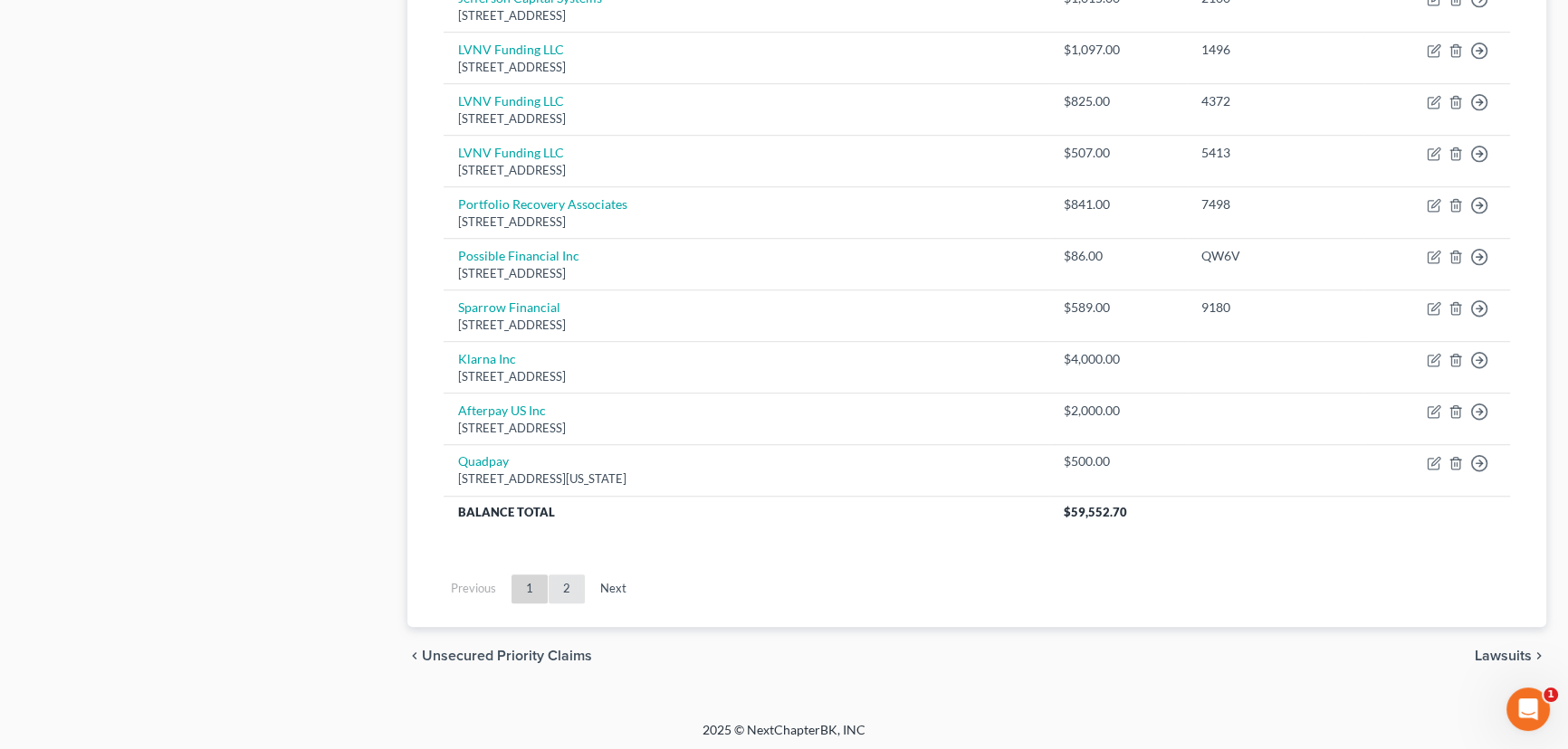
click at [566, 576] on link "2" at bounding box center [567, 589] width 36 height 29
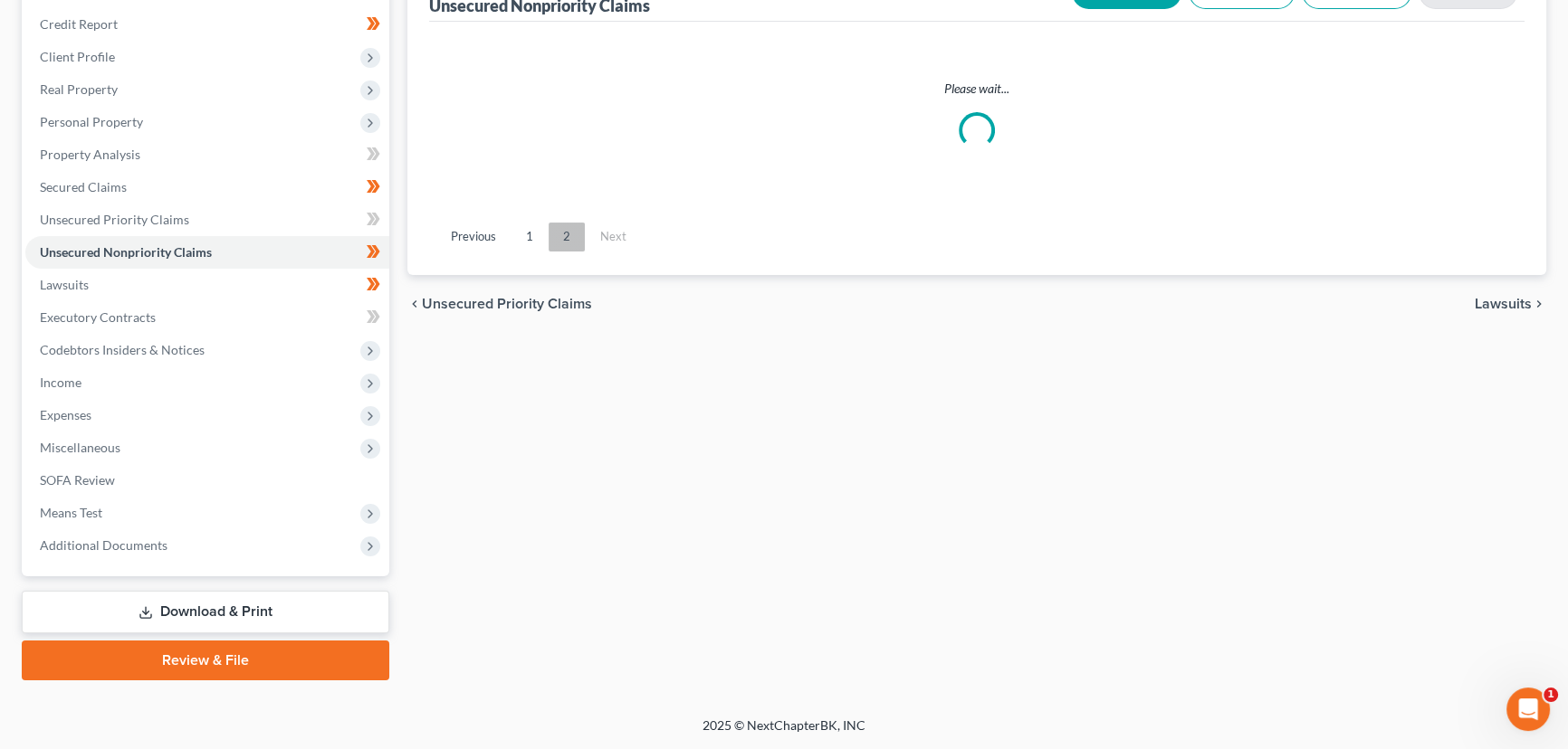
scroll to position [210, 0]
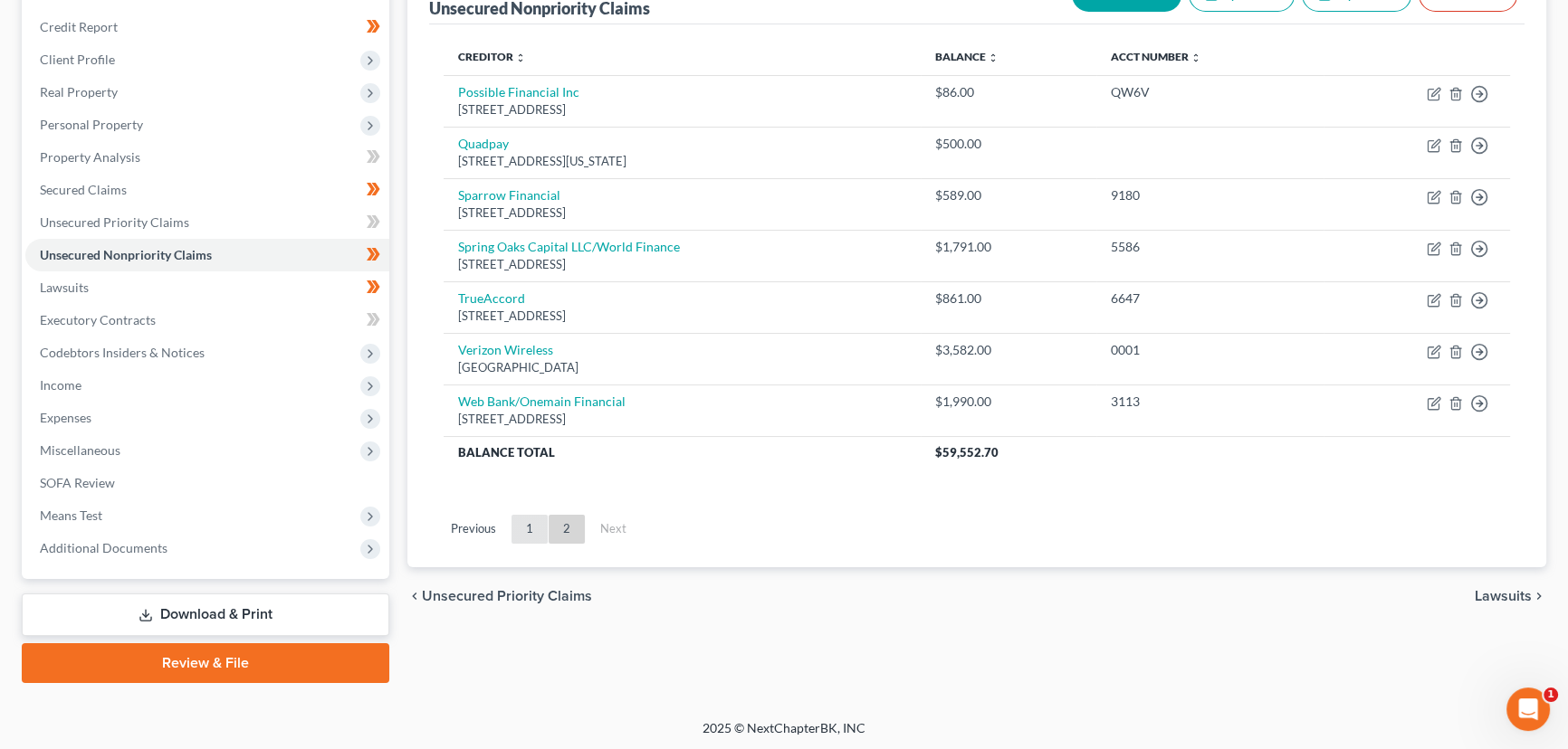
click at [523, 519] on link "1" at bounding box center [530, 529] width 36 height 29
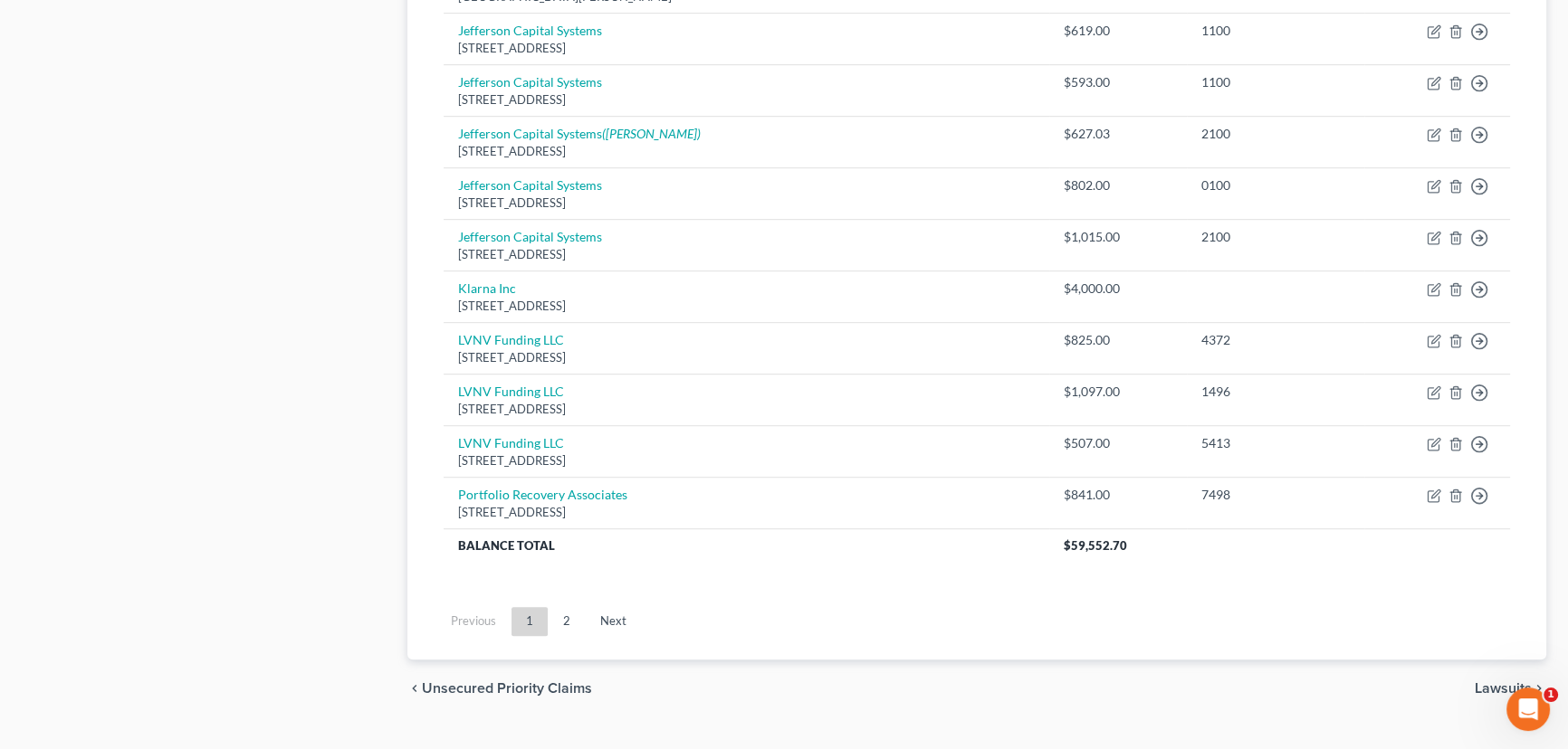
scroll to position [1316, 0]
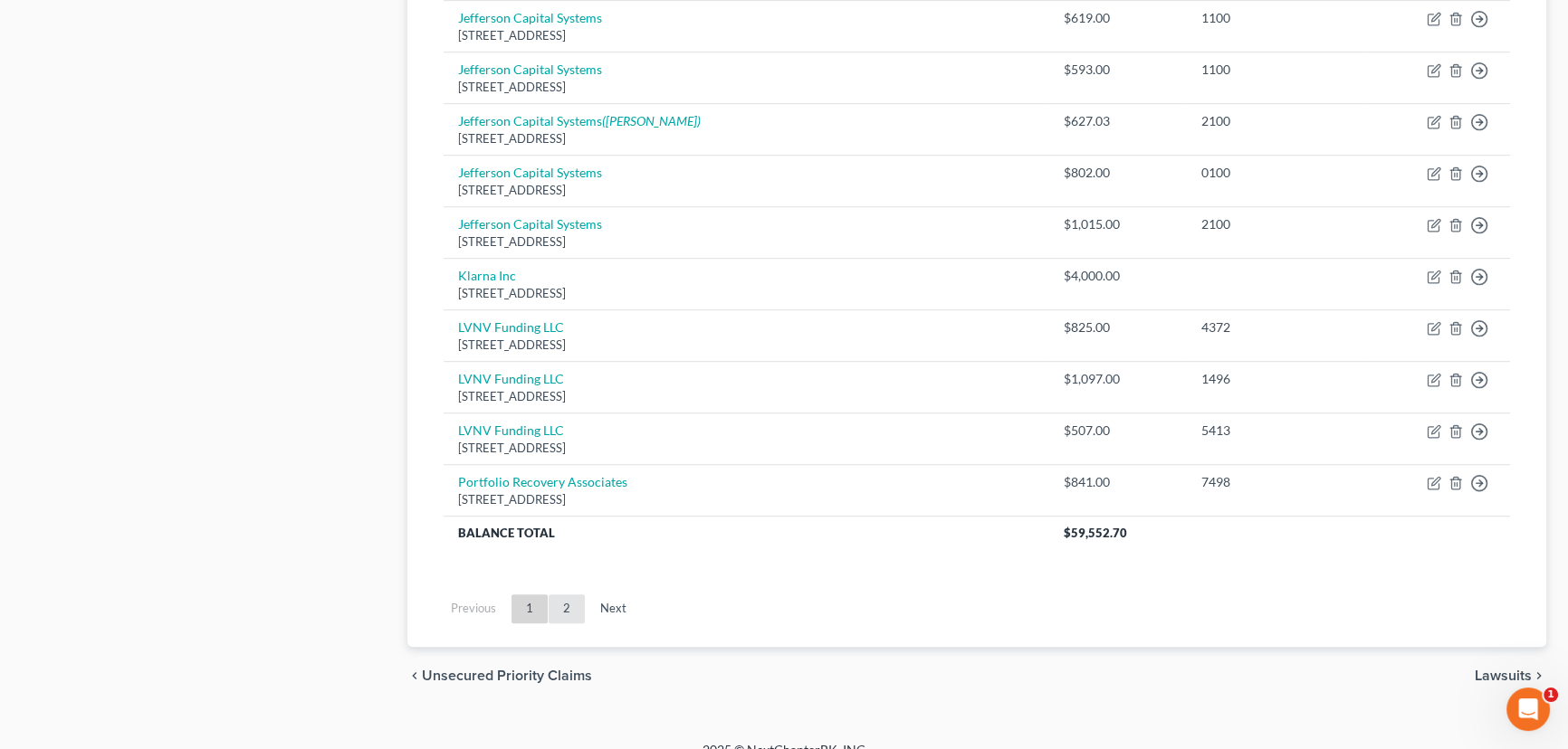
click at [577, 596] on link "2" at bounding box center [567, 609] width 36 height 29
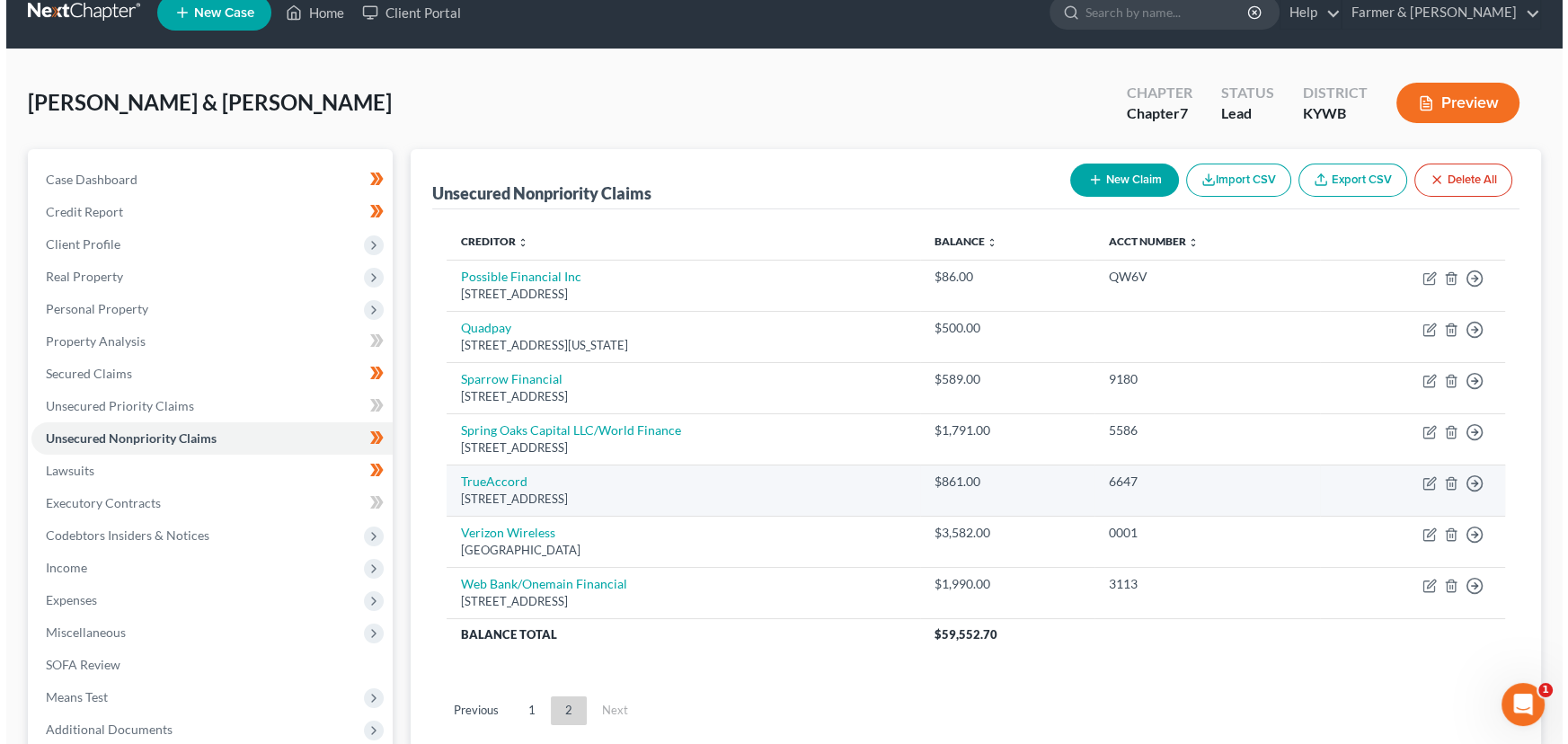
scroll to position [21, 0]
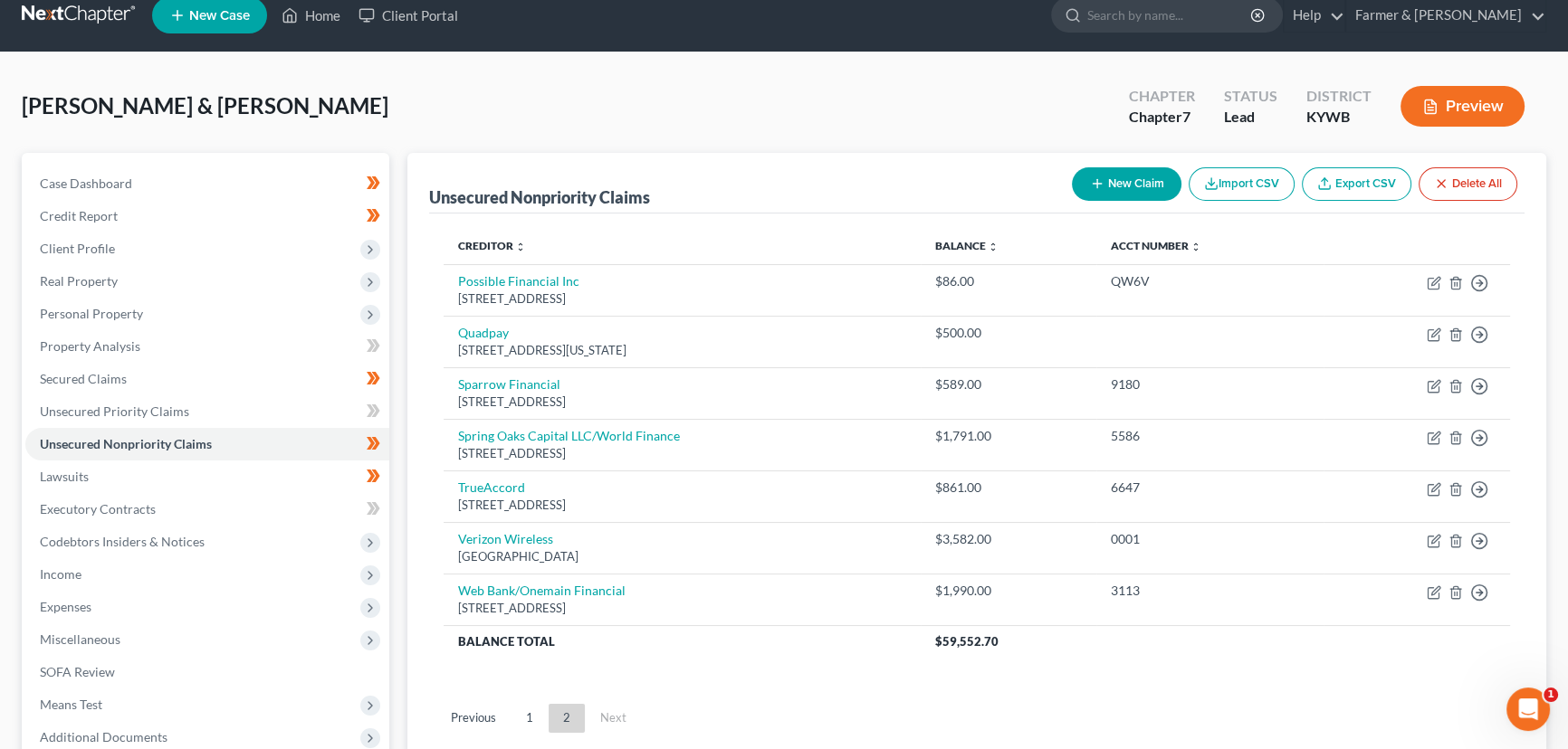
click at [1132, 185] on button "New Claim" at bounding box center [1126, 183] width 110 height 34
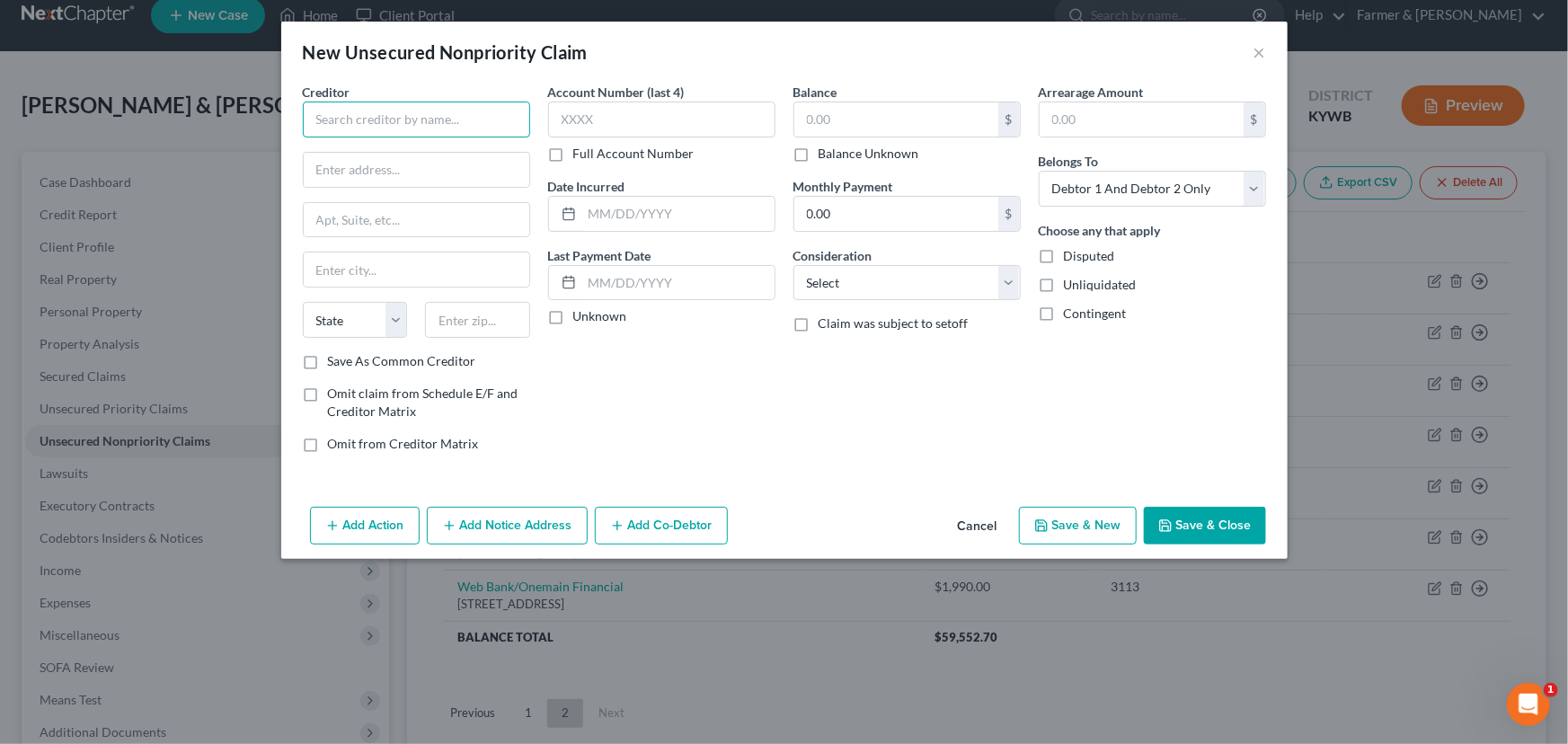
click at [461, 115] on input "text" at bounding box center [417, 120] width 227 height 36
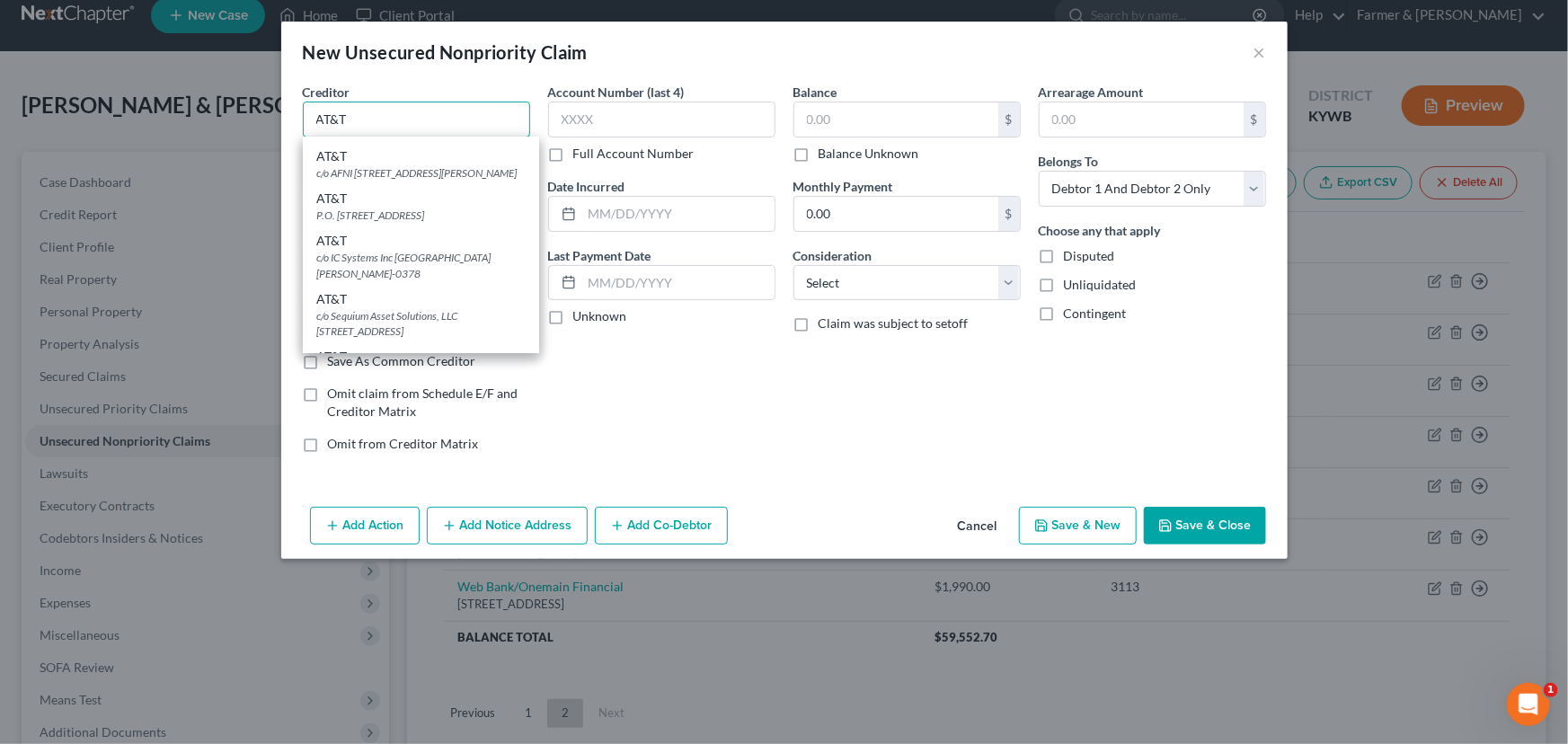
scroll to position [308, 0]
click at [371, 225] on div "P.O. [STREET_ADDRESS]" at bounding box center [421, 217] width 207 height 15
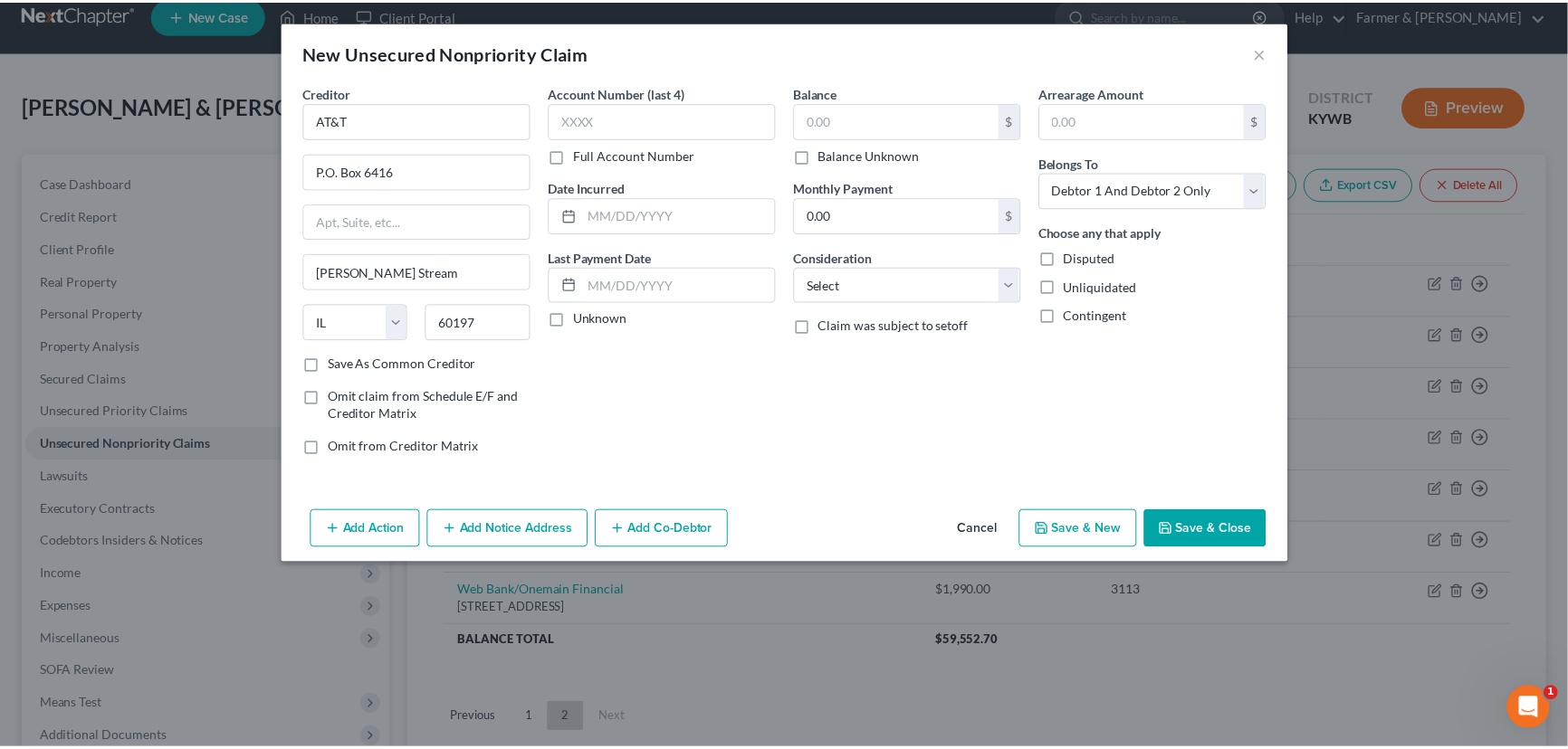
scroll to position [0, 0]
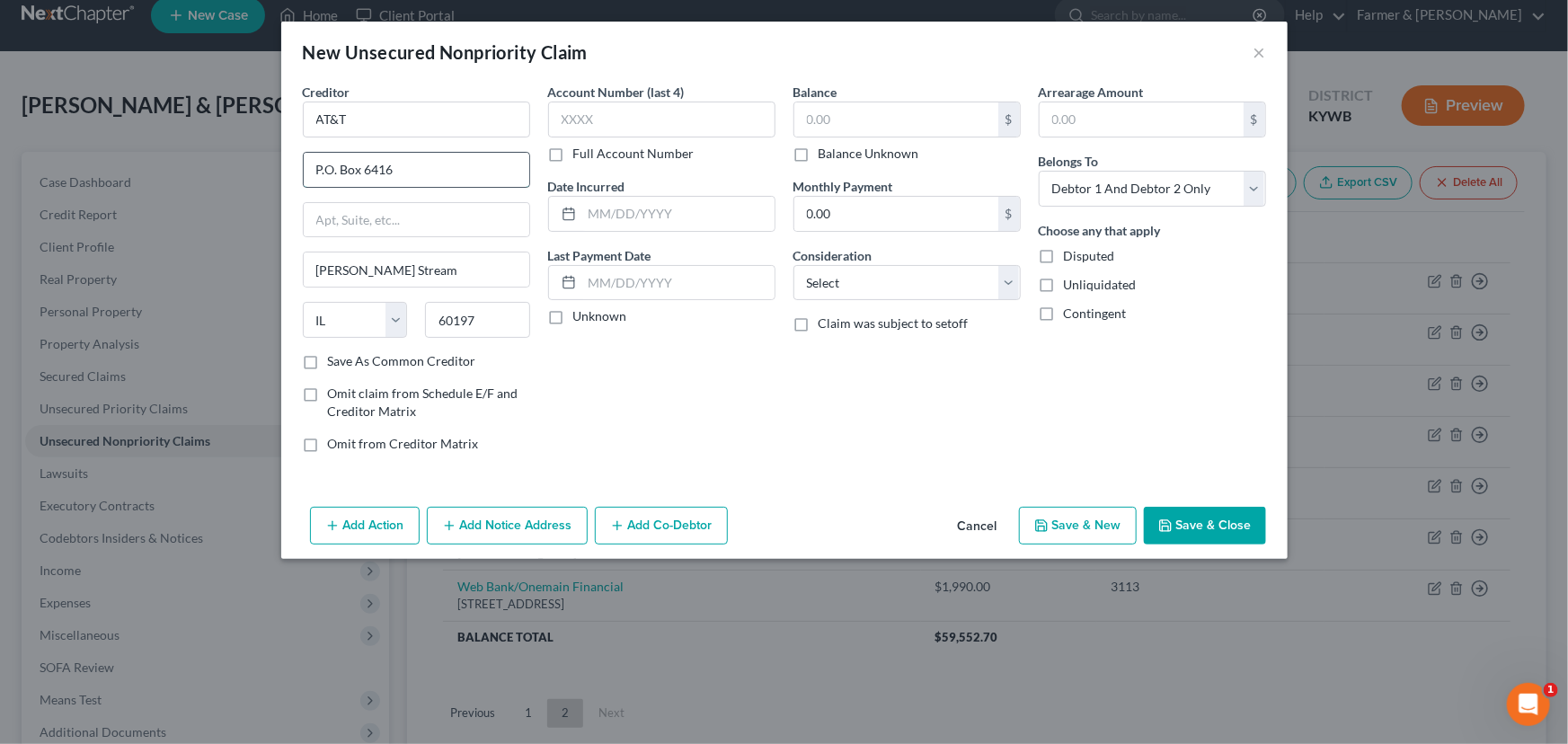
click at [340, 170] on input "P.O. Box 6416" at bounding box center [417, 170] width 225 height 34
click at [371, 124] on input "AT&T" at bounding box center [417, 120] width 227 height 36
click at [604, 411] on div "Account Number (last 4) Full Account Number Date Incurred Last Payment Date Unk…" at bounding box center [662, 275] width 245 height 384
click at [353, 123] on input "AT&T/Wireless" at bounding box center [417, 120] width 227 height 36
click at [527, 365] on div "Save As Common Creditor" at bounding box center [417, 362] width 227 height 18
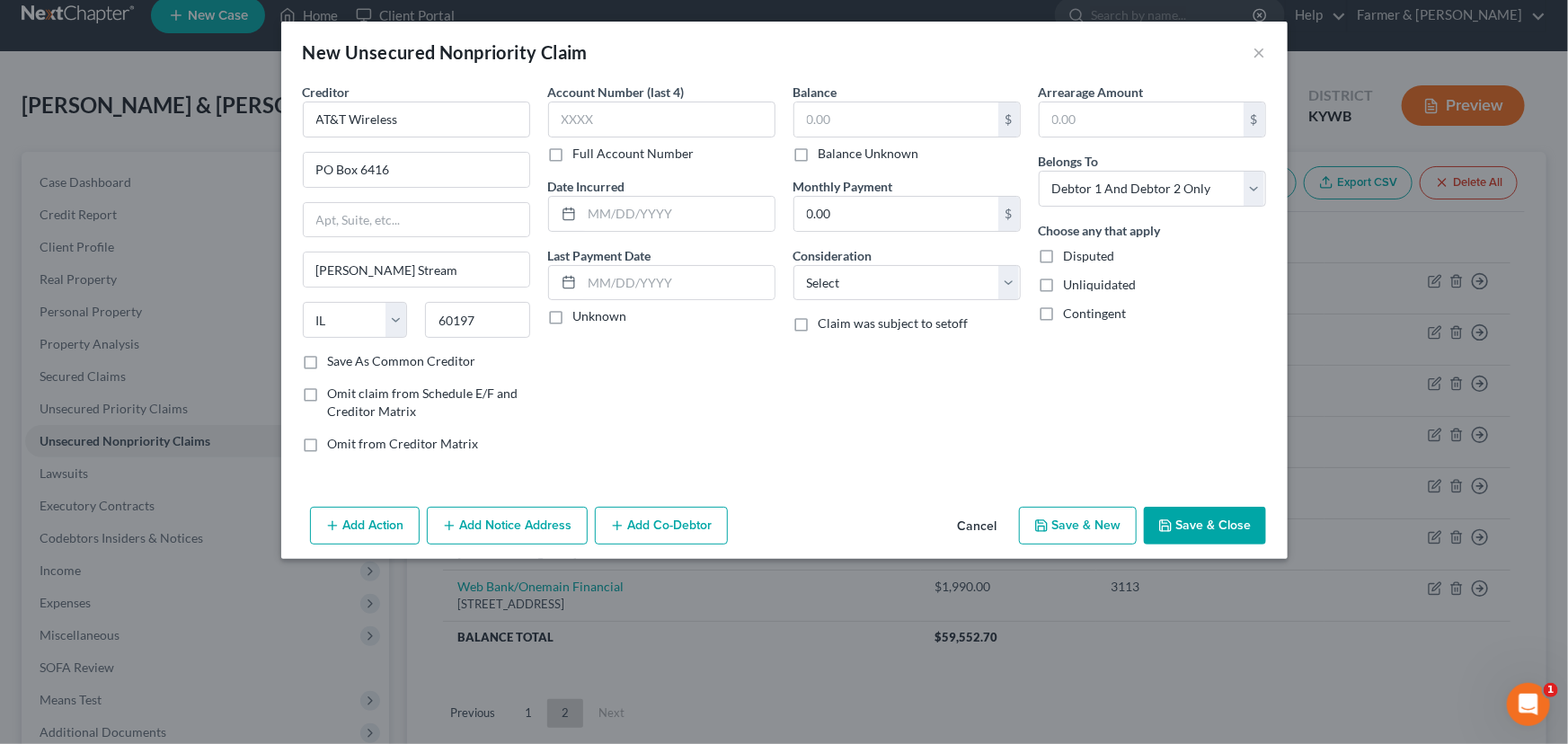
click at [573, 321] on label "Unknown" at bounding box center [601, 317] width 54 height 18
click at [581, 319] on input "Unknown" at bounding box center [586, 313] width 12 height 12
click at [863, 124] on input "text" at bounding box center [896, 120] width 204 height 34
click at [885, 285] on select "Select Cable / Satellite Services Collection Agency Credit Card Debt Debt Couns…" at bounding box center [907, 283] width 227 height 36
click at [793, 265] on select "Select Cable / Satellite Services Collection Agency Credit Card Debt Debt Couns…" at bounding box center [907, 283] width 227 height 36
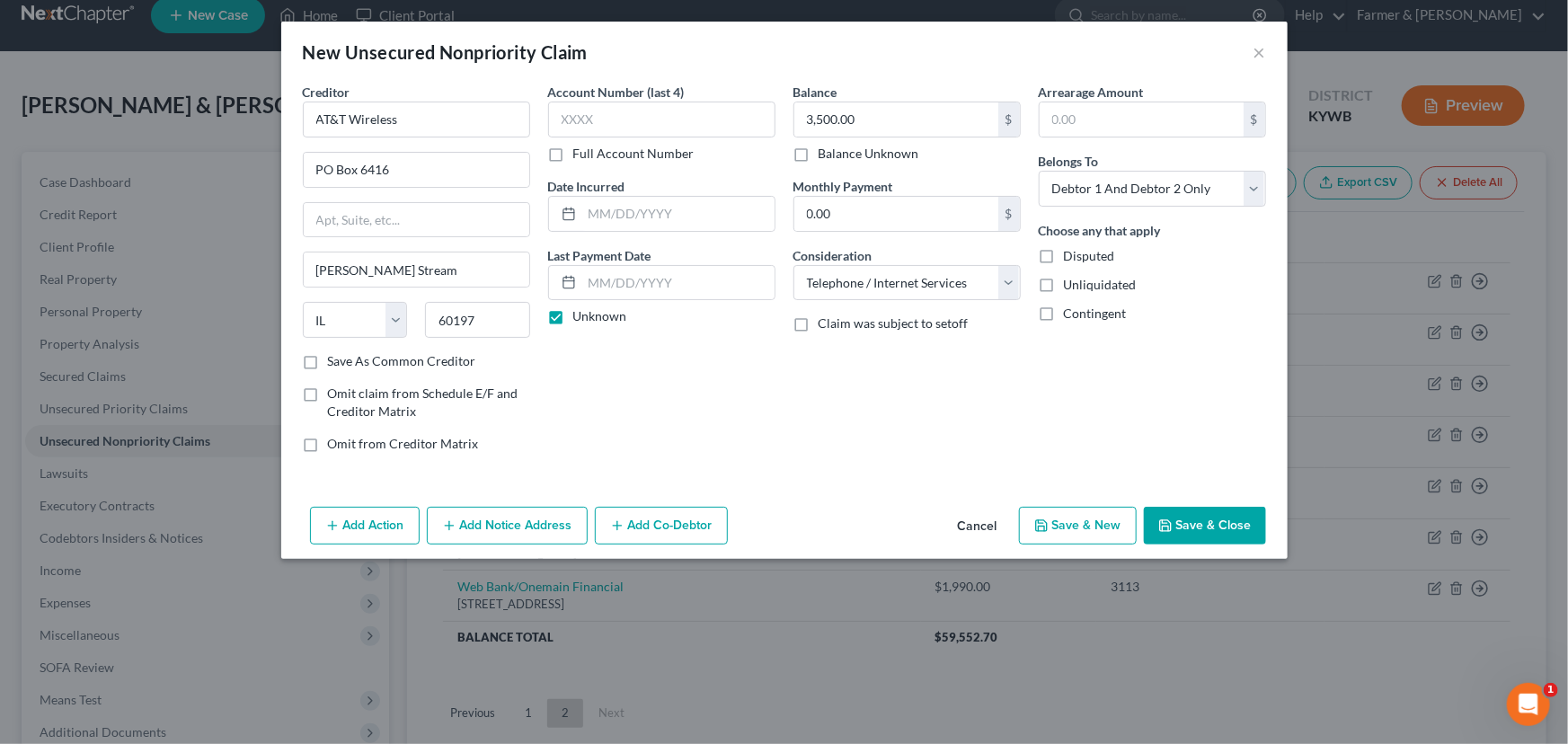
click at [1188, 533] on button "Save & Close" at bounding box center [1205, 526] width 123 height 38
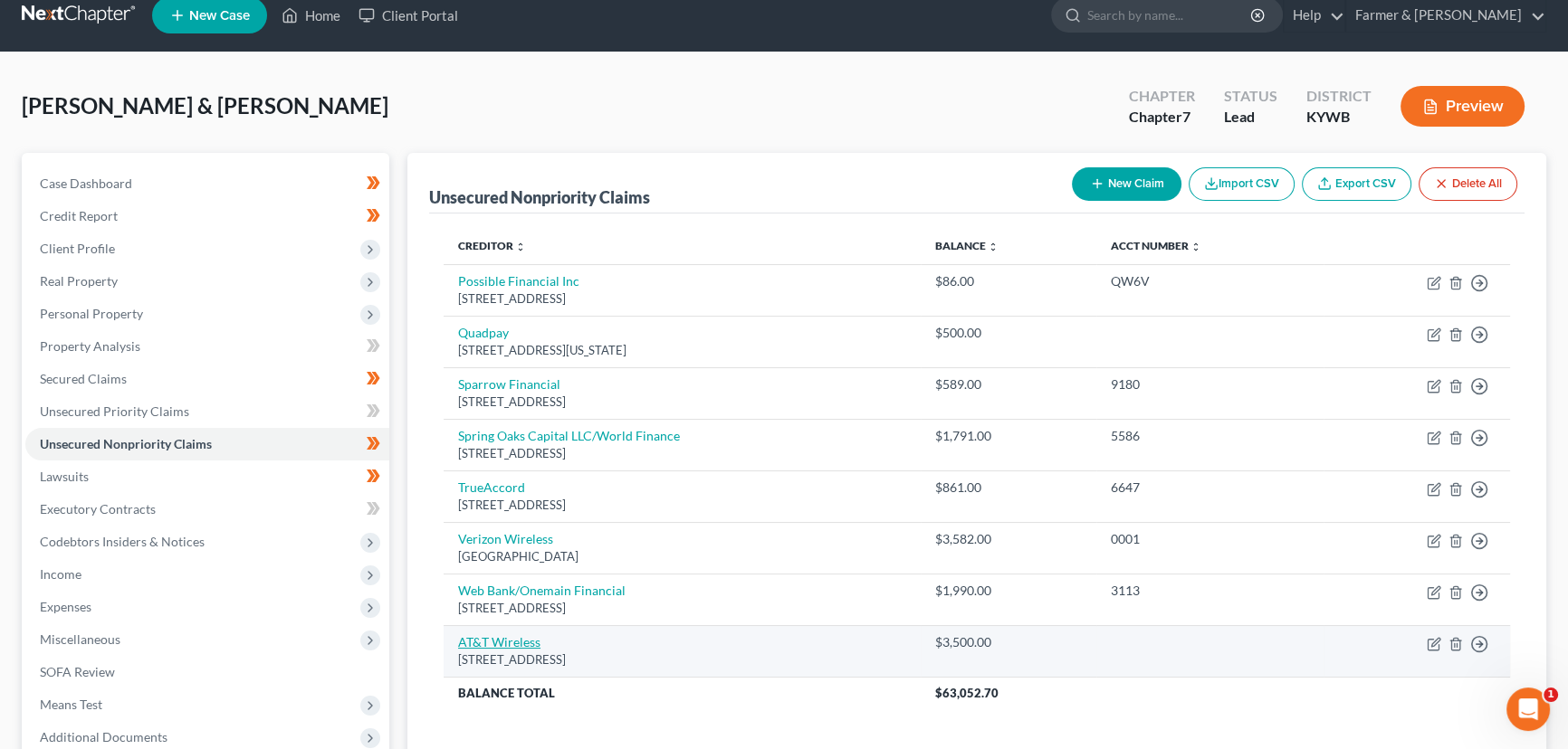
click at [471, 645] on link "AT&T Wireless" at bounding box center [499, 641] width 83 height 15
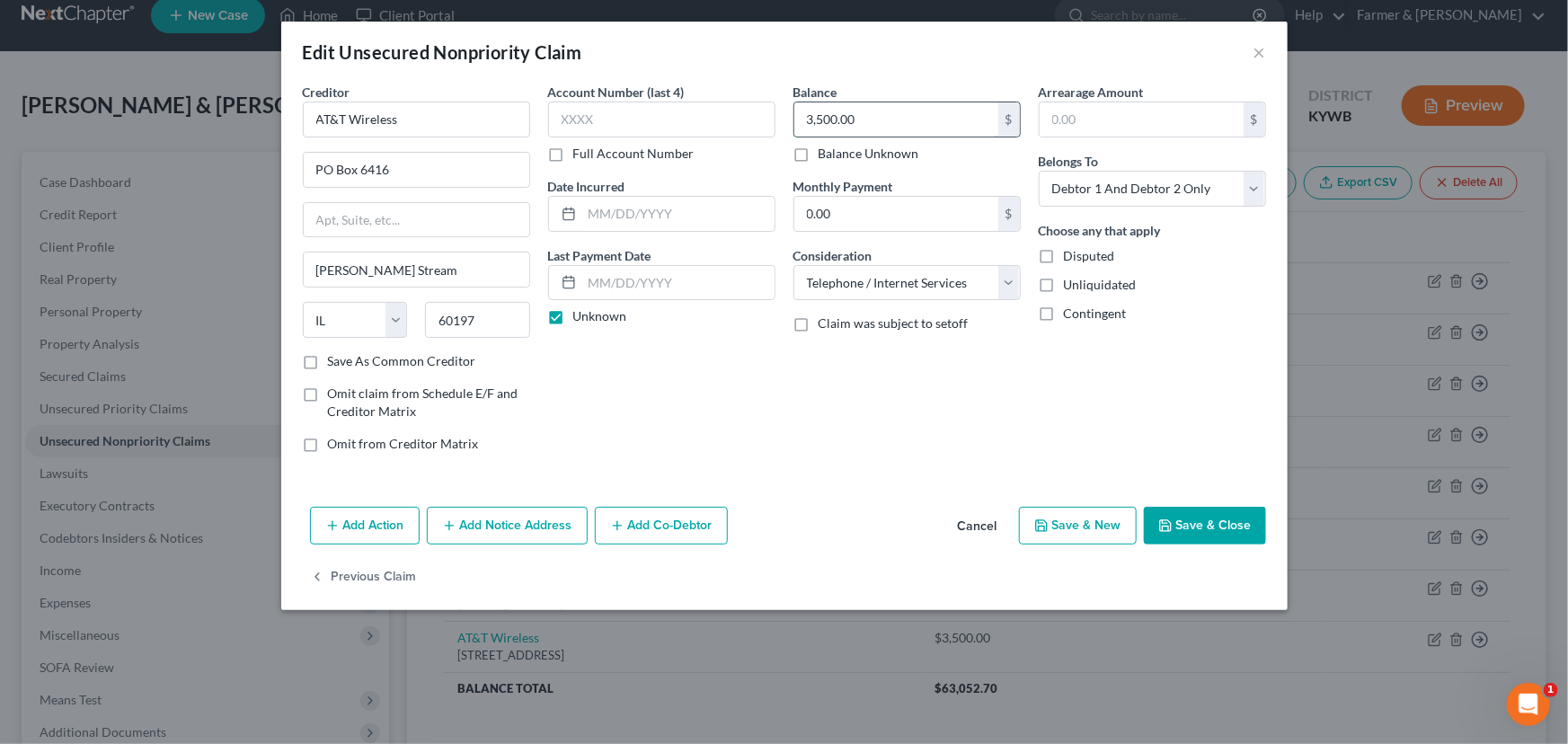
click at [870, 113] on input "3,500.00" at bounding box center [896, 120] width 204 height 34
click at [1192, 512] on button "Save & Close" at bounding box center [1205, 526] width 123 height 38
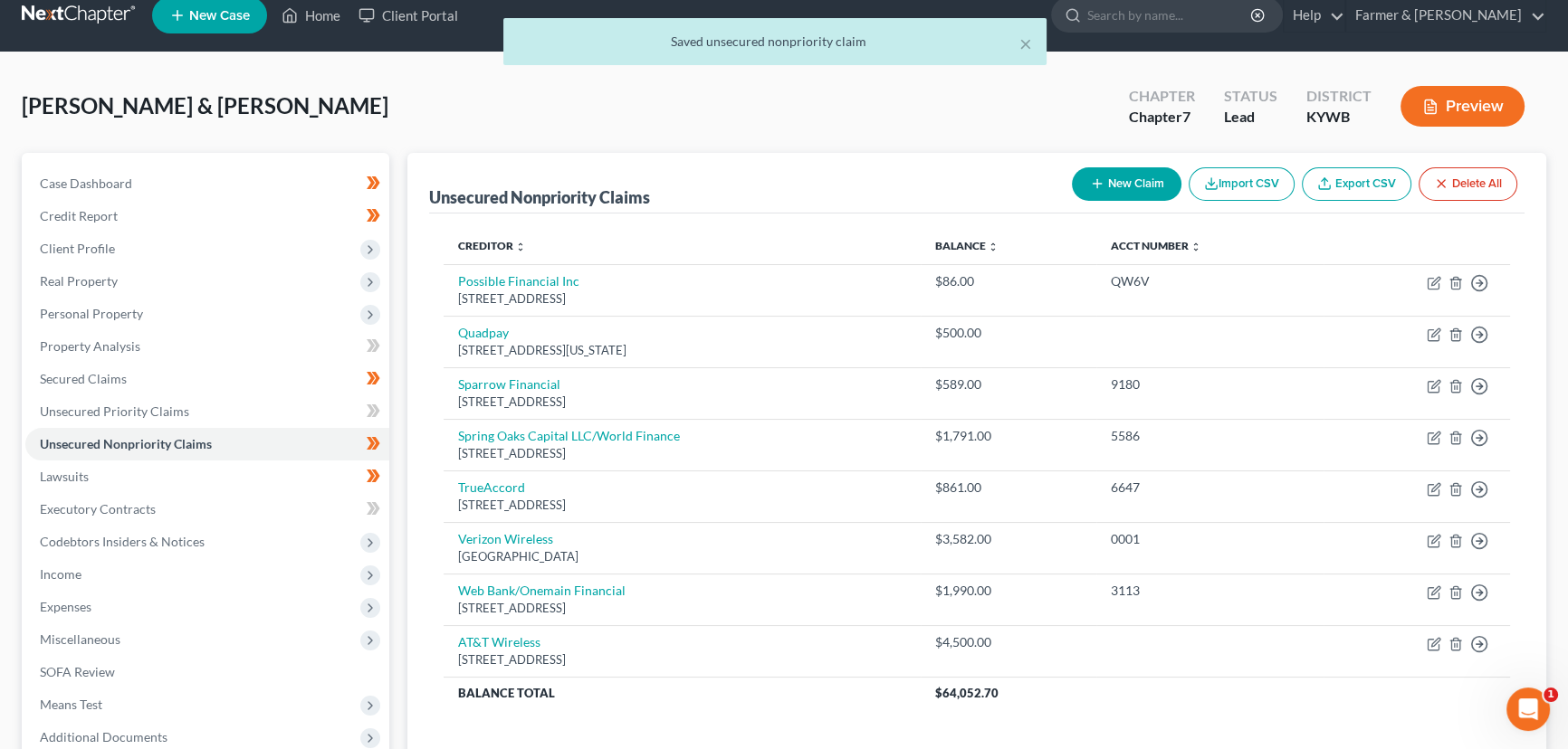
click at [1114, 191] on button "New Claim" at bounding box center [1126, 183] width 110 height 34
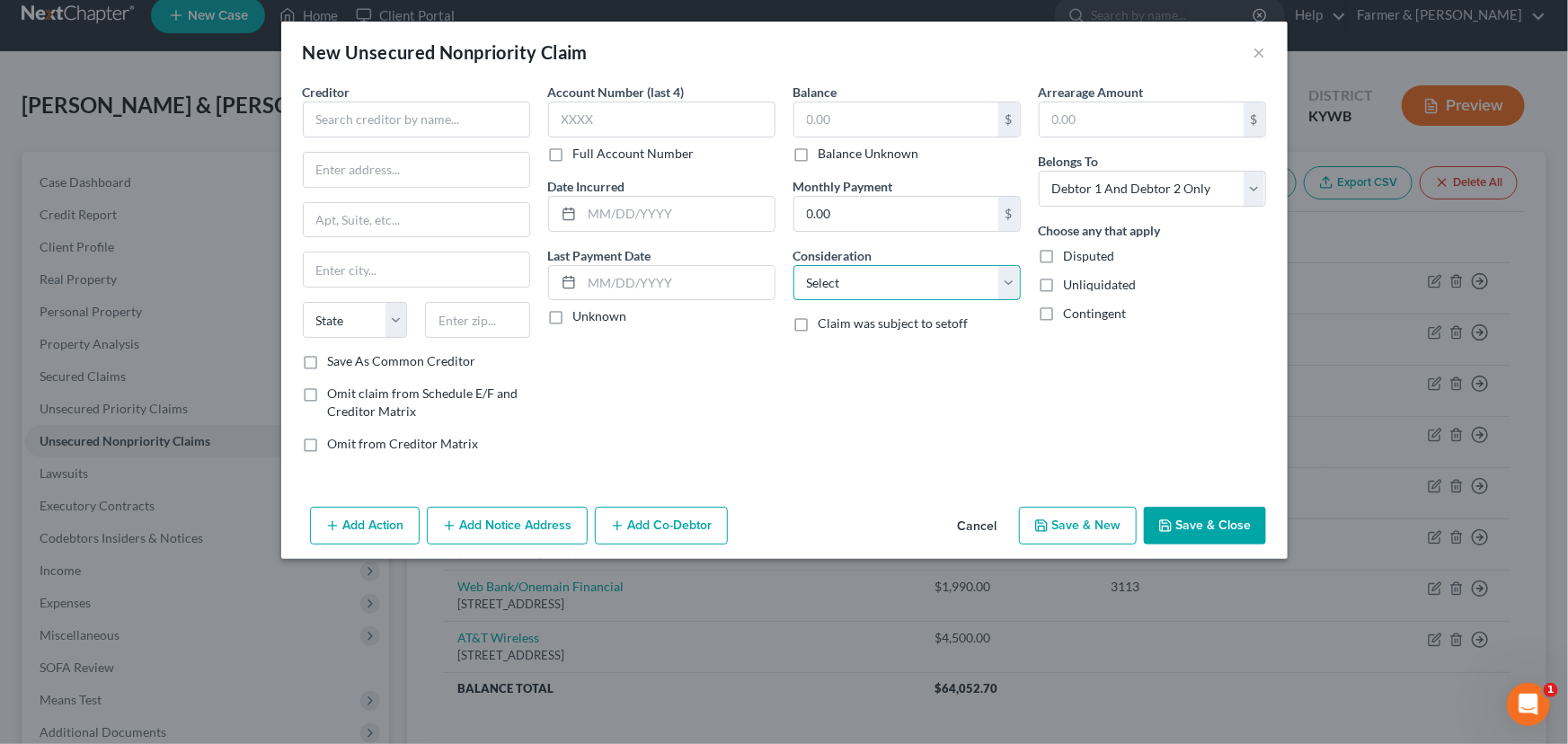
click at [848, 292] on select "Select Cable / Satellite Services Collection Agency Credit Card Debt Debt Couns…" at bounding box center [907, 283] width 227 height 36
click at [793, 265] on select "Select Cable / Satellite Services Collection Agency Credit Card Debt Debt Couns…" at bounding box center [907, 283] width 227 height 36
click at [490, 115] on input "text" at bounding box center [417, 120] width 227 height 36
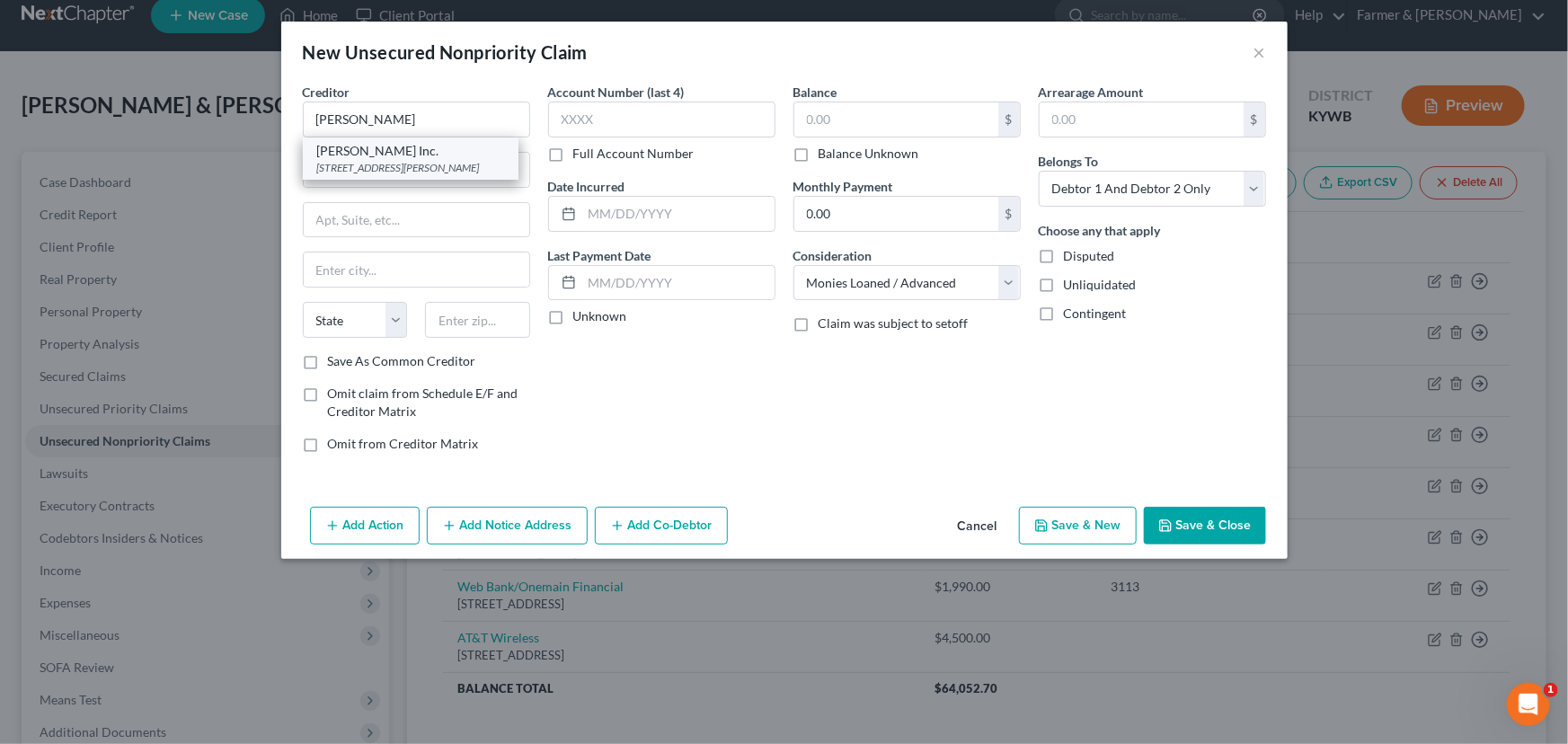
click at [417, 161] on div "[STREET_ADDRESS][PERSON_NAME]" at bounding box center [410, 167] width 187 height 15
click at [431, 133] on input "[PERSON_NAME] Inc." at bounding box center [417, 120] width 227 height 36
click at [354, 168] on input "[STREET_ADDRESS][PERSON_NAME]" at bounding box center [417, 170] width 225 height 34
click at [476, 180] on input "[STREET_ADDRESS][PERSON_NAME]" at bounding box center [417, 170] width 225 height 34
click at [573, 358] on div "Account Number (last 4) Full Account Number Date Incurred Last Payment Date Unk…" at bounding box center [662, 275] width 245 height 384
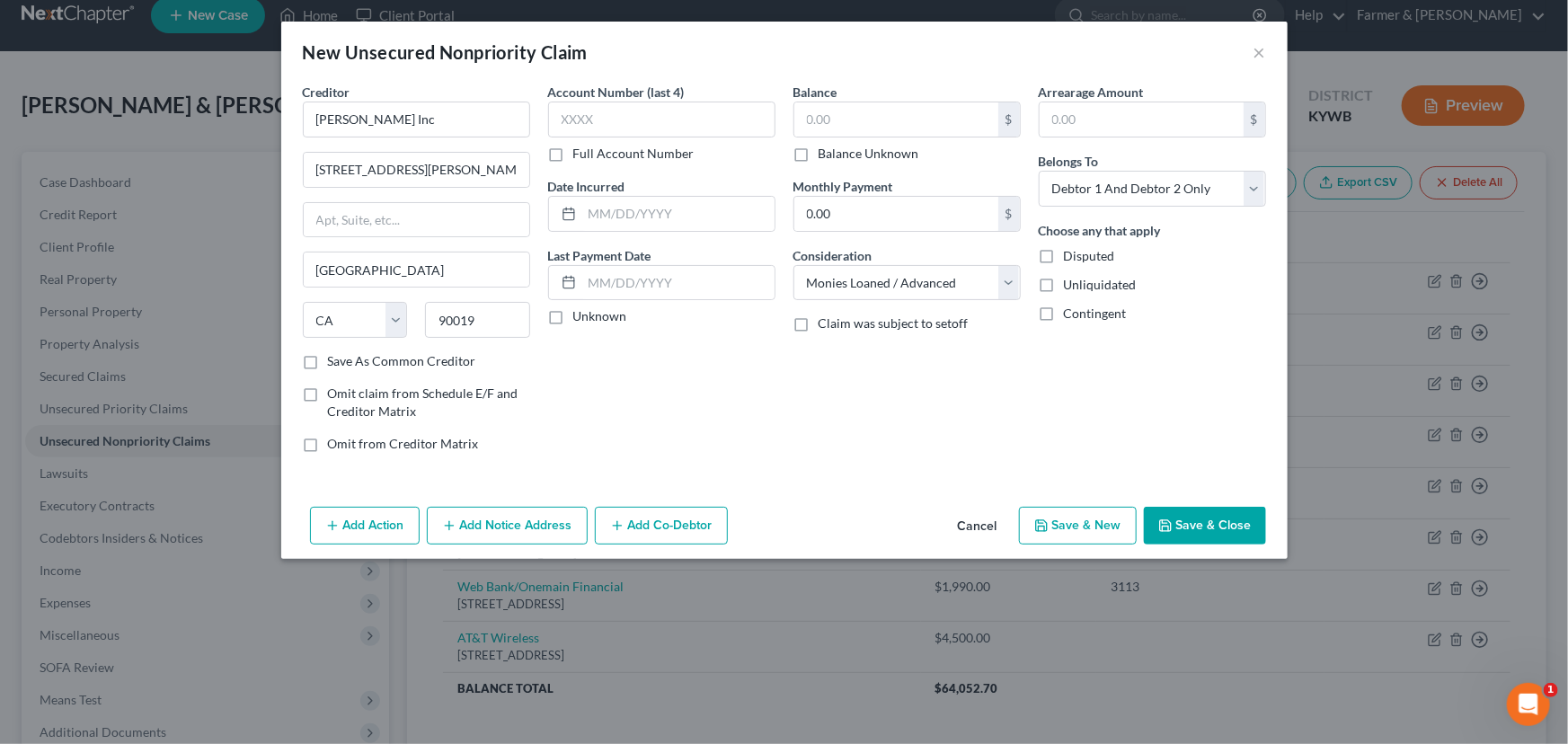
click at [573, 322] on label "Unknown" at bounding box center [601, 317] width 54 height 18
click at [581, 319] on input "Unknown" at bounding box center [586, 313] width 12 height 12
click at [832, 118] on input "text" at bounding box center [896, 120] width 204 height 34
click at [1209, 504] on div "Add Action Add Notice Address Add Co-Debtor Cancel Save & New Save & Close" at bounding box center [784, 529] width 1006 height 60
click at [1215, 518] on button "Save & Close" at bounding box center [1205, 526] width 123 height 38
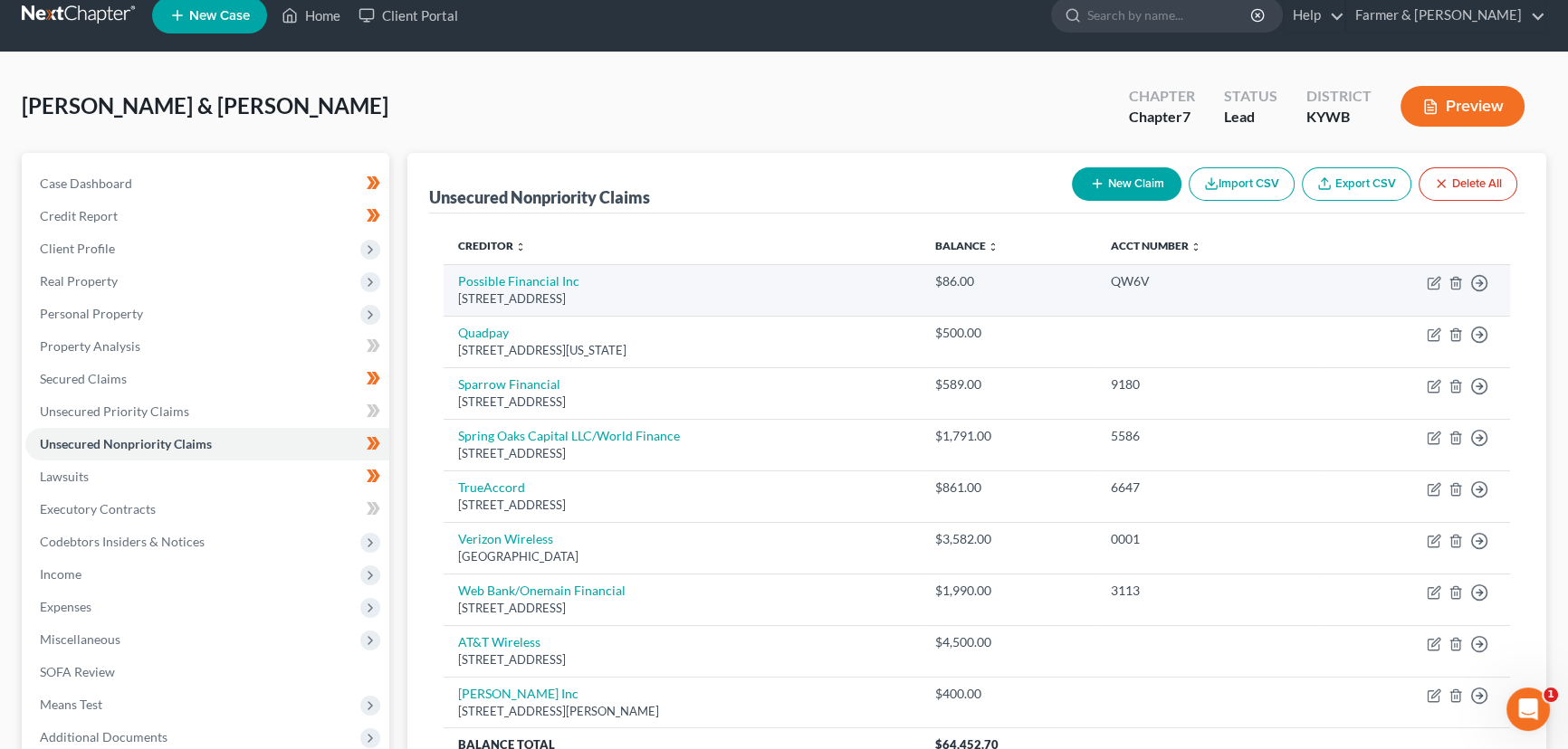
scroll to position [254, 0]
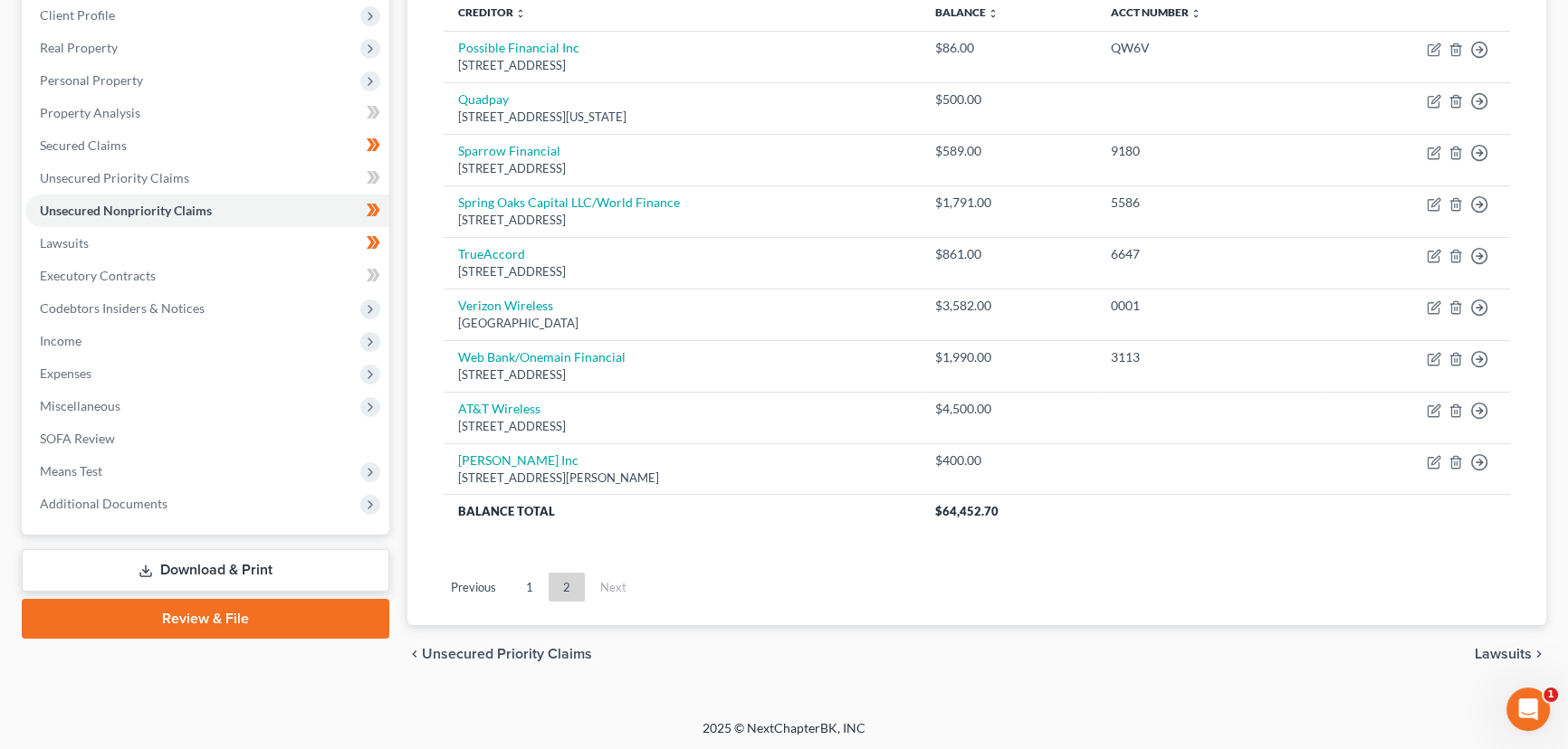
click at [530, 606] on ul "Previous 1 2 Next" at bounding box center [977, 587] width 1096 height 47
click at [534, 587] on link "1" at bounding box center [530, 587] width 36 height 29
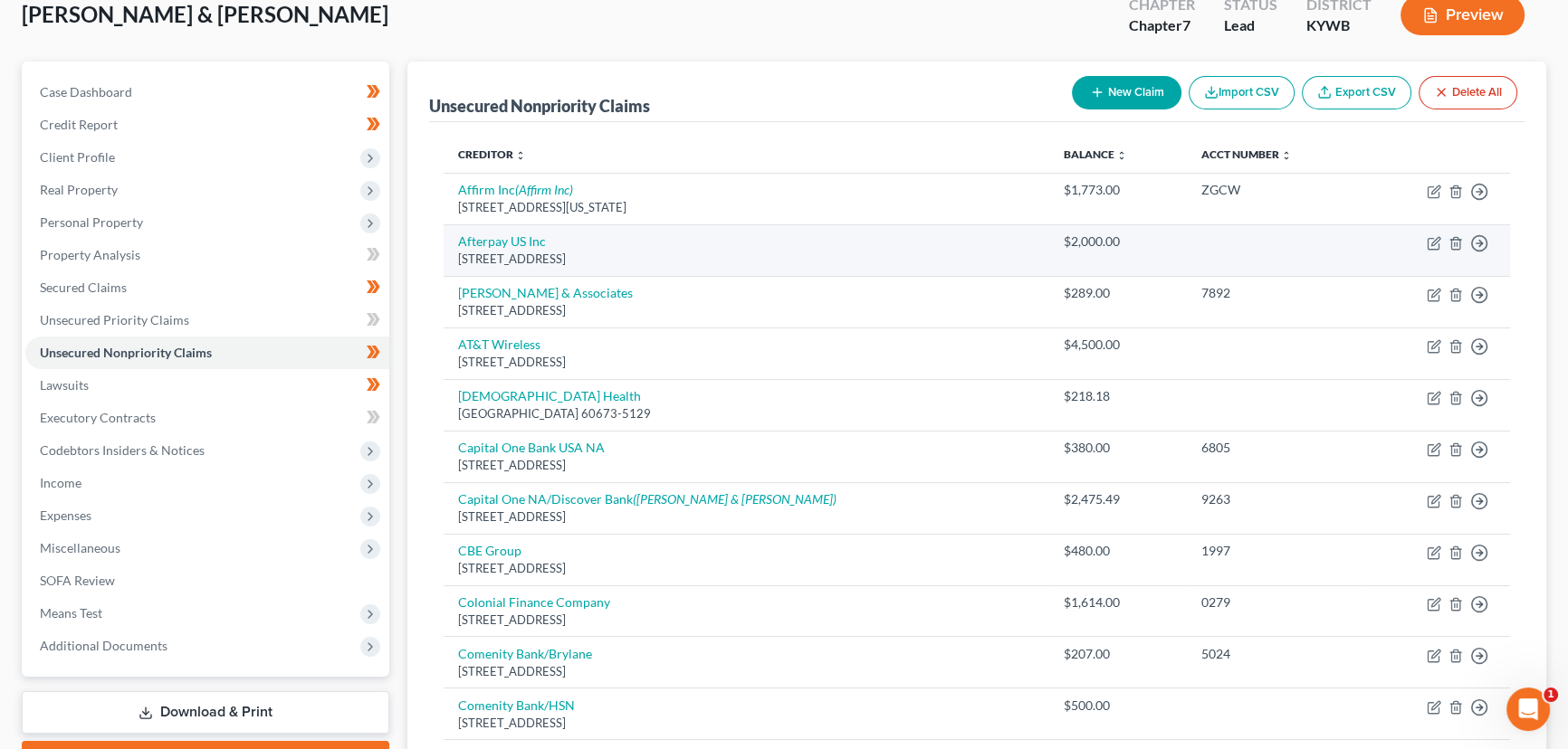
scroll to position [107, 0]
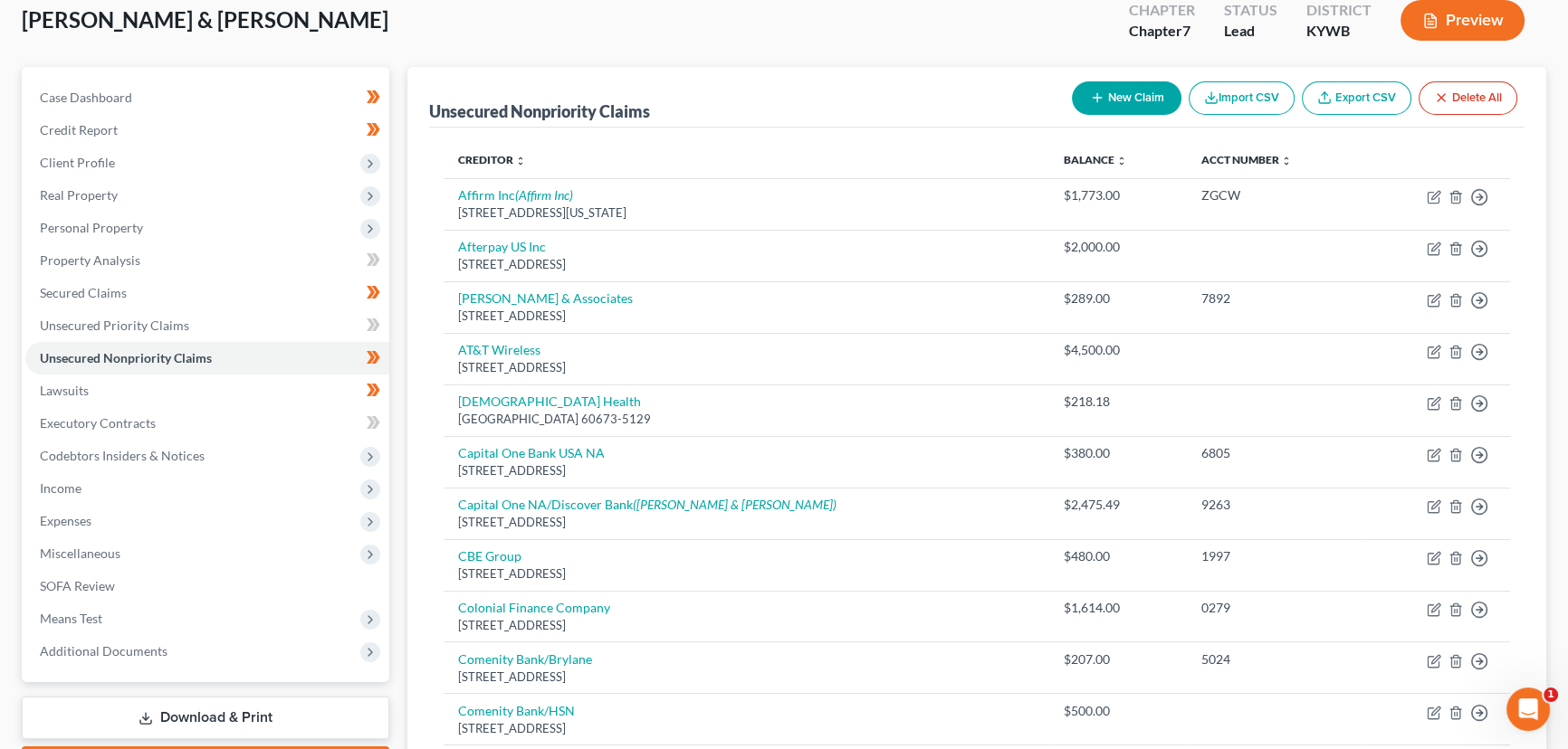
click at [1125, 93] on button "New Claim" at bounding box center [1126, 98] width 110 height 34
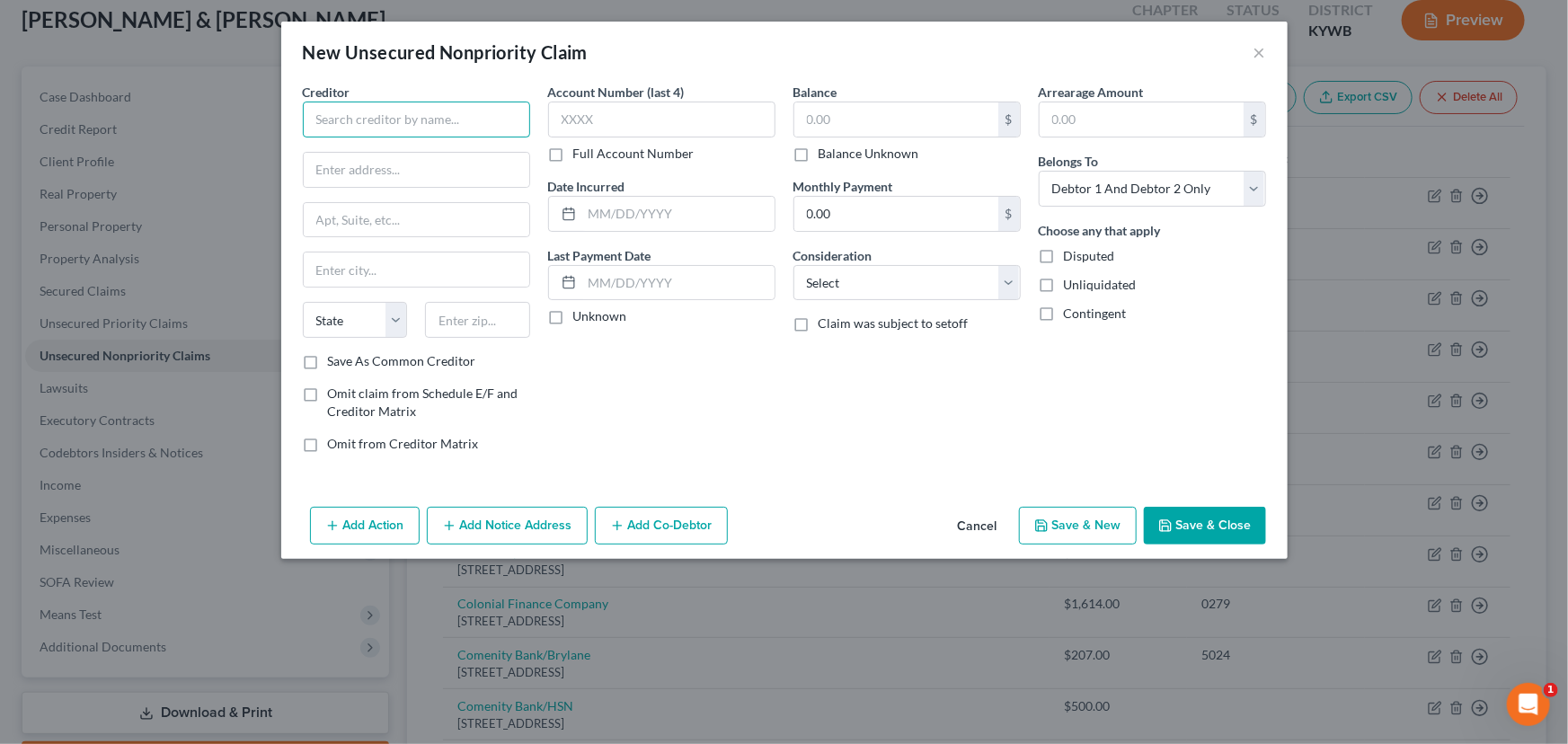
click at [369, 108] on input "text" at bounding box center [417, 120] width 227 height 36
click at [411, 108] on input "Tilt" at bounding box center [417, 120] width 227 height 36
click at [408, 214] on input "text" at bounding box center [417, 220] width 225 height 34
click at [441, 176] on input "[STREET_ADDRESS][US_STATE]" at bounding box center [417, 170] width 225 height 34
click at [575, 372] on div "Account Number (last 4) Full Account Number Date Incurred Last Payment Date Unk…" at bounding box center [662, 275] width 245 height 384
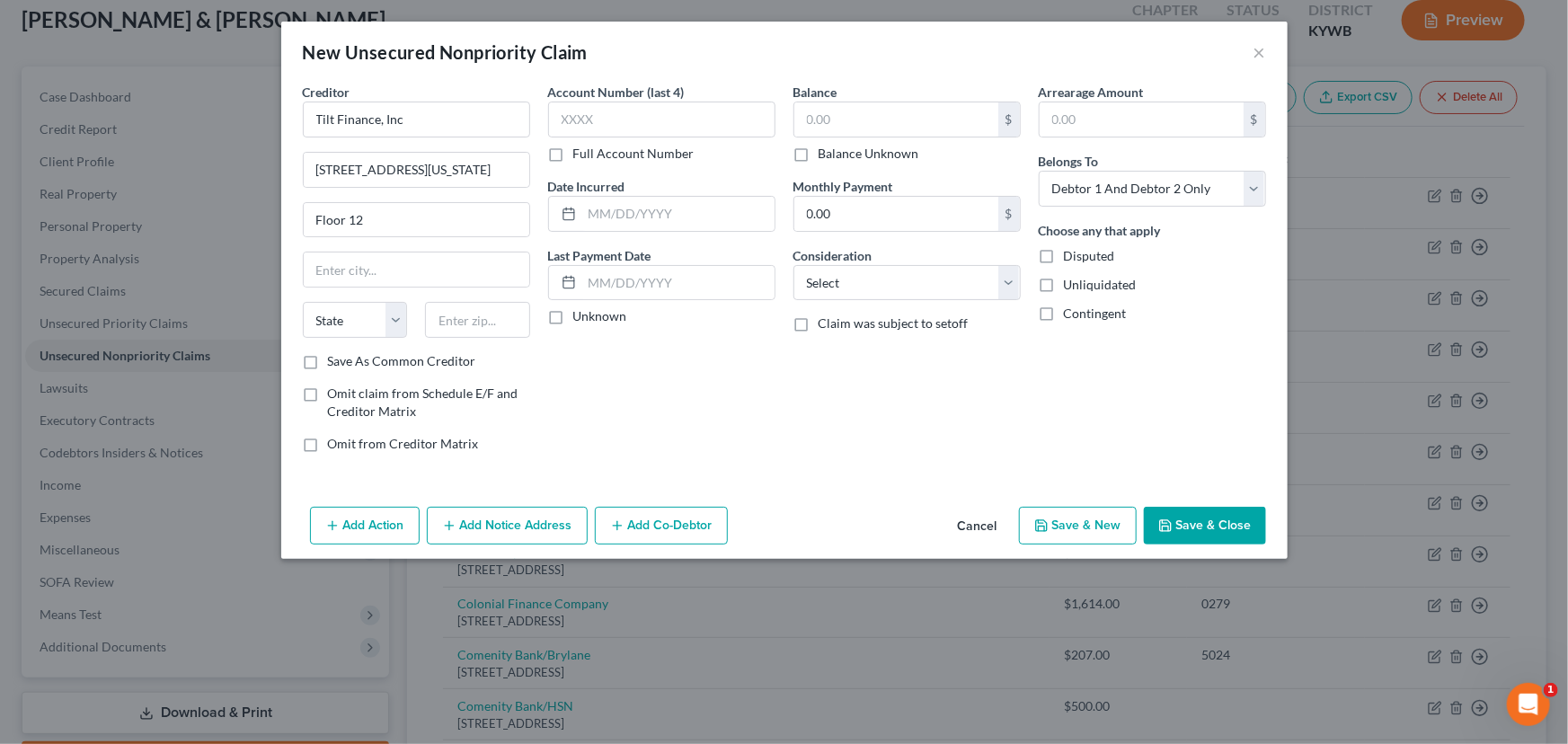
click at [573, 326] on label "Unknown" at bounding box center [601, 317] width 54 height 18
click at [581, 319] on input "Unknown" at bounding box center [586, 313] width 12 height 12
click at [381, 123] on input "Tilt Finance, Inc" at bounding box center [417, 120] width 227 height 36
click at [623, 410] on div "Account Number (last 4) Full Account Number Date Incurred Last Payment Date Unk…" at bounding box center [662, 275] width 245 height 384
click at [850, 287] on select "Select Cable / Satellite Services Collection Agency Credit Card Debt Debt Couns…" at bounding box center [907, 283] width 227 height 36
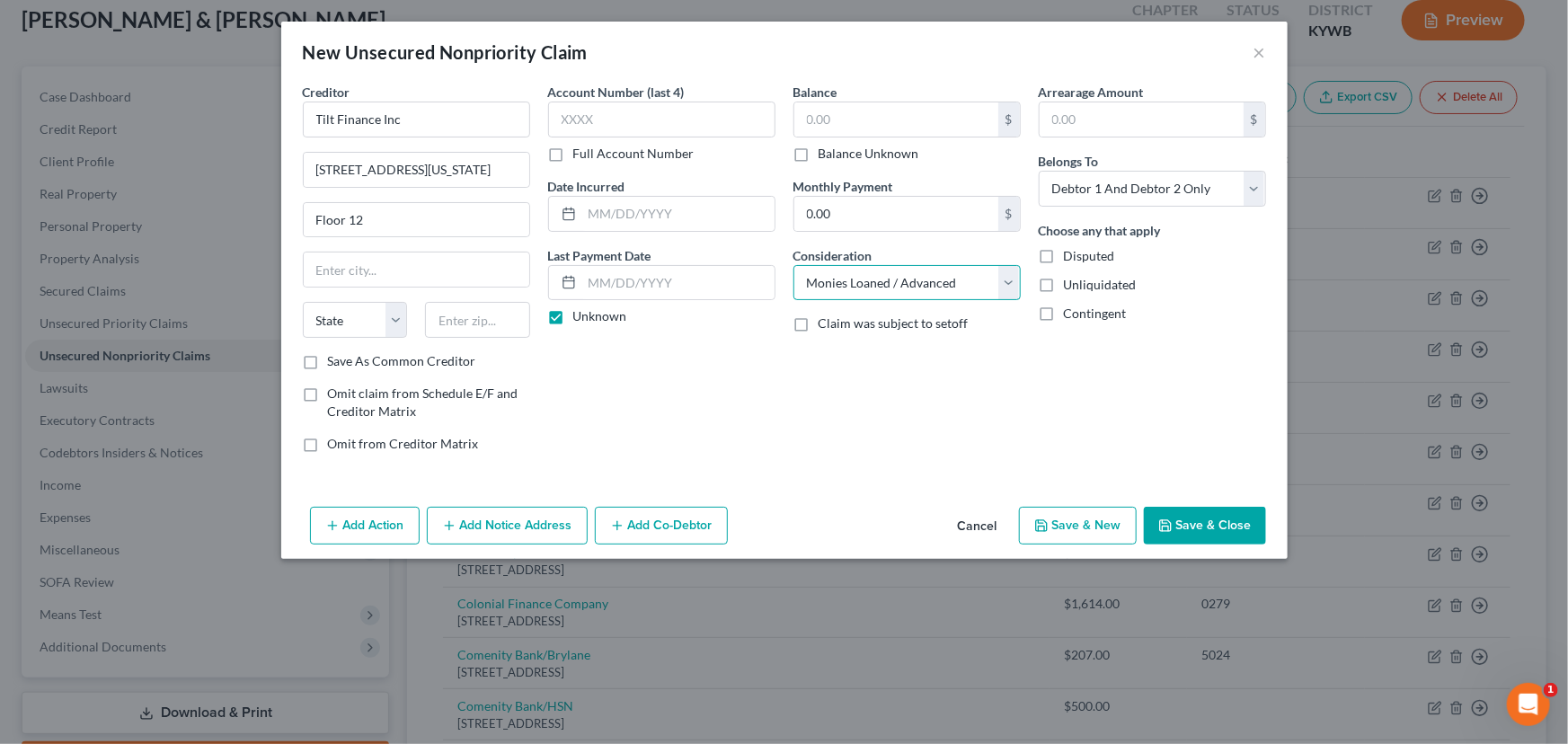
click at [793, 265] on select "Select Cable / Satellite Services Collection Agency Credit Card Debt Debt Couns…" at bounding box center [907, 283] width 227 height 36
click at [913, 466] on div "Creditor * Tilt Finance Inc [GEOGRAPHIC_DATA][US_STATE] [GEOGRAPHIC_DATA][US_ST…" at bounding box center [784, 291] width 1006 height 417
click at [817, 105] on input "text" at bounding box center [896, 120] width 204 height 34
click at [891, 402] on div "Balance 400.00 $ Balance Unknown Balance Undetermined 400.00 $ Balance Unknown …" at bounding box center [907, 275] width 245 height 384
click at [1198, 515] on button "Save & Close" at bounding box center [1205, 526] width 123 height 38
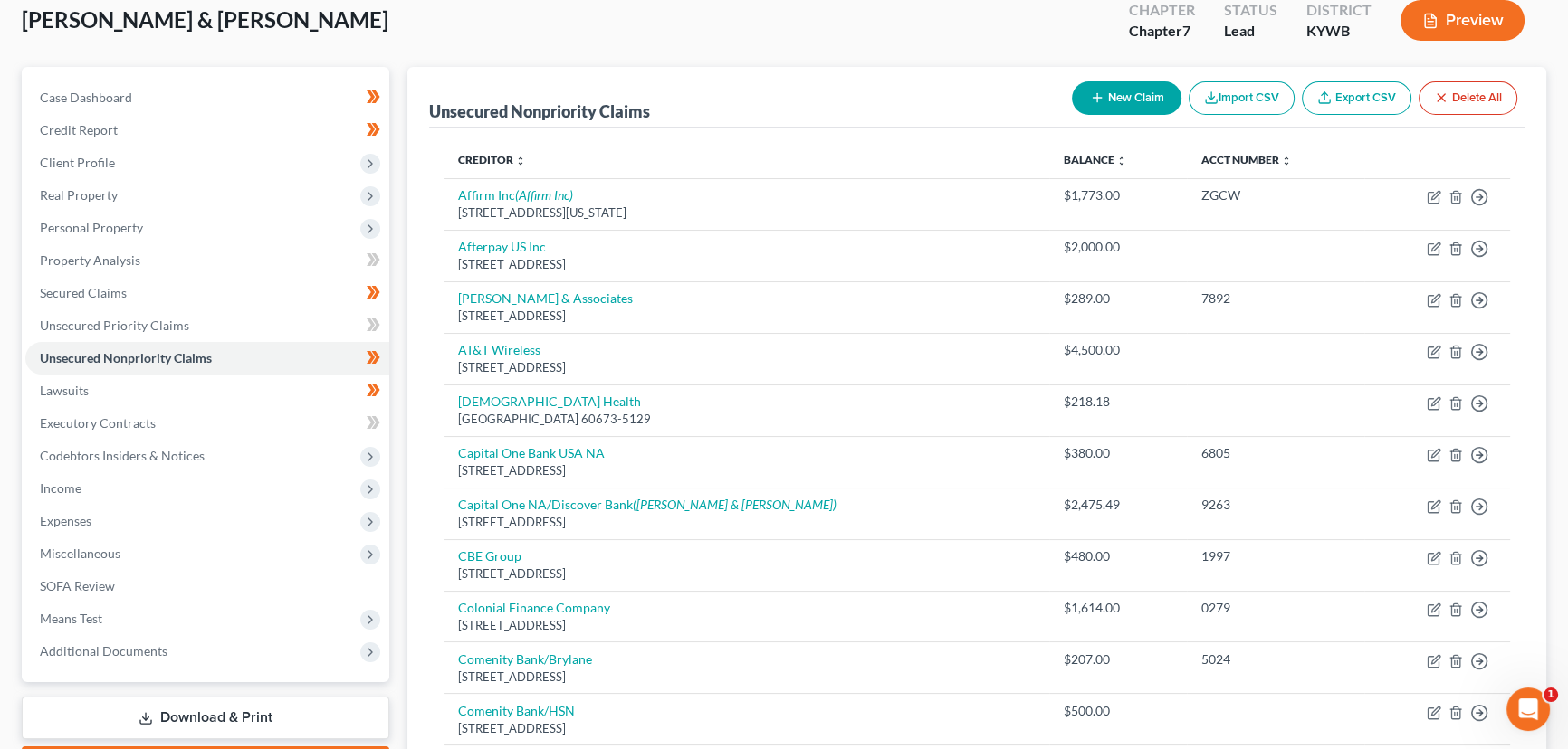
click at [1116, 108] on button "New Claim" at bounding box center [1126, 98] width 110 height 34
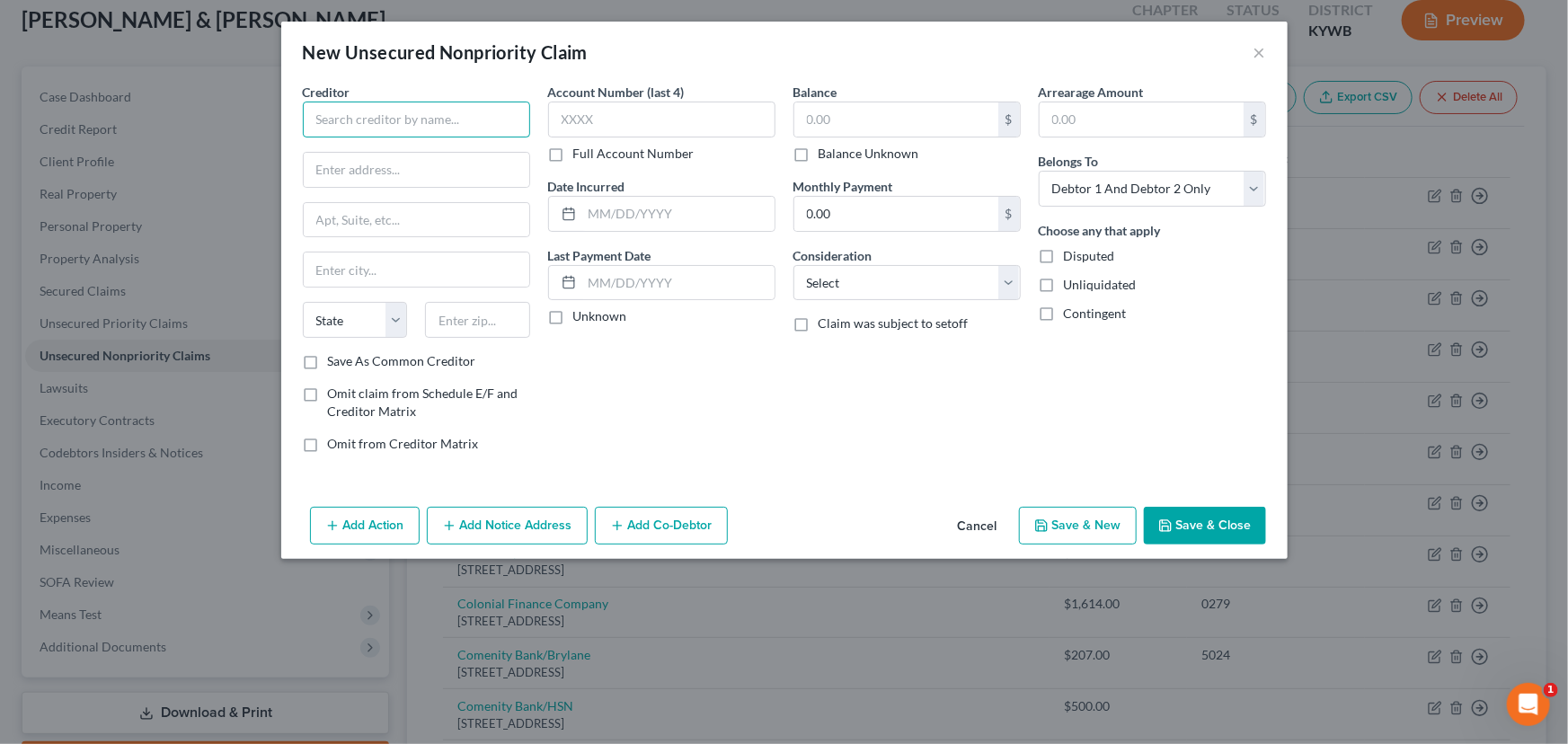
click at [440, 115] on input "text" at bounding box center [417, 120] width 227 height 36
click at [869, 281] on select "Select Cable / Satellite Services Collection Agency Credit Card Debt Debt Couns…" at bounding box center [907, 283] width 227 height 36
click at [793, 265] on select "Select Cable / Satellite Services Collection Agency Credit Card Debt Debt Couns…" at bounding box center [907, 283] width 227 height 36
click at [951, 468] on div "Creditor * [PERSON_NAME] State [US_STATE] AK AR AZ CA CO [GEOGRAPHIC_DATA] DE D…" at bounding box center [784, 291] width 1006 height 417
click at [821, 117] on input "text" at bounding box center [896, 120] width 204 height 34
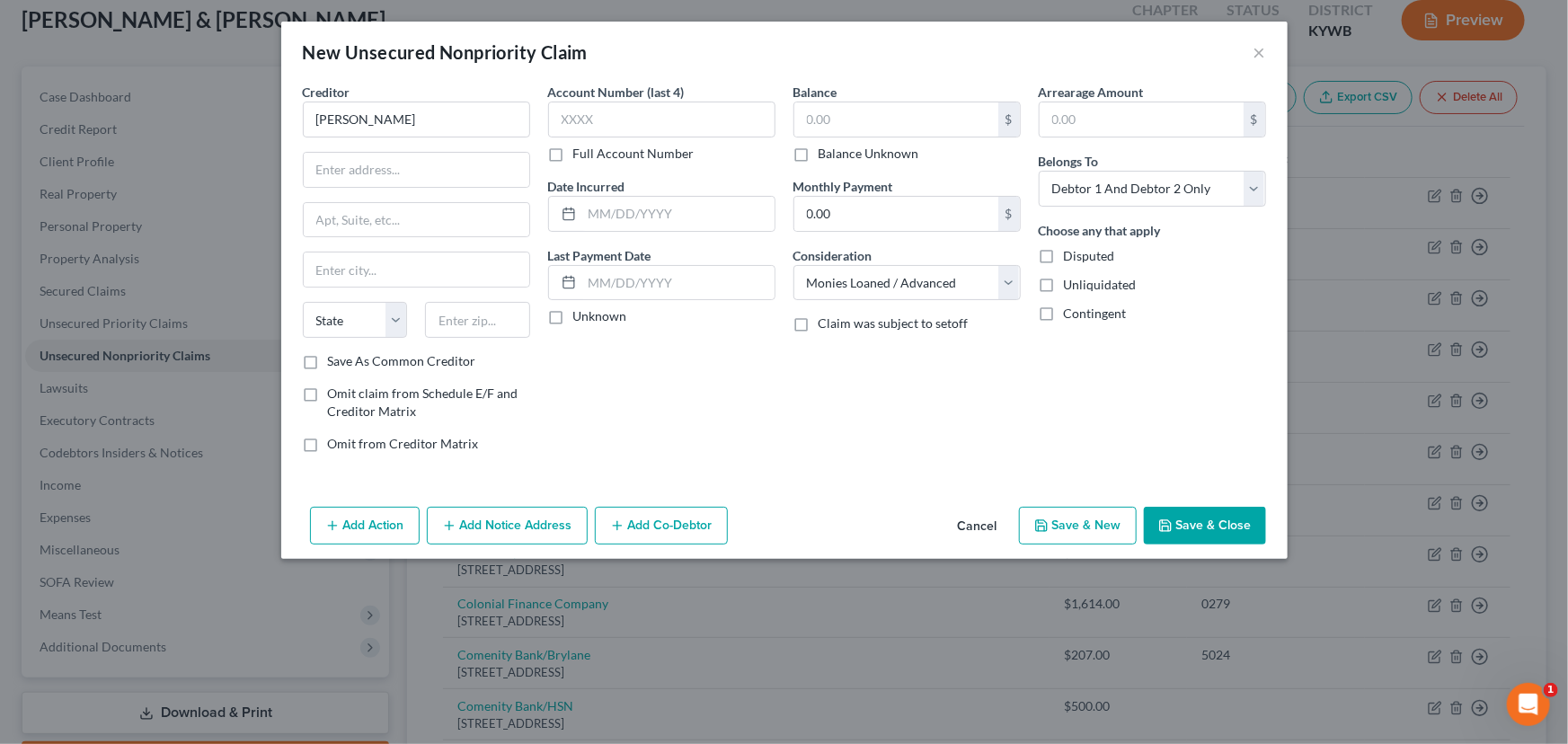
click at [573, 315] on label "Unknown" at bounding box center [601, 317] width 54 height 18
click at [581, 315] on input "Unknown" at bounding box center [586, 313] width 12 height 12
click at [421, 113] on input "[PERSON_NAME]" at bounding box center [417, 120] width 227 height 36
click at [421, 113] on input "[PERSON_NAME] Holings Inx" at bounding box center [417, 120] width 227 height 36
click at [430, 177] on input "text" at bounding box center [417, 170] width 225 height 34
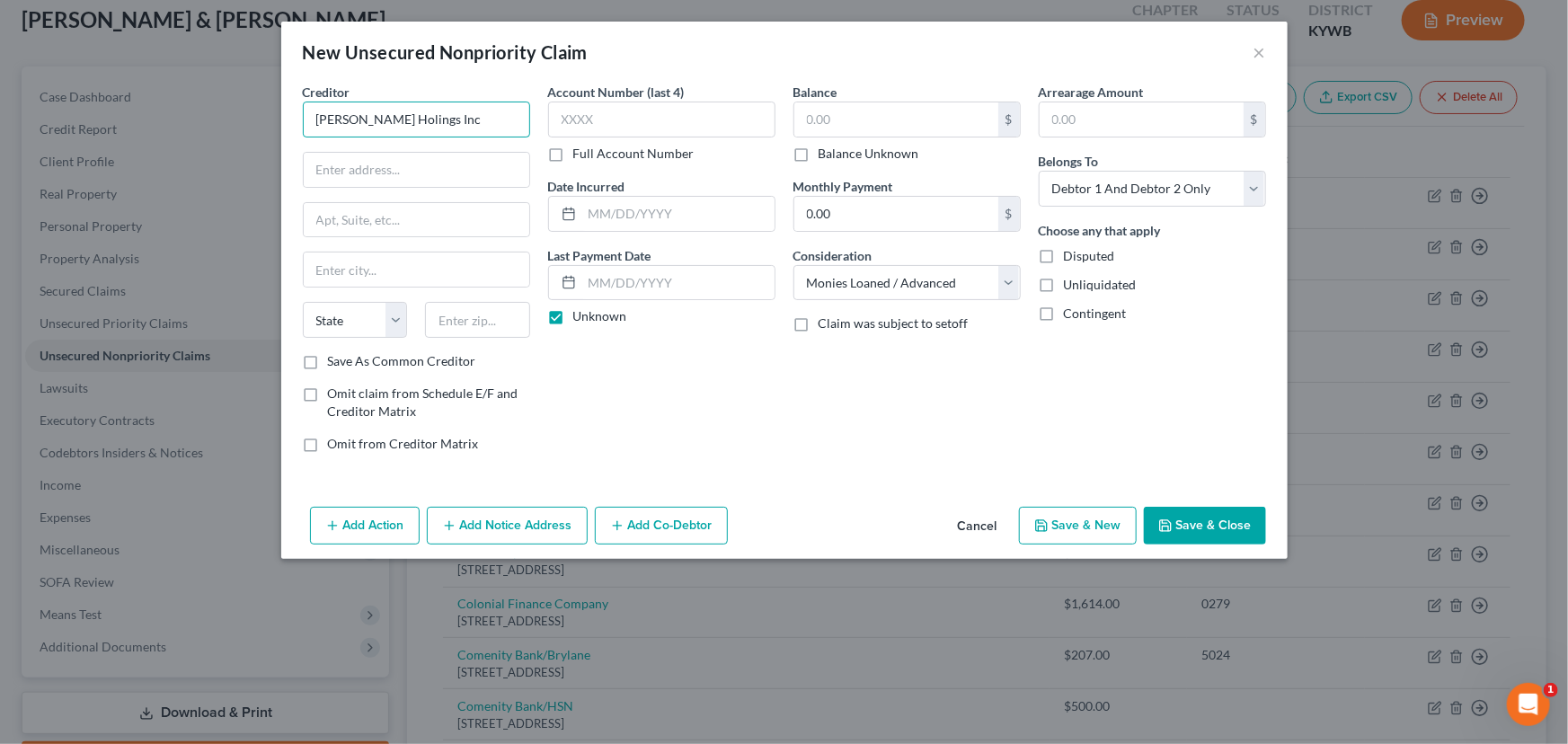
click at [374, 124] on input "[PERSON_NAME] Holings Inc" at bounding box center [417, 120] width 227 height 36
click at [390, 152] on input "text" at bounding box center [417, 170] width 225 height 34
click at [574, 372] on div "Account Number (last 4) Full Account Number Date Incurred Last Payment Date Unk…" at bounding box center [662, 275] width 245 height 384
click at [828, 118] on input "text" at bounding box center [896, 120] width 204 height 34
click at [827, 124] on input "text" at bounding box center [896, 120] width 204 height 34
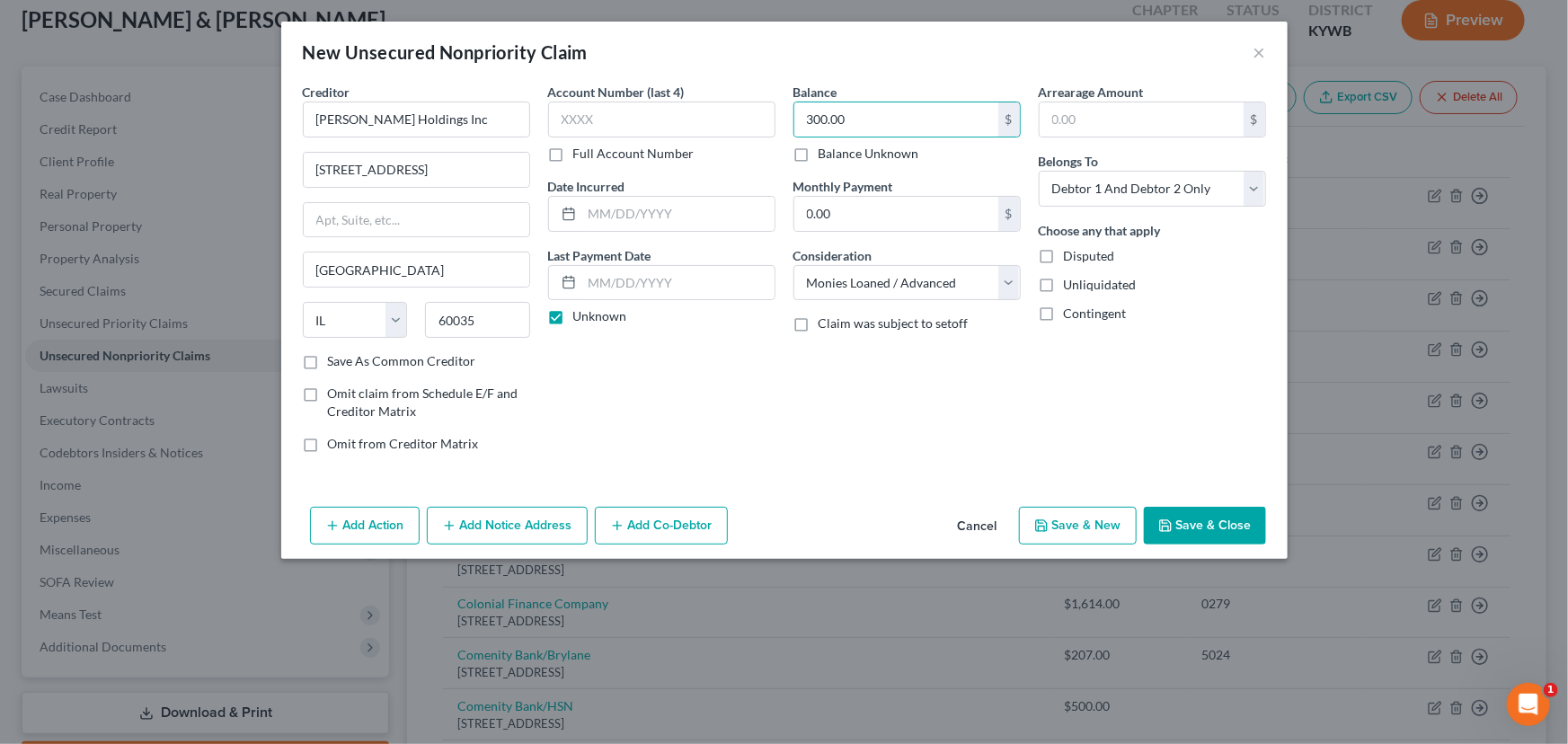
click at [823, 377] on div "Balance 300.00 $ Balance Unknown Balance Undetermined 300.00 $ Balance Unknown …" at bounding box center [907, 275] width 245 height 384
click at [886, 390] on div "Balance 300.00 $ Balance Unknown Balance Undetermined 300.00 $ Balance Unknown …" at bounding box center [907, 275] width 245 height 384
click at [1177, 530] on button "Save & Close" at bounding box center [1205, 526] width 123 height 38
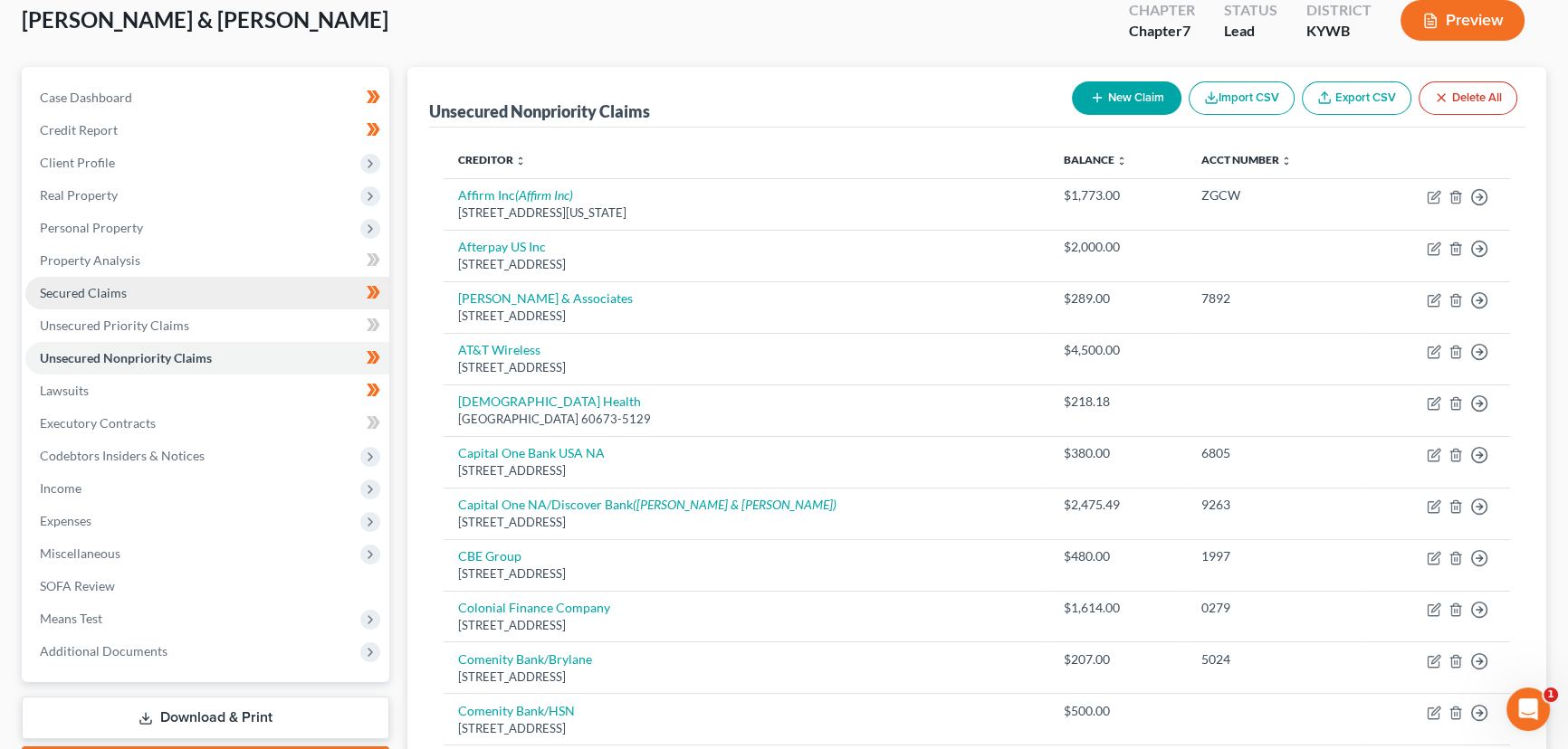
click at [99, 291] on span "Secured Claims" at bounding box center [84, 292] width 87 height 15
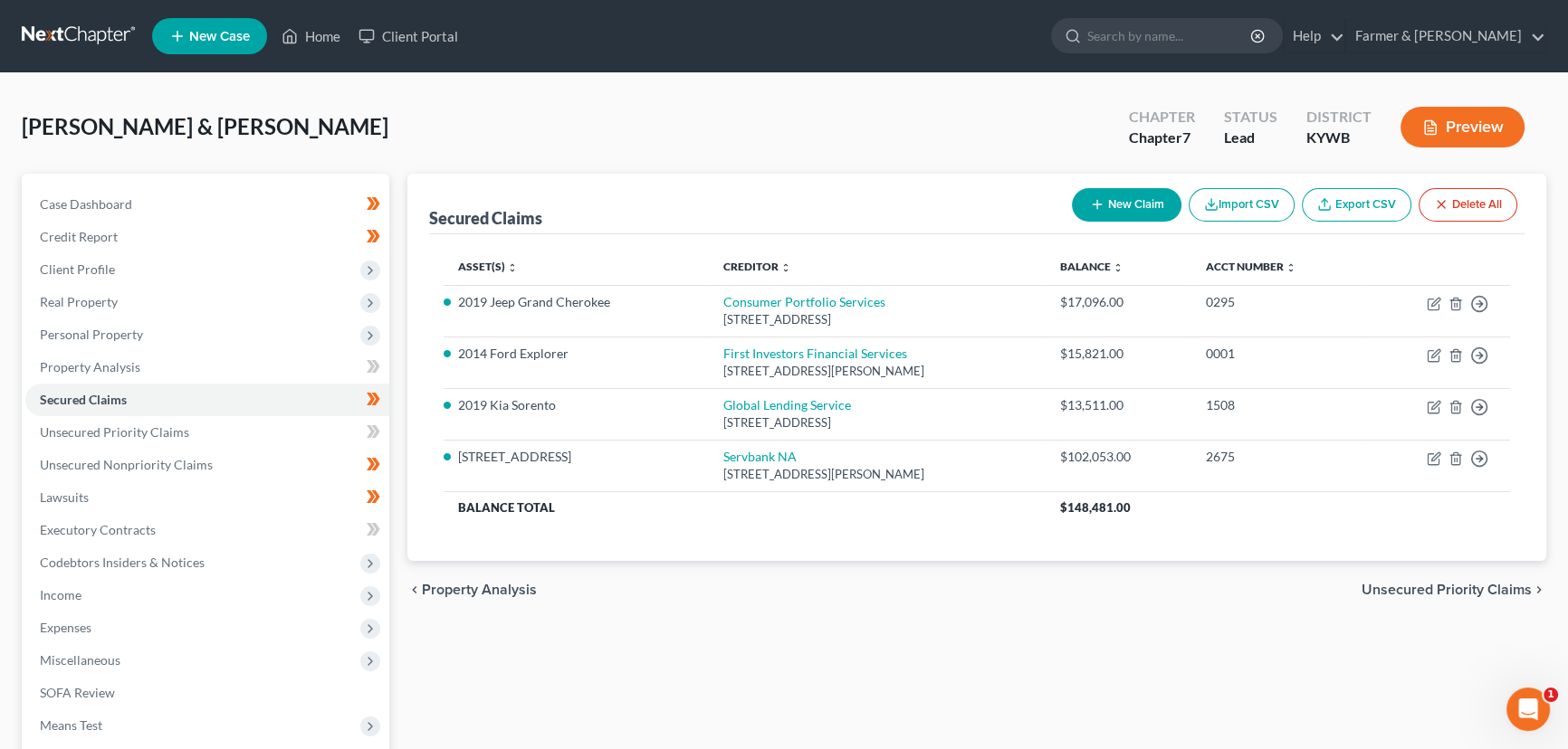
click at [1359, 212] on link "Export CSV" at bounding box center [1356, 204] width 110 height 34
click at [184, 467] on span "Unsecured Nonpriority Claims" at bounding box center [126, 464] width 173 height 15
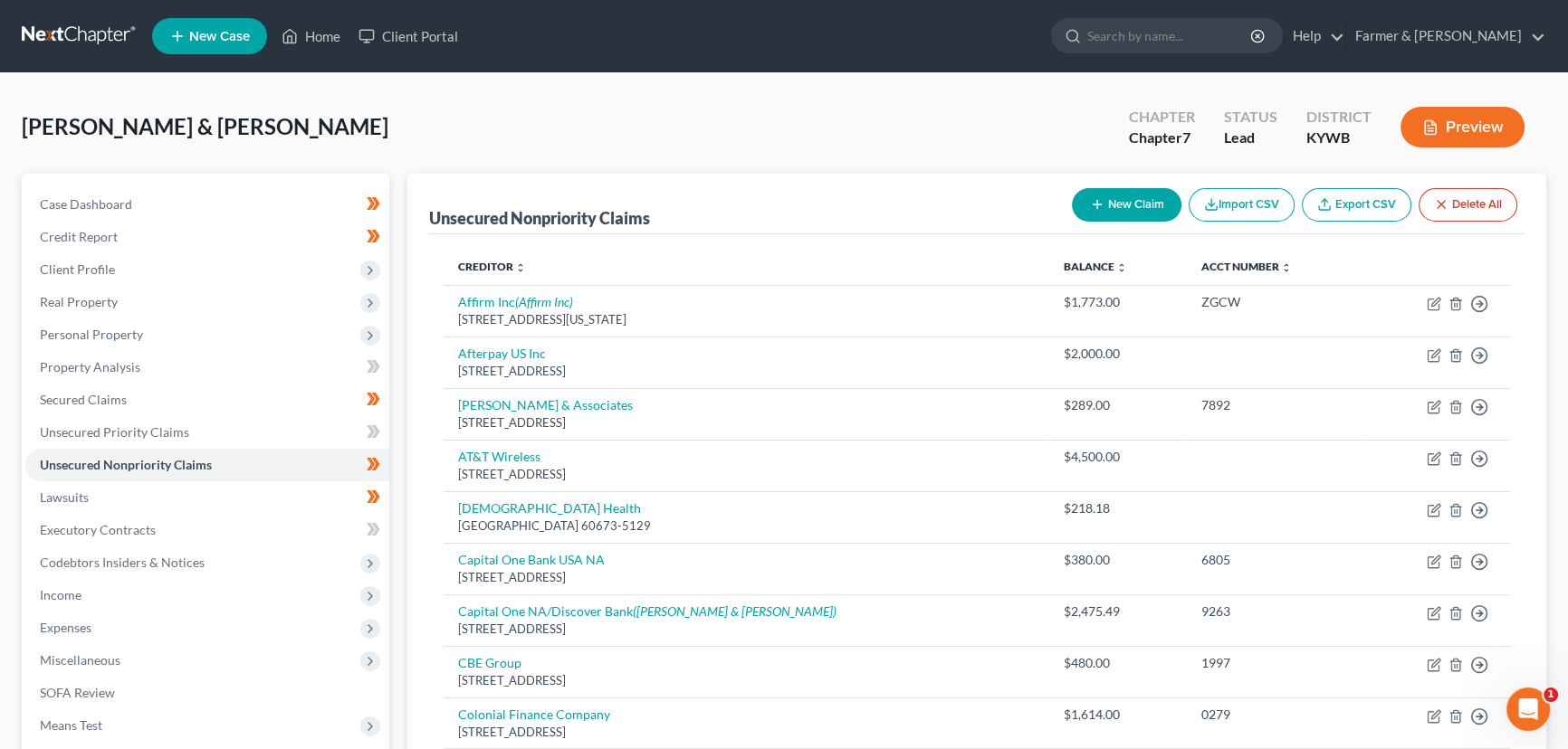
click at [1357, 210] on link "Export CSV" at bounding box center [1356, 204] width 110 height 34
click at [311, 42] on link "Home" at bounding box center [311, 36] width 77 height 33
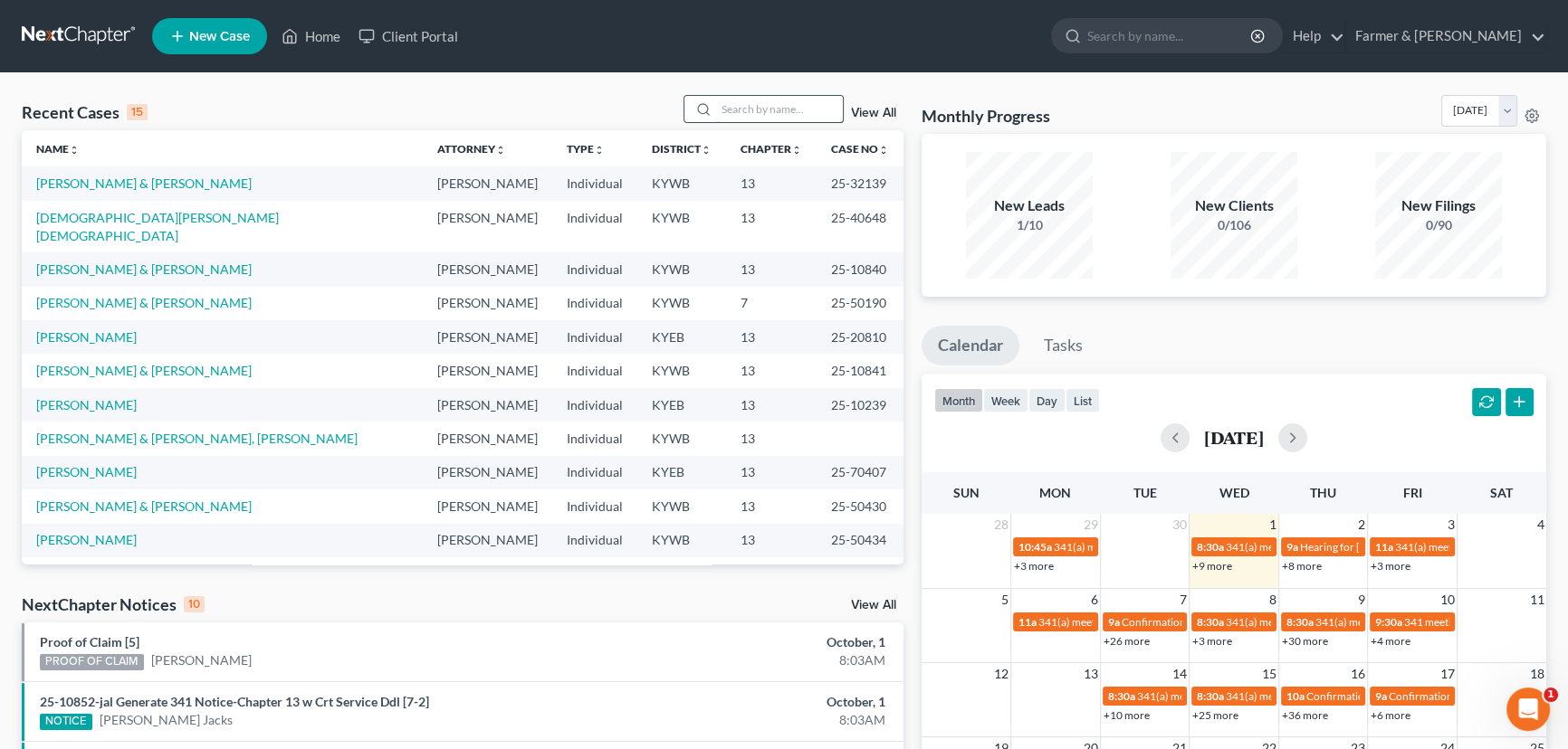
click at [783, 97] on input "search" at bounding box center [779, 109] width 126 height 26
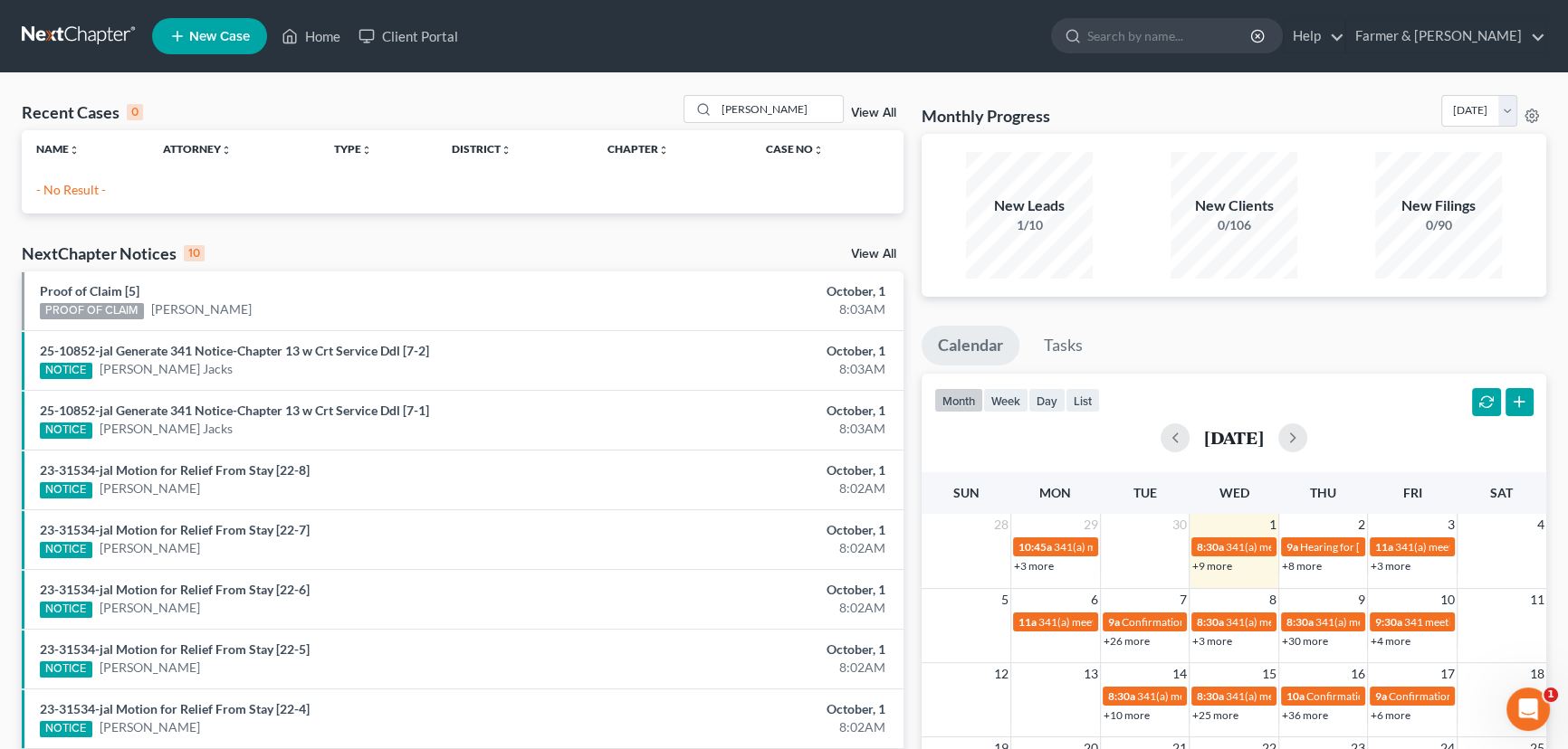
click at [223, 43] on span "New Case" at bounding box center [219, 36] width 61 height 14
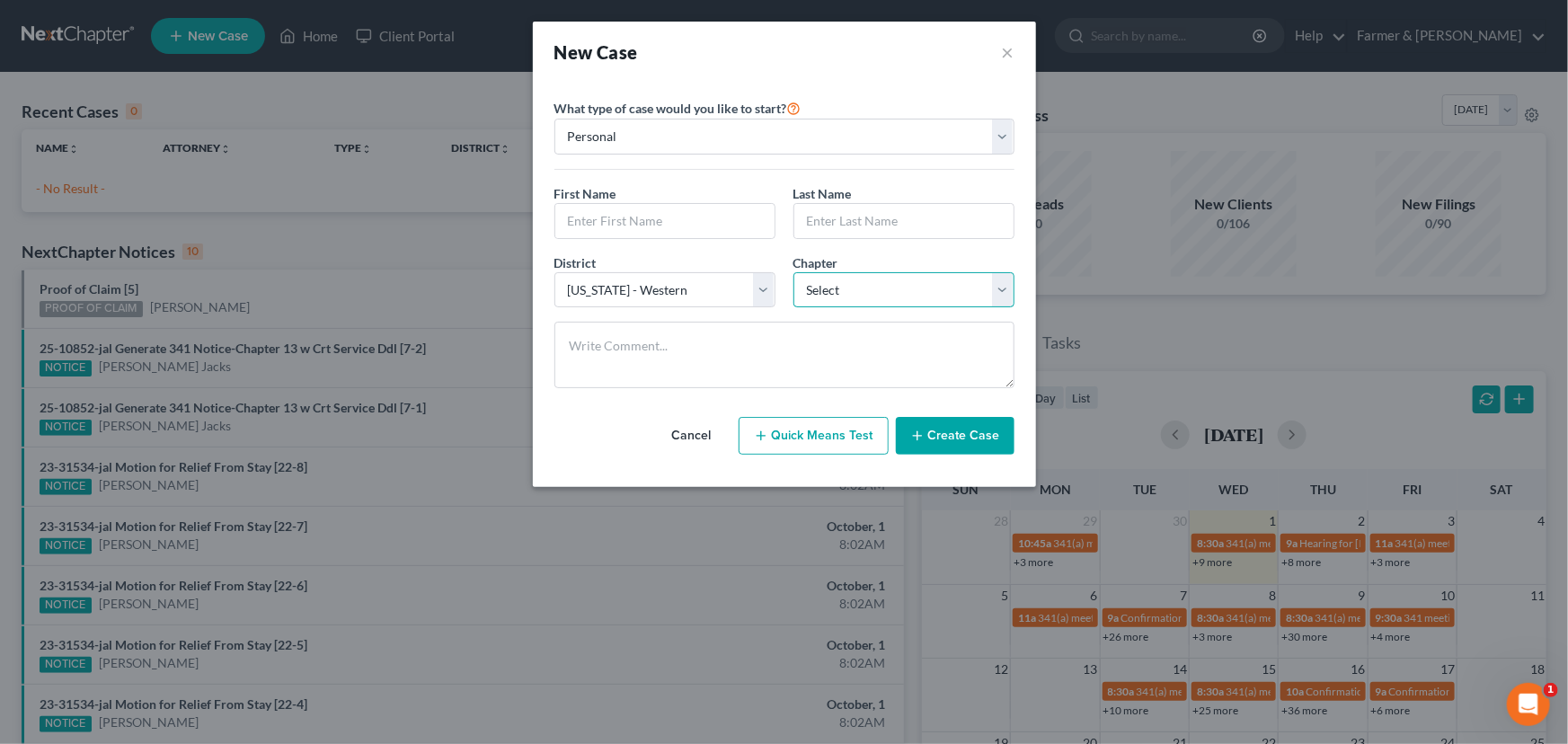
click at [809, 288] on select "Select 7 11 12 13" at bounding box center [903, 290] width 221 height 36
click at [793, 272] on select "Select 7 11 12 13" at bounding box center [903, 290] width 221 height 36
click at [642, 204] on input "text" at bounding box center [665, 221] width 219 height 34
click at [685, 226] on input "text" at bounding box center [665, 221] width 219 height 34
click at [905, 433] on button "Create Case" at bounding box center [955, 436] width 119 height 38
